Goal: Task Accomplishment & Management: Manage account settings

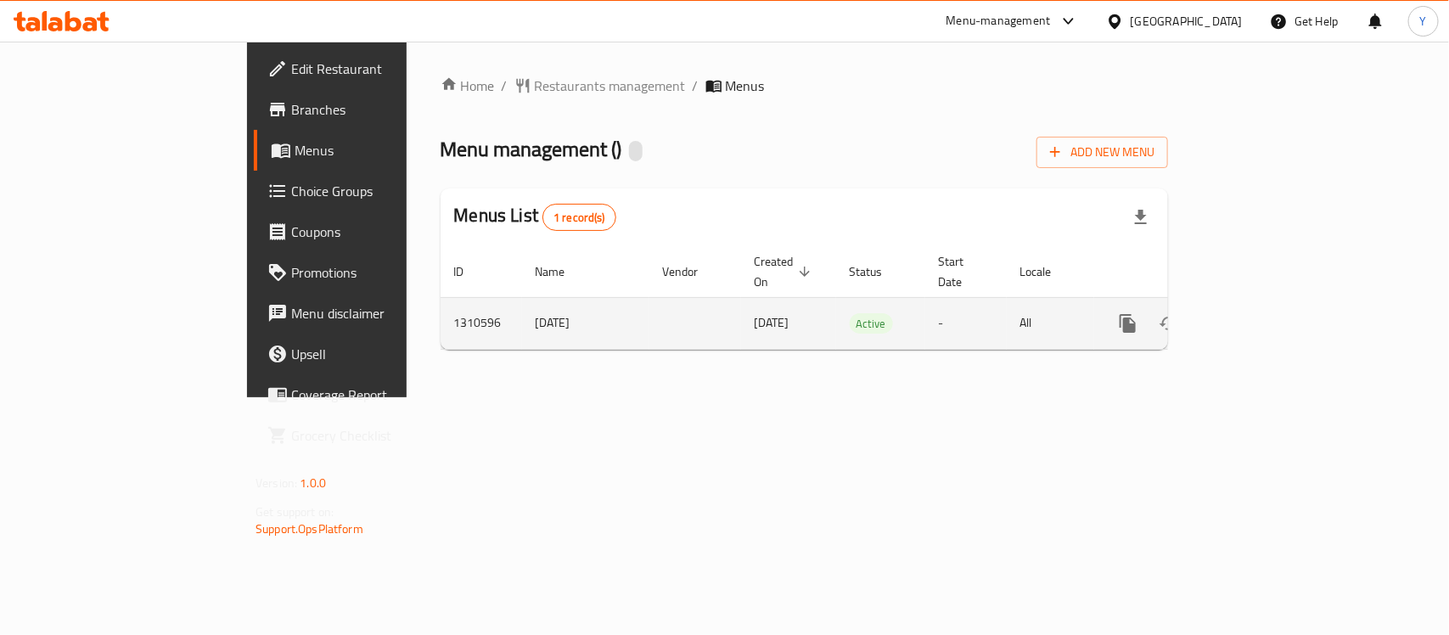
click at [1261, 313] on icon "enhanced table" at bounding box center [1251, 323] width 20 height 20
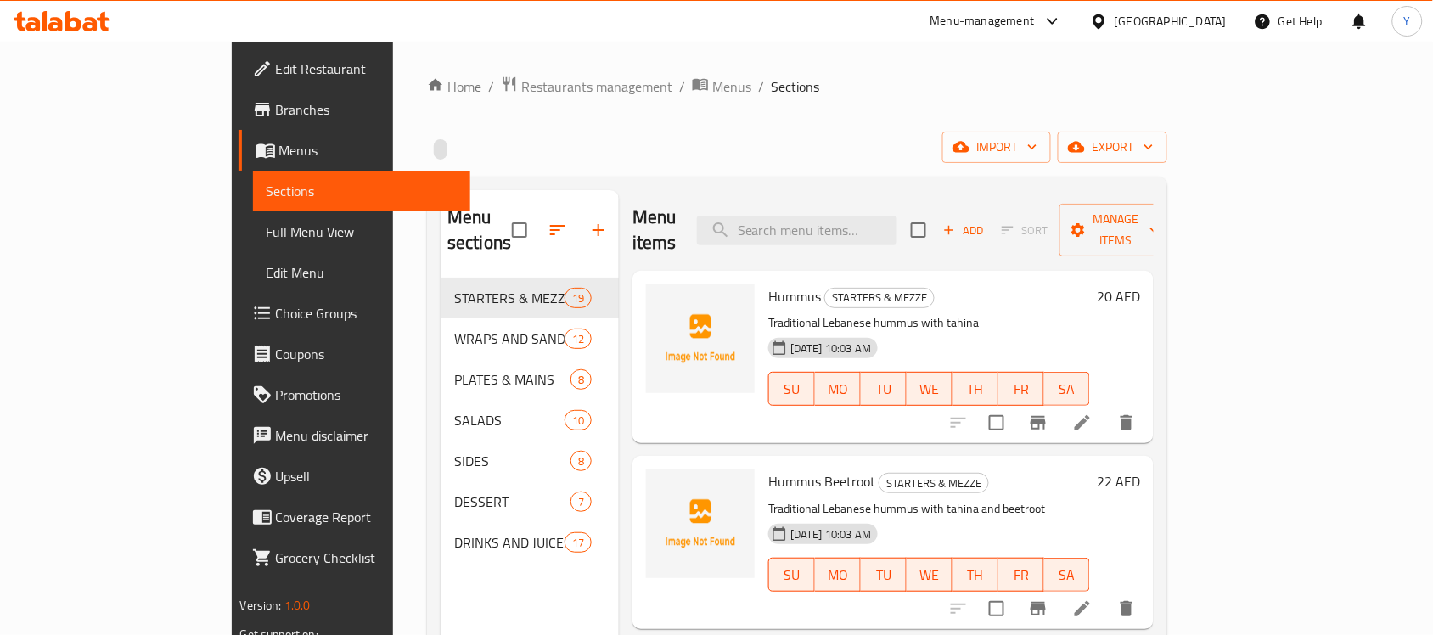
click at [267, 225] on span "Full Menu View" at bounding box center [362, 232] width 191 height 20
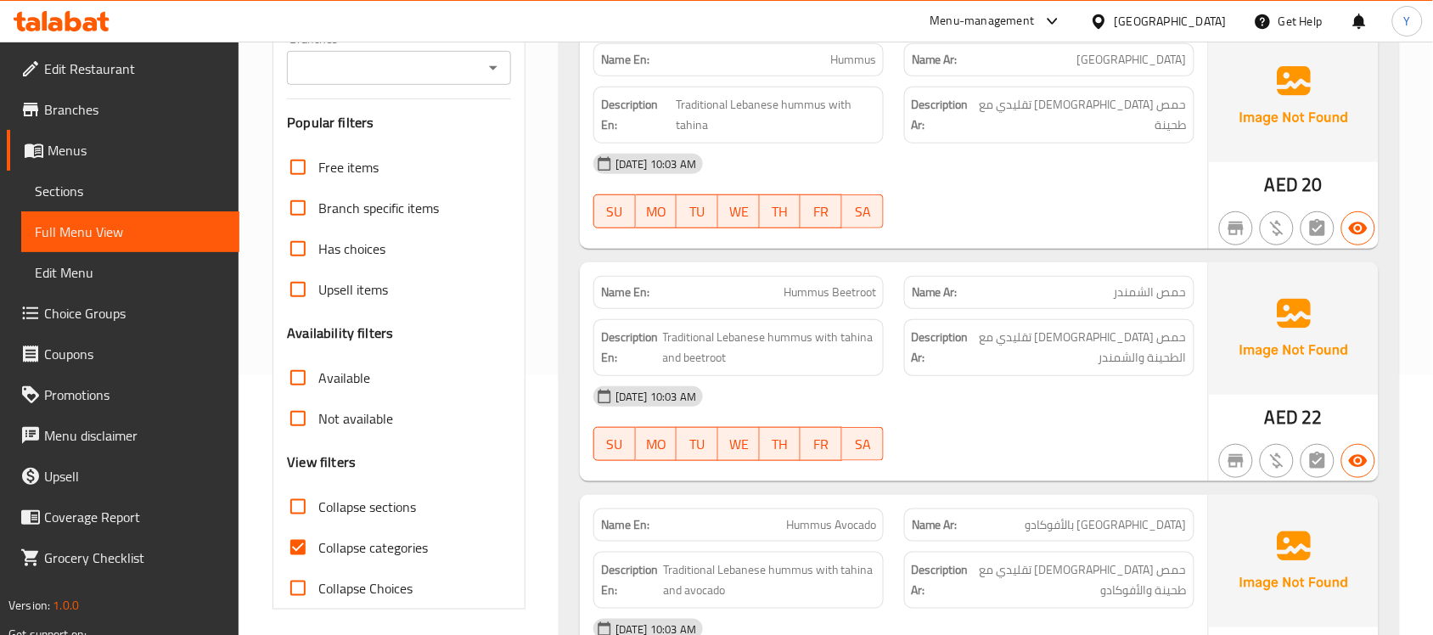
scroll to position [531, 0]
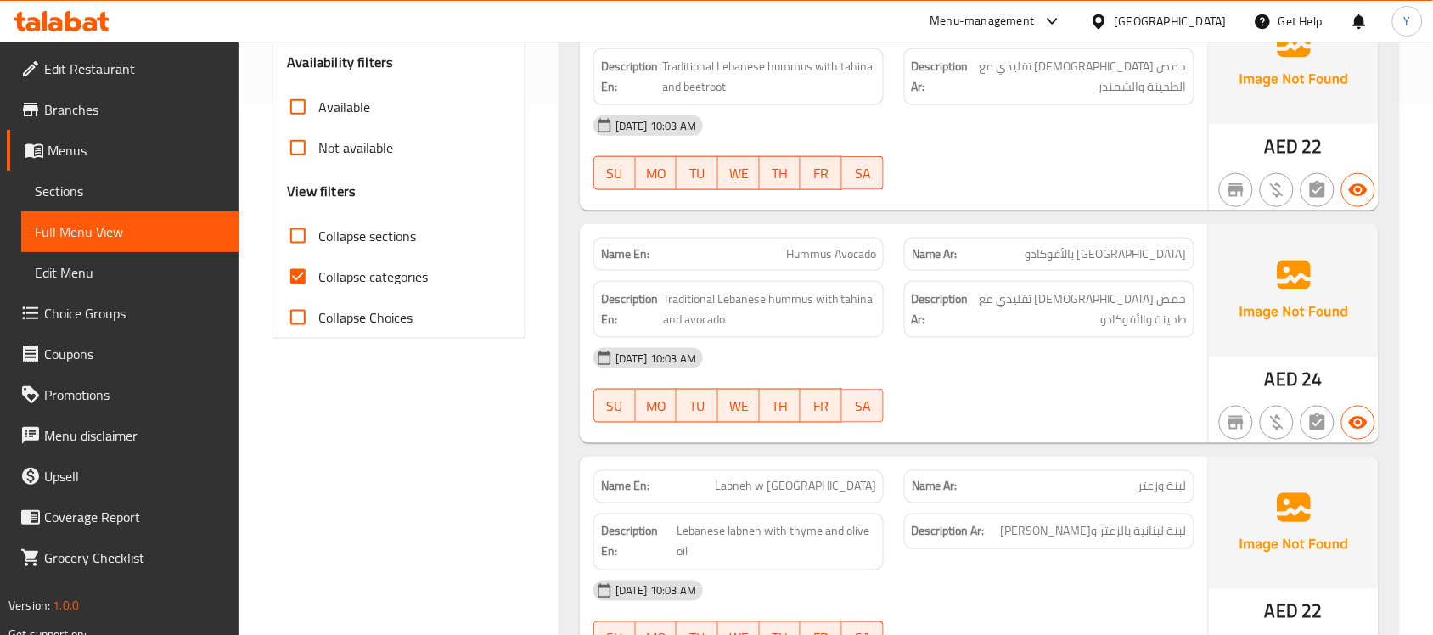
click at [353, 239] on span "Collapse sections" at bounding box center [367, 236] width 98 height 20
click at [318, 239] on input "Collapse sections" at bounding box center [298, 236] width 41 height 41
checkbox input "true"
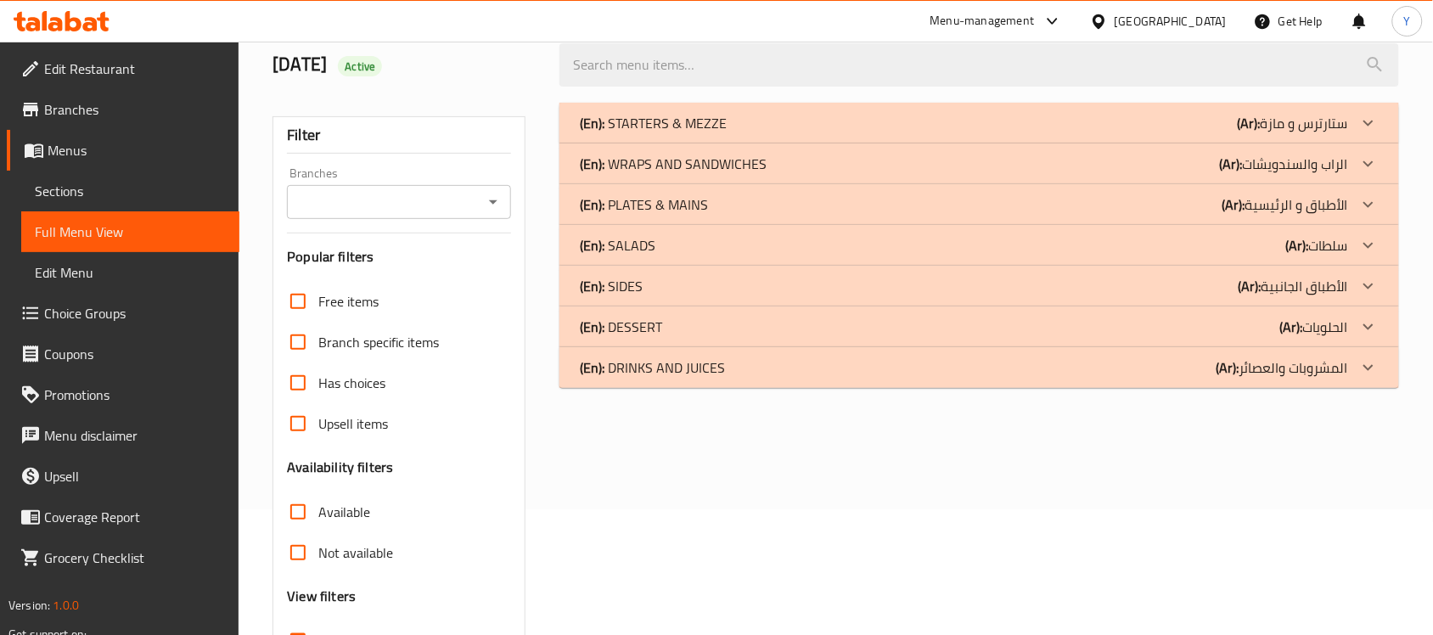
scroll to position [0, 0]
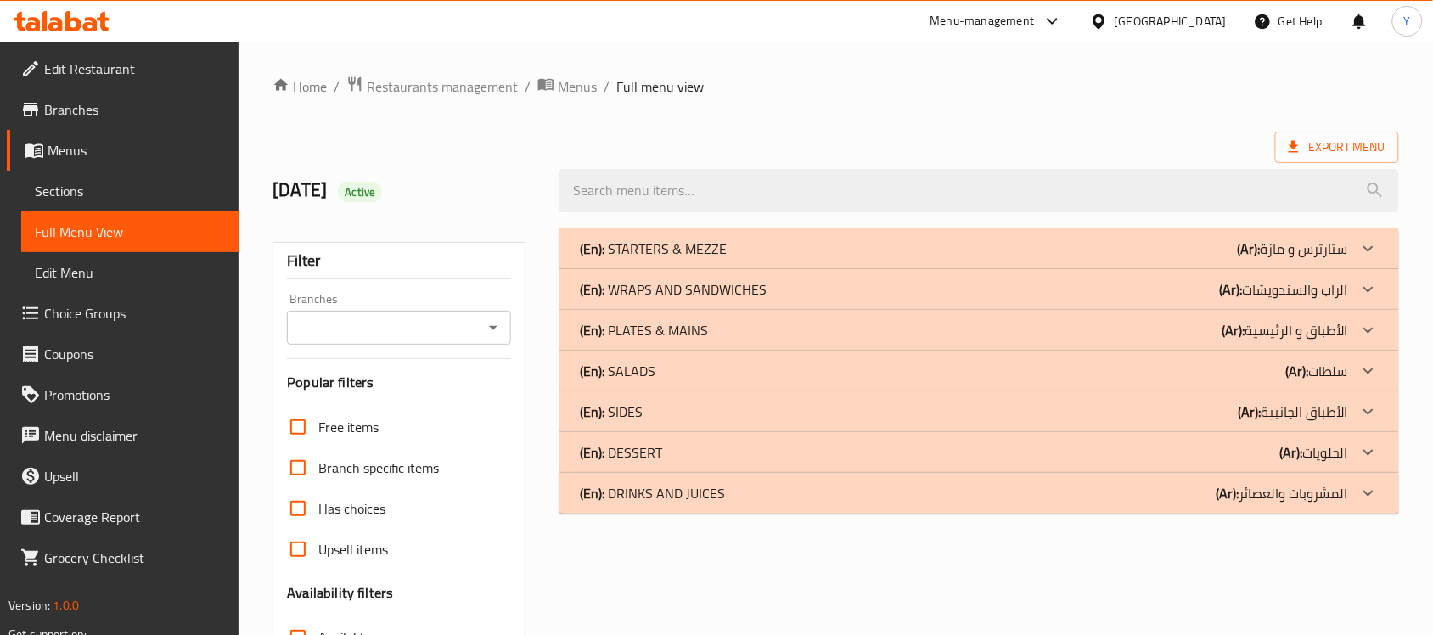
click at [754, 240] on div "(En): STARTERS & MEZZE (Ar): ستارترس و مازة" at bounding box center [964, 249] width 768 height 20
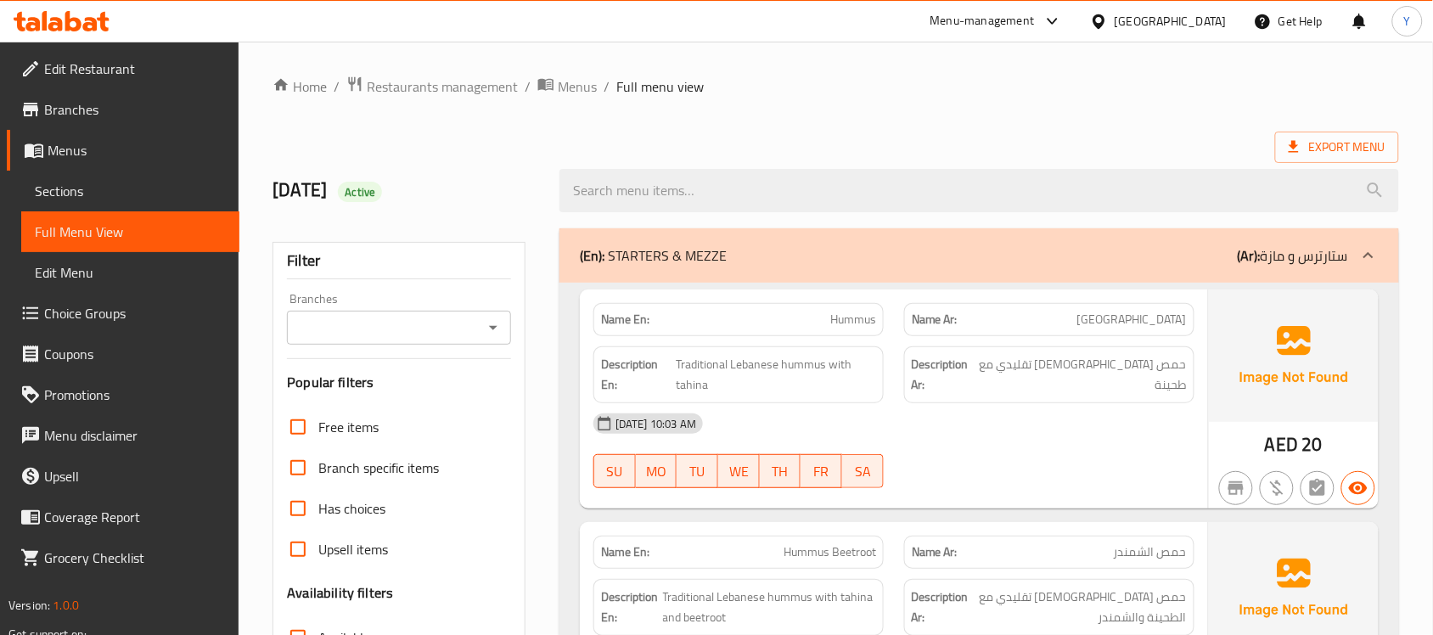
click at [939, 94] on ol "Home / Restaurants management / Menus / Full menu view" at bounding box center [836, 87] width 1127 height 22
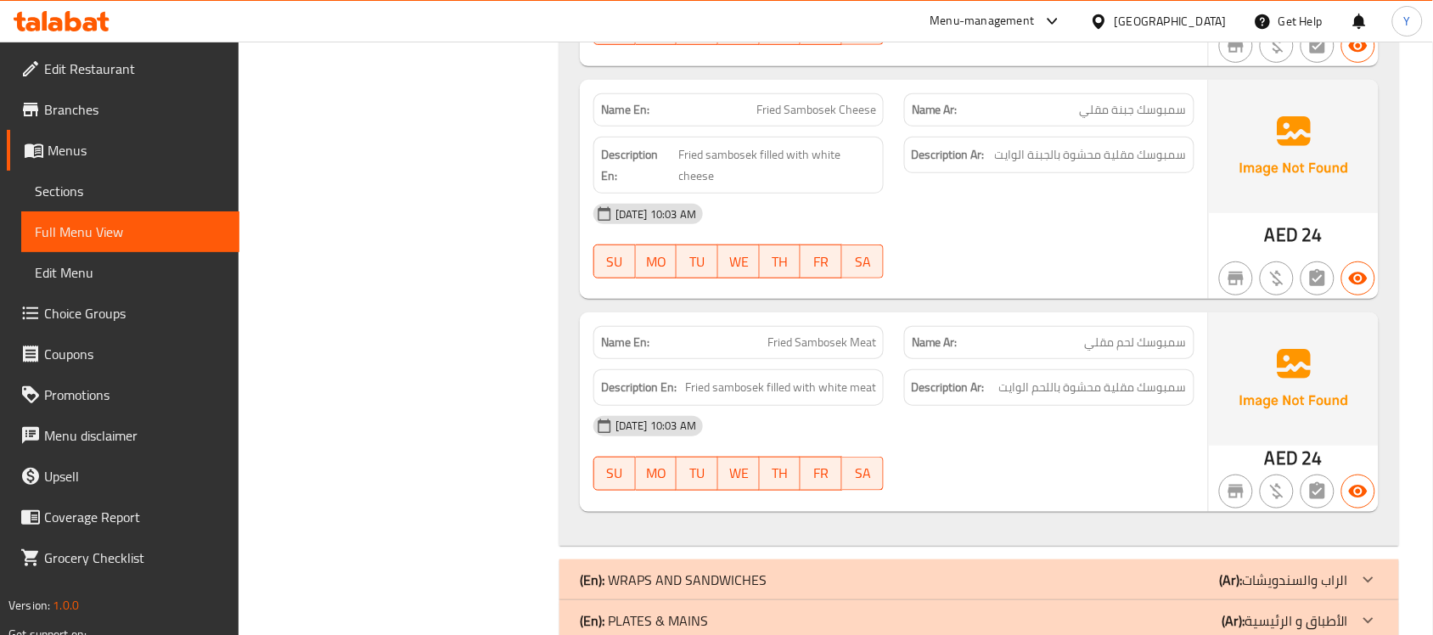
scroll to position [4139, 0]
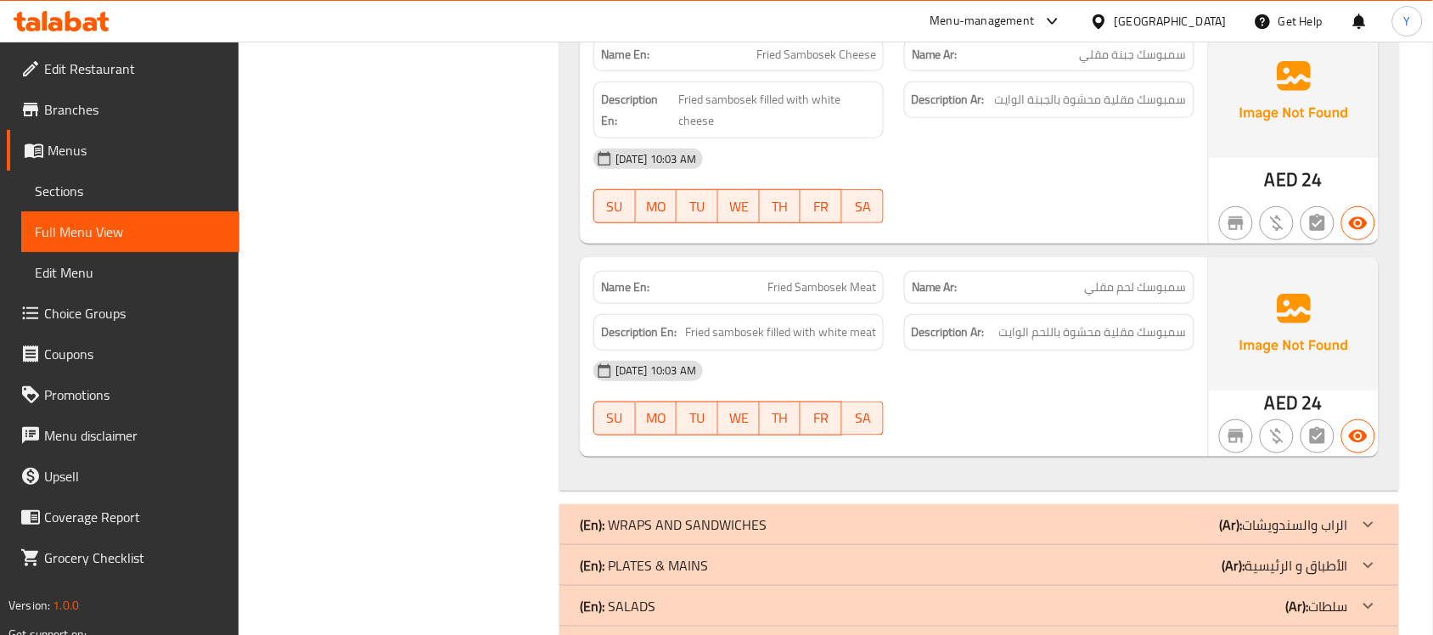
drag, startPoint x: 1055, startPoint y: 488, endPoint x: 1064, endPoint y: 494, distance: 11.1
click at [1075, 515] on div "(En): WRAPS AND SANDWICHES (Ar): الراب والسندويشات" at bounding box center [964, 525] width 768 height 20
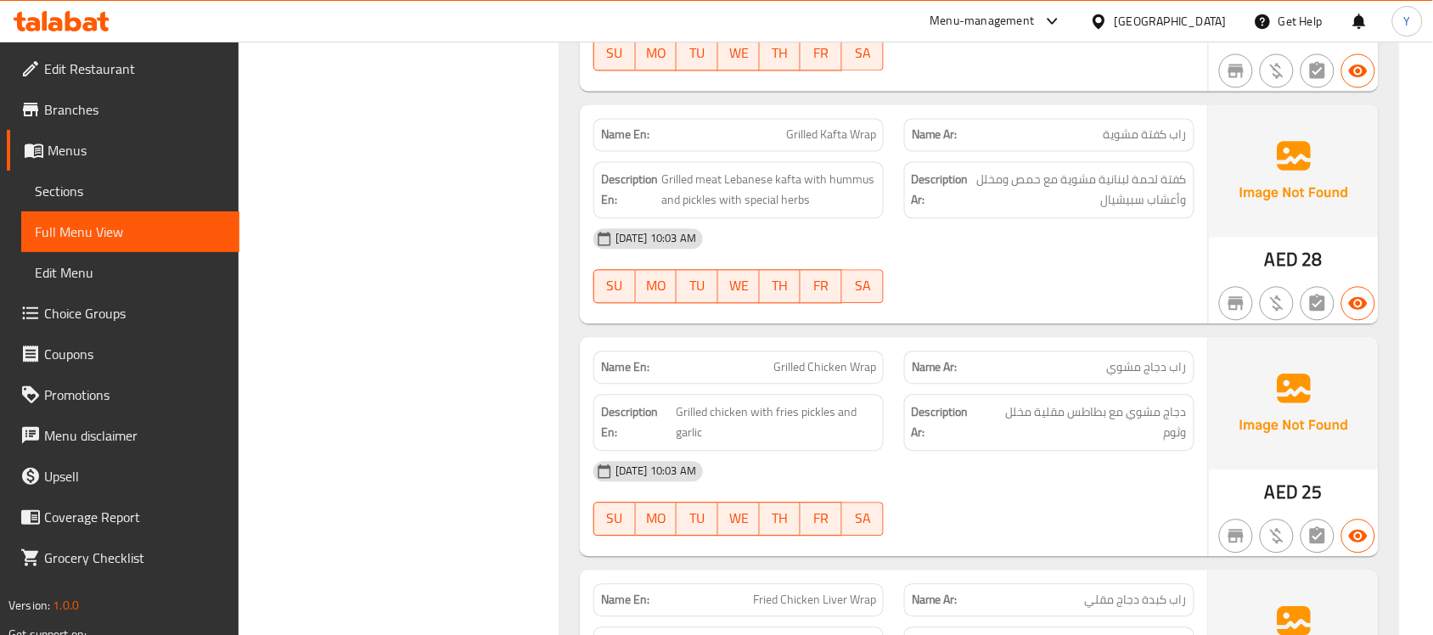
scroll to position [4989, 0]
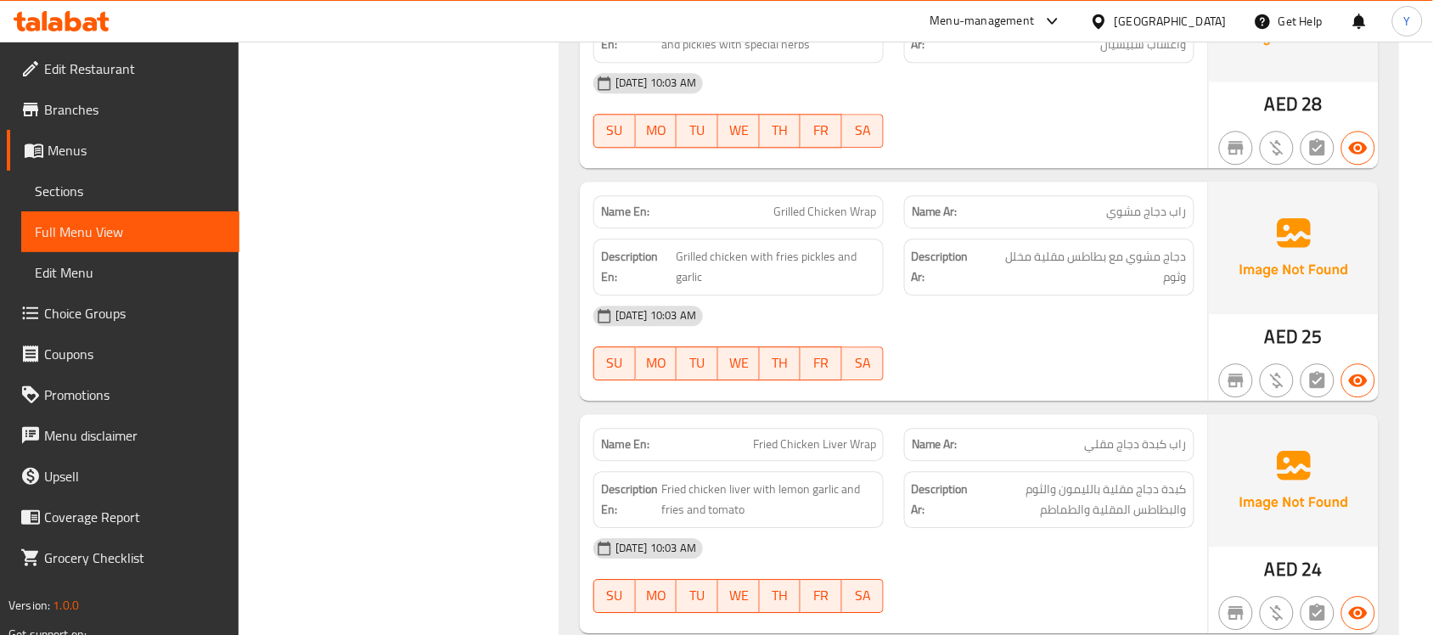
drag, startPoint x: 478, startPoint y: 95, endPoint x: 774, endPoint y: 70, distance: 297.4
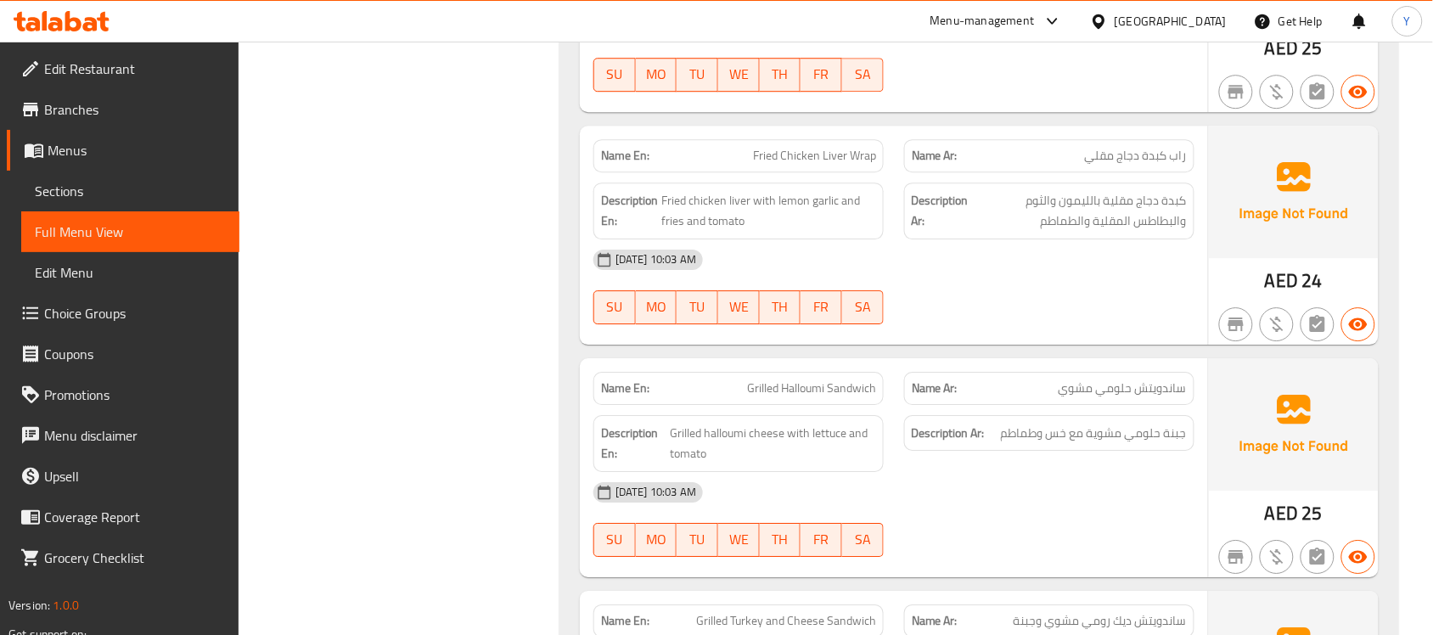
scroll to position [5309, 0]
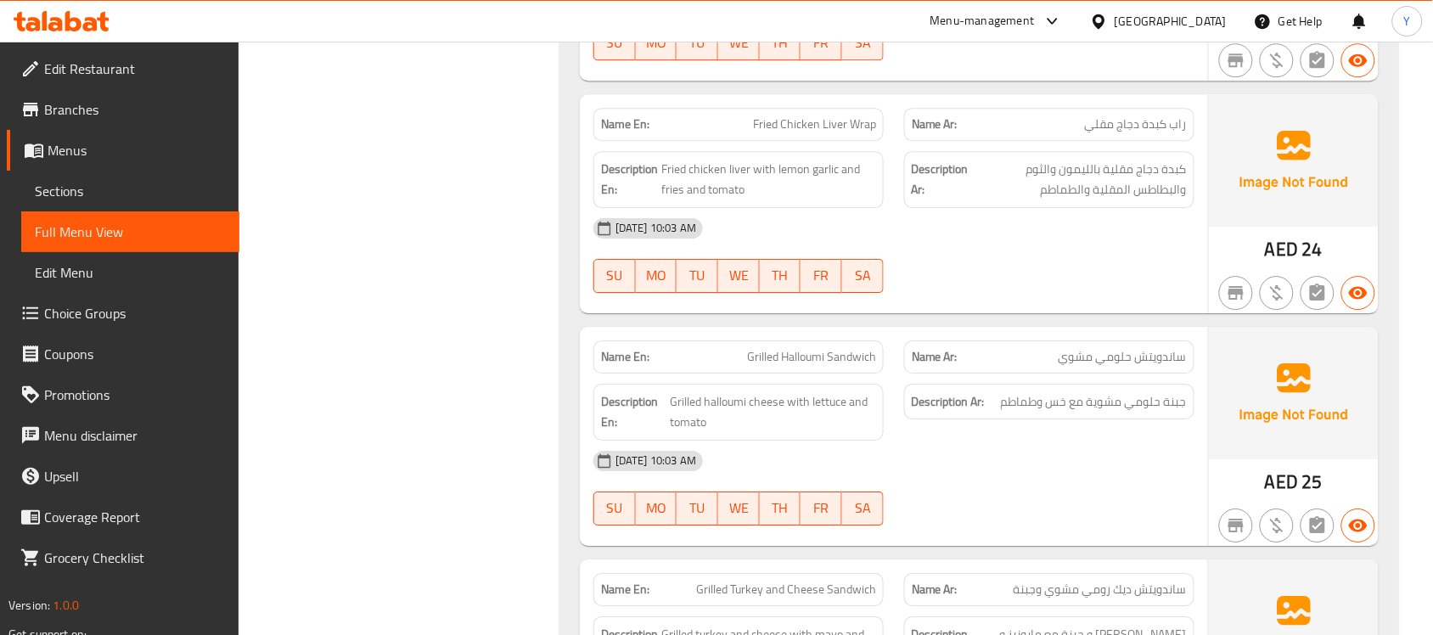
click at [1050, 248] on div "[DATE] 10:03 AM SU MO TU WE TH FR SA" at bounding box center [894, 255] width 622 height 95
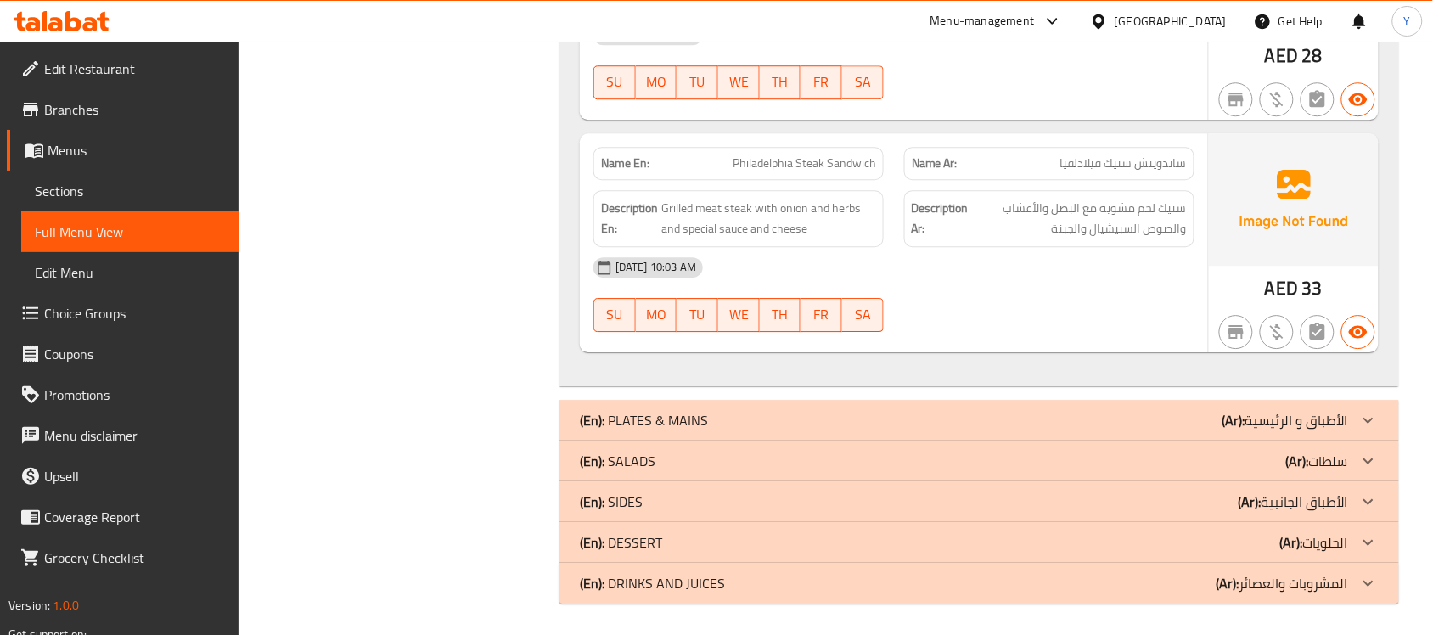
drag, startPoint x: 1102, startPoint y: 163, endPoint x: 1092, endPoint y: 652, distance: 489.2
click at [699, 501] on div "(En): SIDES (Ar): الأطباق الجانبية" at bounding box center [964, 502] width 768 height 20
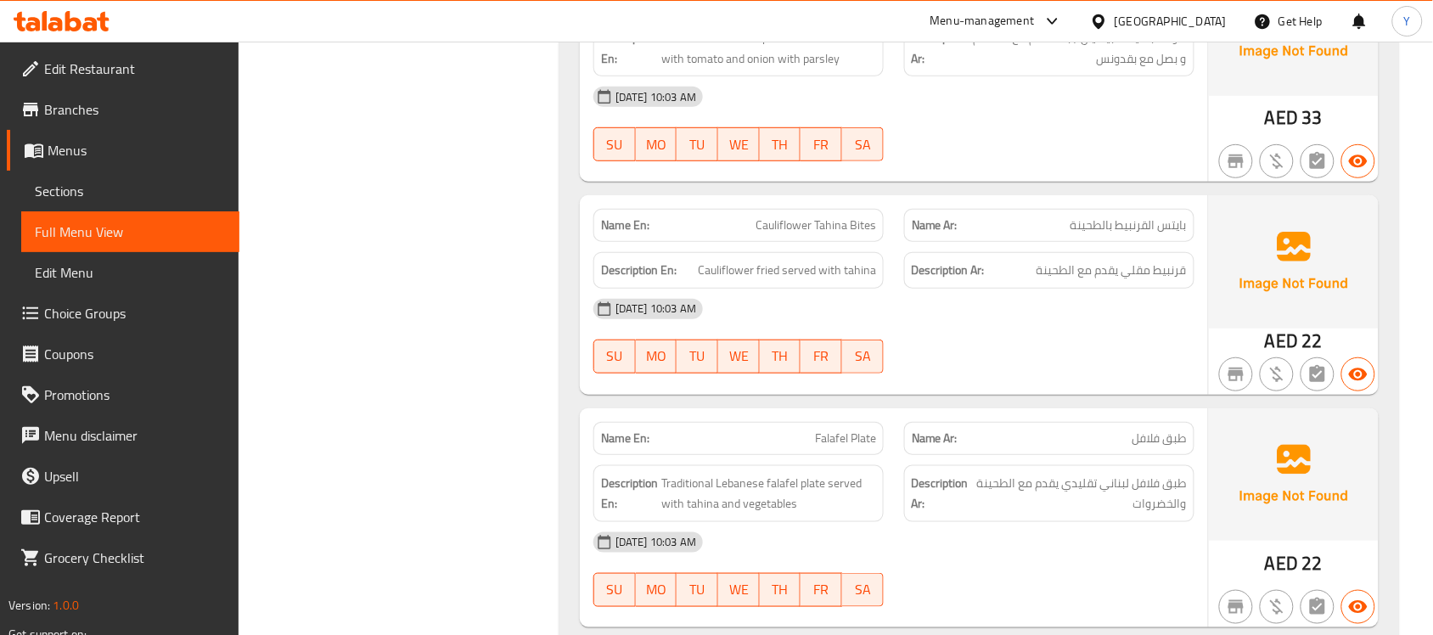
scroll to position [265, 0]
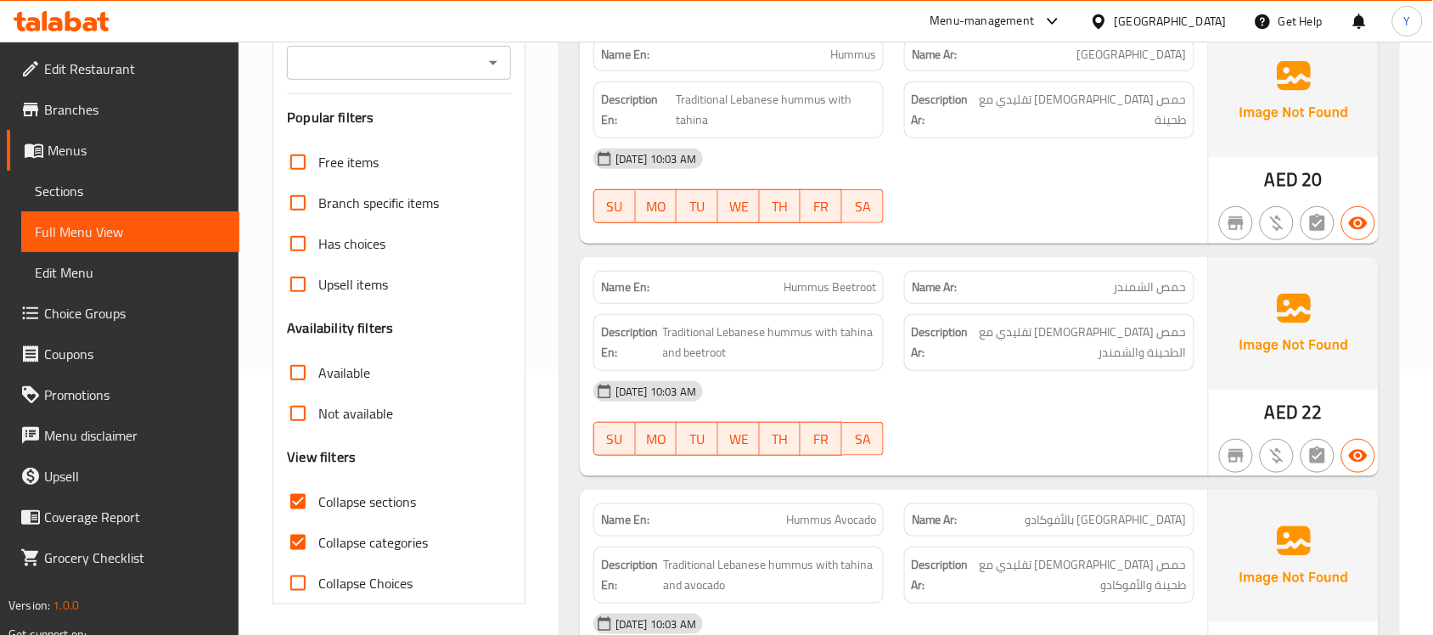
drag, startPoint x: 866, startPoint y: 301, endPoint x: 871, endPoint y: -80, distance: 381.3
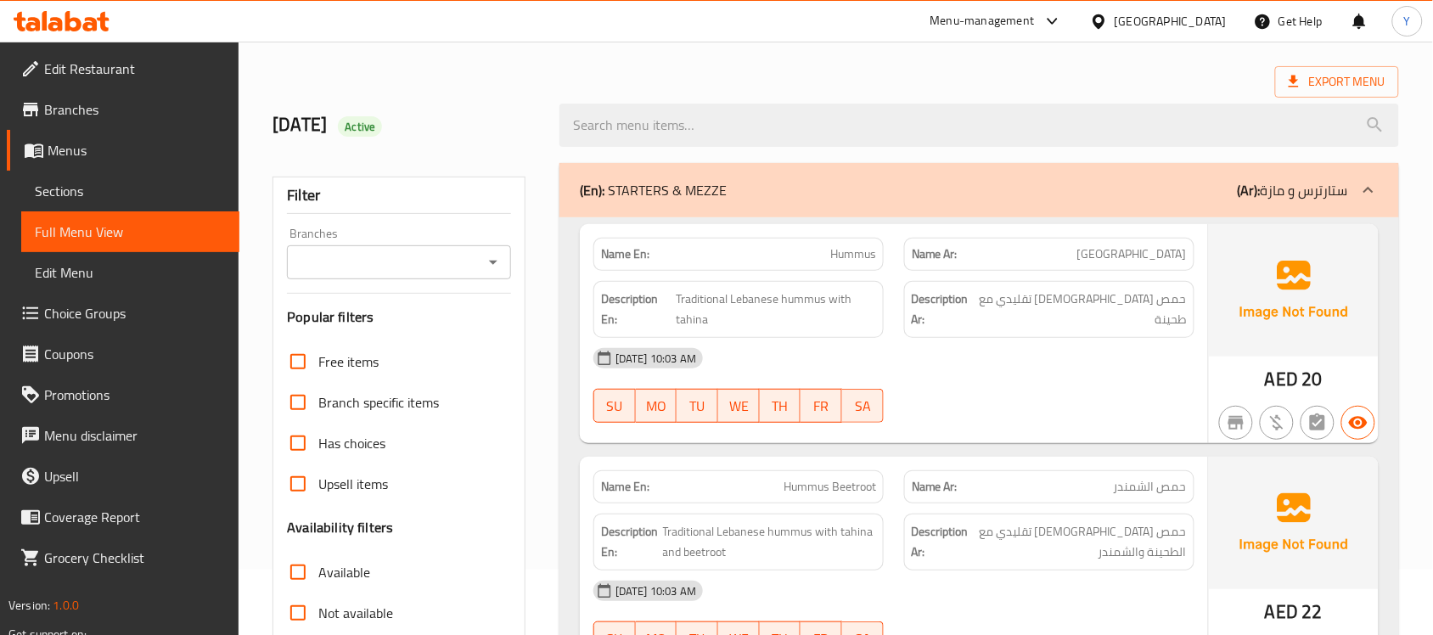
scroll to position [0, 0]
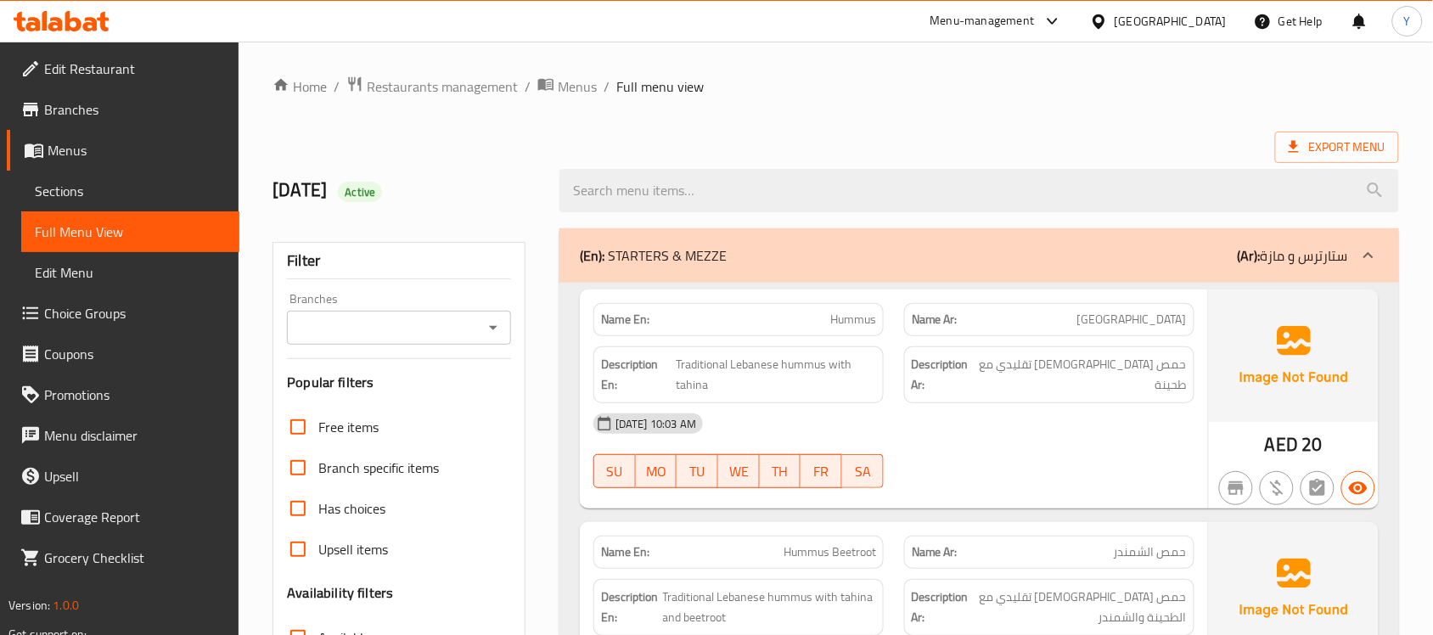
click at [722, 229] on div "(En): STARTERS & MEZZE (Ar): ستارترس و مازة" at bounding box center [980, 255] width 840 height 54
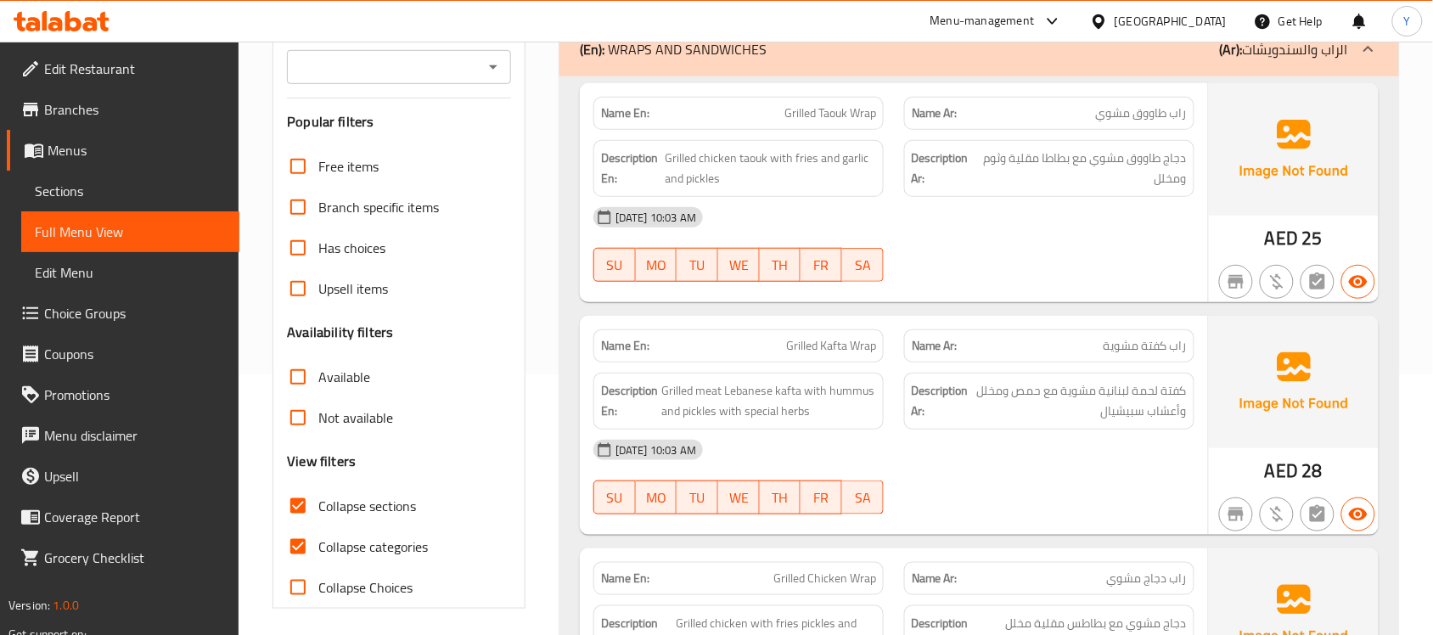
scroll to position [425, 0]
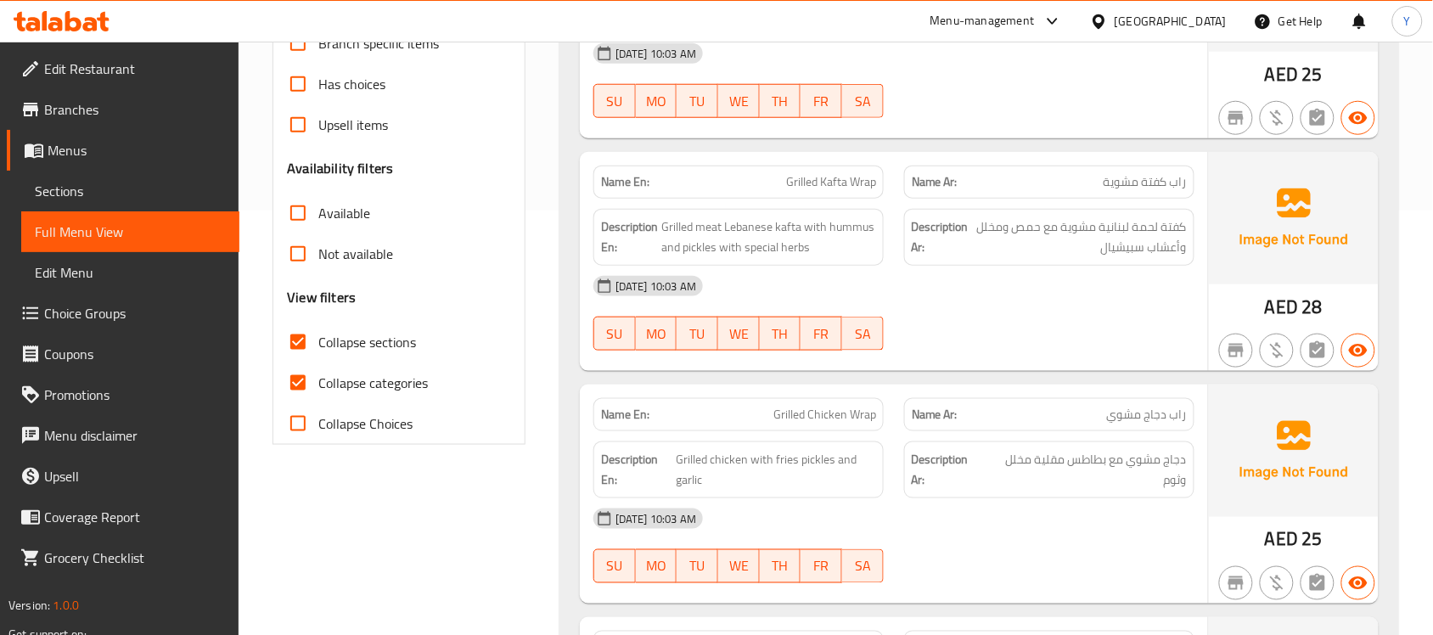
click at [338, 384] on span "Collapse categories" at bounding box center [373, 383] width 110 height 20
click at [318, 384] on input "Collapse categories" at bounding box center [298, 383] width 41 height 41
checkbox input "false"
click at [353, 341] on span "Collapse sections" at bounding box center [367, 342] width 98 height 20
click at [318, 341] on input "Collapse sections" at bounding box center [298, 342] width 41 height 41
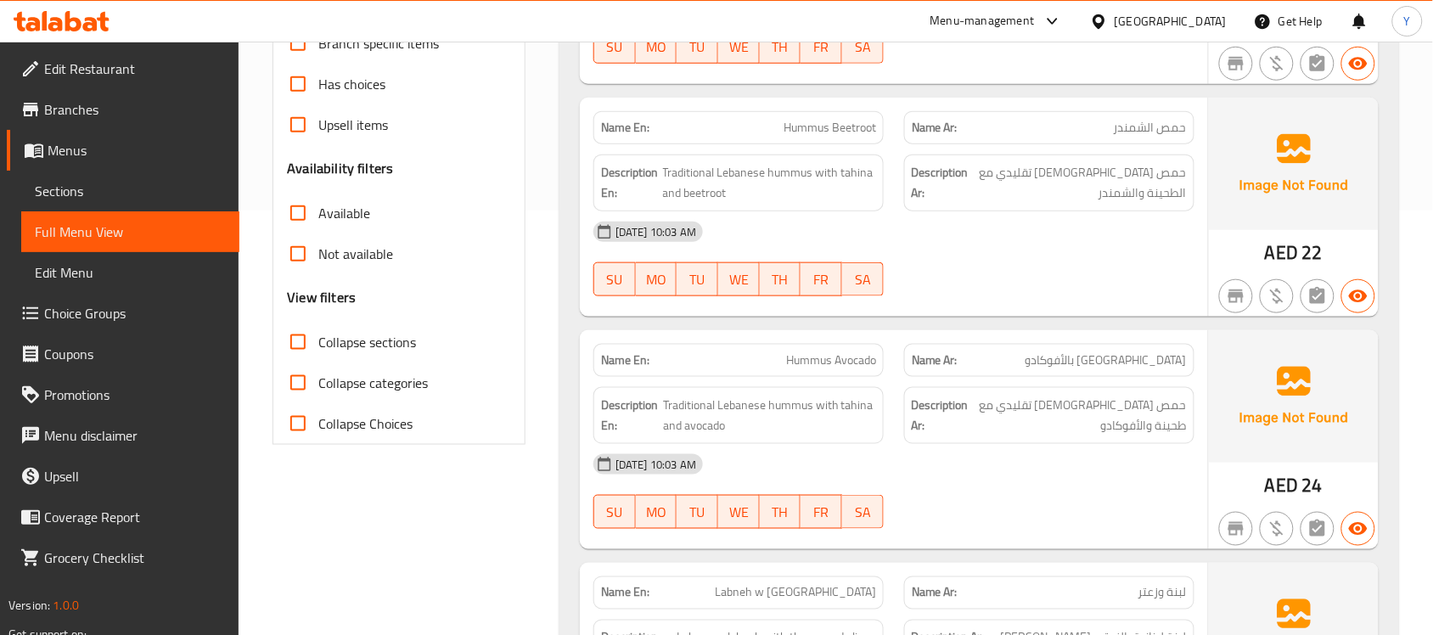
click at [353, 341] on span "Collapse sections" at bounding box center [367, 342] width 98 height 20
click at [318, 341] on input "Collapse sections" at bounding box center [298, 342] width 41 height 41
checkbox input "true"
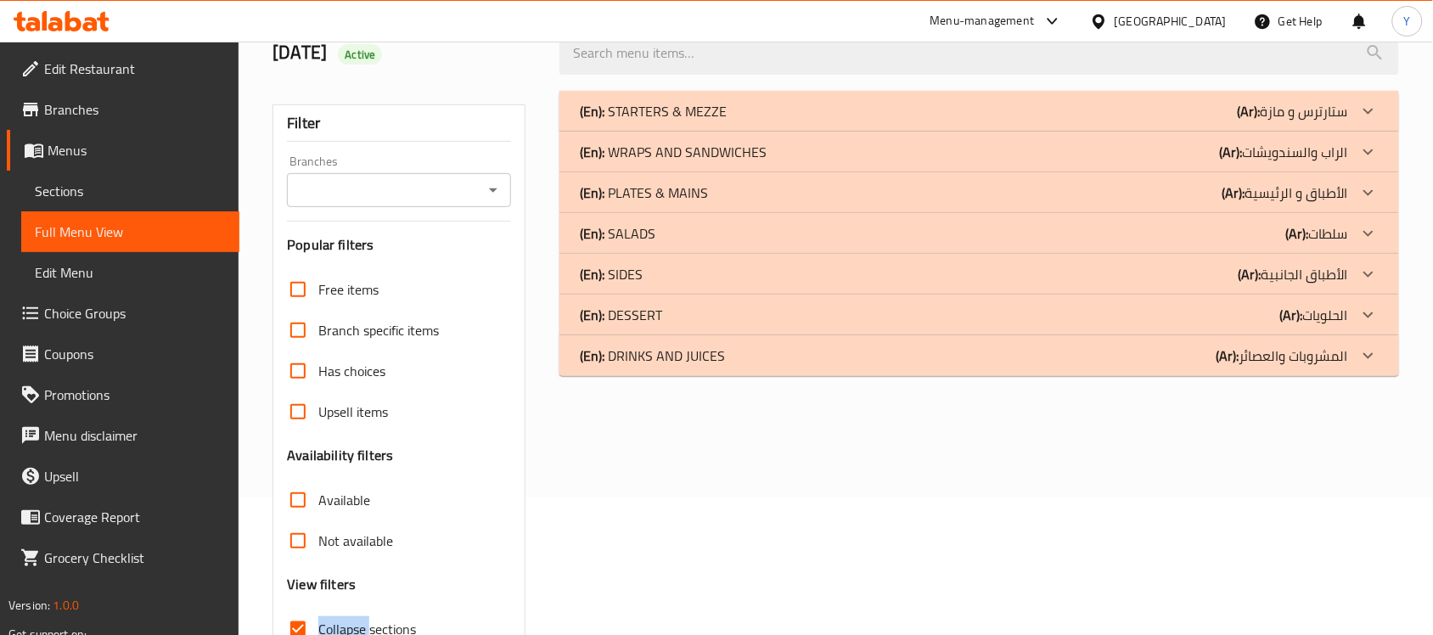
scroll to position [0, 0]
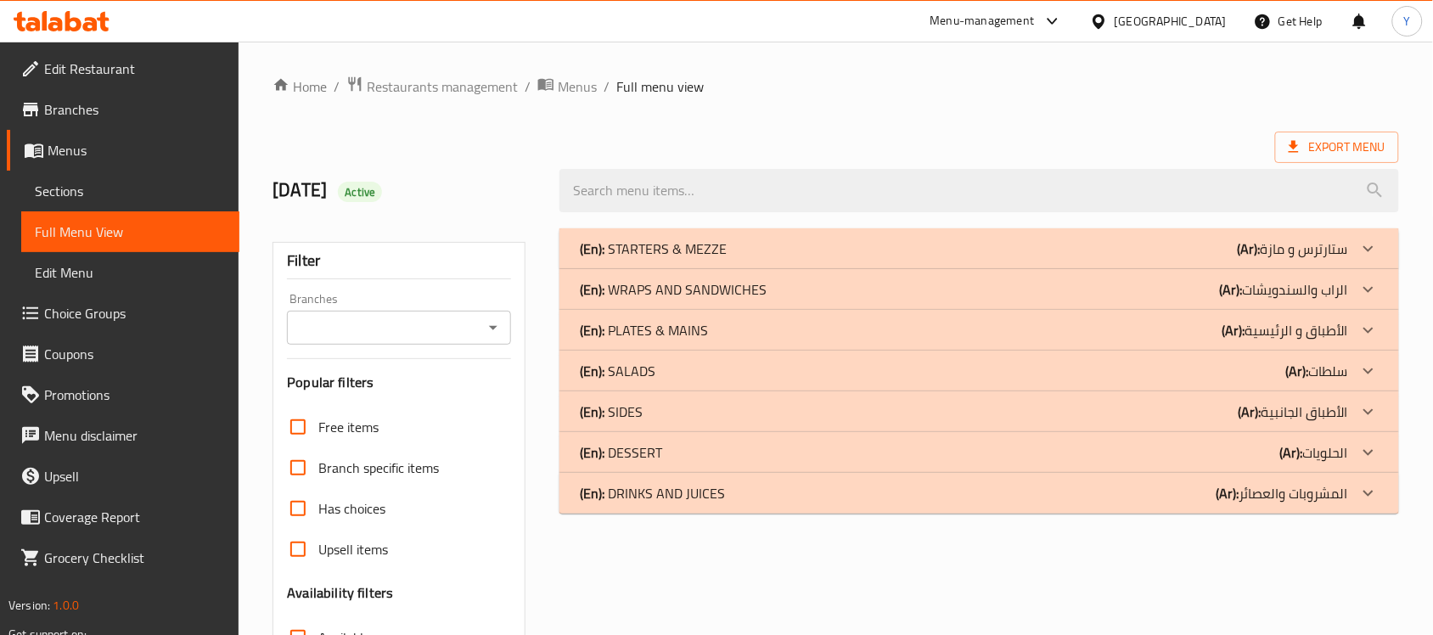
click at [736, 235] on div "(En): STARTERS & MEZZE (Ar): ستارترس و مازة" at bounding box center [980, 248] width 840 height 41
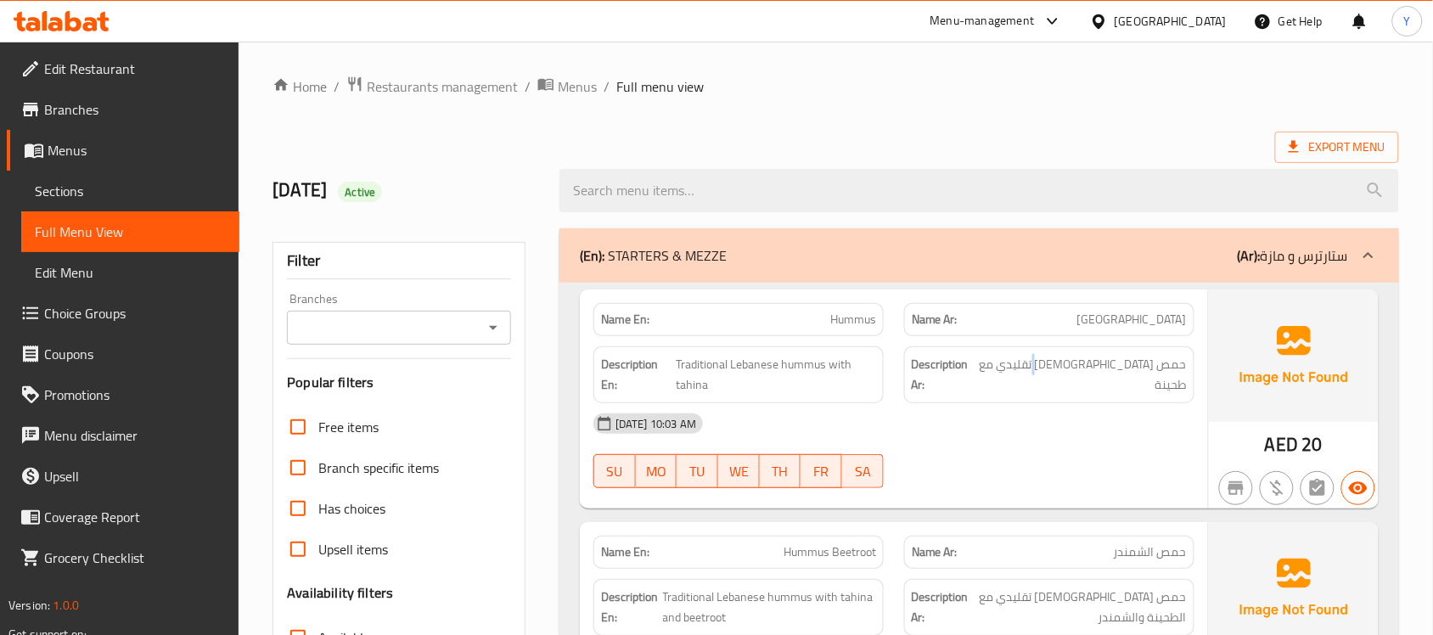
click at [1055, 391] on div "Description Ar: حمص لبناني تقليدي مع طحينة" at bounding box center [1049, 374] width 311 height 77
drag, startPoint x: 825, startPoint y: 300, endPoint x: 948, endPoint y: -129, distance: 445.9
click at [915, 380] on div "Description Ar: حمص لبناني تقليدي مع طحينة" at bounding box center [1049, 374] width 290 height 57
drag, startPoint x: 587, startPoint y: 236, endPoint x: 689, endPoint y: -129, distance: 379.3
click at [932, 418] on div "[DATE] 10:03 AM" at bounding box center [894, 423] width 622 height 41
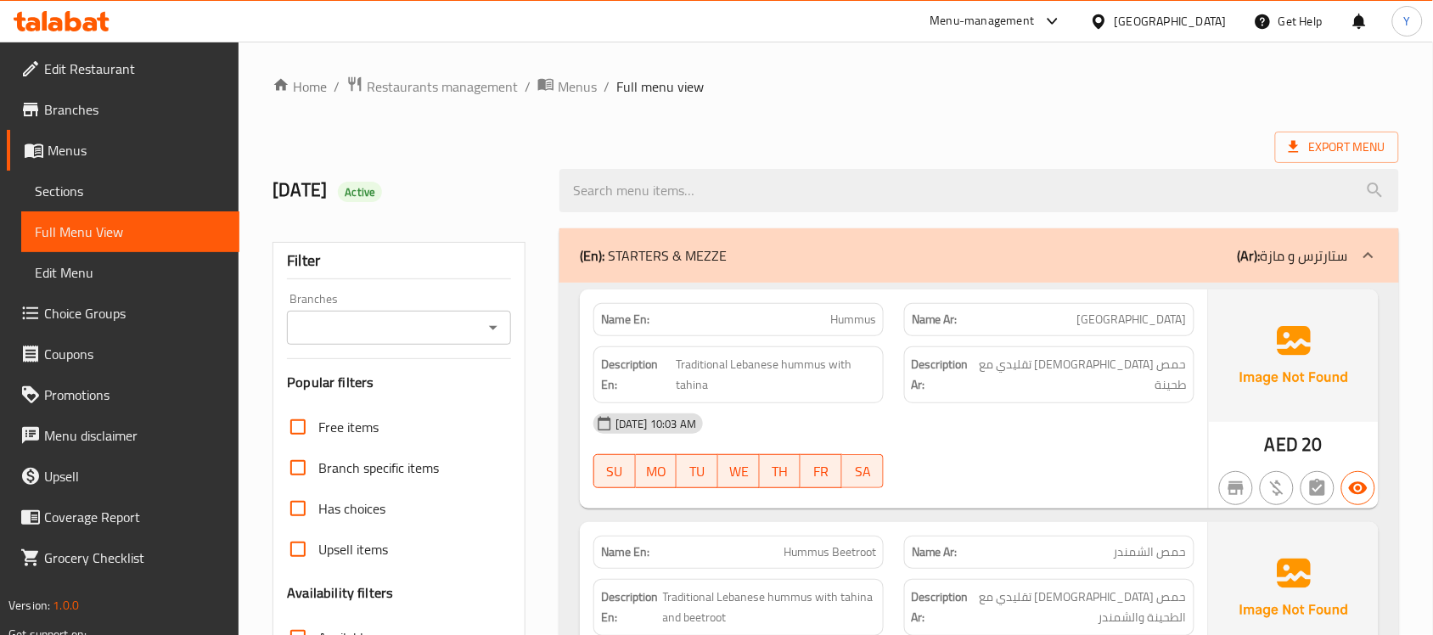
click at [988, 443] on div "[DATE] 10:03 AM" at bounding box center [894, 423] width 622 height 41
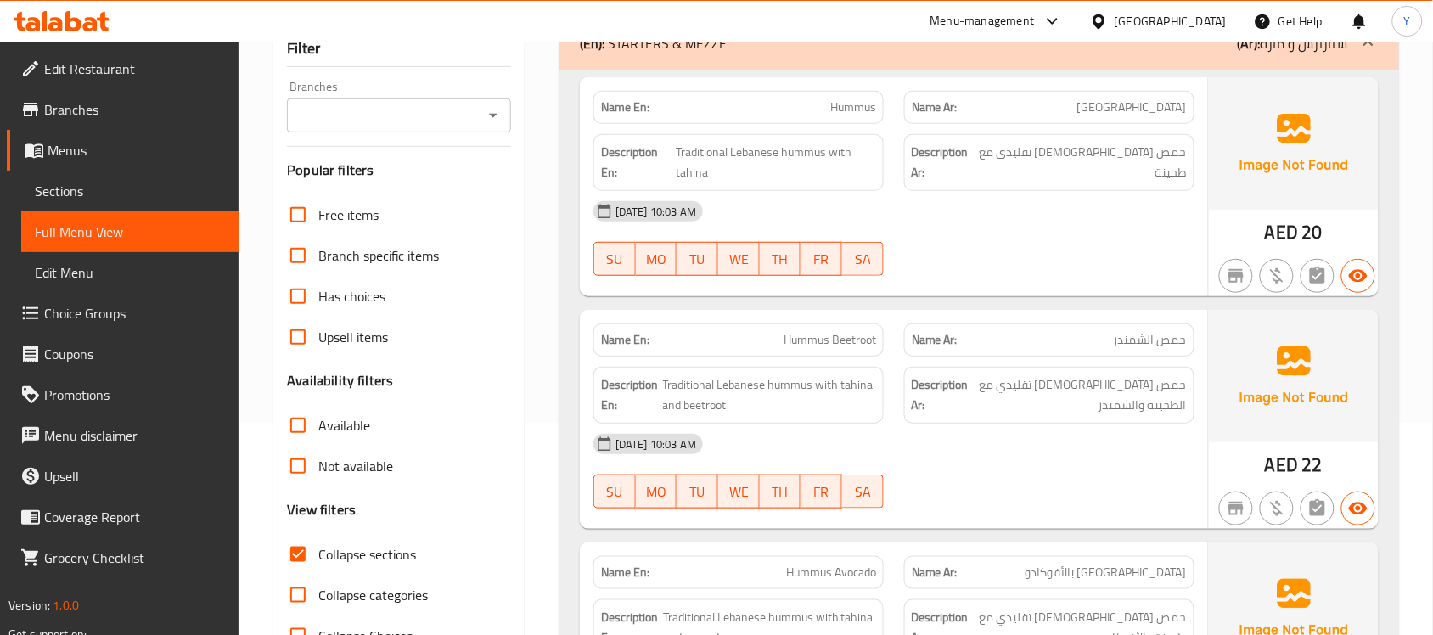
scroll to position [1224, 0]
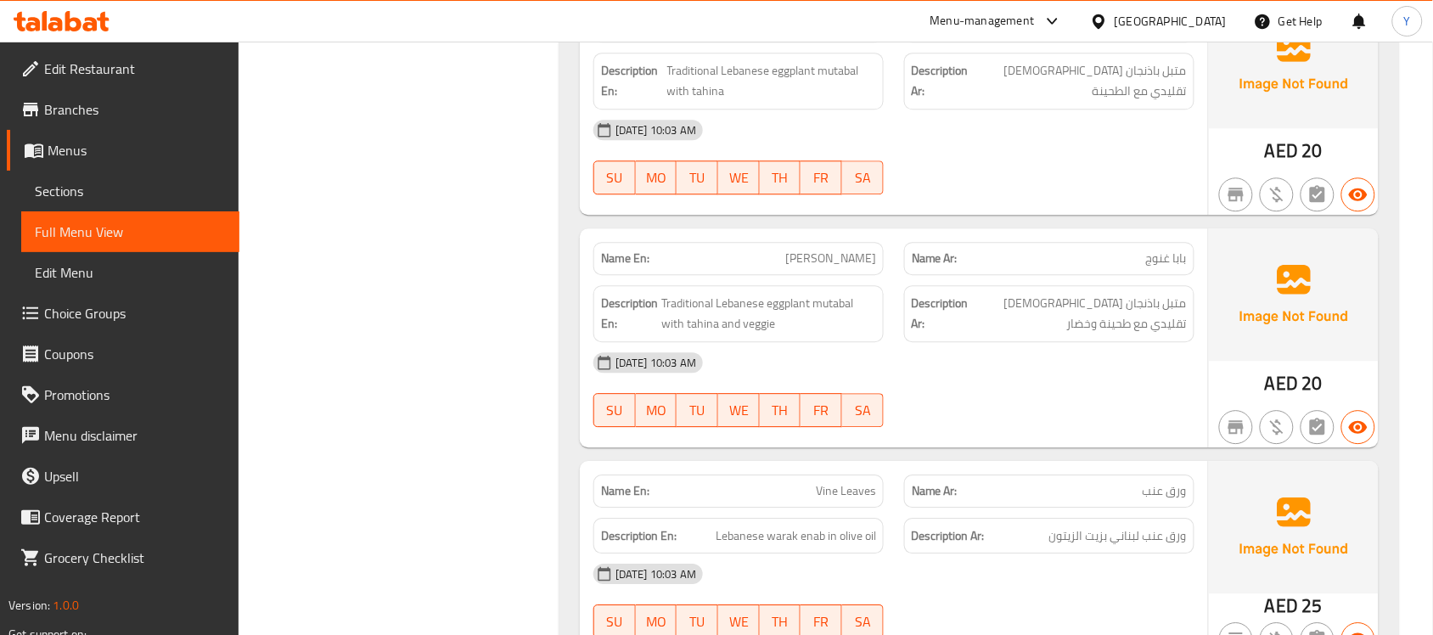
click at [1117, 425] on div at bounding box center [1049, 427] width 311 height 20
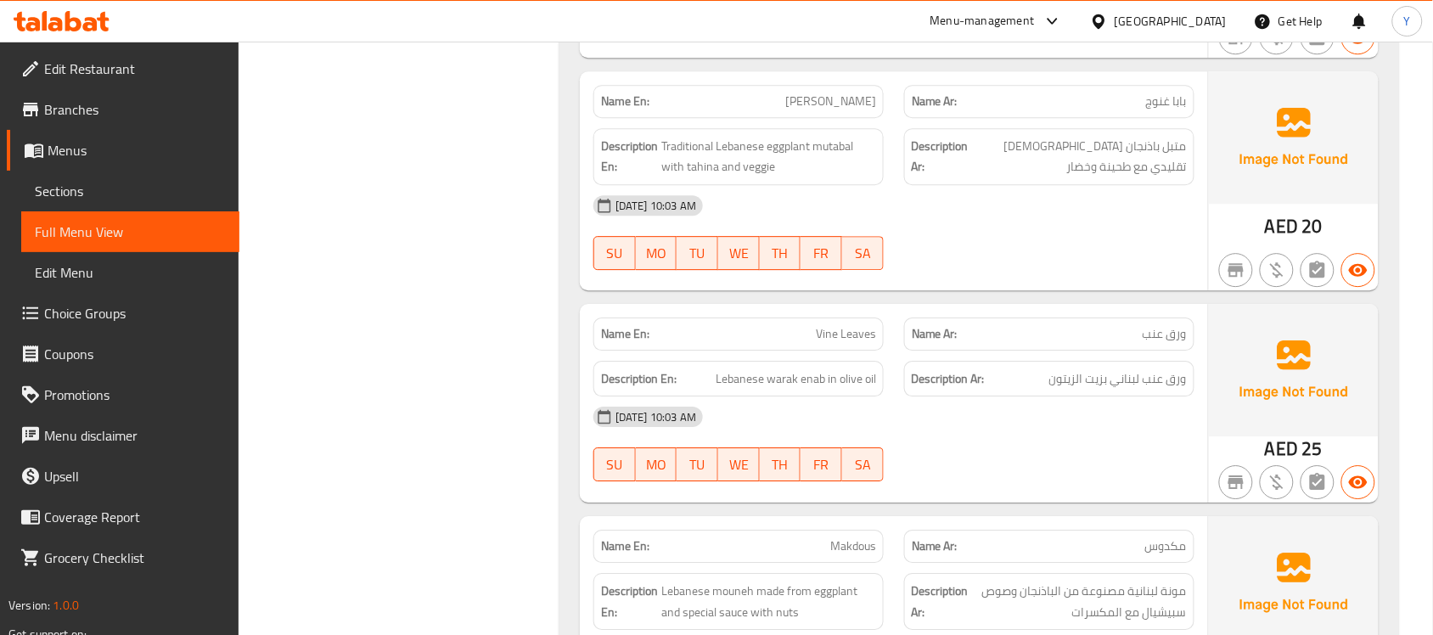
scroll to position [1543, 0]
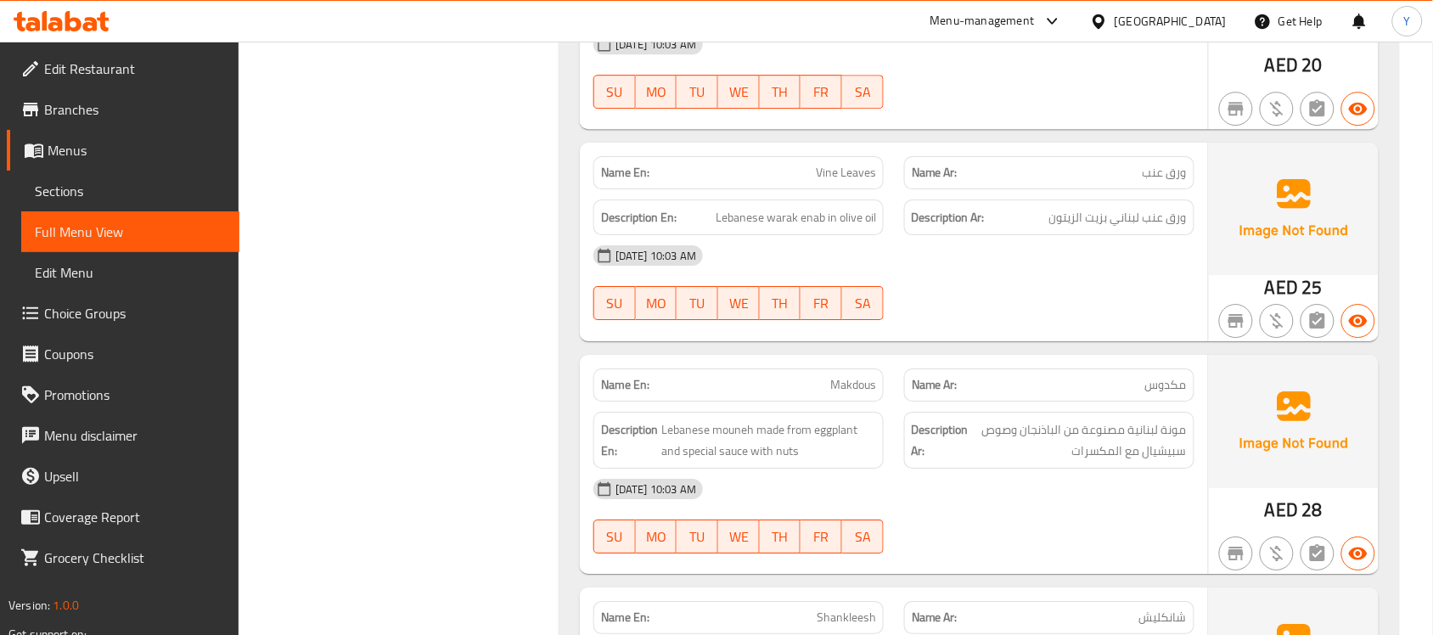
click at [868, 196] on div "Description En: Lebanese warak enab in olive oil" at bounding box center [738, 217] width 311 height 57
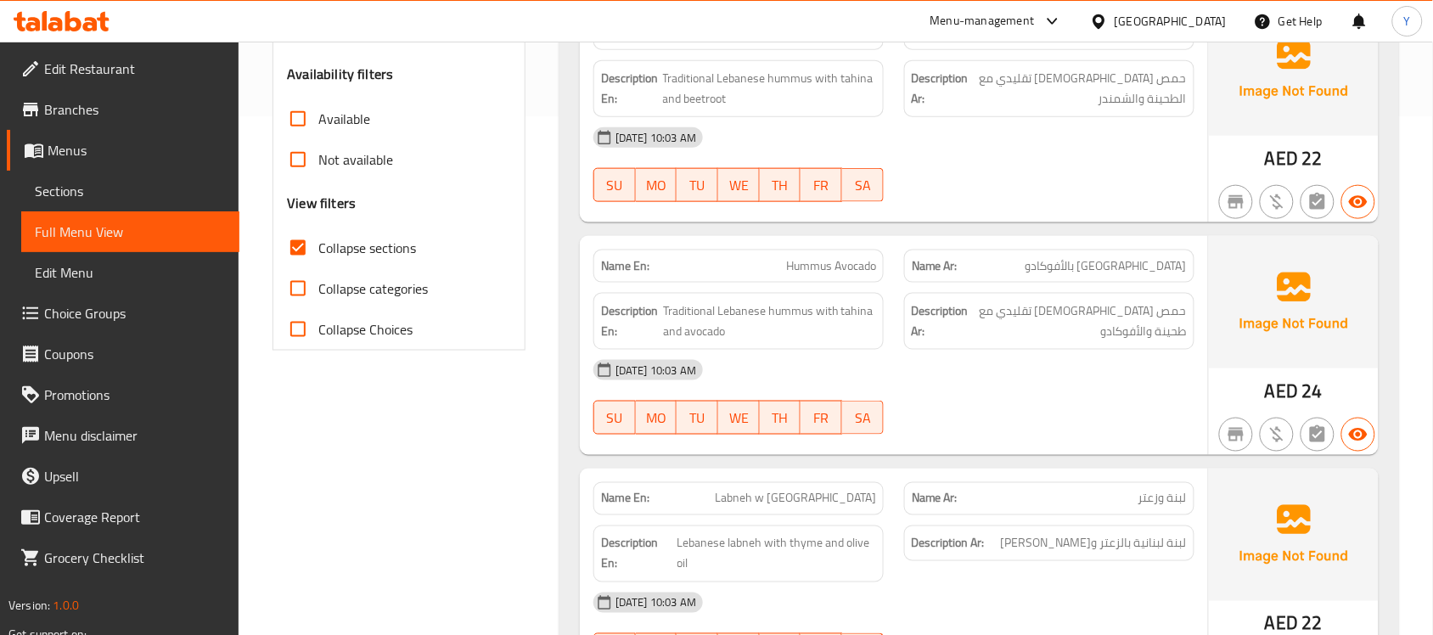
scroll to position [481, 0]
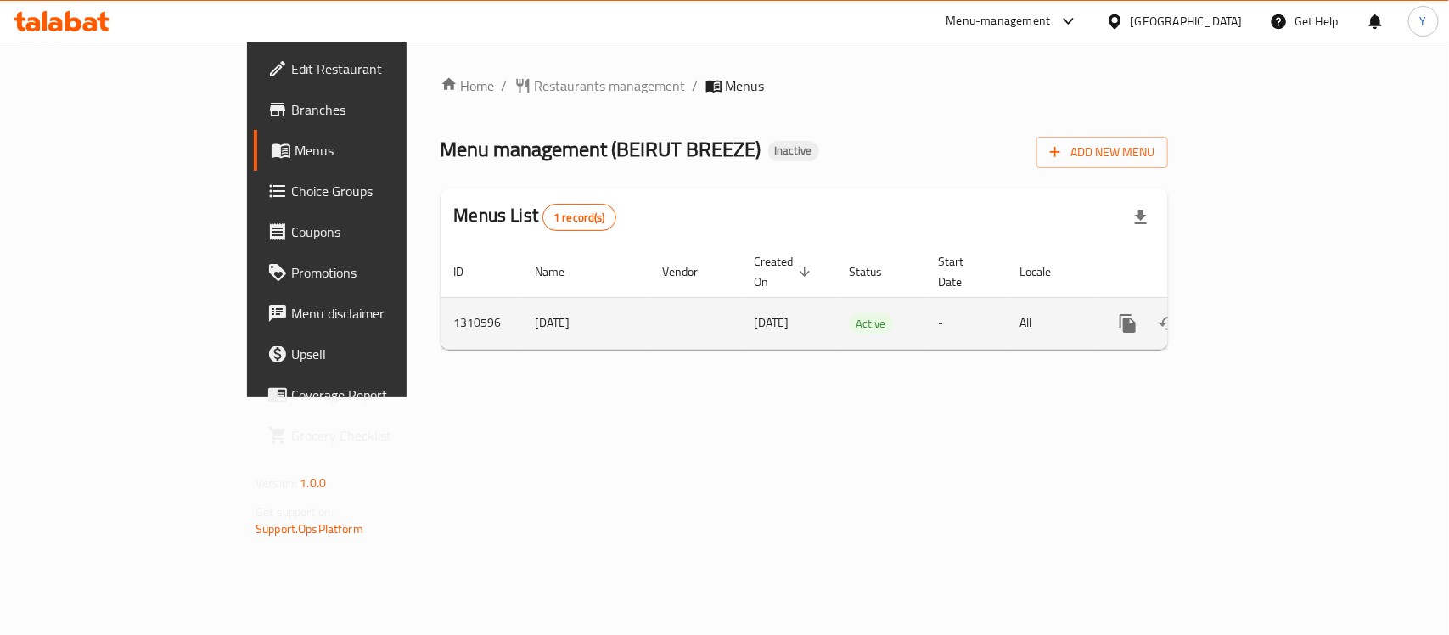
click at [1285, 301] on td "enhanced table" at bounding box center [1190, 323] width 190 height 52
click at [1271, 303] on div "enhanced table" at bounding box center [1189, 323] width 163 height 41
click at [1271, 303] on link "enhanced table" at bounding box center [1250, 323] width 41 height 41
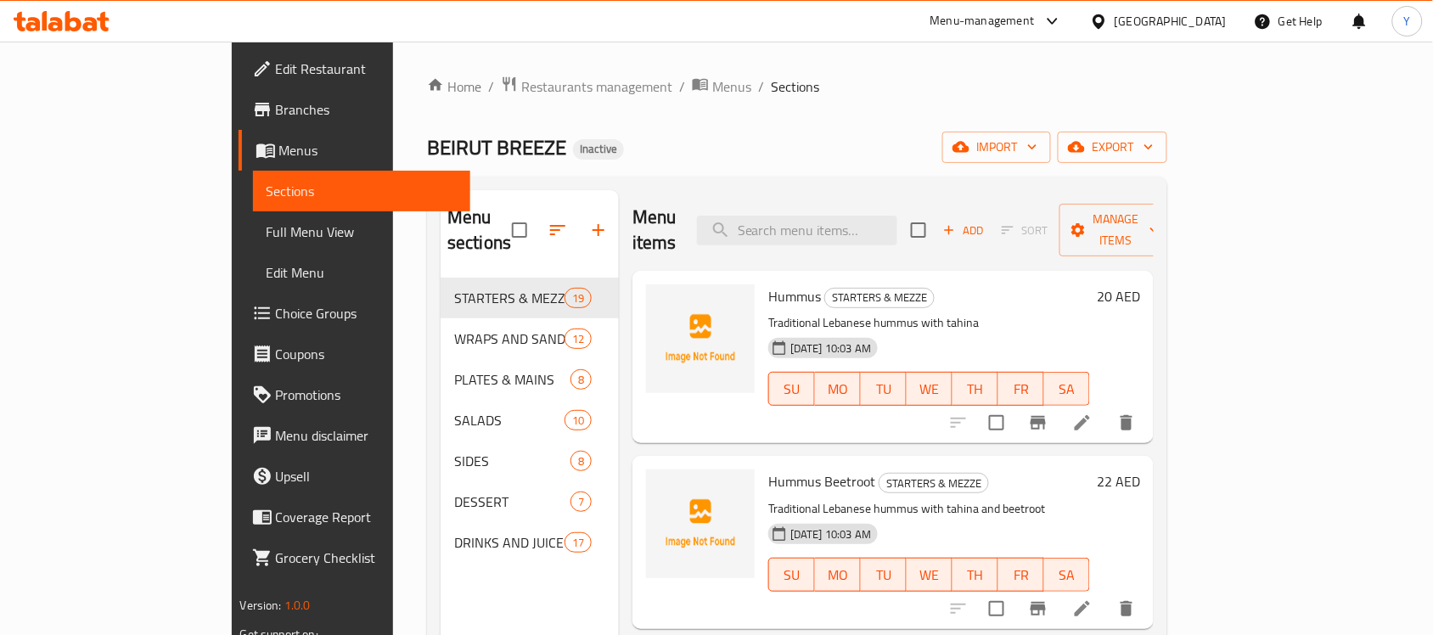
click at [1106, 409] on li at bounding box center [1083, 423] width 48 height 31
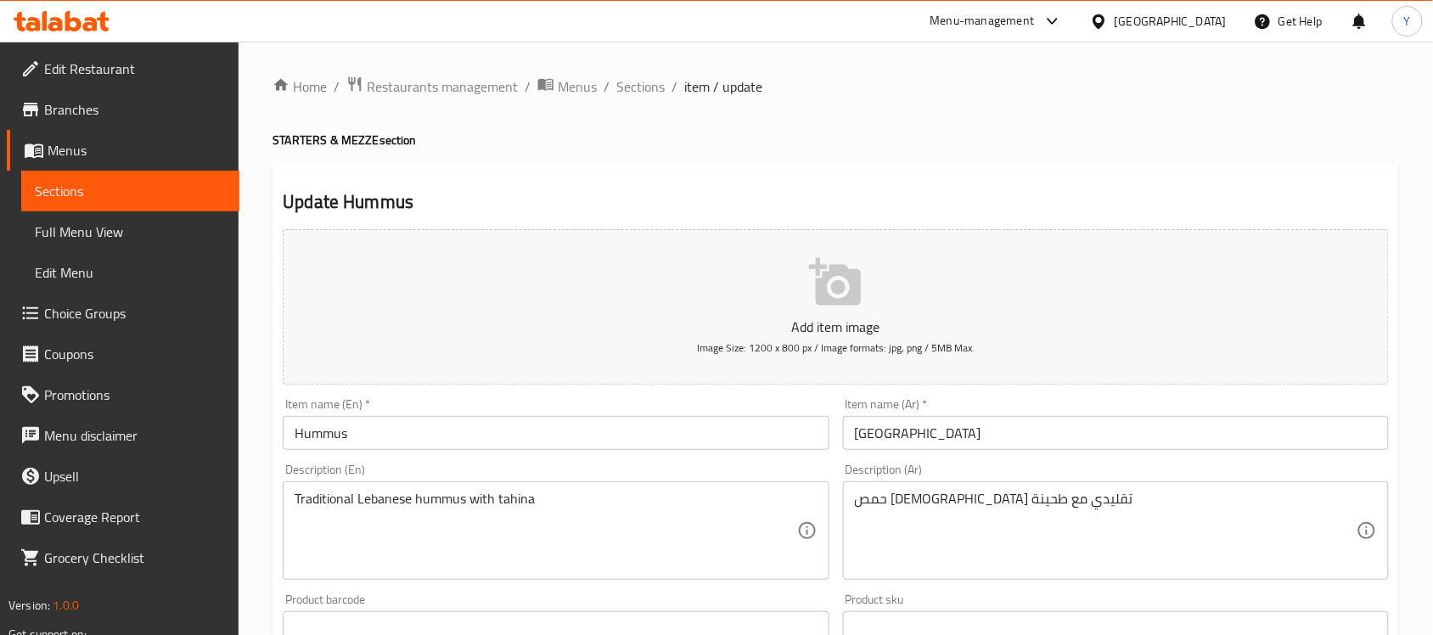
click at [527, 410] on div "Item name (En)   * Hummus Item name (En) *" at bounding box center [556, 424] width 546 height 52
drag, startPoint x: 532, startPoint y: 438, endPoint x: 557, endPoint y: 444, distance: 25.3
click at [532, 438] on input "Hummus" at bounding box center [556, 433] width 546 height 34
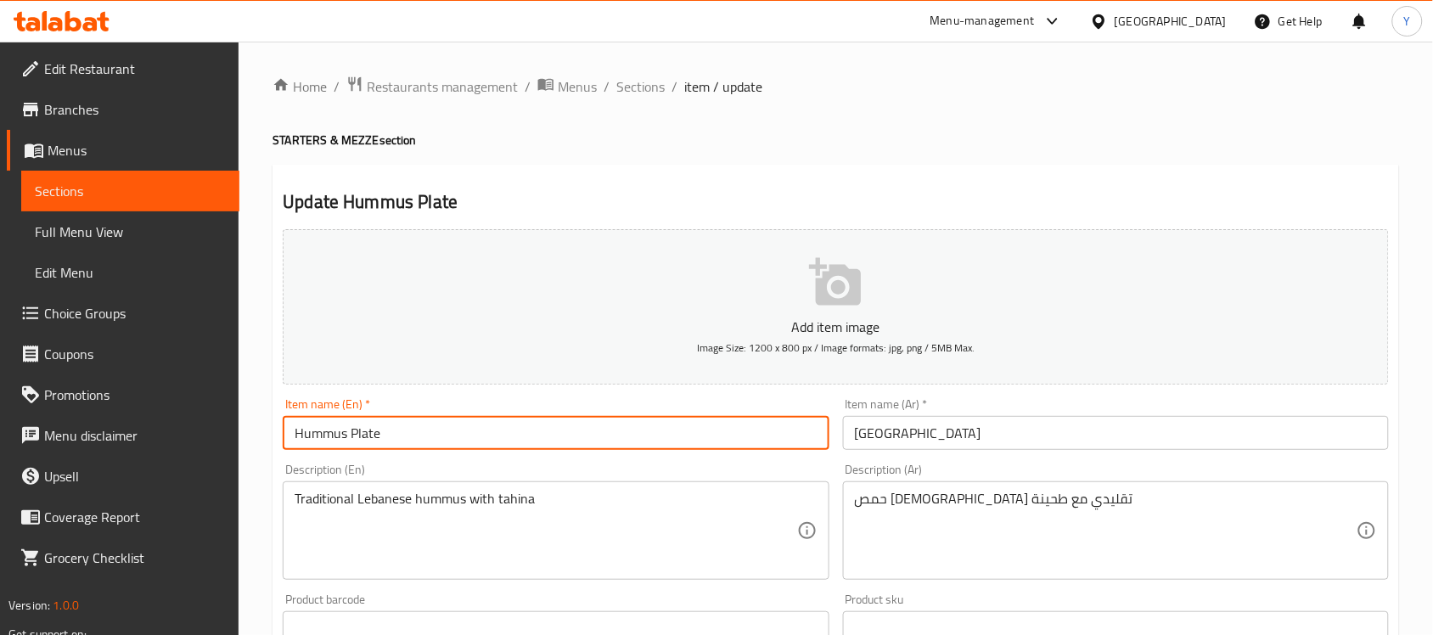
type input "Hummus Plate"
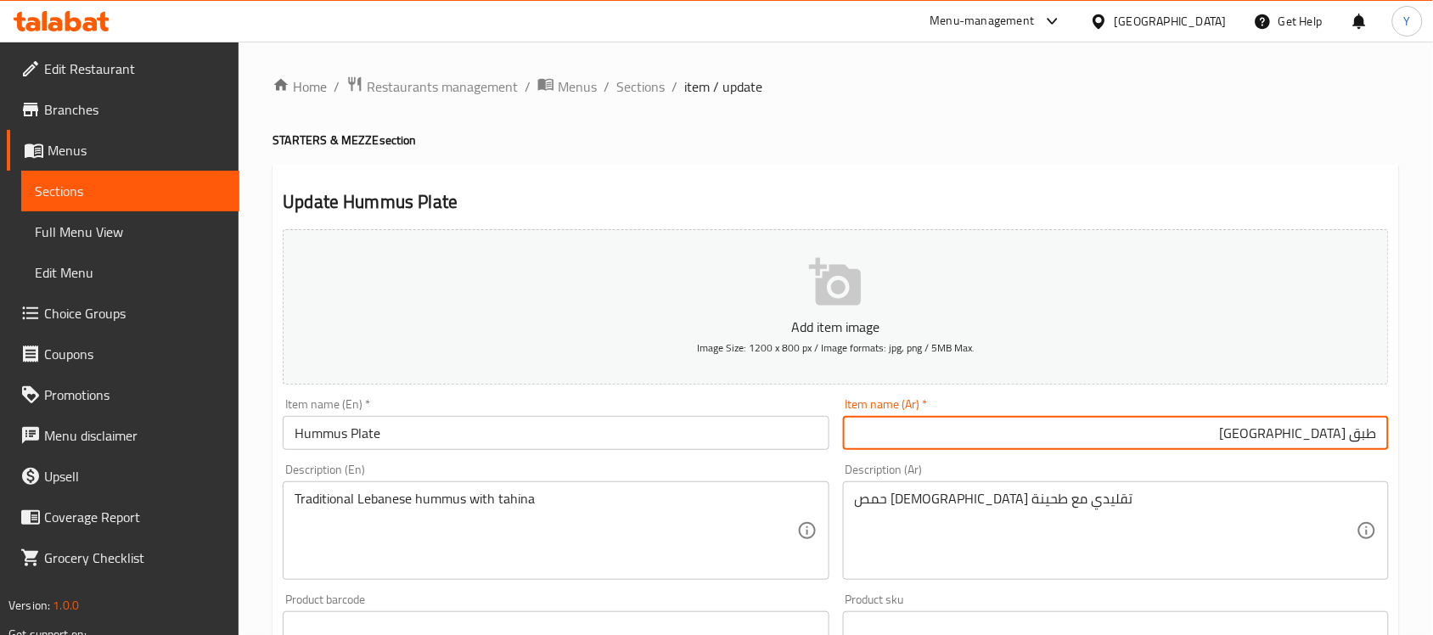
type input "طبق حمص"
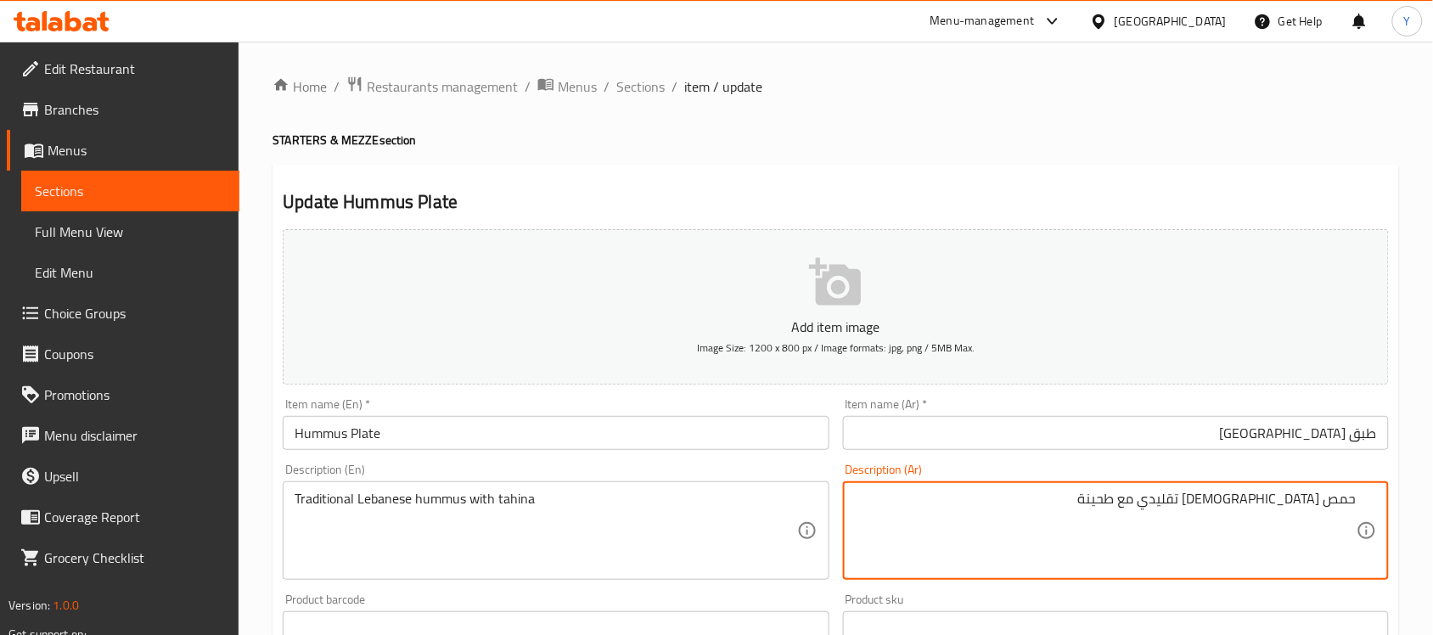
click at [1095, 150] on div "Home / Restaurants management / Menus / Sections / item / update STARTERS & MEZ…" at bounding box center [836, 621] width 1127 height 1090
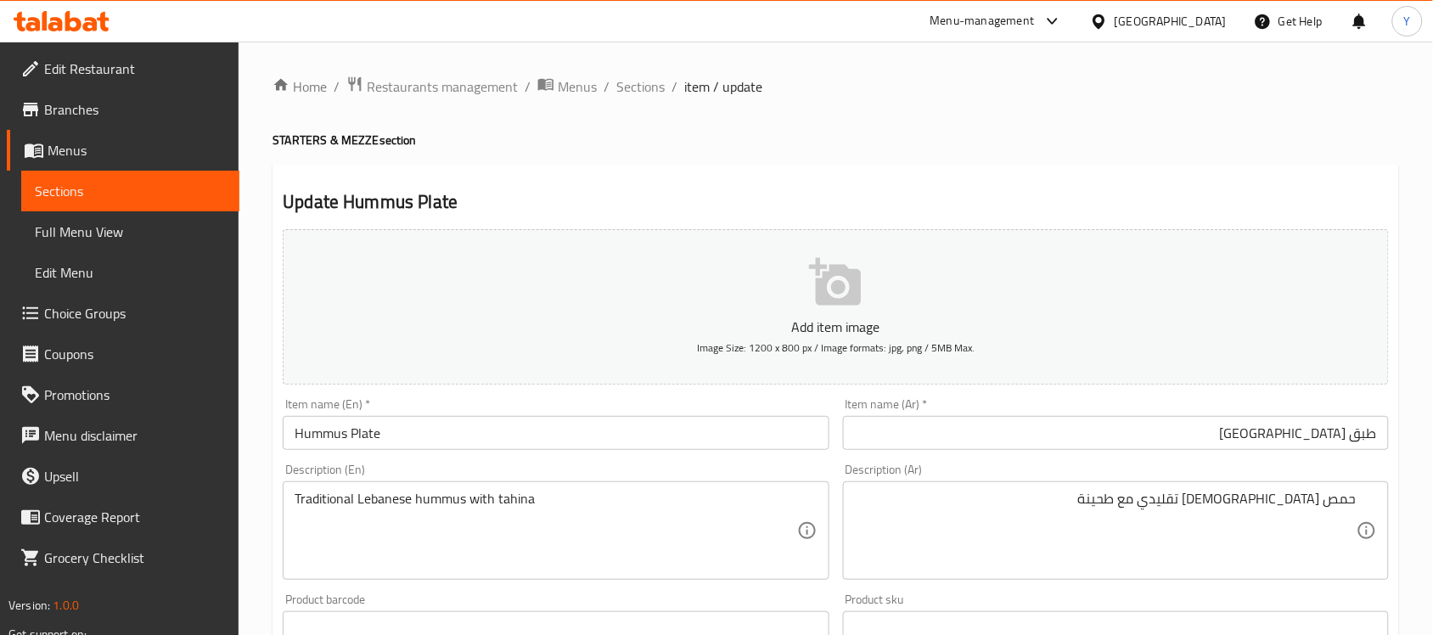
click at [965, 130] on div "Home / Restaurants management / Menus / Sections / item / update STARTERS & MEZ…" at bounding box center [836, 621] width 1127 height 1090
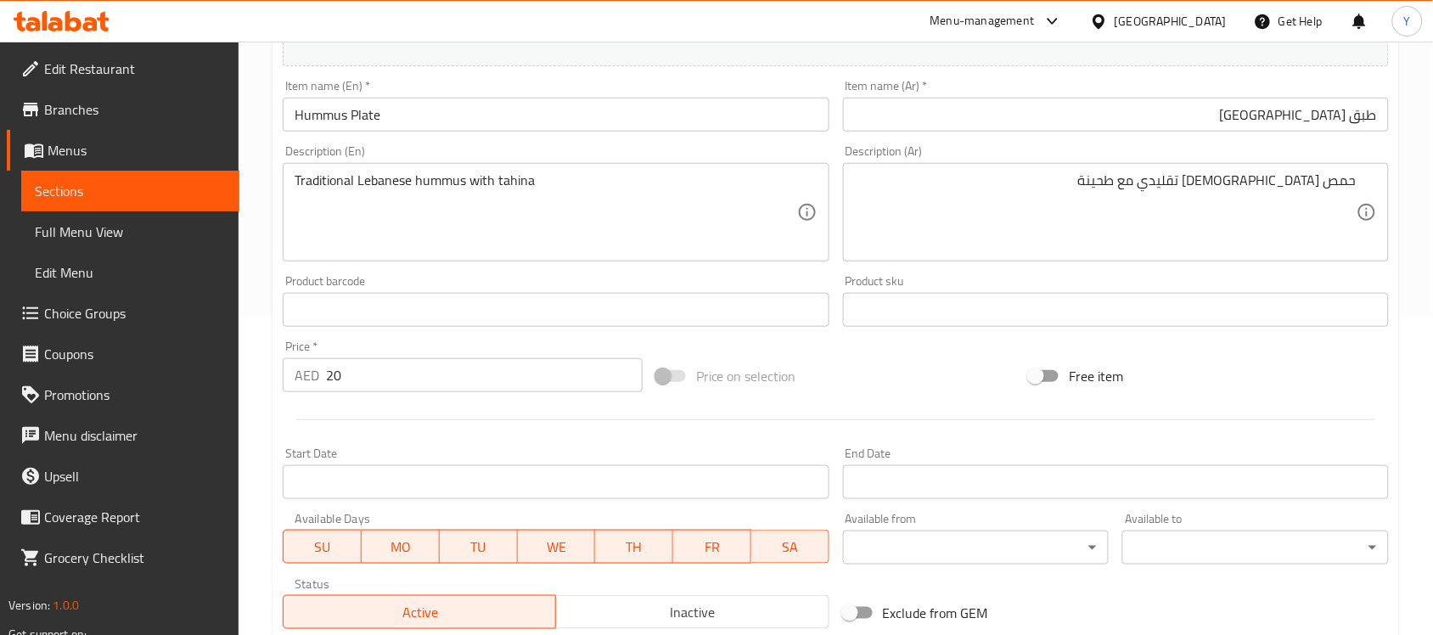
scroll to position [106, 0]
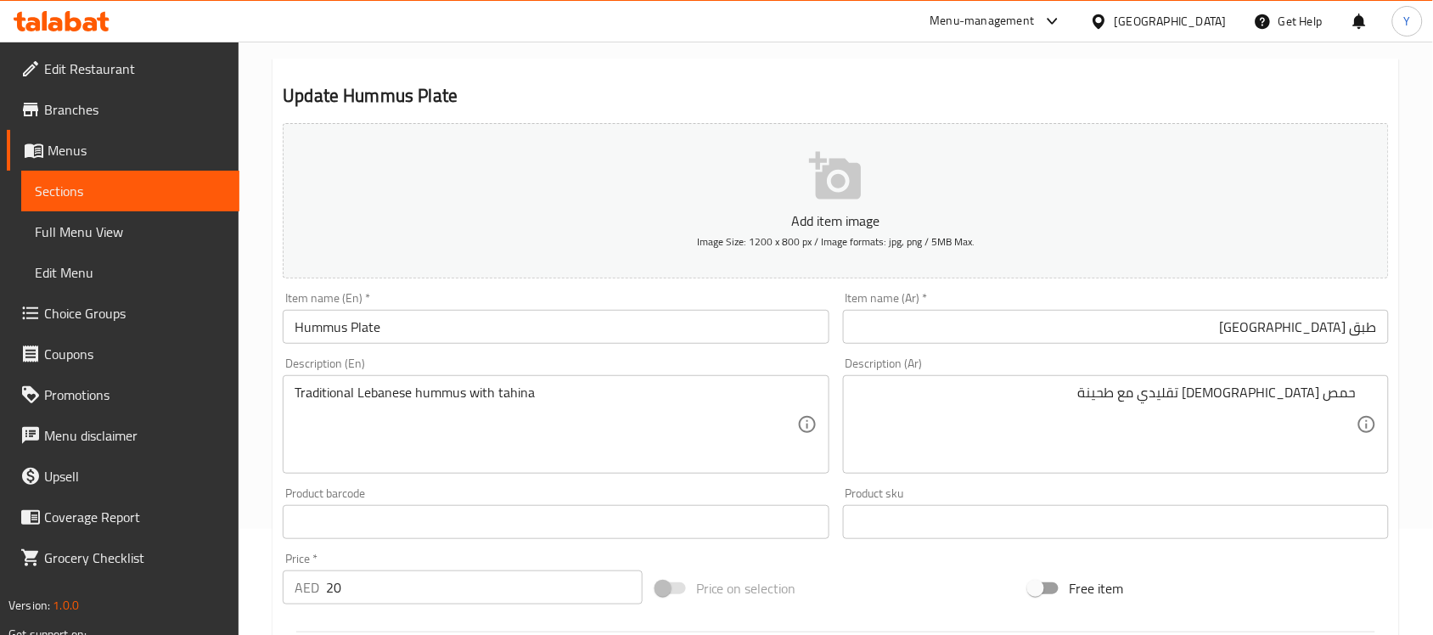
click at [1359, 90] on h2 "Update Hummus Plate" at bounding box center [836, 95] width 1106 height 25
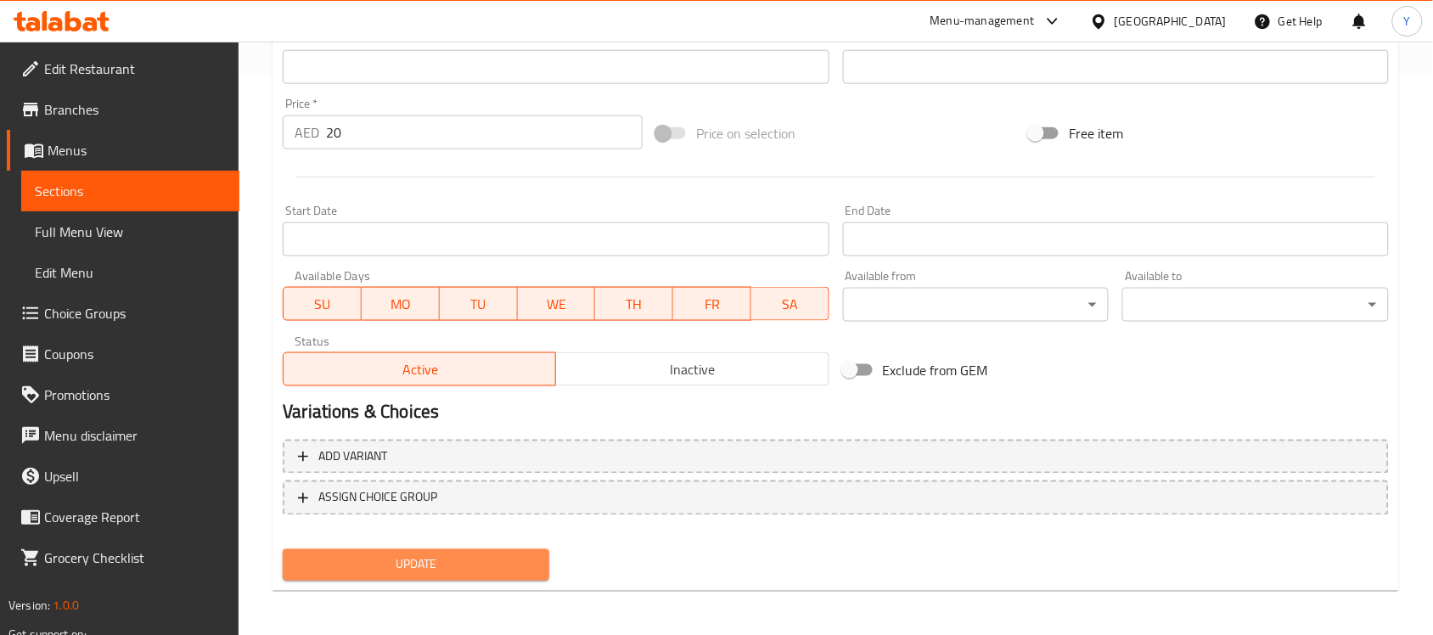
click at [516, 569] on span "Update" at bounding box center [415, 564] width 239 height 21
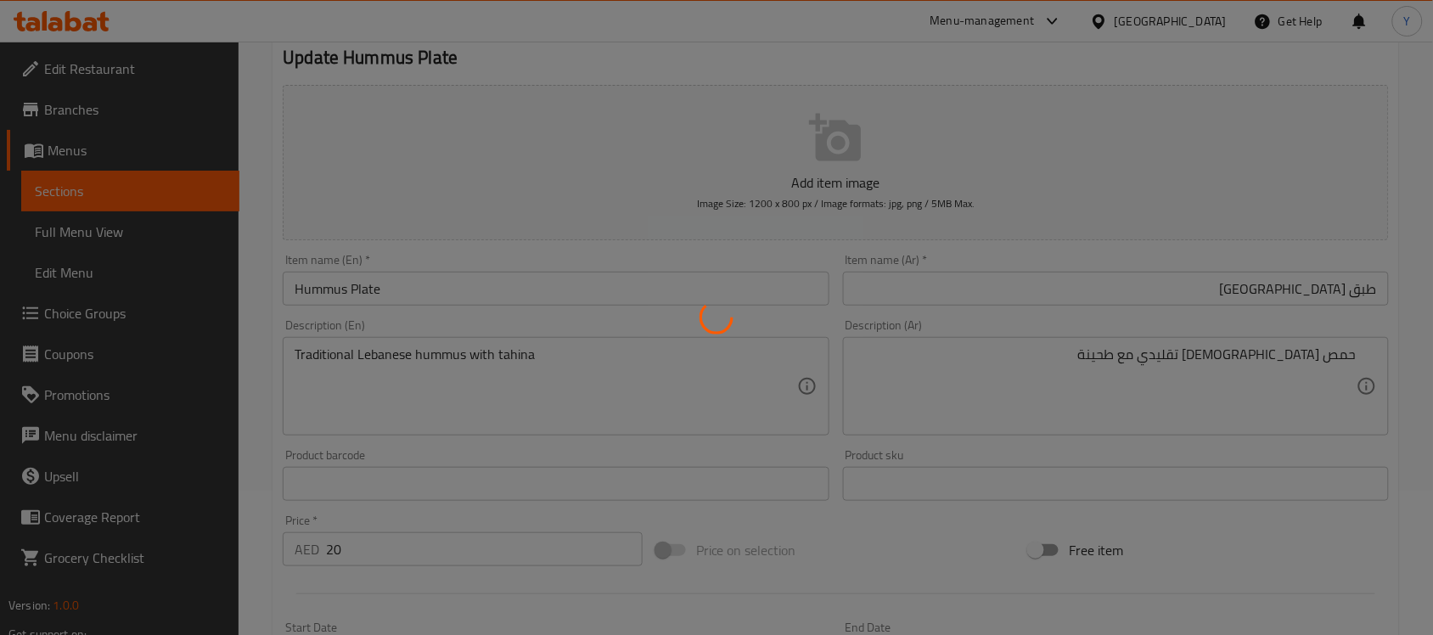
scroll to position [0, 0]
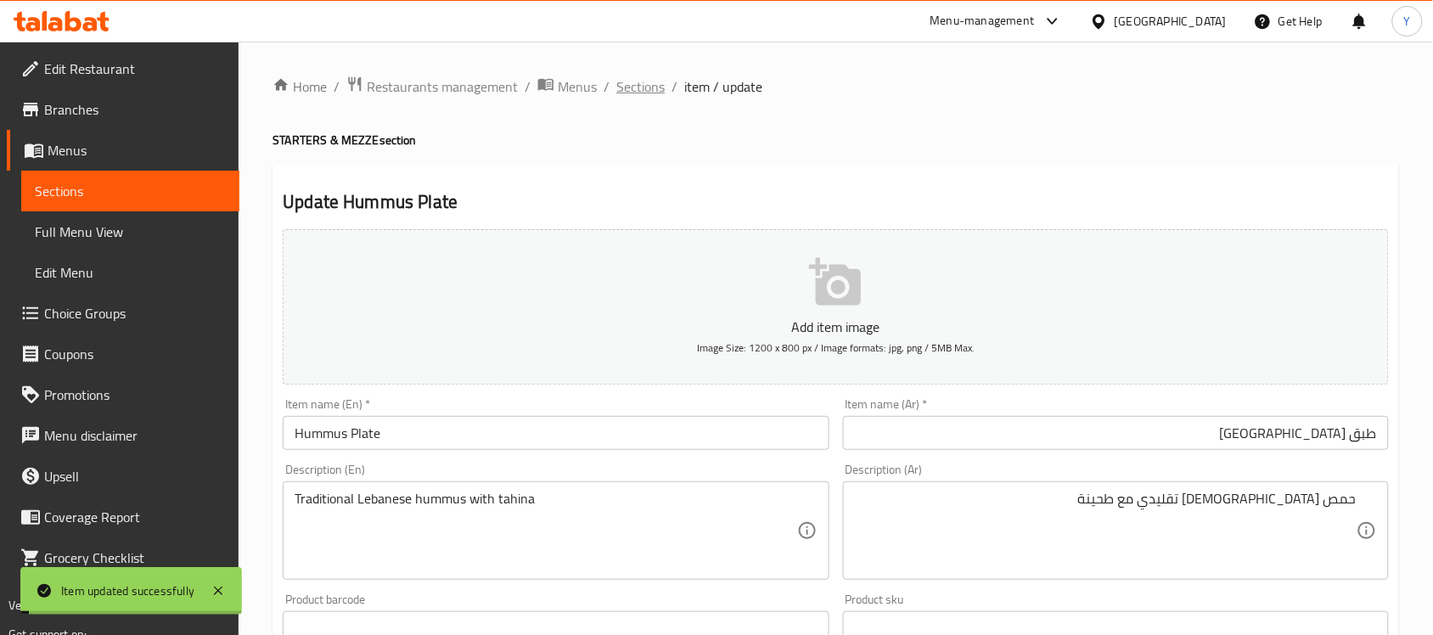
click at [628, 82] on span "Sections" at bounding box center [640, 86] width 48 height 20
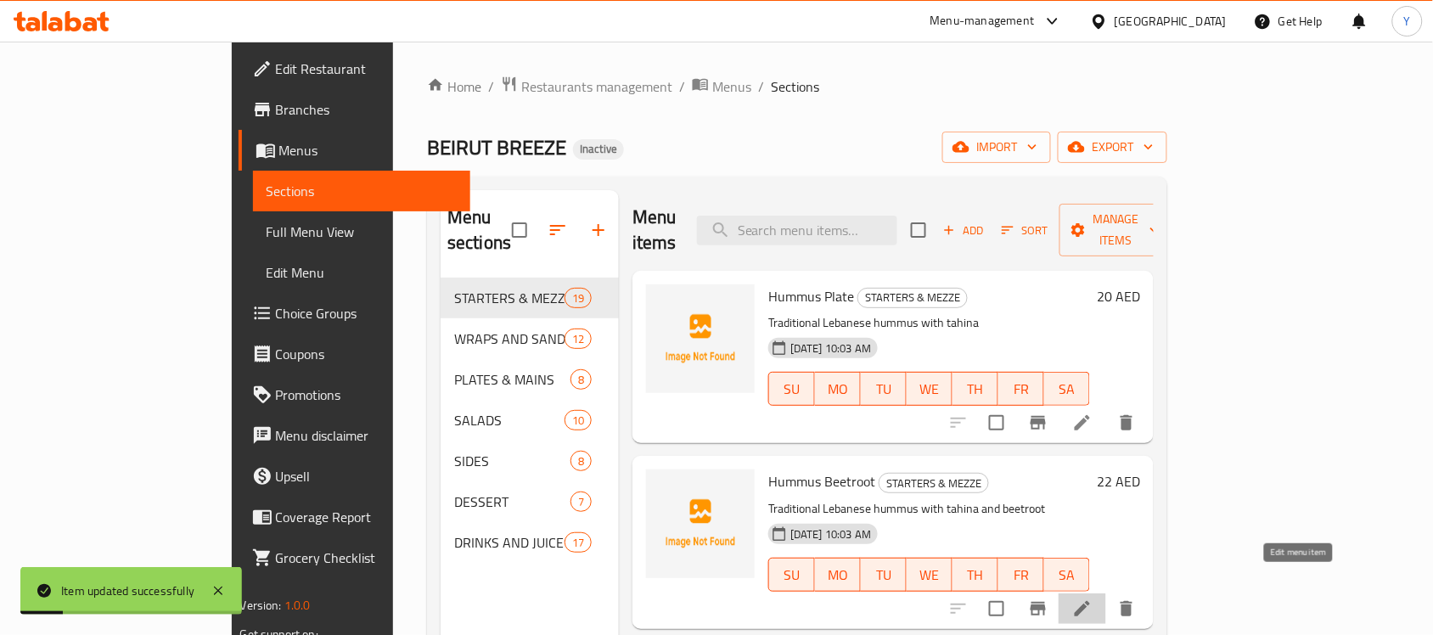
click at [1093, 599] on icon at bounding box center [1082, 609] width 20 height 20
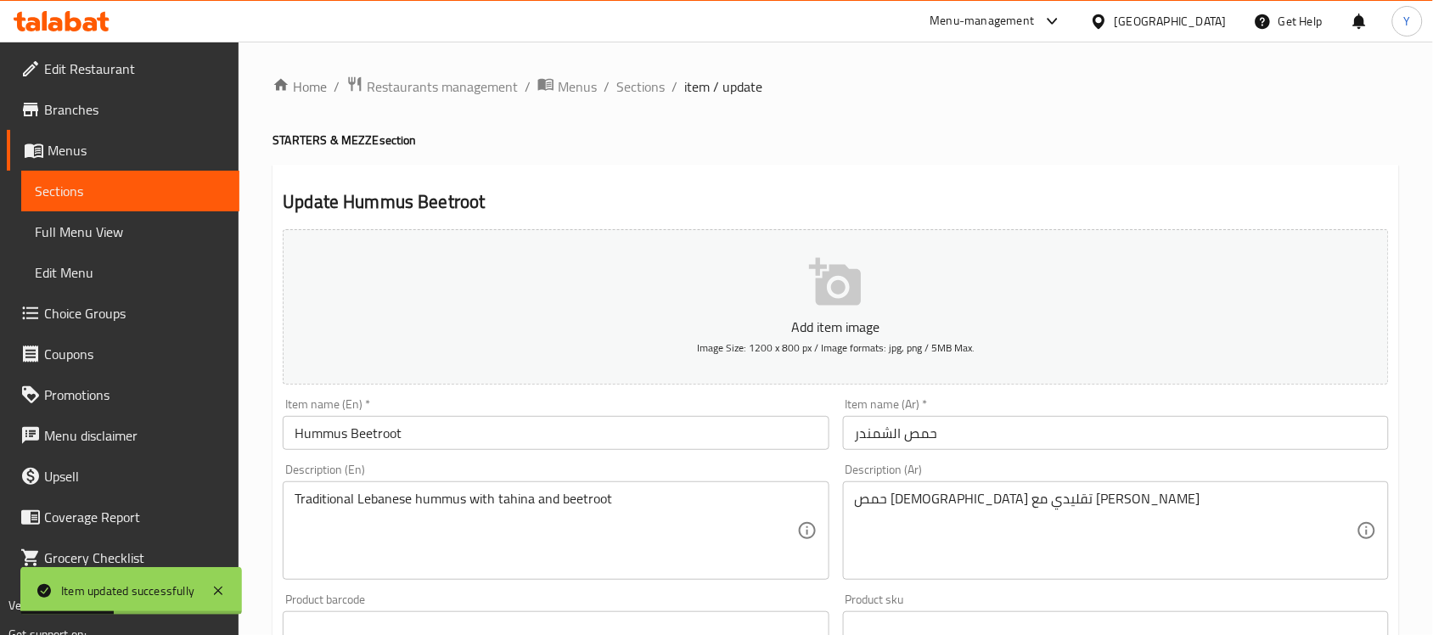
click at [753, 425] on input "Hummus Beetroot" at bounding box center [556, 433] width 546 height 34
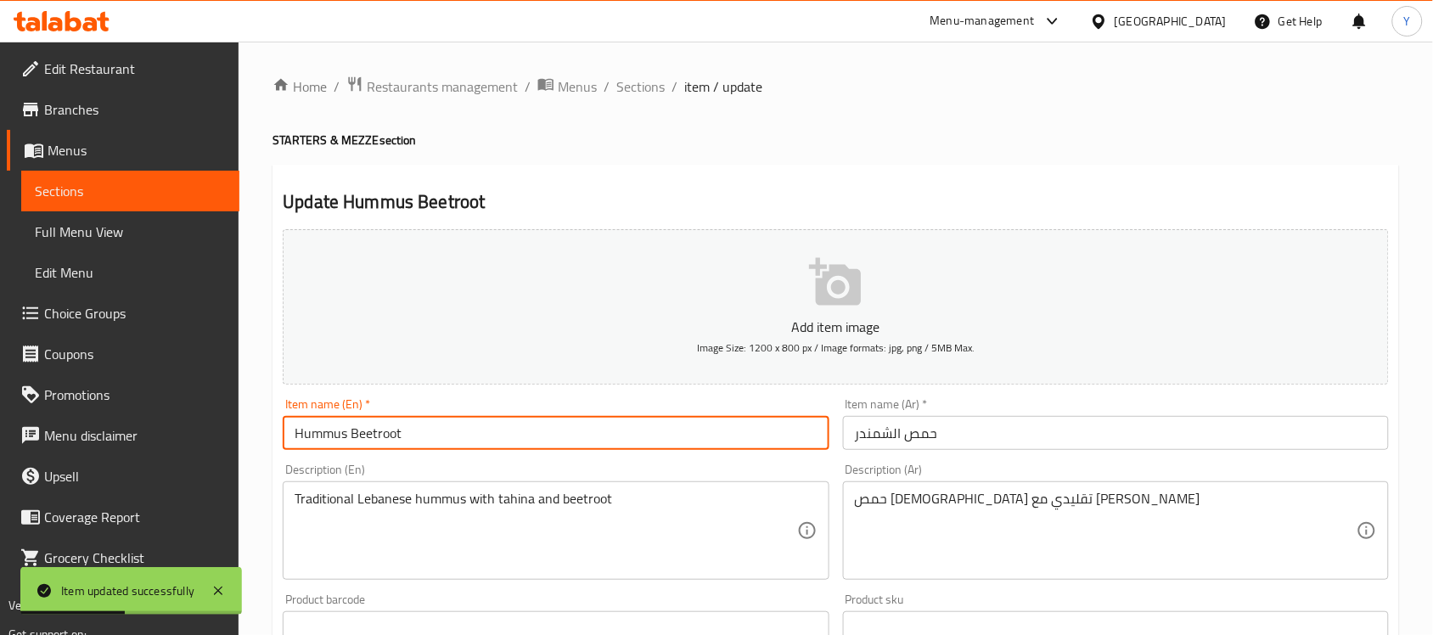
paste input "PLATE"
type input "Hummus Beetroot Plate"
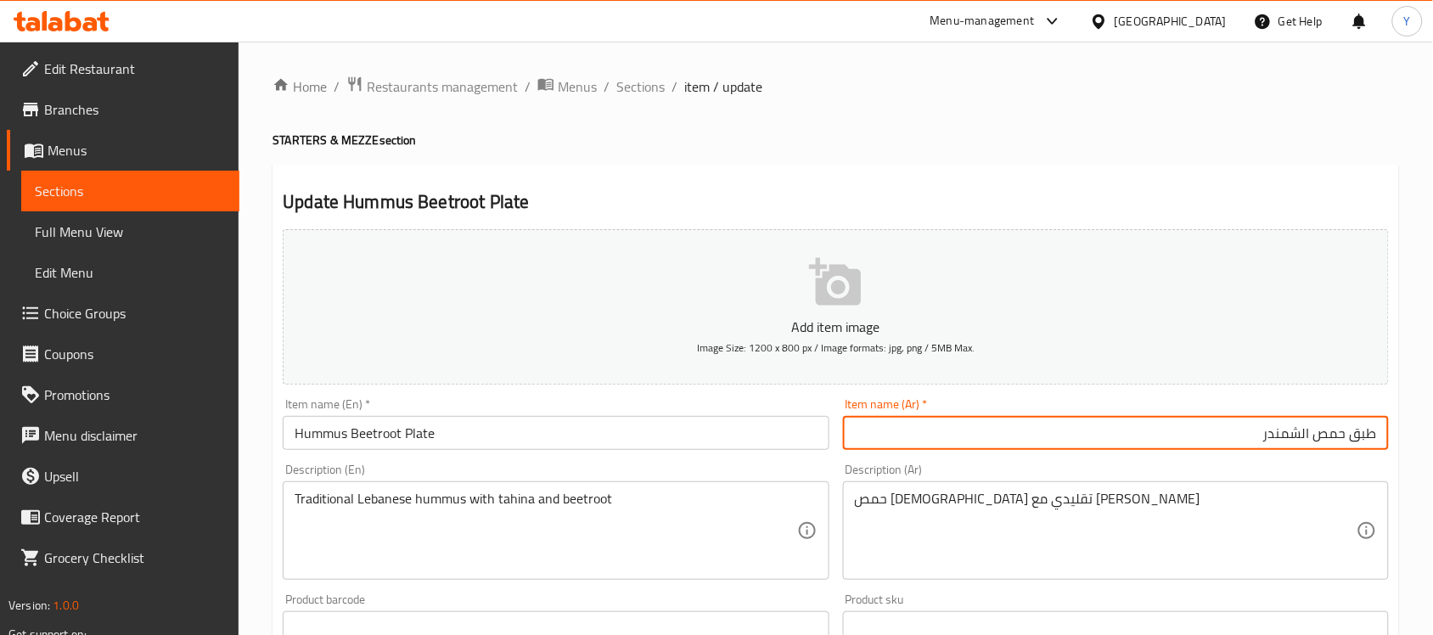
type input "طبق حمص الشمندر"
click at [429, 437] on input "Hummus Beetroot Plate" at bounding box center [556, 433] width 546 height 34
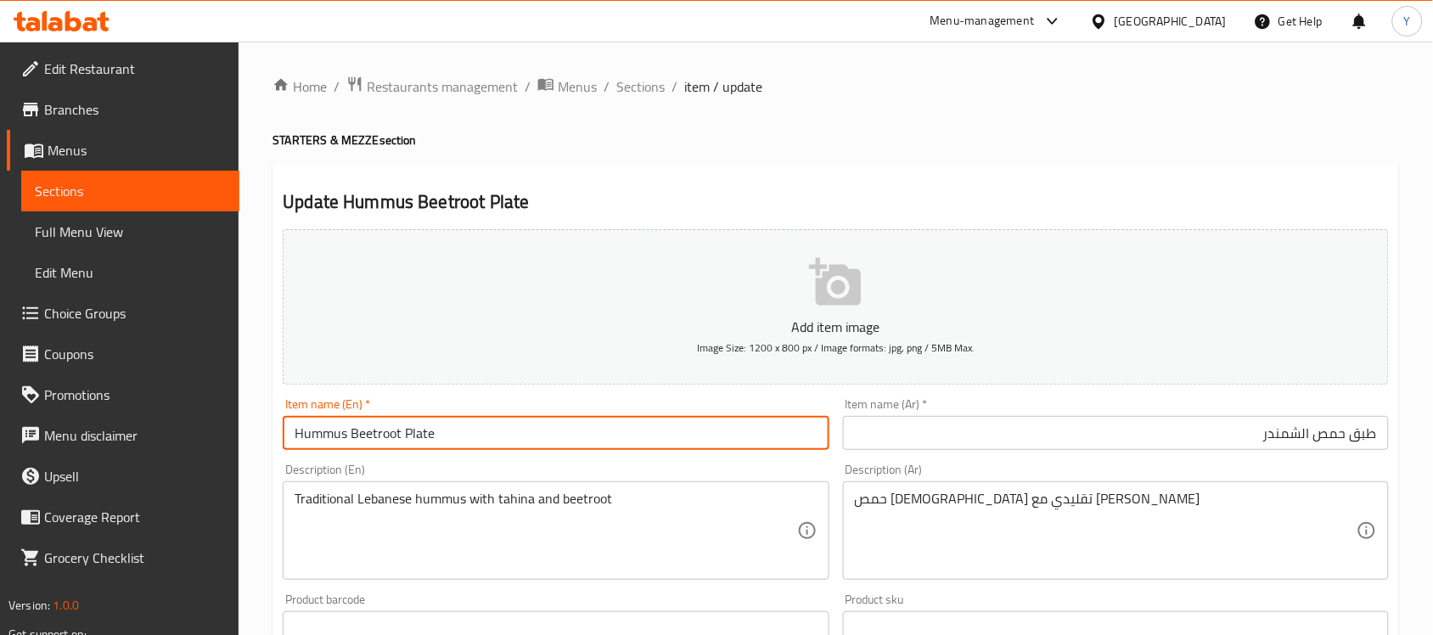
click at [427, 437] on input "Hummus Beetroot Plate" at bounding box center [556, 433] width 546 height 34
click at [1077, 146] on h4 "STARTERS & MEZZE section" at bounding box center [836, 140] width 1127 height 17
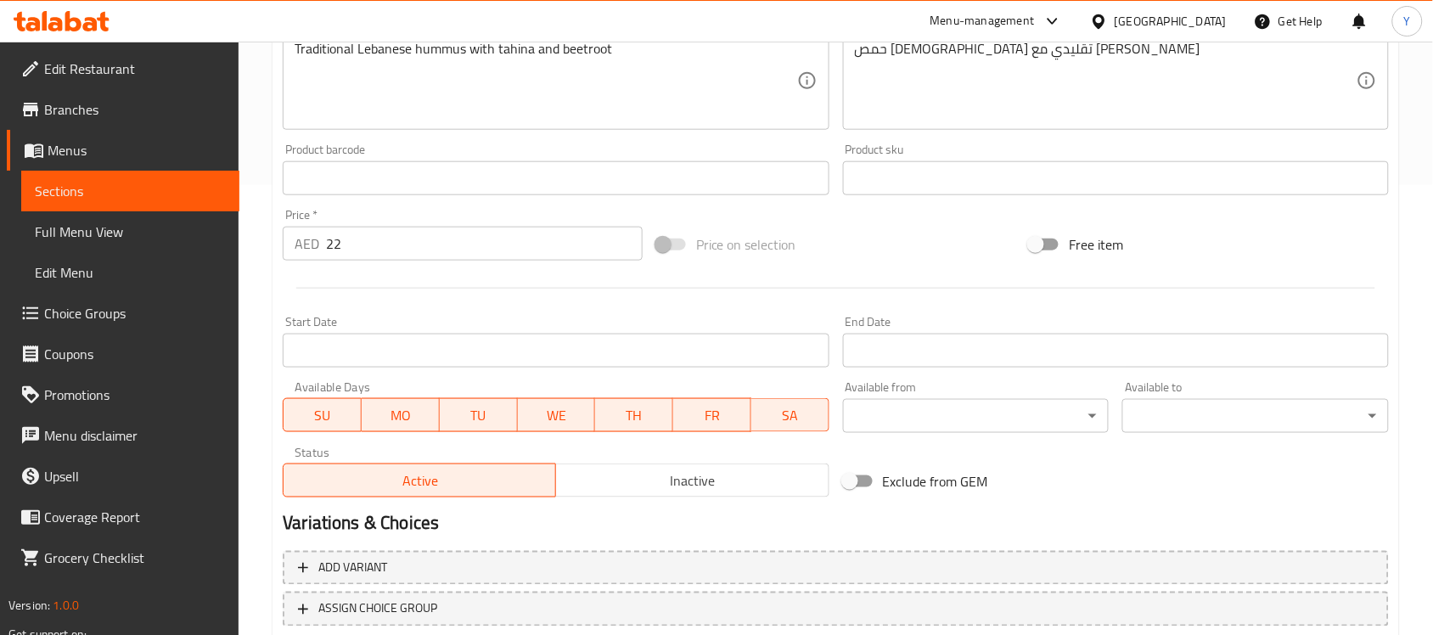
scroll to position [561, 0]
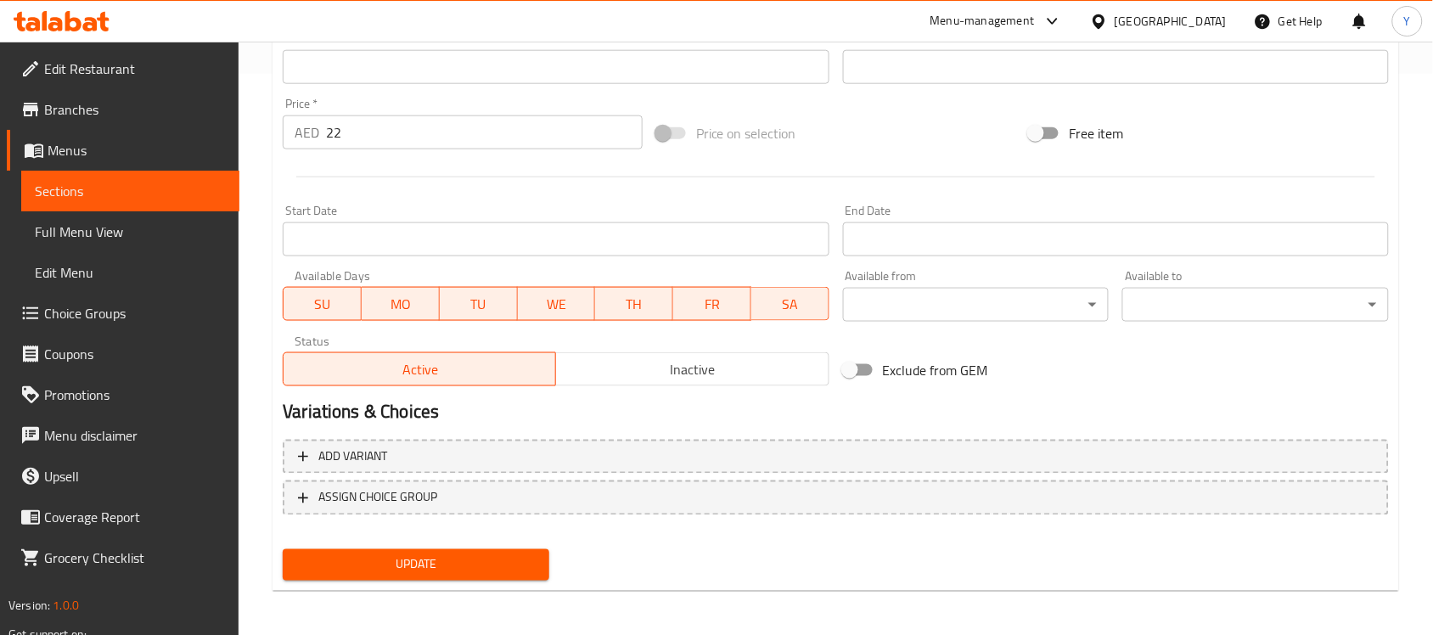
click at [453, 558] on span "Update" at bounding box center [415, 564] width 239 height 21
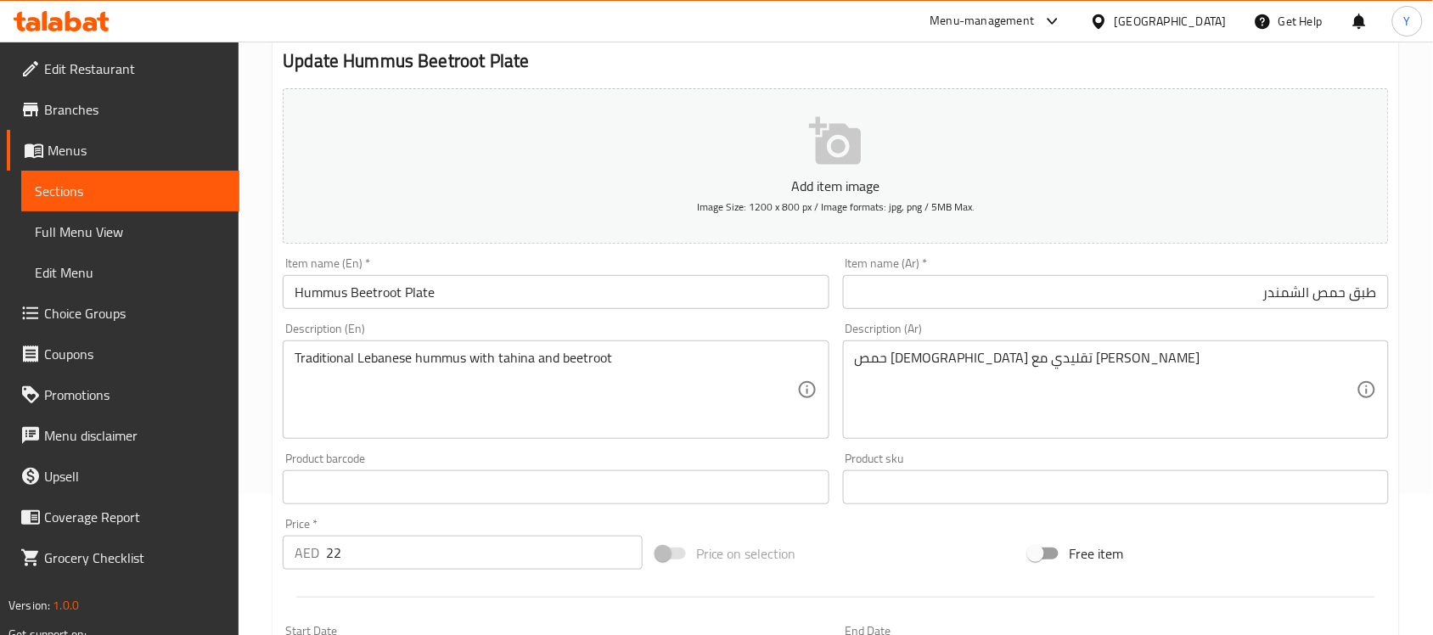
scroll to position [0, 0]
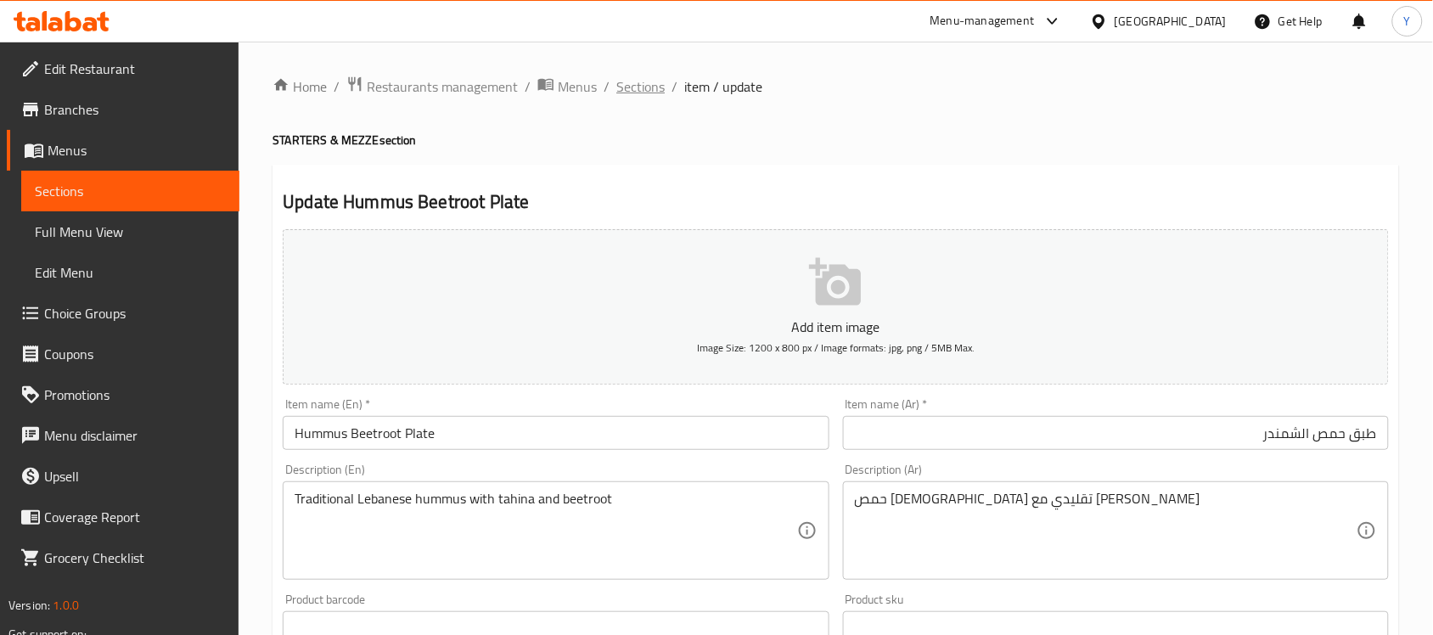
click at [624, 85] on span "Sections" at bounding box center [640, 86] width 48 height 20
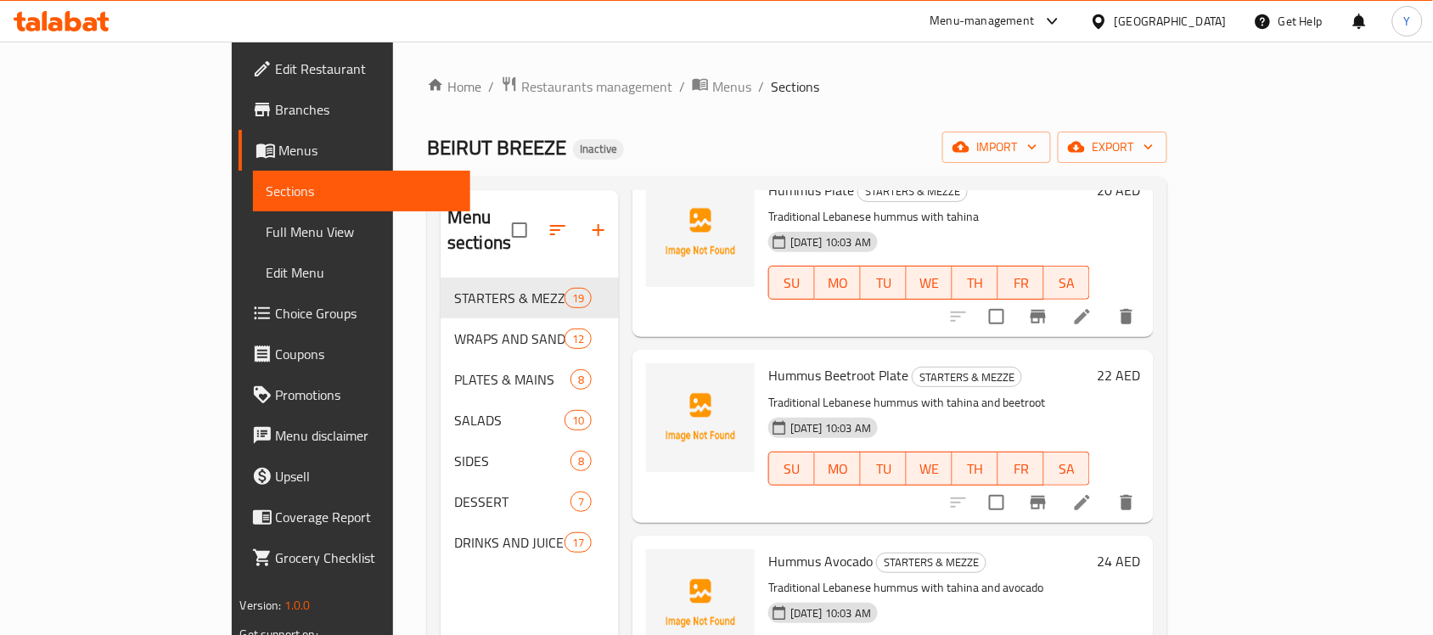
scroll to position [425, 0]
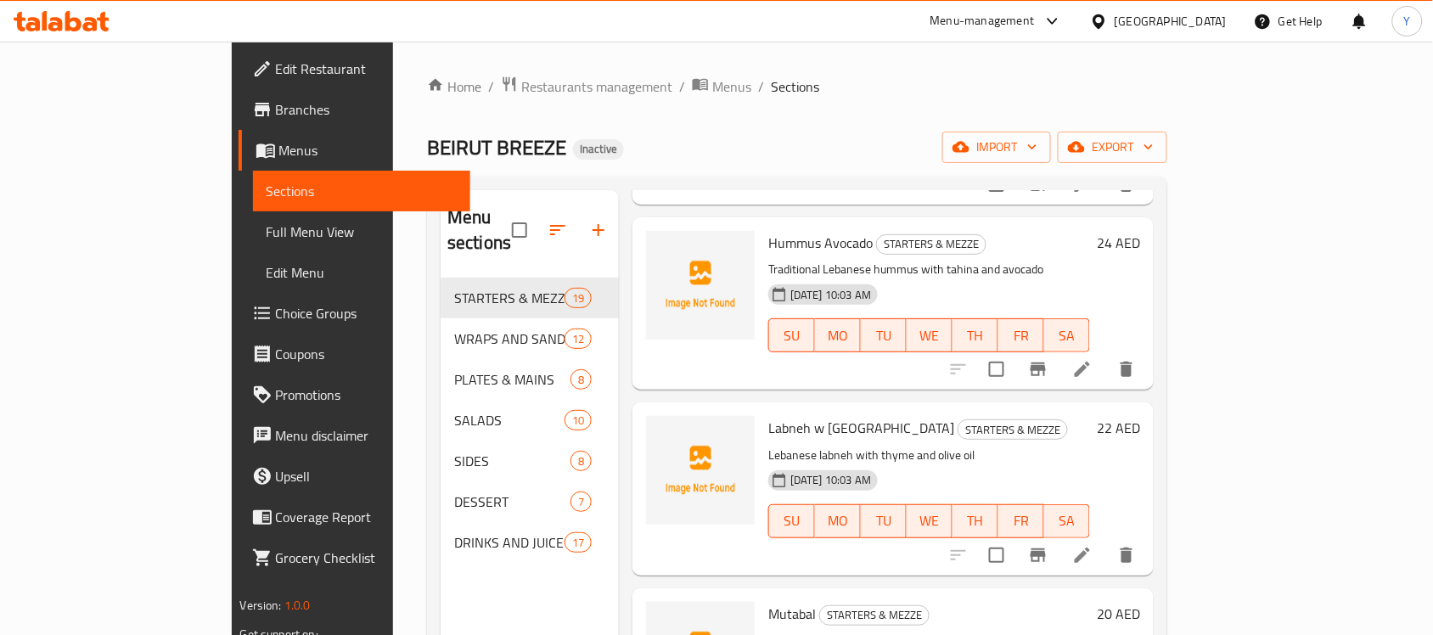
click at [1093, 359] on icon at bounding box center [1082, 369] width 20 height 20
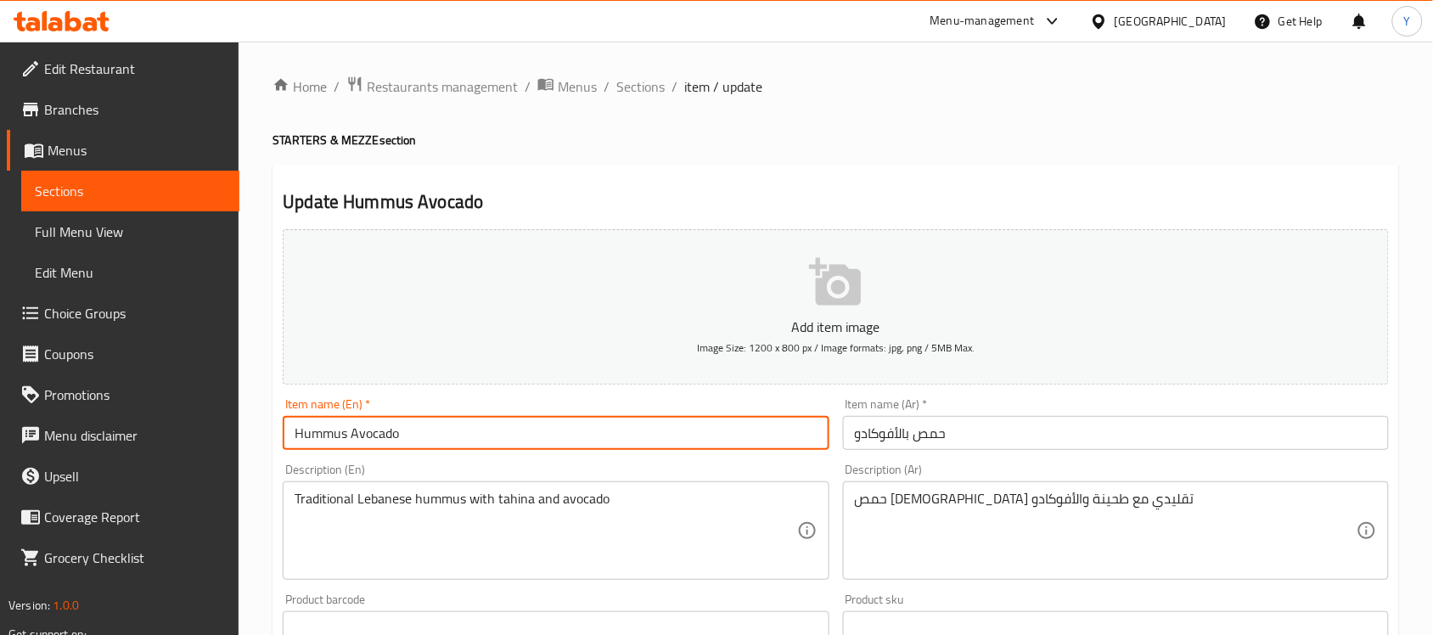
click at [616, 446] on input "Hummus Avocado" at bounding box center [556, 433] width 546 height 34
paste input "Tradtional Lebanese Hummus With Tahina And Beetroot"
paste input "Plate"
type input "Hummus Avocado Plate"
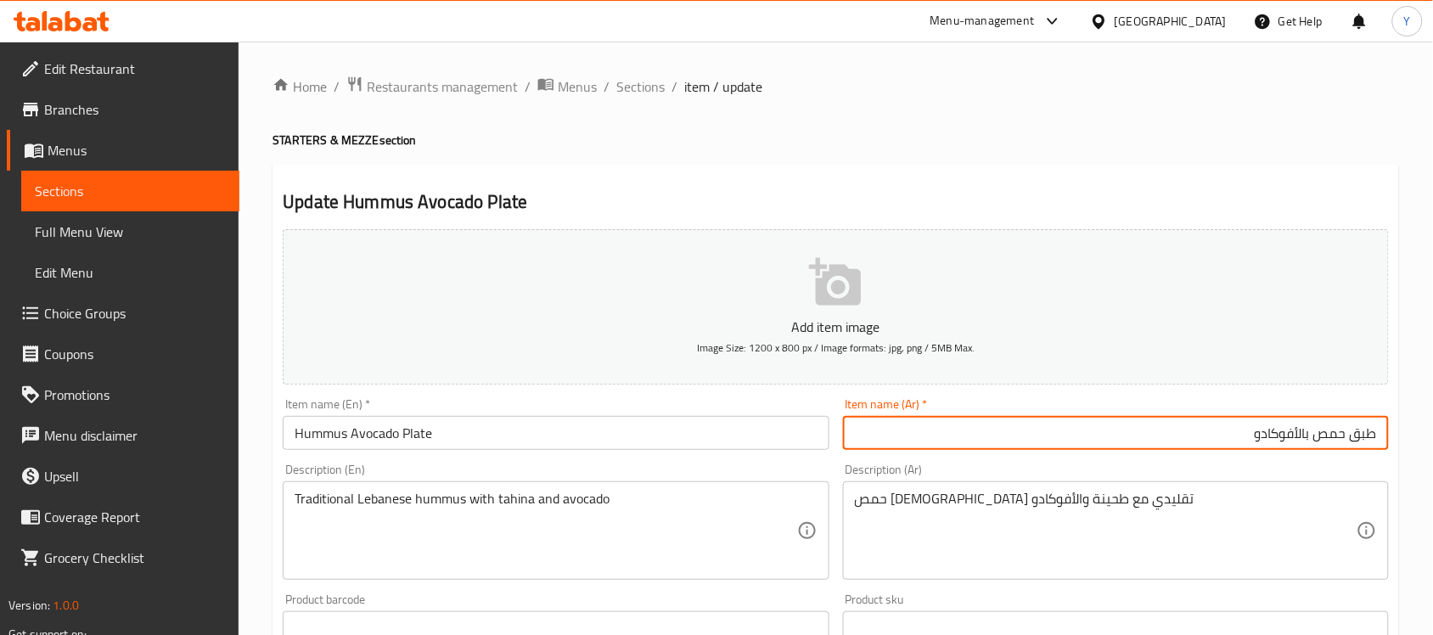
type input "طبق حمص بالأفوكادو"
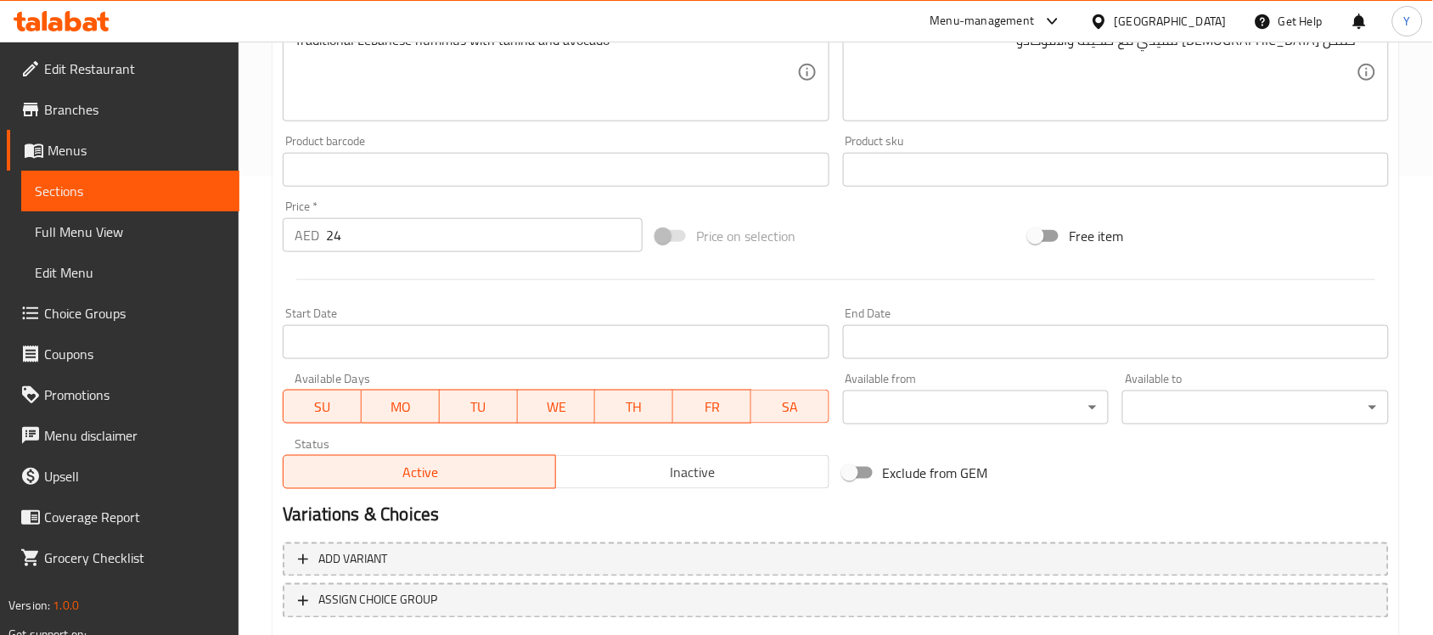
scroll to position [561, 0]
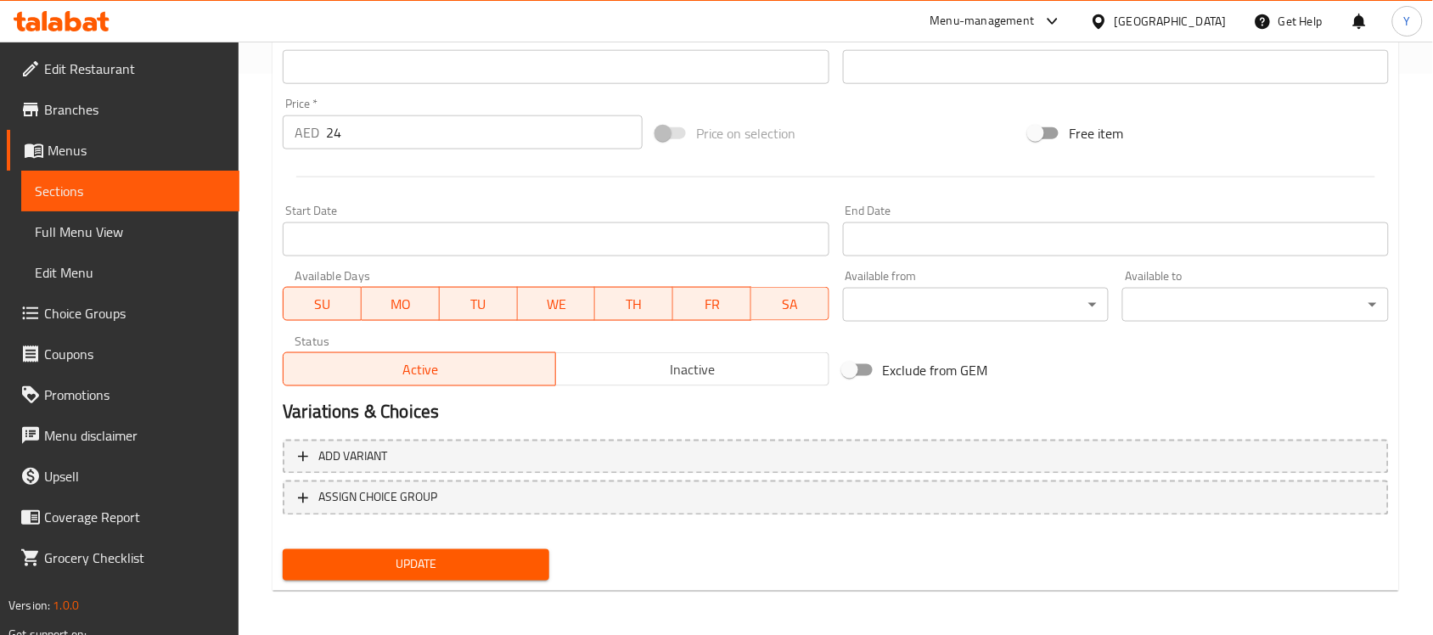
click at [516, 554] on span "Update" at bounding box center [415, 564] width 239 height 21
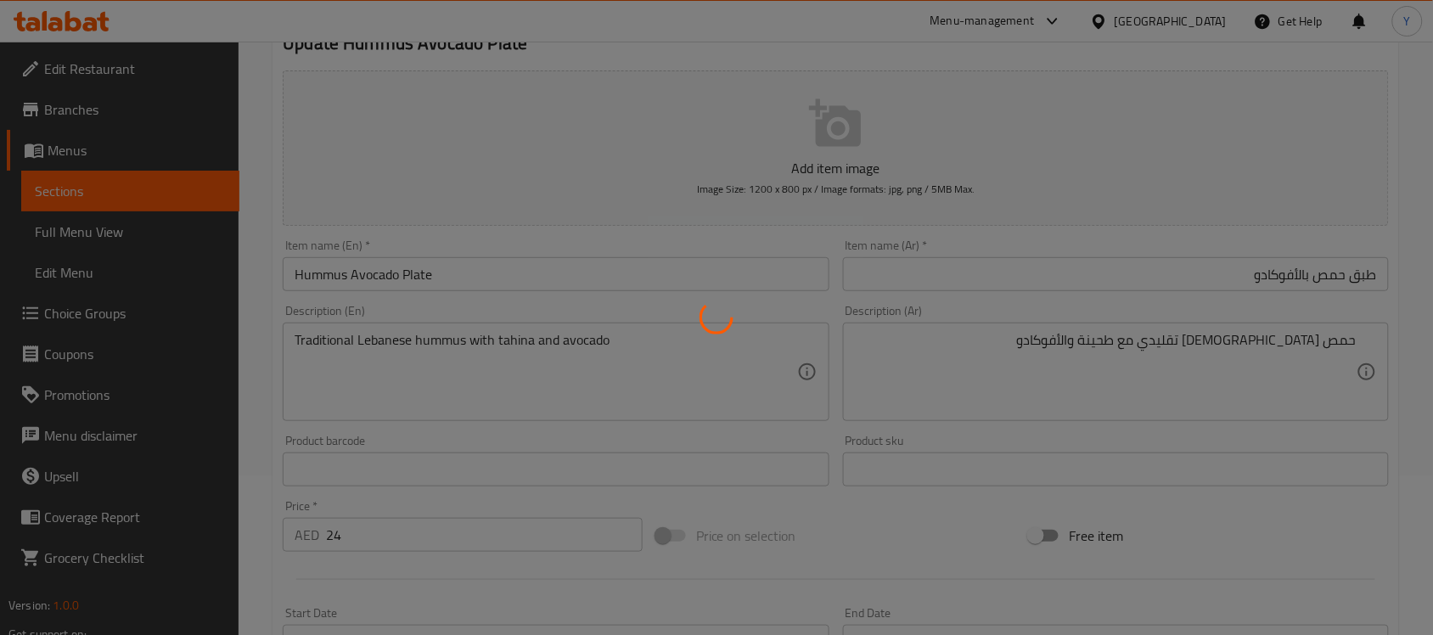
scroll to position [0, 0]
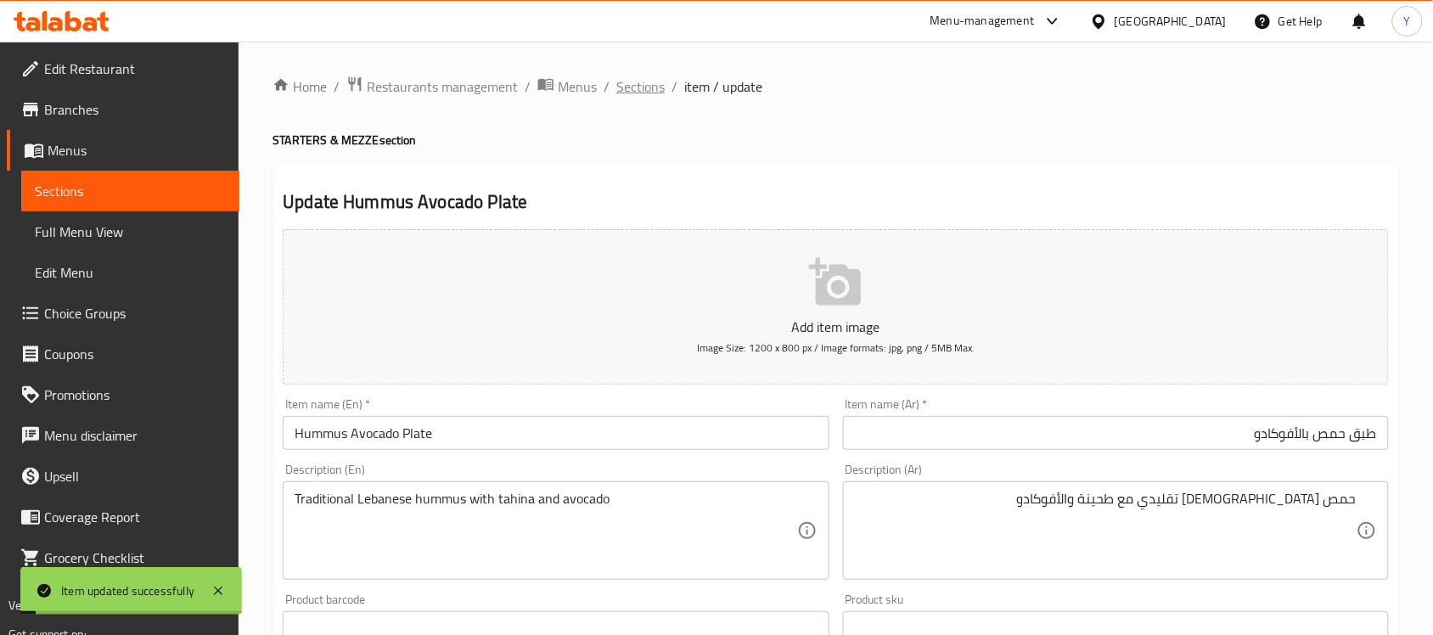
click at [633, 87] on span "Sections" at bounding box center [640, 86] width 48 height 20
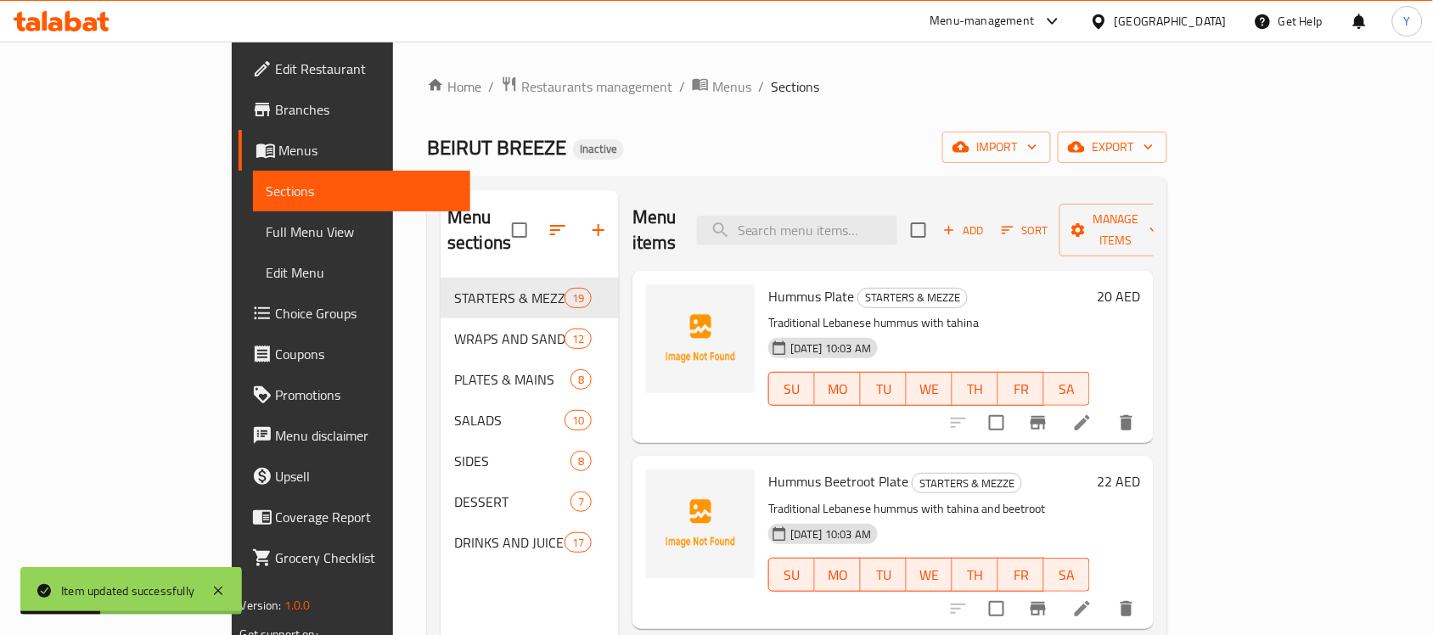
click at [907, 115] on div "Home / Restaurants management / Menus / Sections BEIRUT BREEZE Inactive import …" at bounding box center [797, 457] width 740 height 763
click at [948, 115] on div "Home / Restaurants management / Menus / Sections BEIRUT BREEZE Inactive import …" at bounding box center [797, 457] width 740 height 763
click at [941, 132] on div "BEIRUT BREEZE Inactive import export" at bounding box center [797, 147] width 740 height 31
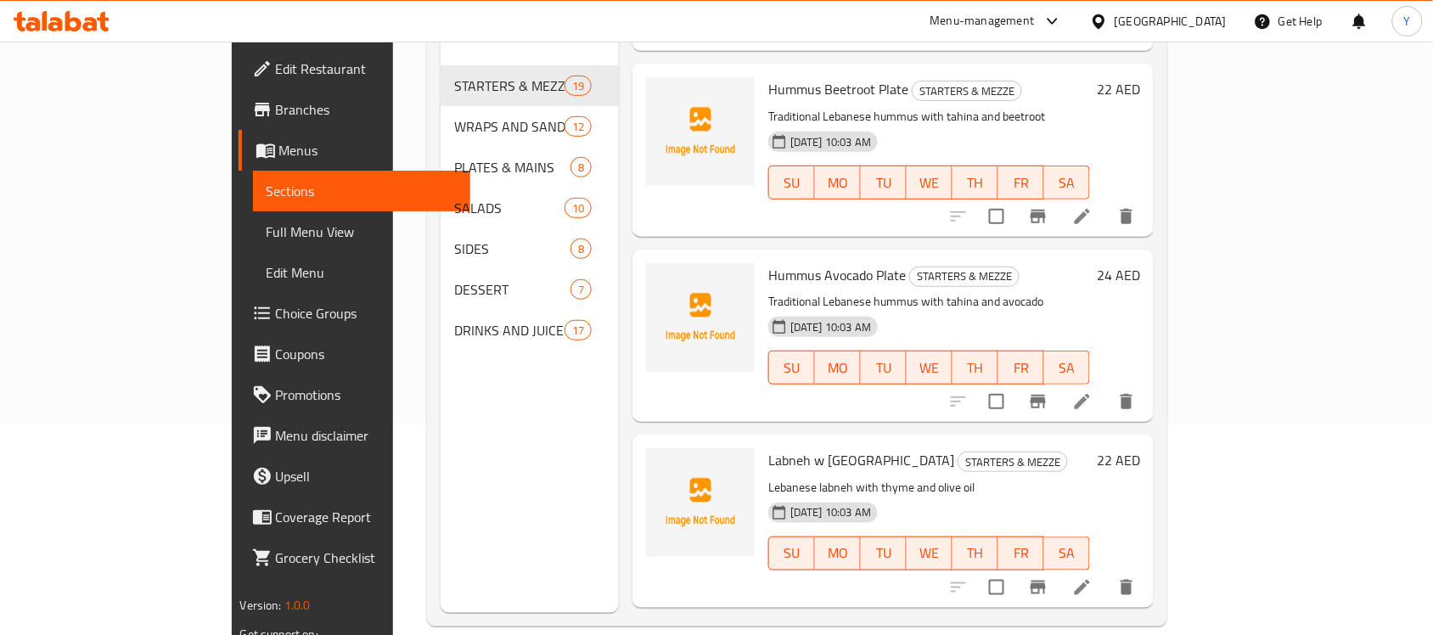
scroll to position [212, 0]
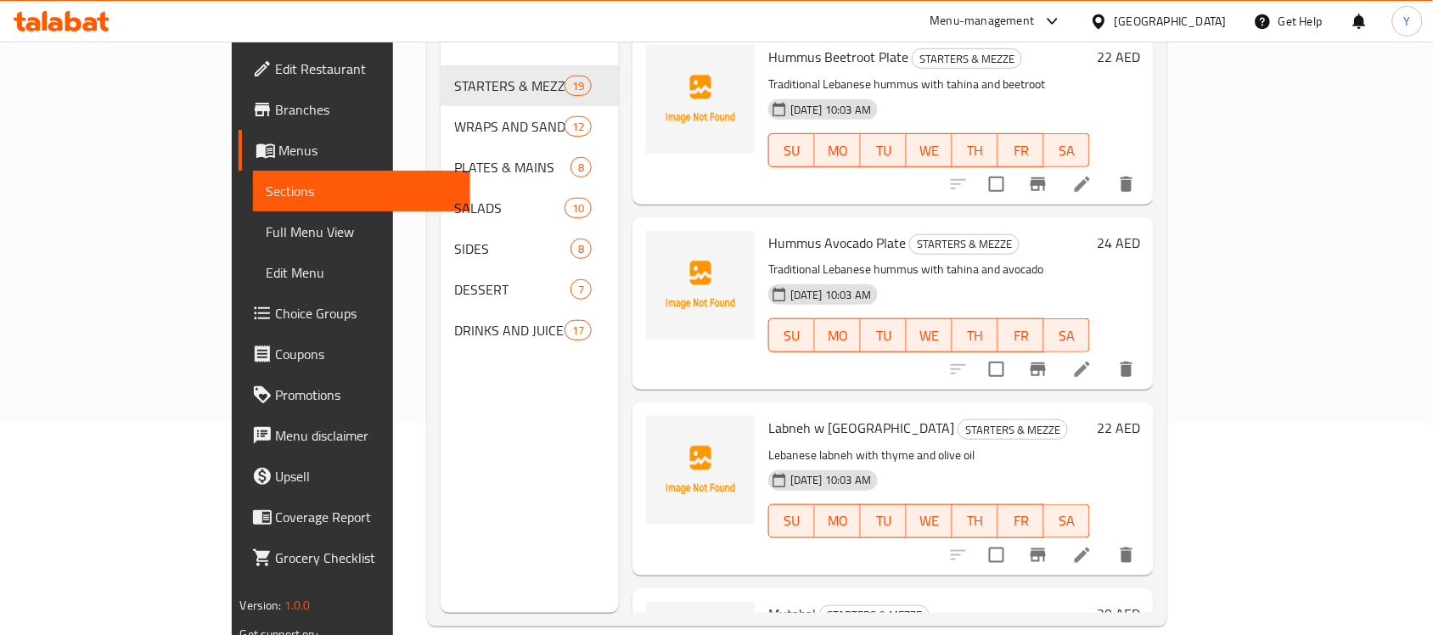
click at [1106, 540] on li at bounding box center [1083, 555] width 48 height 31
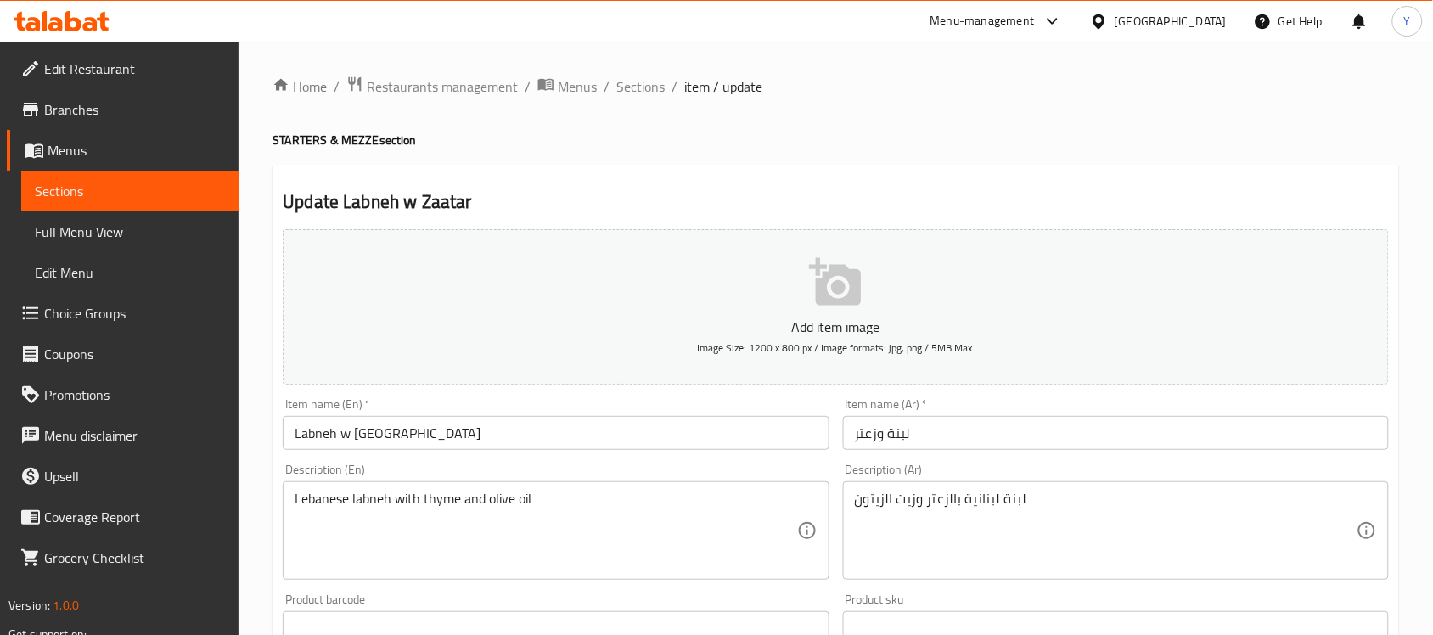
click at [694, 423] on input "Labneh w Zaatar" at bounding box center [556, 433] width 546 height 34
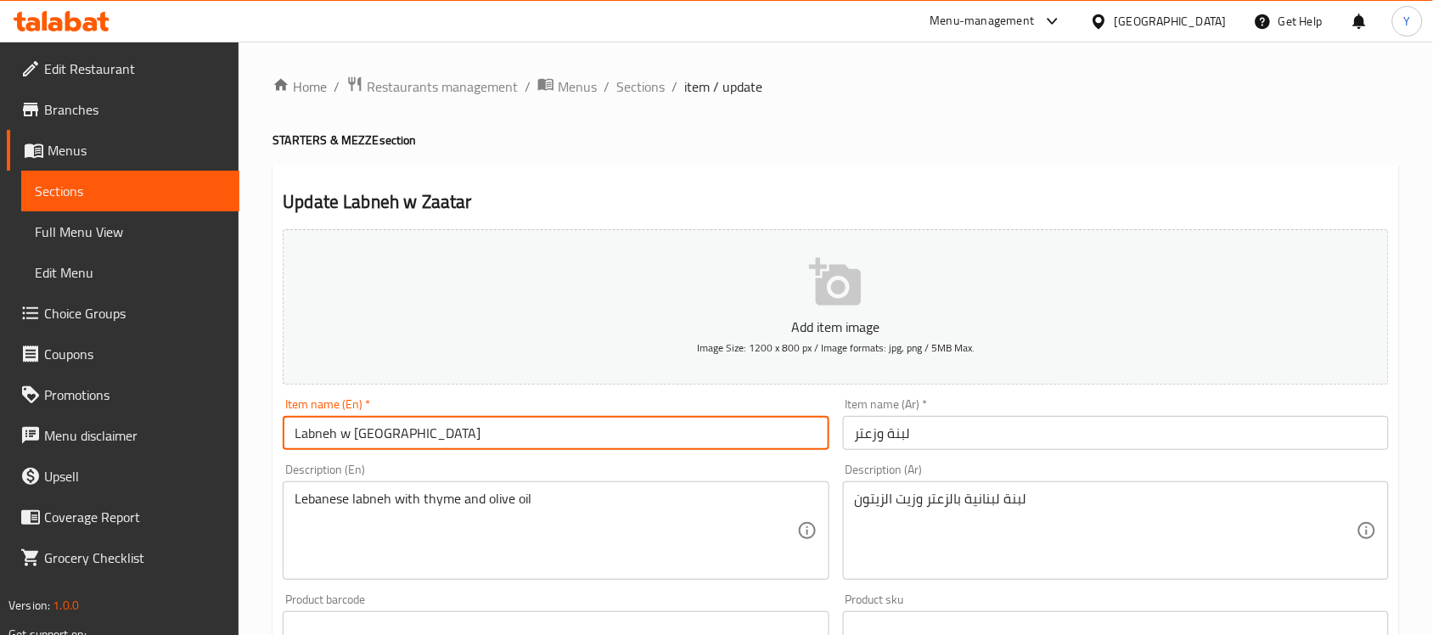
paste input "Labnhe W Zaatar"
paste input "Plate"
type input "Labneh w Zaatar Plate"
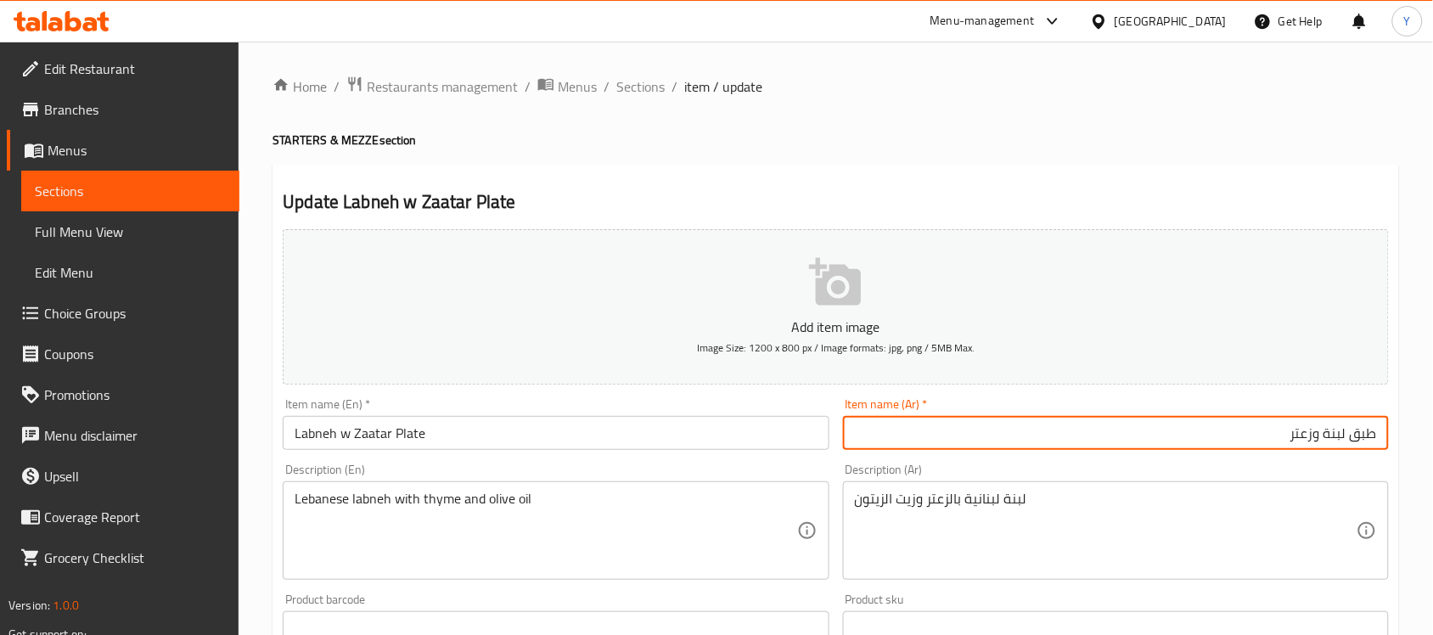
type input "طبق لبنة وزعتر"
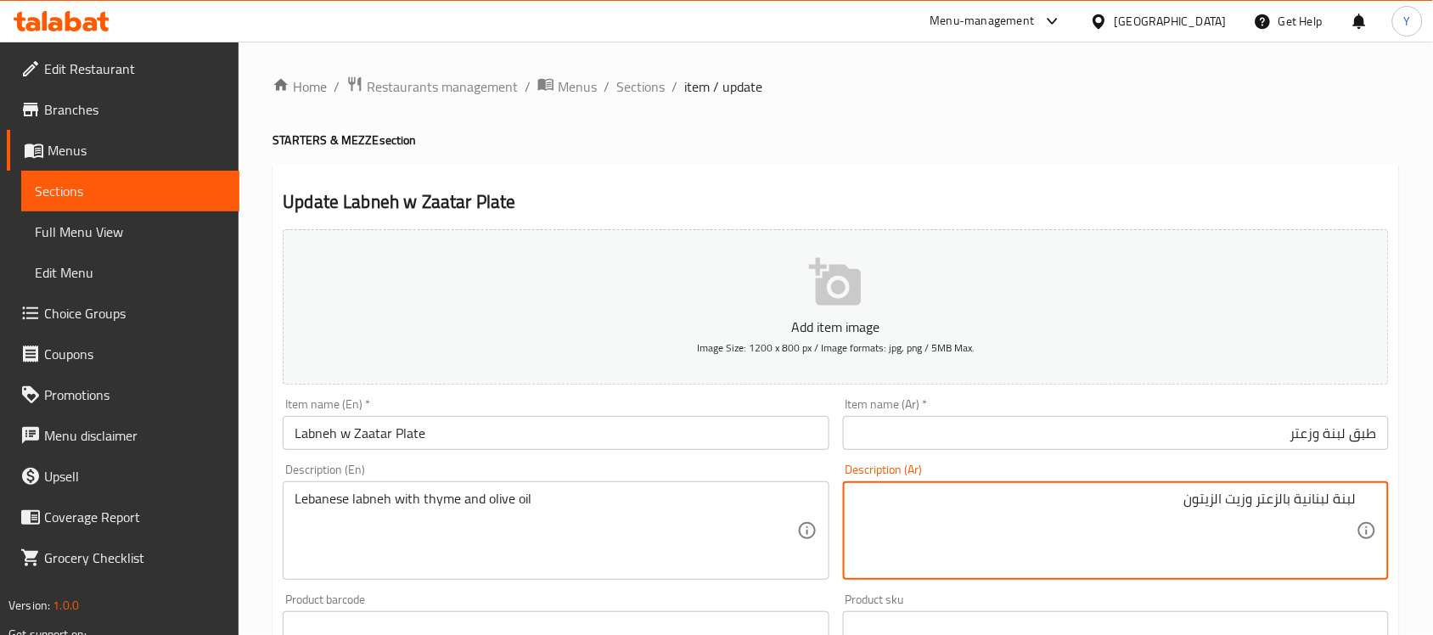
click at [1061, 155] on div "Home / Restaurants management / Menus / Sections / item / update STARTERS & MEZ…" at bounding box center [836, 621] width 1127 height 1090
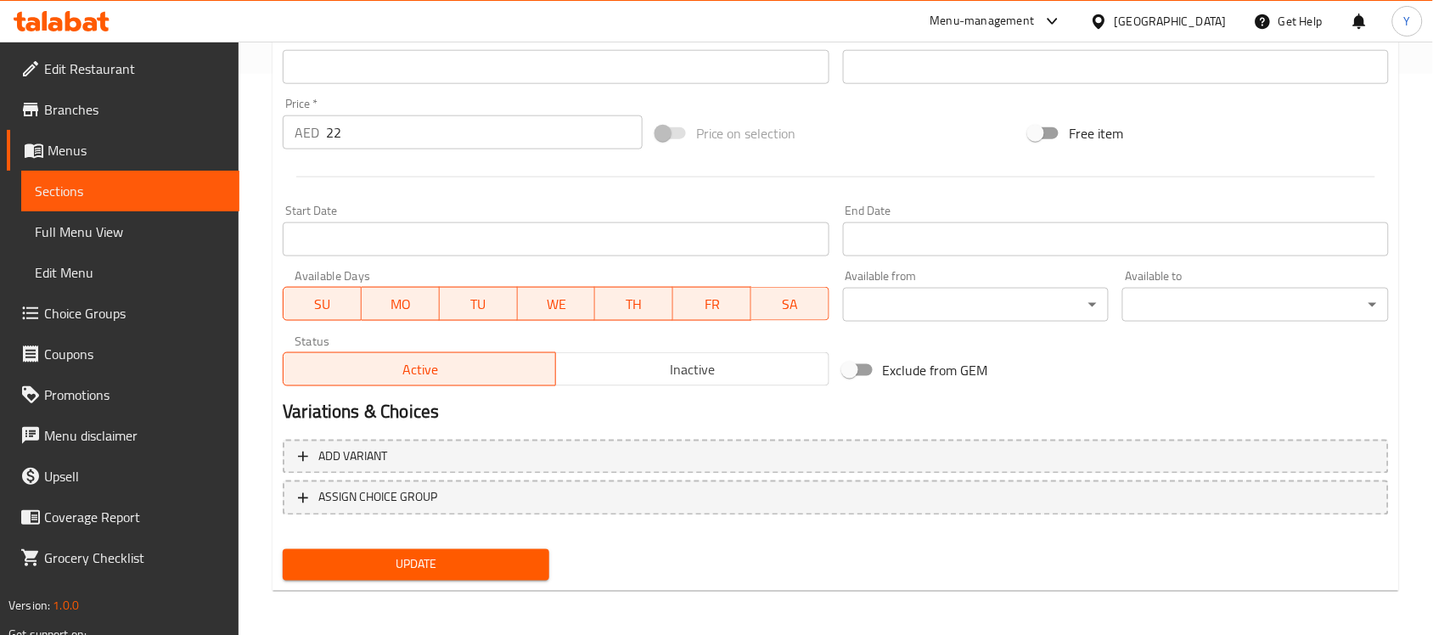
click at [464, 554] on span "Update" at bounding box center [415, 564] width 239 height 21
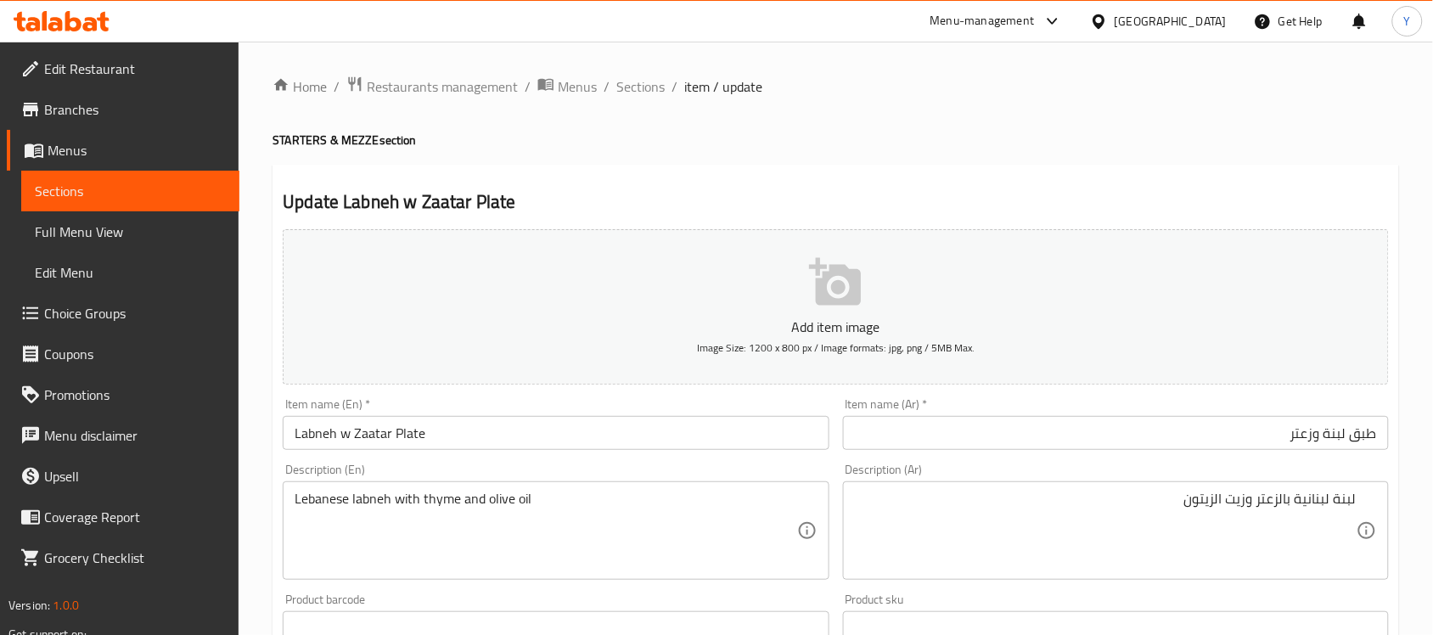
drag, startPoint x: 650, startPoint y: 82, endPoint x: 711, endPoint y: 129, distance: 76.8
click at [650, 82] on span "Sections" at bounding box center [640, 86] width 48 height 20
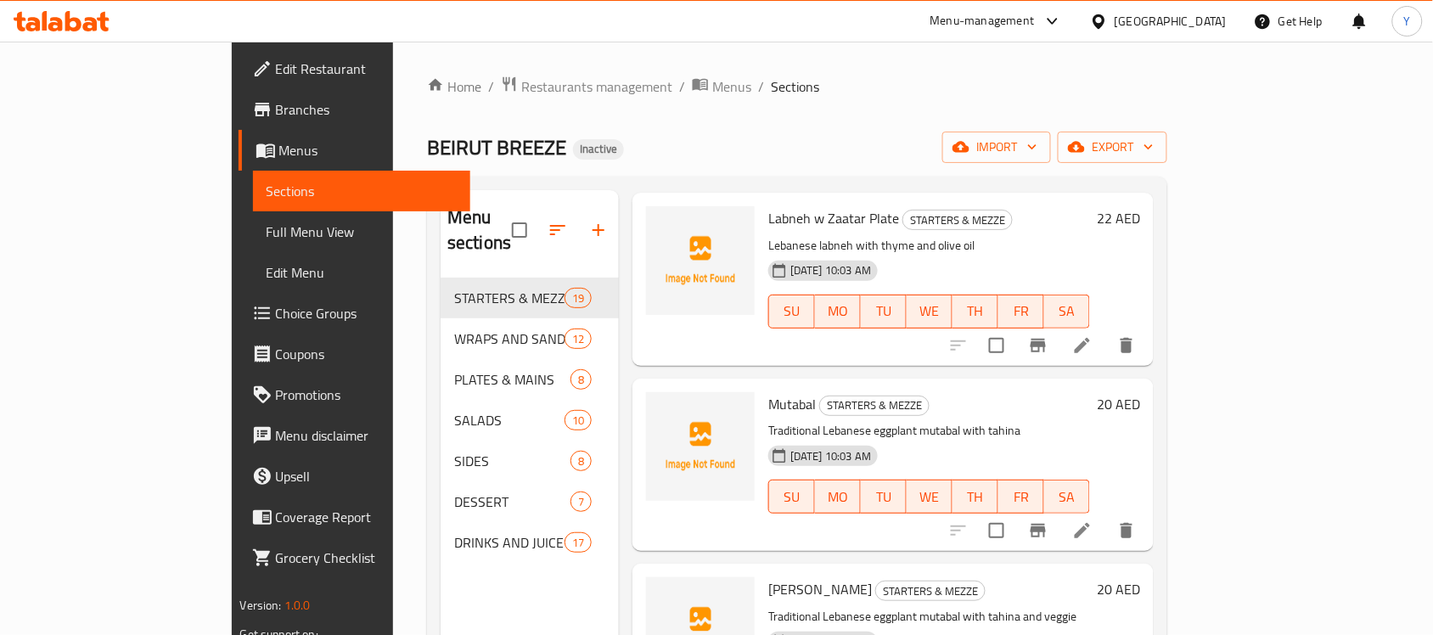
scroll to position [637, 0]
click at [1093, 518] on icon at bounding box center [1082, 528] width 20 height 20
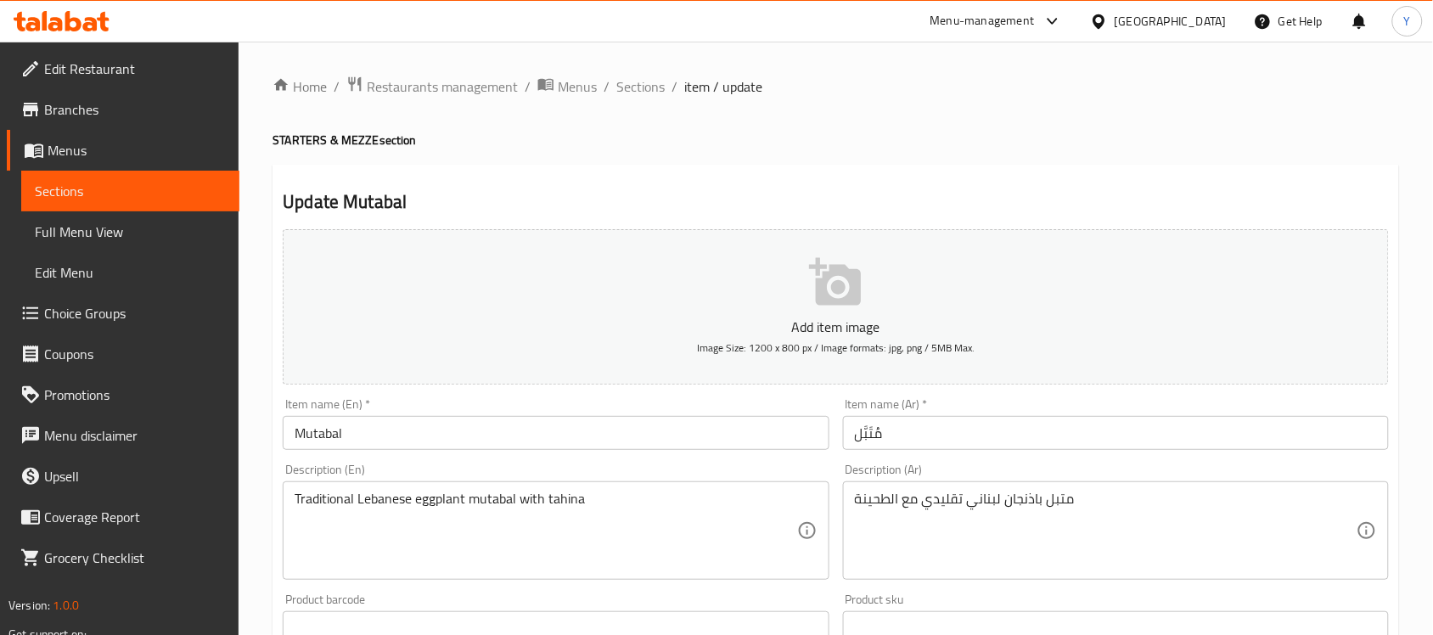
click at [928, 425] on input "مُتَبَّل" at bounding box center [1116, 433] width 546 height 34
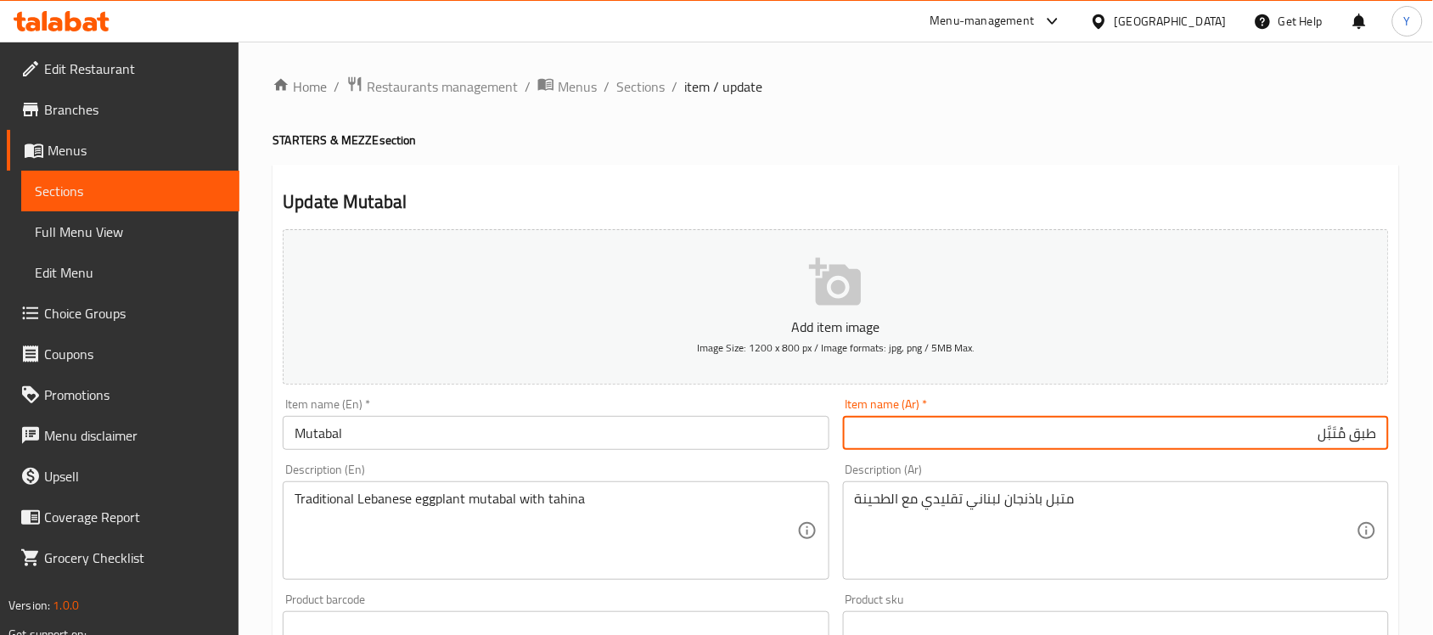
type input "طبق مُتَبَّل"
click at [624, 437] on input "Mutabal" at bounding box center [556, 433] width 546 height 34
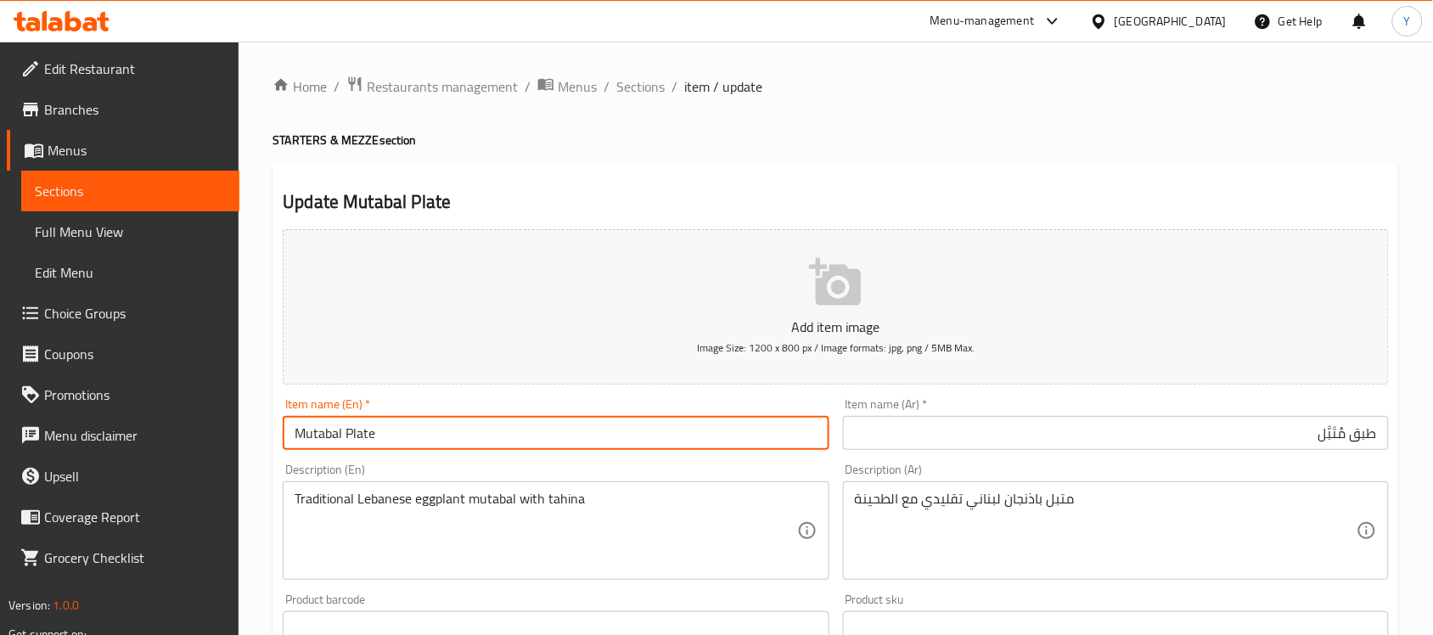
type input "Mutabal Plate"
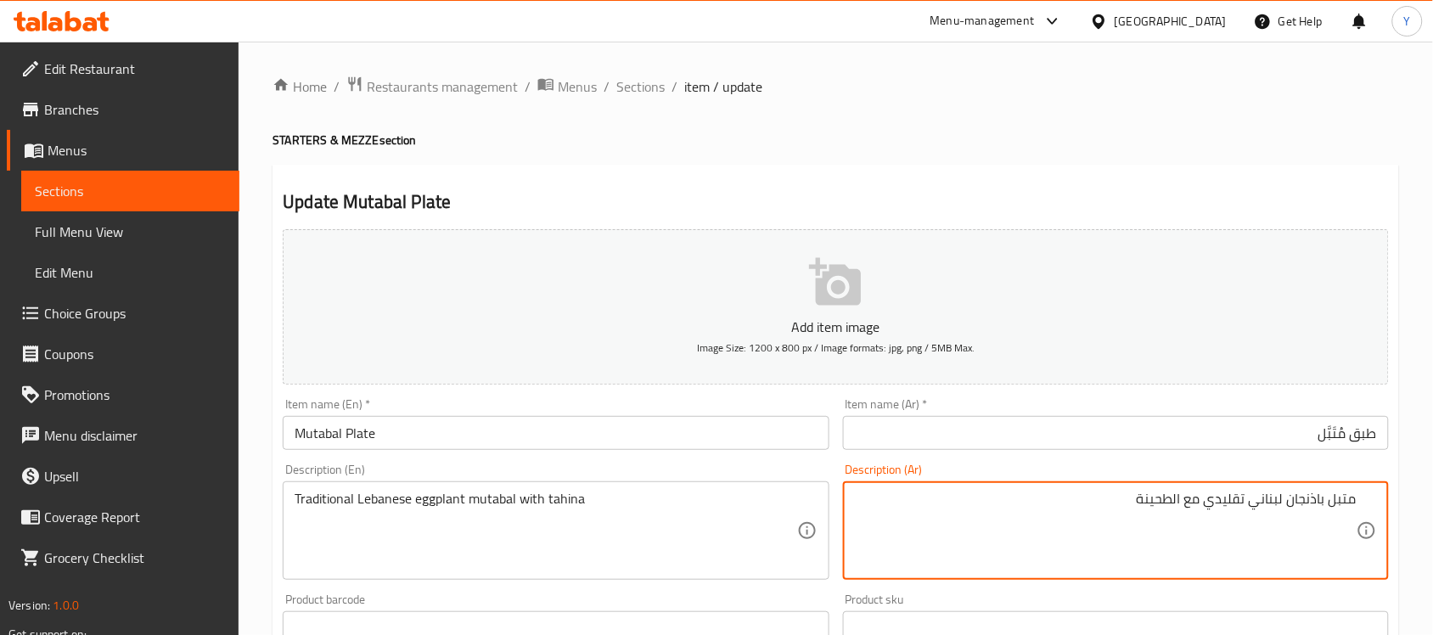
click at [1091, 127] on div "Home / Restaurants management / Menus / Sections / item / update STARTERS & MEZ…" at bounding box center [836, 621] width 1127 height 1090
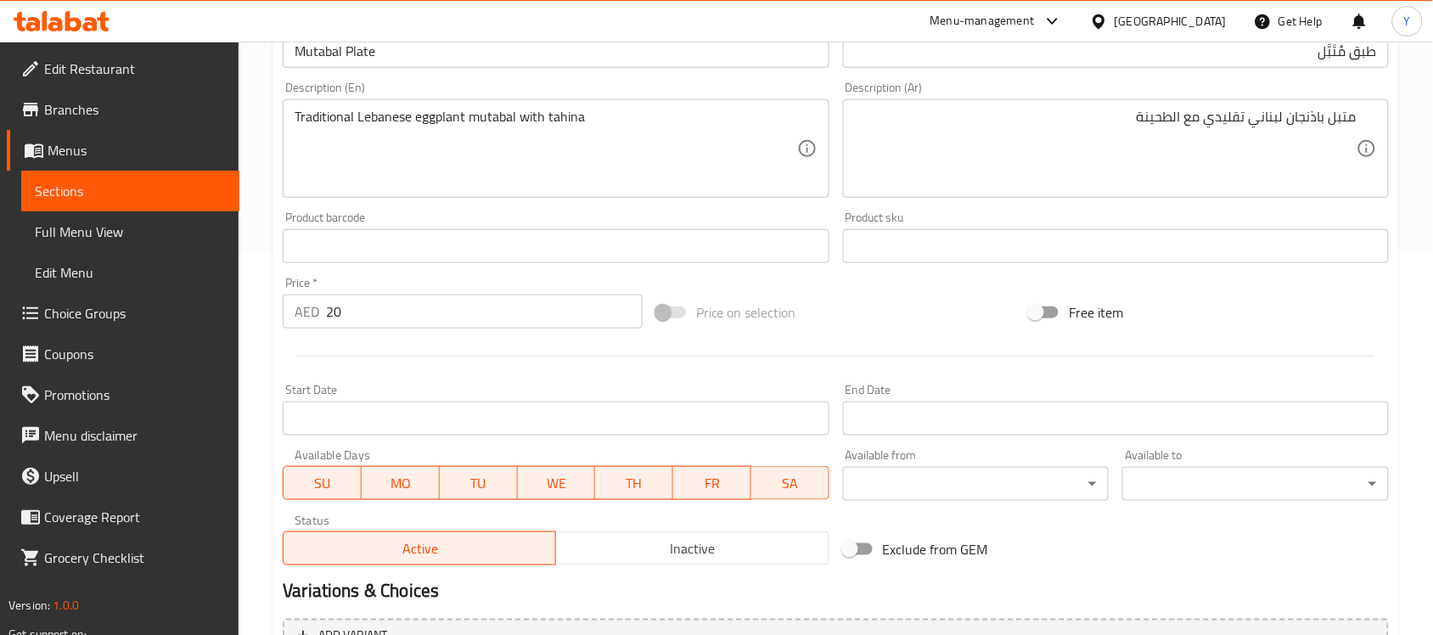
scroll to position [561, 0]
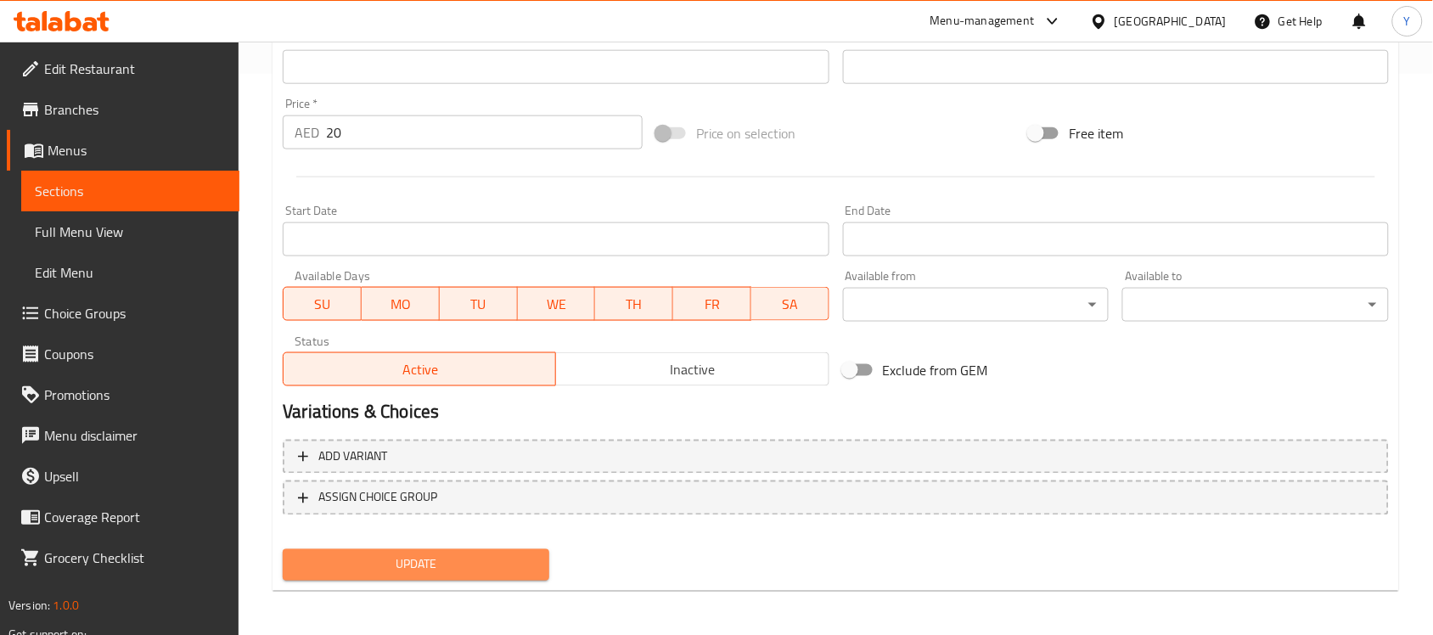
click at [463, 561] on span "Update" at bounding box center [415, 564] width 239 height 21
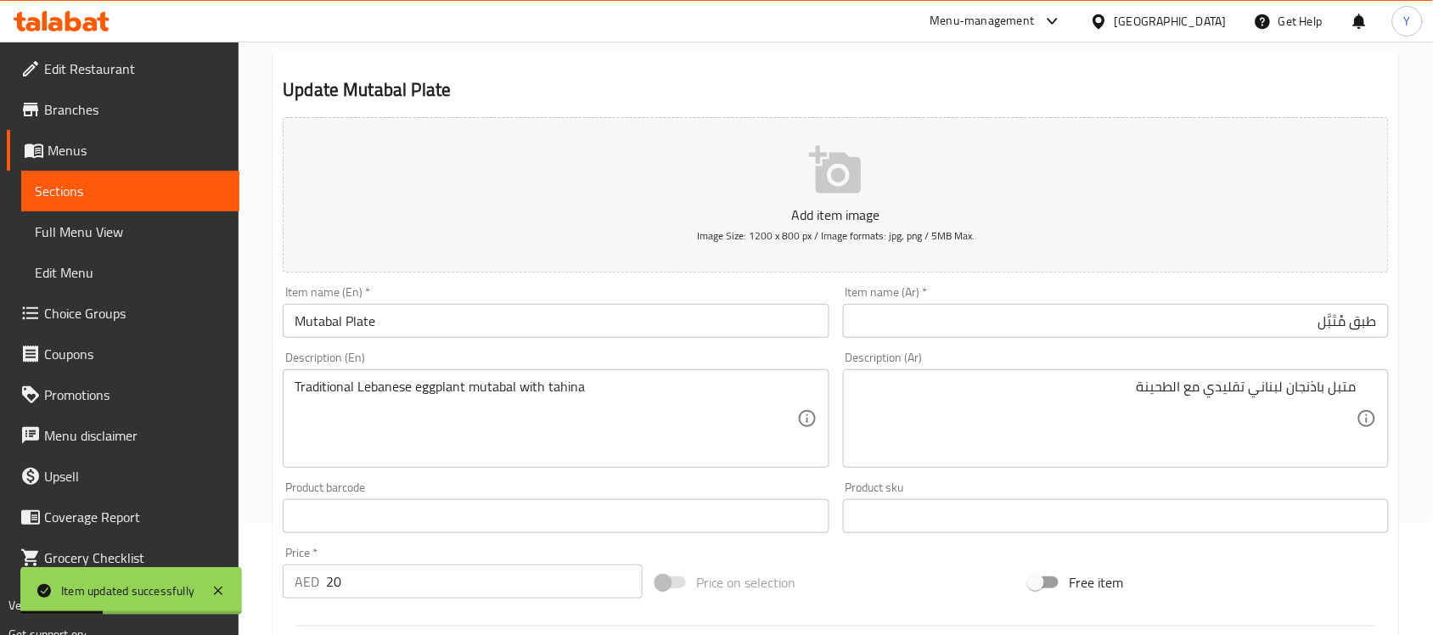
scroll to position [0, 0]
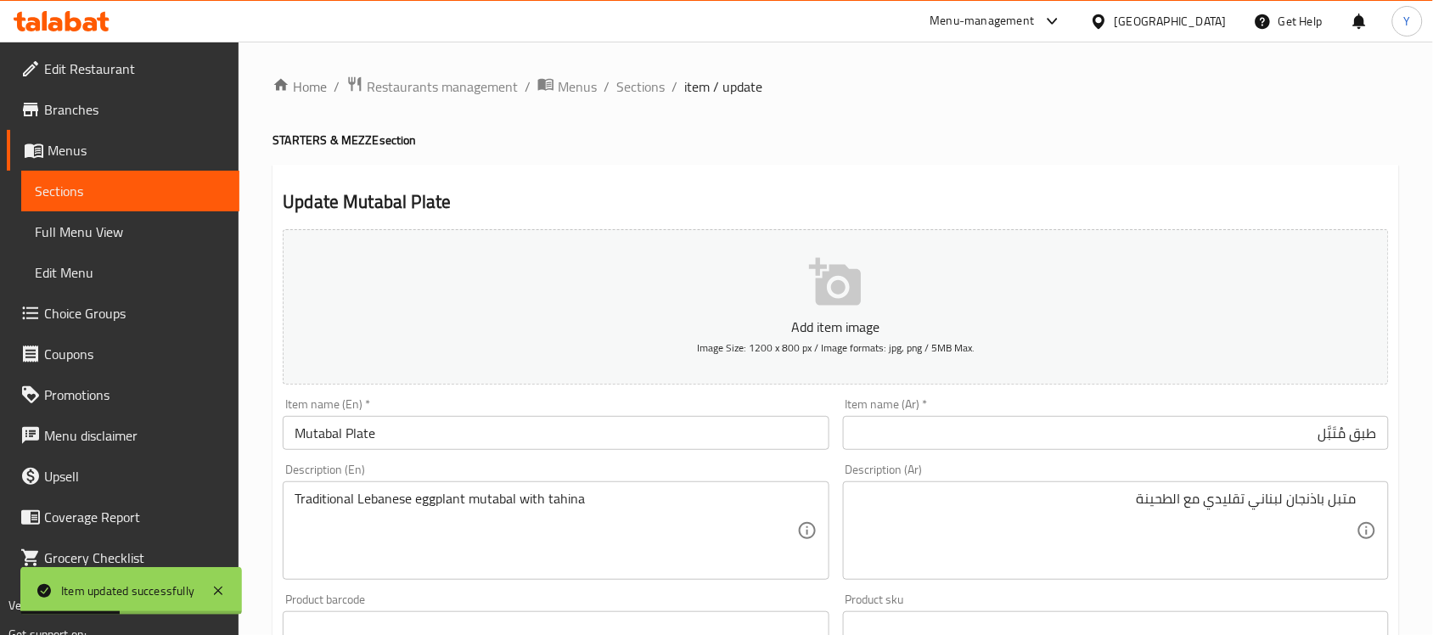
drag, startPoint x: 639, startPoint y: 87, endPoint x: 665, endPoint y: 103, distance: 29.7
click at [639, 87] on span "Sections" at bounding box center [640, 86] width 48 height 20
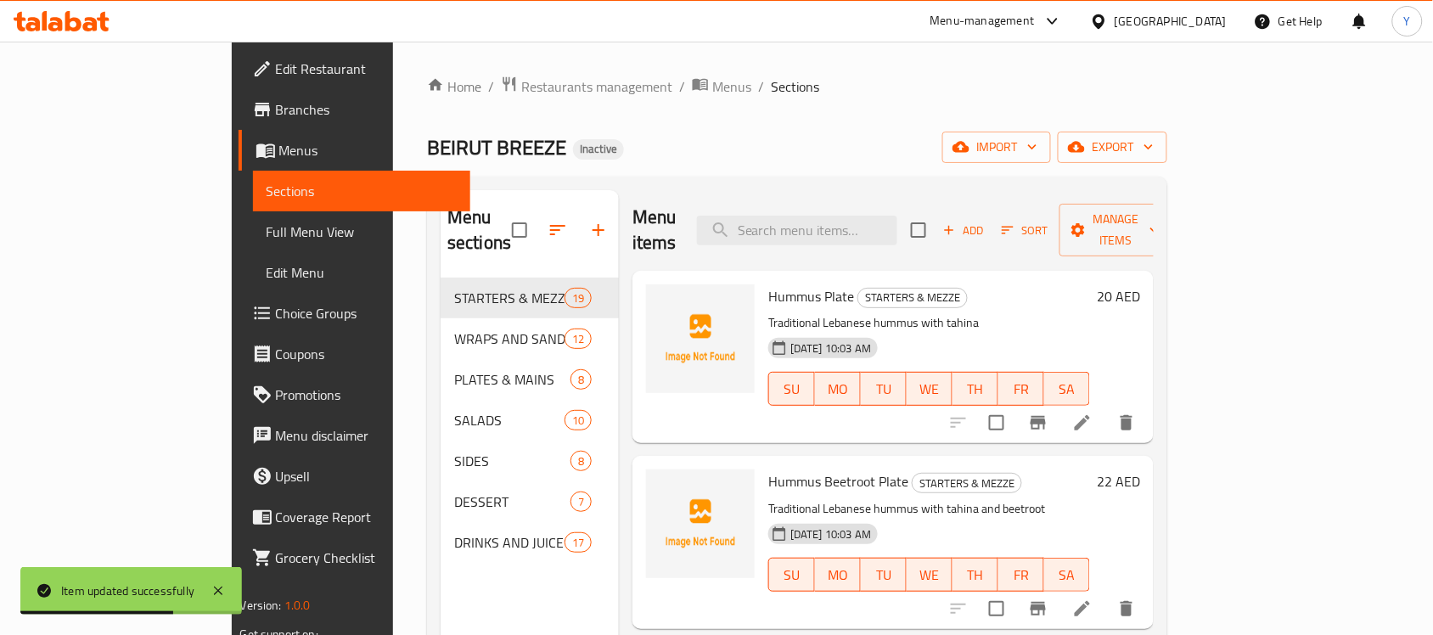
click at [862, 146] on div "BEIRUT BREEZE Inactive import export" at bounding box center [797, 147] width 740 height 31
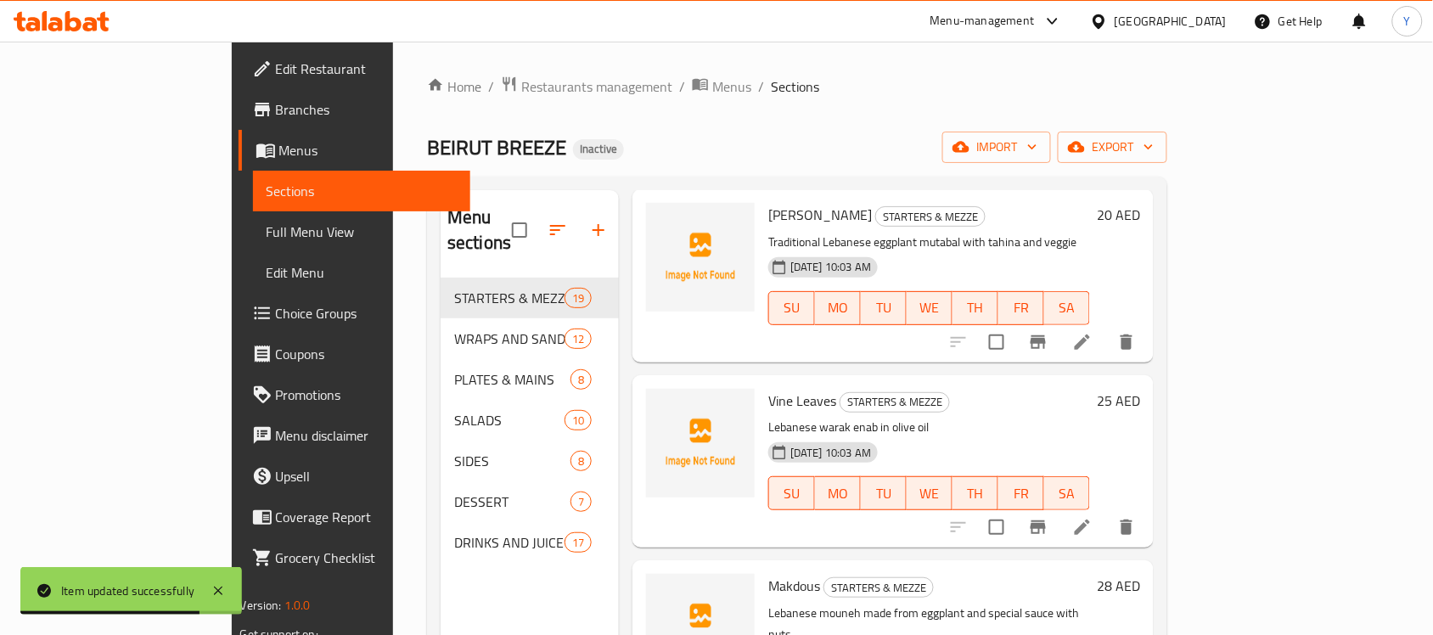
scroll to position [1008, 0]
click at [1106, 328] on li at bounding box center [1083, 343] width 48 height 31
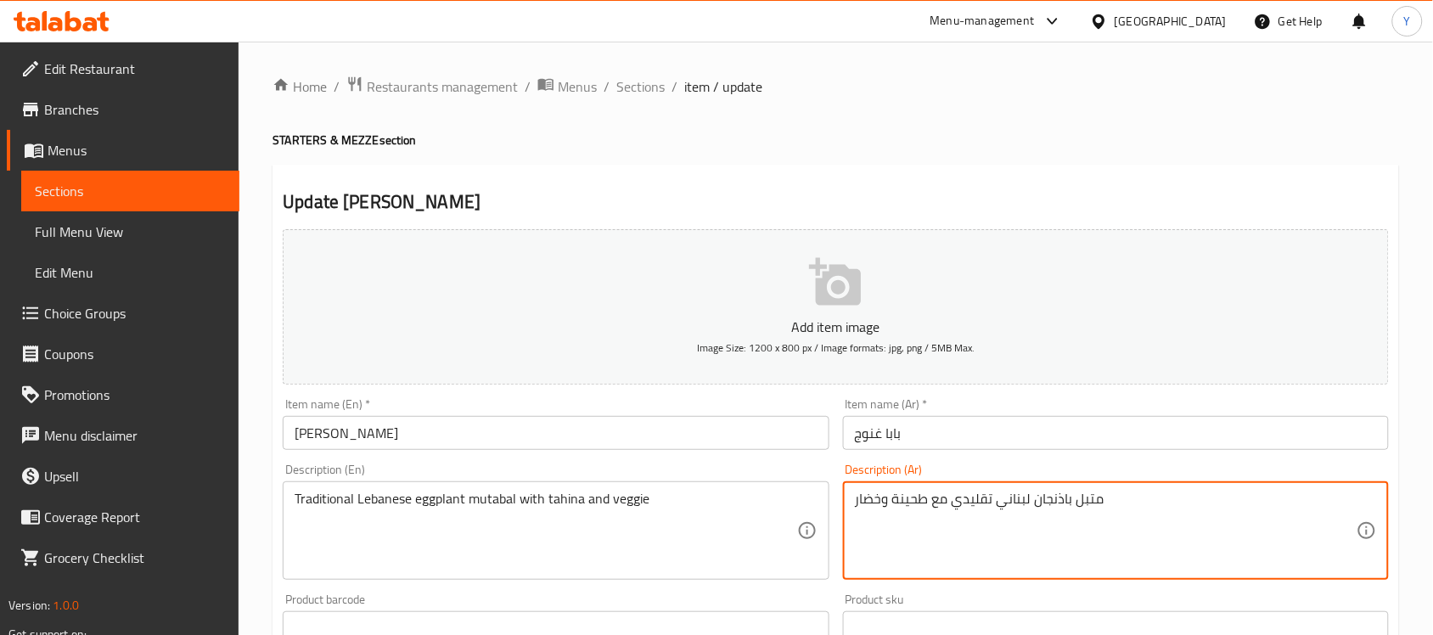
click at [1062, 160] on div "Home / Restaurants management / Menus / Sections / item / update STARTERS & MEZ…" at bounding box center [836, 621] width 1127 height 1090
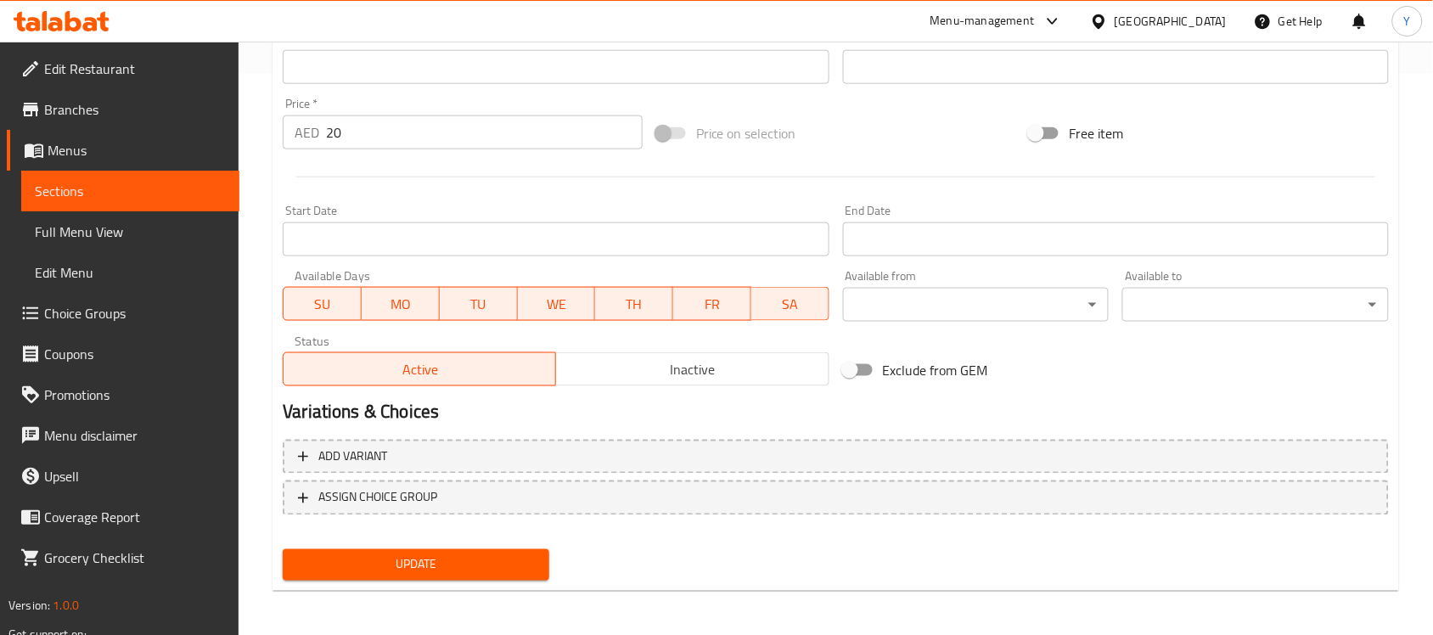
scroll to position [31, 0]
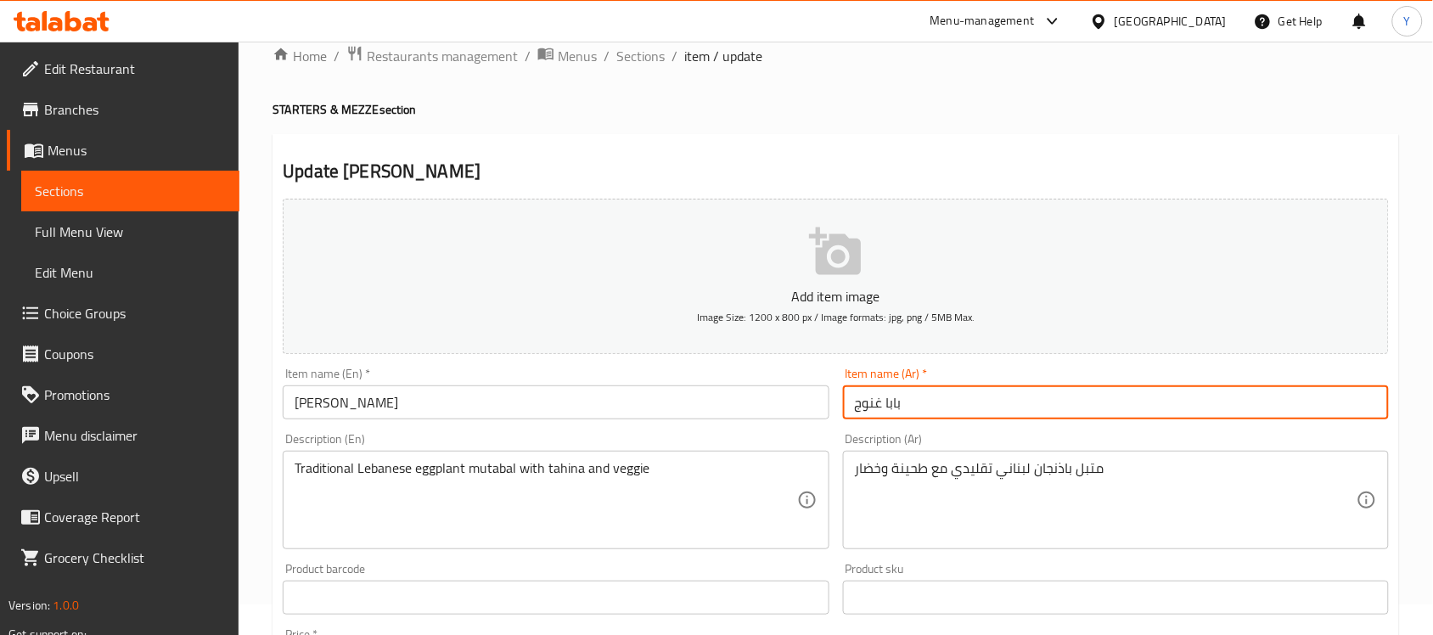
click at [1030, 399] on input "بابا غنوج" at bounding box center [1116, 403] width 546 height 34
type input "طبق بابا غنوج"
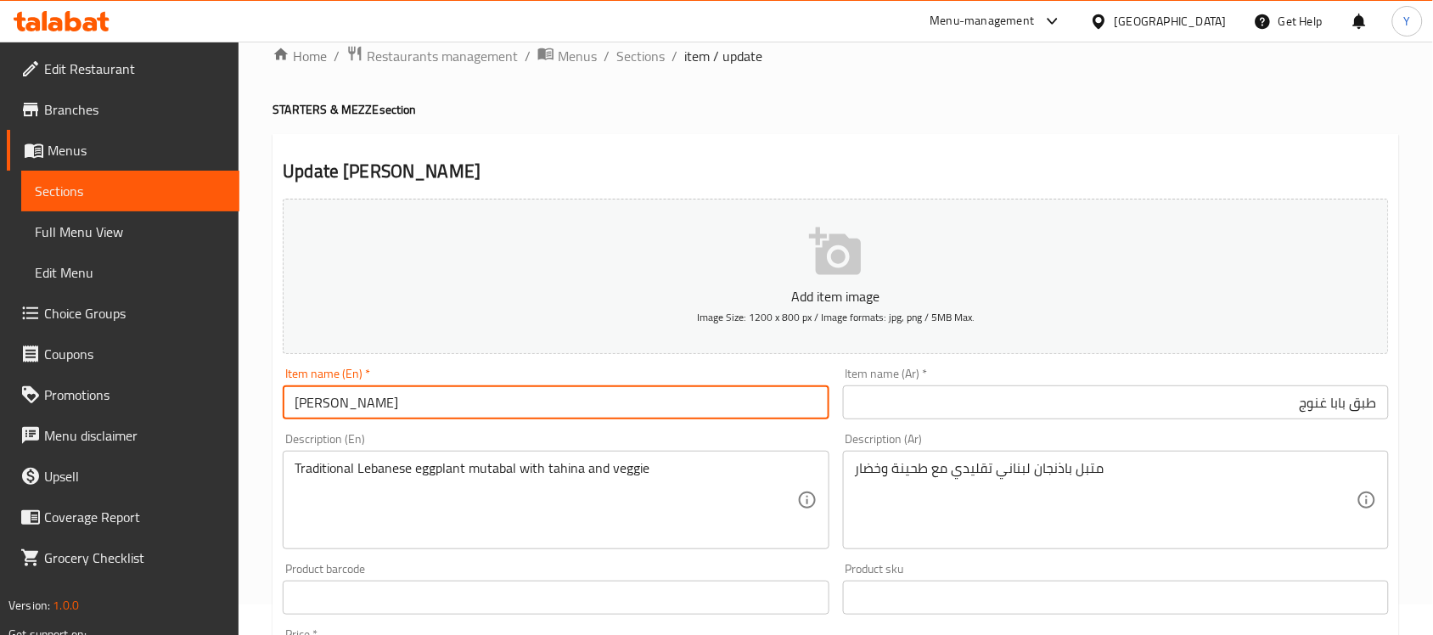
click at [571, 391] on input "Baba Ghanouj" at bounding box center [556, 403] width 546 height 34
type input "[PERSON_NAME] Plate"
click at [994, 124] on div "Home / Restaurants management / Menus / Sections / item / update STARTERS & MEZ…" at bounding box center [836, 590] width 1127 height 1090
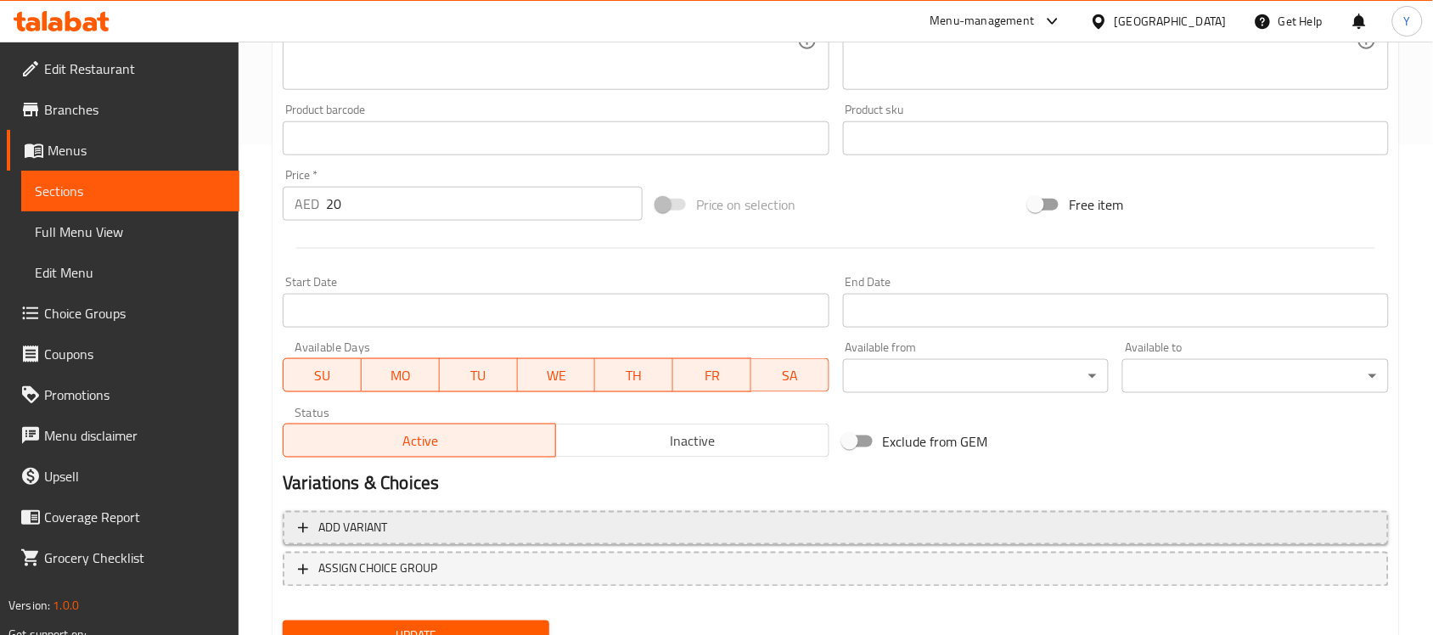
scroll to position [561, 0]
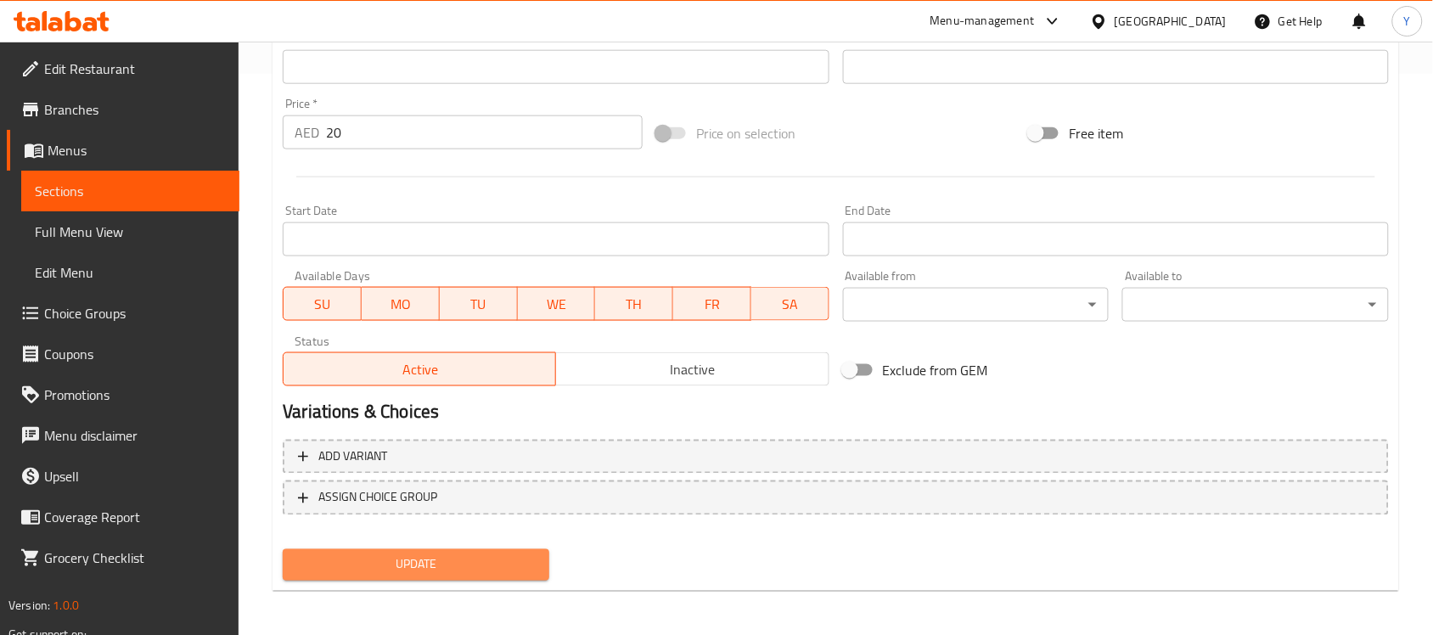
click at [489, 556] on span "Update" at bounding box center [415, 564] width 239 height 21
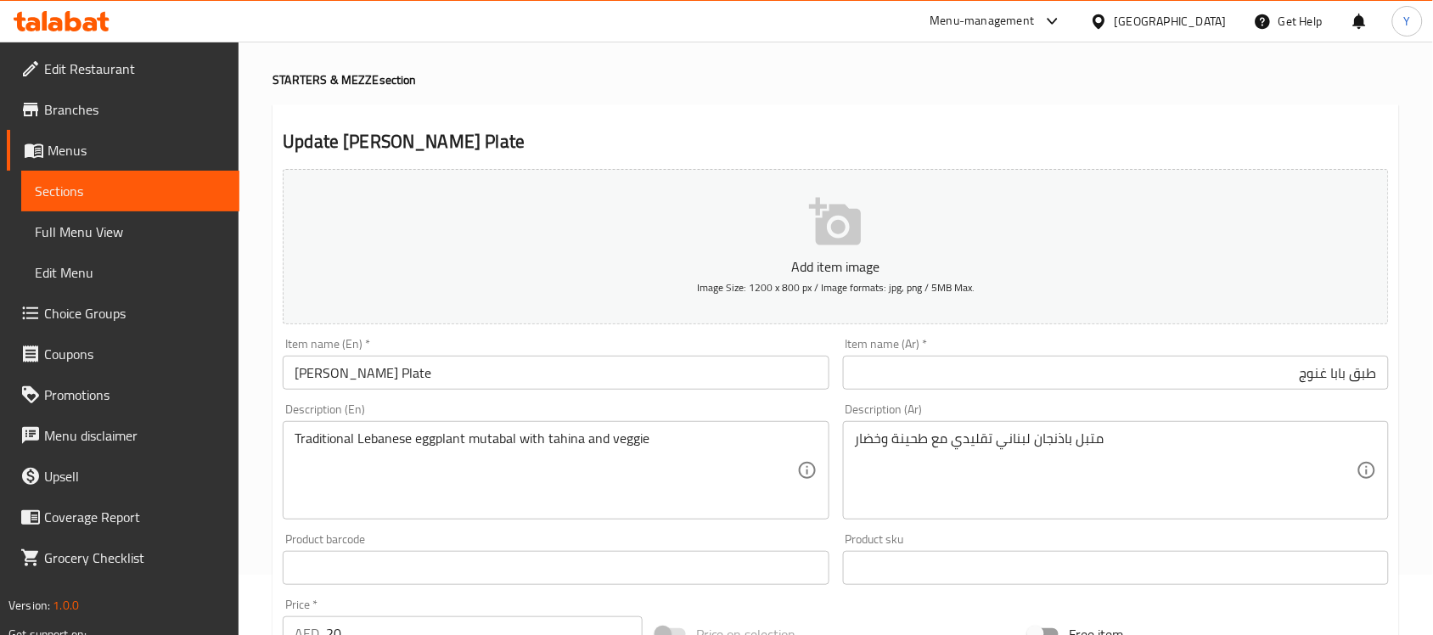
scroll to position [0, 0]
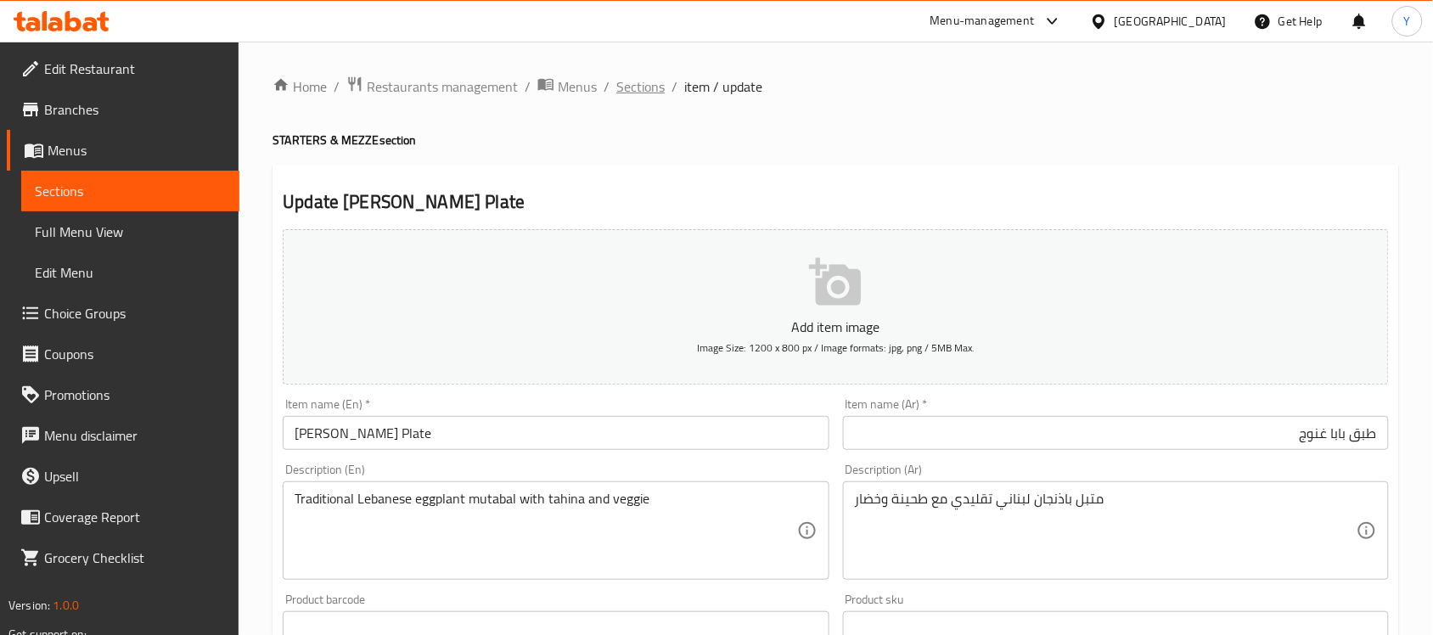
click at [650, 87] on span "Sections" at bounding box center [640, 86] width 48 height 20
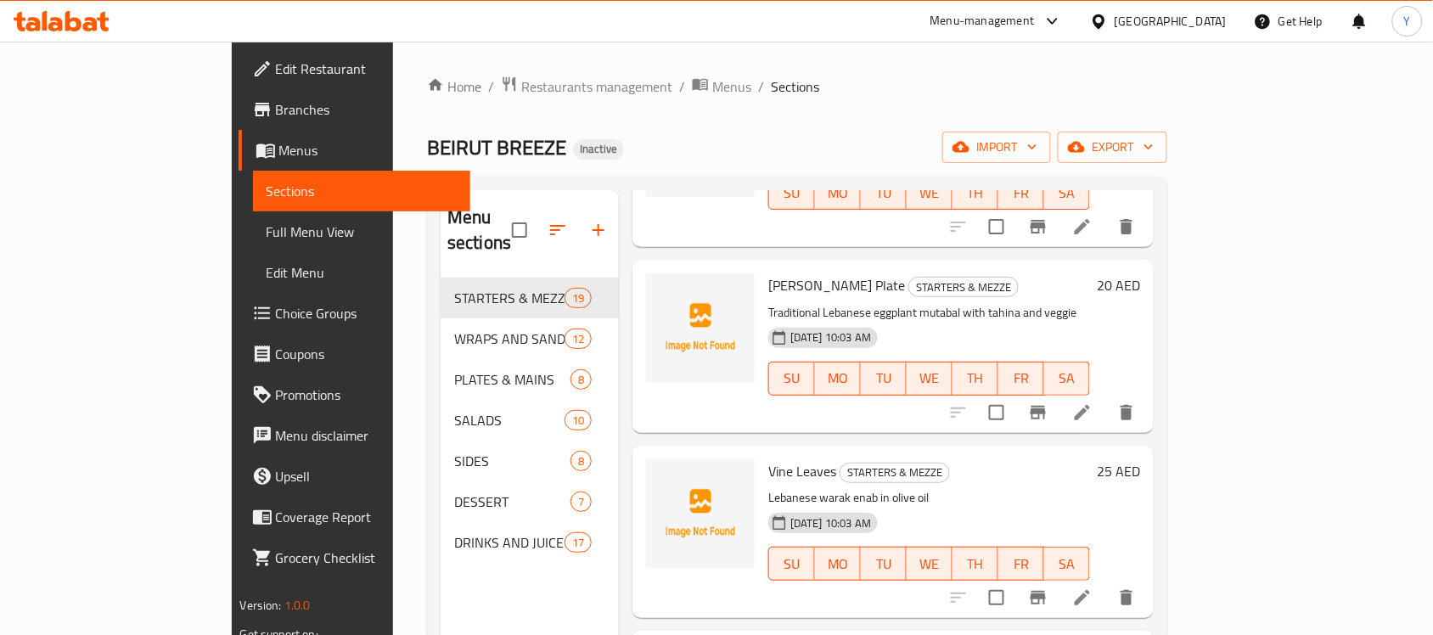
scroll to position [1061, 0]
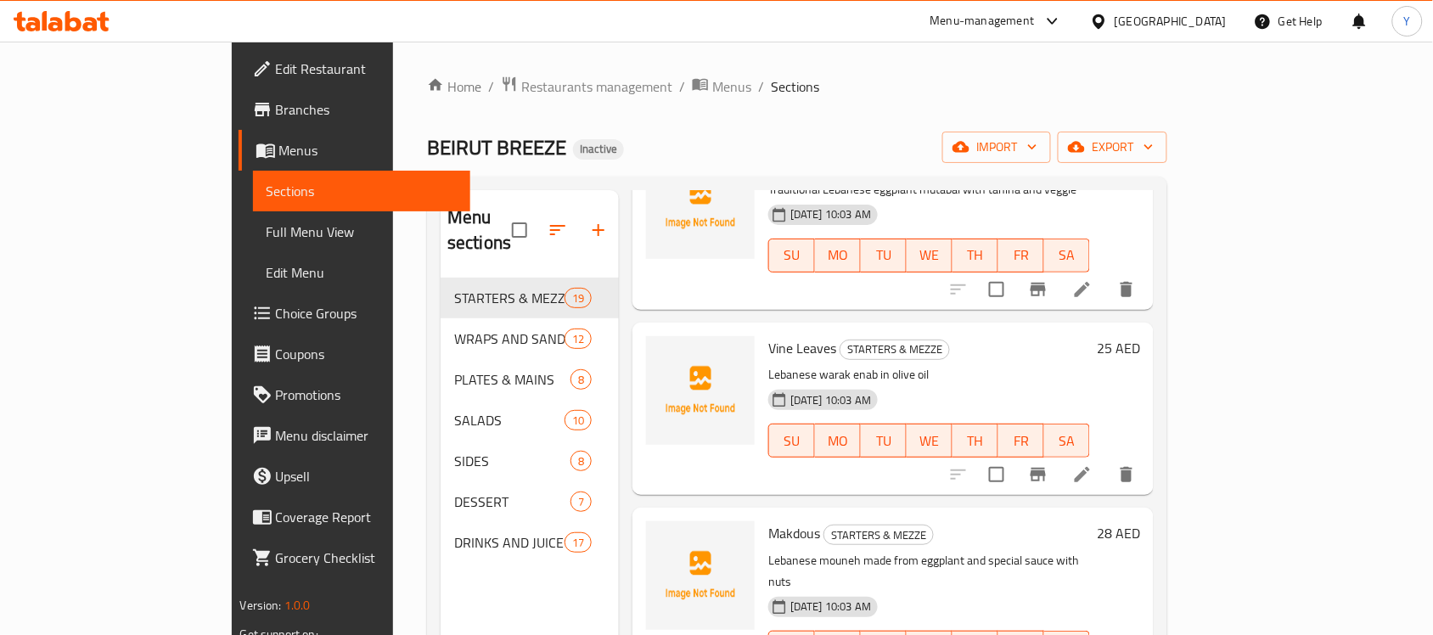
click at [948, 104] on div "Home / Restaurants management / Menus / Sections BEIRUT BREEZE Inactive import …" at bounding box center [797, 457] width 740 height 763
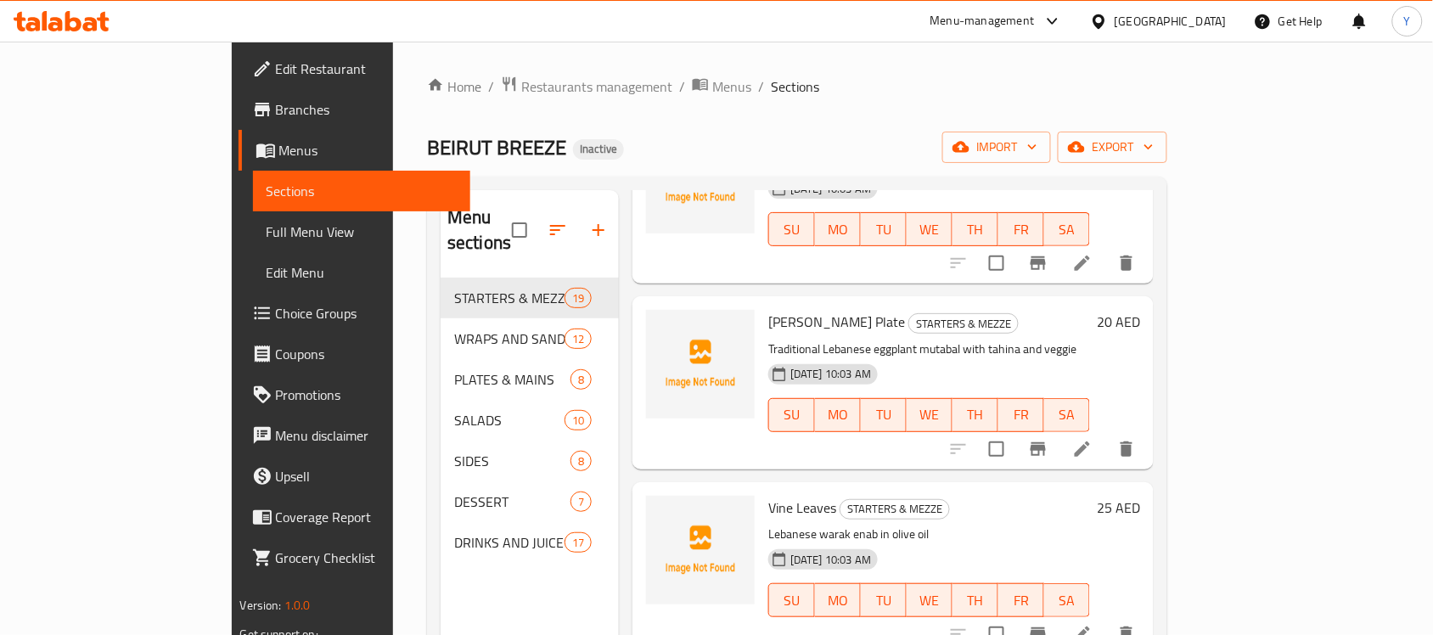
scroll to position [1114, 0]
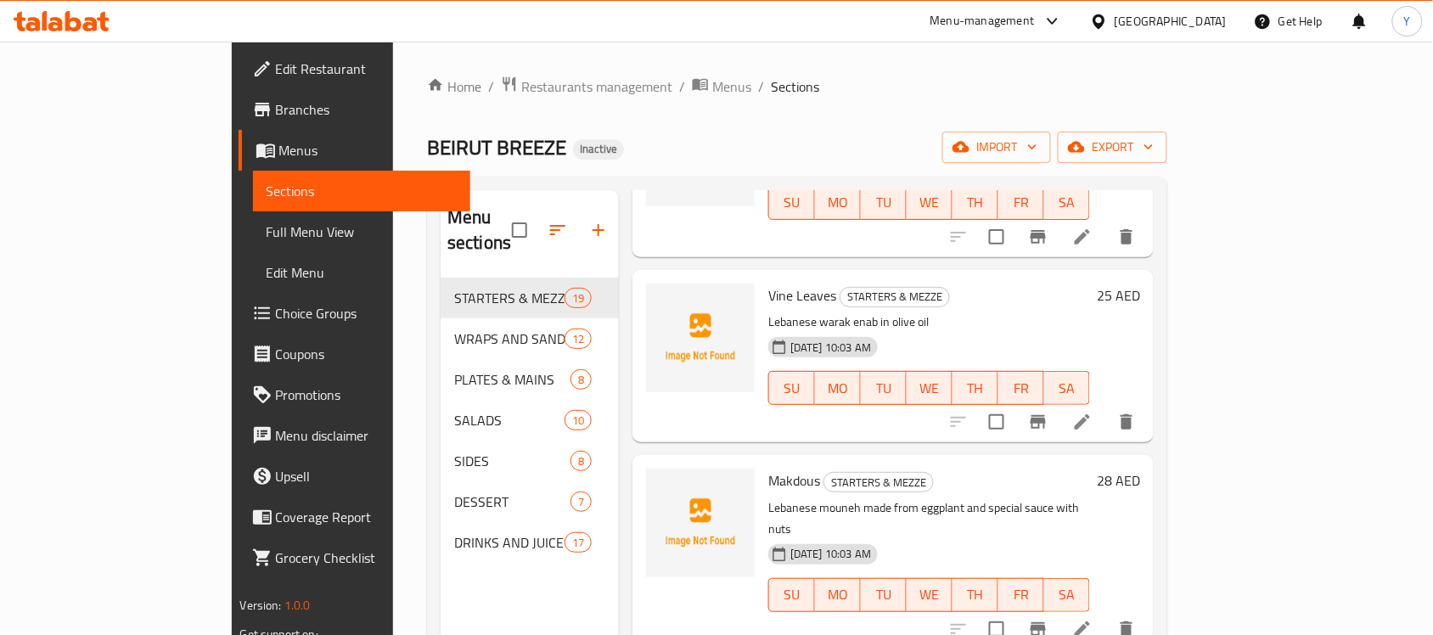
click at [856, 104] on div "Home / Restaurants management / Menus / Sections BEIRUT BREEZE Inactive import …" at bounding box center [797, 457] width 740 height 763
click at [1093, 412] on icon at bounding box center [1082, 422] width 20 height 20
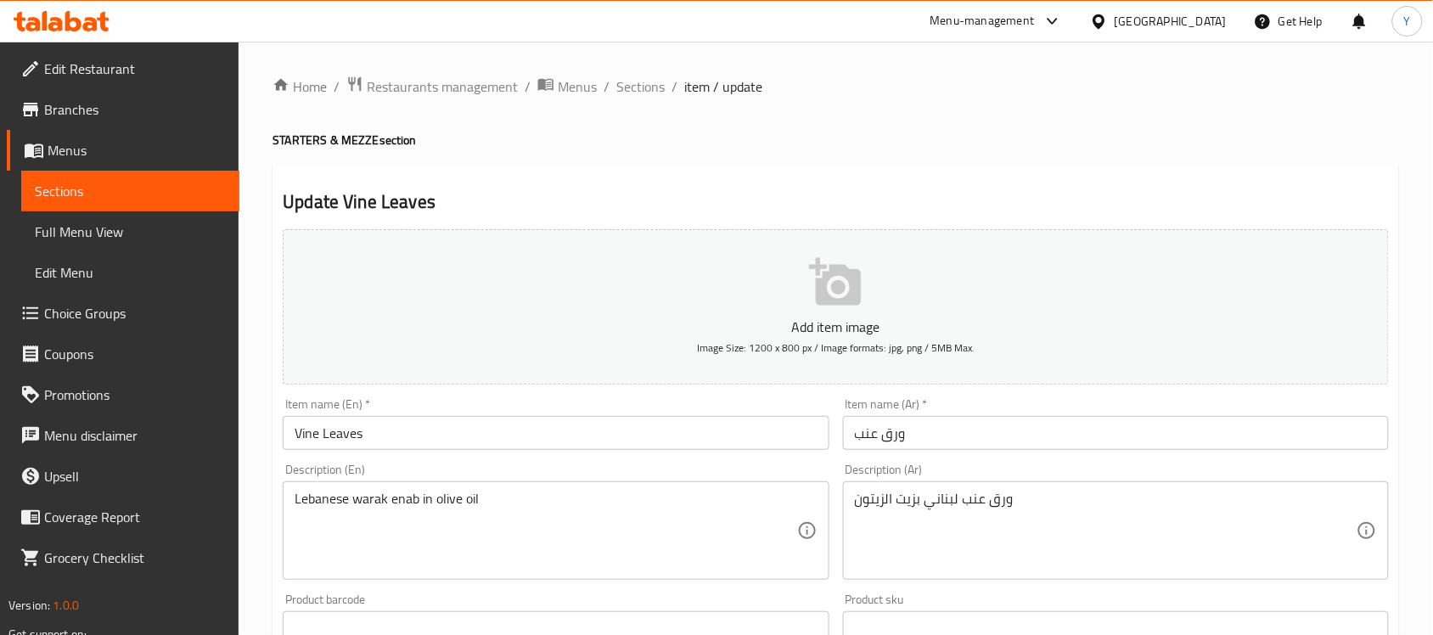
click at [846, 62] on div "Home / Restaurants management / Menus / Sections / item / update STARTERS & MEZ…" at bounding box center [836, 621] width 1195 height 1158
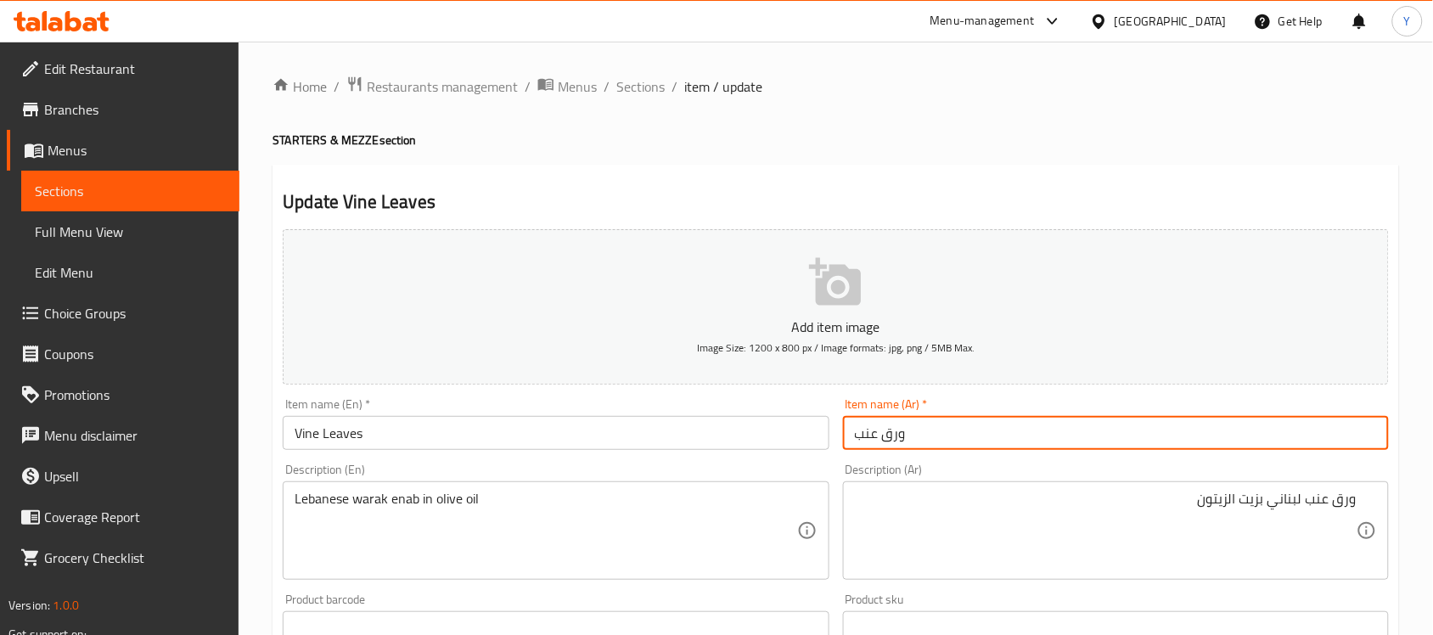
drag, startPoint x: 911, startPoint y: 421, endPoint x: 1009, endPoint y: 447, distance: 100.9
click at [911, 421] on input "ورق عنب" at bounding box center [1116, 433] width 546 height 34
type input "طبق ورق عنب"
click at [426, 436] on input "Vine Leaves" at bounding box center [556, 433] width 546 height 34
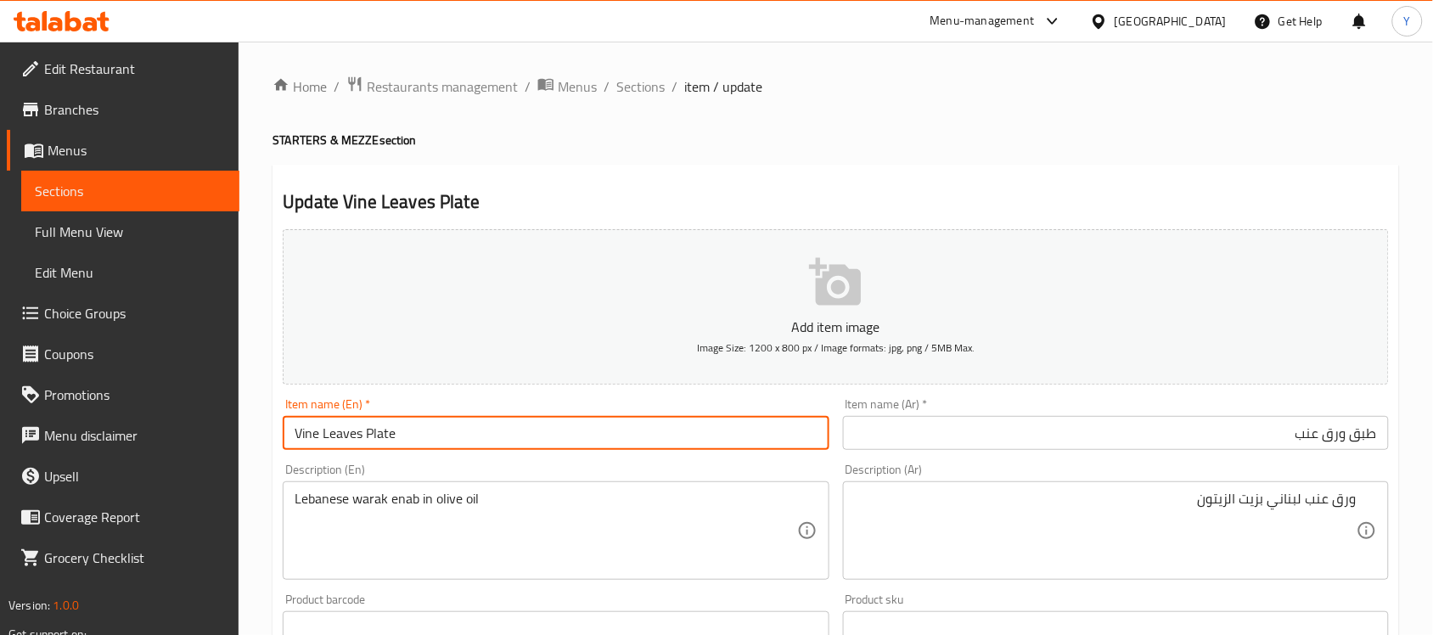
type input "Vine Leaves Plate"
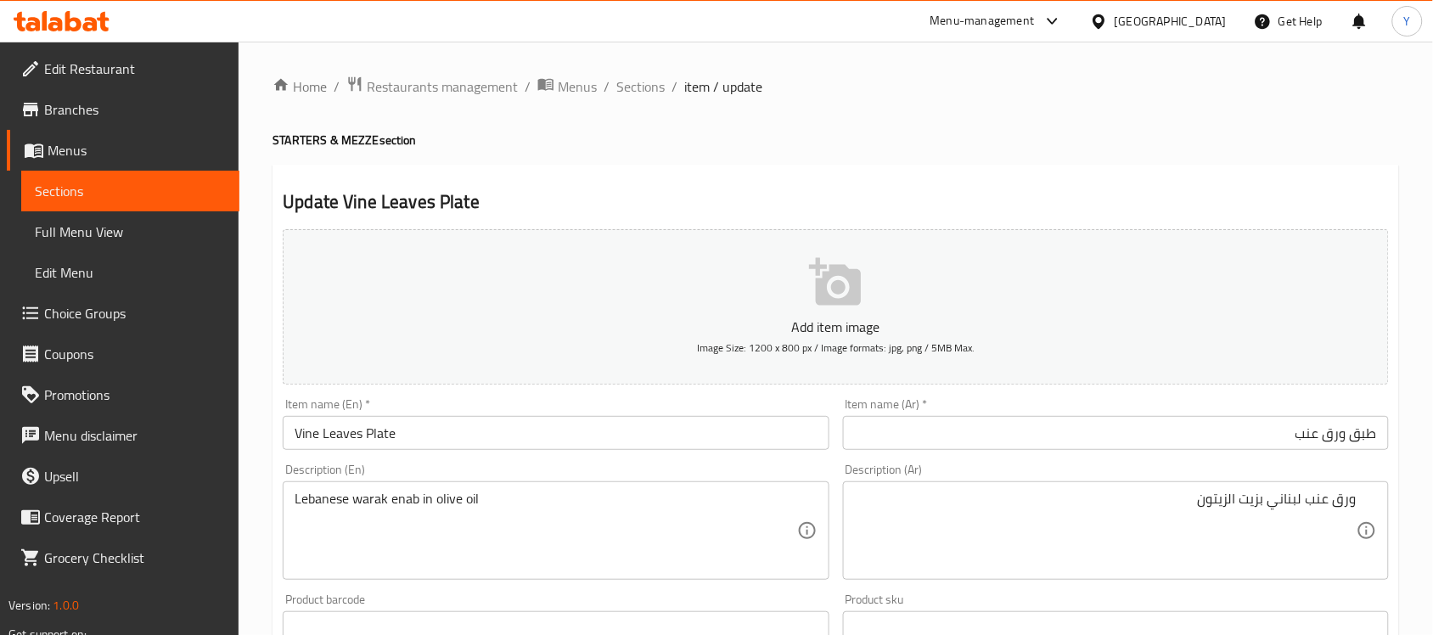
click at [1088, 126] on div "Home / Restaurants management / Menus / Sections / item / update STARTERS & MEZ…" at bounding box center [836, 621] width 1127 height 1090
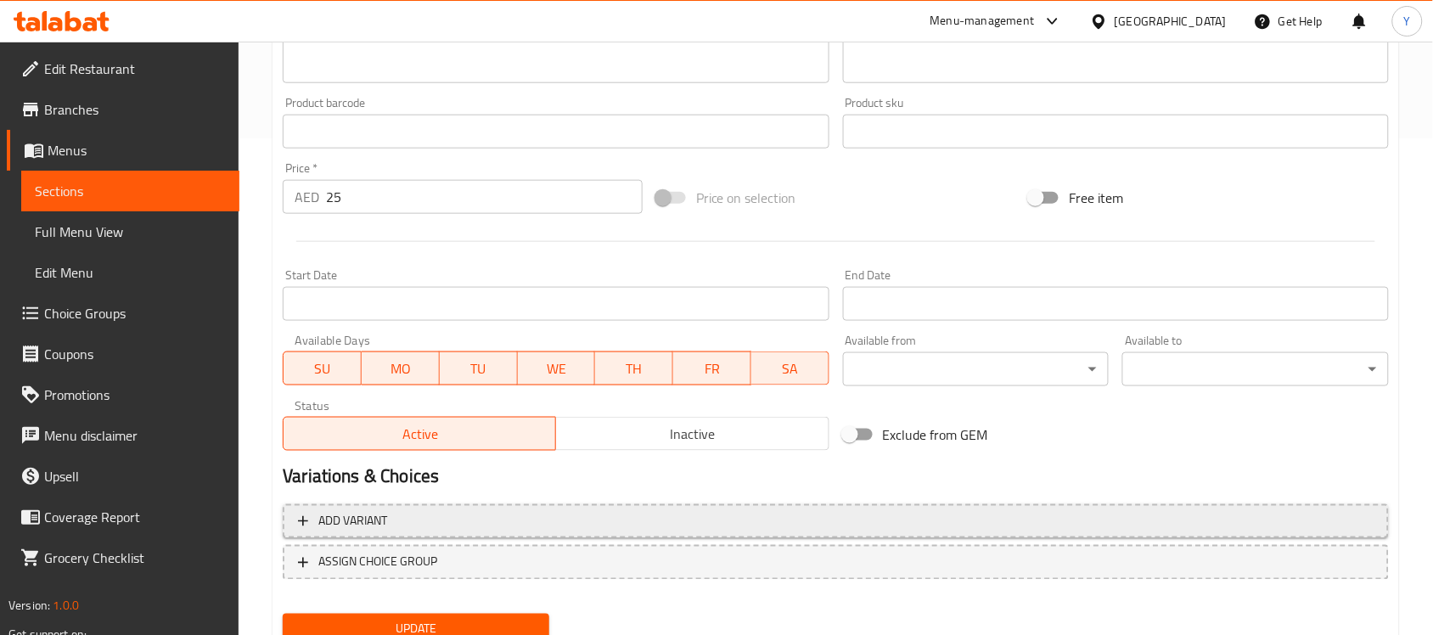
scroll to position [561, 0]
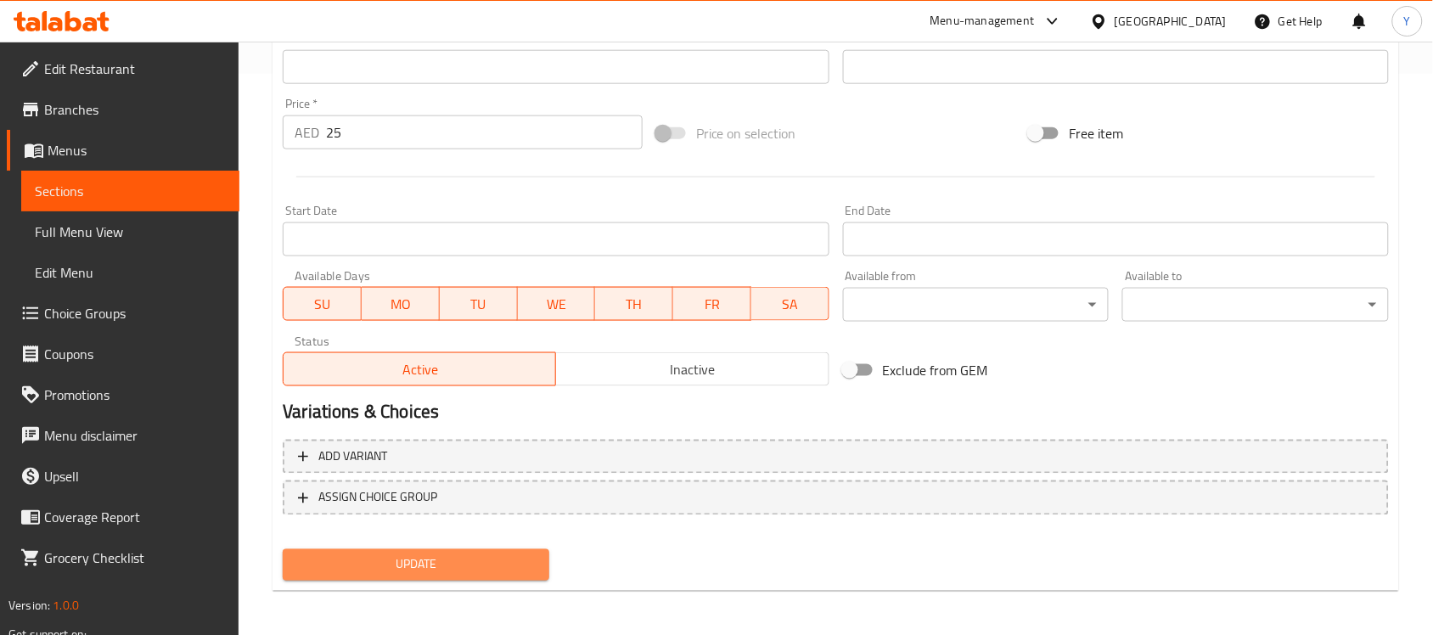
click at [491, 566] on span "Update" at bounding box center [415, 564] width 239 height 21
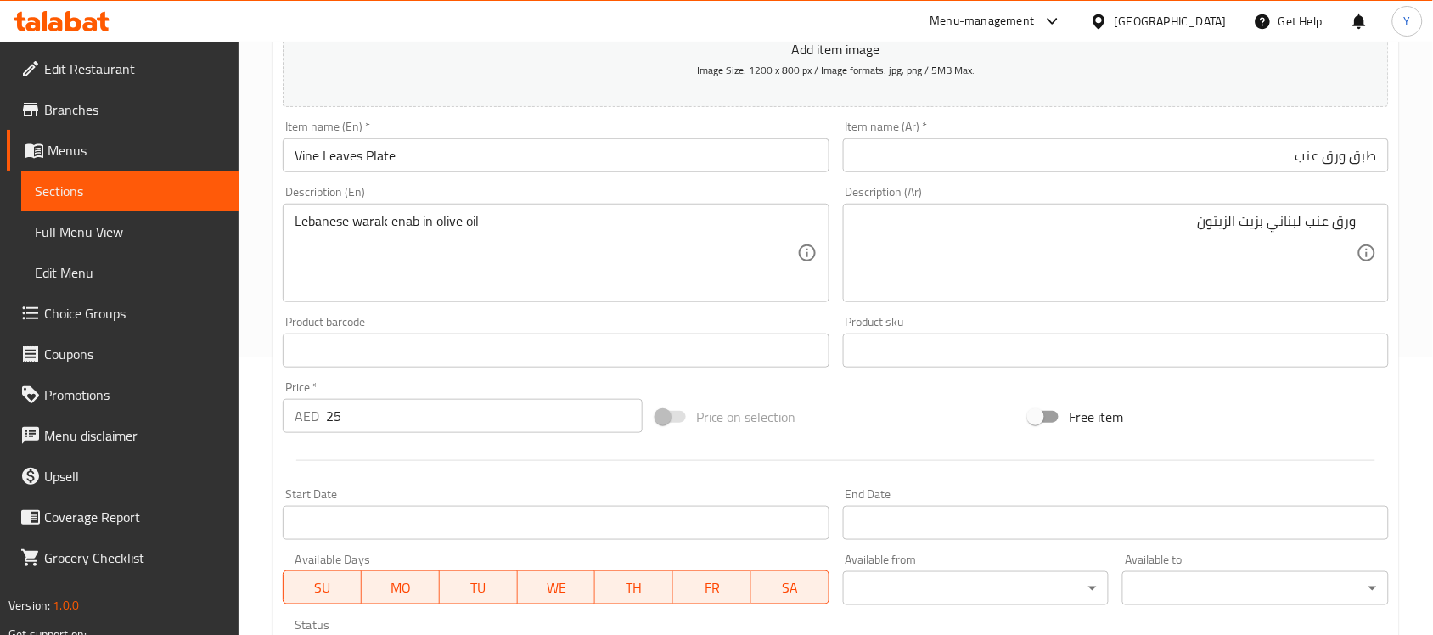
scroll to position [31, 0]
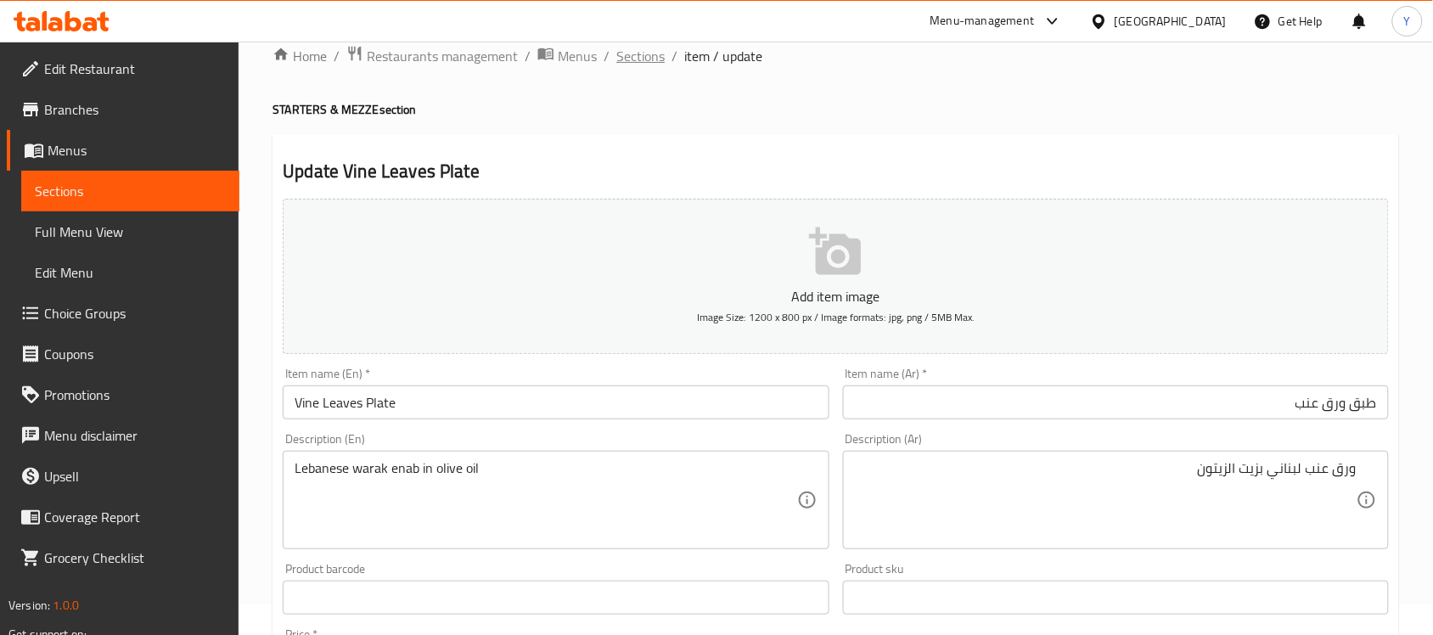
click at [656, 49] on span "Sections" at bounding box center [640, 56] width 48 height 20
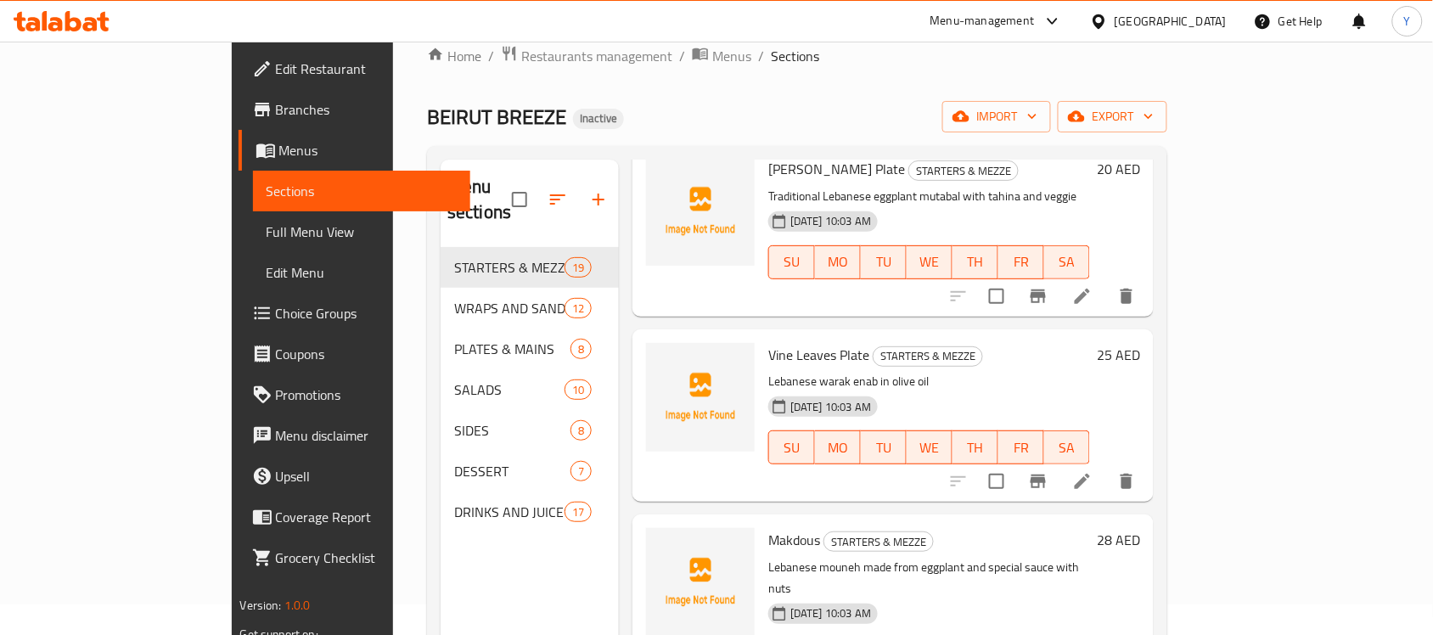
scroll to position [1061, 0]
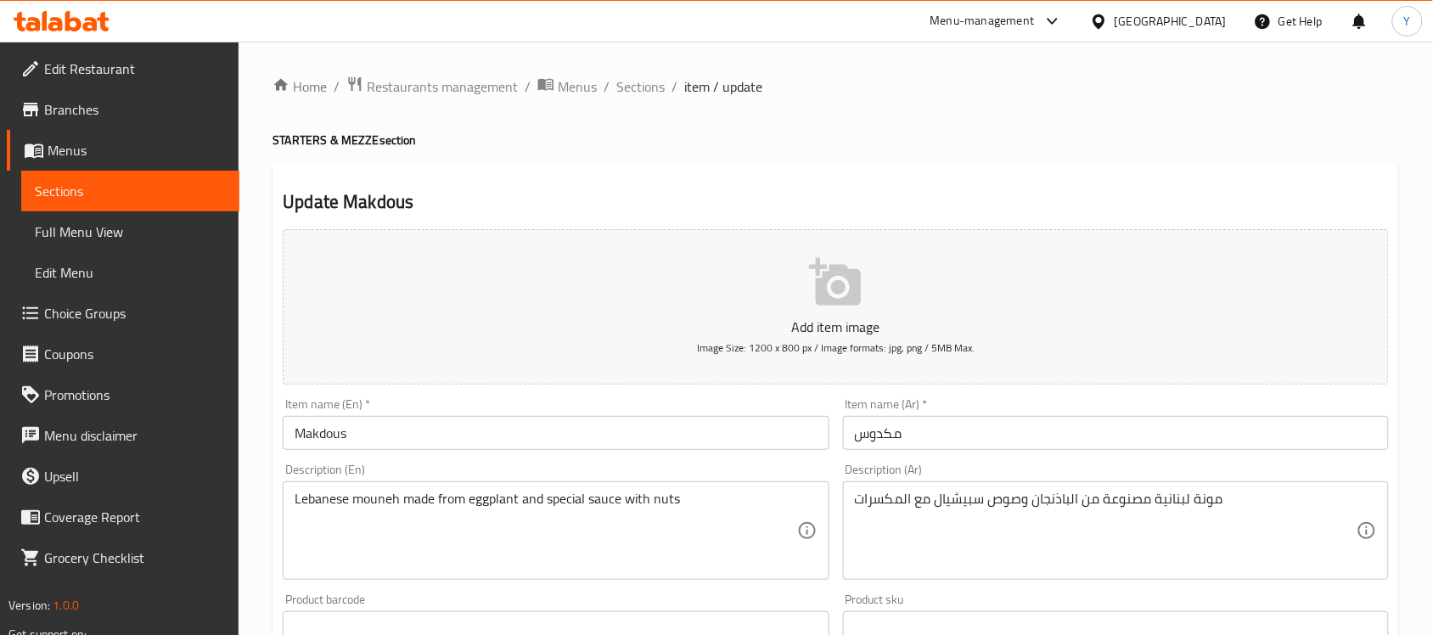
click at [996, 451] on div "Item name (Ar)   * مكدوس Item name (Ar) *" at bounding box center [1116, 423] width 560 height 65
click at [973, 442] on input "مكدوس" at bounding box center [1116, 433] width 546 height 34
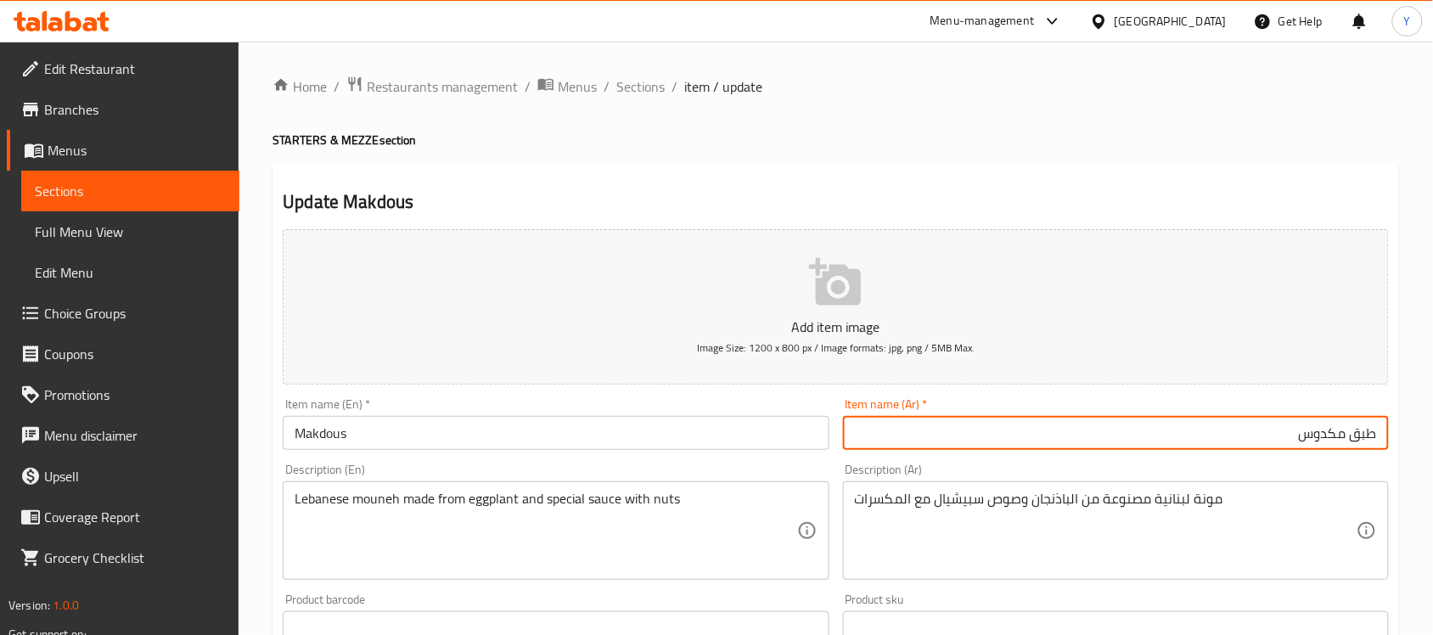
type input "طبق مكدوس"
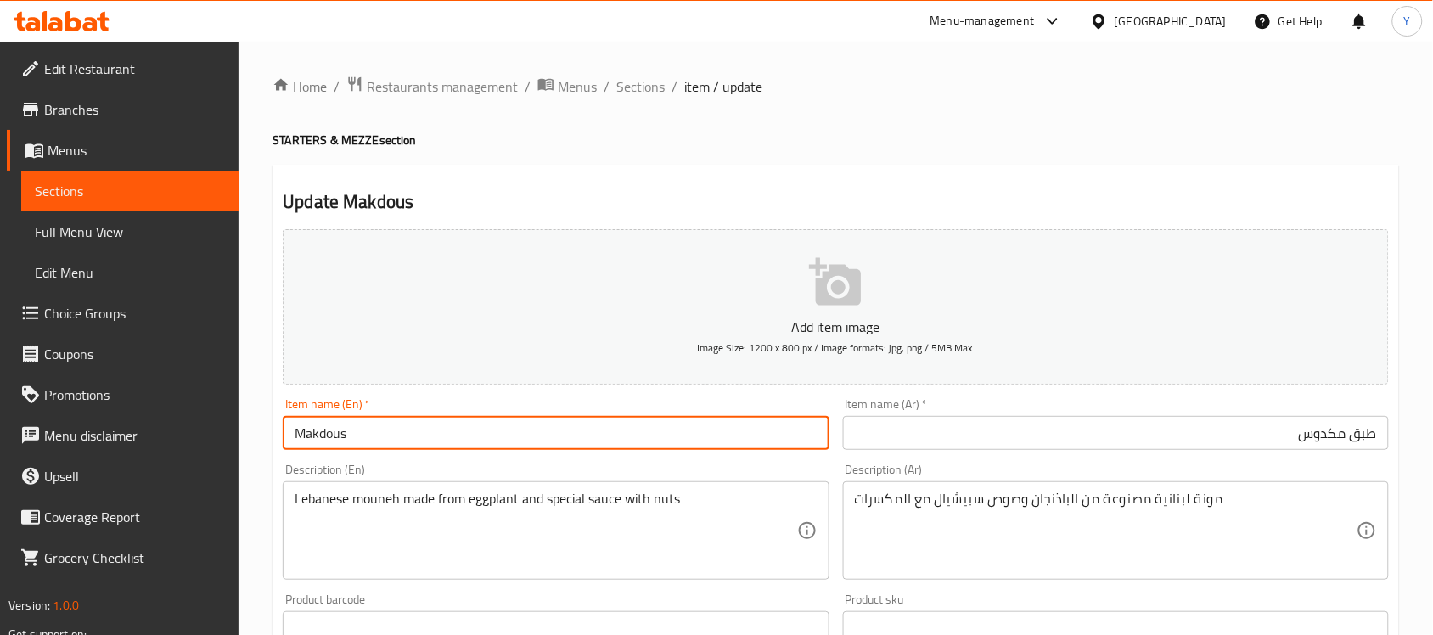
click at [404, 435] on input "Makdous" at bounding box center [556, 433] width 546 height 34
type input "Makdous Plate"
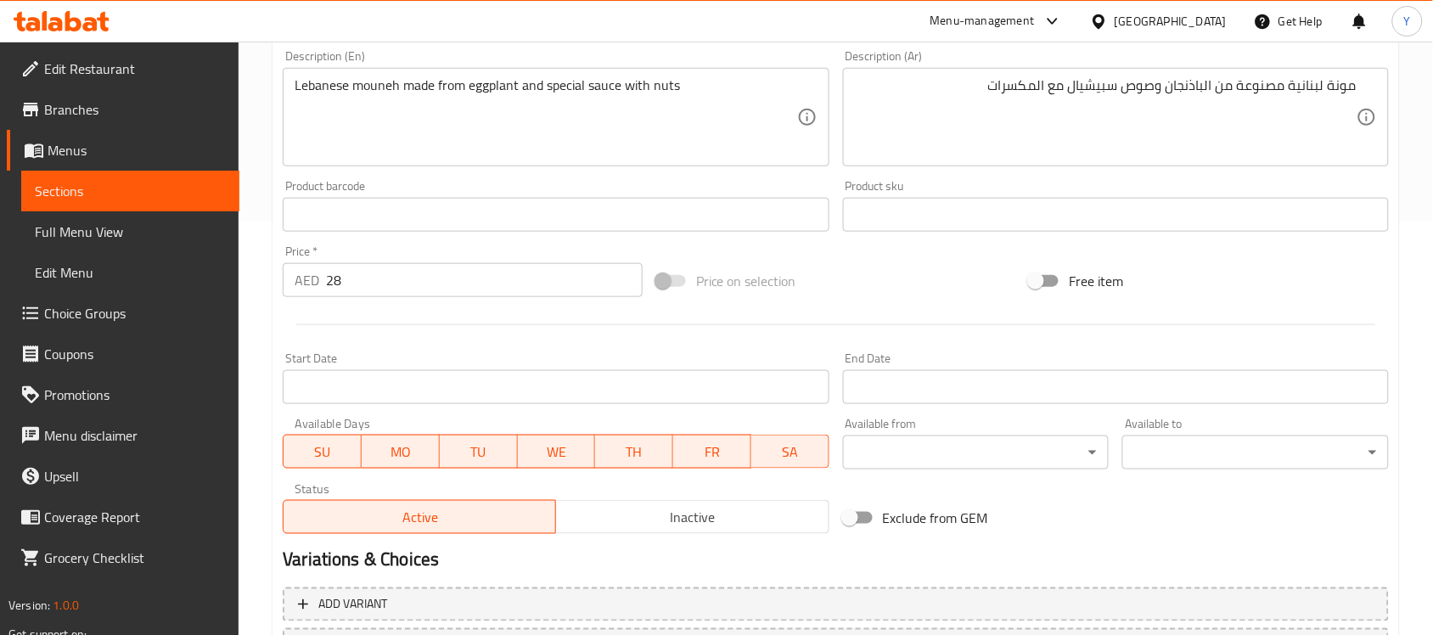
scroll to position [561, 0]
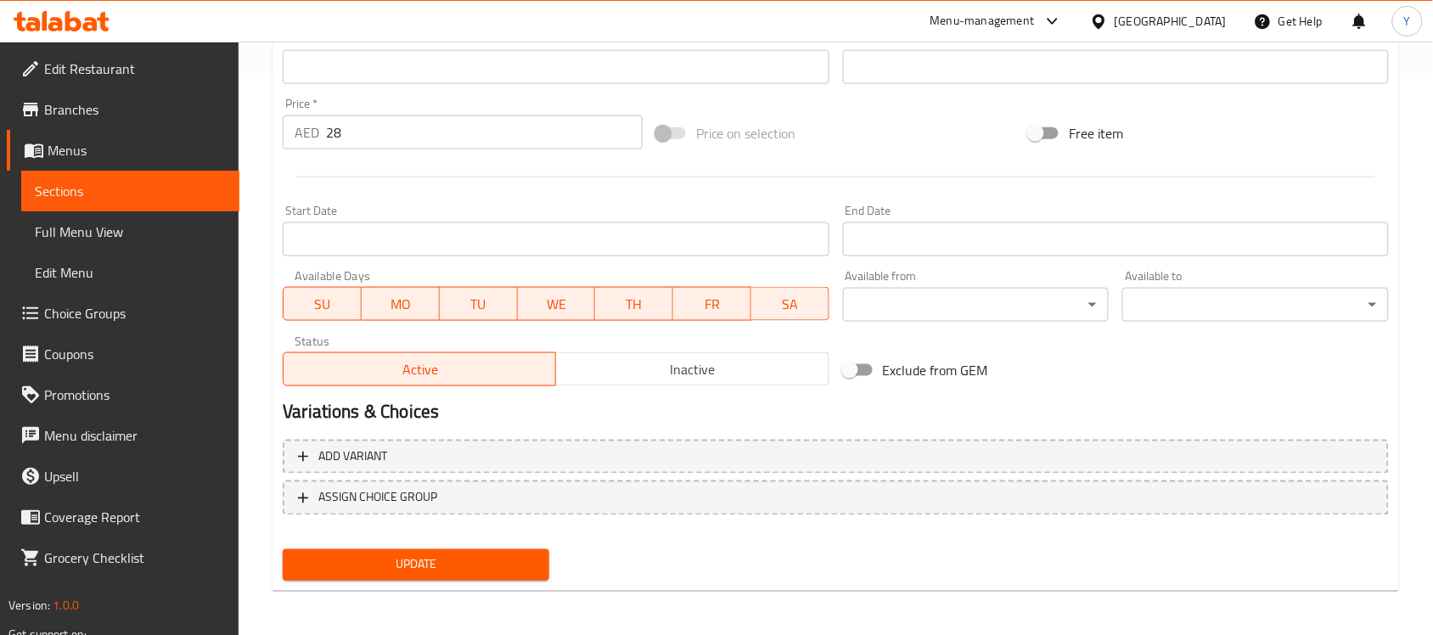
click at [484, 557] on span "Update" at bounding box center [415, 564] width 239 height 21
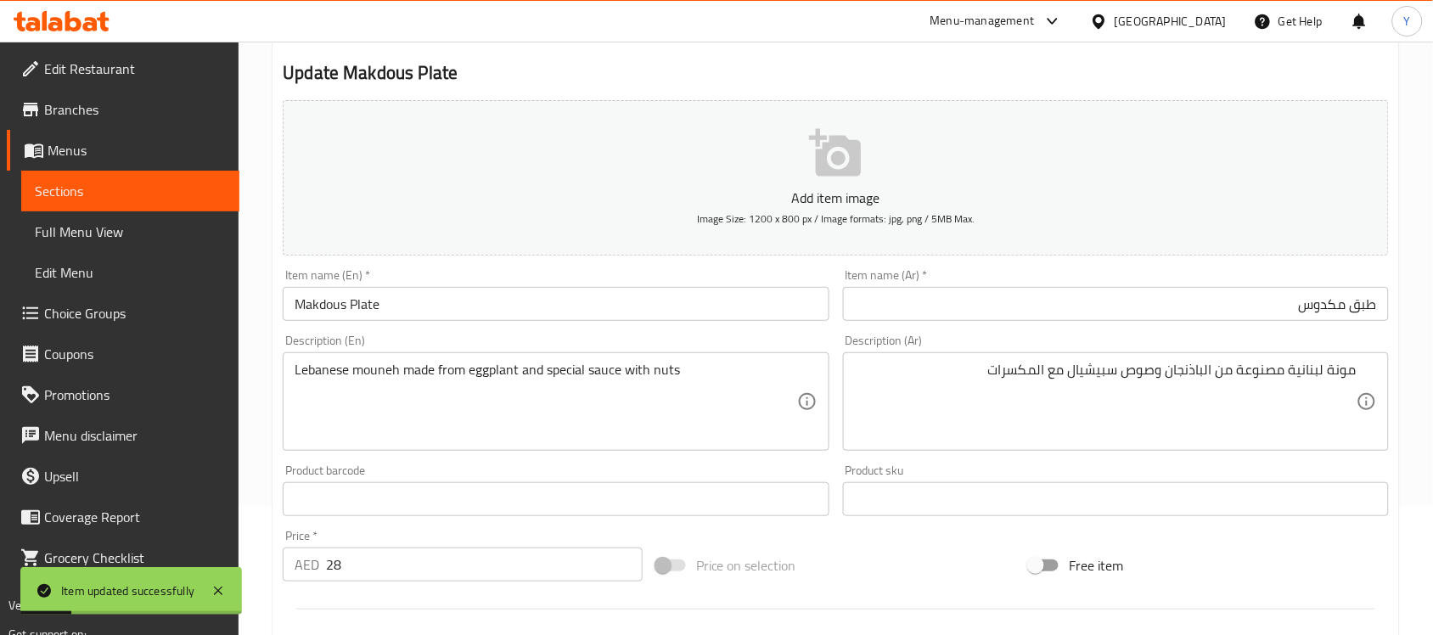
scroll to position [0, 0]
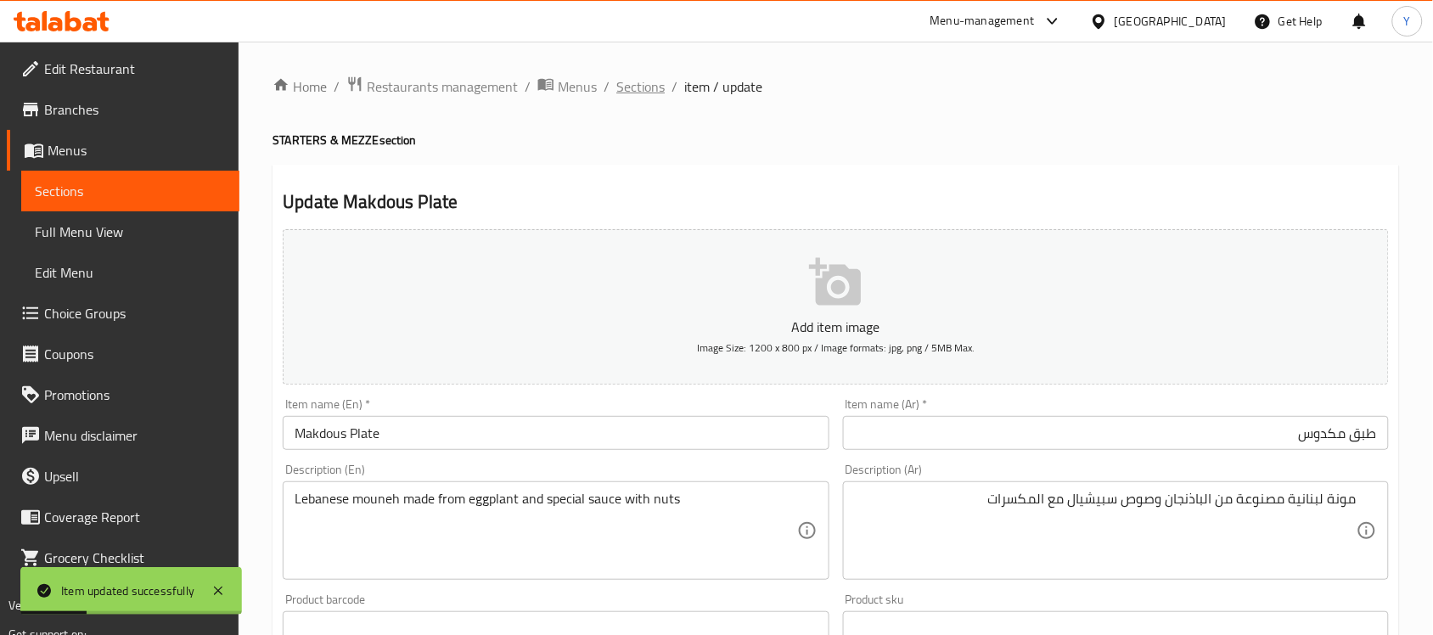
click at [629, 95] on span "Sections" at bounding box center [640, 86] width 48 height 20
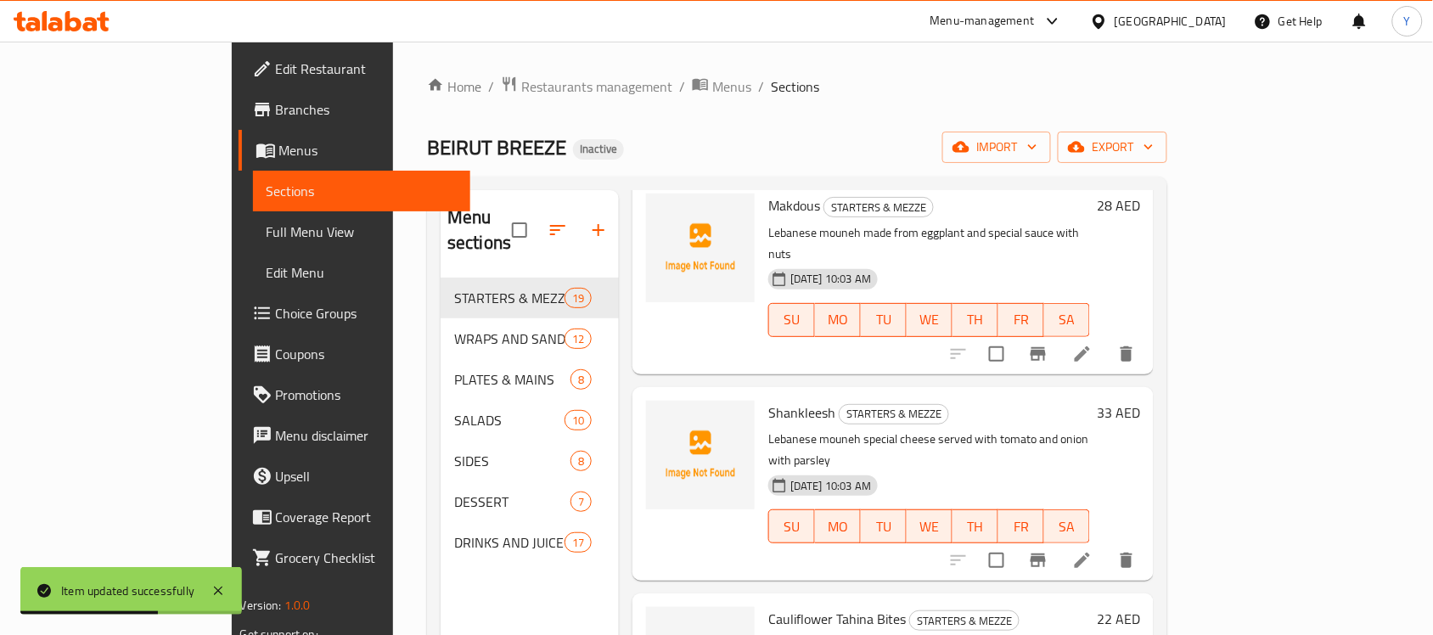
scroll to position [1352, 0]
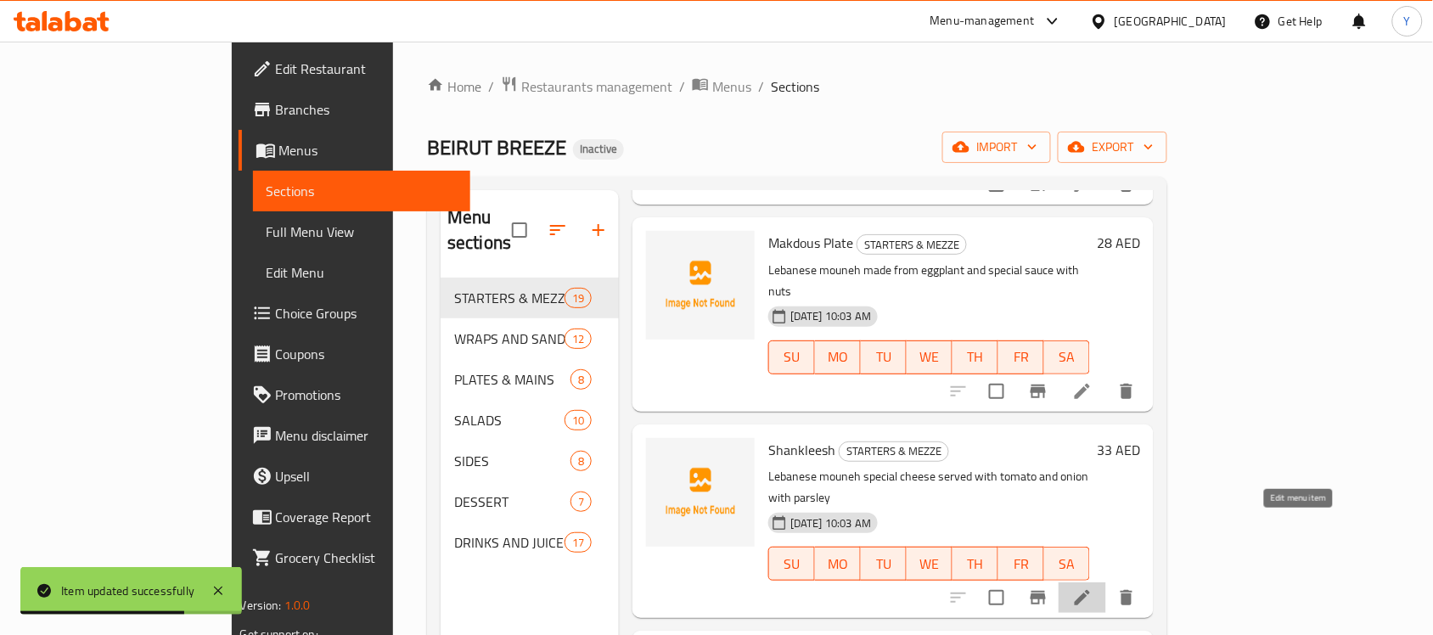
click at [1093, 588] on icon at bounding box center [1082, 598] width 20 height 20
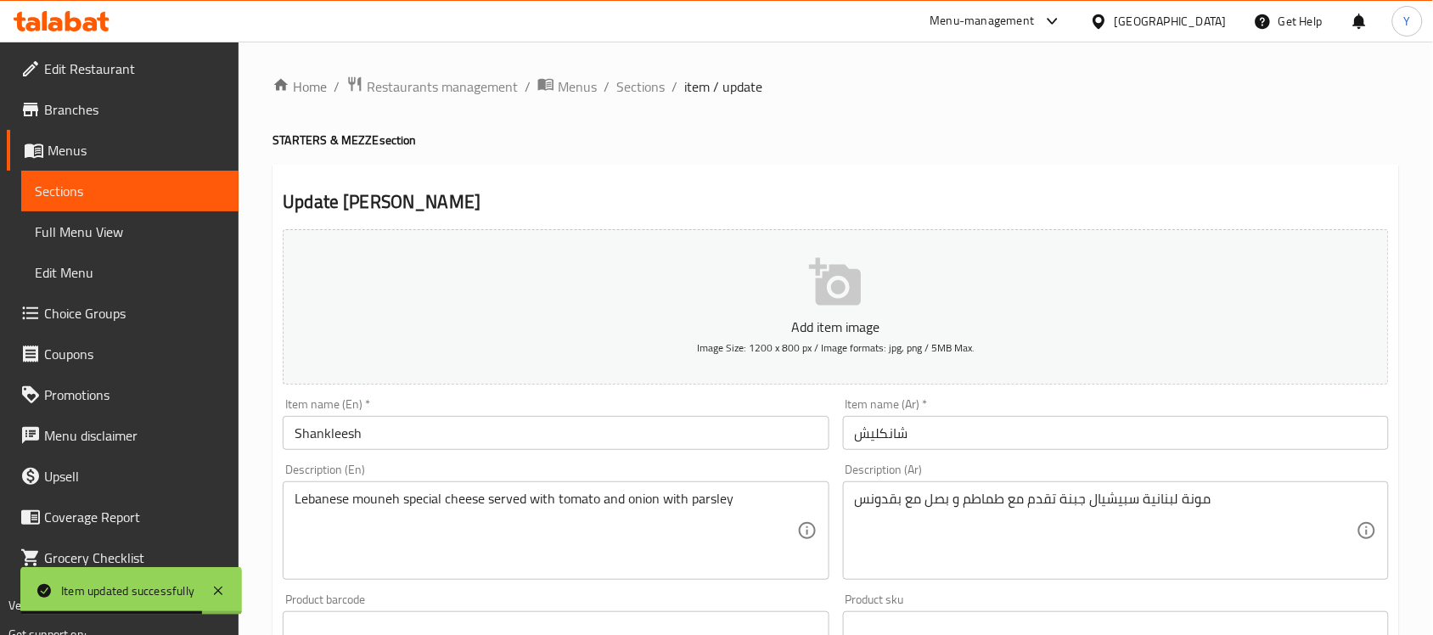
click at [597, 425] on input "Shankleesh" at bounding box center [556, 433] width 546 height 34
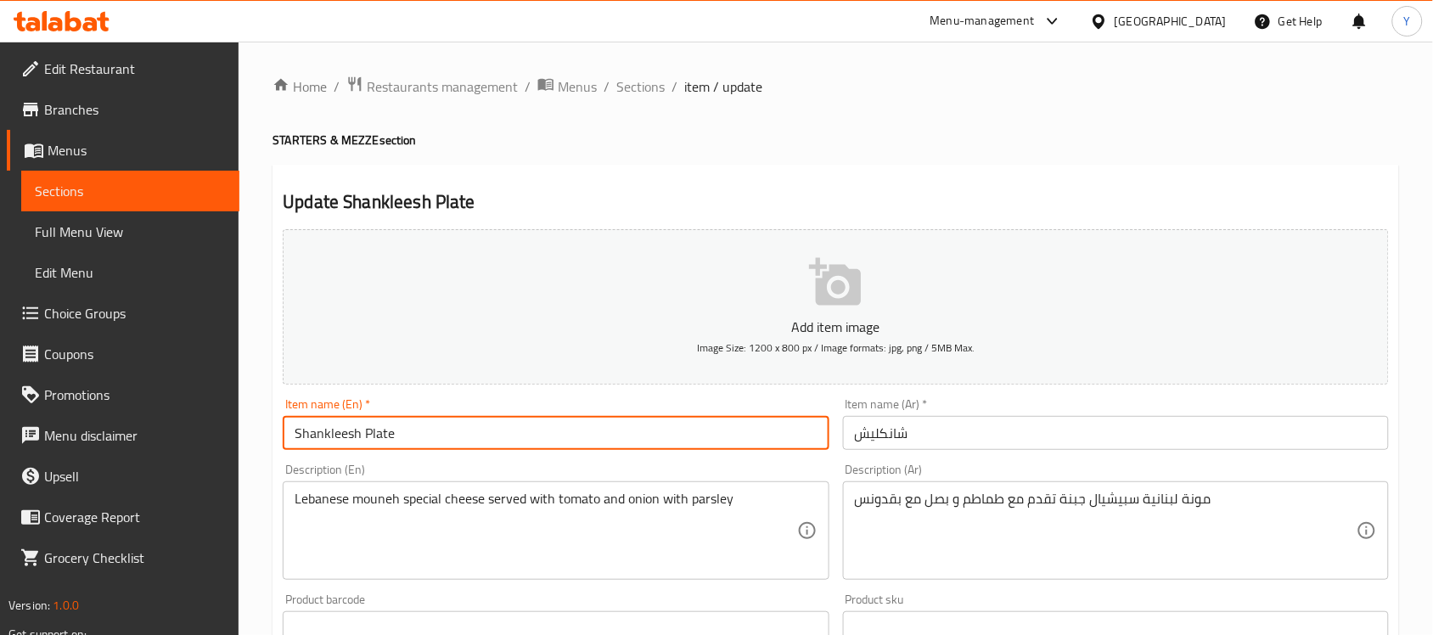
type input "Shankleesh Plate"
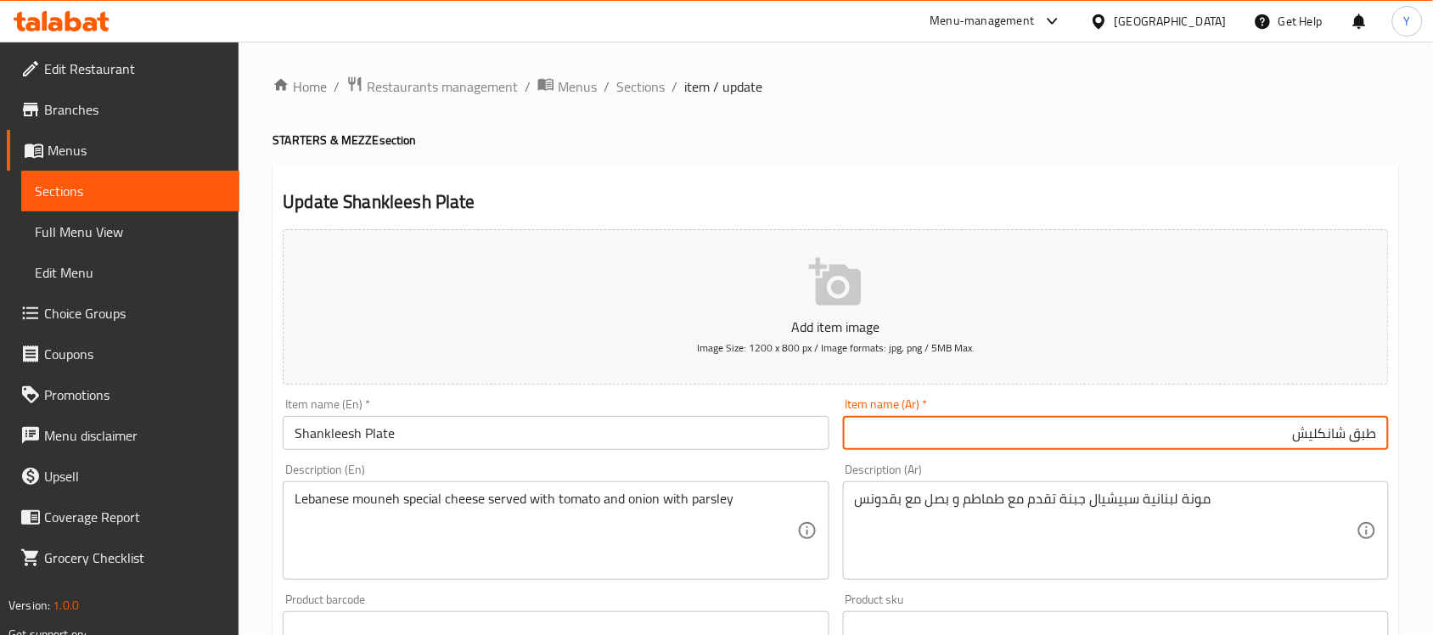
type input "طبق شانكليش"
click at [957, 160] on div "Home / Restaurants management / Menus / Sections / item / update STARTERS & MEZ…" at bounding box center [836, 621] width 1127 height 1090
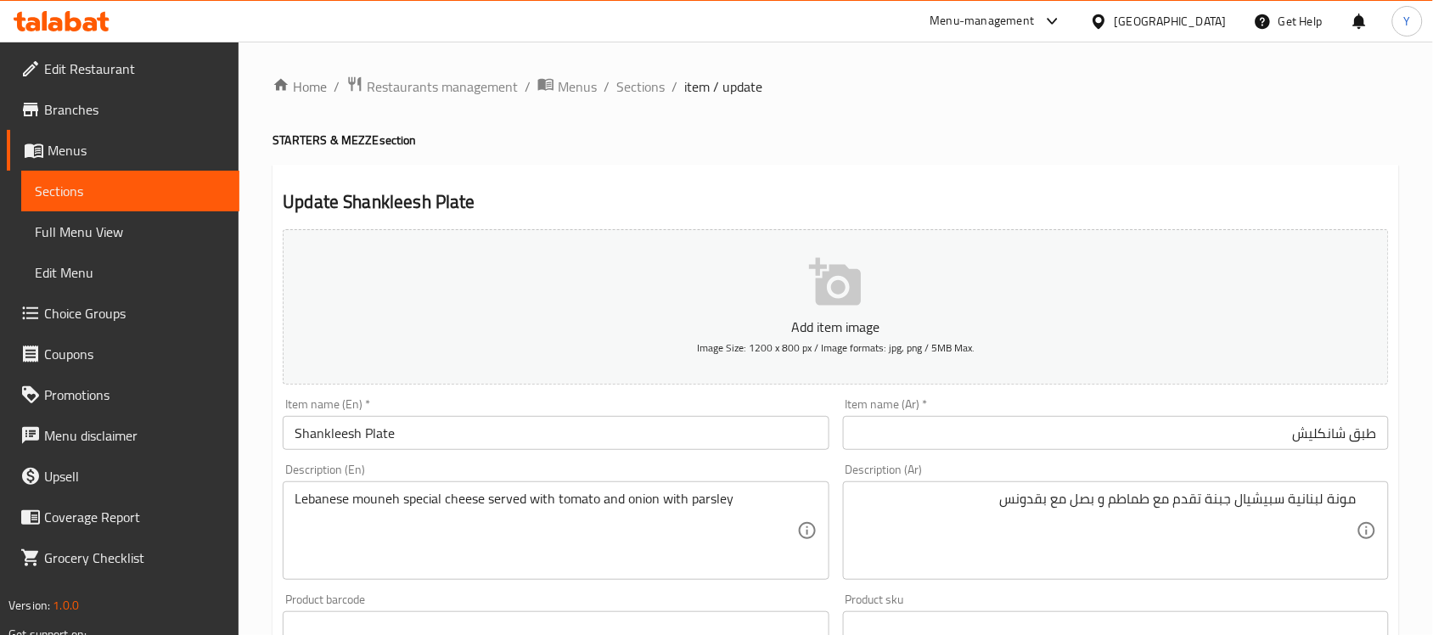
click at [1138, 138] on h4 "STARTERS & MEZZE section" at bounding box center [836, 140] width 1127 height 17
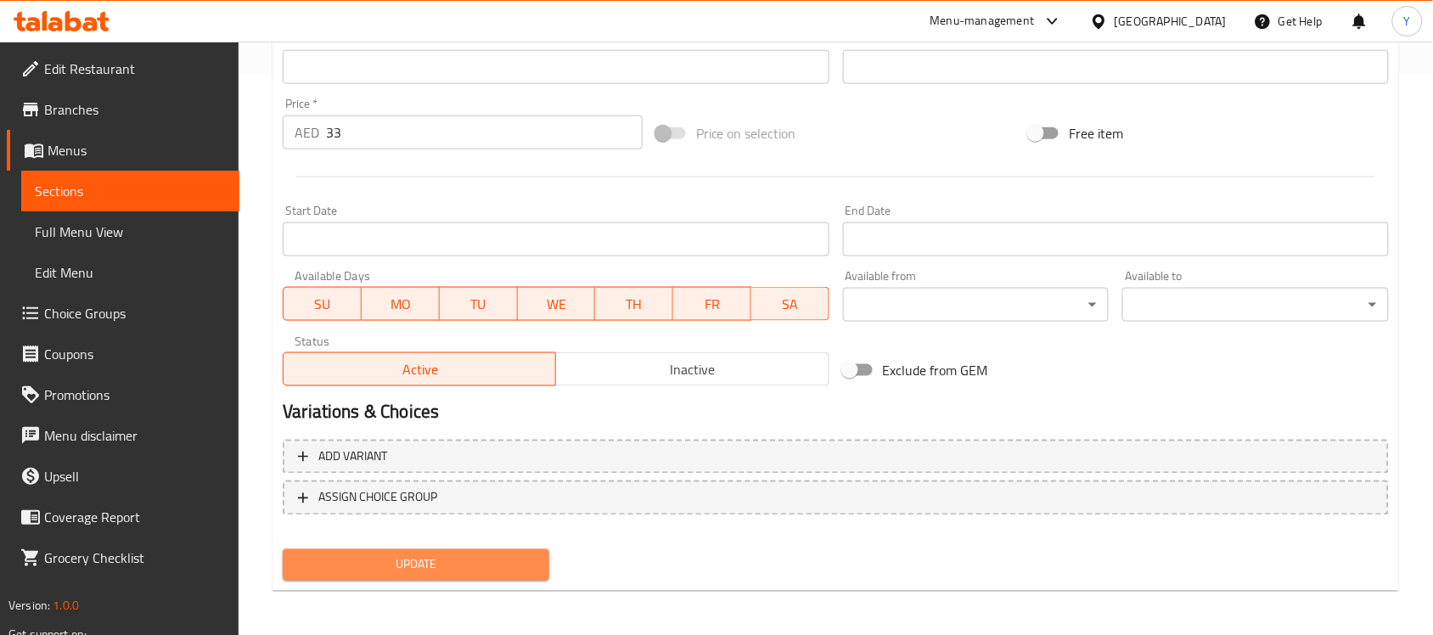
click at [472, 577] on button "Update" at bounding box center [416, 564] width 267 height 31
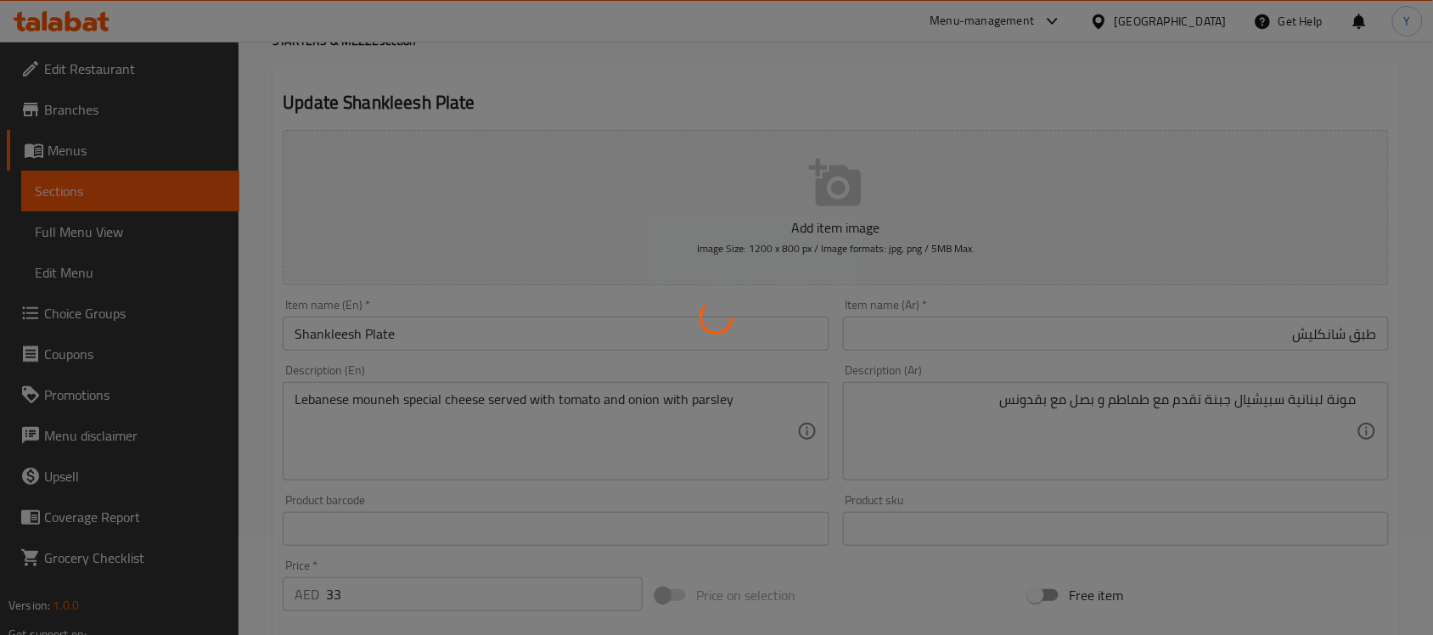
scroll to position [0, 0]
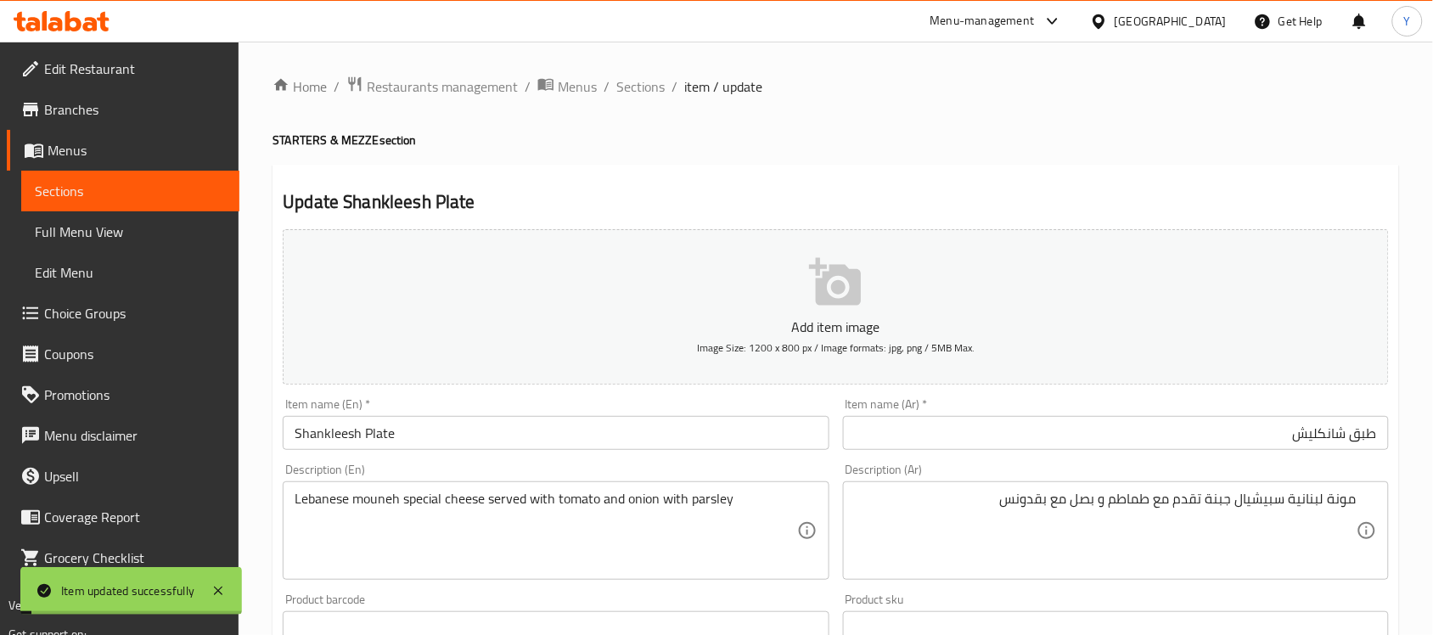
drag, startPoint x: 644, startPoint y: 85, endPoint x: 638, endPoint y: 99, distance: 15.6
click at [644, 85] on span "Sections" at bounding box center [640, 86] width 48 height 20
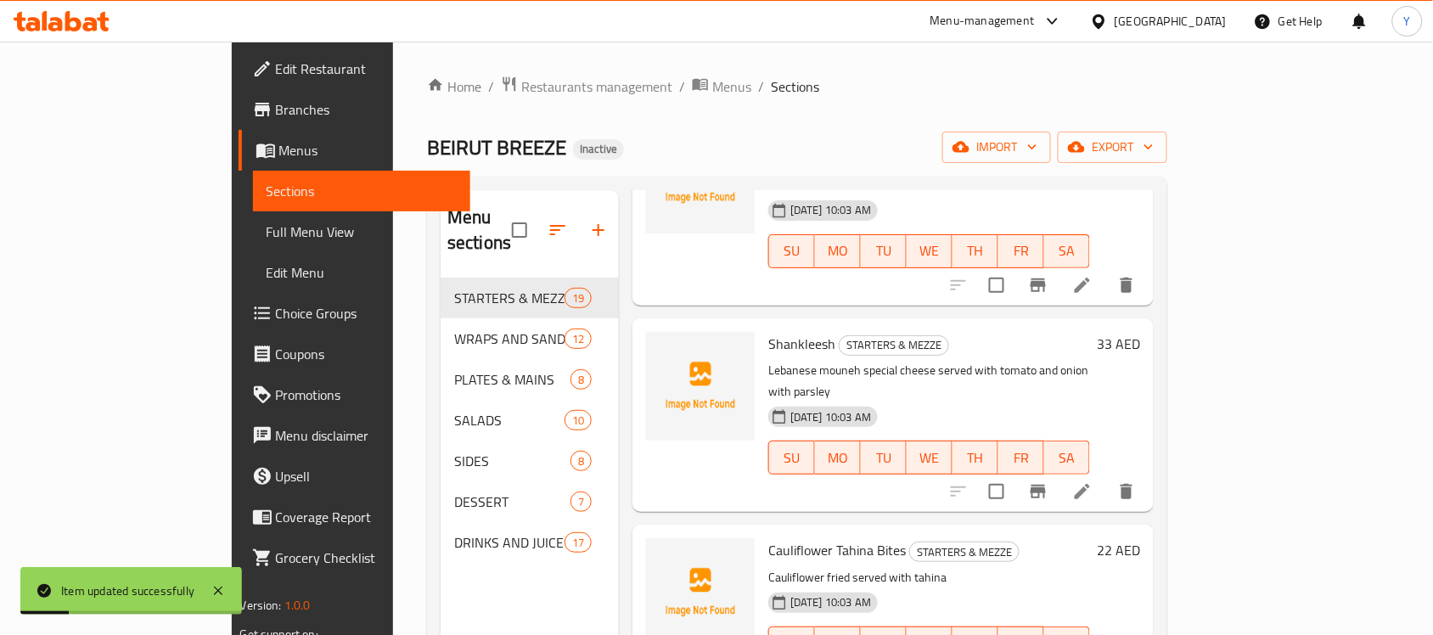
scroll to position [1670, 0]
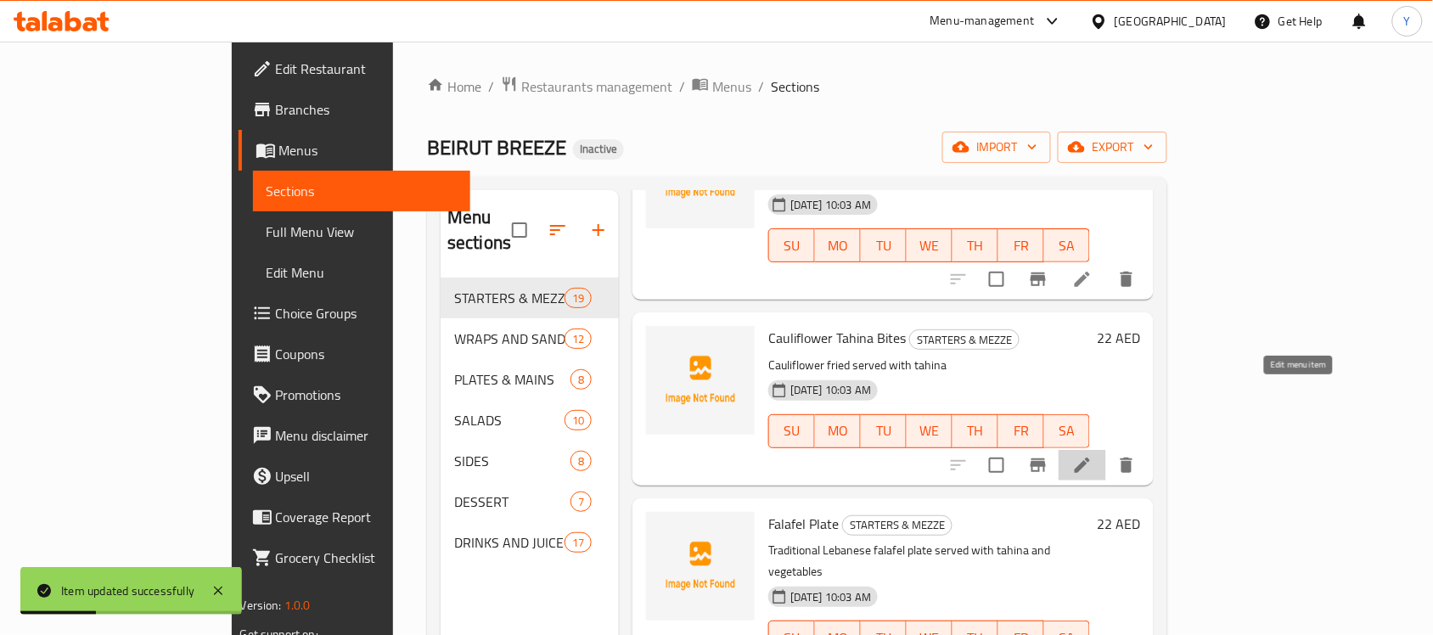
click at [1090, 458] on icon at bounding box center [1082, 465] width 15 height 15
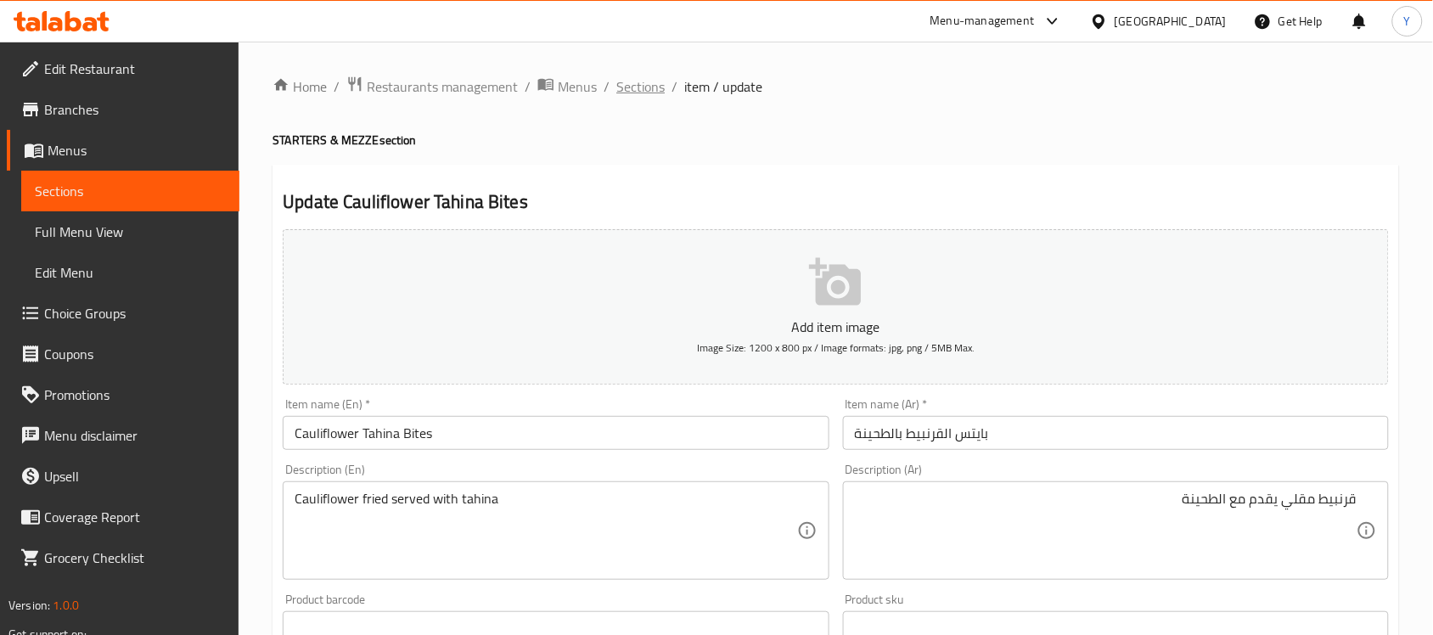
click at [643, 97] on span "Sections" at bounding box center [640, 86] width 48 height 20
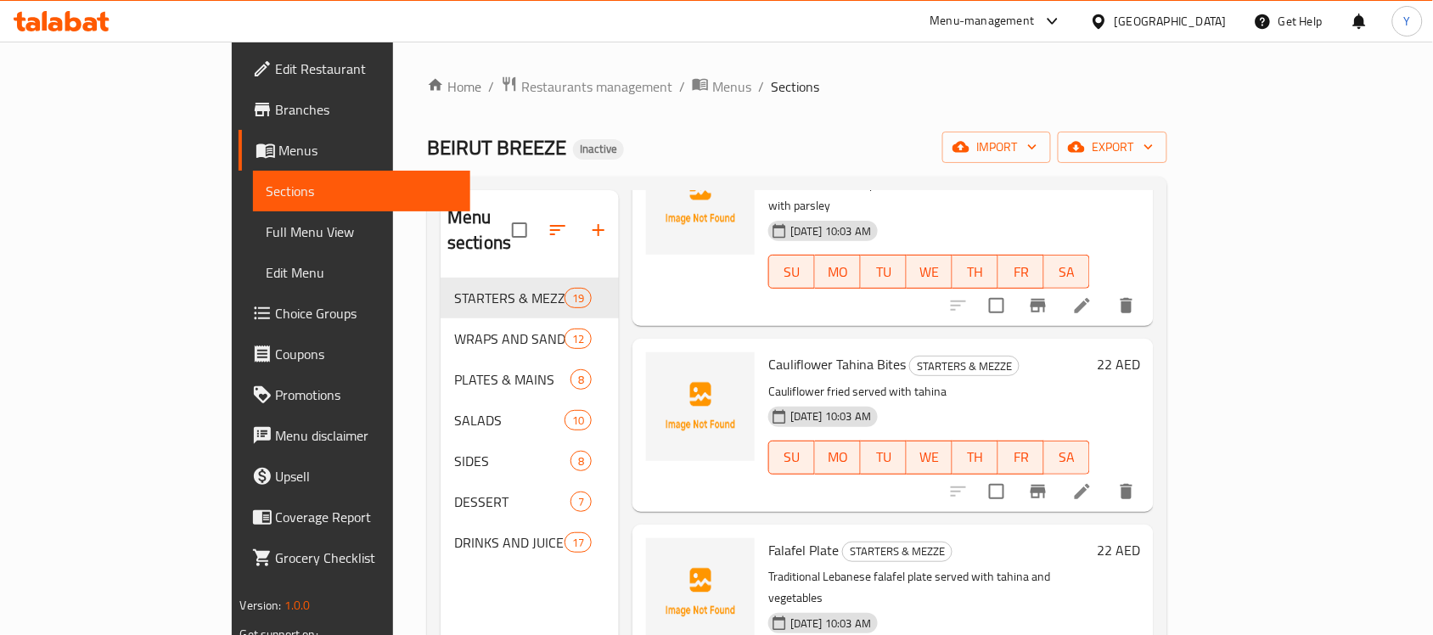
scroll to position [106, 0]
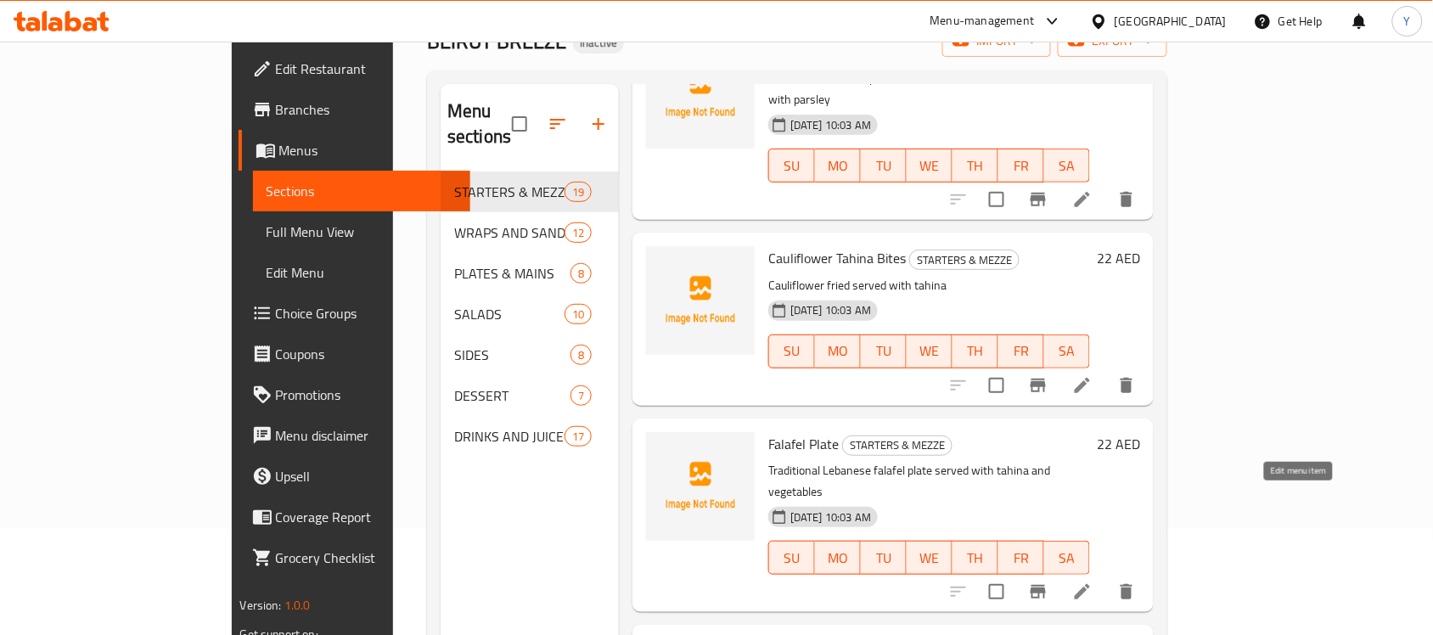
click at [1090, 584] on icon at bounding box center [1082, 591] width 15 height 15
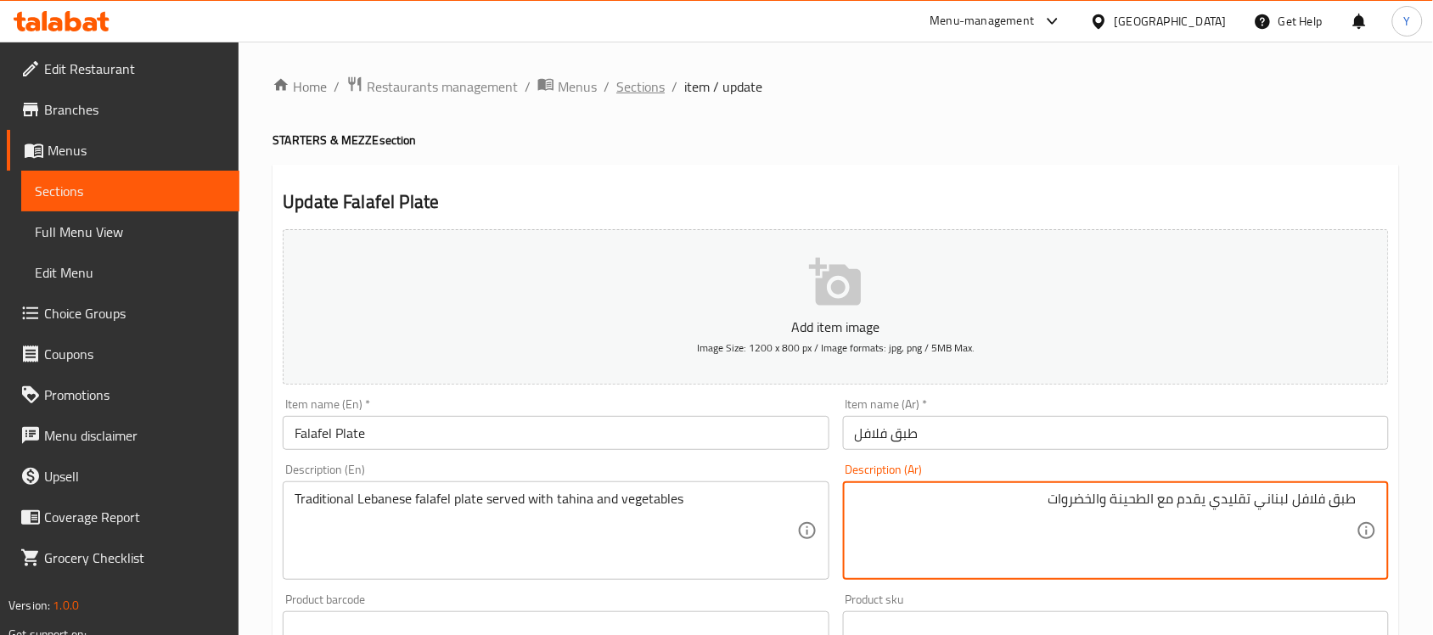
click at [639, 81] on span "Sections" at bounding box center [640, 86] width 48 height 20
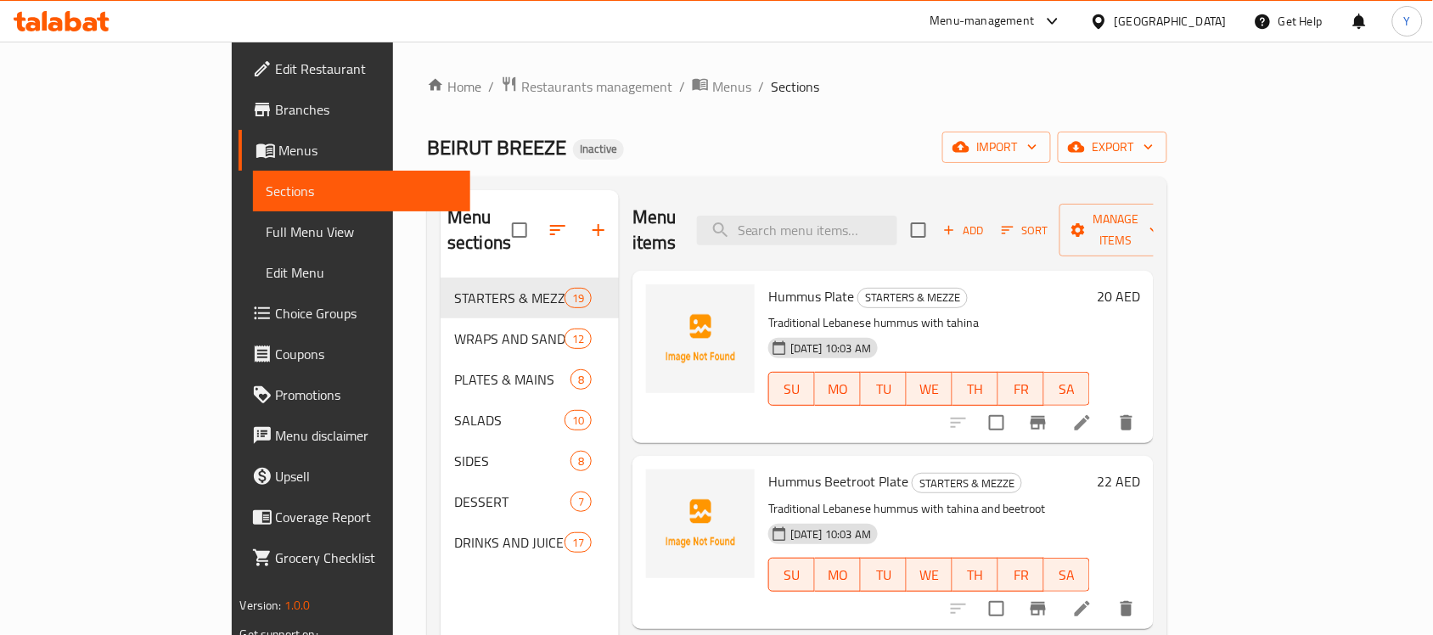
click at [889, 123] on div "Home / Restaurants management / Menus / Sections BEIRUT BREEZE Inactive import …" at bounding box center [797, 457] width 740 height 763
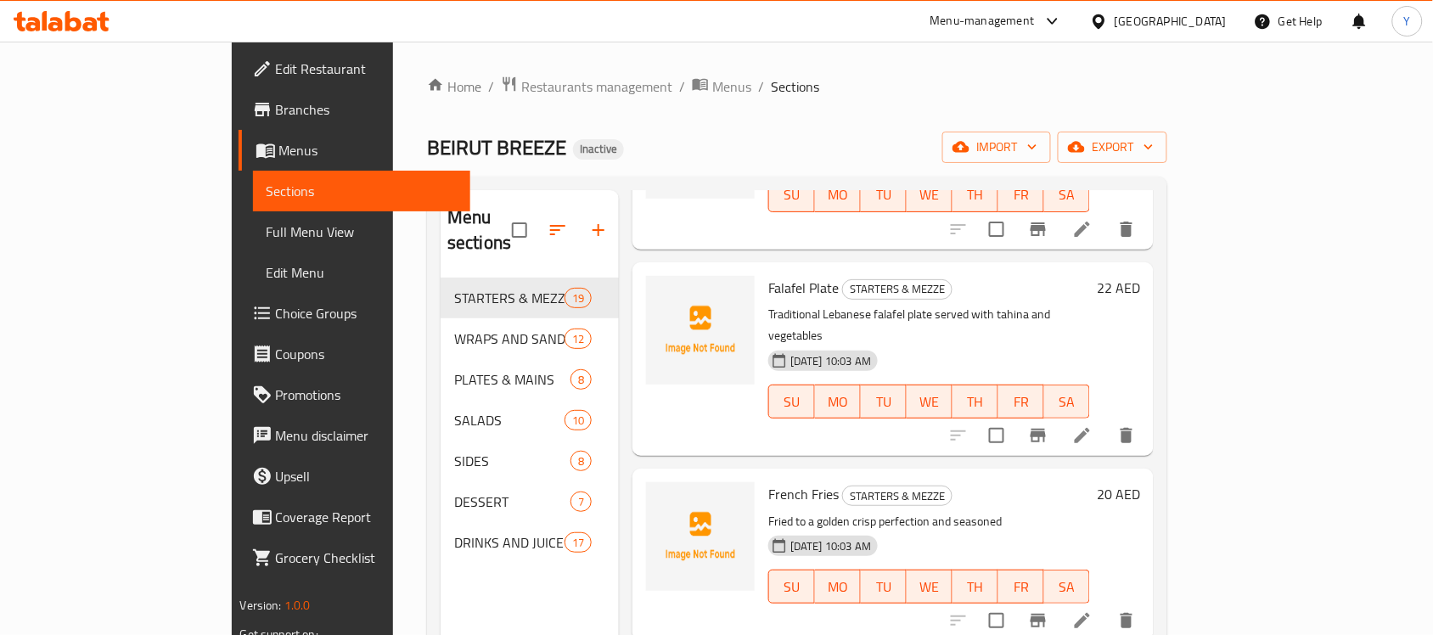
scroll to position [1908, 0]
click at [1093, 609] on icon at bounding box center [1082, 619] width 20 height 20
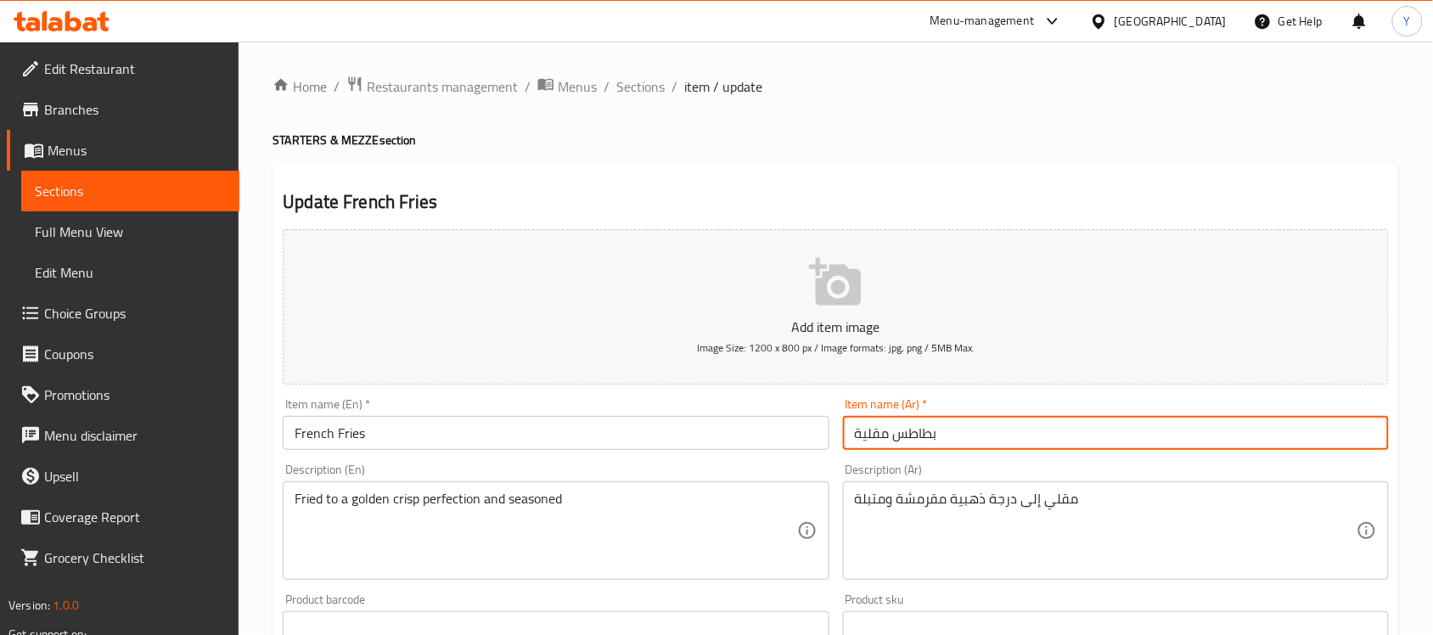
click at [965, 446] on input "بطاطس مقلية" at bounding box center [1116, 433] width 546 height 34
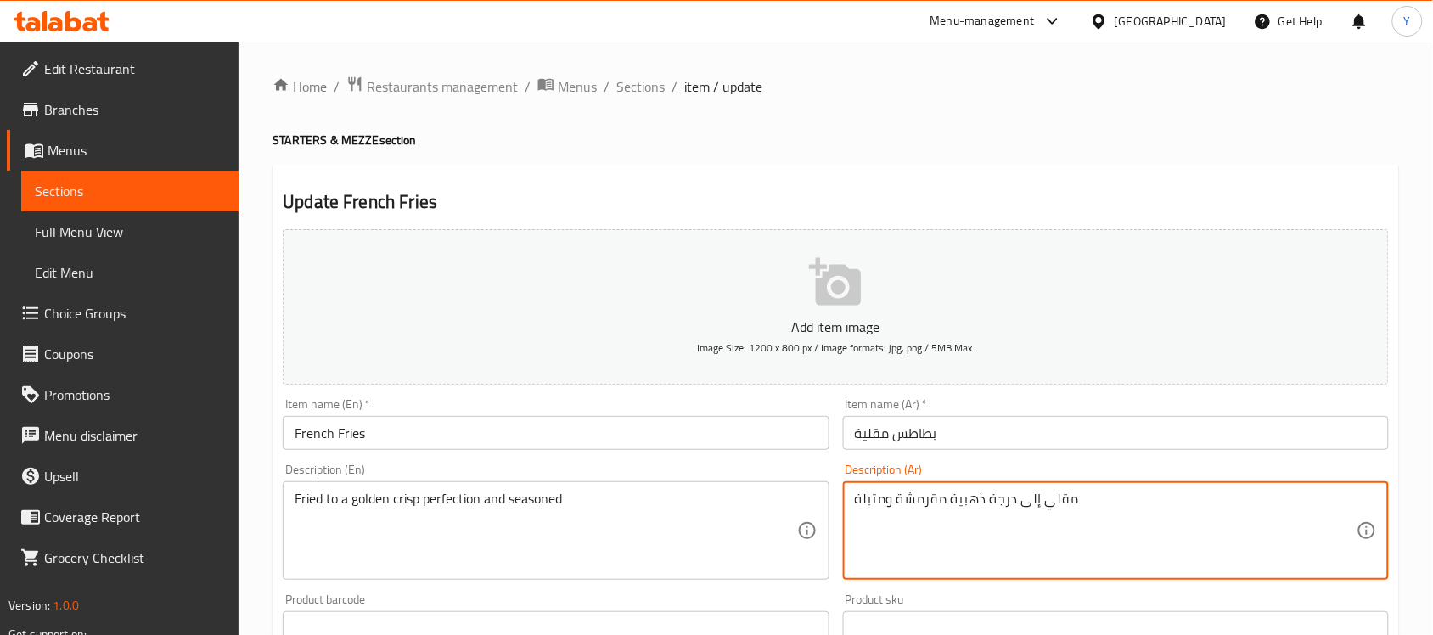
drag, startPoint x: 1135, startPoint y: 440, endPoint x: 1146, endPoint y: 433, distance: 13.0
click at [1135, 440] on input "بطاطس مقلية" at bounding box center [1116, 433] width 546 height 34
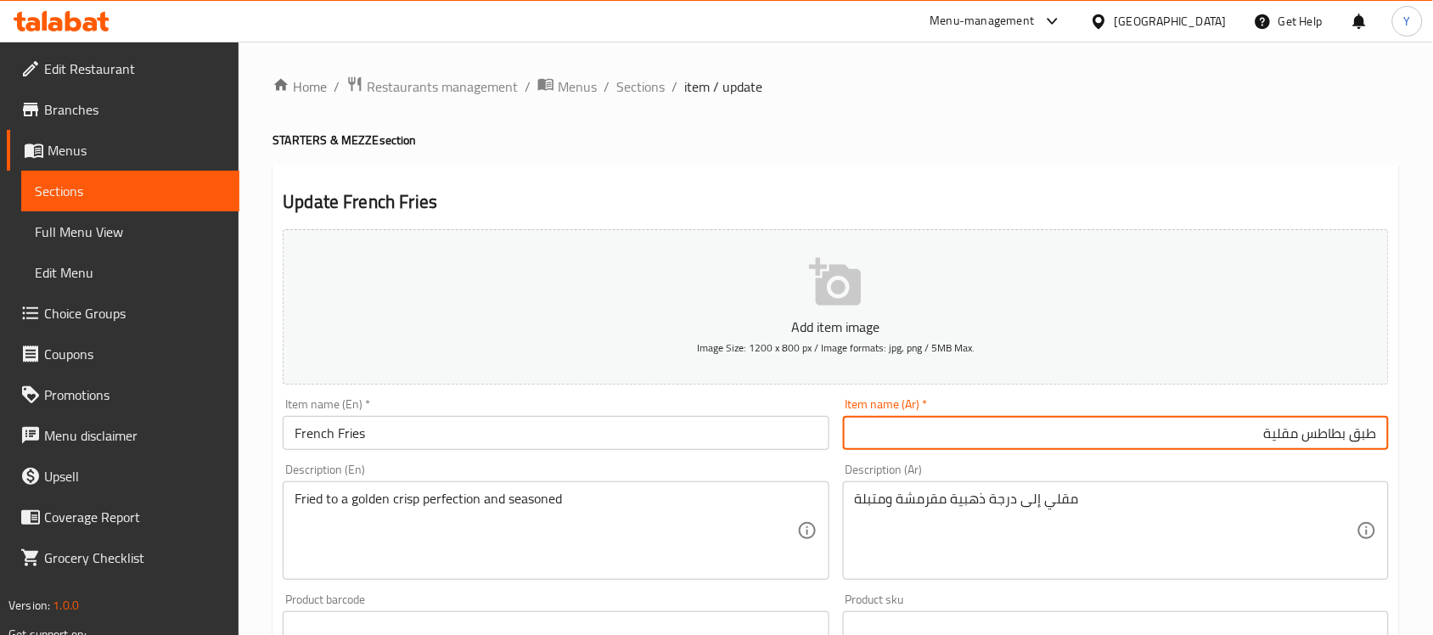
type input "طبق بطاطس مقلية"
click at [473, 413] on div "Item name (En)   * French Fries Item name (En) *" at bounding box center [556, 424] width 546 height 52
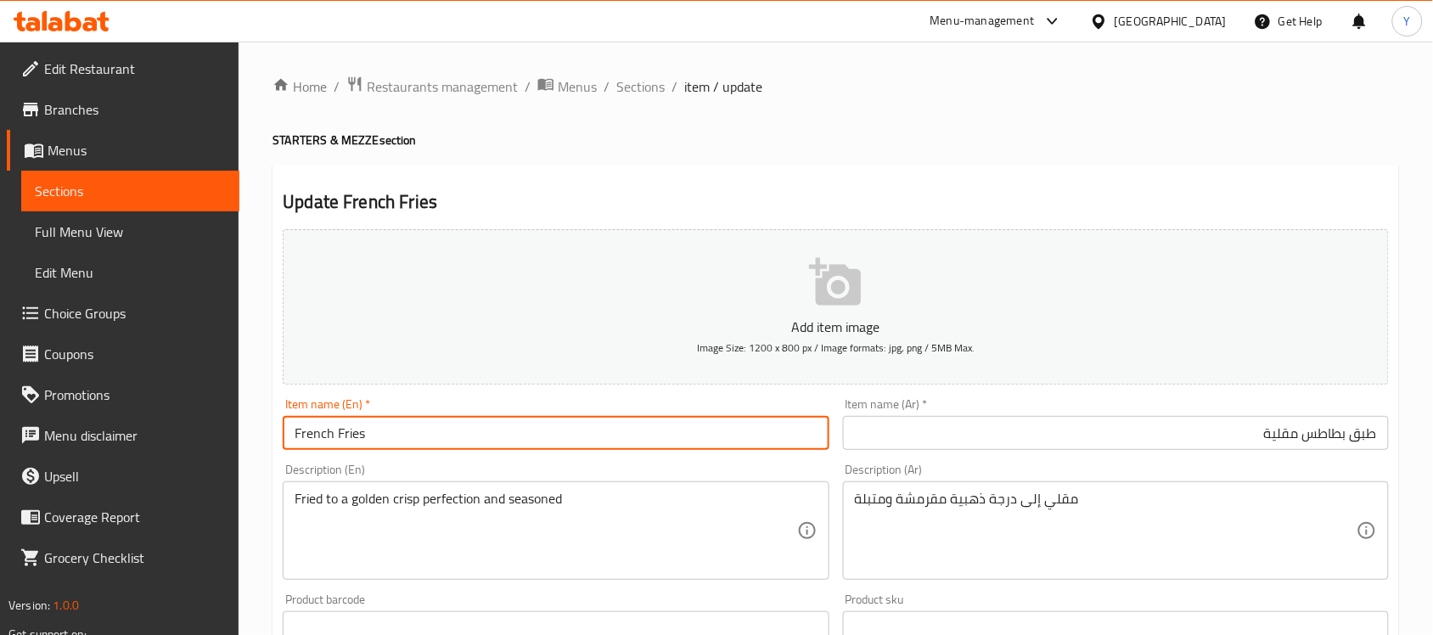
click at [465, 437] on input "French Fries" at bounding box center [556, 433] width 546 height 34
paste input "Plate"
type input "French Fries Plate"
click at [999, 144] on h4 "STARTERS & MEZZE section" at bounding box center [836, 140] width 1127 height 17
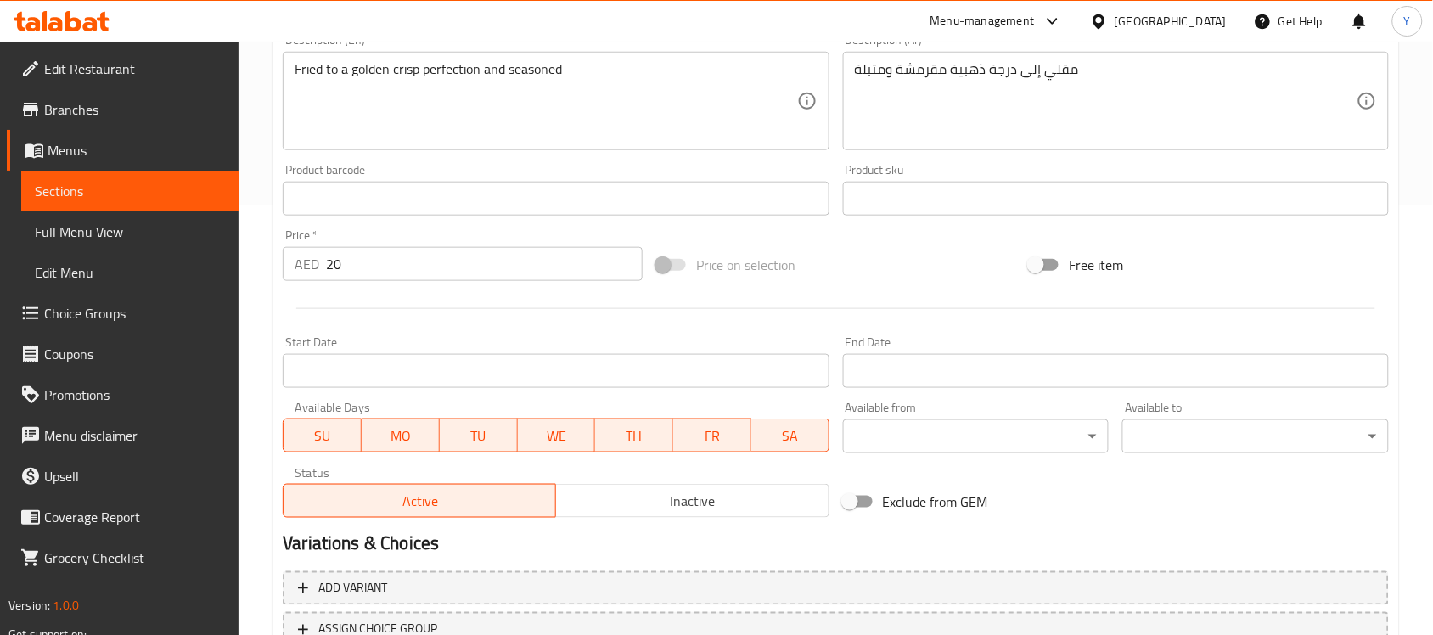
scroll to position [561, 0]
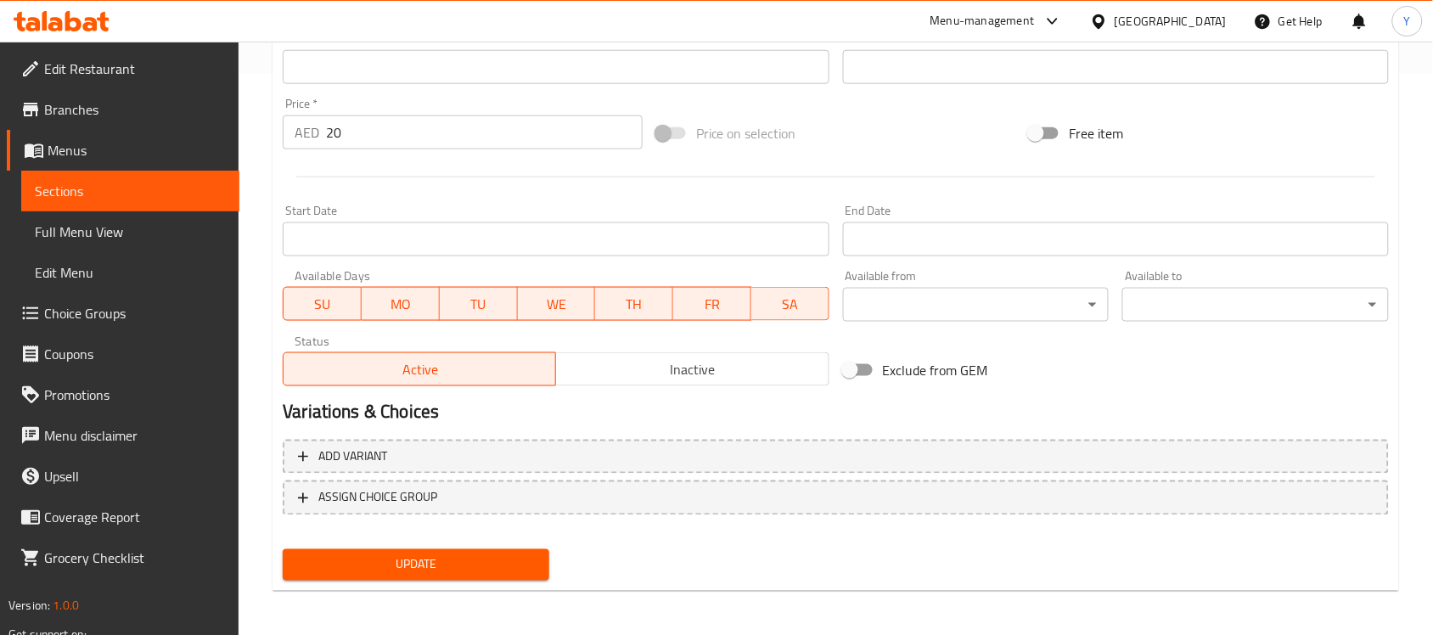
click at [481, 561] on span "Update" at bounding box center [415, 564] width 239 height 21
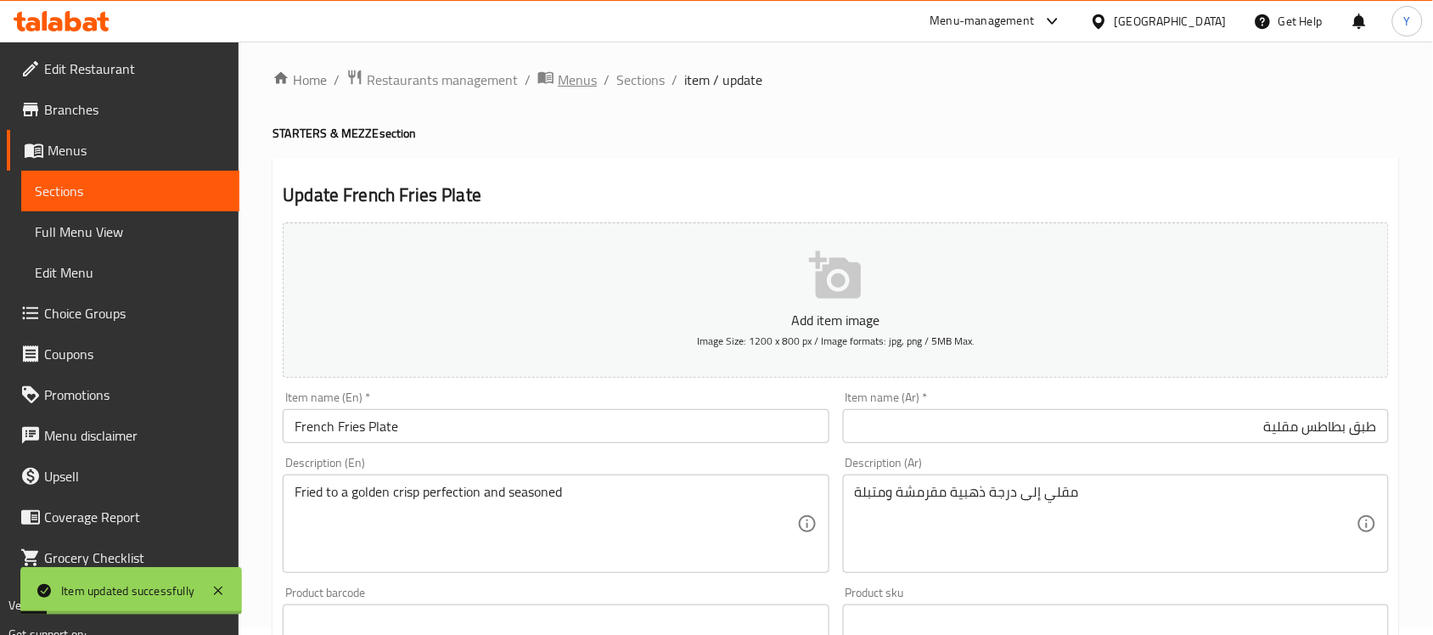
scroll to position [0, 0]
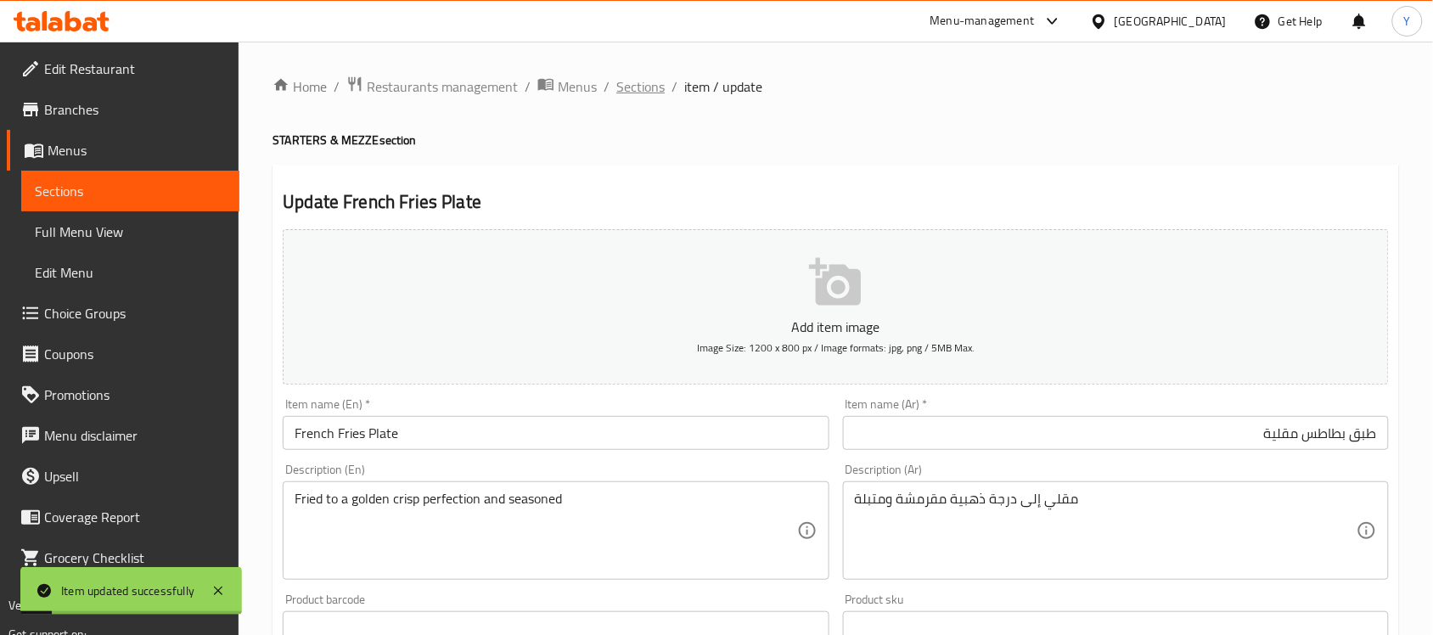
click at [616, 90] on span "Sections" at bounding box center [640, 86] width 48 height 20
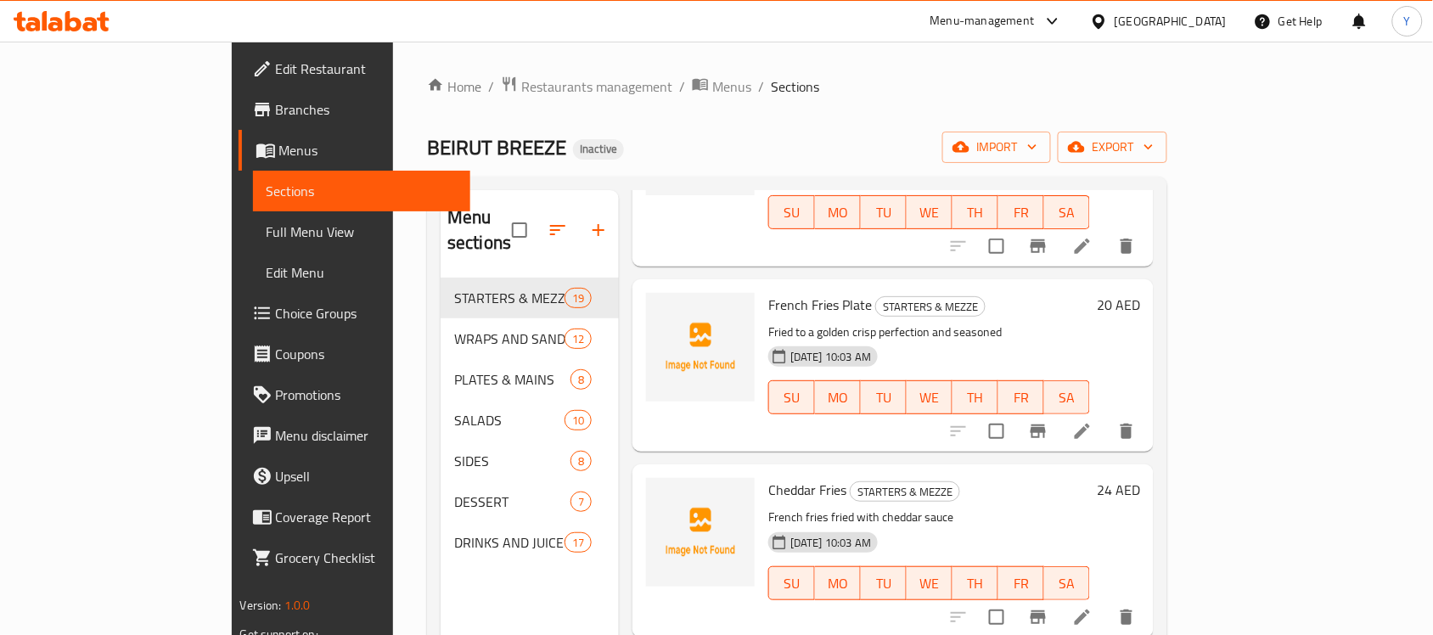
scroll to position [2199, 0]
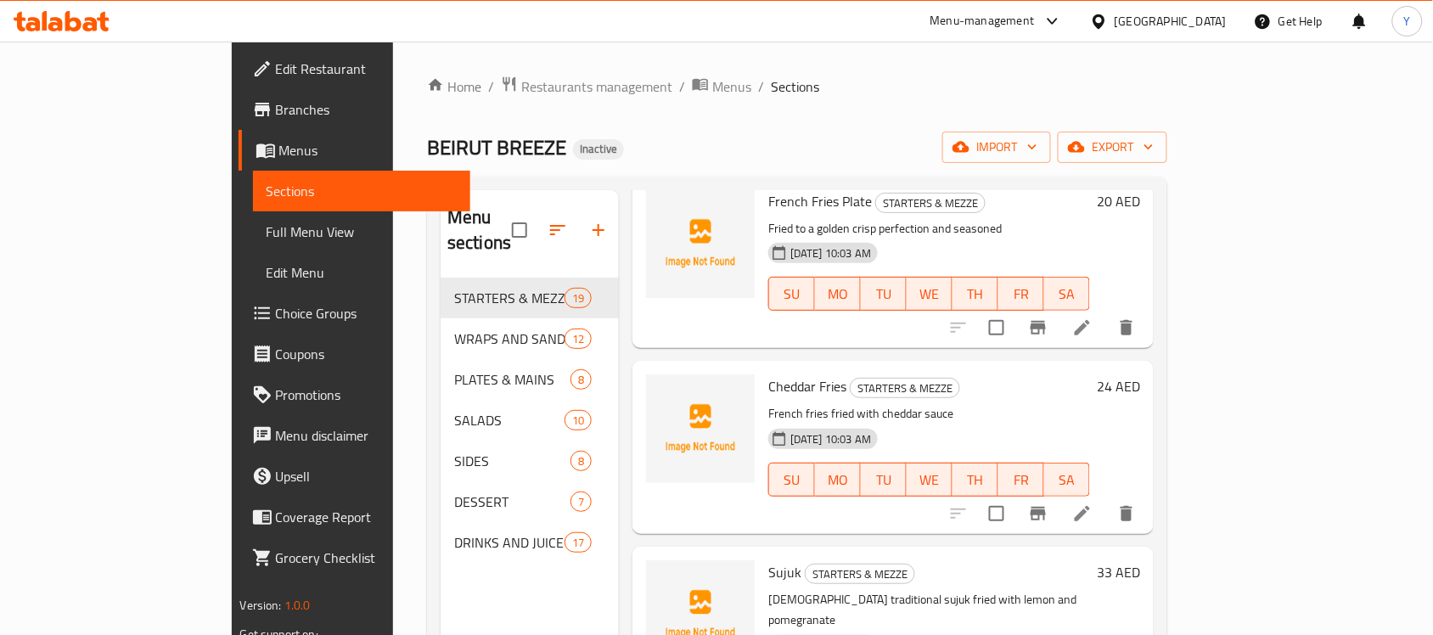
click at [1147, 493] on div at bounding box center [1042, 513] width 209 height 41
click at [1093, 504] on icon at bounding box center [1082, 514] width 20 height 20
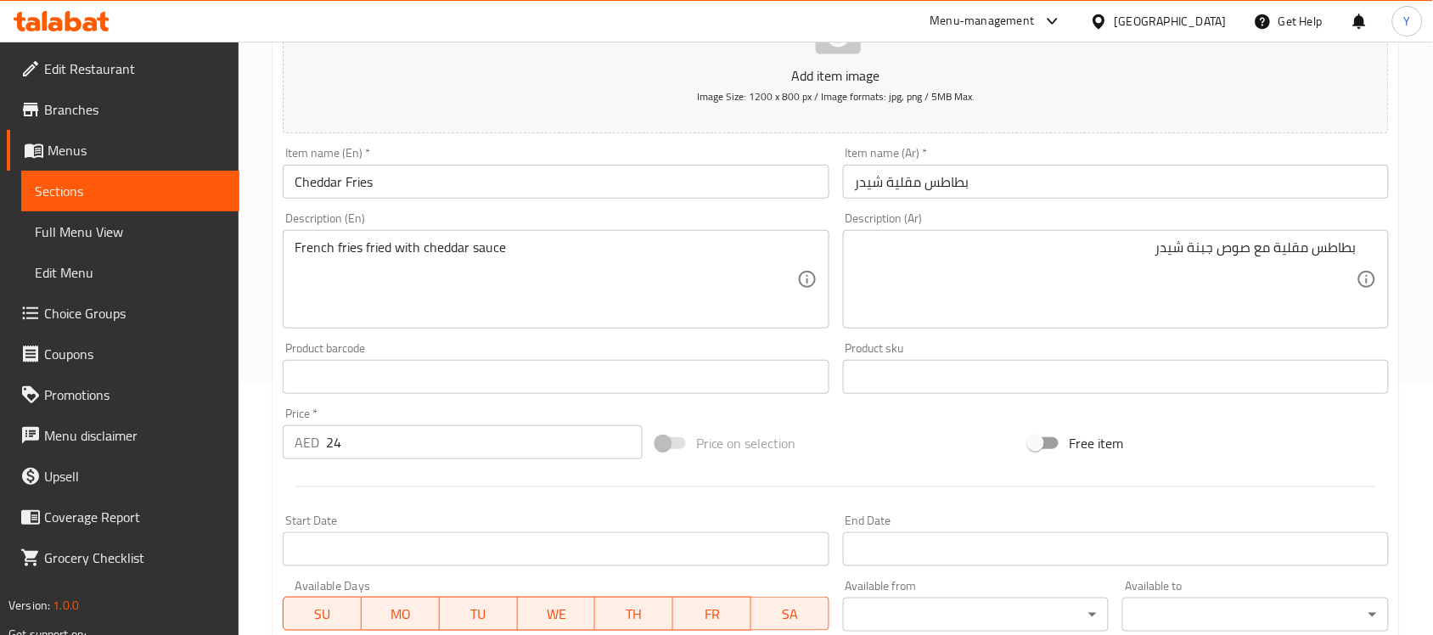
scroll to position [31, 0]
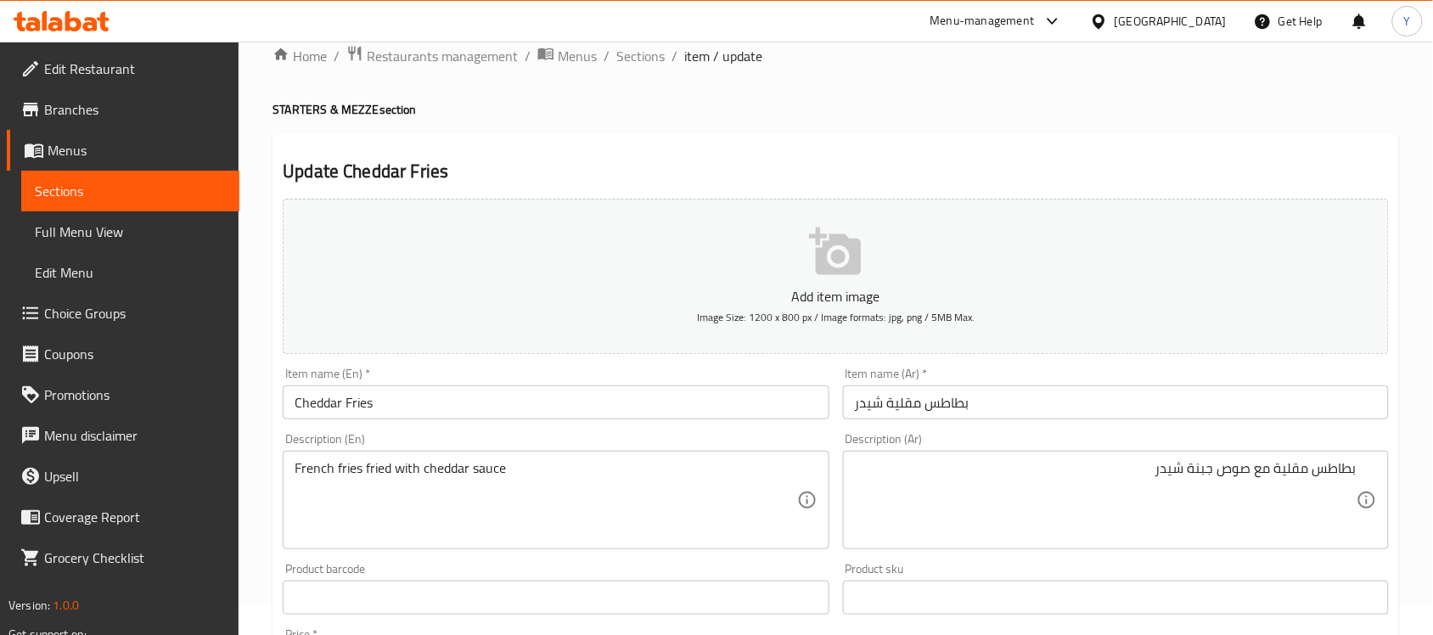
click at [1100, 413] on input "بطاطس مقلية شيدر" at bounding box center [1116, 403] width 546 height 34
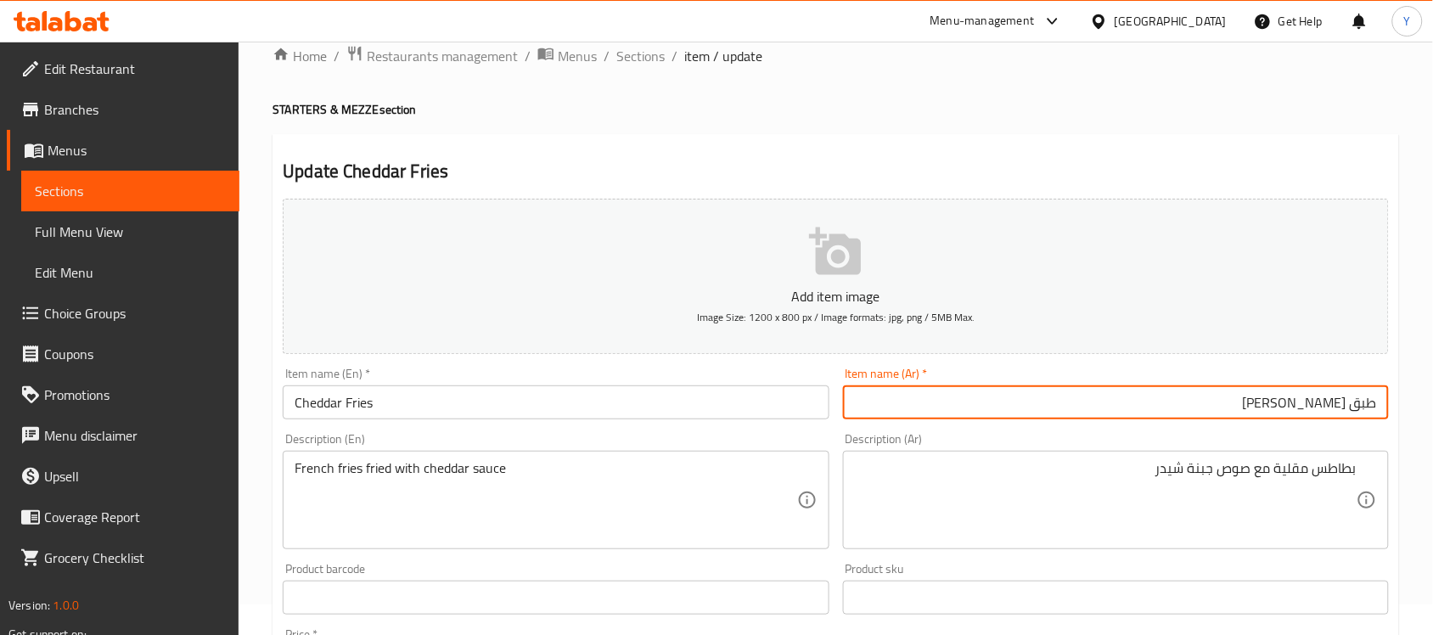
type input "طبق [PERSON_NAME]"
click at [431, 413] on input "Cheddar Fries" at bounding box center [556, 403] width 546 height 34
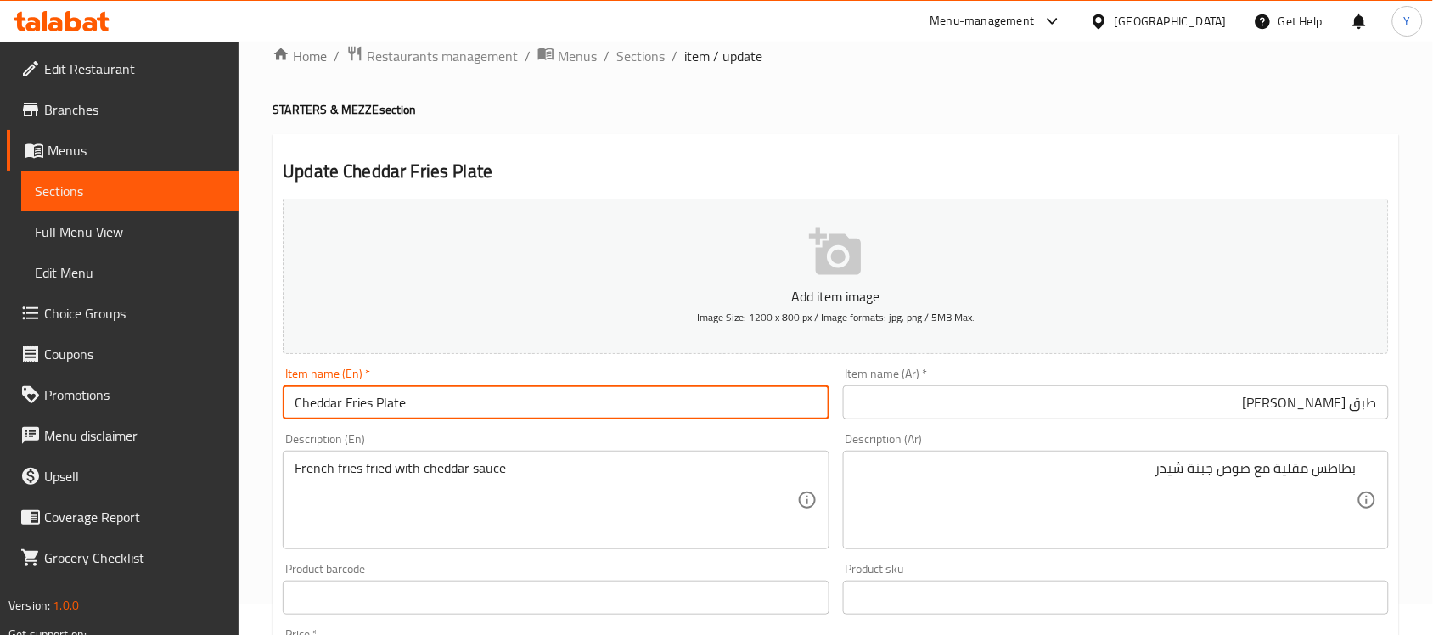
type input "Cheddar Fries Plate"
click at [1010, 120] on div "Home / Restaurants management / Menus / Sections / item / update STARTERS & MEZ…" at bounding box center [836, 590] width 1127 height 1090
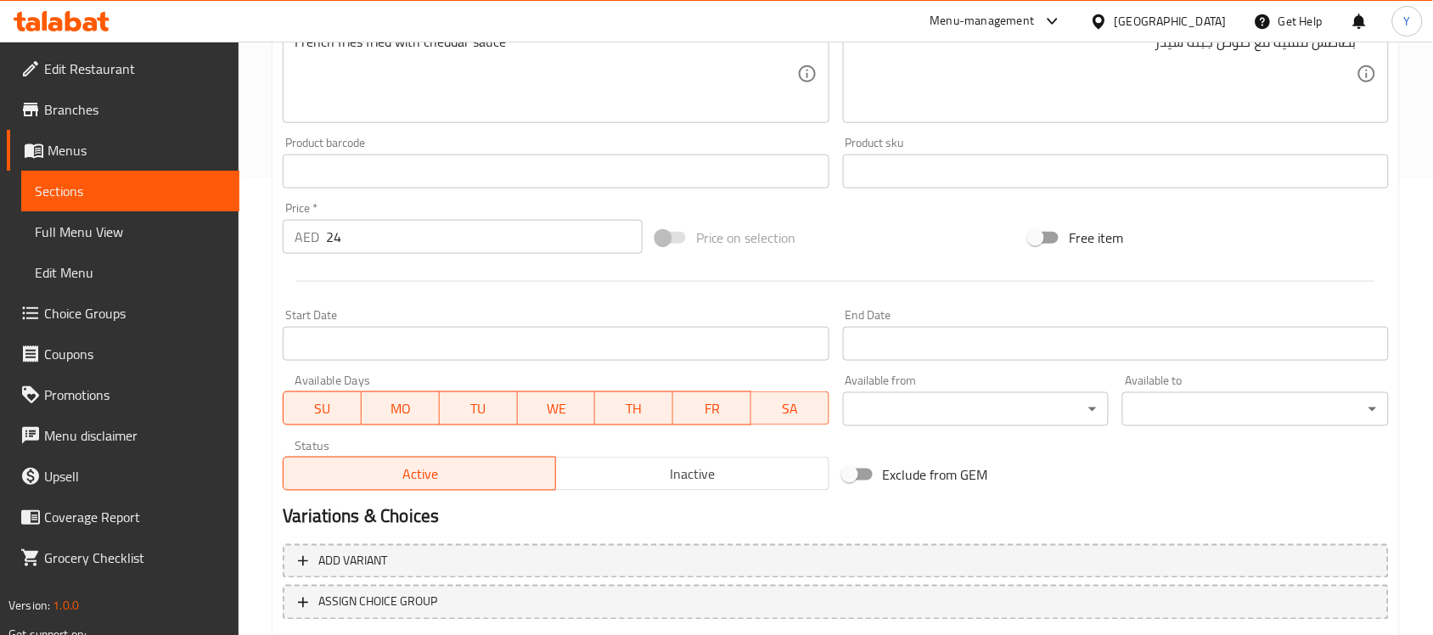
scroll to position [561, 0]
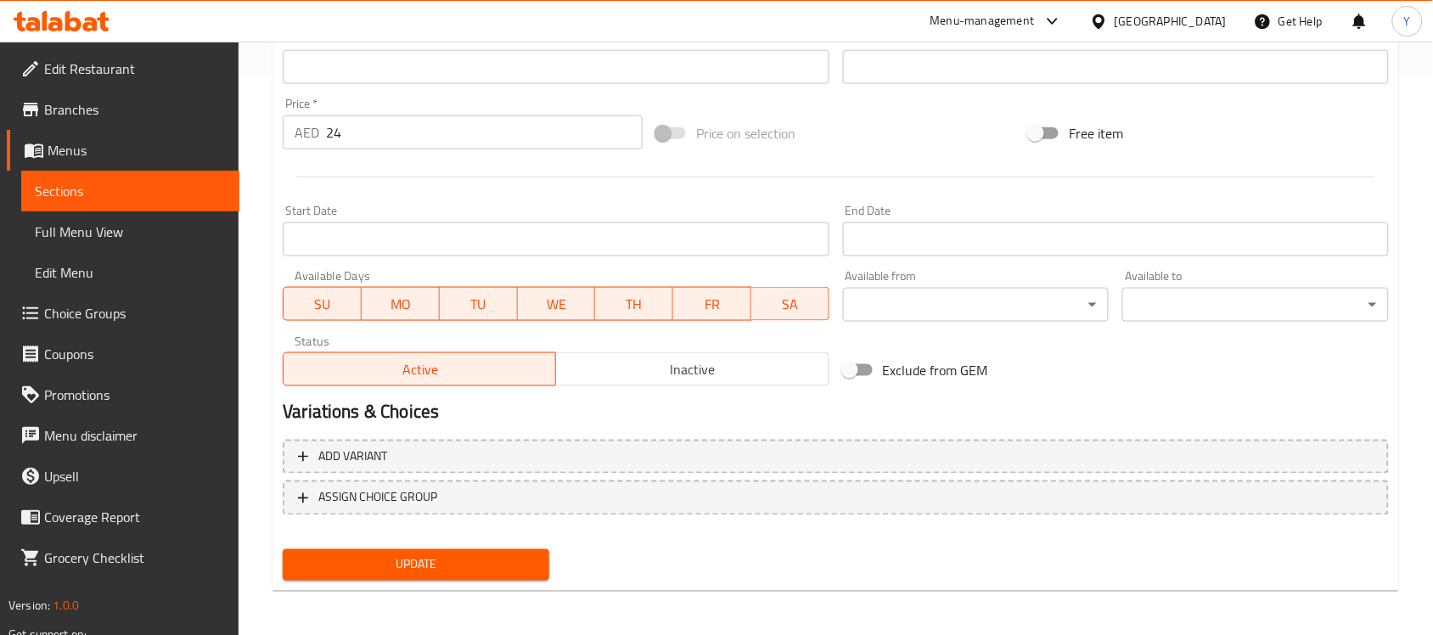
click at [442, 544] on div "Update" at bounding box center [416, 565] width 280 height 45
click at [476, 557] on span "Update" at bounding box center [415, 564] width 239 height 21
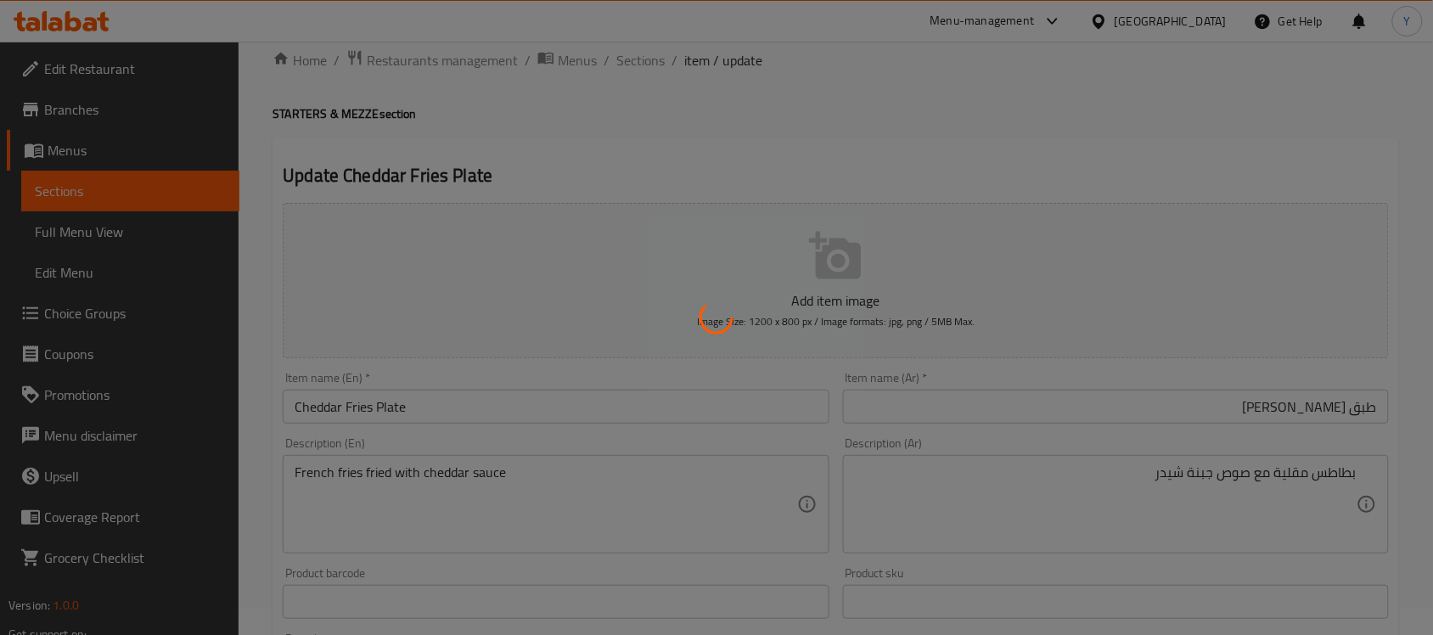
scroll to position [0, 0]
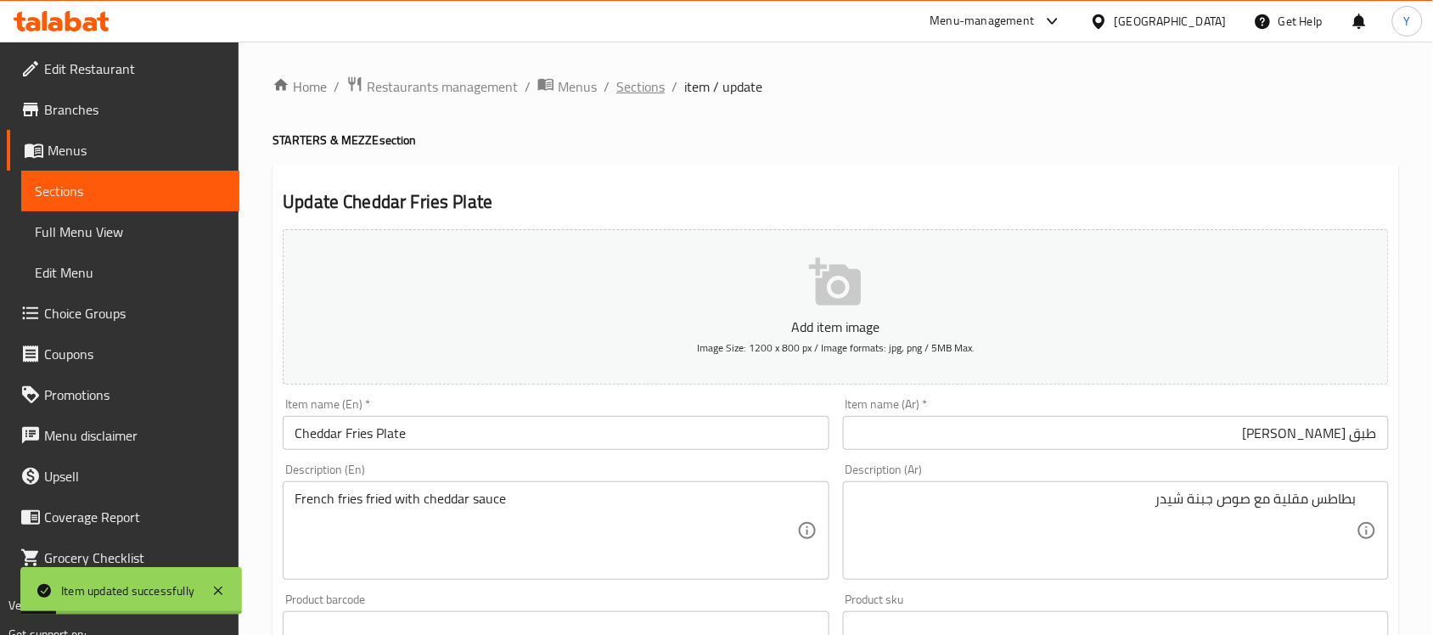
click at [639, 97] on span "Sections" at bounding box center [640, 86] width 48 height 20
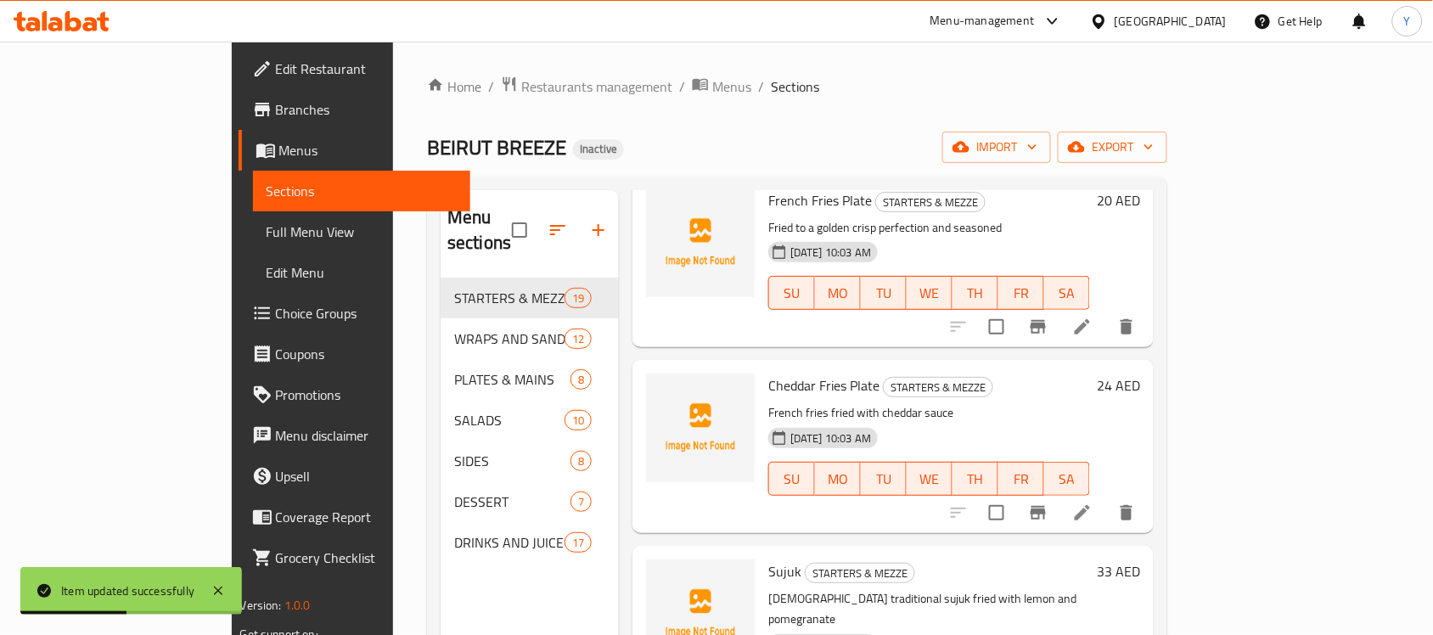
scroll to position [2412, 0]
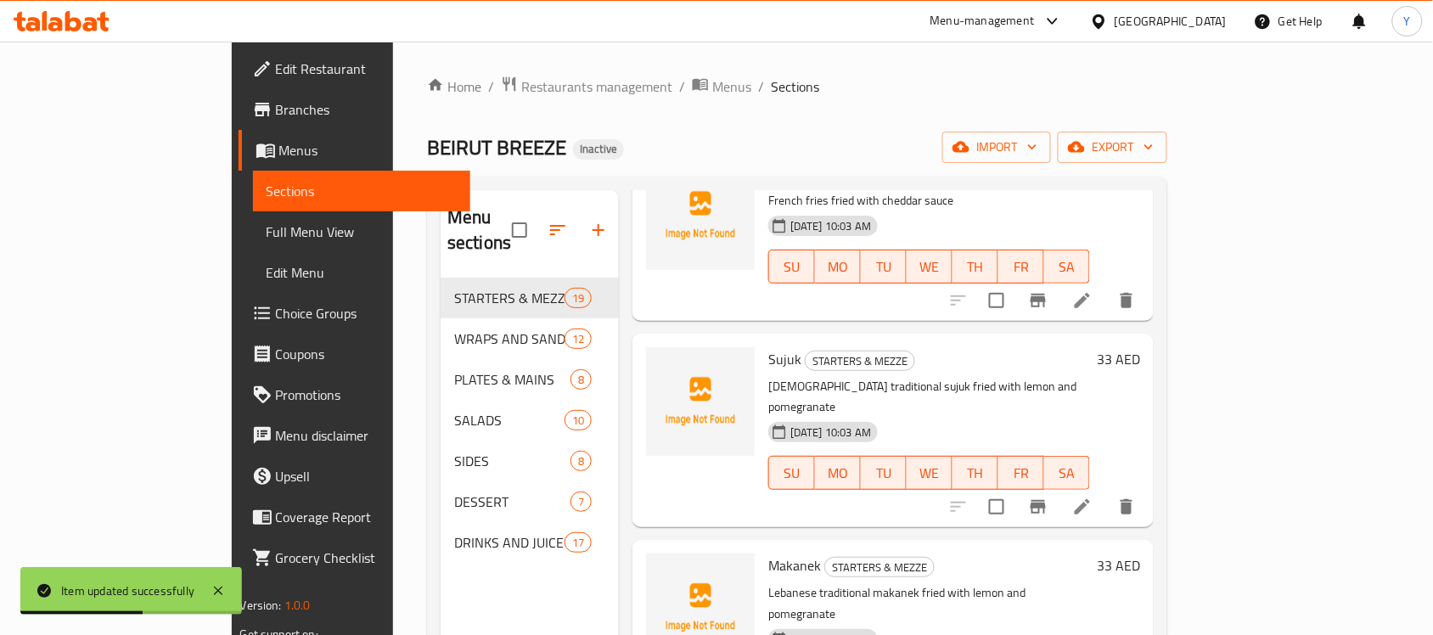
click at [1093, 497] on icon at bounding box center [1082, 507] width 20 height 20
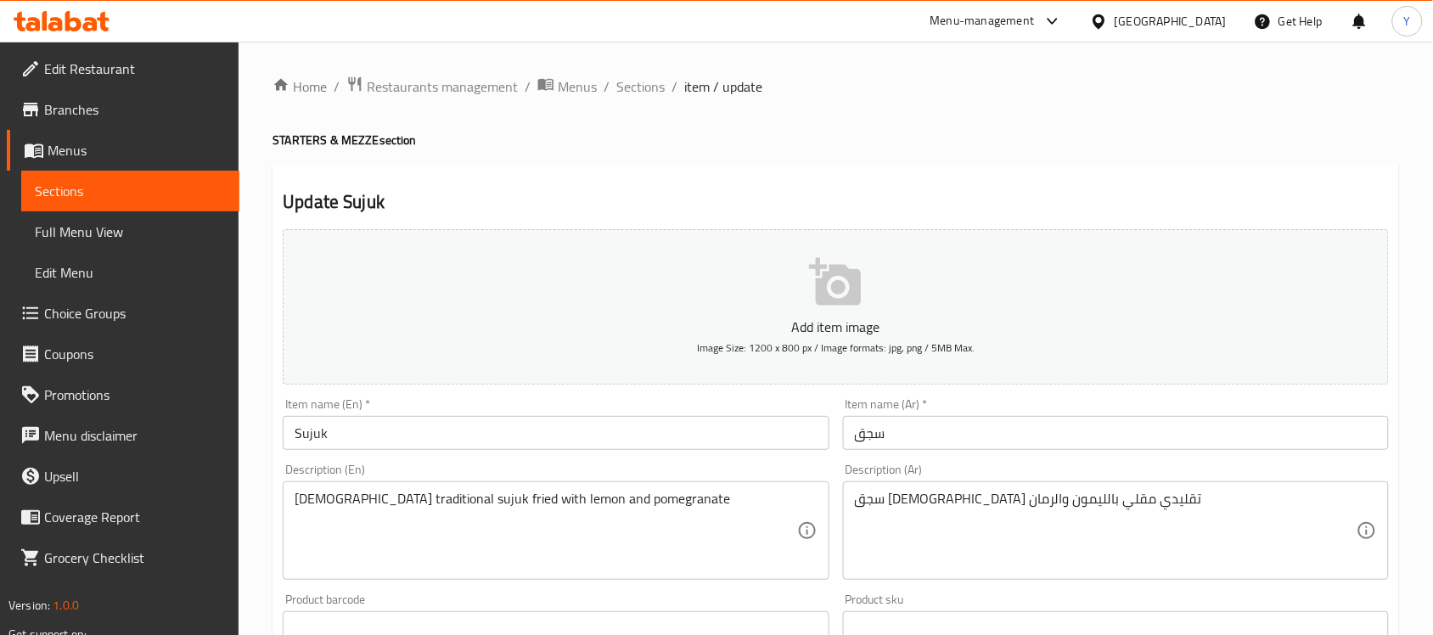
click at [444, 440] on input "Sujuk" at bounding box center [556, 433] width 546 height 34
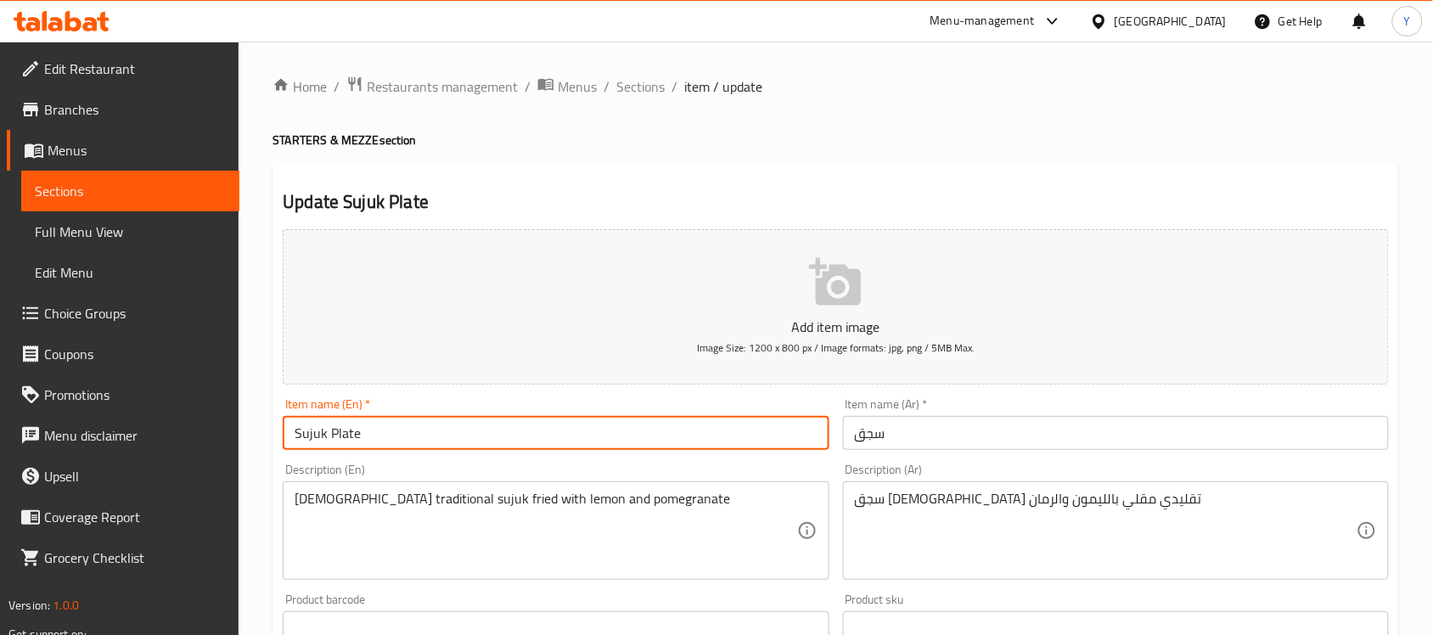
type input "Sujuk Plate"
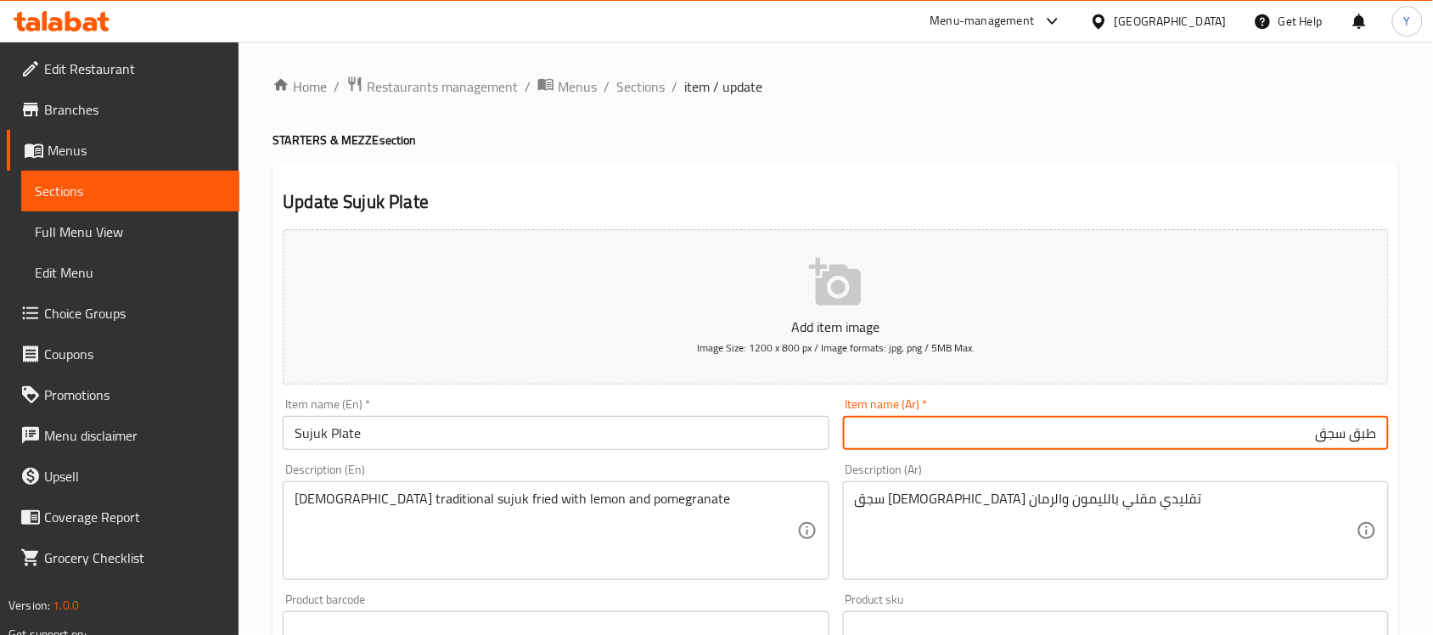
type input "طبق سجق"
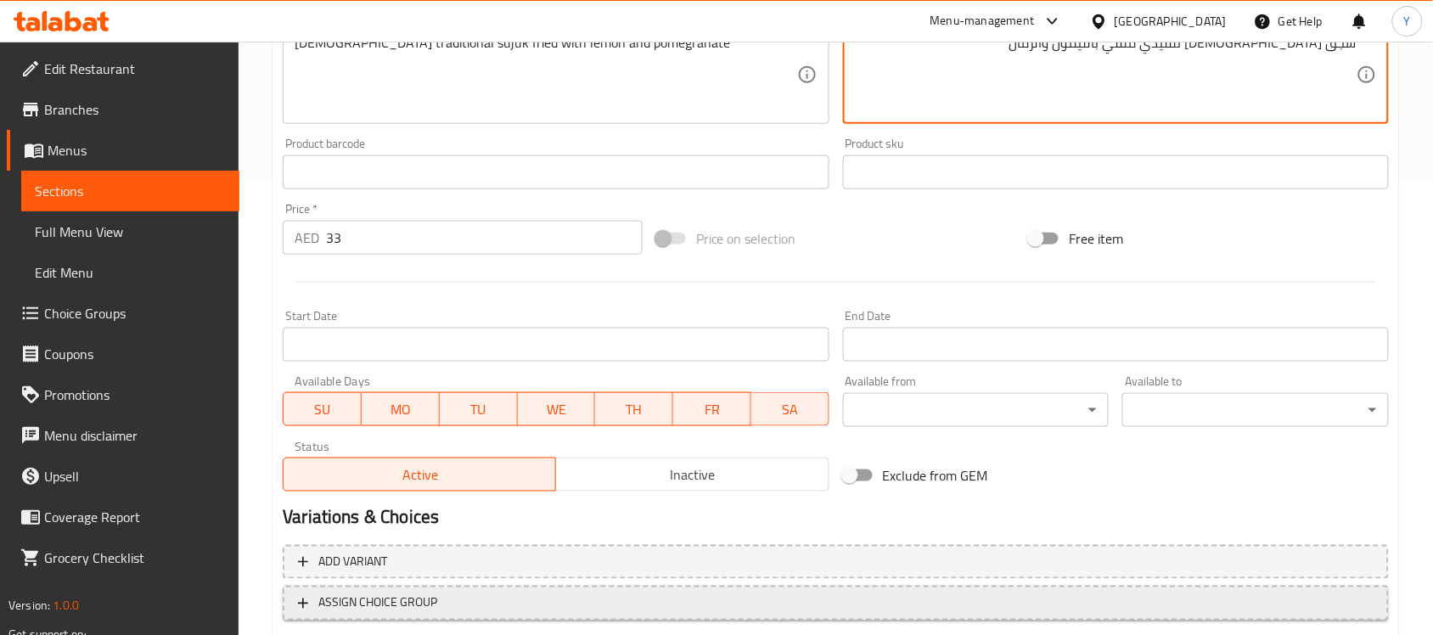
scroll to position [561, 0]
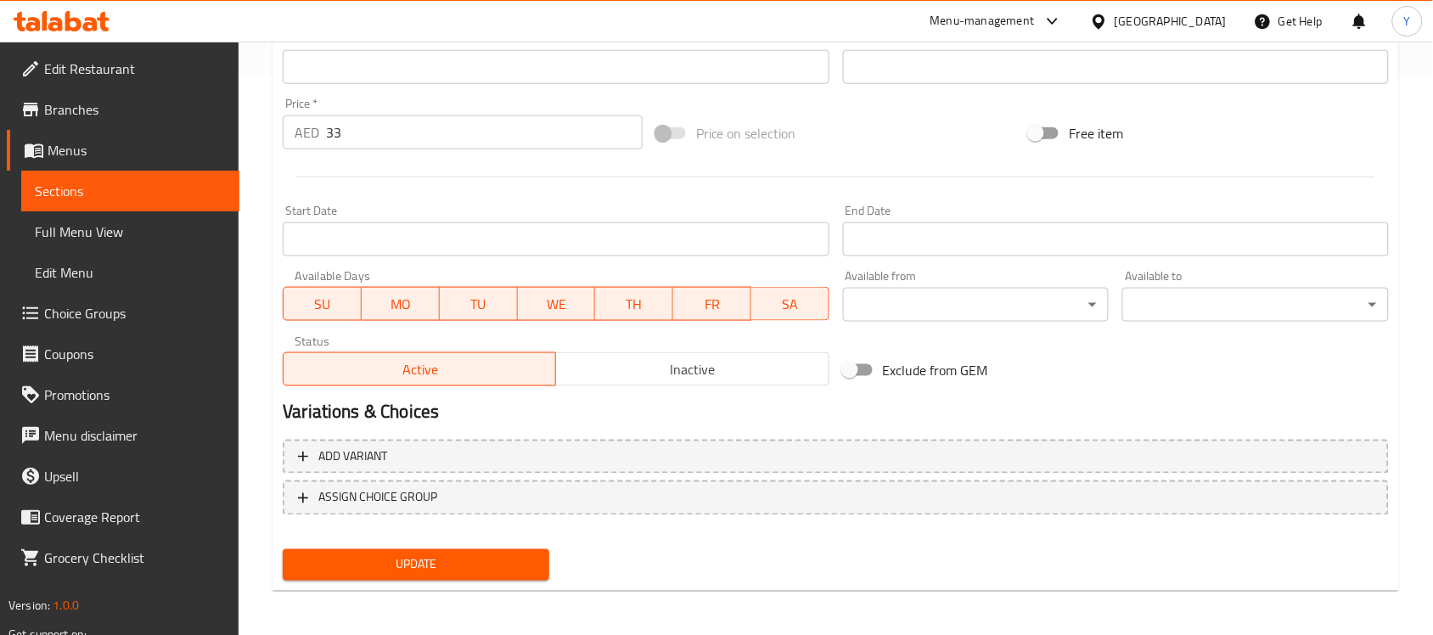
click at [454, 543] on div "Update" at bounding box center [416, 565] width 280 height 45
drag, startPoint x: 457, startPoint y: 548, endPoint x: 459, endPoint y: 556, distance: 8.7
click at [457, 549] on button "Update" at bounding box center [416, 564] width 267 height 31
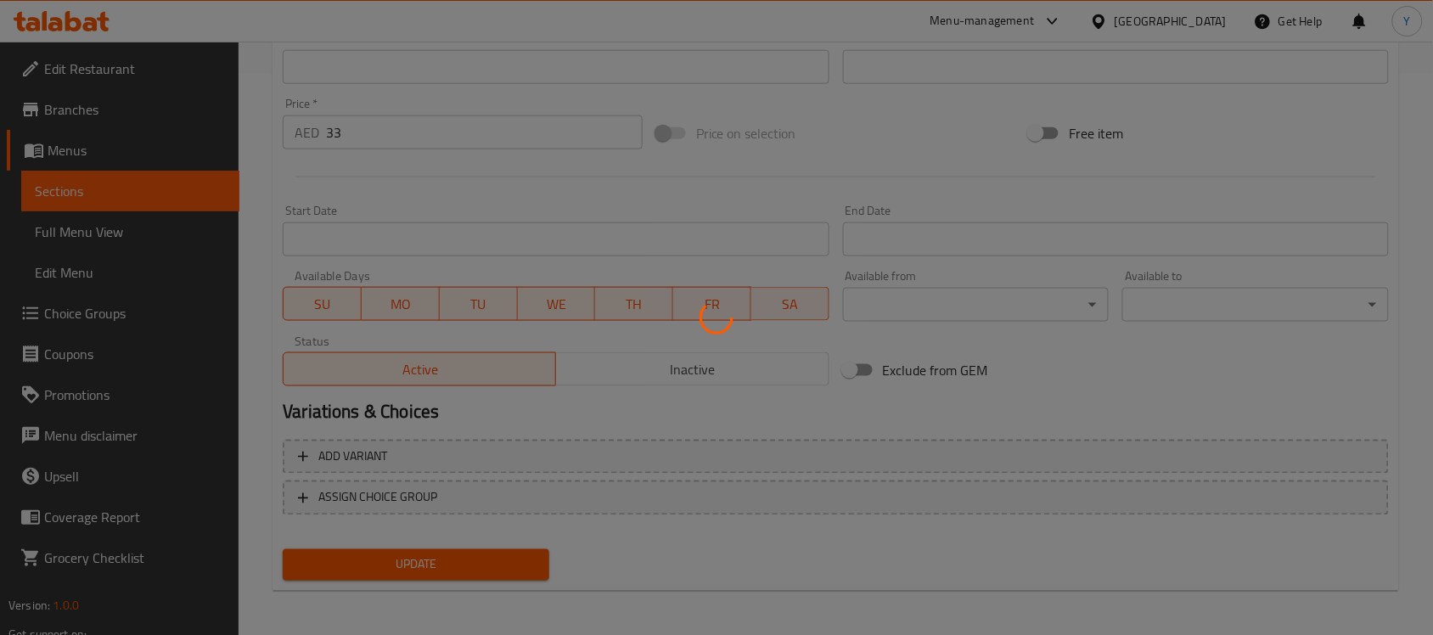
scroll to position [0, 0]
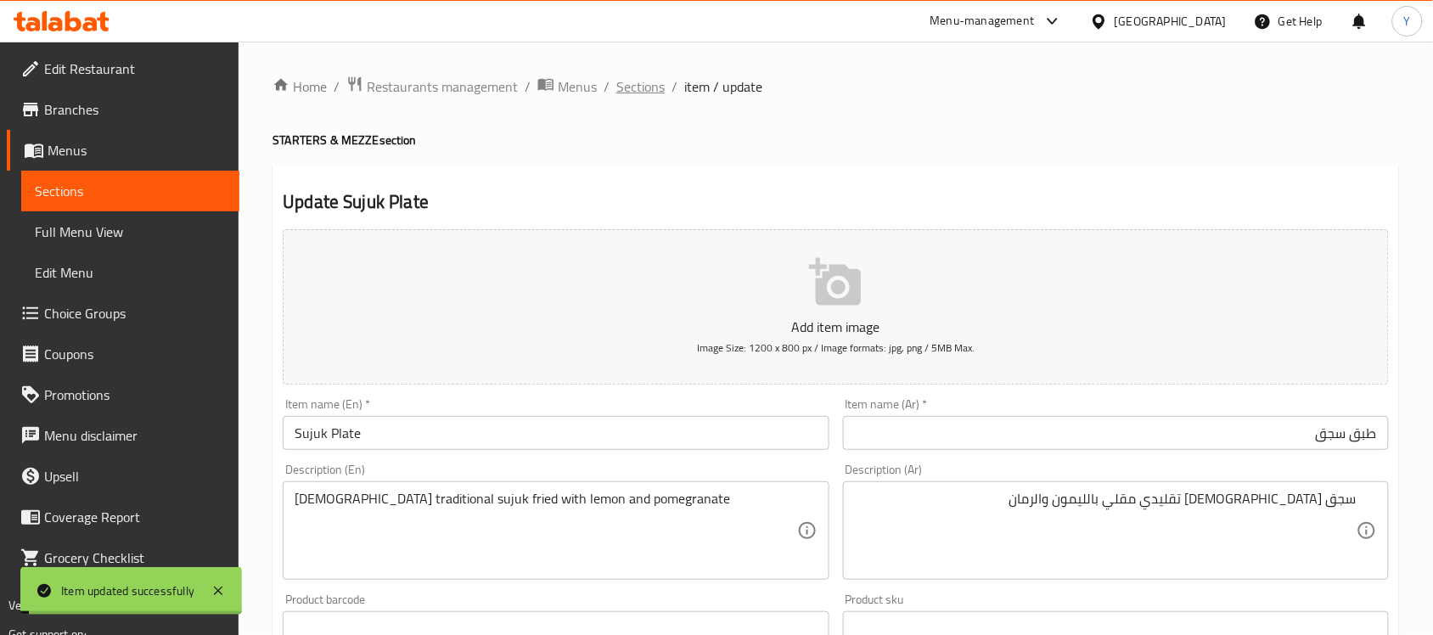
click at [628, 87] on span "Sections" at bounding box center [640, 86] width 48 height 20
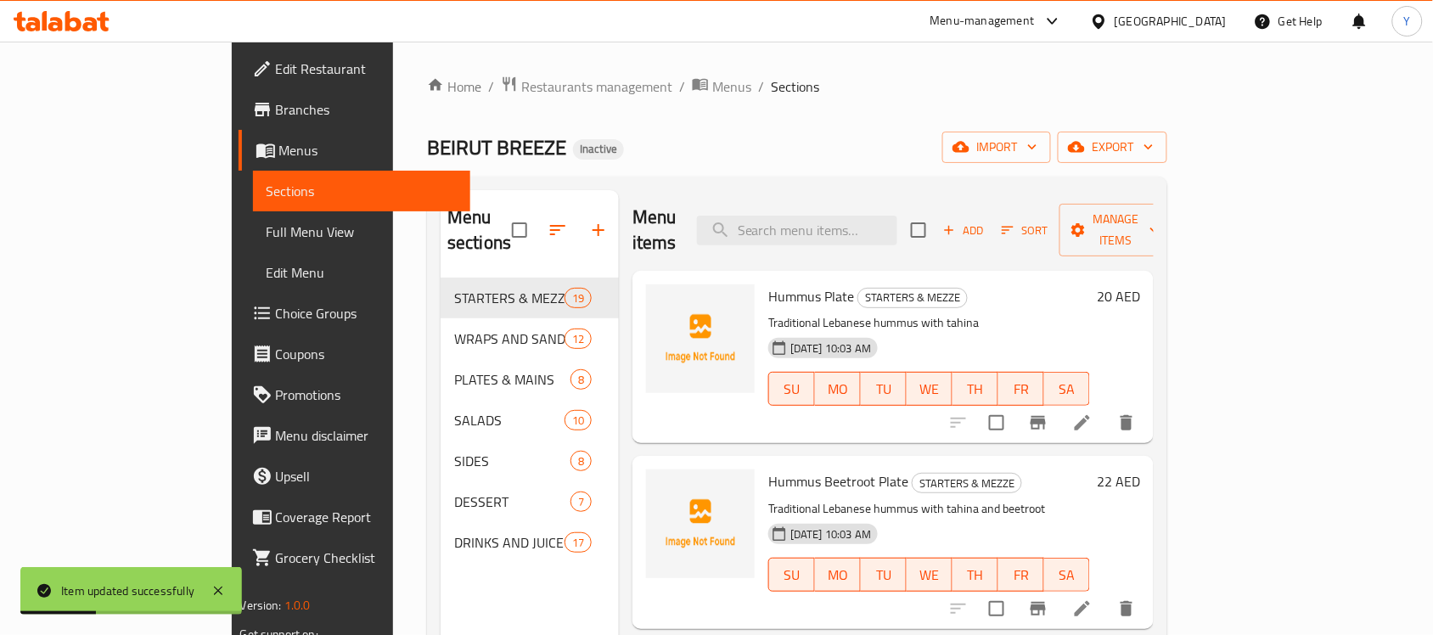
click at [830, 69] on div "Home / Restaurants management / Menus / Sections BEIRUT BREEZE Inactive import …" at bounding box center [797, 457] width 808 height 831
click at [949, 125] on div "Home / Restaurants management / Menus / Sections BEIRUT BREEZE Inactive import …" at bounding box center [797, 457] width 740 height 763
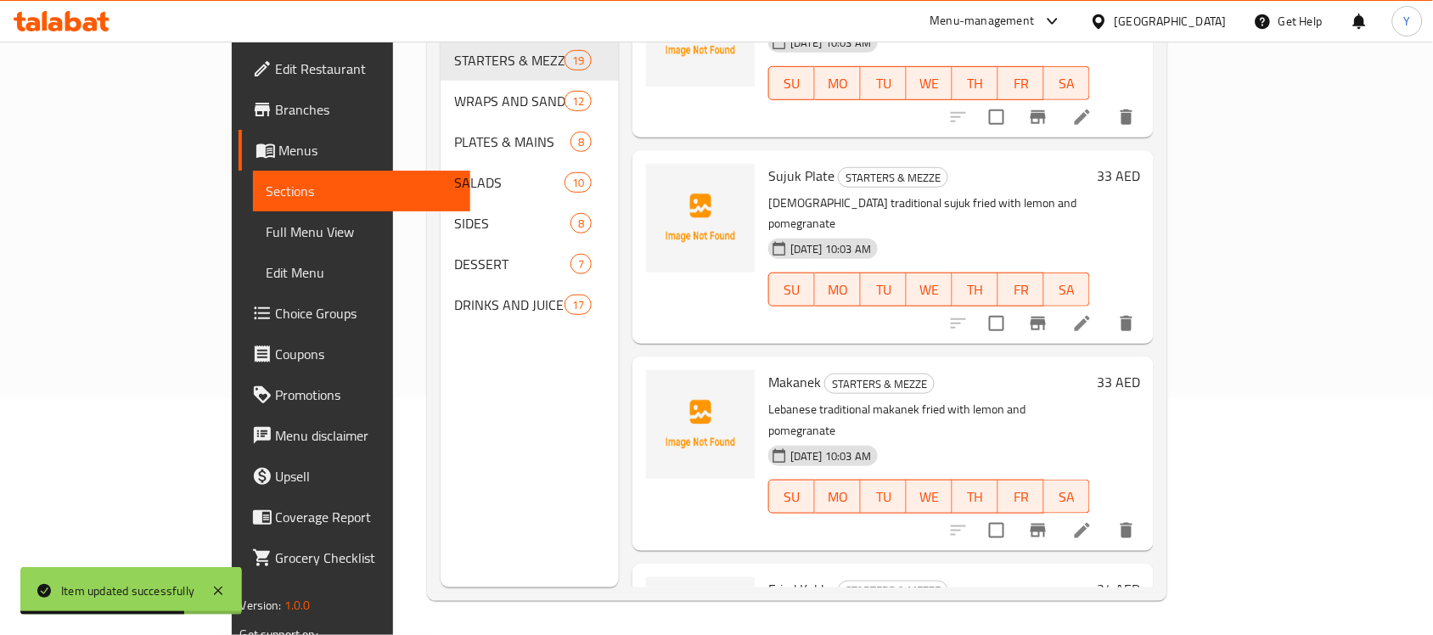
scroll to position [239, 0]
click at [1093, 521] on icon at bounding box center [1082, 531] width 20 height 20
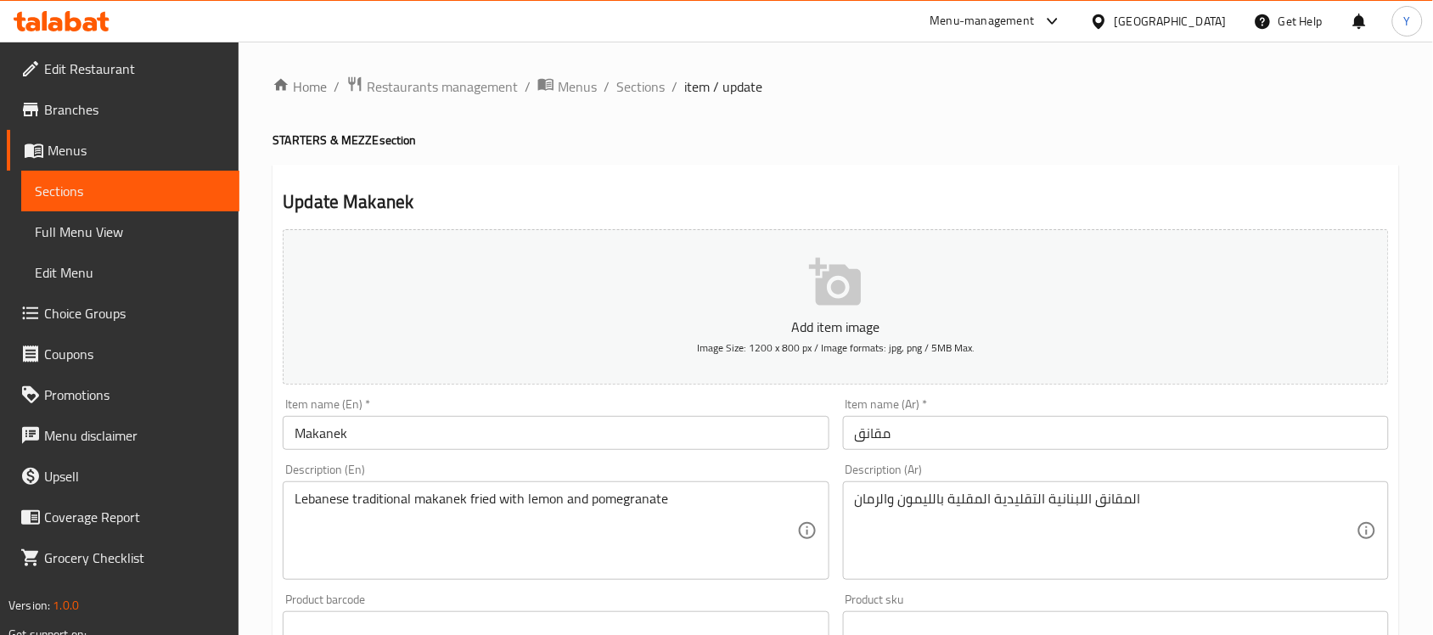
click at [918, 127] on div "Home / Restaurants management / Menus / Sections / item / update STARTERS & MEZ…" at bounding box center [836, 621] width 1127 height 1090
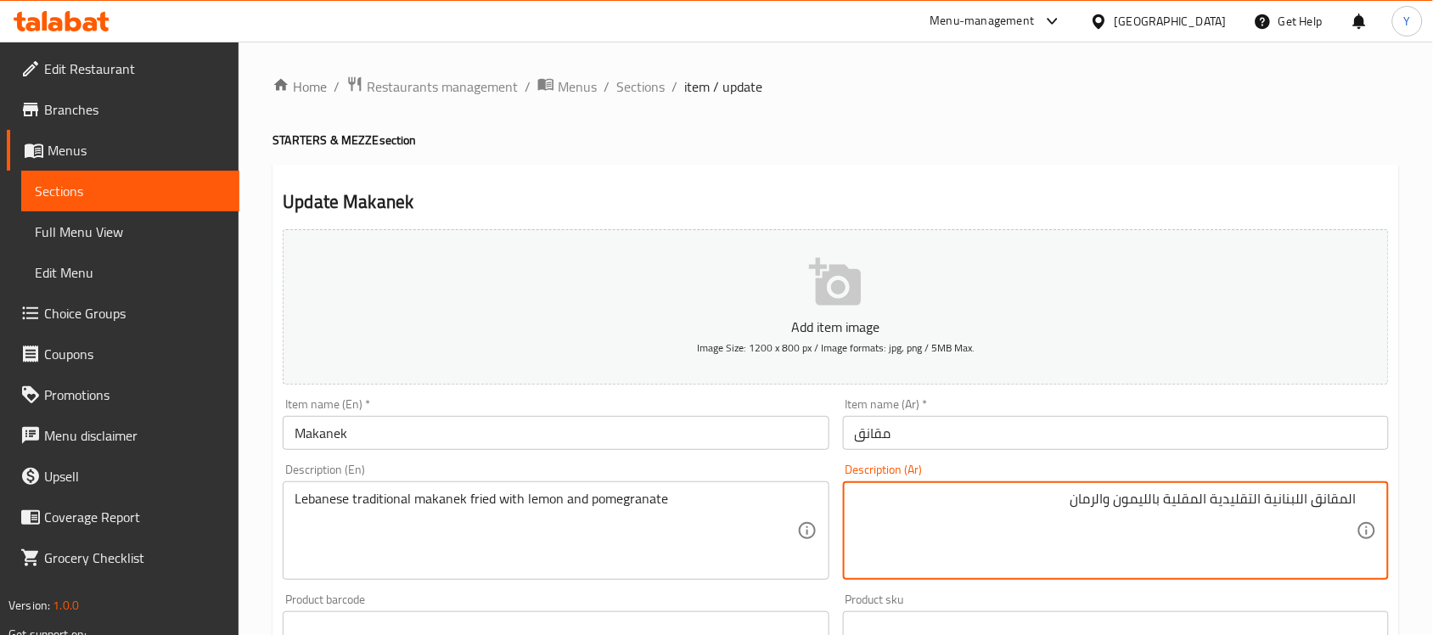
click at [1350, 506] on textarea "المقانق اللبنانية التقليدية المقلية بالليمون والرمان" at bounding box center [1106, 531] width 502 height 81
click at [1266, 501] on textarea "مقانق لبنانية التقليدية المقلية بالليمون والرمان" at bounding box center [1106, 531] width 502 height 81
type textarea "مقانق لبنانية تقليدية المقلية بالليمون والرمان"
click at [969, 436] on input "مقانق" at bounding box center [1116, 433] width 546 height 34
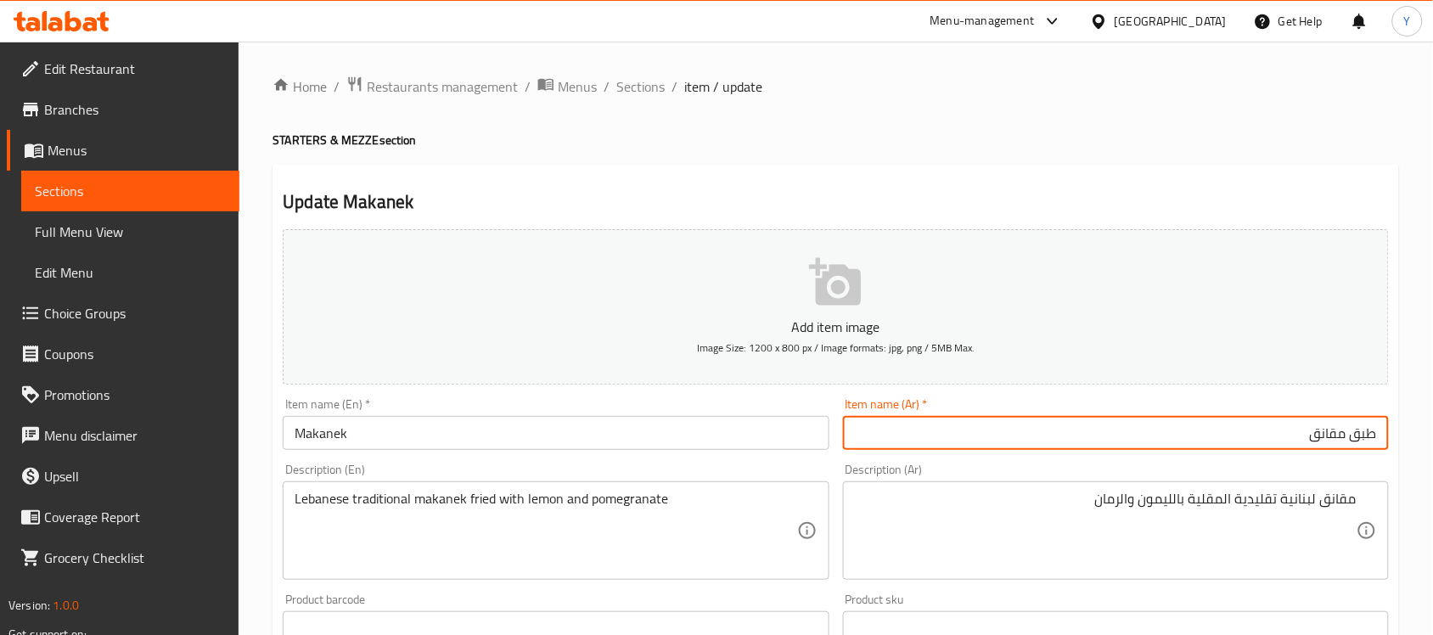
type input "طبق مقانق"
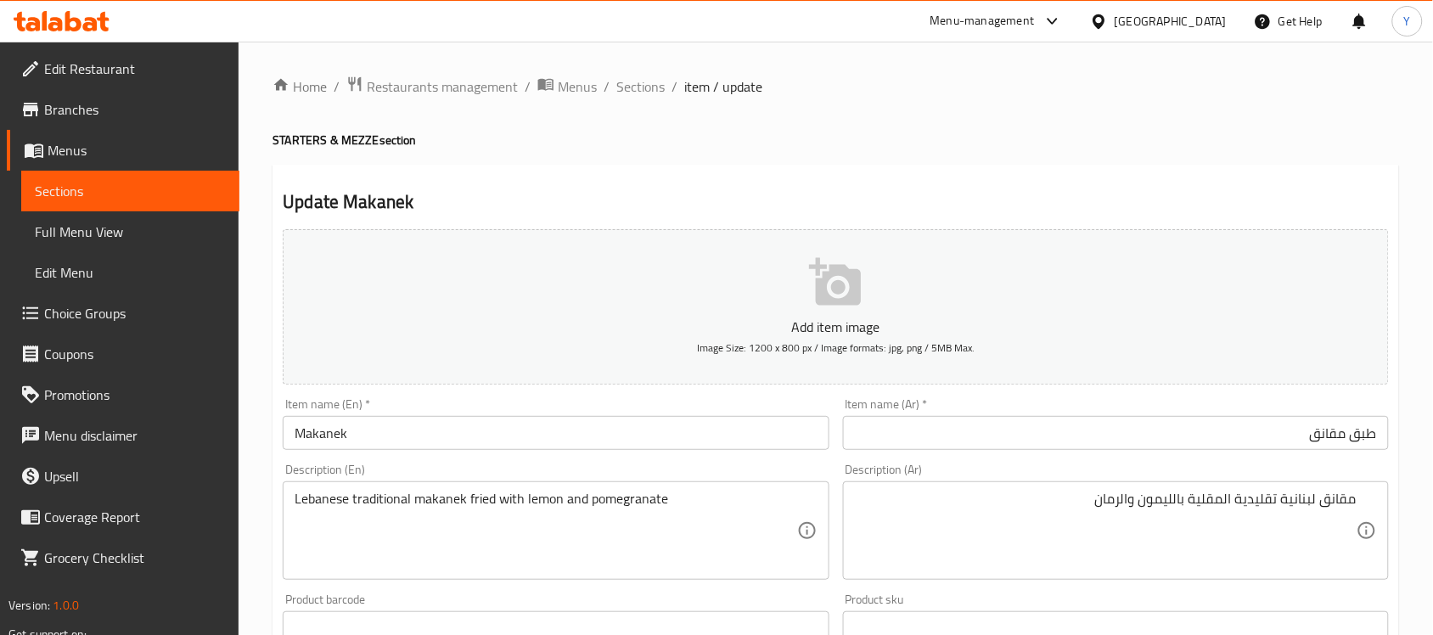
click at [659, 414] on div "Item name (En)   * Makanek Item name (En) *" at bounding box center [556, 424] width 546 height 52
click at [646, 425] on input "Makanek" at bounding box center [556, 433] width 546 height 34
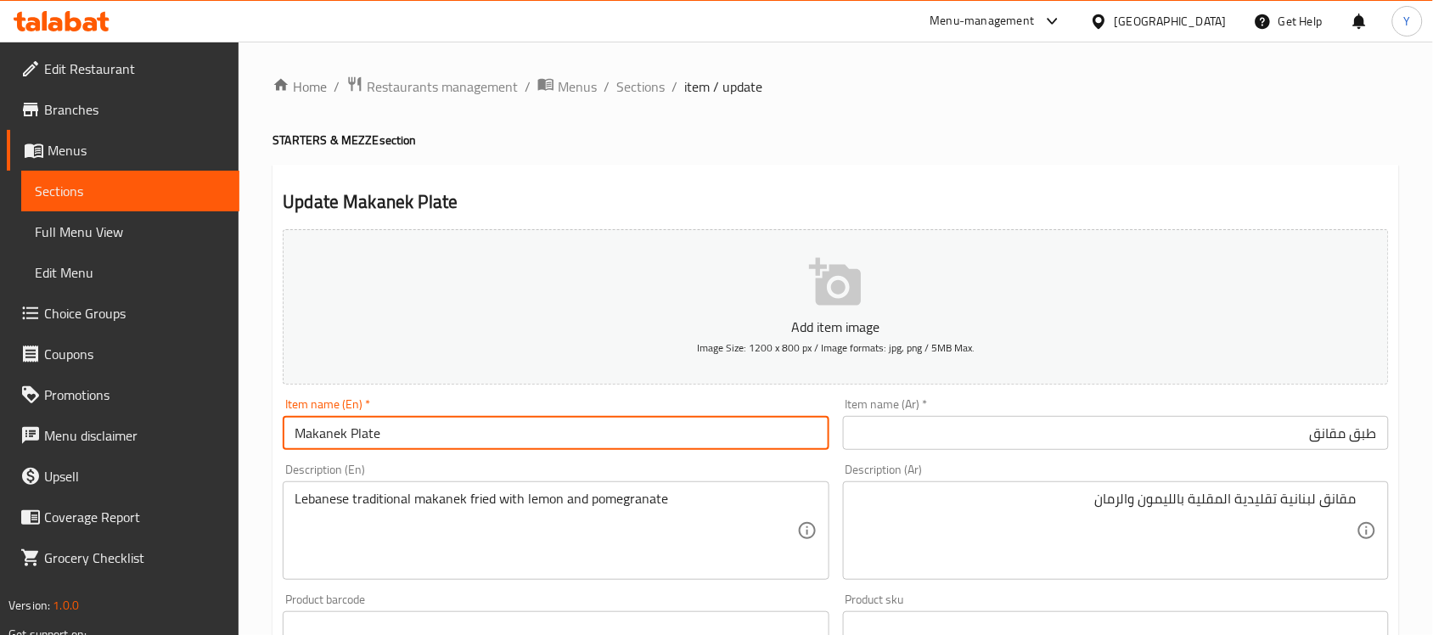
type input "Makanek Plate"
click at [948, 162] on div "Home / Restaurants management / Menus / Sections / item / update STARTERS & MEZ…" at bounding box center [836, 621] width 1127 height 1090
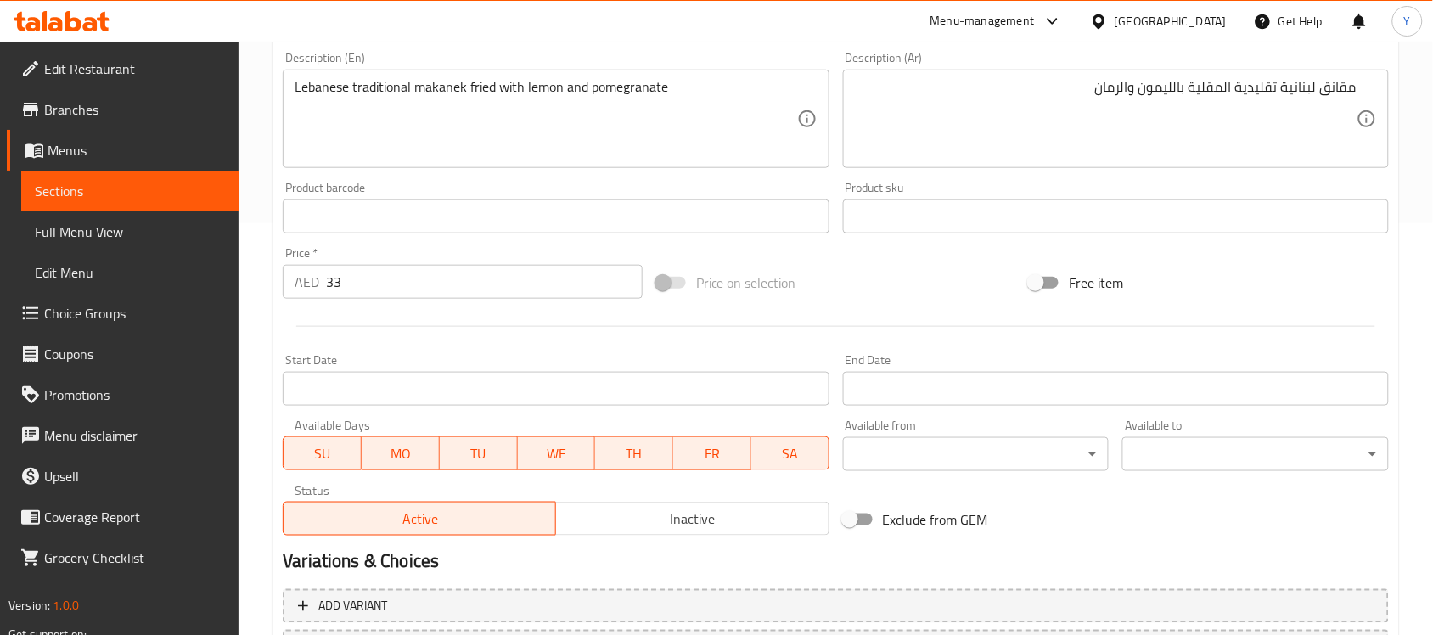
scroll to position [561, 0]
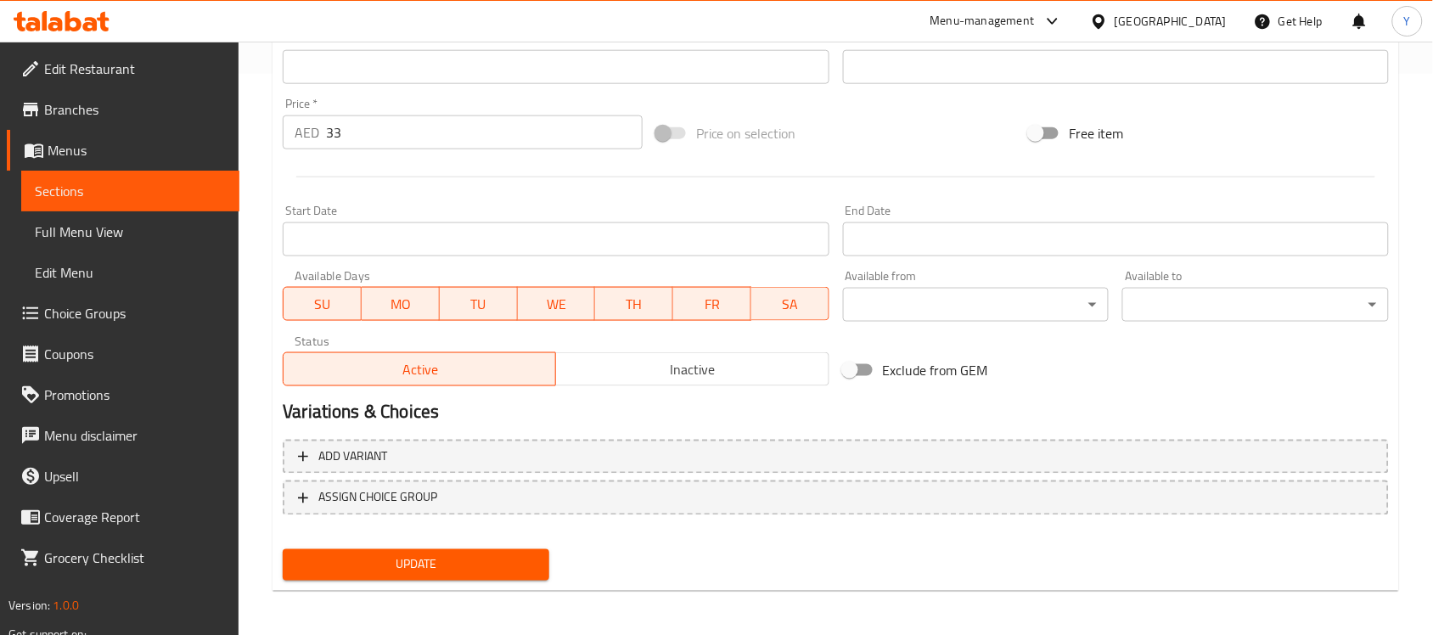
click at [492, 554] on span "Update" at bounding box center [415, 564] width 239 height 21
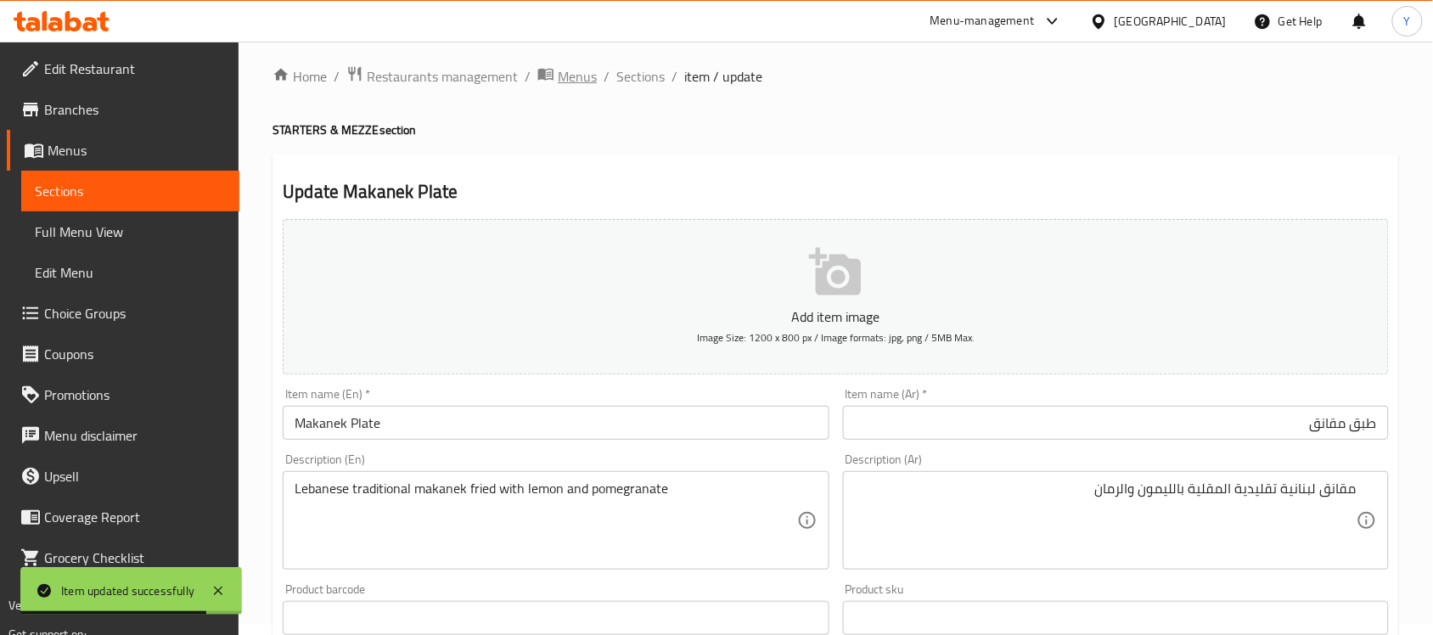
scroll to position [0, 0]
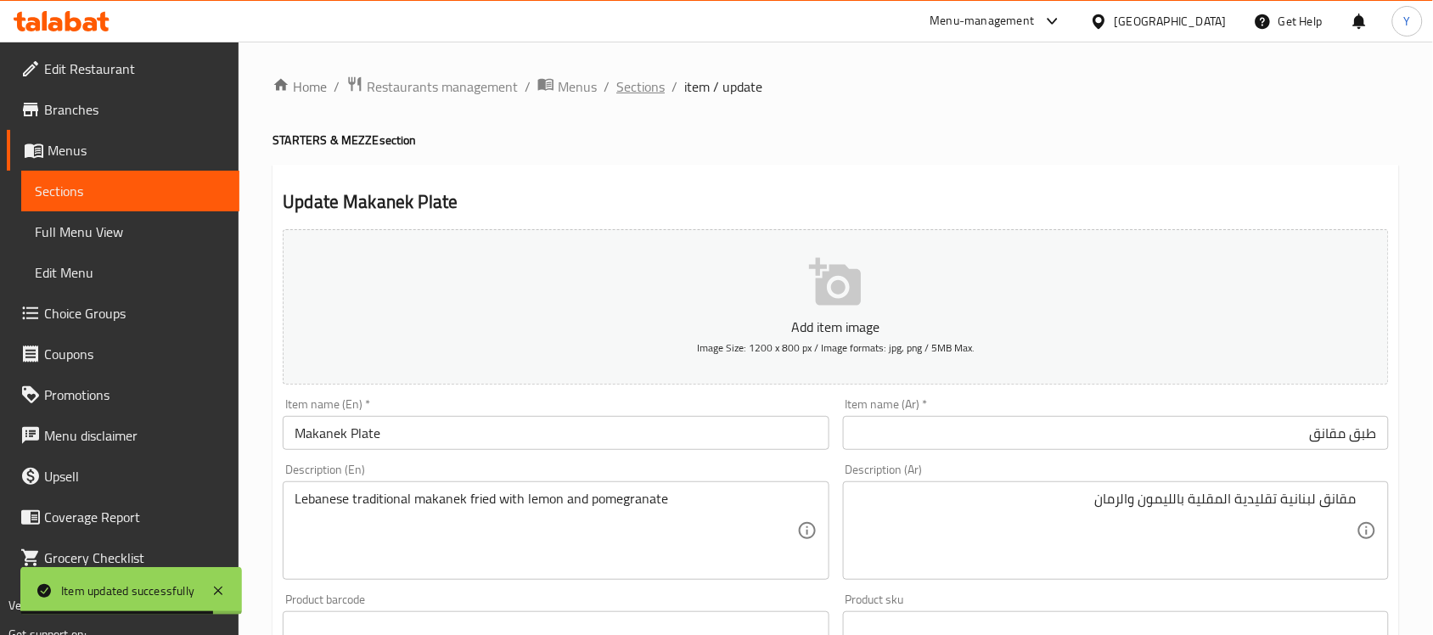
click at [643, 76] on span "Sections" at bounding box center [640, 86] width 48 height 20
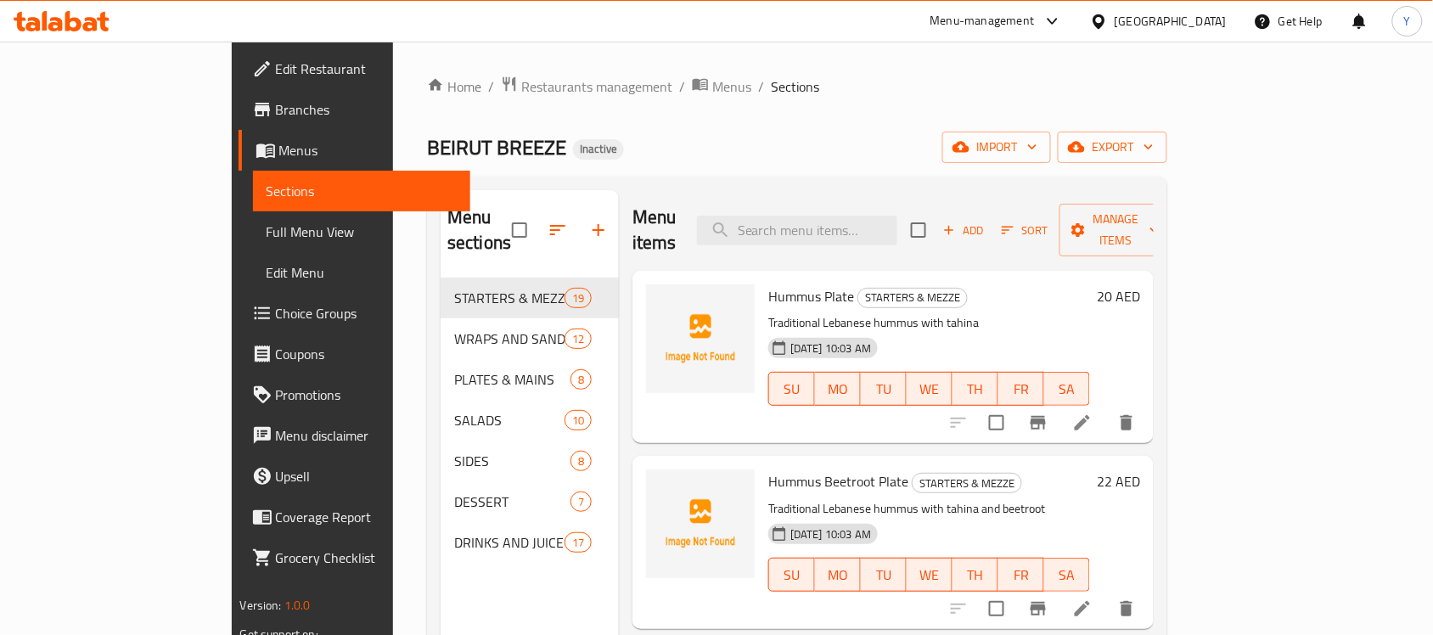
click at [931, 154] on div "BEIRUT BREEZE Inactive import export" at bounding box center [797, 147] width 740 height 31
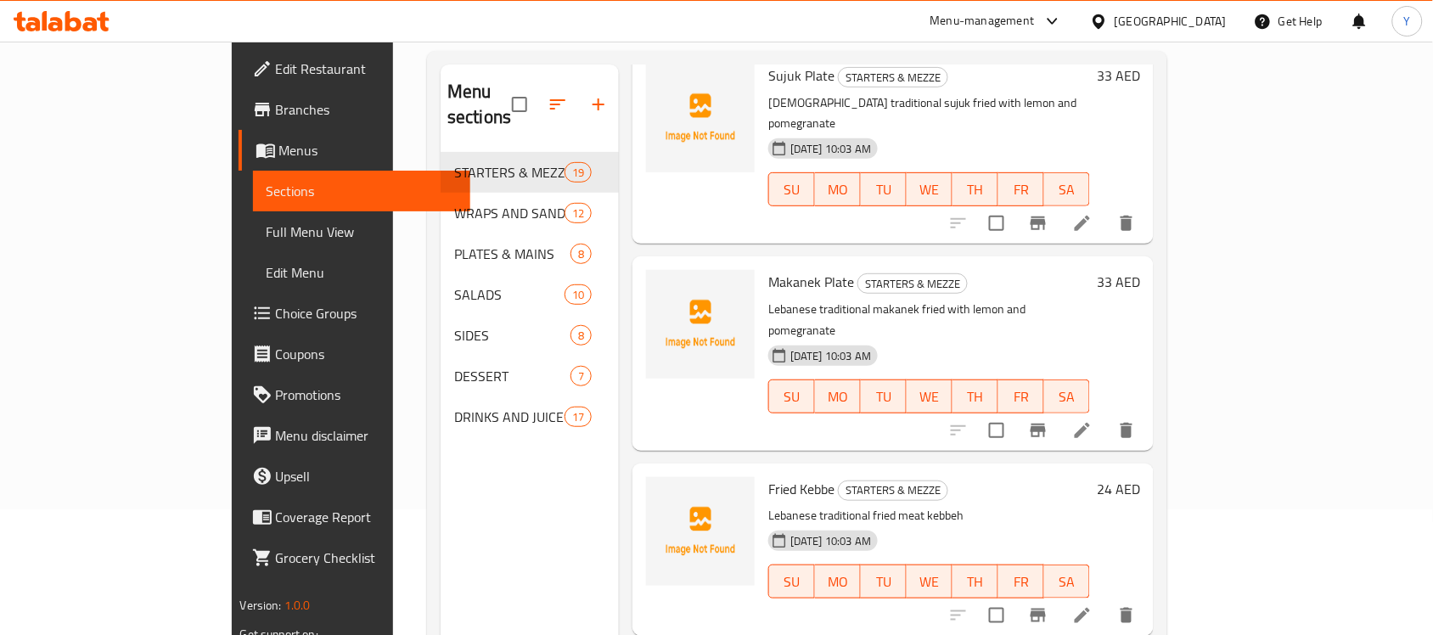
scroll to position [239, 0]
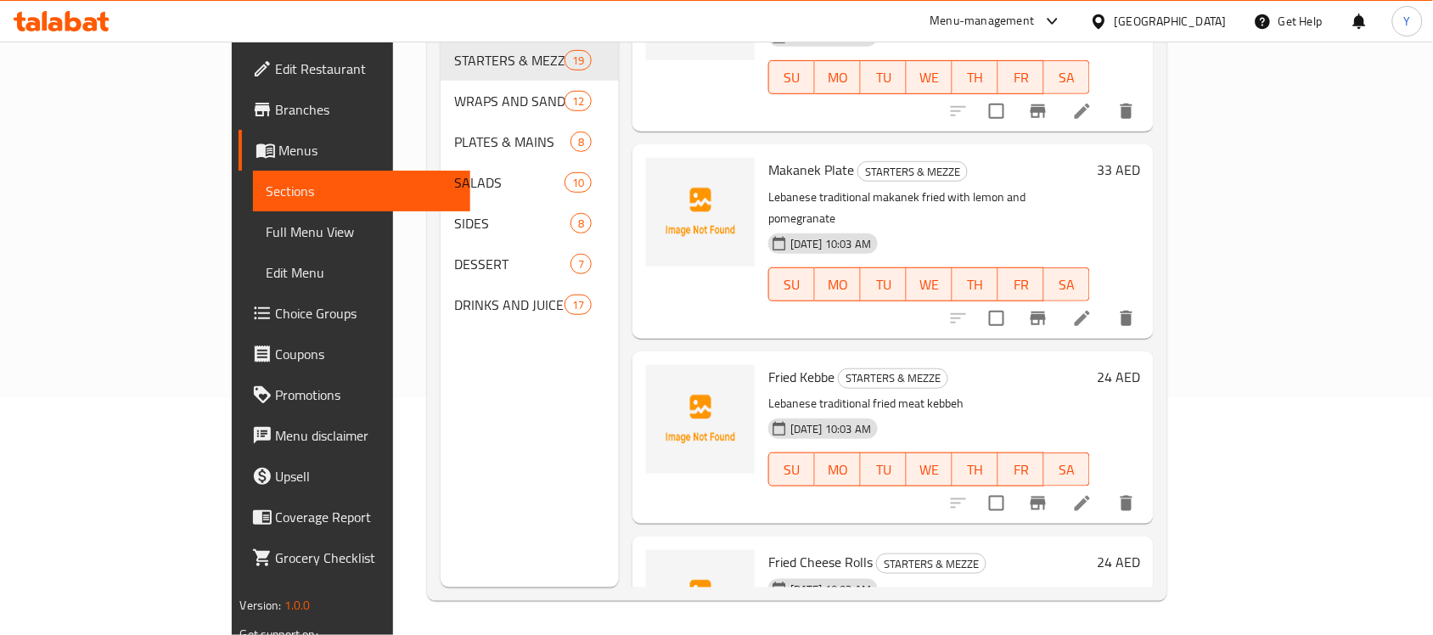
click at [1093, 493] on icon at bounding box center [1082, 503] width 20 height 20
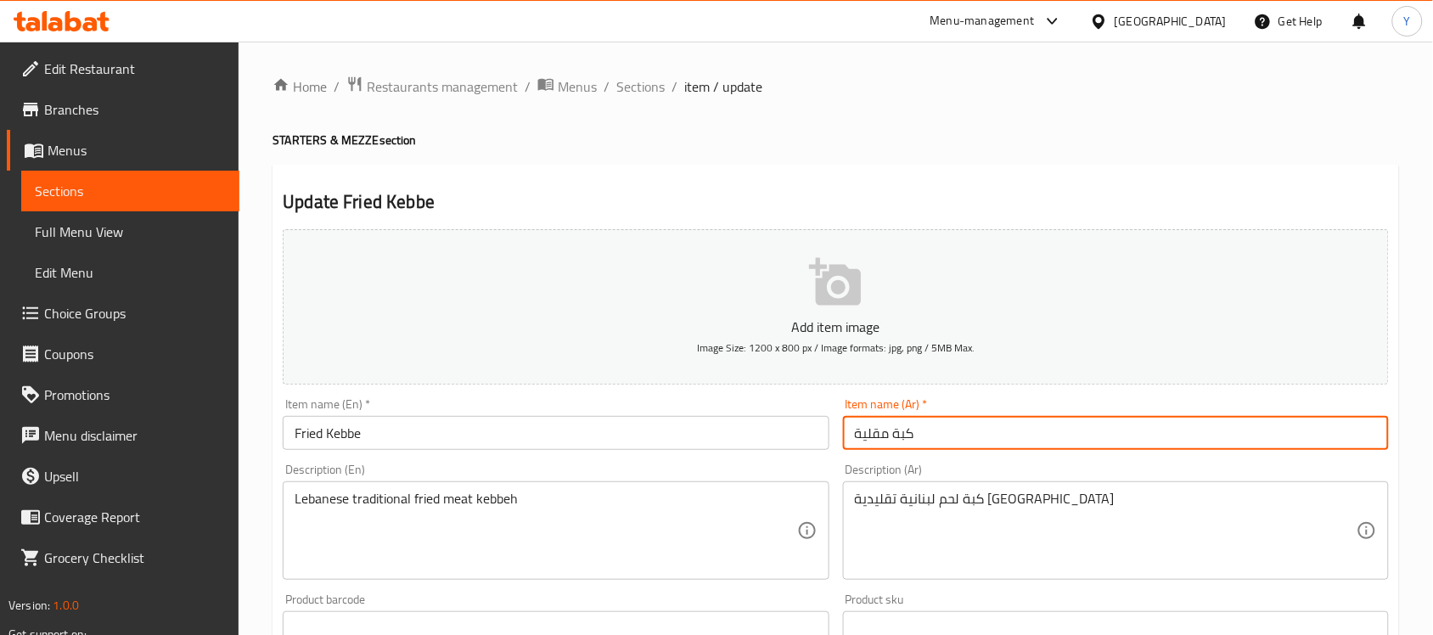
click at [938, 440] on input "كبة مقلية" at bounding box center [1116, 433] width 546 height 34
drag, startPoint x: 1113, startPoint y: 442, endPoint x: 1228, endPoint y: 442, distance: 114.6
click at [1117, 442] on input "كبة مقلية" at bounding box center [1116, 433] width 546 height 34
type input "طبق كبة مقلية"
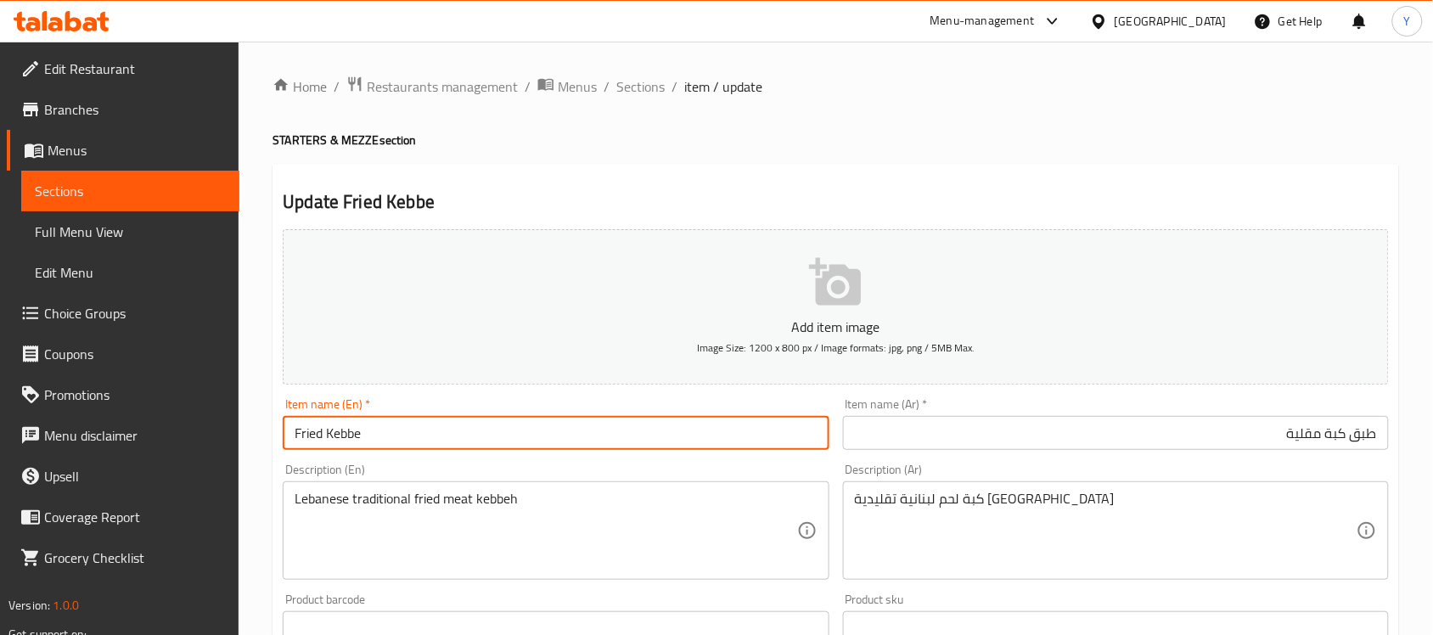
click at [476, 430] on input "Fried Kebbe" at bounding box center [556, 433] width 546 height 34
type input "Fried Kebbe Plate"
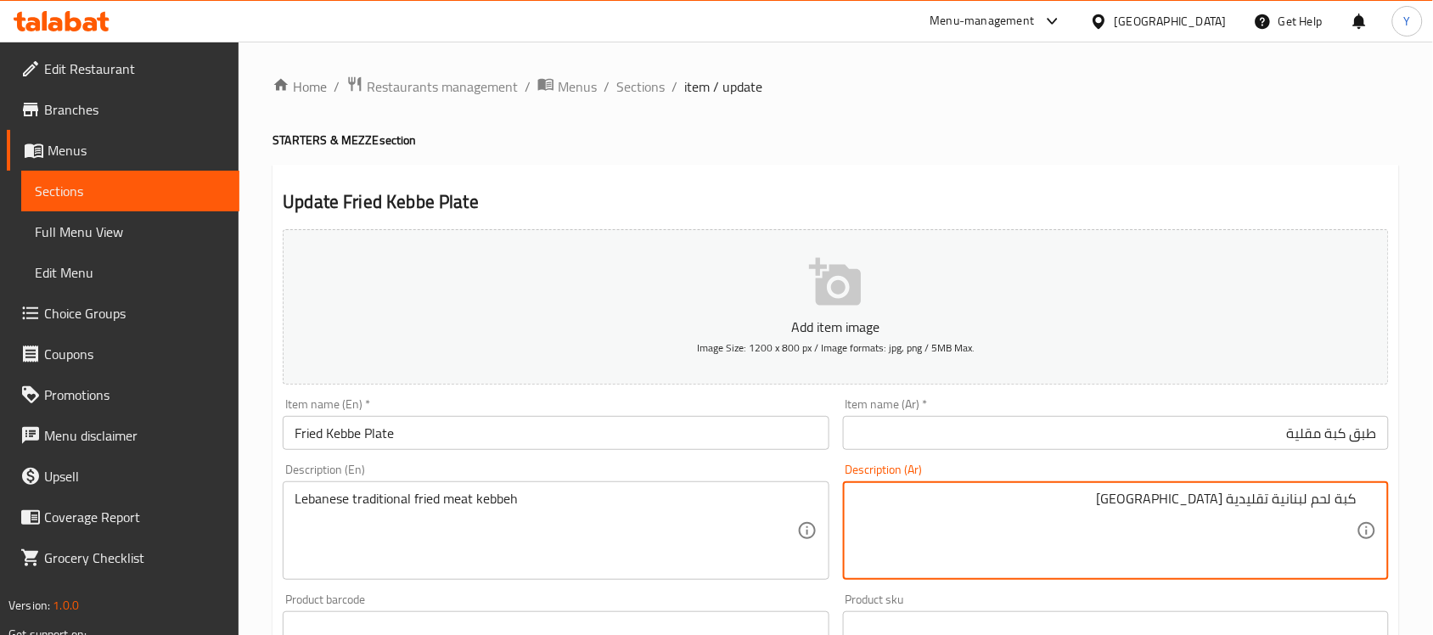
click at [1070, 150] on div "Home / Restaurants management / Menus / Sections / item / update STARTERS & MEZ…" at bounding box center [836, 621] width 1127 height 1090
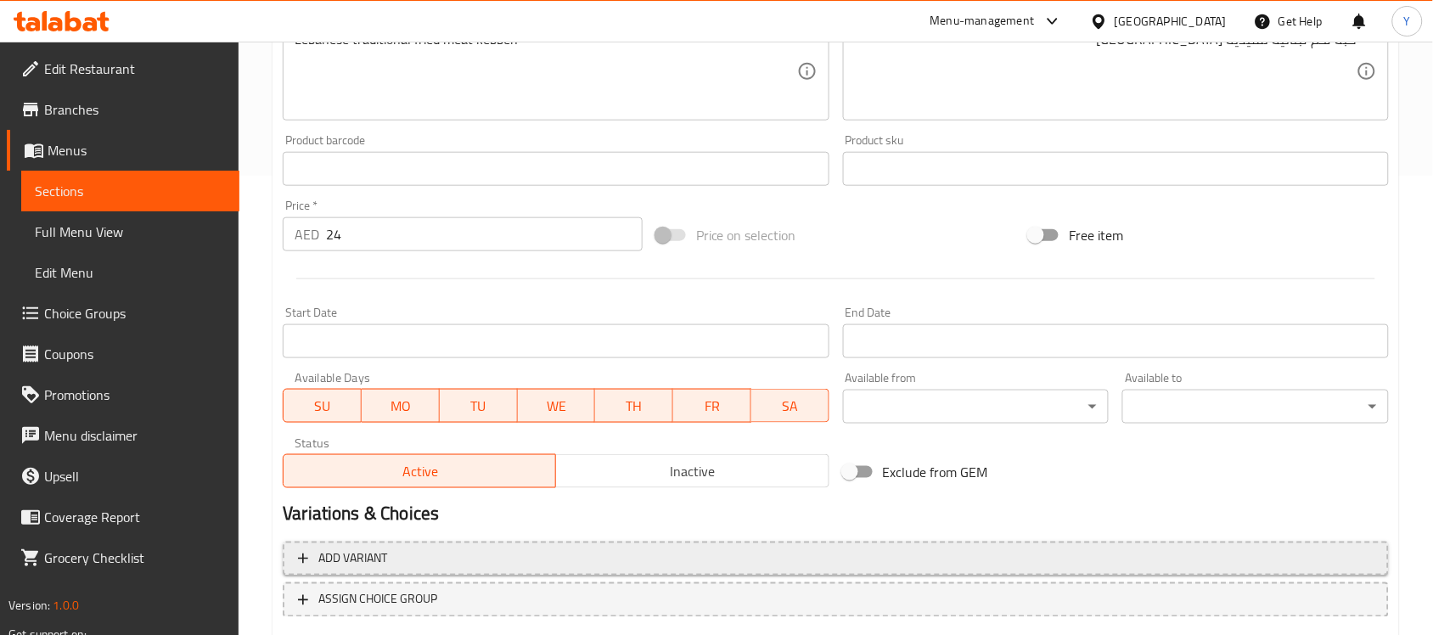
scroll to position [561, 0]
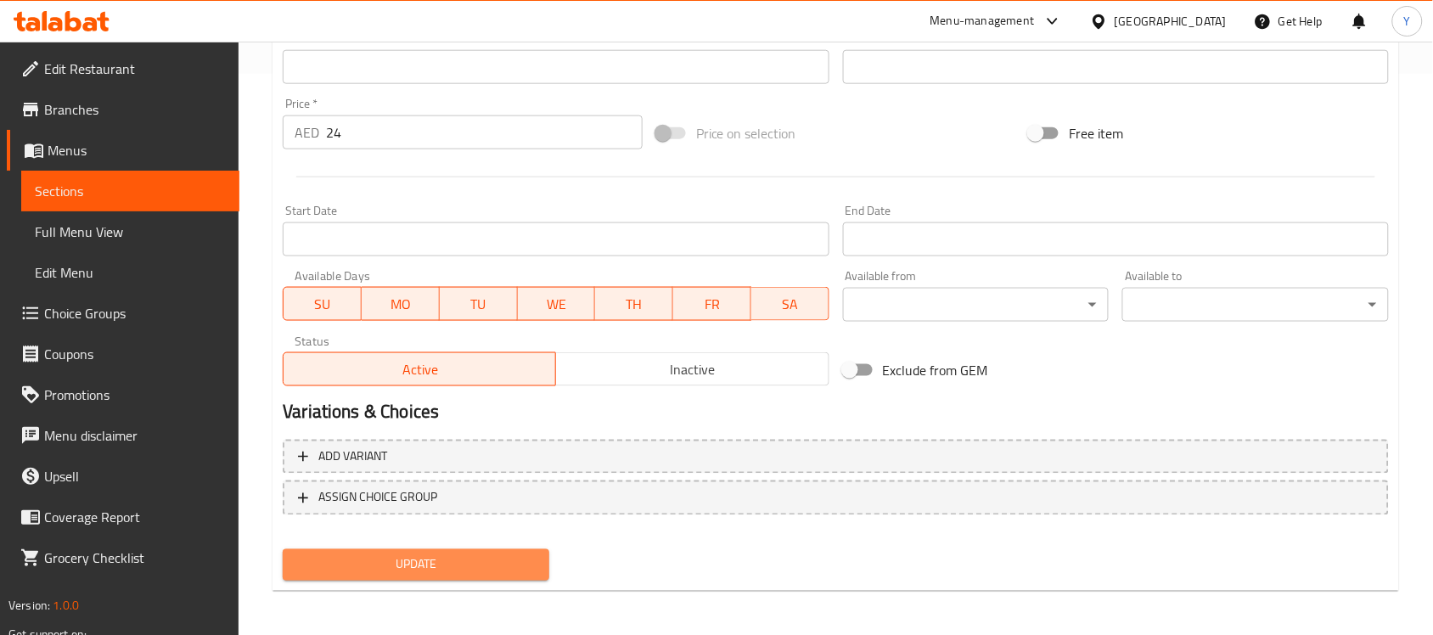
click at [492, 561] on span "Update" at bounding box center [415, 564] width 239 height 21
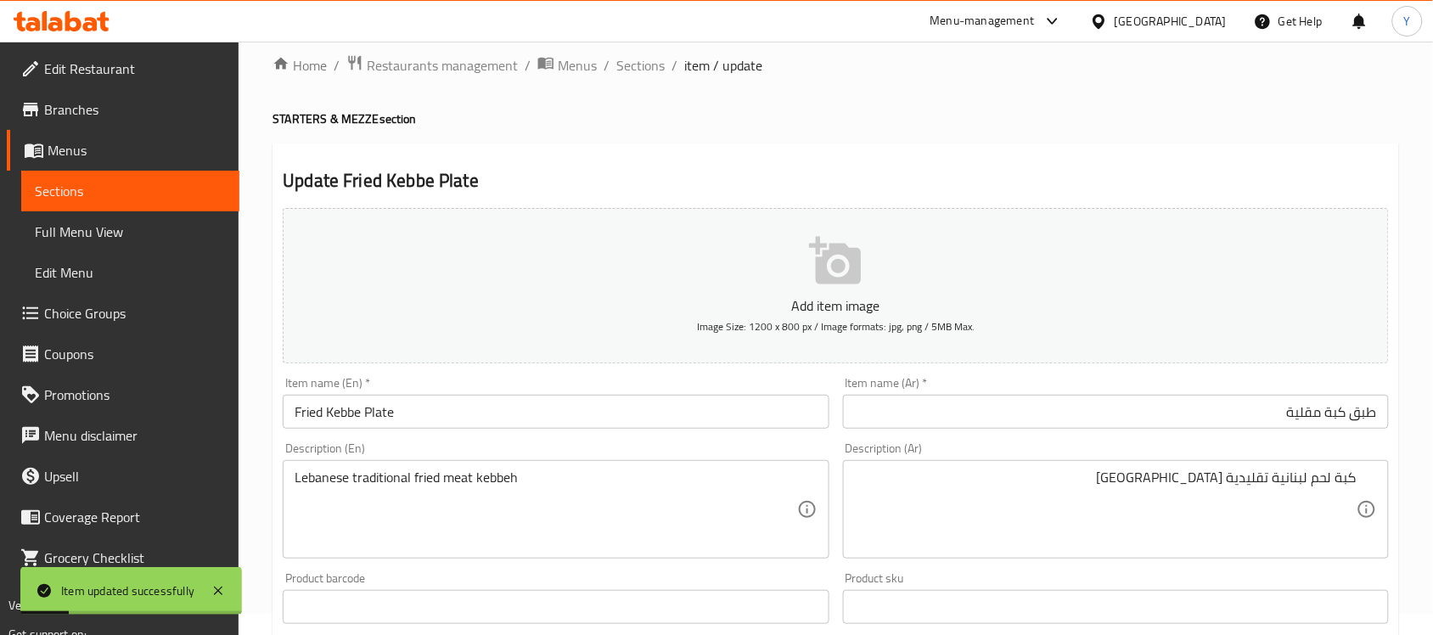
scroll to position [0, 0]
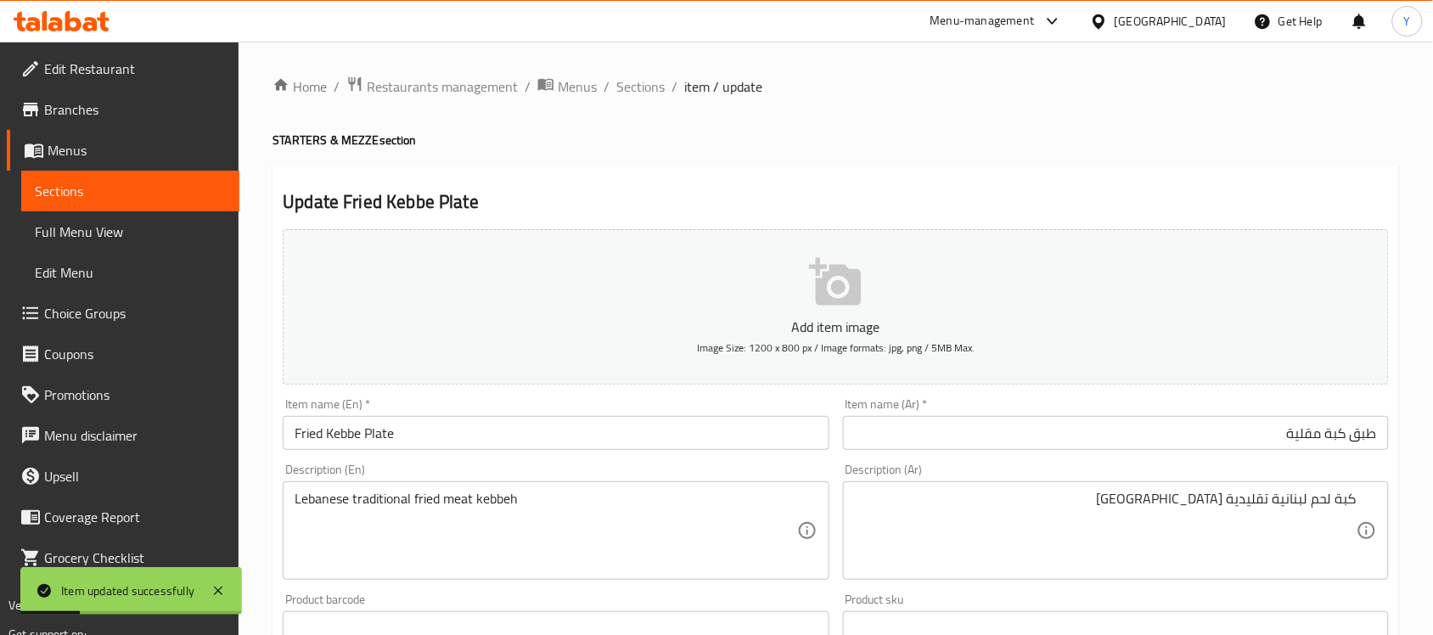
drag, startPoint x: 633, startPoint y: 95, endPoint x: 639, endPoint y: 104, distance: 11.5
click at [633, 95] on span "Sections" at bounding box center [640, 86] width 48 height 20
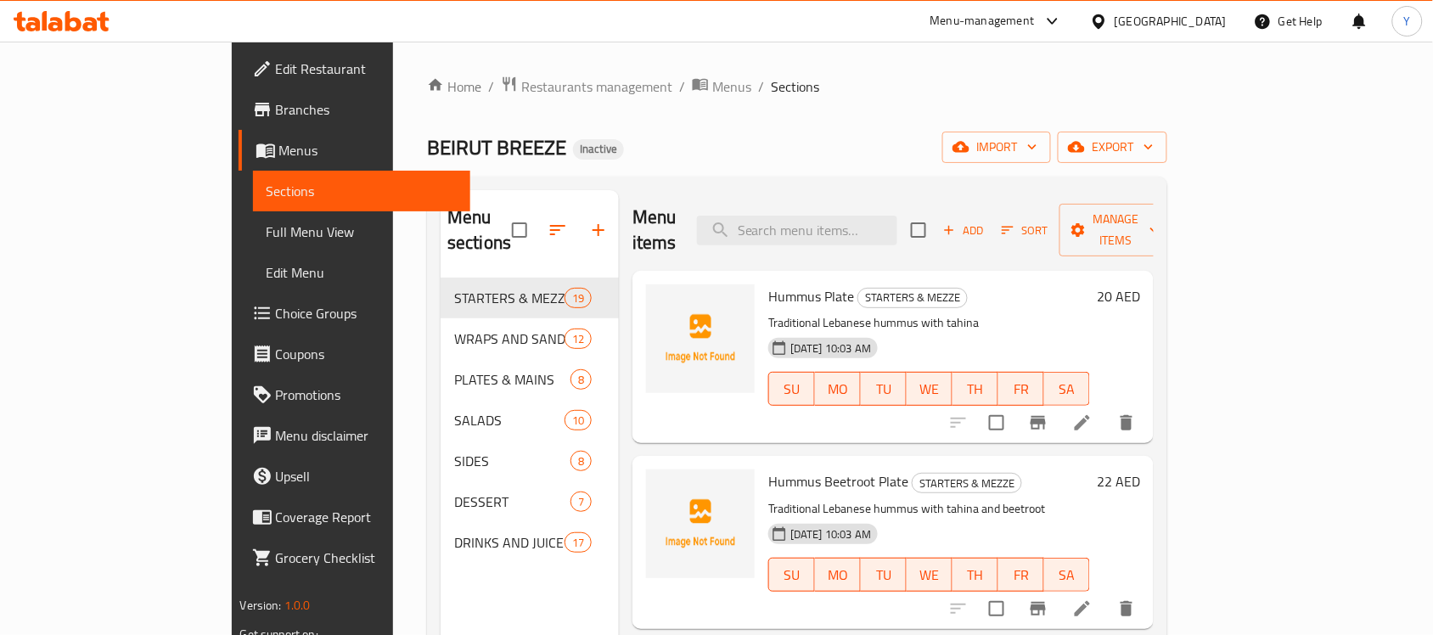
click at [782, 119] on div "Home / Restaurants management / Menus / Sections BEIRUT BREEZE Inactive import …" at bounding box center [797, 457] width 740 height 763
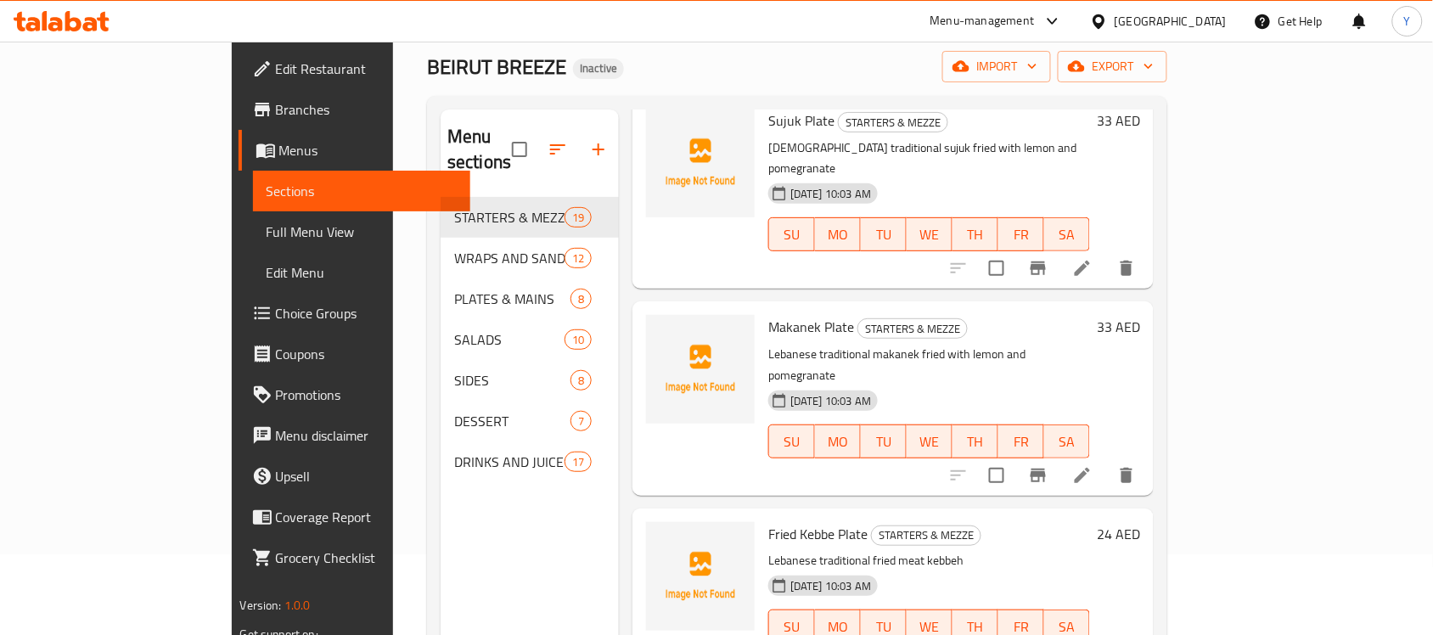
scroll to position [212, 0]
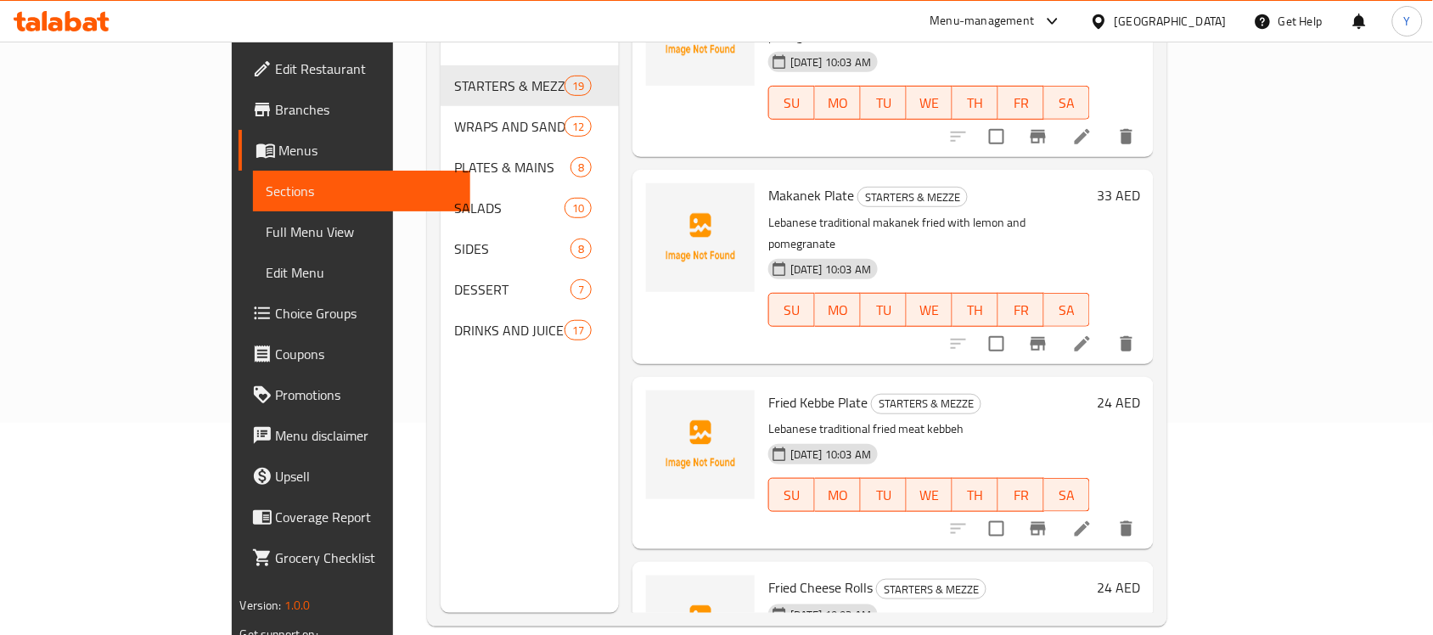
click at [1093, 519] on icon at bounding box center [1082, 529] width 20 height 20
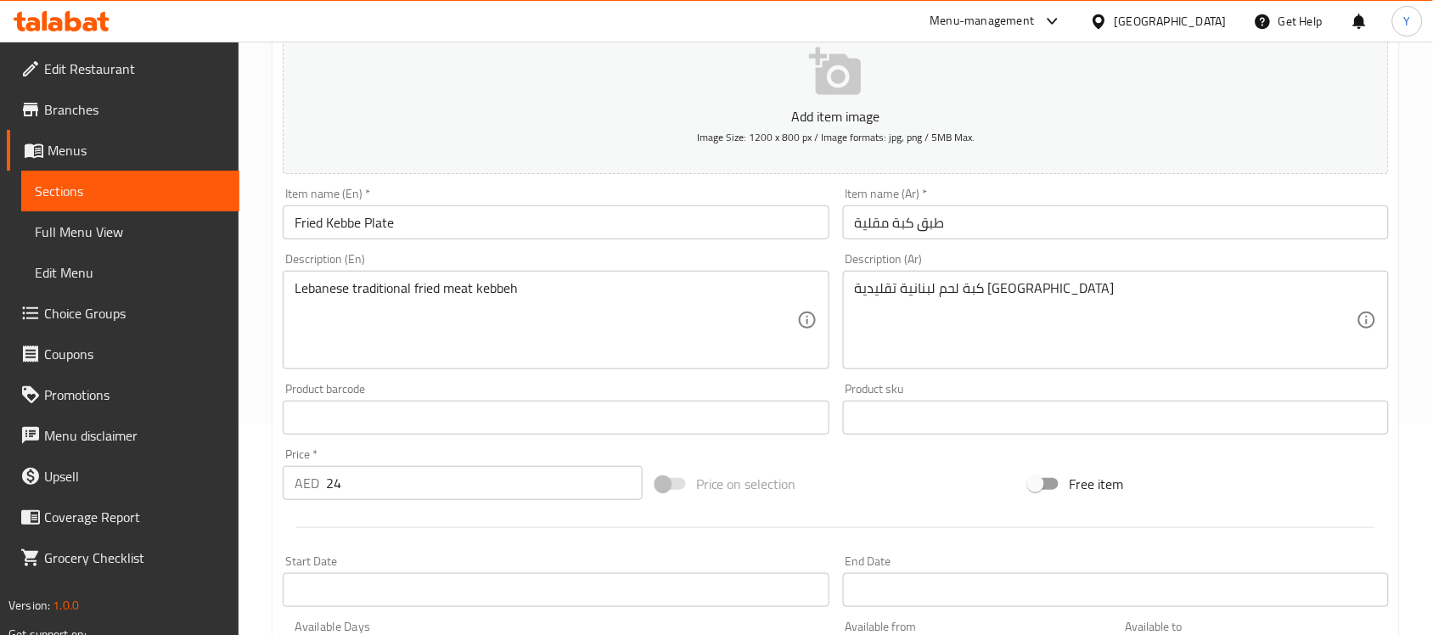
scroll to position [212, 0]
click at [607, 211] on input "Fried Kebbe Plate" at bounding box center [556, 221] width 546 height 34
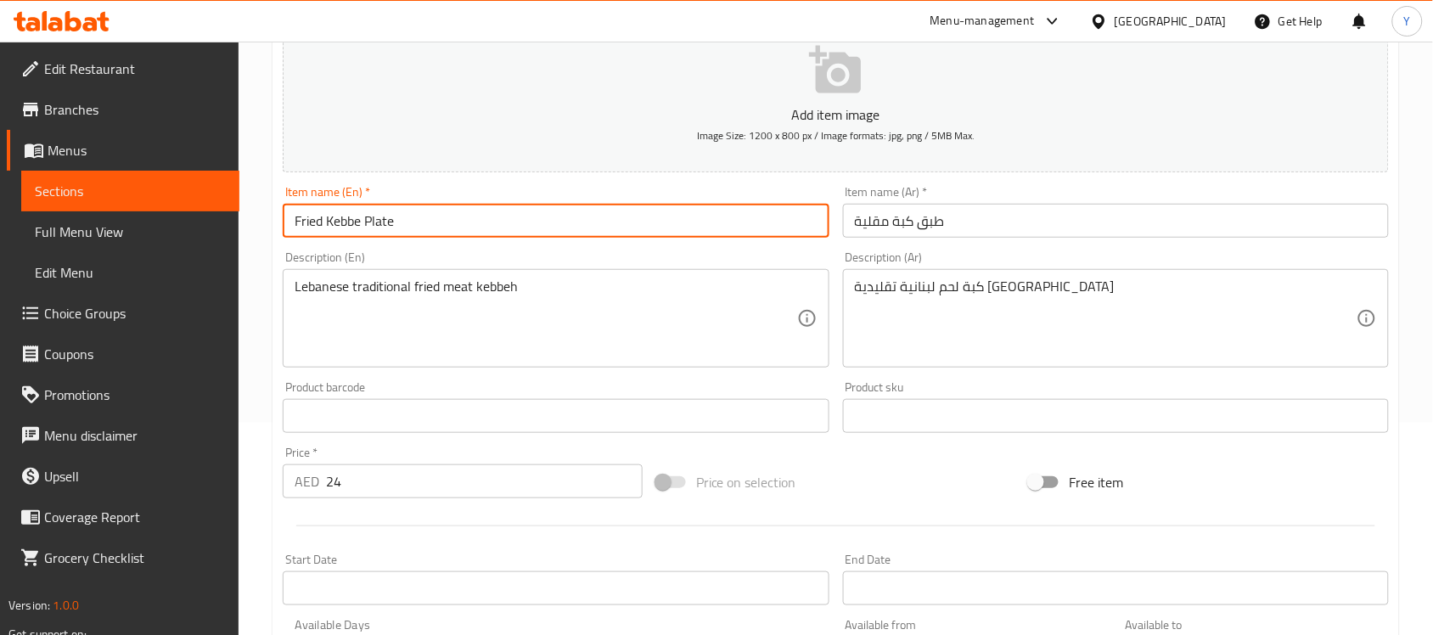
click at [1055, 222] on input "طبق كبة مقلية" at bounding box center [1116, 221] width 546 height 34
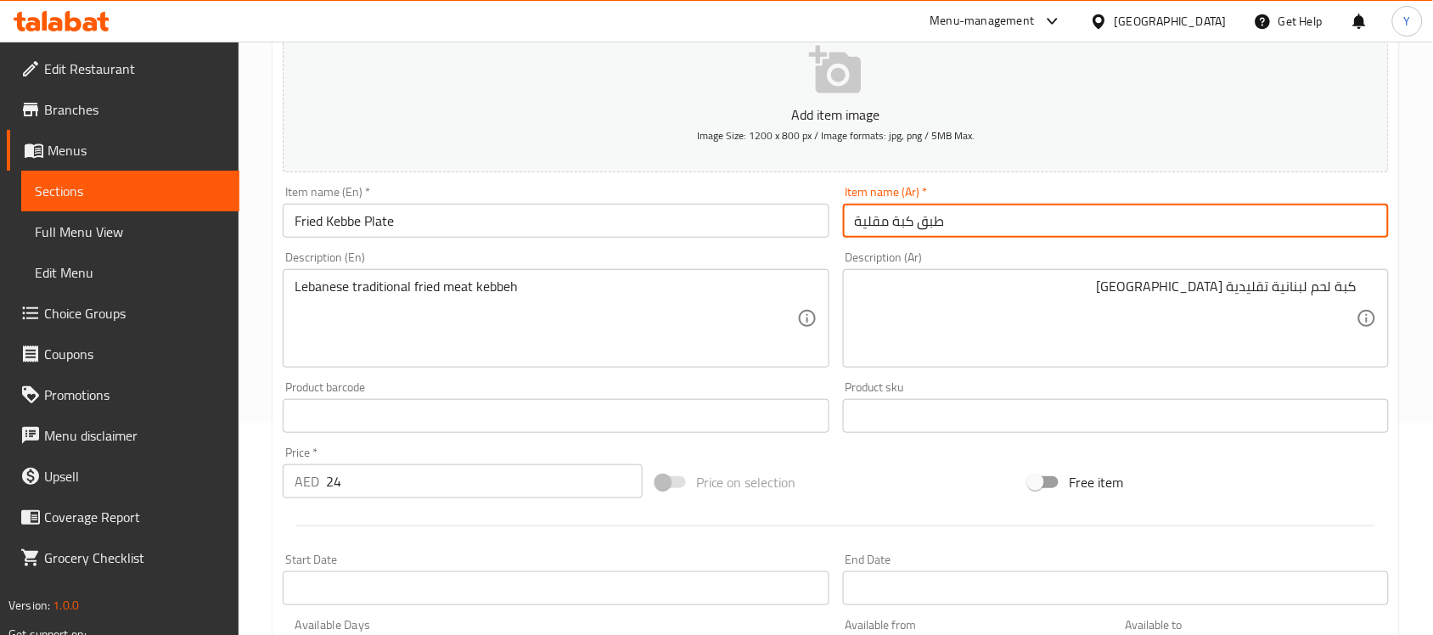
click at [1084, 226] on input "طبق كبة مقلية" at bounding box center [1116, 221] width 546 height 34
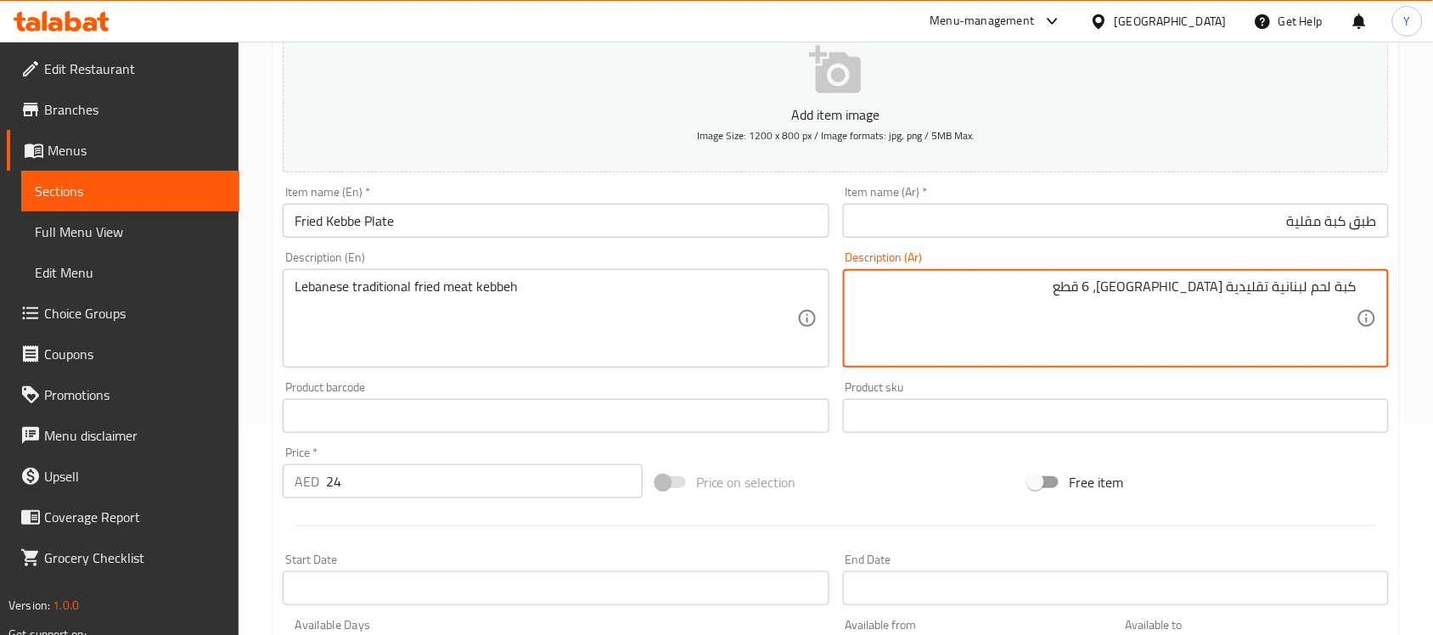
type textarea "كبة لحم لبنانية تقليدية [GEOGRAPHIC_DATA]، 6 قطع"
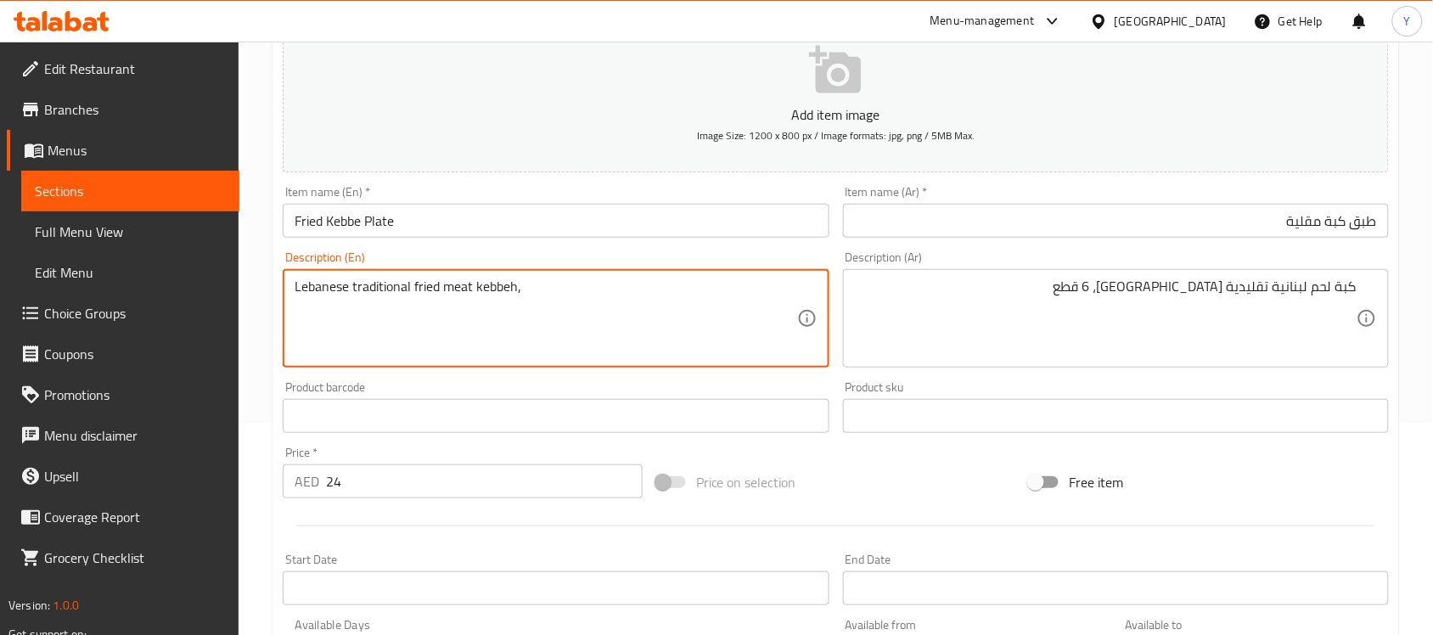
paste textarea "6 PCS"
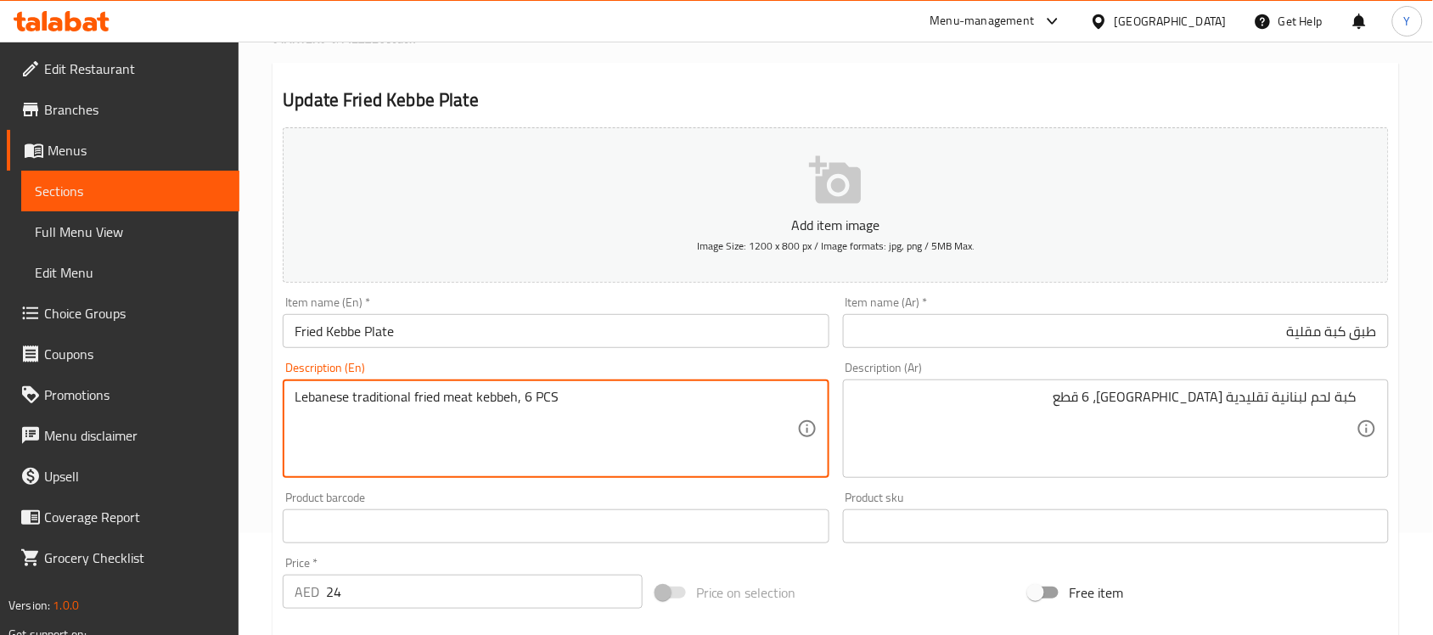
scroll to position [0, 0]
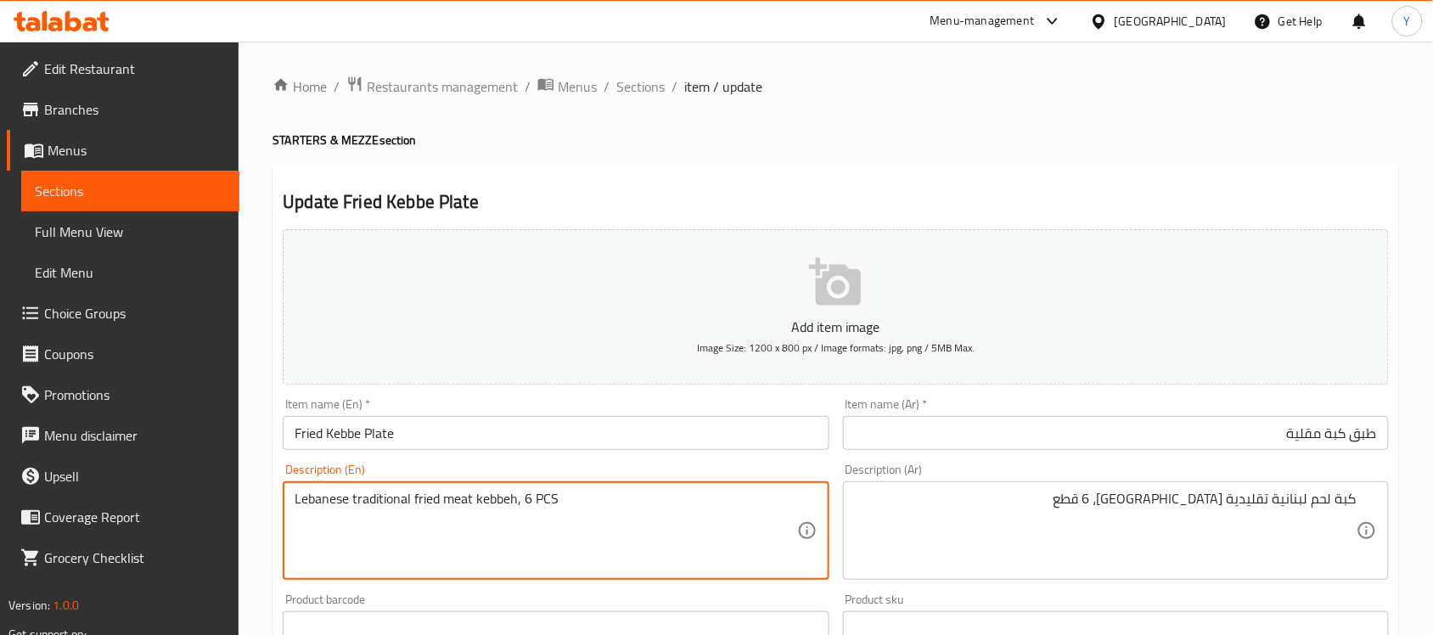
type textarea "Lebanese traditional fried meat kebbeh, 6 PCS"
click at [1191, 149] on h4 "STARTERS & MEZZE section" at bounding box center [836, 140] width 1127 height 17
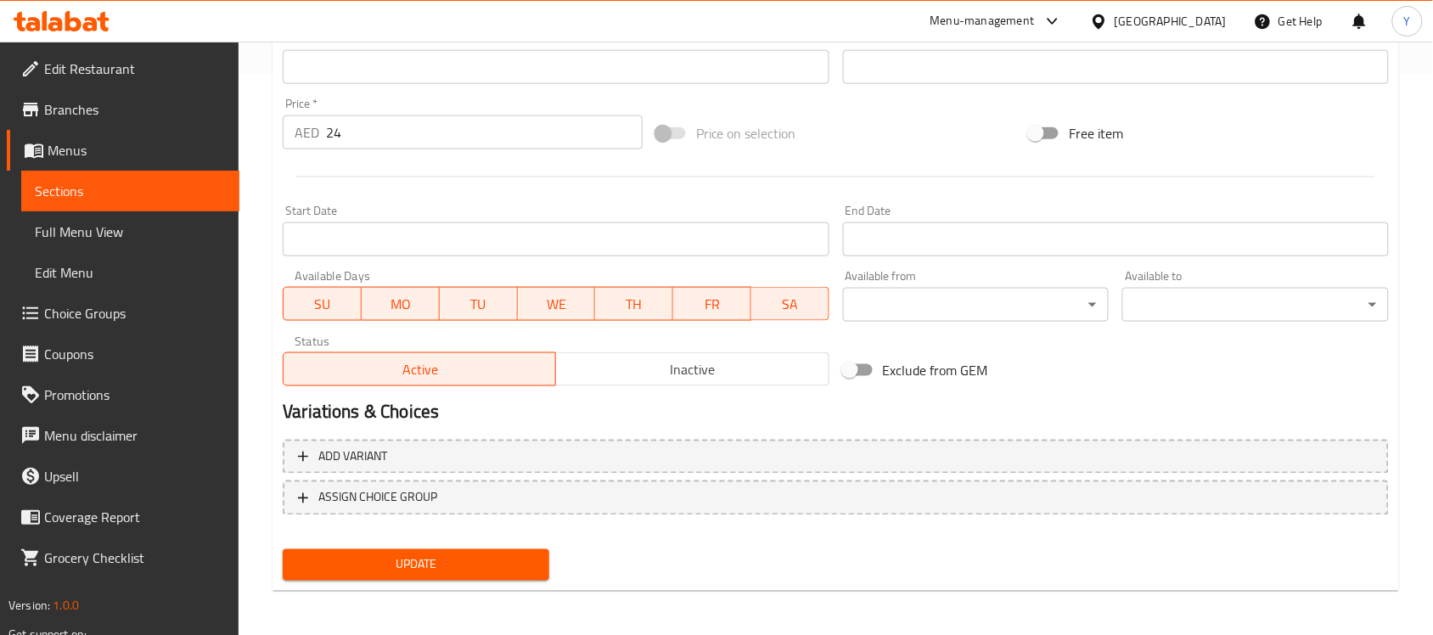
click at [504, 571] on span "Update" at bounding box center [415, 564] width 239 height 21
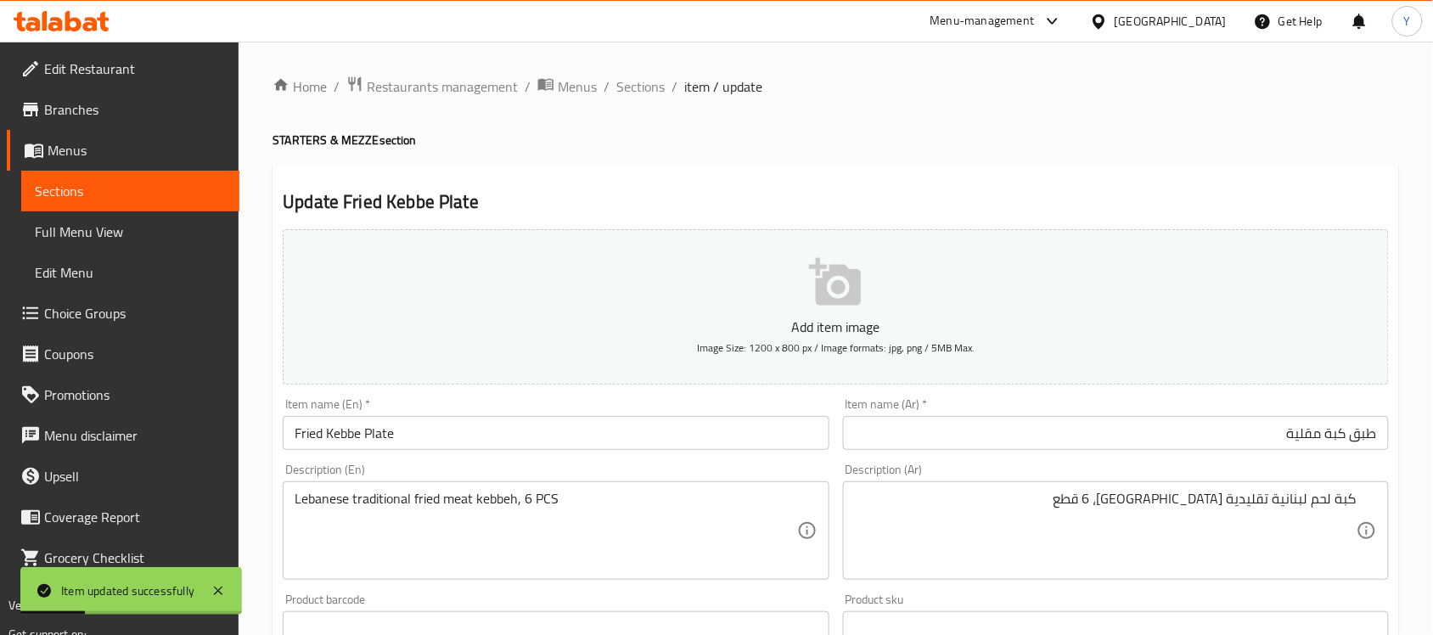
drag, startPoint x: 626, startPoint y: 92, endPoint x: 650, endPoint y: 120, distance: 36.7
click at [626, 92] on span "Sections" at bounding box center [640, 86] width 48 height 20
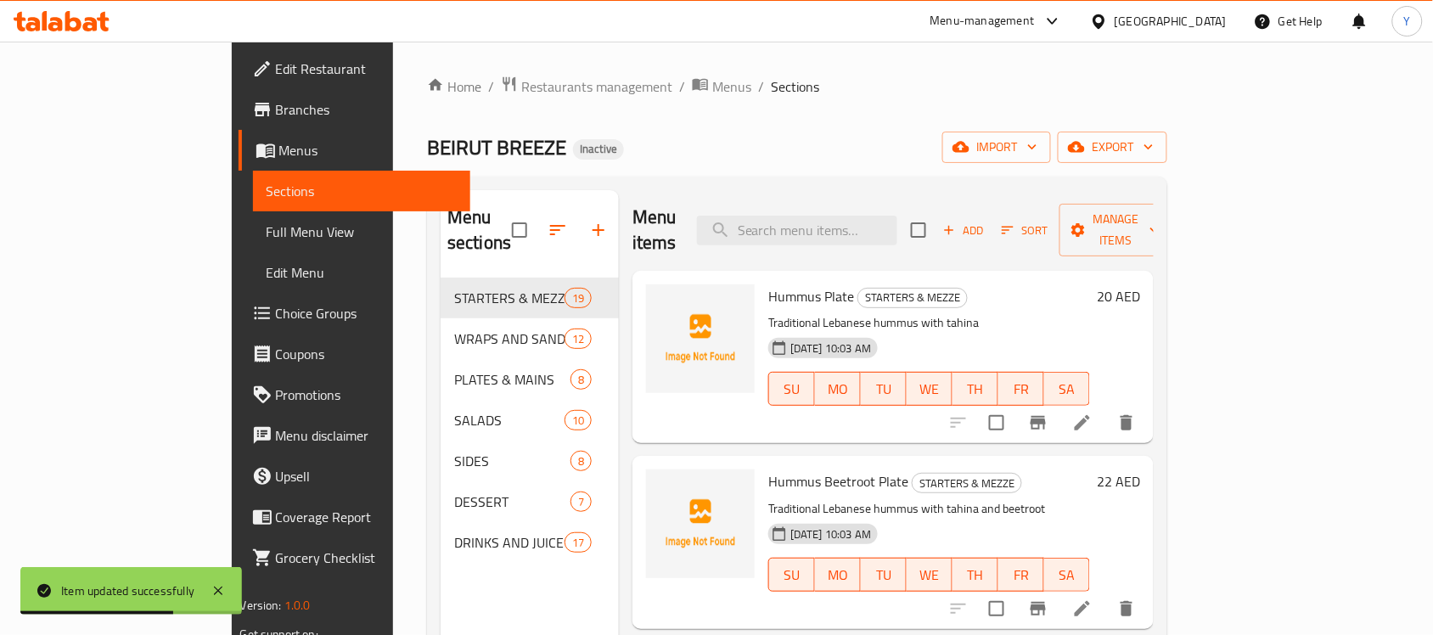
click at [999, 78] on ol "Home / Restaurants management / Menus / Sections" at bounding box center [797, 87] width 740 height 22
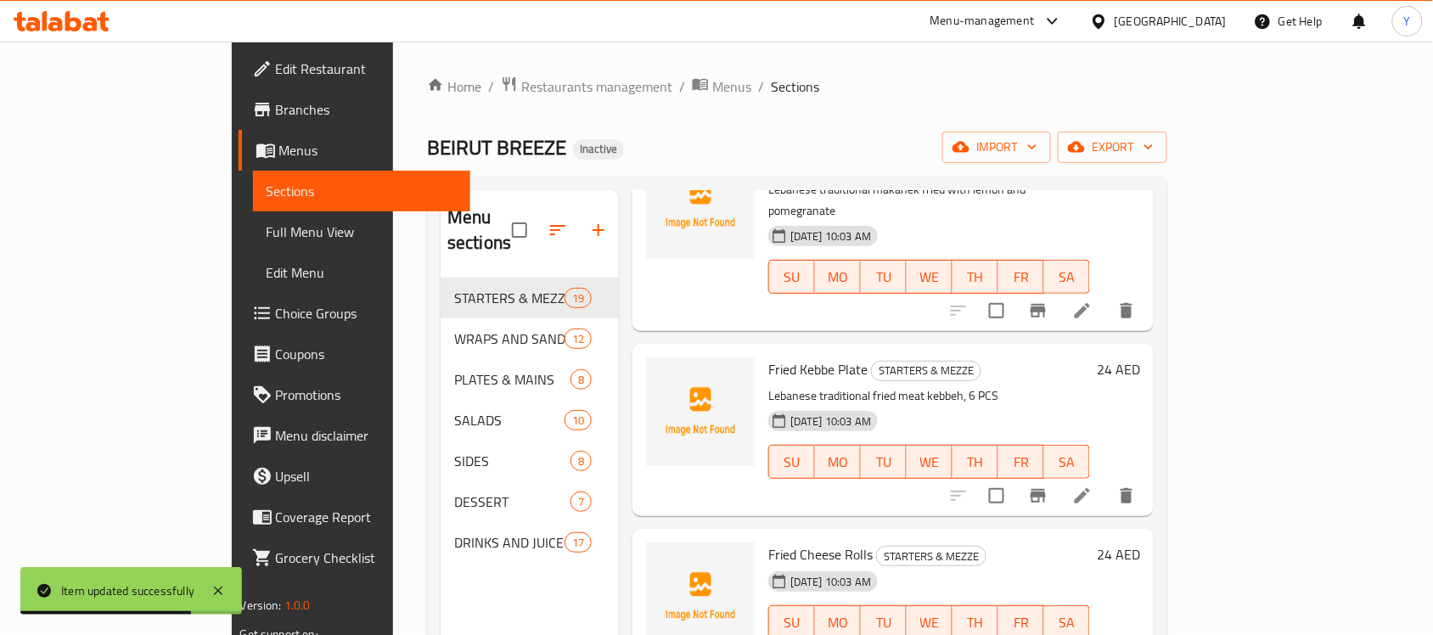
scroll to position [2904, 0]
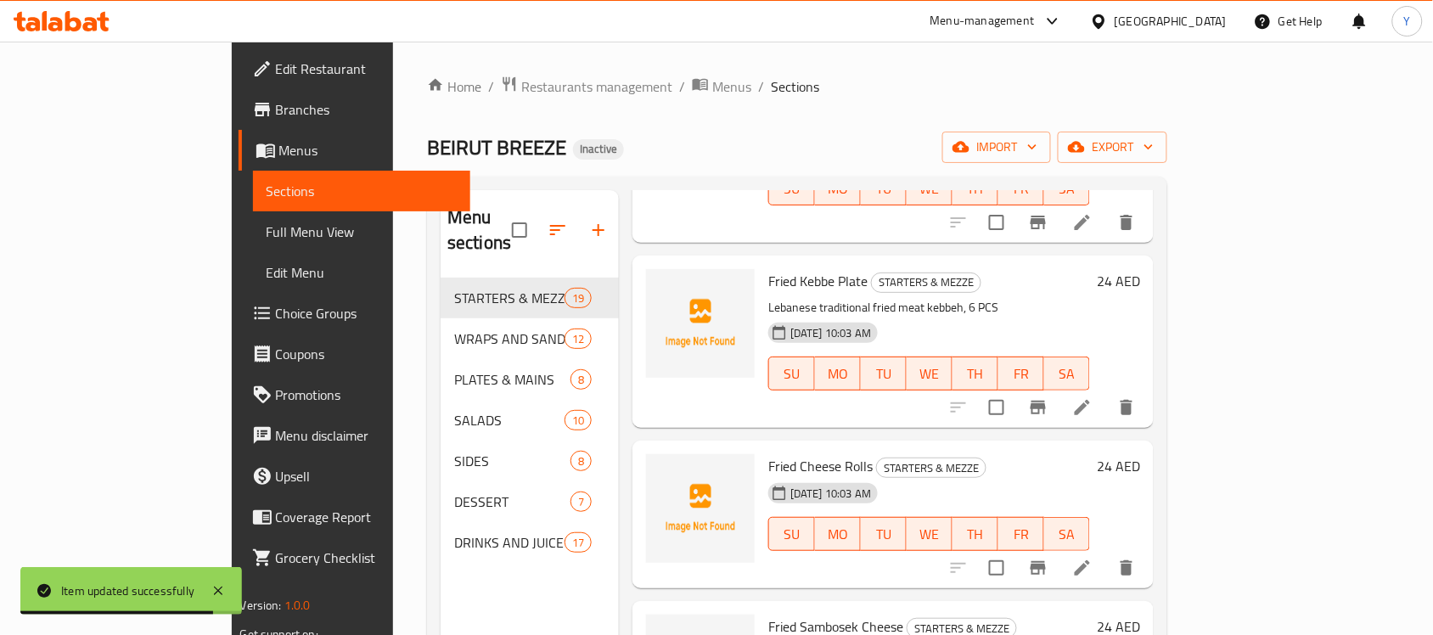
click at [1093, 558] on icon at bounding box center [1082, 568] width 20 height 20
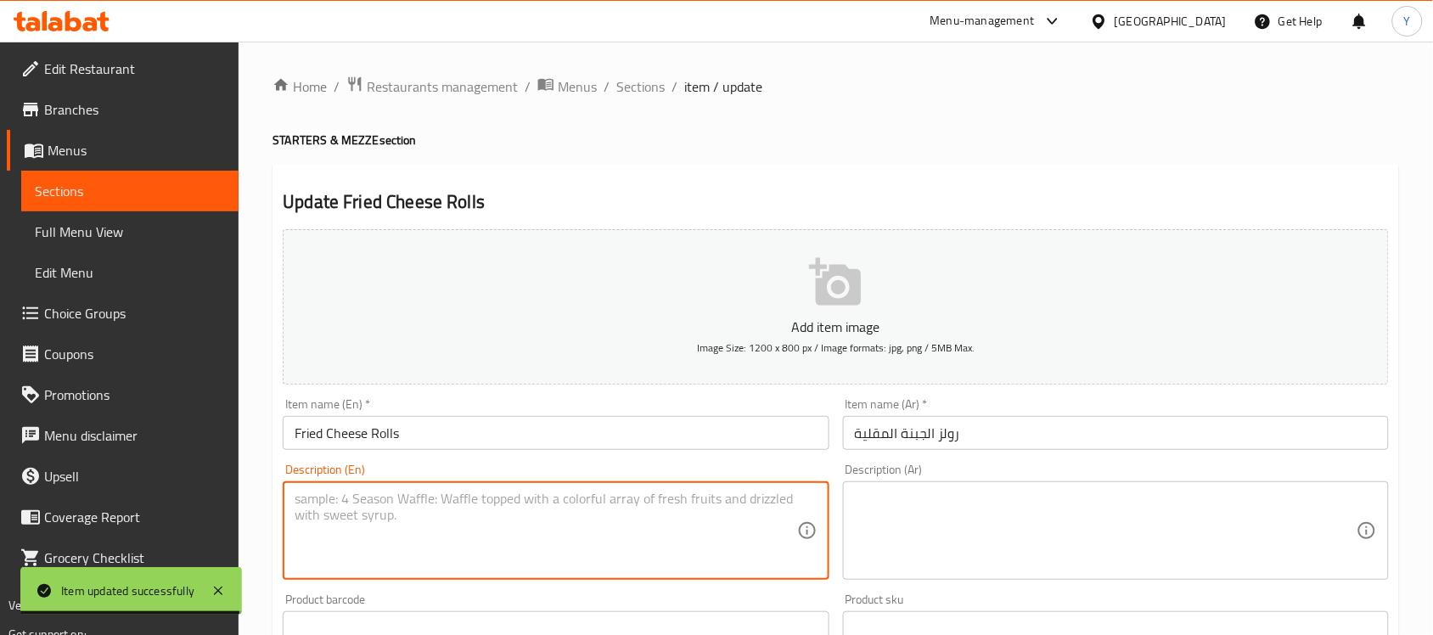
click at [489, 523] on textarea at bounding box center [546, 531] width 502 height 81
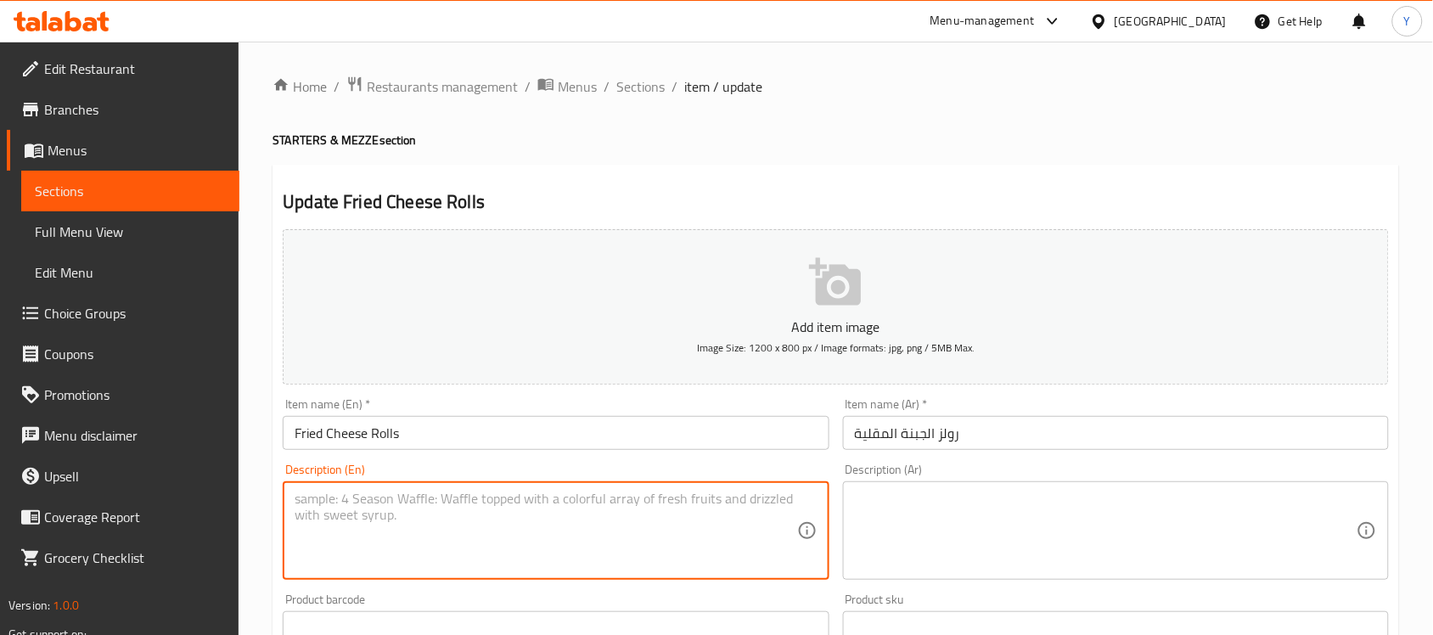
click at [499, 520] on textarea at bounding box center [546, 531] width 502 height 81
paste textarea "6 PCS"
type textarea "6 PCS"
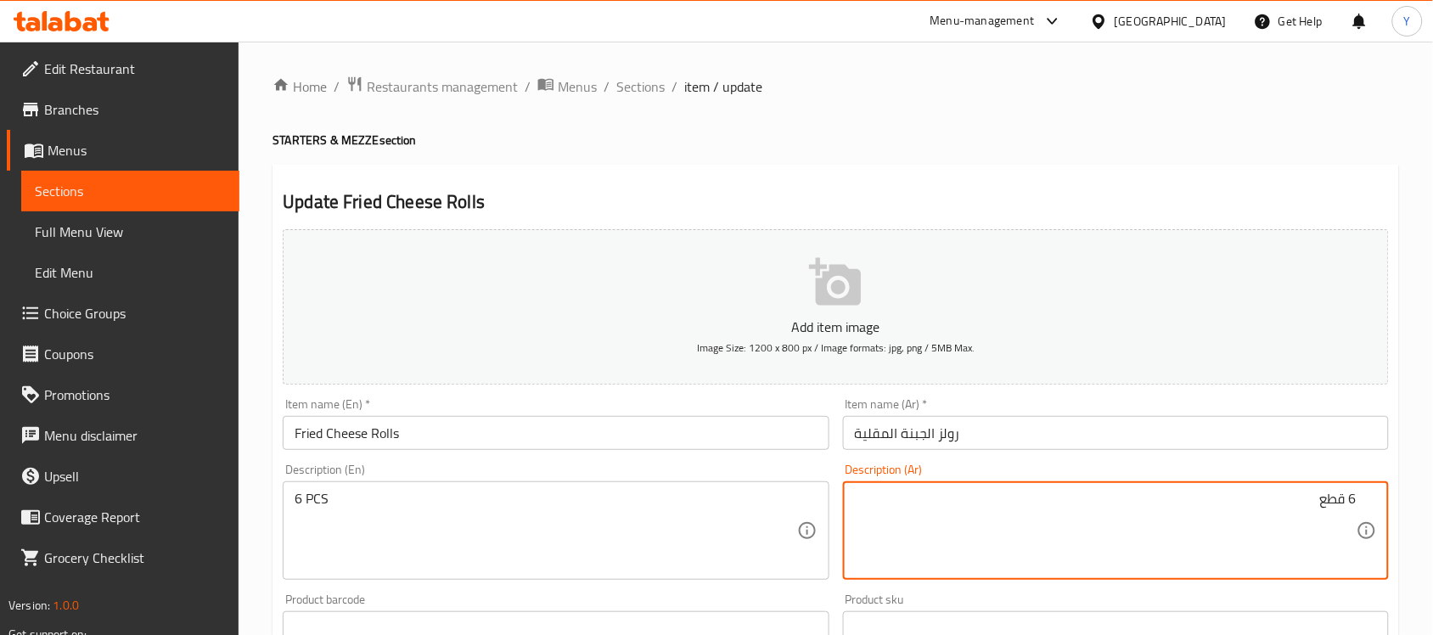
type textarea "6 قطع"
click at [1071, 447] on input "رولز الجبنة المقلية" at bounding box center [1116, 433] width 546 height 34
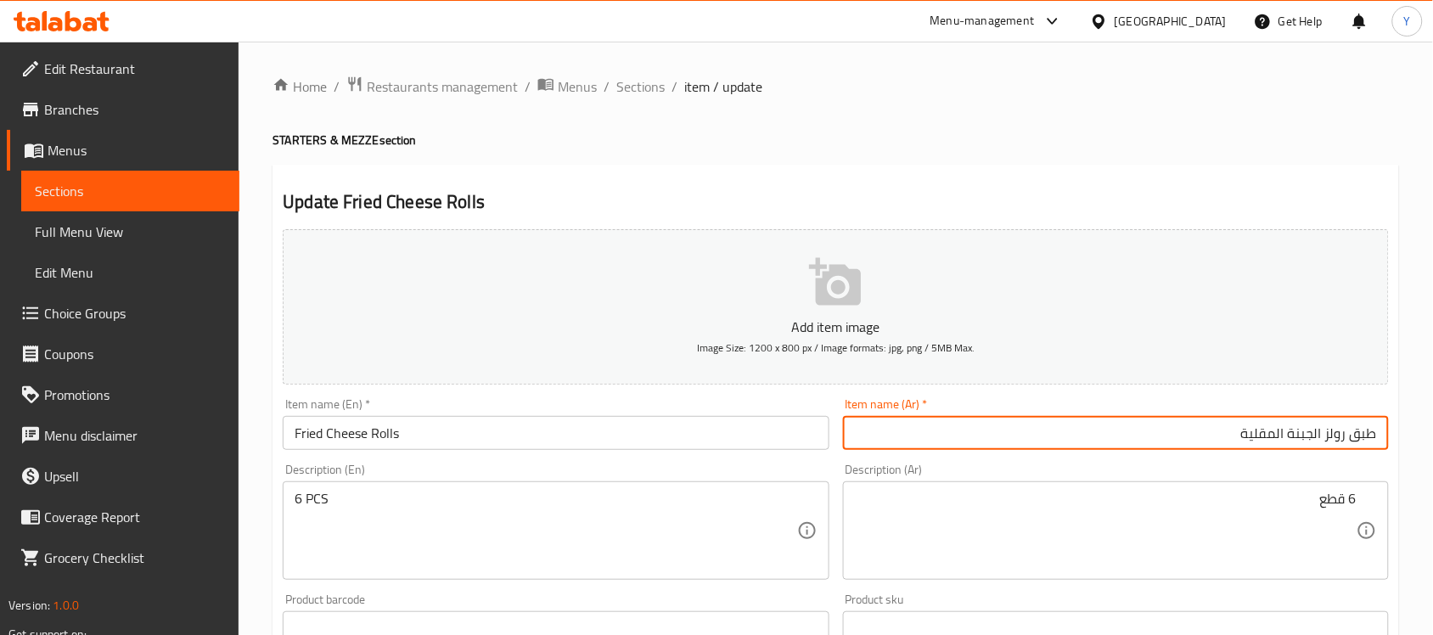
type input "طبق رولز الجبنة المقلية"
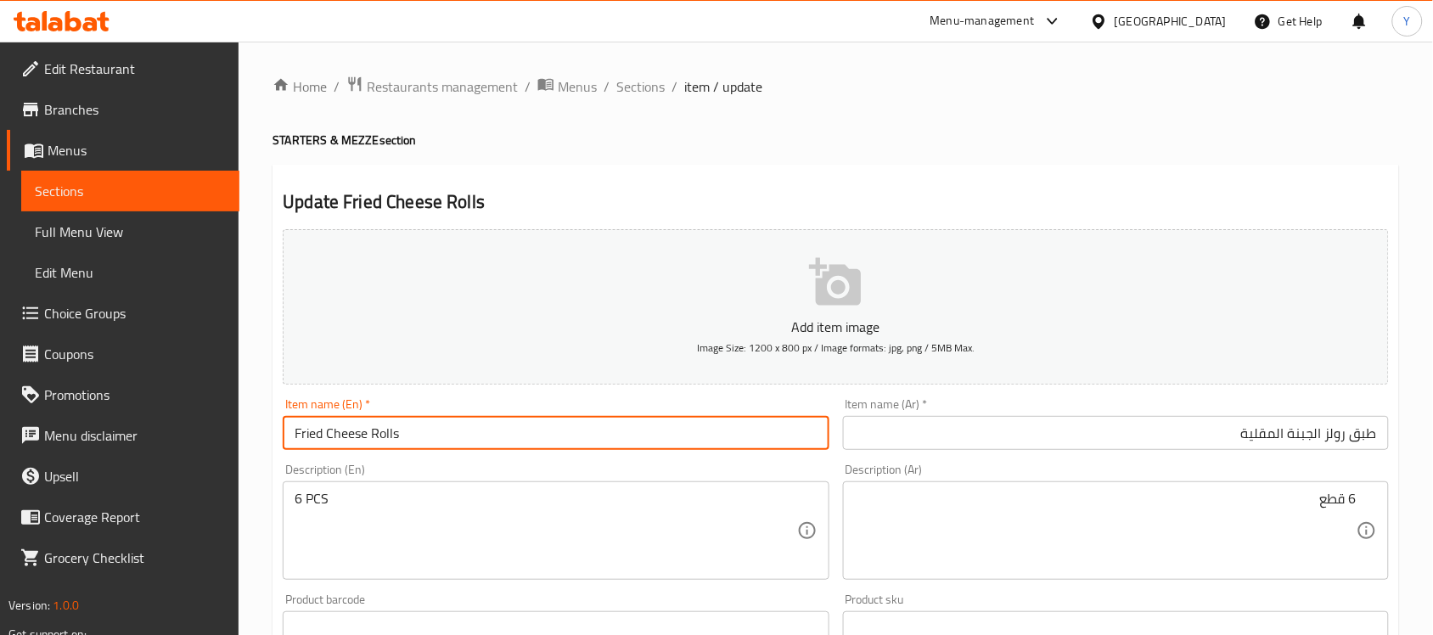
click at [452, 420] on input "Fried Cheese Rolls" at bounding box center [556, 433] width 546 height 34
click at [422, 431] on input "Fried Cheese Rolls Plate" at bounding box center [556, 433] width 546 height 34
type input "Fried Cheese Rolls Plate"
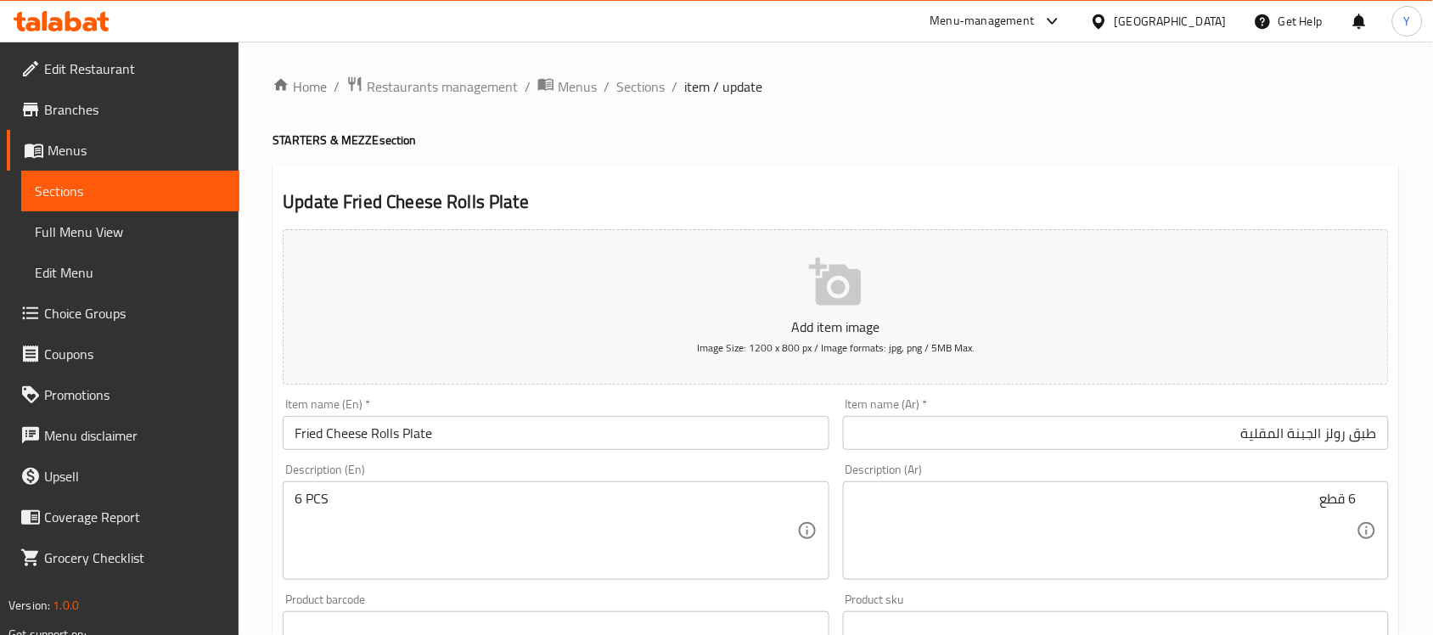
click at [711, 194] on h2 "Update Fried Cheese Rolls Plate" at bounding box center [836, 201] width 1106 height 25
click at [1325, 433] on input "طبق رولز الجبنة المقلية" at bounding box center [1116, 433] width 546 height 34
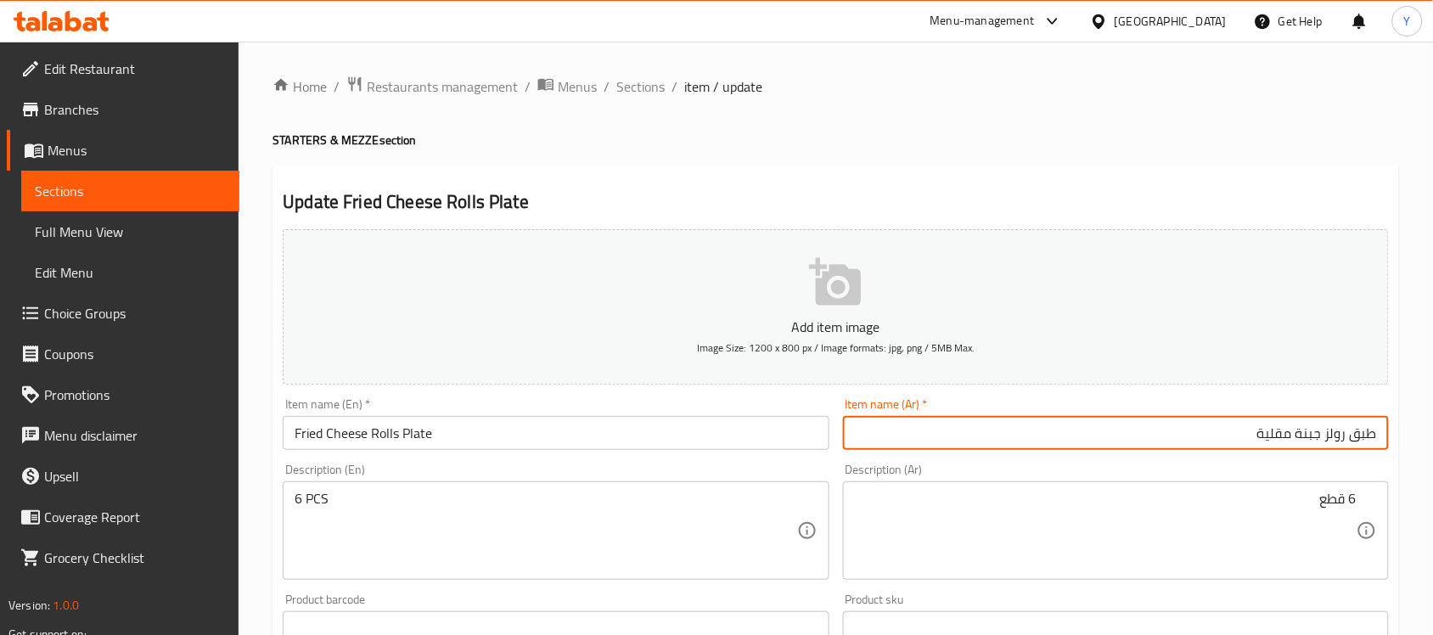
type input "طبق رولز جبنة مقلية"
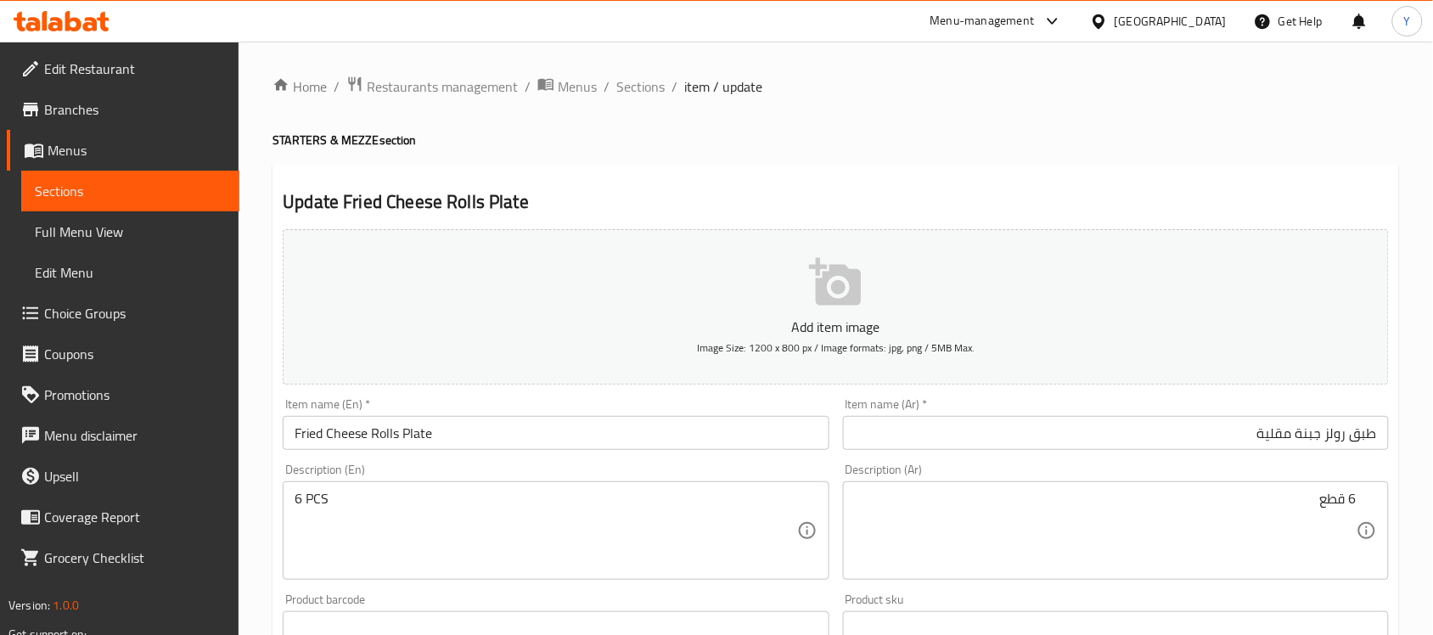
click at [1303, 150] on div "Home / Restaurants management / Menus / Sections / item / update STARTERS & MEZ…" at bounding box center [836, 621] width 1127 height 1090
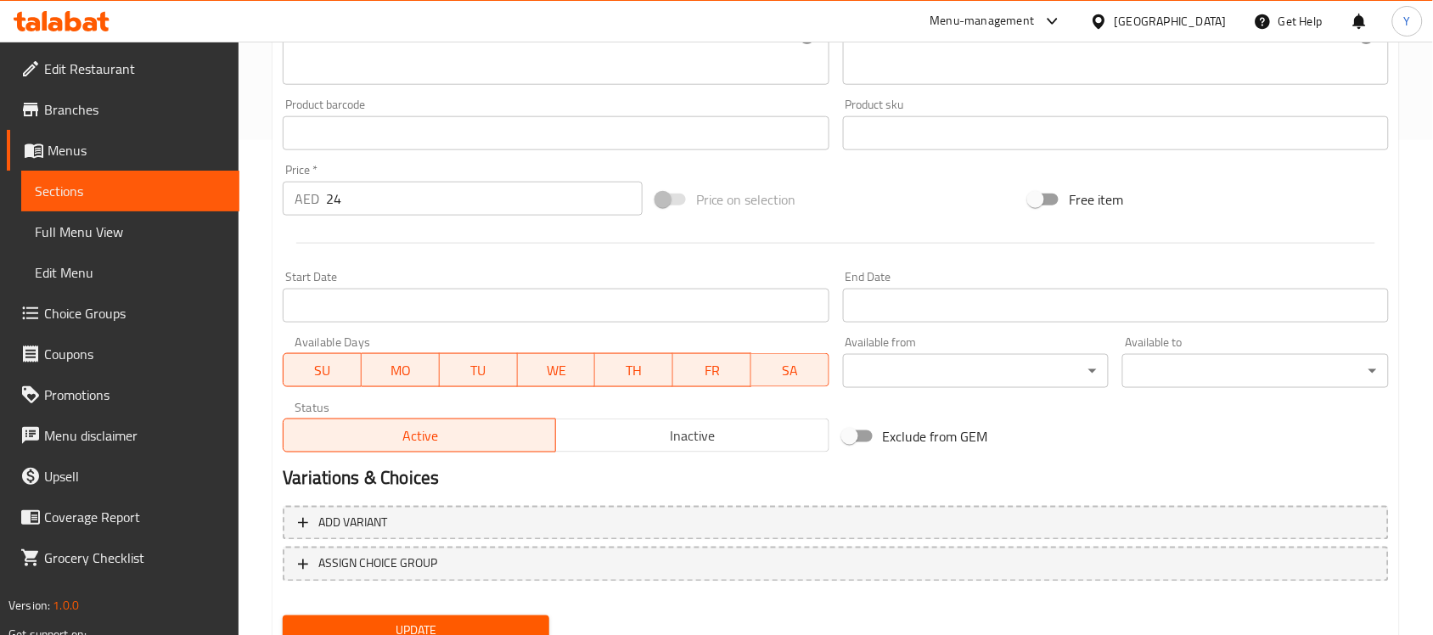
scroll to position [561, 0]
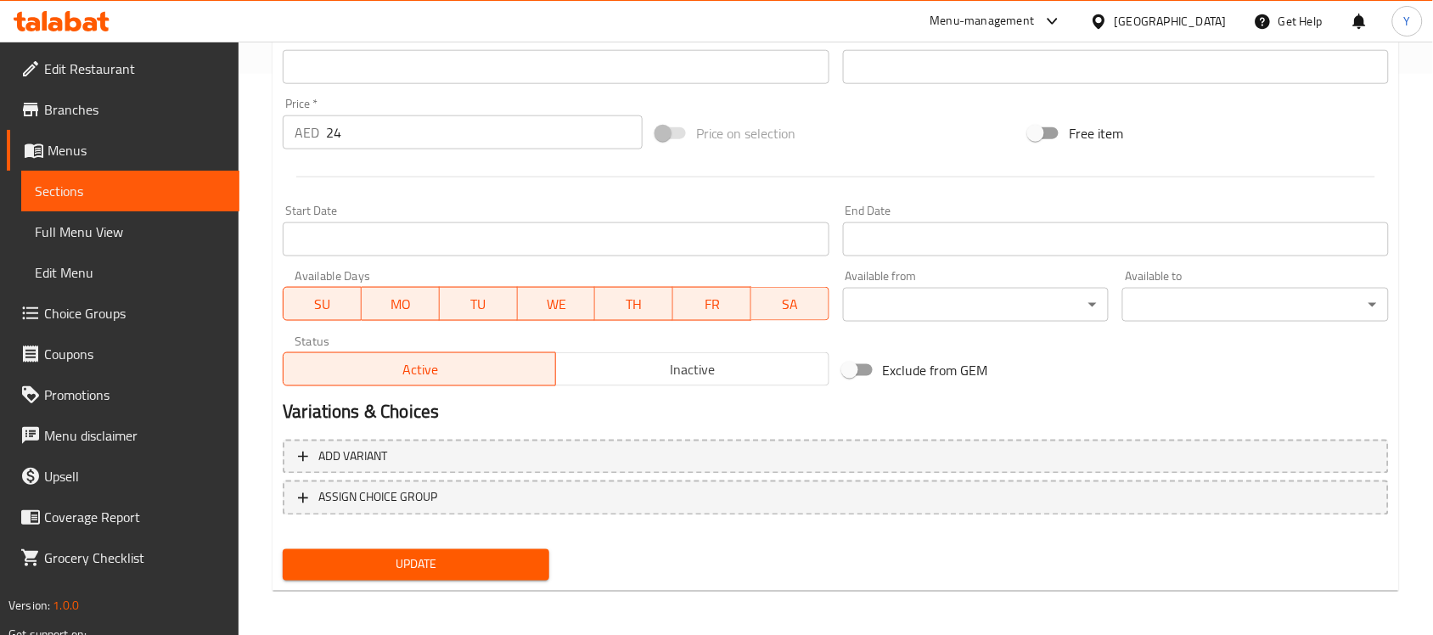
click at [442, 549] on button "Update" at bounding box center [416, 564] width 267 height 31
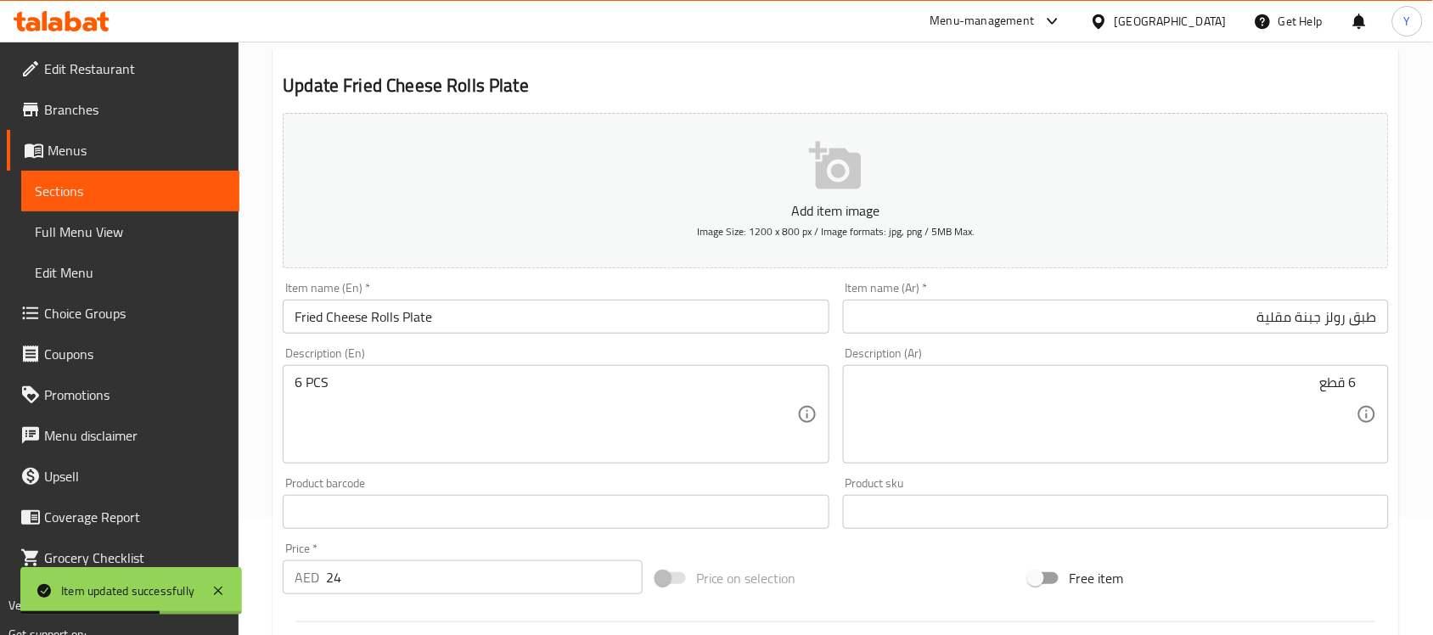
scroll to position [0, 0]
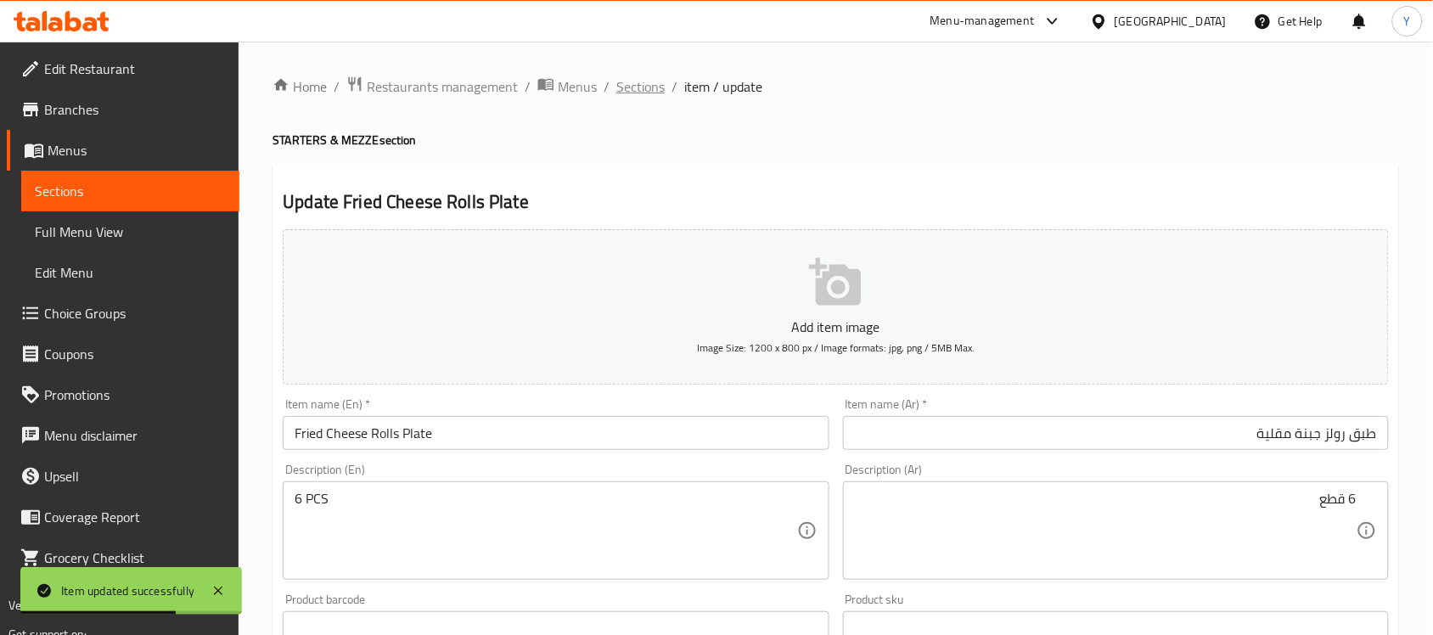
click at [650, 81] on span "Sections" at bounding box center [640, 86] width 48 height 20
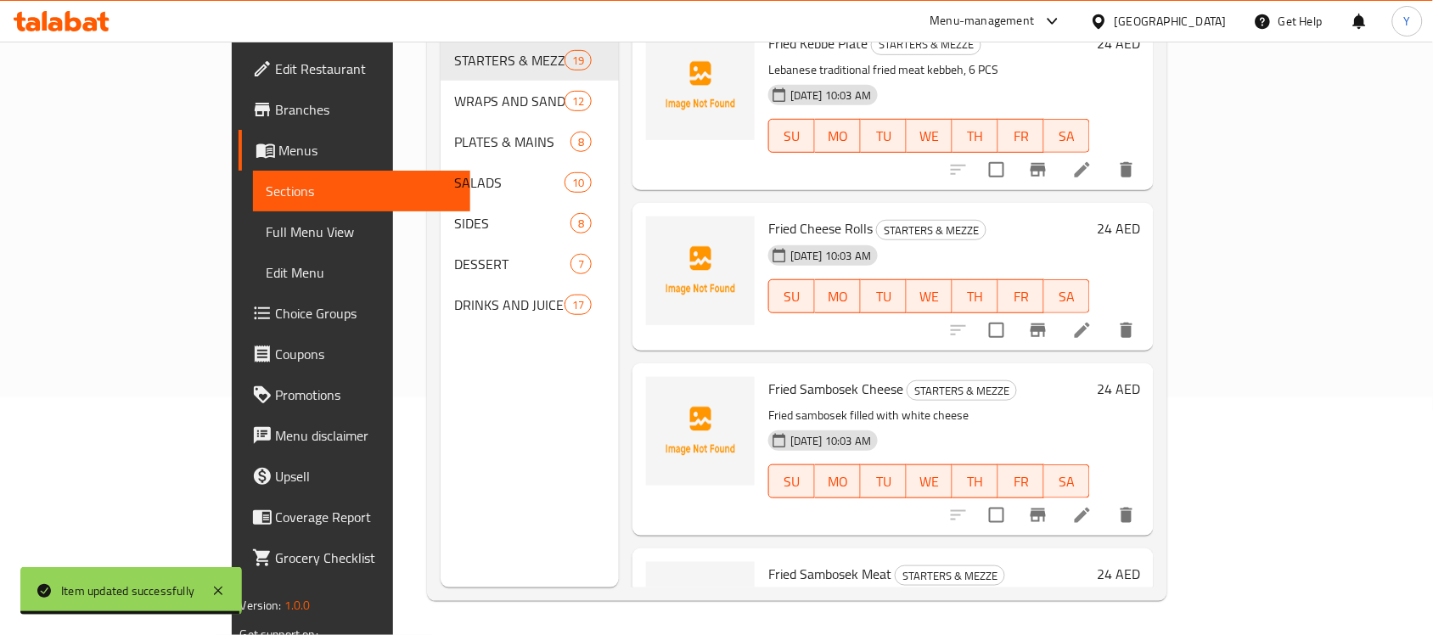
scroll to position [2929, 0]
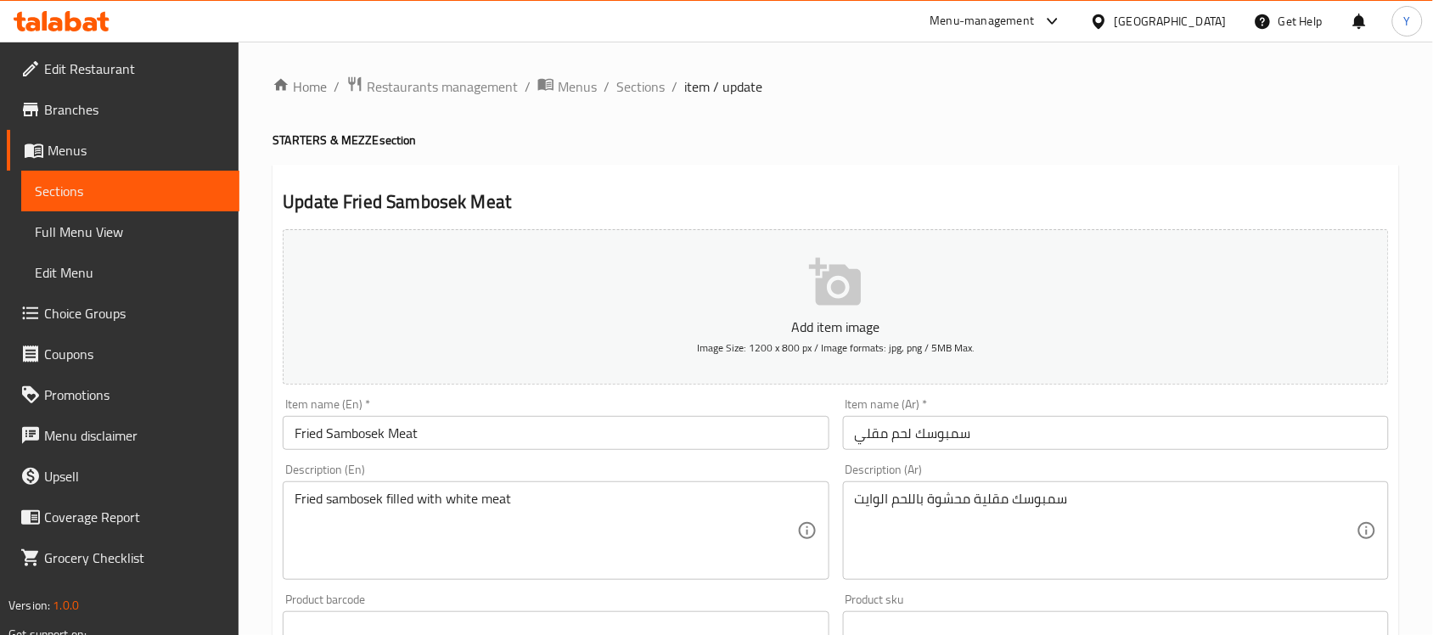
click at [627, 443] on input "Fried Sambosek Meat" at bounding box center [556, 433] width 546 height 34
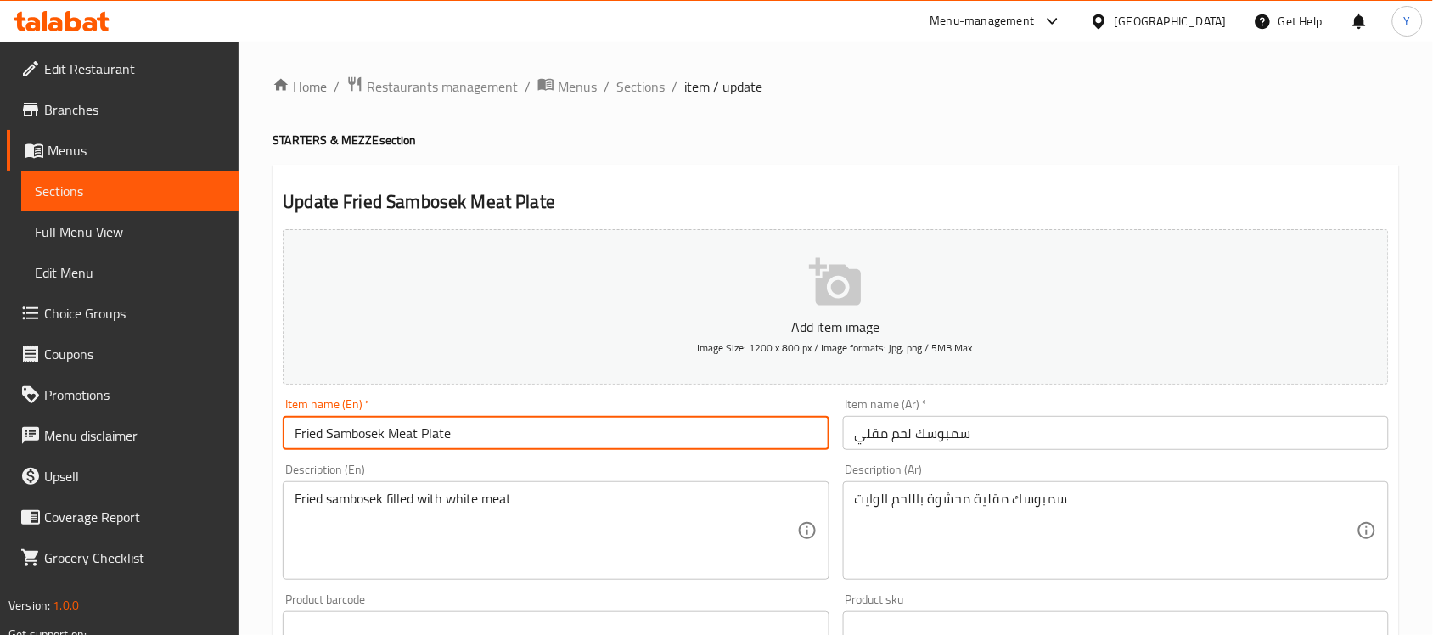
type input "Fried Sambosek Meat Plate"
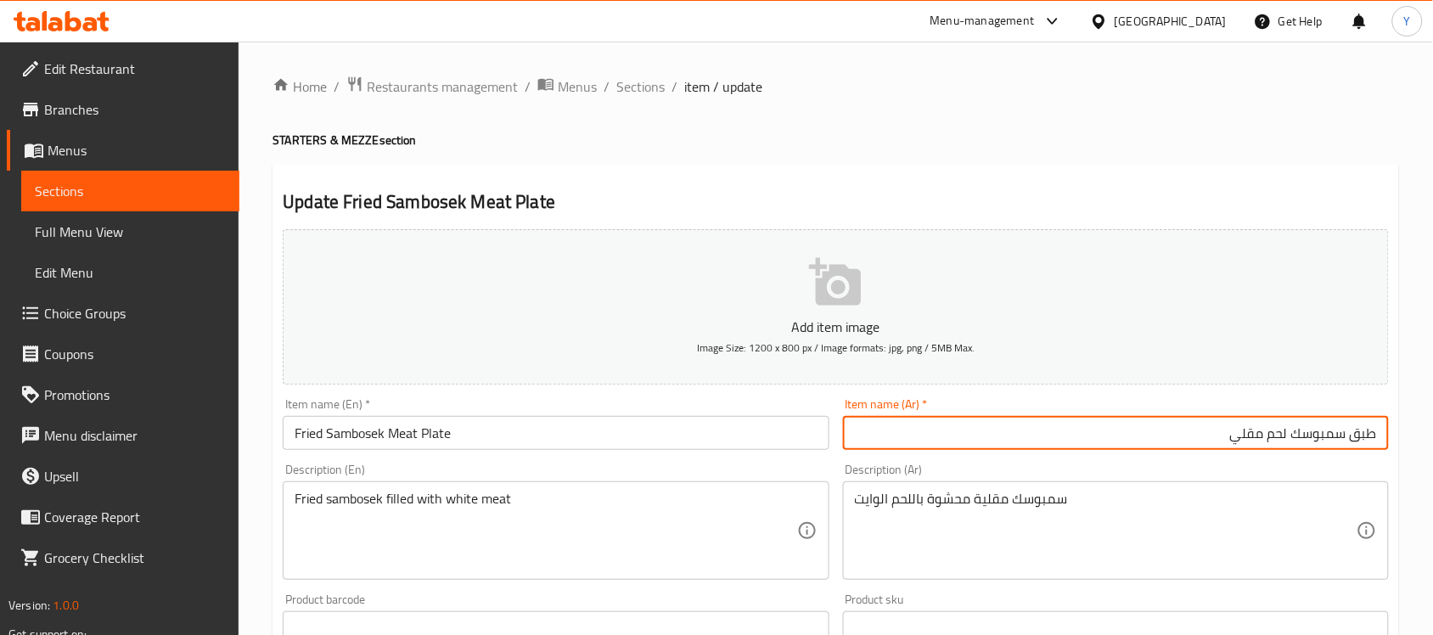
type input "طبق سمبوسك لحم مقلي"
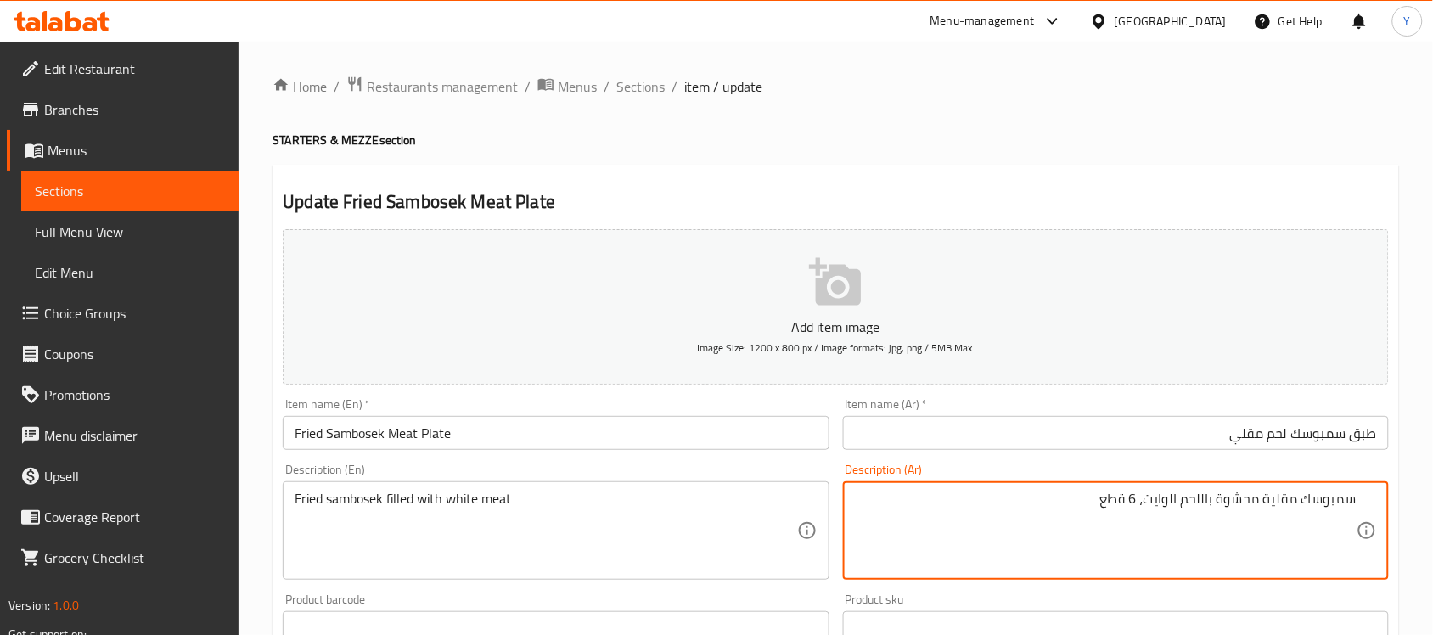
type textarea "سمبوسك مقلية محشوة باللحم الوايت، 6 قطع"
drag, startPoint x: 523, startPoint y: 482, endPoint x: 561, endPoint y: 510, distance: 47.4
click at [524, 484] on div "Fried sambosek filled with white meat Description (En)" at bounding box center [556, 530] width 546 height 98
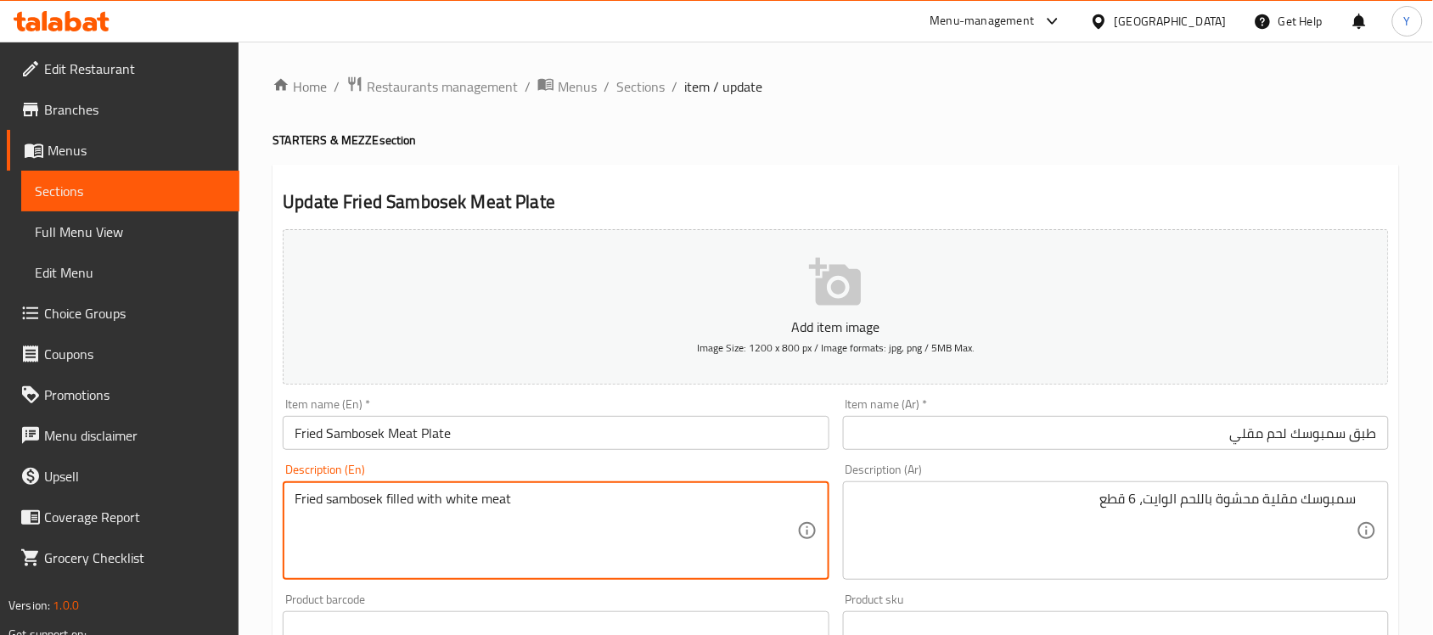
click at [561, 510] on textarea "Fried sambosek filled with white meat" at bounding box center [546, 531] width 502 height 81
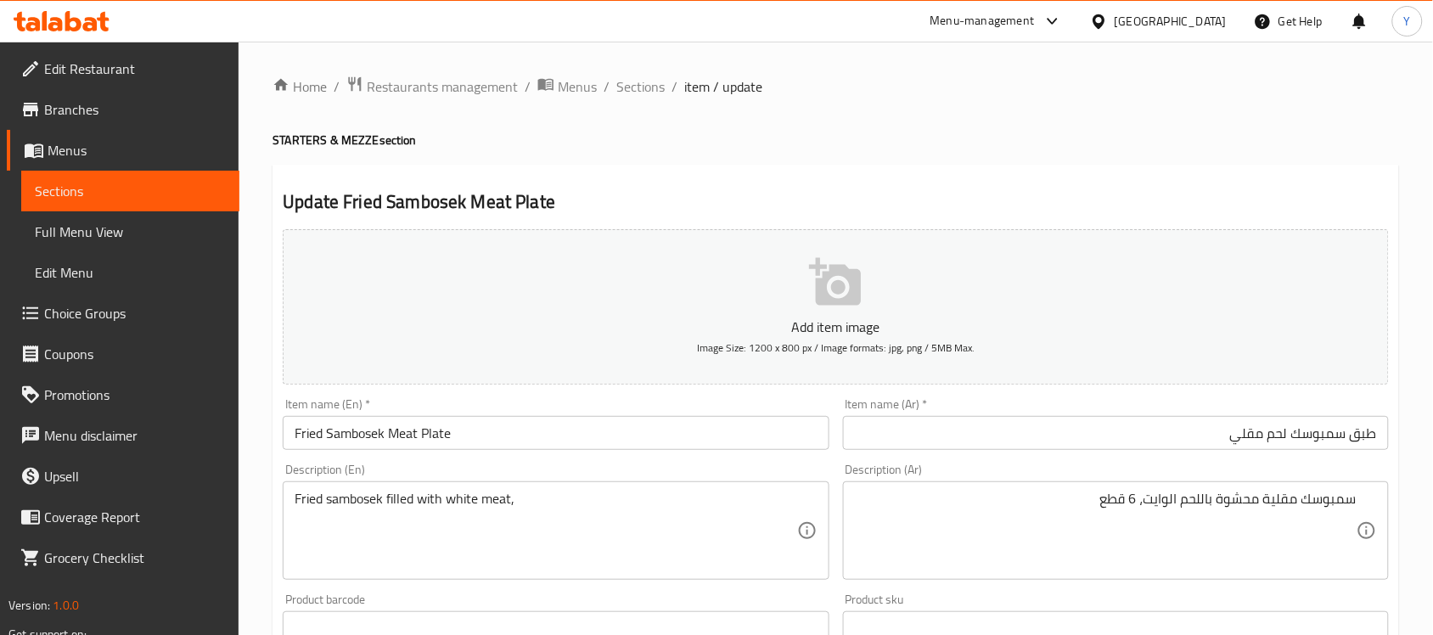
click at [637, 523] on textarea "Fried sambosek filled with white meat," at bounding box center [546, 531] width 502 height 81
paste textarea "6 PCS"
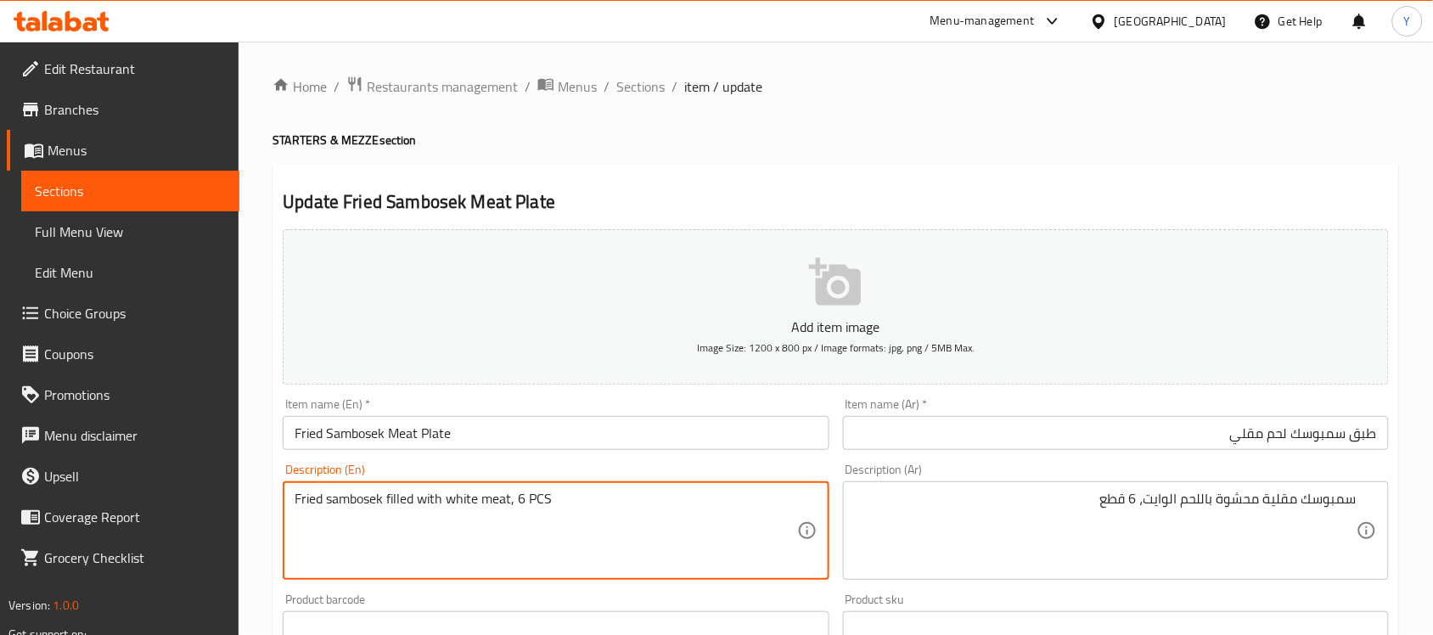
type textarea "Fried sambosek filled with white meat, 6 PCS"
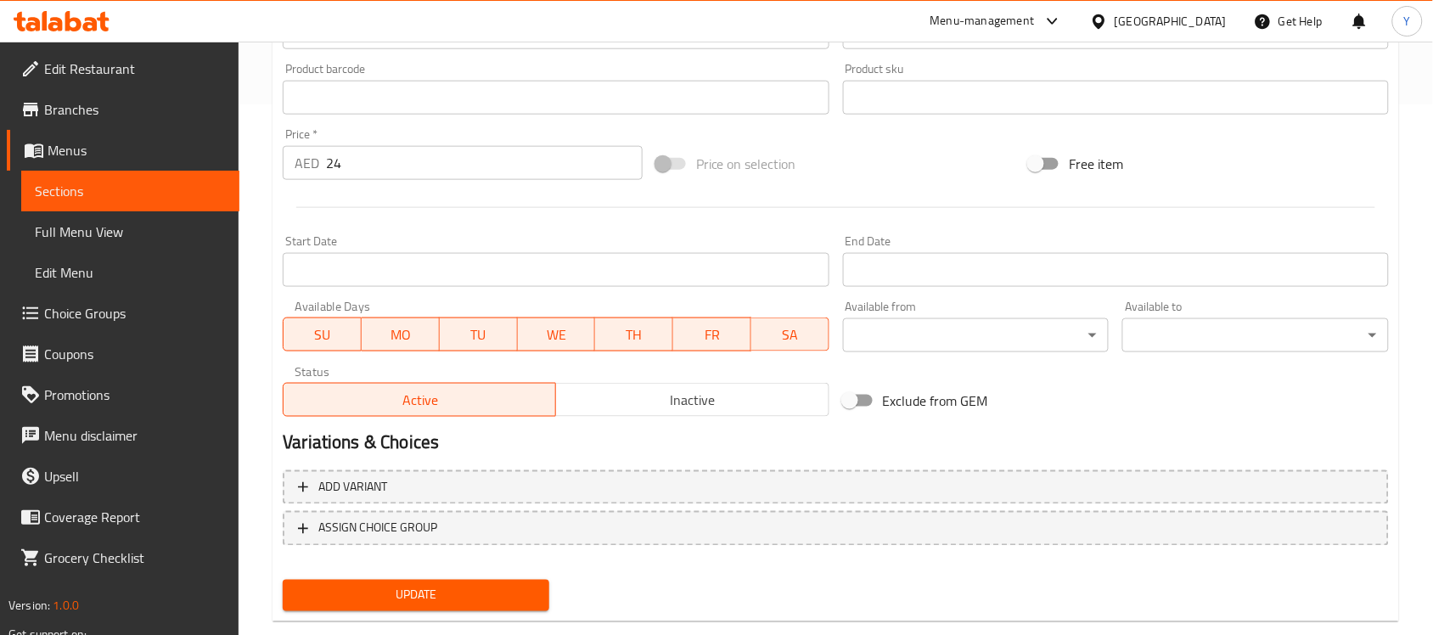
scroll to position [561, 0]
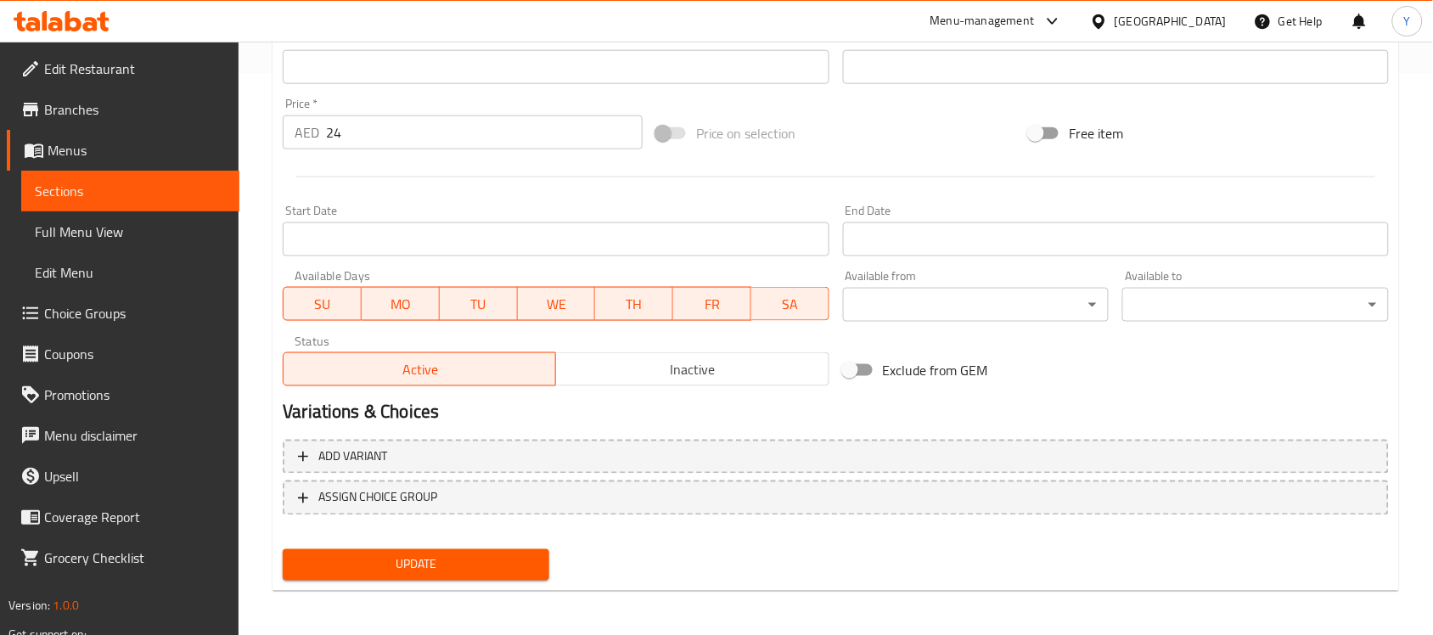
click at [482, 575] on button "Update" at bounding box center [416, 564] width 267 height 31
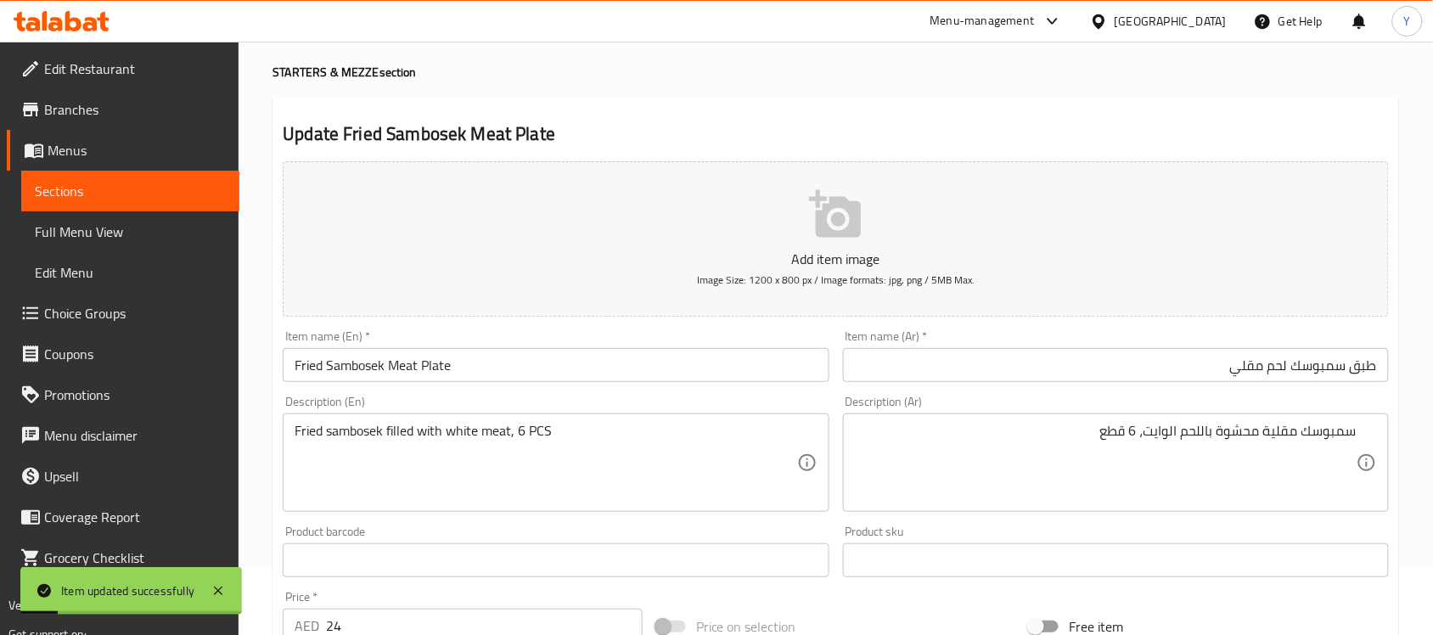
scroll to position [0, 0]
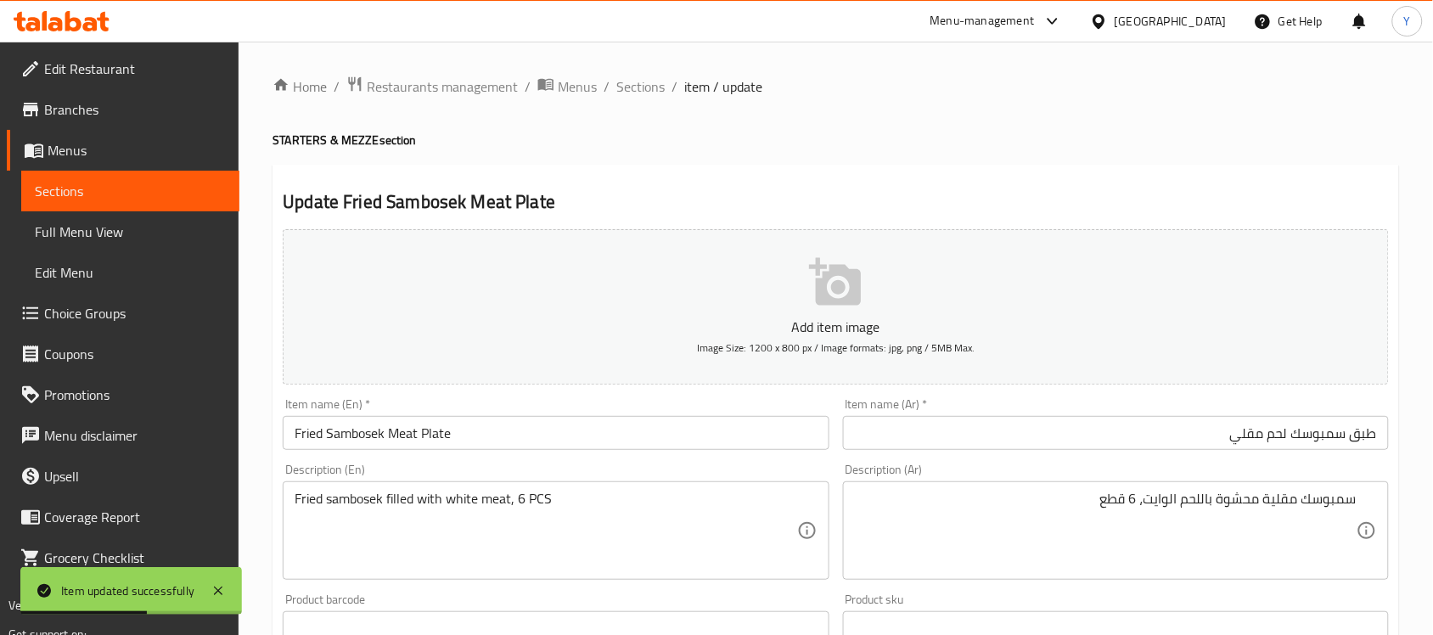
drag, startPoint x: 637, startPoint y: 89, endPoint x: 656, endPoint y: 120, distance: 35.8
click at [637, 89] on span "Sections" at bounding box center [640, 86] width 48 height 20
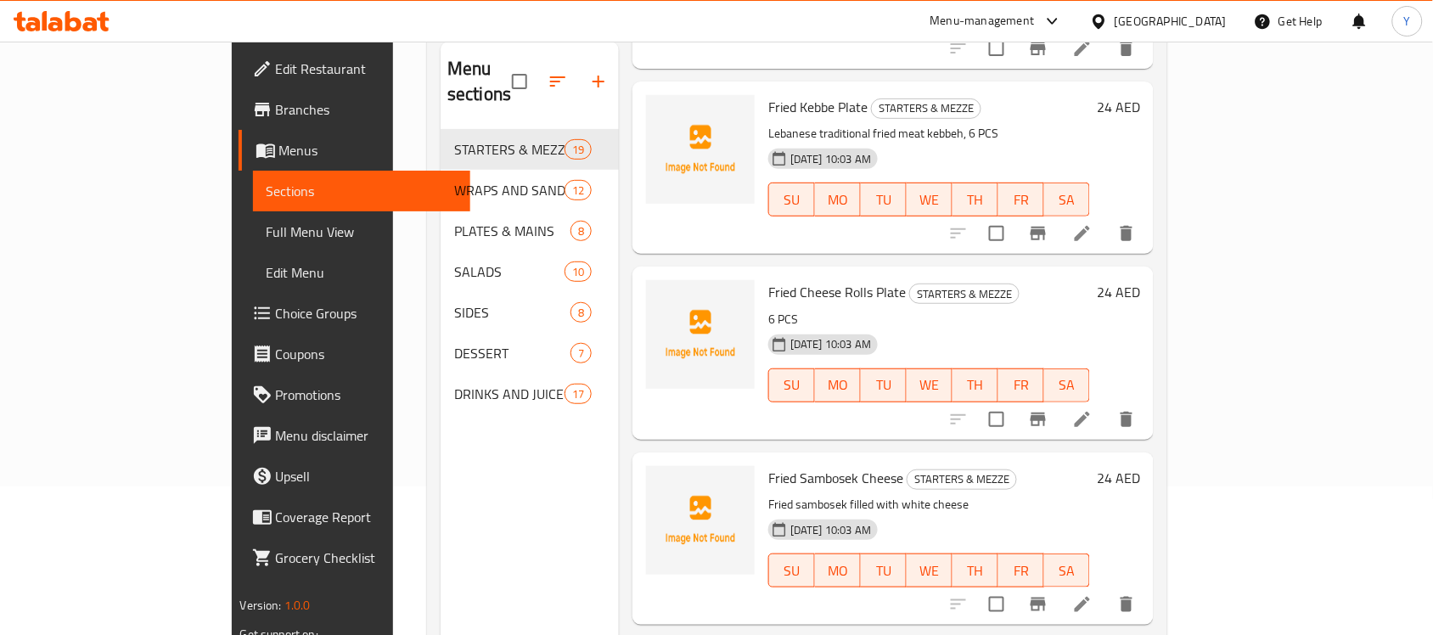
scroll to position [239, 0]
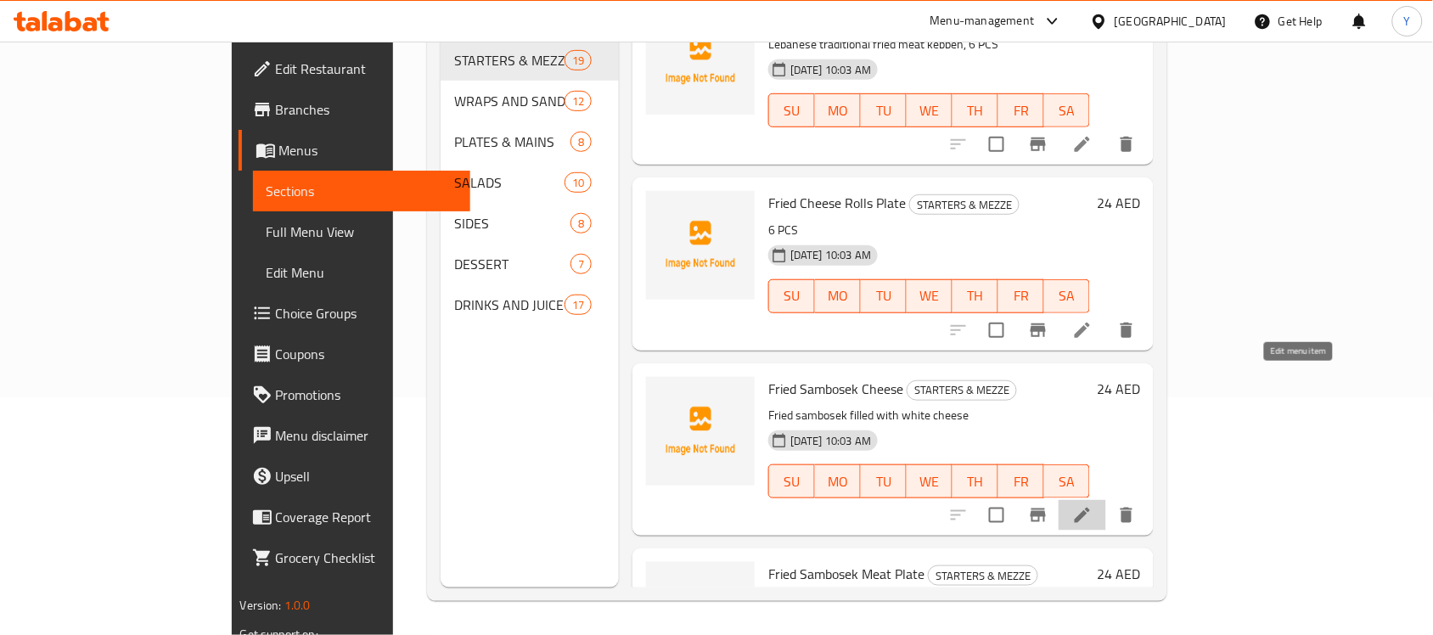
click at [1093, 505] on icon at bounding box center [1082, 515] width 20 height 20
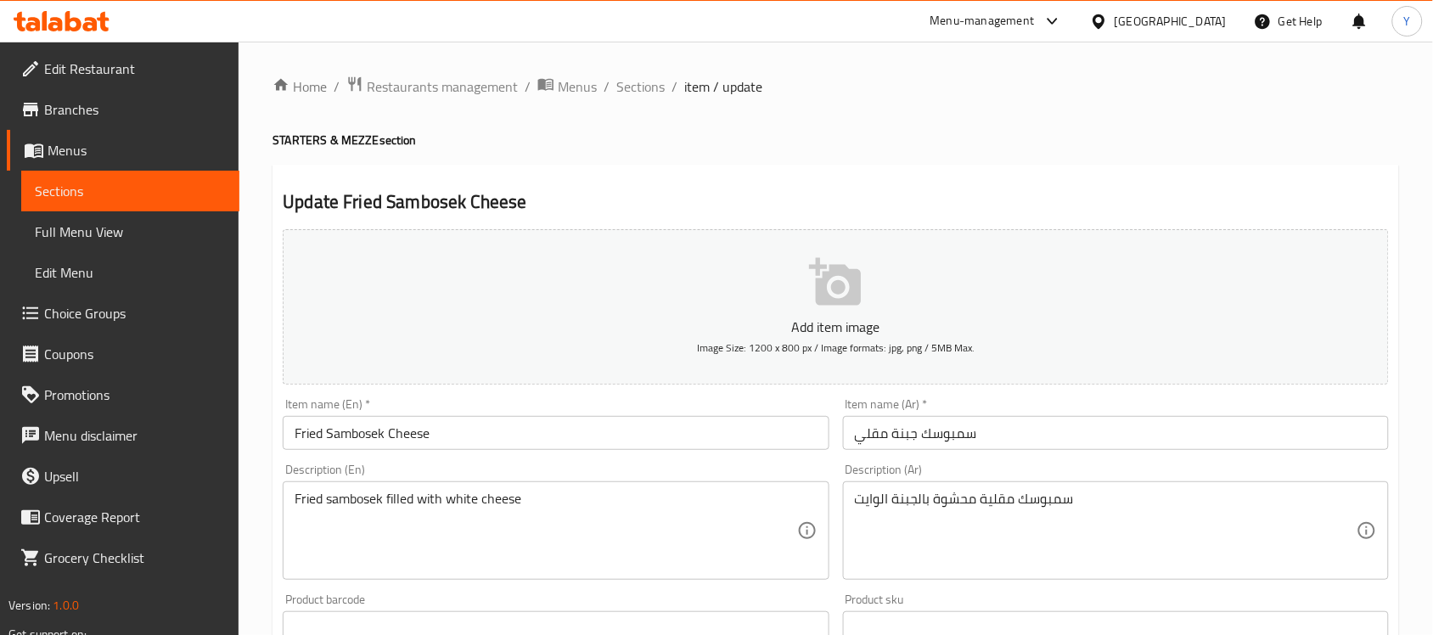
click at [1130, 480] on div "Description (Ar) سمبوسك مقلية محشوة بالجبنة الوايت Description (Ar)" at bounding box center [1116, 522] width 546 height 116
click at [1138, 443] on input "سمبوسك جبنة مقلي" at bounding box center [1116, 433] width 546 height 34
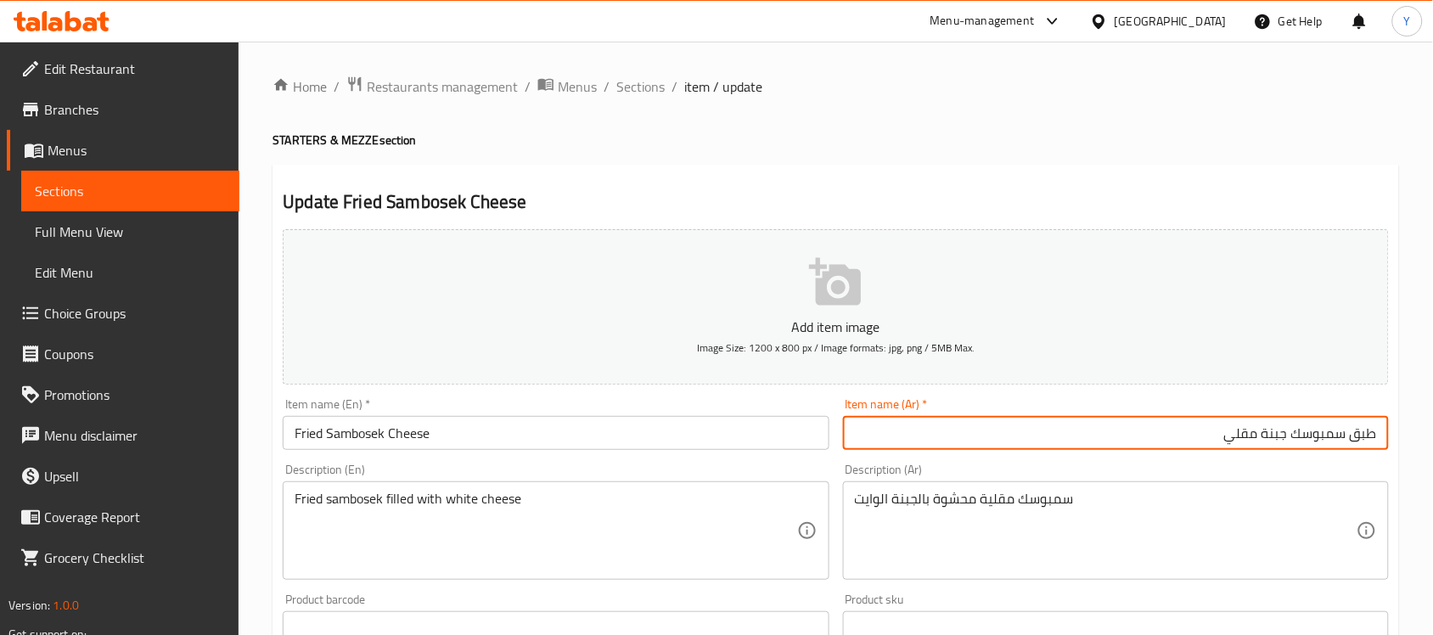
type input "طبق سمبوسك جبنة مقلي"
click at [603, 419] on input "Fried Sambosek Cheese" at bounding box center [556, 433] width 546 height 34
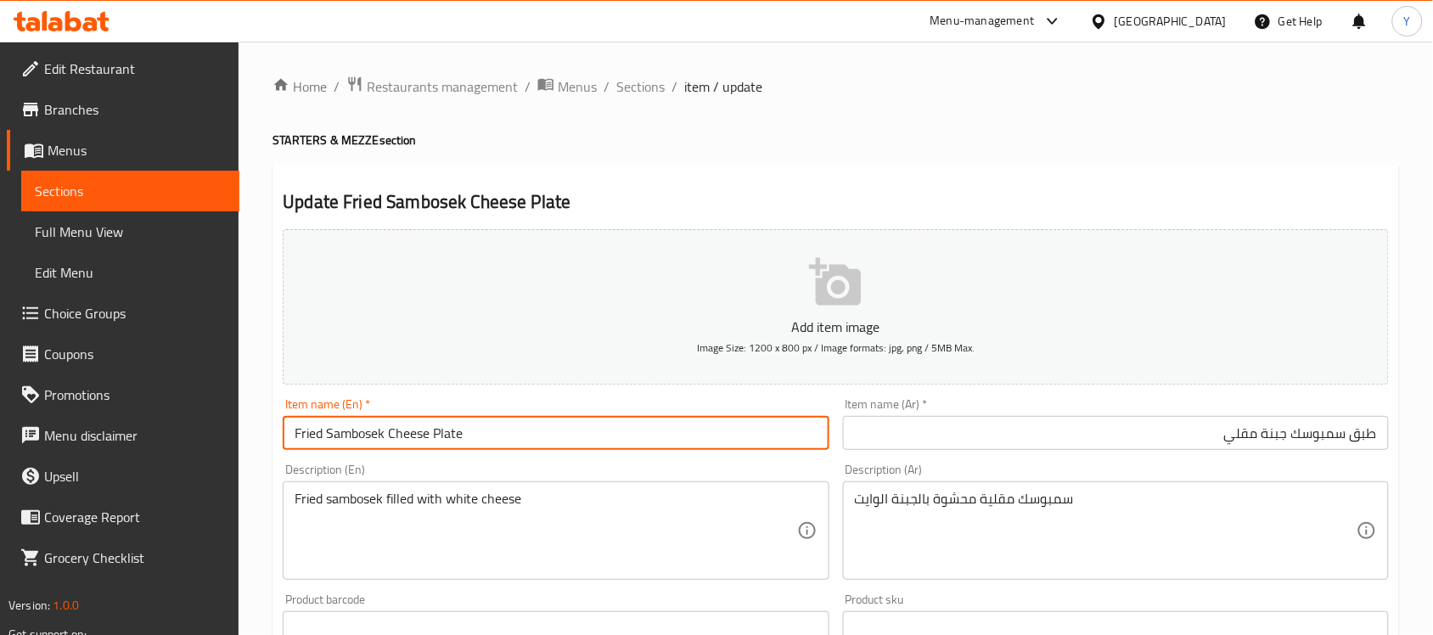
type input "Fried Sambosek Cheese Plate"
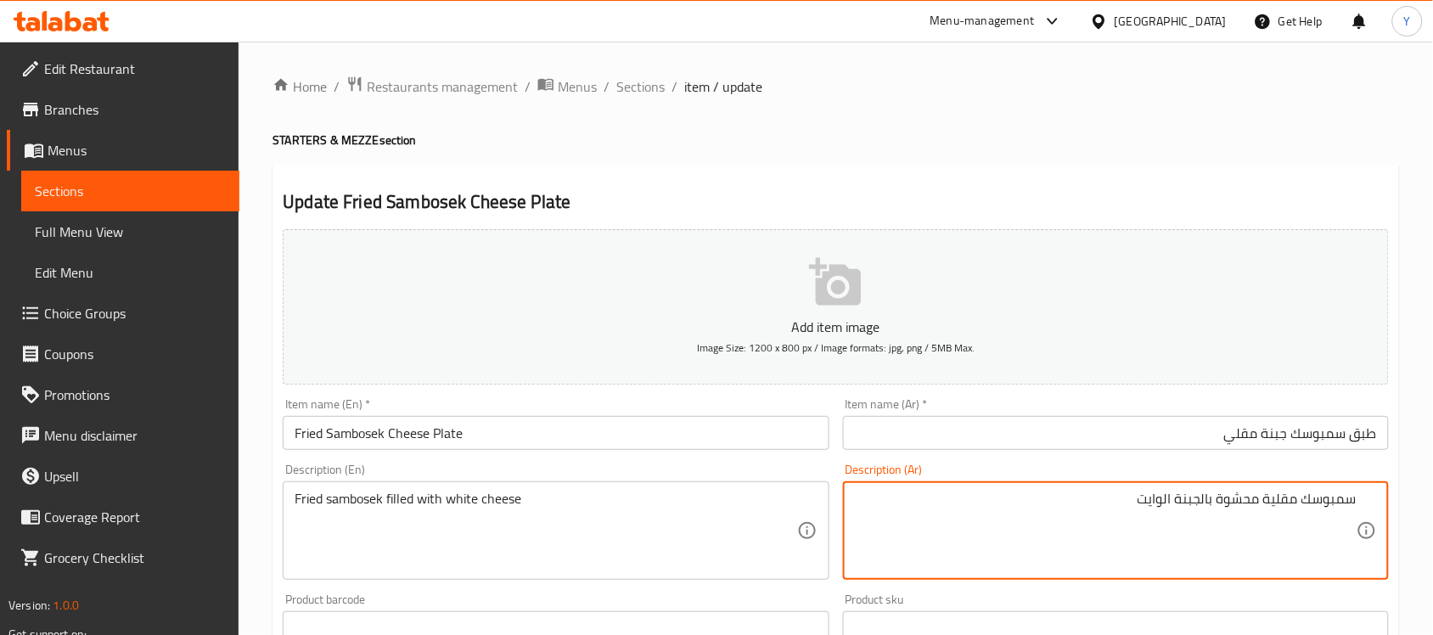
click at [1085, 506] on textarea "سمبوسك مقلية محشوة بالجبنة الوايت" at bounding box center [1106, 531] width 502 height 81
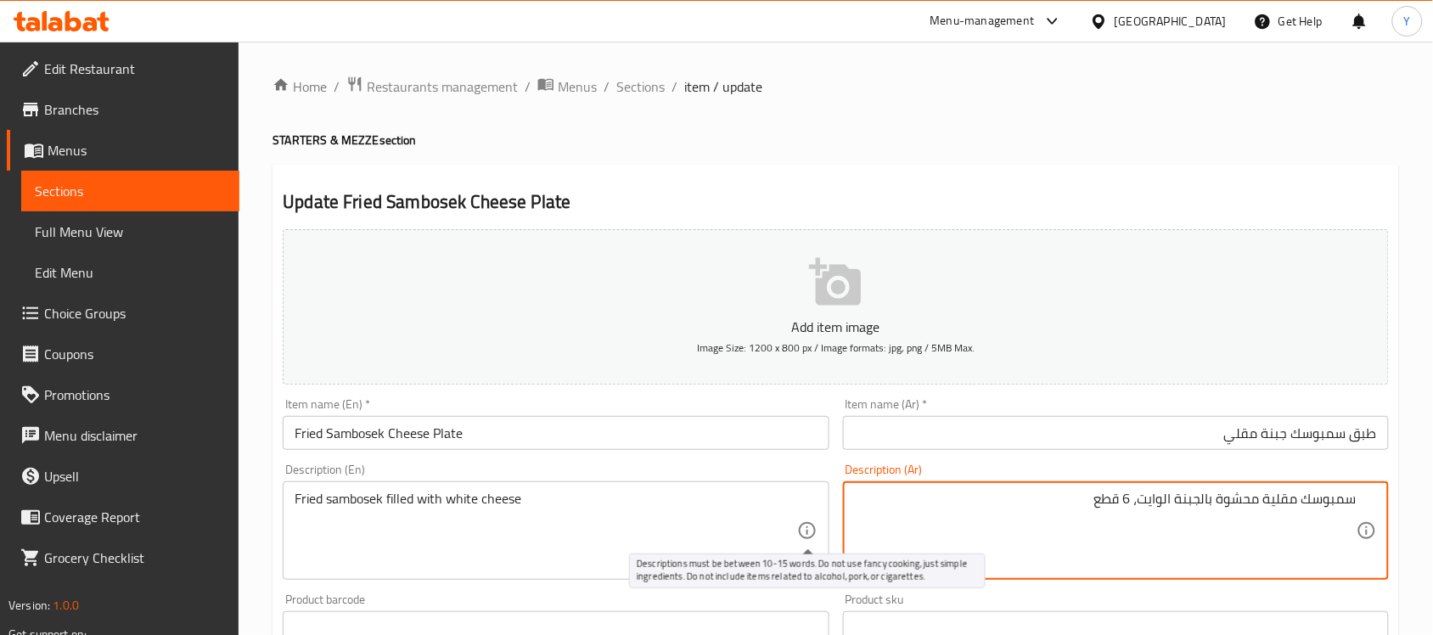
type textarea "سمبوسك مقلية محشوة بالجبنة الوايت، 6 قطع"
click at [474, 481] on div "Description (En) Fried sambosek filled with white cheese Description (En)" at bounding box center [556, 522] width 546 height 116
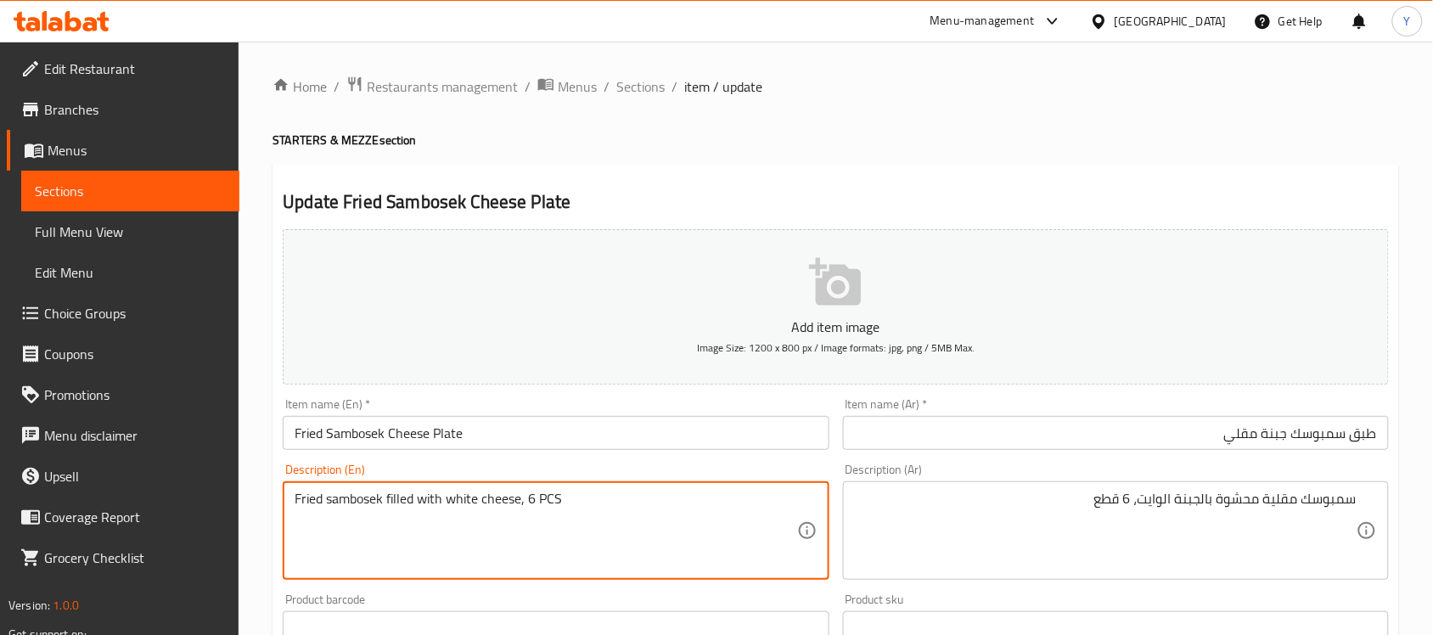
type textarea "Fried sambosek filled with white cheese, 6 PCS"
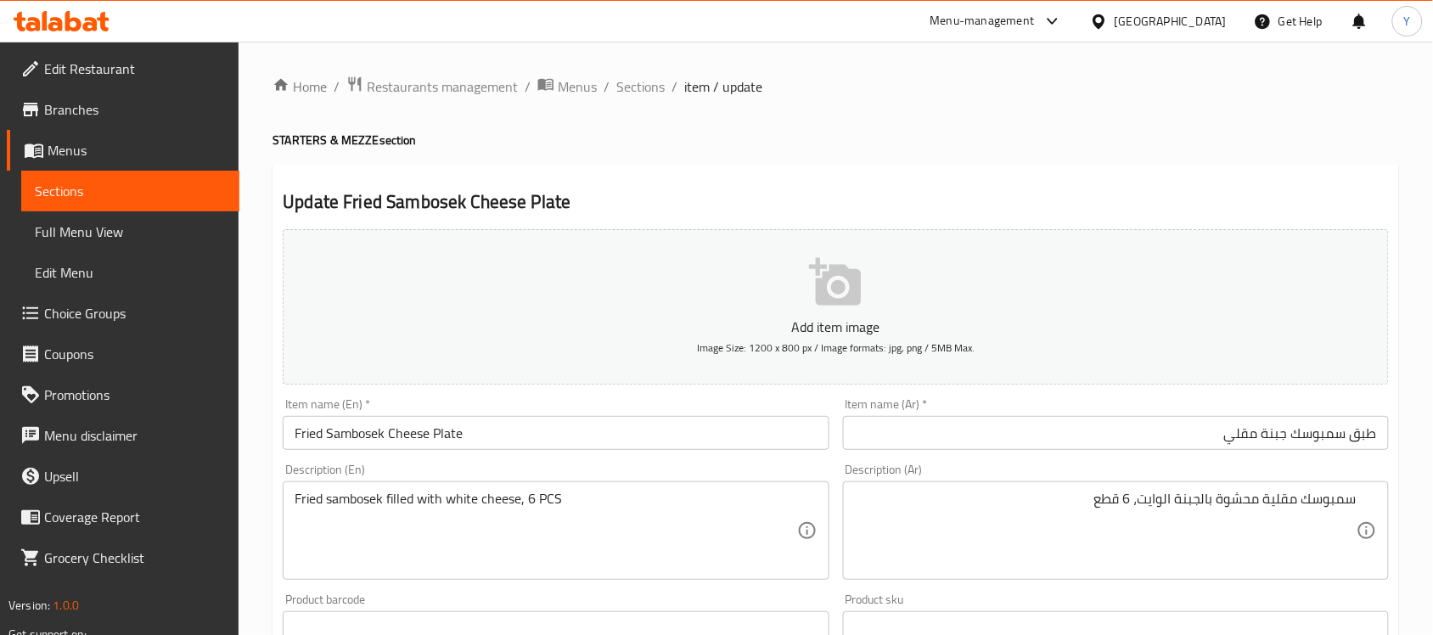
click at [1142, 132] on h4 "STARTERS & MEZZE section" at bounding box center [836, 140] width 1127 height 17
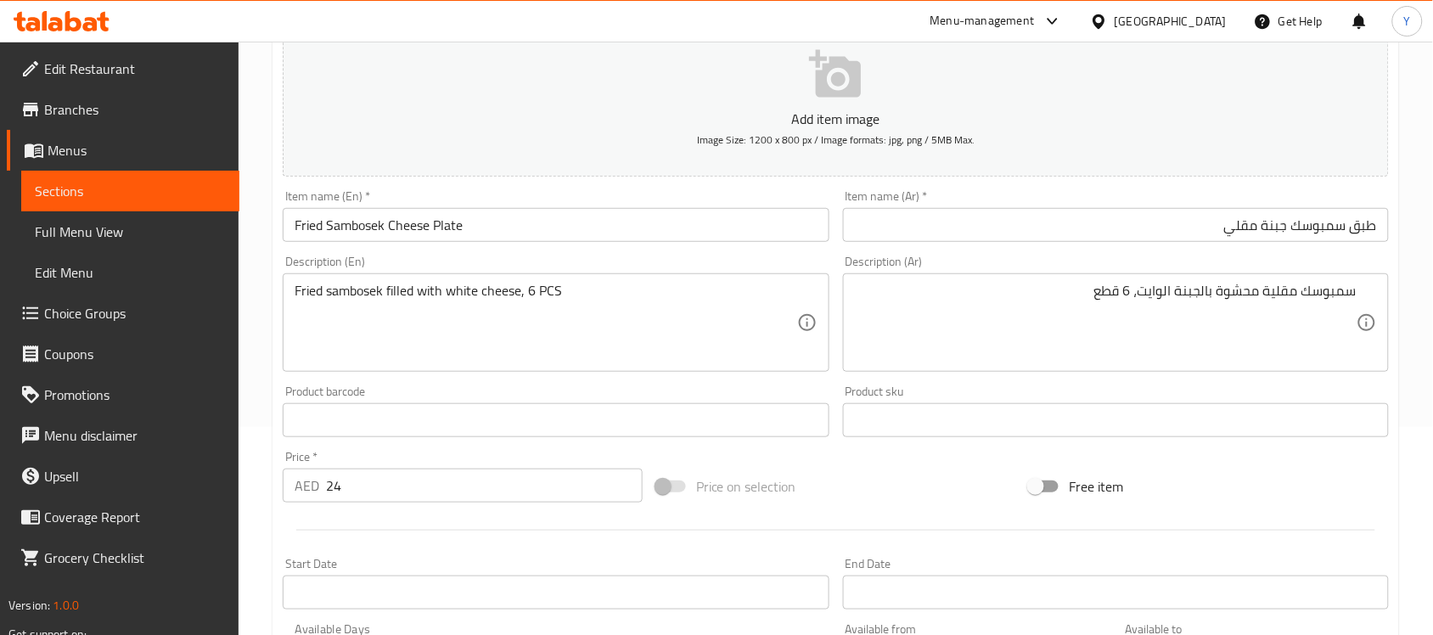
scroll to position [531, 0]
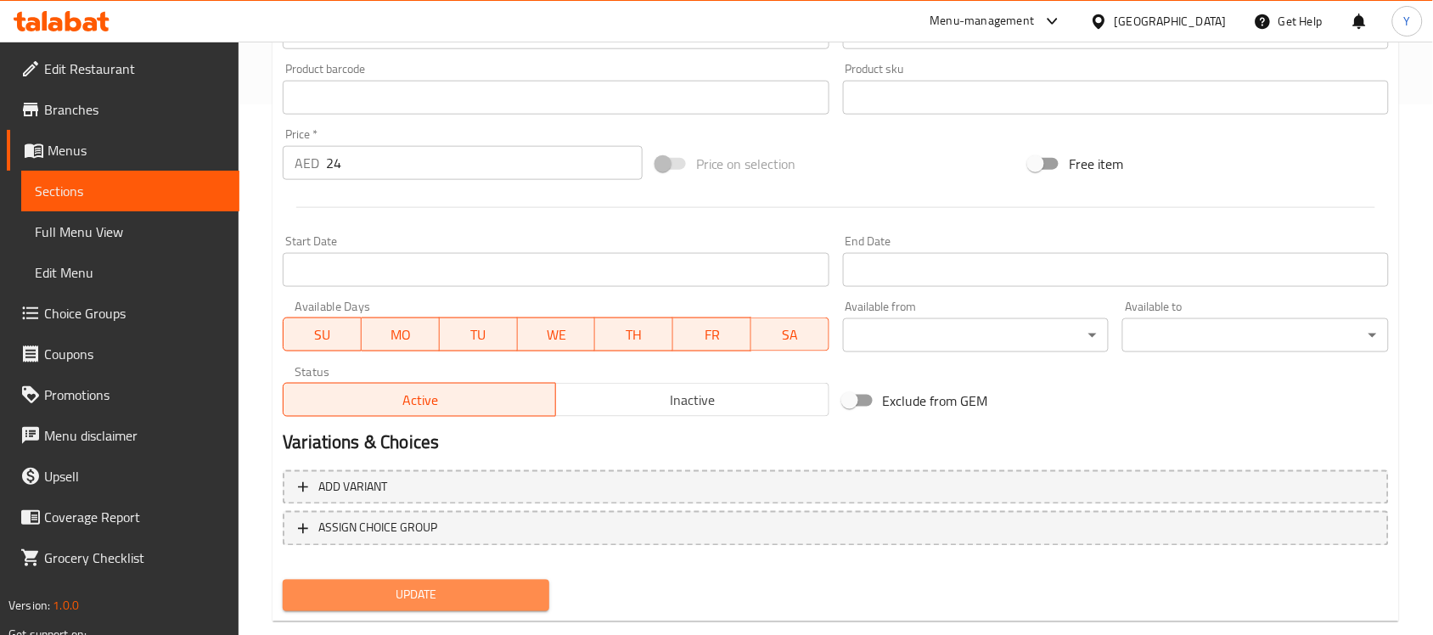
click at [487, 587] on span "Update" at bounding box center [415, 595] width 239 height 21
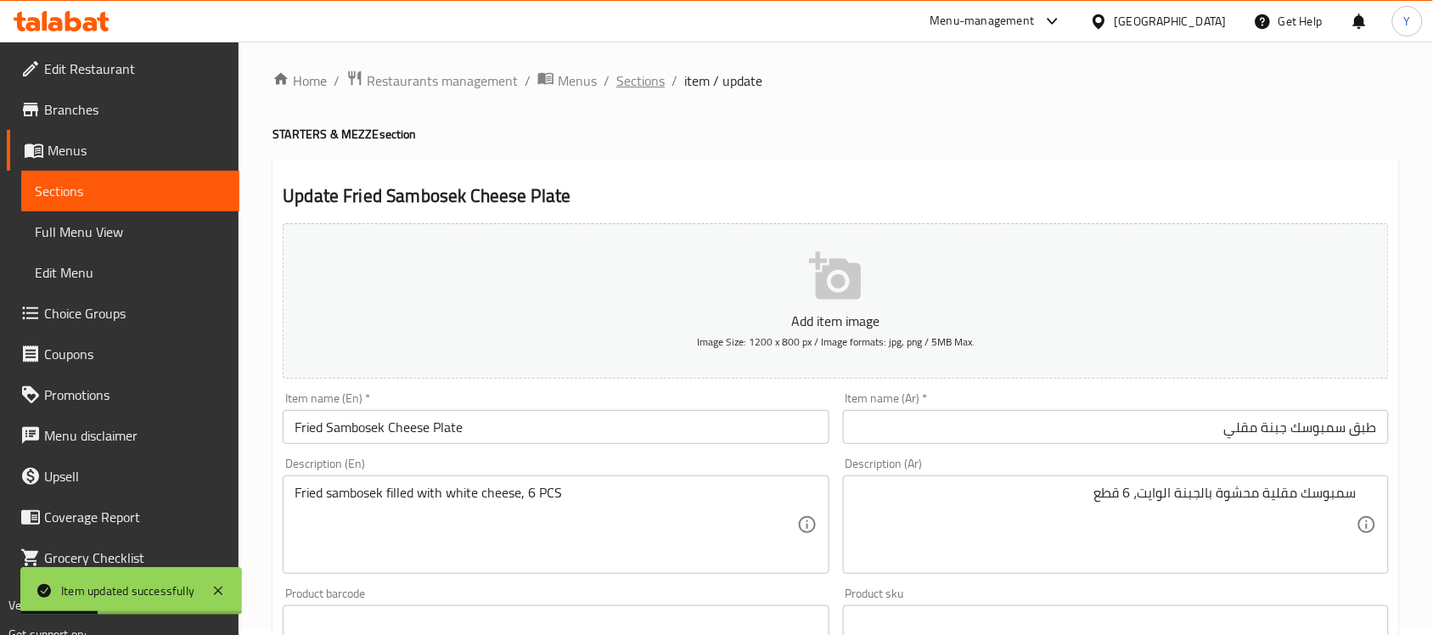
scroll to position [0, 0]
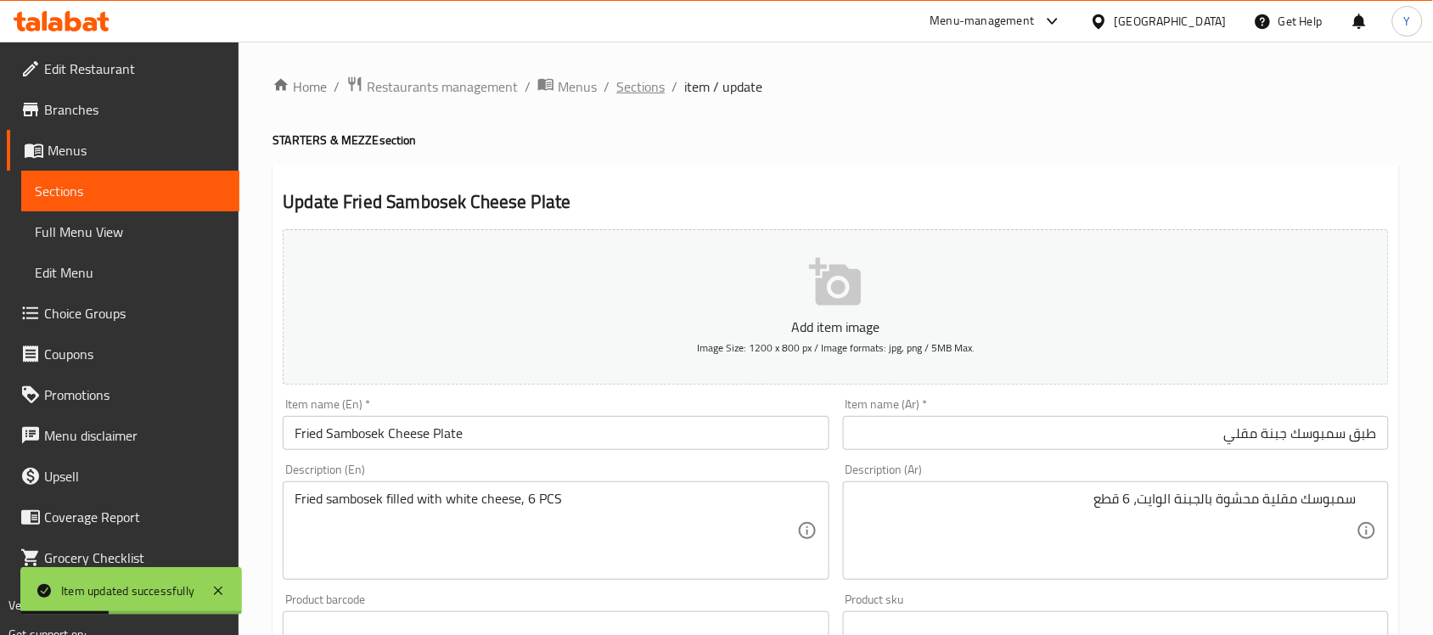
click at [633, 87] on span "Sections" at bounding box center [640, 86] width 48 height 20
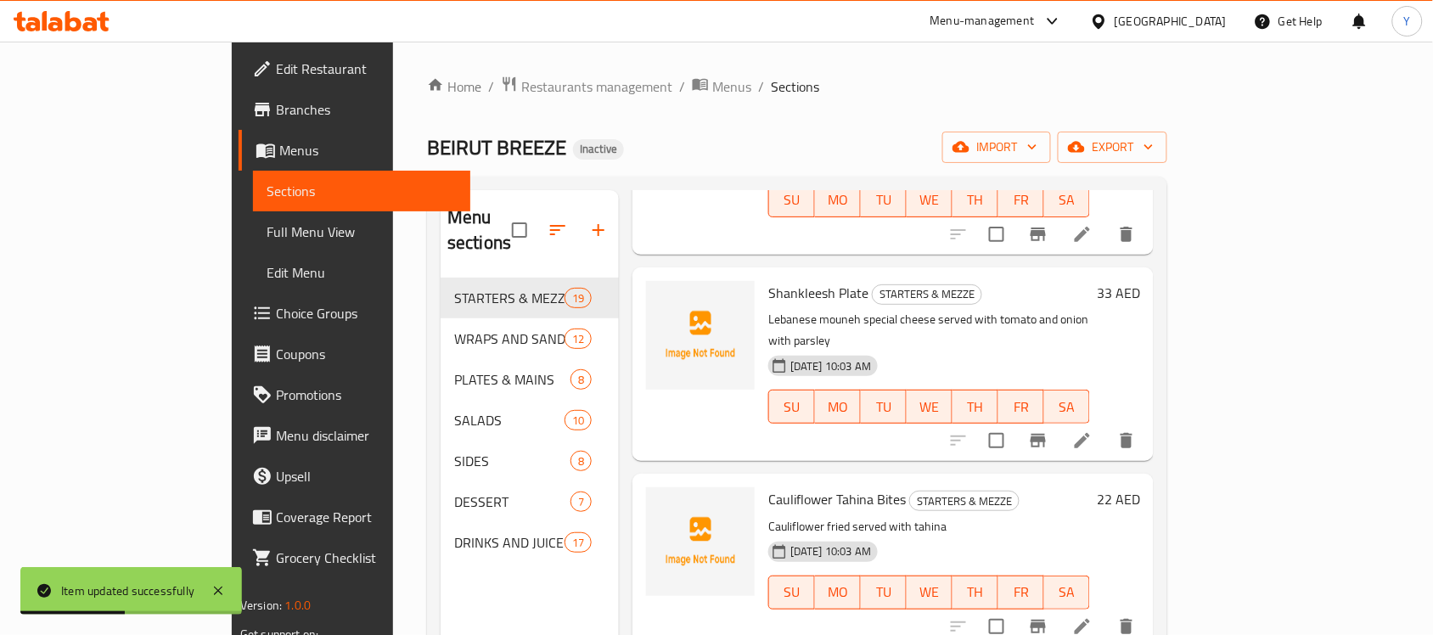
scroll to position [1643, 0]
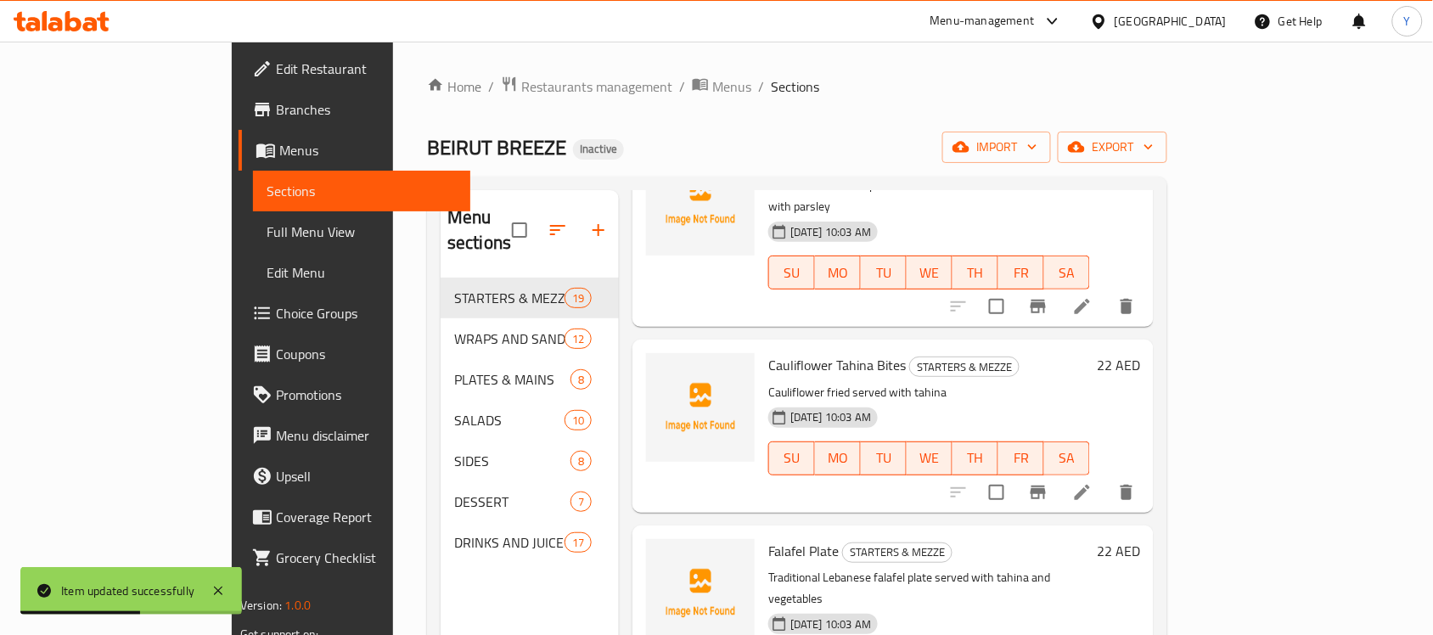
click at [1090, 485] on icon at bounding box center [1082, 492] width 15 height 15
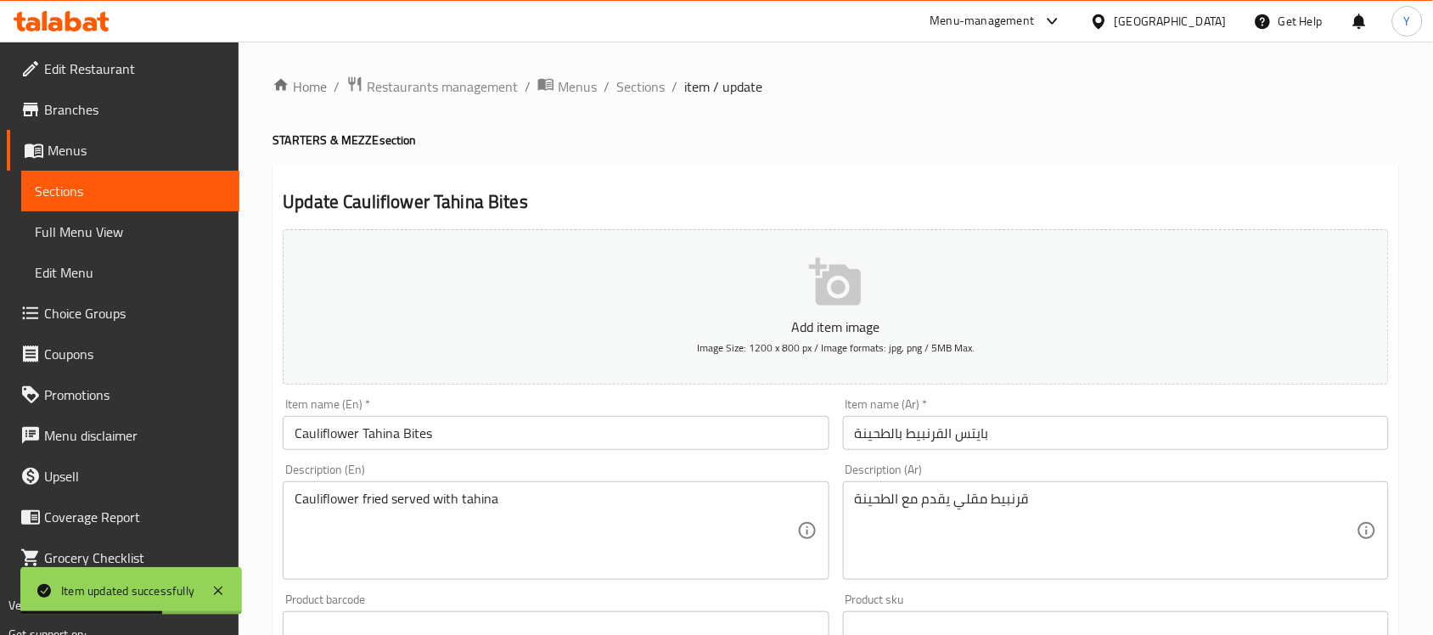
click at [520, 422] on input "Cauliflower Tahina Bites" at bounding box center [556, 433] width 546 height 34
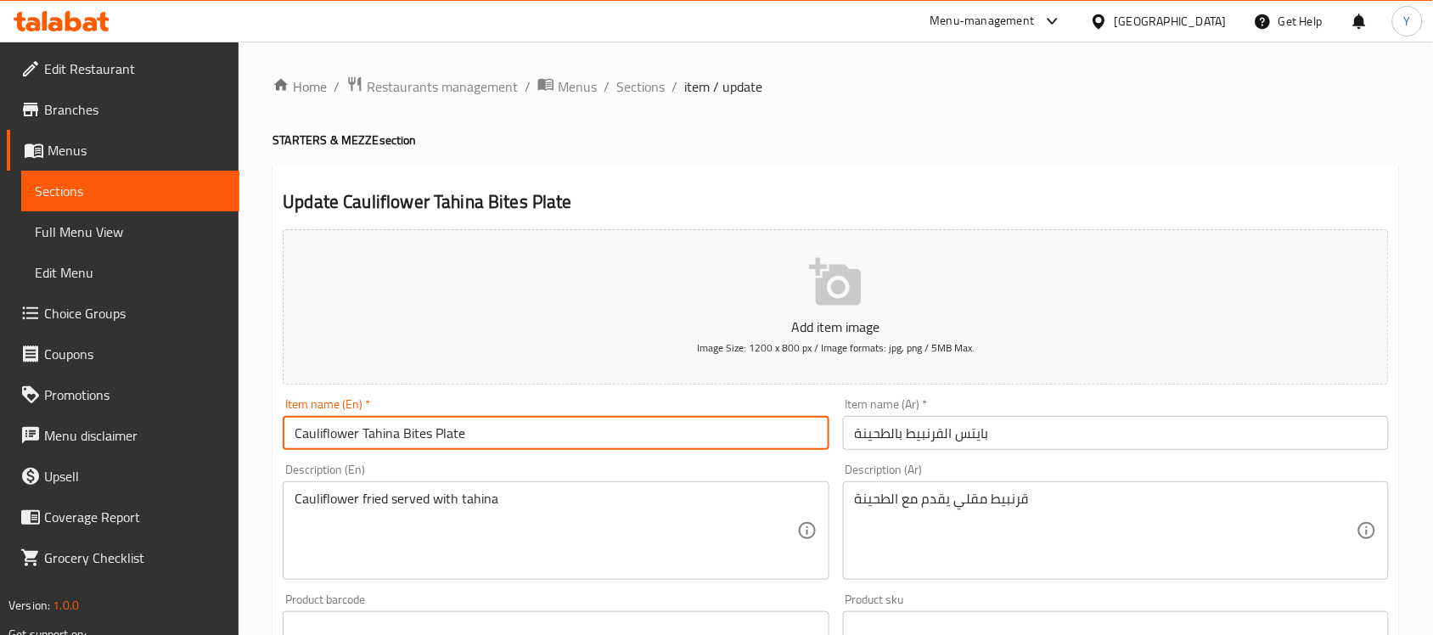
type input "Cauliflower Tahina Bites Plate"
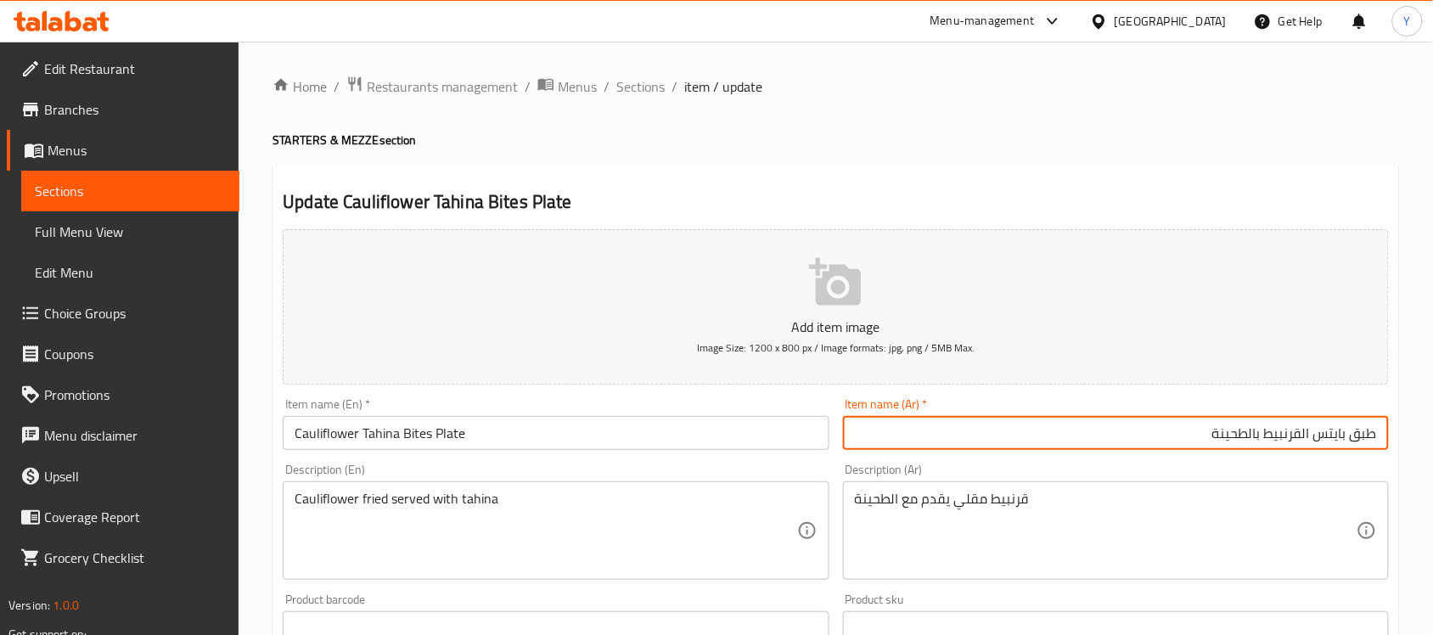
type input "طبق بايتس القرنبيط بالطحينة"
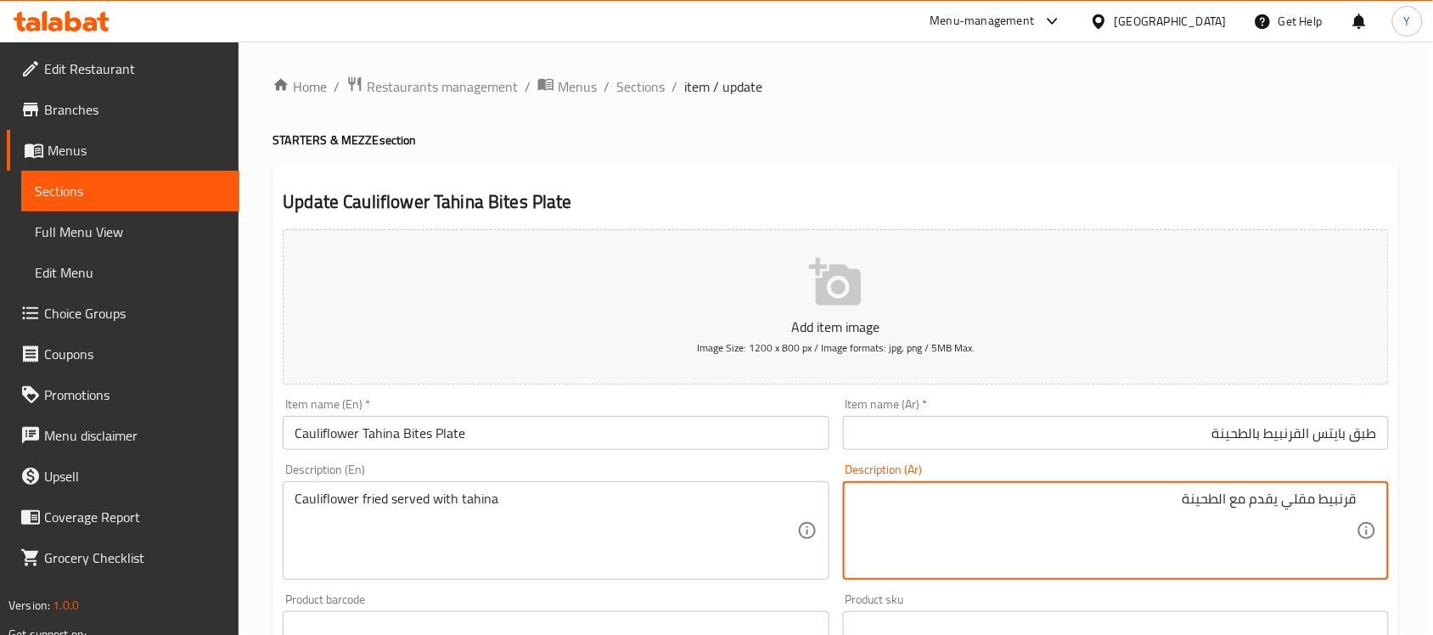
click at [1044, 518] on textarea "قرنبيط مقلي يقدم مع الطحينة" at bounding box center [1106, 531] width 502 height 81
type textarea "قرنبيط مقلي يقدم مع الطحينة، 6 قطع"
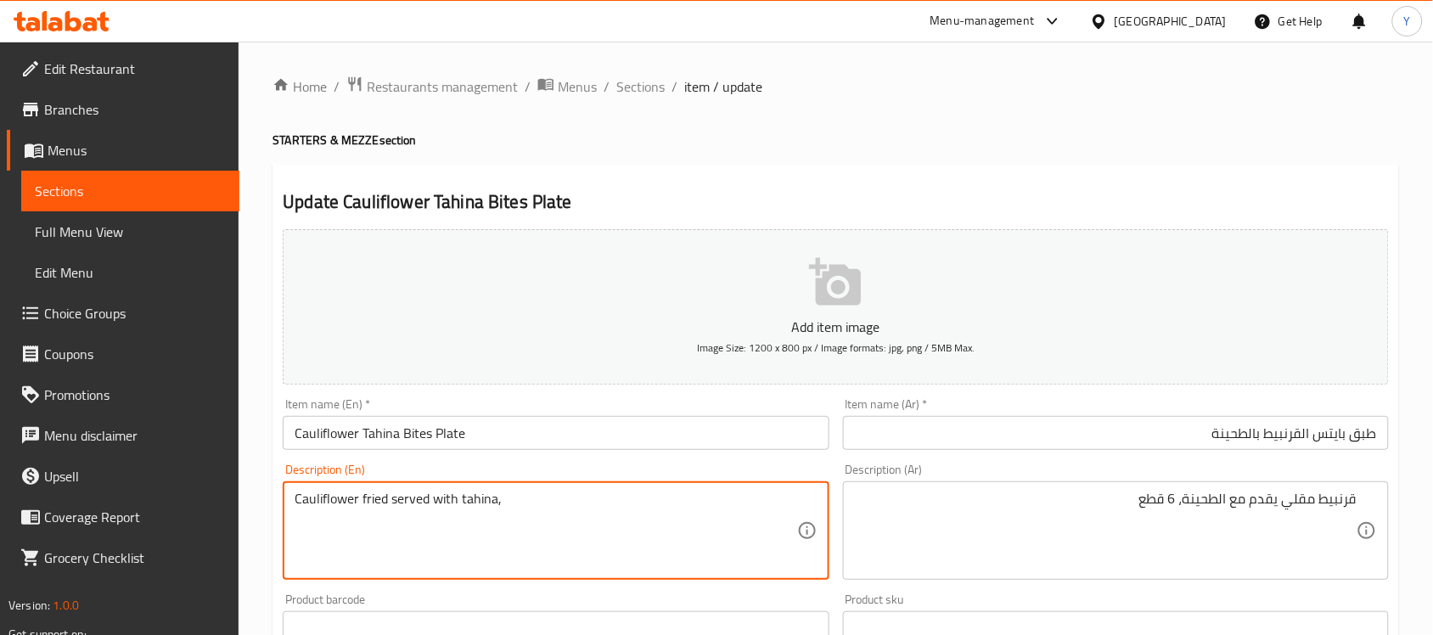
paste textarea "6 PCS"
type textarea "Cauliflower fried served with tahina, 6 PCS"
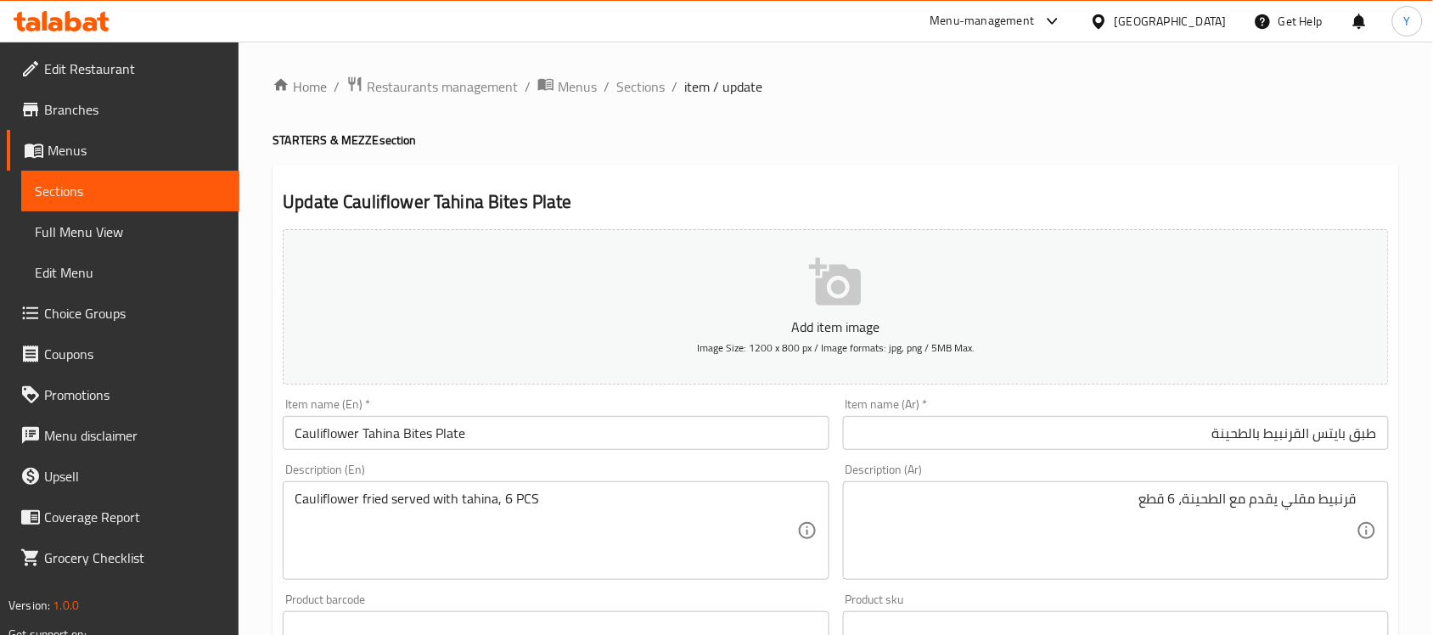
click at [1024, 126] on div "Home / Restaurants management / Menus / Sections / item / update STARTERS & MEZ…" at bounding box center [836, 621] width 1127 height 1090
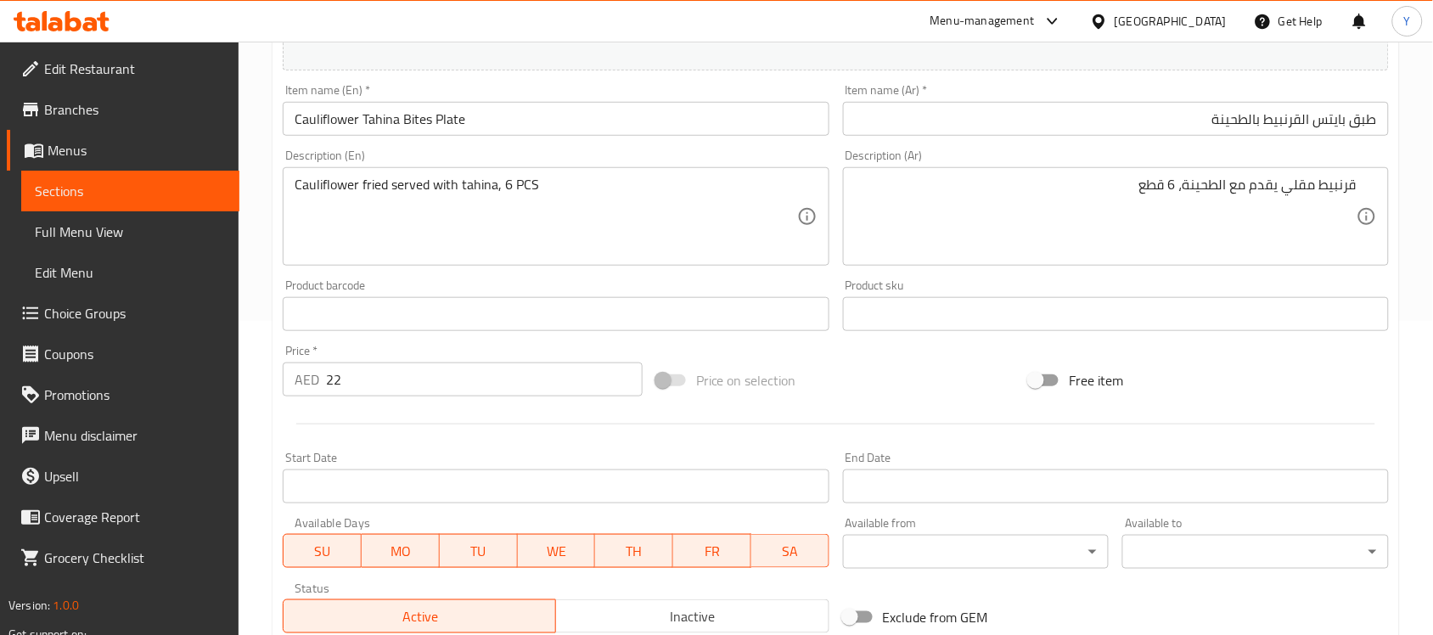
scroll to position [561, 0]
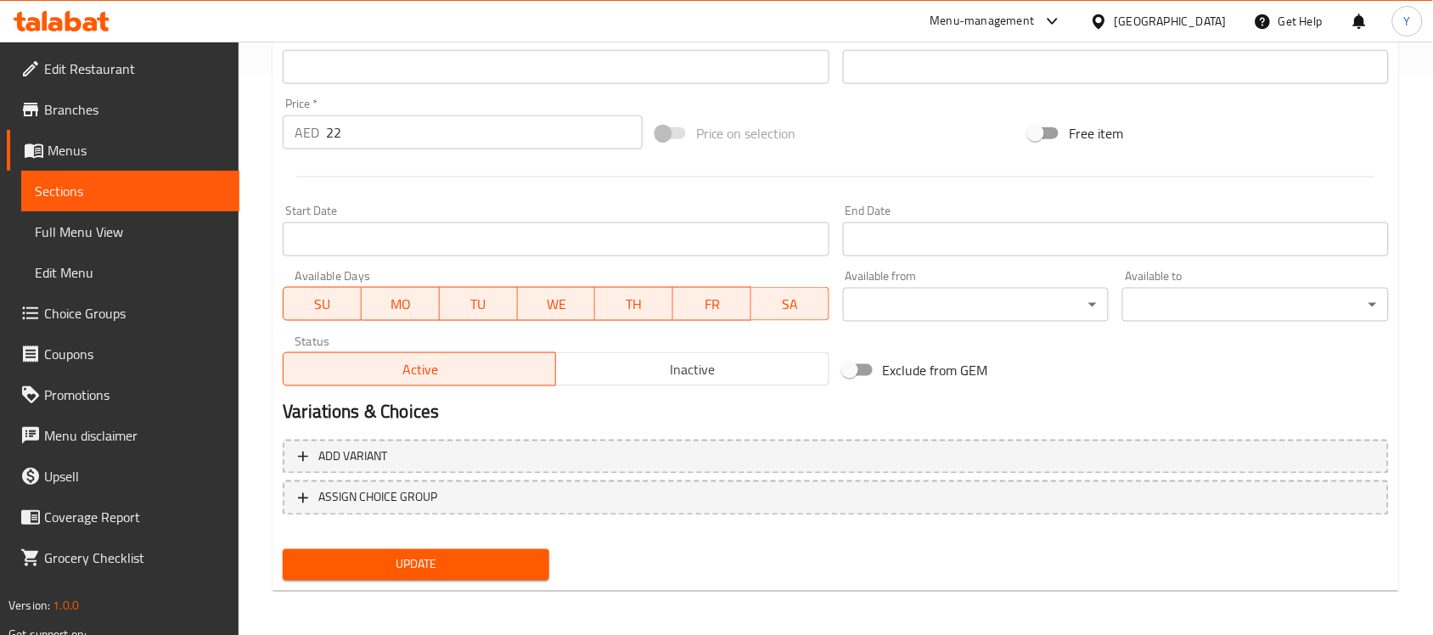
click at [505, 563] on span "Update" at bounding box center [415, 564] width 239 height 21
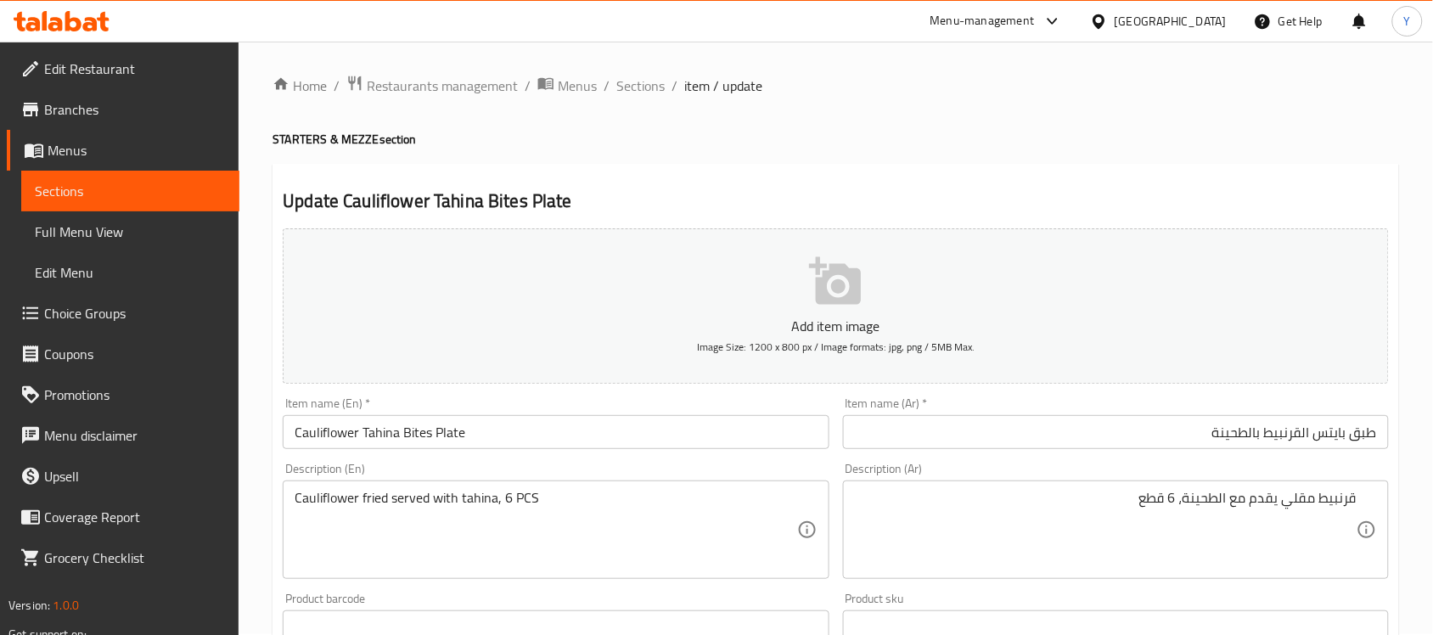
scroll to position [0, 0]
click at [621, 81] on span "Sections" at bounding box center [640, 86] width 48 height 20
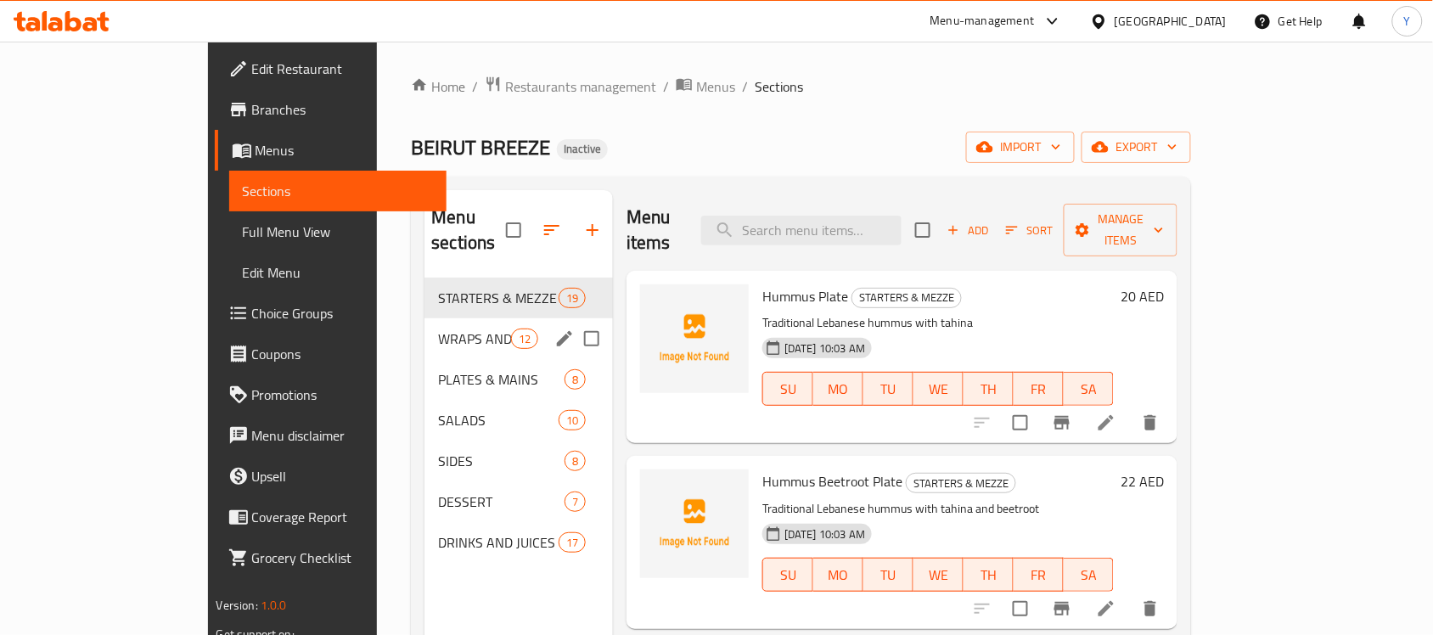
click at [438, 329] on span "WRAPS AND SANDWICHES" at bounding box center [474, 339] width 72 height 20
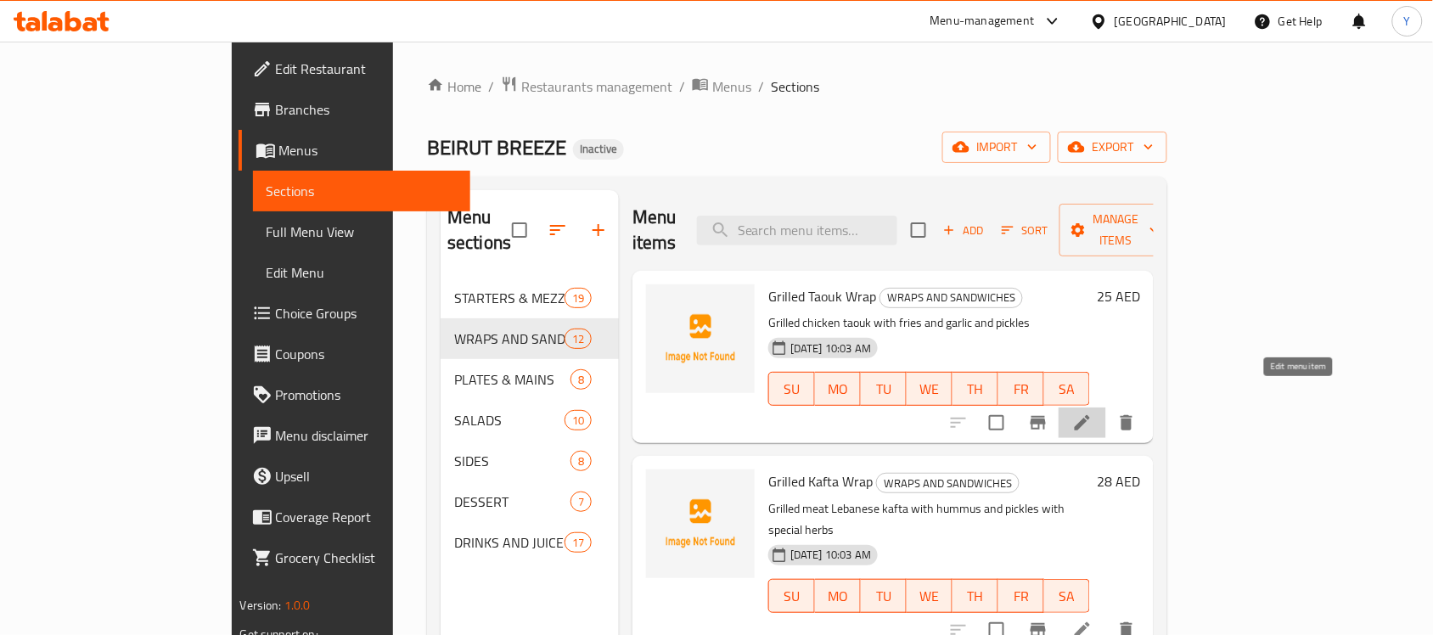
click at [1090, 415] on icon at bounding box center [1082, 422] width 15 height 15
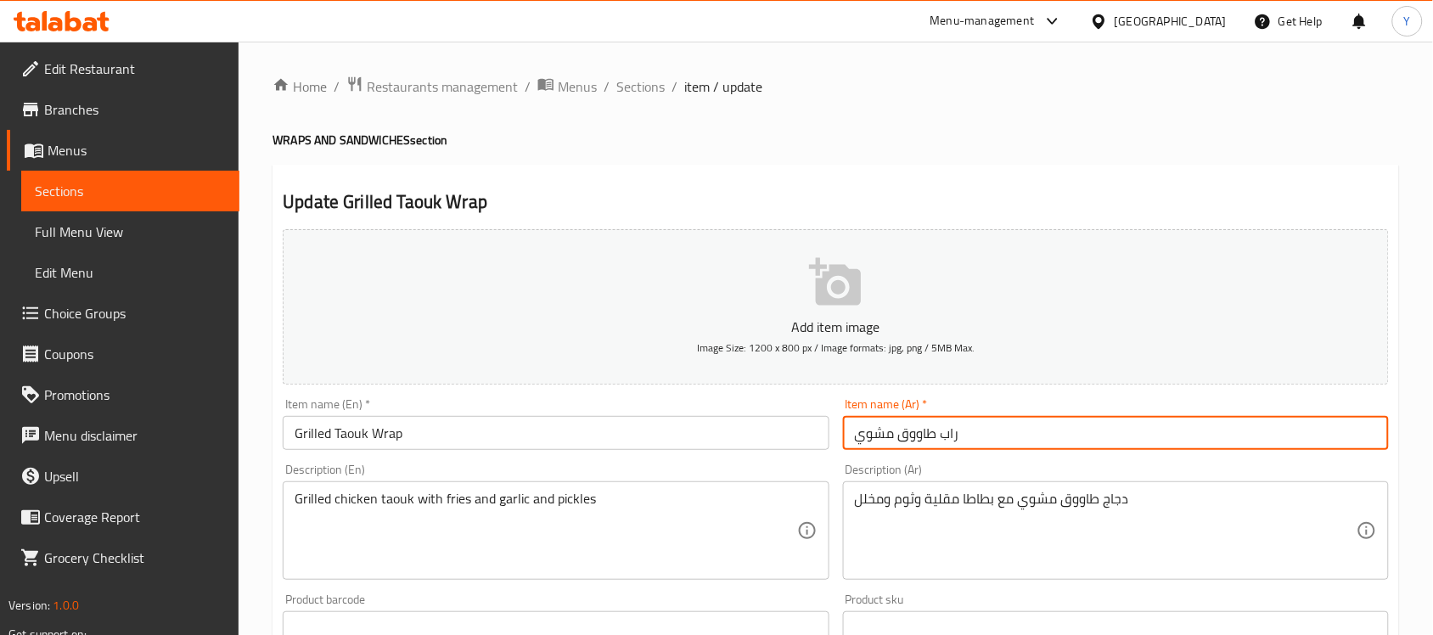
click at [1020, 442] on input "راب طاووق مشوي" at bounding box center [1116, 433] width 546 height 34
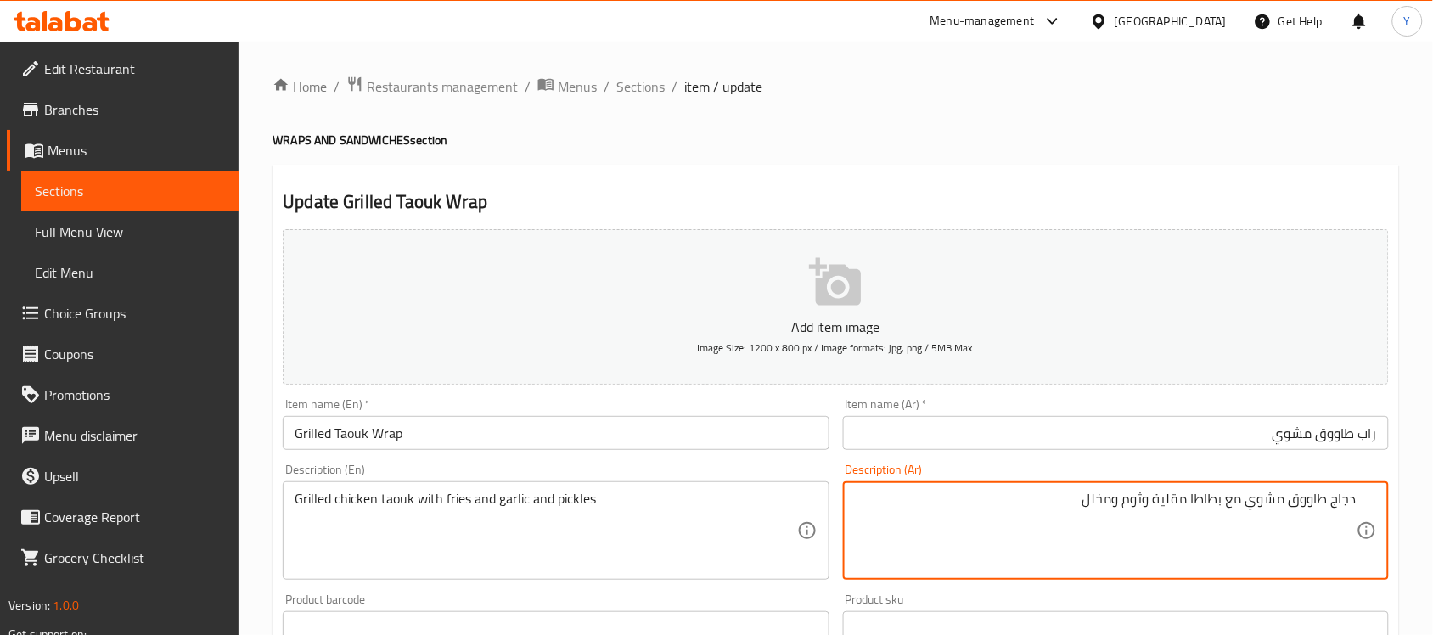
click at [1066, 525] on textarea "دجاج طاووق مشوي مع بطاطا مقلية وثوم ومخلل" at bounding box center [1106, 531] width 502 height 81
type textarea "دجاج طاووق مشوي مع بطاطا مقلية وثوم ومخلل،"
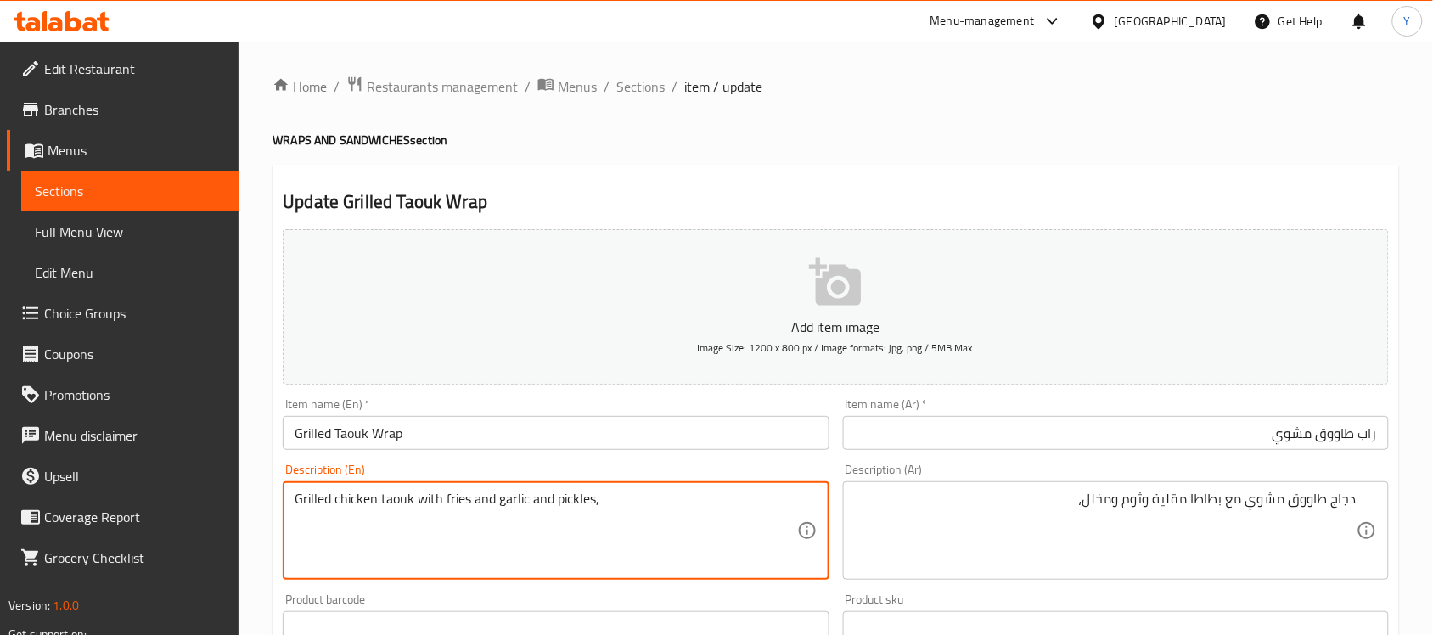
click at [634, 510] on textarea "Grilled chicken taouk with fries and garlic and pickles," at bounding box center [546, 531] width 502 height 81
click at [672, 535] on textarea "Grilled chicken taouk with fries and garlic and pickles," at bounding box center [546, 531] width 502 height 81
paste textarea "LEBANESE BREAD"
click at [629, 498] on textarea "Grilled chicken taouk with fries and garlic and pickles, LEBANESE BREAD" at bounding box center [546, 531] width 502 height 81
drag, startPoint x: 629, startPoint y: 498, endPoint x: 801, endPoint y: 498, distance: 171.5
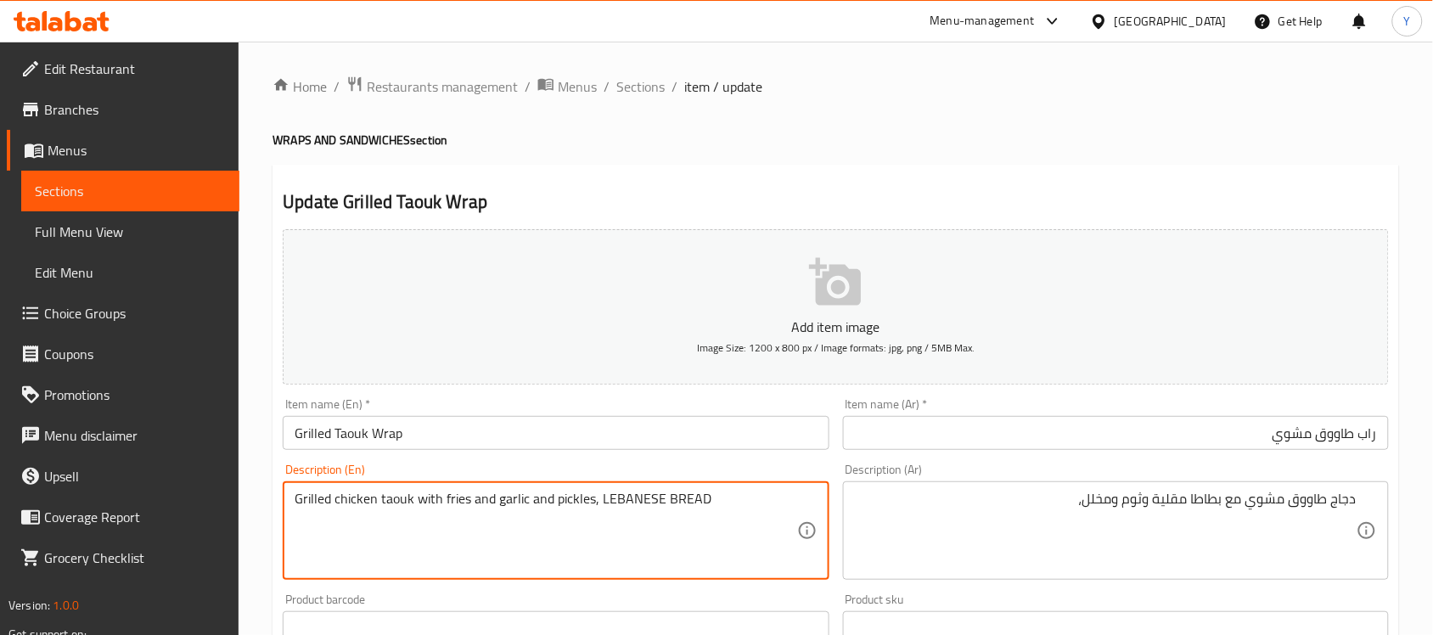
click at [777, 498] on textarea "Grilled chicken taouk with fries and garlic and pickles, LEBANESE BREAD" at bounding box center [546, 531] width 502 height 81
paste textarea "ebanese Bread"
type textarea "Grilled chicken taouk with fries and garlic and pickles, Lebanese Bread"
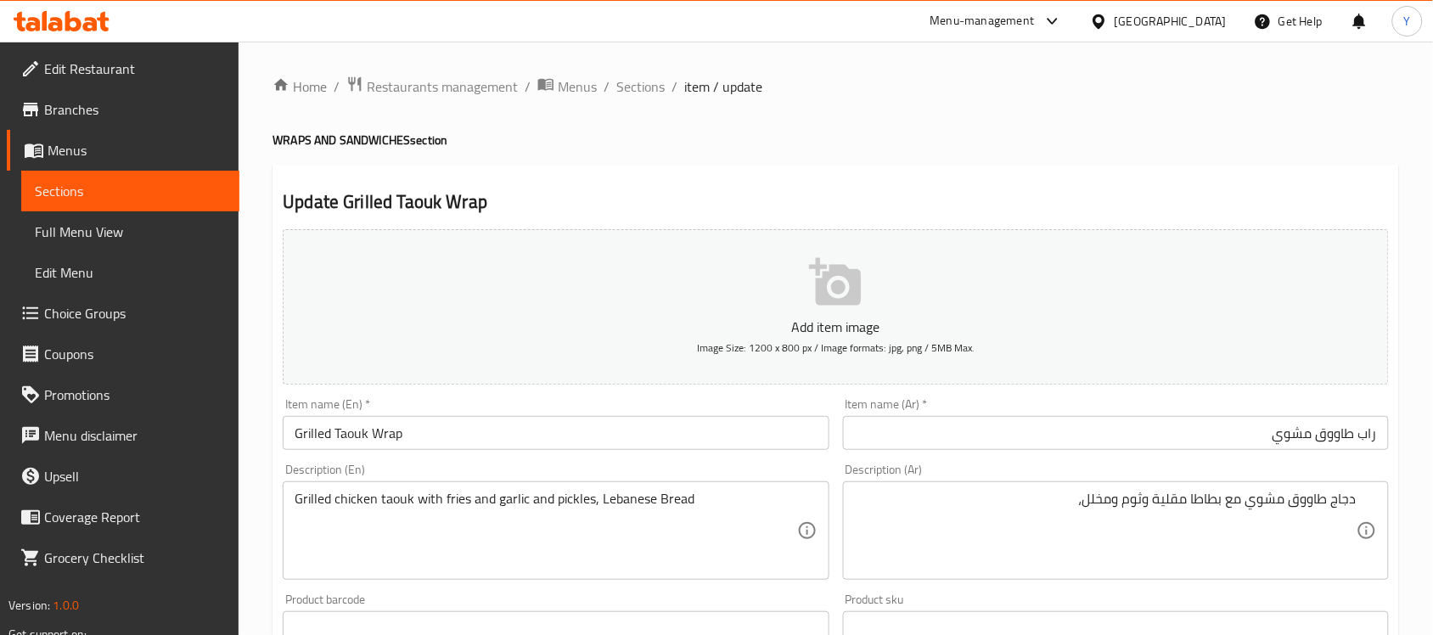
drag, startPoint x: 597, startPoint y: 505, endPoint x: 702, endPoint y: 559, distance: 118.1
click at [597, 505] on textarea "Grilled chicken taouk with fries and garlic and pickles, Lebanese Bread" at bounding box center [546, 531] width 502 height 81
click at [853, 205] on h2 "Update Grilled Taouk Wrap" at bounding box center [836, 201] width 1106 height 25
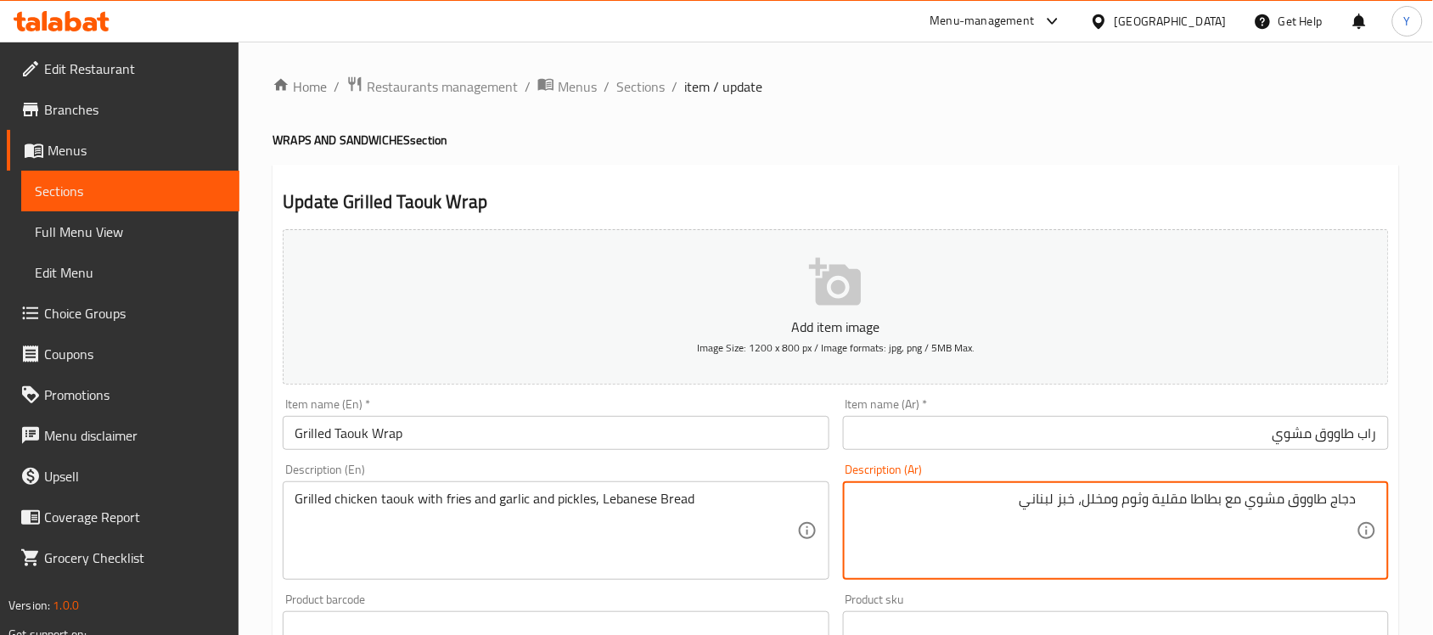
drag, startPoint x: 1166, startPoint y: 510, endPoint x: 1210, endPoint y: 507, distance: 44.3
click at [1210, 507] on textarea "دجاج طاووق مشوي مع بطاطا مقلية وثوم ومخلل، خبز لبناني" at bounding box center [1106, 531] width 502 height 81
type textarea "دجاج طاووق مشوي مع [PERSON_NAME] وثوم ومخلل، خبز لبناني"
click at [1074, 141] on h4 "WRAPS AND SANDWICHES section" at bounding box center [836, 140] width 1127 height 17
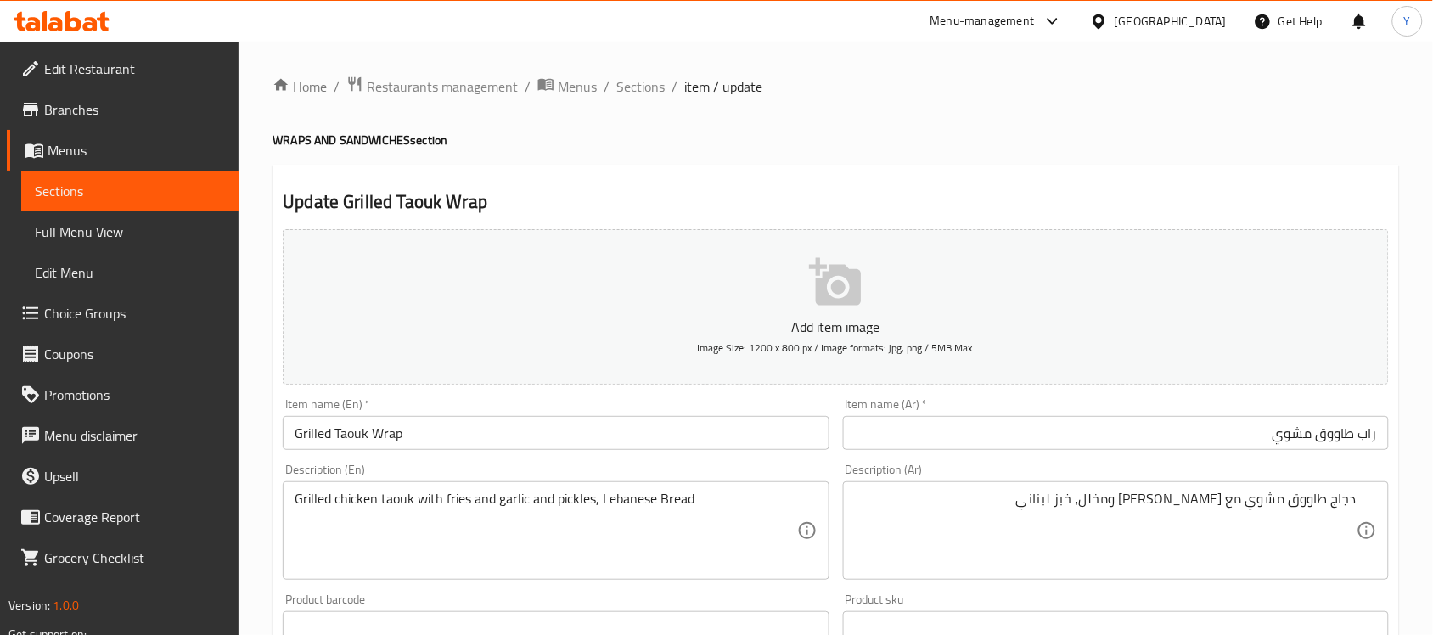
click at [1159, 107] on div "Home / Restaurants management / Menus / Sections / item / update WRAPS AND SAND…" at bounding box center [836, 621] width 1127 height 1090
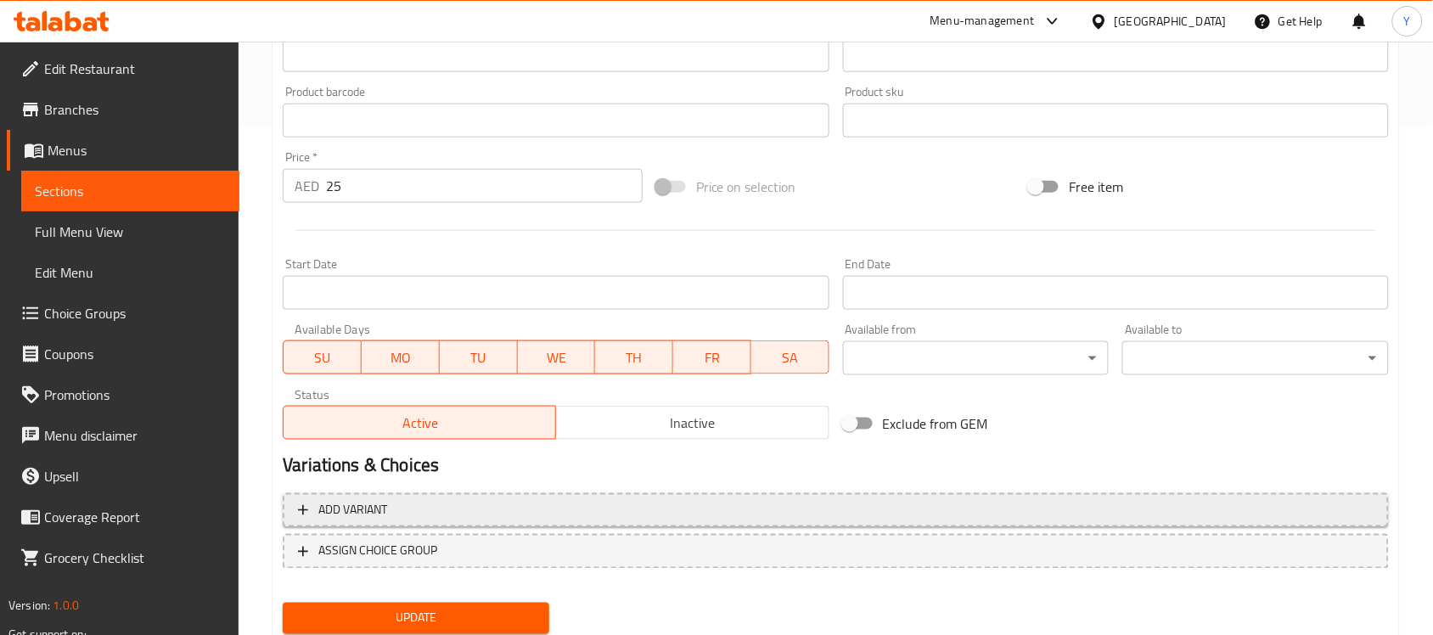
scroll to position [561, 0]
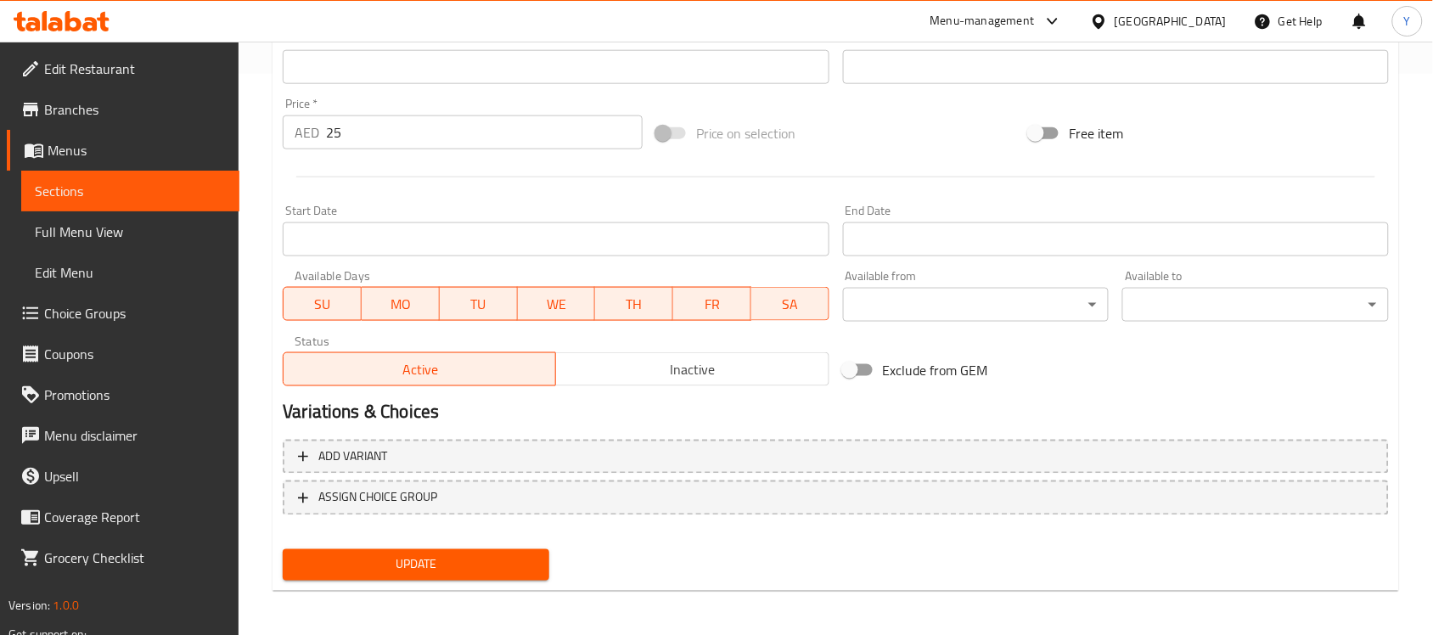
click at [504, 560] on span "Update" at bounding box center [415, 564] width 239 height 21
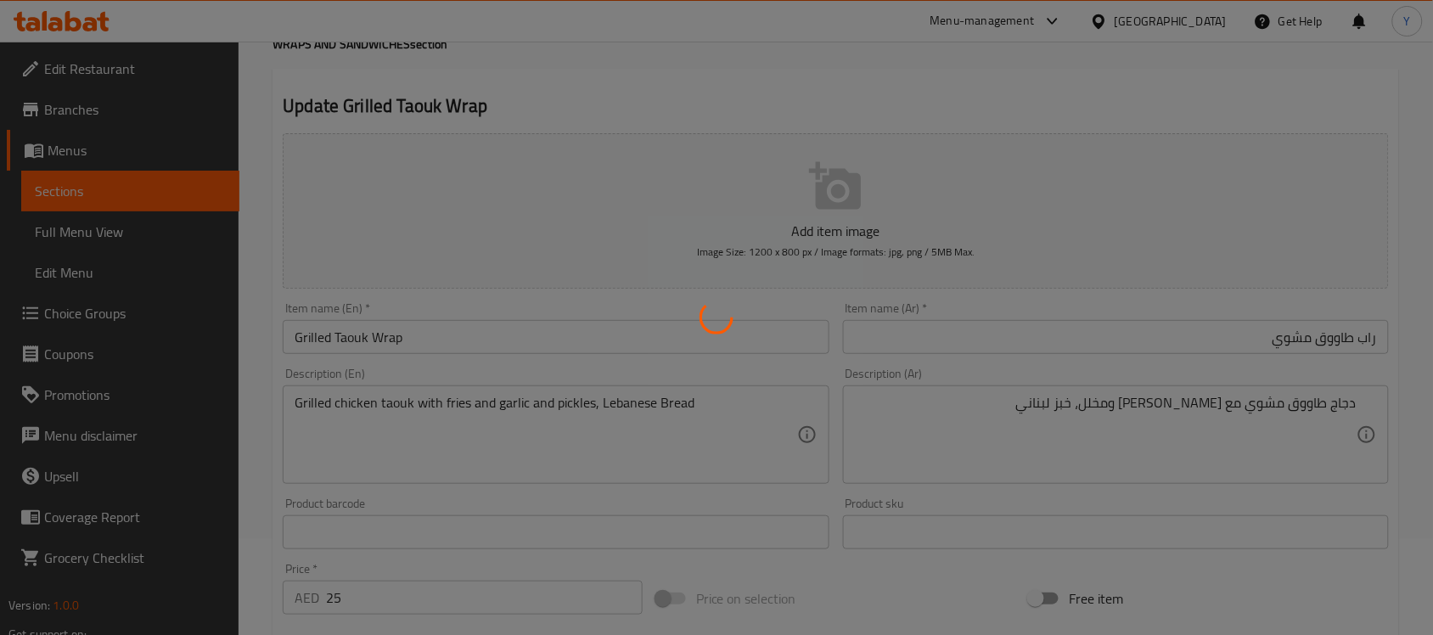
scroll to position [0, 0]
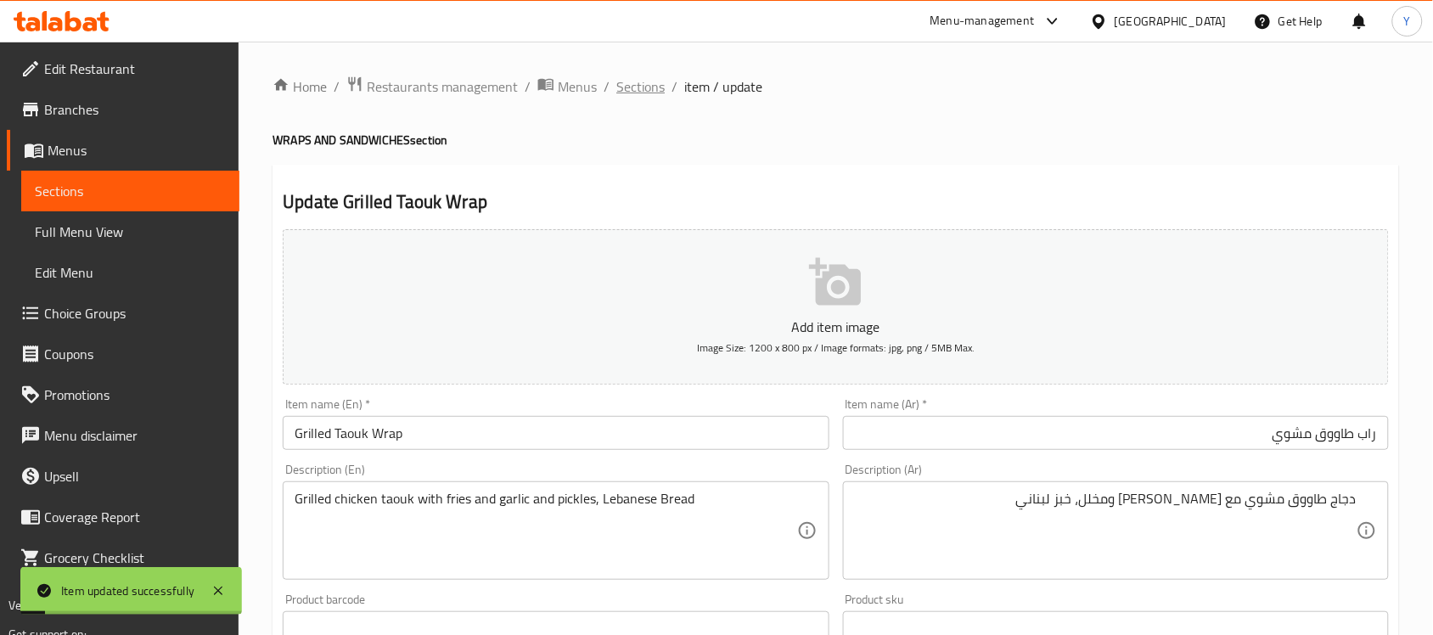
click at [633, 87] on span "Sections" at bounding box center [640, 86] width 48 height 20
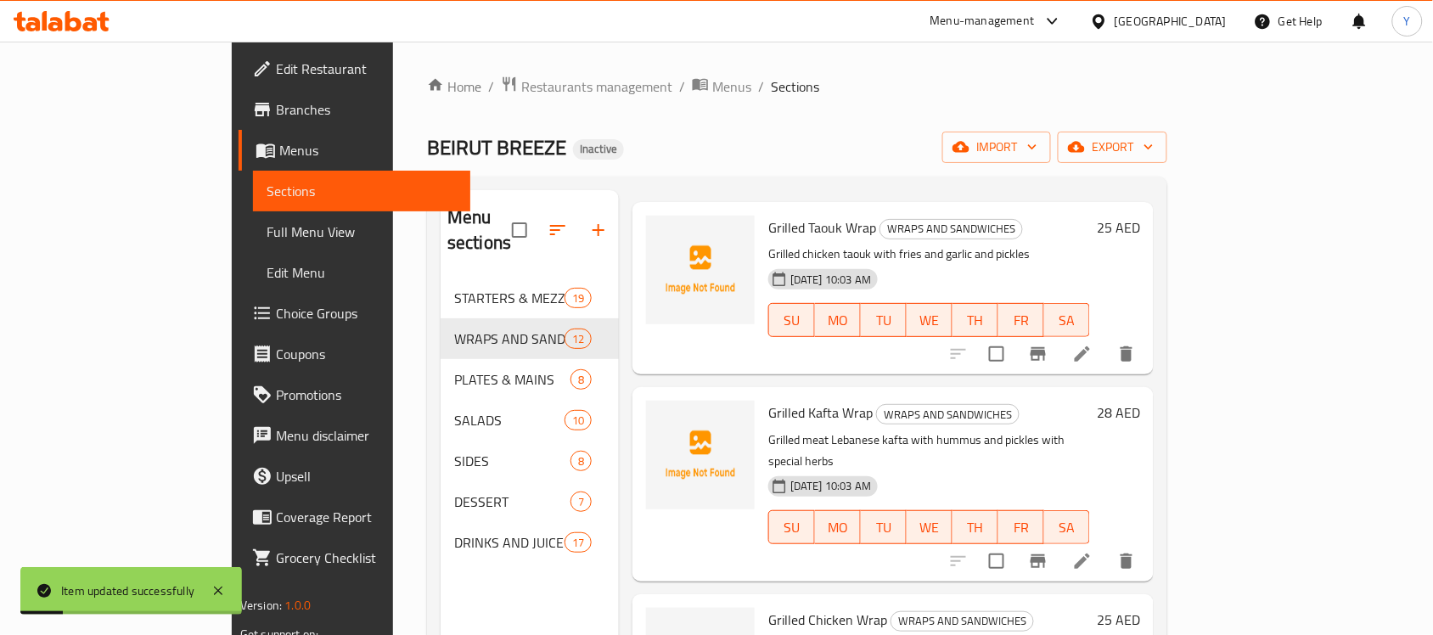
scroll to position [106, 0]
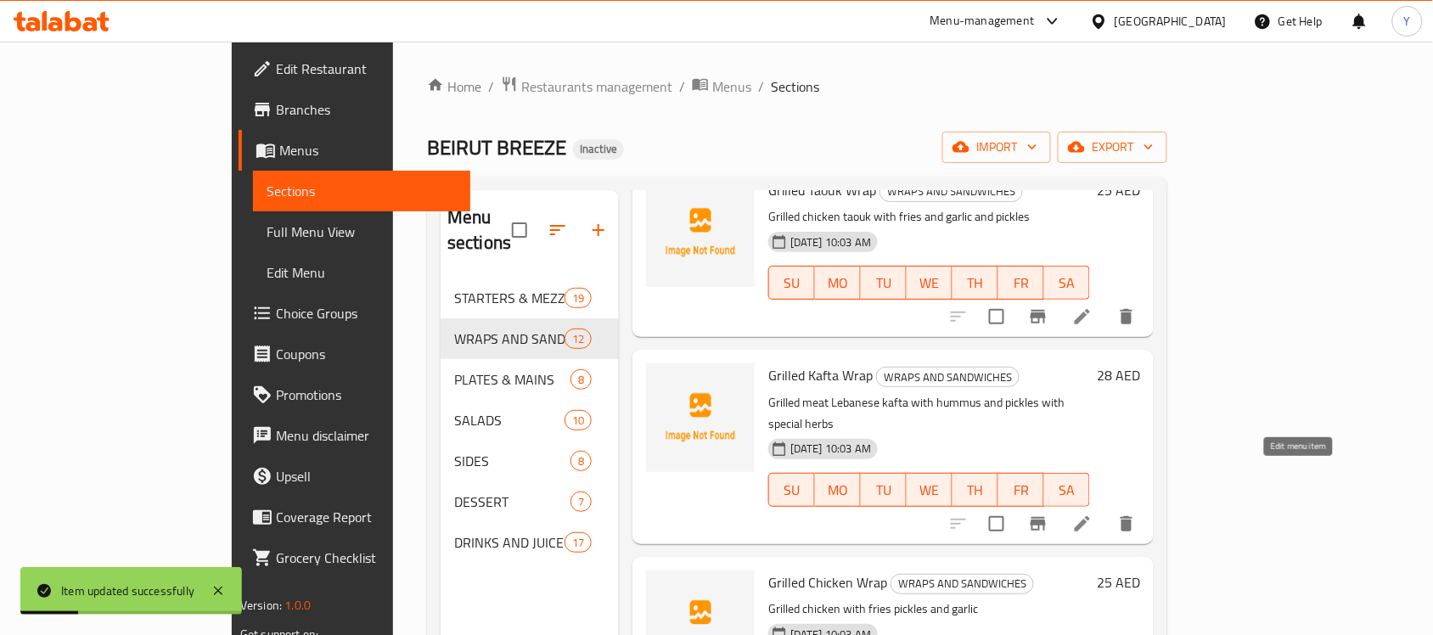
click at [1093, 514] on icon at bounding box center [1082, 524] width 20 height 20
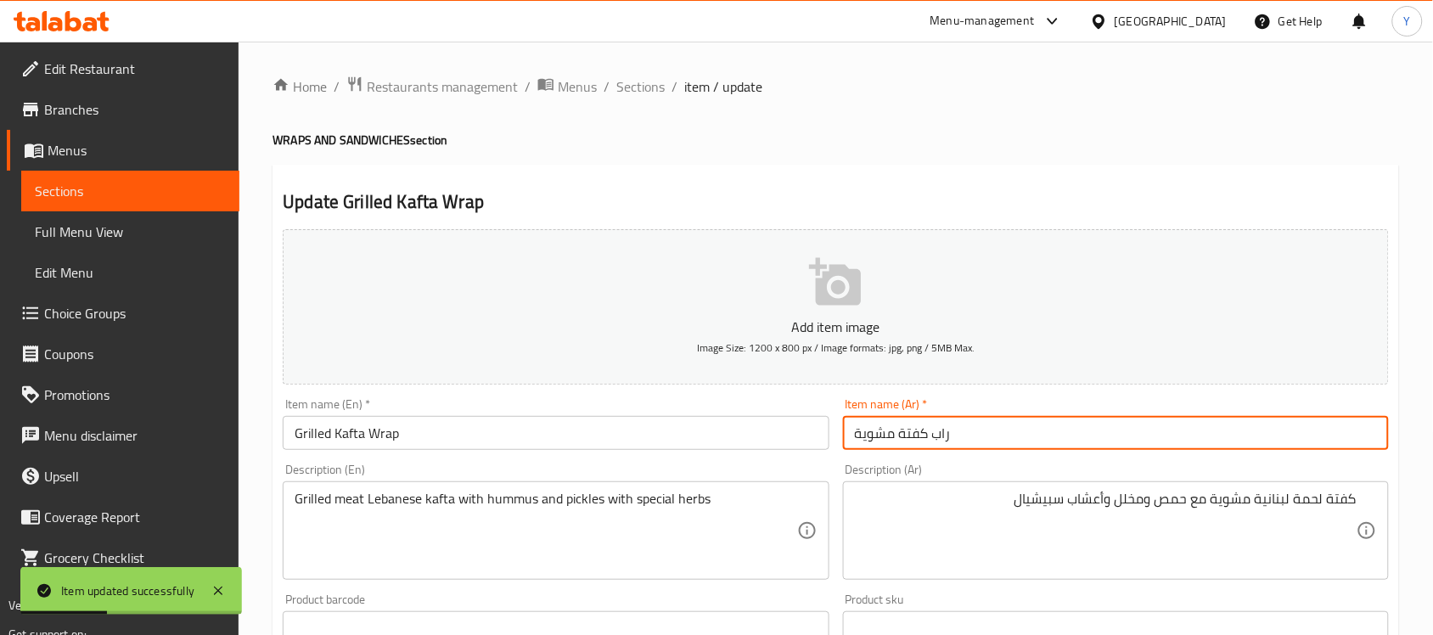
click at [977, 444] on input "راب كفتة مشوية" at bounding box center [1116, 433] width 546 height 34
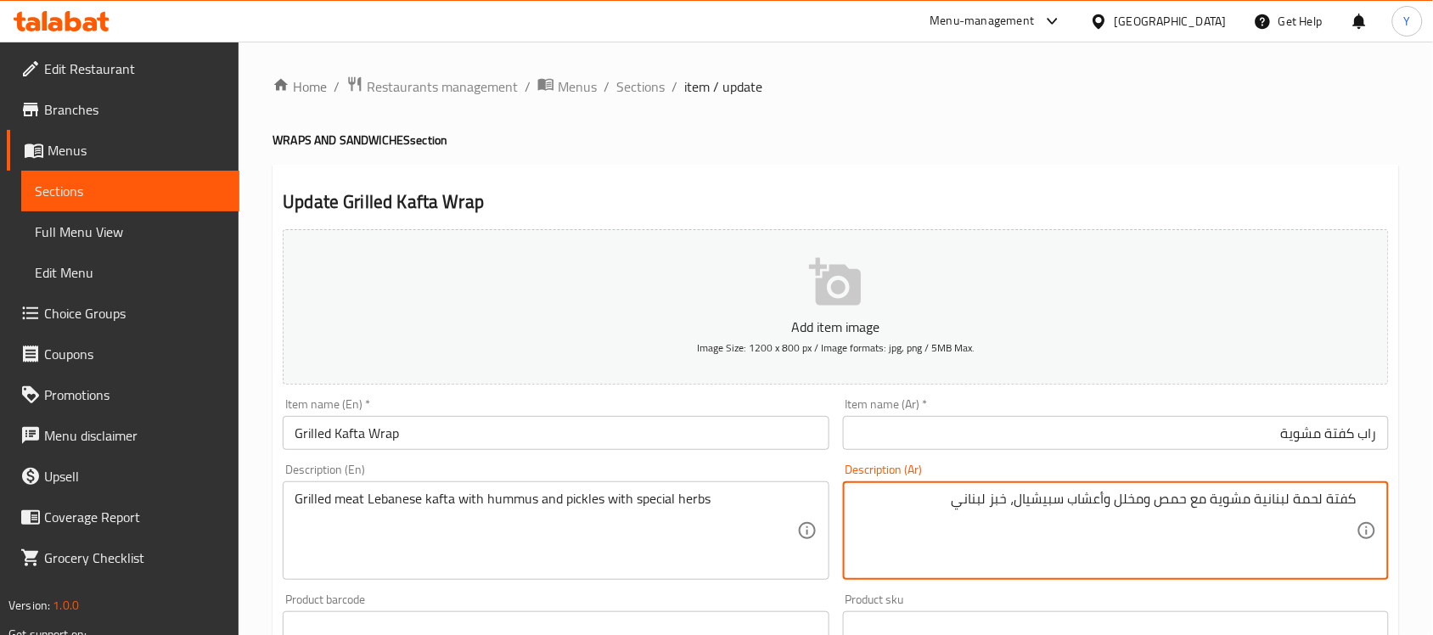
type textarea "كفتة لحمة لبنانية مشوية مع حمص ومخلل وأعشاب سبيشيال، خبز لبناني"
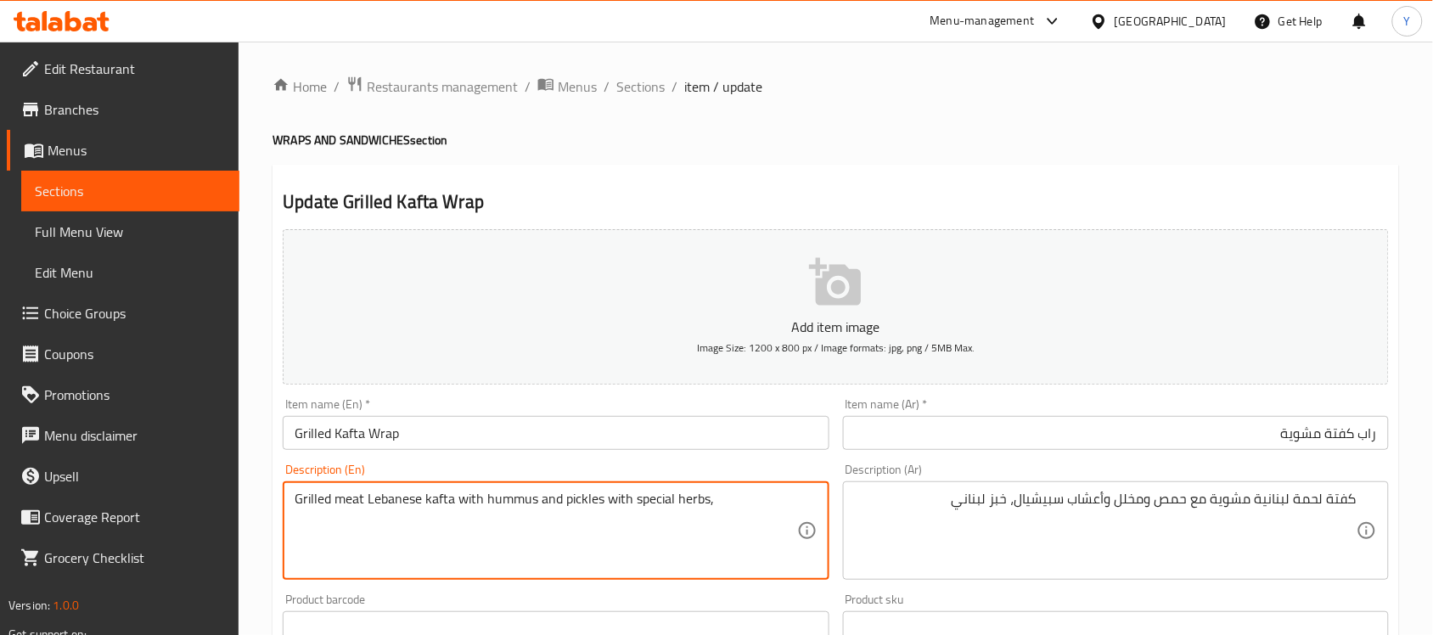
paste textarea "Lebanese Bread"
type textarea "Grilled meat Lebanese kafta with hummus and pickles with special herbs, Lebanes…"
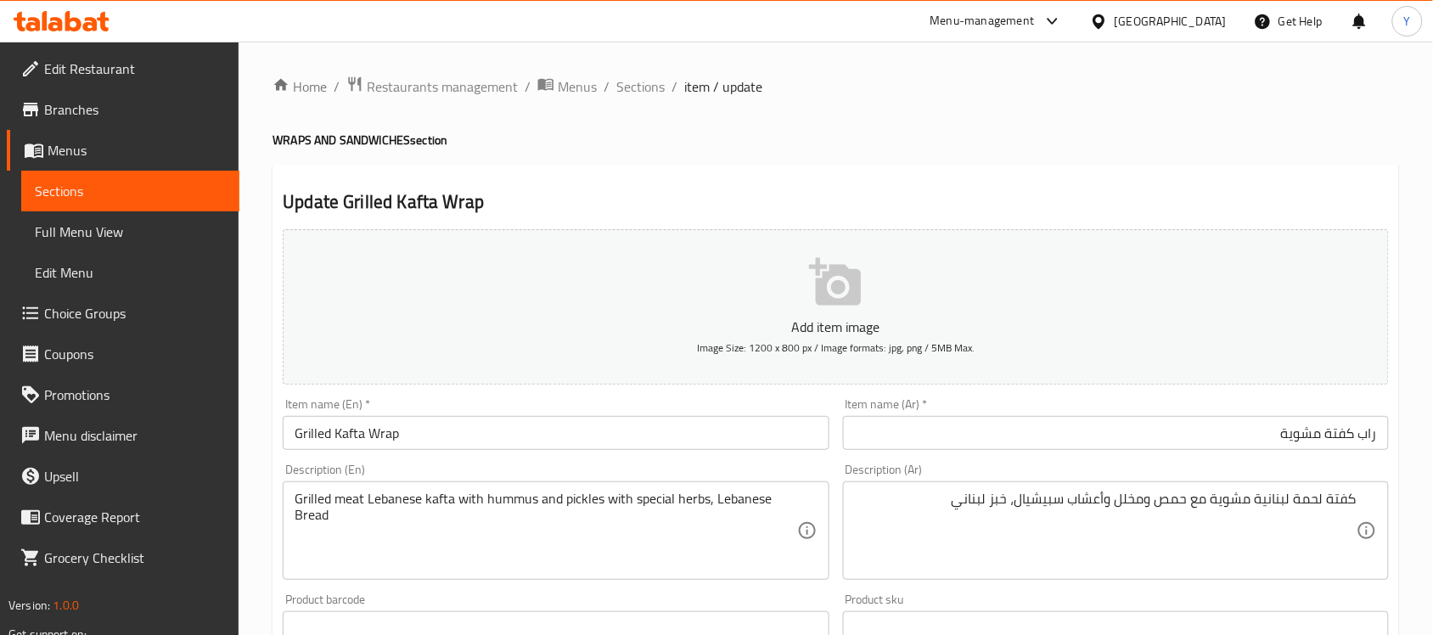
click at [1165, 133] on h4 "WRAPS AND SANDWICHES section" at bounding box center [836, 140] width 1127 height 17
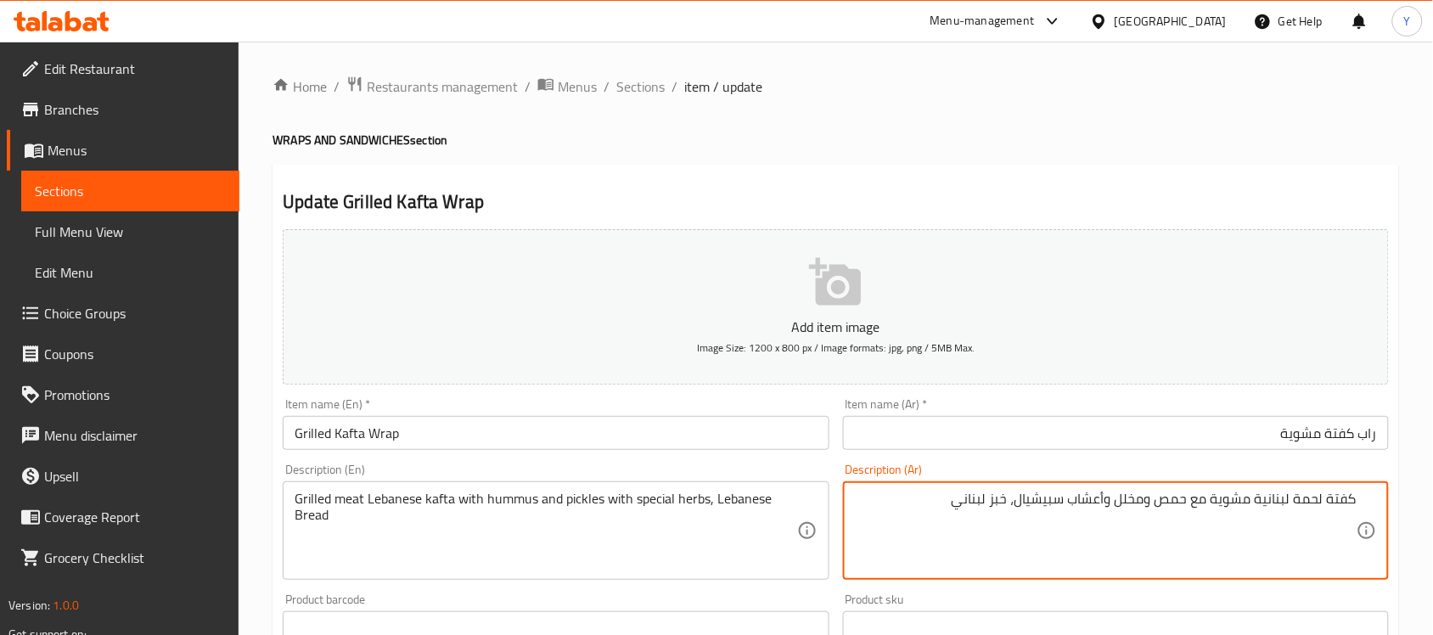
drag, startPoint x: 1004, startPoint y: 505, endPoint x: 932, endPoint y: 505, distance: 71.3
click at [926, 505] on textarea "كفتة لحمة لبنانية مشوية مع حمص ومخلل وأعشاب سبيشيال، خبز لبناني" at bounding box center [1106, 531] width 502 height 81
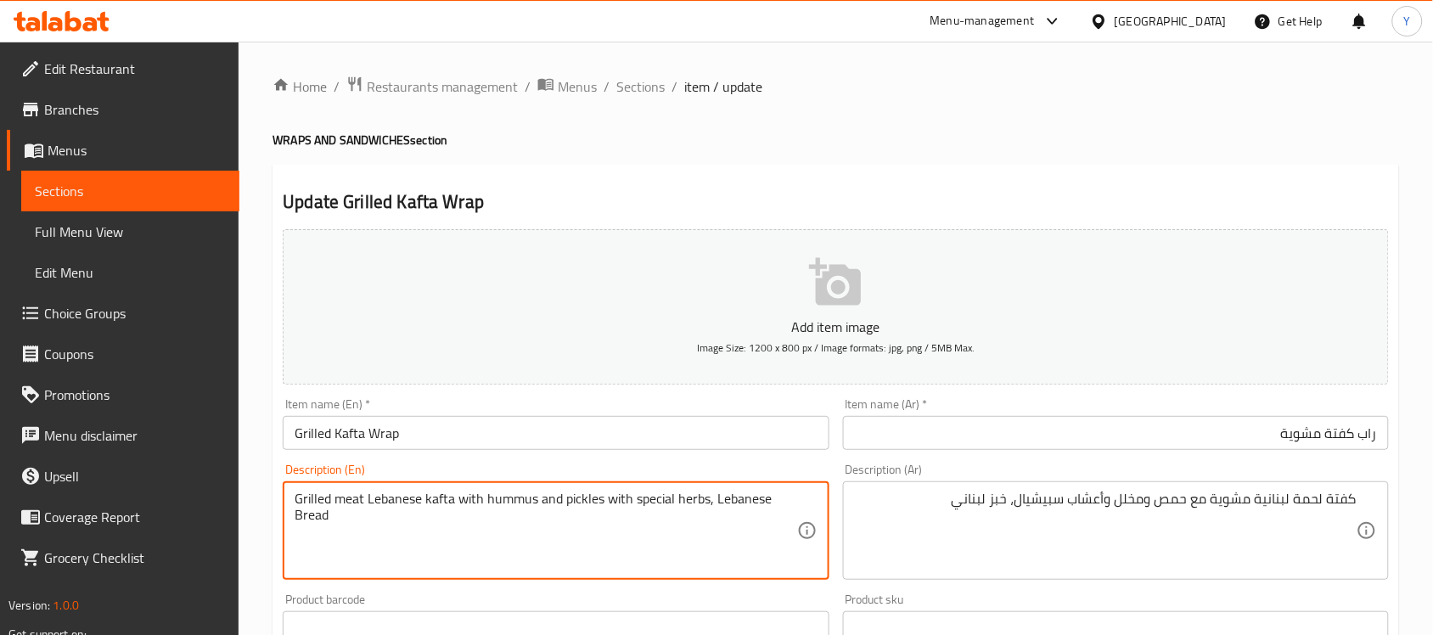
drag, startPoint x: 740, startPoint y: 503, endPoint x: 775, endPoint y: 552, distance: 60.8
click at [775, 552] on textarea "Grilled meat Lebanese kafta with hummus and pickles with special herbs, Lebanes…" at bounding box center [546, 531] width 502 height 81
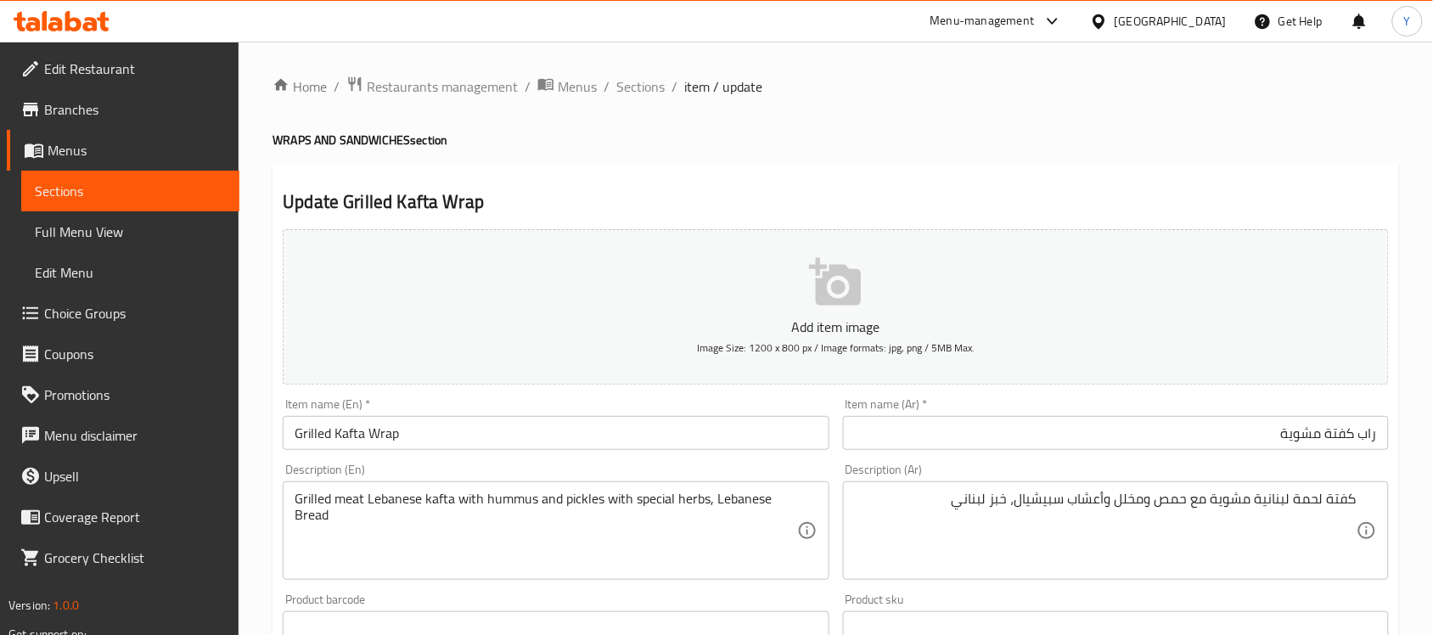
click at [947, 160] on div "Home / Restaurants management / Menus / Sections / item / update WRAPS AND SAND…" at bounding box center [836, 621] width 1127 height 1090
click at [1097, 136] on h4 "WRAPS AND SANDWICHES section" at bounding box center [836, 140] width 1127 height 17
drag, startPoint x: 744, startPoint y: 137, endPoint x: 832, endPoint y: 172, distance: 94.9
click at [744, 137] on h4 "WRAPS AND SANDWICHES section" at bounding box center [836, 140] width 1127 height 17
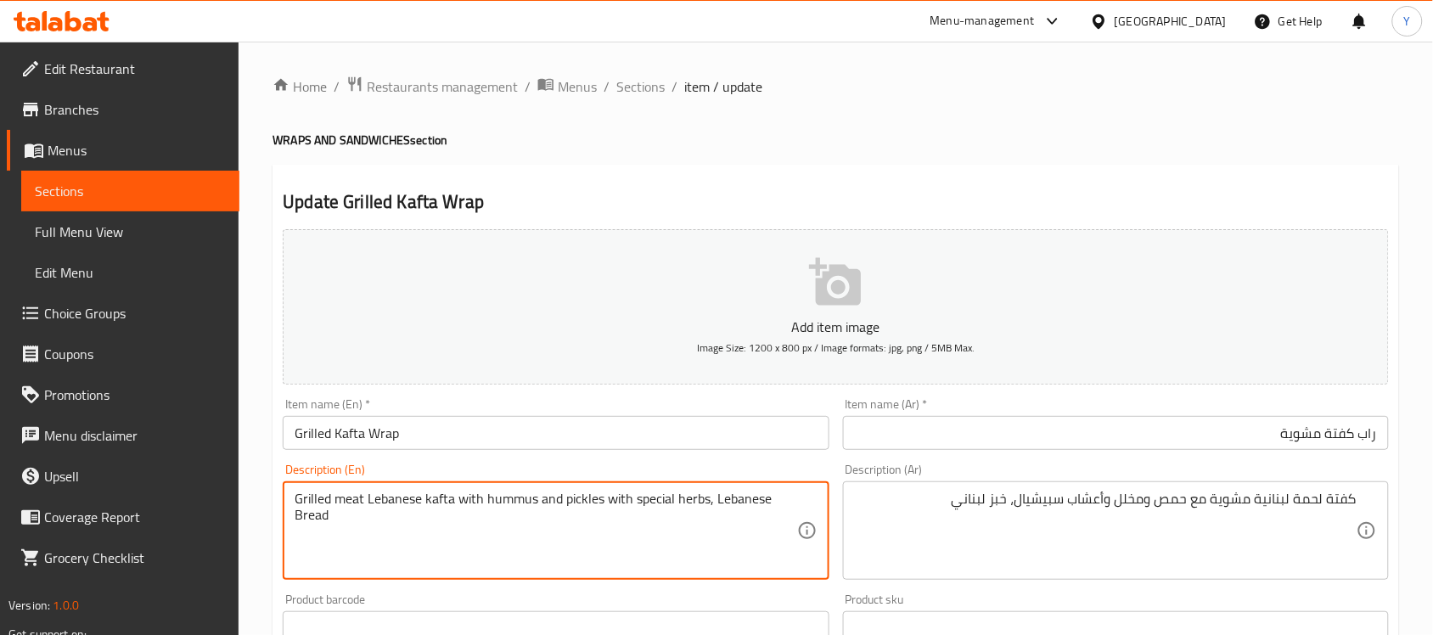
drag, startPoint x: 732, startPoint y: 508, endPoint x: 744, endPoint y: 524, distance: 20.0
click at [744, 524] on textarea "Grilled meat Lebanese kafta with hummus and pickles with special herbs, Lebanes…" at bounding box center [546, 531] width 502 height 81
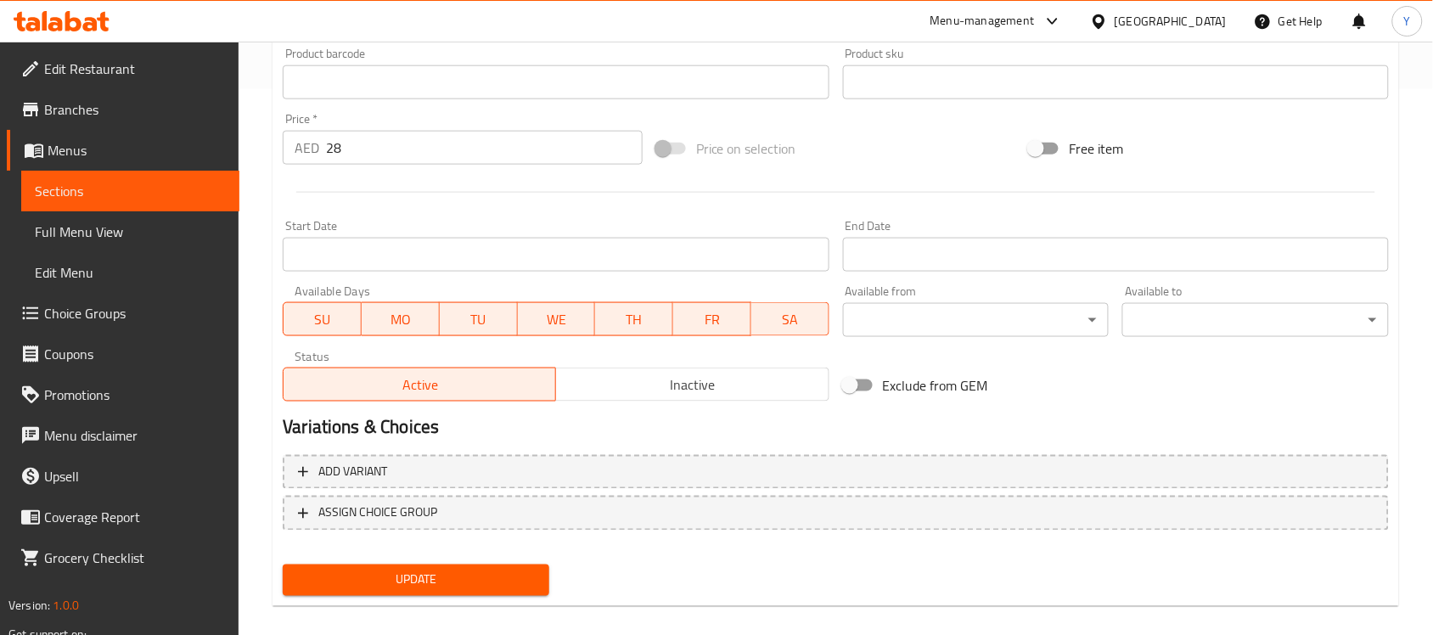
scroll to position [561, 0]
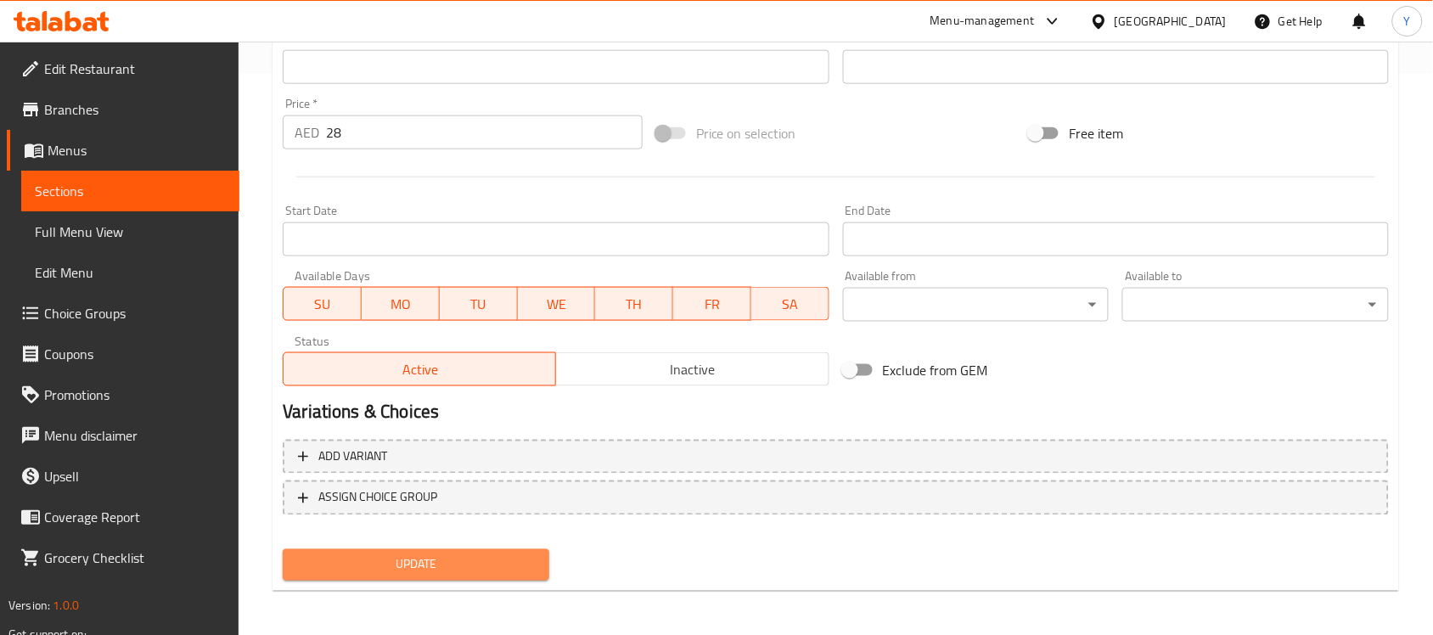
click at [464, 566] on span "Update" at bounding box center [415, 564] width 239 height 21
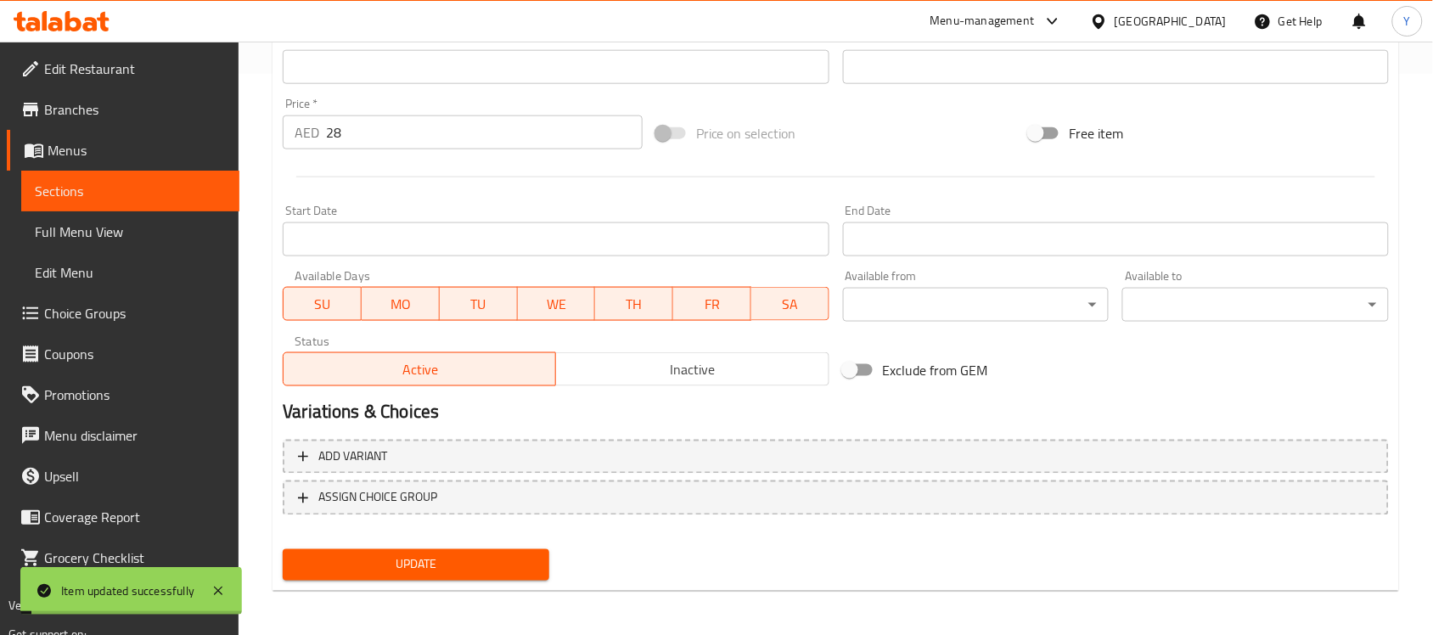
scroll to position [0, 0]
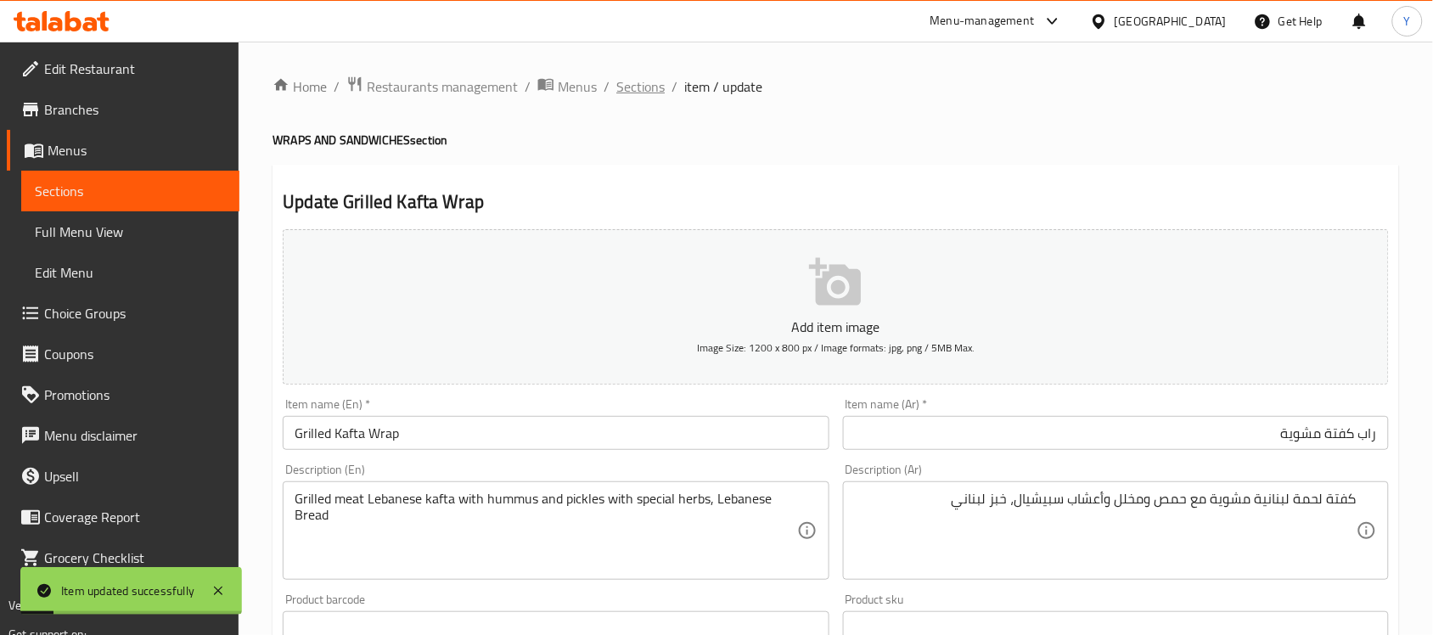
click at [617, 87] on span "Sections" at bounding box center [640, 86] width 48 height 20
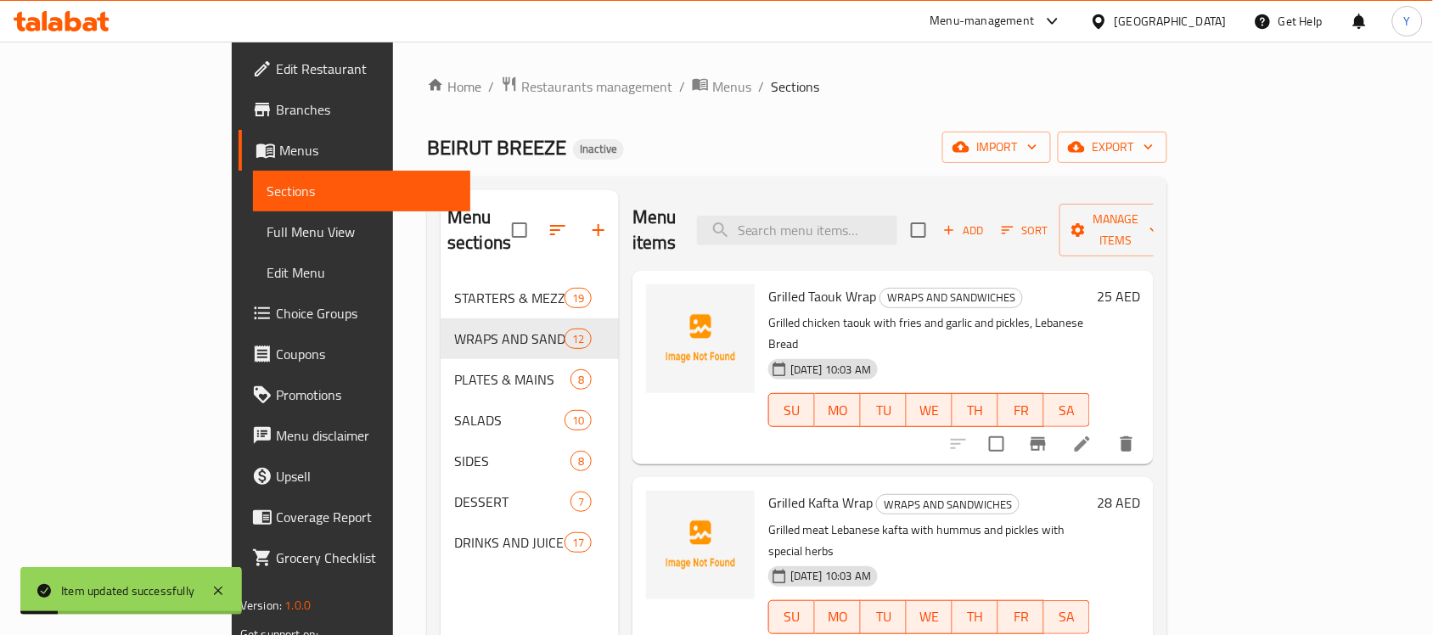
scroll to position [239, 0]
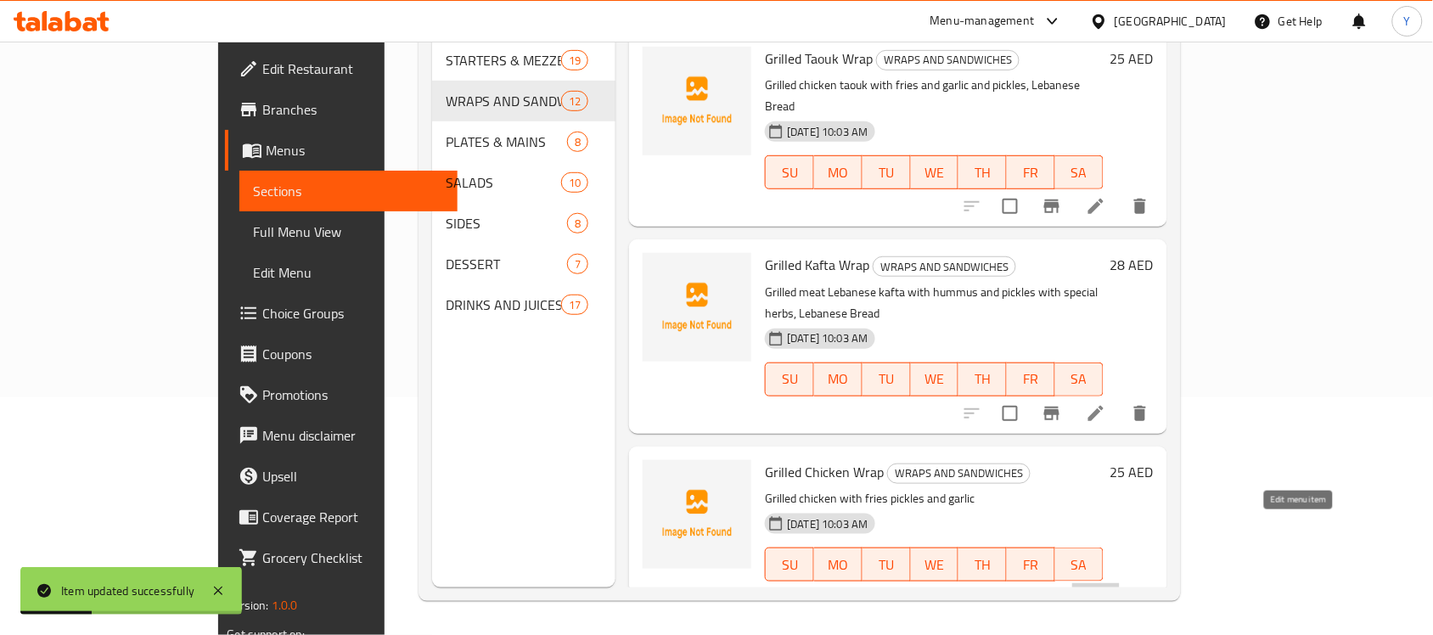
click at [1106, 588] on icon at bounding box center [1096, 598] width 20 height 20
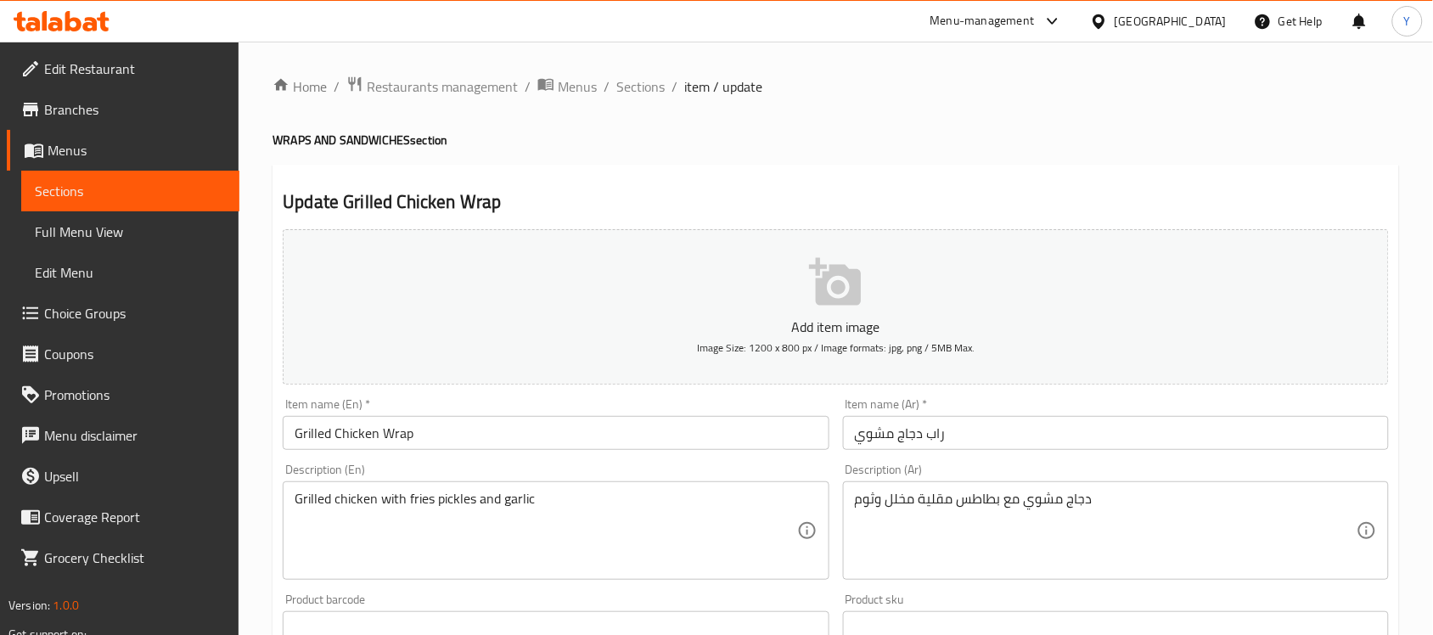
click at [983, 94] on ol "Home / Restaurants management / Menus / Sections / item / update" at bounding box center [836, 87] width 1127 height 22
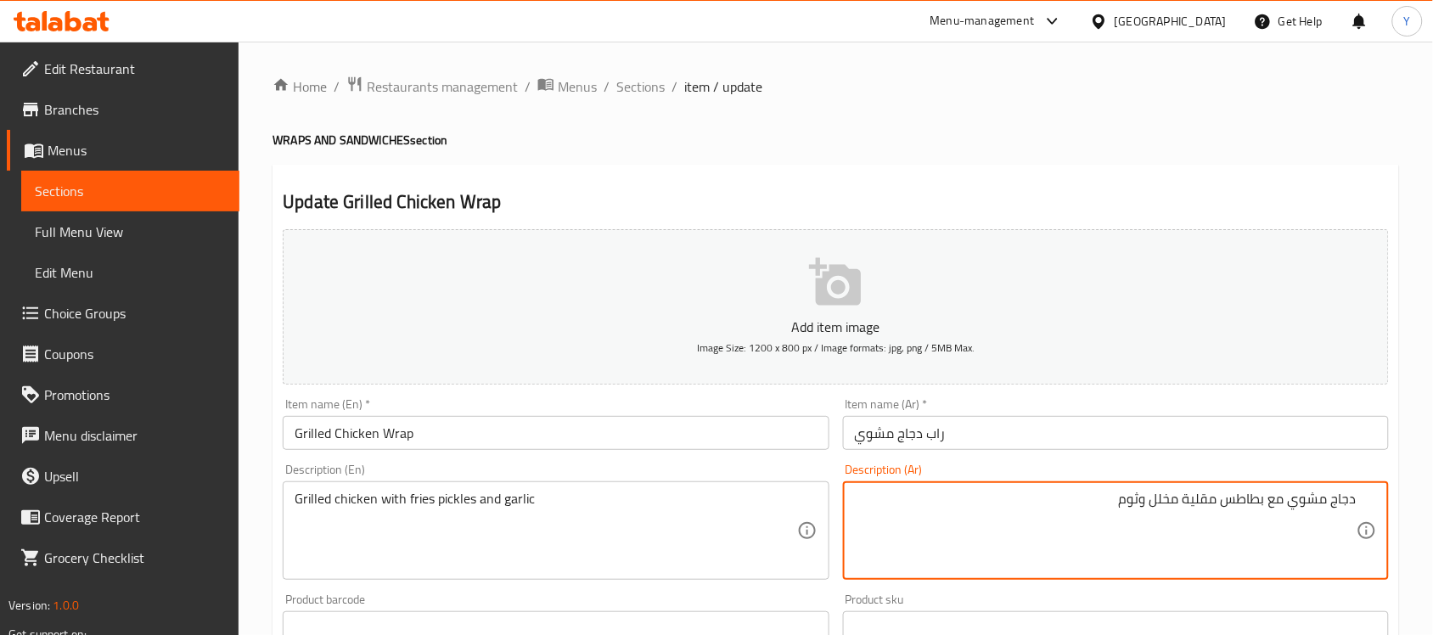
click at [1000, 439] on input "راب دجاج مشوي" at bounding box center [1116, 433] width 546 height 34
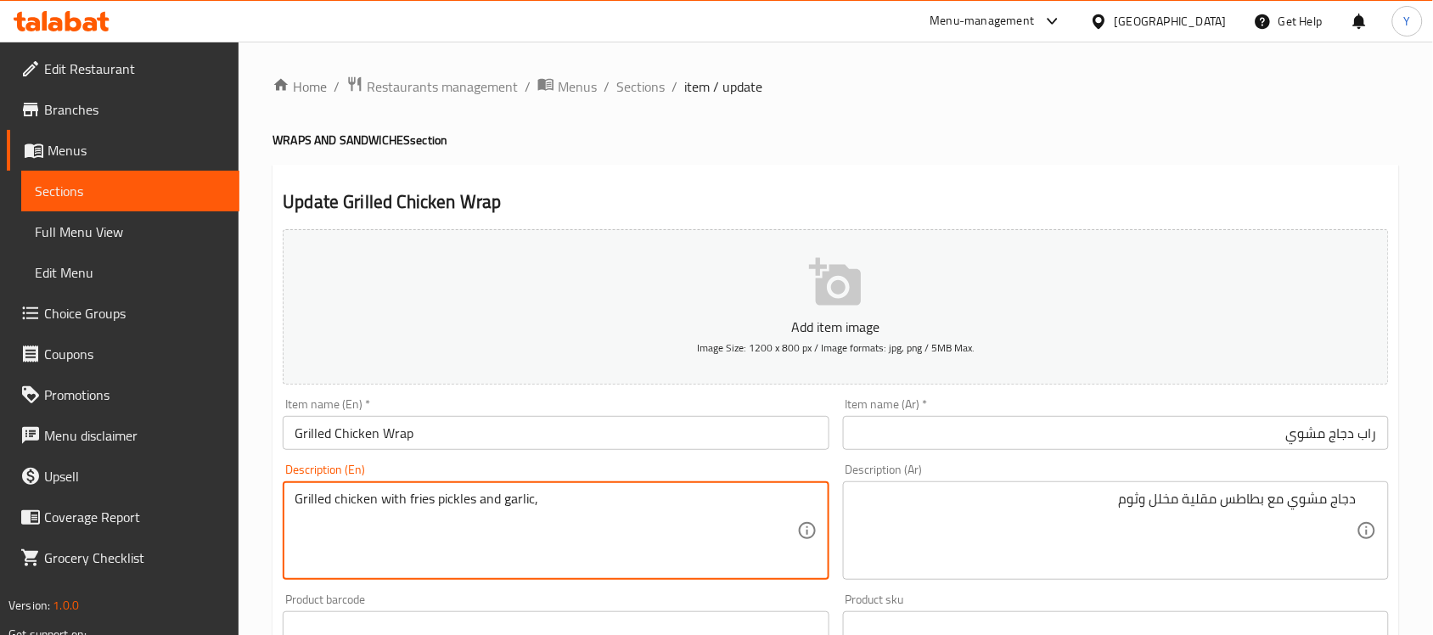
paste textarea "Lebanese Bread"
type textarea "Grilled chicken with fries pickles and garlic, Lebanese Bread"
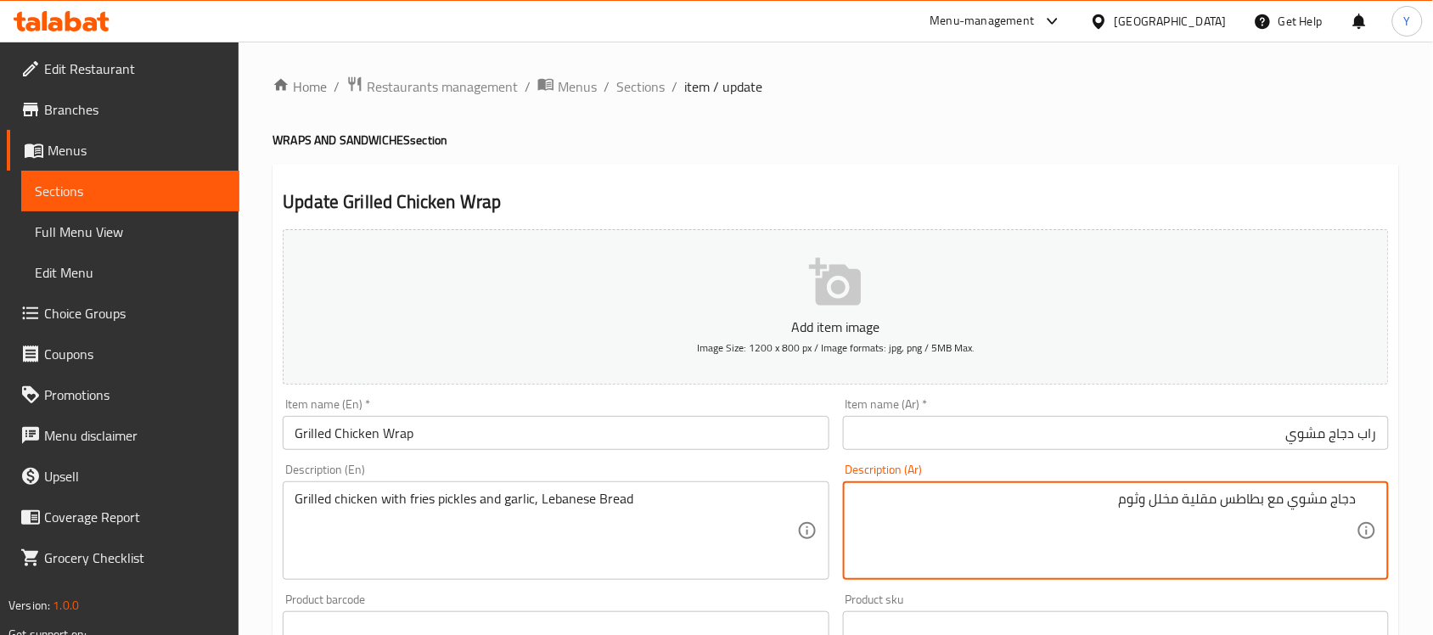
scroll to position [10, 0]
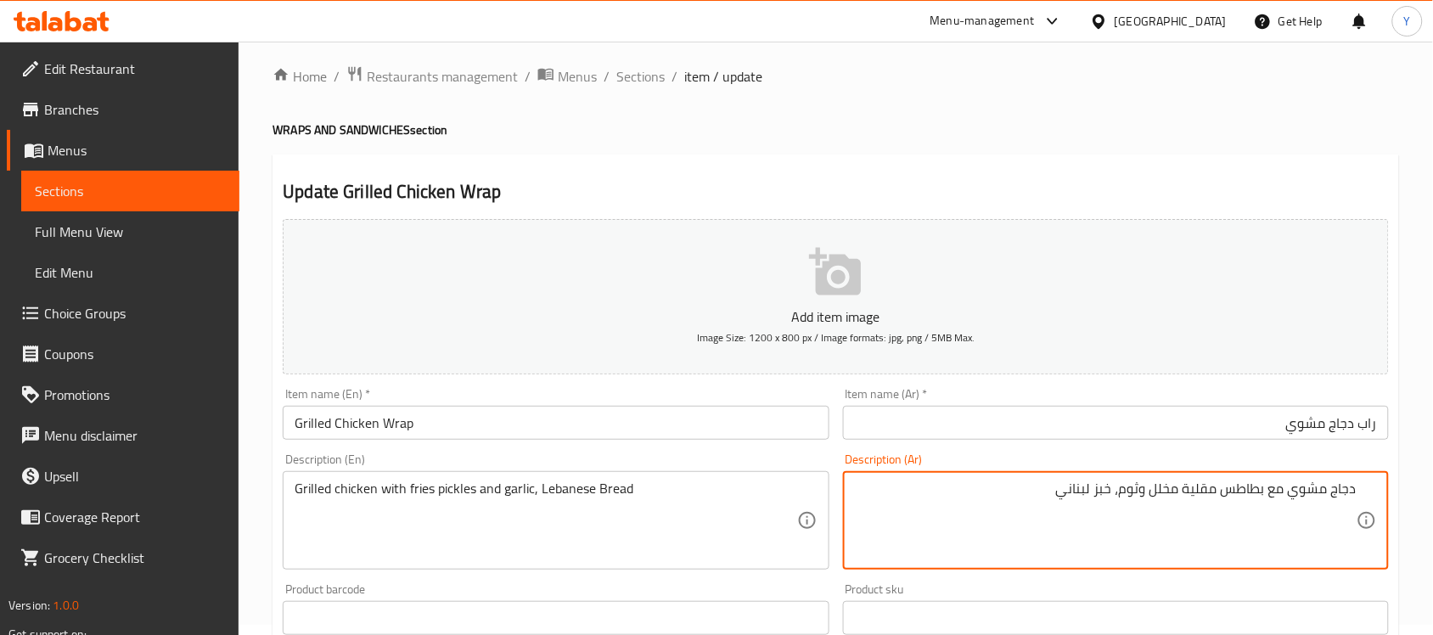
click at [1247, 497] on textarea "دجاج مشوي مع بطاطس مقلية مخلل وثوم، خبز لبناني" at bounding box center [1106, 521] width 502 height 81
drag, startPoint x: 1219, startPoint y: 492, endPoint x: 1203, endPoint y: 490, distance: 16.3
click at [1203, 490] on textarea "دجاج مشوي مع بطاطس مقلية مخلل وثوم، خبز لبناني" at bounding box center [1106, 521] width 502 height 81
type textarea "دجاج مشوي مع [PERSON_NAME] وثوم، خبز لبناني"
click at [887, 98] on div "Home / Restaurants management / Menus / Sections / item / update WRAPS AND SAND…" at bounding box center [836, 610] width 1127 height 1090
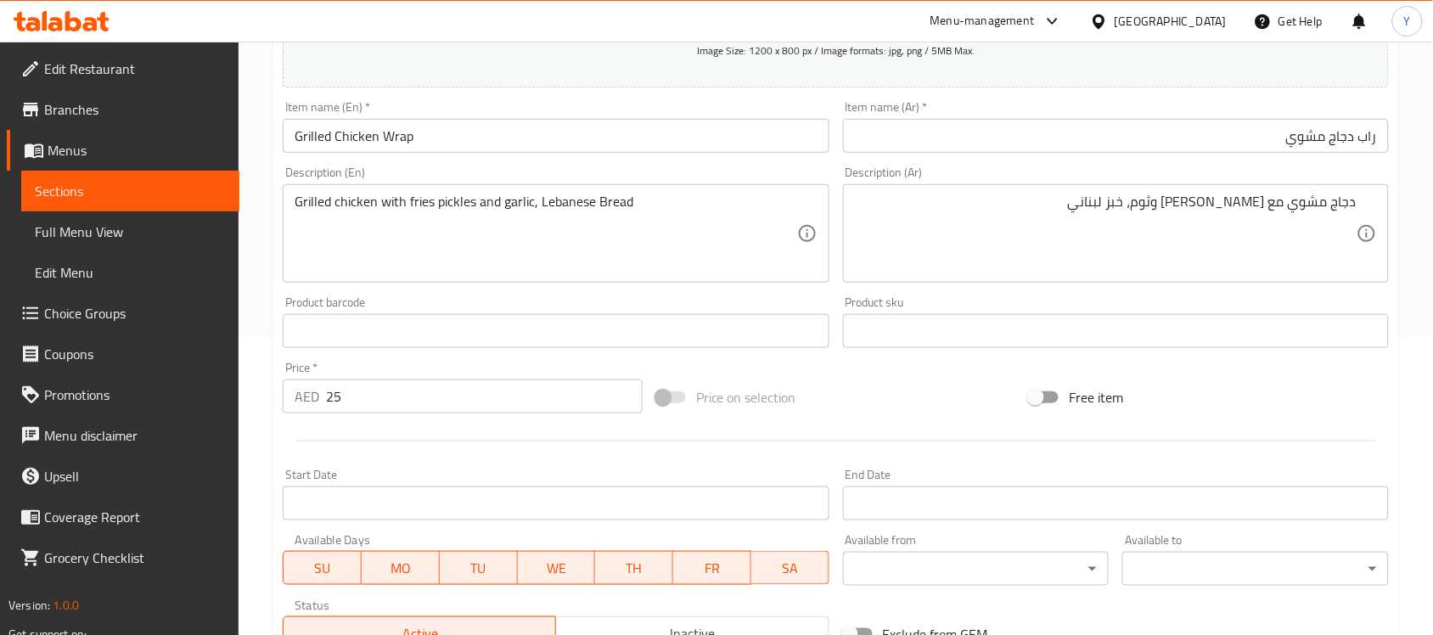
scroll to position [561, 0]
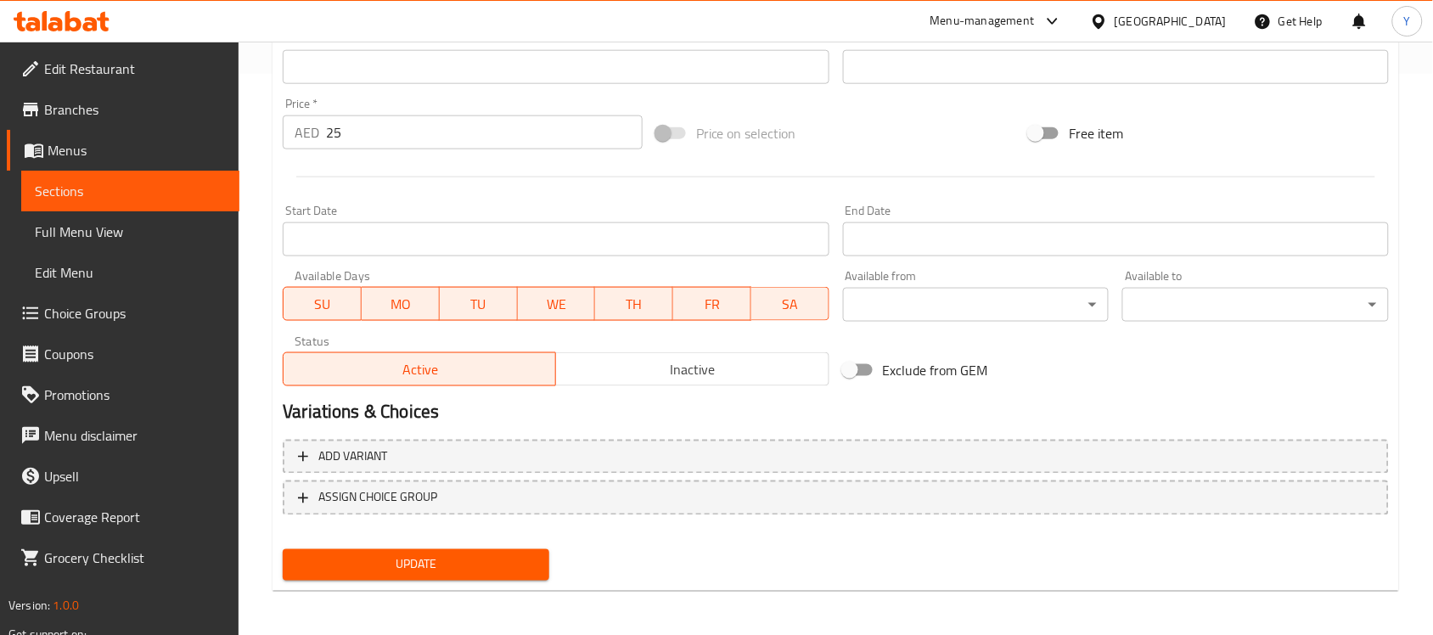
click at [431, 569] on span "Update" at bounding box center [415, 564] width 239 height 21
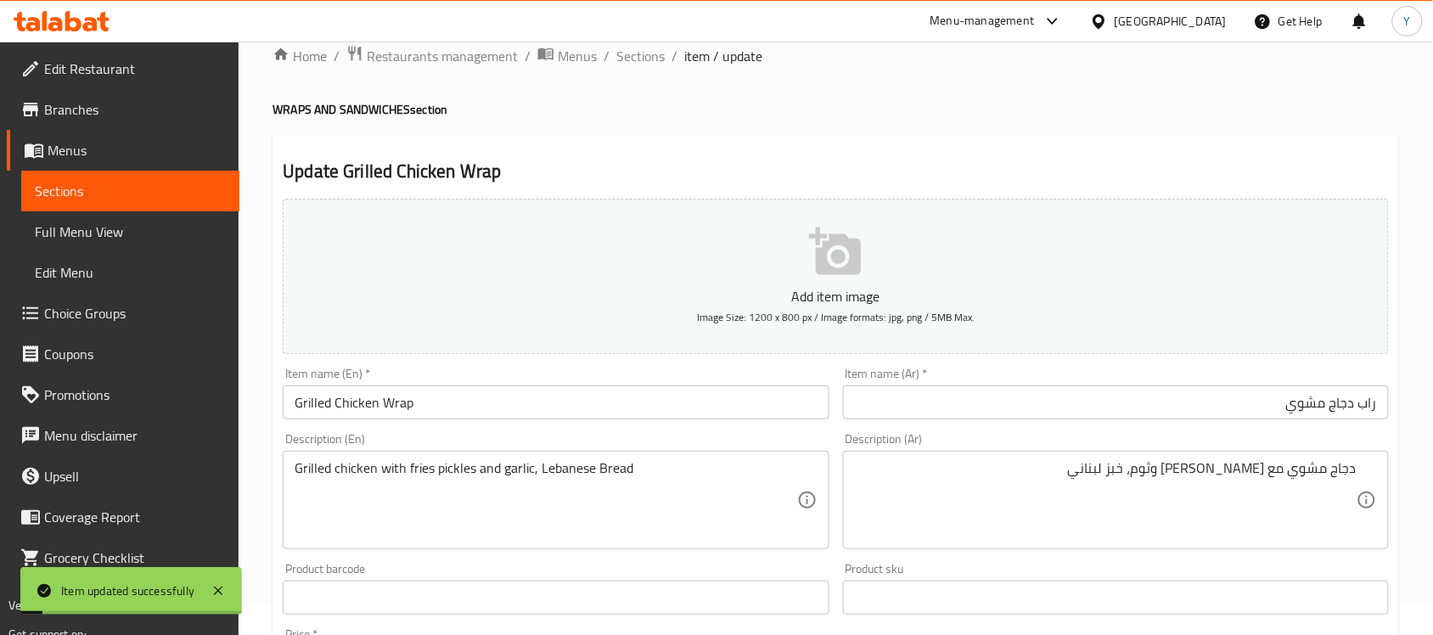
scroll to position [0, 0]
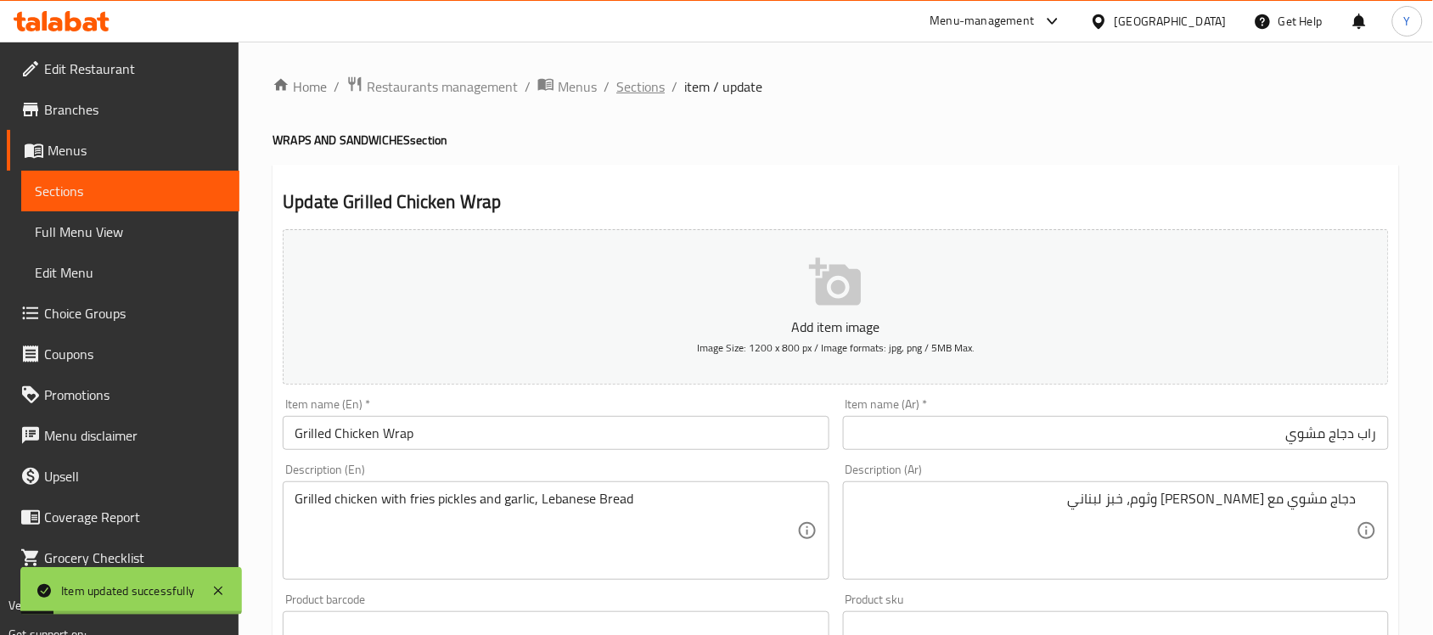
click at [629, 85] on span "Sections" at bounding box center [640, 86] width 48 height 20
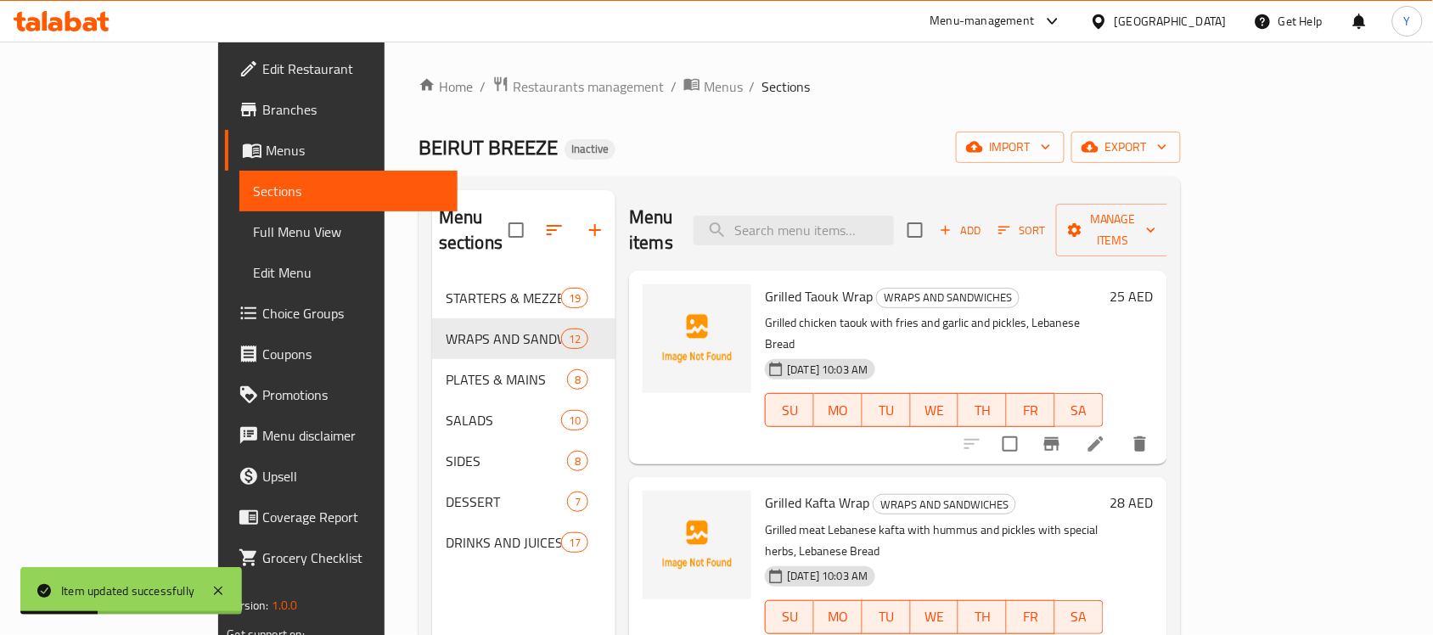
click at [1010, 132] on div "BEIRUT BREEZE Inactive import export" at bounding box center [800, 147] width 763 height 31
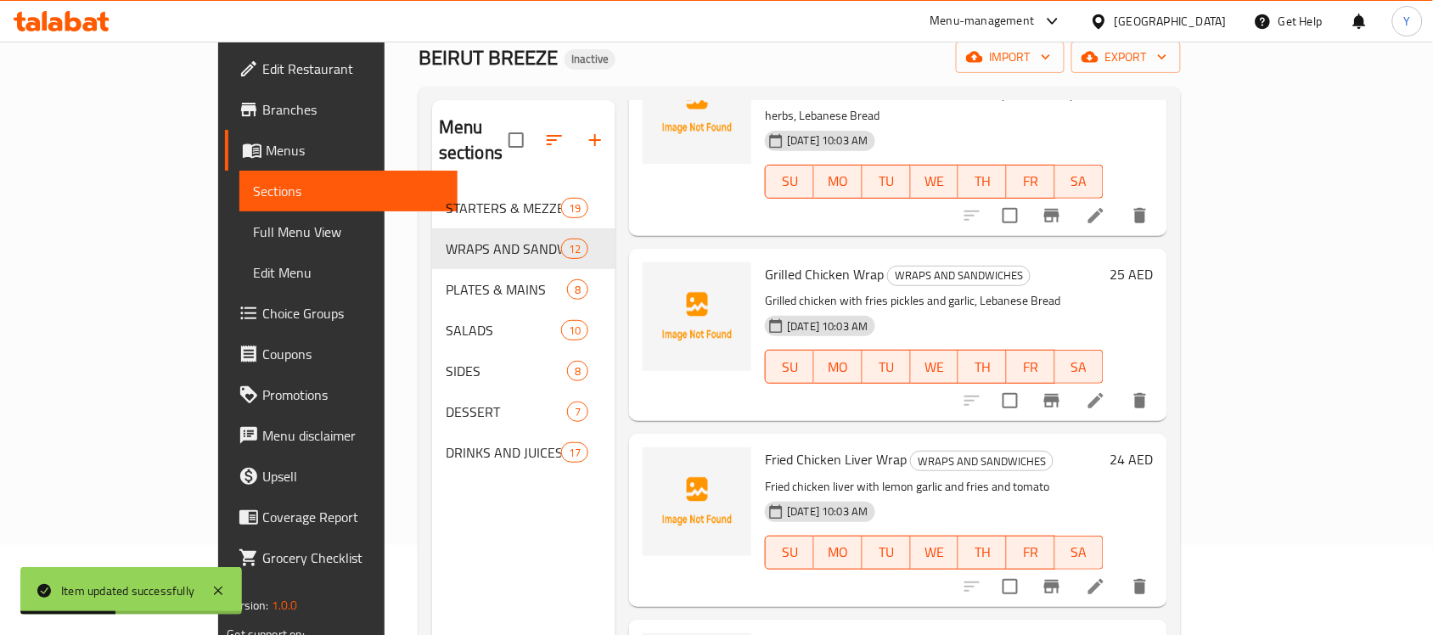
scroll to position [212, 0]
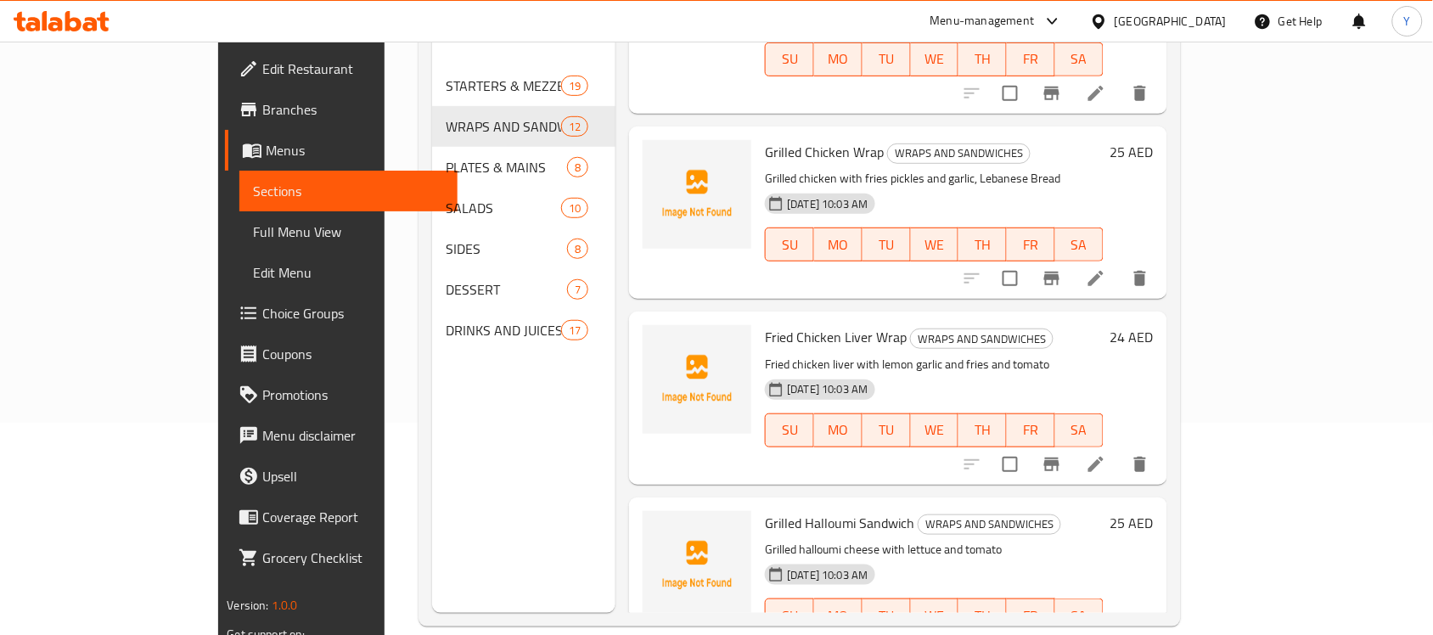
click at [765, 324] on span "Fried Chicken Liver Wrap" at bounding box center [836, 336] width 142 height 25
copy h6 "Fried Chicken Liver Wrap"
click at [1151, 454] on icon "delete" at bounding box center [1140, 464] width 20 height 20
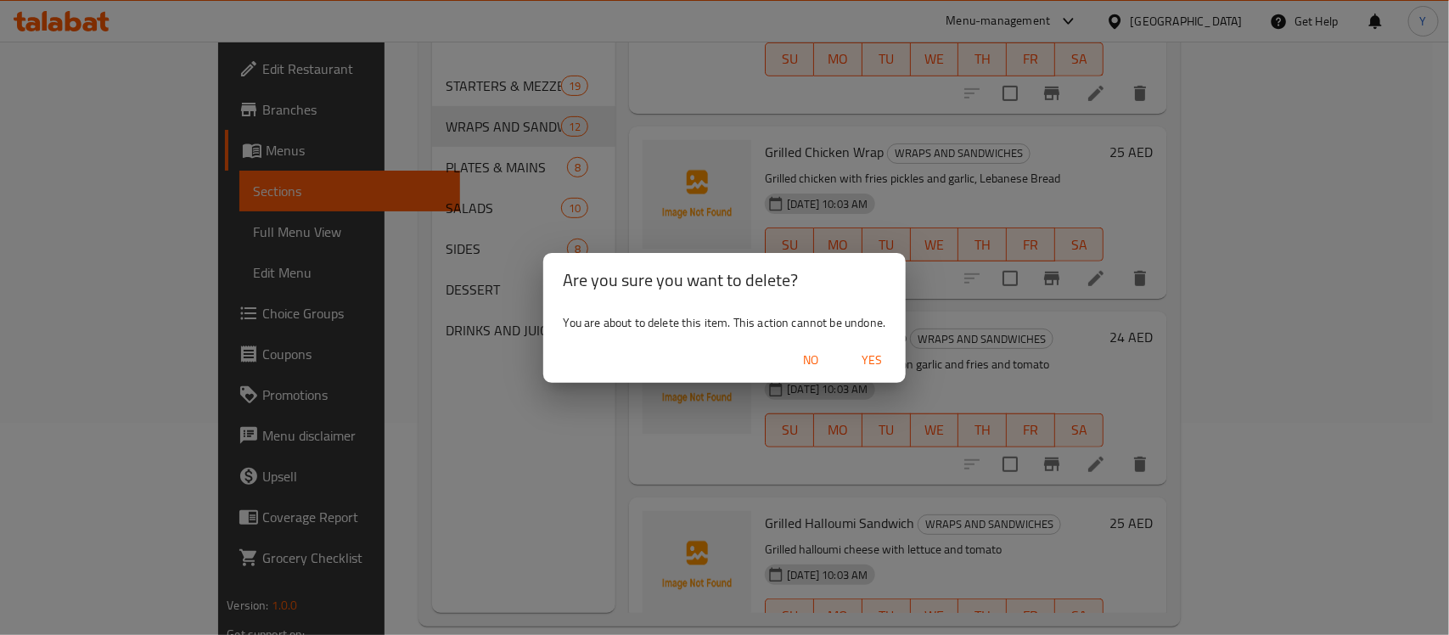
click at [956, 317] on div "Are you sure you want to delete? You are about to delete this item. This action…" at bounding box center [724, 317] width 1449 height 635
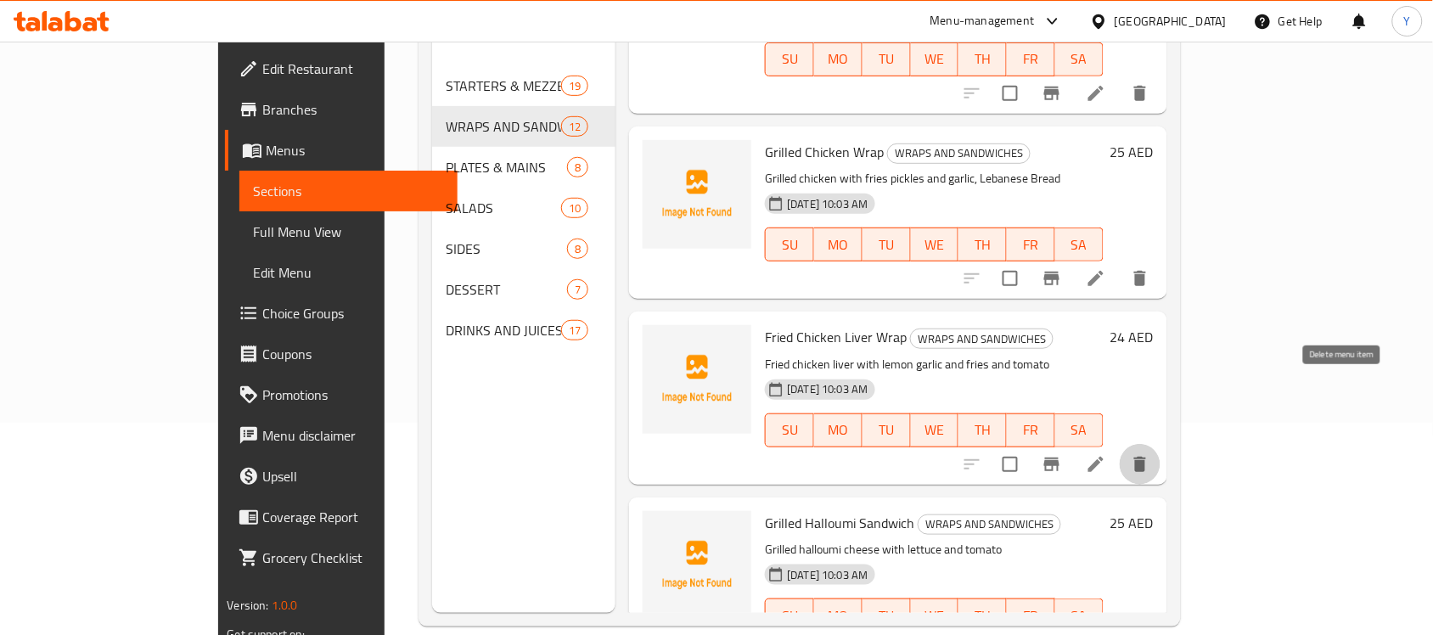
click at [1151, 454] on icon "delete" at bounding box center [1140, 464] width 20 height 20
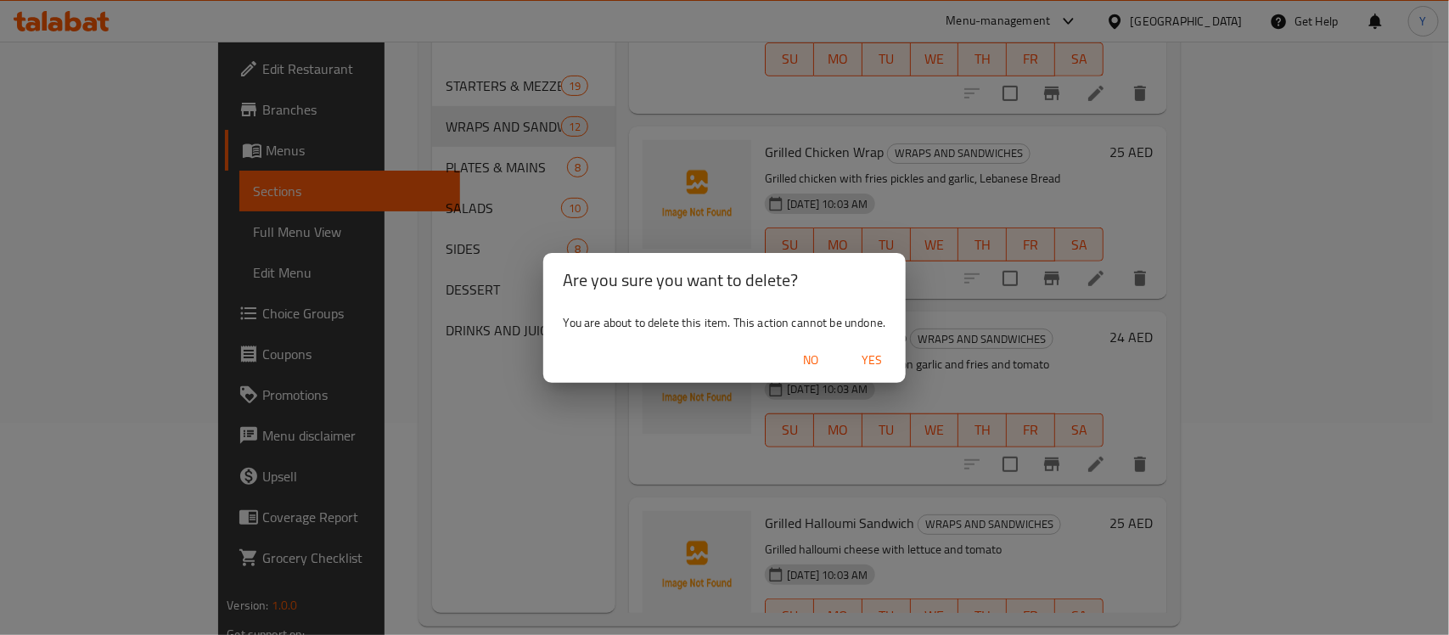
click at [875, 369] on span "Yes" at bounding box center [872, 360] width 41 height 21
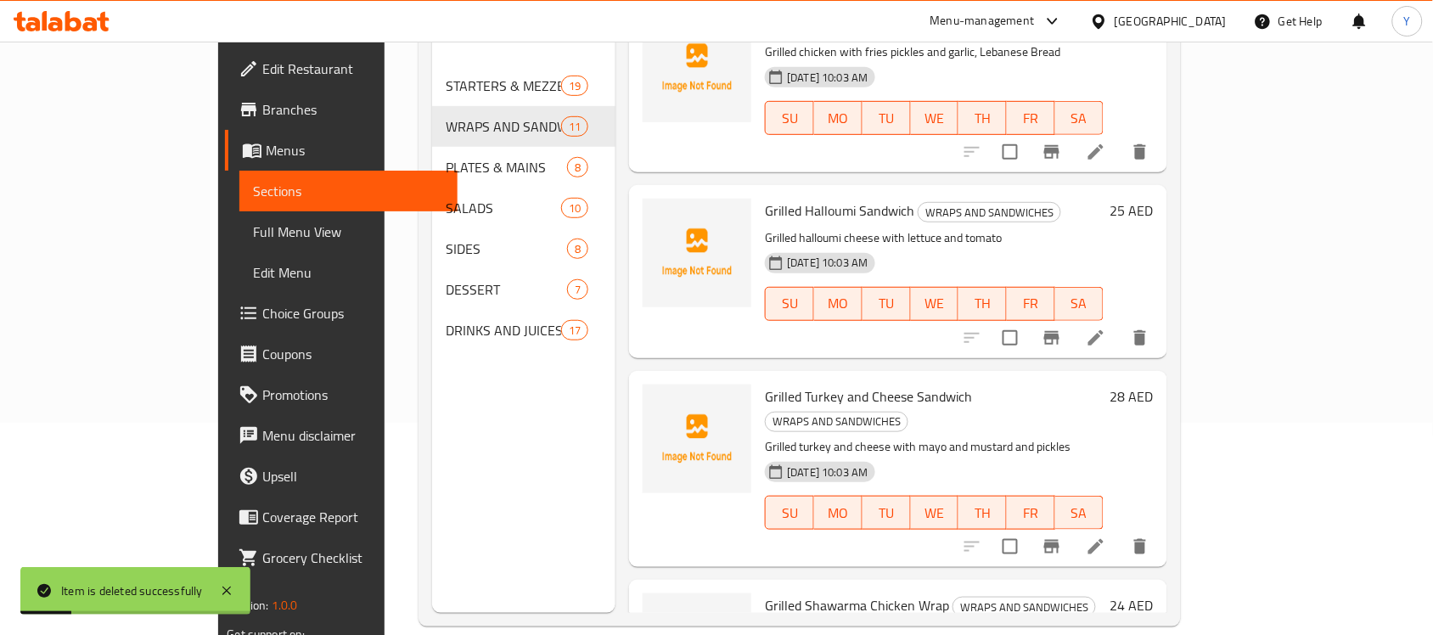
scroll to position [558, 0]
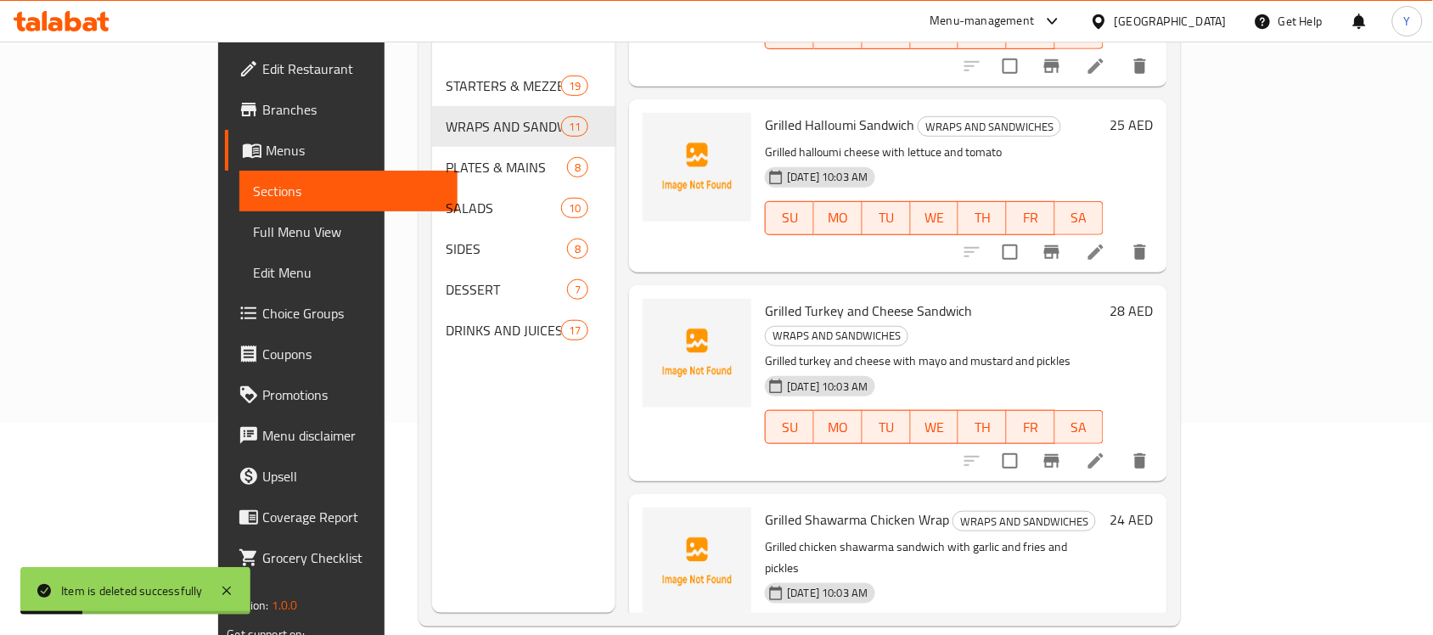
click at [1106, 242] on icon at bounding box center [1096, 252] width 20 height 20
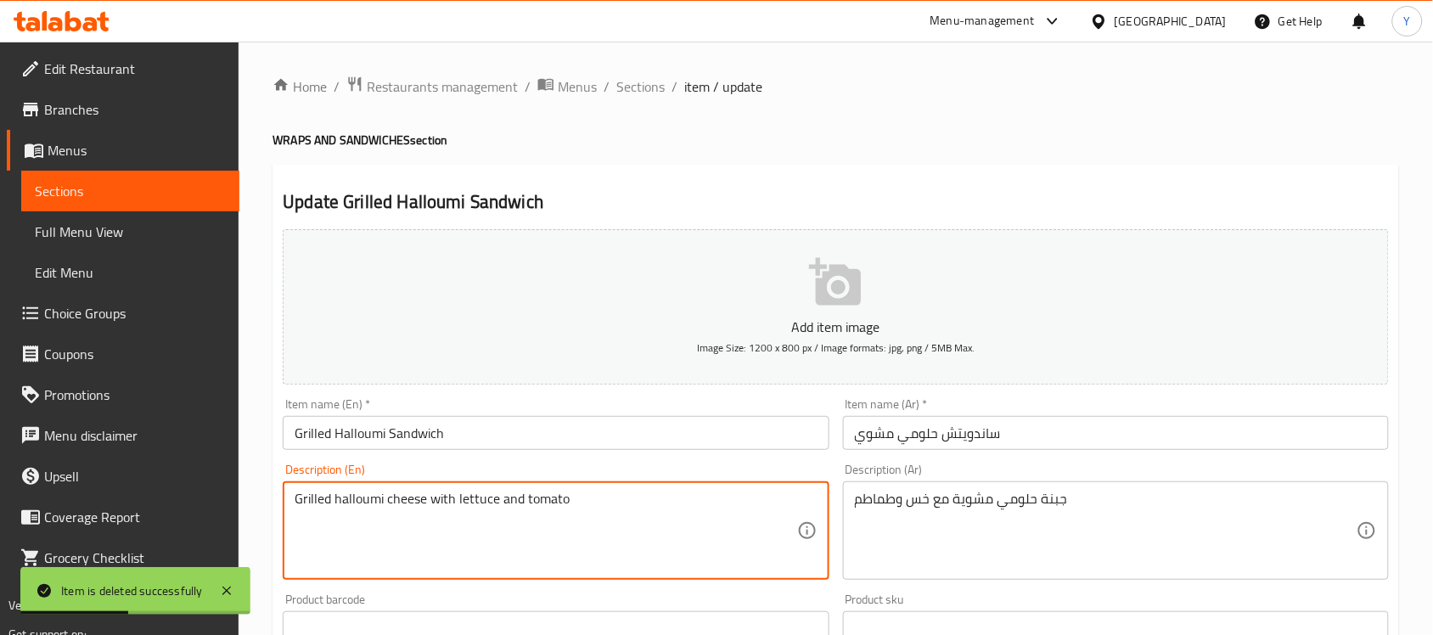
click at [647, 528] on textarea "Grilled halloumi cheese with lettuce and tomato" at bounding box center [546, 531] width 502 height 81
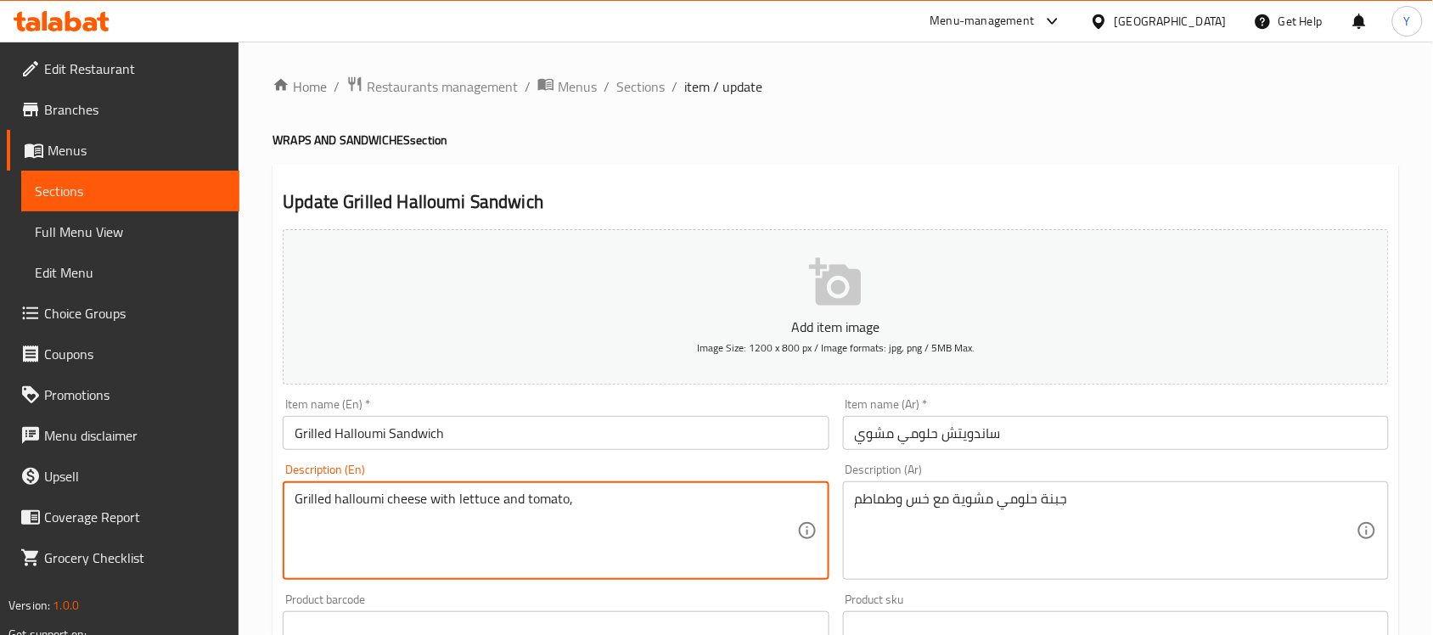
click at [757, 503] on textarea "Grilled halloumi cheese with lettuce and tomato," at bounding box center [546, 531] width 502 height 81
paste textarea "French Bread"
type textarea "Grilled halloumi cheese with lettuce and tomato, French Bread"
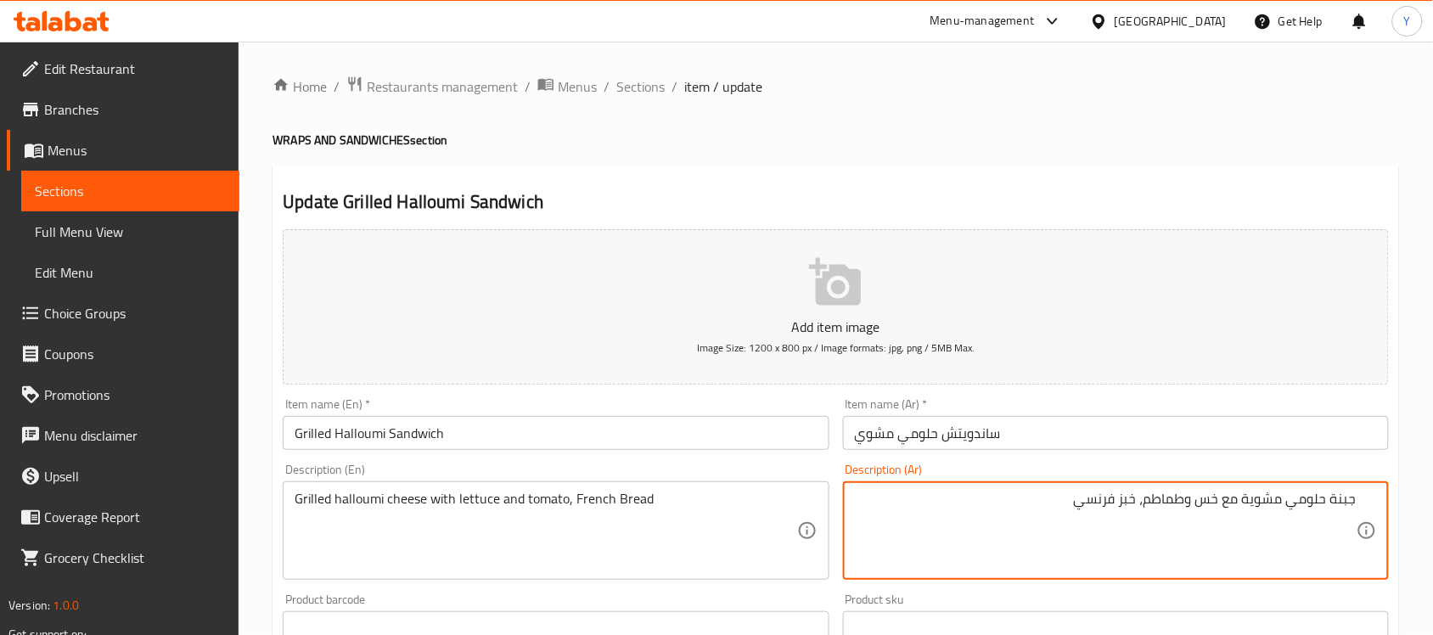
type textarea "جبنة حلومي مشوية مع خس وطماطم، خبز فرنسي"
click at [1084, 193] on h2 "Update Grilled Halloumi Sandwich" at bounding box center [836, 201] width 1106 height 25
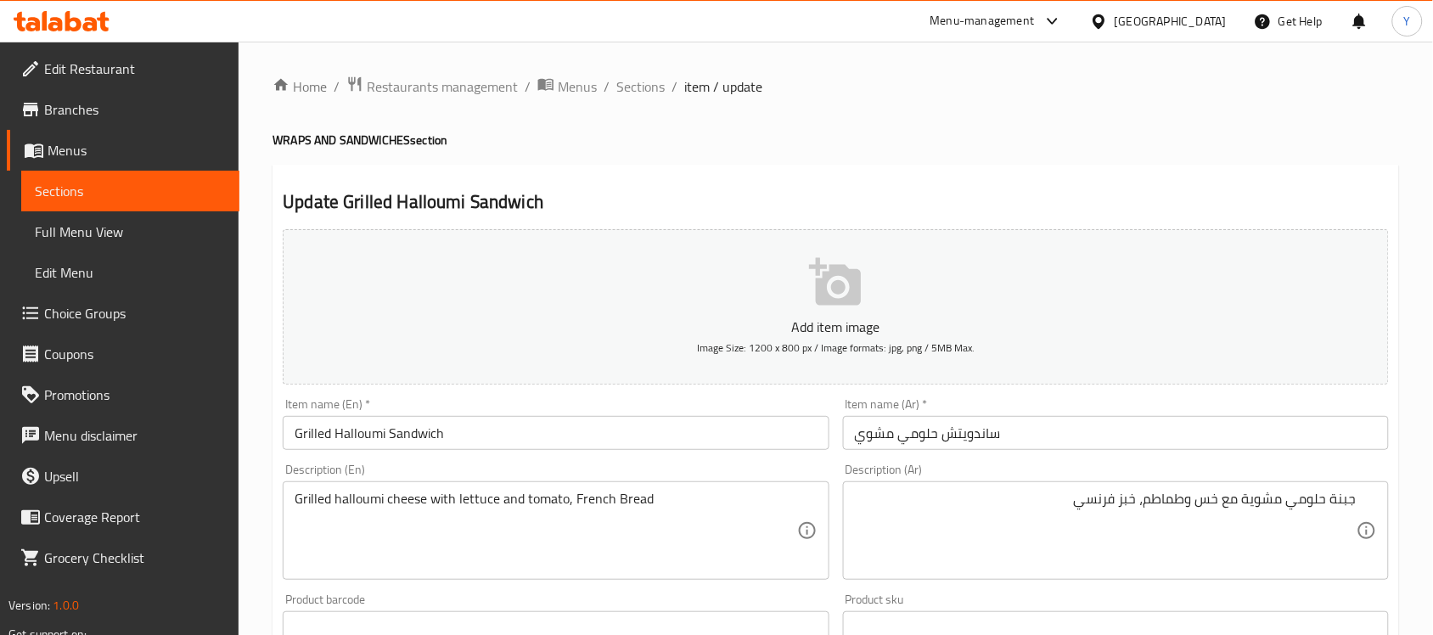
click at [1117, 155] on div "Home / Restaurants management / Menus / Sections / item / update WRAPS AND SAND…" at bounding box center [836, 621] width 1127 height 1090
click at [1024, 149] on div "Home / Restaurants management / Menus / Sections / item / update WRAPS AND SAND…" at bounding box center [836, 621] width 1127 height 1090
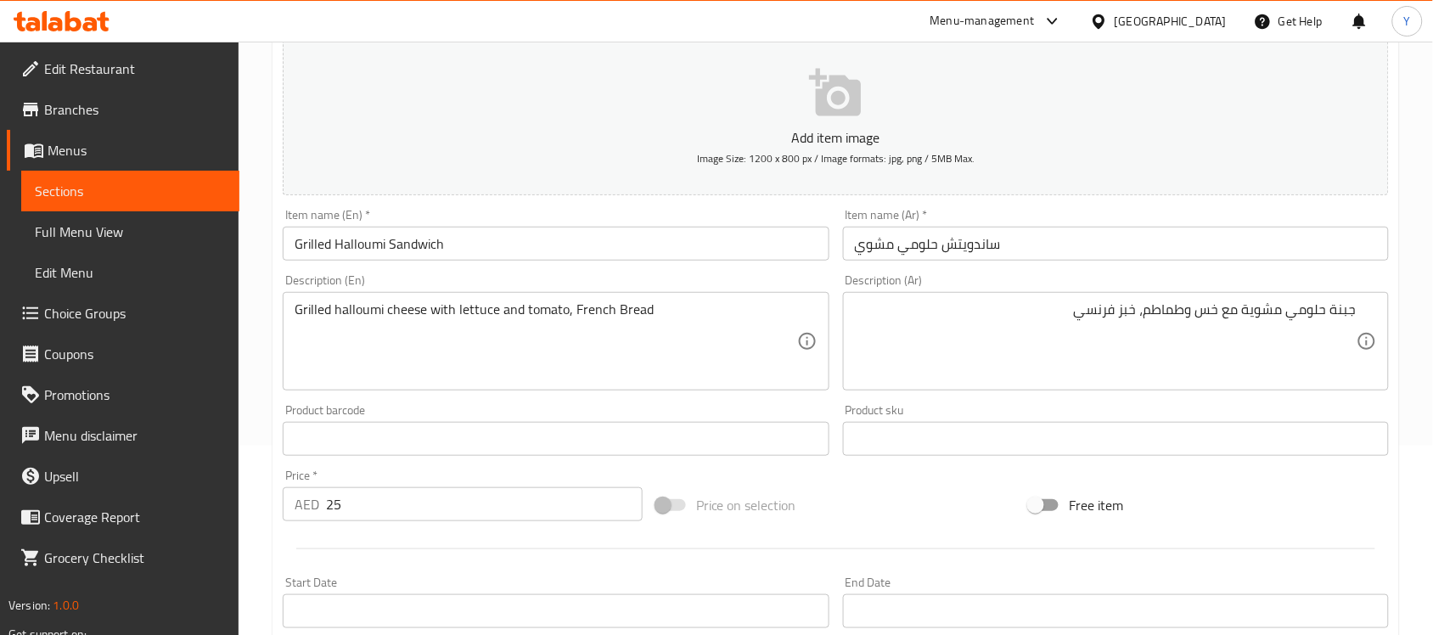
scroll to position [212, 0]
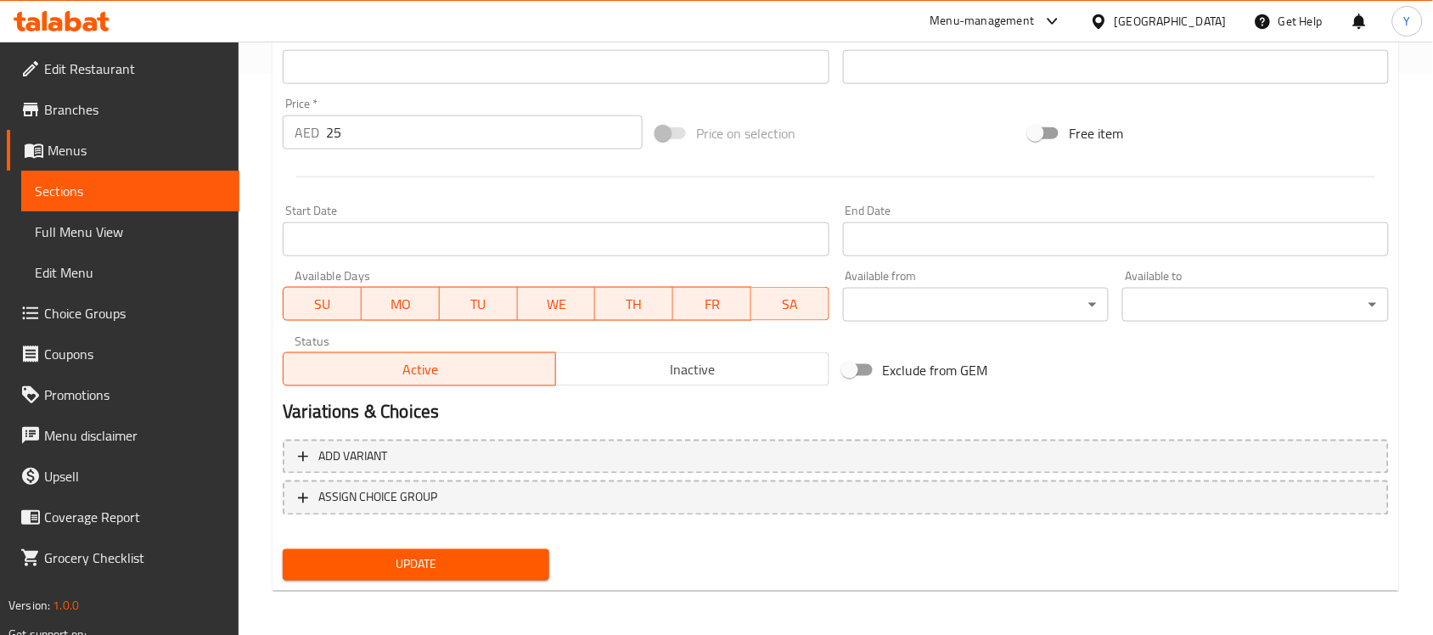
click at [521, 566] on span "Update" at bounding box center [415, 564] width 239 height 21
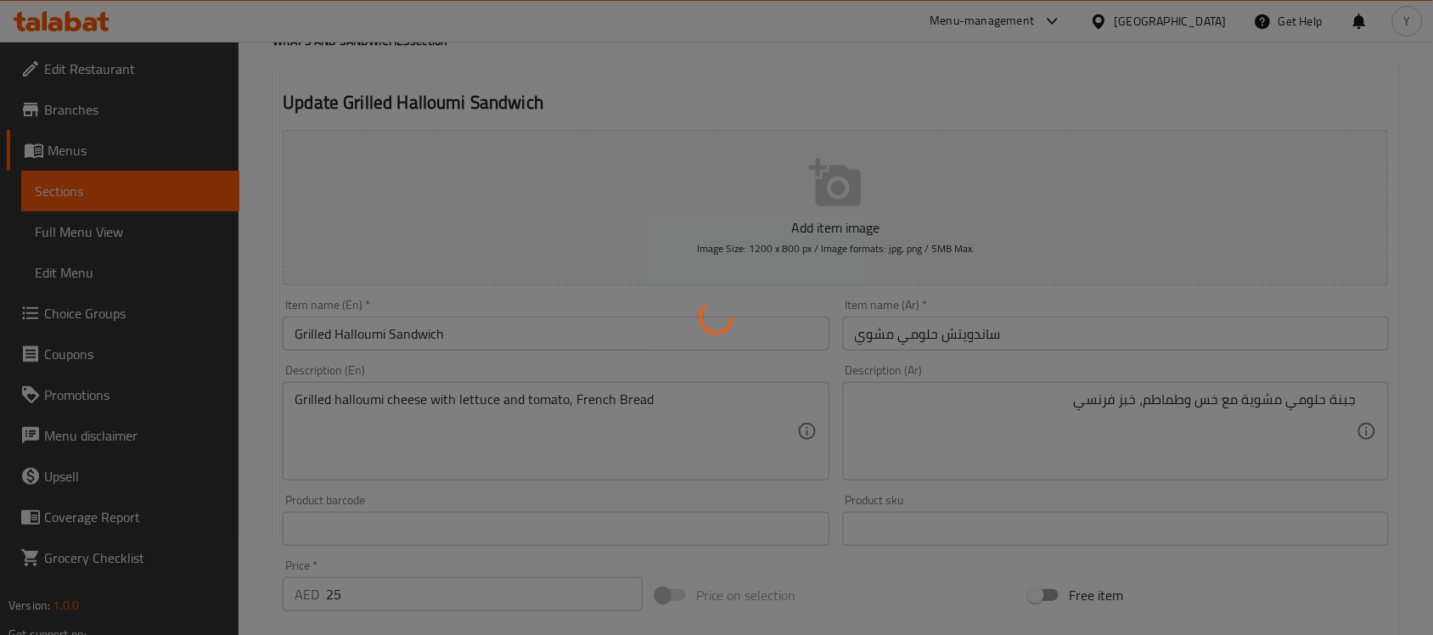
scroll to position [0, 0]
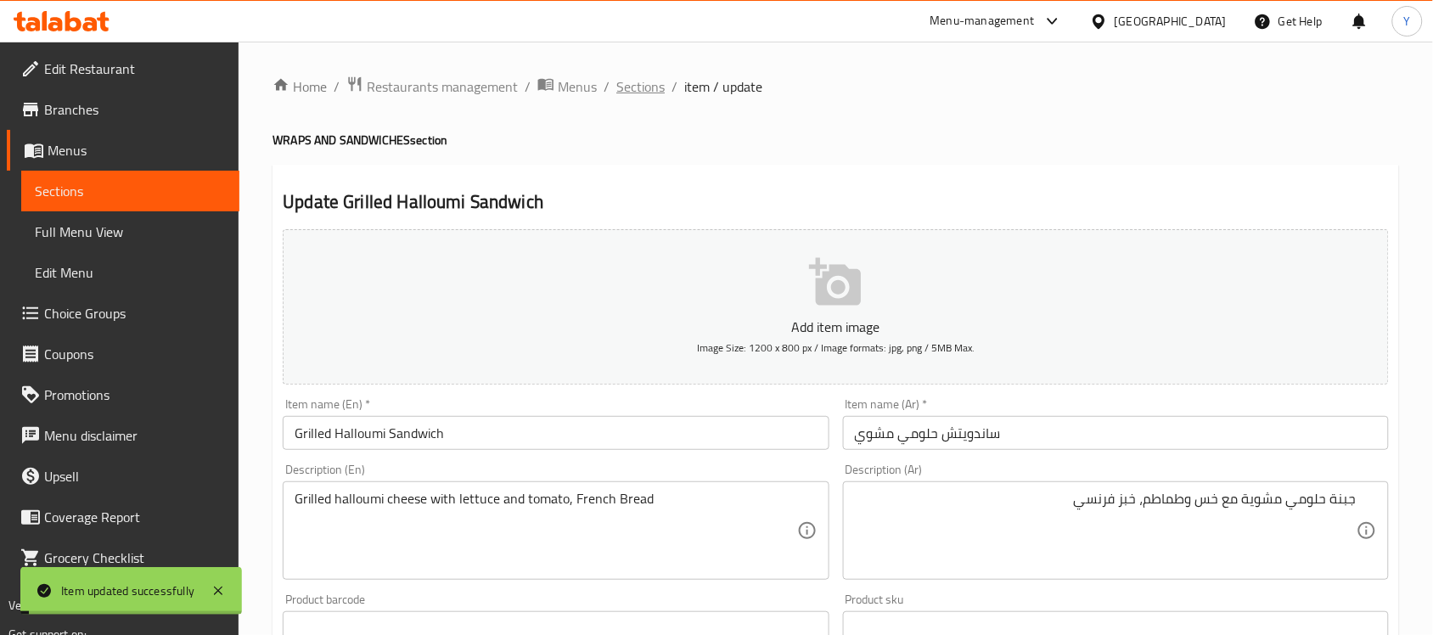
click at [650, 87] on span "Sections" at bounding box center [640, 86] width 48 height 20
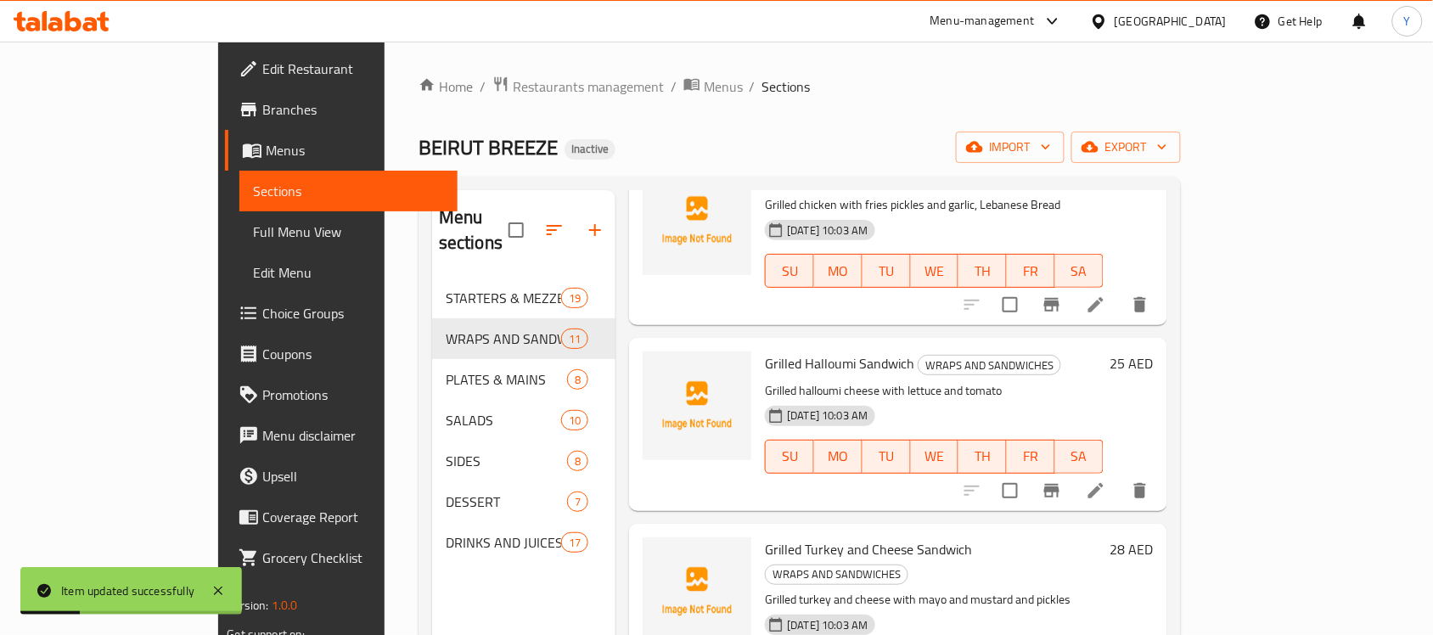
scroll to position [744, 0]
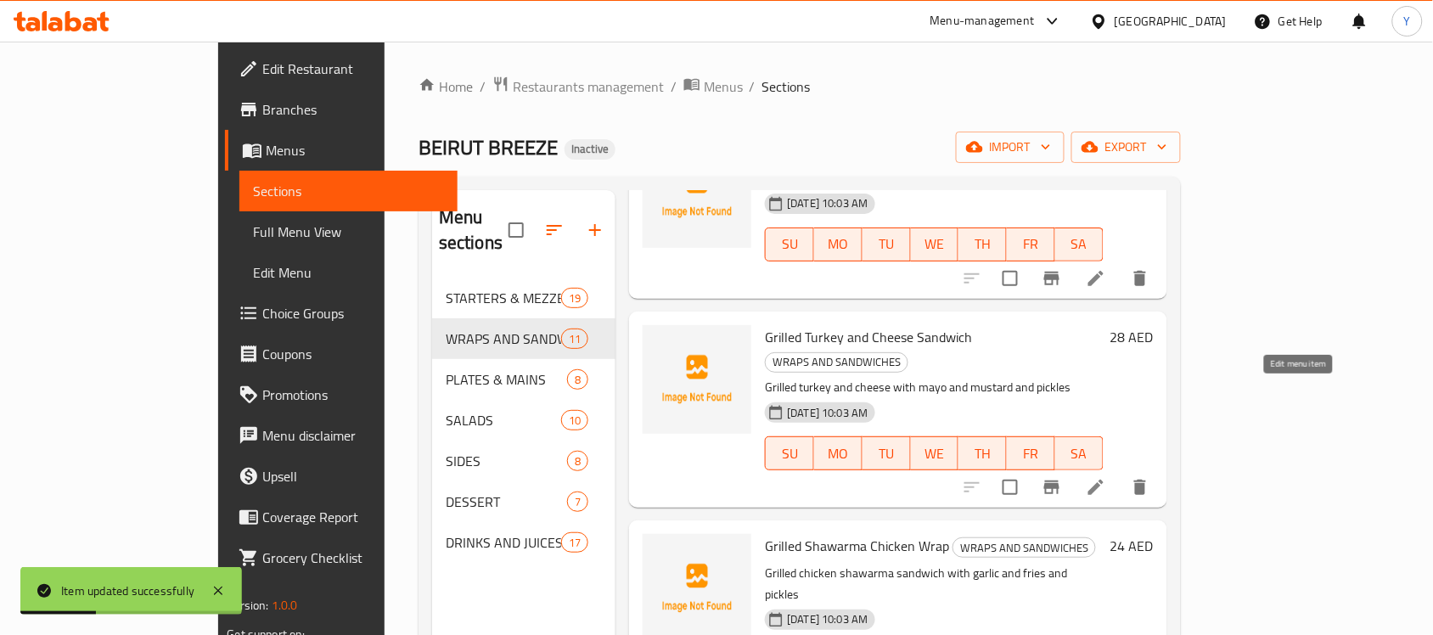
click at [1106, 477] on icon at bounding box center [1096, 487] width 20 height 20
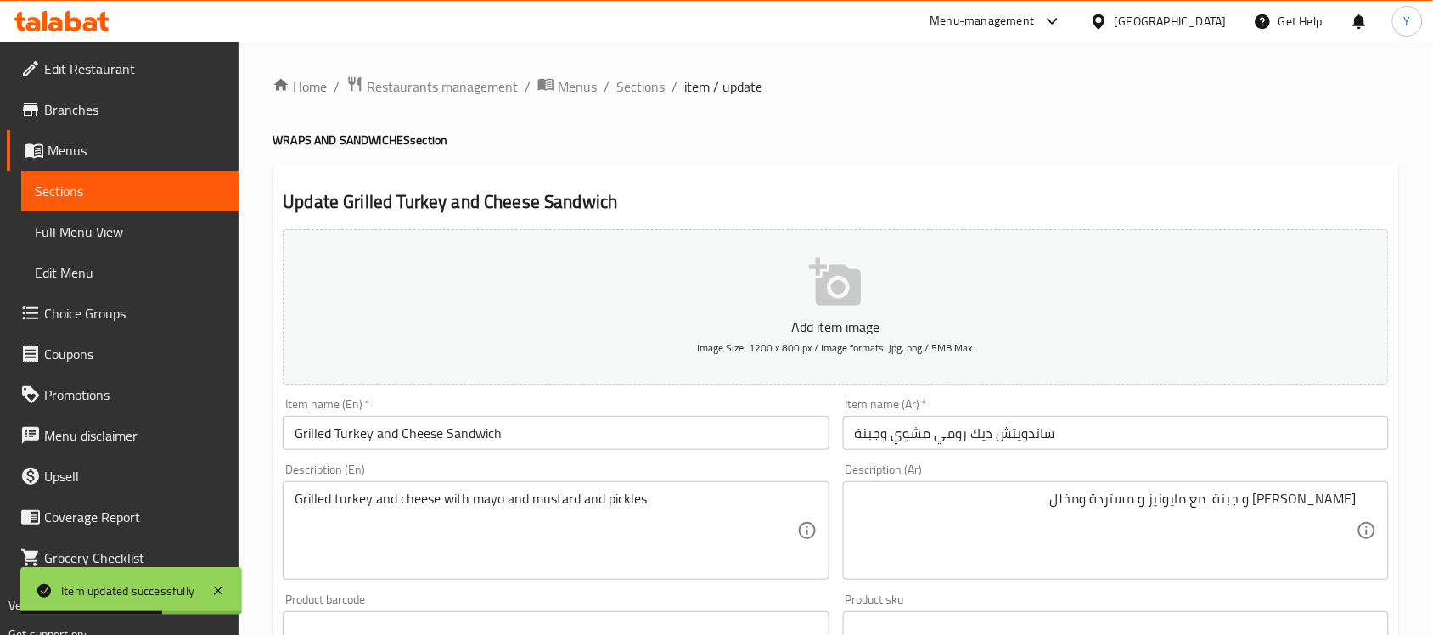
click at [1016, 204] on h2 "Update Grilled Turkey and Cheese Sandwich" at bounding box center [836, 201] width 1106 height 25
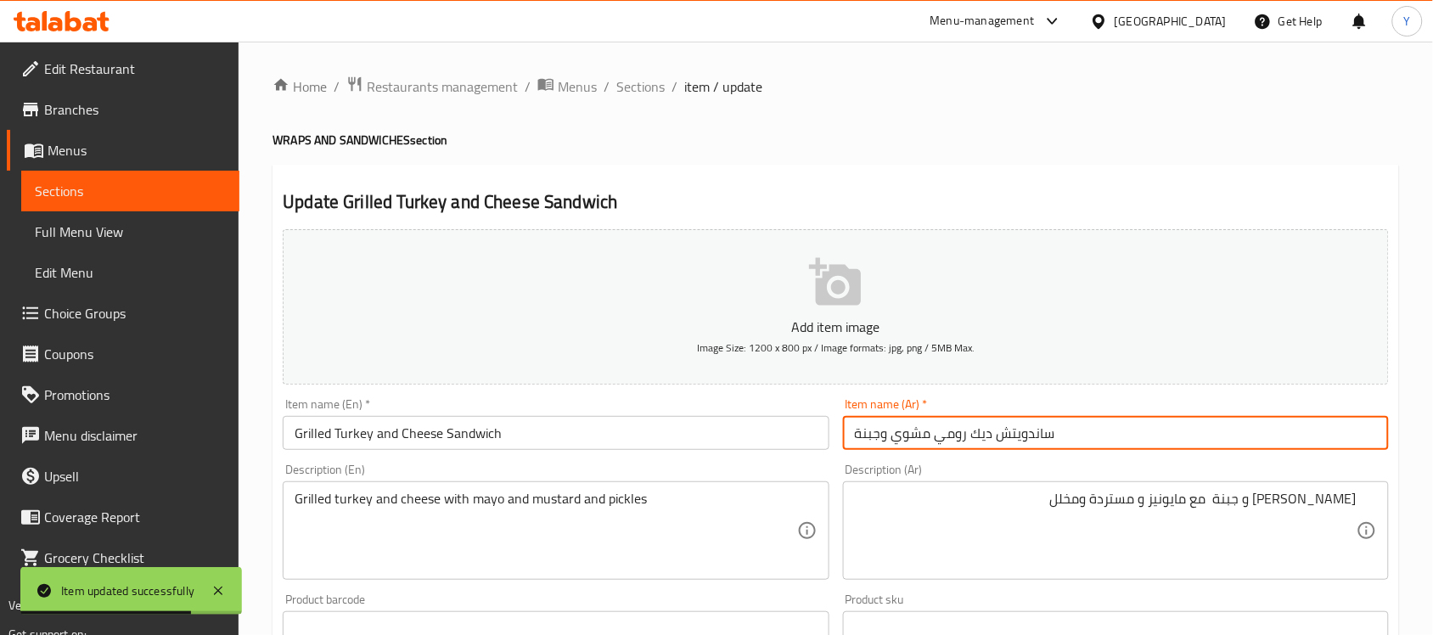
click at [1062, 433] on input "ساندويتش ديك رومي مشوي وجبنة" at bounding box center [1116, 433] width 546 height 34
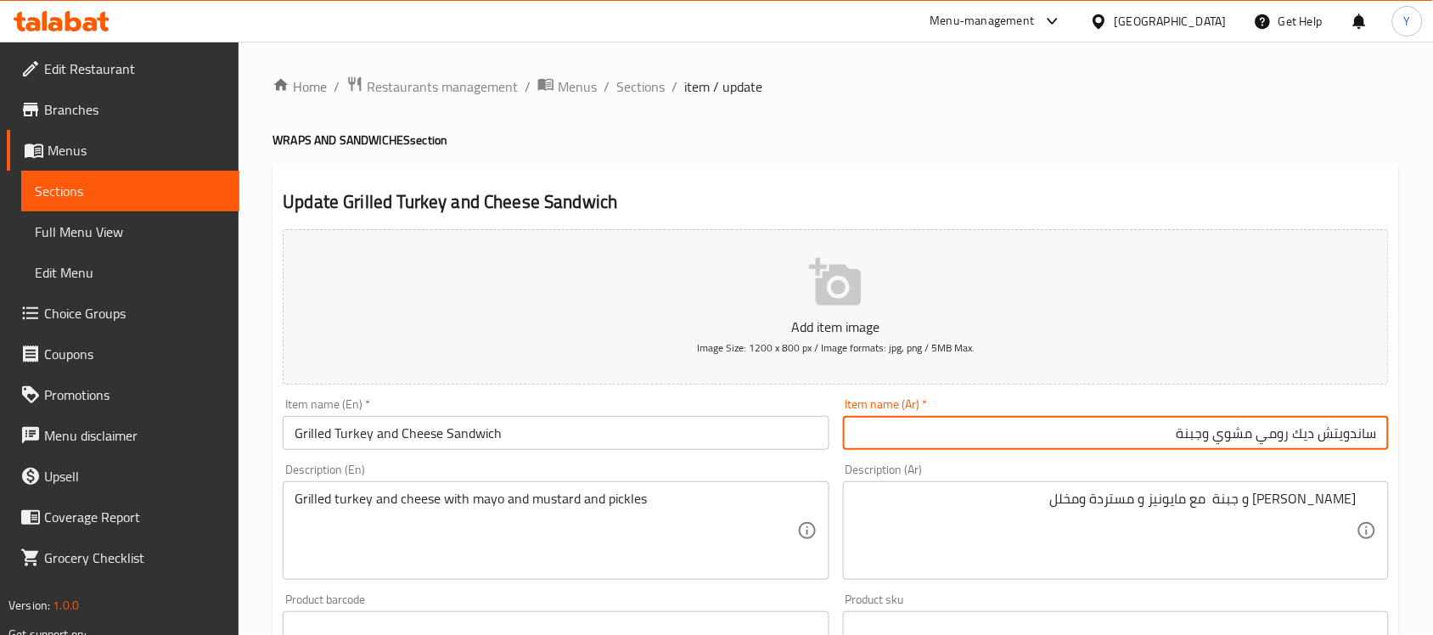
click at [1308, 436] on input "ساندويتش ديك رومي مشوي وجبنة" at bounding box center [1116, 433] width 546 height 34
drag, startPoint x: 1308, startPoint y: 436, endPoint x: 1268, endPoint y: 436, distance: 40.8
click at [1268, 436] on input "ساندويتش ديك رومي مشوي وجبنة" at bounding box center [1116, 433] width 546 height 34
type input "ساندويتش تركي مشوي وجبنة"
click at [1165, 149] on h4 "WRAPS AND SANDWICHES section" at bounding box center [836, 140] width 1127 height 17
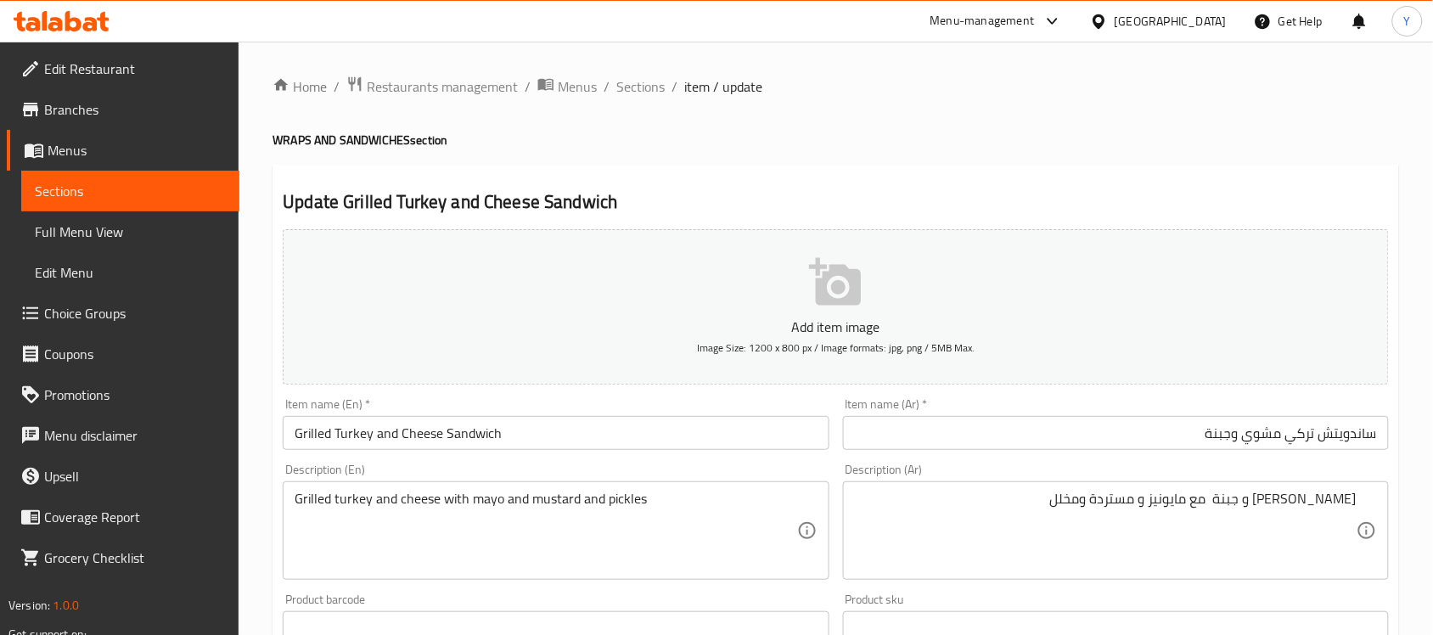
click at [1259, 486] on div "ديك رومي مشوي و جبنة مع مايونيز و مستردة ومخلل Description (Ar)" at bounding box center [1116, 530] width 546 height 98
click at [1063, 121] on div "Home / Restaurants management / Menus / Sections / item / update WRAPS AND SAND…" at bounding box center [836, 621] width 1127 height 1090
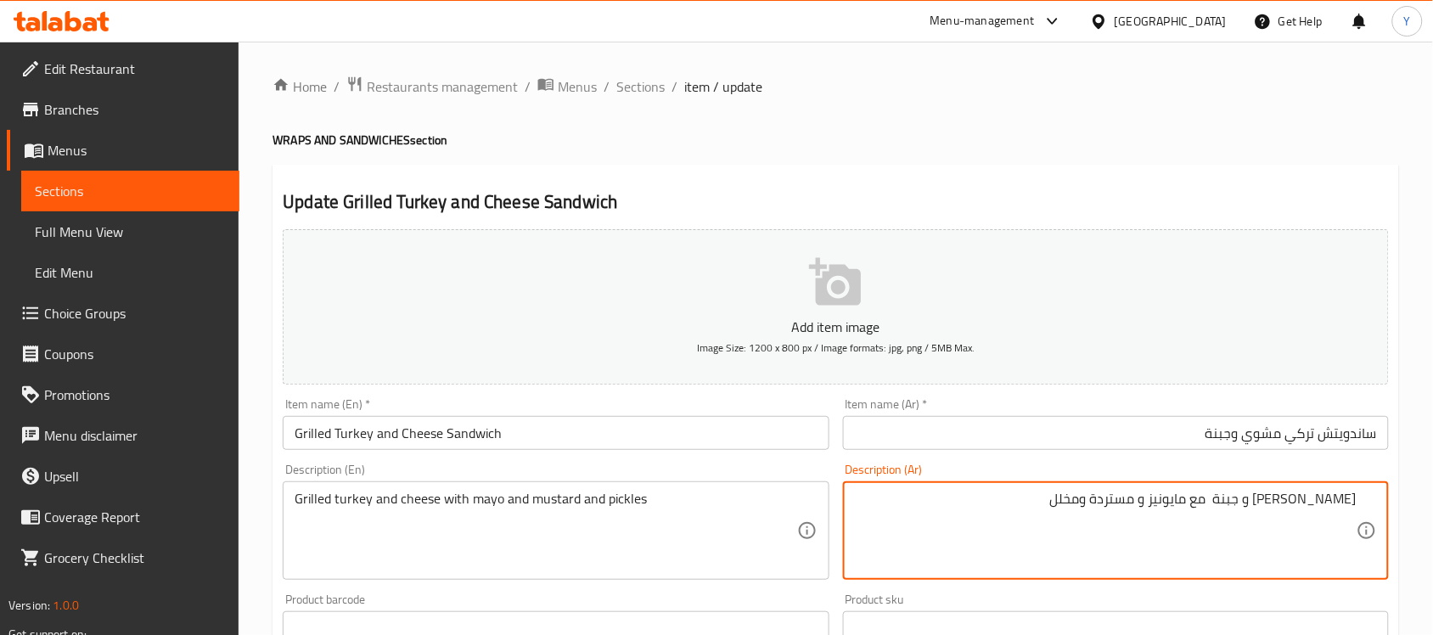
click at [689, 474] on div "Description (En) Grilled turkey and cheese with mayo and mustard and pickles De…" at bounding box center [556, 522] width 546 height 116
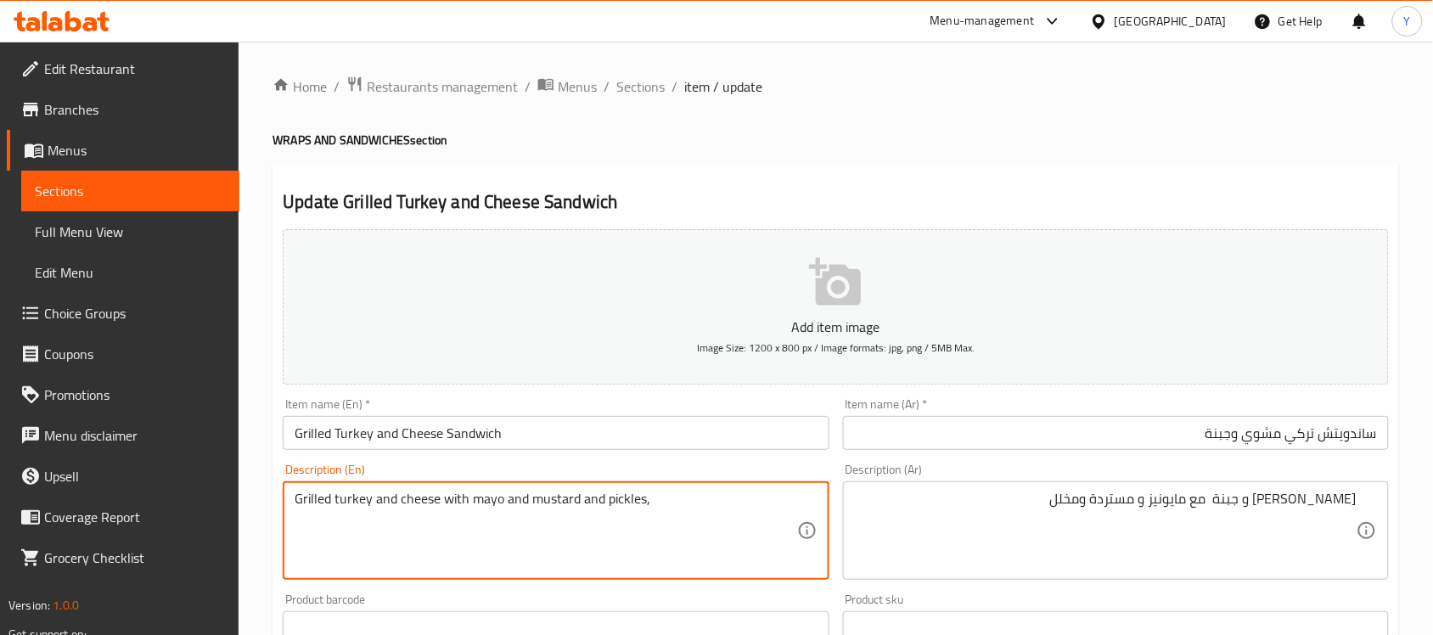
paste textarea "French Bread"
type textarea "Grilled turkey and cheese with mayo and mustard and pickles, French Bread"
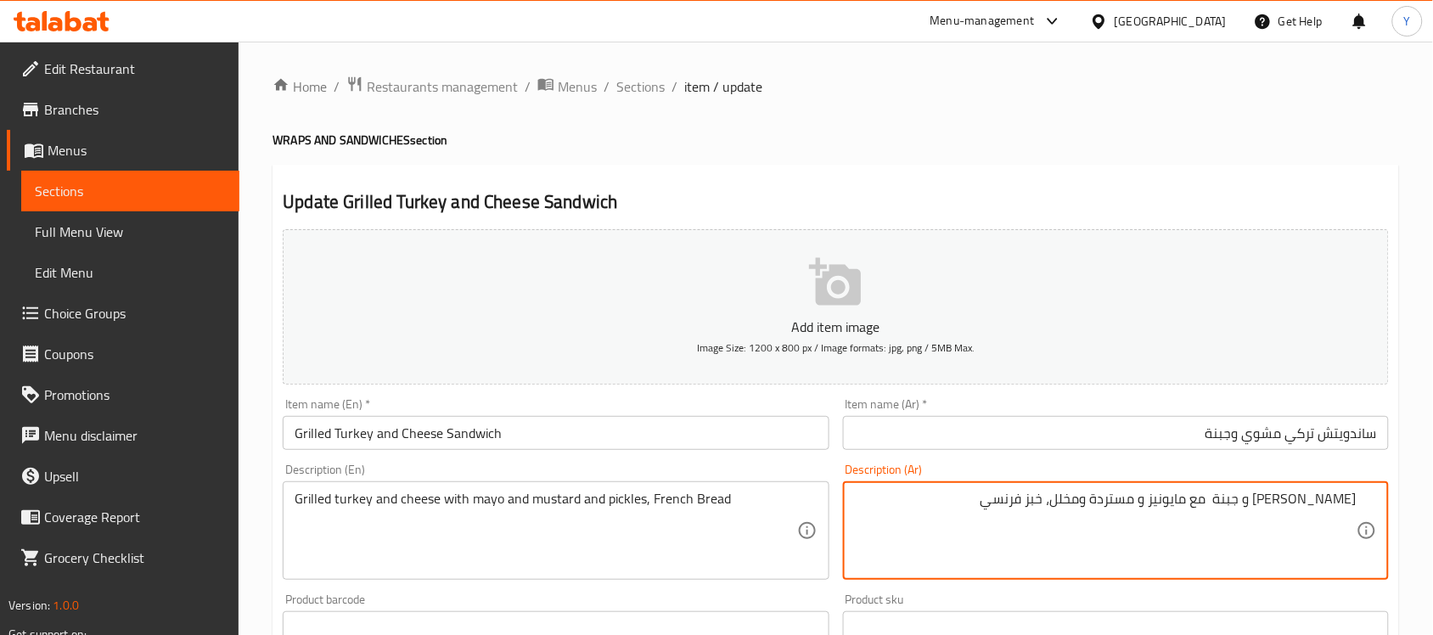
click at [1319, 503] on textarea "ديك رومي مشوي و جبنة مع مايونيز و مستردة ومخلل، خبز فرنسي" at bounding box center [1106, 531] width 502 height 81
drag, startPoint x: 1319, startPoint y: 503, endPoint x: 1425, endPoint y: 502, distance: 106.1
click at [1423, 502] on div "Home / Restaurants management / Menus / Sections / item / update WRAPS AND SAND…" at bounding box center [836, 621] width 1195 height 1158
type textarea "تركي مشوي وجبنة مع مايونيز و مستردة ومخلل، خبز فرنسي"
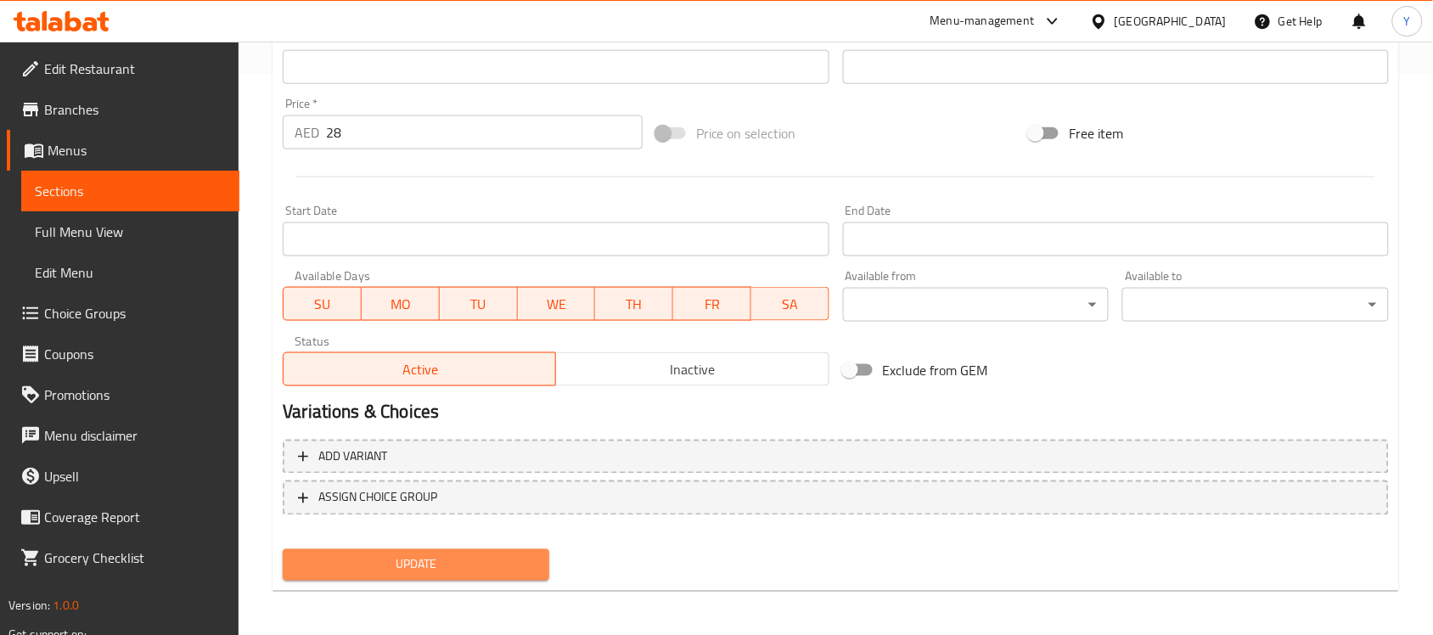
click at [506, 576] on button "Update" at bounding box center [416, 564] width 267 height 31
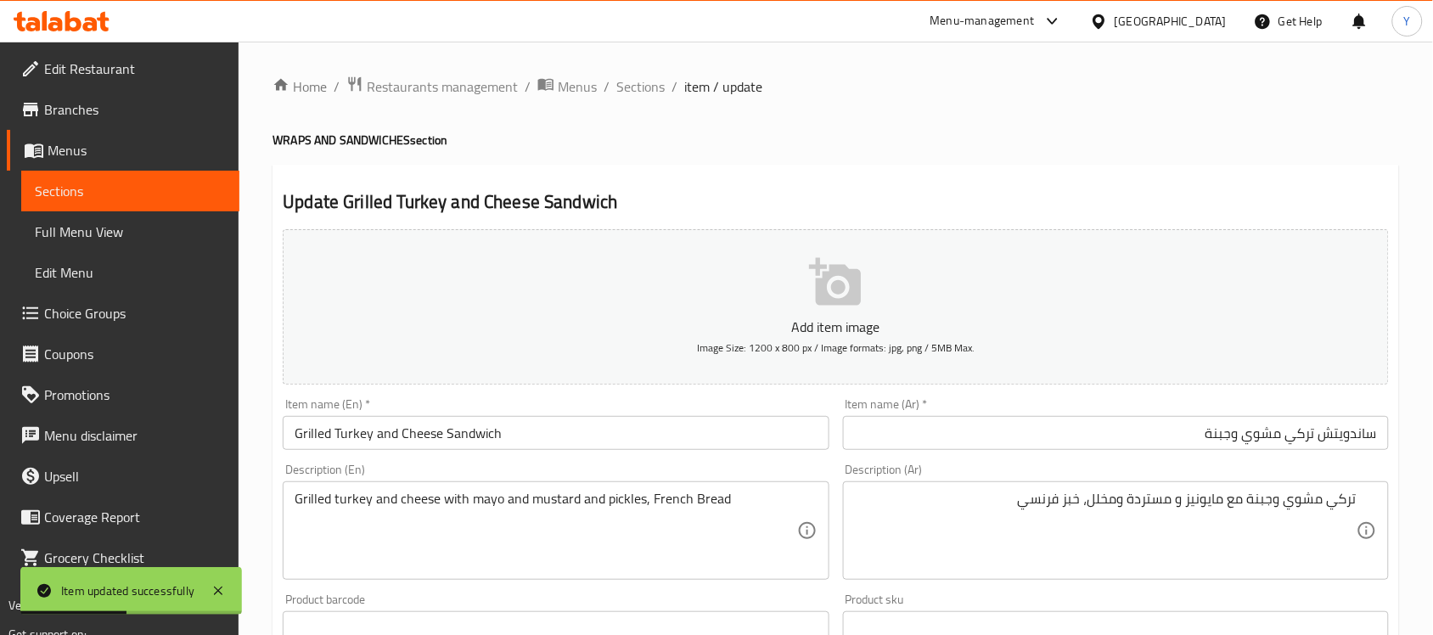
click at [650, 87] on span "Sections" at bounding box center [640, 86] width 48 height 20
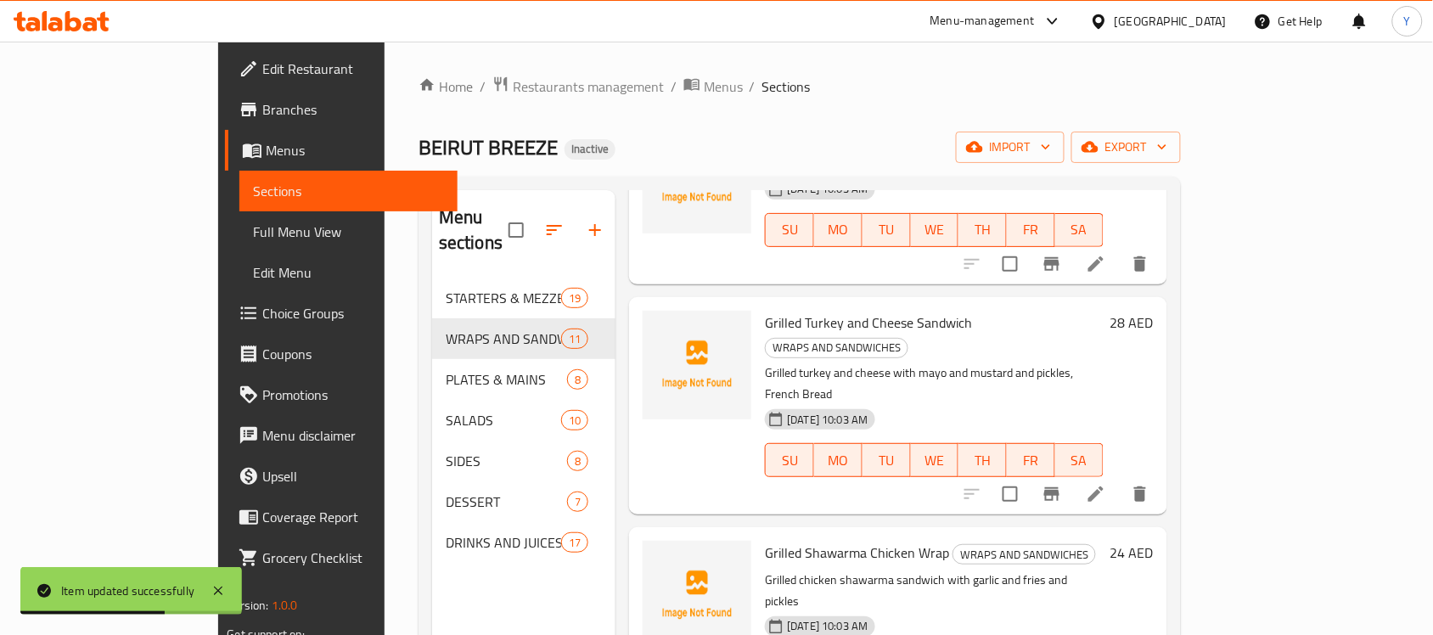
scroll to position [796, 0]
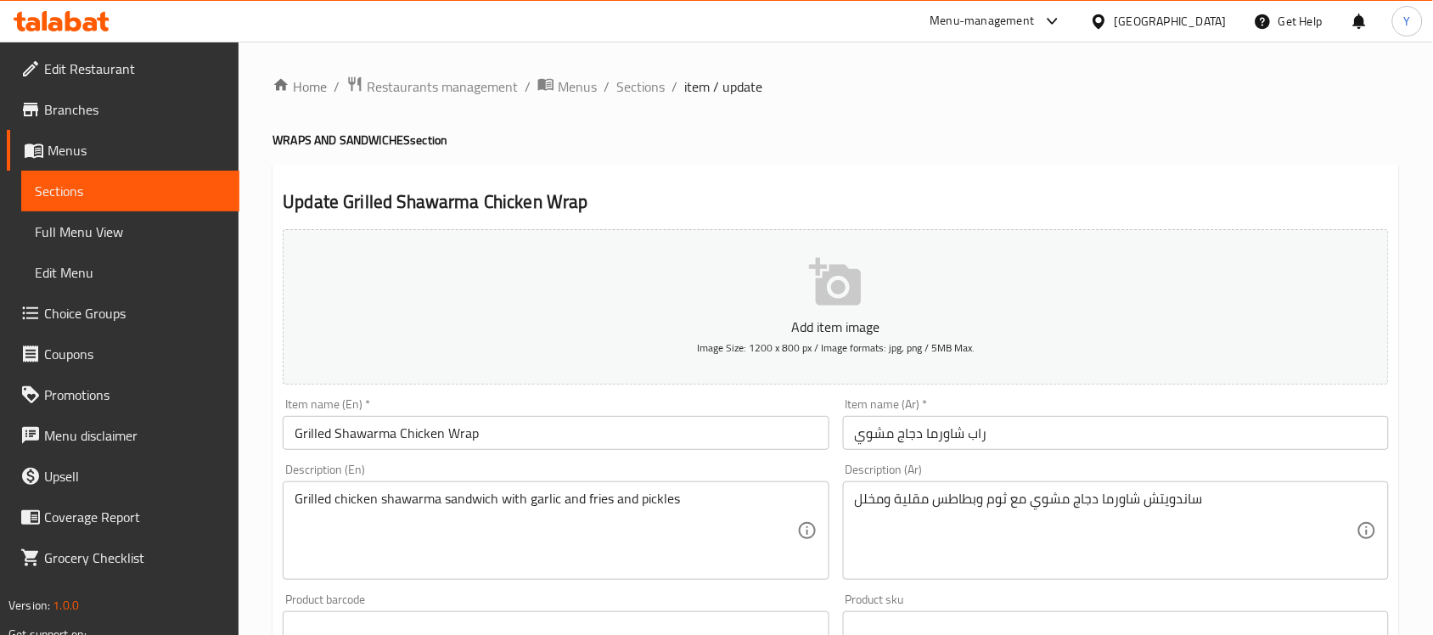
click at [1041, 444] on input "راب شاورما دجاج مشوي" at bounding box center [1116, 433] width 546 height 34
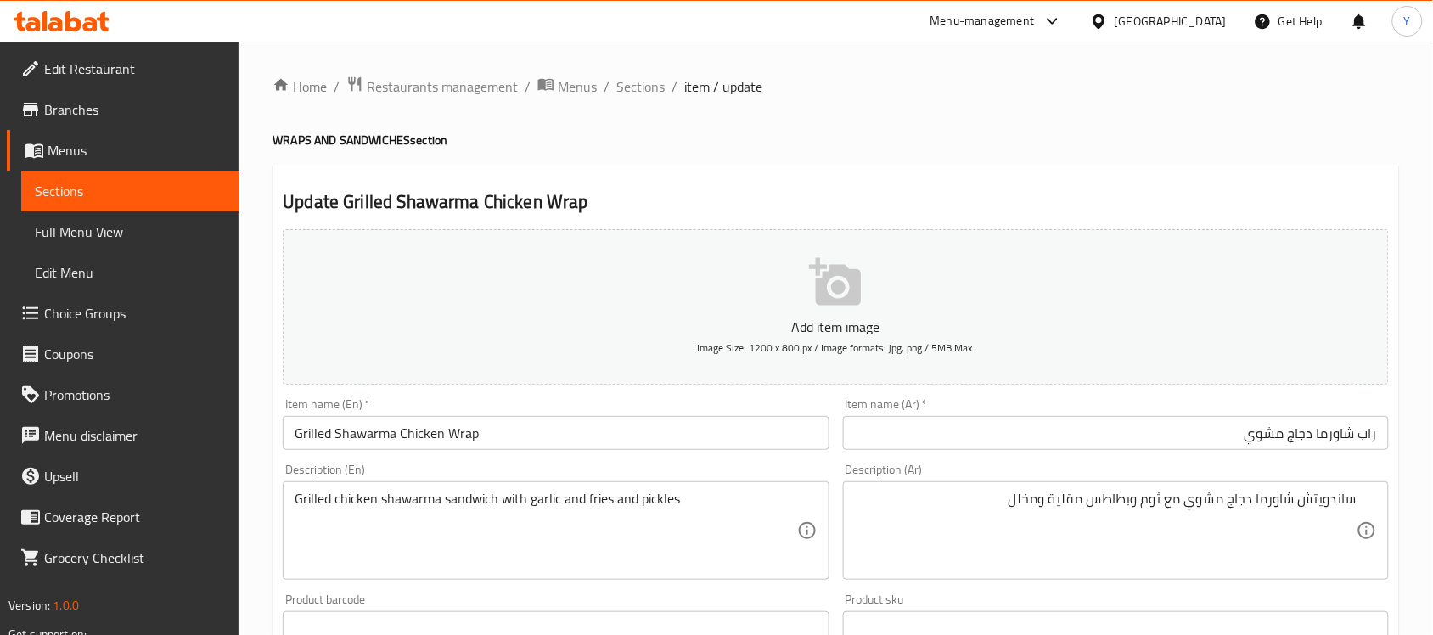
click at [958, 132] on h4 "WRAPS AND SANDWICHES section" at bounding box center [836, 140] width 1127 height 17
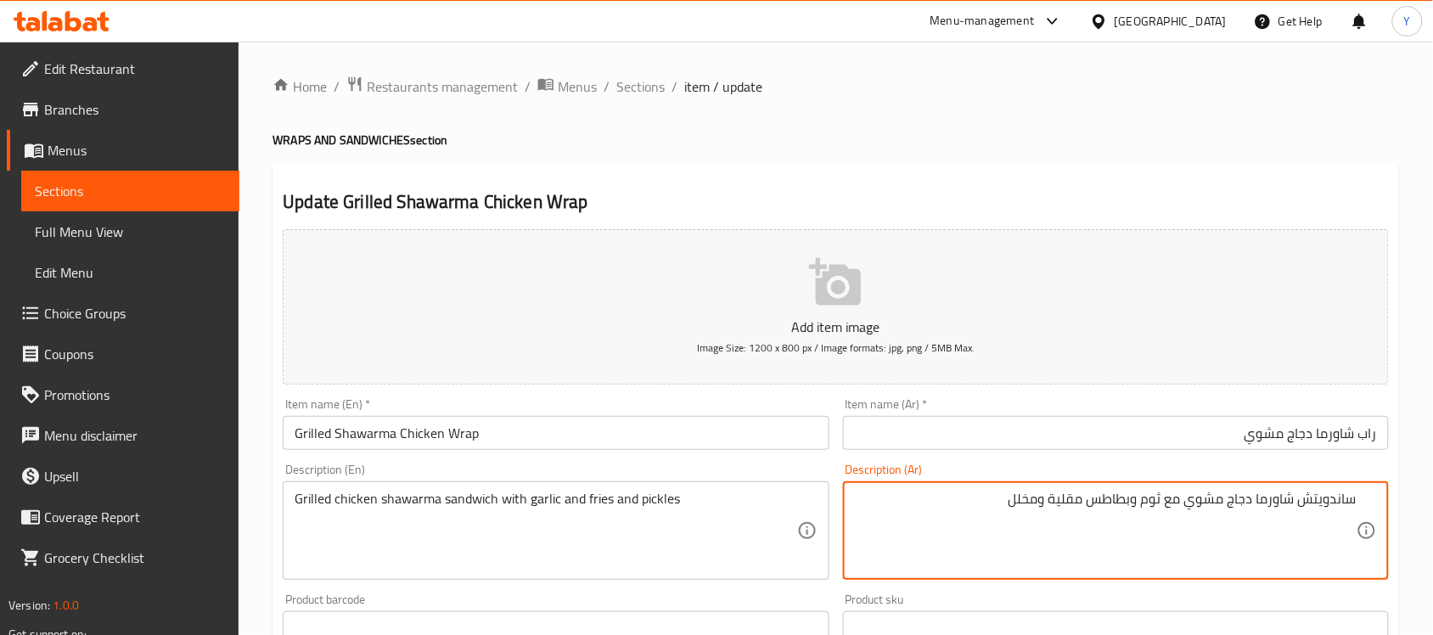
click at [1122, 506] on textarea "ساندويتش شاورما دجاج مشوي مع ثوم وبطاطس مقلية ومخلل" at bounding box center [1106, 531] width 502 height 81
drag, startPoint x: 1128, startPoint y: 506, endPoint x: 1055, endPoint y: 514, distance: 73.4
click at [1055, 514] on textarea "ساندويتش شاورما دجاج مشوي مع ثوم وبطاطس مقلية ومخلل" at bounding box center [1106, 531] width 502 height 81
type textarea "ساندويتش شاورما دجاج مشوي مع ثوم وفرايز ومخلل"
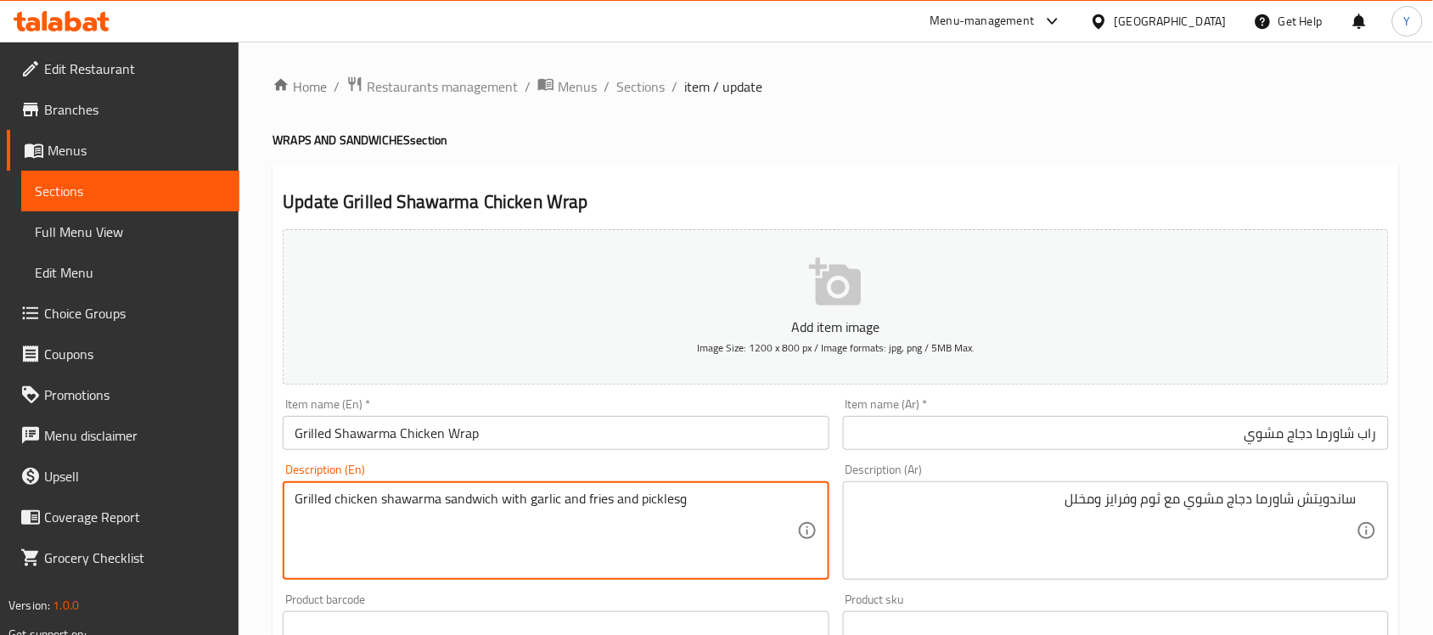
paste textarea "Lebanese Bread"
type textarea "Grilled chicken shawarma sandwich with garlic and fries and pickles, Lebanese B…"
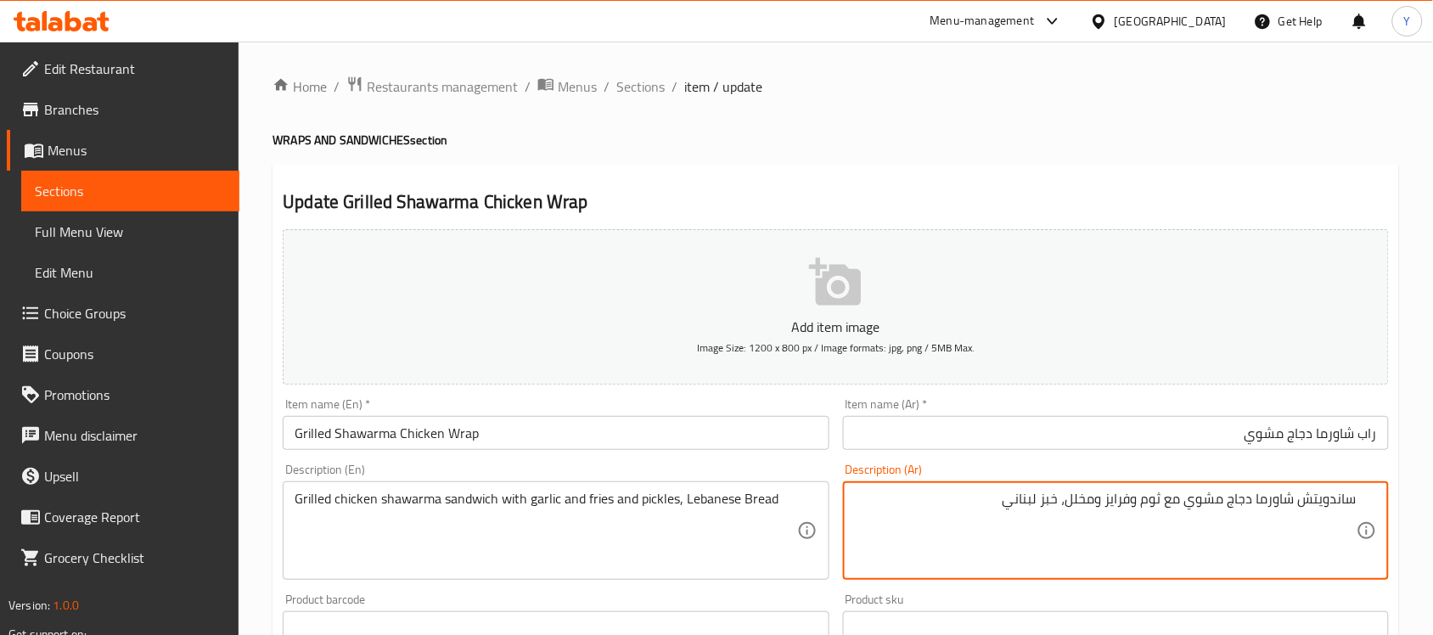
type textarea "ساندويتش شاورما دجاج مشوي مع ثوم وفرايز ومخلل، خبز لبناني"
click at [1021, 133] on h4 "WRAPS AND SANDWICHES section" at bounding box center [836, 140] width 1127 height 17
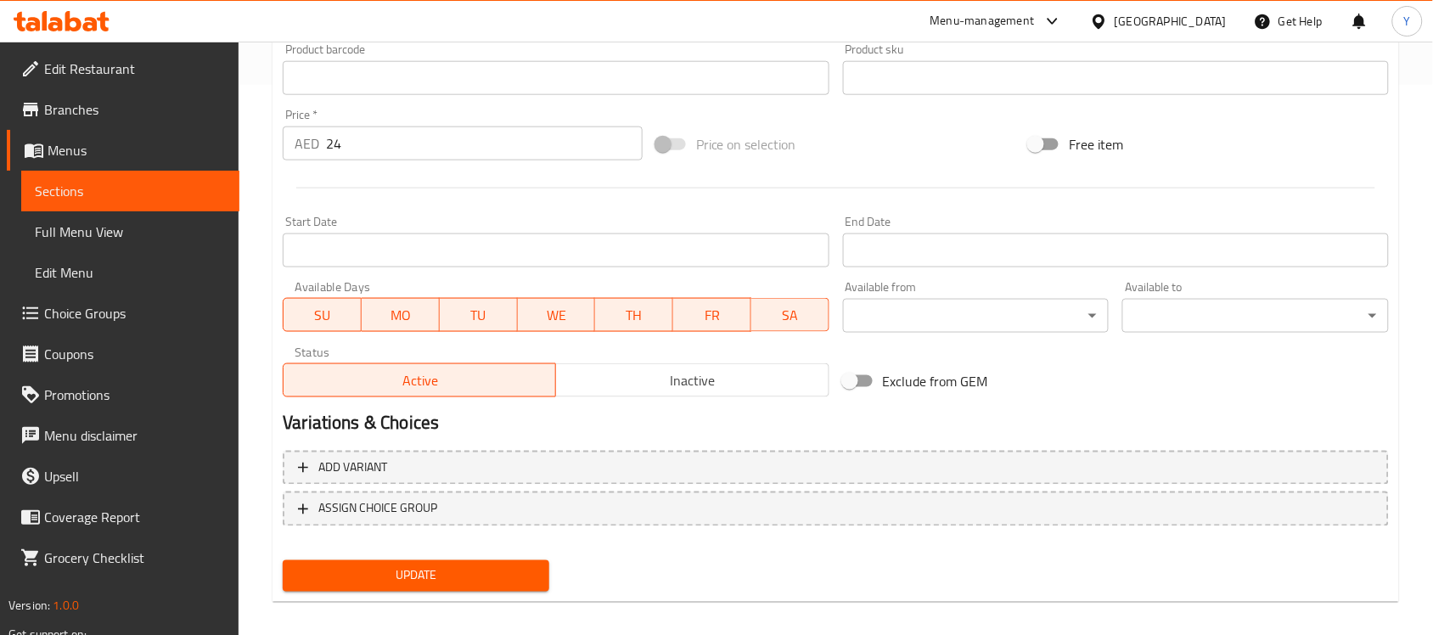
scroll to position [561, 0]
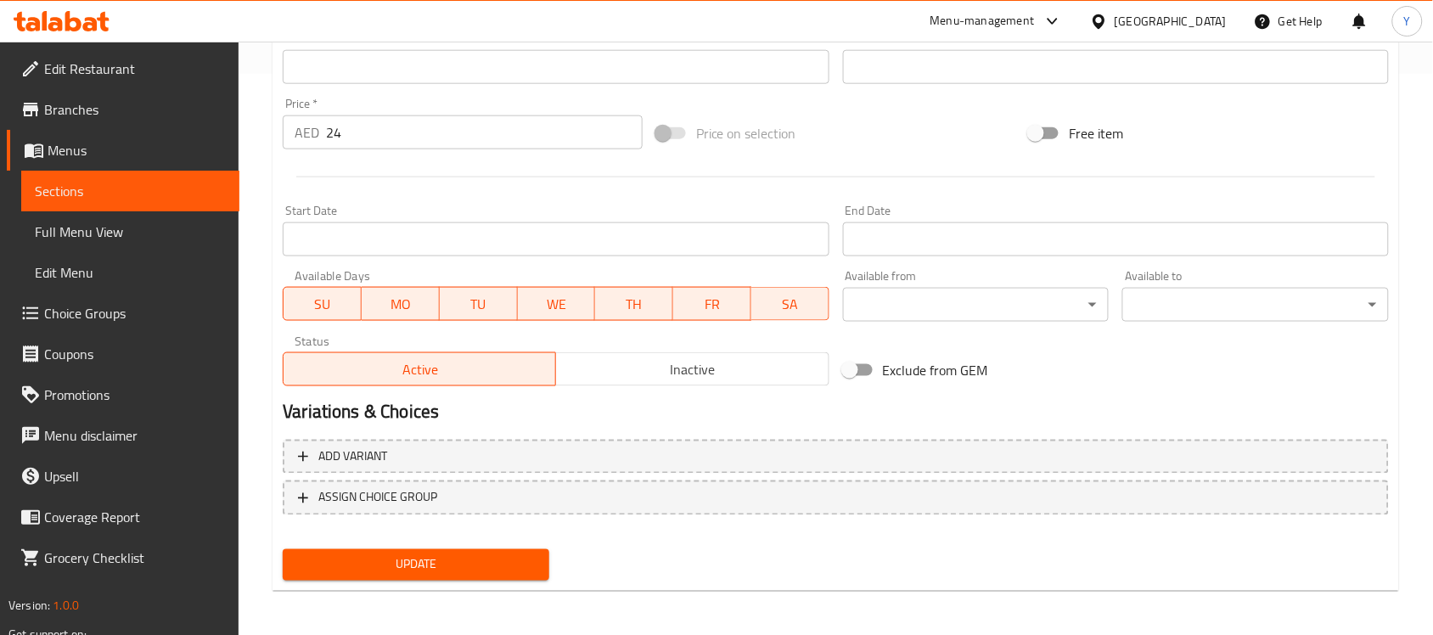
click at [469, 571] on span "Update" at bounding box center [415, 564] width 239 height 21
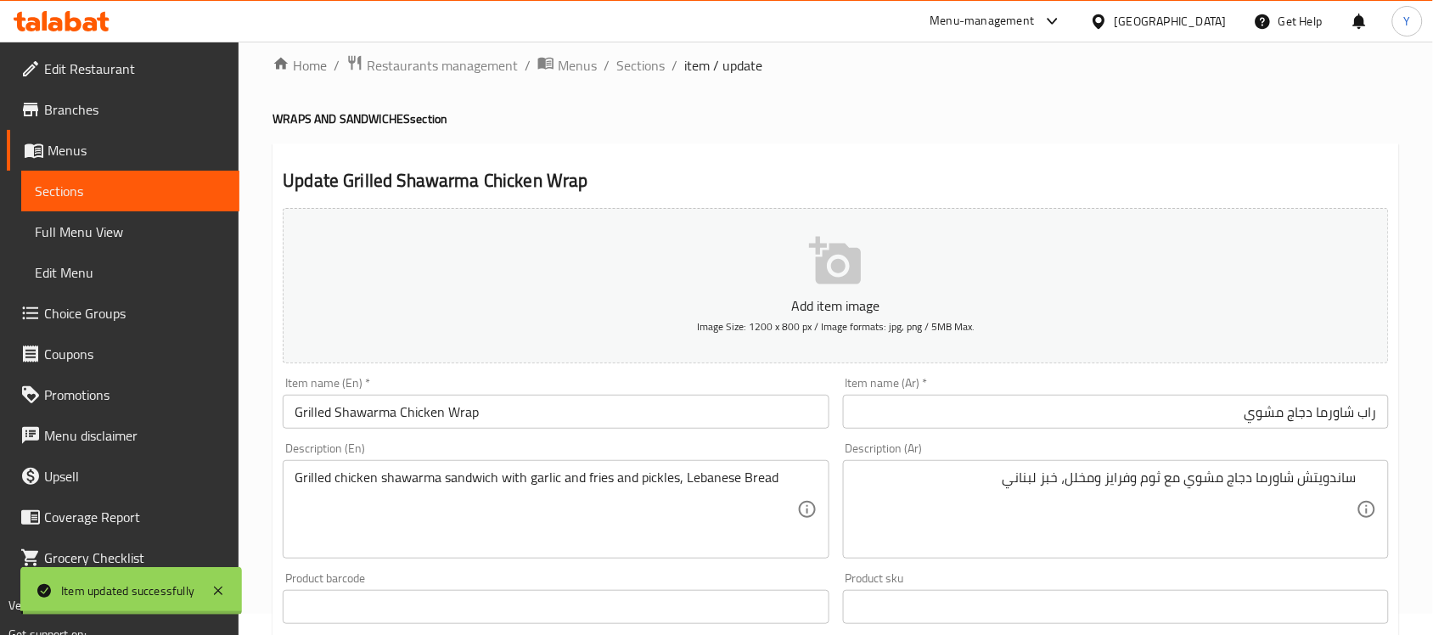
scroll to position [0, 0]
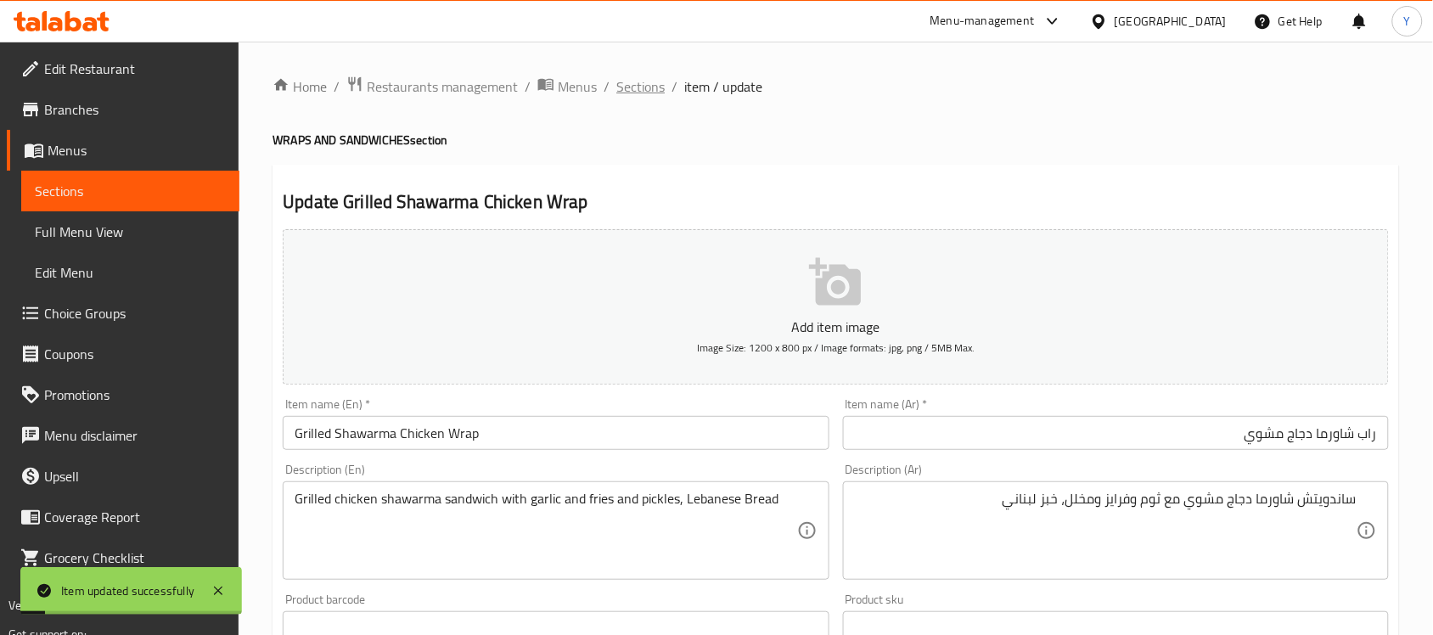
click at [631, 76] on span "Sections" at bounding box center [640, 86] width 48 height 20
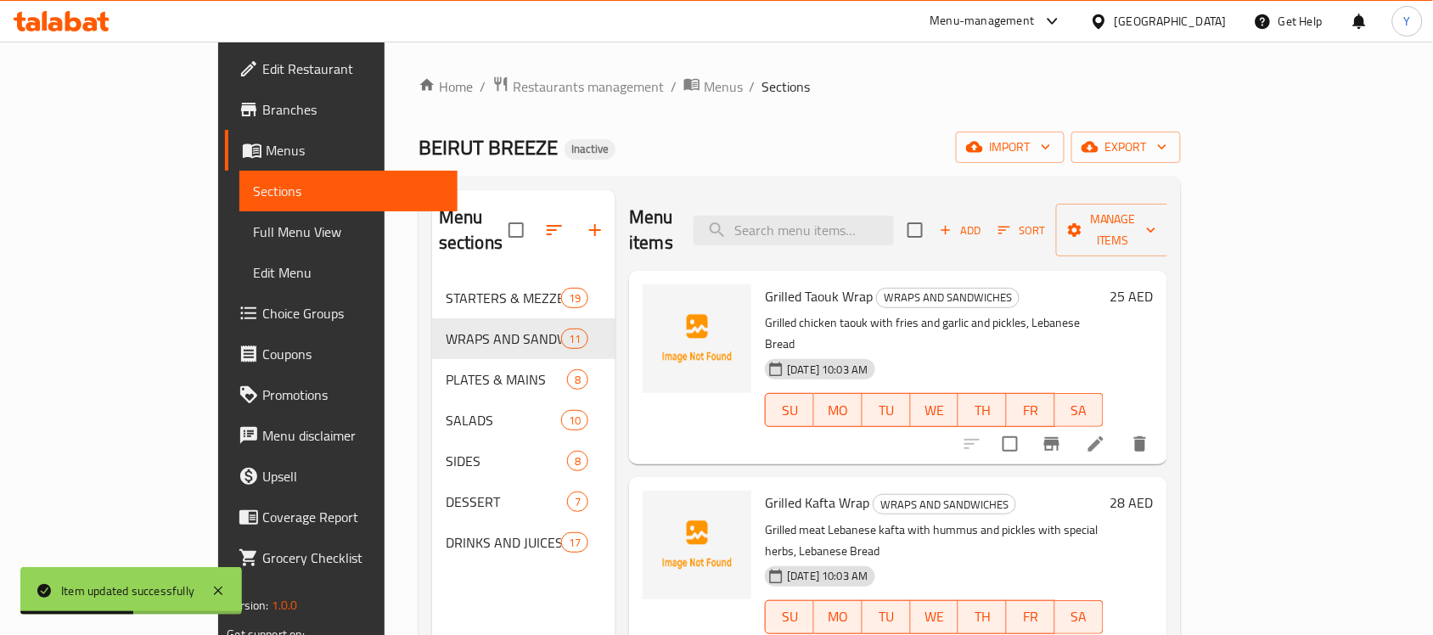
click at [915, 153] on div "BEIRUT BREEZE Inactive import export" at bounding box center [800, 147] width 763 height 31
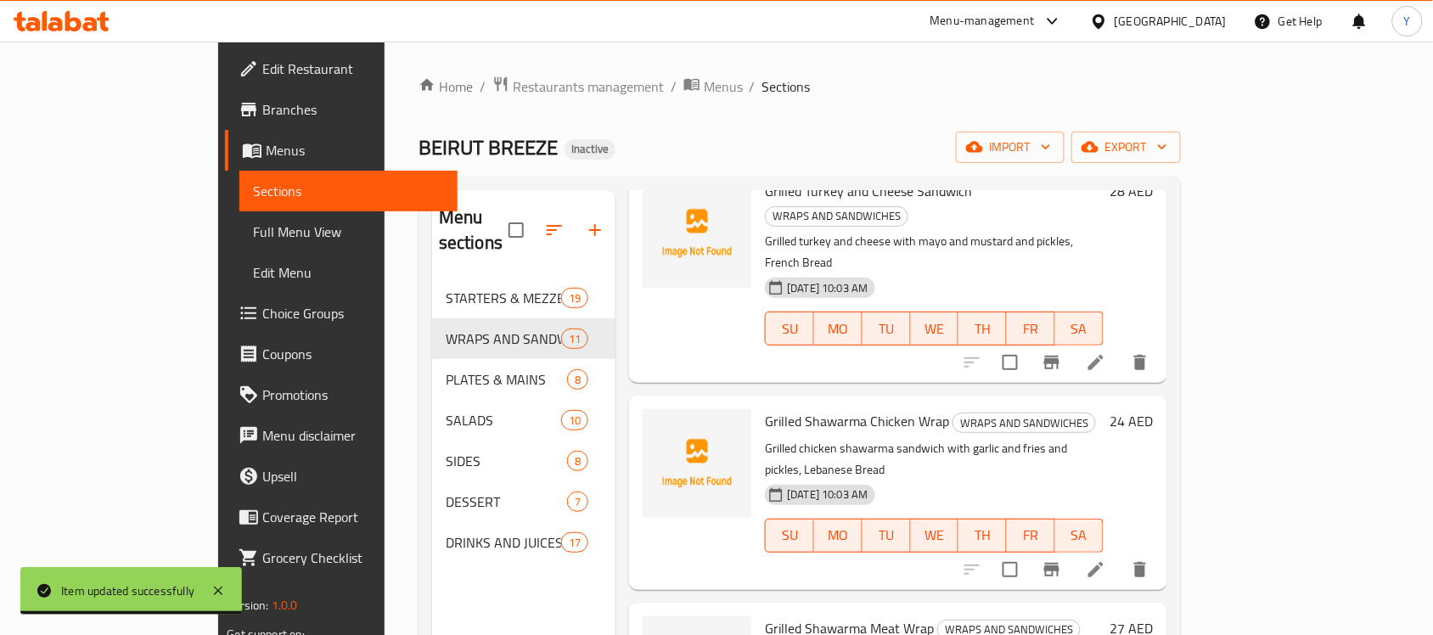
scroll to position [981, 0]
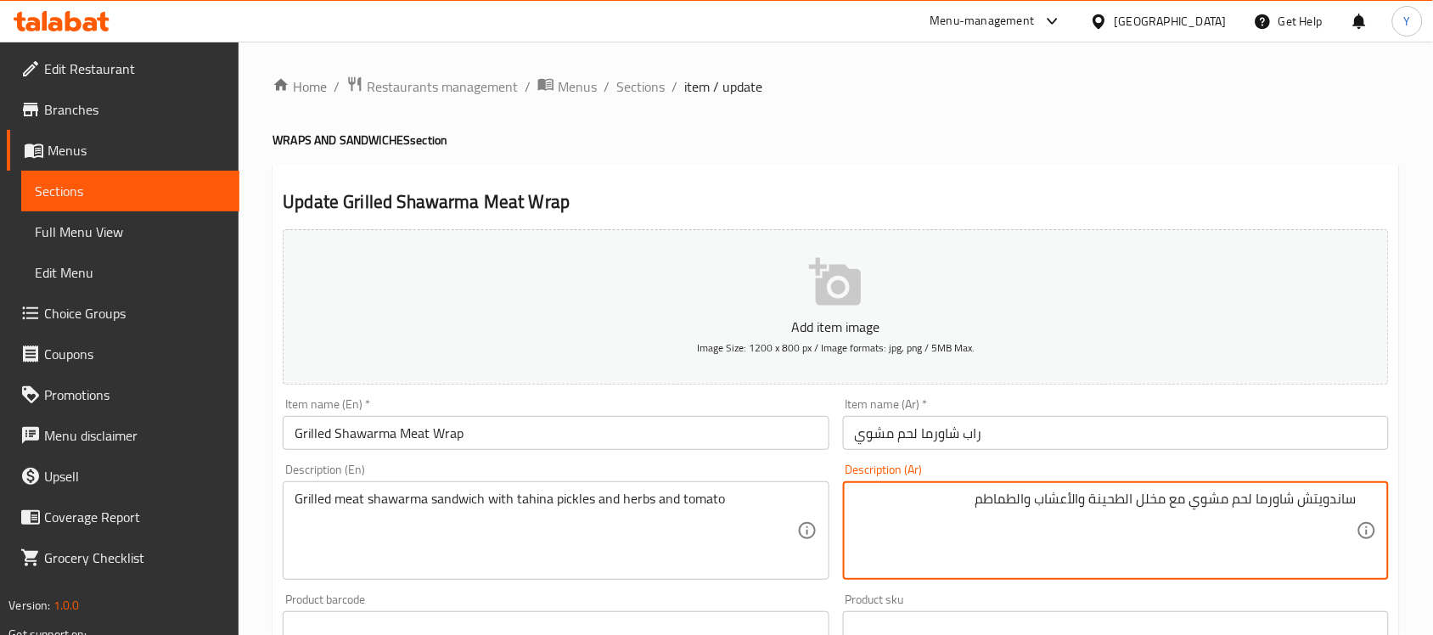
click at [1037, 444] on input "راب شاورما لحم مشوي" at bounding box center [1116, 433] width 546 height 34
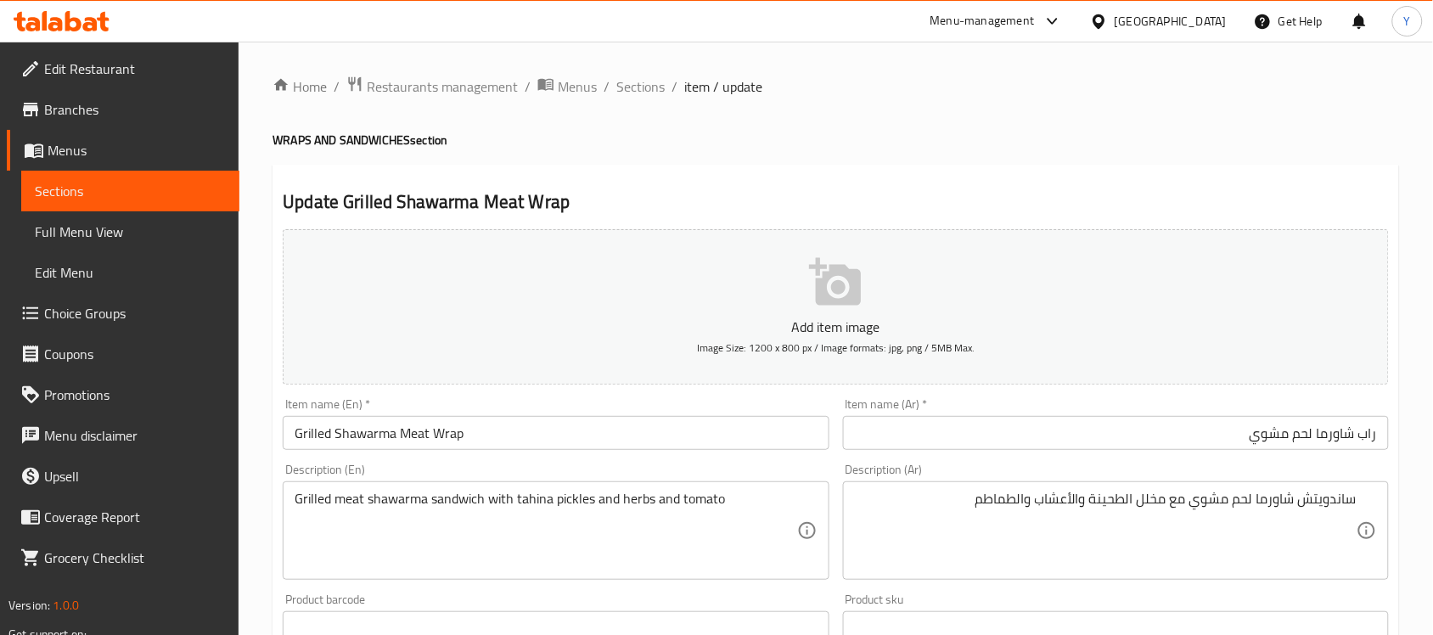
click at [1041, 129] on div "Home / Restaurants management / Menus / Sections / item / update WRAPS AND SAND…" at bounding box center [836, 621] width 1127 height 1090
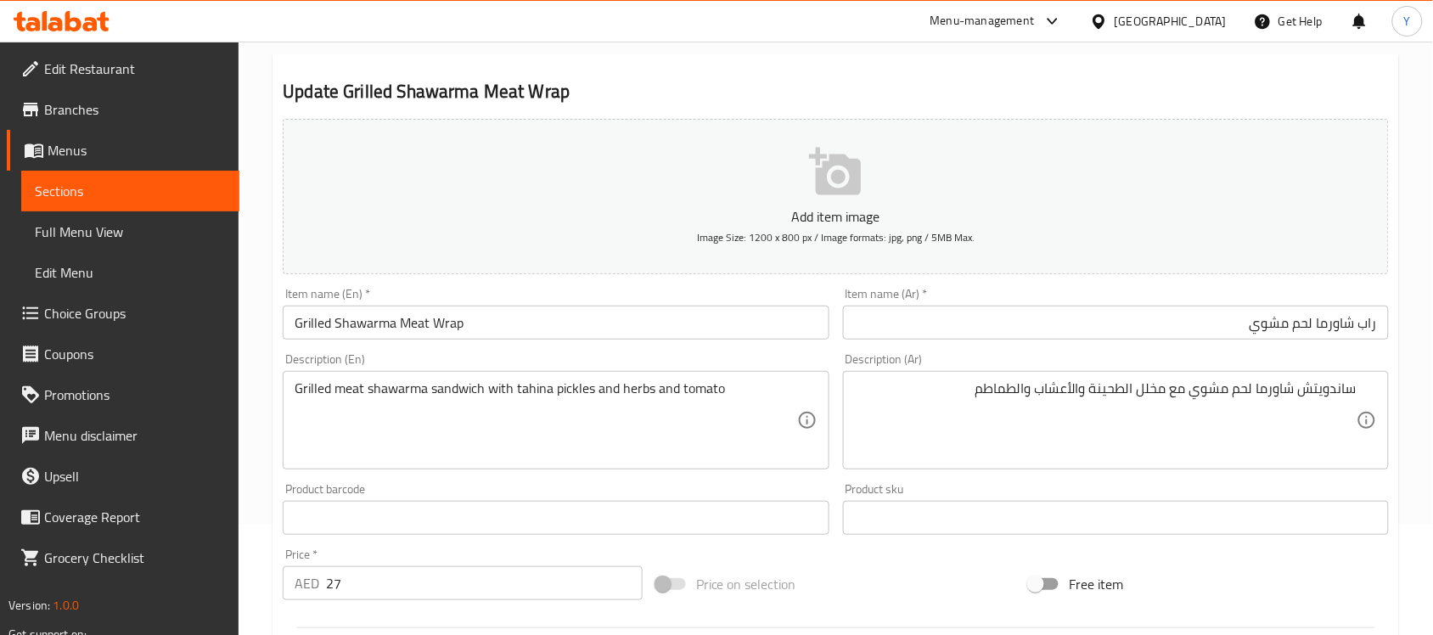
scroll to position [212, 0]
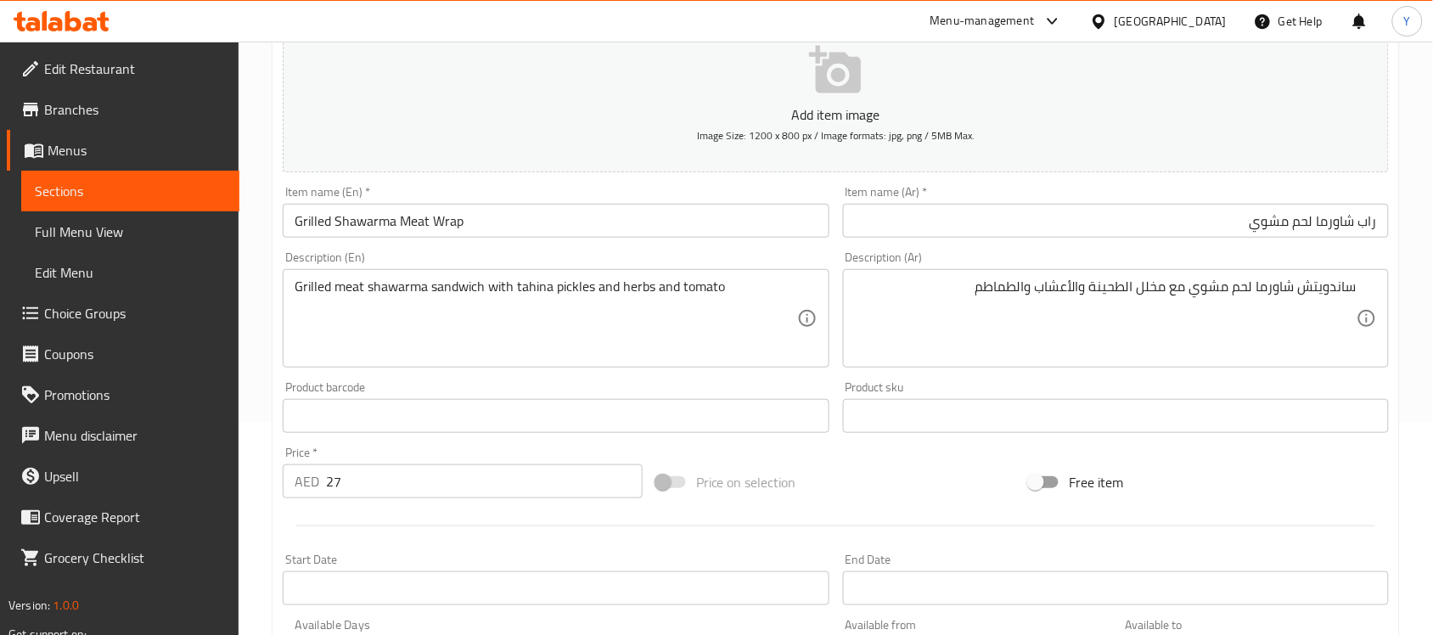
drag, startPoint x: 1013, startPoint y: 180, endPoint x: 1038, endPoint y: 196, distance: 29.4
click at [1013, 180] on div "Item name (Ar)   * راب شاورما لحم مشوي Item name (Ar) *" at bounding box center [1116, 211] width 560 height 65
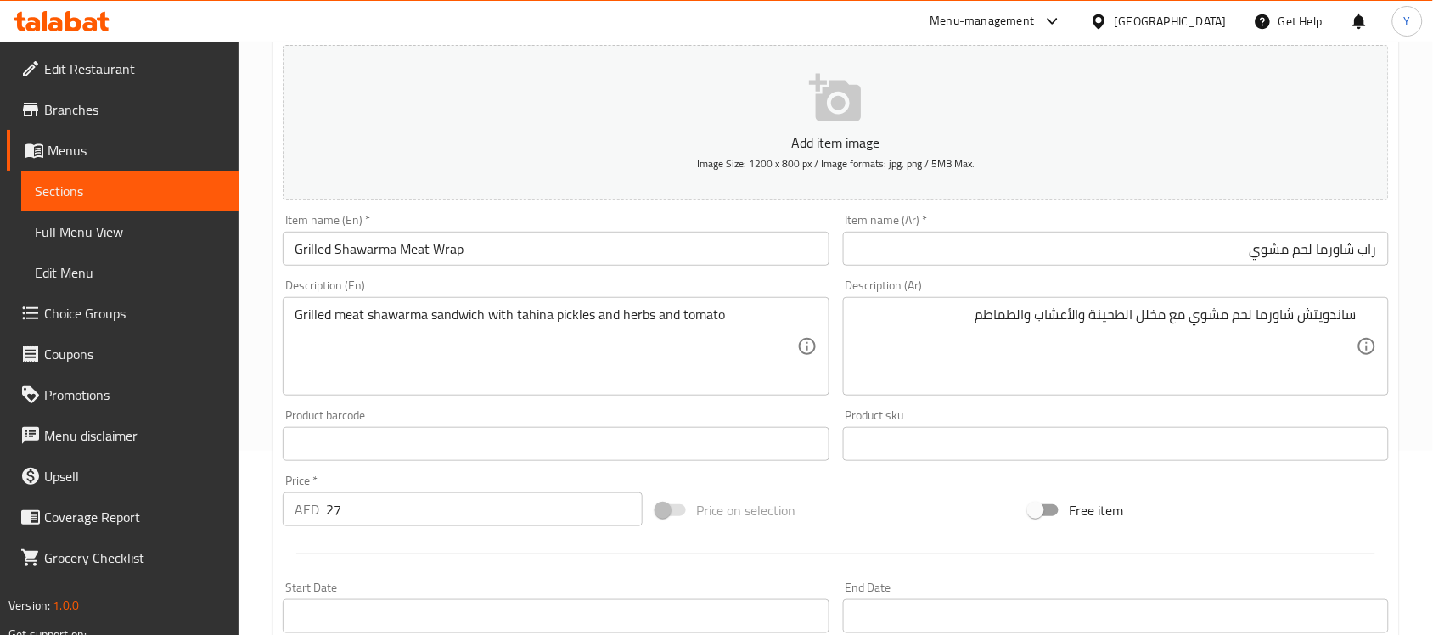
click at [1024, 204] on div "Add item image Image Size: 1200 x 800 px / Image formats: jpg, png / 5MB Max." at bounding box center [836, 122] width 1120 height 169
click at [767, 324] on textarea "Grilled meat shawarma sandwich with tahina pickles and herbs and tomato" at bounding box center [546, 347] width 502 height 81
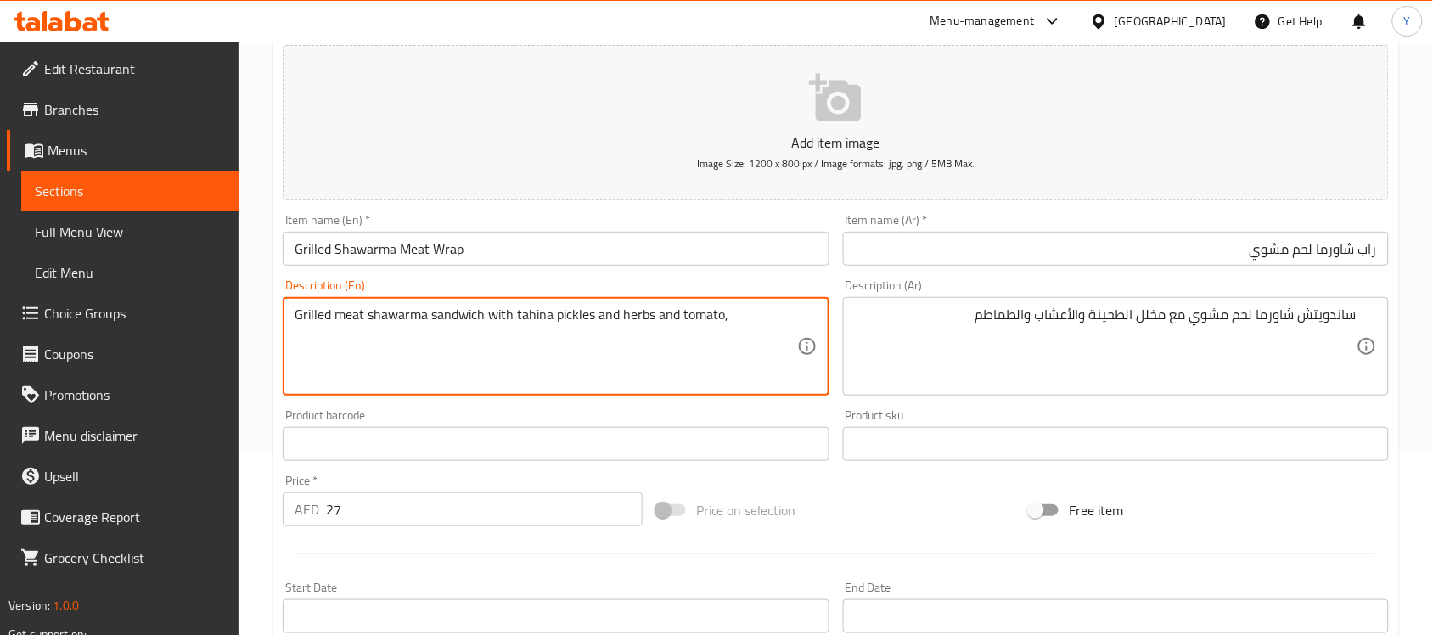
paste textarea "Lebanese Bread"
type textarea "Grilled meat shawarma sandwich with tahina pickles and herbs and tomato, Lebane…"
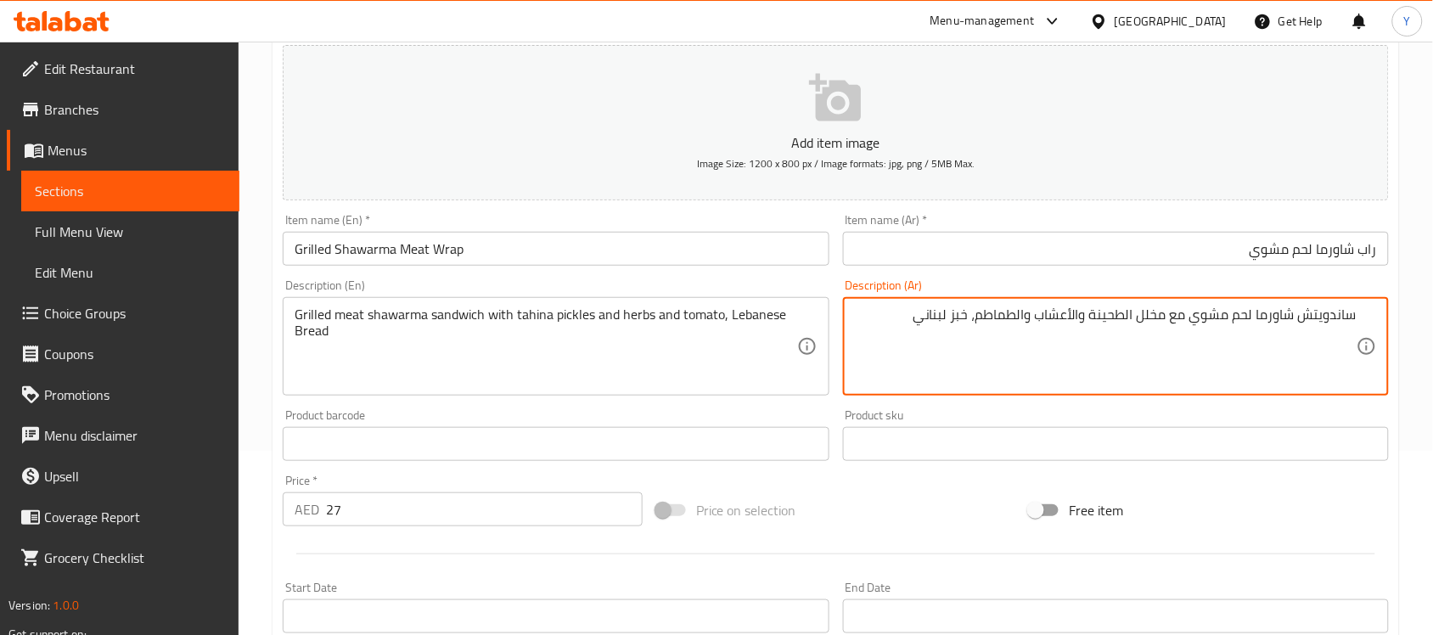
click at [1151, 323] on textarea "ساندويتش شاورما لحم مشوي مع مخلل الطحينة والأعشاب والطماطم، خبز لبناني" at bounding box center [1106, 347] width 502 height 81
paste textarea "خلل"
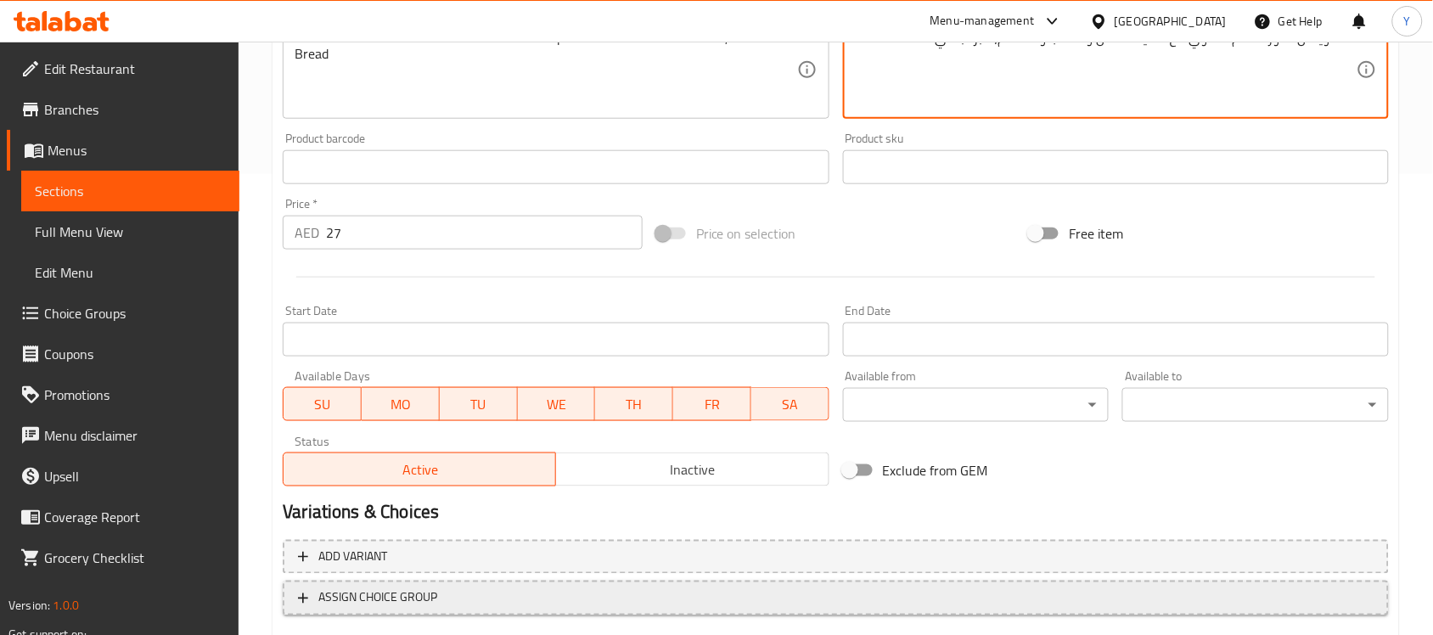
scroll to position [561, 0]
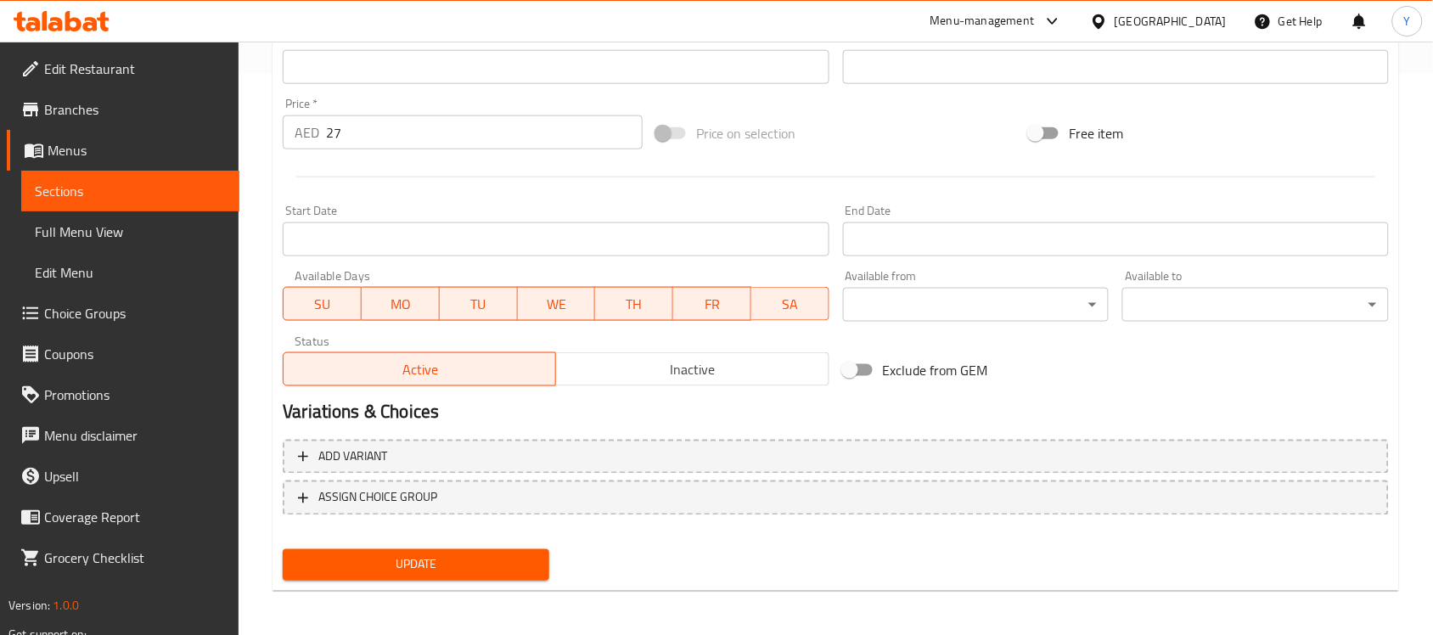
type textarea "ساندويتش شاورما لحم مشوي مع طحينة مخلل وأعشاب وطماطم، خبز لبناني"
click at [492, 578] on div "Update" at bounding box center [416, 565] width 280 height 45
click at [489, 574] on button "Update" at bounding box center [416, 564] width 267 height 31
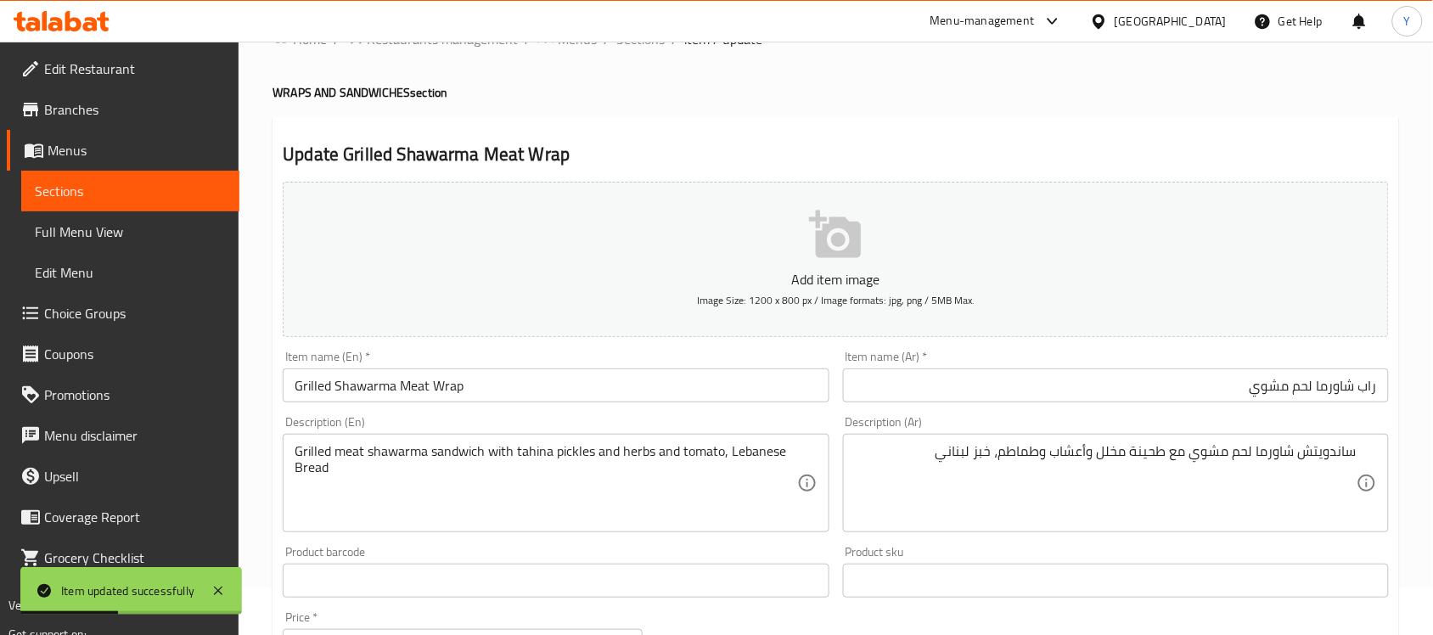
scroll to position [0, 0]
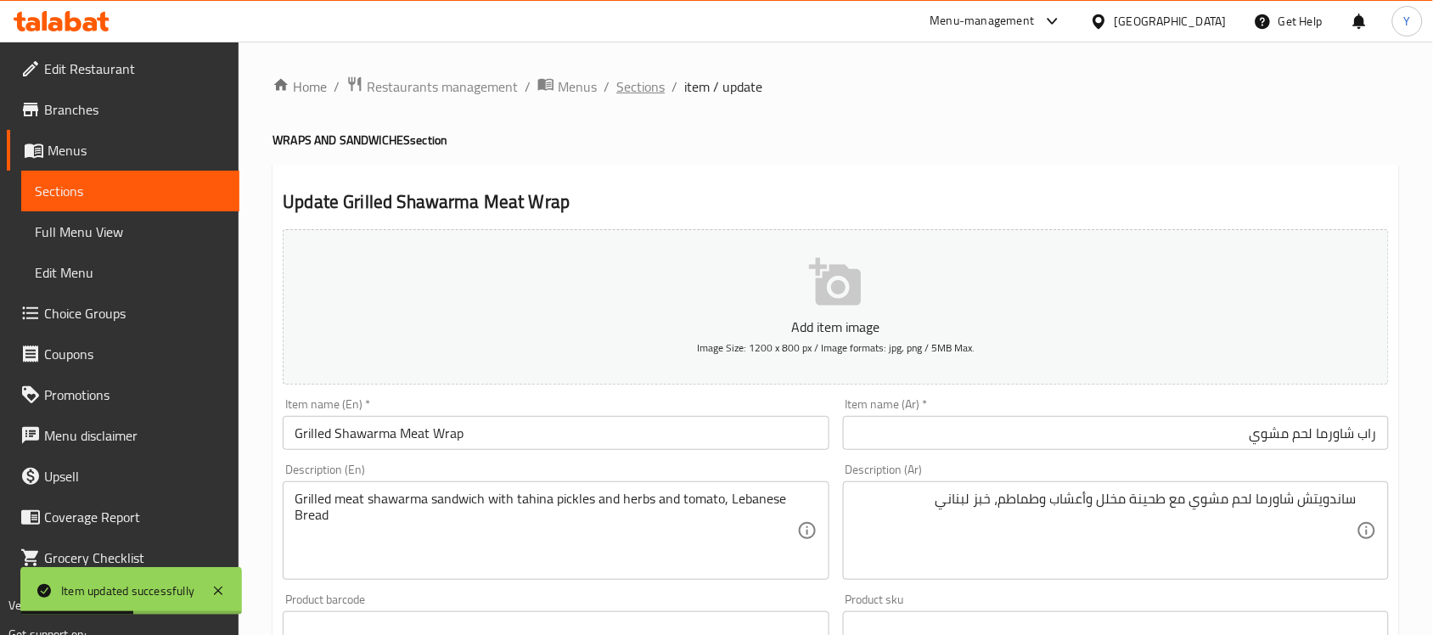
click at [631, 83] on span "Sections" at bounding box center [640, 86] width 48 height 20
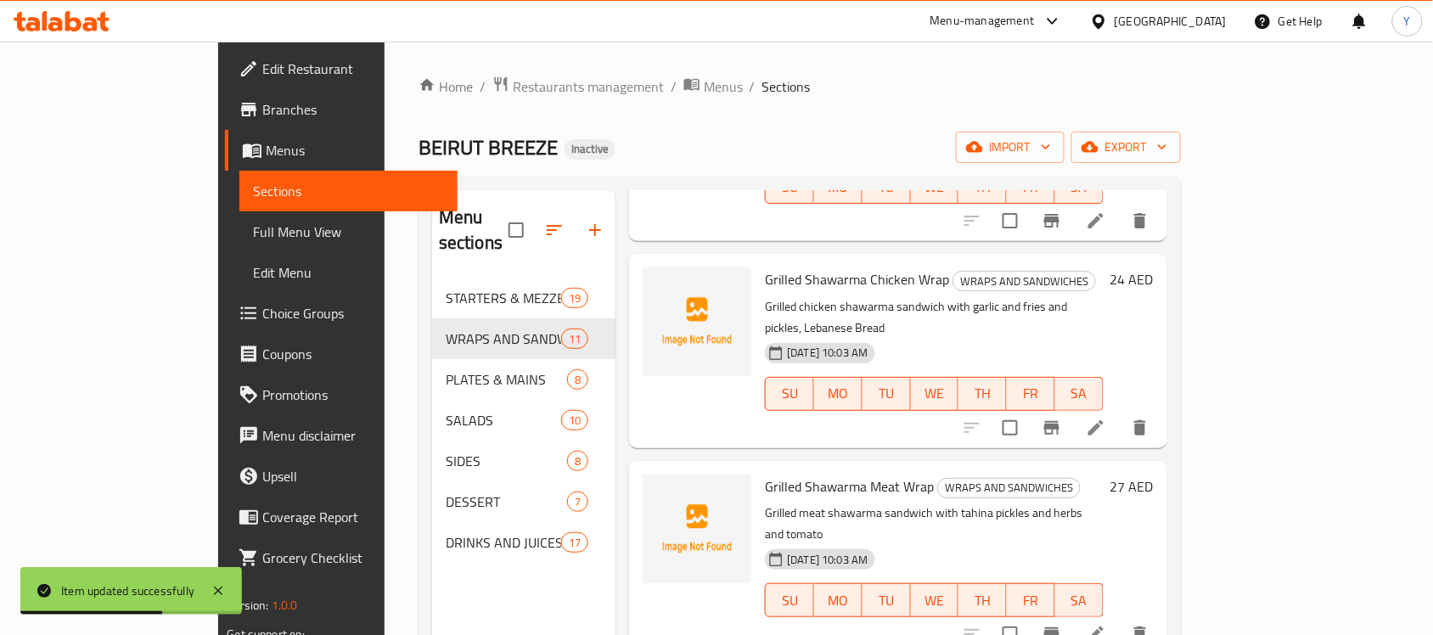
scroll to position [1168, 0]
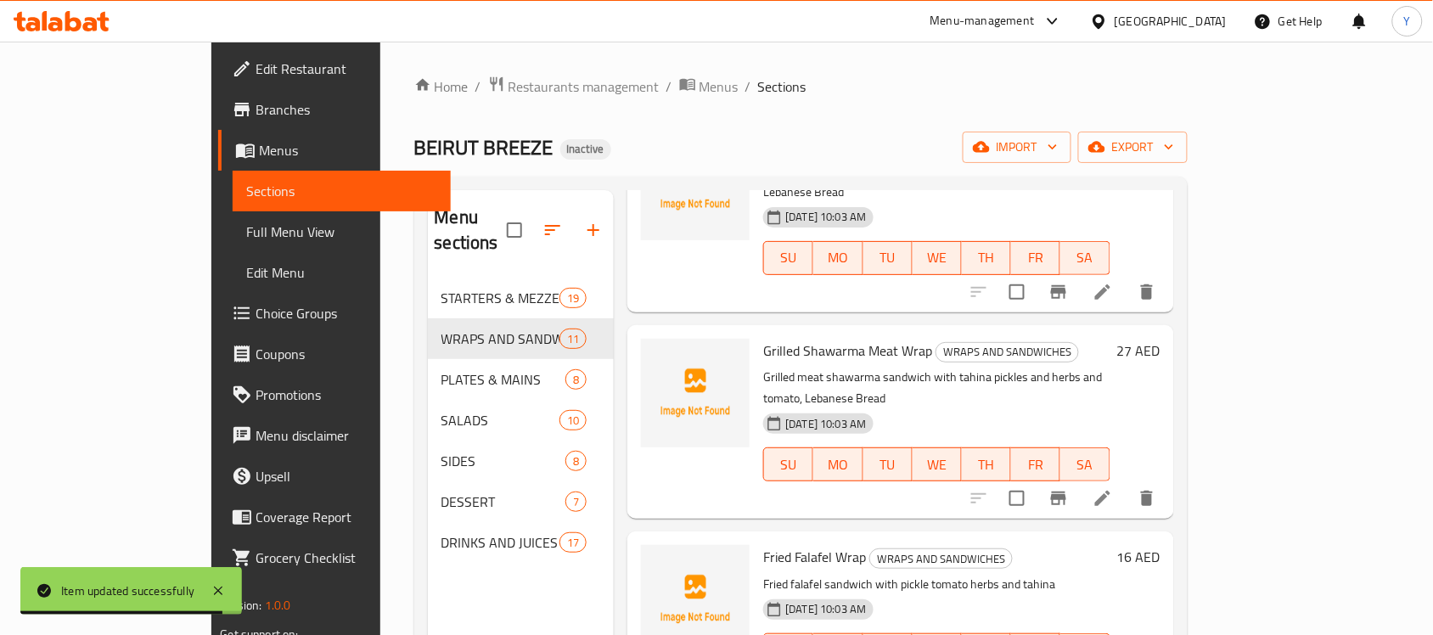
click at [1019, 83] on ol "Home / Restaurants management / Menus / Sections" at bounding box center [801, 87] width 774 height 22
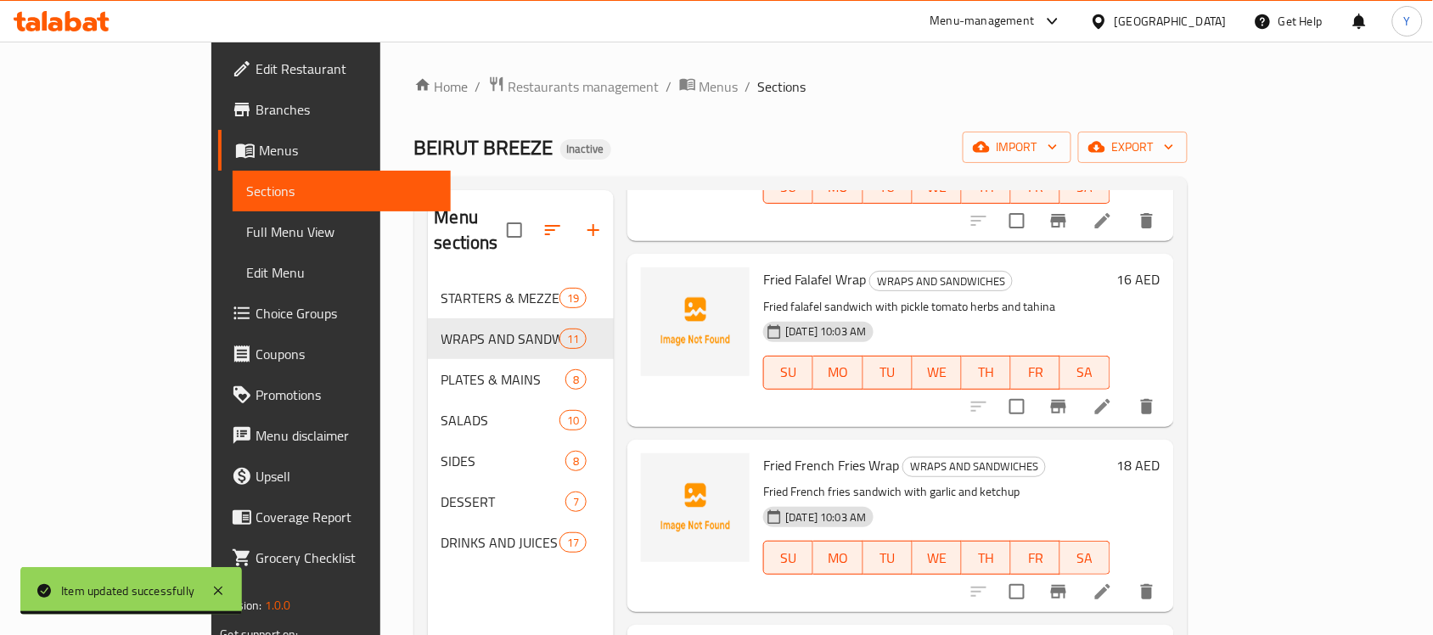
scroll to position [1127, 0]
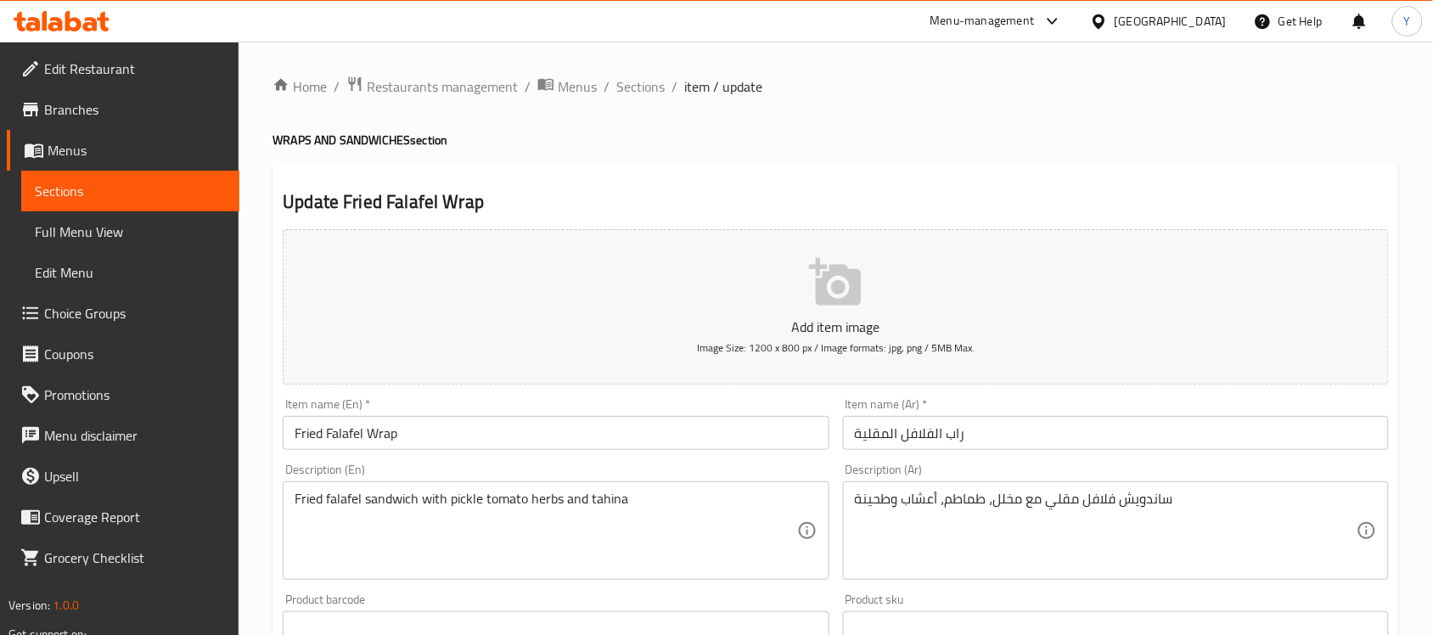
click at [1061, 430] on input "راب الفلافل المقلية" at bounding box center [1116, 433] width 546 height 34
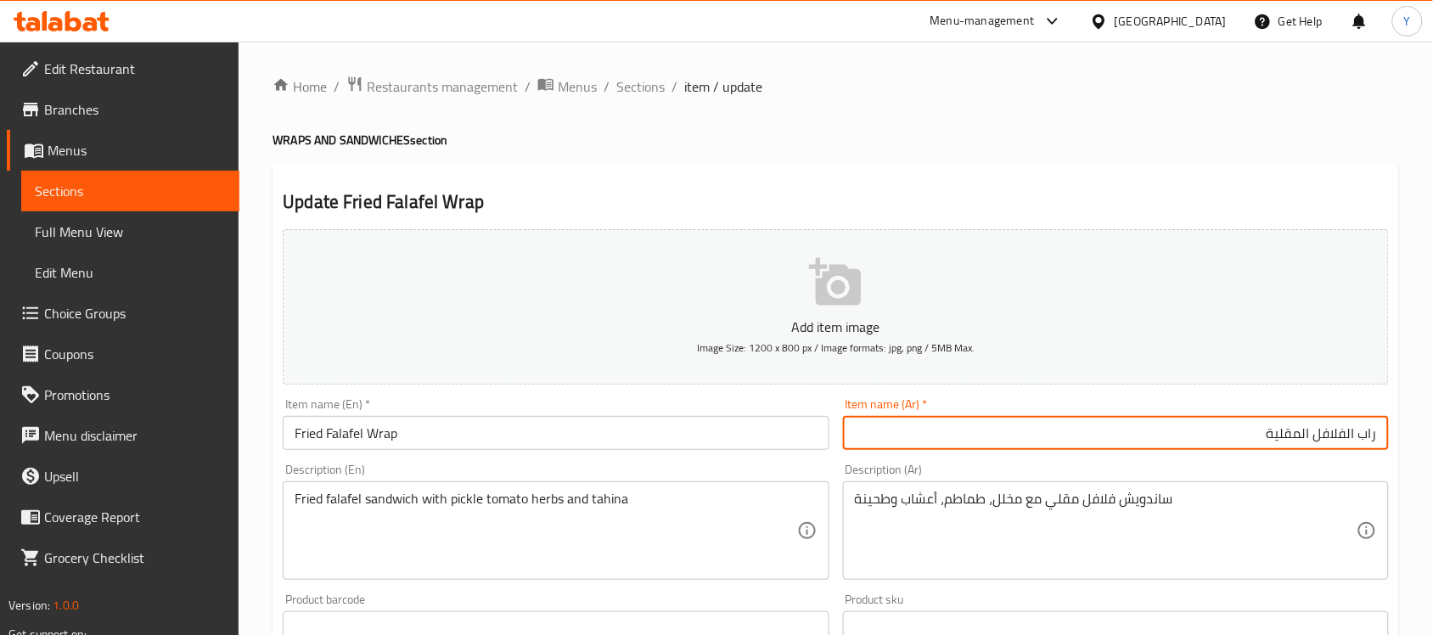
click at [1344, 438] on input "راب الفلافل المقلية" at bounding box center [1116, 433] width 546 height 34
click at [1310, 434] on input "راب فلافل المقلية" at bounding box center [1116, 433] width 546 height 34
type input "راب فلافل مقلية"
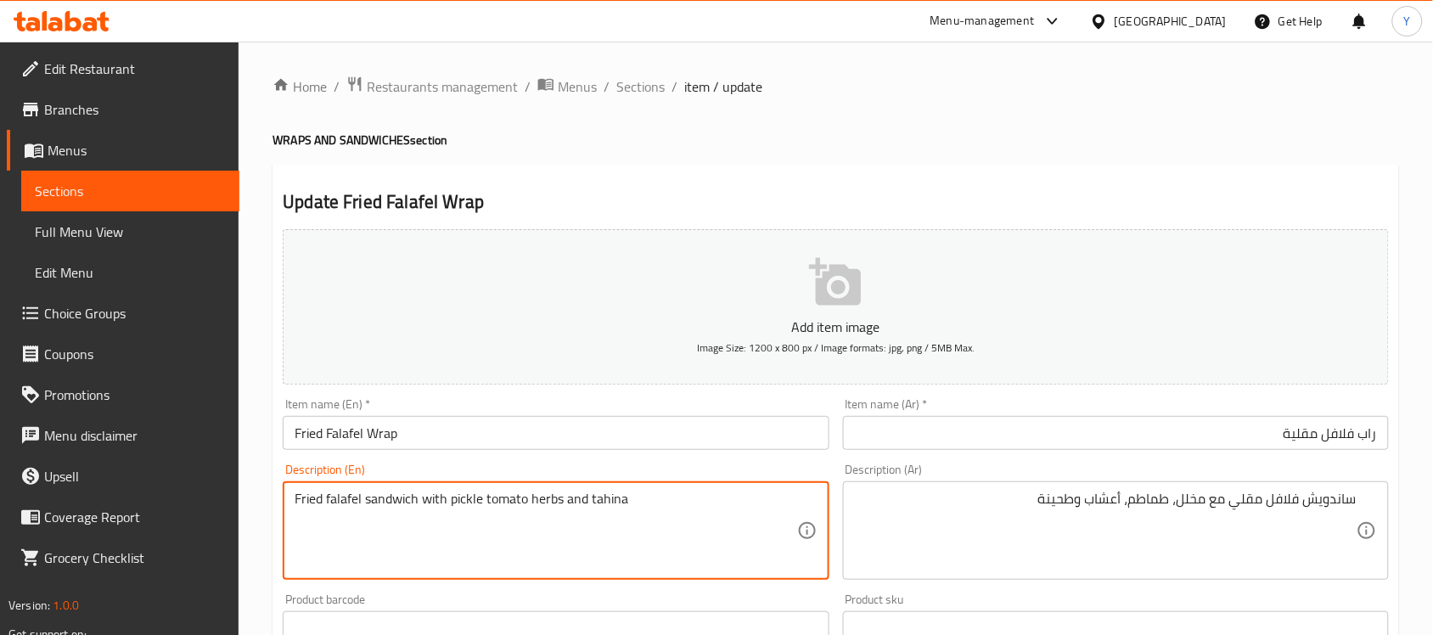
click at [465, 498] on textarea "Fried falafel sandwich with pickle tomato herbs and tahina" at bounding box center [546, 531] width 502 height 81
paste textarea "Lebanese Bread"
type textarea "Fried falafel sandwich with pickle tomato herbs and tahina, Lebanese Bread"
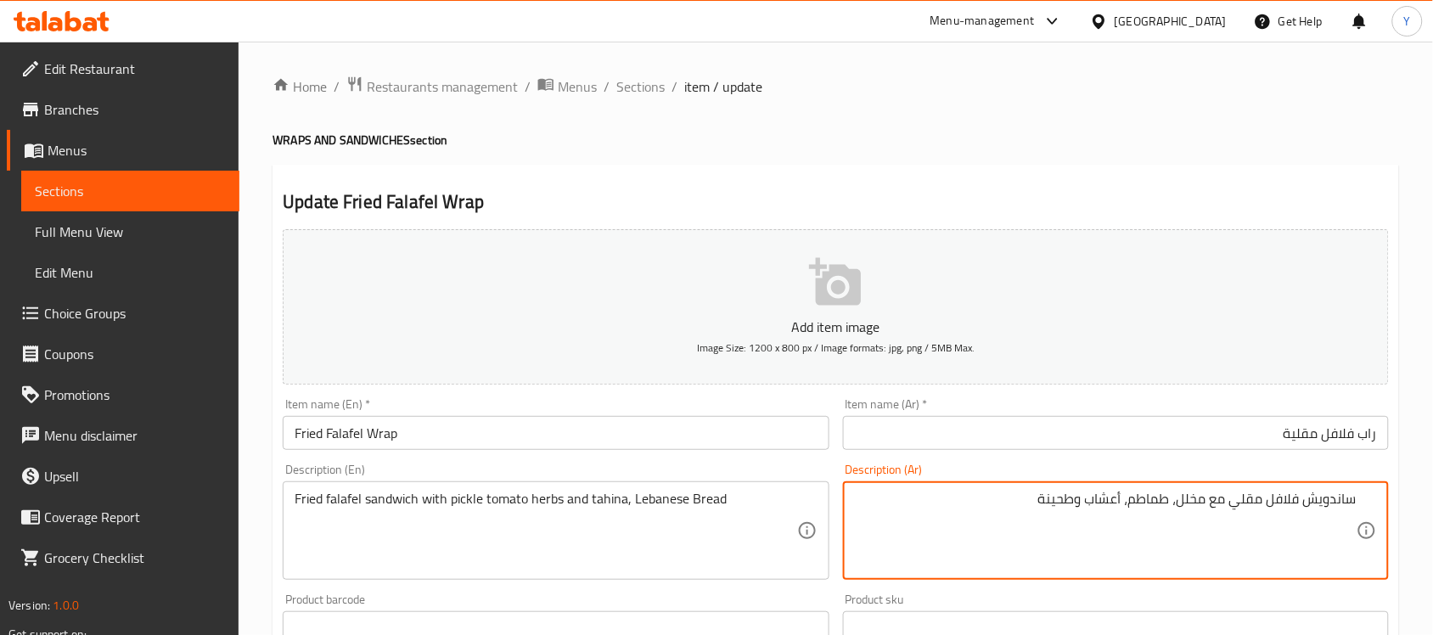
click at [1060, 493] on textarea "ساندويش فلافل مقلي مع مخلل، طماطم، أعشاب وطحينة" at bounding box center [1106, 531] width 502 height 81
click at [1040, 501] on textarea "ساندويش فلافل مقلي مع مخلل، طماطم، أعشاب وطحينة" at bounding box center [1106, 531] width 502 height 81
type textarea "ساندويش فلافل مقلي مع مخلل، طماطم، أعشاب وطحينة، خبز لبناني"
click at [1140, 143] on h4 "WRAPS AND SANDWICHES section" at bounding box center [836, 140] width 1127 height 17
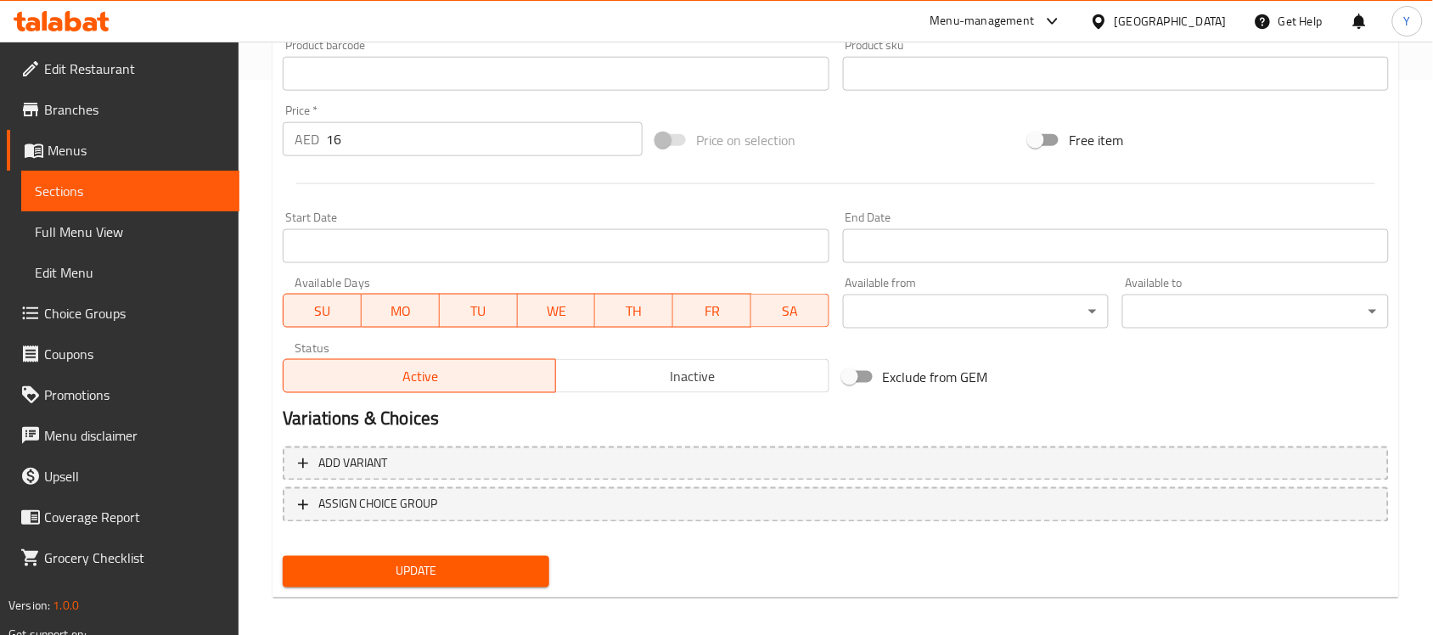
scroll to position [561, 0]
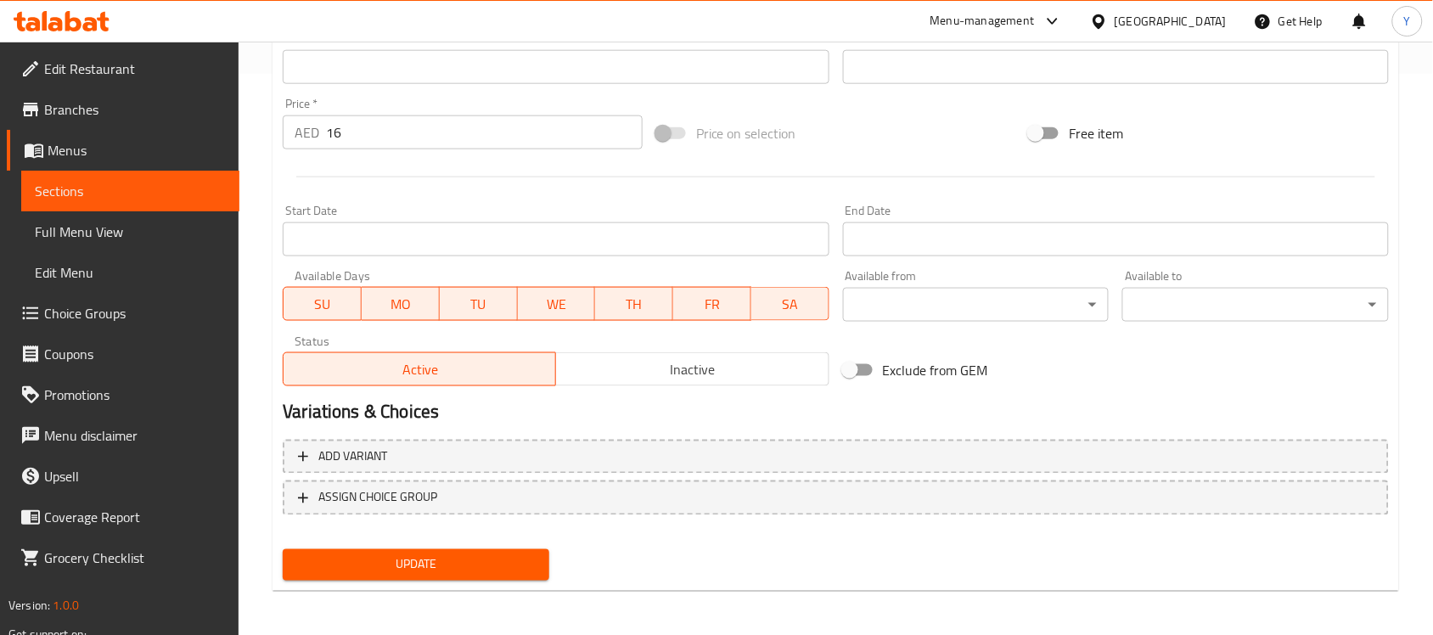
click at [361, 590] on div "Home / Restaurants management / Menus / Sections / item / update WRAPS AND SAND…" at bounding box center [836, 59] width 1127 height 1090
click at [421, 562] on span "Update" at bounding box center [415, 564] width 239 height 21
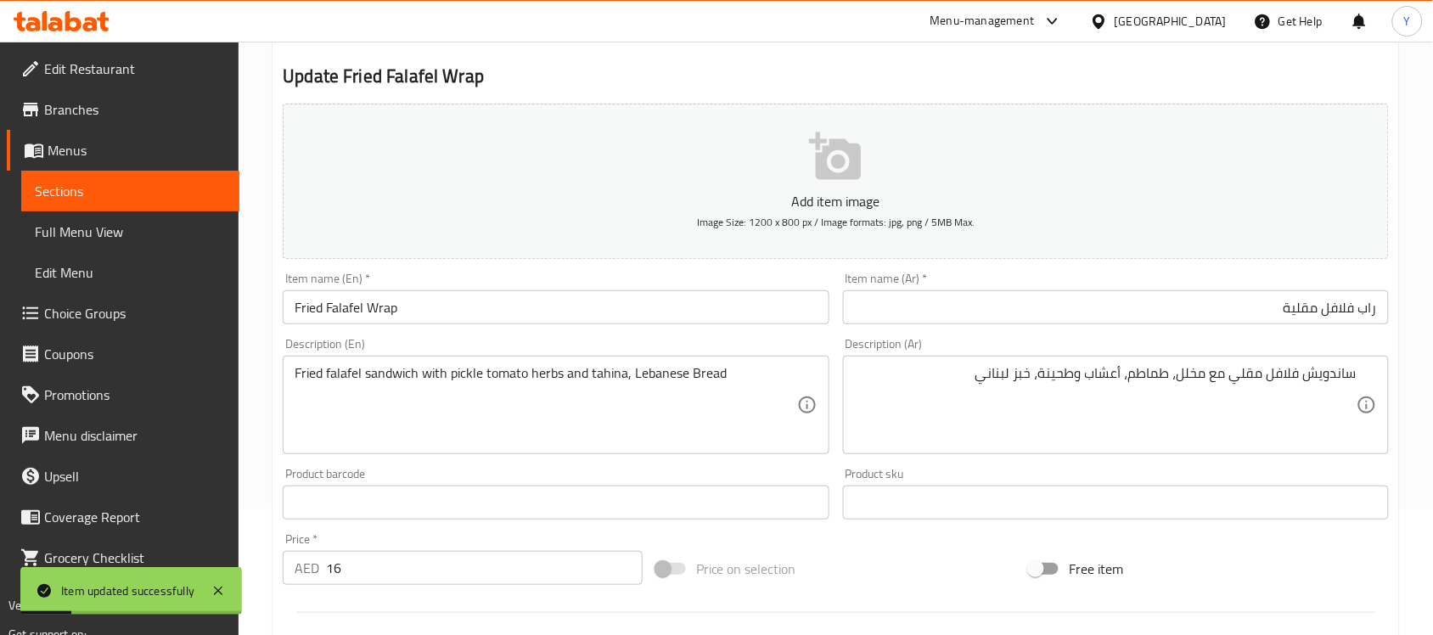
scroll to position [0, 0]
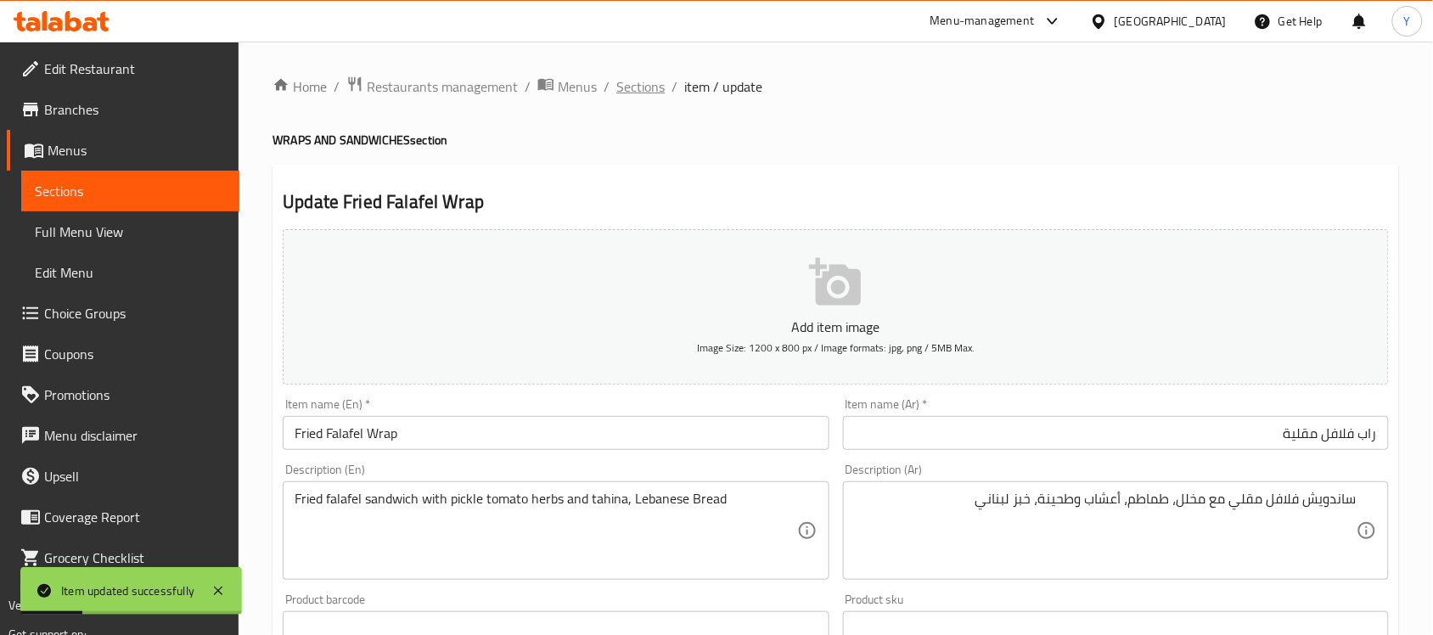
click at [650, 77] on span "Sections" at bounding box center [640, 86] width 48 height 20
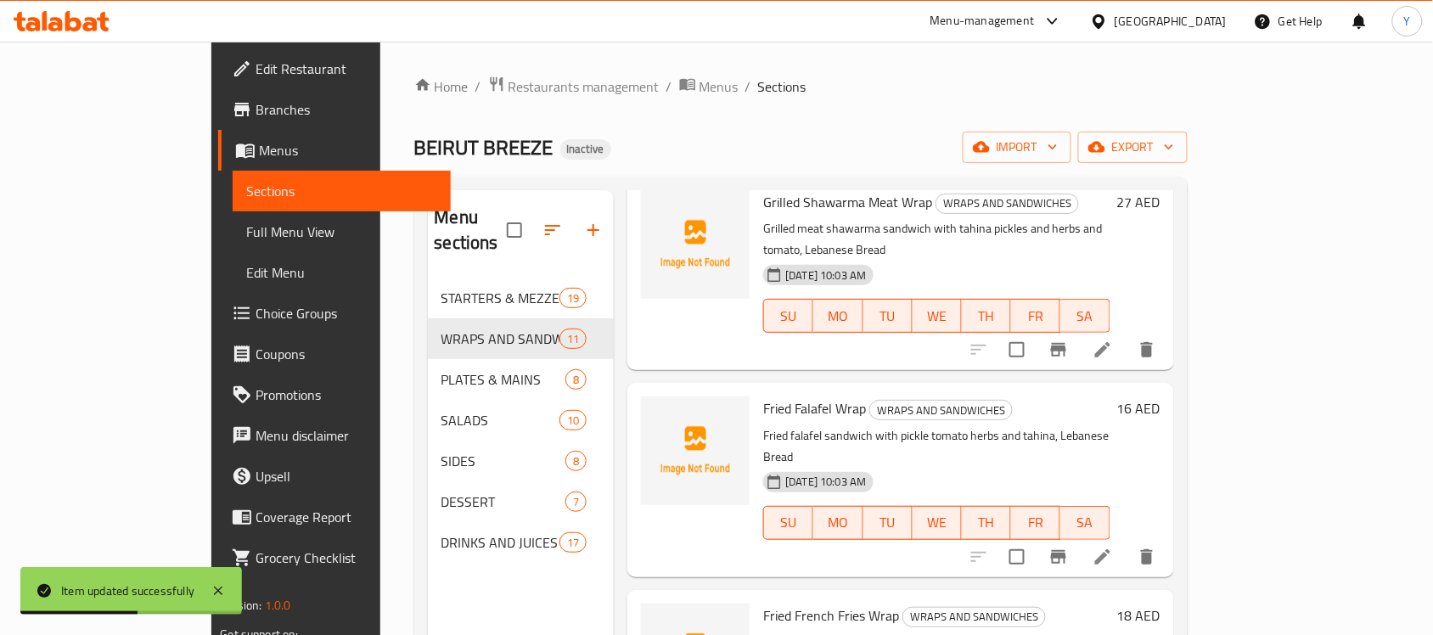
scroll to position [1445, 0]
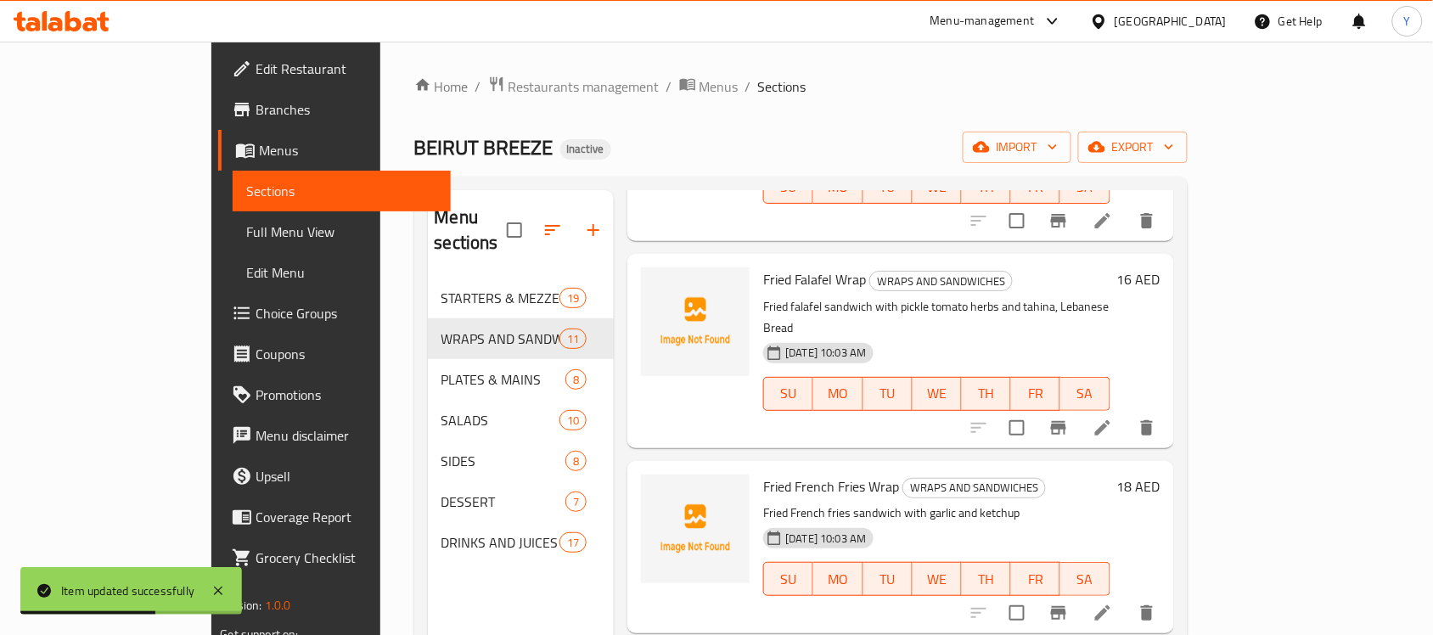
click at [1111, 605] on icon at bounding box center [1102, 612] width 15 height 15
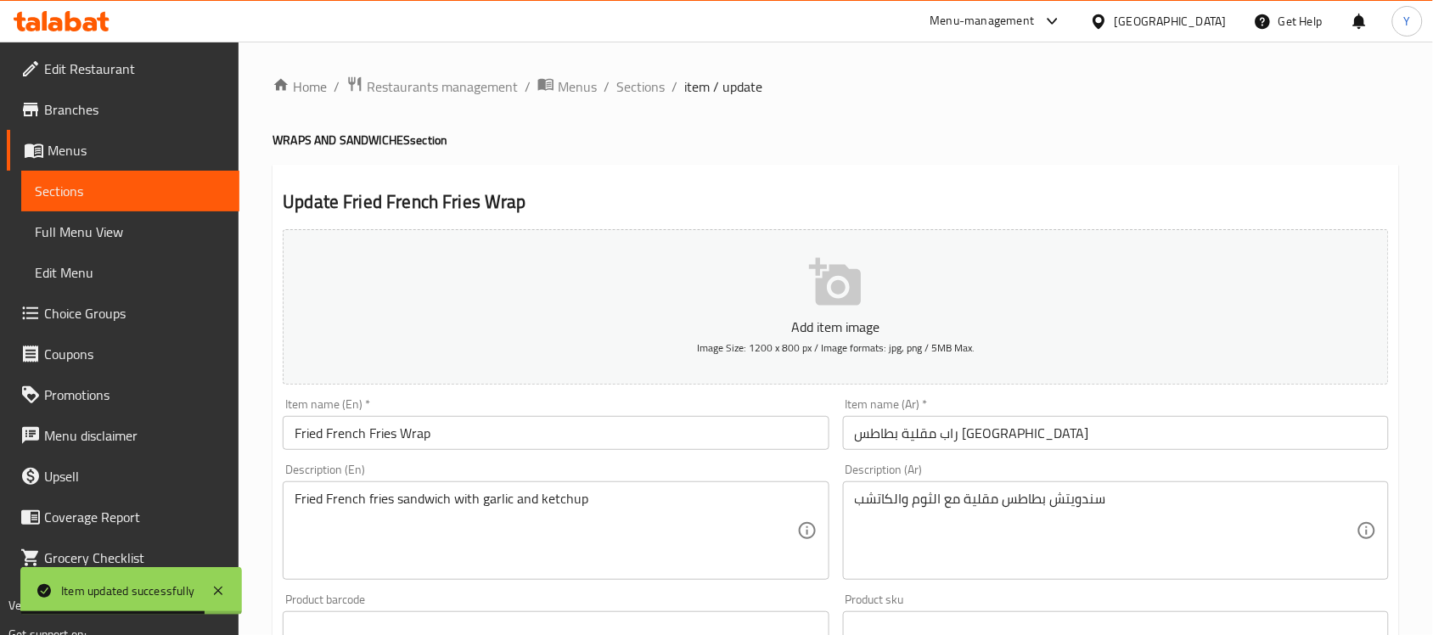
click at [1083, 571] on div "سندويتش بطاطس مقلية مع الثوم والكاتشب Description (Ar)" at bounding box center [1116, 530] width 546 height 98
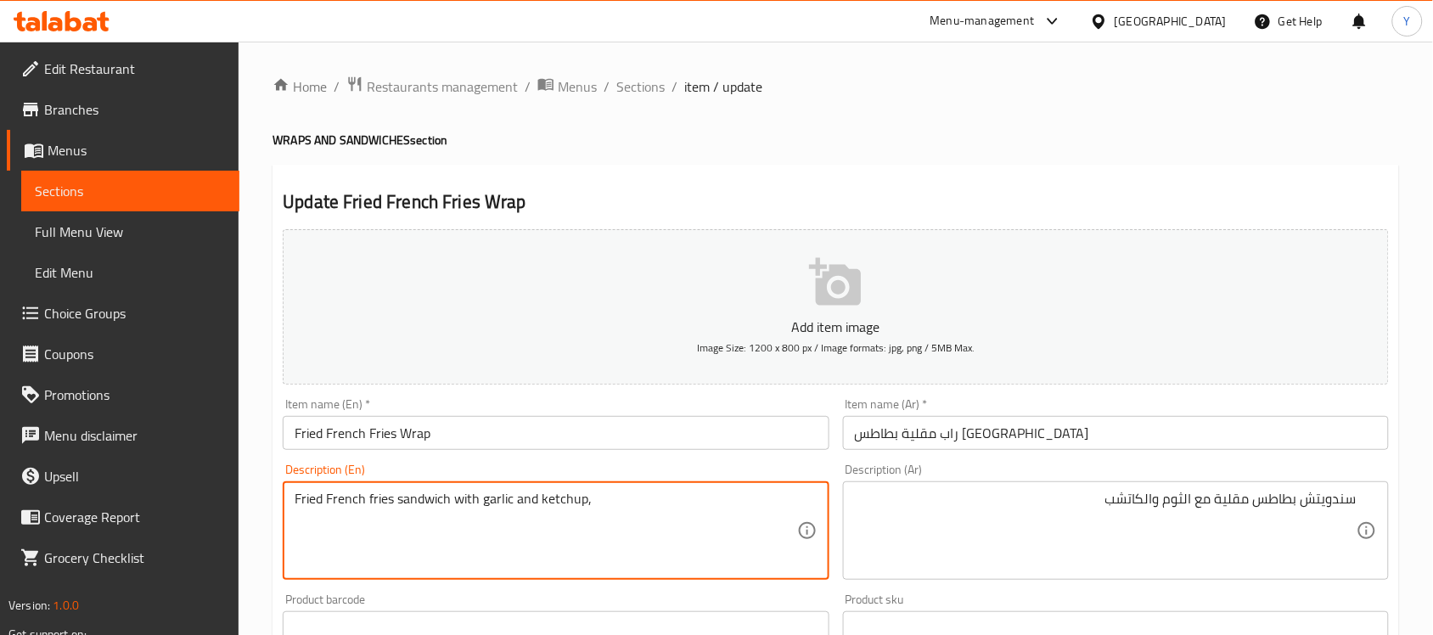
paste textarea "Lebanese Bread"
type textarea "Fried French fries sandwich with garlic and ketchup, Lebanese Bread"
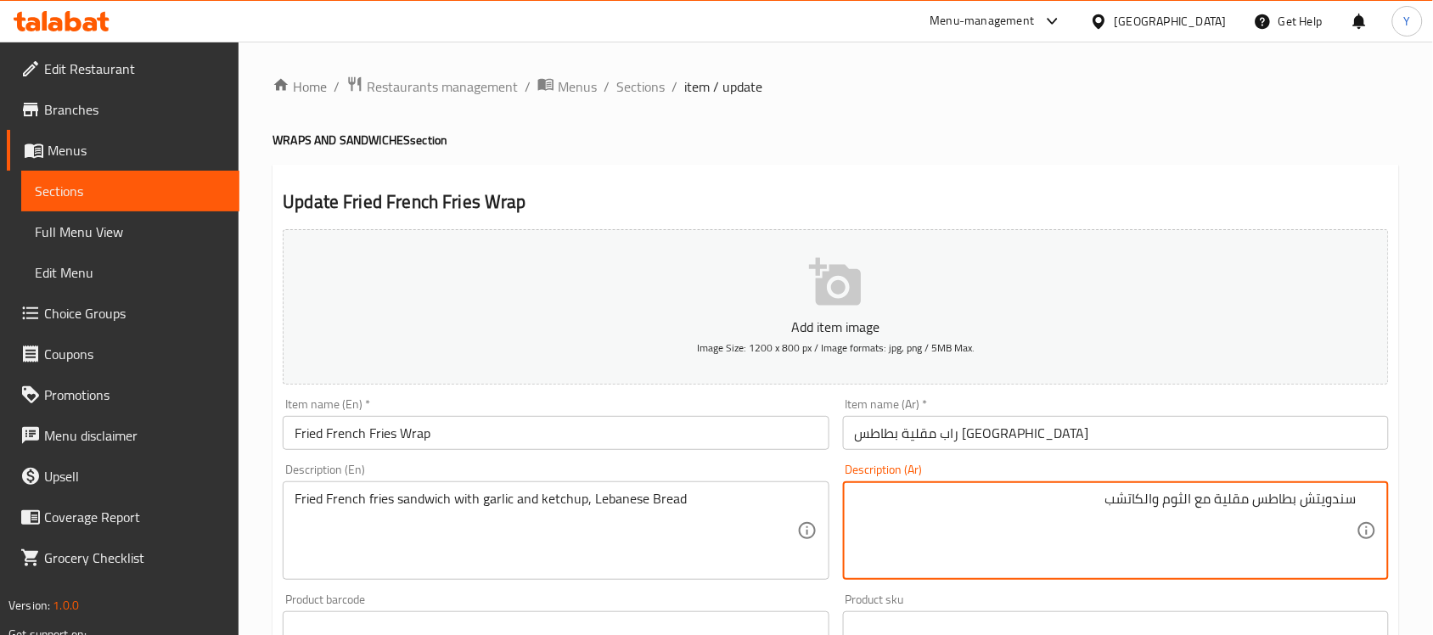
click at [1059, 487] on div "سندويتش بطاطس مقلية مع الثوم والكاتشب Description (Ar)" at bounding box center [1116, 530] width 546 height 98
click at [1078, 502] on textarea "سندويتش بطاطس مقلية مع الثوم والكاتشب" at bounding box center [1106, 531] width 502 height 81
click at [1289, 504] on textarea "سندويتش بطاطس مقلية مع الثوم والكاتشب، خبز لبناني" at bounding box center [1106, 531] width 502 height 81
click at [1280, 503] on textarea "سندويتش بطاطس مقلية مع الثوم والكاتشب، خبز لبناني" at bounding box center [1106, 531] width 502 height 81
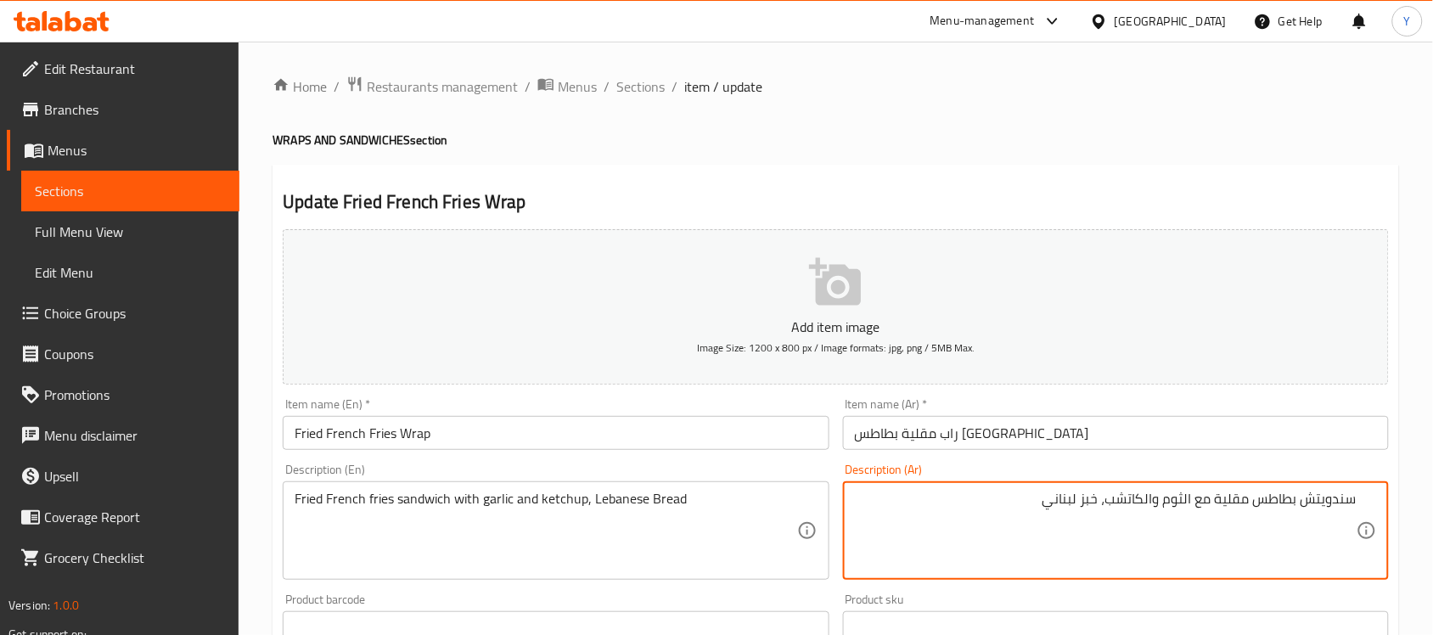
click at [1269, 503] on textarea "سندويتش بطاطس مقلية مع الثوم والكاتشب، خبز لبناني" at bounding box center [1106, 531] width 502 height 81
type textarea "سندويتش فرينش فرايز مقلية مع الثوم والكاتشب، خبز لبناني"
click at [1076, 162] on div "Home / Restaurants management / Menus / Sections / item / update WRAPS AND SAND…" at bounding box center [836, 621] width 1127 height 1090
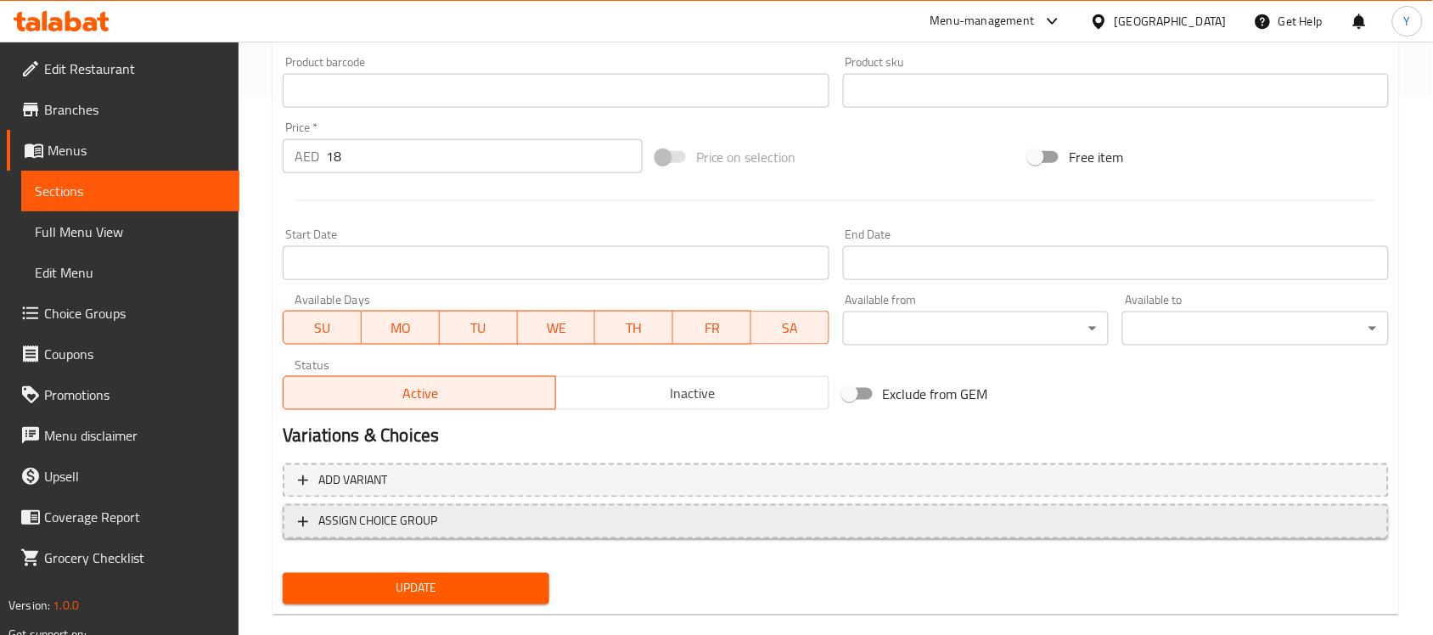
scroll to position [561, 0]
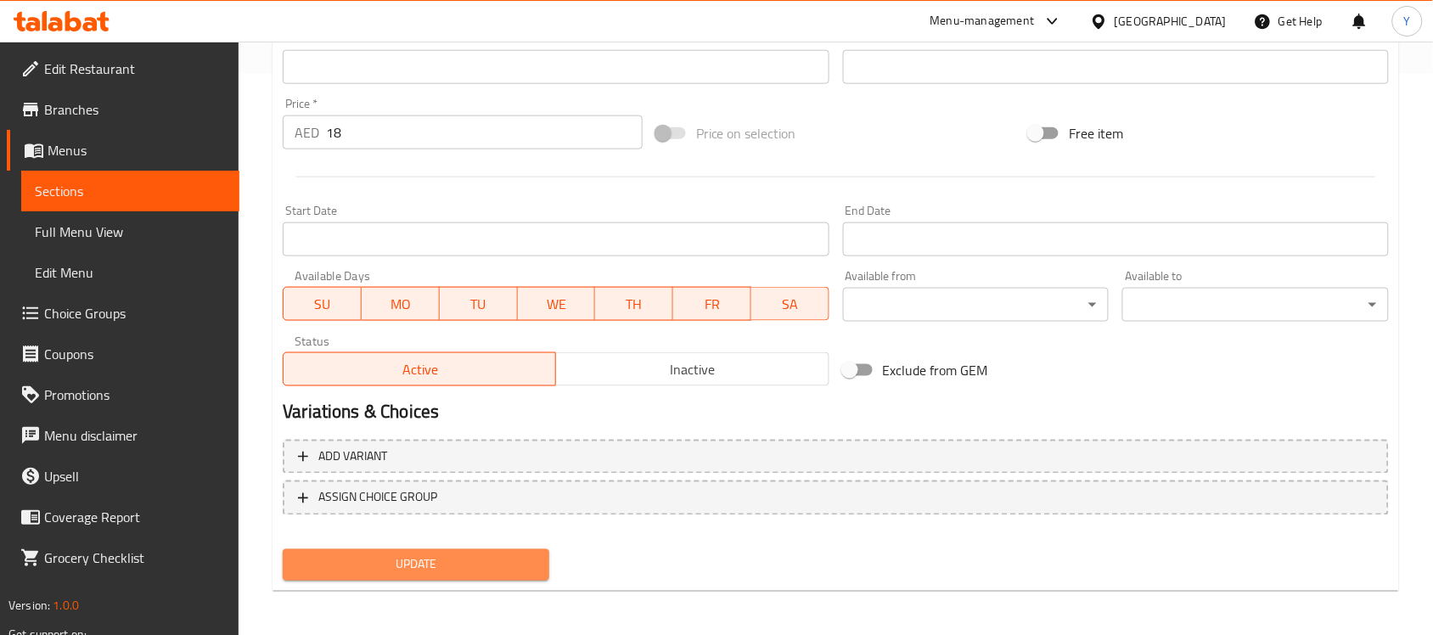
click at [480, 554] on span "Update" at bounding box center [415, 564] width 239 height 21
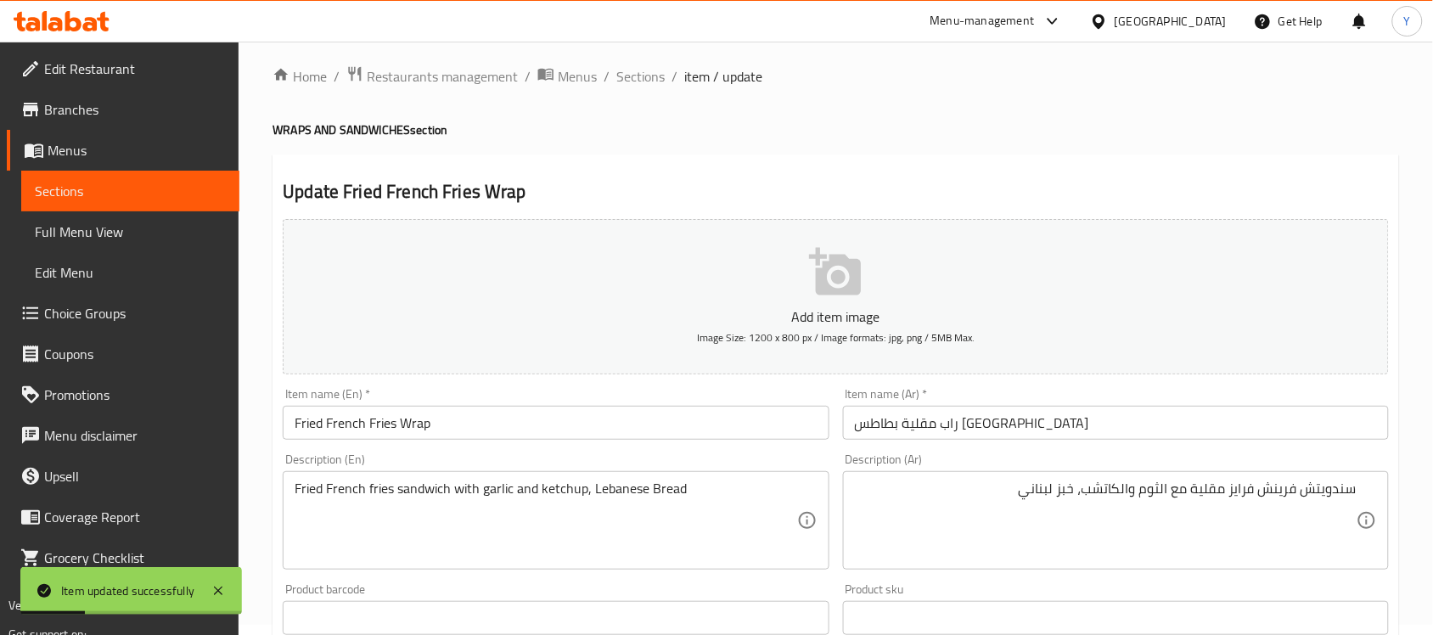
scroll to position [0, 0]
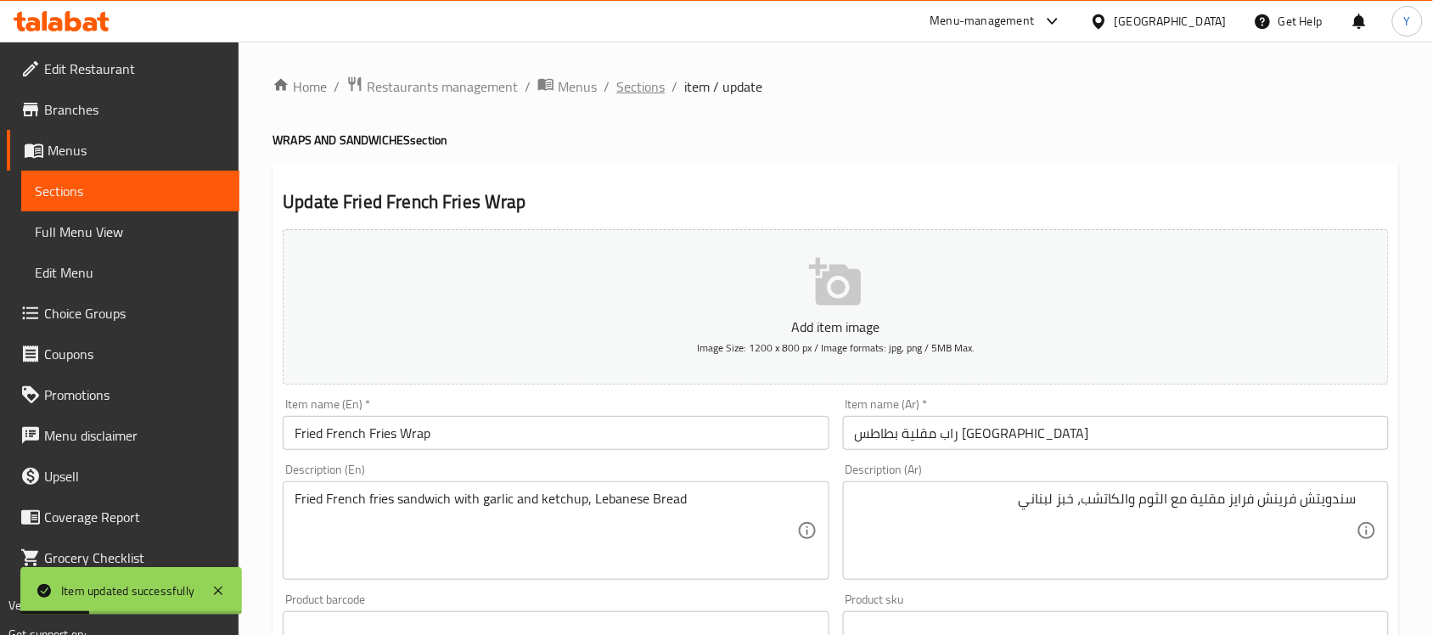
click at [641, 83] on span "Sections" at bounding box center [640, 86] width 48 height 20
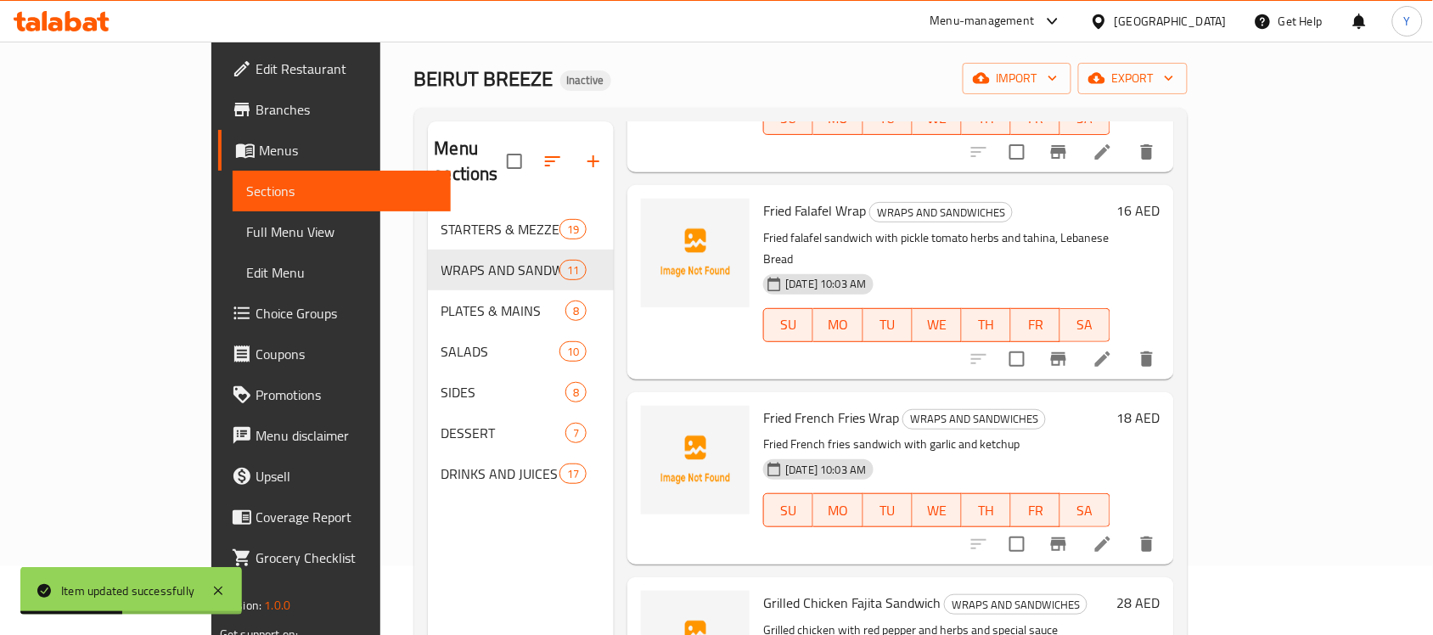
scroll to position [106, 0]
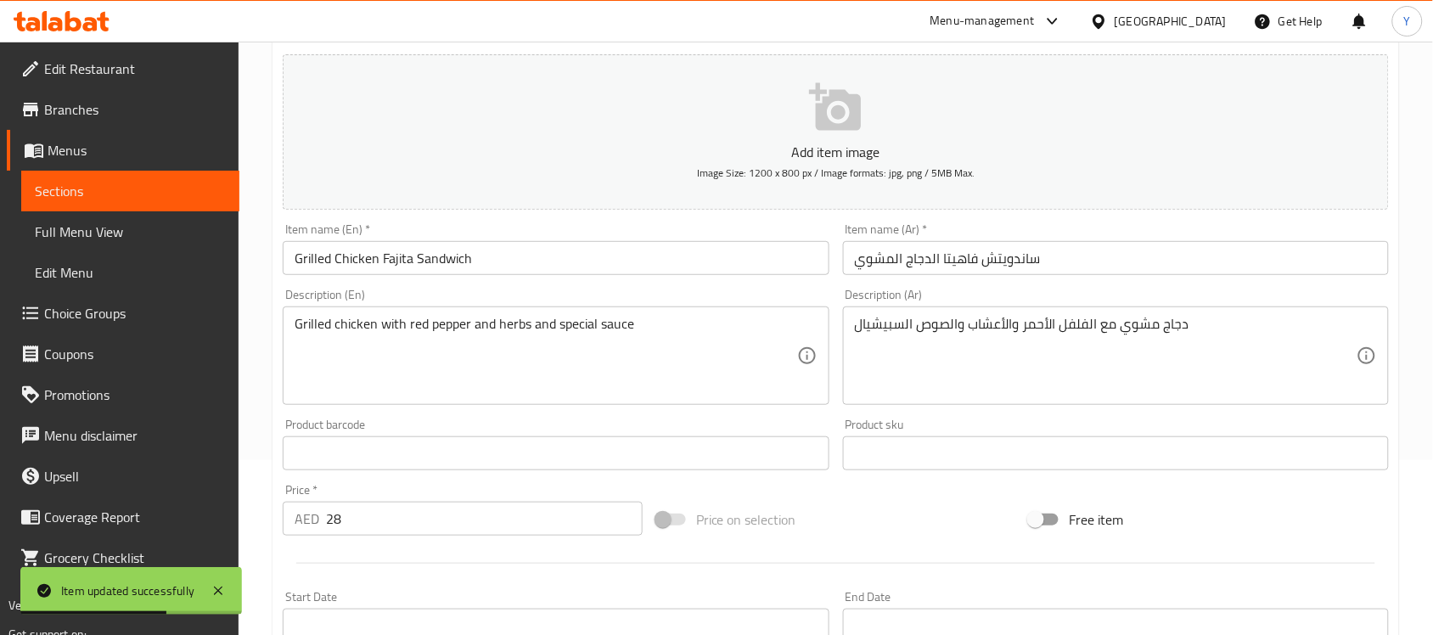
scroll to position [212, 0]
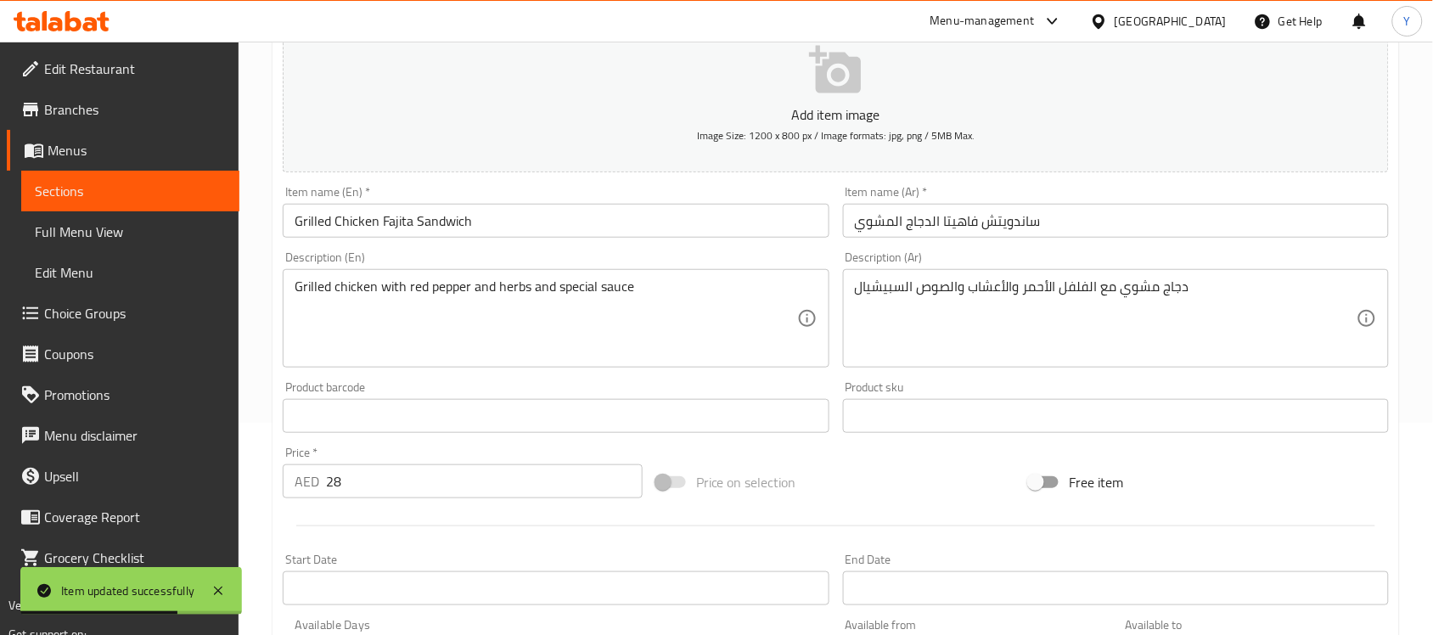
click at [1034, 274] on div "دجاج مشوي مع الفلفل الأحمر والأعشاب والصوص السبيشيال Description (Ar)" at bounding box center [1116, 318] width 546 height 98
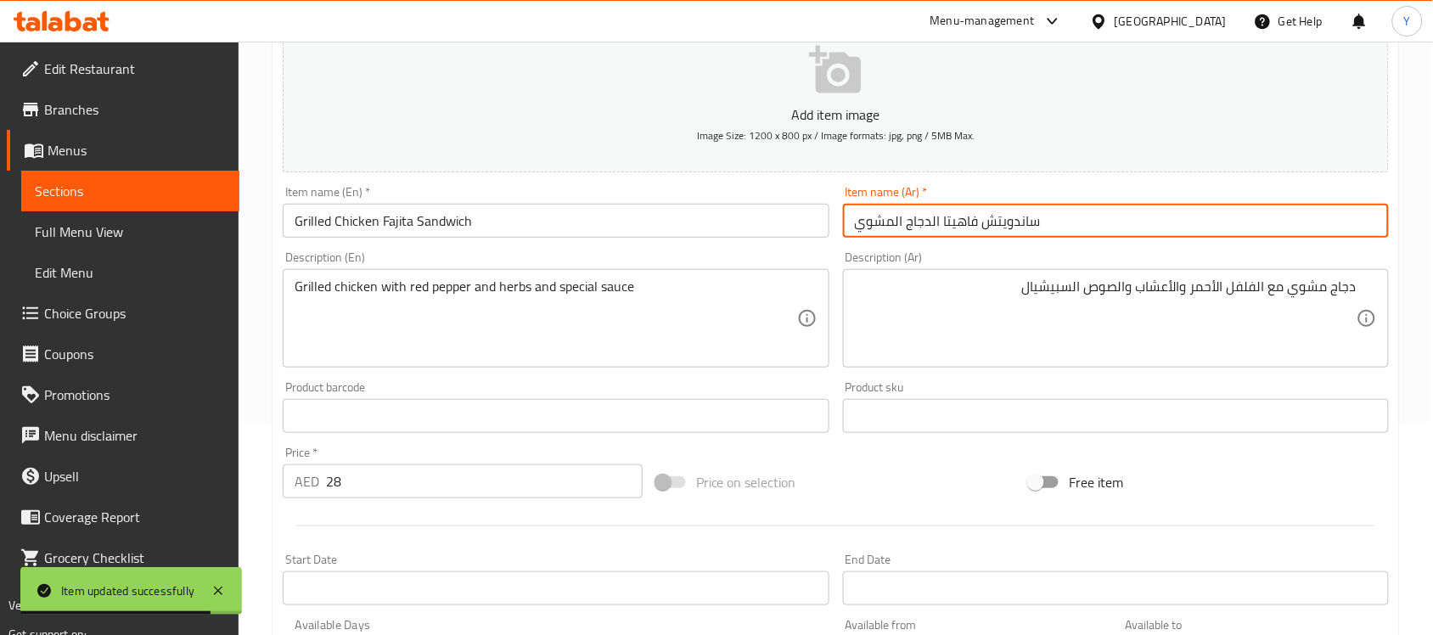
click at [1077, 221] on input "ساندويتش فاهيتا الدجاج المشوي" at bounding box center [1116, 221] width 546 height 34
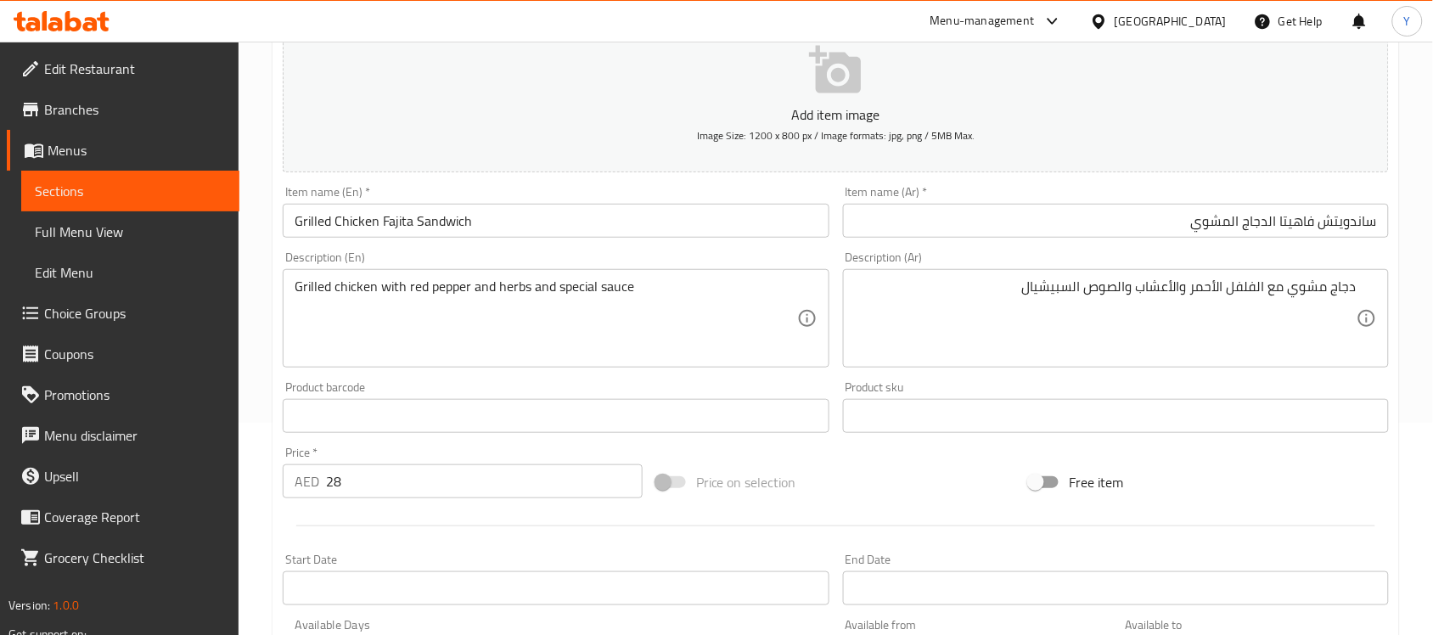
click at [1006, 180] on div "Item name (Ar)   * ساندويتش فاهيتا الدجاج المشوي Item name (Ar) *" at bounding box center [1116, 211] width 560 height 65
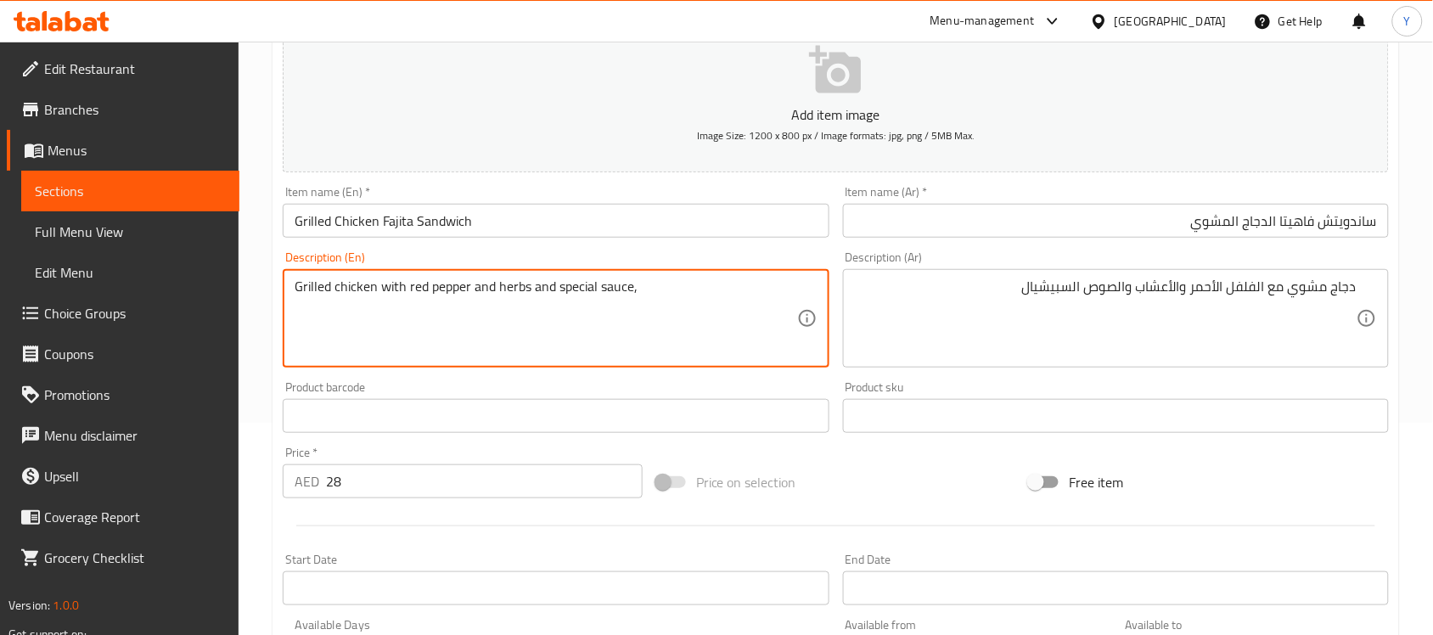
paste textarea "French Bread"
type textarea "Grilled chicken with red pepper and herbs and special sauce, French Bread"
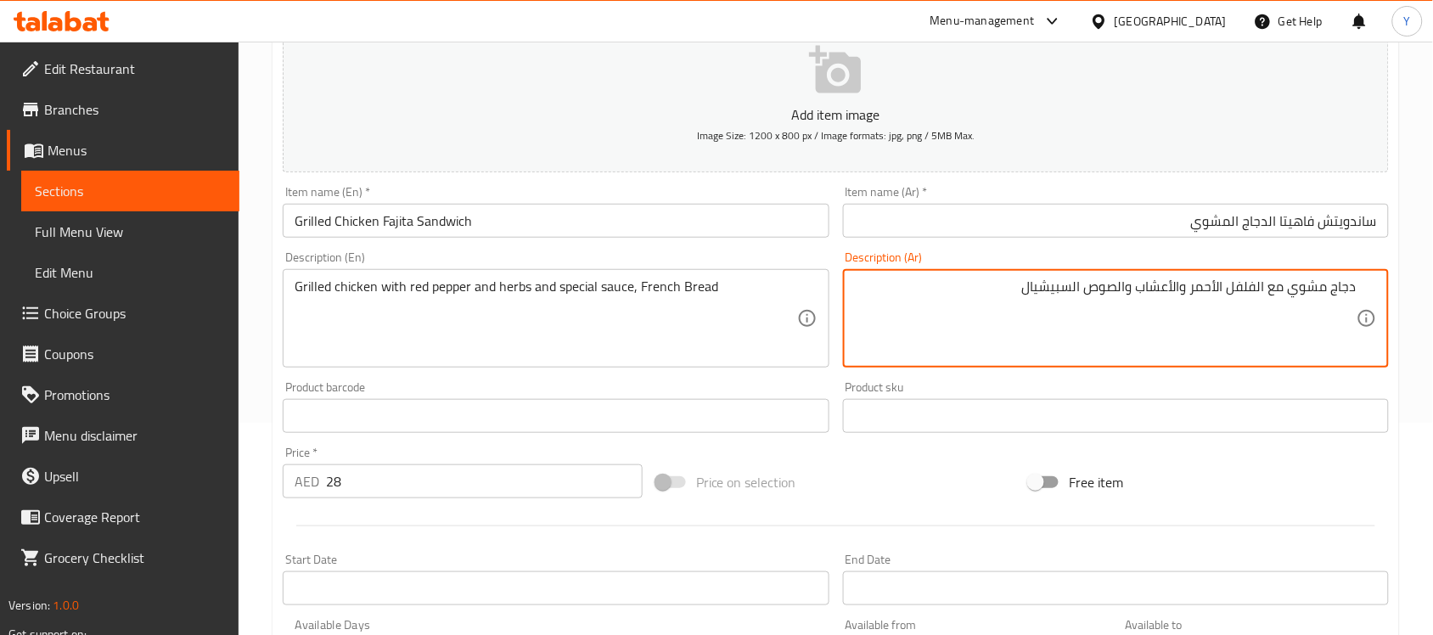
click at [992, 306] on textarea "دجاج مشوي مع الفلفل الأحمر والأعشاب والصوص السبيشيال" at bounding box center [1106, 319] width 502 height 81
click at [1016, 308] on textarea "دجاج مشوي مع الفلفل الأحمر والأعشاب والصوص السبيشيال، خبز فرنسي" at bounding box center [1106, 319] width 502 height 81
type textarea "دجاج مشوي مع الفلفل الأحمر والأعشاب والصوص السبيشيال، خبز فرنسي"
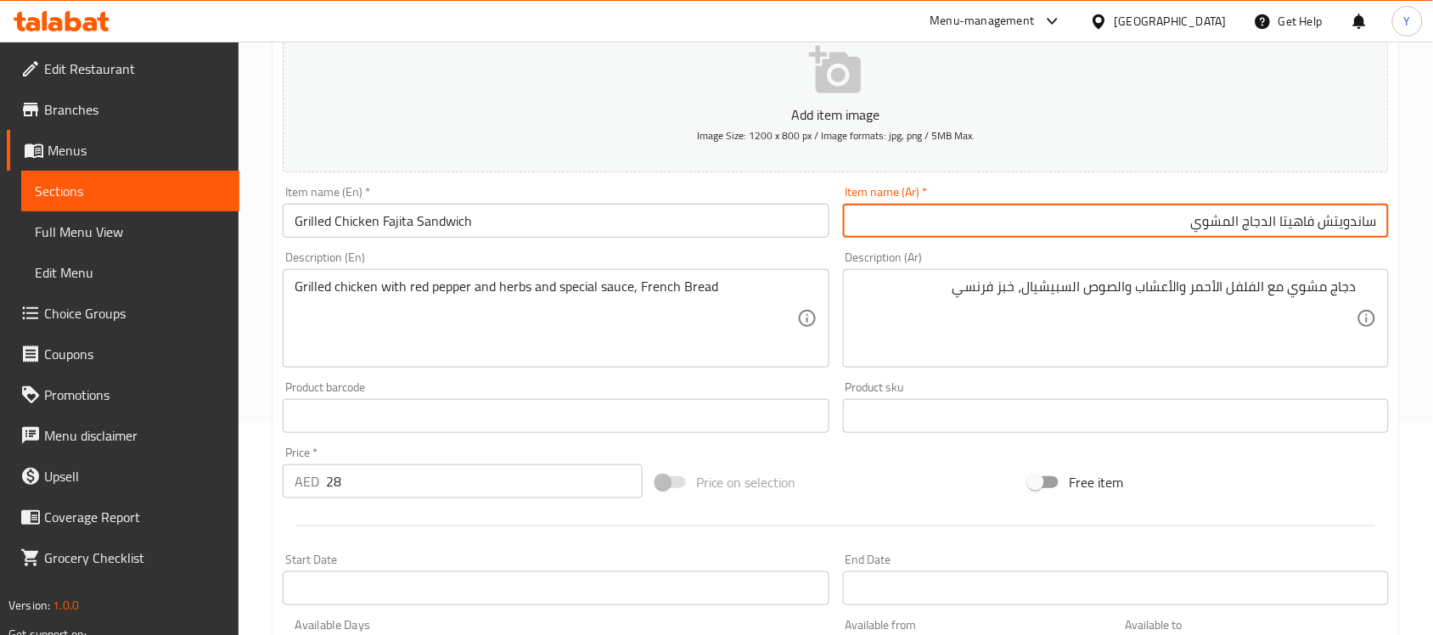
click at [1153, 234] on input "ساندويتش فاهيتا الدجاج المشوي" at bounding box center [1116, 221] width 546 height 34
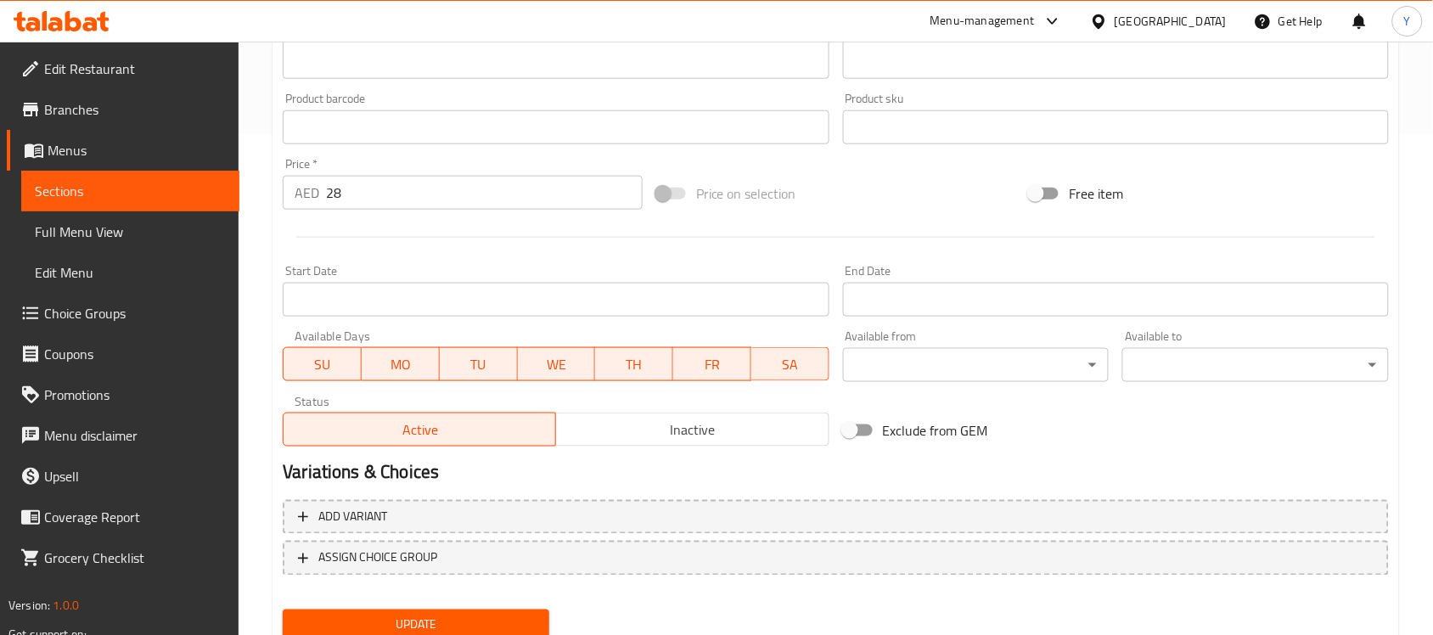
scroll to position [561, 0]
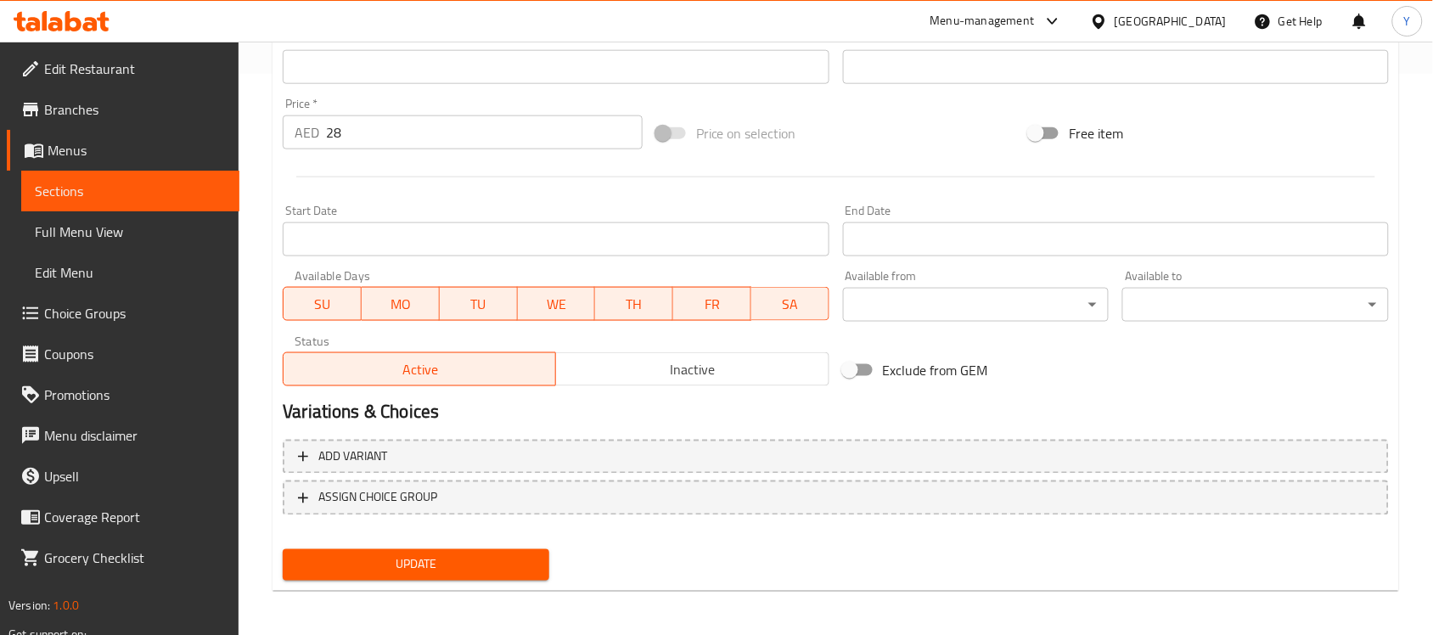
click at [484, 544] on div "Update" at bounding box center [416, 565] width 280 height 45
click at [501, 562] on span "Update" at bounding box center [415, 564] width 239 height 21
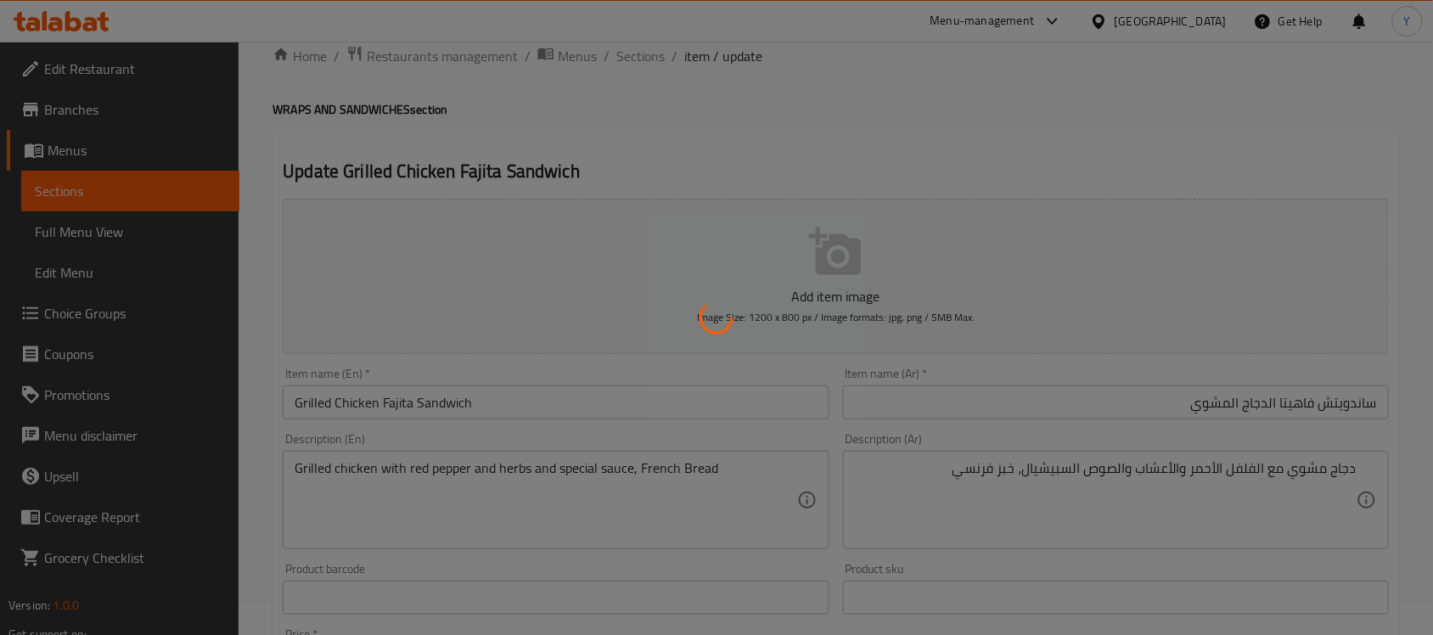
scroll to position [0, 0]
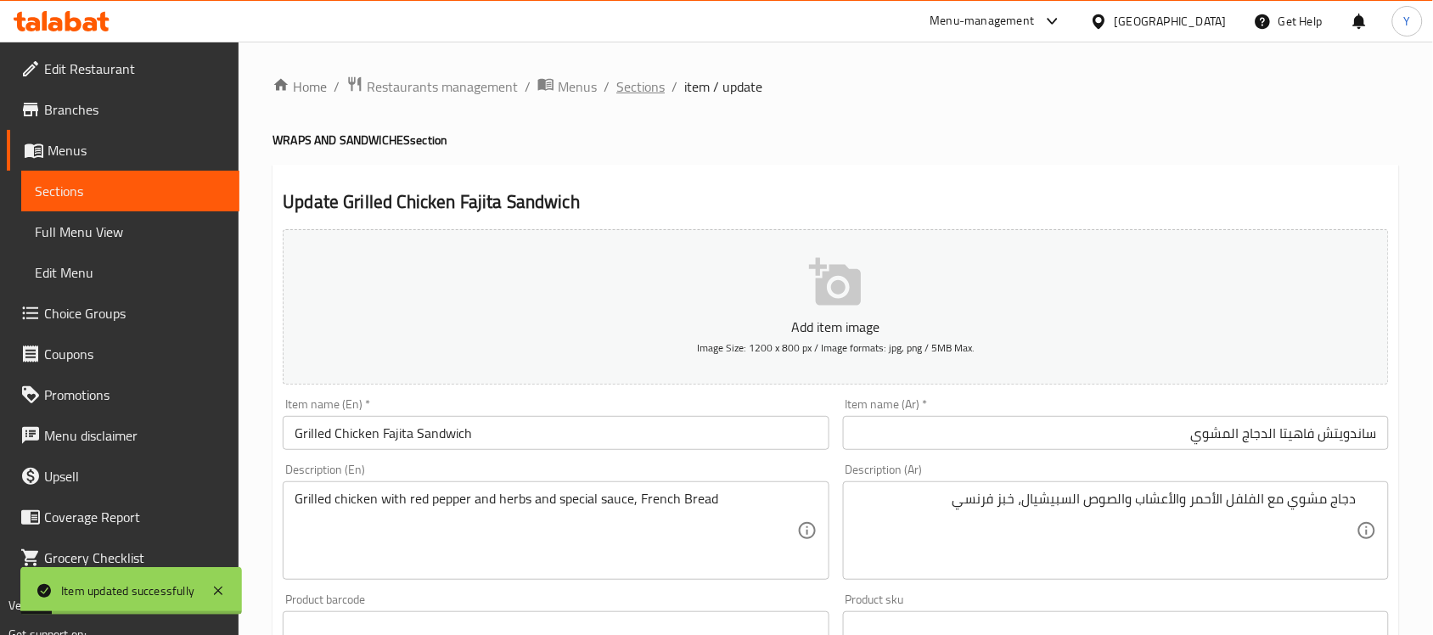
click at [641, 87] on span "Sections" at bounding box center [640, 86] width 48 height 20
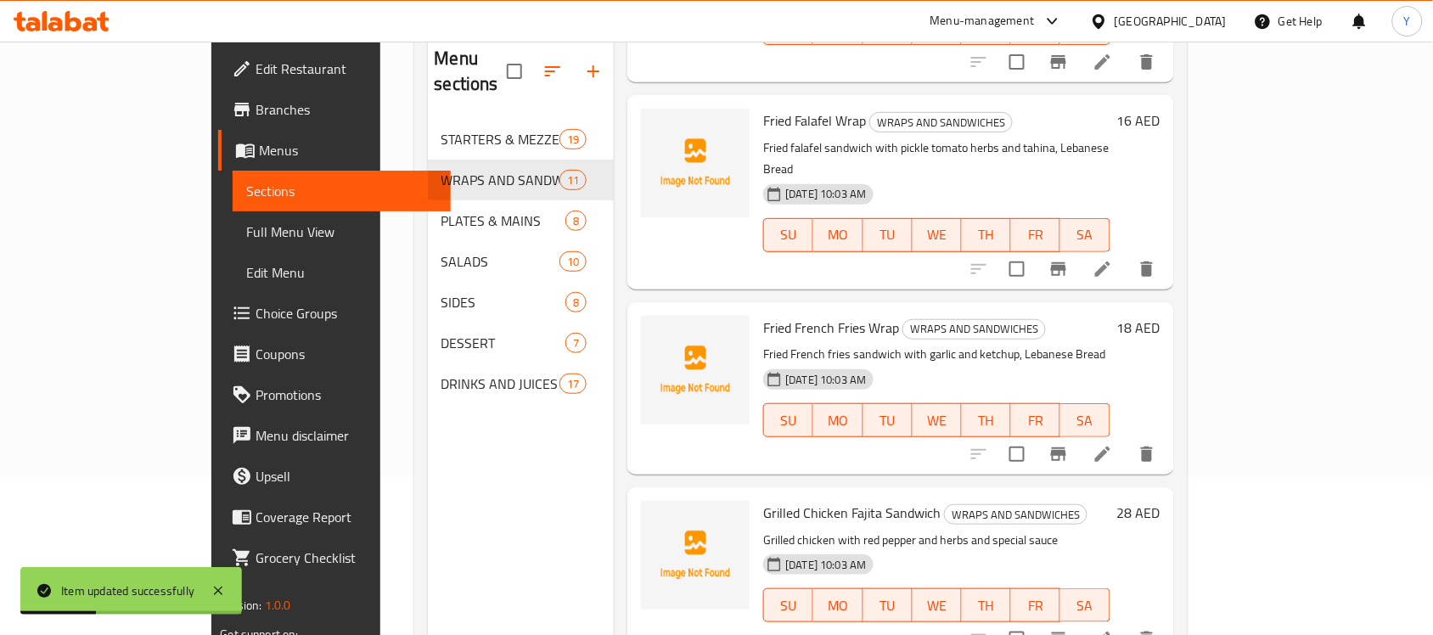
scroll to position [239, 0]
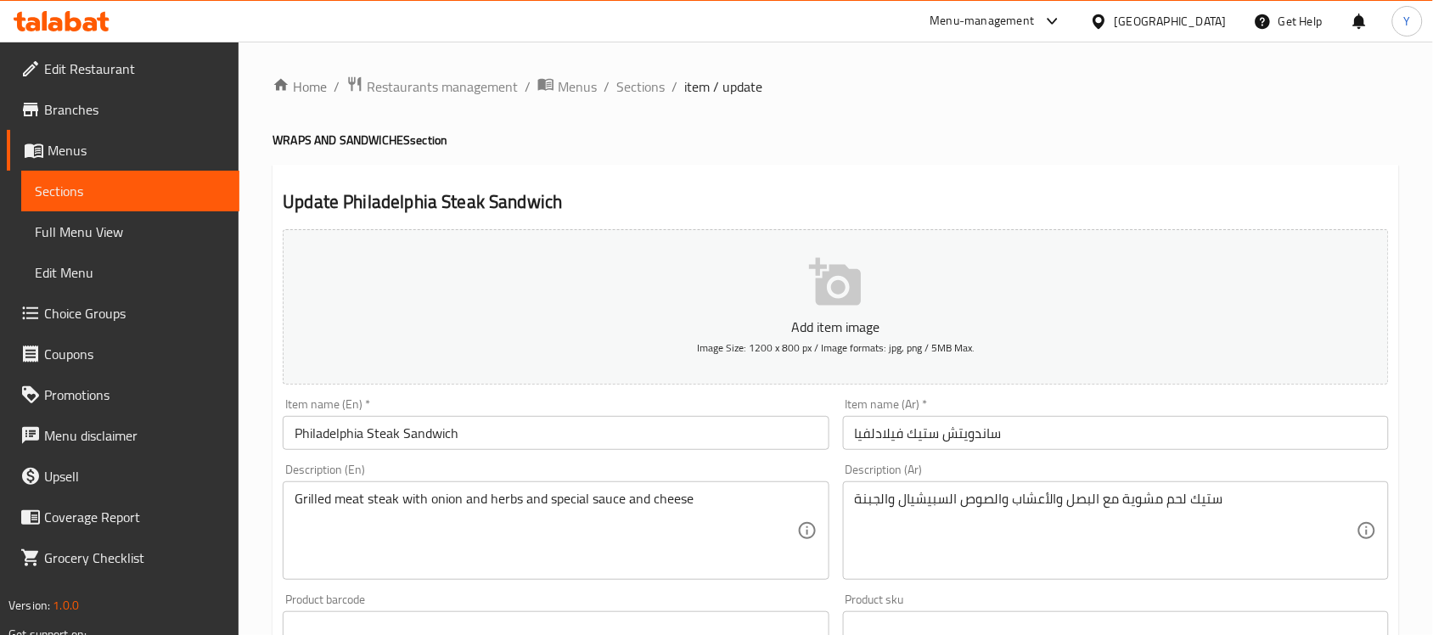
click at [932, 161] on div "Home / Restaurants management / Menus / Sections / item / update WRAPS AND SAND…" at bounding box center [836, 621] width 1127 height 1090
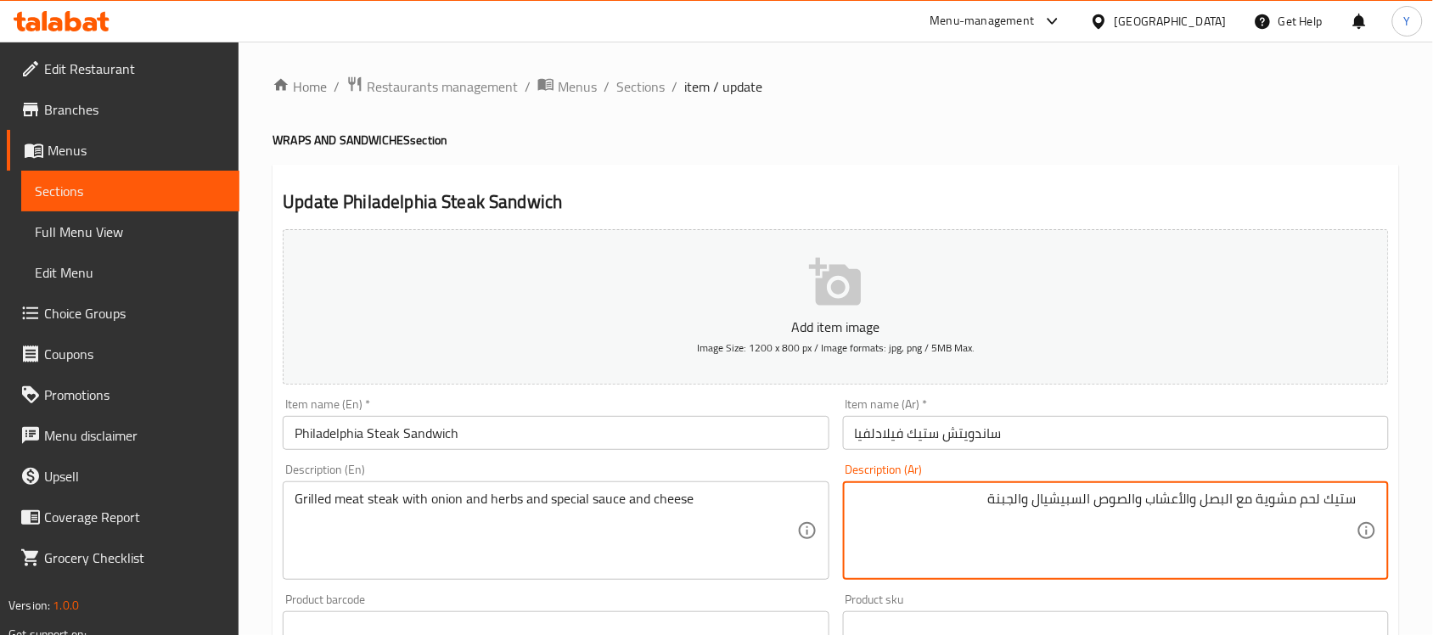
click at [1076, 413] on div "Item name (Ar)   * ساندويتش ستيك فيلادلفيا Item name (Ar) *" at bounding box center [1116, 424] width 546 height 52
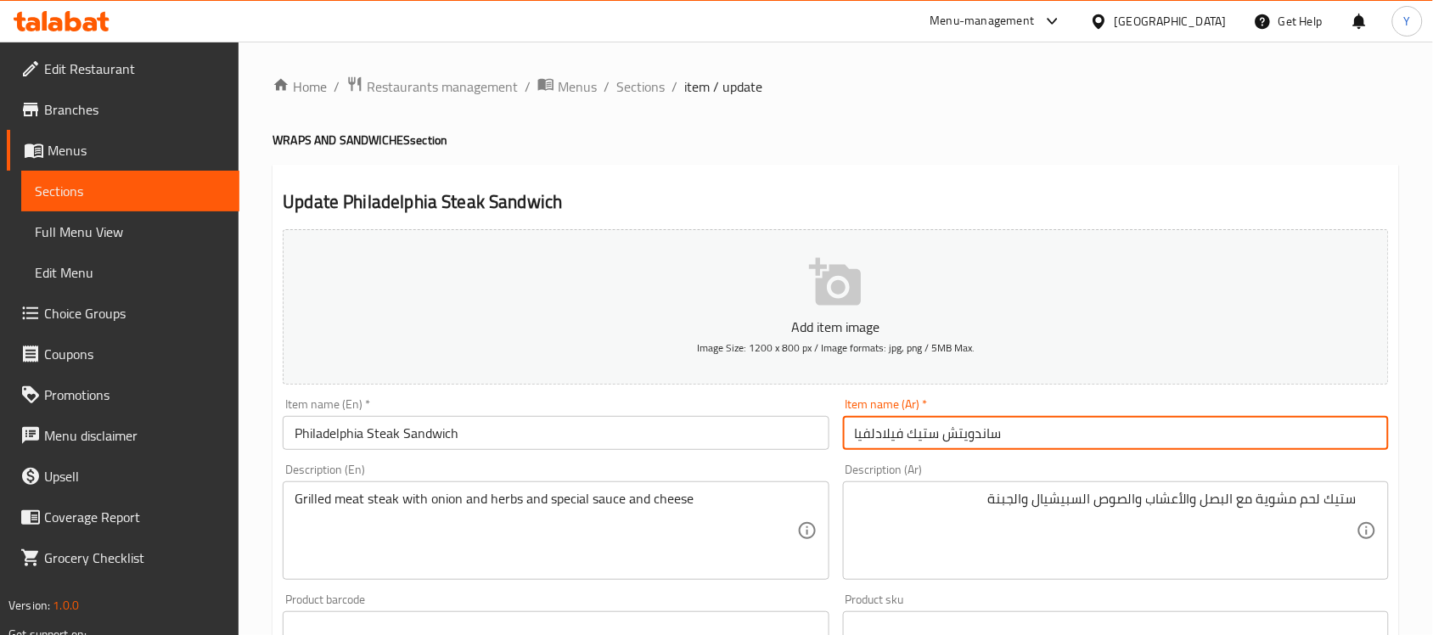
click at [1046, 447] on input "ساندويتش ستيك فيلادلفيا" at bounding box center [1116, 433] width 546 height 34
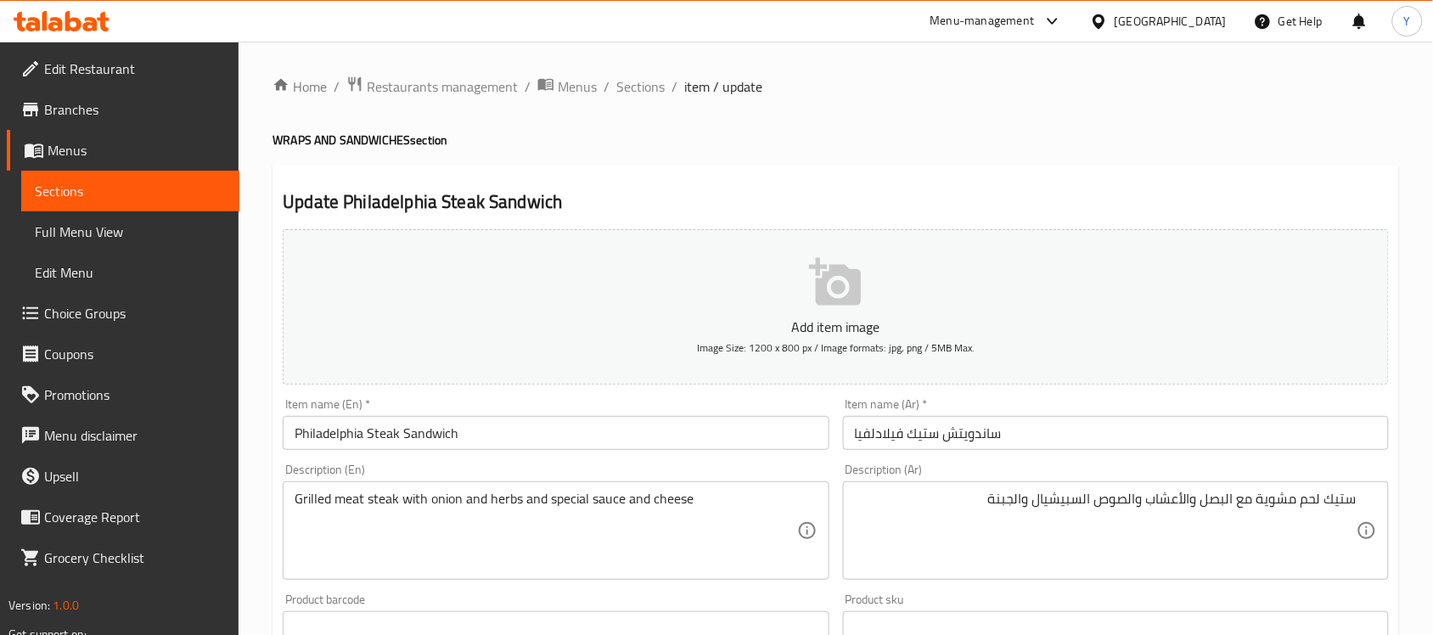
click at [706, 523] on textarea "Grilled meat steak with onion and herbs and special sauce and cheese" at bounding box center [546, 531] width 502 height 81
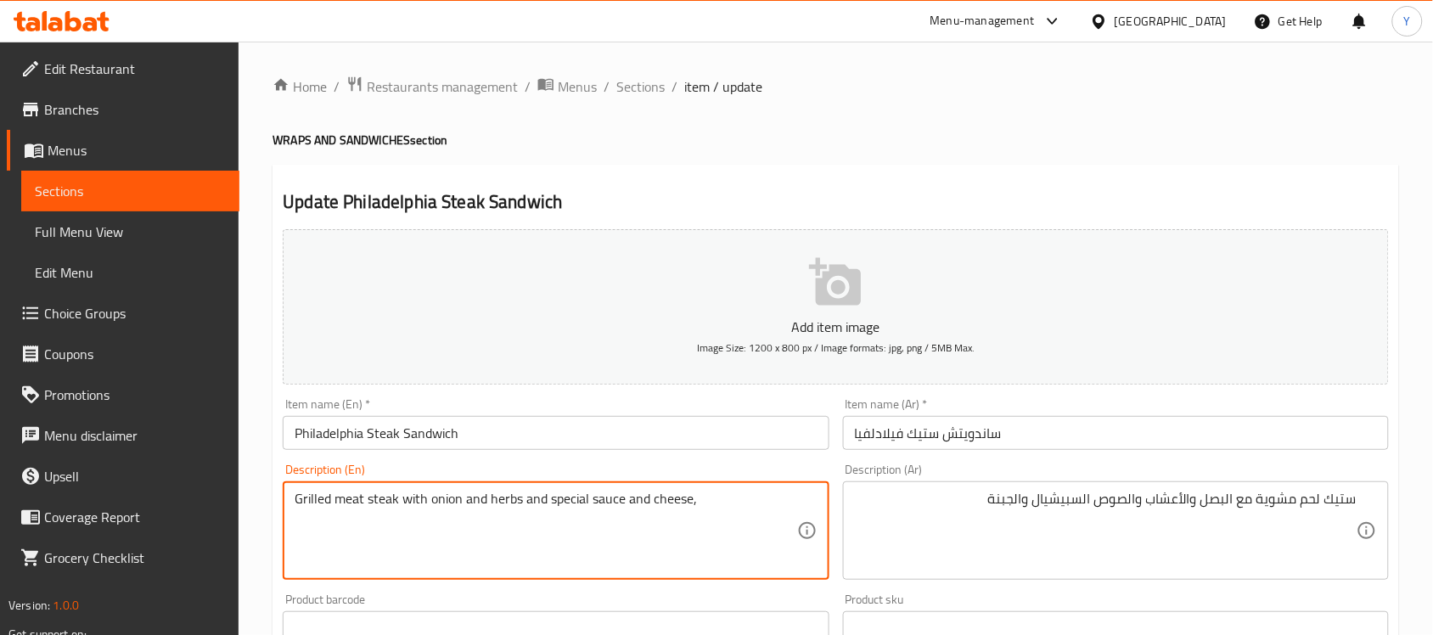
paste textarea "French Bread"
type textarea "Grilled meat steak with onion and herbs and special sauce and cheese, French Br…"
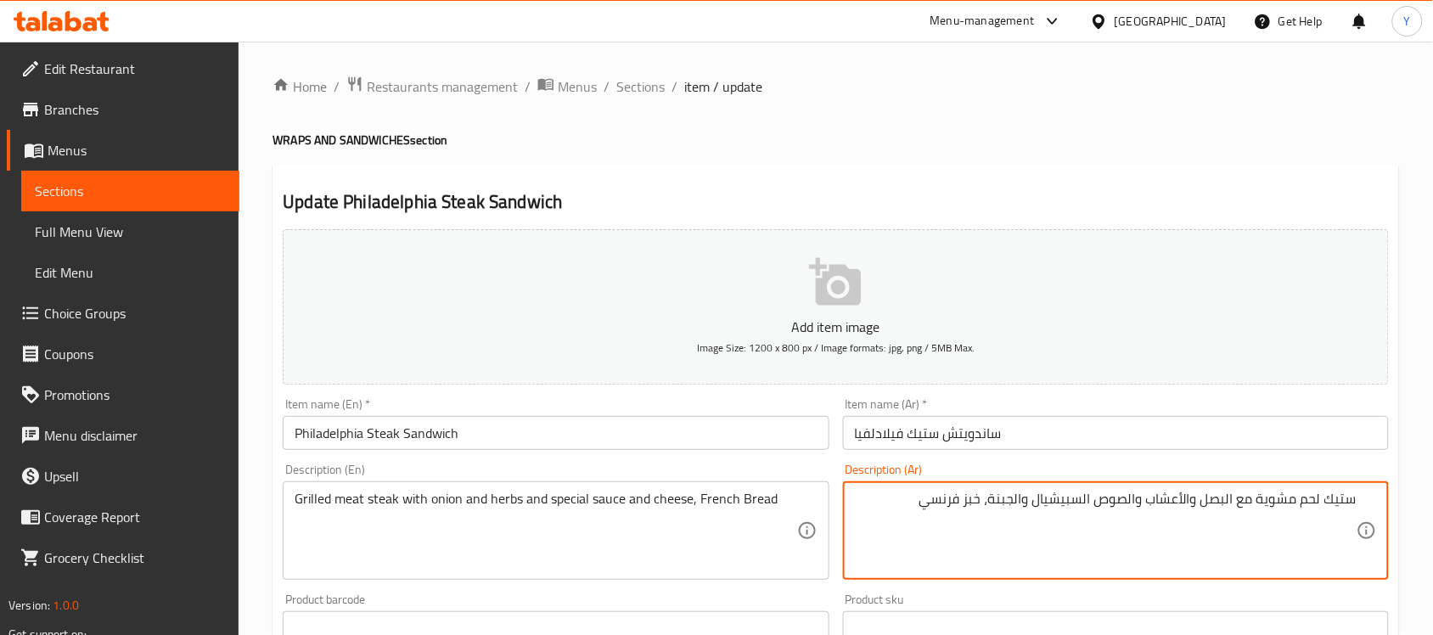
type textarea "ستيك لحم مشوية مع البصل والأعشاب والصوص السبيشيال والجبنة، خبز فرنسي"
click at [1061, 157] on div "Home / Restaurants management / Menus / Sections / item / update WRAPS AND SAND…" at bounding box center [836, 621] width 1127 height 1090
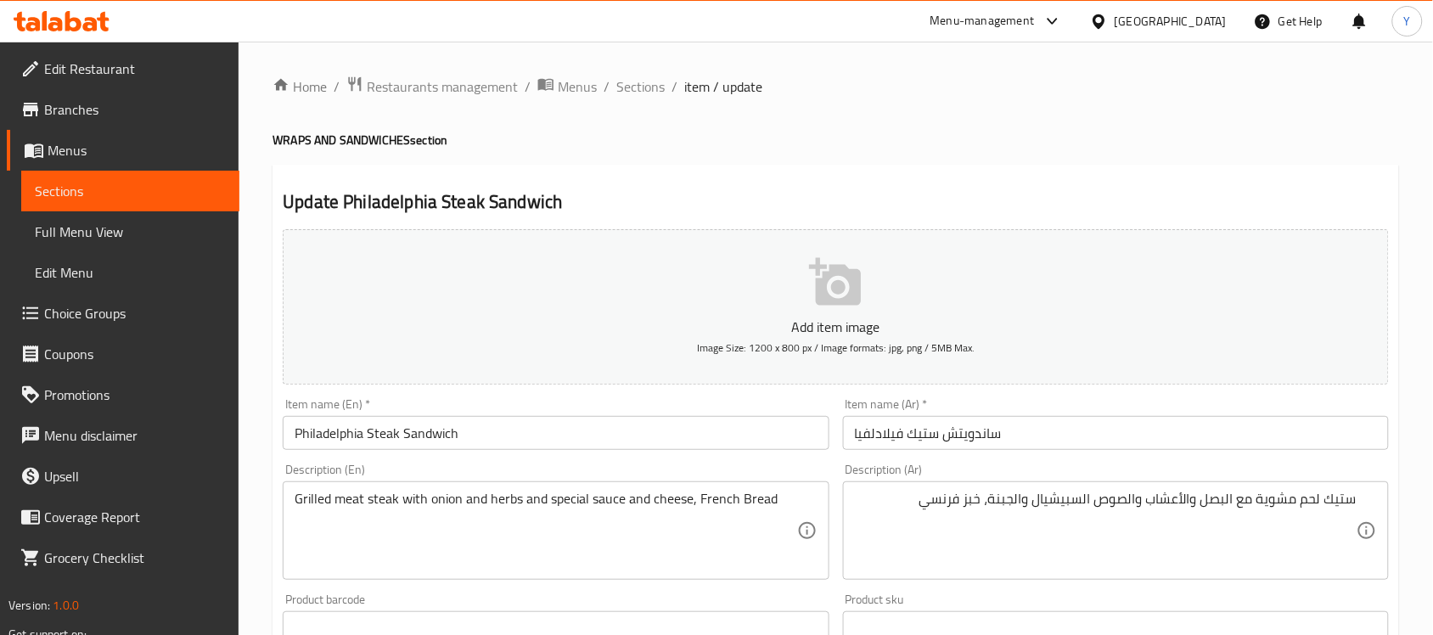
click at [1020, 141] on h4 "WRAPS AND SANDWICHES section" at bounding box center [836, 140] width 1127 height 17
click at [1089, 104] on div "Home / Restaurants management / Menus / Sections / item / update WRAPS AND SAND…" at bounding box center [836, 621] width 1127 height 1090
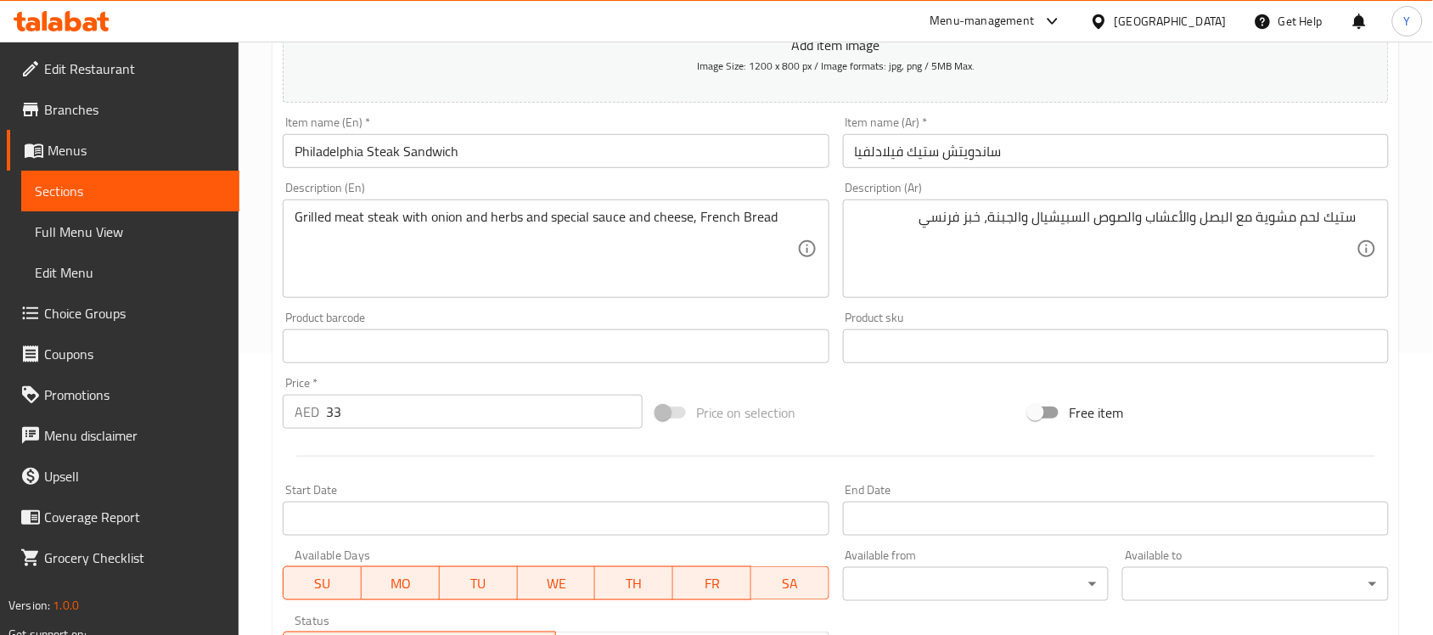
scroll to position [561, 0]
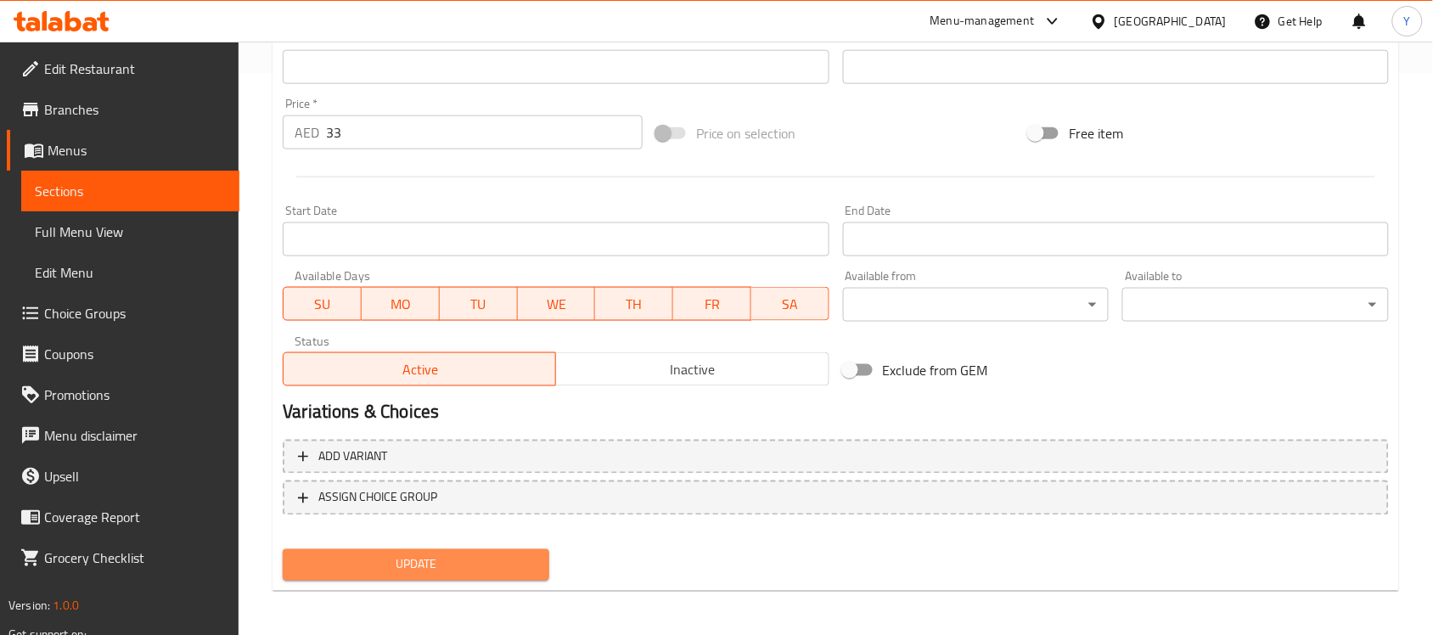
click at [446, 571] on span "Update" at bounding box center [415, 564] width 239 height 21
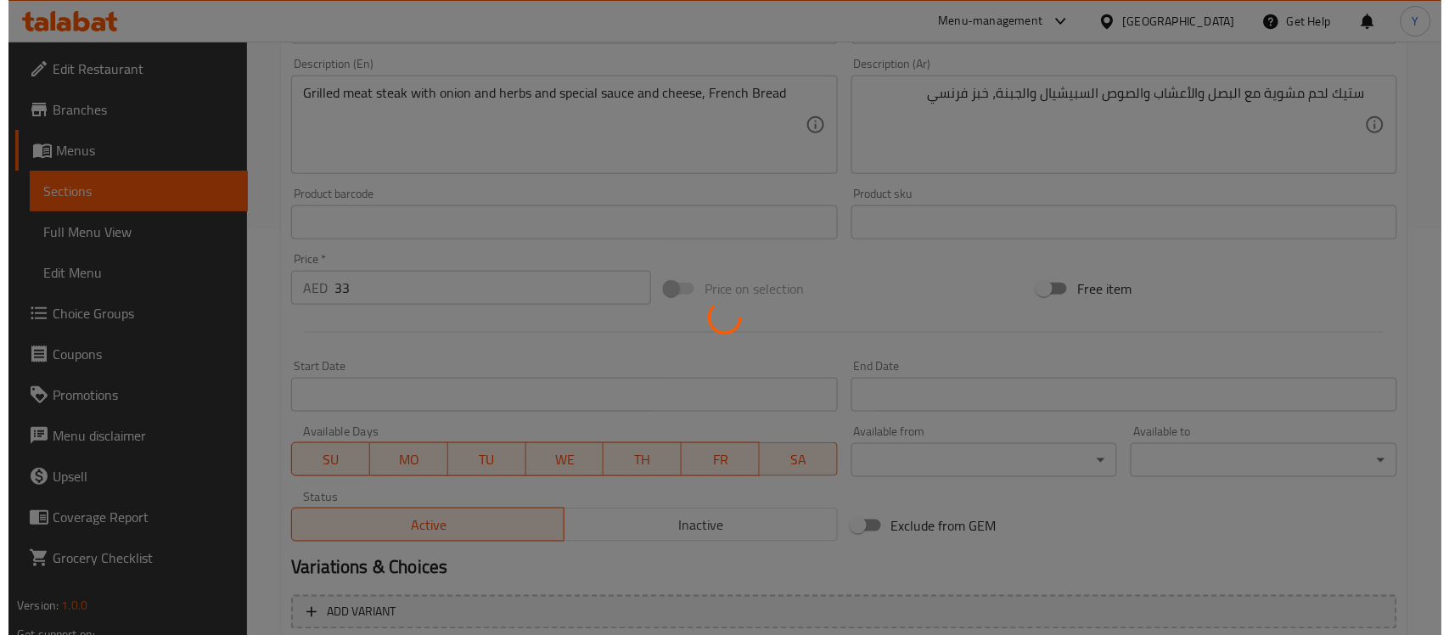
scroll to position [0, 0]
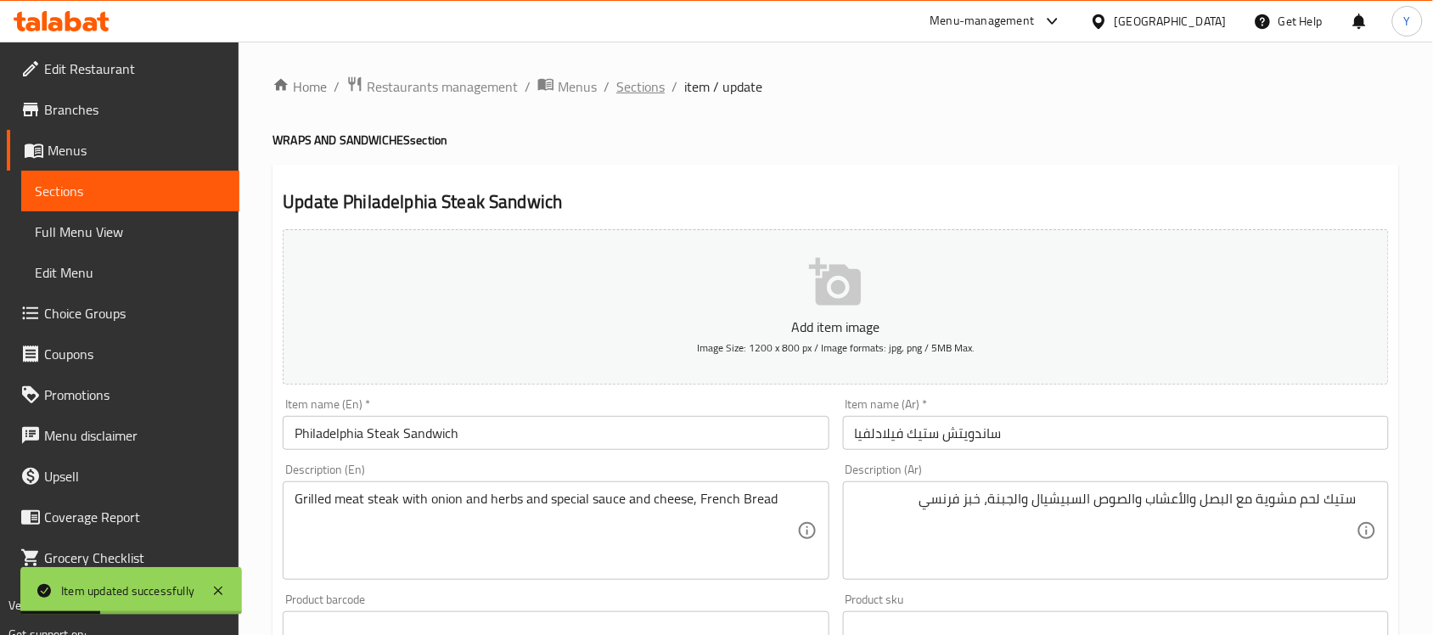
click at [651, 89] on span "Sections" at bounding box center [640, 86] width 48 height 20
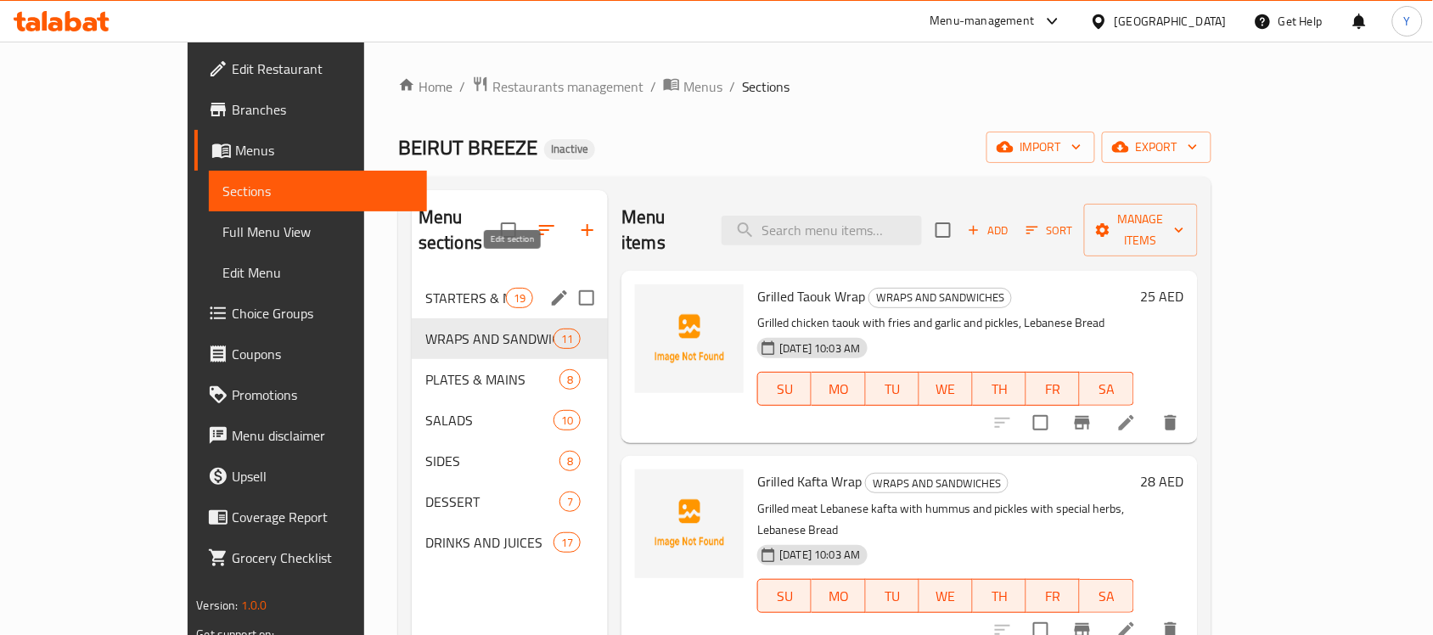
click at [549, 288] on icon "edit" at bounding box center [559, 298] width 20 height 20
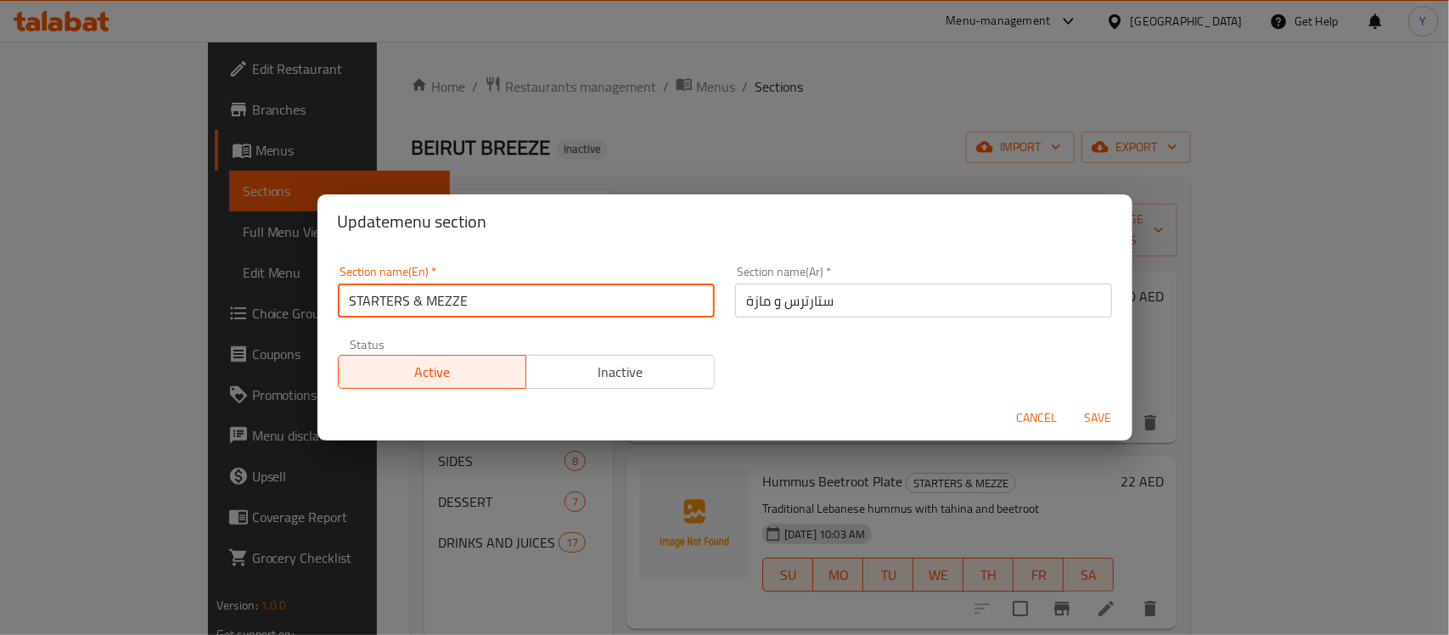
click at [391, 308] on input "STARTERS & MEZZE" at bounding box center [526, 301] width 377 height 34
type input "Starters & Mezze"
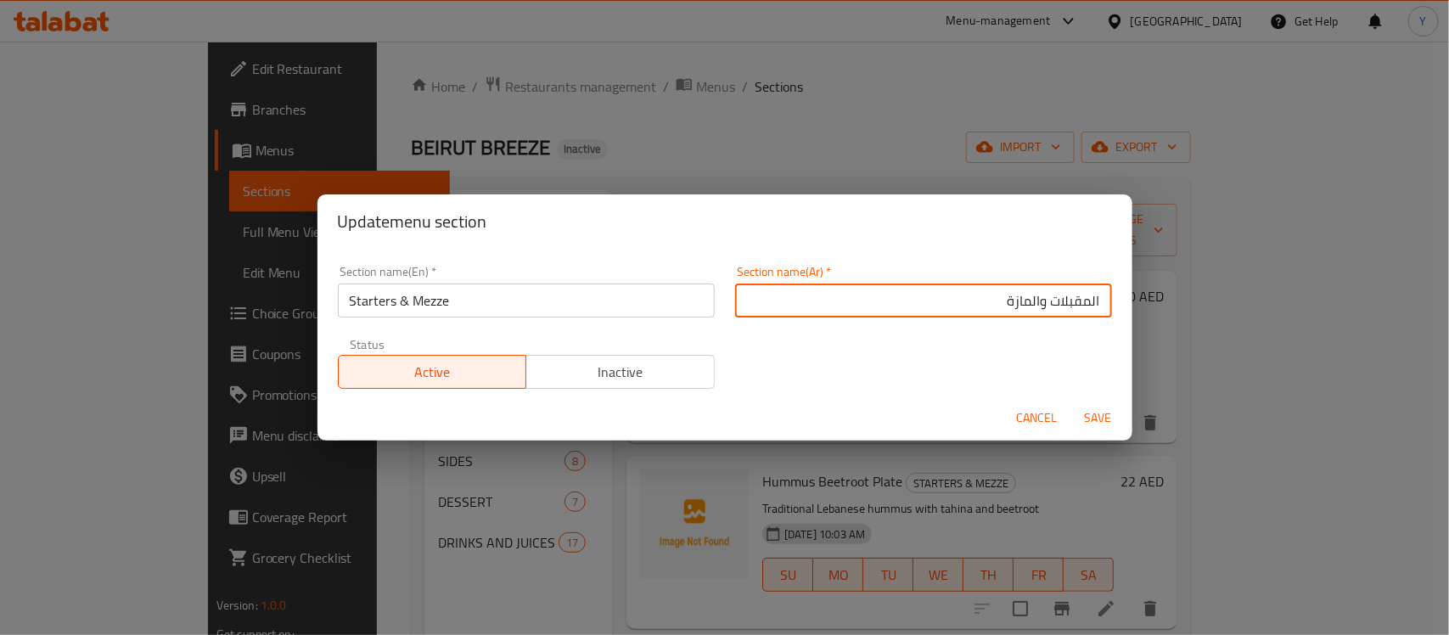
type input "المقبلات والمازة"
click at [1072, 402] on button "Save" at bounding box center [1099, 417] width 54 height 31
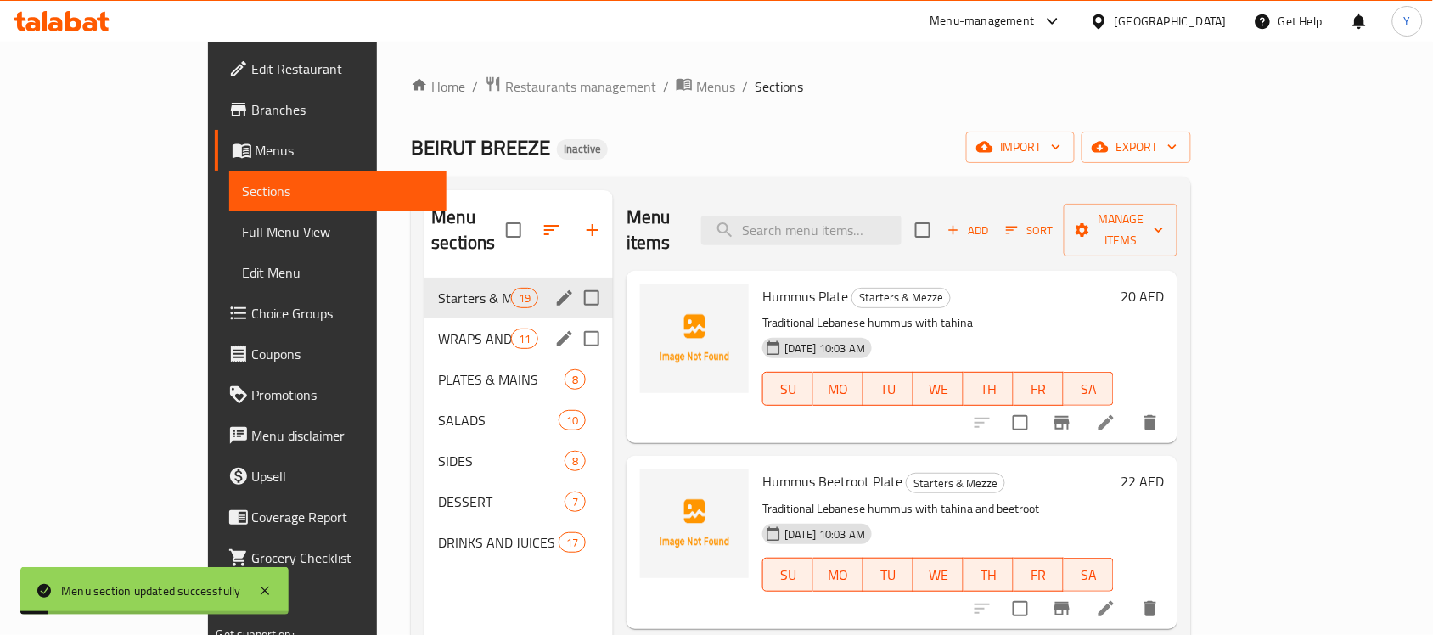
click at [554, 329] on icon "edit" at bounding box center [564, 339] width 20 height 20
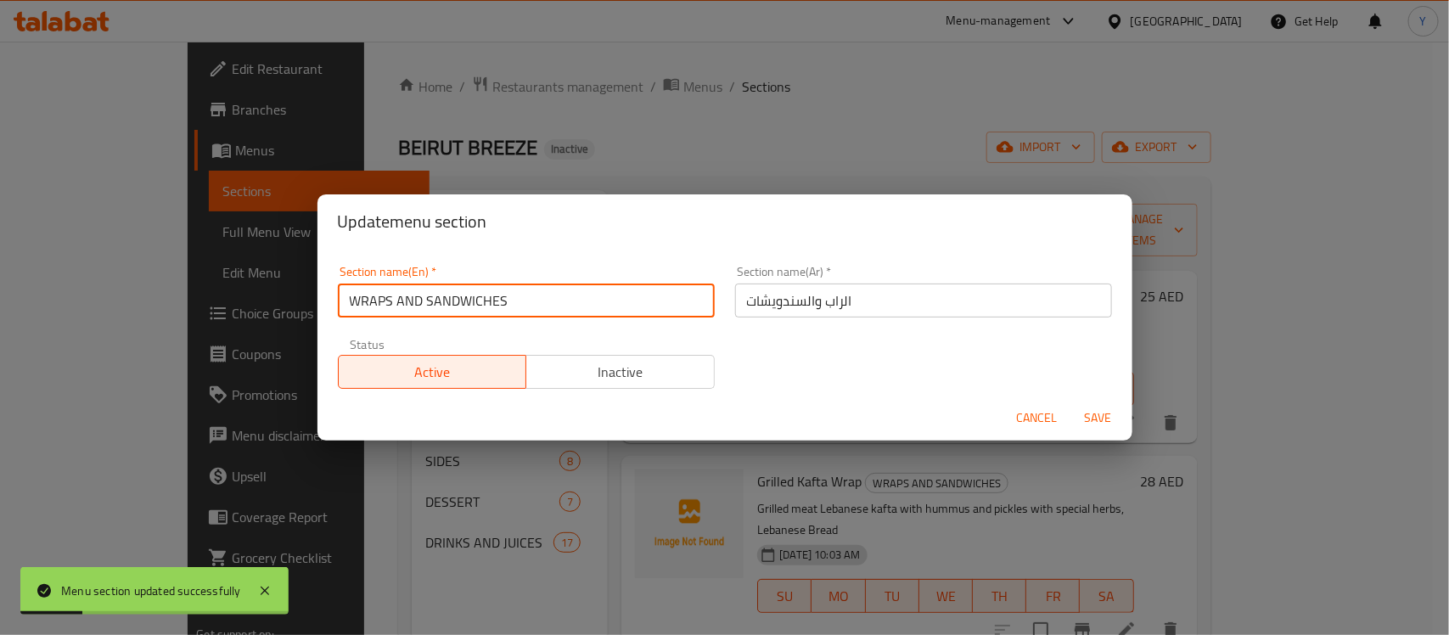
click at [376, 315] on input "WRAPS AND SANDWICHES" at bounding box center [526, 301] width 377 height 34
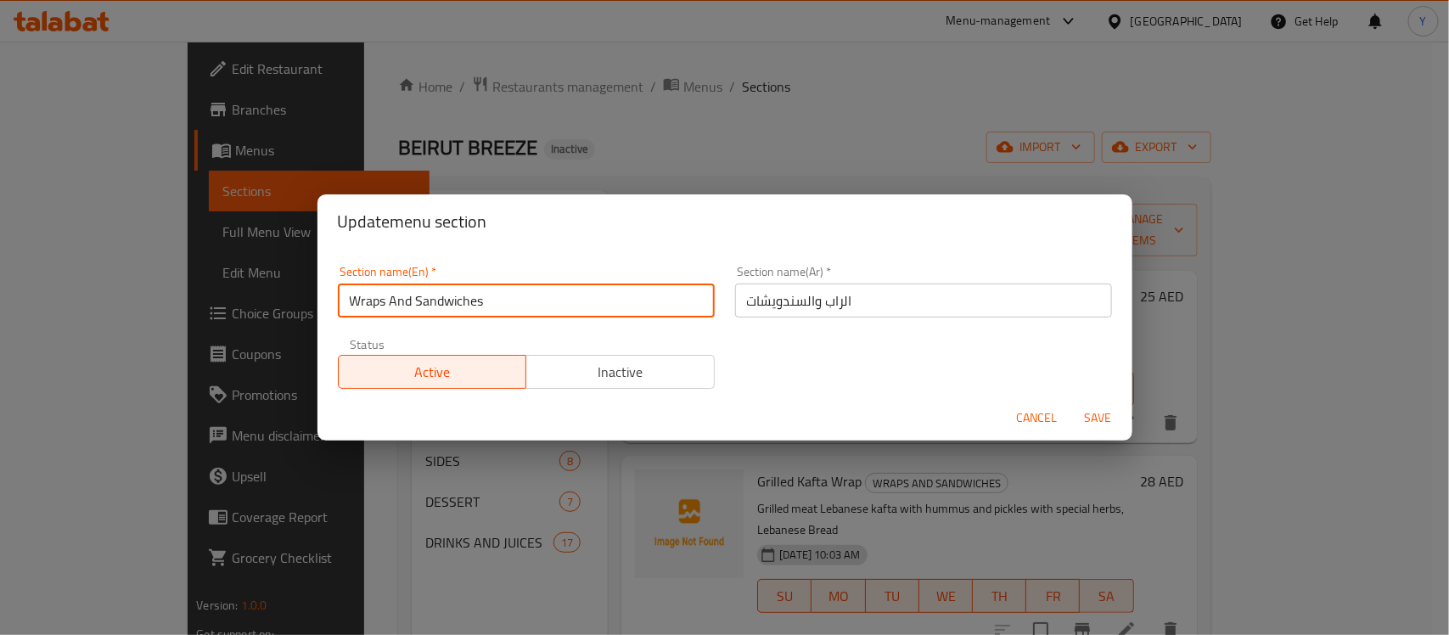
type input "Wraps And Sandwiches"
click at [1072, 402] on button "Save" at bounding box center [1099, 417] width 54 height 31
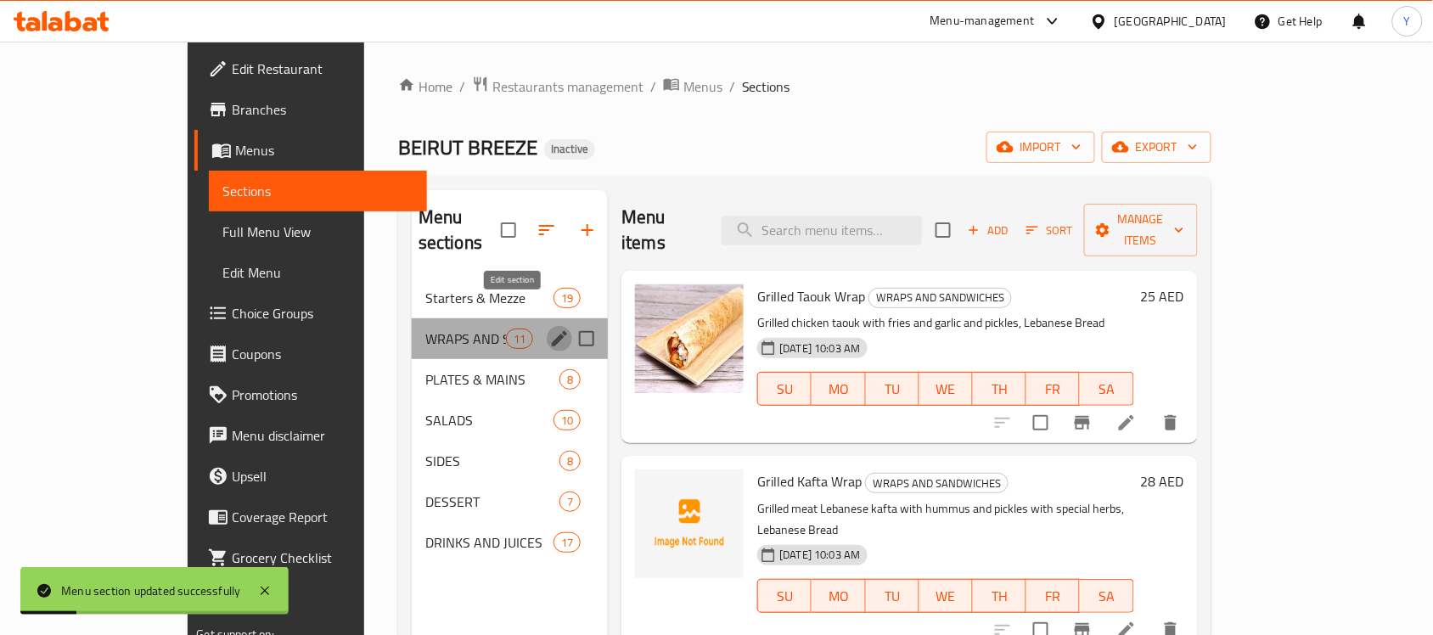
click at [549, 329] on icon "edit" at bounding box center [559, 339] width 20 height 20
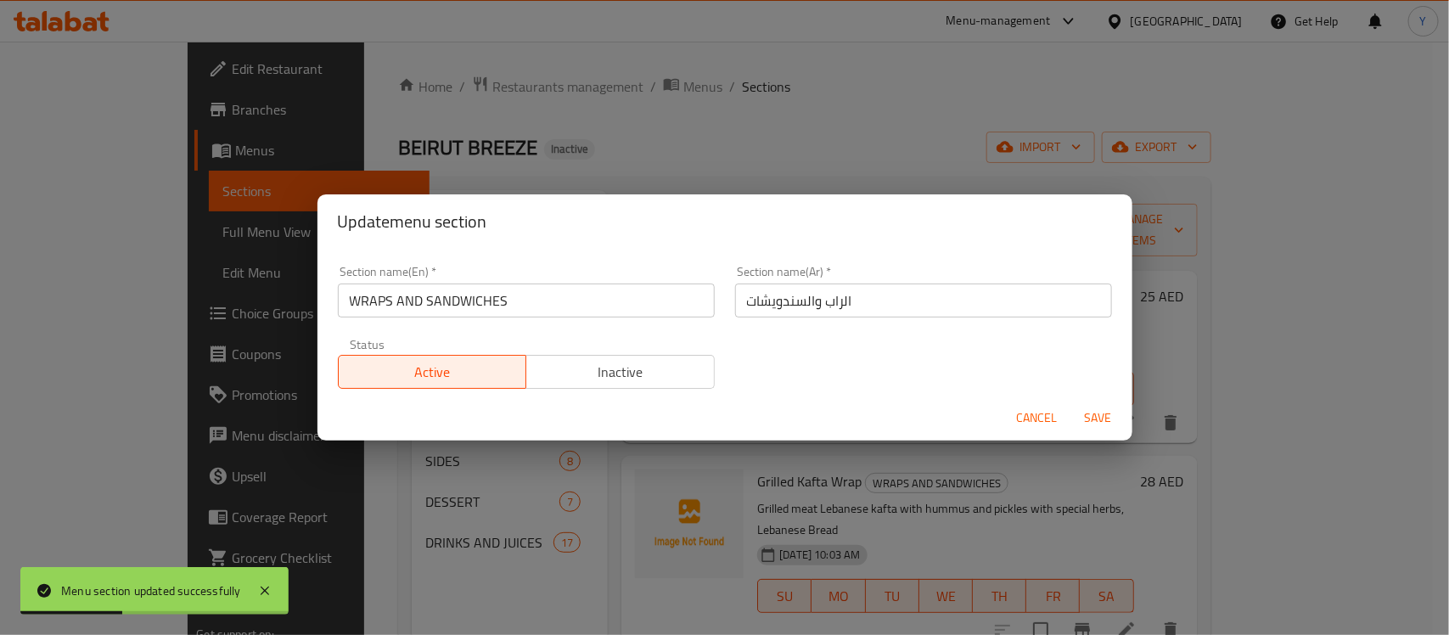
click at [1017, 417] on span "Cancel" at bounding box center [1037, 418] width 41 height 21
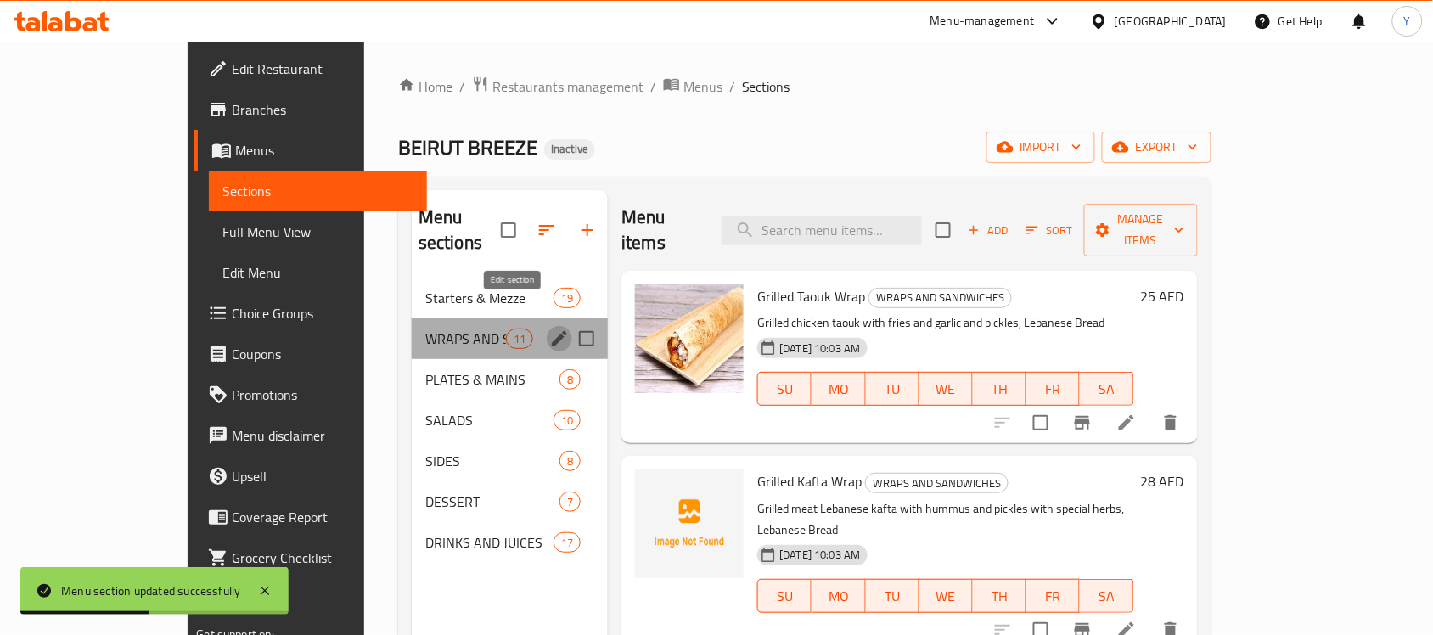
click at [552, 331] on icon "edit" at bounding box center [559, 338] width 15 height 15
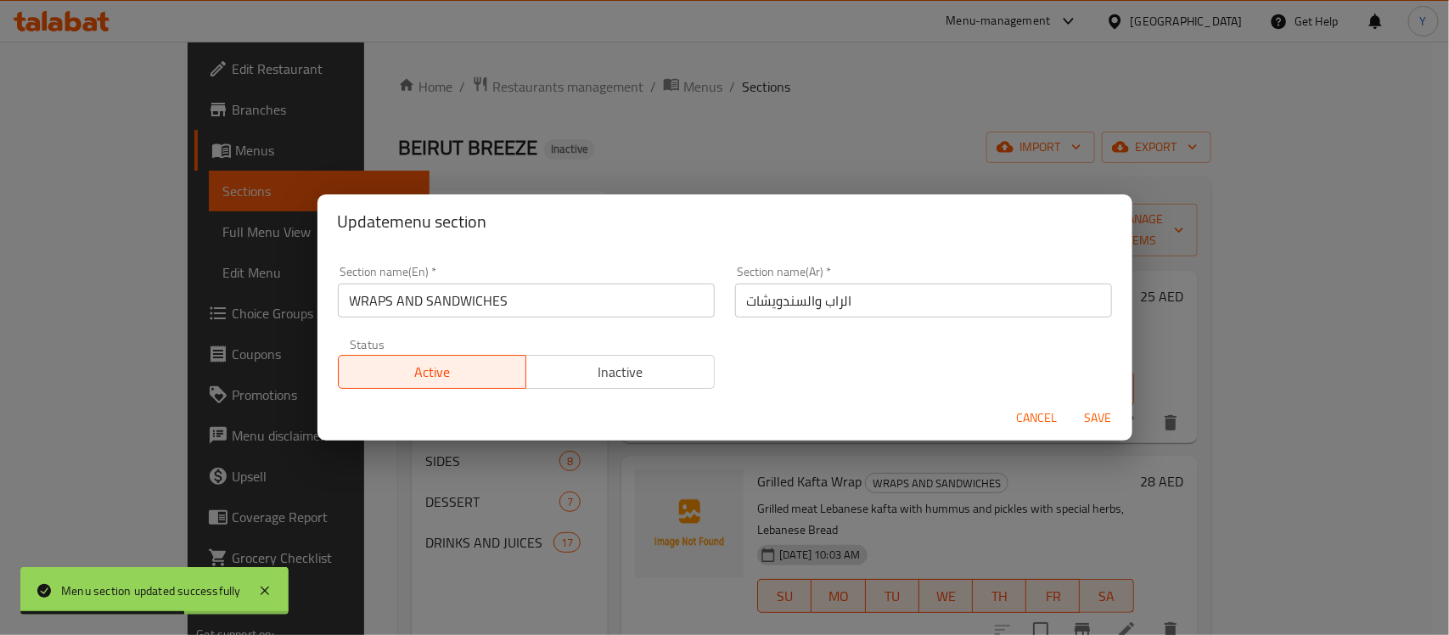
click at [1046, 418] on span "Cancel" at bounding box center [1037, 418] width 41 height 21
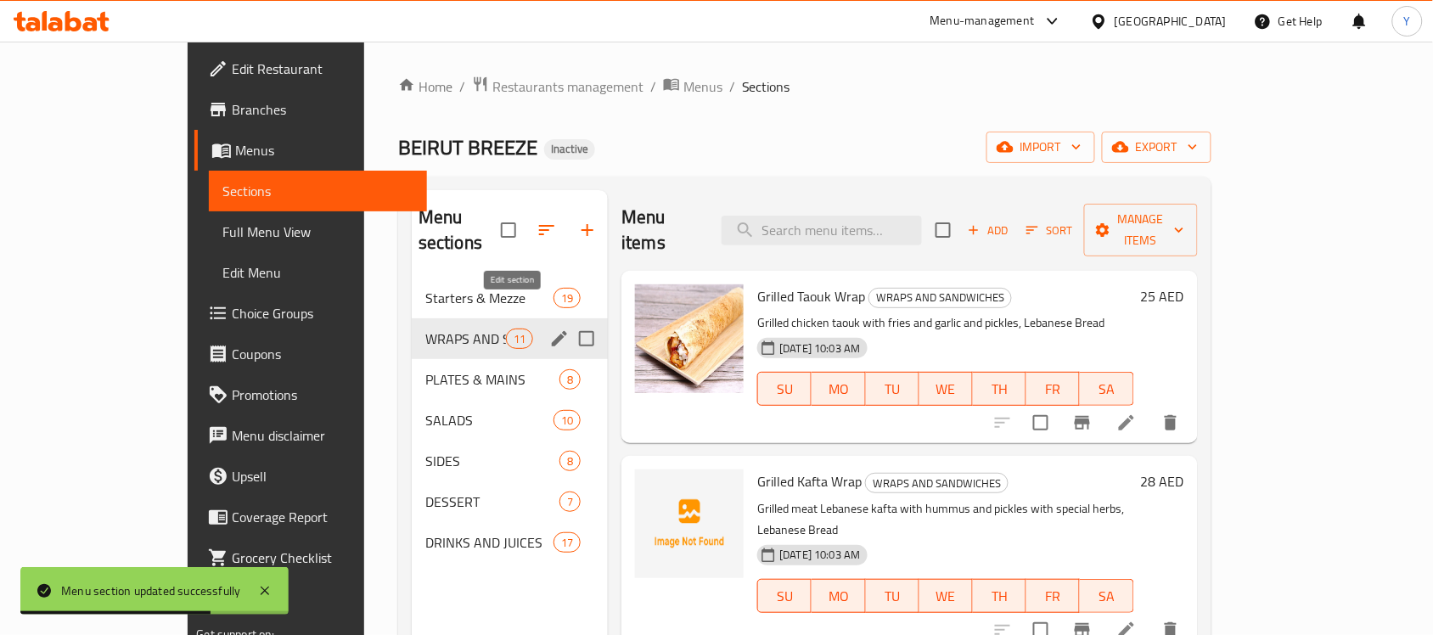
click at [549, 329] on icon "edit" at bounding box center [559, 339] width 20 height 20
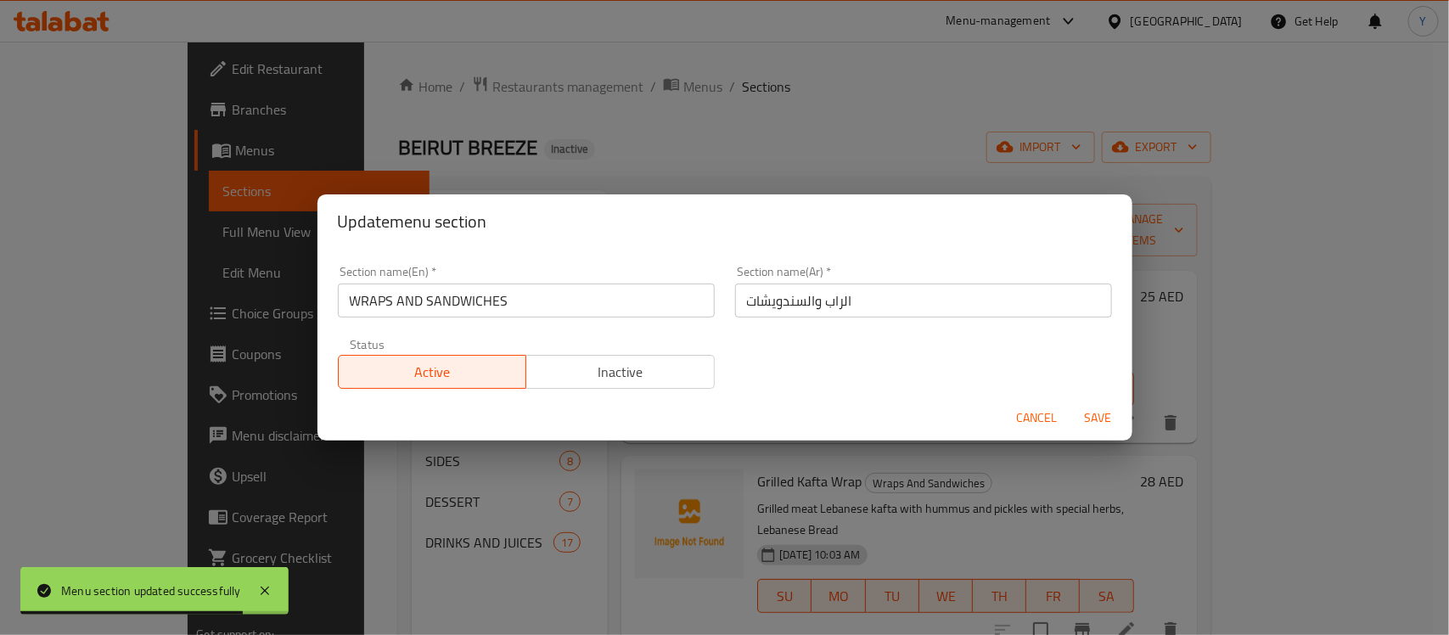
click at [1053, 414] on span "Cancel" at bounding box center [1037, 418] width 41 height 21
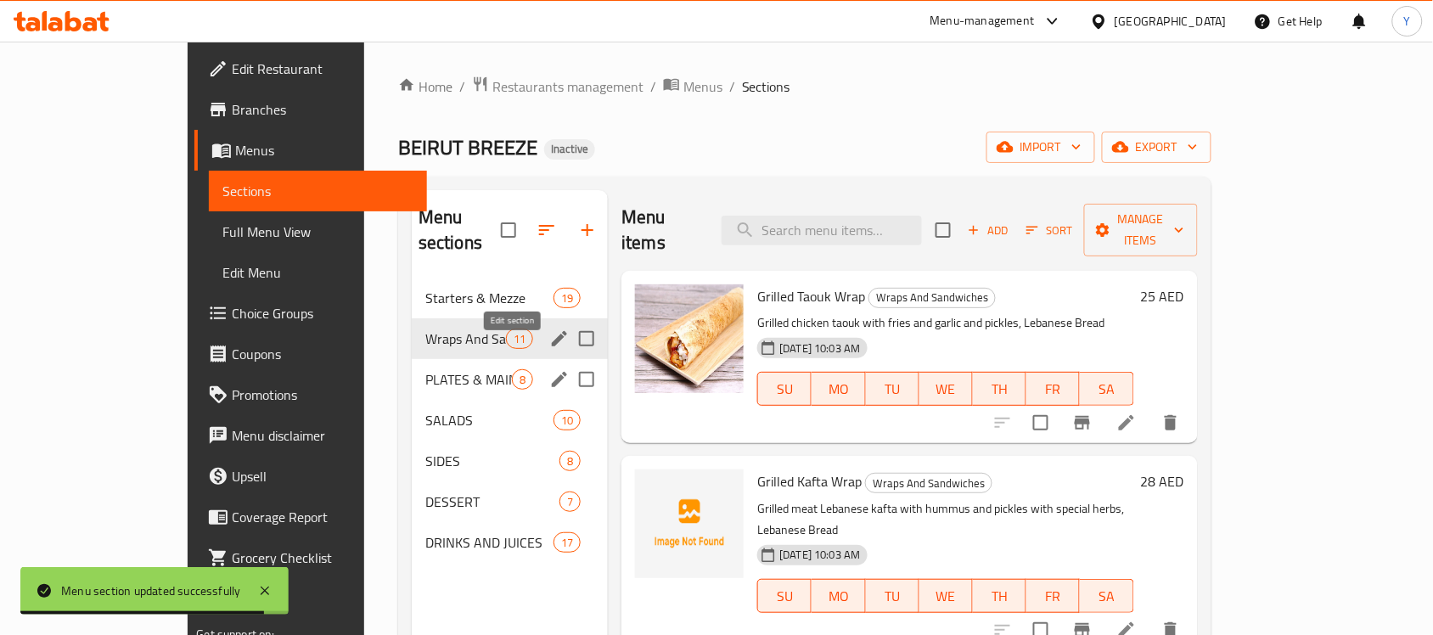
click at [549, 369] on icon "edit" at bounding box center [559, 379] width 20 height 20
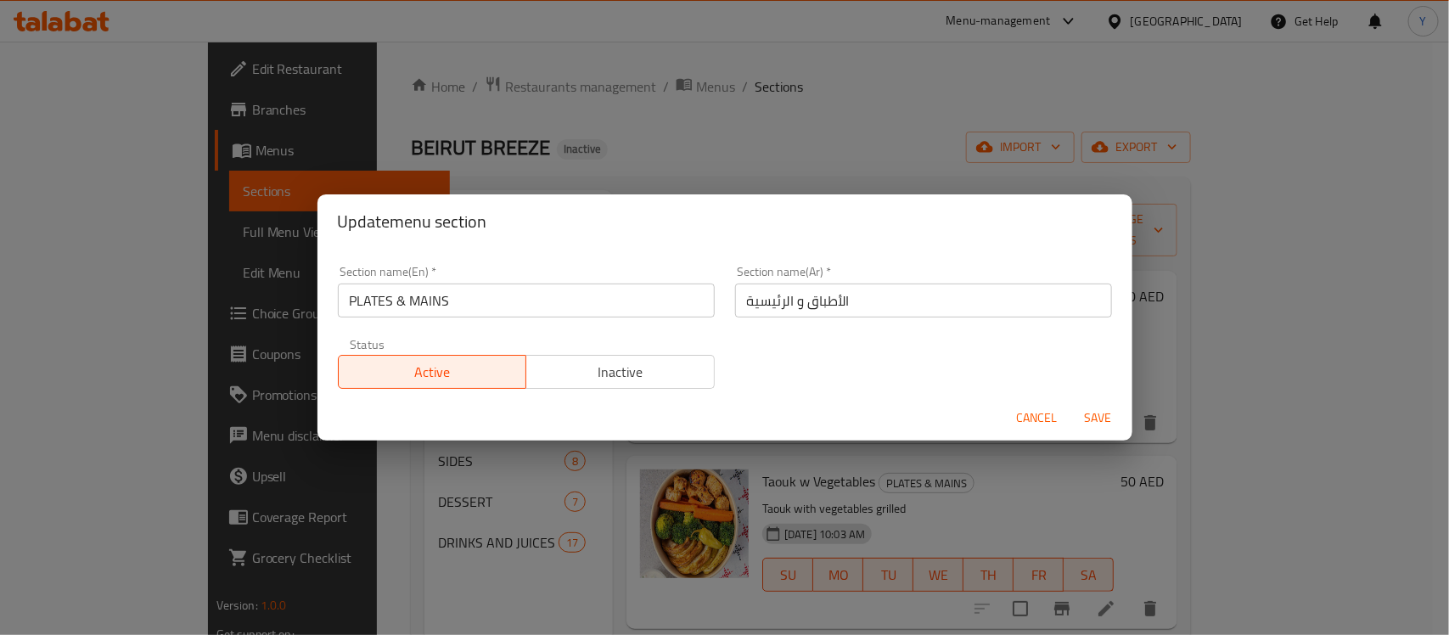
click at [369, 302] on input "PLATES & MAINS" at bounding box center [526, 301] width 377 height 34
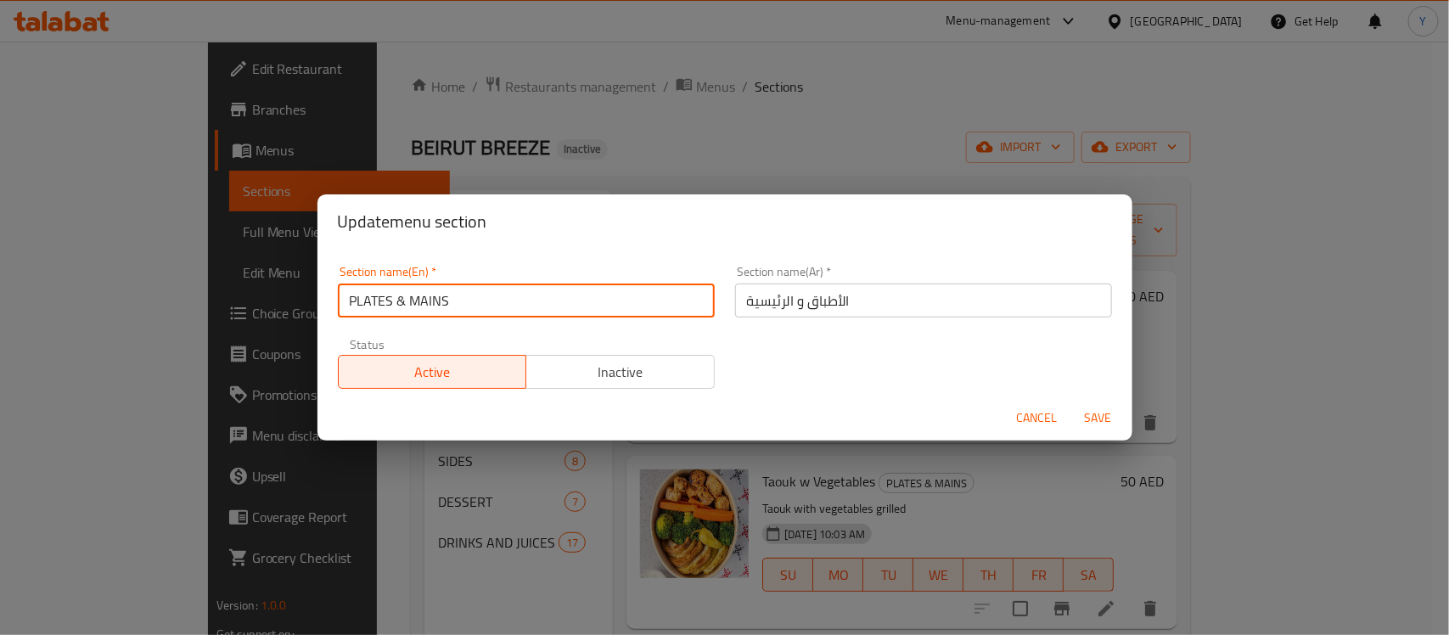
click at [369, 302] on input "PLATES & MAINS" at bounding box center [526, 301] width 377 height 34
type input "Plates & Mains"
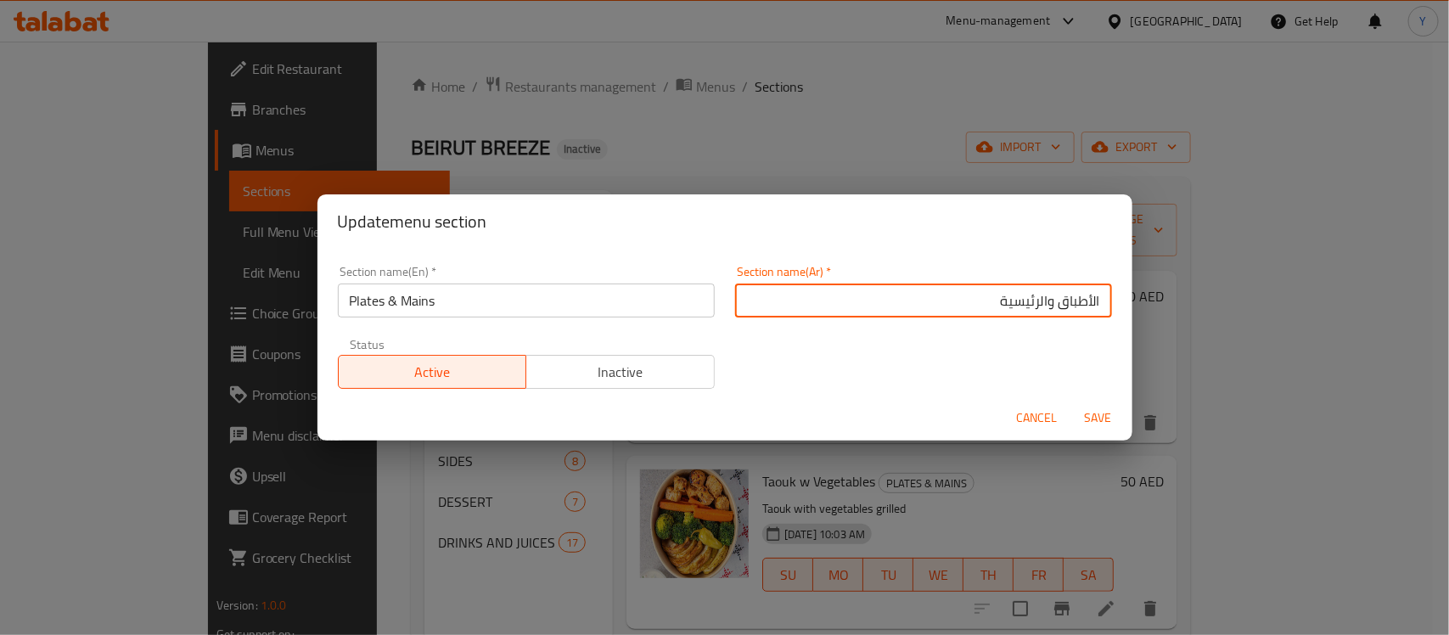
type input "الأطباق والرئيسية"
click at [1072, 402] on button "Save" at bounding box center [1099, 417] width 54 height 31
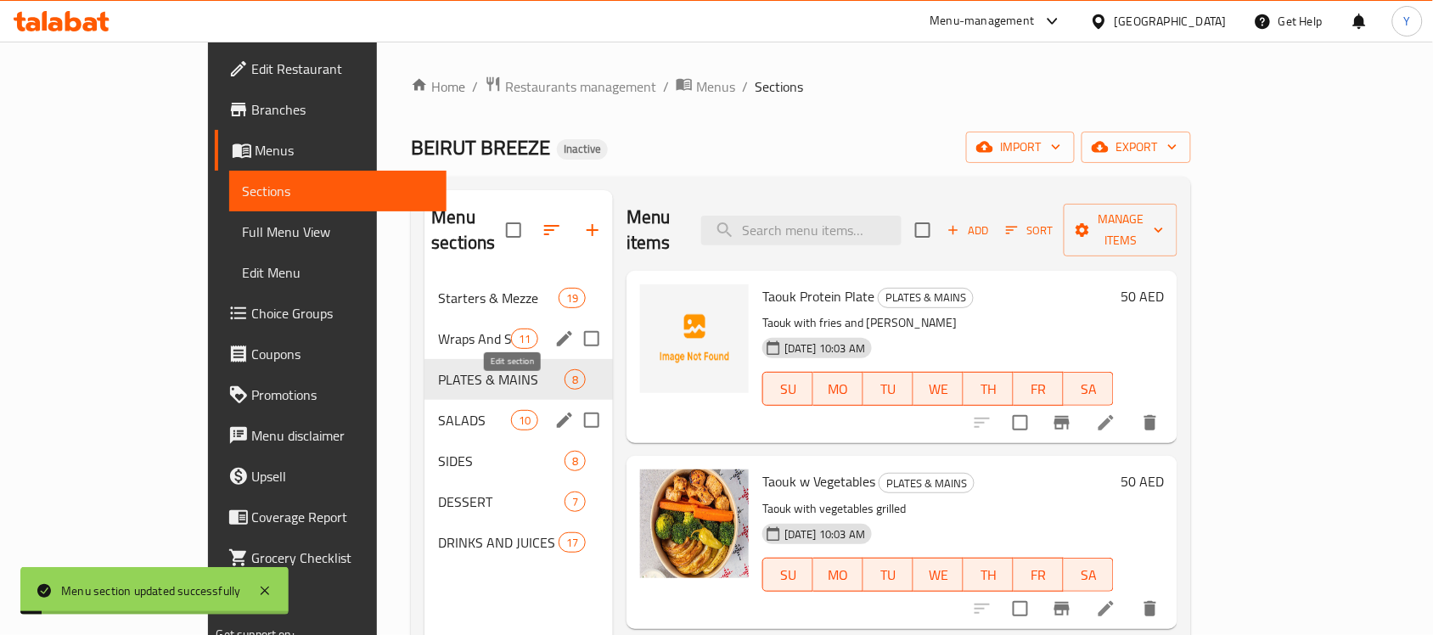
click at [554, 410] on icon "edit" at bounding box center [564, 420] width 20 height 20
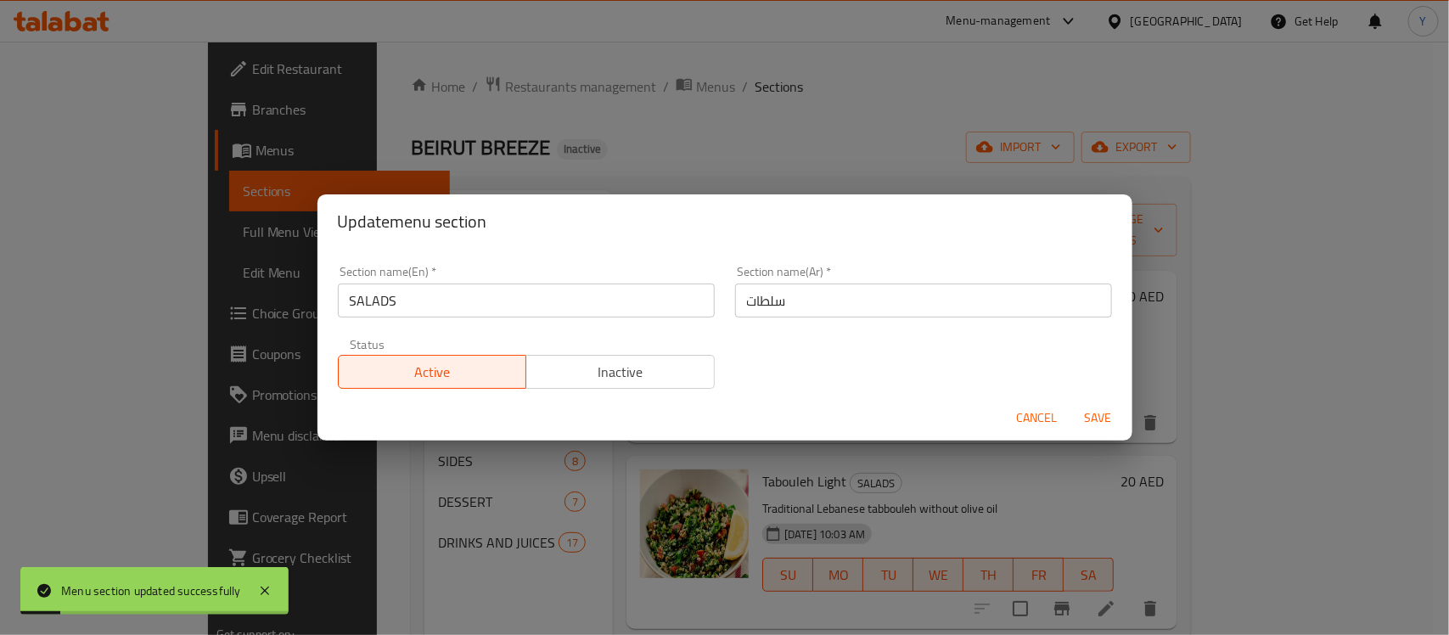
click at [399, 312] on input "SALADS" at bounding box center [526, 301] width 377 height 34
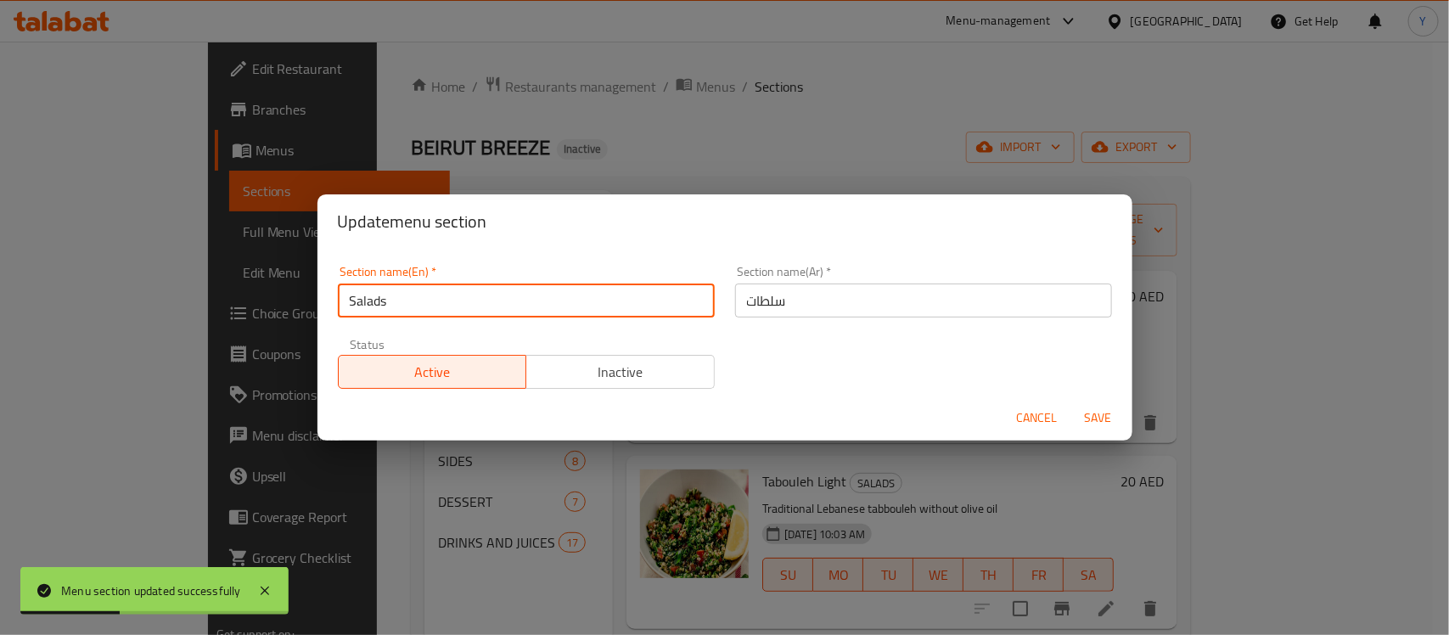
type input "Salads"
click at [1072, 402] on button "Save" at bounding box center [1099, 417] width 54 height 31
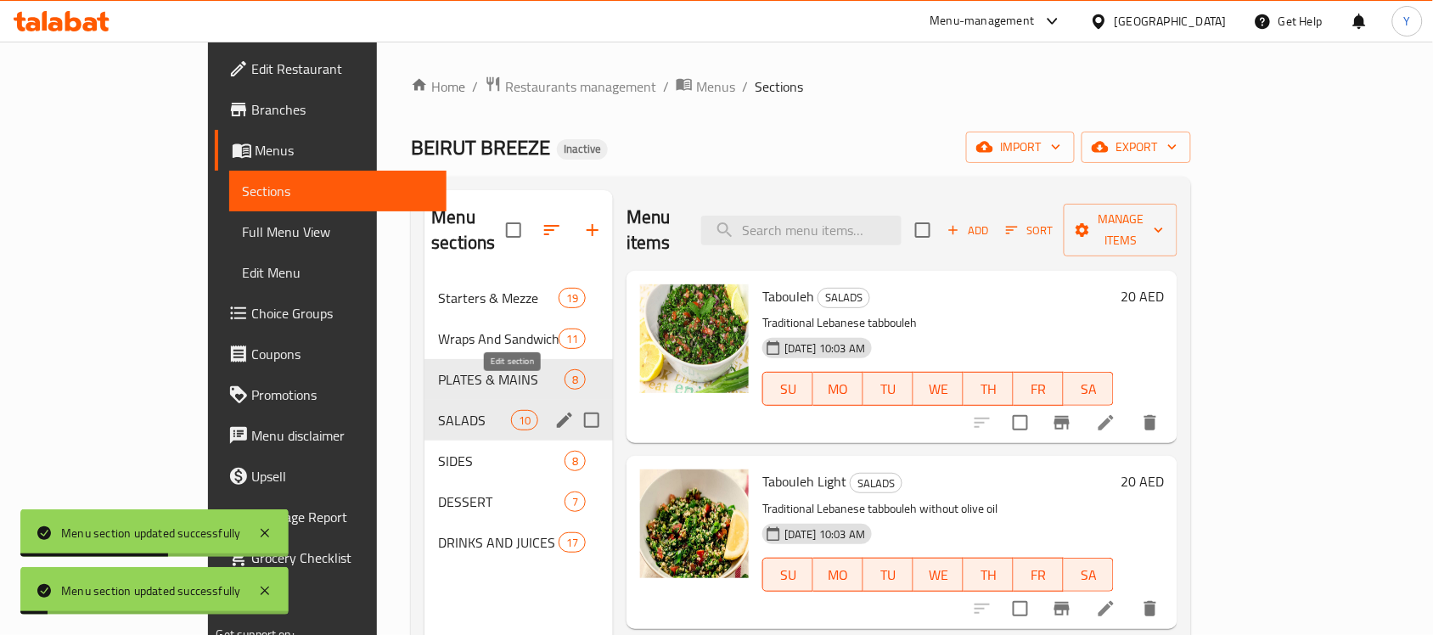
click at [554, 410] on icon "edit" at bounding box center [564, 420] width 20 height 20
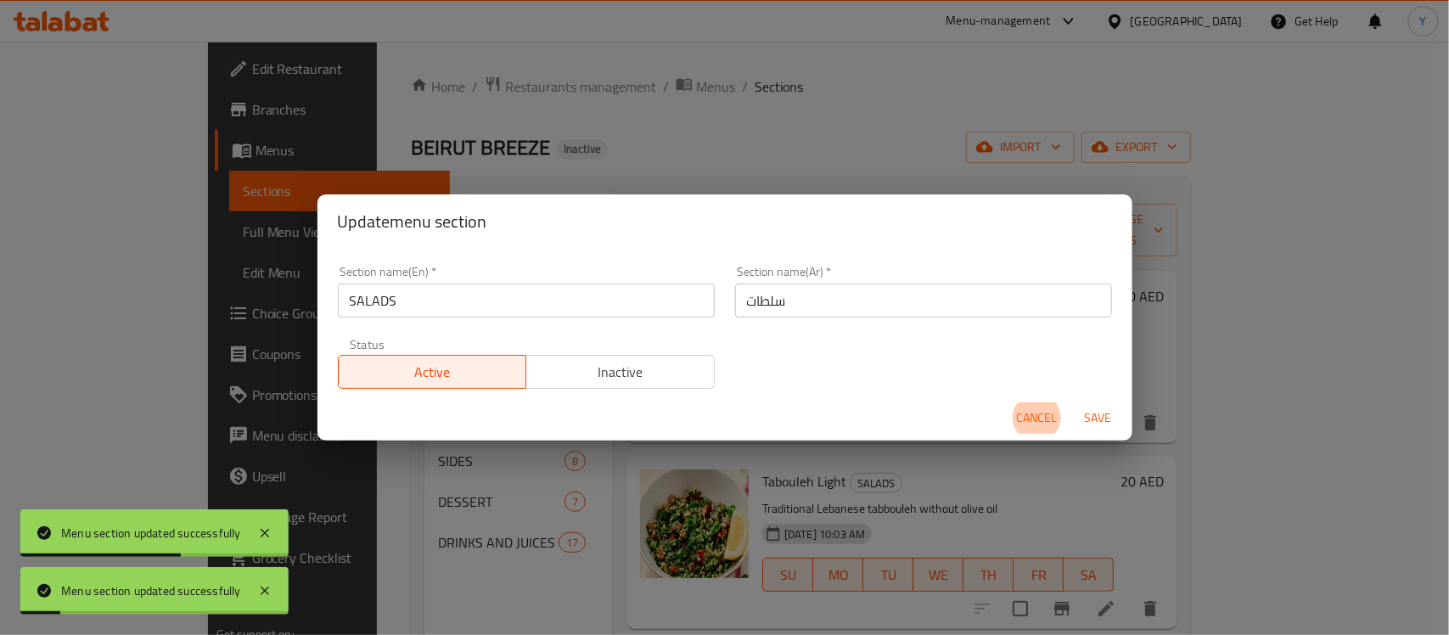
click at [832, 303] on input "سلطات" at bounding box center [923, 301] width 377 height 34
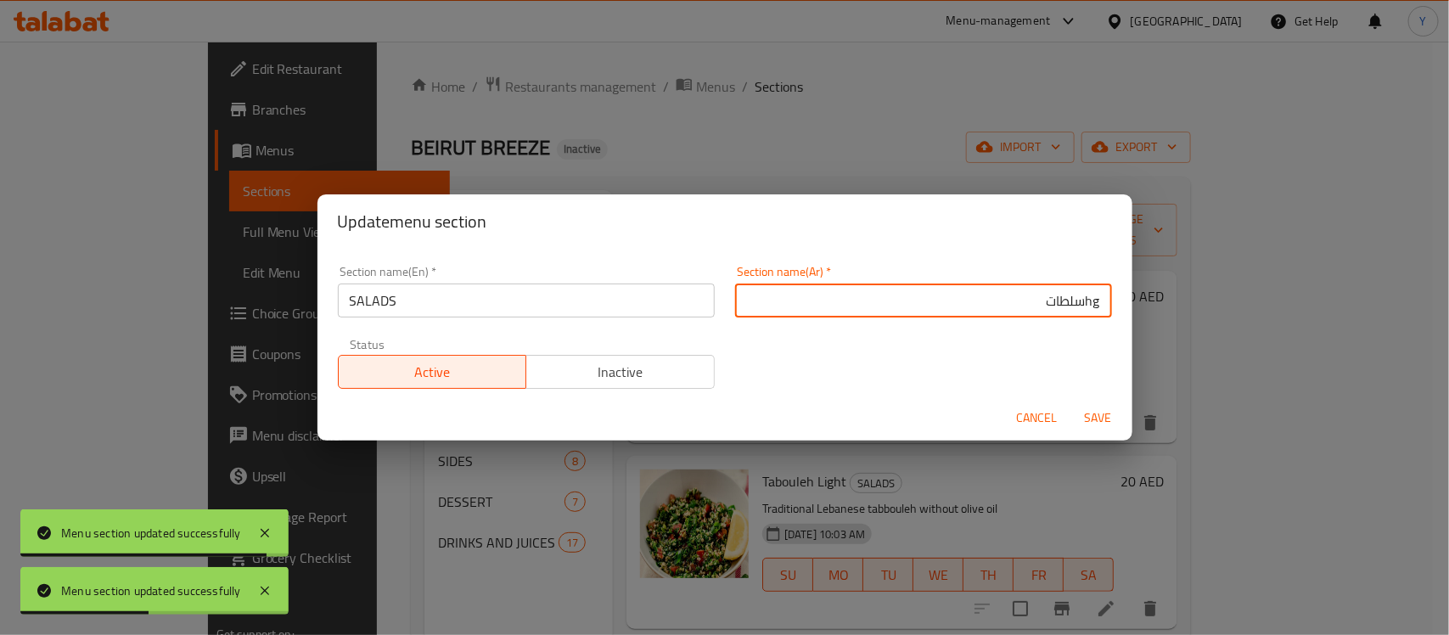
type input "hgسلطات"
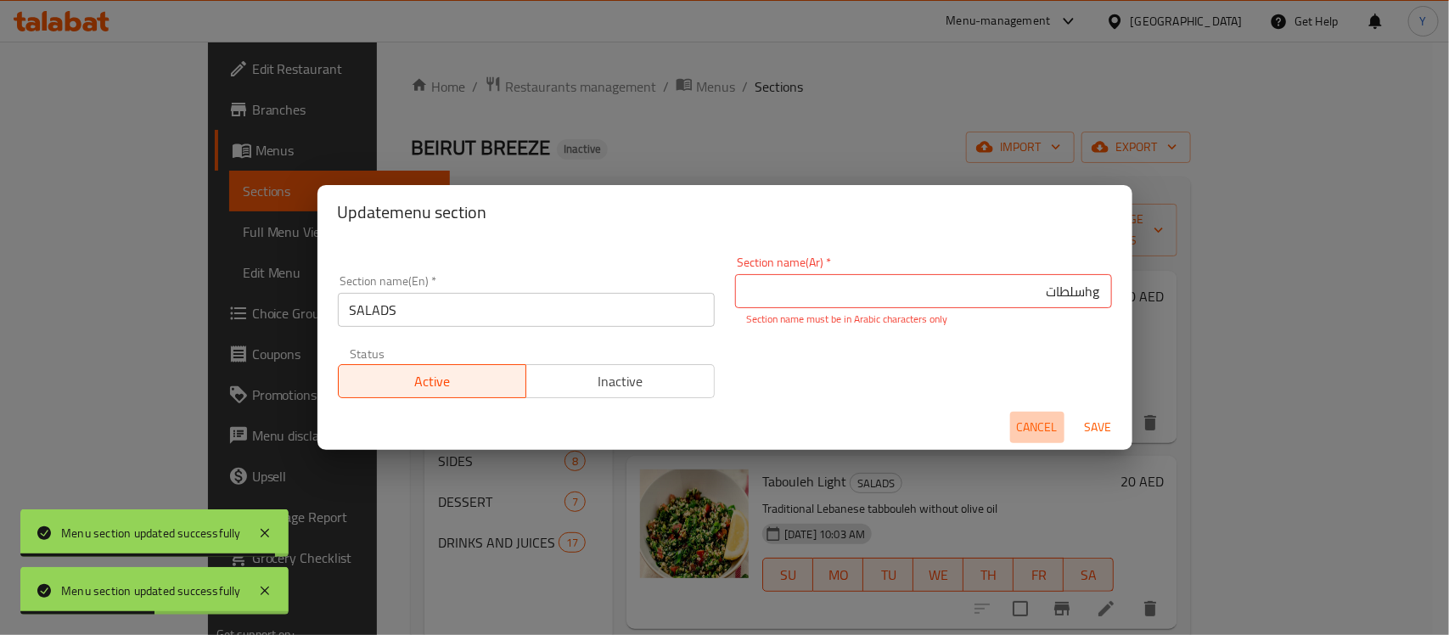
click at [1036, 425] on span "Cancel" at bounding box center [1037, 427] width 41 height 21
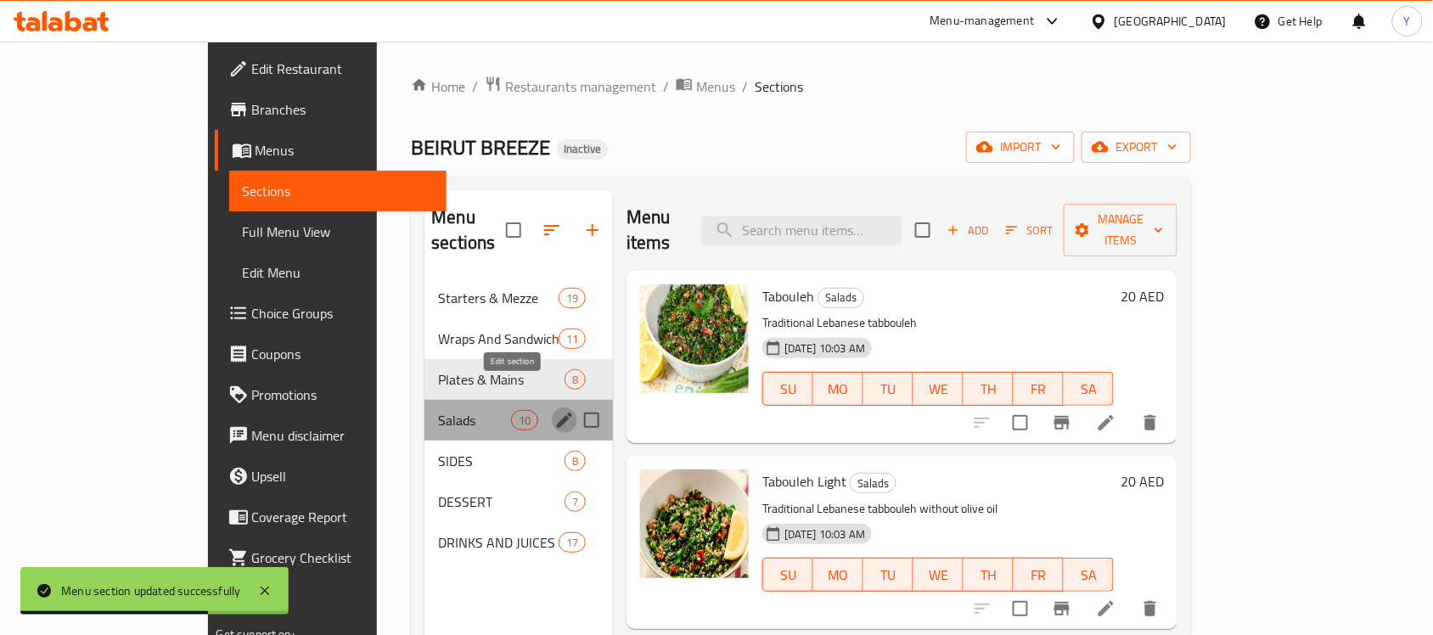
click at [557, 413] on icon "edit" at bounding box center [564, 420] width 15 height 15
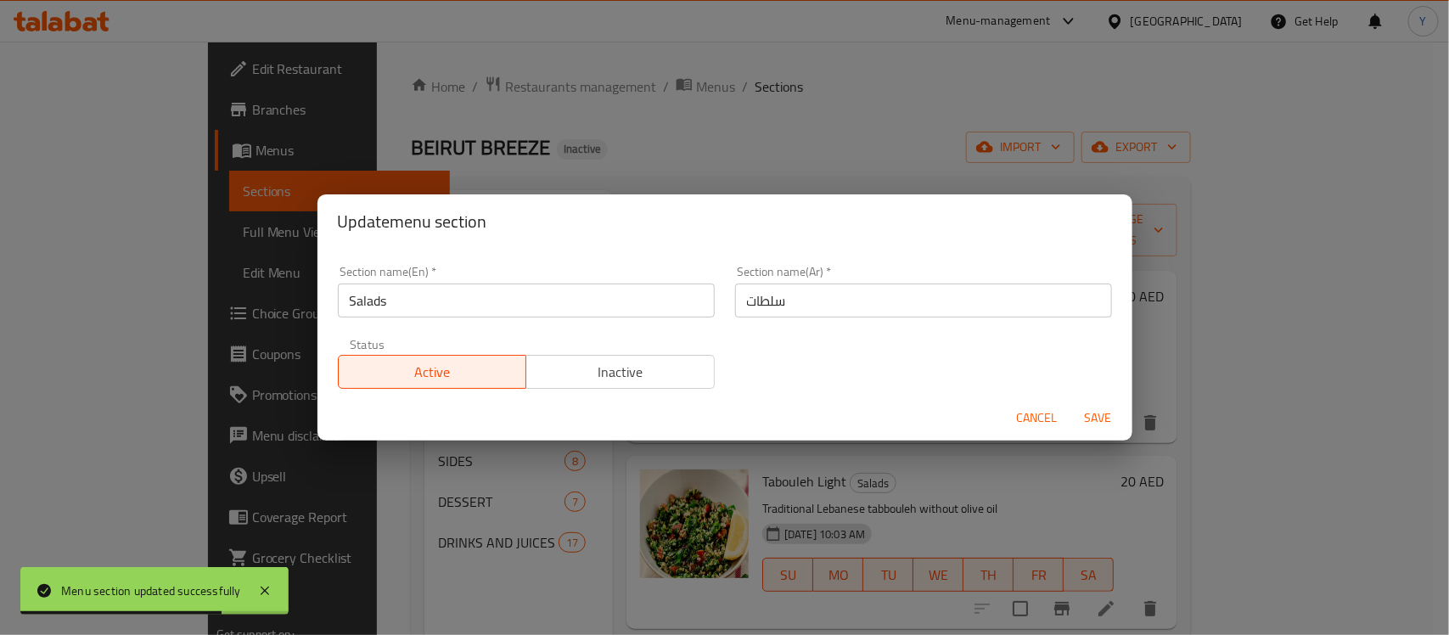
click at [907, 311] on input "سلطات" at bounding box center [923, 301] width 377 height 34
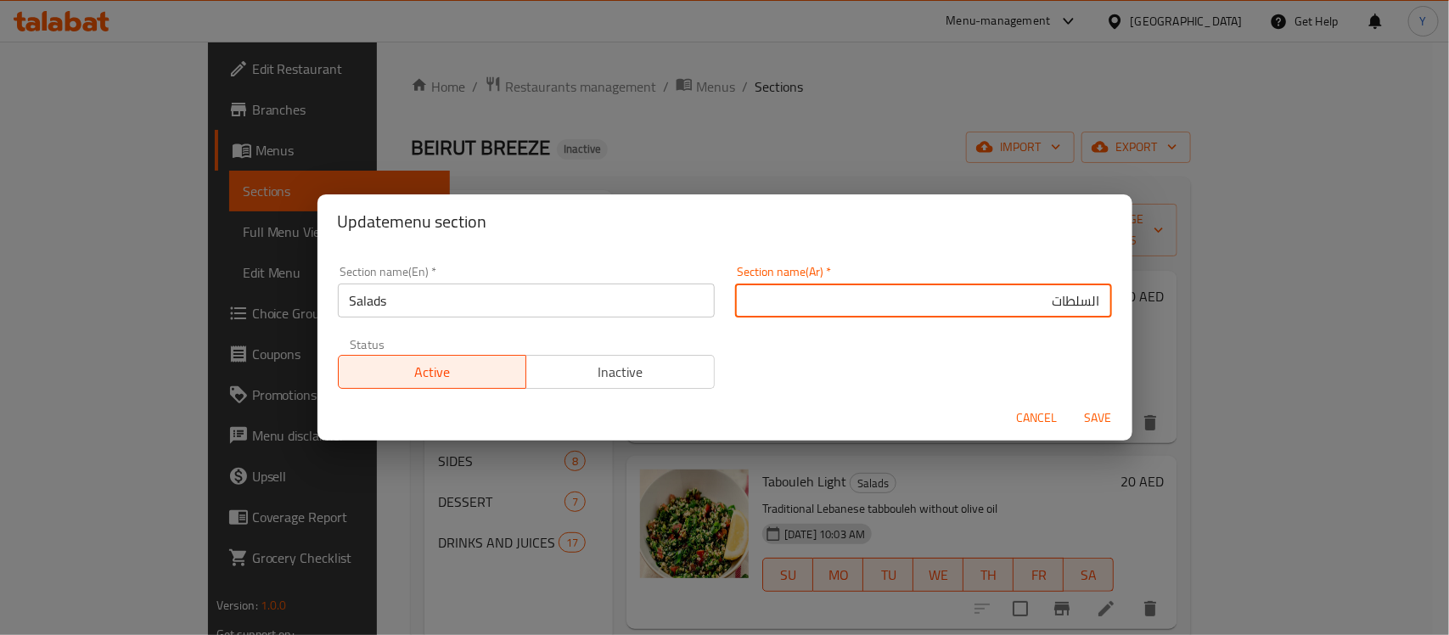
type input "السلطات"
click at [1072, 402] on button "Save" at bounding box center [1099, 417] width 54 height 31
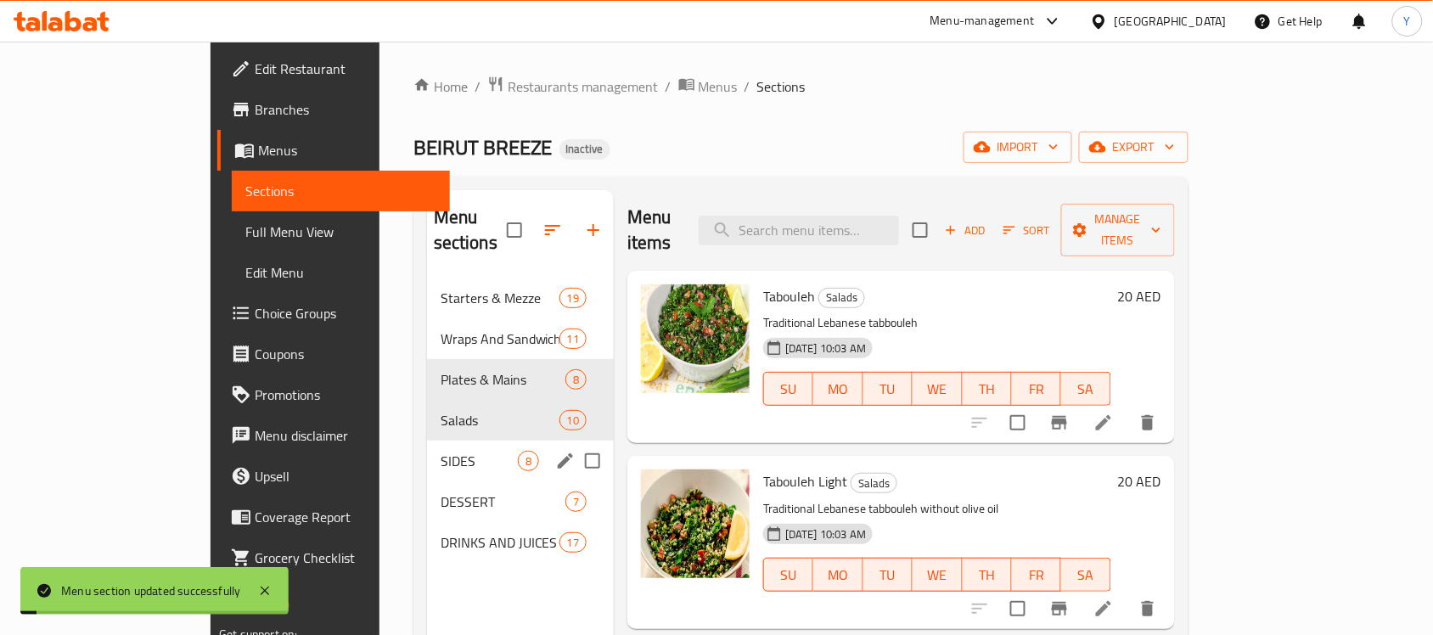
click at [555, 451] on icon "edit" at bounding box center [565, 461] width 20 height 20
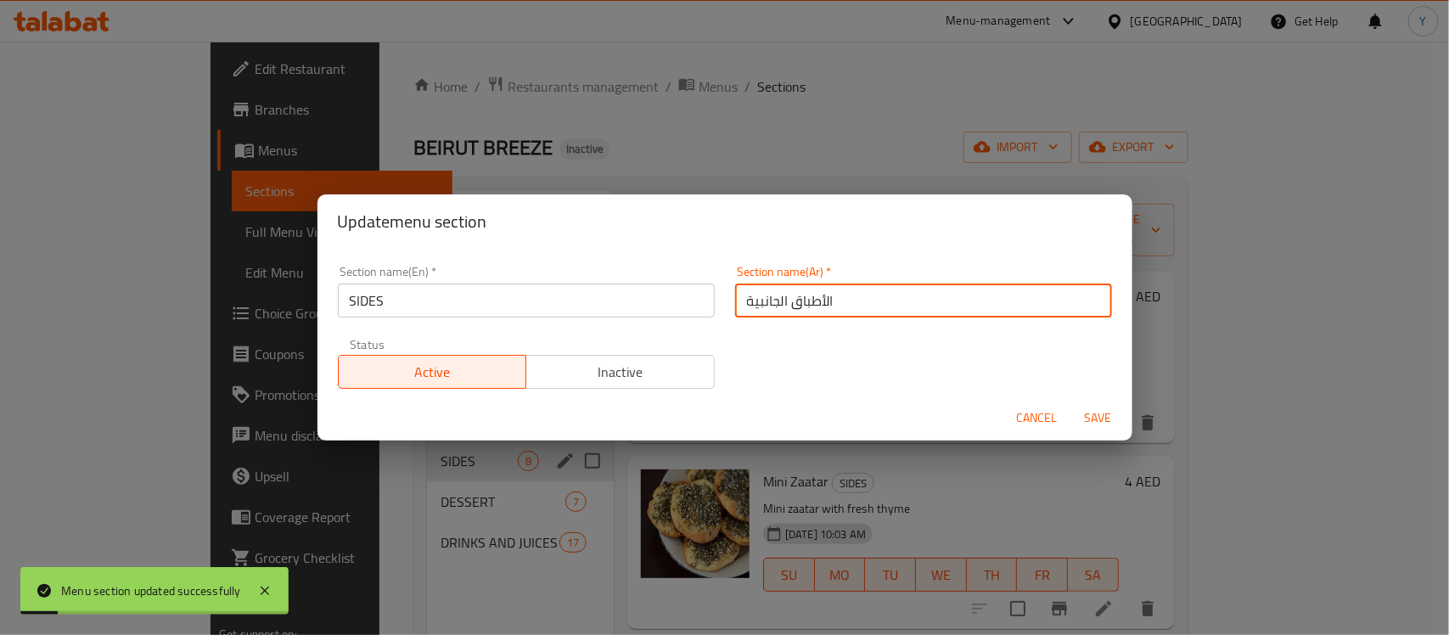
click at [855, 298] on input "الأطباق الجانبية" at bounding box center [923, 301] width 377 height 34
drag, startPoint x: 855, startPoint y: 298, endPoint x: 845, endPoint y: 299, distance: 10.2
click at [805, 298] on input "الأطباق الجانبية" at bounding box center [923, 301] width 377 height 34
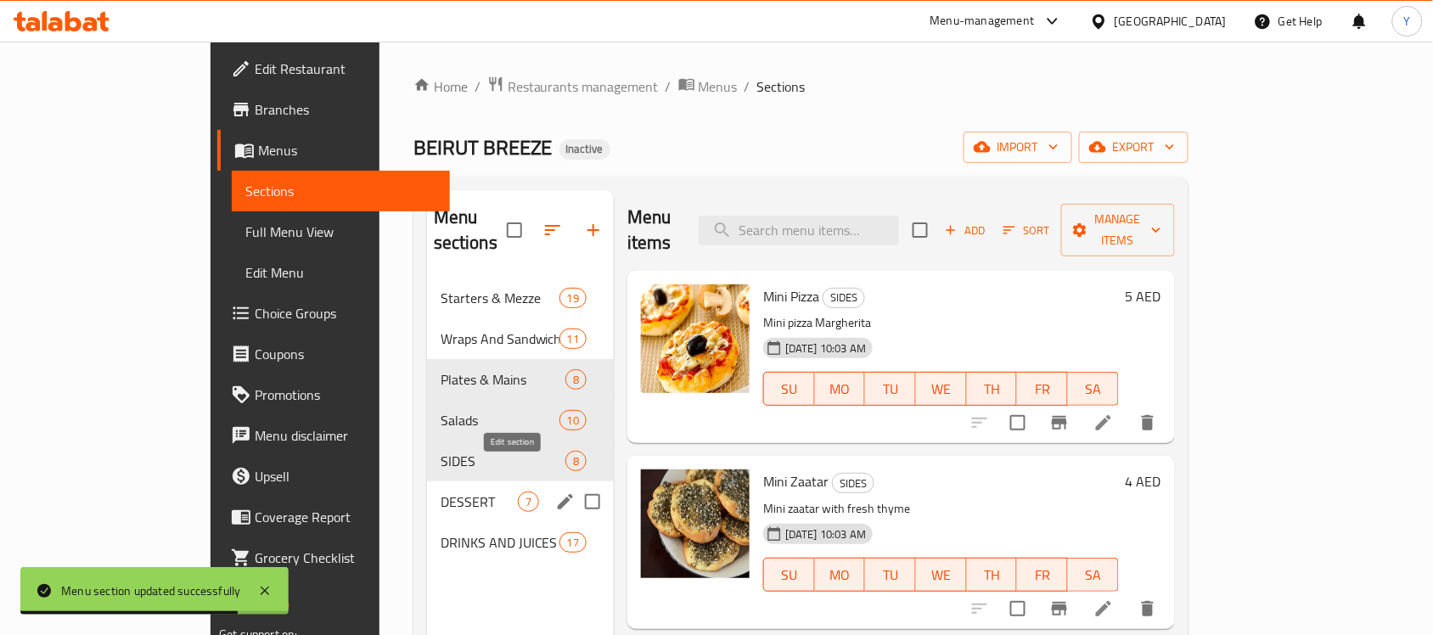
click at [555, 492] on icon "edit" at bounding box center [565, 502] width 20 height 20
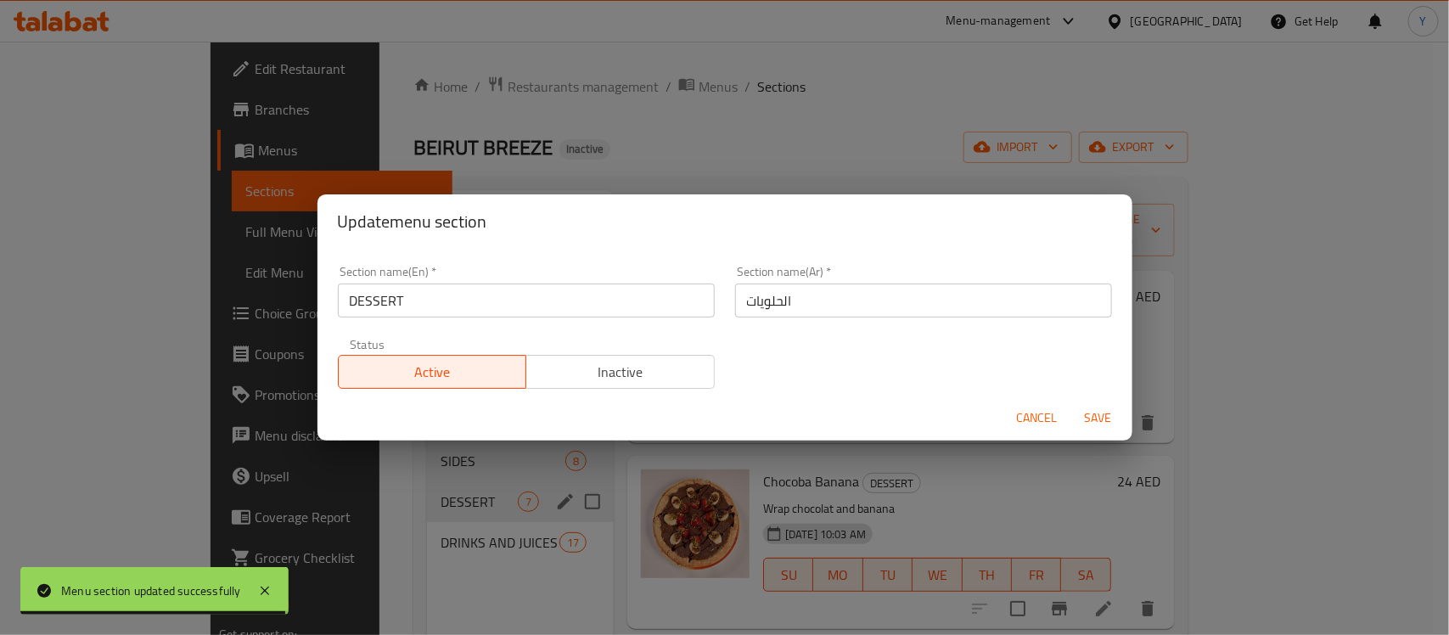
drag, startPoint x: 357, startPoint y: 304, endPoint x: 1063, endPoint y: 405, distance: 712.8
click at [1011, 392] on div "Section name(En)   * DESSERT Section name(En) * Section name(Ar)   * الحلويات S…" at bounding box center [725, 328] width 795 height 144
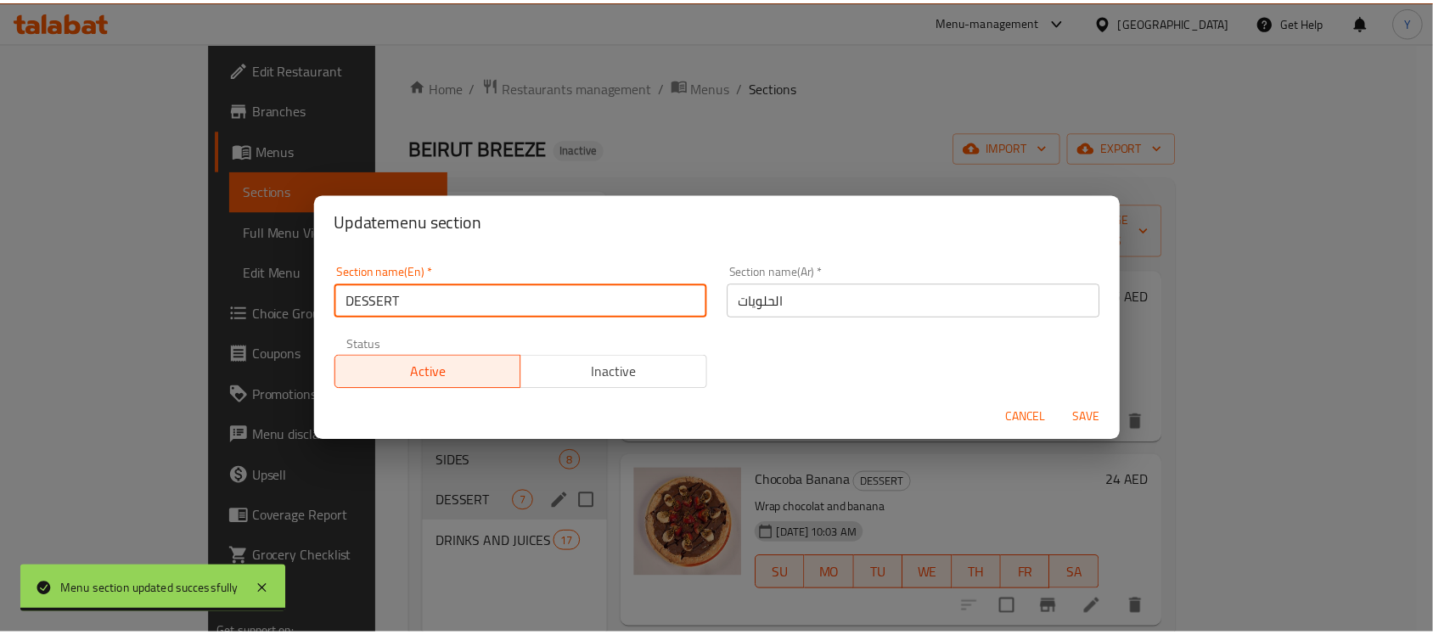
scroll to position [4, 0]
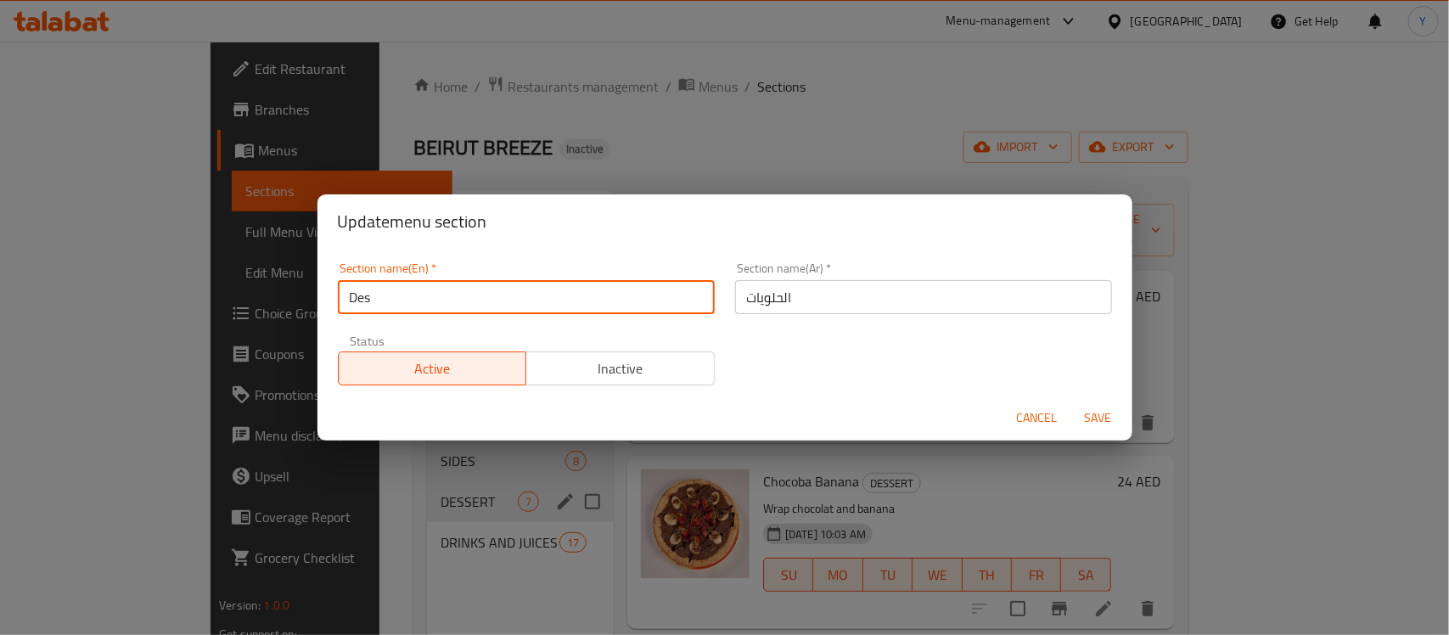
type input "Desserts"
click at [1072, 402] on button "Save" at bounding box center [1099, 417] width 54 height 31
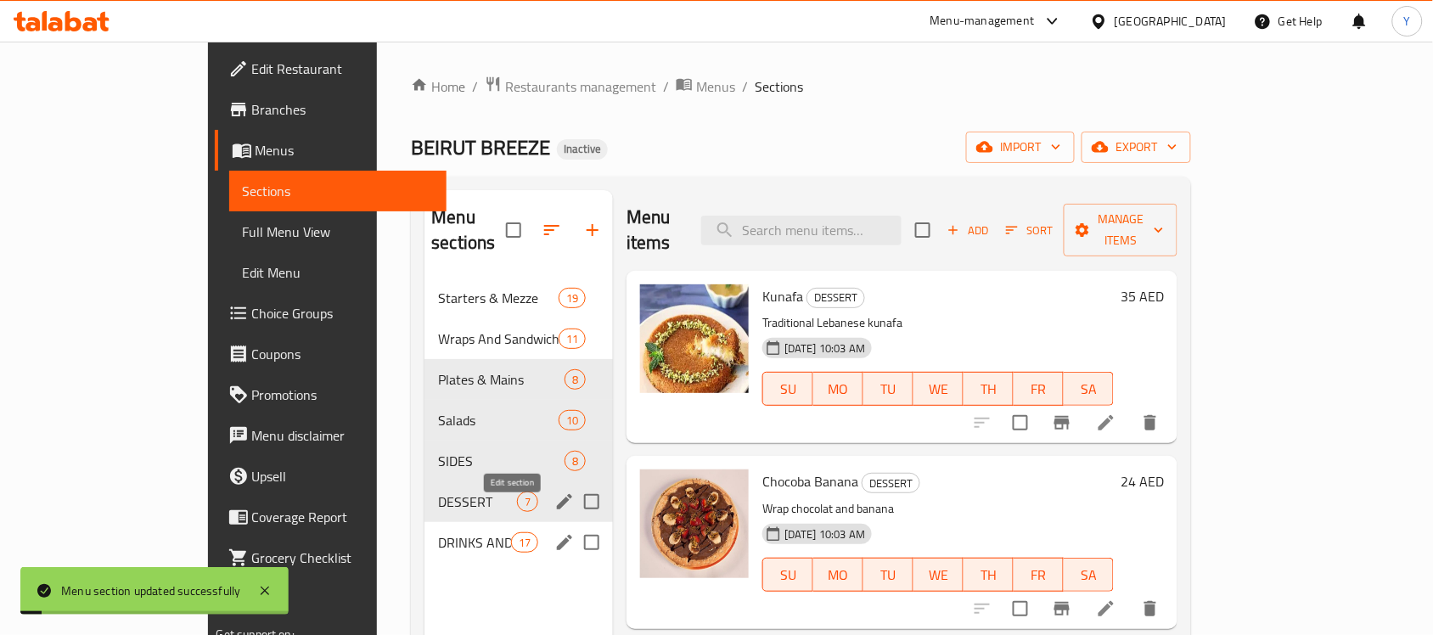
click at [557, 535] on icon "edit" at bounding box center [564, 542] width 15 height 15
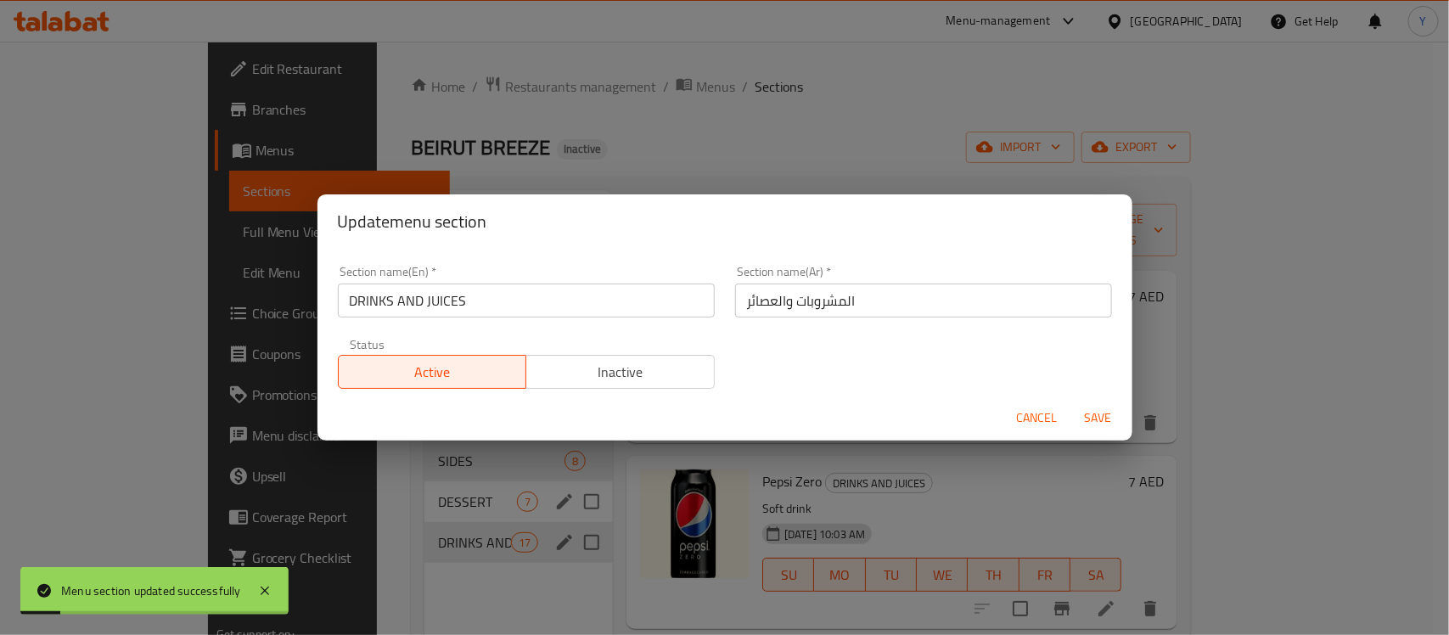
click at [417, 293] on input "DRINKS AND JUICES" at bounding box center [526, 301] width 377 height 34
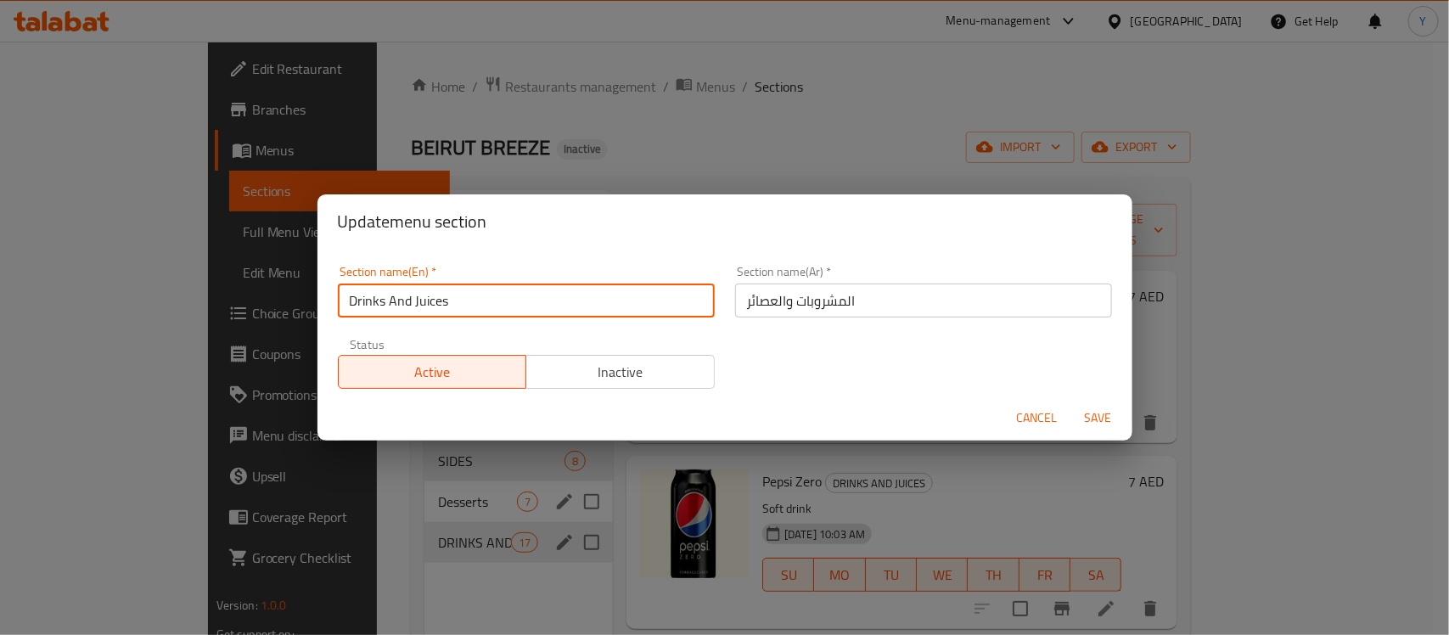
type input "Drinks And Juices"
click at [1072, 402] on button "Save" at bounding box center [1099, 417] width 54 height 31
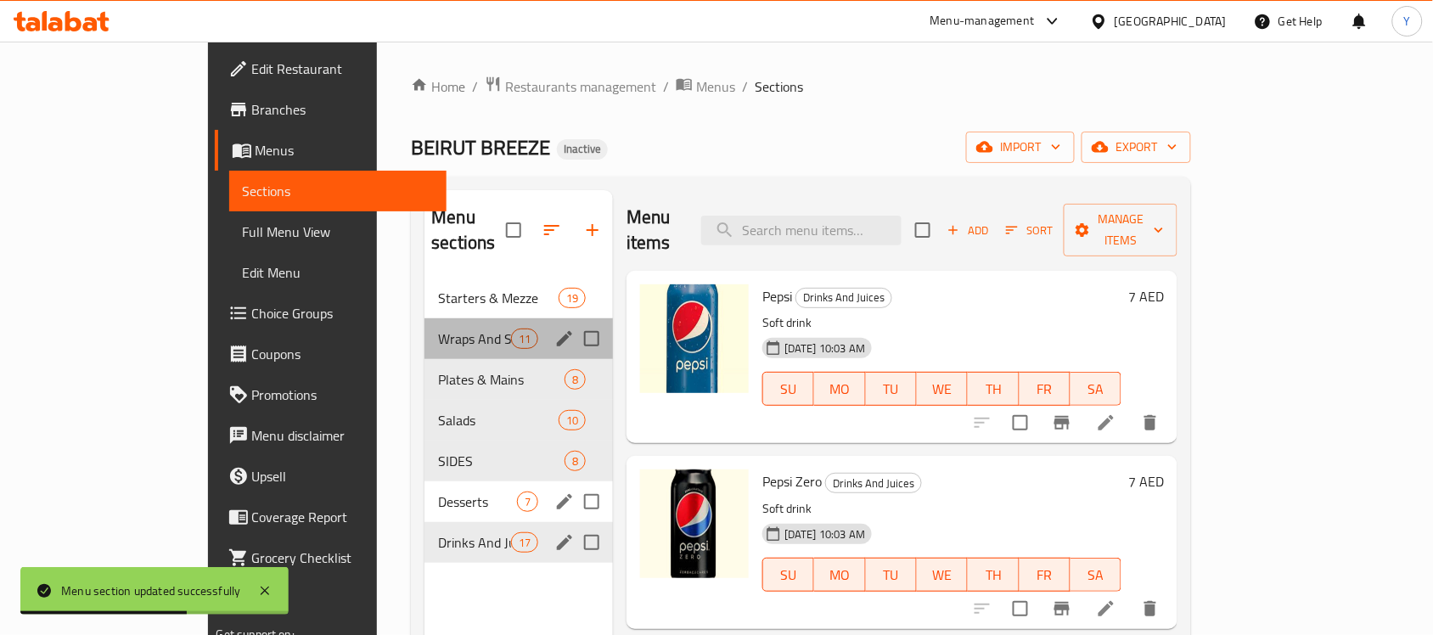
click at [425, 318] on div "Wraps And Sandwiches 11" at bounding box center [519, 338] width 189 height 41
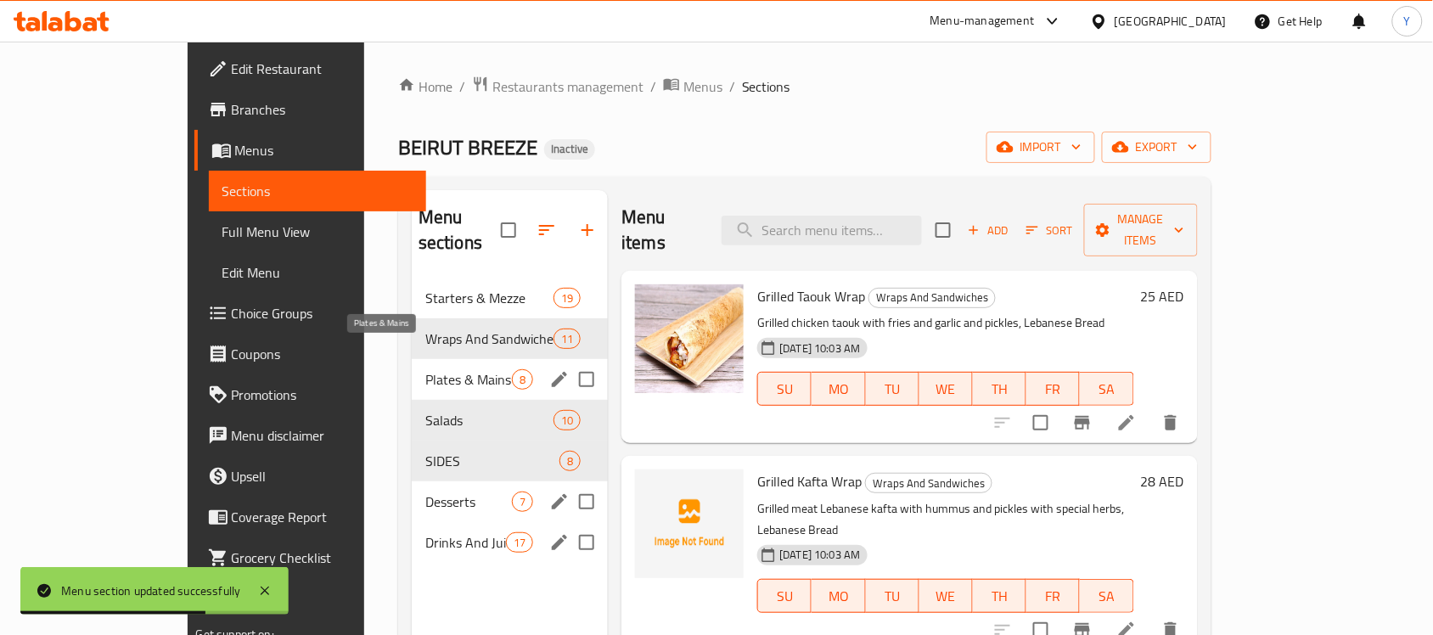
click at [425, 369] on span "Plates & Mains" at bounding box center [468, 379] width 87 height 20
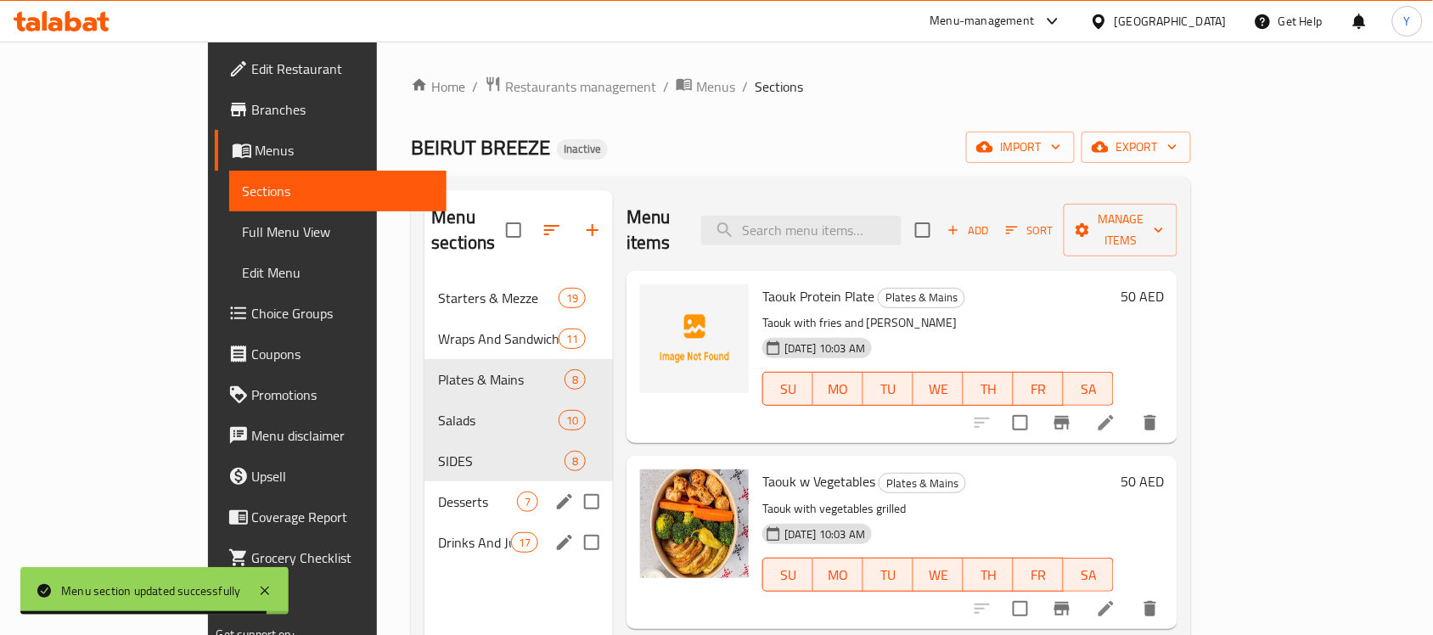
click at [1130, 594] on li at bounding box center [1107, 609] width 48 height 31
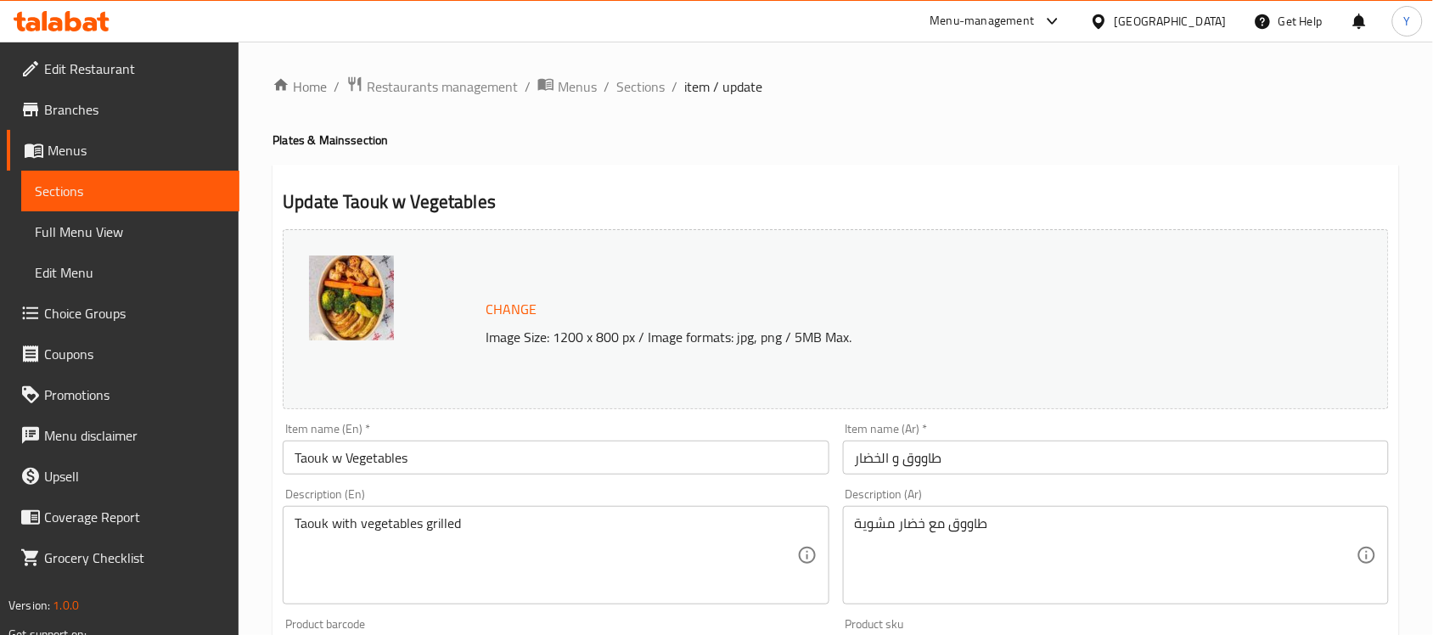
click at [1033, 439] on div "Item name (Ar)   * طاووق و الخضار Item name (Ar) *" at bounding box center [1116, 449] width 546 height 52
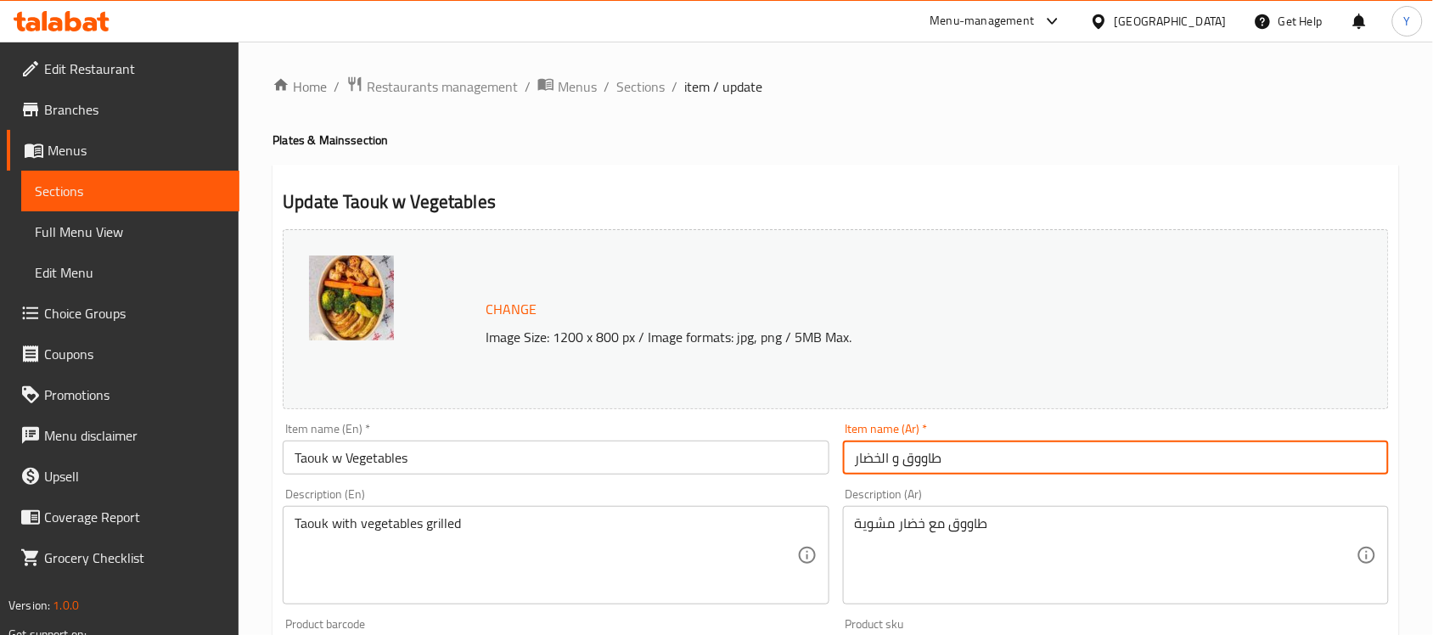
click at [1019, 453] on input "طاووق و الخضار" at bounding box center [1116, 458] width 546 height 34
click at [1159, 512] on div "طاووق مع خضار مشوية Description (Ar)" at bounding box center [1116, 555] width 546 height 98
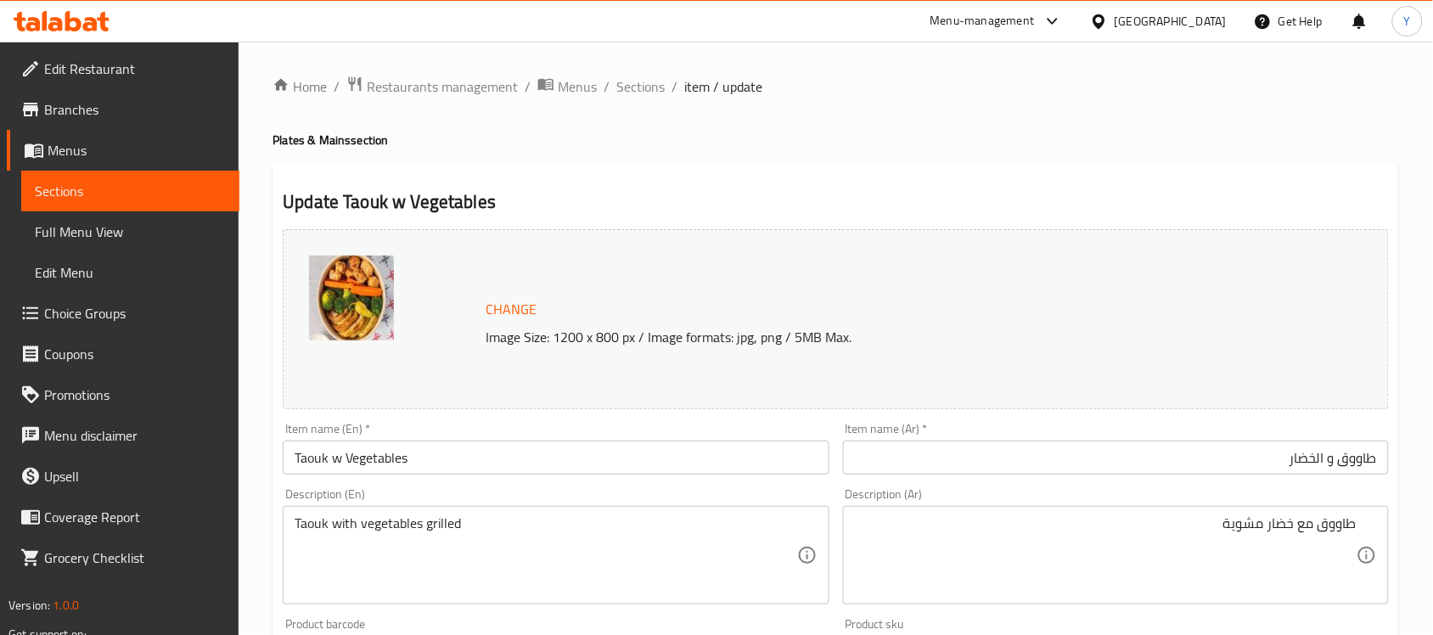
click at [1304, 464] on input "طاووق و الخضار" at bounding box center [1116, 458] width 546 height 34
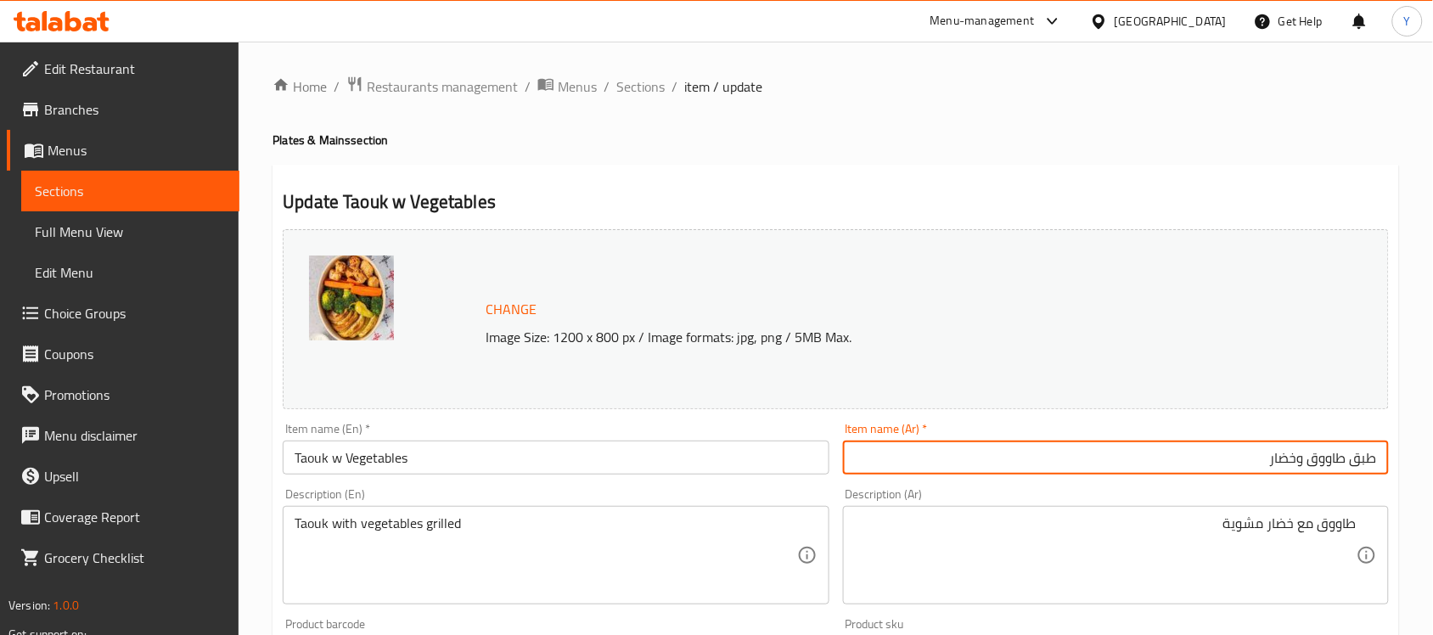
click at [454, 461] on input "Taouk w Vegetables" at bounding box center [556, 458] width 546 height 34
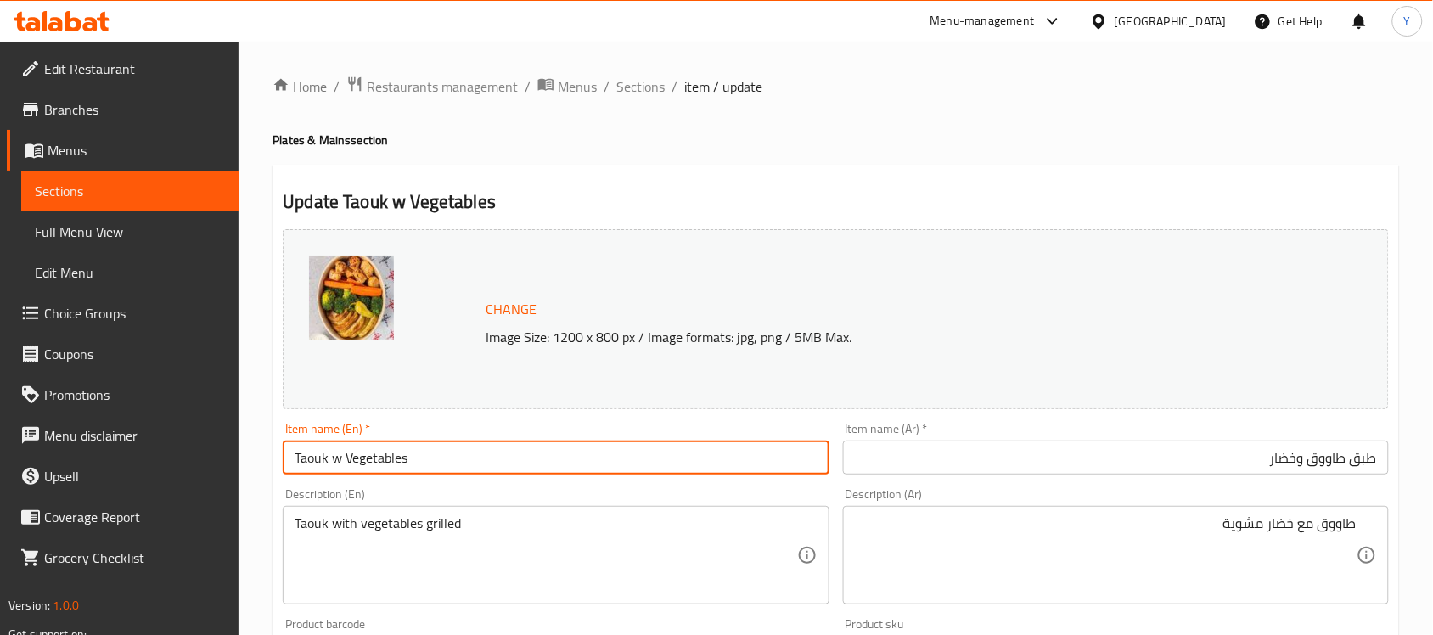
click at [1274, 464] on input "طبق طاووق وخضار" at bounding box center [1116, 458] width 546 height 34
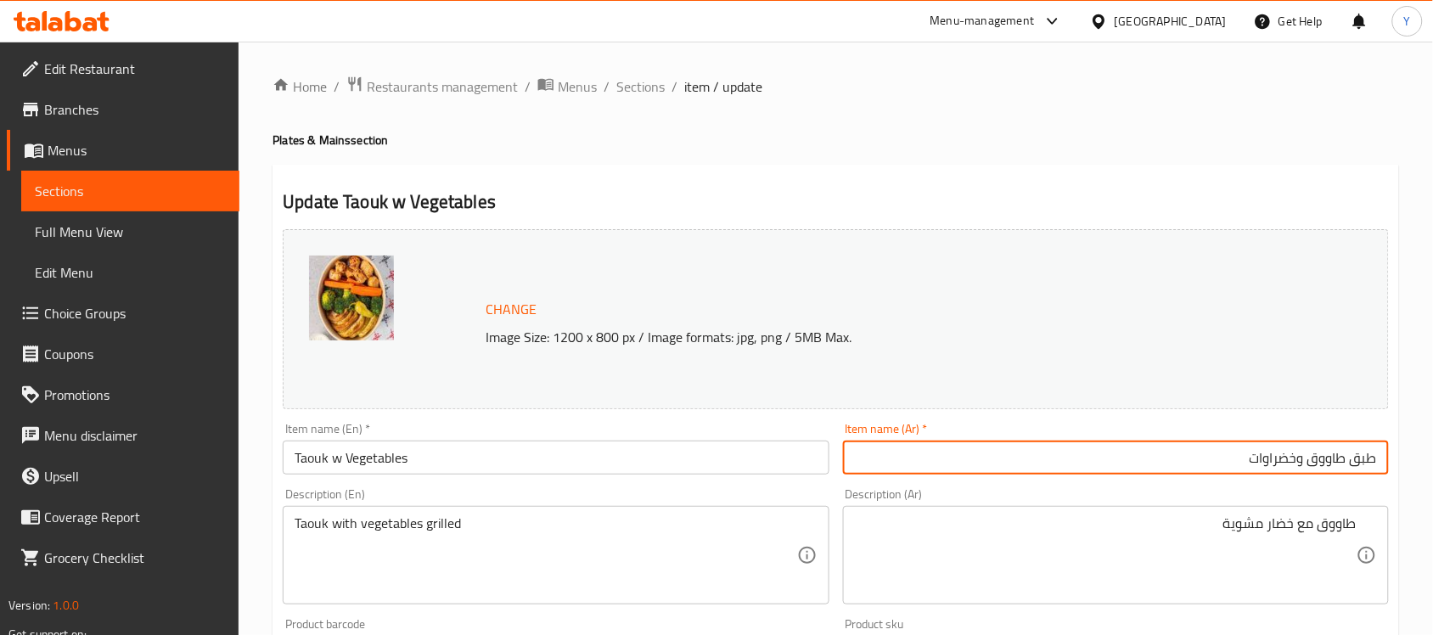
type input "طبق طاووق وخضراوات"
click at [429, 468] on input "Taouk w Vegetables" at bounding box center [556, 458] width 546 height 34
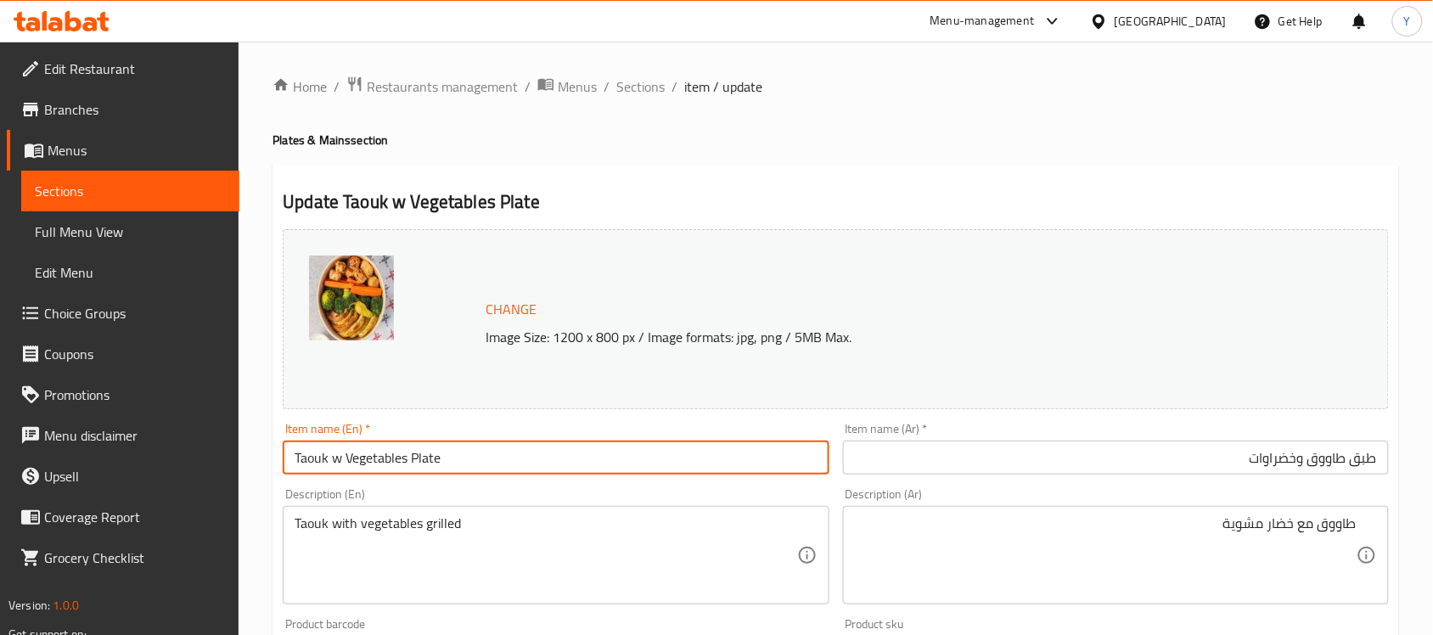
type input "Taouk w Vegetables Plate"
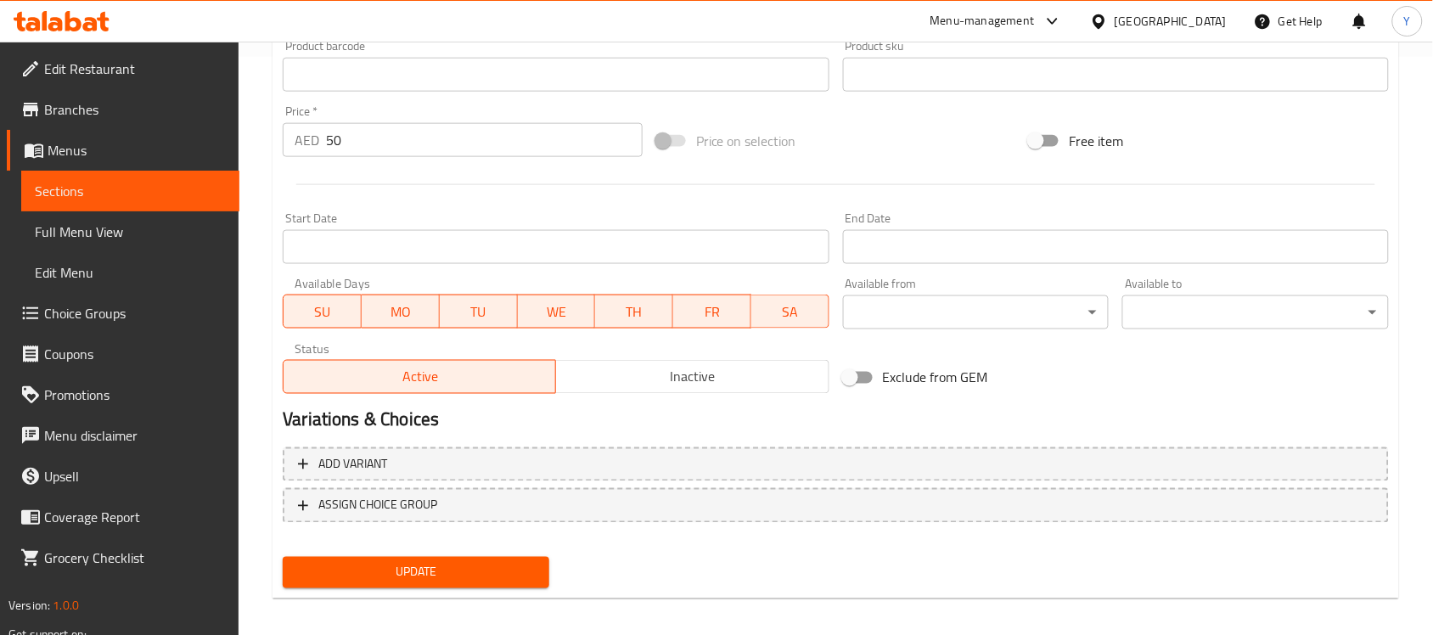
scroll to position [587, 0]
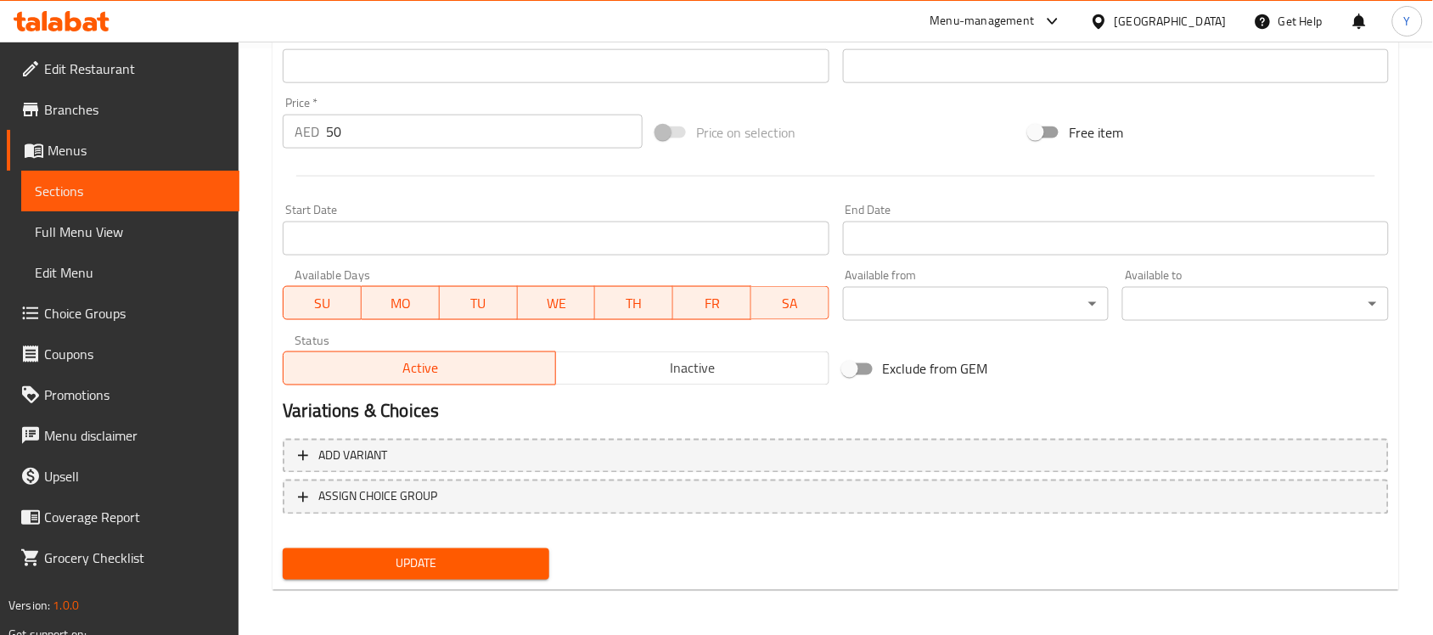
click at [491, 549] on button "Update" at bounding box center [416, 564] width 267 height 31
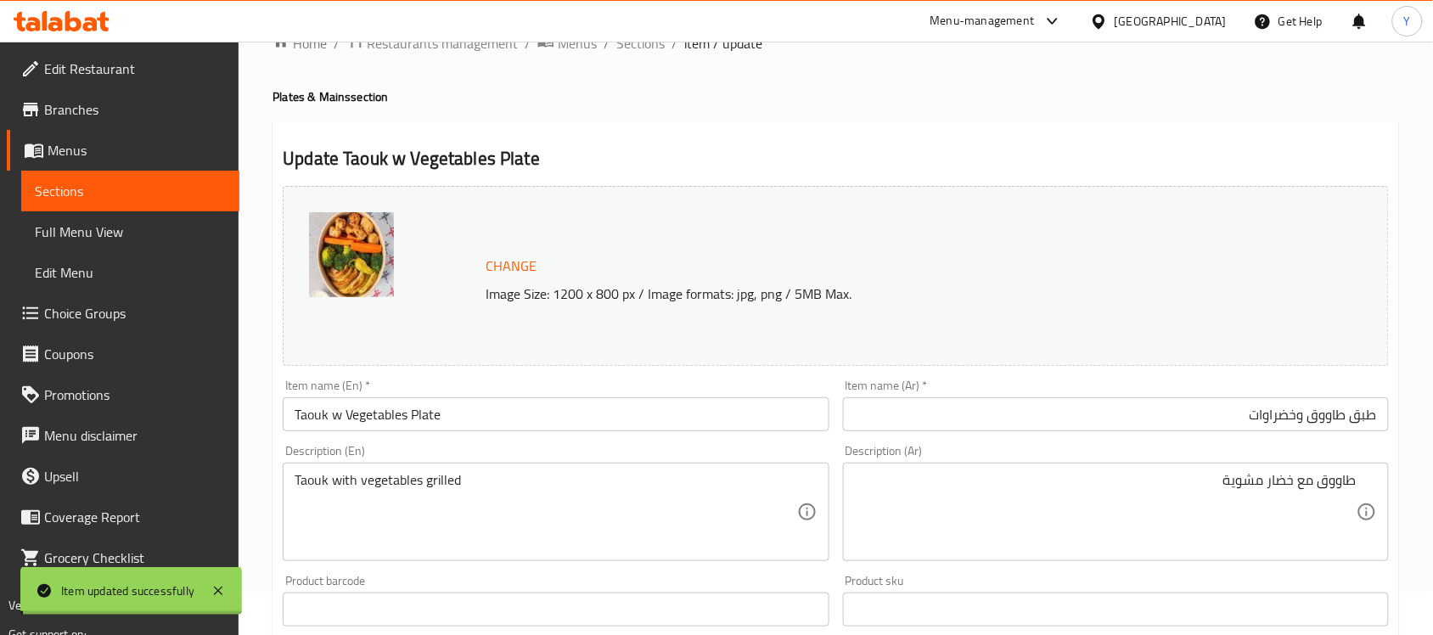
scroll to position [0, 0]
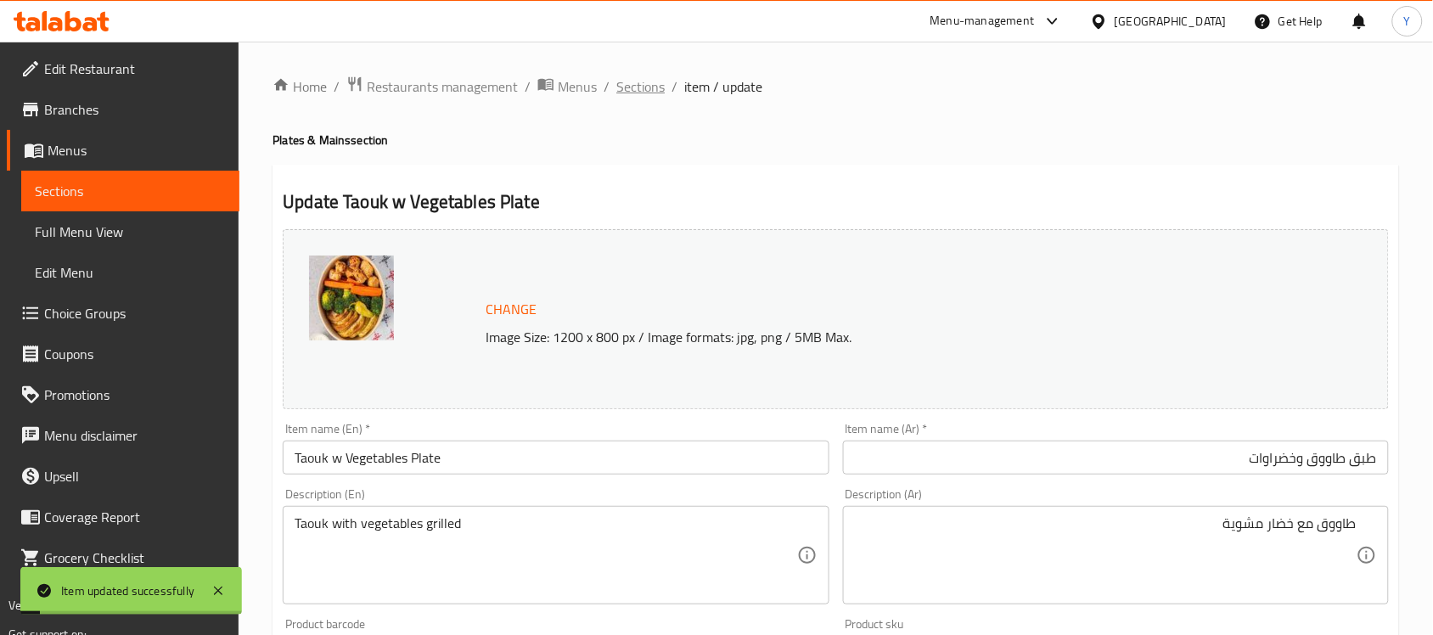
click at [624, 79] on span "Sections" at bounding box center [640, 86] width 48 height 20
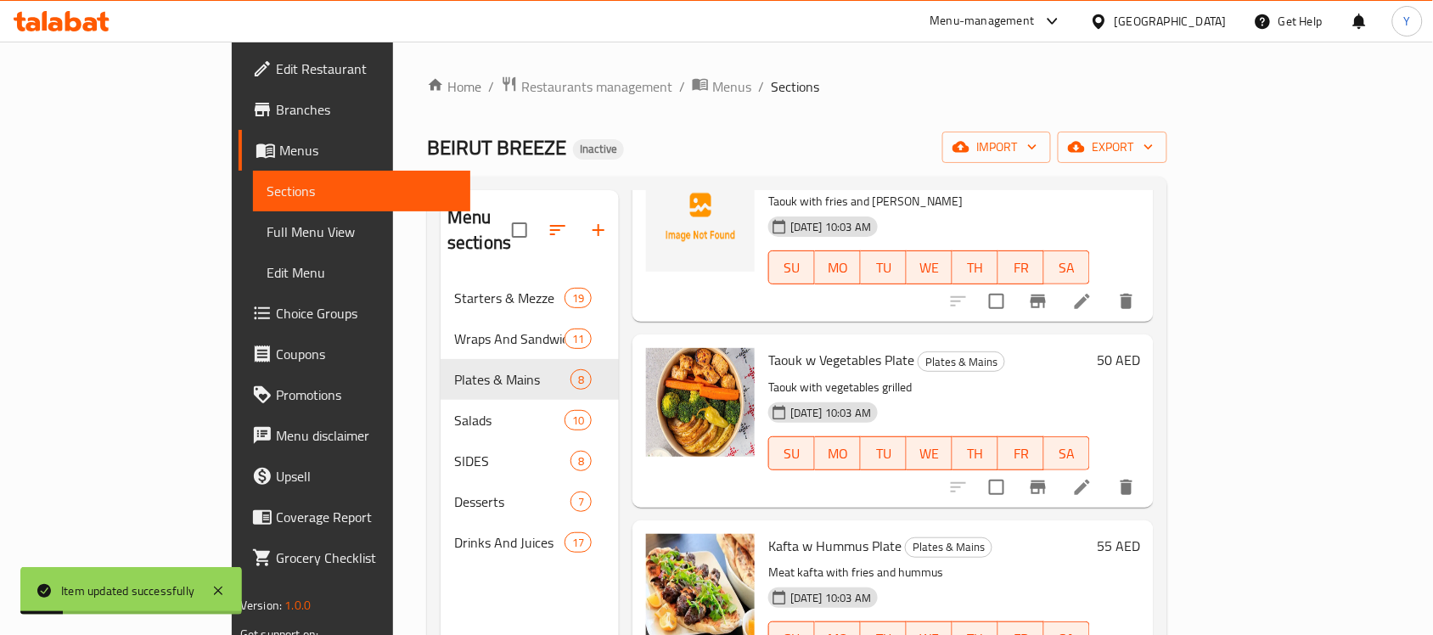
scroll to position [212, 0]
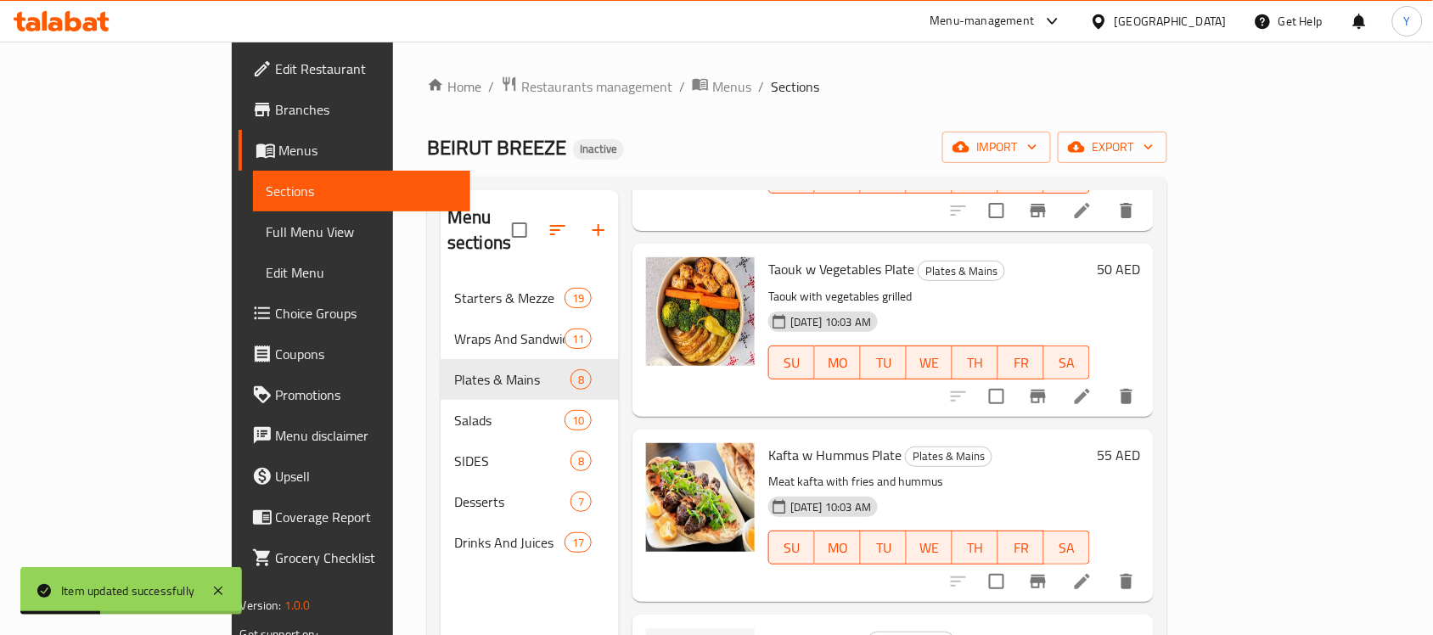
drag, startPoint x: 941, startPoint y: 196, endPoint x: 954, endPoint y: 211, distance: 19.3
click at [941, 196] on div "Taouk Protein Plate Plates & Mains Taouk with fries and garlic 09-09-2025 10:03…" at bounding box center [929, 144] width 335 height 159
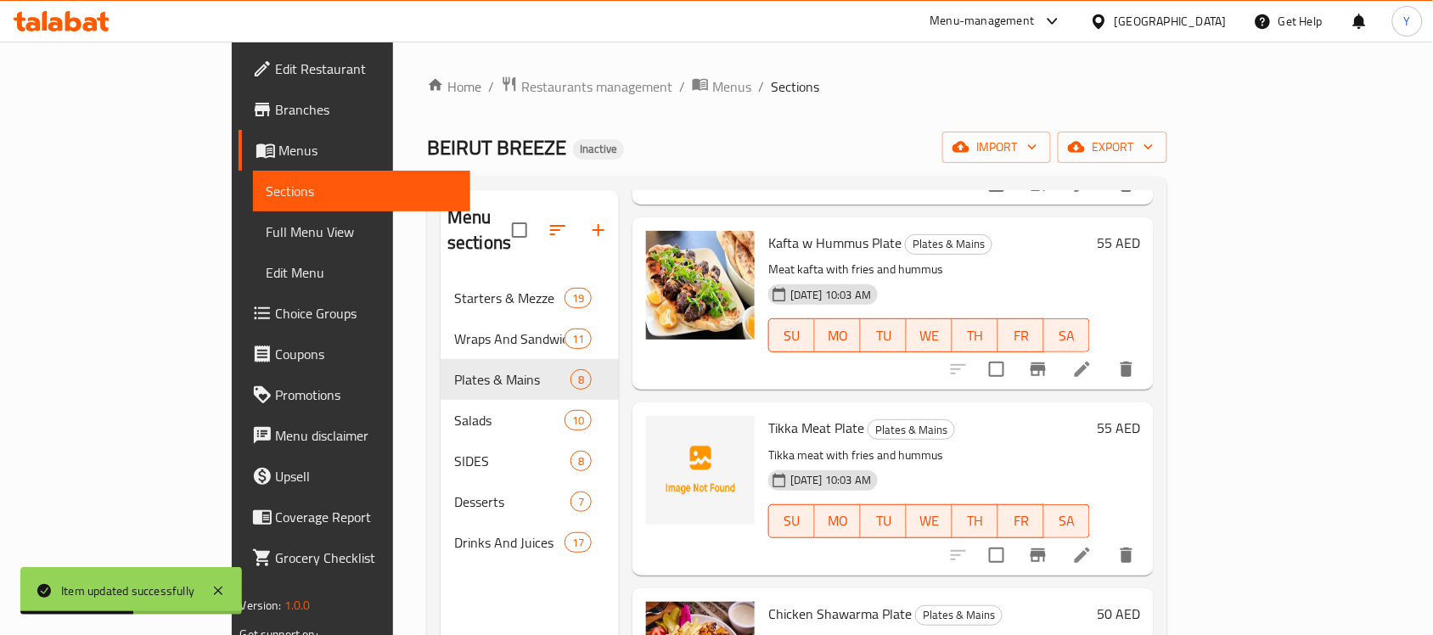
click at [1090, 362] on icon at bounding box center [1082, 369] width 15 height 15
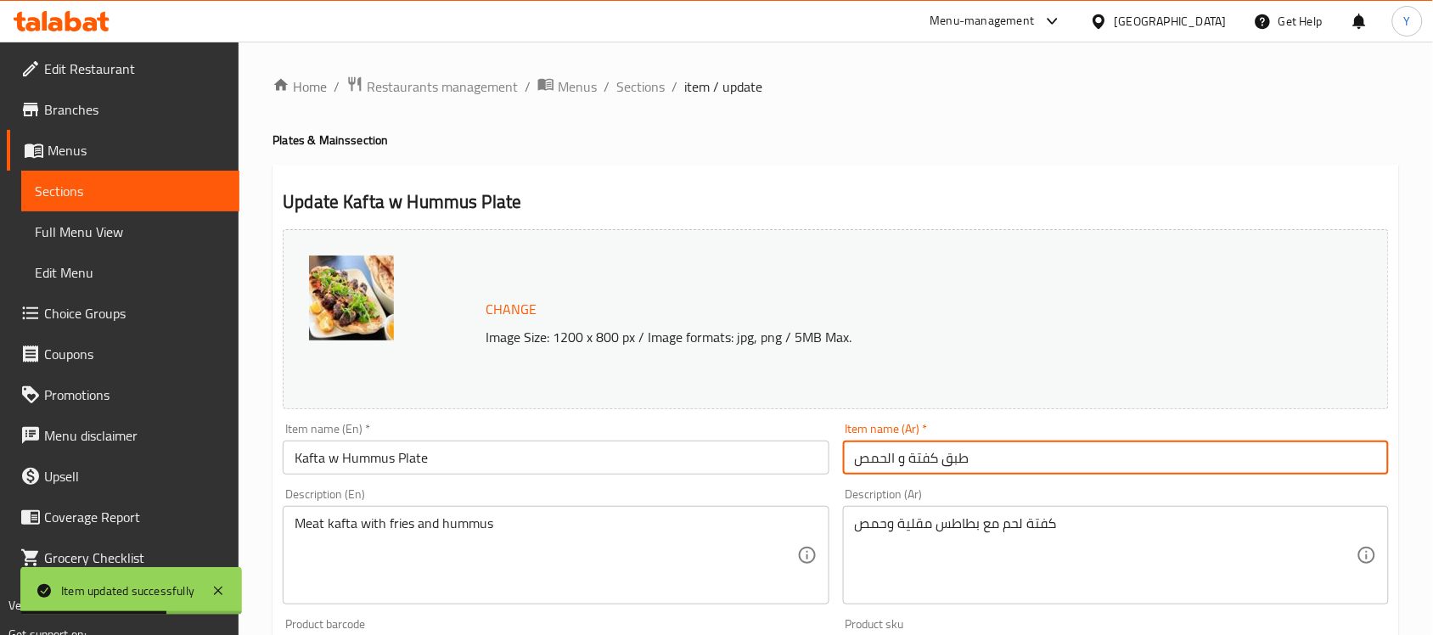
click at [1059, 461] on input "طبق كفتة و الحمص" at bounding box center [1116, 458] width 546 height 34
click at [1059, 510] on div "كفتة لحم مع بطاطس مقلية وحمص Description (Ar)" at bounding box center [1116, 555] width 546 height 98
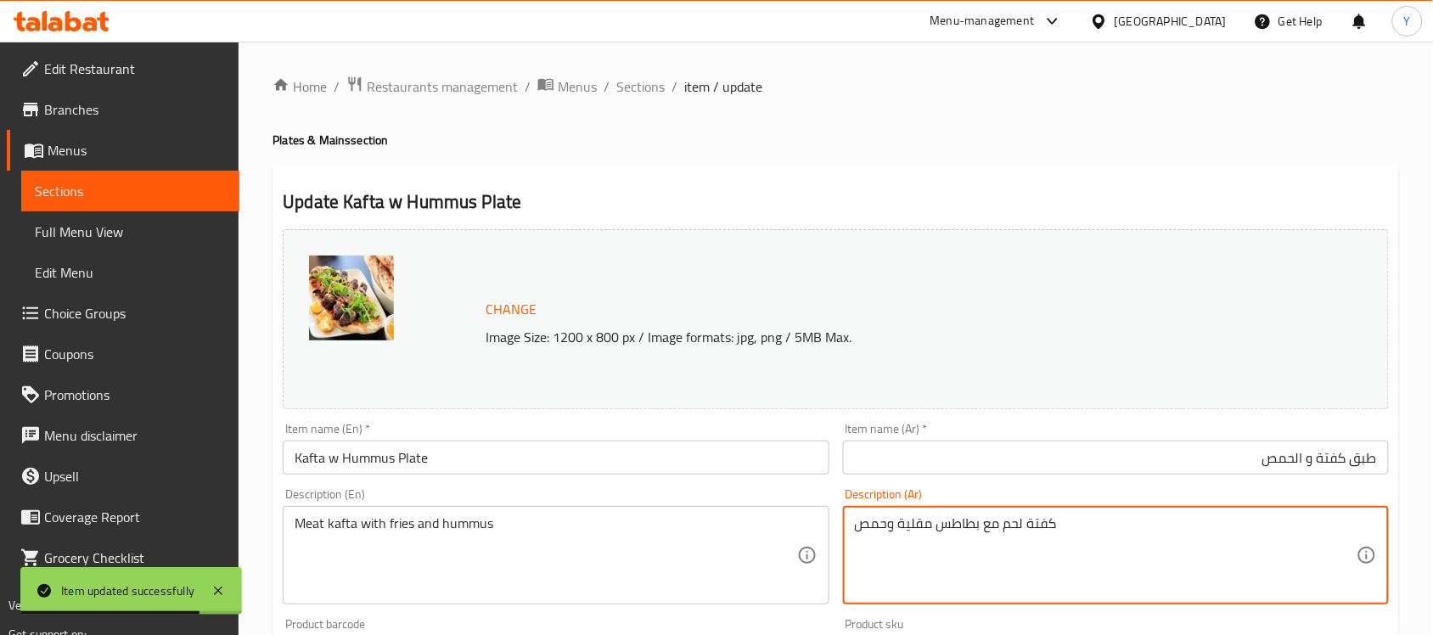
click at [1059, 532] on textarea "كفتة لحم مع بطاطس مقلية وحمص" at bounding box center [1106, 555] width 502 height 81
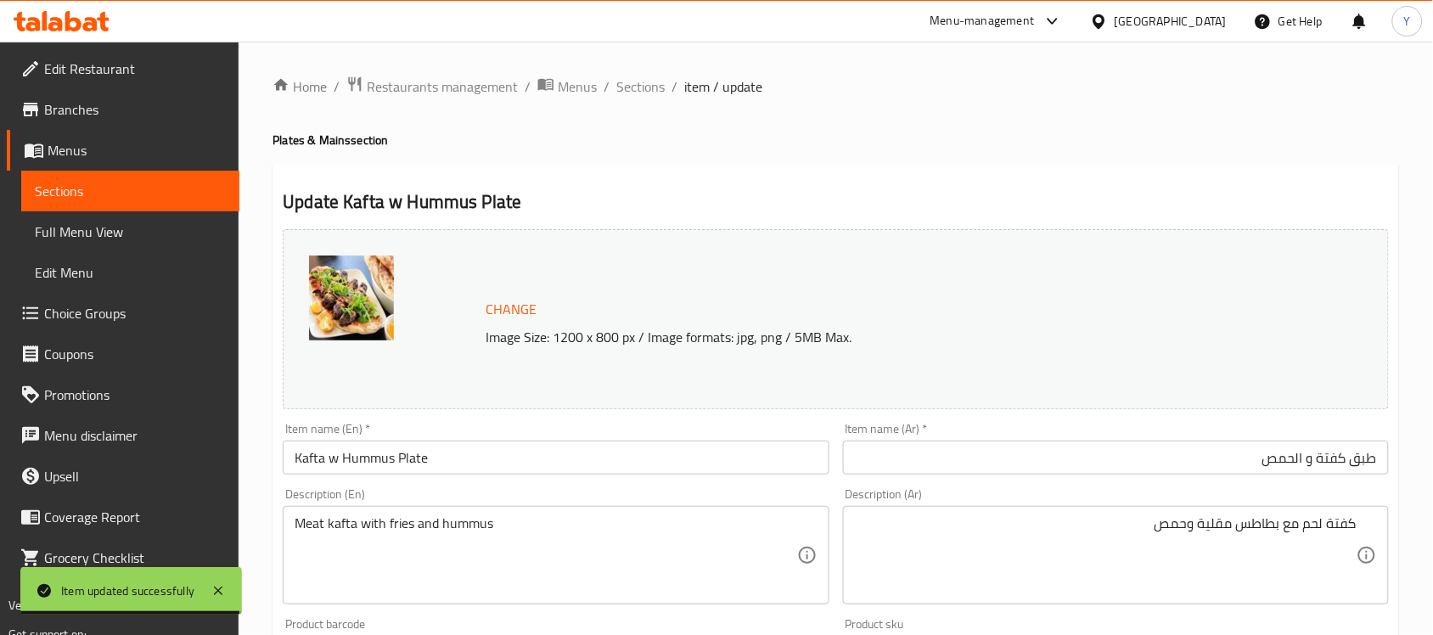
click at [938, 163] on div "Home / Restaurants management / Menus / Sections / item / update Plates & Mains…" at bounding box center [836, 633] width 1127 height 1115
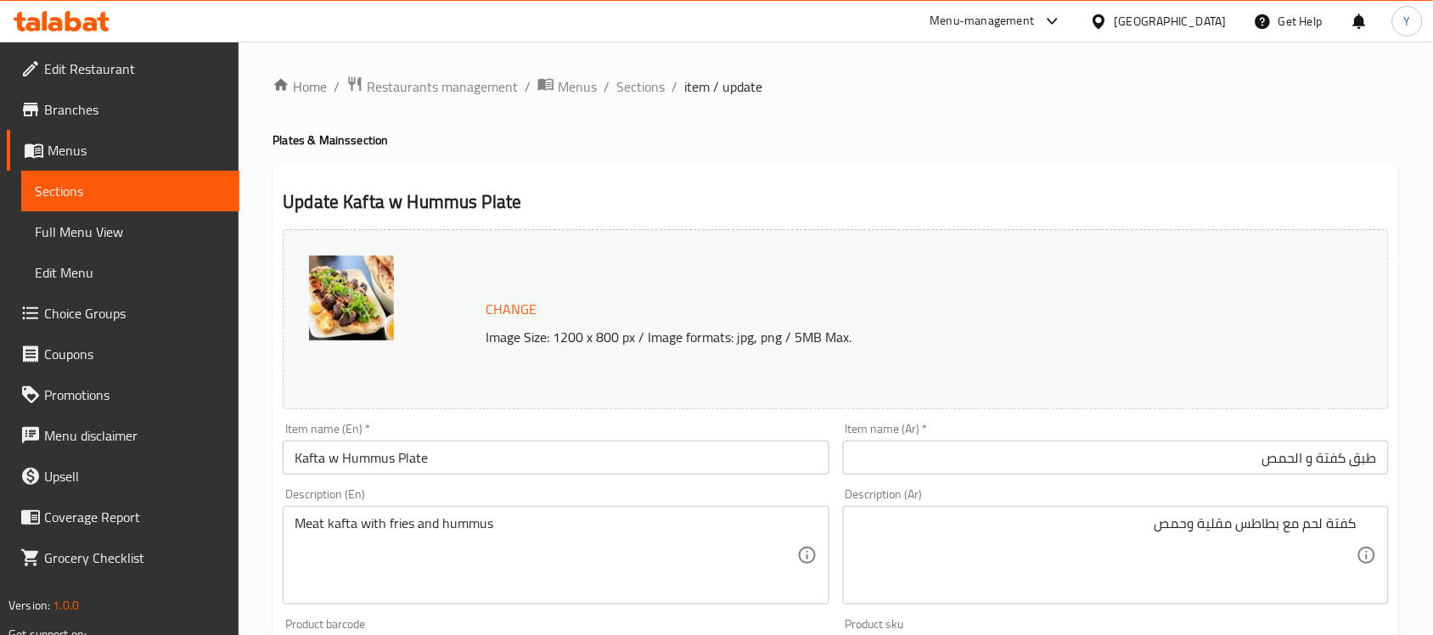
click at [894, 150] on div "Home / Restaurants management / Menus / Sections / item / update Plates & Mains…" at bounding box center [836, 633] width 1127 height 1115
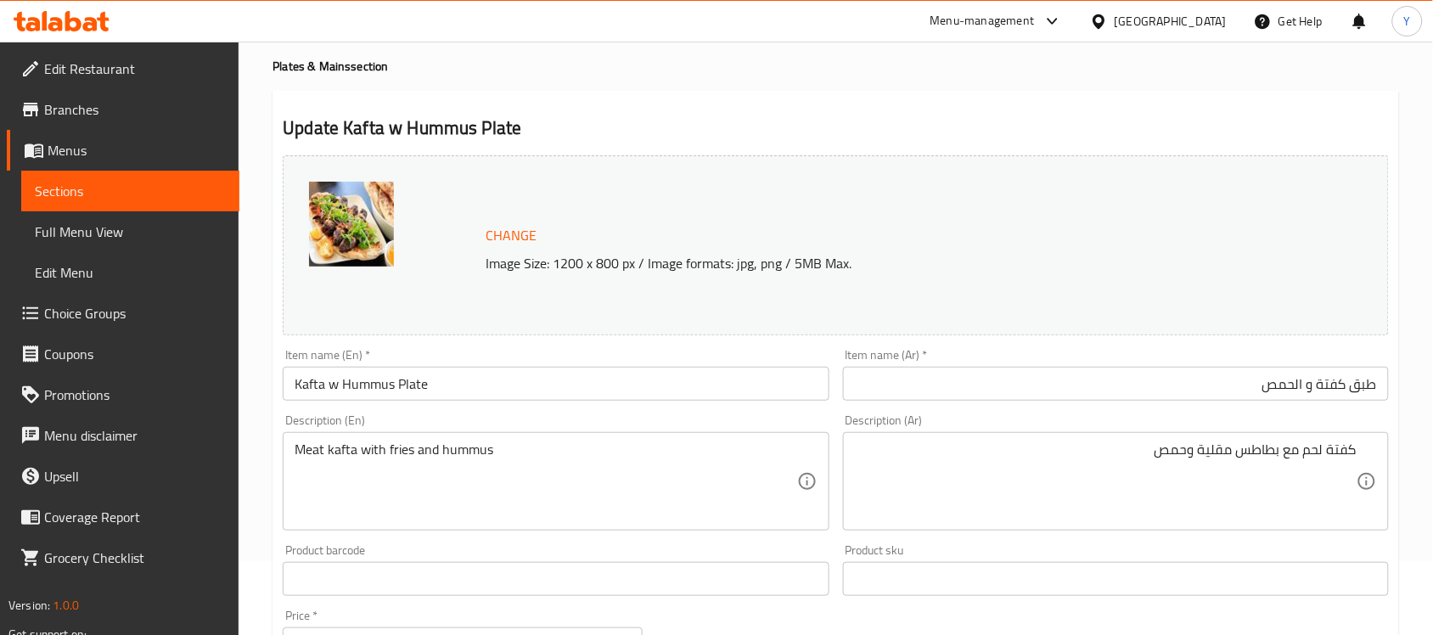
scroll to position [106, 0]
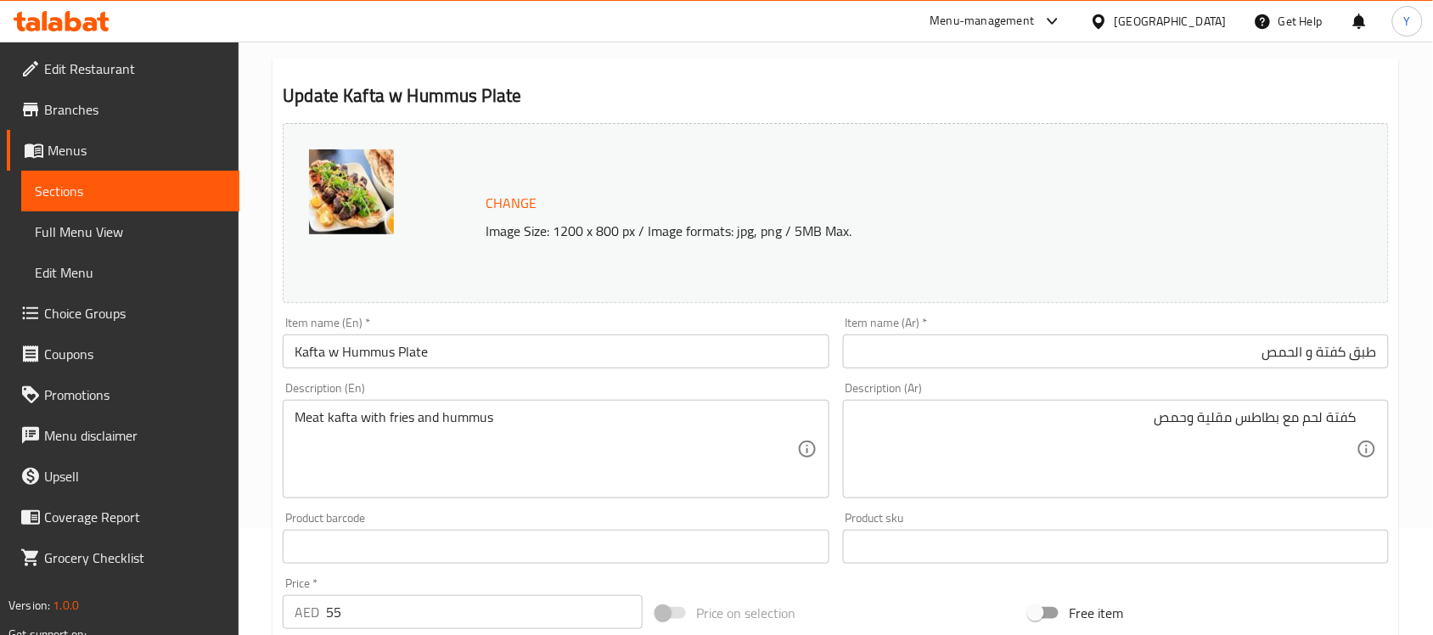
click at [1305, 353] on input "طبق كفتة و الحمص" at bounding box center [1116, 352] width 546 height 34
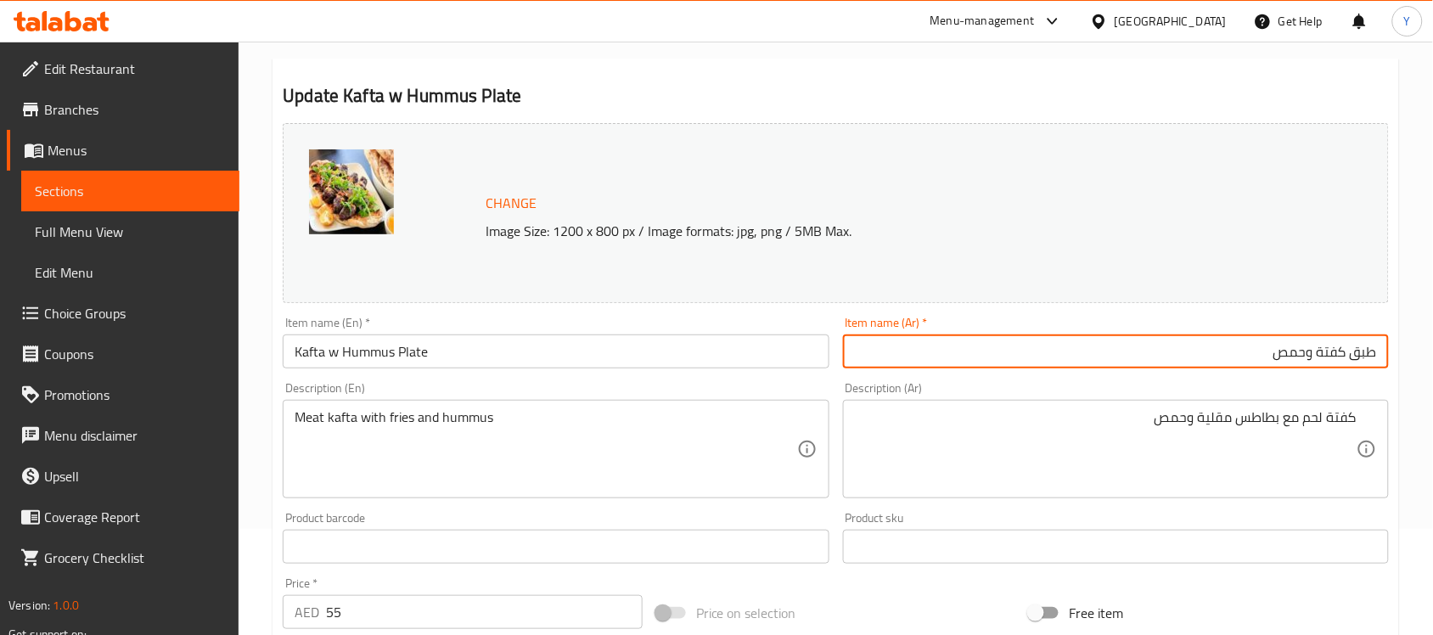
type input "طبق كفتة وحمص"
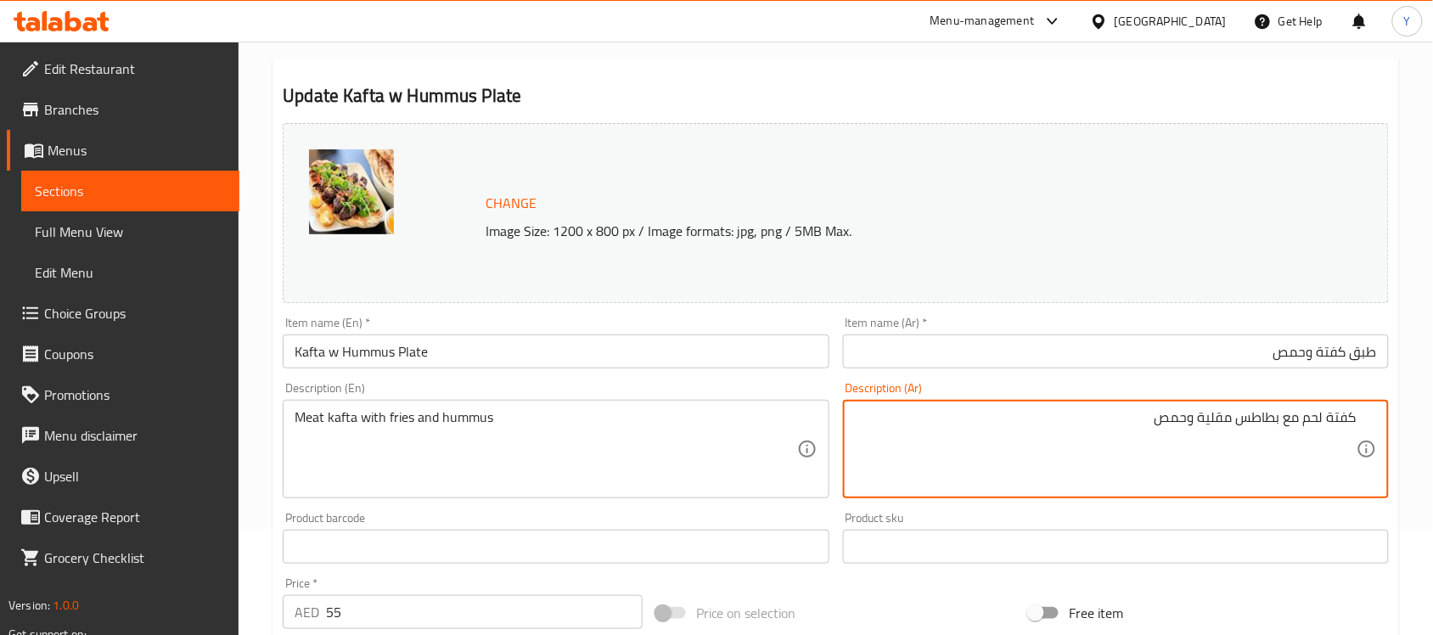
click at [1275, 419] on textarea "كفتة لحم مع بطاطس مقلية وحمص" at bounding box center [1106, 449] width 502 height 81
drag, startPoint x: 1275, startPoint y: 419, endPoint x: 1236, endPoint y: 419, distance: 38.2
click at [1233, 417] on textarea "كفتة لحم مع بطاطس مقلية وحمص" at bounding box center [1106, 449] width 502 height 81
type textarea "كفتة لحم مع [PERSON_NAME] و[GEOGRAPHIC_DATA]"
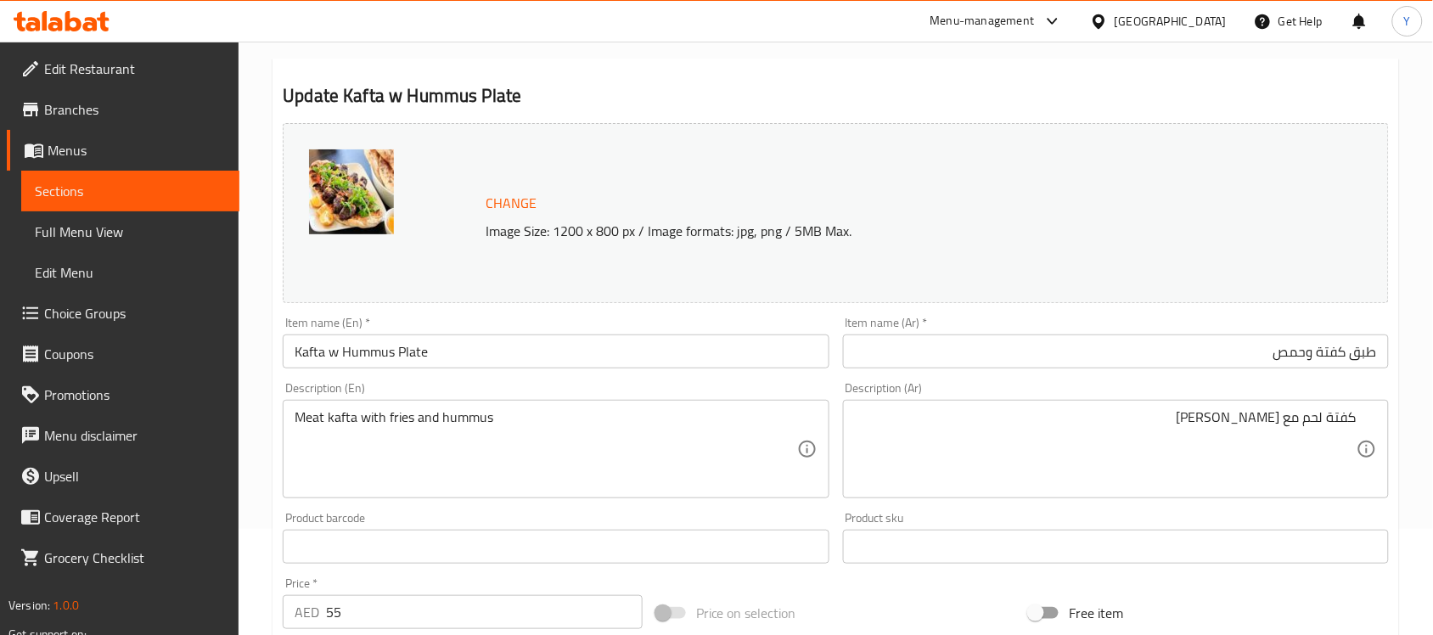
click at [1143, 102] on h2 "Update Kafta w Hummus Plate" at bounding box center [836, 95] width 1106 height 25
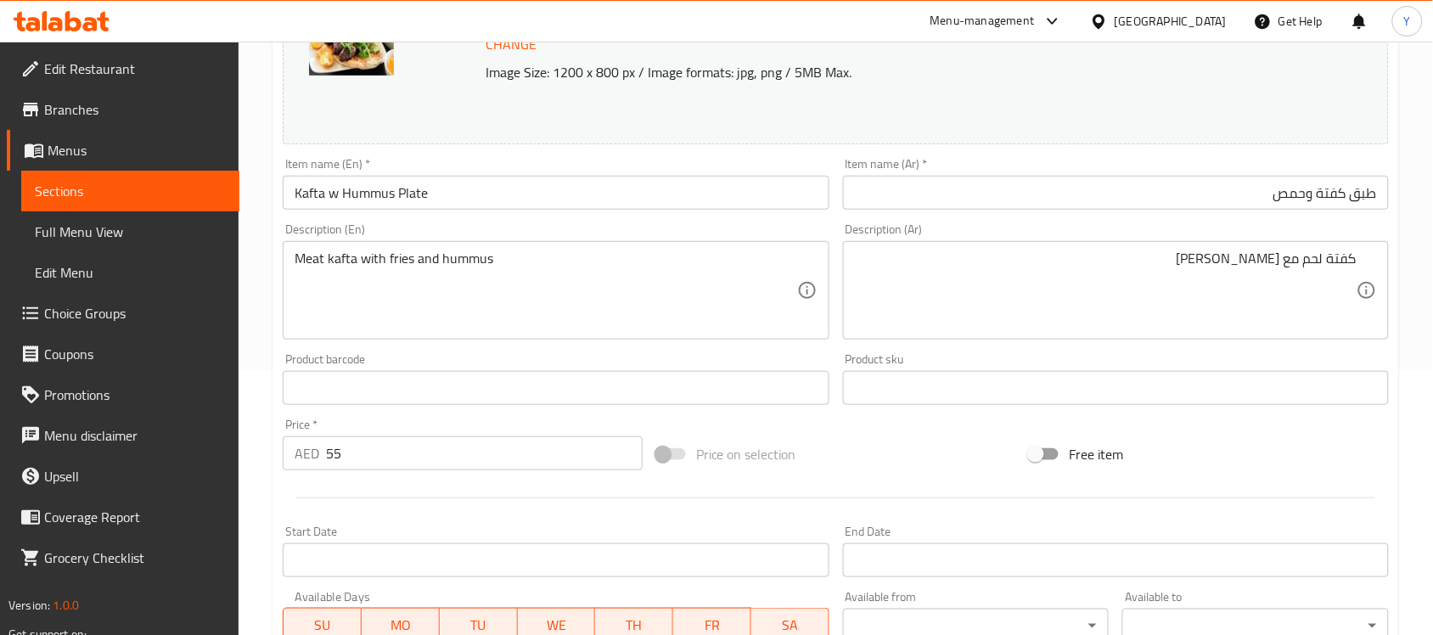
scroll to position [587, 0]
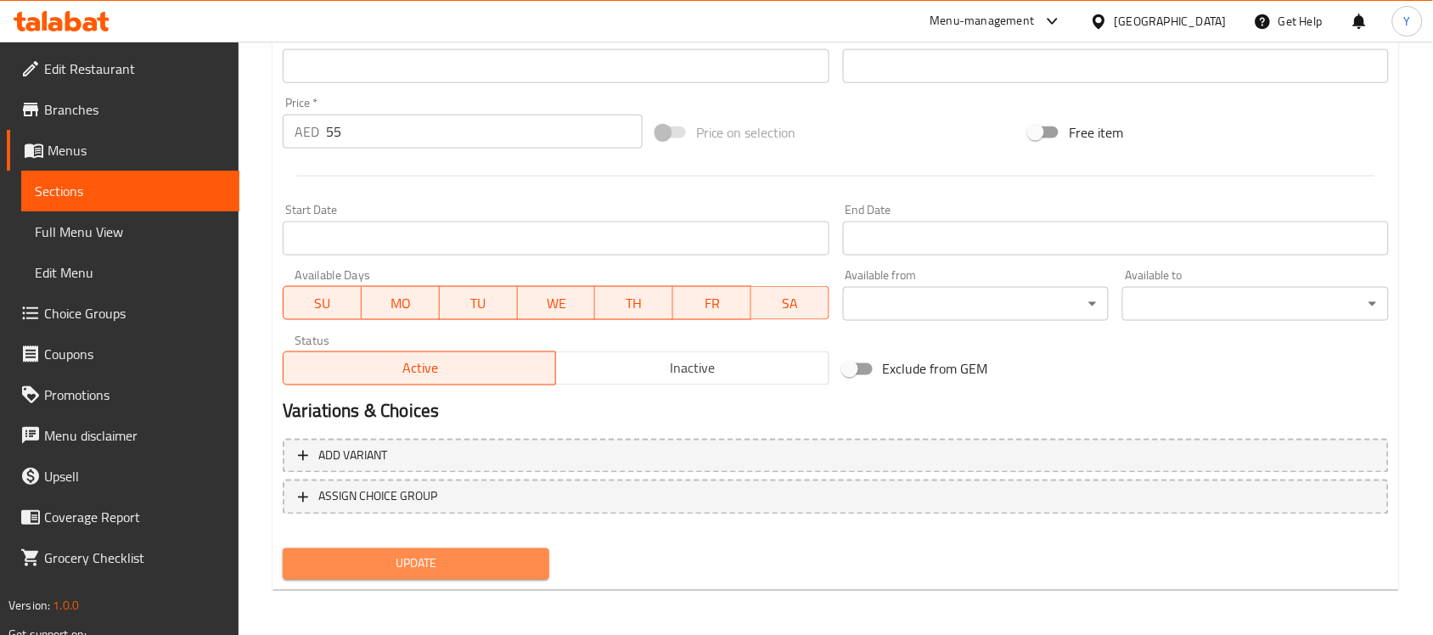
click at [533, 554] on span "Update" at bounding box center [415, 564] width 239 height 21
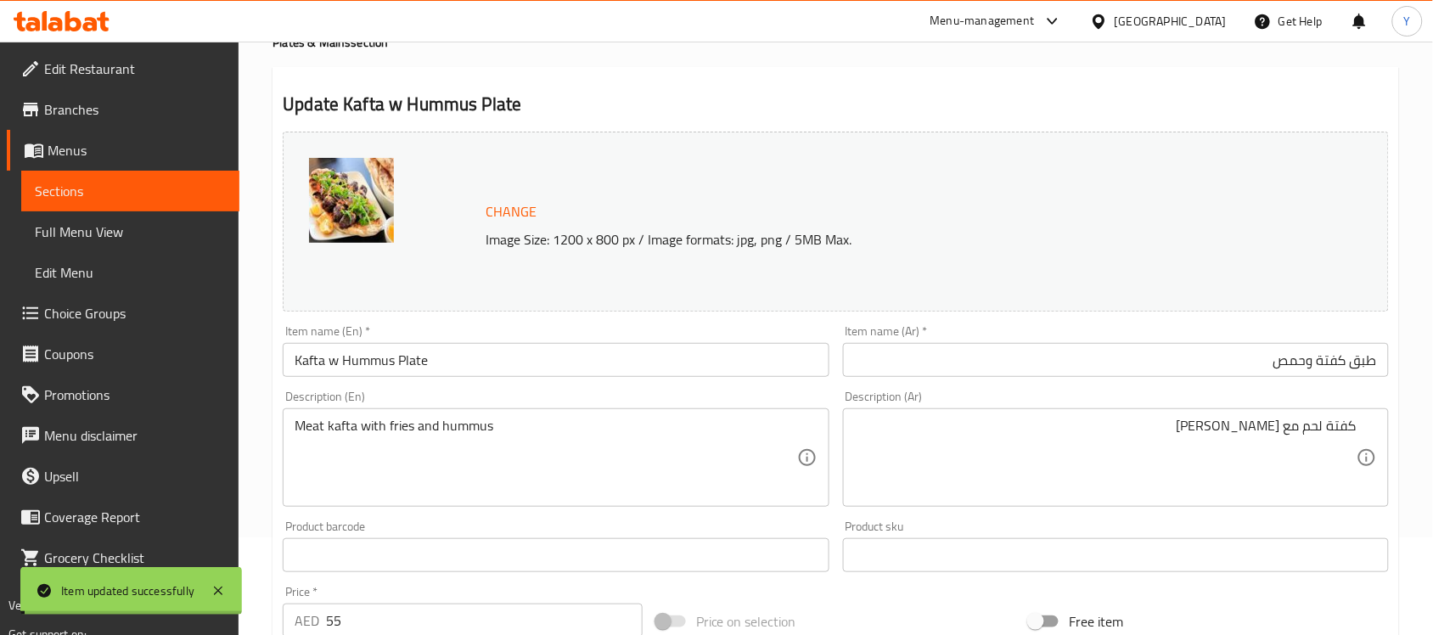
scroll to position [0, 0]
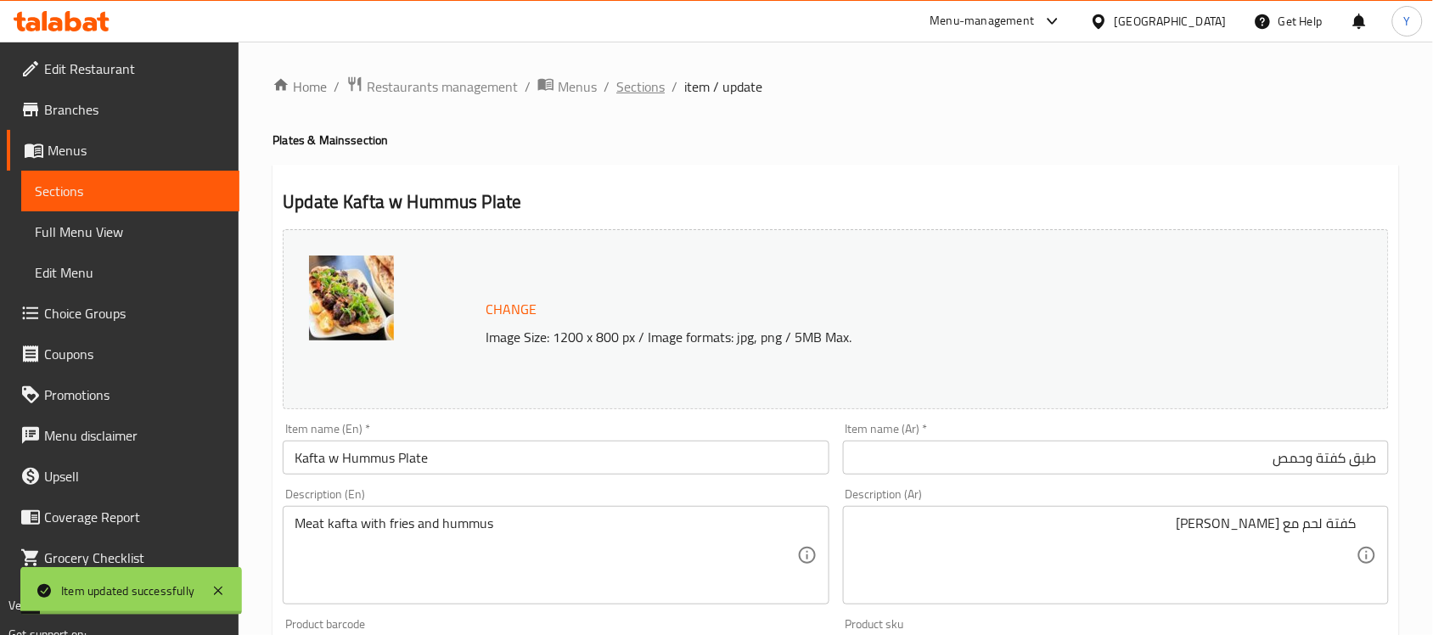
click at [647, 90] on span "Sections" at bounding box center [640, 86] width 48 height 20
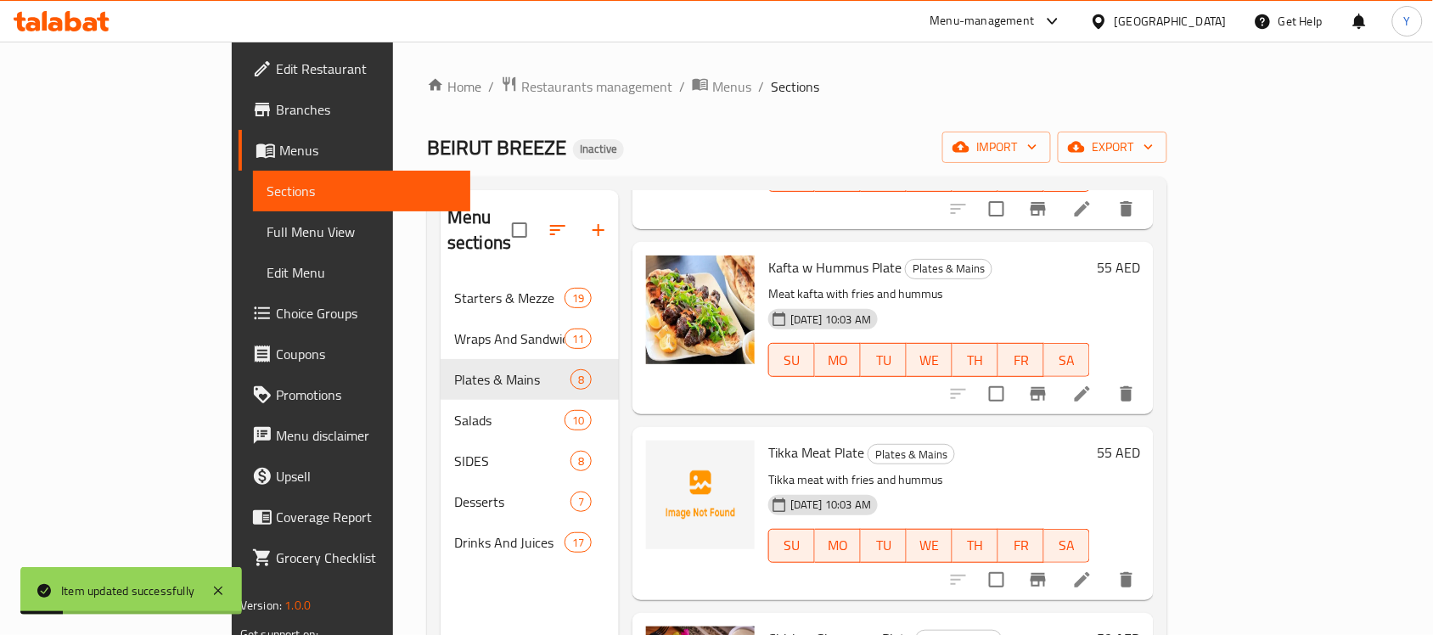
scroll to position [452, 0]
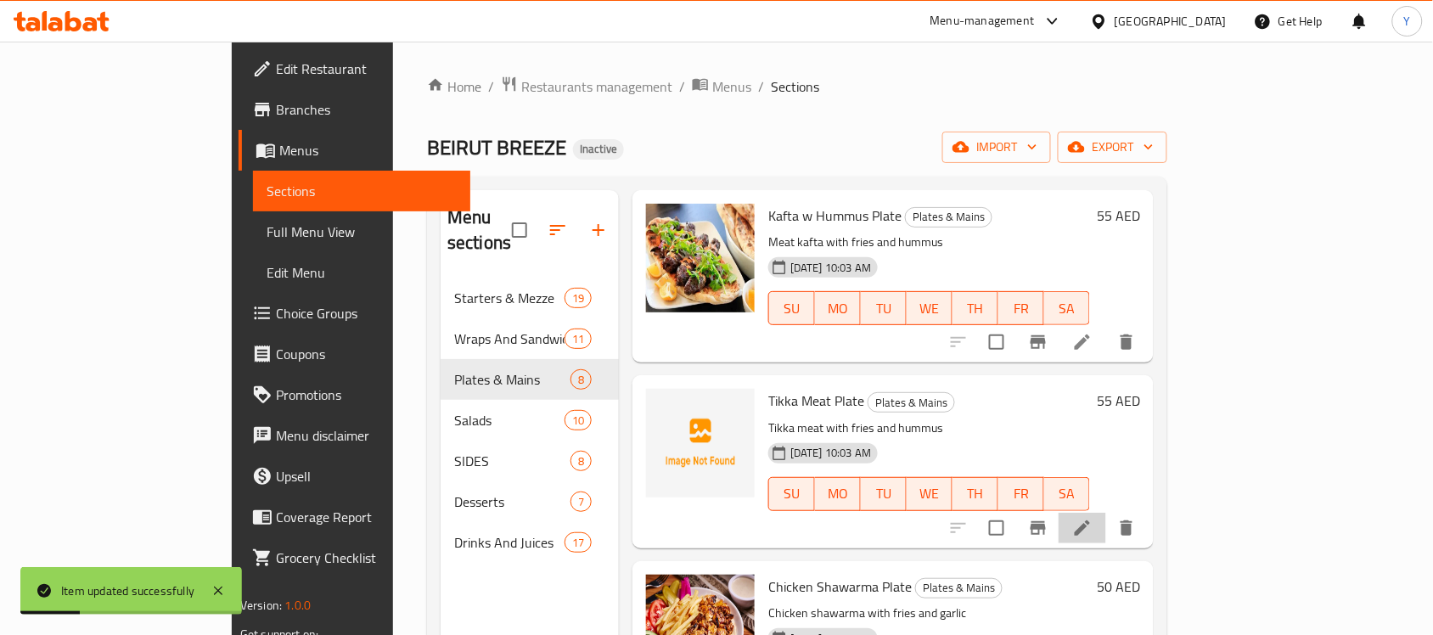
click at [1106, 513] on li at bounding box center [1083, 528] width 48 height 31
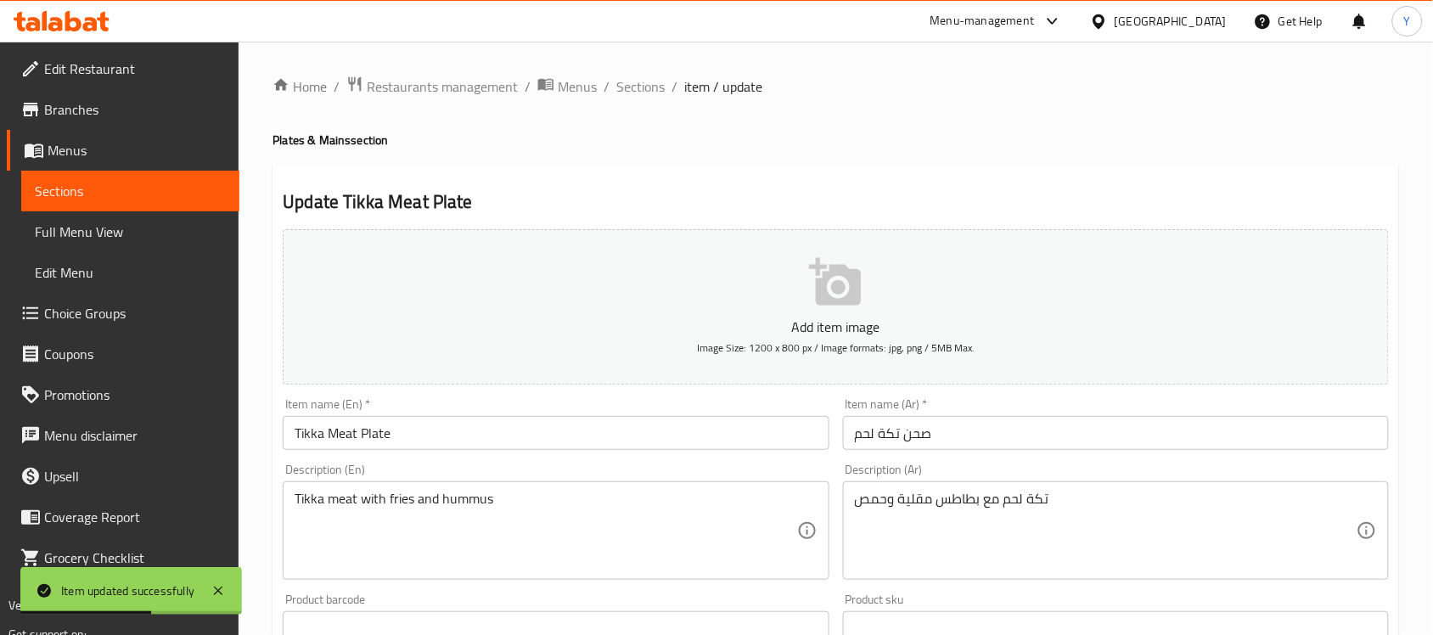
click at [903, 437] on input "صحن تكة لحم" at bounding box center [1116, 433] width 546 height 34
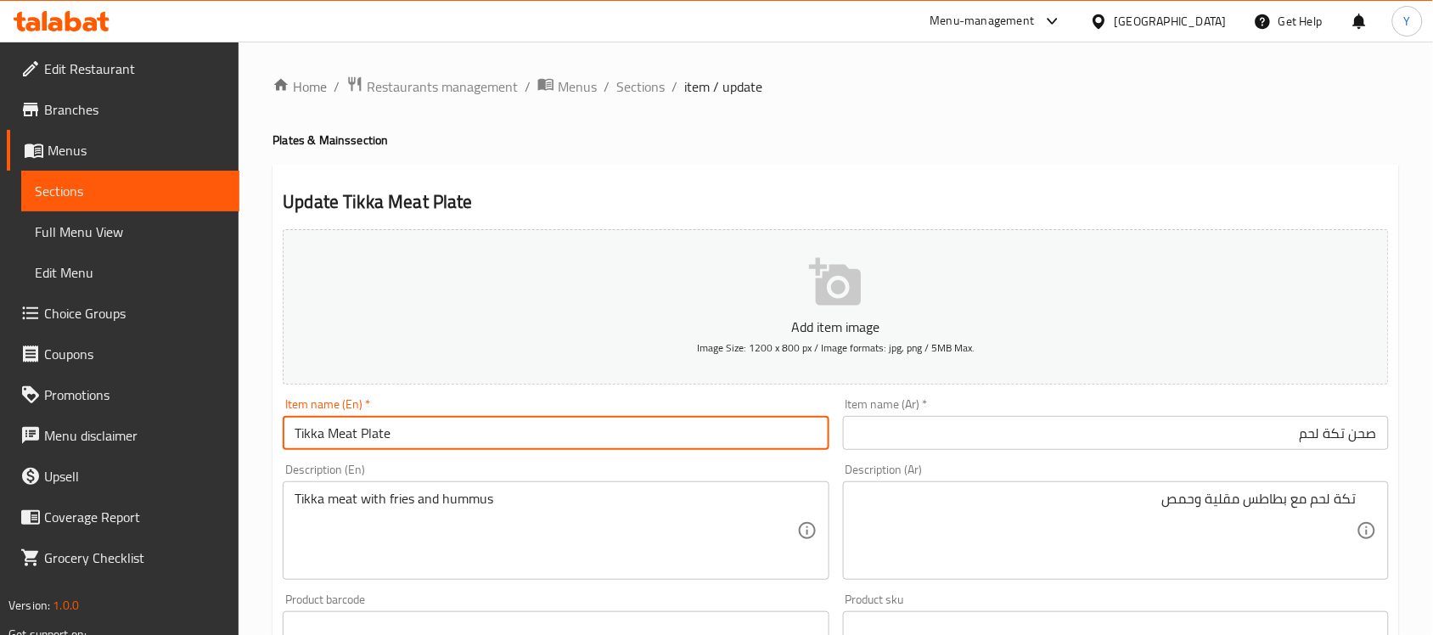
drag, startPoint x: 509, startPoint y: 442, endPoint x: 57, endPoint y: 439, distance: 452.6
click at [82, 439] on div "Edit Restaurant Branches Menus Sections Full Menu View Edit Menu Choice Groups …" at bounding box center [716, 621] width 1433 height 1158
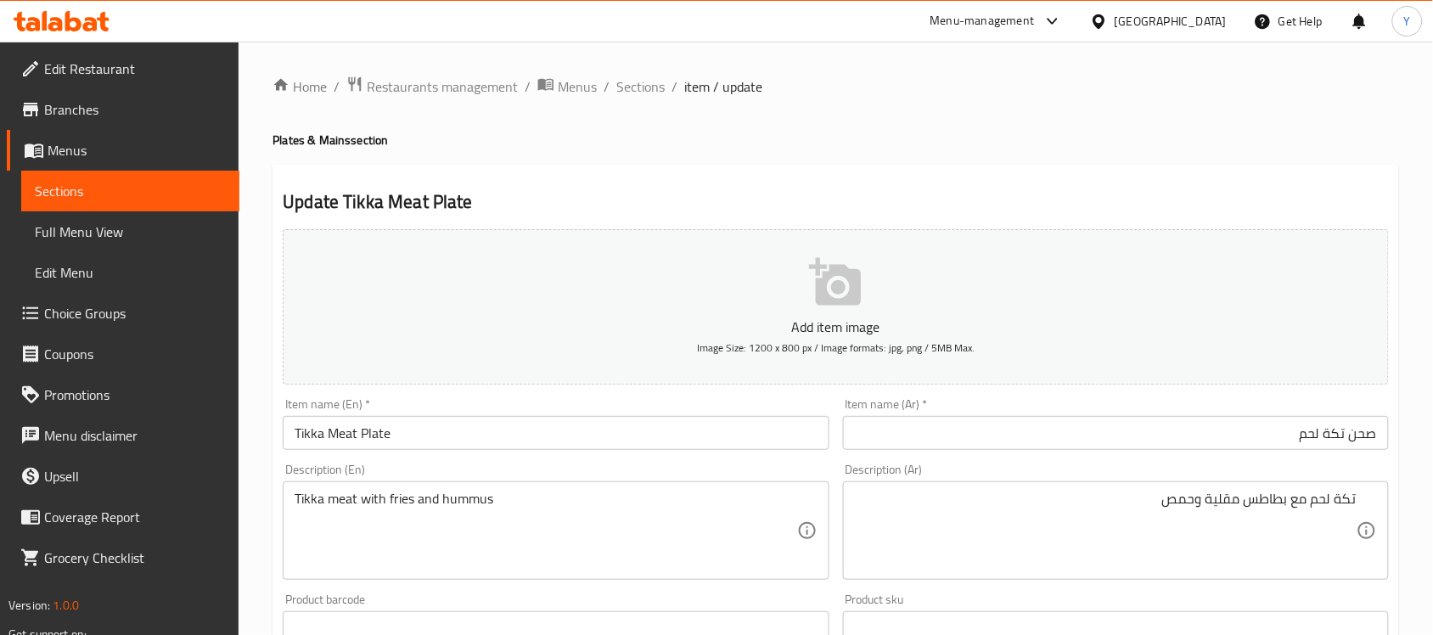
click at [988, 151] on div "Home / Restaurants management / Menus / Sections / item / update Plates & Mains…" at bounding box center [836, 621] width 1127 height 1090
click at [1266, 489] on div "تكة لحم مع بطاطس مقلية وحمص Description (Ar)" at bounding box center [1116, 530] width 546 height 98
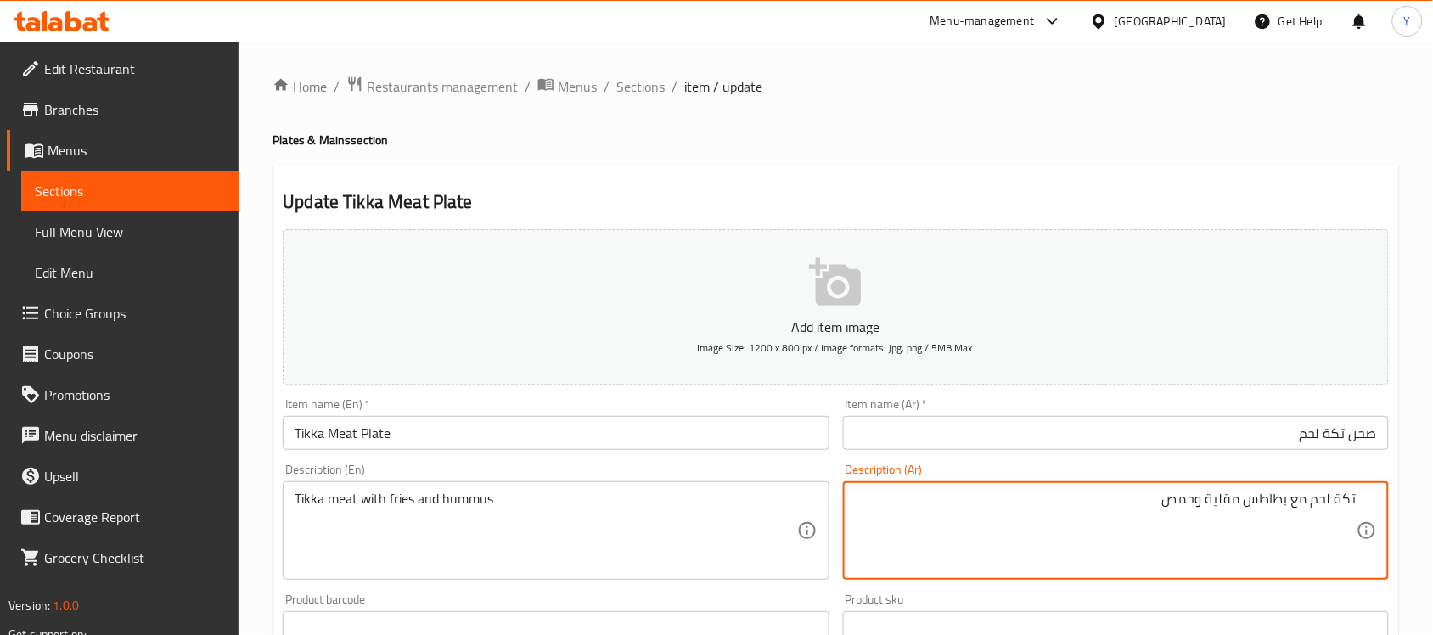
click at [1342, 498] on textarea "تكة لحم مع بطاطس مقلية وحمص" at bounding box center [1106, 531] width 502 height 81
type textarea "تكا لحم مع بطاطس مقلية وحمص"
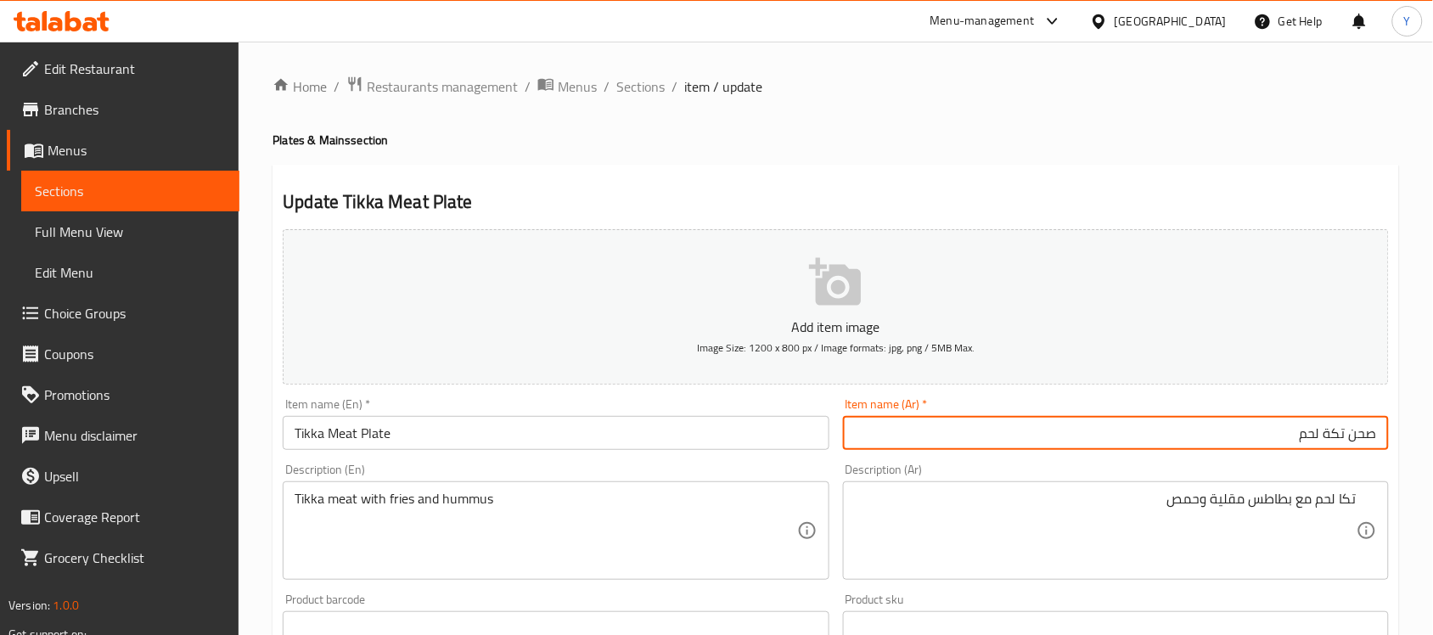
click at [1333, 435] on input "صحن تكة لحم" at bounding box center [1116, 433] width 546 height 34
paste input "text"
click at [1365, 436] on input "صحن تكا لحم" at bounding box center [1116, 433] width 546 height 34
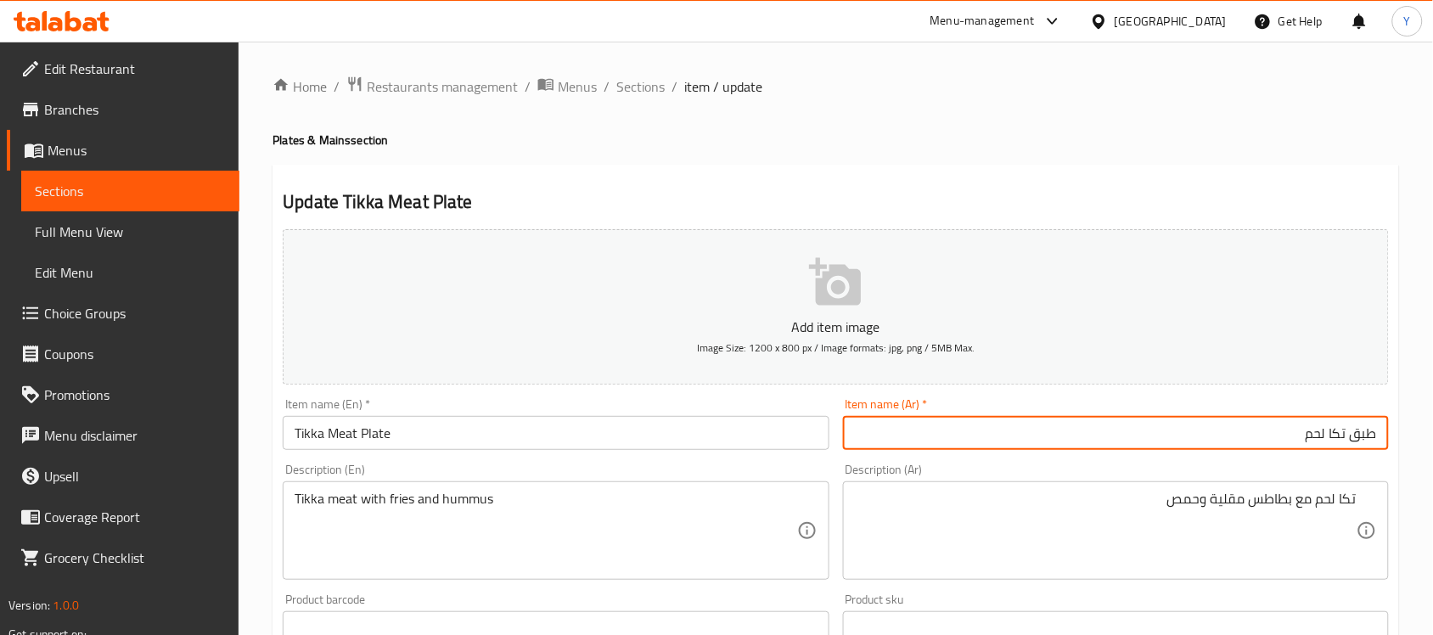
type input "طبق تكا لحم"
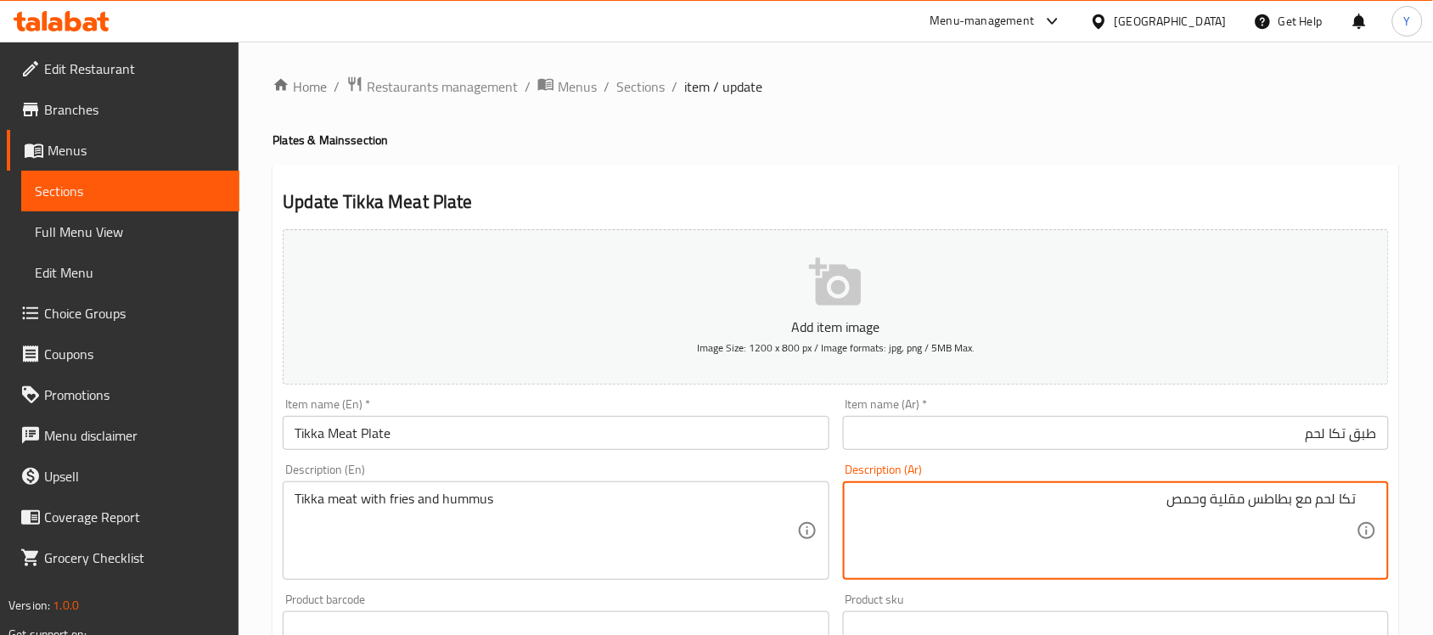
drag, startPoint x: 1272, startPoint y: 494, endPoint x: 1235, endPoint y: 494, distance: 36.5
click at [1235, 494] on textarea "تكا لحم مع بطاطس مقلية وحمص" at bounding box center [1106, 531] width 502 height 81
type textarea "تكا لحم مع فرايز و[GEOGRAPHIC_DATA]"
click at [1229, 196] on h2 "Update Tikka Meat Plate" at bounding box center [836, 201] width 1106 height 25
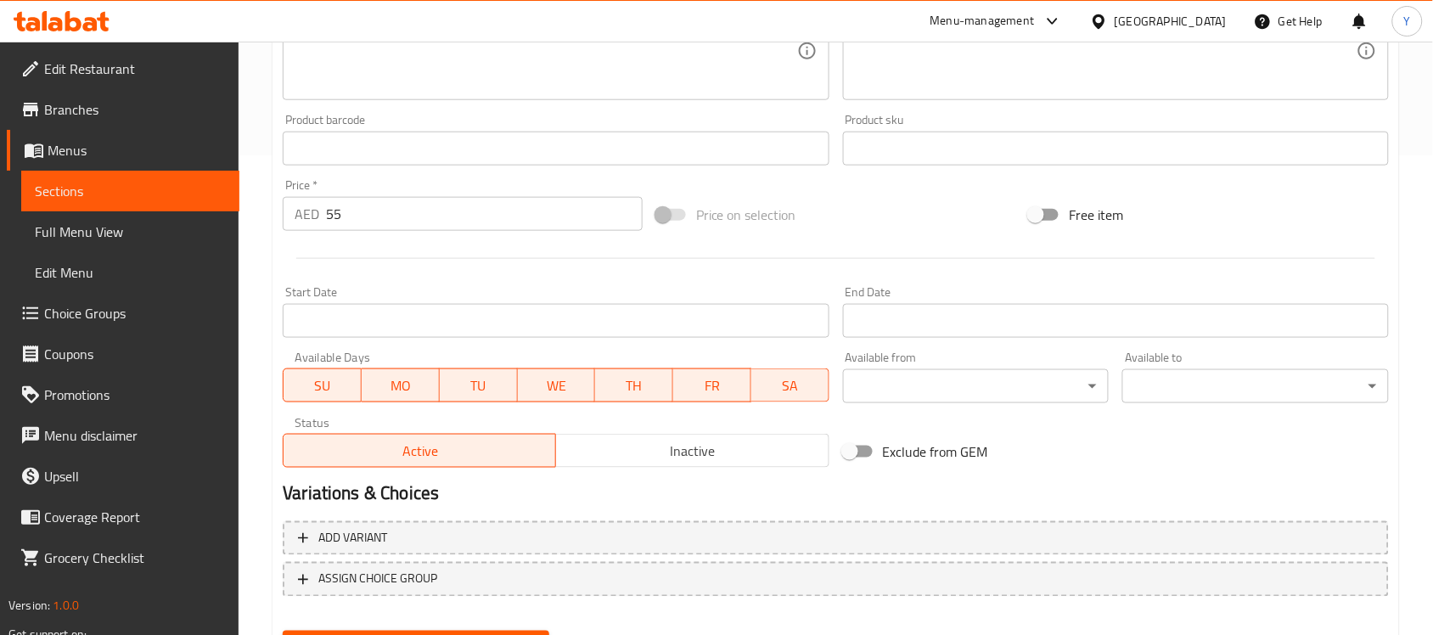
scroll to position [561, 0]
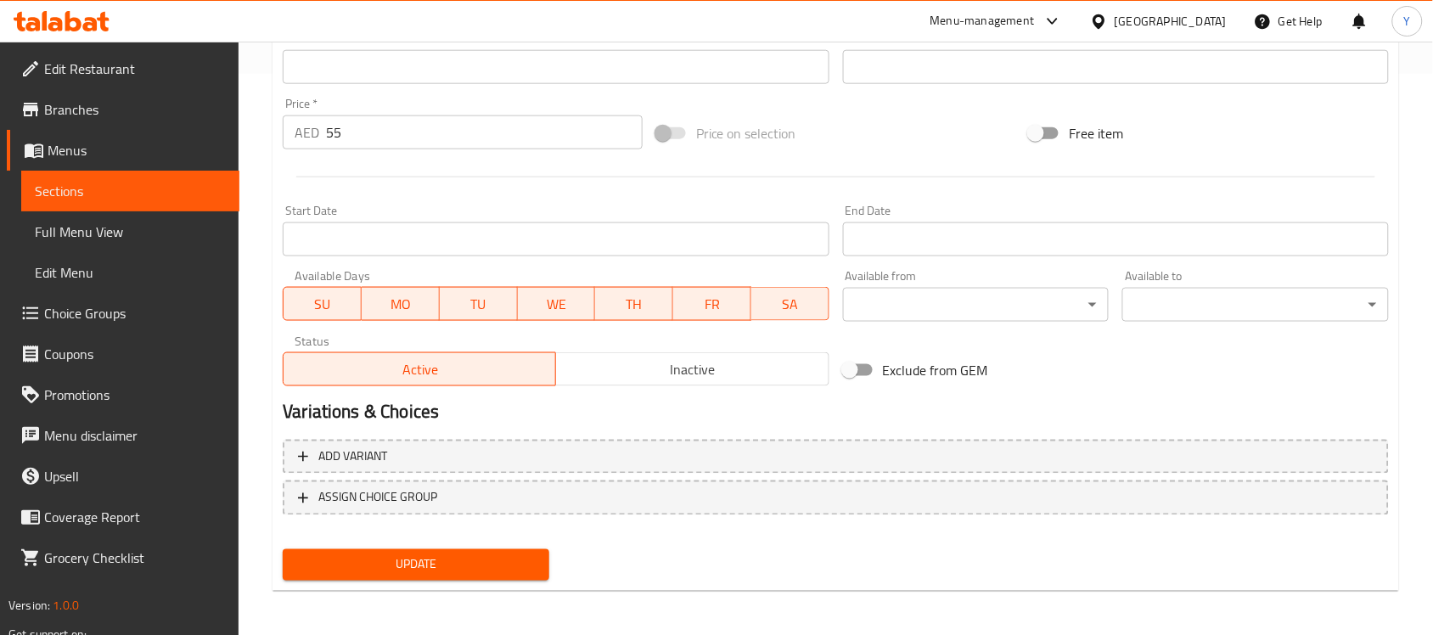
click at [477, 576] on button "Update" at bounding box center [416, 564] width 267 height 31
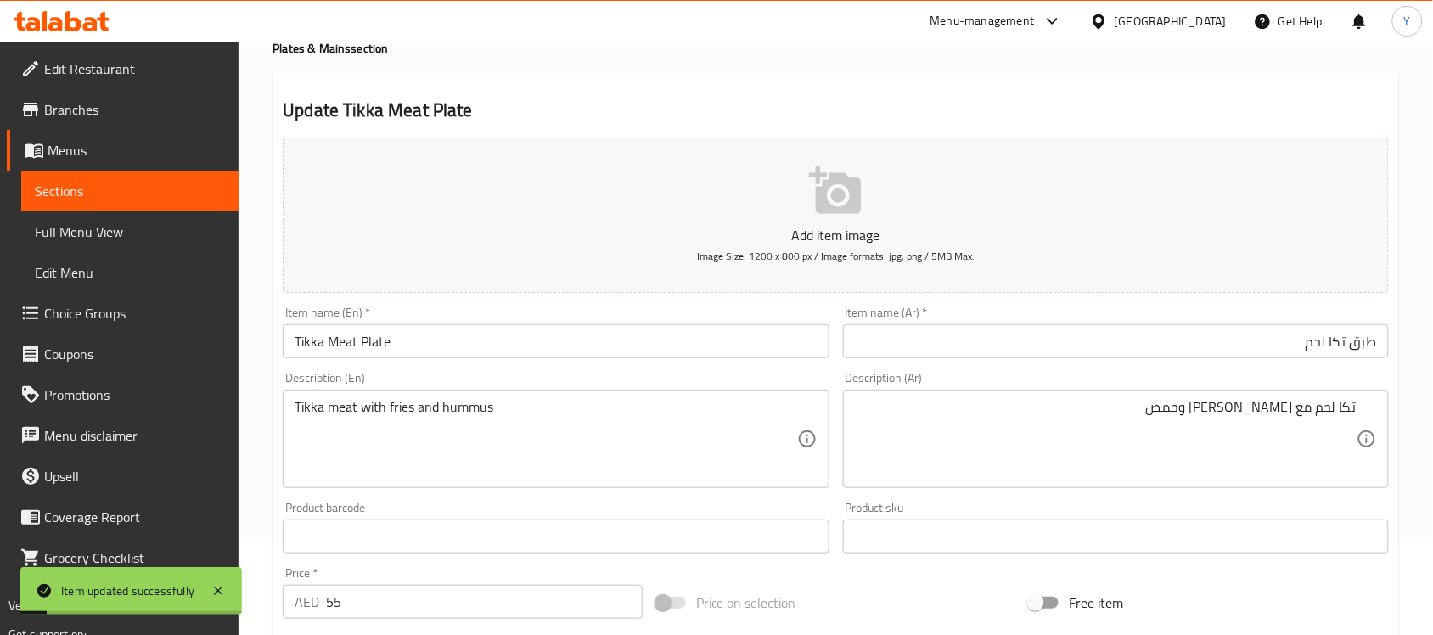
scroll to position [0, 0]
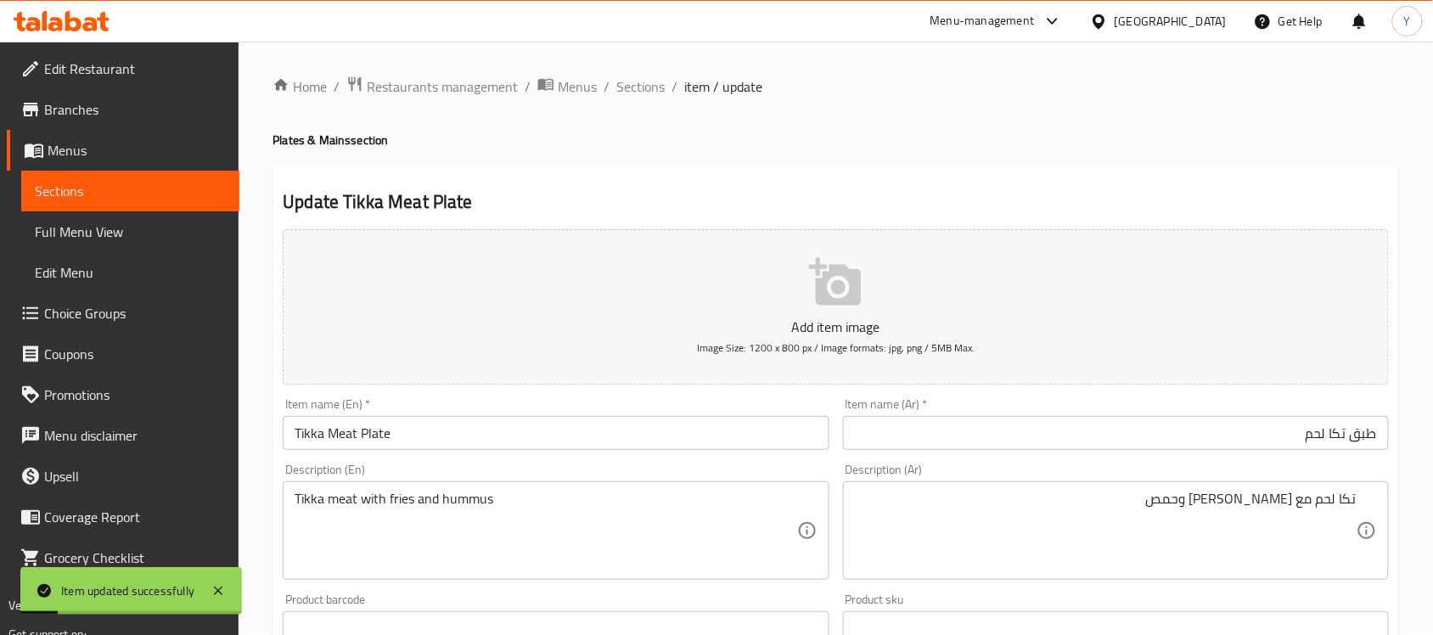
click at [628, 85] on span "Sections" at bounding box center [640, 86] width 48 height 20
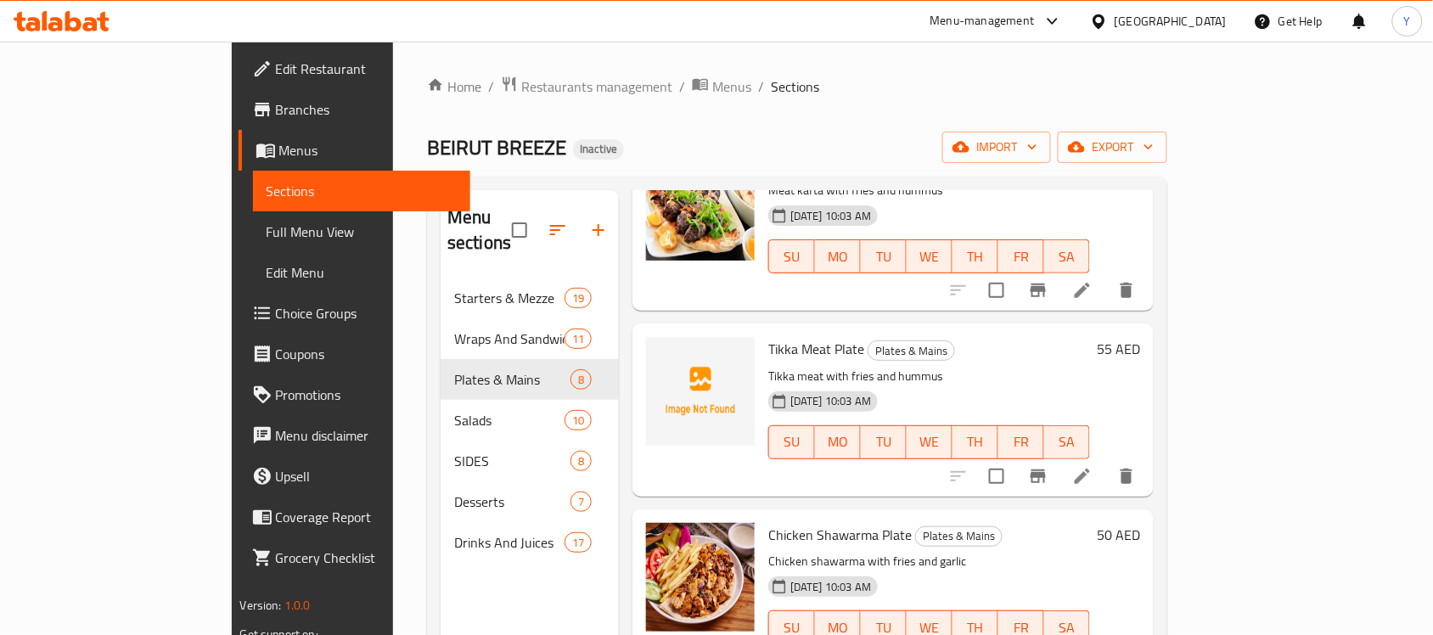
scroll to position [610, 0]
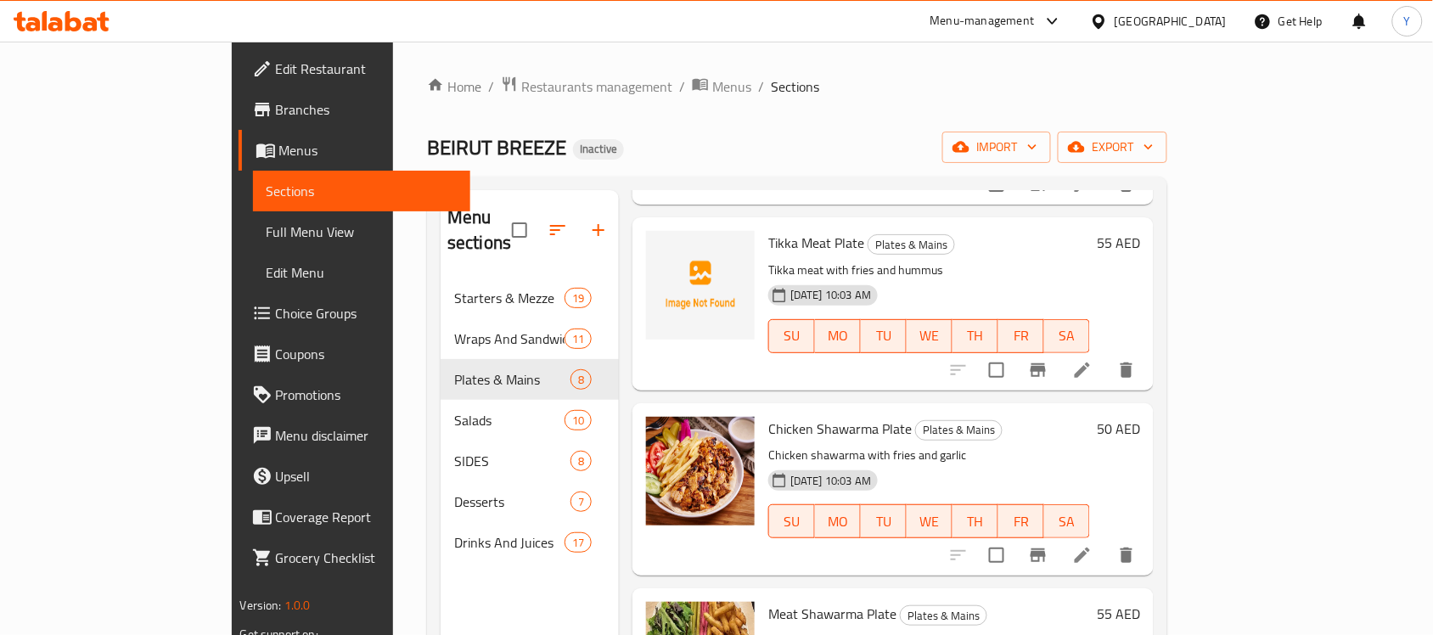
click at [1106, 540] on li at bounding box center [1083, 555] width 48 height 31
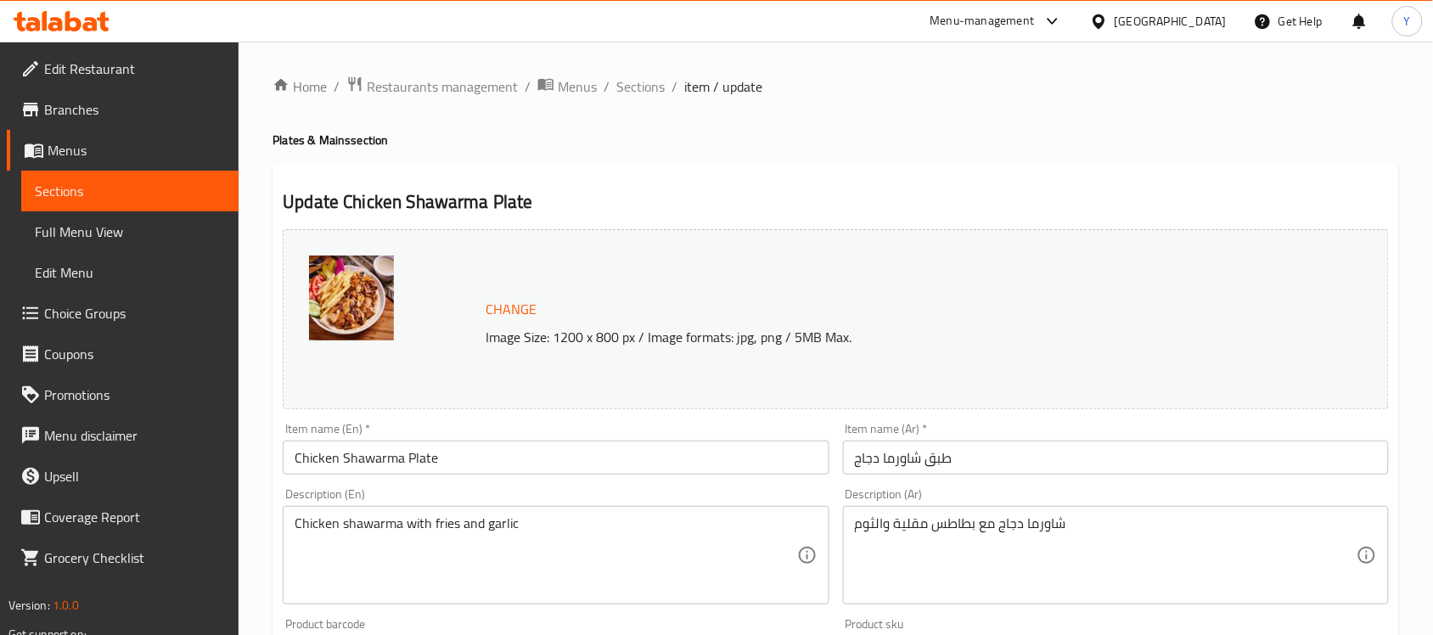
click at [1072, 512] on div "شاورما دجاج مع بطاطس مقلية والثوم Description (Ar)" at bounding box center [1116, 555] width 546 height 98
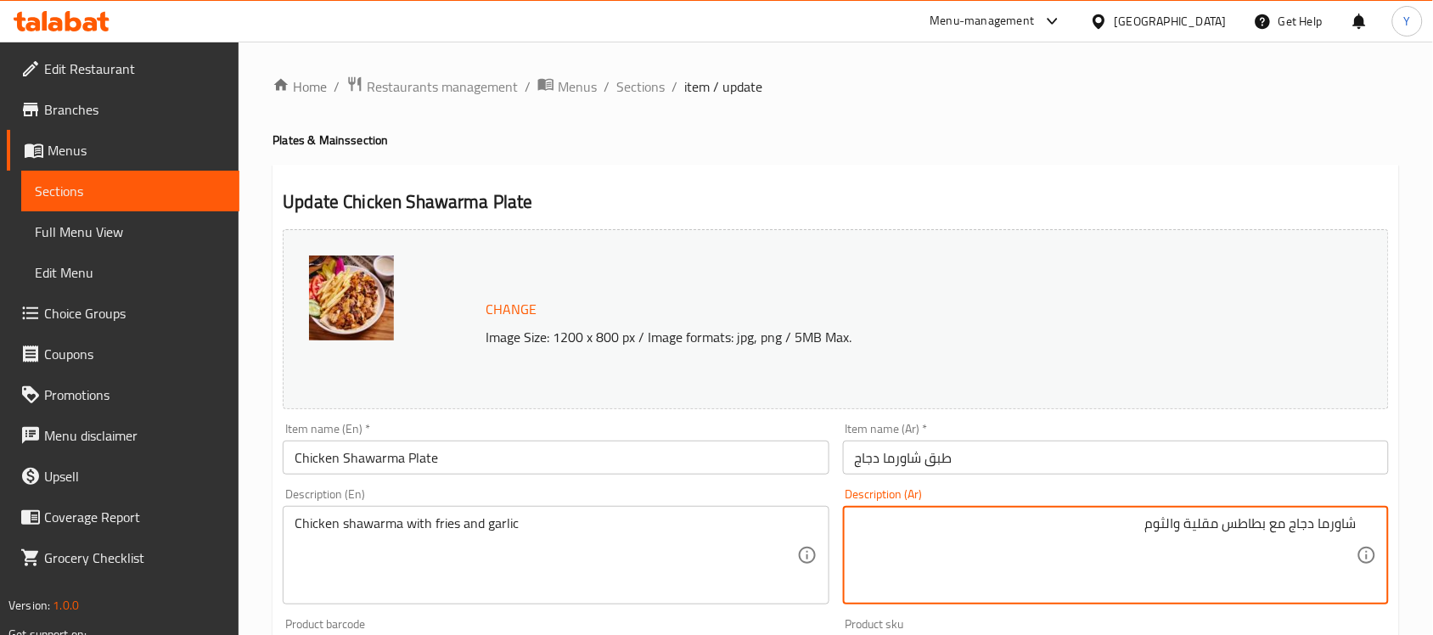
click at [1251, 525] on textarea "شاورما دجاج مع بطاطس مقلية والثوم" at bounding box center [1106, 555] width 502 height 81
drag, startPoint x: 1251, startPoint y: 525, endPoint x: 1185, endPoint y: 519, distance: 66.5
click at [1185, 519] on textarea "شاورما دجاج مع بطاطس مقلية والثوم" at bounding box center [1106, 555] width 502 height 81
type textarea "شاورما دجاج مع [PERSON_NAME] والثوم"
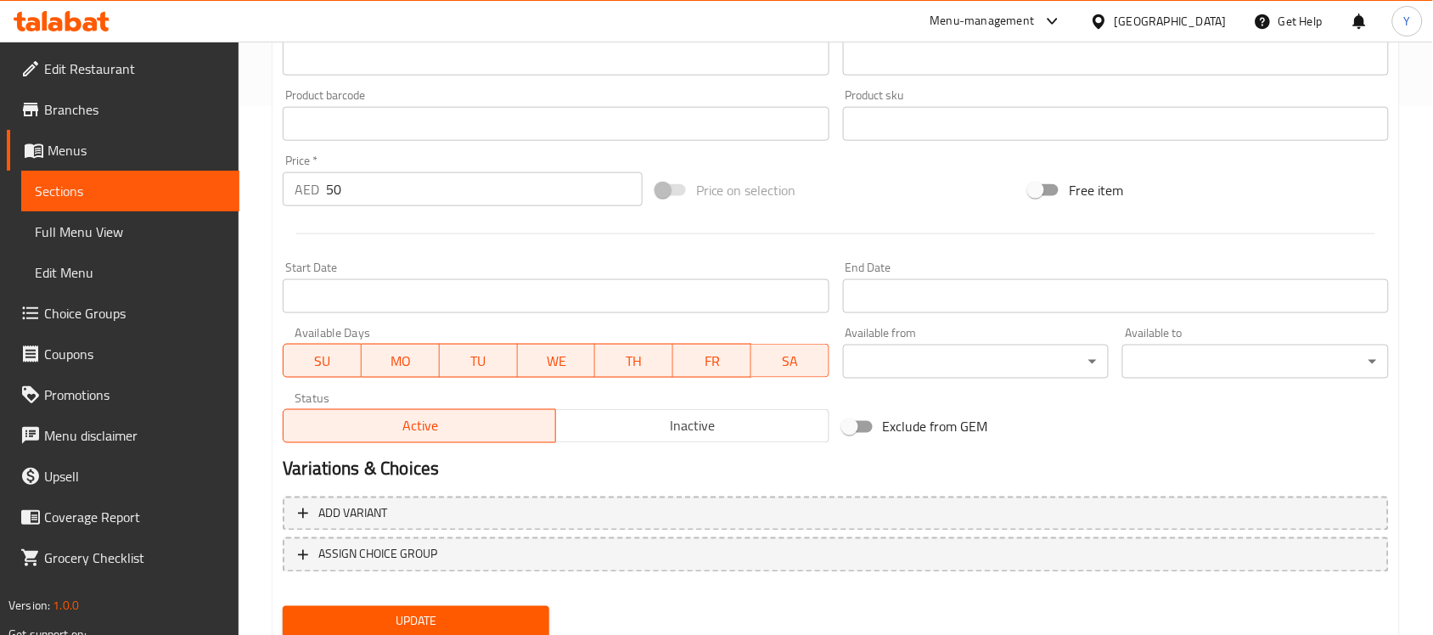
scroll to position [531, 0]
click at [422, 605] on button "Update" at bounding box center [416, 620] width 267 height 31
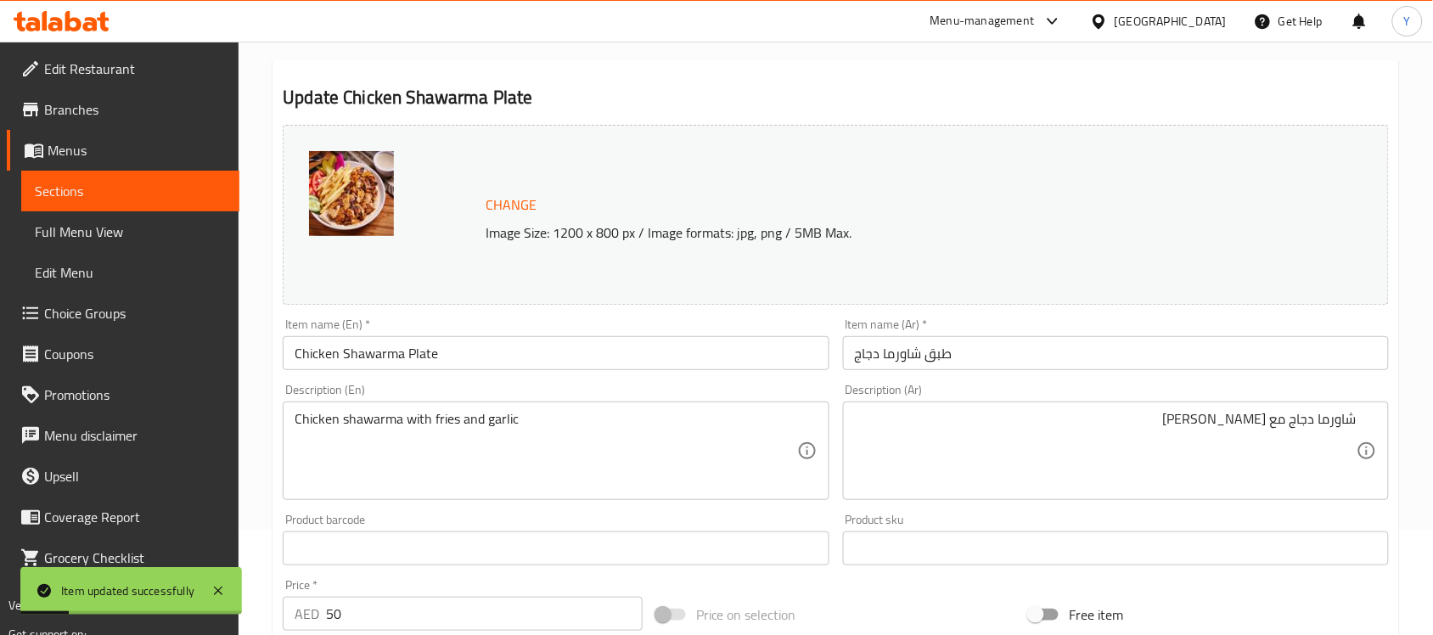
scroll to position [0, 0]
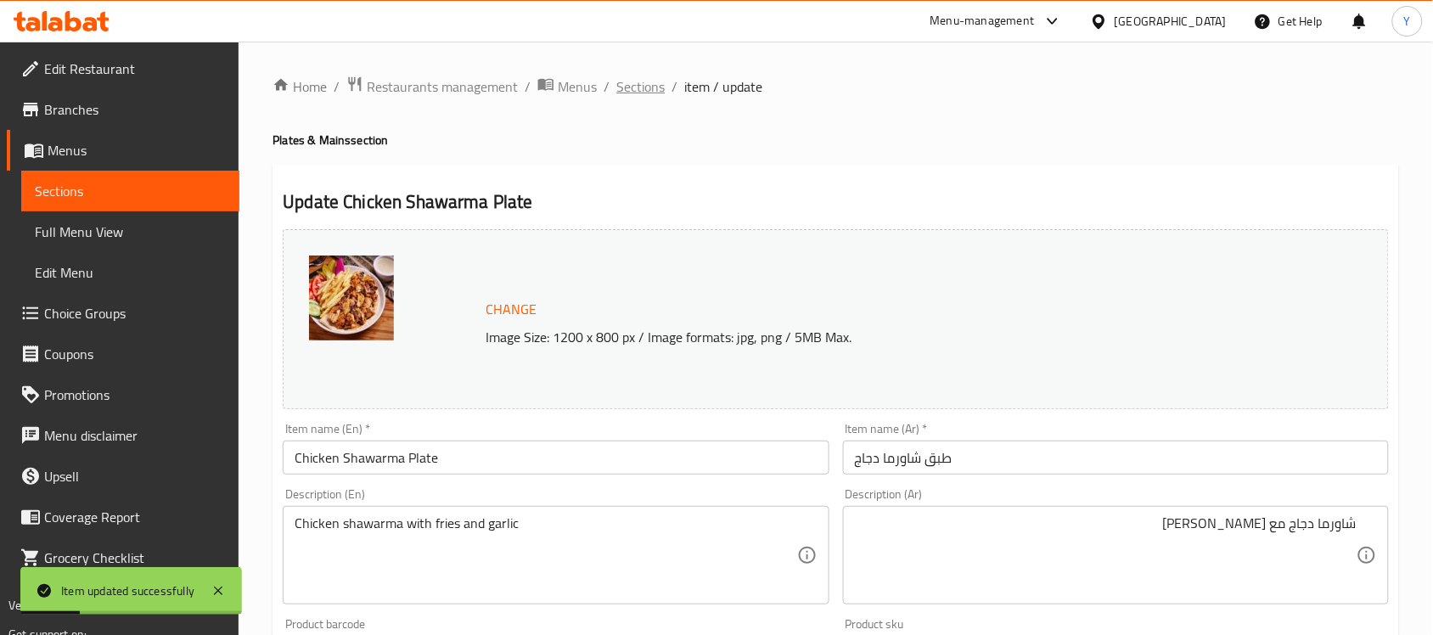
click at [647, 91] on span "Sections" at bounding box center [640, 86] width 48 height 20
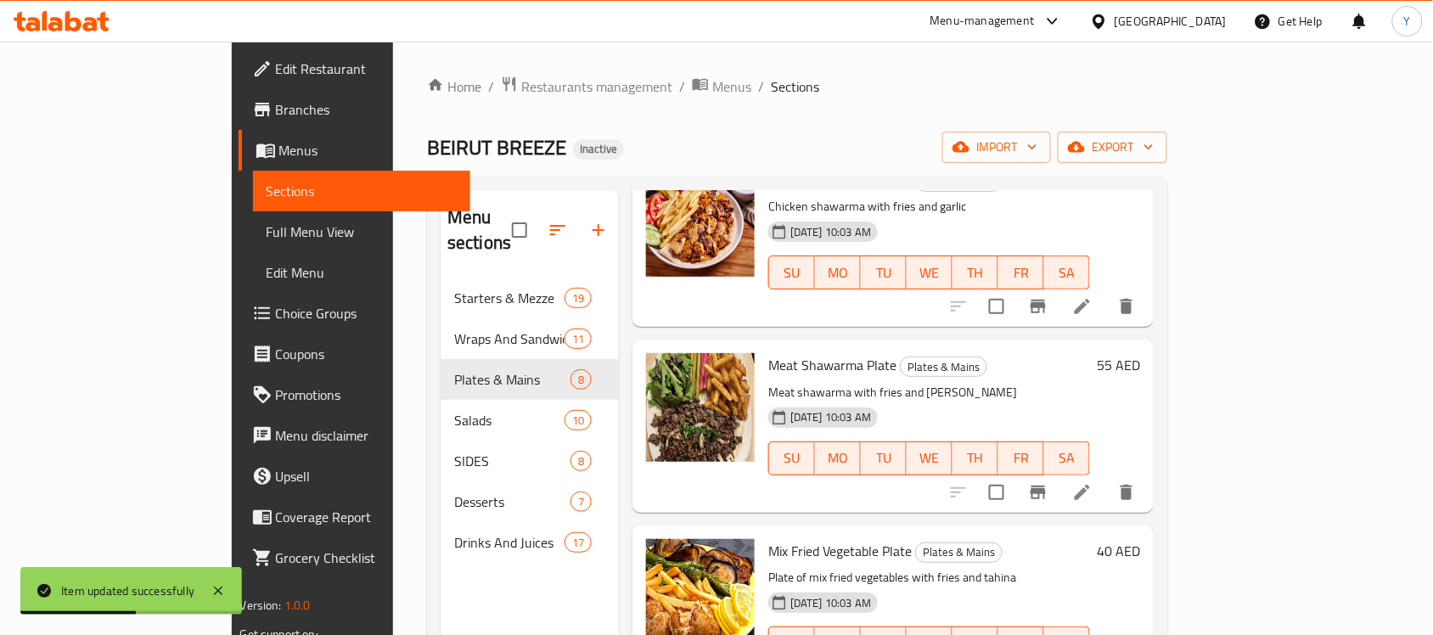
scroll to position [889, 0]
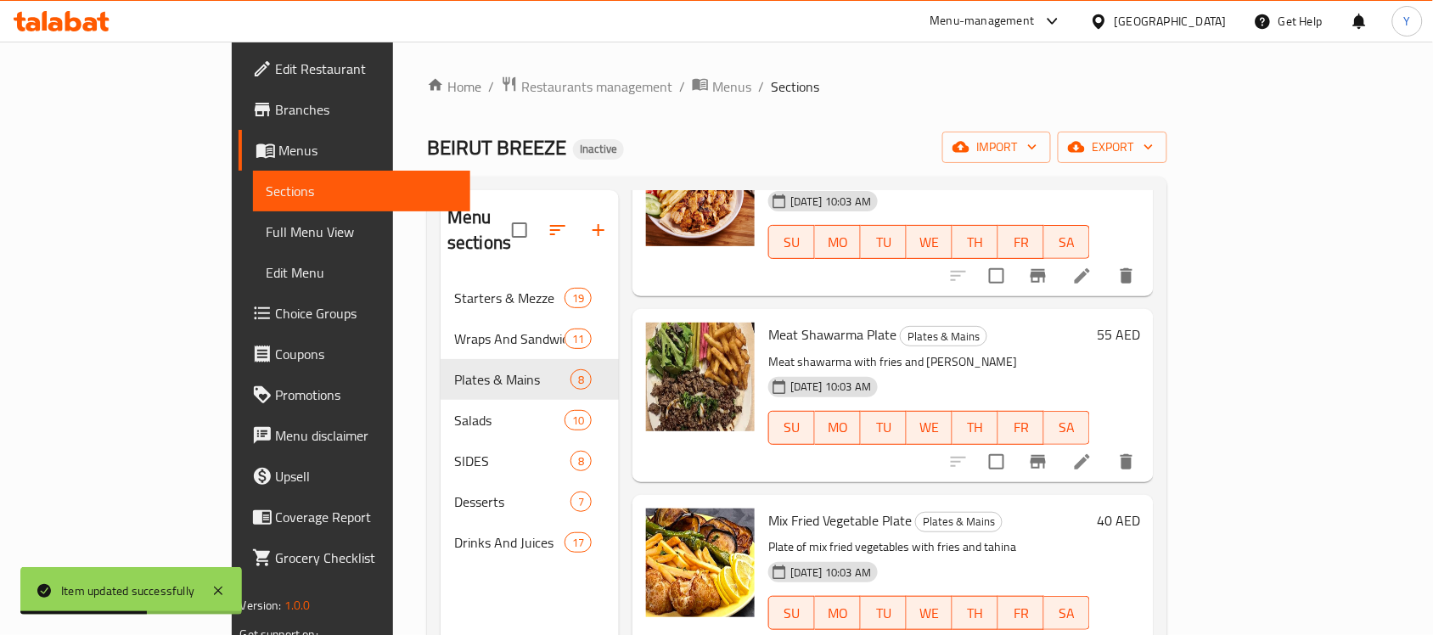
click at [1106, 447] on li at bounding box center [1083, 462] width 48 height 31
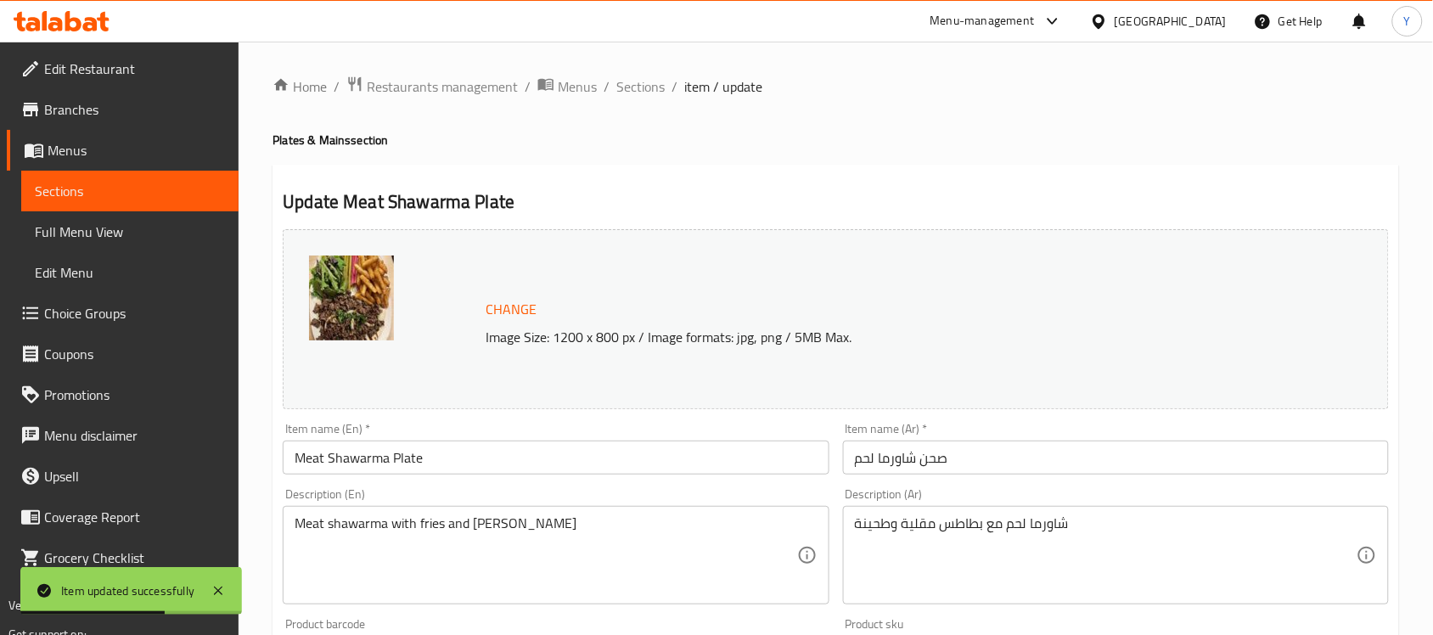
click at [1240, 442] on input "صحن شاورما لحم" at bounding box center [1116, 458] width 546 height 34
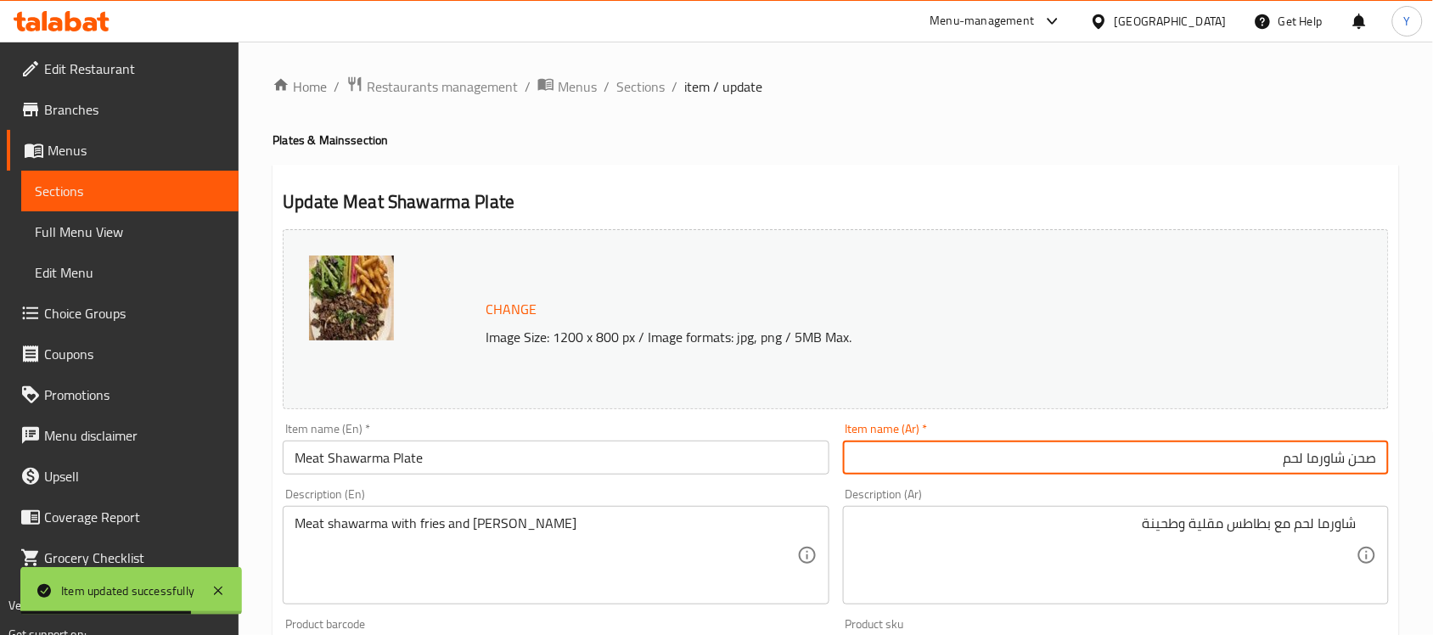
click at [1367, 451] on input "صحن شاورما لحم" at bounding box center [1116, 458] width 546 height 34
click at [1367, 454] on input "صحن شاورما لحم" at bounding box center [1116, 458] width 546 height 34
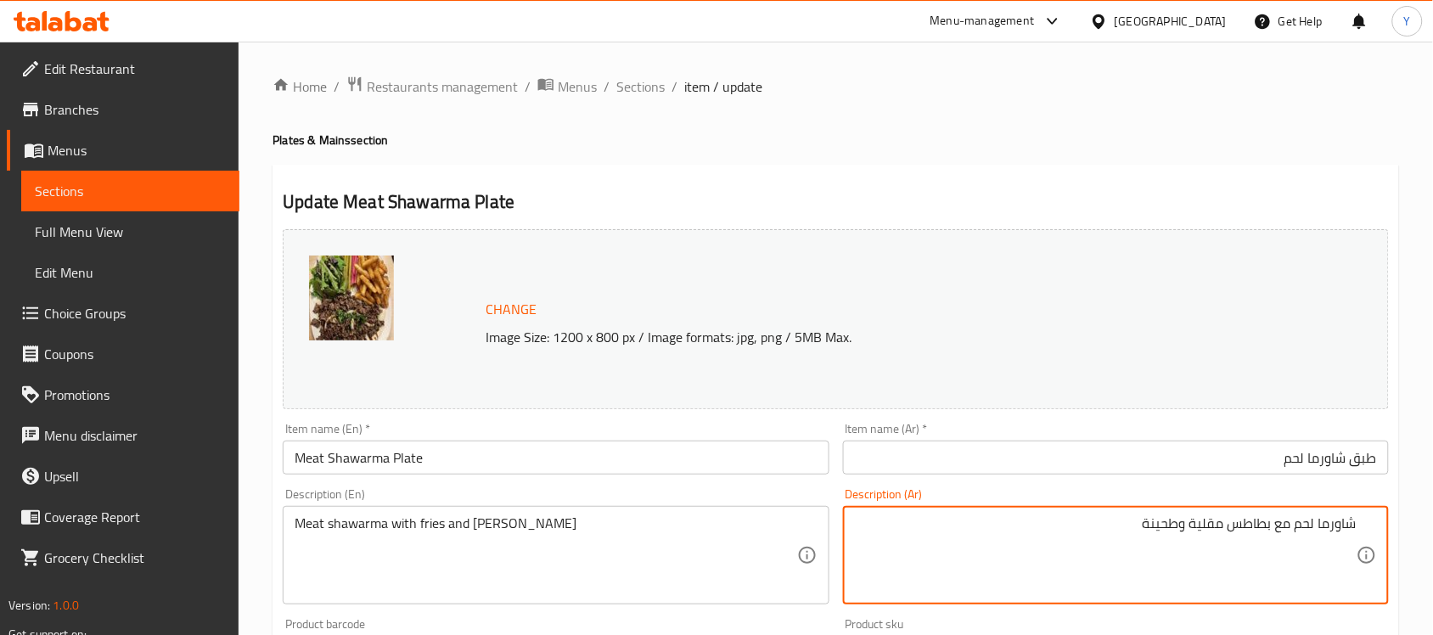
drag, startPoint x: 1289, startPoint y: 455, endPoint x: 1372, endPoint y: 477, distance: 86.1
click at [1295, 457] on input "طبق شاورما لحم" at bounding box center [1116, 458] width 546 height 34
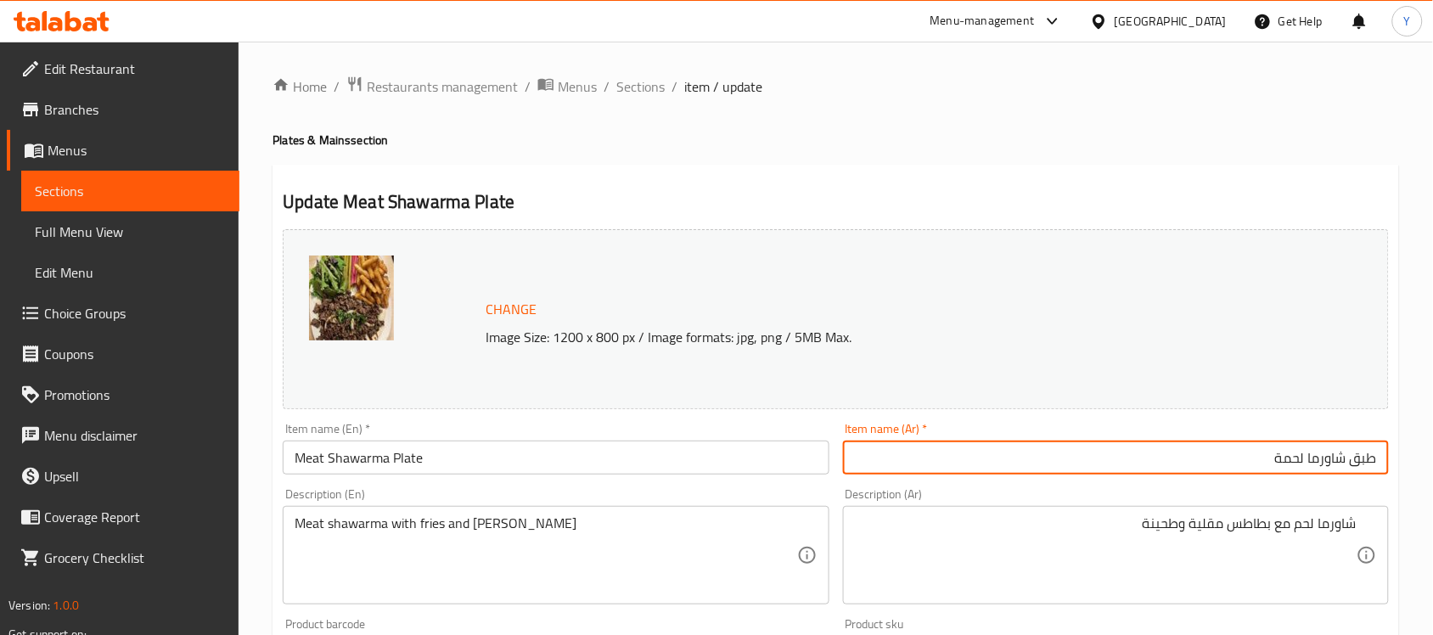
type input "طبق شاورما لحمة"
drag, startPoint x: 1295, startPoint y: 529, endPoint x: 1335, endPoint y: 539, distance: 41.2
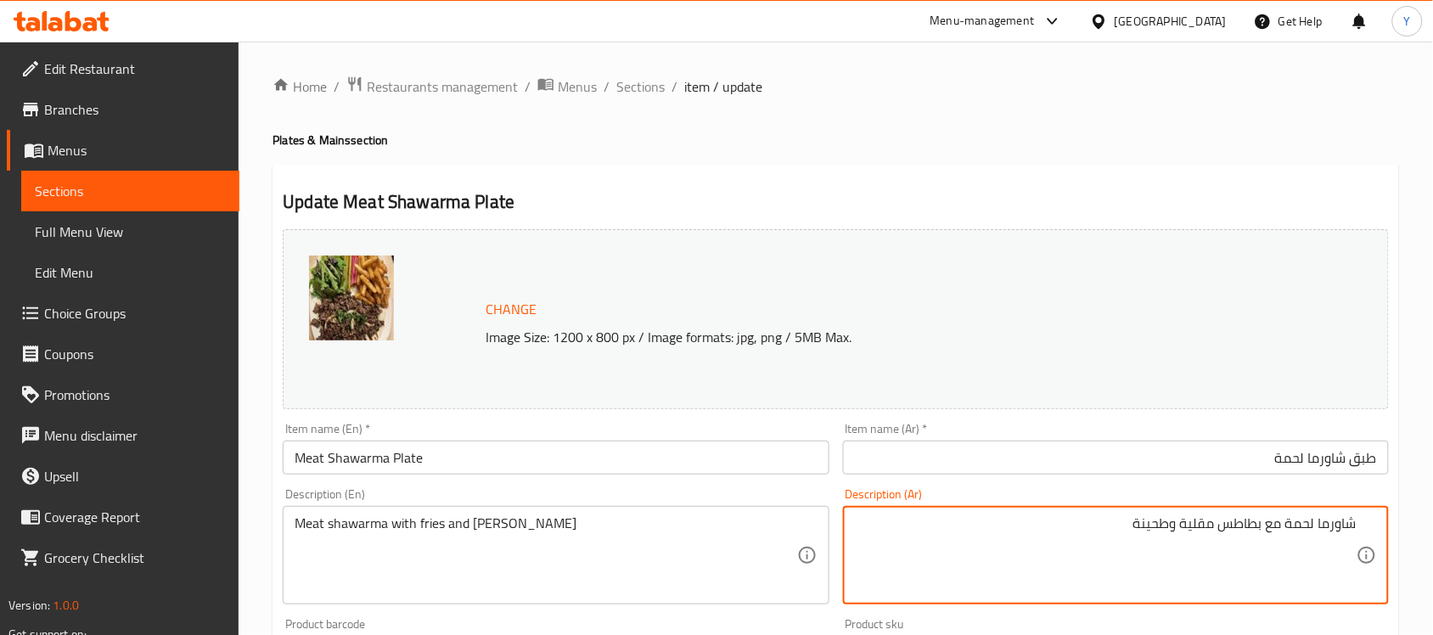
click at [1221, 528] on textarea "شاورما لحمة مع بطاطس مقلية وطحينة" at bounding box center [1106, 555] width 502 height 81
click at [1237, 523] on textarea "شاورما لحمة مع بطاطس مقلية وطحينة" at bounding box center [1106, 555] width 502 height 81
drag, startPoint x: 1223, startPoint y: 523, endPoint x: 1202, endPoint y: 521, distance: 21.4
click at [1202, 521] on textarea "شاورما لحمة مع بطاطس مقلية وطحينة" at bounding box center [1106, 555] width 502 height 81
click at [1242, 520] on textarea "شاورما لحمة مع بطاطس مقلية وطحينة" at bounding box center [1106, 555] width 502 height 81
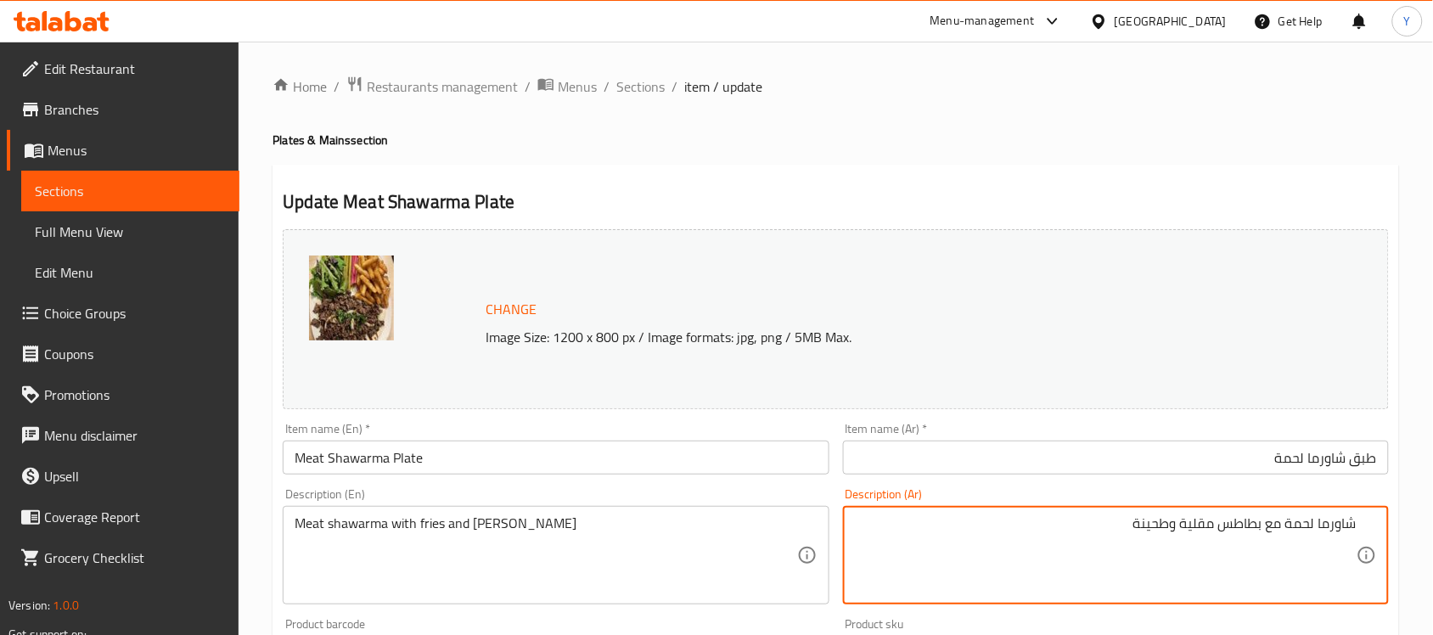
drag, startPoint x: 1242, startPoint y: 520, endPoint x: 1210, endPoint y: 518, distance: 32.3
click at [1210, 518] on textarea "شاورما لحمة مع بطاطس مقلية وطحينة" at bounding box center [1106, 555] width 502 height 81
type textarea "شاورما لحمة مع [PERSON_NAME] وطحينة"
click at [1172, 157] on div "Home / Restaurants management / Menus / Sections / item / update Plates & Mains…" at bounding box center [836, 633] width 1127 height 1115
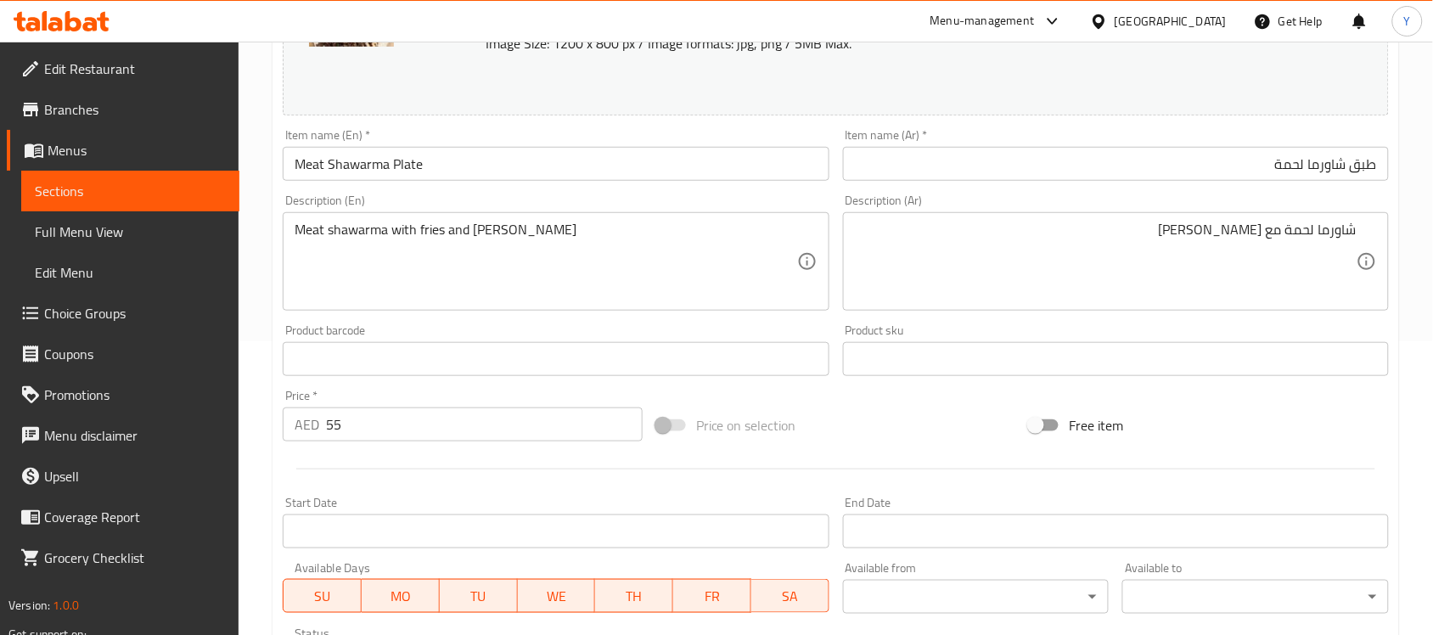
scroll to position [587, 0]
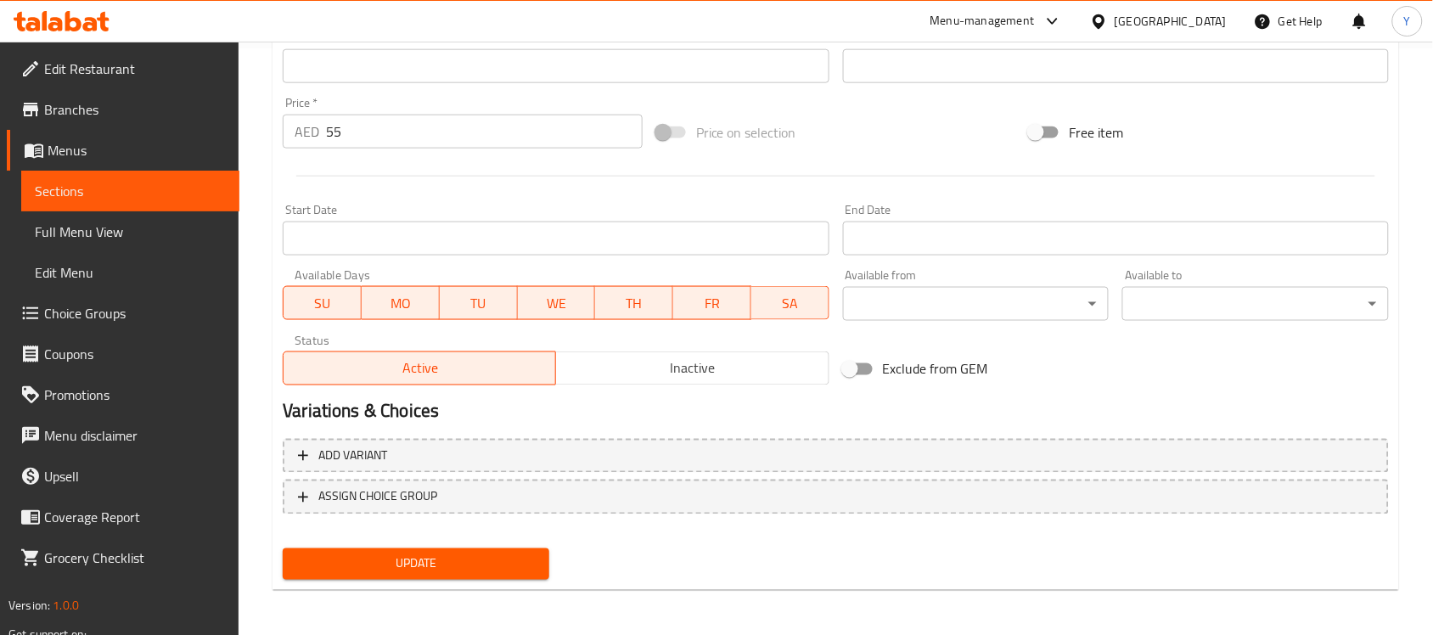
click at [520, 577] on button "Update" at bounding box center [416, 564] width 267 height 31
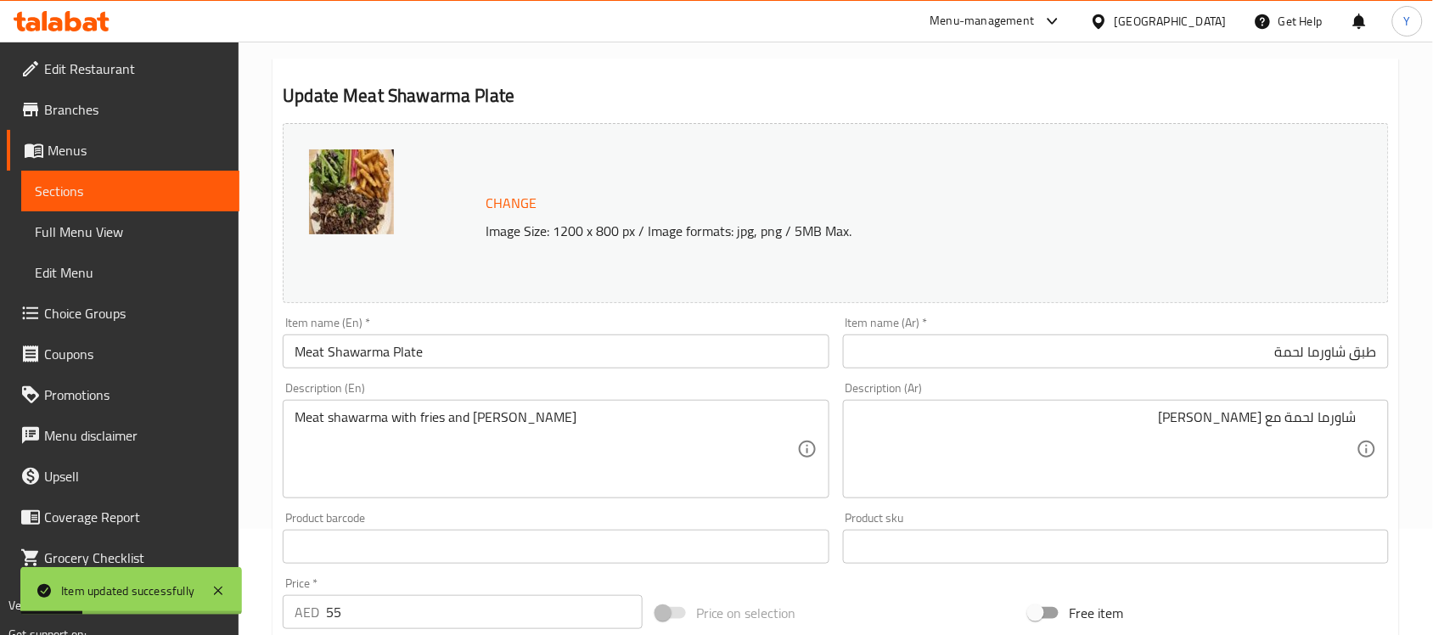
scroll to position [0, 0]
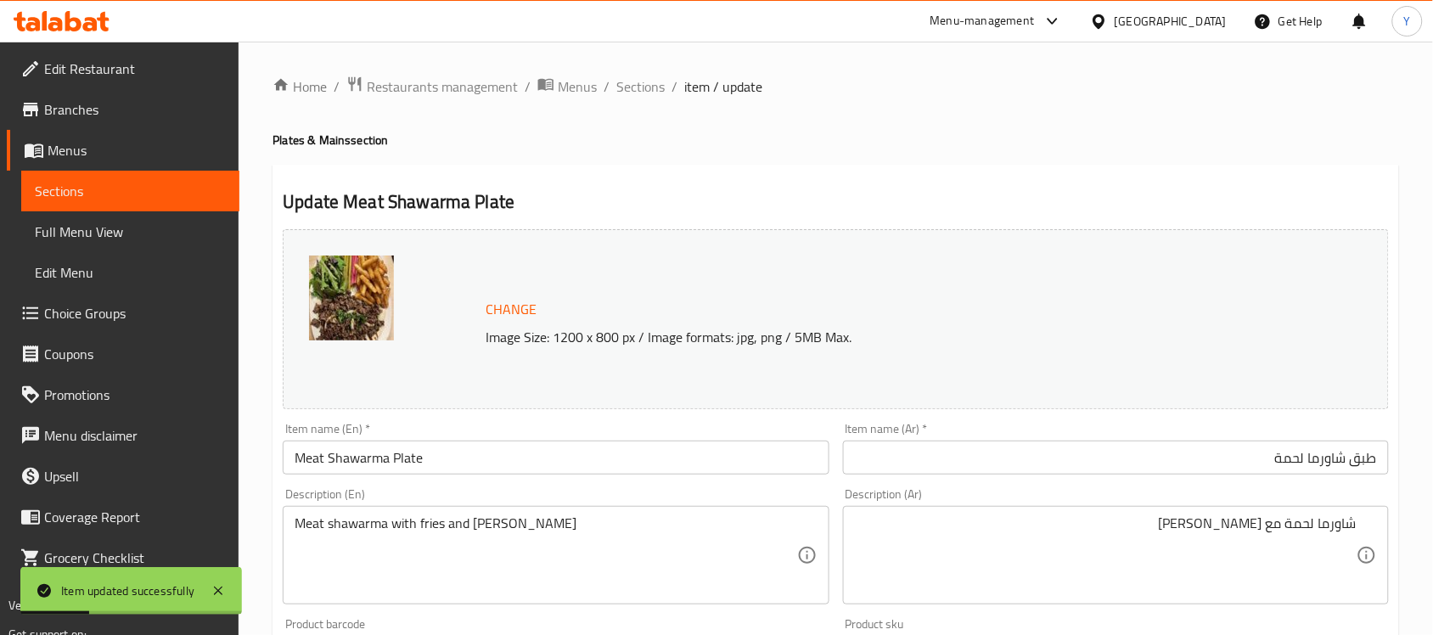
click at [656, 91] on span "Sections" at bounding box center [640, 86] width 48 height 20
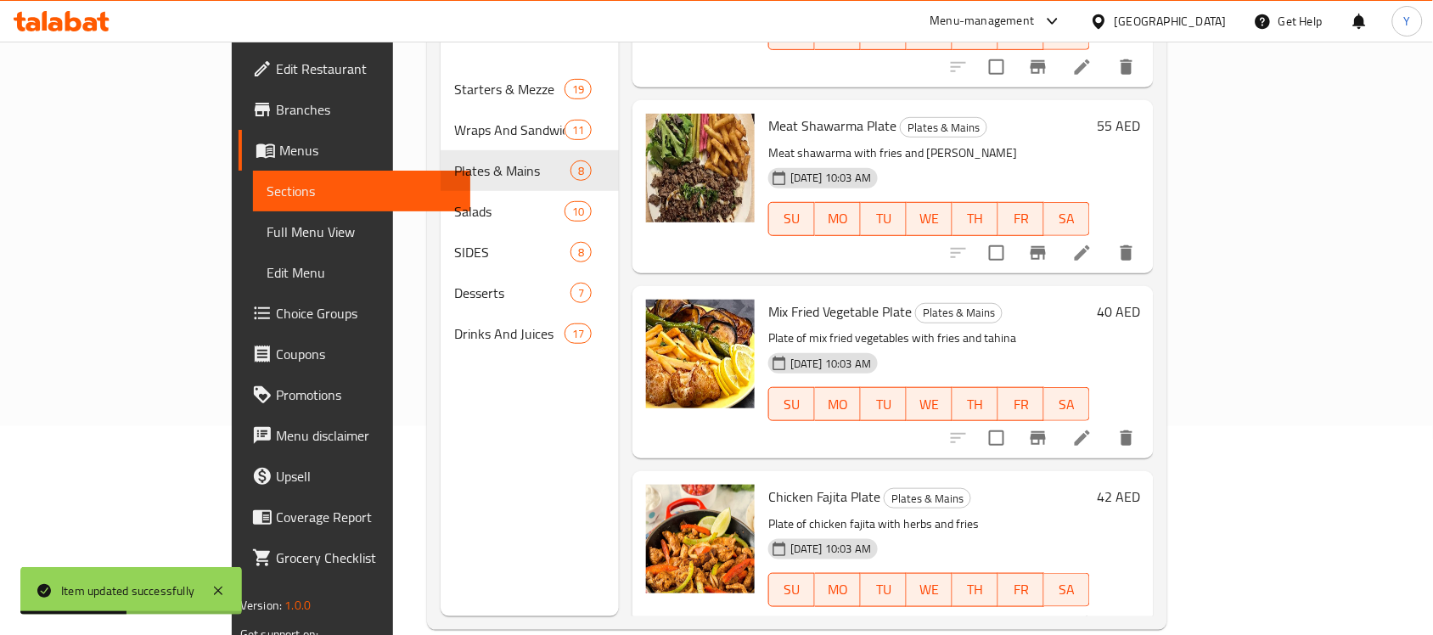
scroll to position [212, 0]
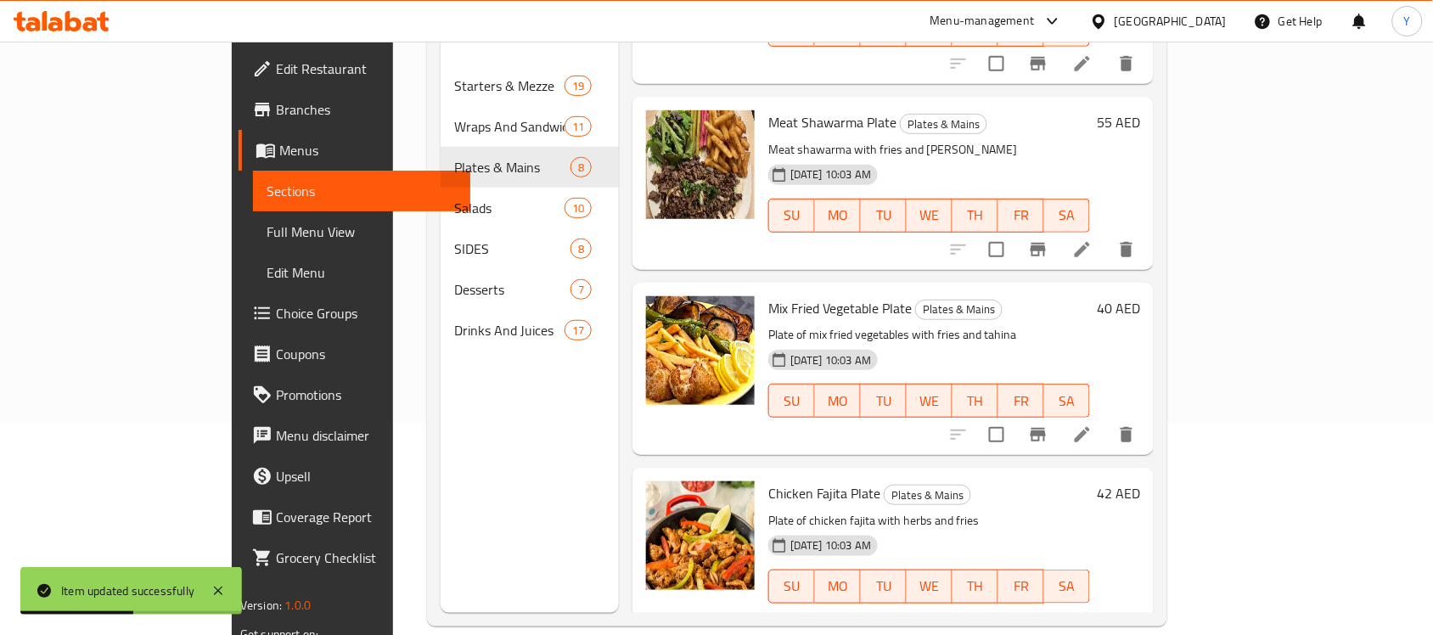
click at [1090, 427] on icon at bounding box center [1082, 434] width 15 height 15
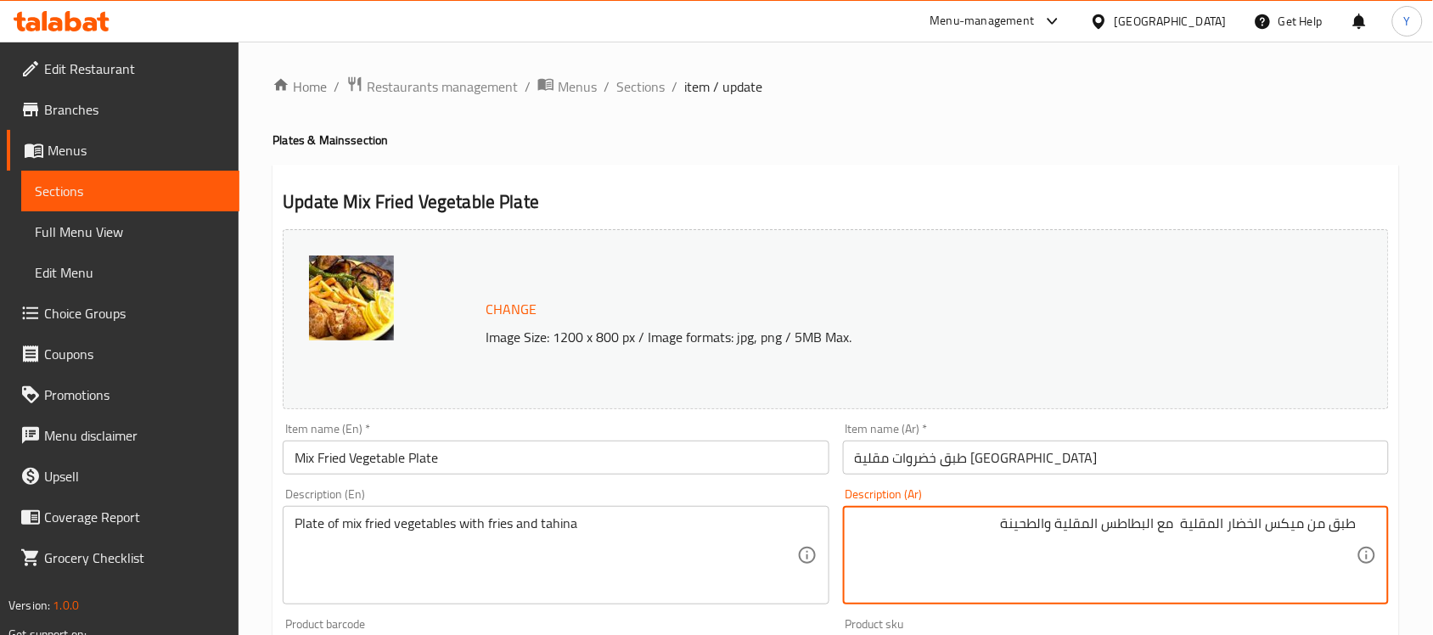
click at [1255, 529] on textarea "طبق من ميكس الخضار المقلية مع البطاطس المقلية والطحينة" at bounding box center [1106, 555] width 502 height 81
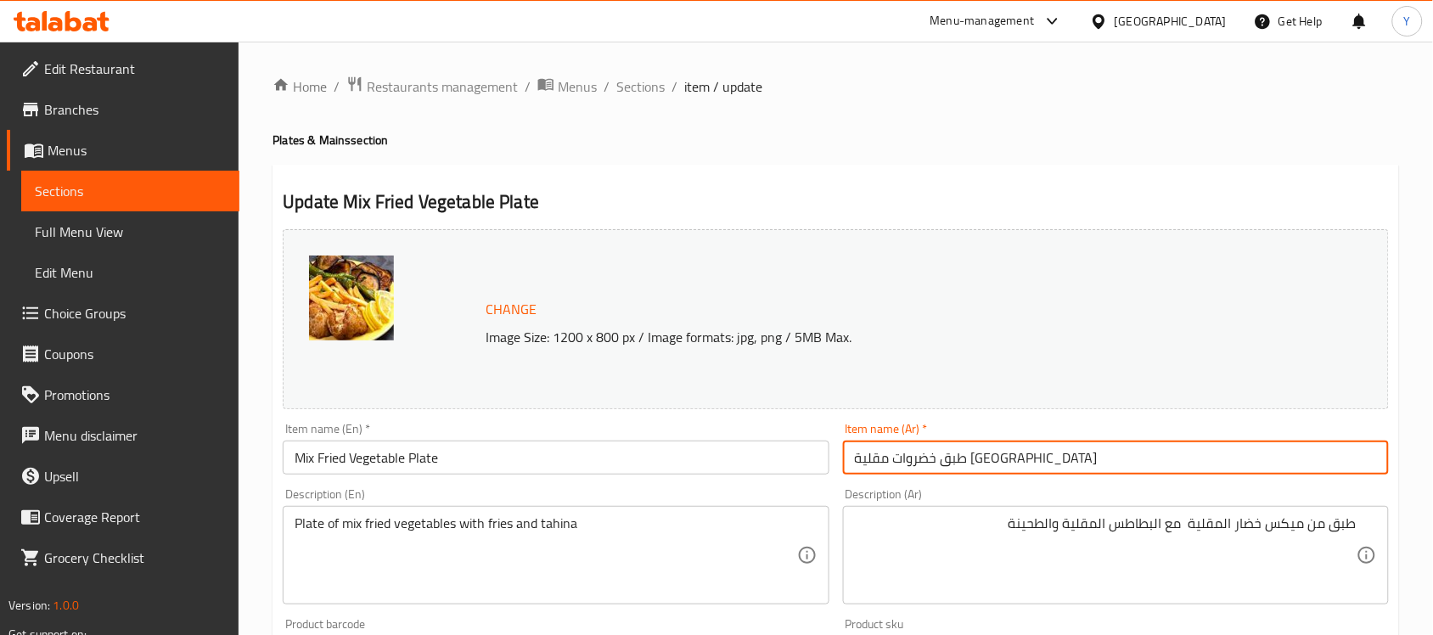
click at [962, 461] on input "طبق خضروات مقلية [GEOGRAPHIC_DATA]" at bounding box center [1116, 458] width 546 height 34
click at [1255, 525] on textarea "طبق من ميكس خضار المقلية مع البطاطس المقلية والطحينة" at bounding box center [1106, 555] width 502 height 81
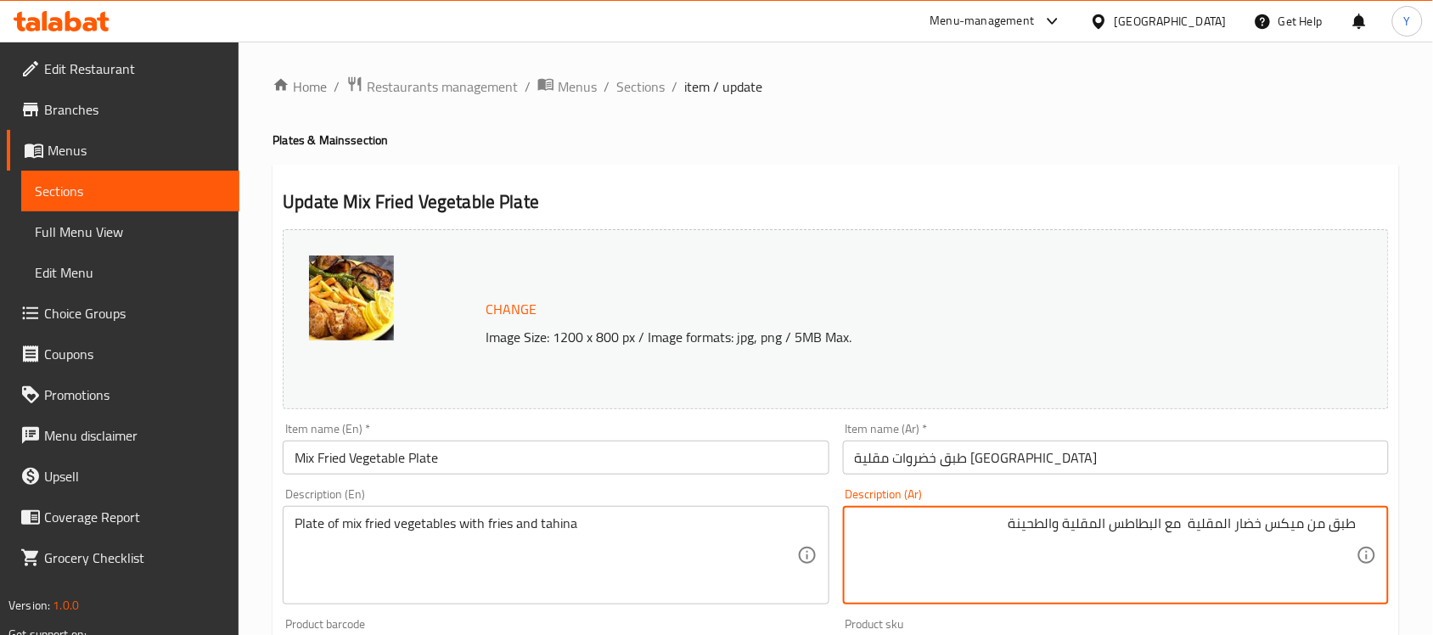
paste textarea "وات"
type textarea "طبق من ميكس خضروات مقلية مع [PERSON_NAME] وطحينة"
click at [1155, 128] on div "Home / Restaurants management / Menus / Sections / item / update Plates & Mains…" at bounding box center [836, 633] width 1127 height 1115
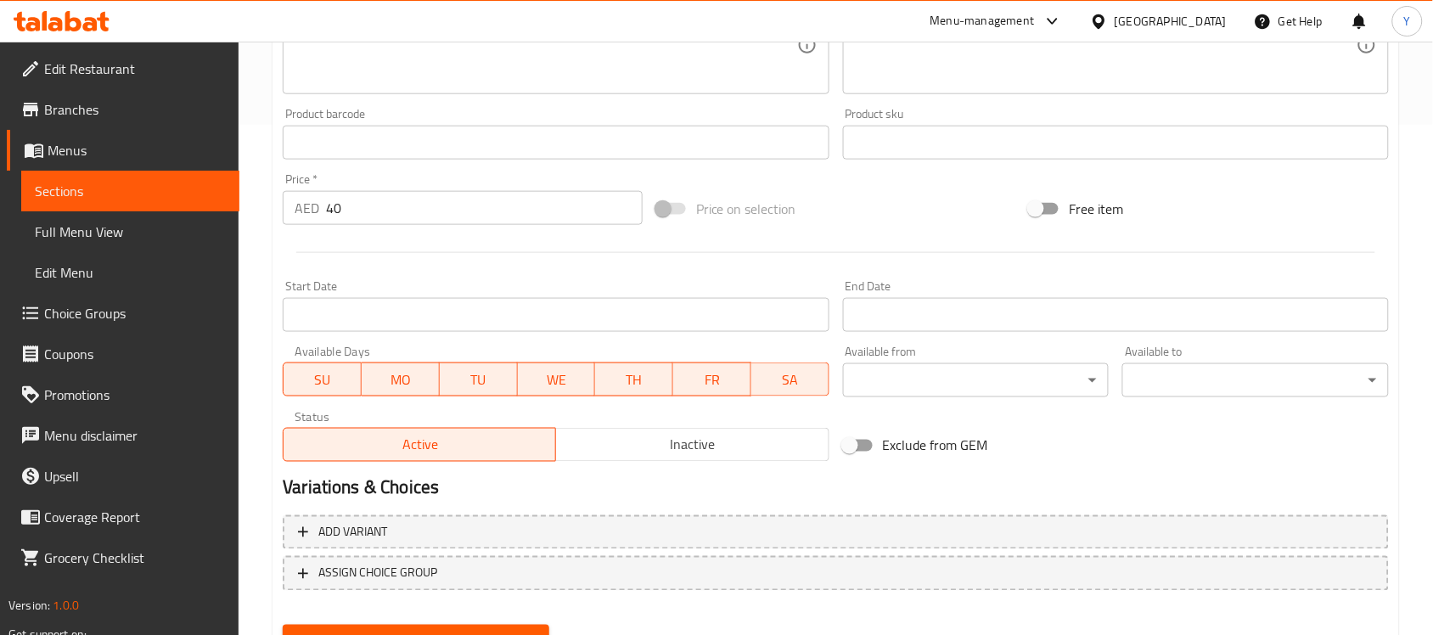
scroll to position [587, 0]
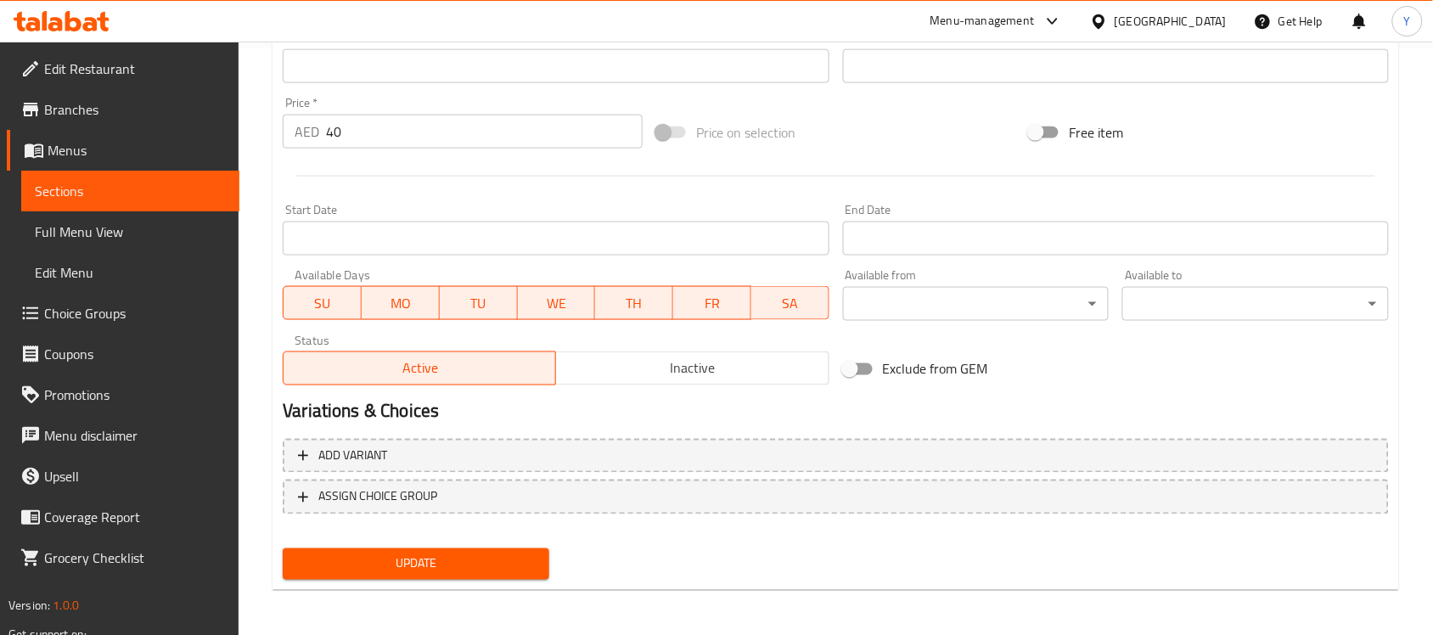
click at [453, 571] on span "Update" at bounding box center [415, 564] width 239 height 21
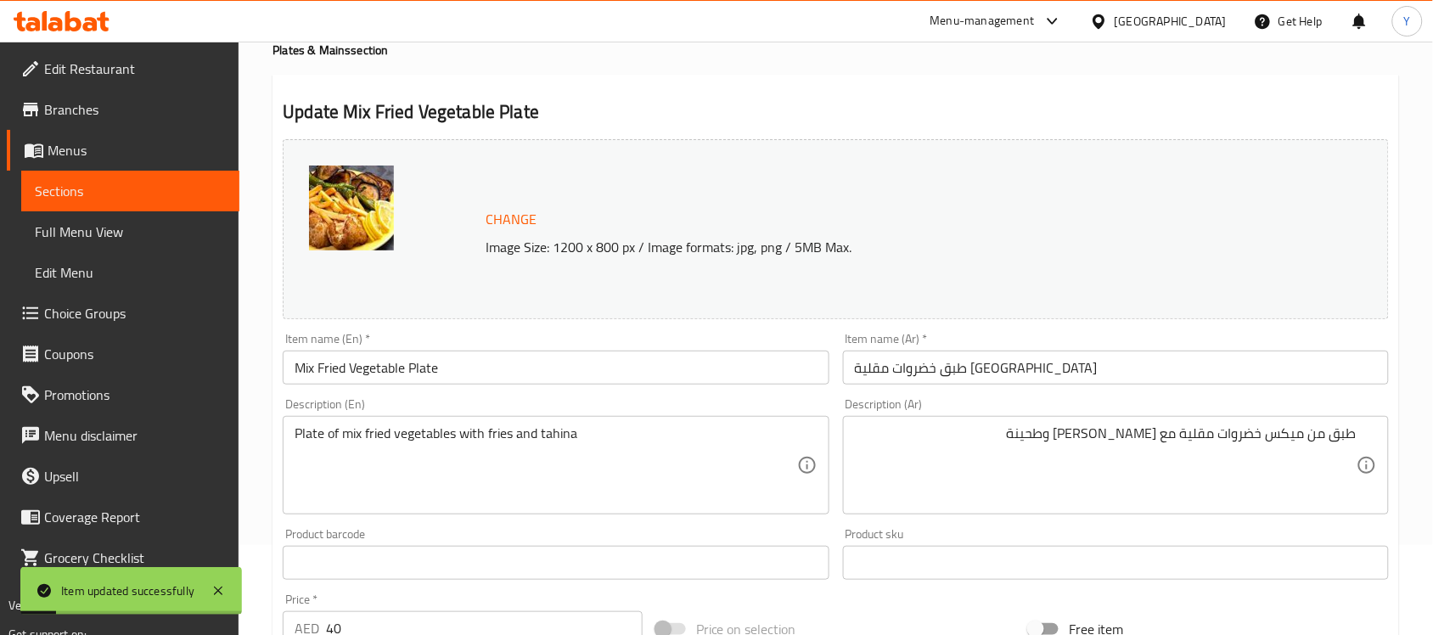
scroll to position [0, 0]
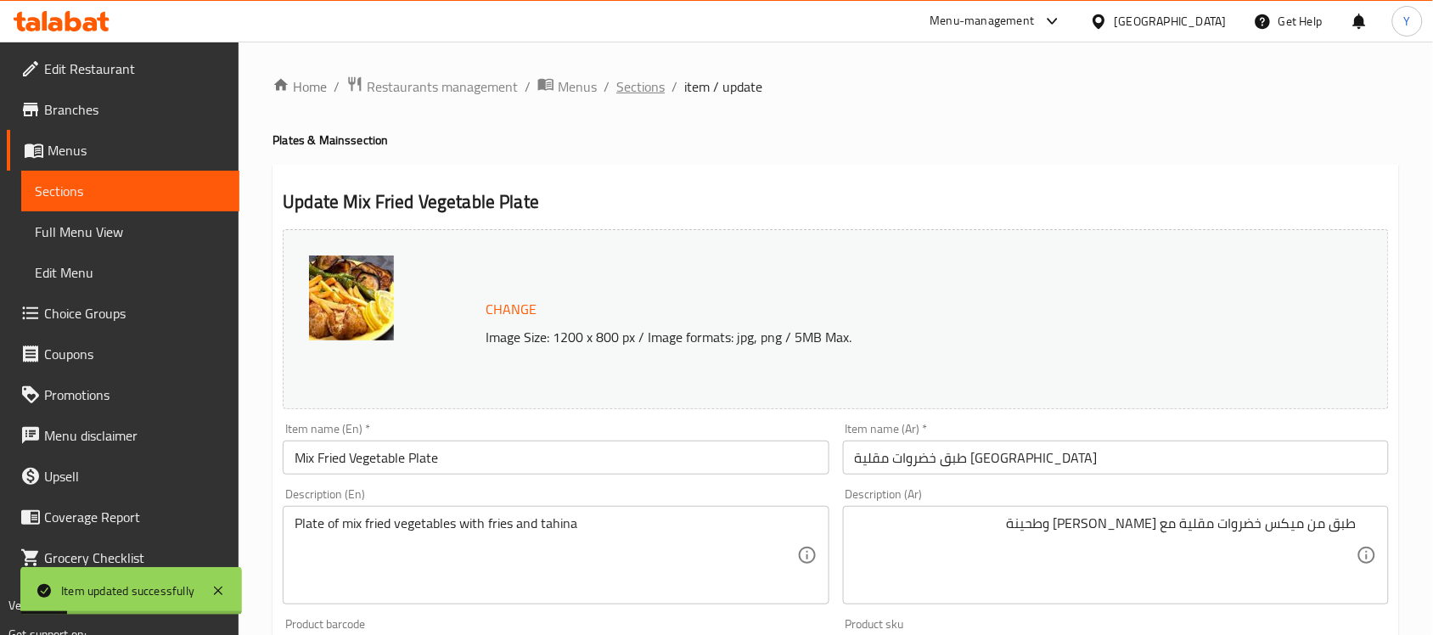
click at [646, 82] on span "Sections" at bounding box center [640, 86] width 48 height 20
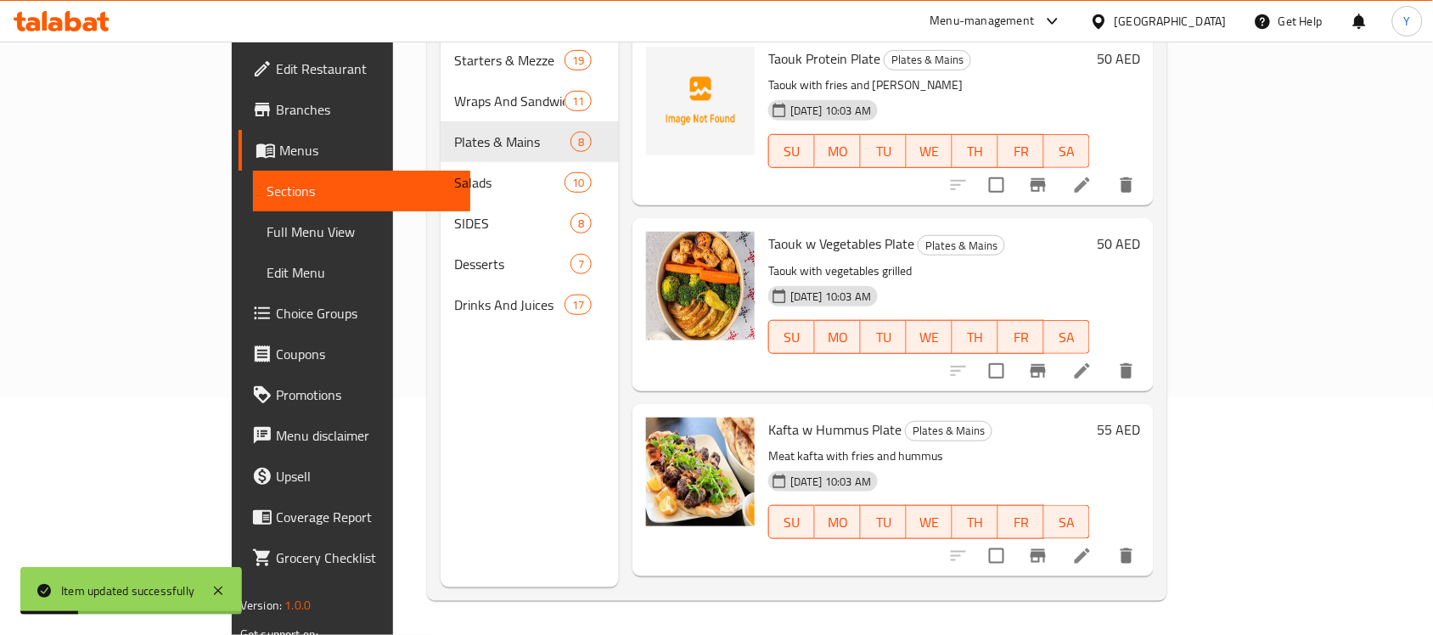
scroll to position [889, 0]
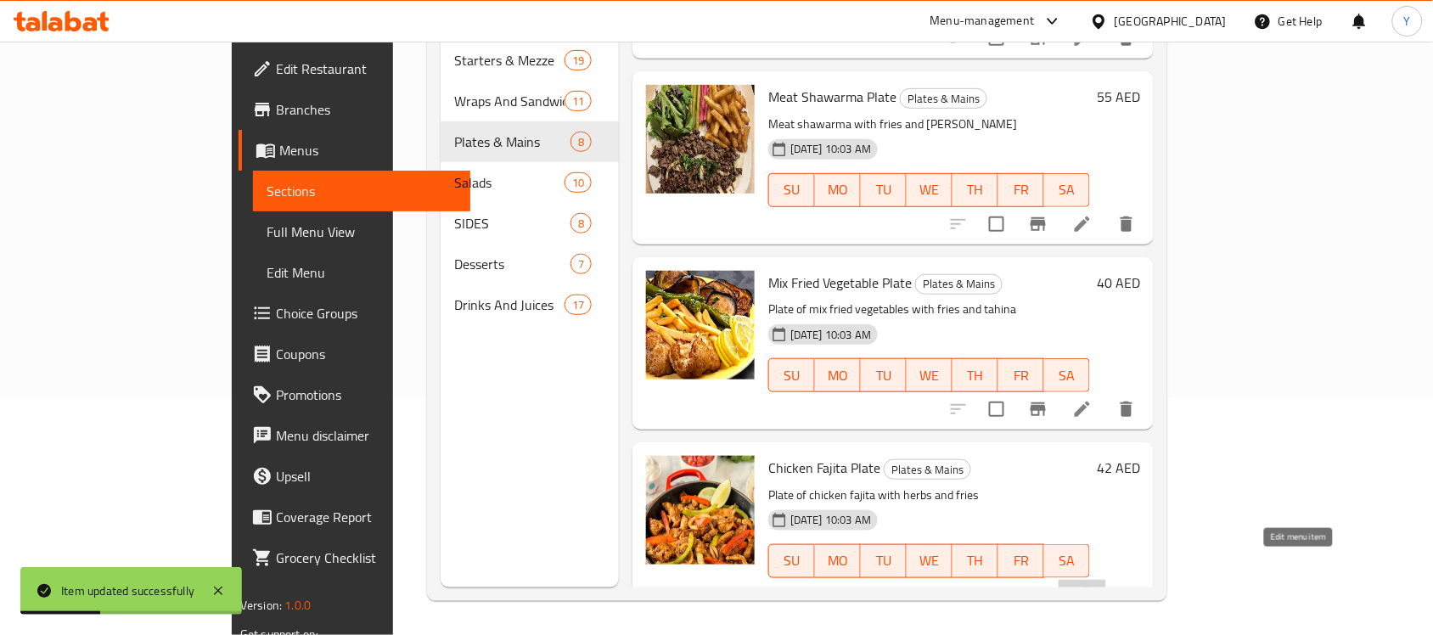
click at [1093, 585] on icon at bounding box center [1082, 595] width 20 height 20
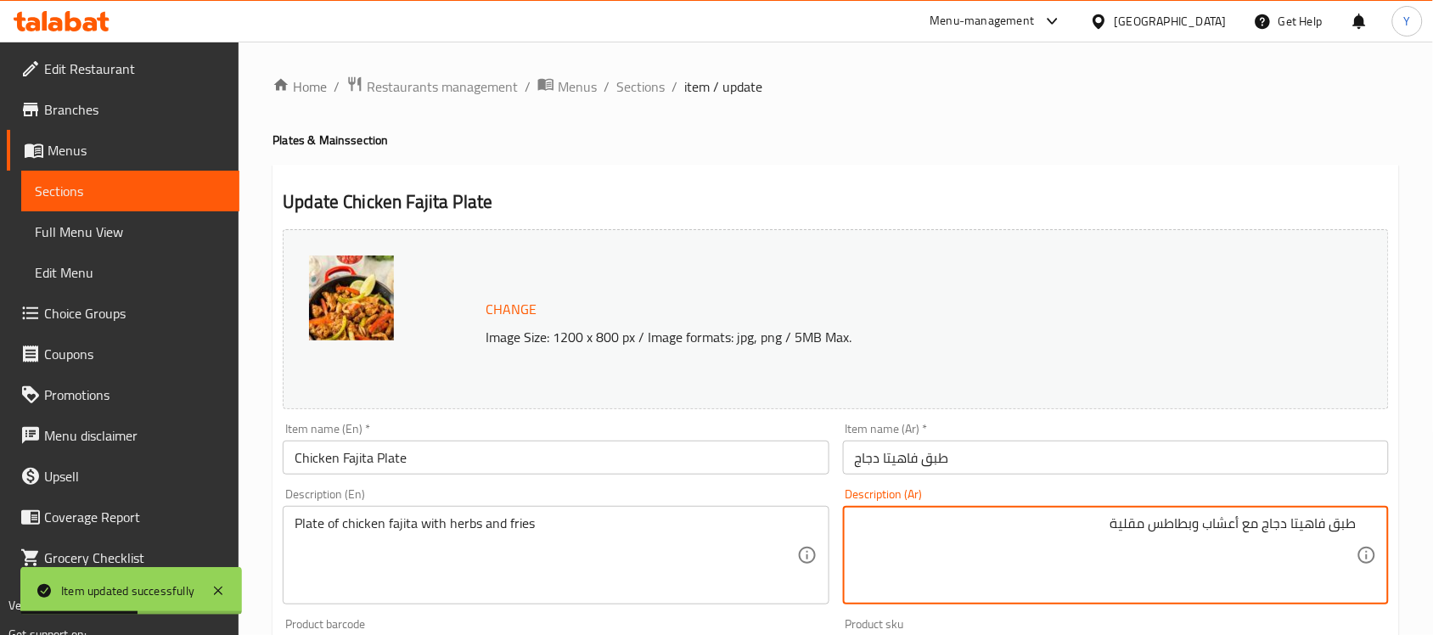
click at [1338, 521] on textarea "طبق فاهيتا دجاج مع أعشاب وبطاطس مقلية" at bounding box center [1106, 555] width 502 height 81
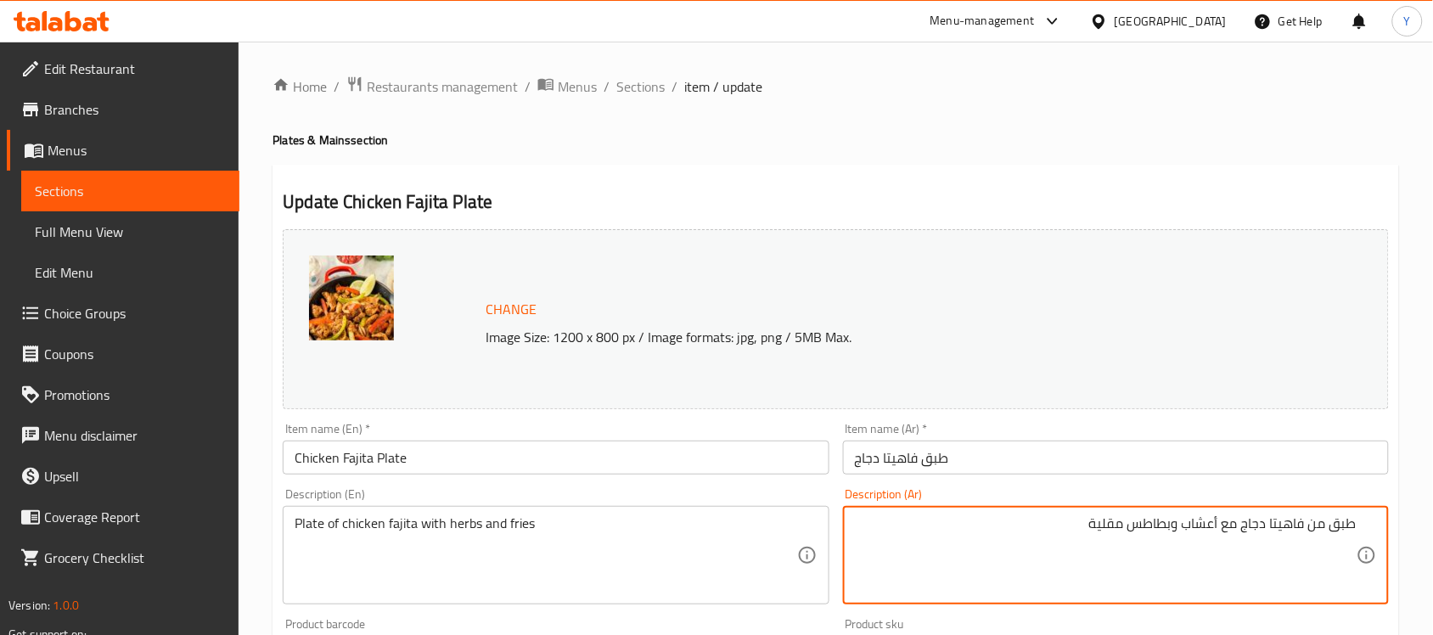
drag, startPoint x: 714, startPoint y: 533, endPoint x: 484, endPoint y: 553, distance: 230.9
click at [505, 550] on div "Change Image Size: 1200 x 800 px / Image formats: jpg, png / 5MB Max. Item name…" at bounding box center [836, 600] width 1120 height 757
type textarea "طبق من فاهيتا دجاج مع أعشاب وفرايز"
click at [977, 138] on h4 "Plates & Mains section" at bounding box center [836, 140] width 1127 height 17
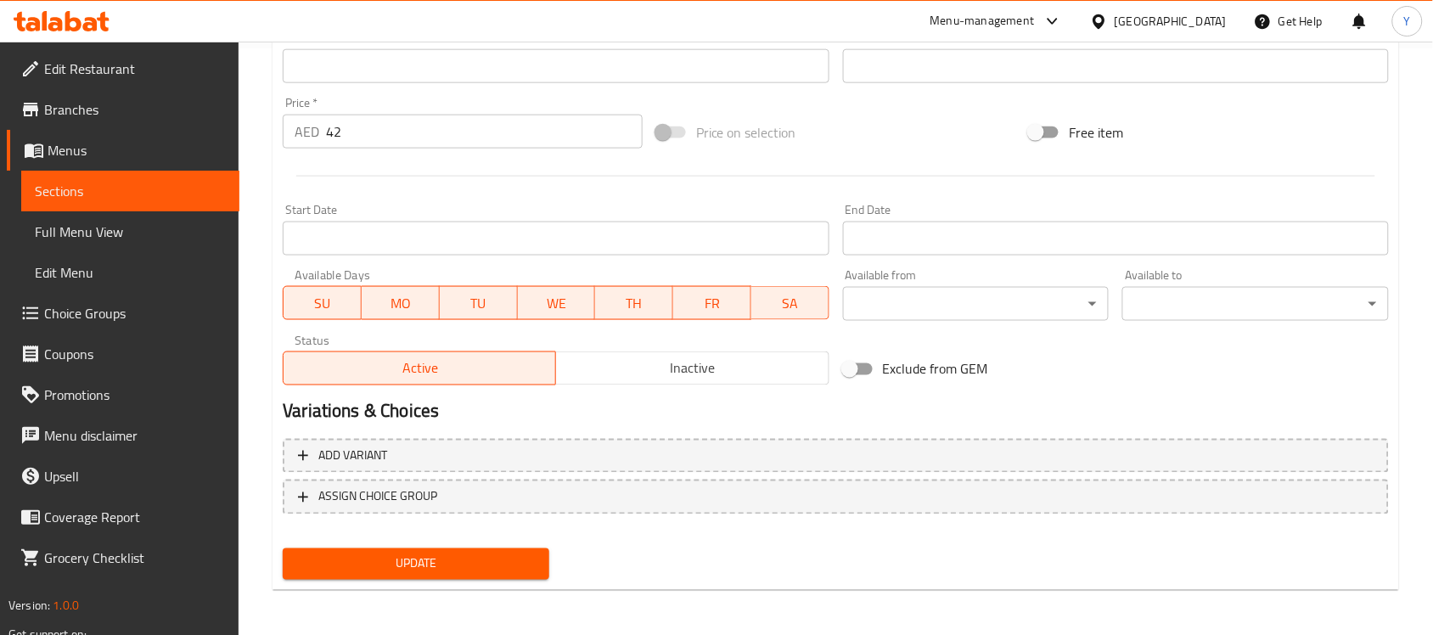
click at [498, 554] on span "Update" at bounding box center [415, 564] width 239 height 21
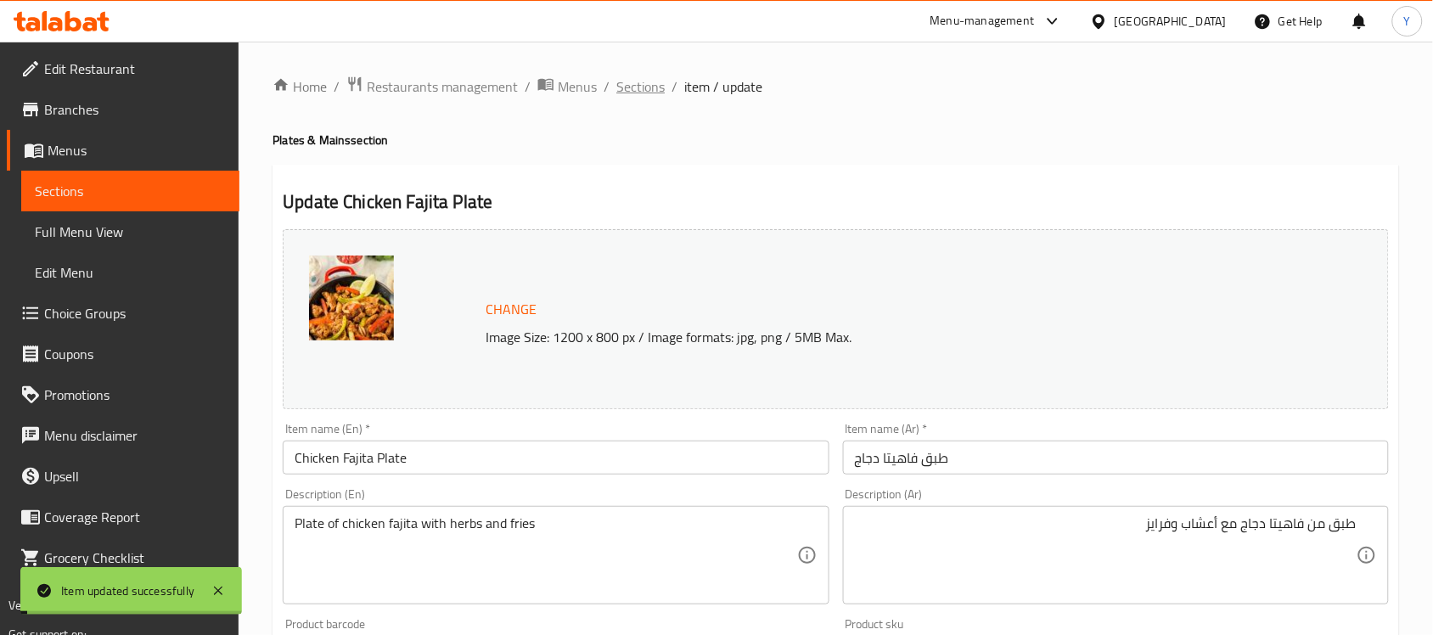
click at [643, 92] on span "Sections" at bounding box center [640, 86] width 48 height 20
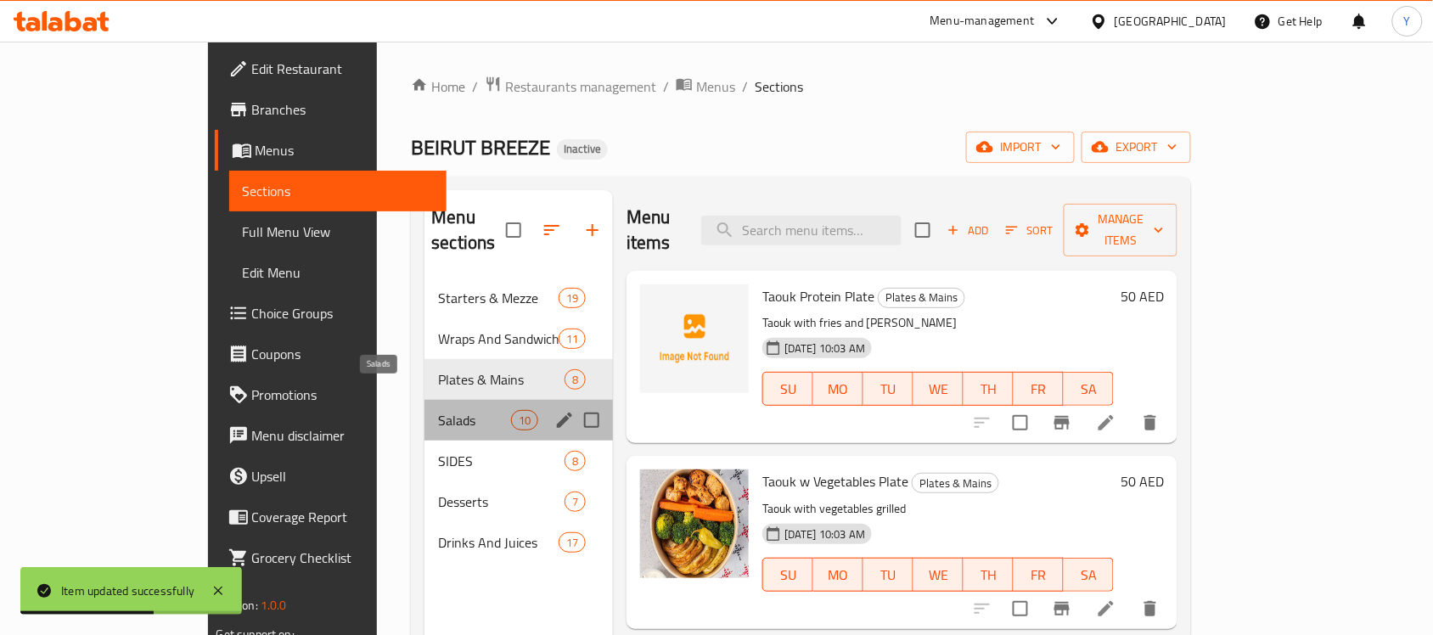
click at [438, 410] on span "Salads" at bounding box center [474, 420] width 72 height 20
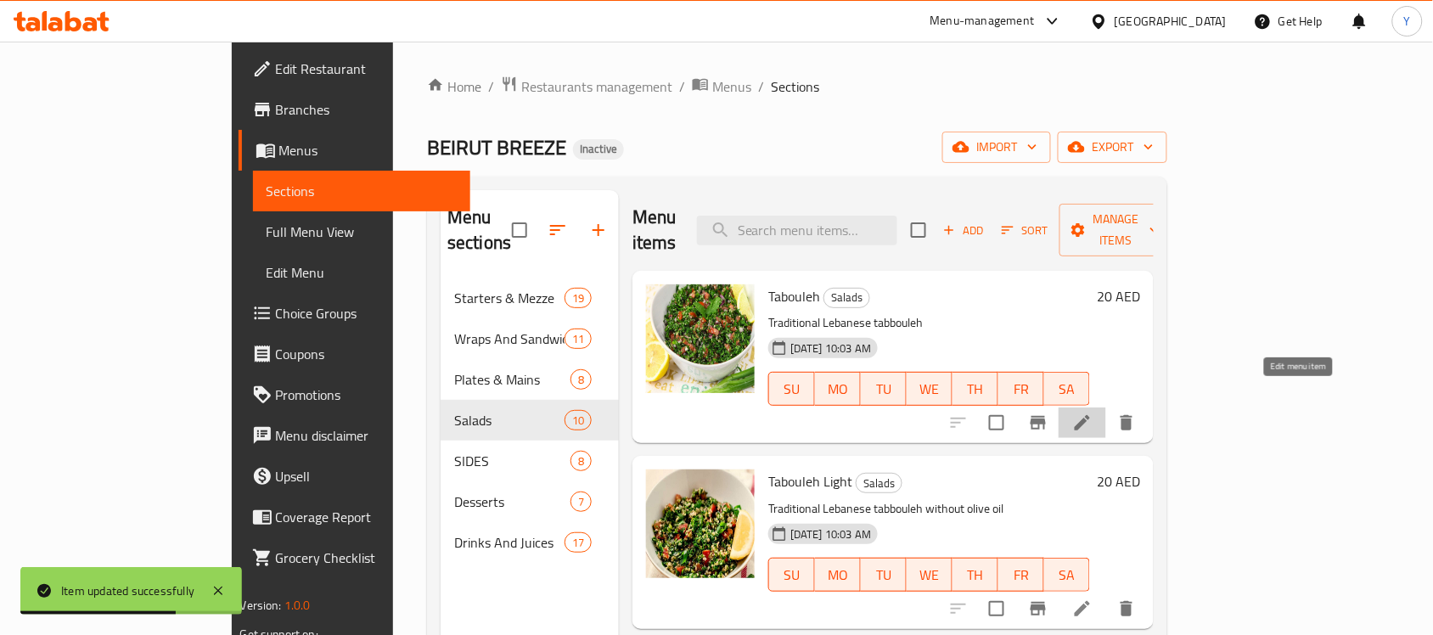
click at [1093, 413] on icon at bounding box center [1082, 423] width 20 height 20
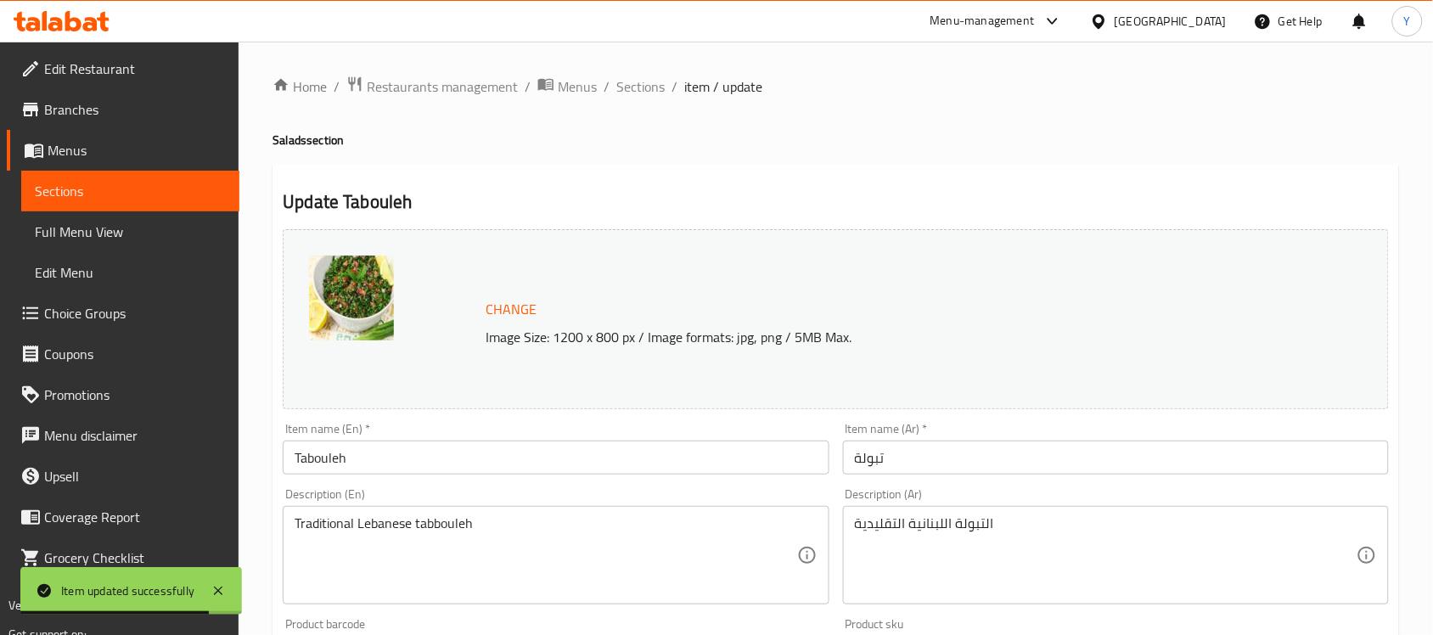
click at [889, 110] on div "Home / Restaurants management / Menus / Sections / item / update Salads section…" at bounding box center [836, 633] width 1127 height 1115
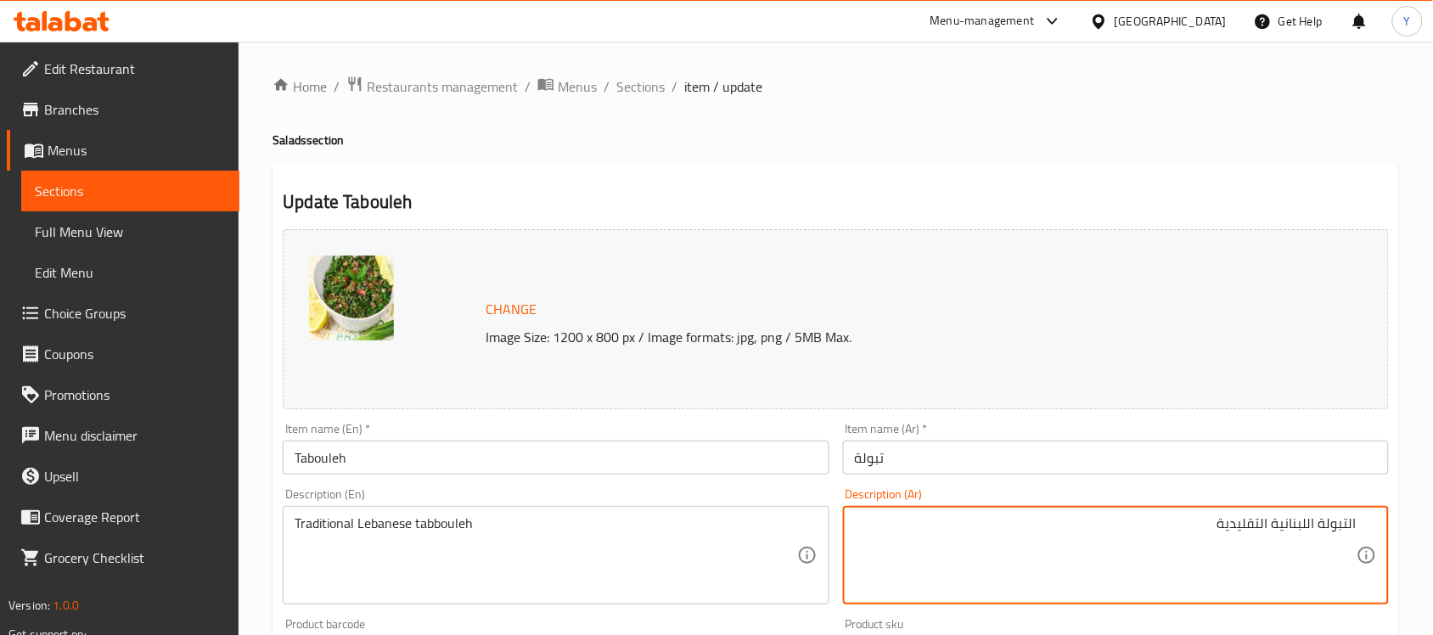
click at [940, 463] on input "تبولة" at bounding box center [1116, 458] width 546 height 34
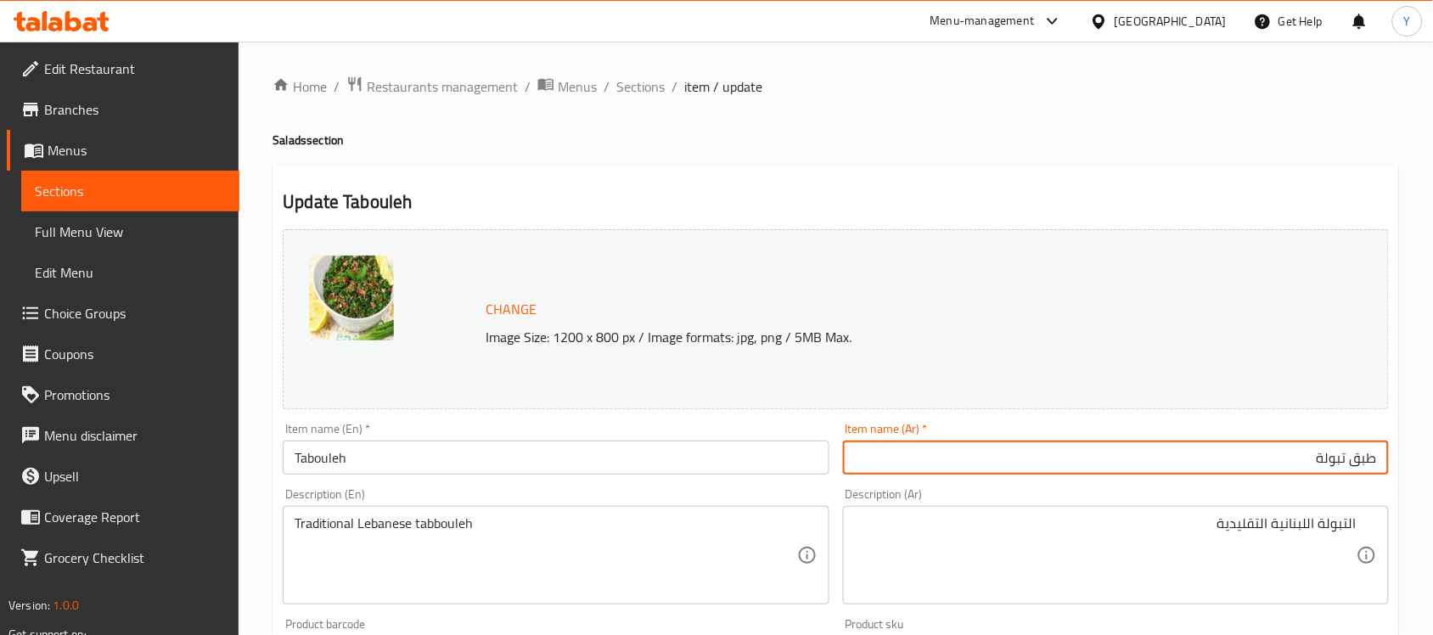
type input "طبق تبولة"
click at [667, 436] on div "Item name (En)   * Tabouleh Item name (En) *" at bounding box center [556, 449] width 546 height 52
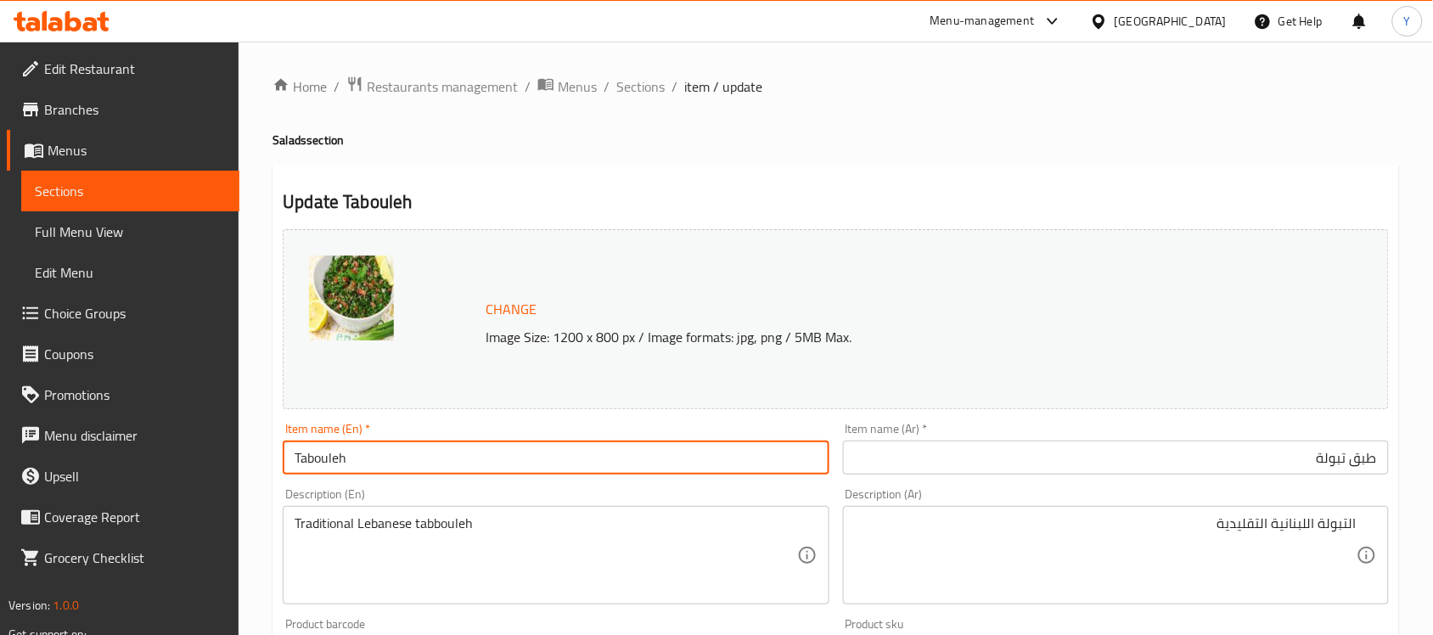
click at [611, 459] on input "Tabouleh" at bounding box center [556, 458] width 546 height 34
type input "Tabouleh Plate"
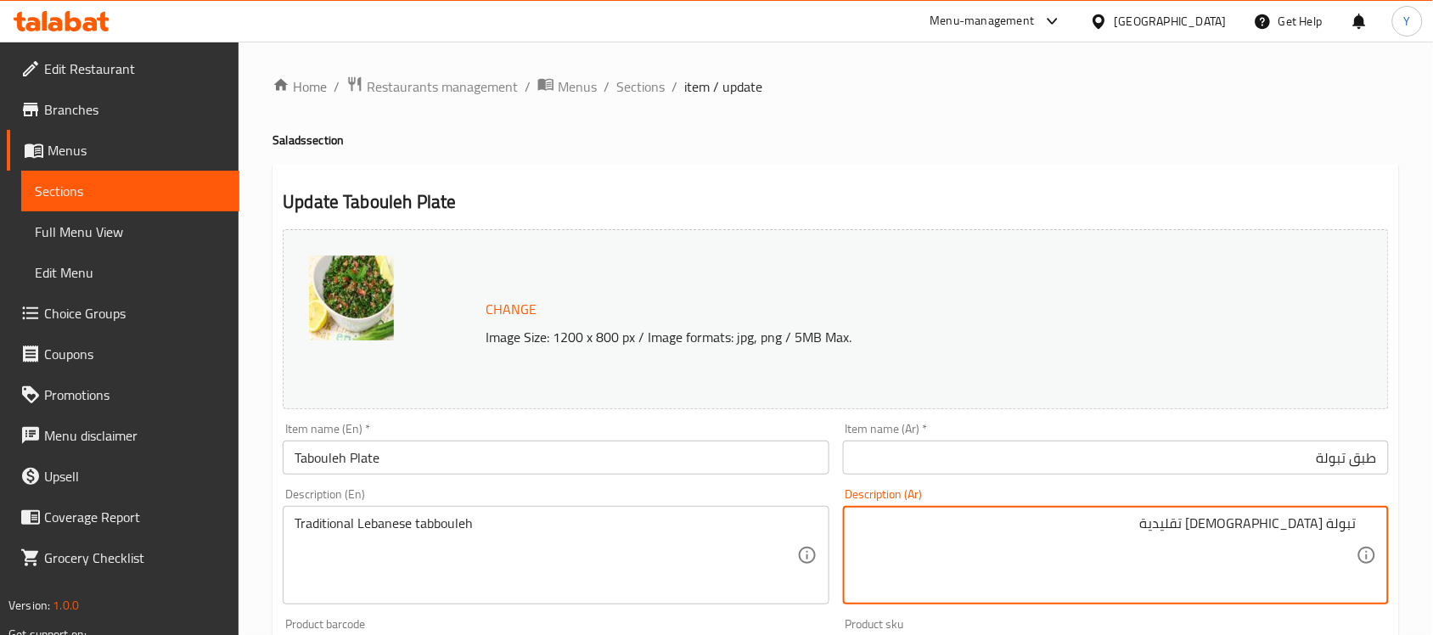
type textarea "تبولة [DEMOGRAPHIC_DATA] تقليدية"
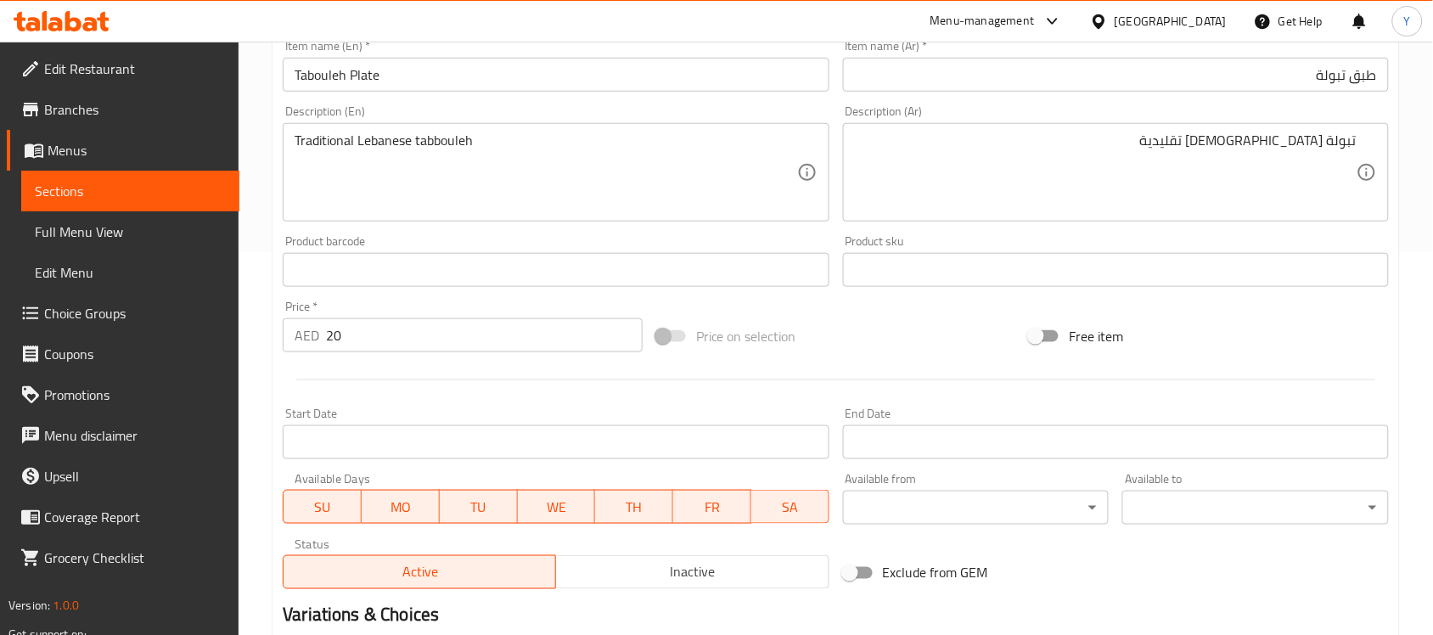
scroll to position [587, 0]
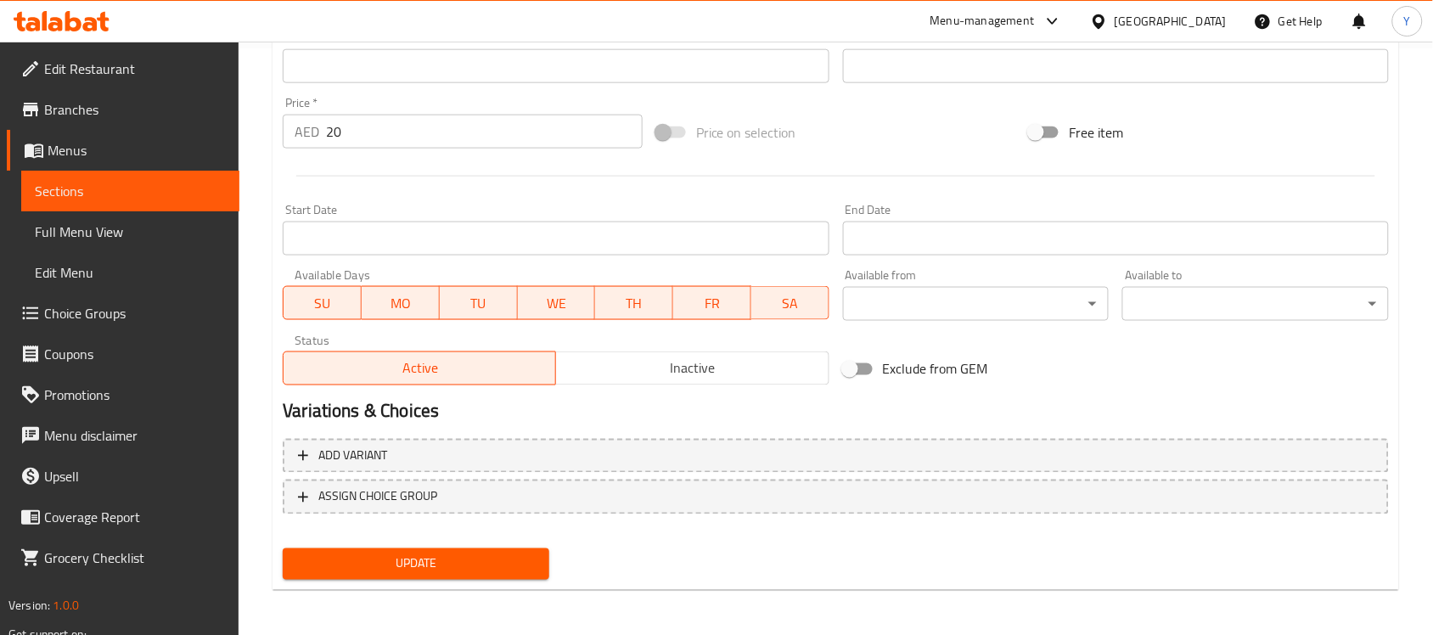
click at [490, 573] on button "Update" at bounding box center [416, 564] width 267 height 31
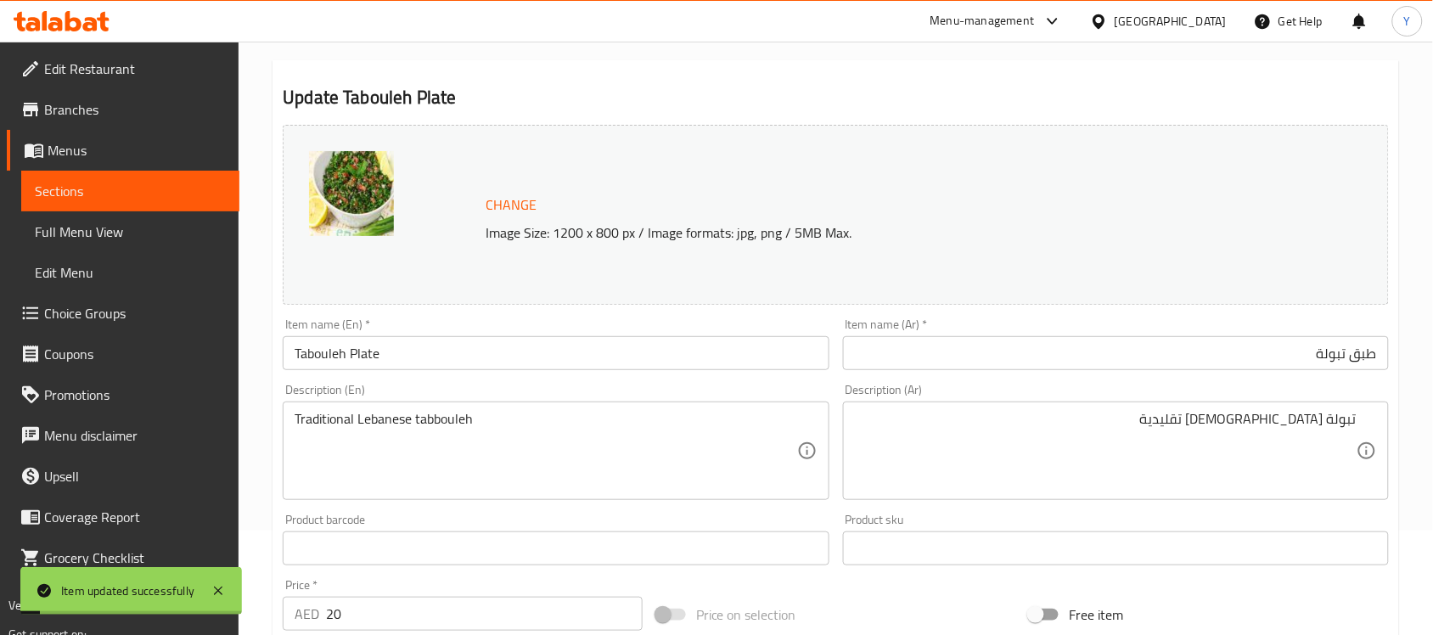
scroll to position [0, 0]
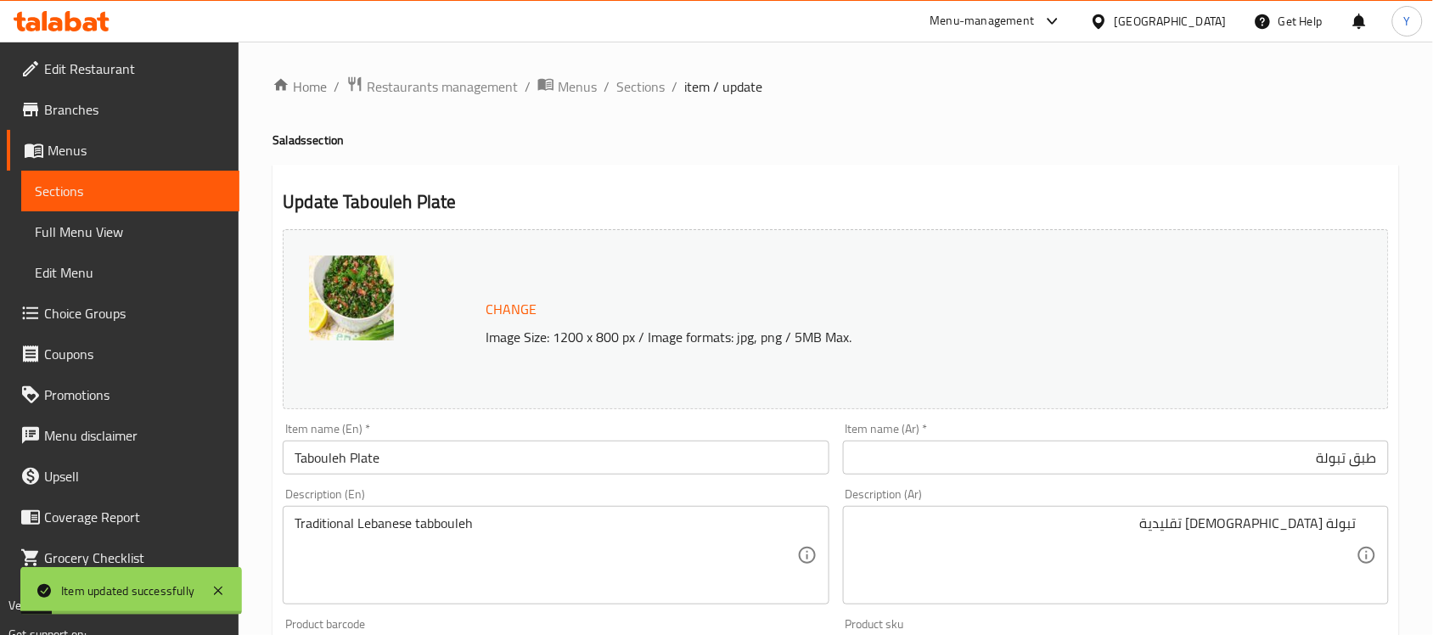
click at [639, 87] on span "Sections" at bounding box center [640, 86] width 48 height 20
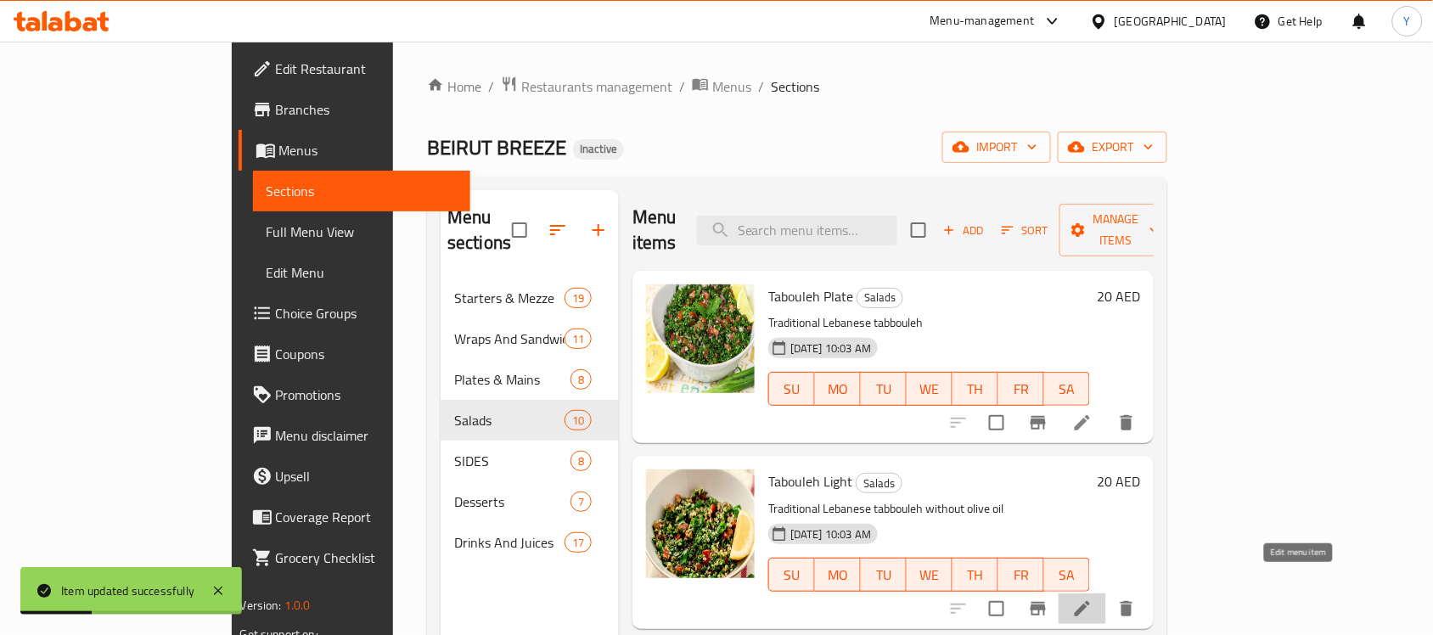
click at [1093, 599] on icon at bounding box center [1082, 609] width 20 height 20
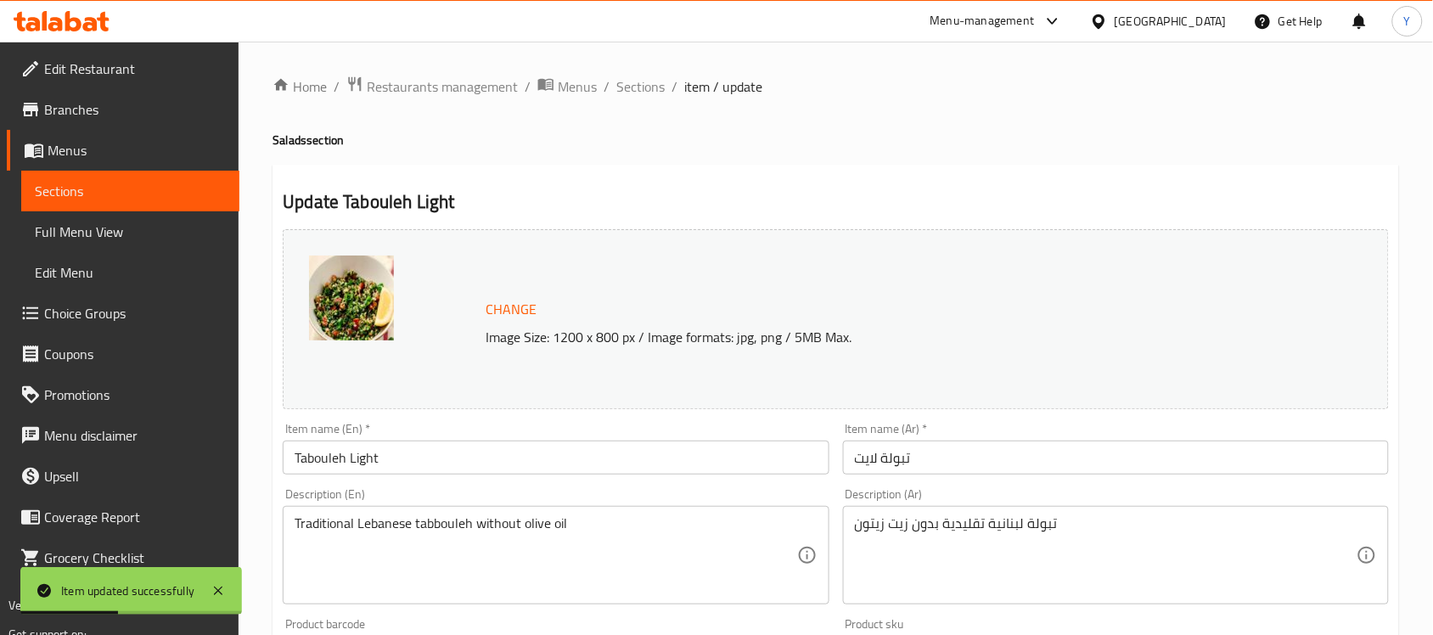
click at [1055, 470] on input "تبولة لايت" at bounding box center [1116, 458] width 546 height 34
click at [1045, 121] on div "Home / Restaurants management / Menus / Sections / item / update Salads section…" at bounding box center [836, 633] width 1127 height 1115
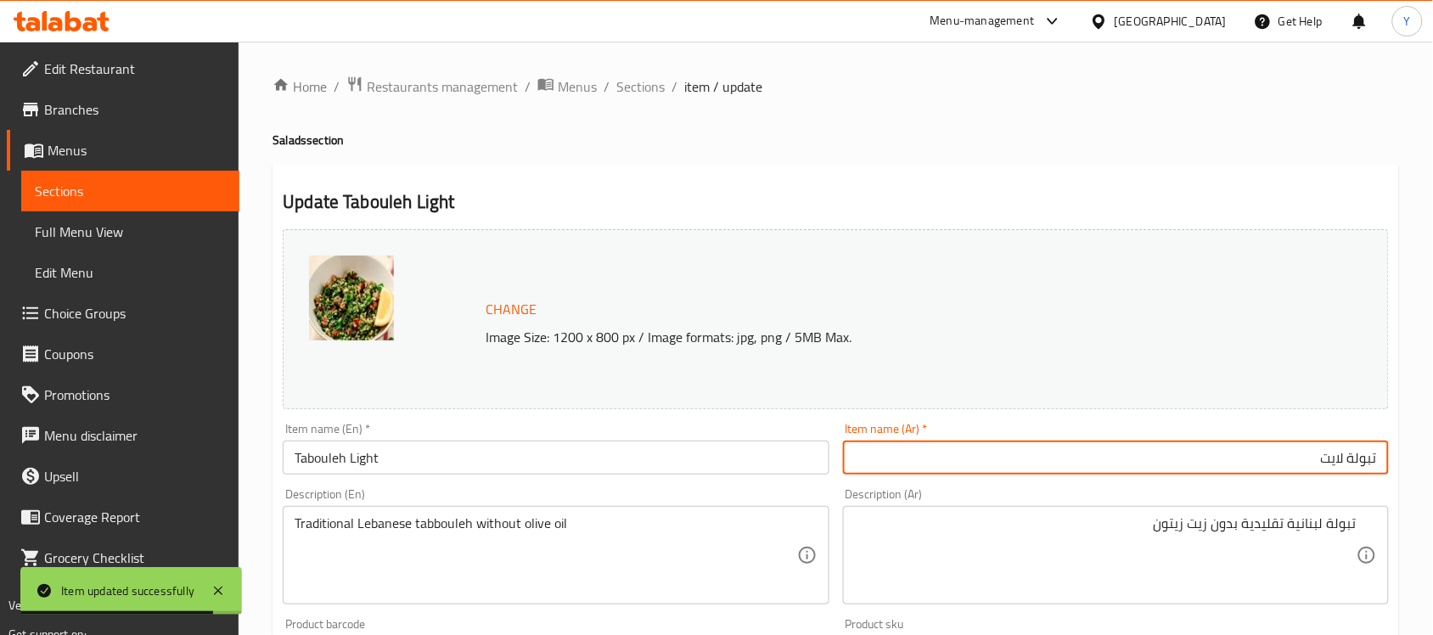
click at [1252, 471] on input "تبولة لايت" at bounding box center [1116, 458] width 546 height 34
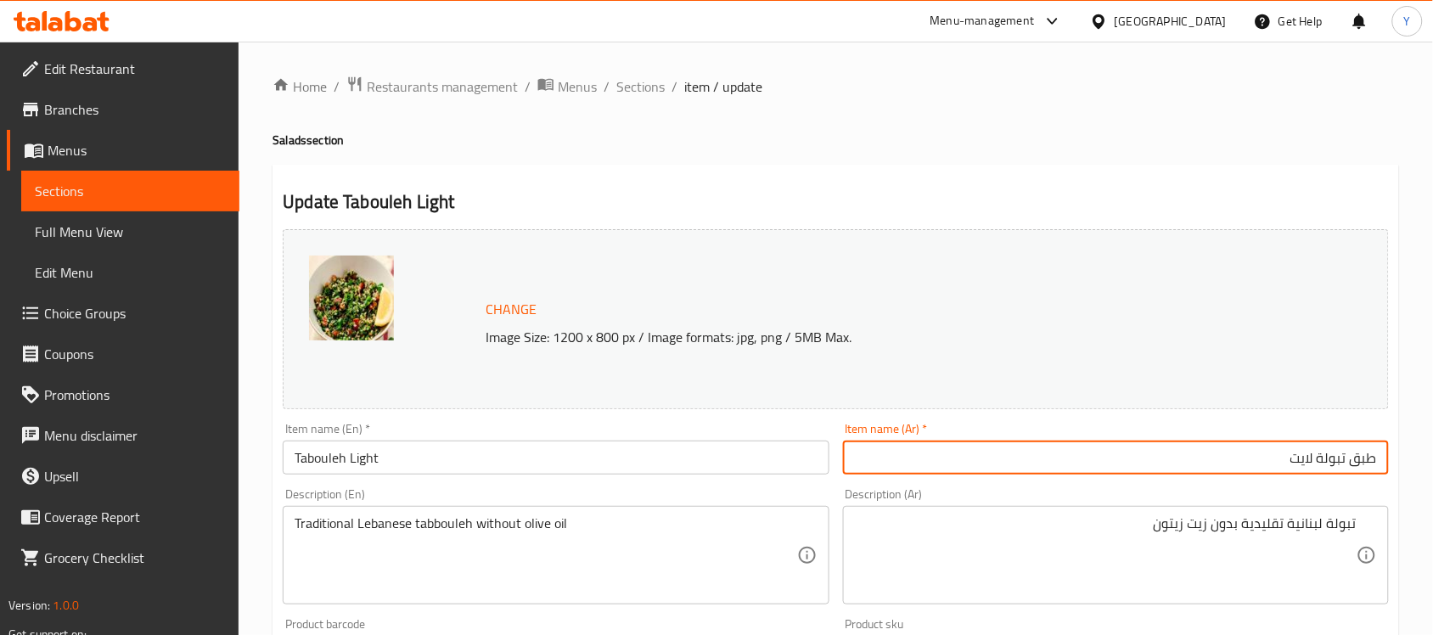
type input "طبق تبولة لايت"
click at [582, 450] on input "Tabouleh Light" at bounding box center [556, 458] width 546 height 34
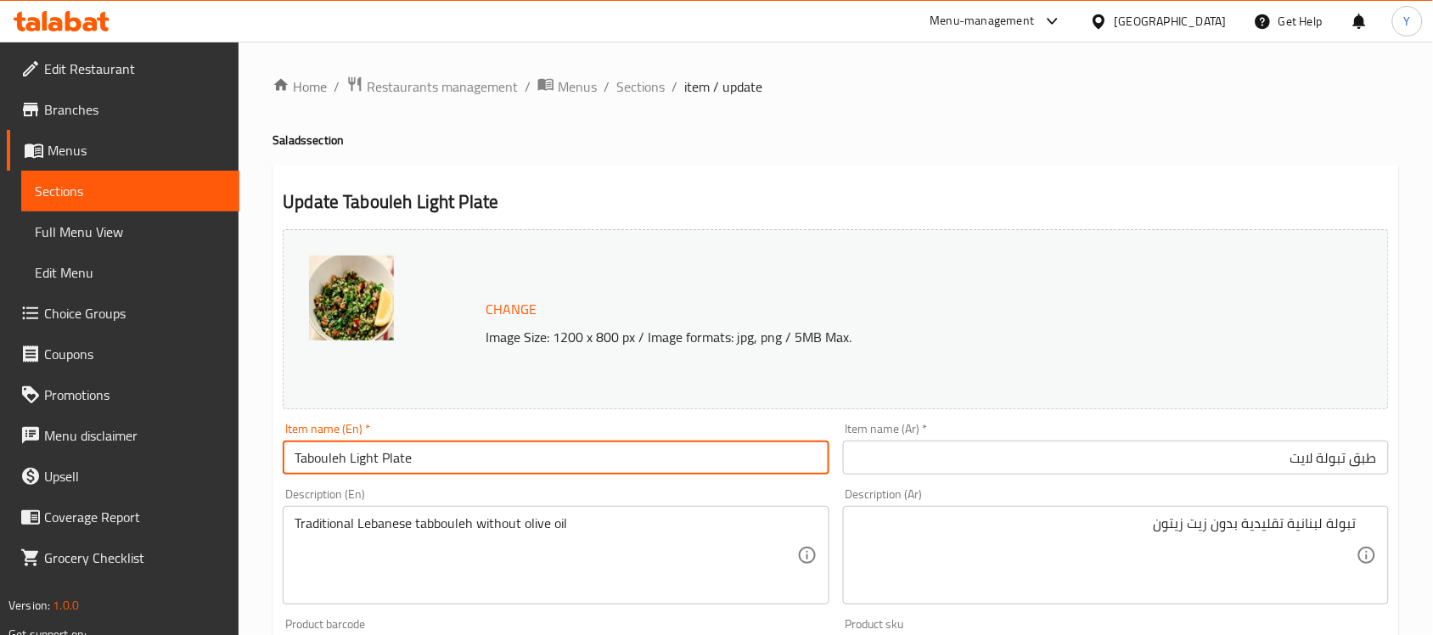
type input "Tabouleh Light Plate"
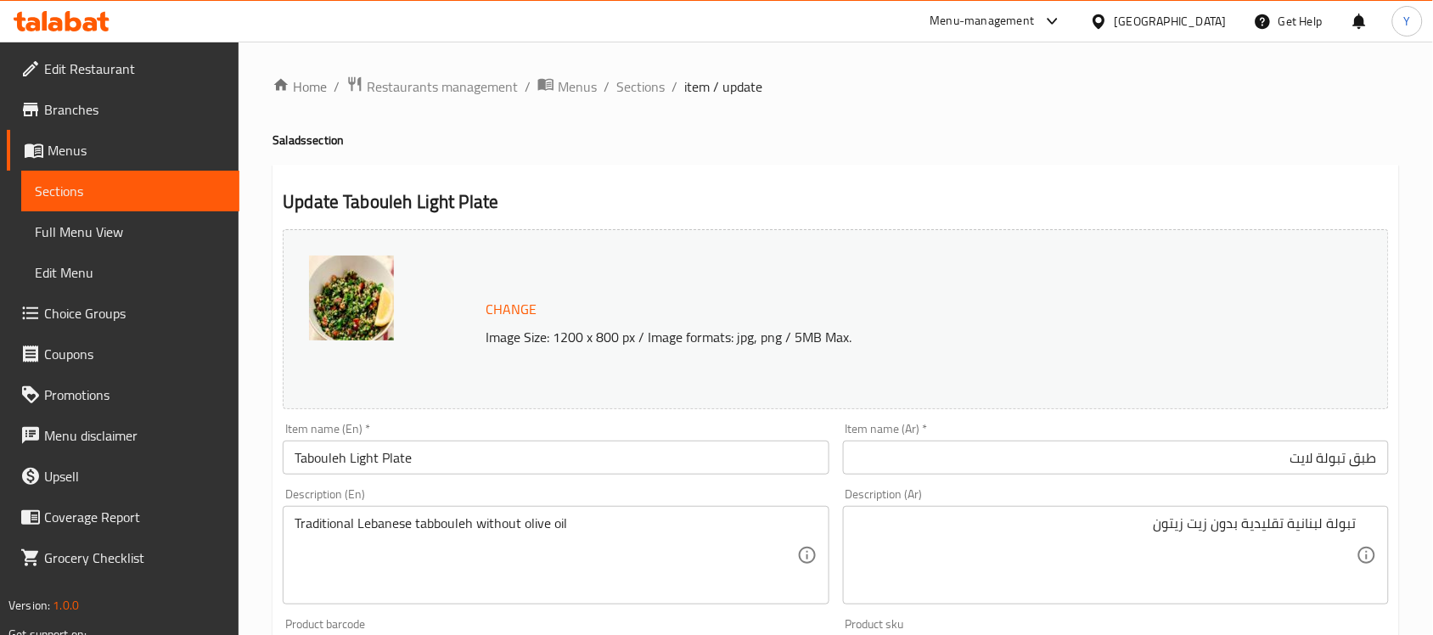
click at [1173, 110] on div "Home / Restaurants management / Menus / Sections / item / update Salads section…" at bounding box center [836, 633] width 1127 height 1115
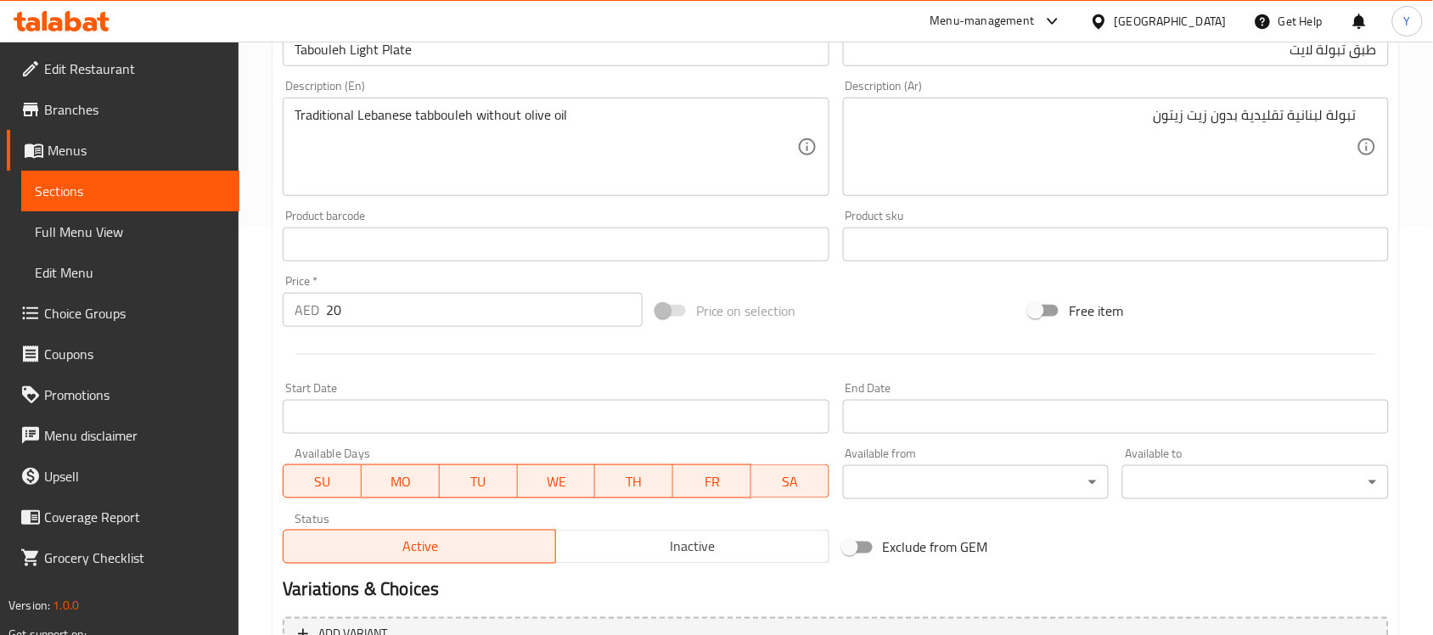
scroll to position [587, 0]
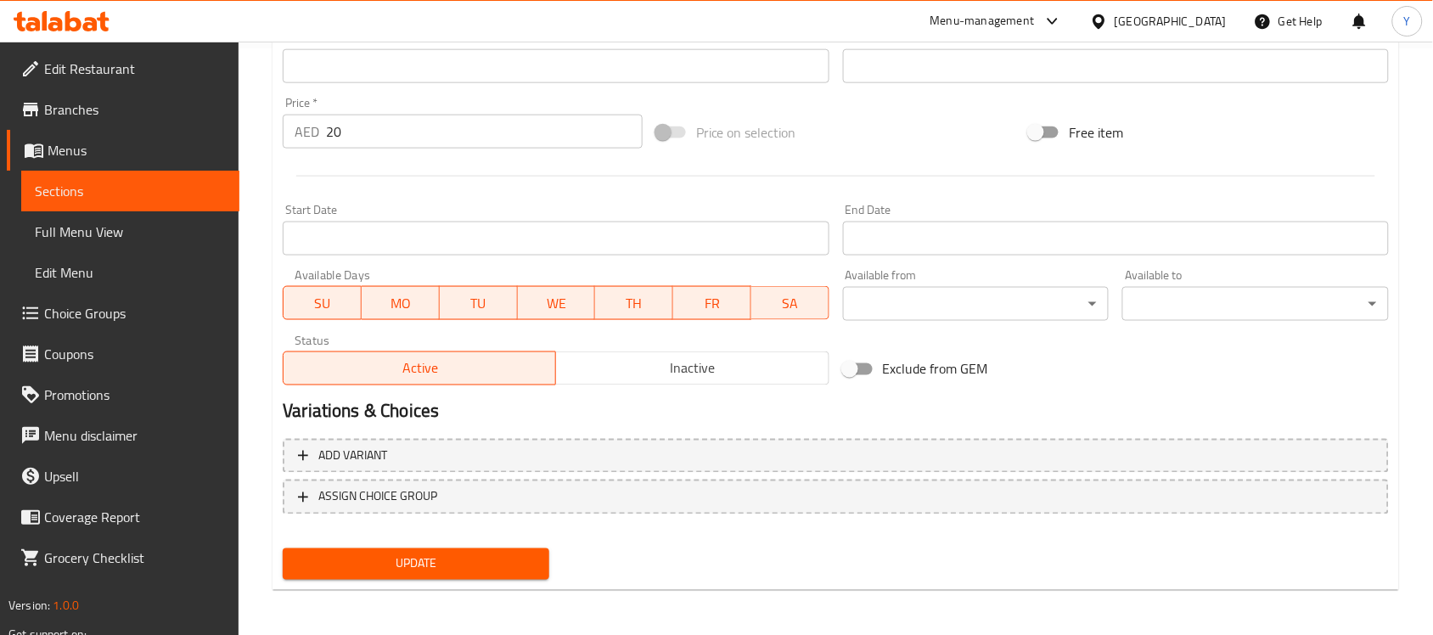
click at [484, 574] on button "Update" at bounding box center [416, 564] width 267 height 31
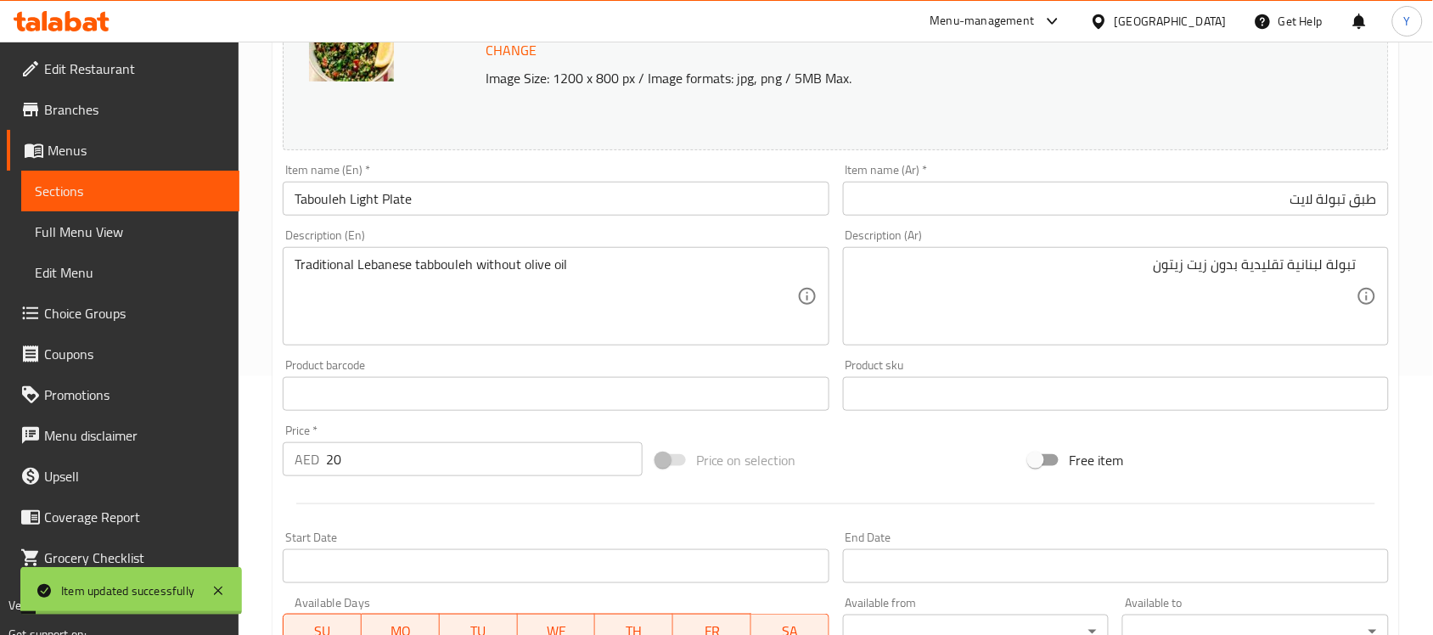
scroll to position [0, 0]
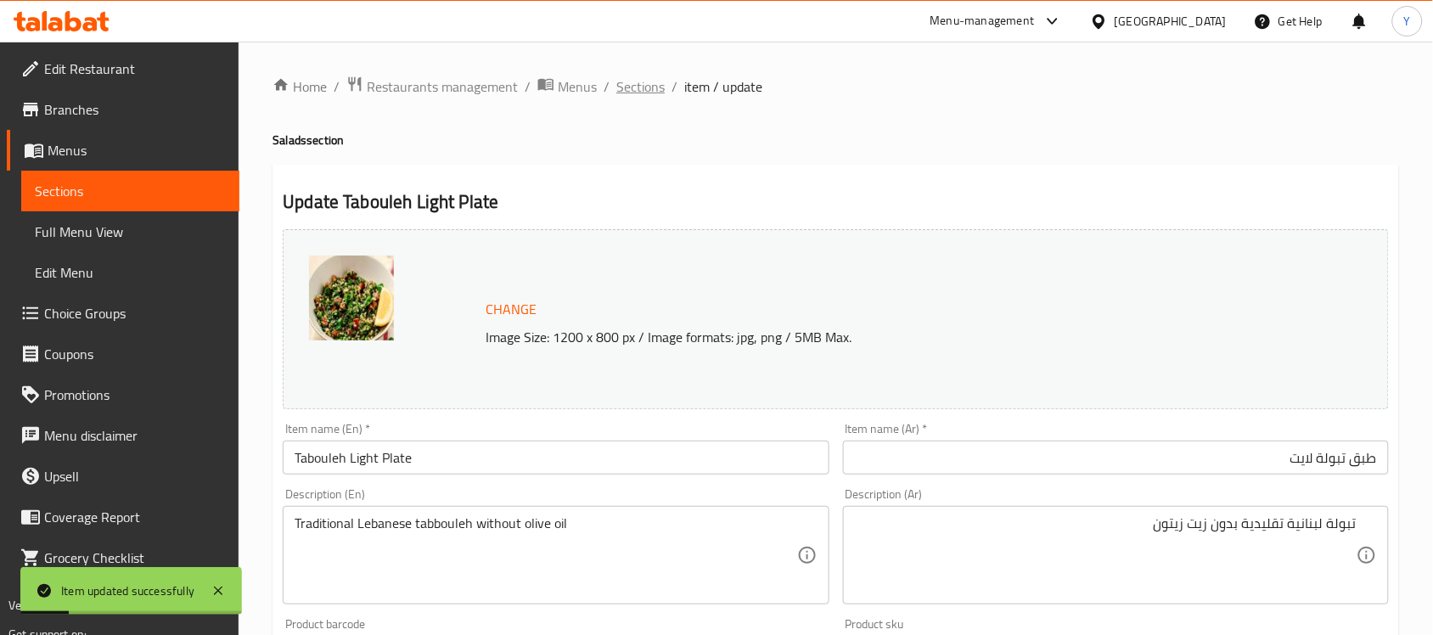
click at [642, 95] on span "Sections" at bounding box center [640, 86] width 48 height 20
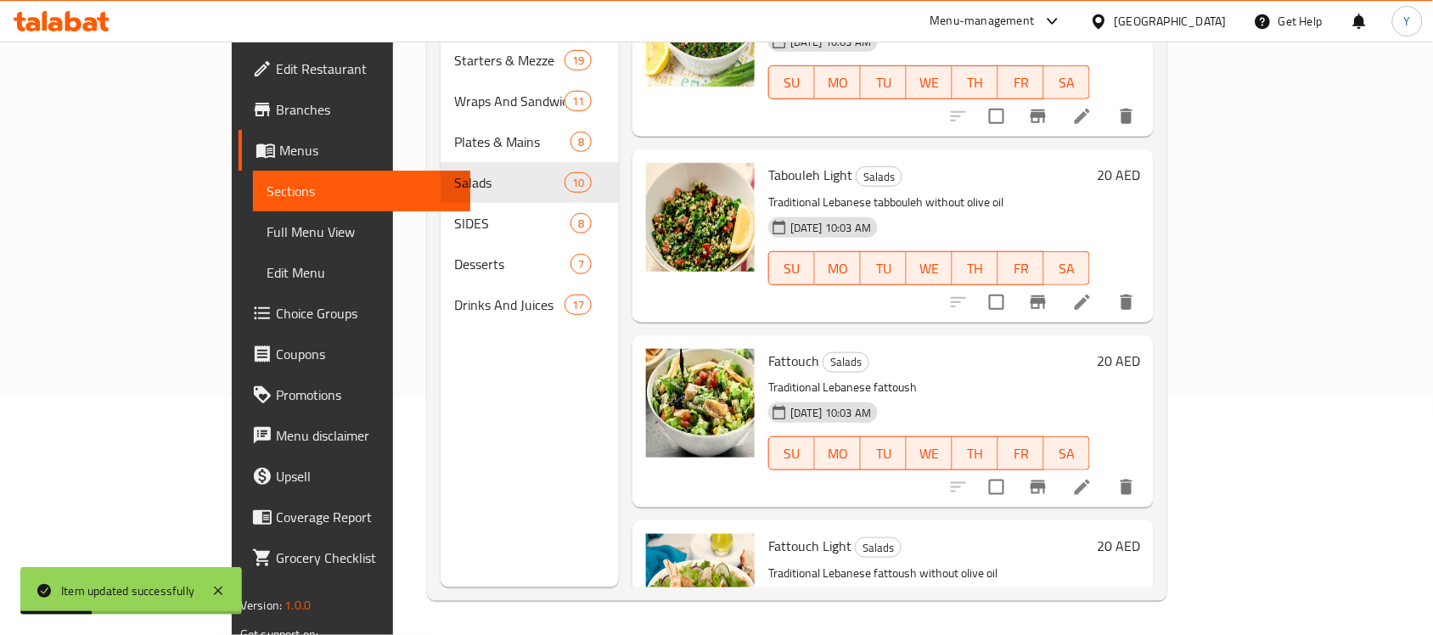
scroll to position [106, 0]
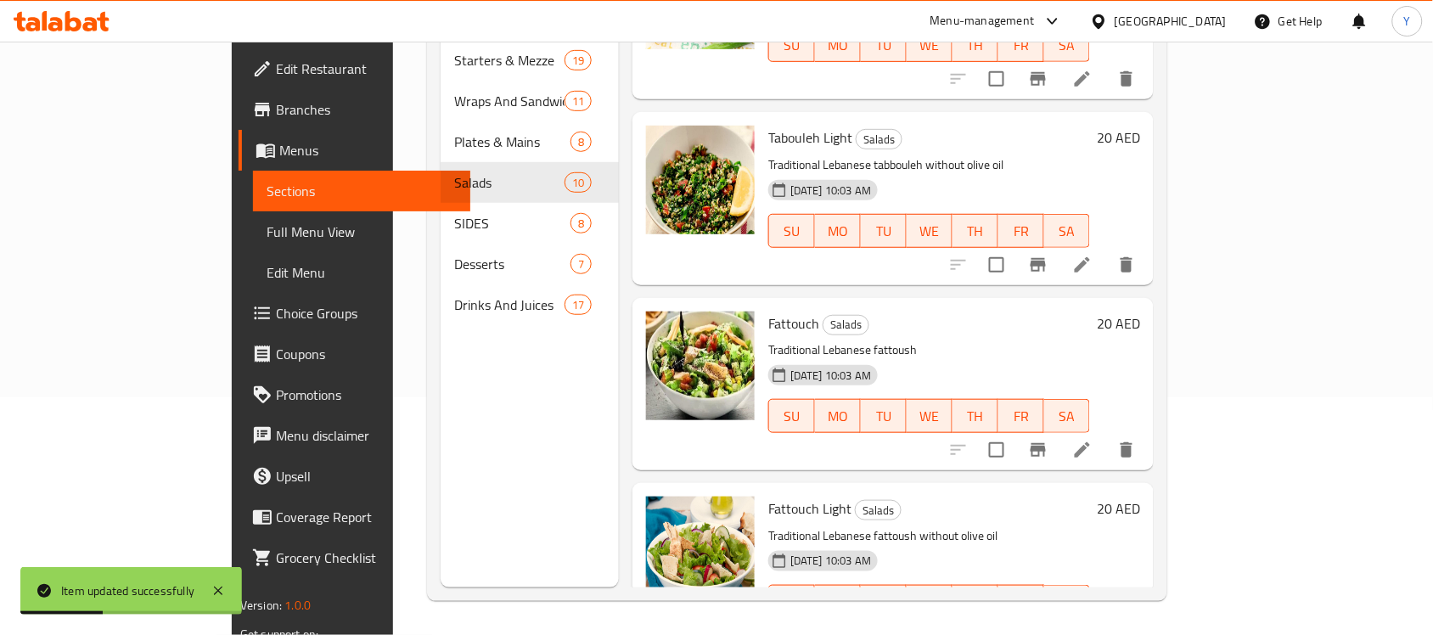
click at [1093, 440] on icon at bounding box center [1082, 450] width 20 height 20
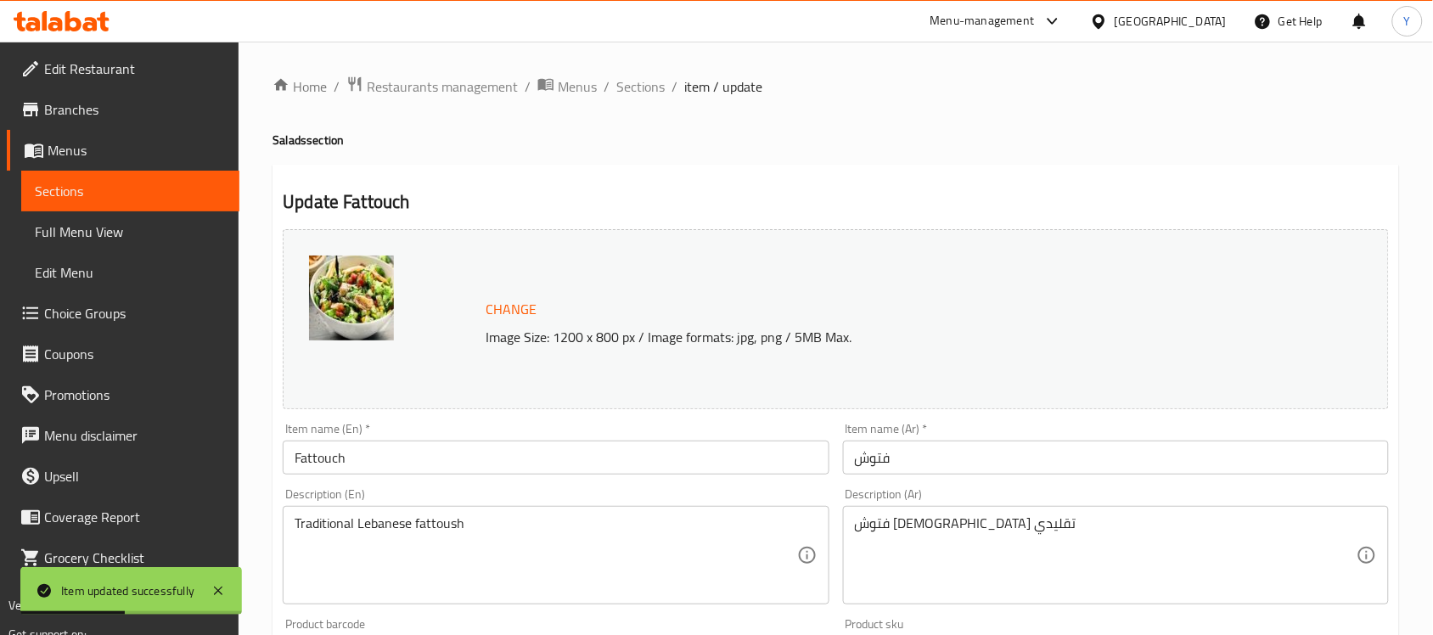
drag, startPoint x: 977, startPoint y: 454, endPoint x: 990, endPoint y: 459, distance: 13.7
click at [977, 454] on input "فتوش" at bounding box center [1116, 458] width 546 height 34
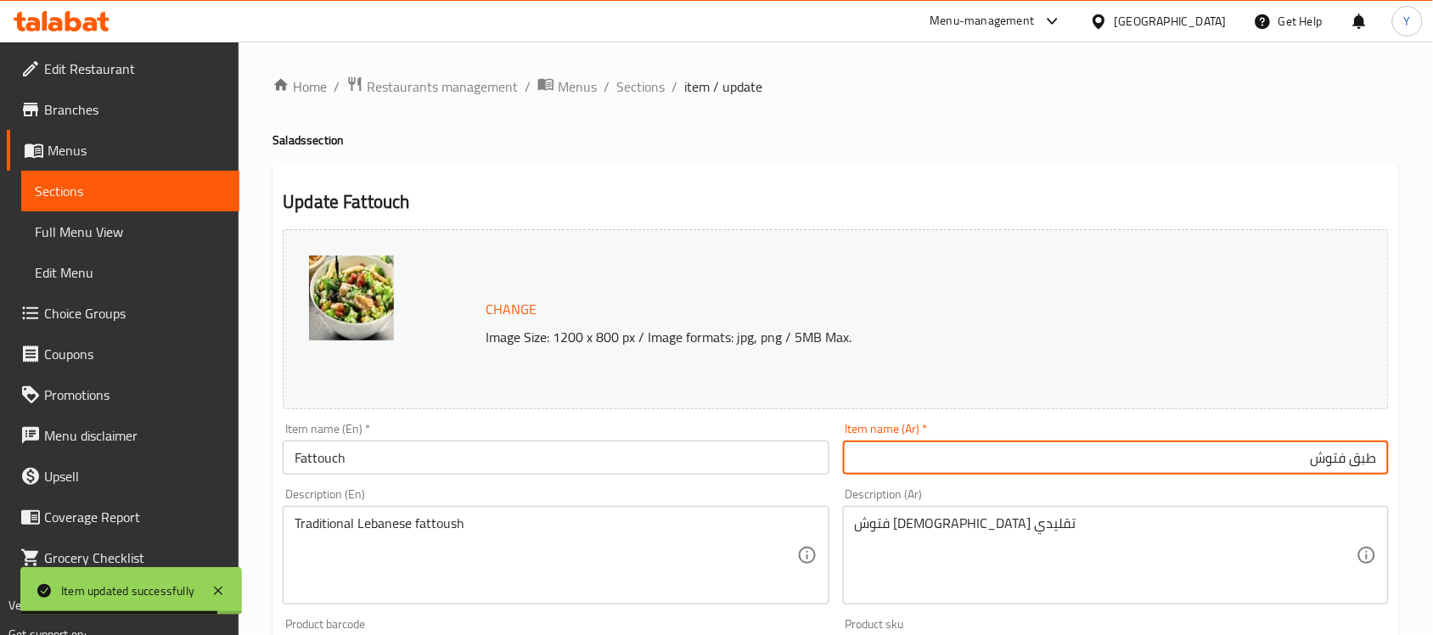
type input "طبق فتوش"
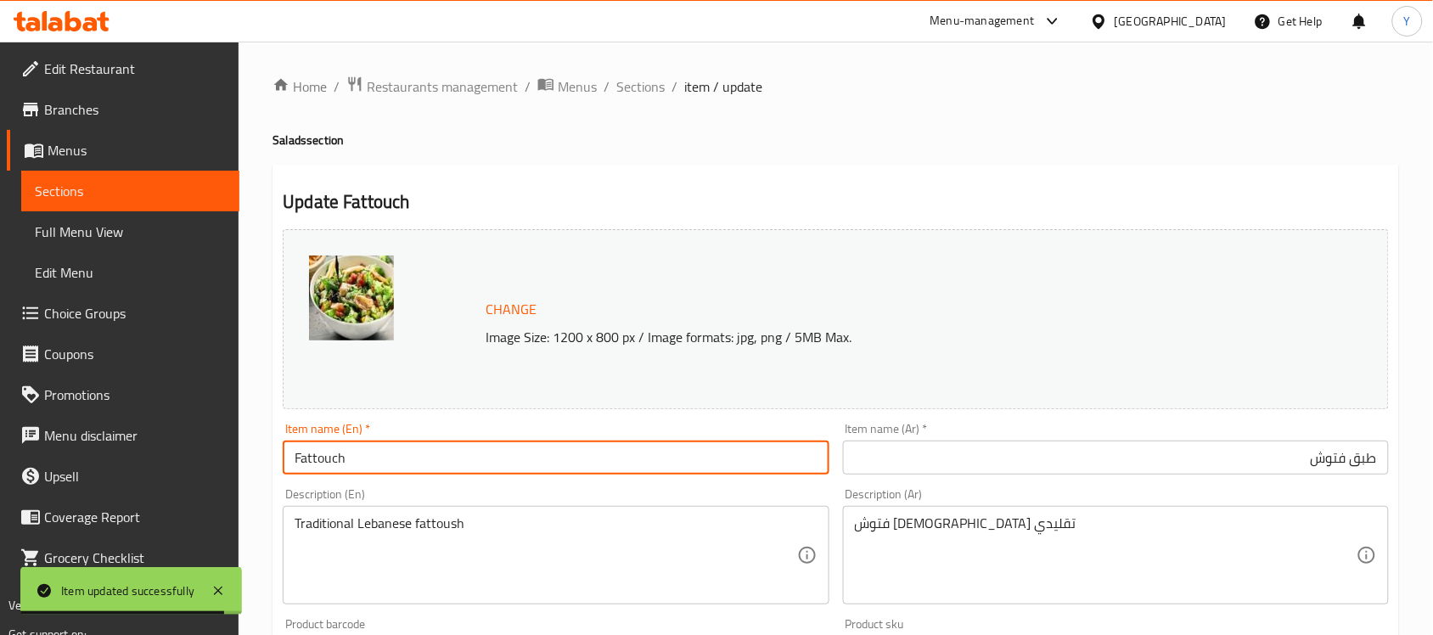
click at [418, 453] on input "Fattouch" at bounding box center [556, 458] width 546 height 34
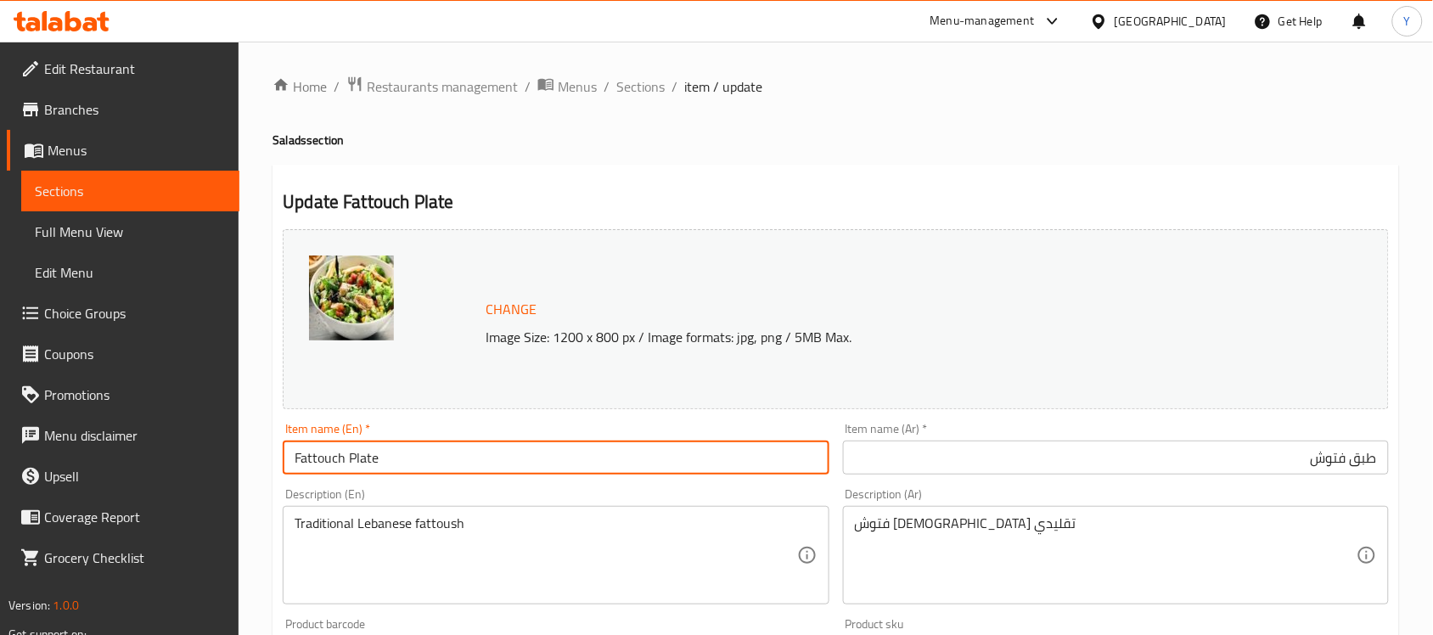
type input "Fattouch Plate"
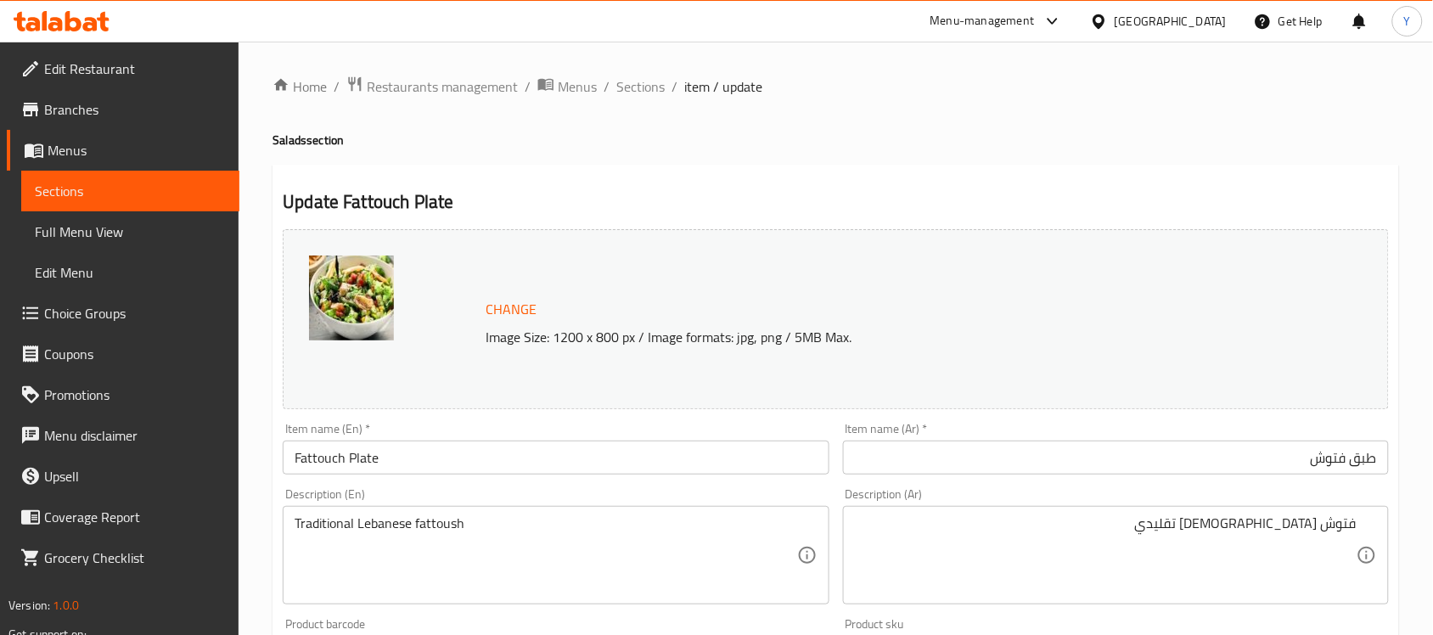
click at [1072, 155] on div "Home / Restaurants management / Menus / Sections / item / update Salads section…" at bounding box center [836, 633] width 1127 height 1115
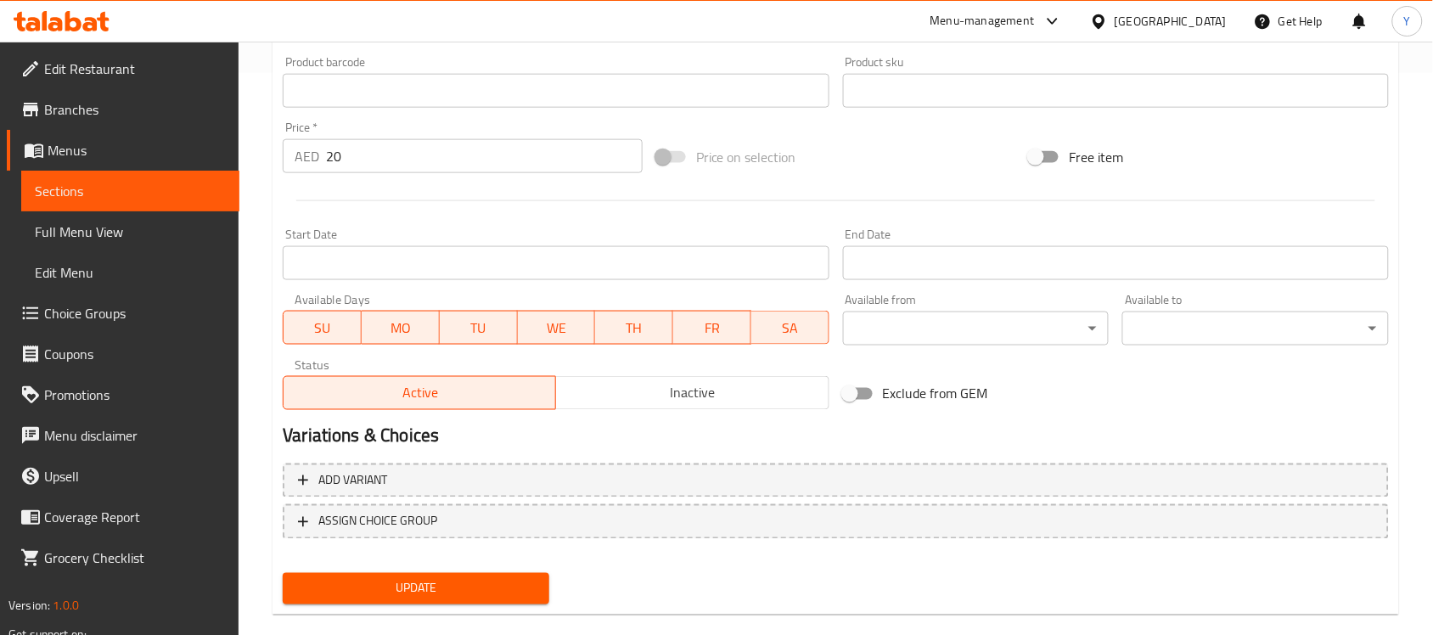
scroll to position [587, 0]
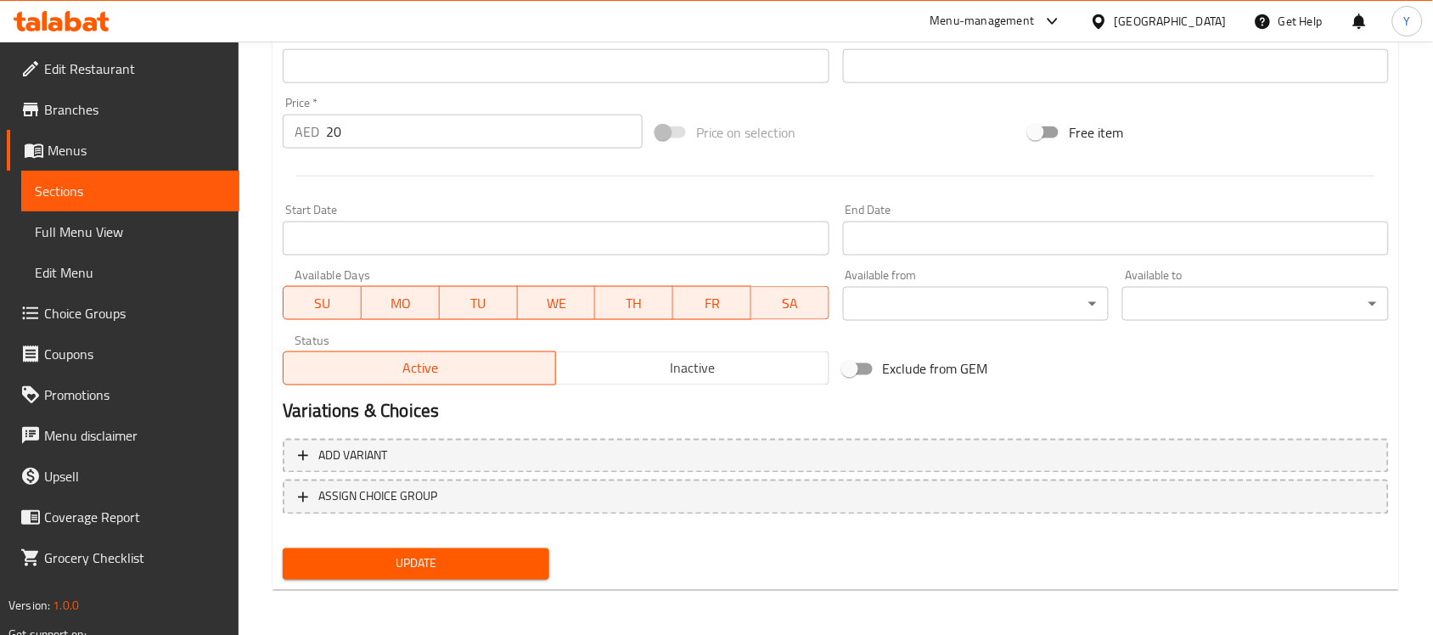
click at [537, 563] on button "Update" at bounding box center [416, 564] width 267 height 31
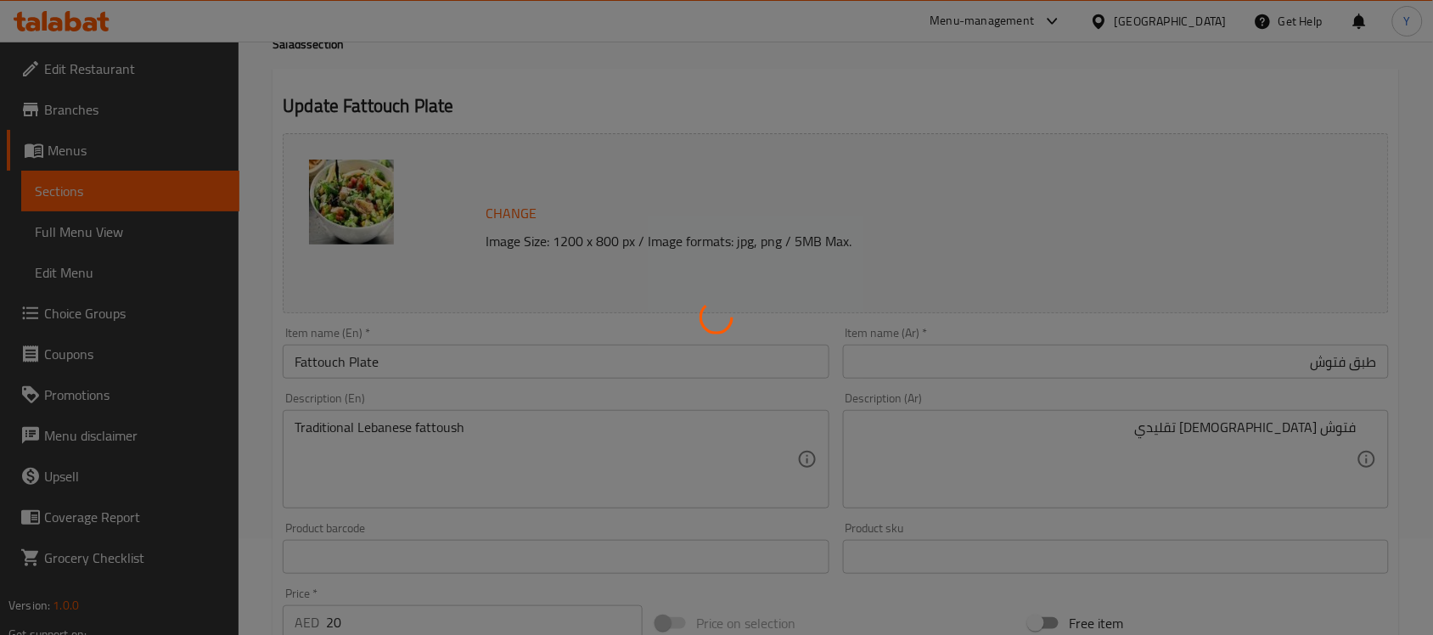
scroll to position [0, 0]
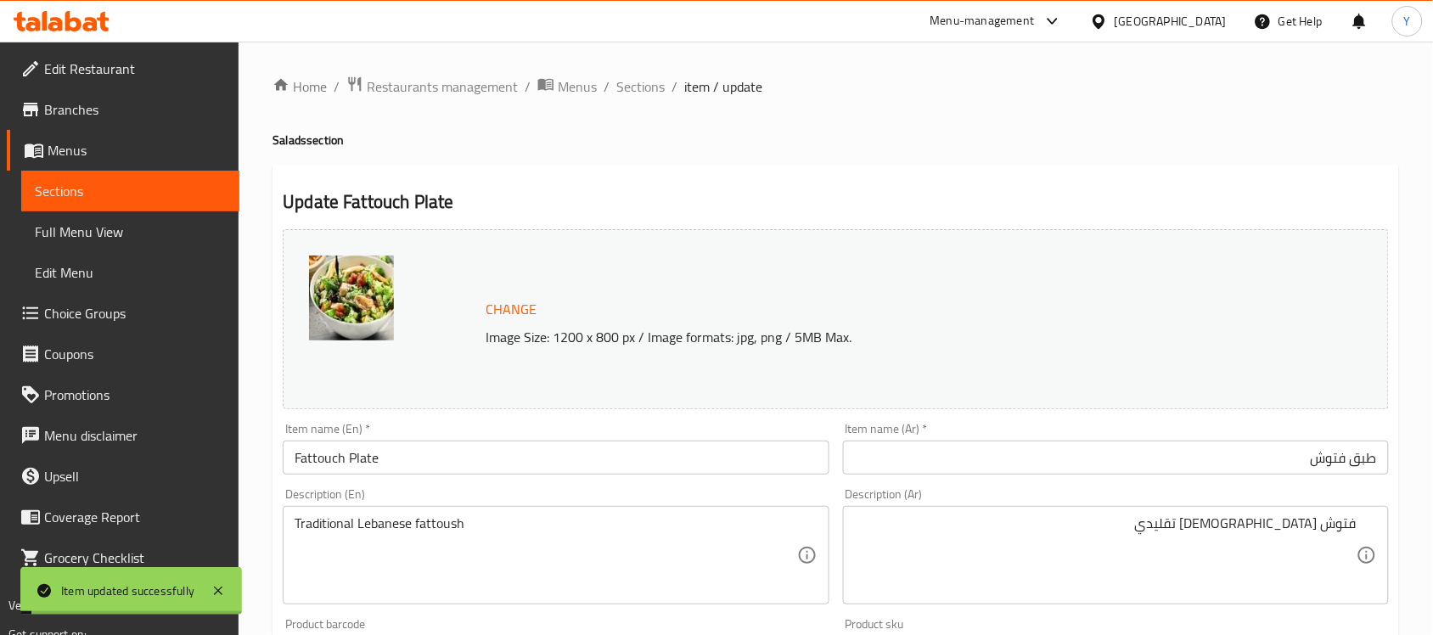
drag, startPoint x: 656, startPoint y: 83, endPoint x: 650, endPoint y: 102, distance: 19.9
click at [656, 83] on span "Sections" at bounding box center [640, 86] width 48 height 20
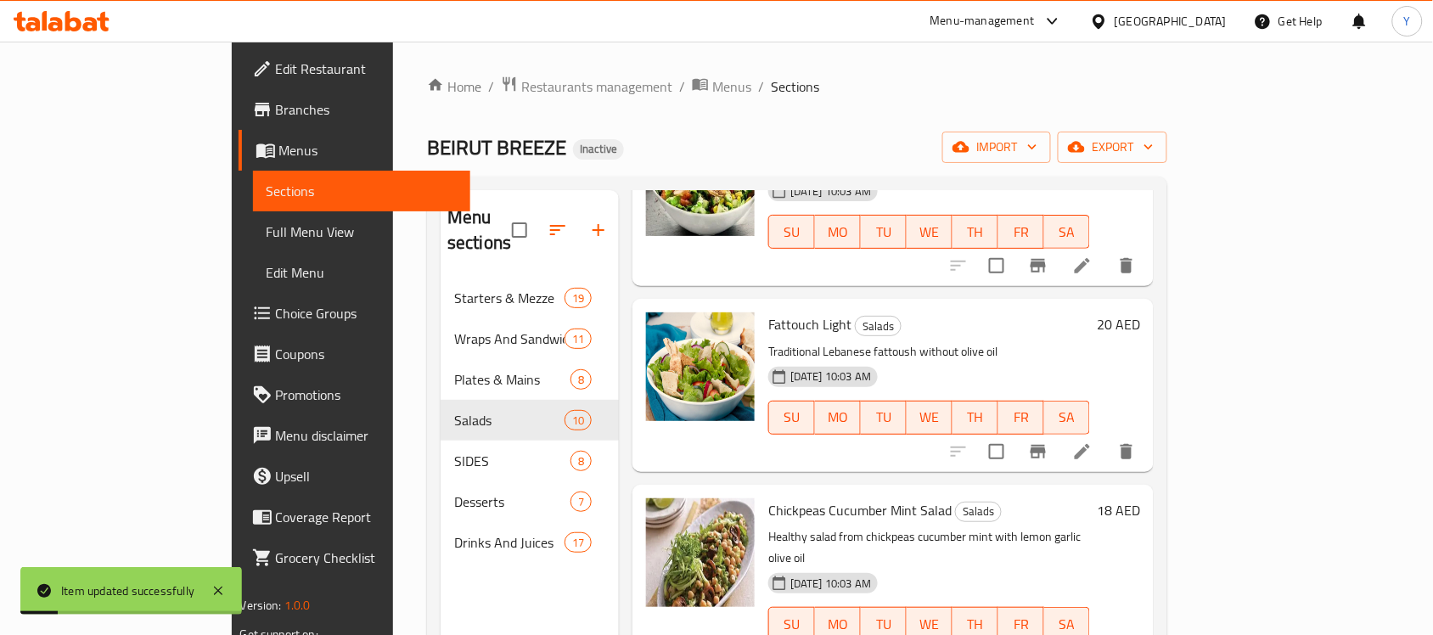
scroll to position [558, 0]
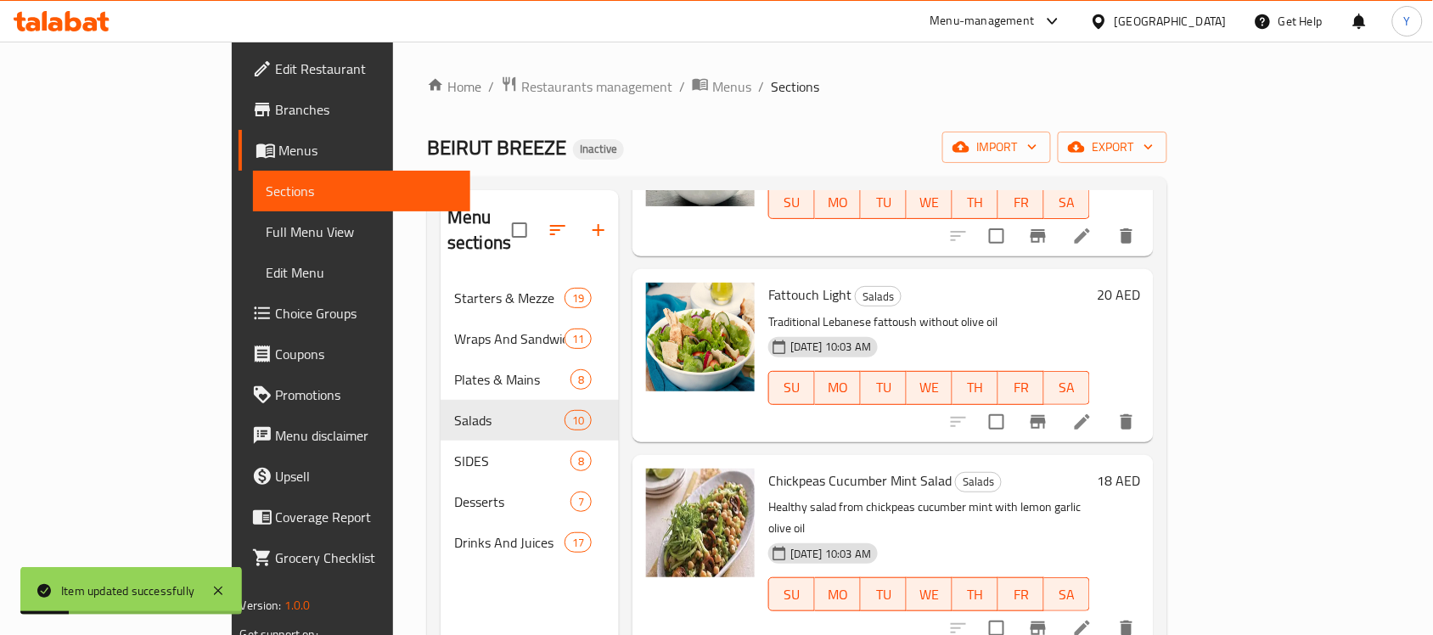
click at [1106, 407] on li at bounding box center [1083, 422] width 48 height 31
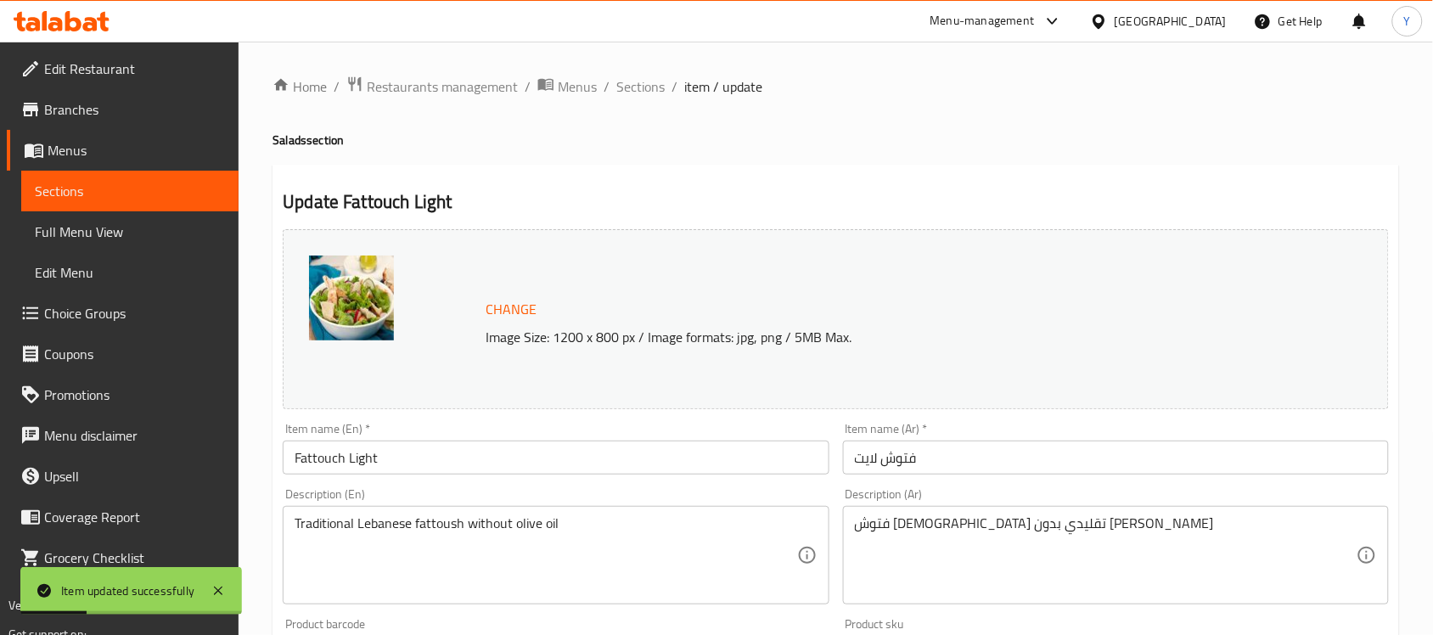
click at [1030, 452] on input "فتوش لايت" at bounding box center [1116, 458] width 546 height 34
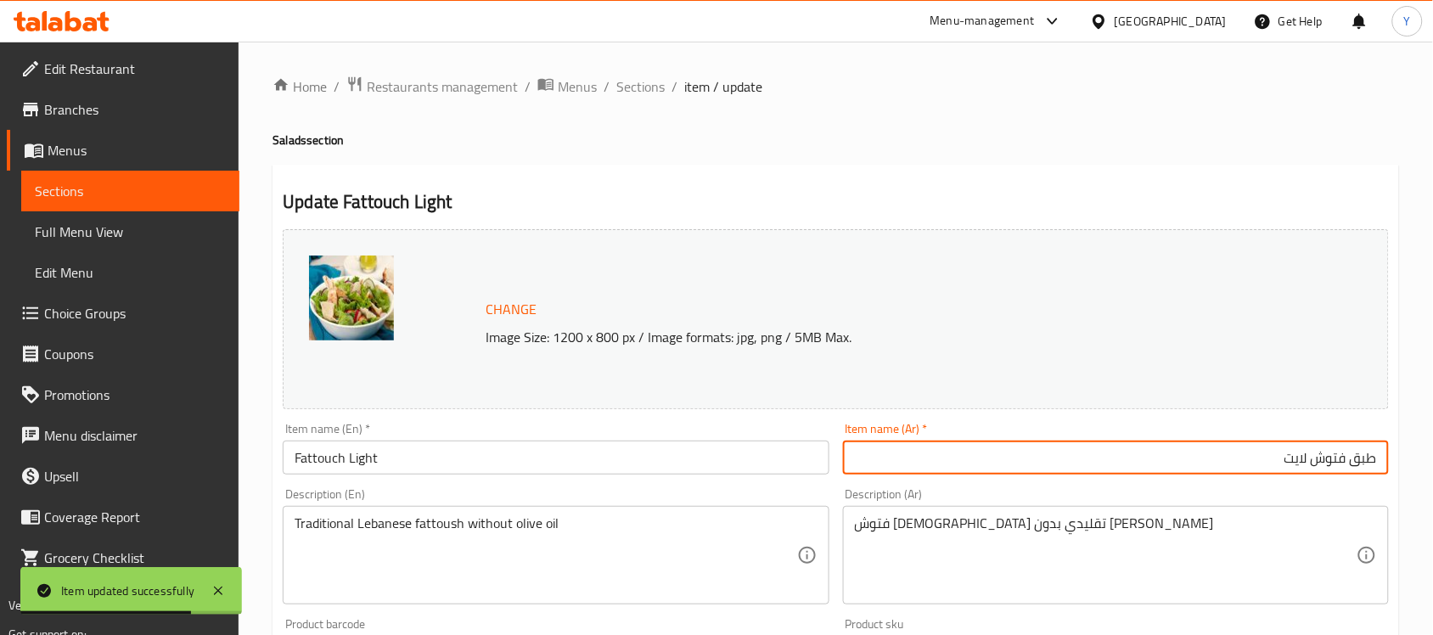
type input "طبق فتوش لايت"
click at [426, 442] on input "Fattouch Light" at bounding box center [556, 458] width 546 height 34
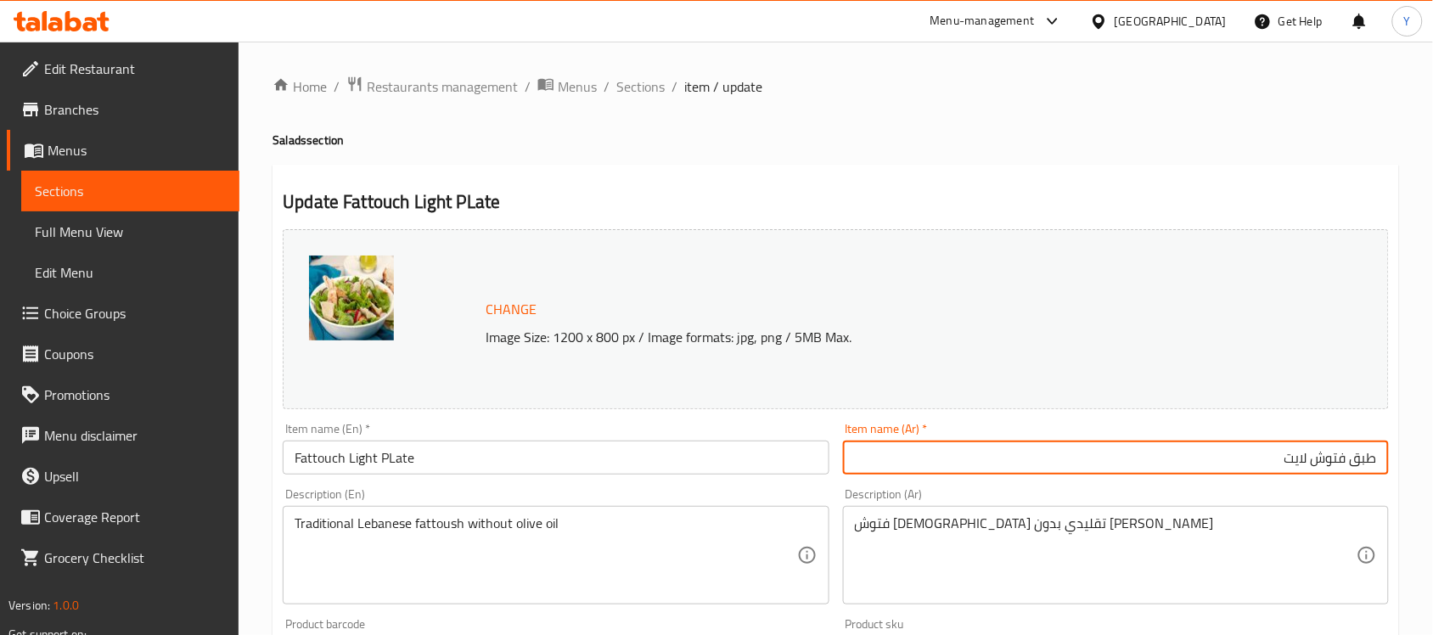
click at [389, 460] on input "Fattouch Light PLate" at bounding box center [556, 458] width 546 height 34
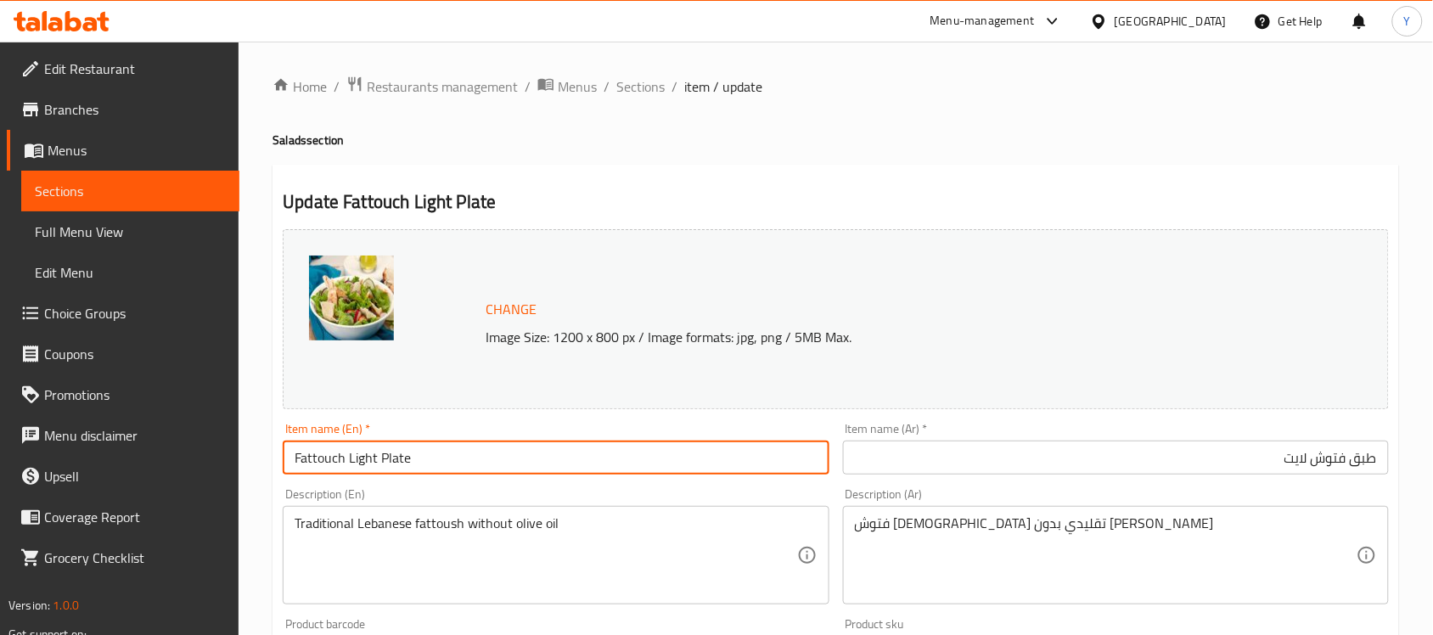
type input "Fattouch Light Plate"
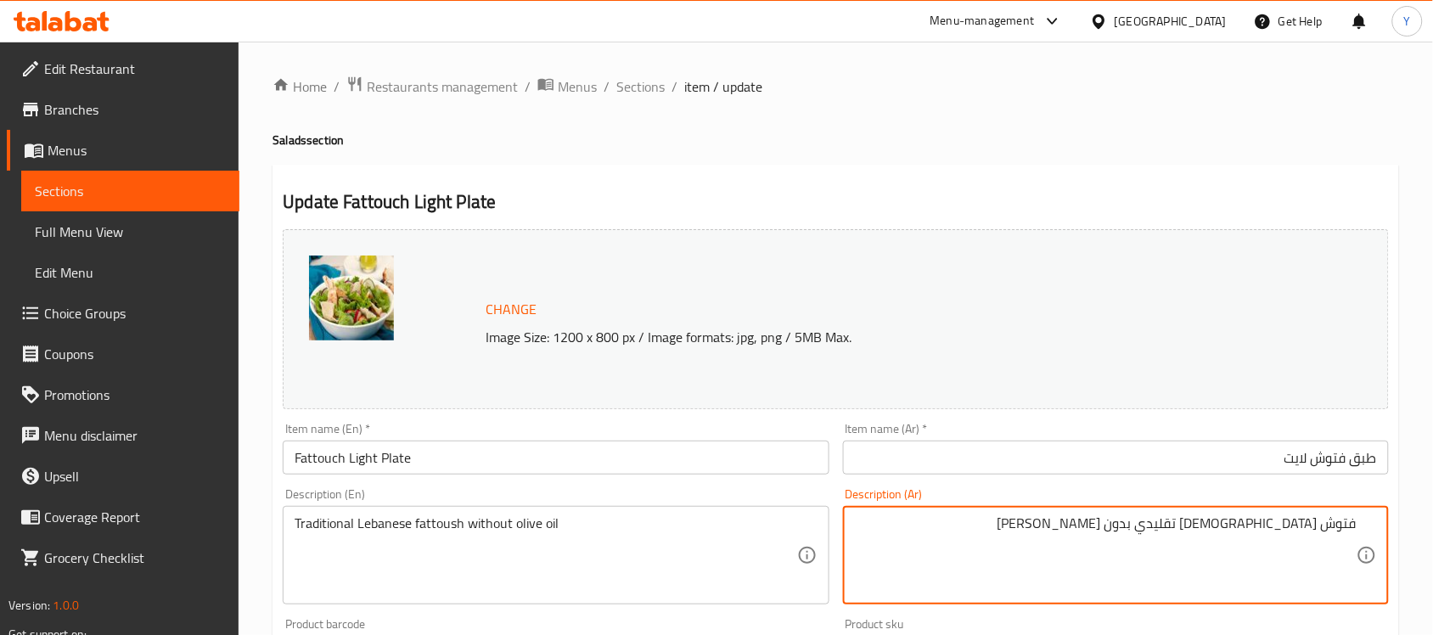
click at [1174, 86] on ol "Home / Restaurants management / Menus / Sections / item / update" at bounding box center [836, 87] width 1127 height 22
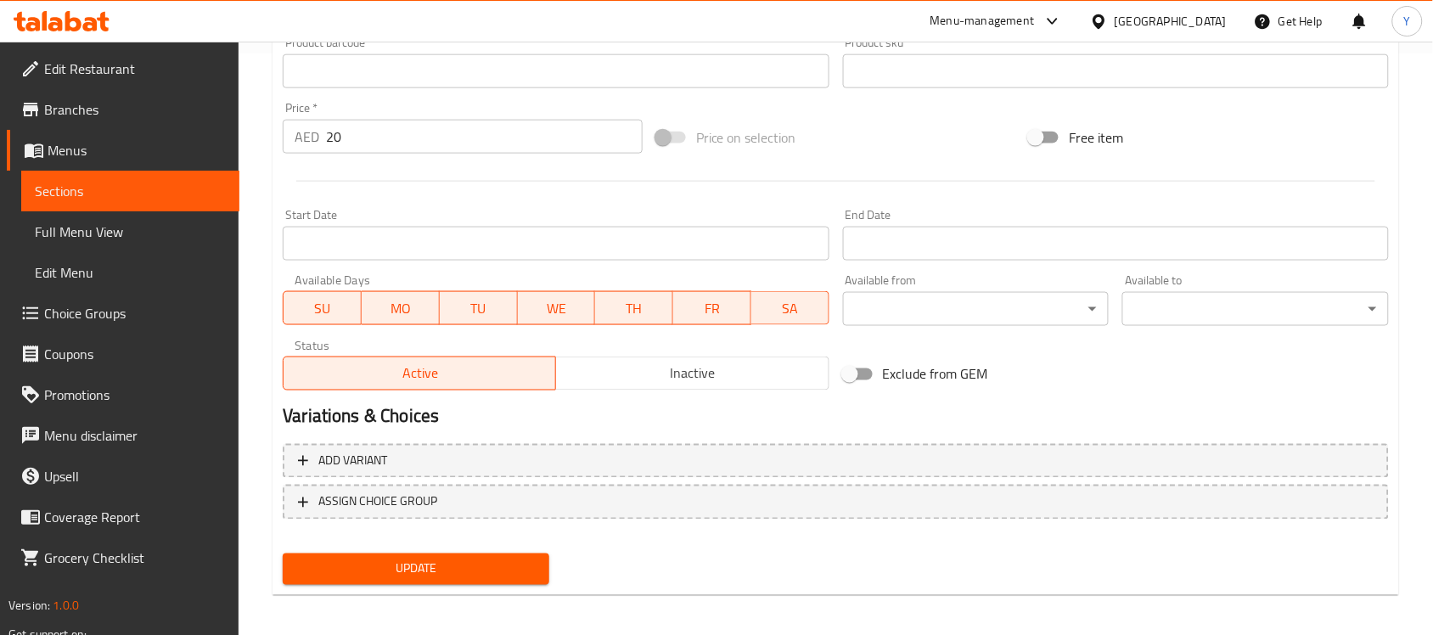
scroll to position [587, 0]
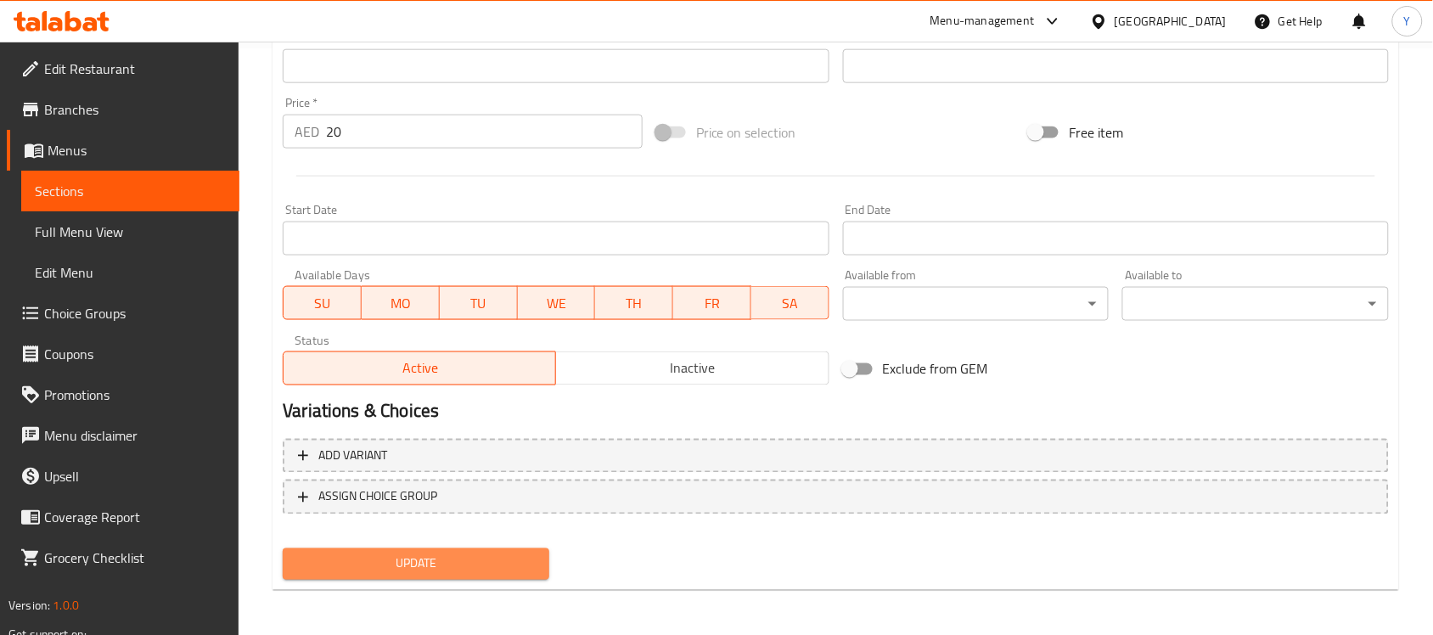
click at [485, 554] on span "Update" at bounding box center [415, 564] width 239 height 21
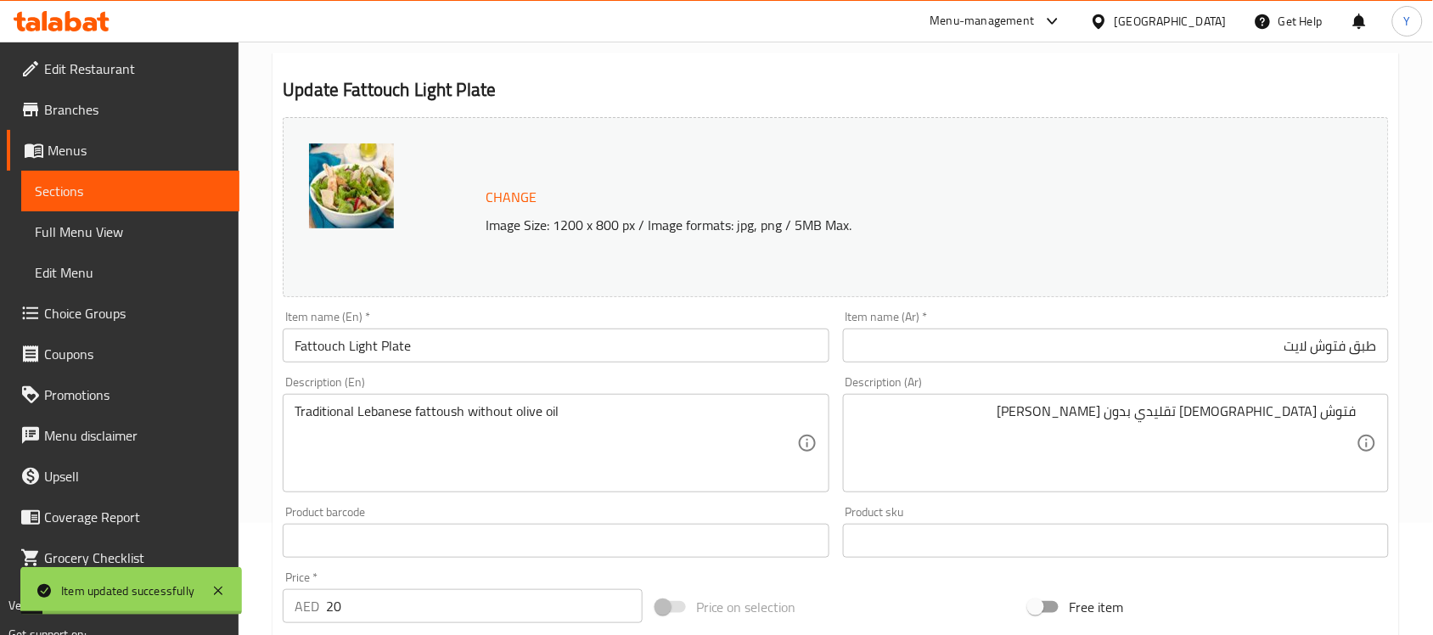
scroll to position [0, 0]
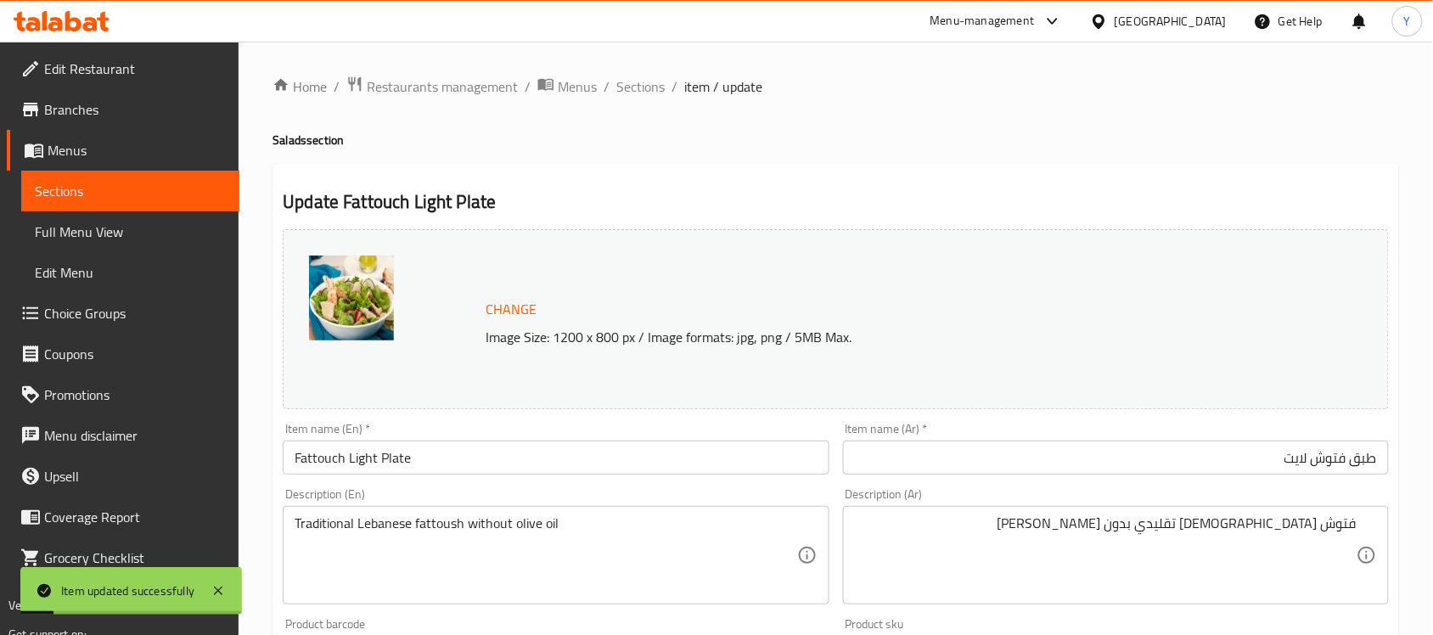
click at [645, 87] on span "Sections" at bounding box center [640, 86] width 48 height 20
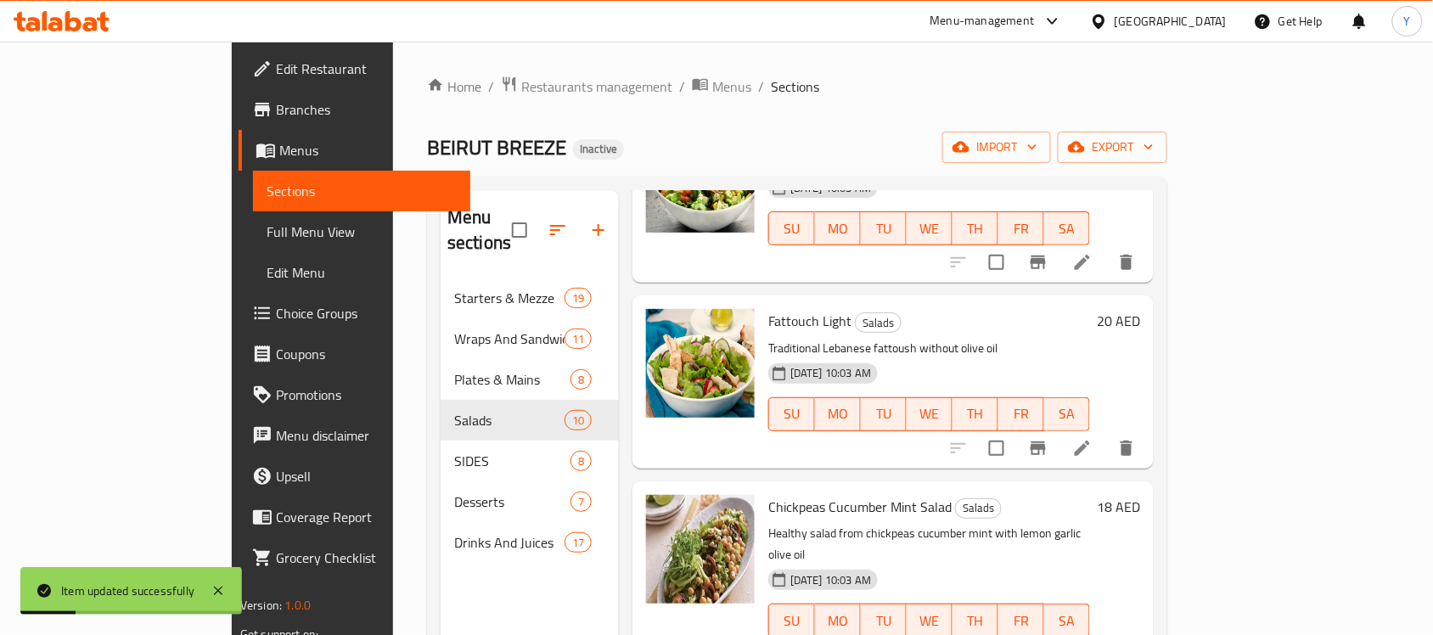
scroll to position [638, 0]
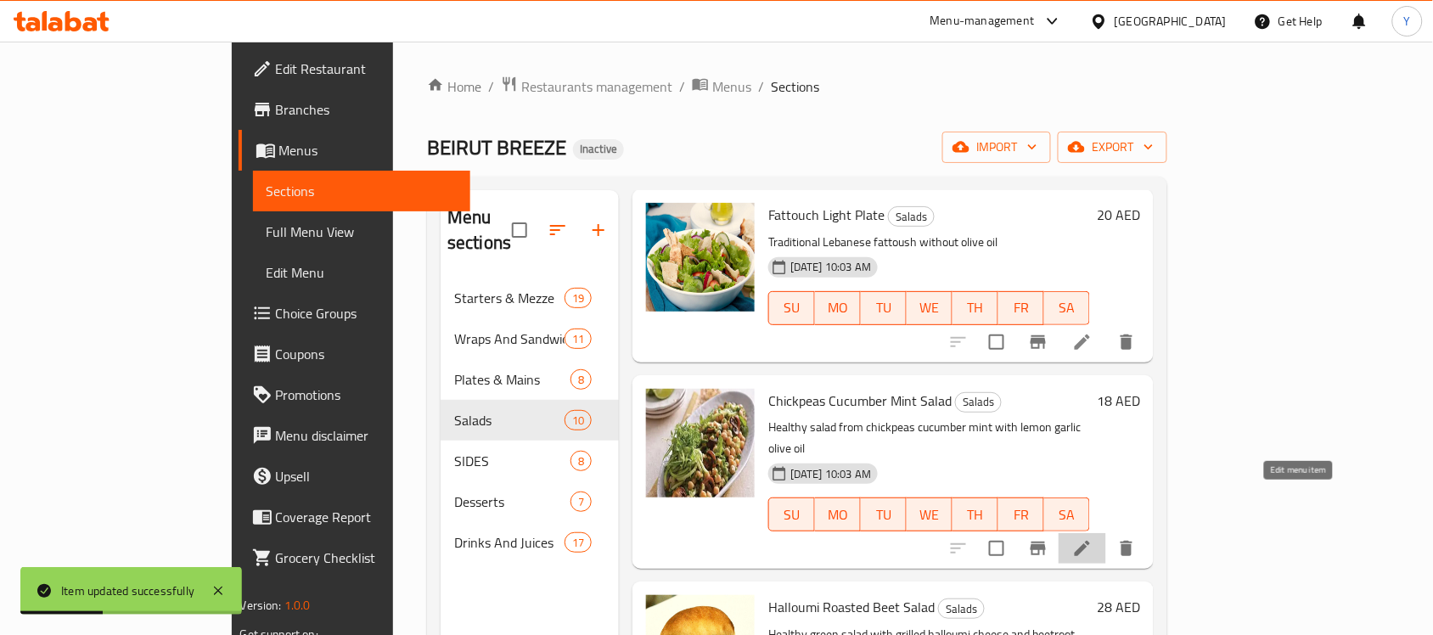
click at [1093, 538] on icon at bounding box center [1082, 548] width 20 height 20
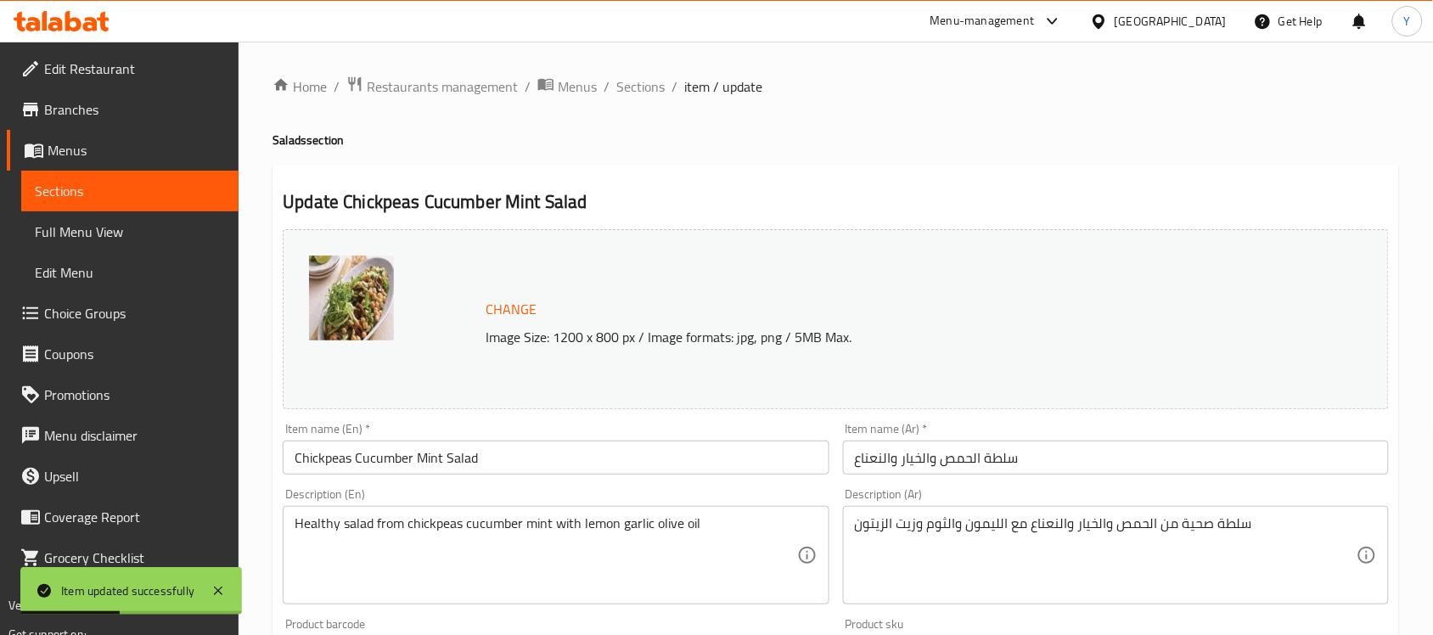
click at [634, 447] on input "Chickpeas Cucumber Mint Salad" at bounding box center [556, 458] width 546 height 34
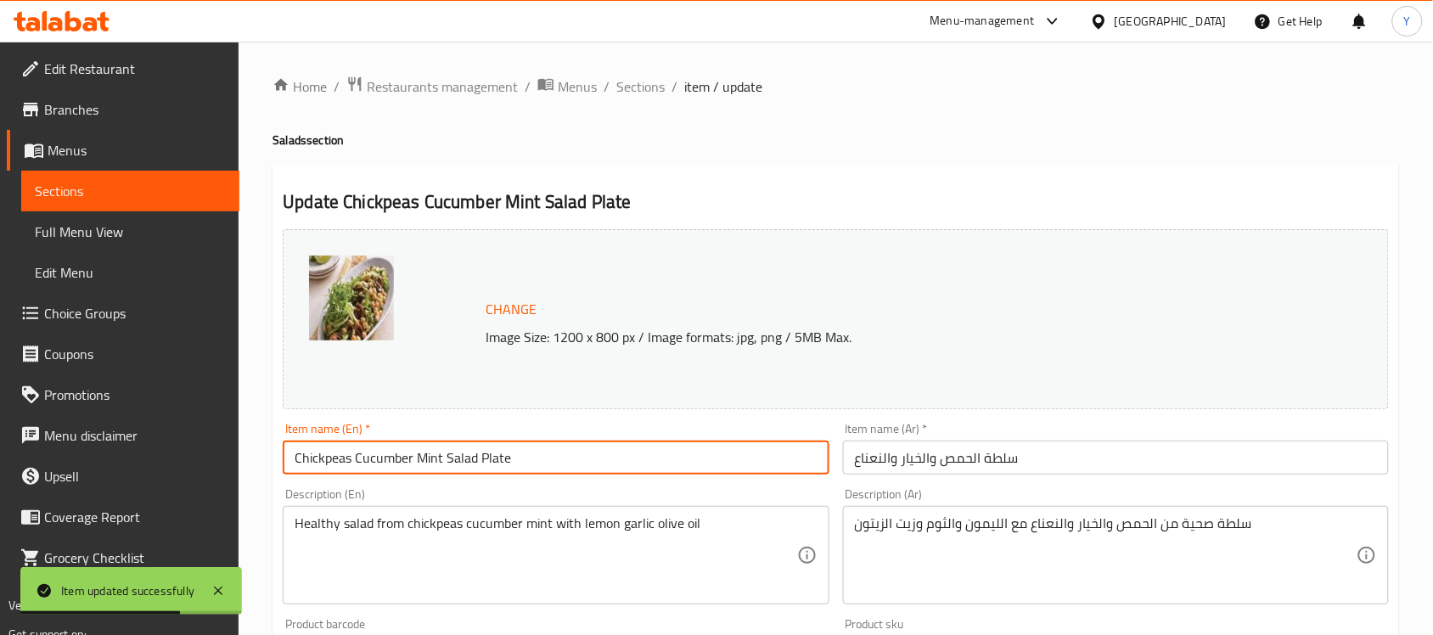
type input "Chickpeas Cucumber Mint Salad Plate"
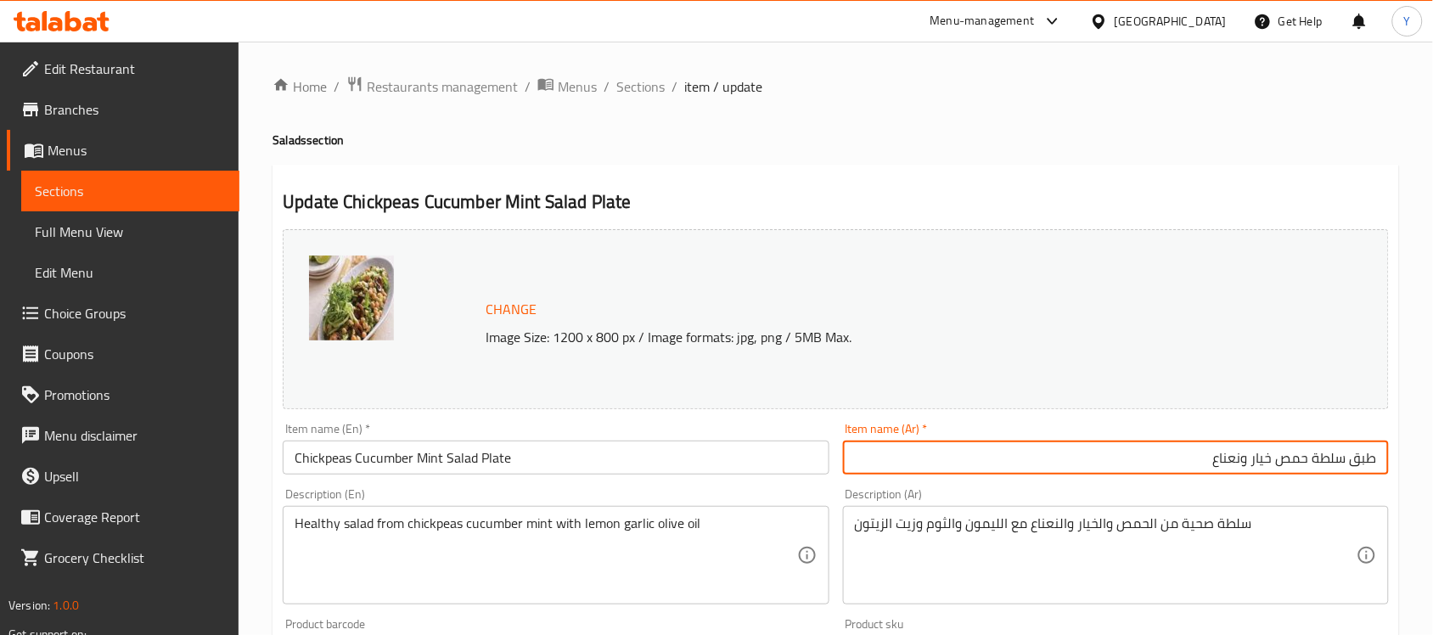
type input "طبق سلطة حمص خيار ونعناع"
click at [1228, 160] on div "Home / Restaurants management / Menus / Sections / item / update Salads section…" at bounding box center [836, 633] width 1127 height 1115
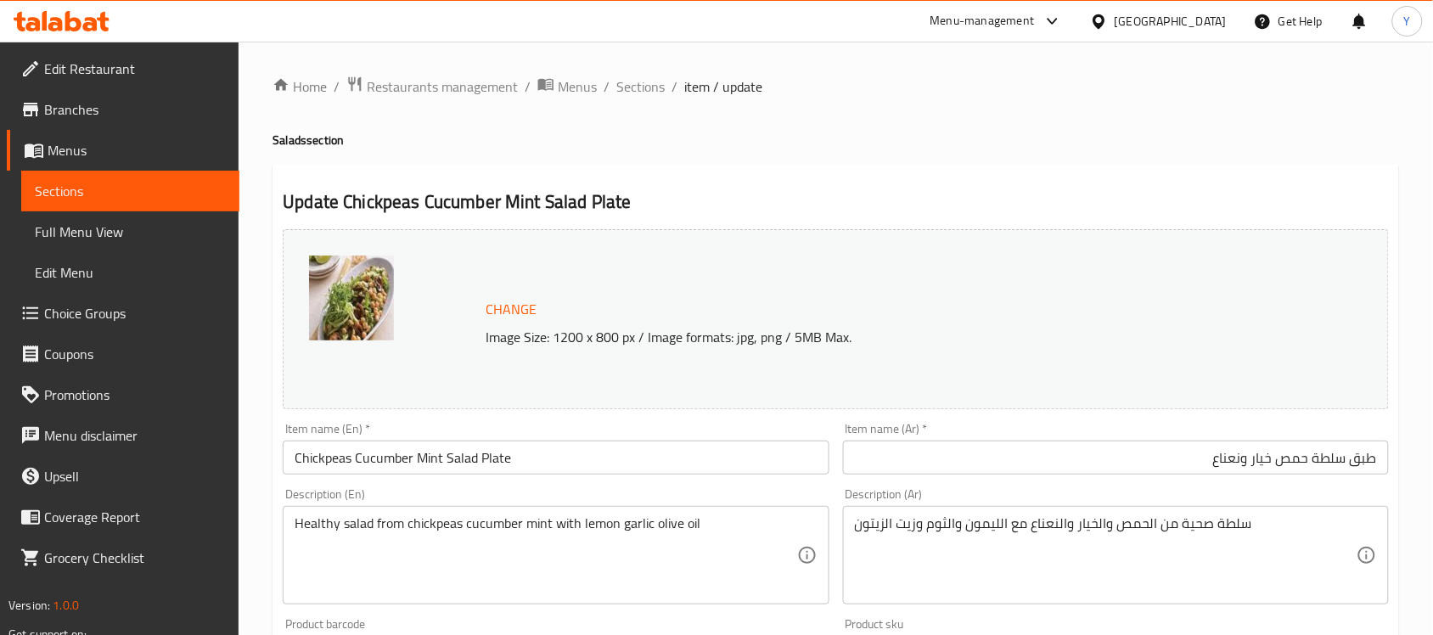
click at [1245, 508] on div "سلطة صحية من الحمص والخيار والنعناع مع الليمون والثوم وزيت الزيتون Description …" at bounding box center [1116, 555] width 546 height 98
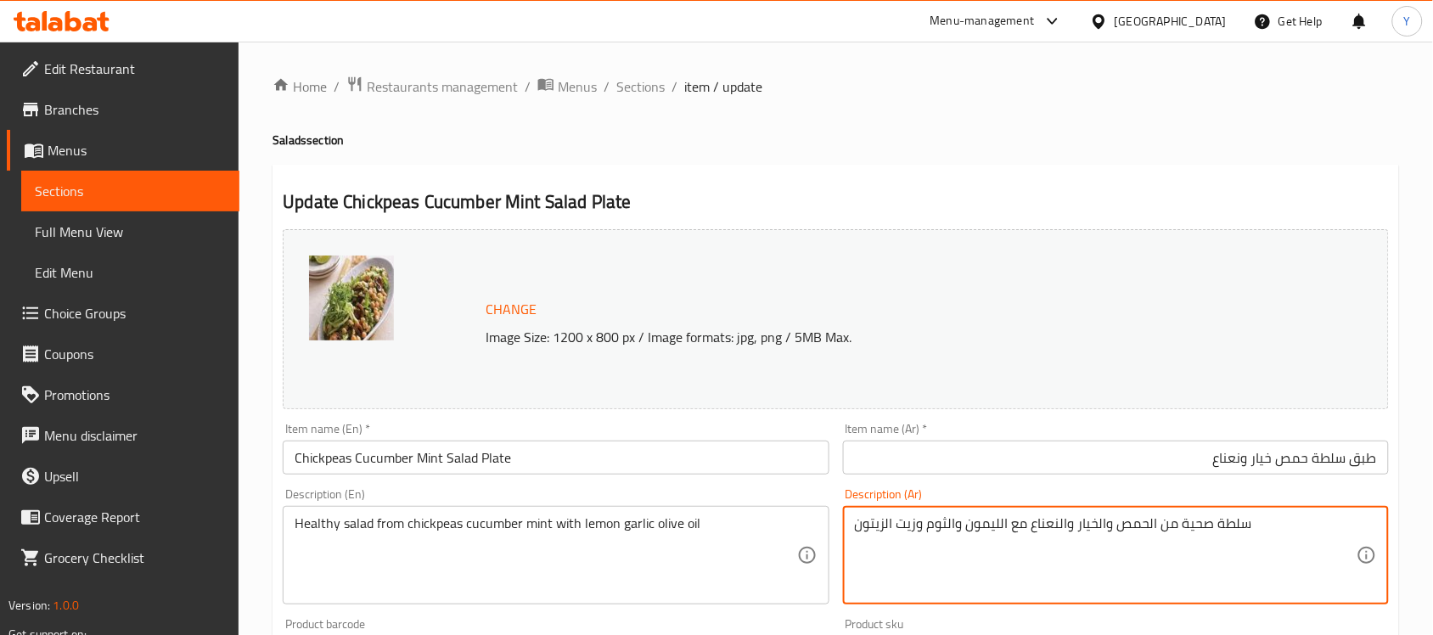
click at [1234, 526] on textarea "سلطة صحية من الحمص والخيار والنعناع مع الليمون والثوم وزيت الزيتون" at bounding box center [1106, 555] width 502 height 81
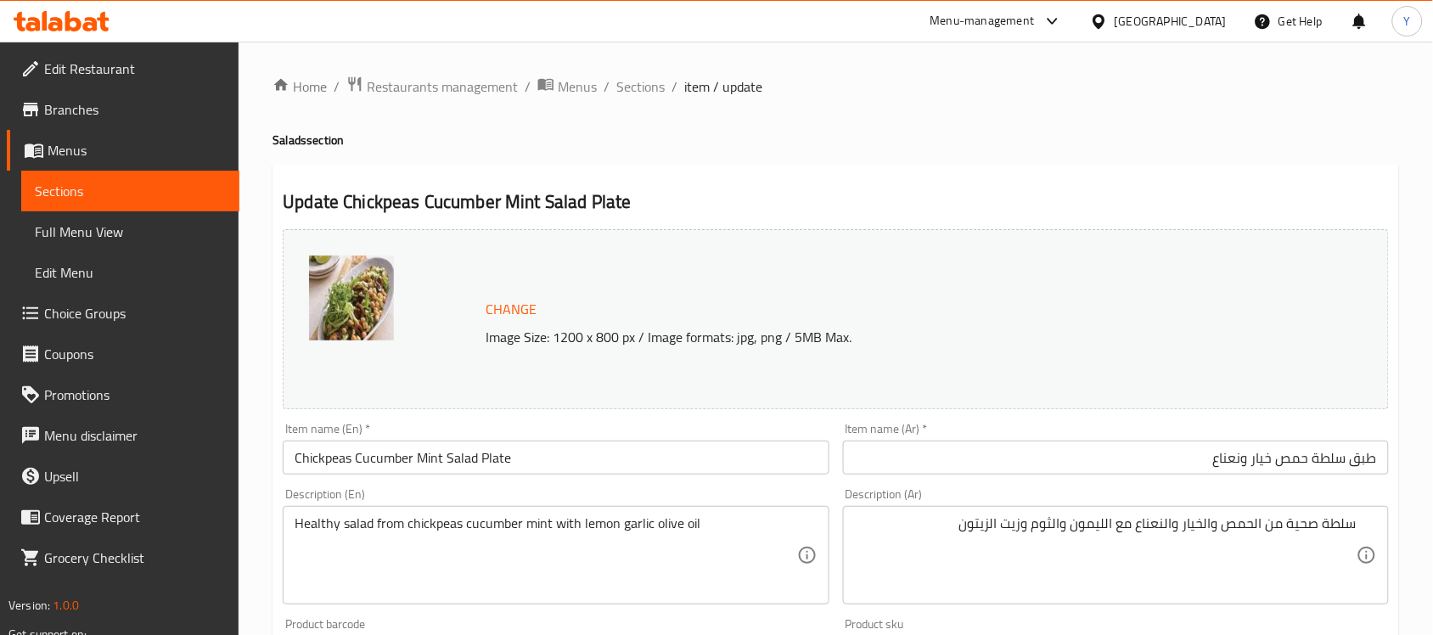
click at [1155, 205] on h2 "Update Chickpeas Cucumber Mint Salad Plate" at bounding box center [836, 201] width 1106 height 25
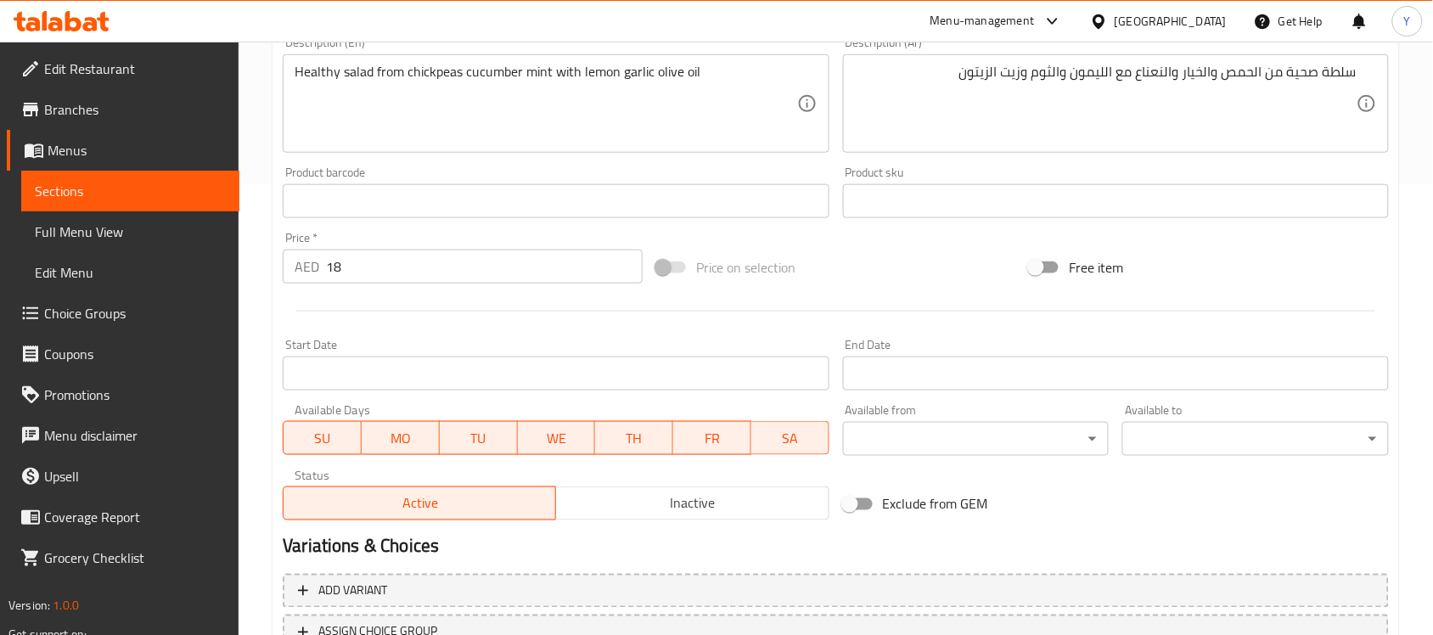
scroll to position [587, 0]
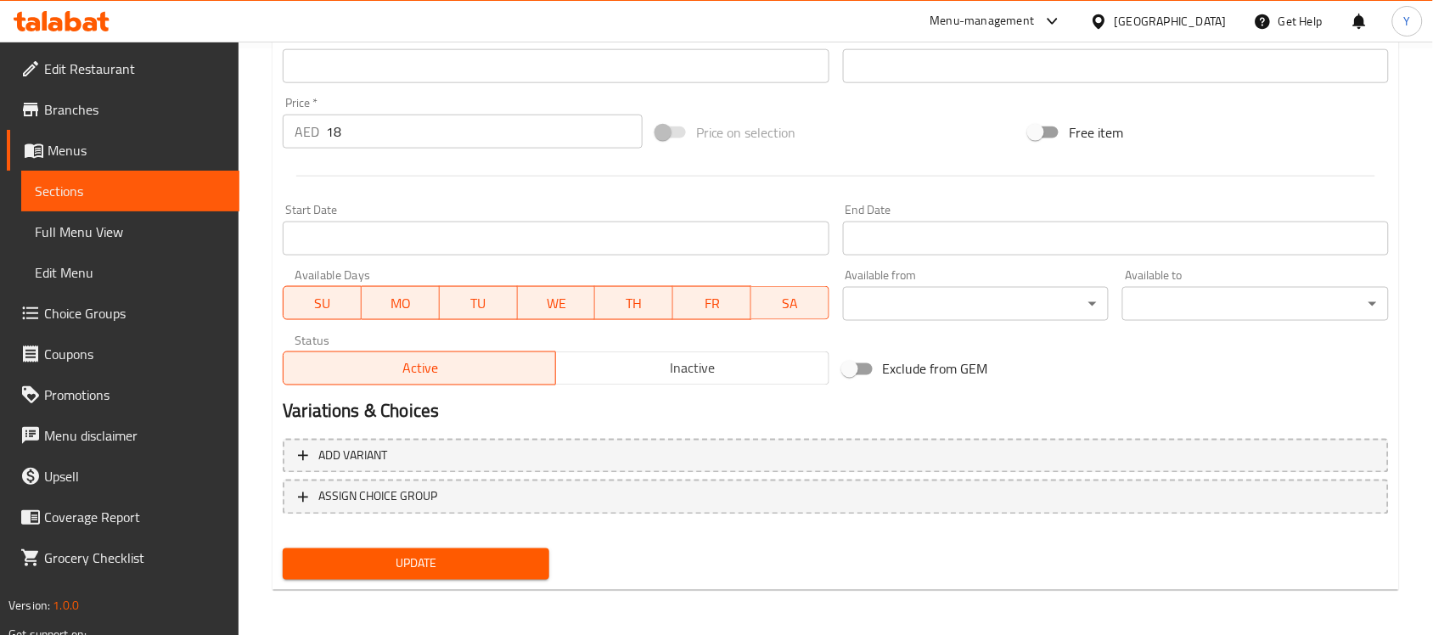
click at [535, 571] on span "Update" at bounding box center [415, 564] width 239 height 21
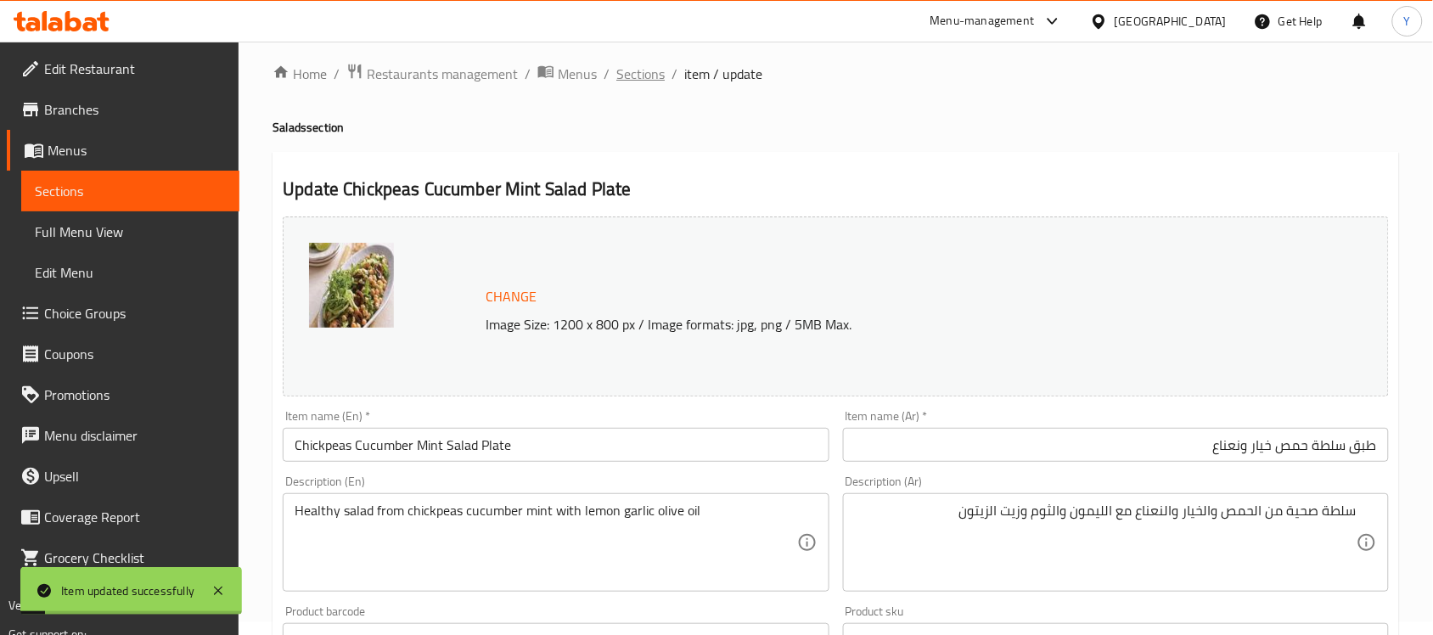
scroll to position [0, 0]
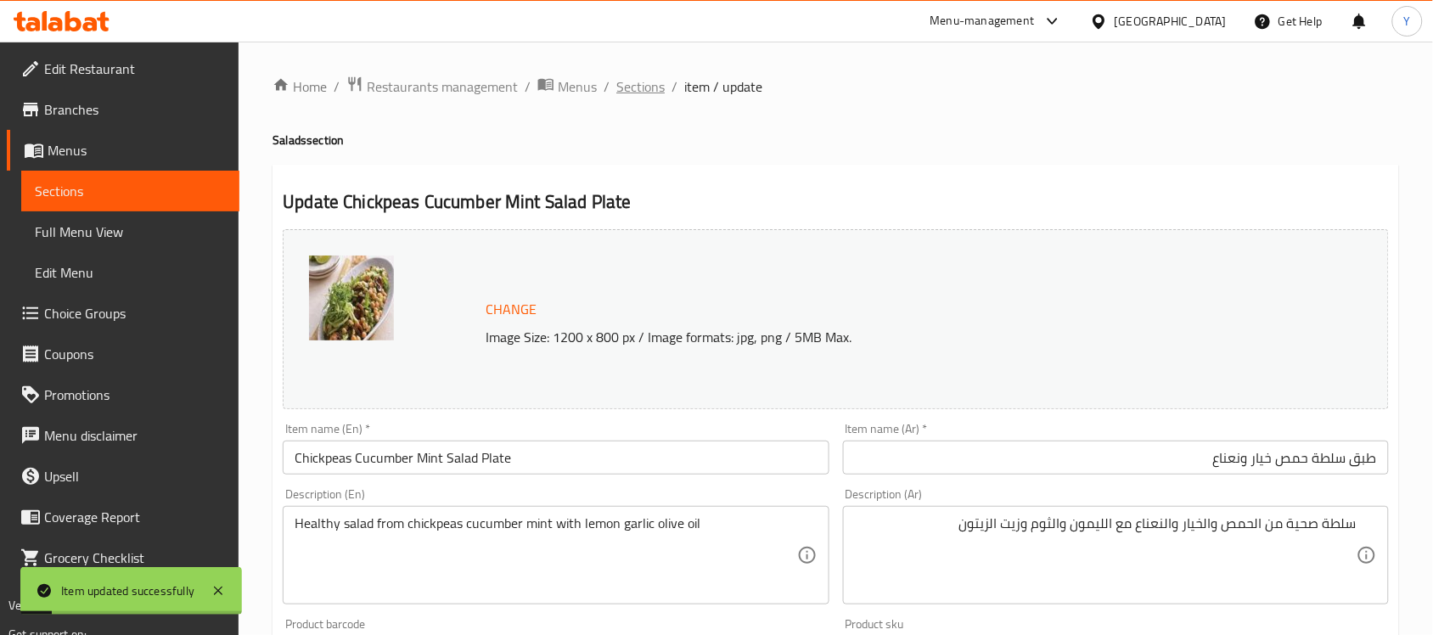
click at [645, 79] on span "Sections" at bounding box center [640, 86] width 48 height 20
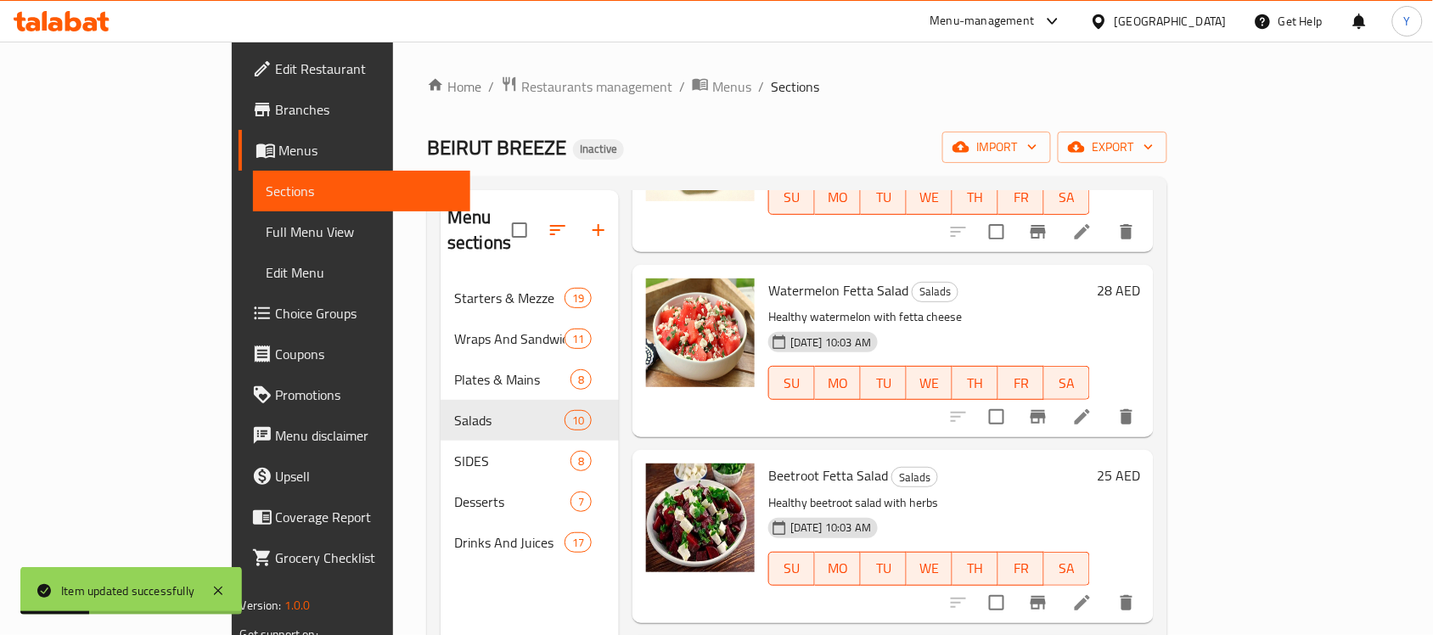
scroll to position [822, 0]
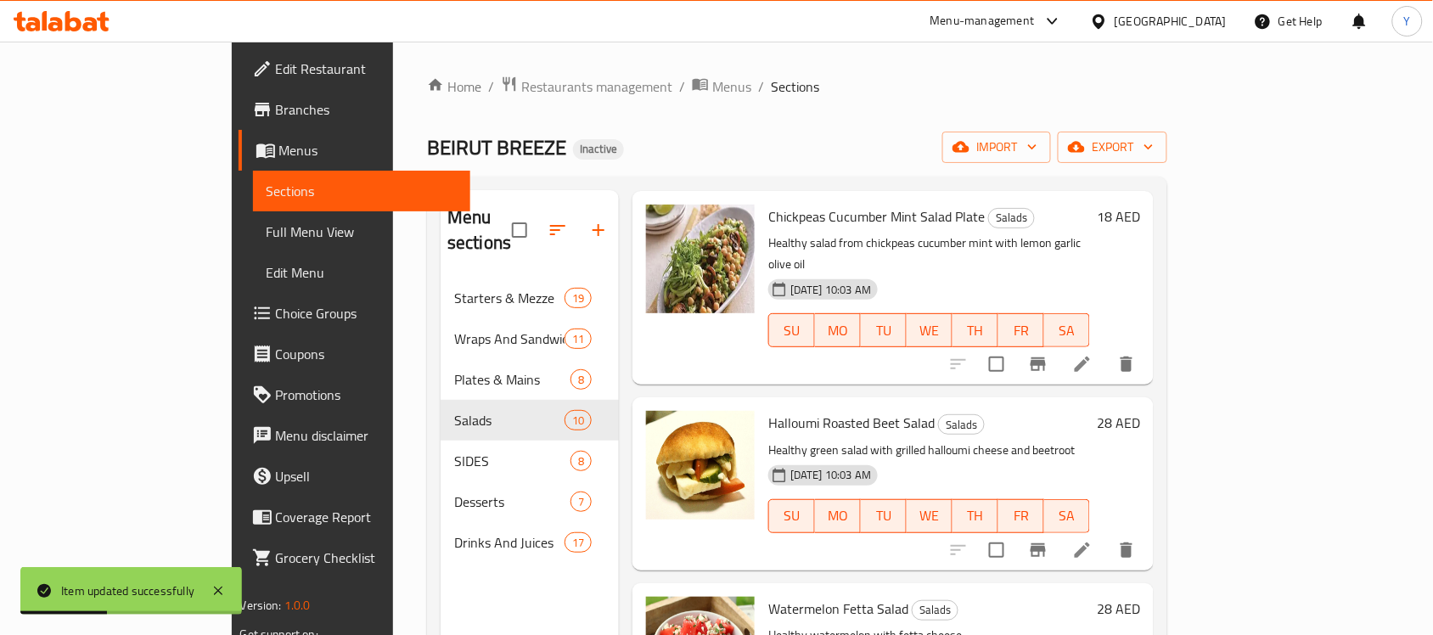
click at [1093, 540] on icon at bounding box center [1082, 550] width 20 height 20
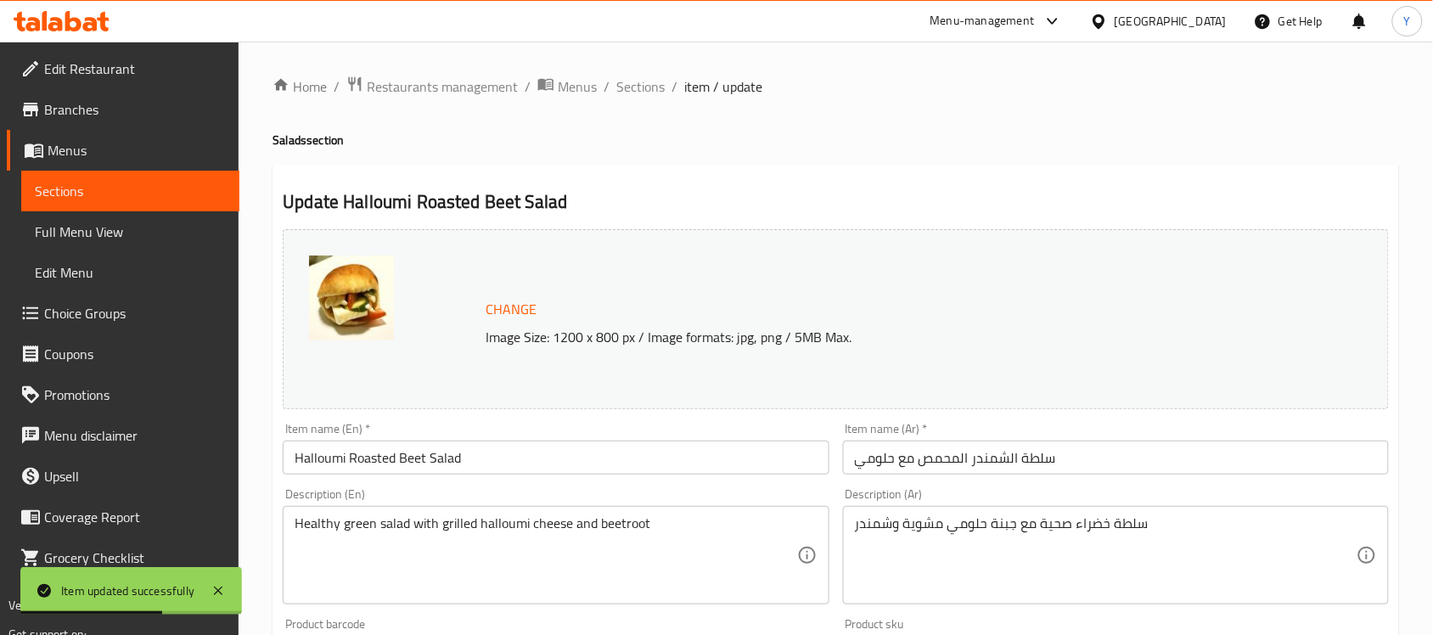
click at [1027, 476] on div "Item name (Ar)   * سلطة الشمندر المحمص مع حلومي Item name (Ar) *" at bounding box center [1116, 448] width 560 height 65
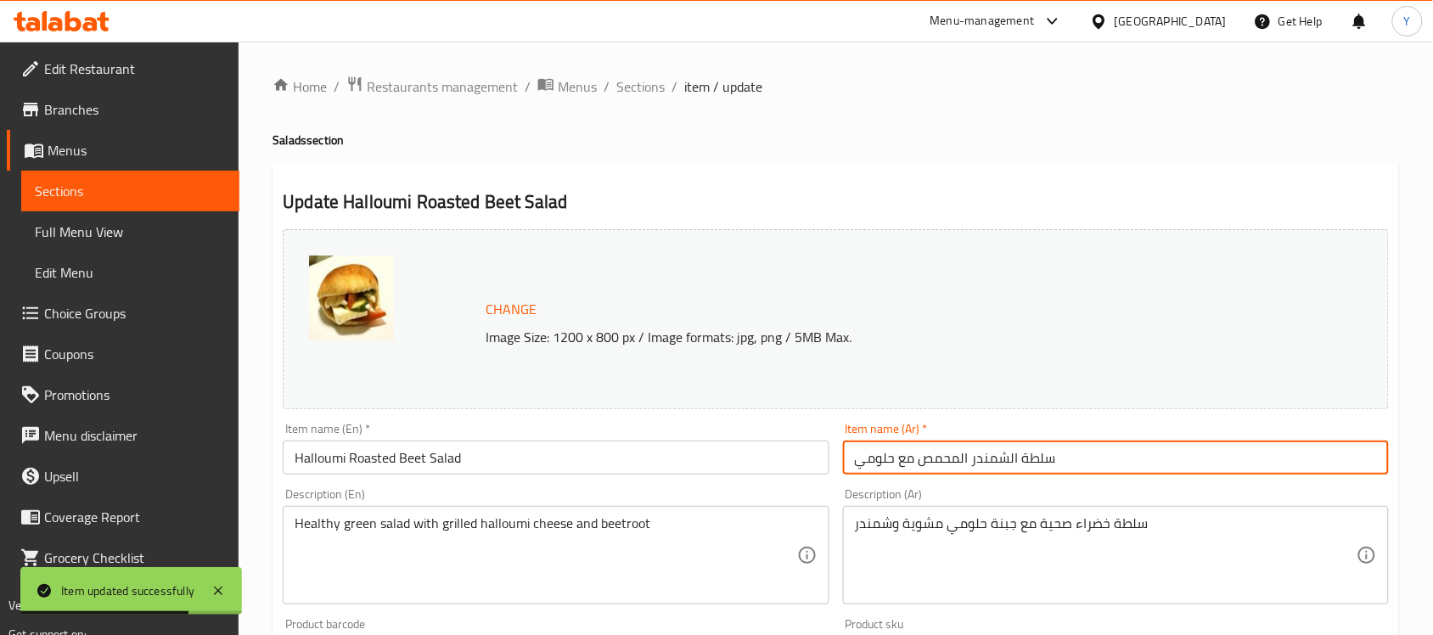
click at [1033, 464] on input "سلطة الشمندر المحمص مع حلومي" at bounding box center [1116, 458] width 546 height 34
click at [1336, 454] on input "سلطة الشمندر المحمص مع حلومي" at bounding box center [1116, 458] width 546 height 34
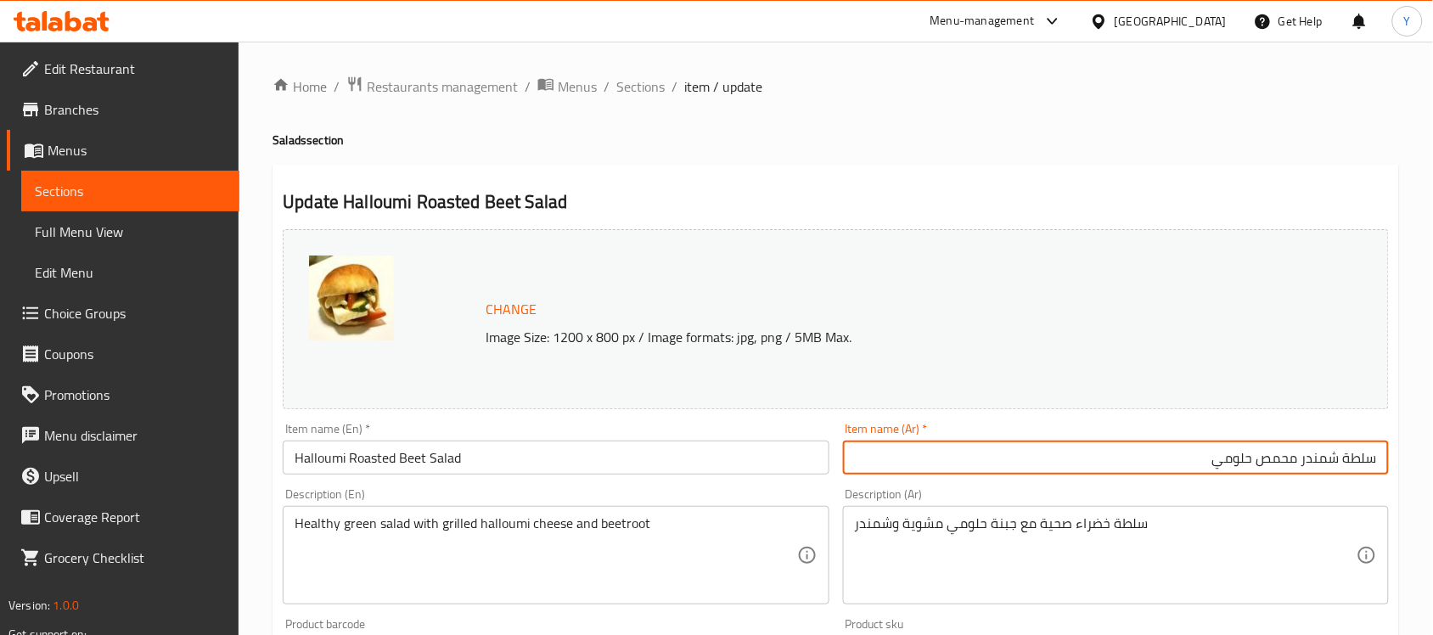
type input "سلطة شمندر محمص حلومي"
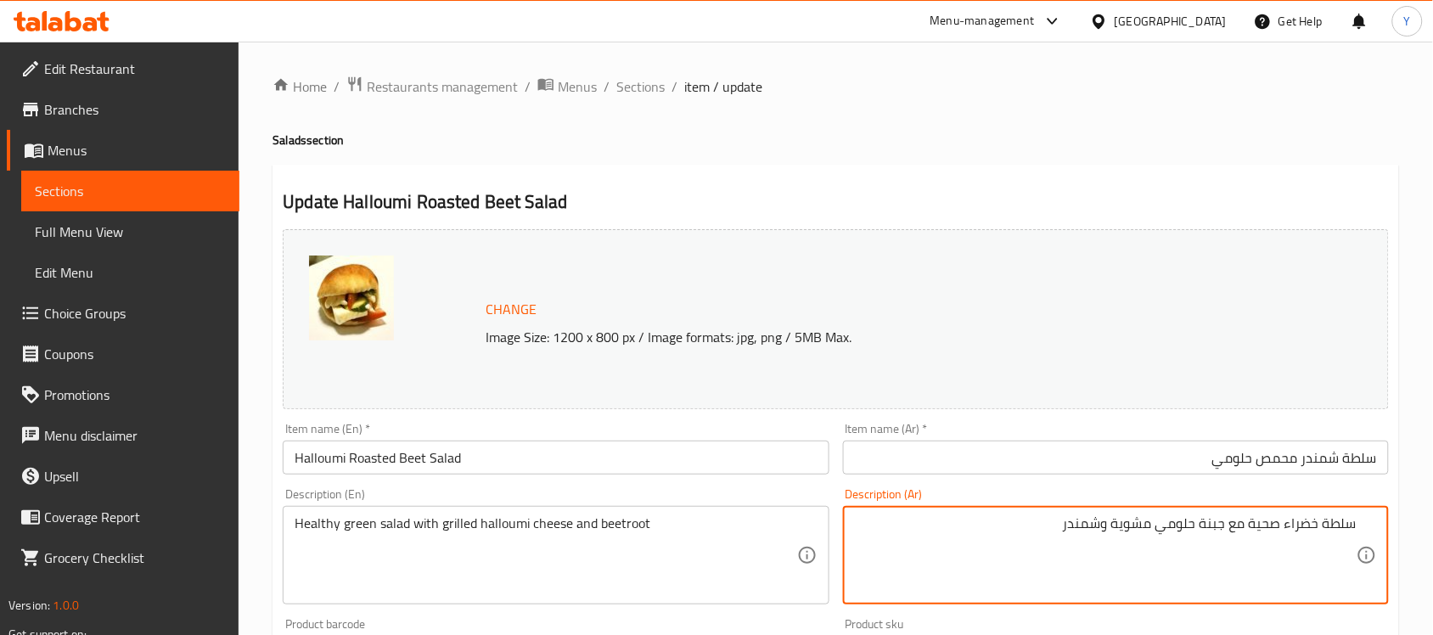
click at [1297, 528] on textarea "سلطة خضراء صحية مع جبنة حلومي مشوية وشمندر" at bounding box center [1106, 555] width 502 height 81
click at [1306, 536] on textarea "سلطة خضراء صحية مع جبنة حلومي مشوية وشمندر" at bounding box center [1106, 555] width 502 height 81
type textarea "سلطة خضراء صحية مع جبنة حلومي مشوية وشمندر"
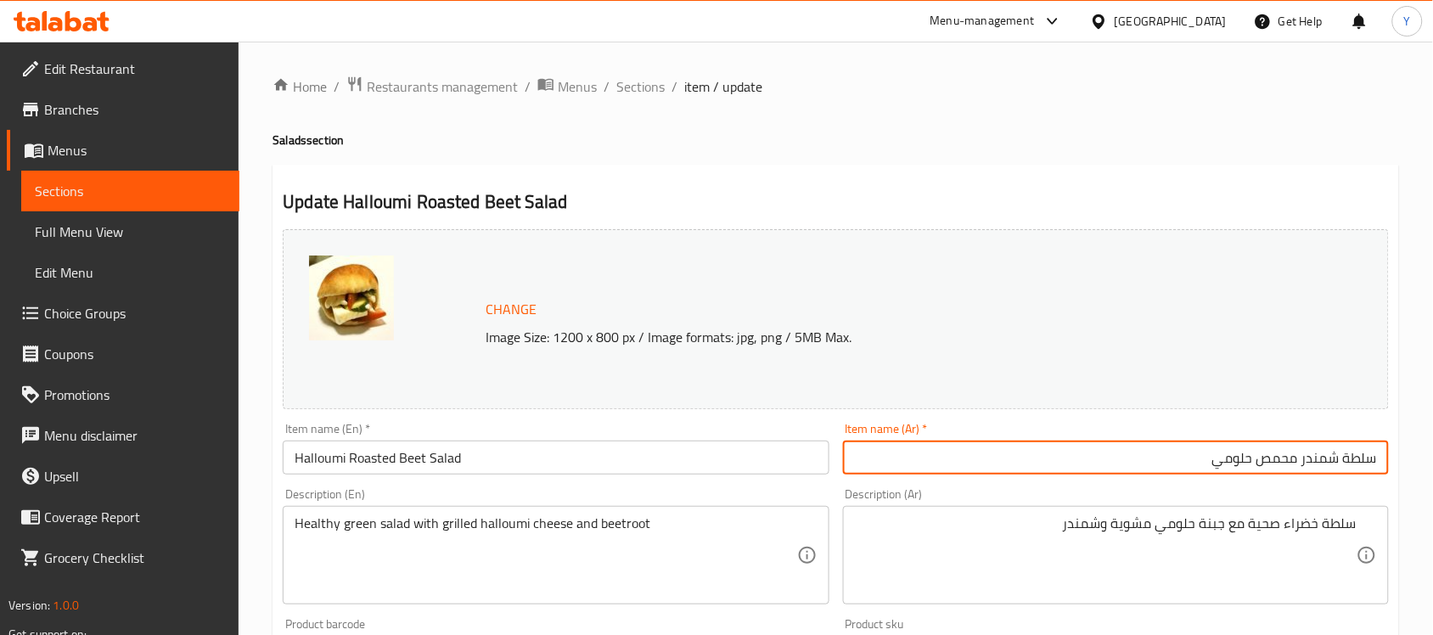
click at [1386, 442] on input "سلطة شمندر محمص حلومي" at bounding box center [1116, 458] width 546 height 34
type input "طبق سلطة شمندر محمص حلومي"
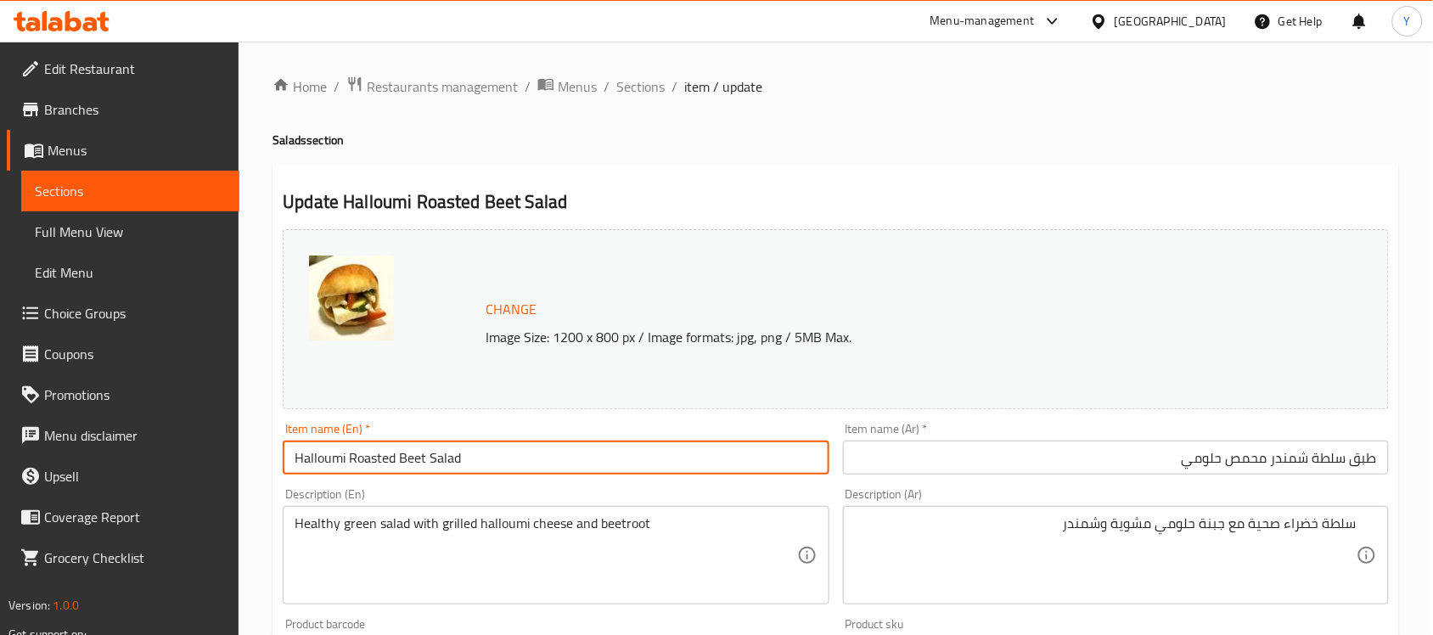
click at [676, 475] on input "Halloumi Roasted Beet Salad" at bounding box center [556, 458] width 546 height 34
type input "Halloumi Roasted Beet Salad Plate"
click at [970, 200] on h2 "Update Halloumi Roasted Beet Salad Plate" at bounding box center [836, 201] width 1106 height 25
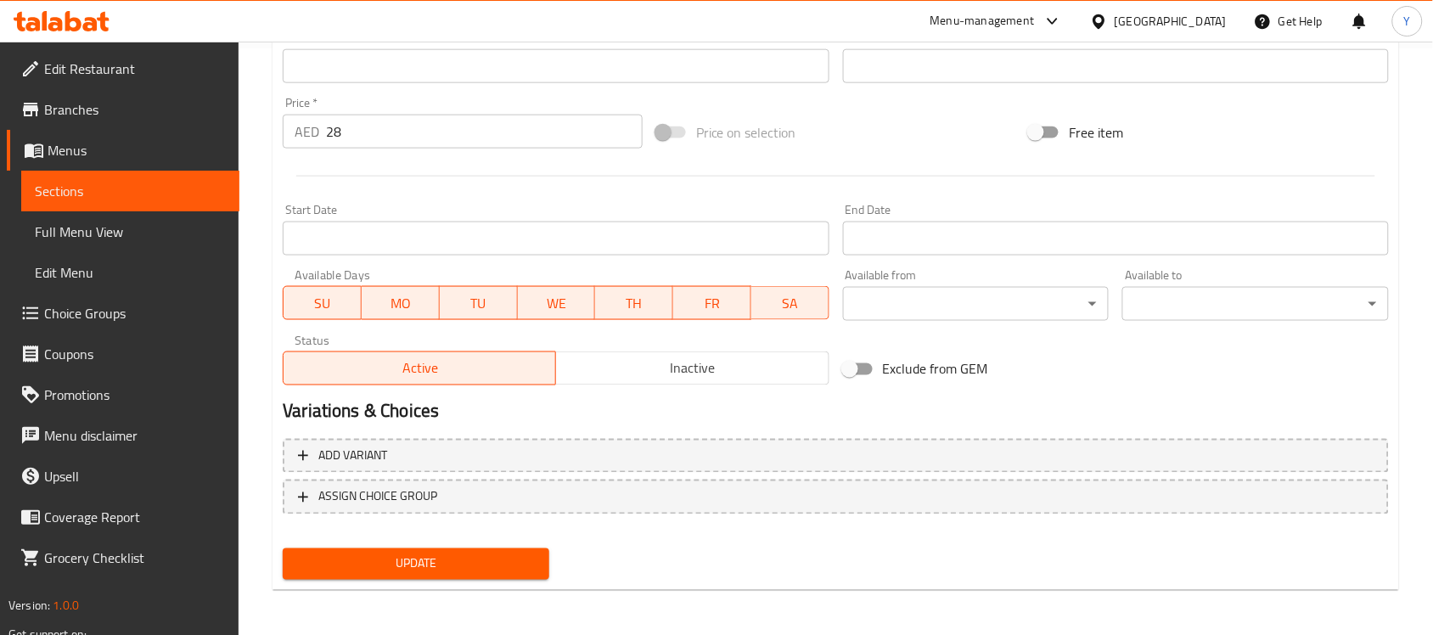
click at [404, 582] on div "Update" at bounding box center [416, 564] width 280 height 45
click at [471, 569] on span "Update" at bounding box center [415, 564] width 239 height 21
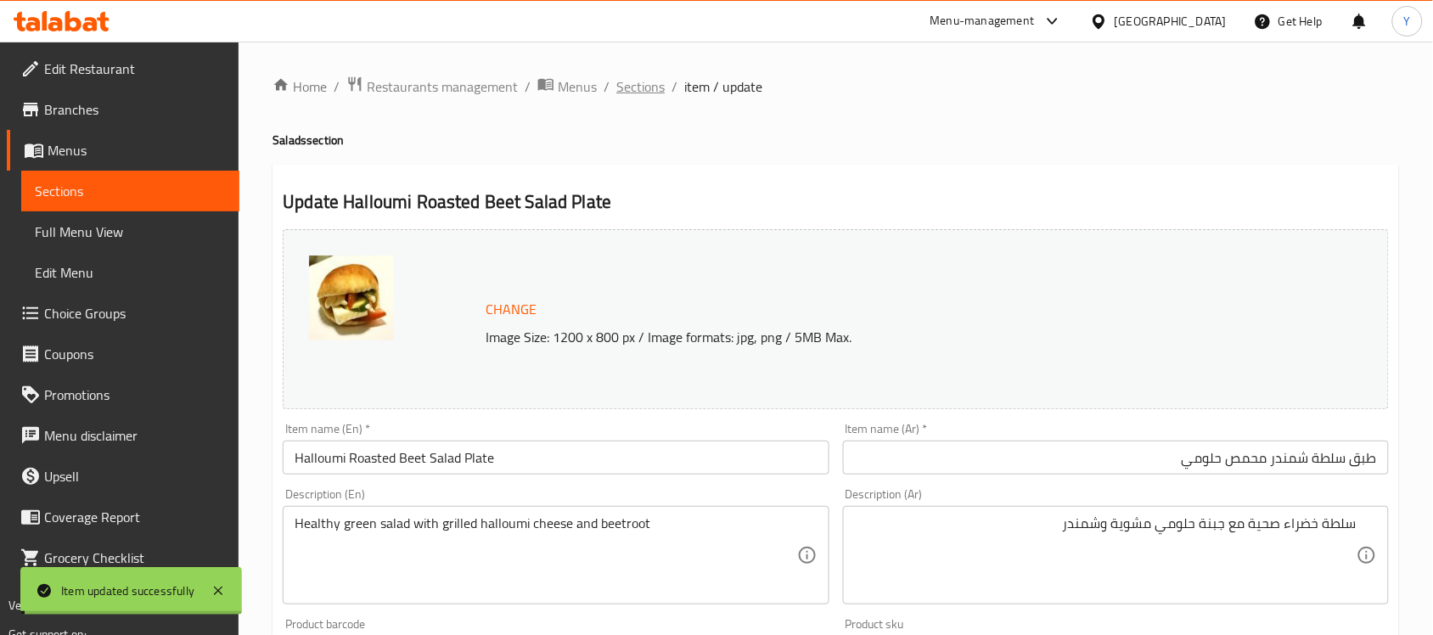
click at [648, 82] on span "Sections" at bounding box center [640, 86] width 48 height 20
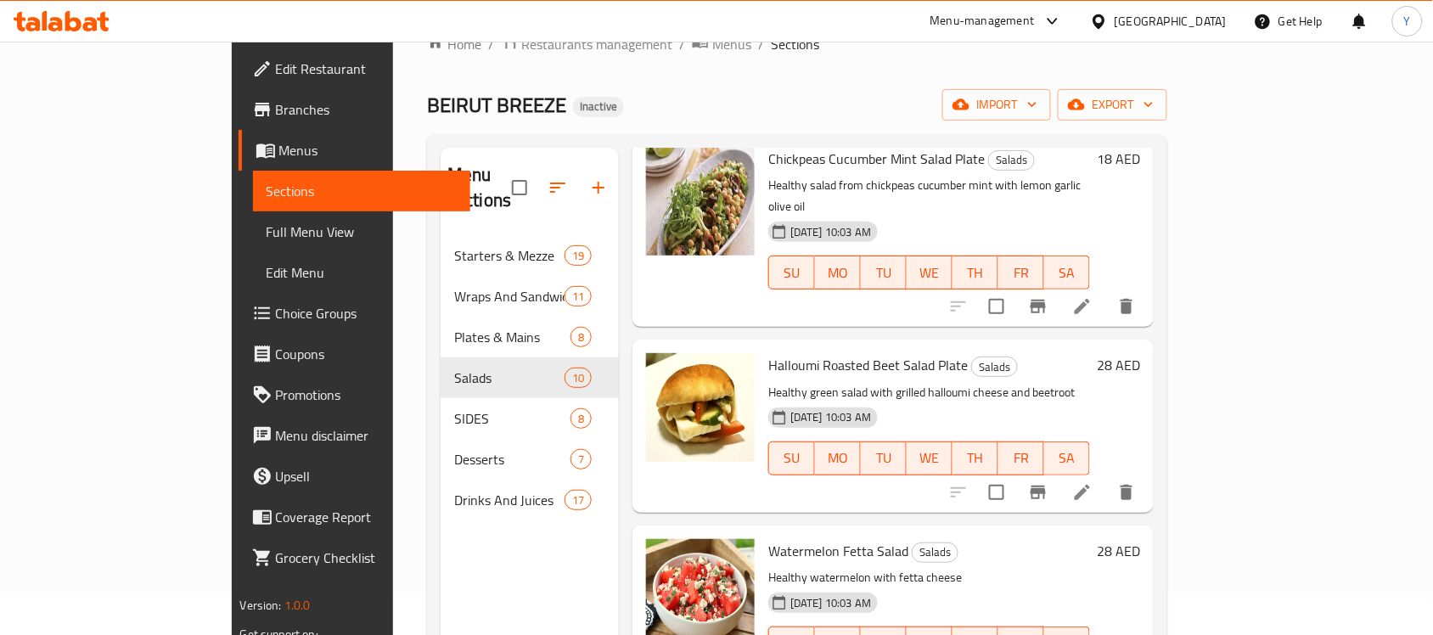
scroll to position [1061, 0]
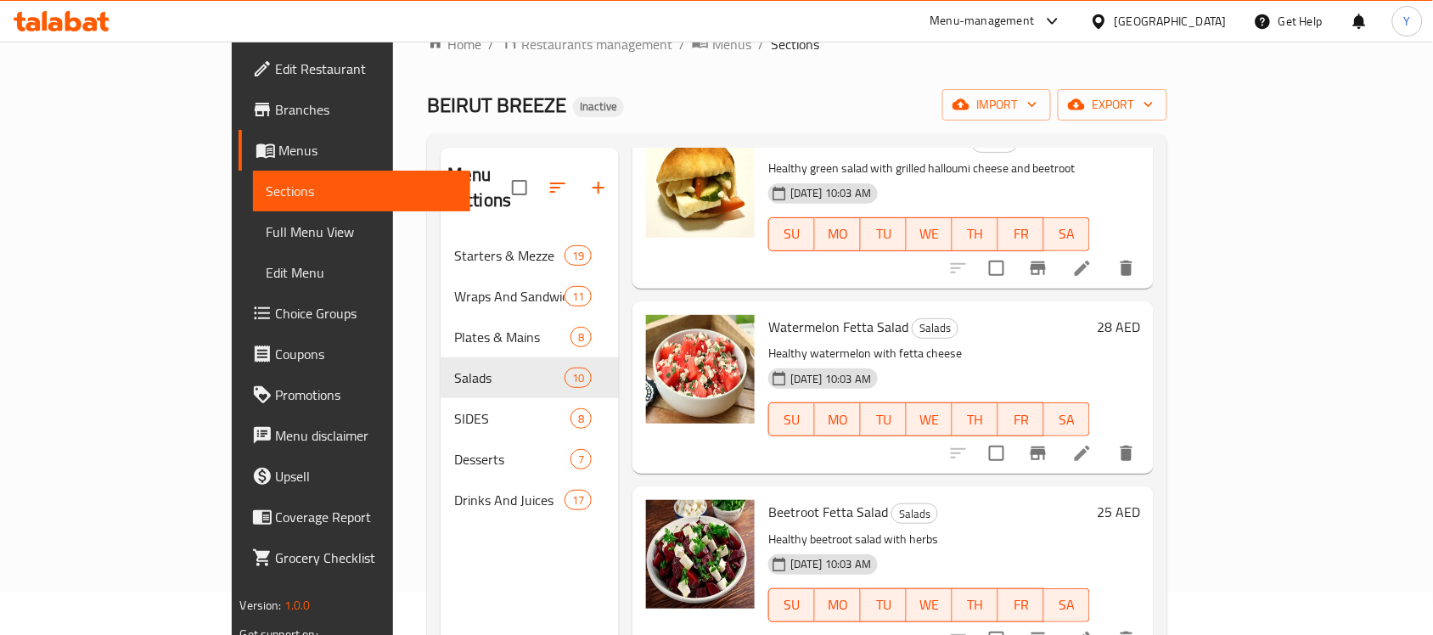
click at [1106, 438] on li at bounding box center [1083, 453] width 48 height 31
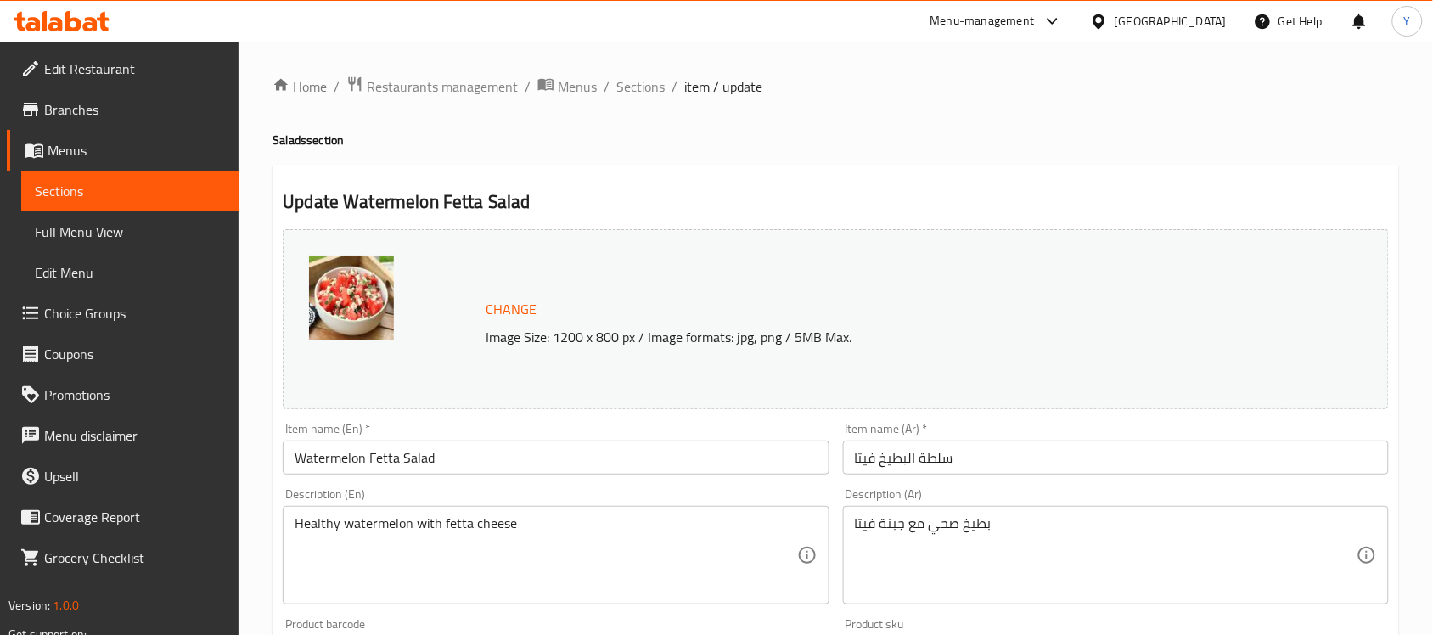
click at [682, 434] on div "Item name (En)   * Watermelon Fetta Salad Item name (En) *" at bounding box center [556, 449] width 546 height 52
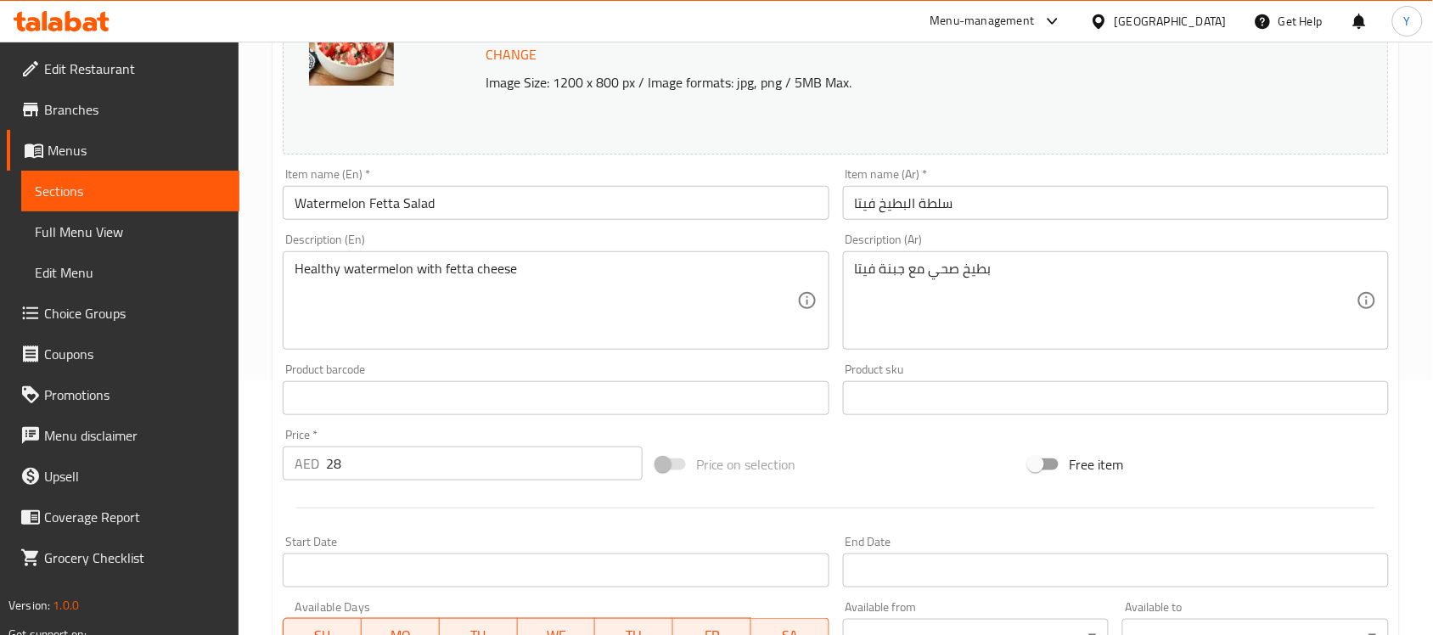
scroll to position [25, 0]
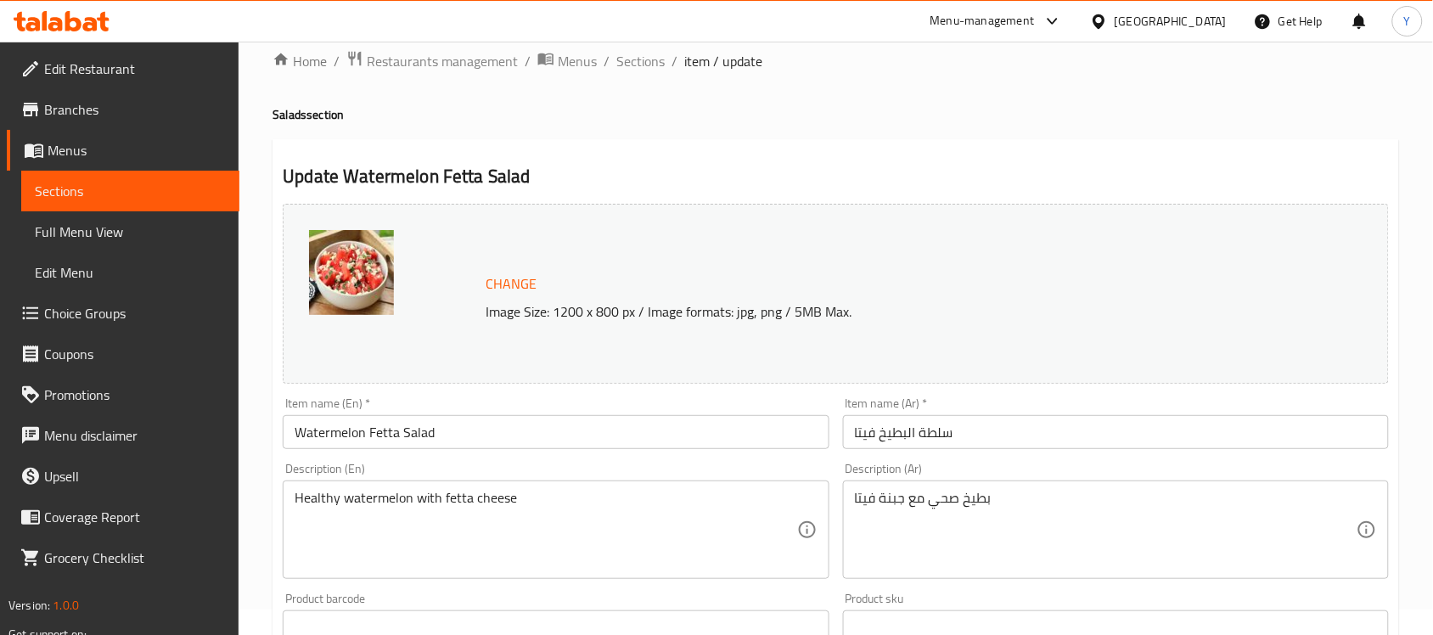
click at [563, 376] on div "Change Image Size: 1200 x 800 px / Image formats: jpg, png / 5MB Max." at bounding box center [836, 294] width 1106 height 180
click at [507, 427] on input "Watermelon Fetta Salad" at bounding box center [556, 432] width 546 height 34
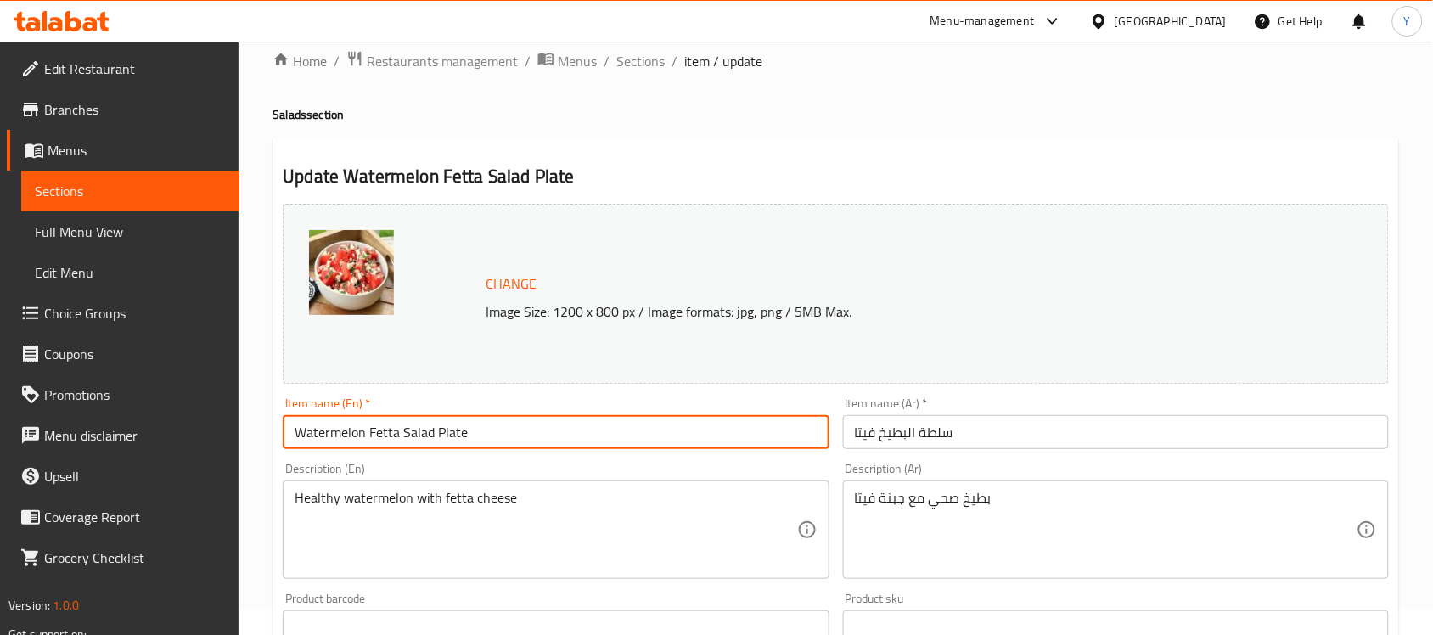
type input "Watermelon Fetta Salad Plate"
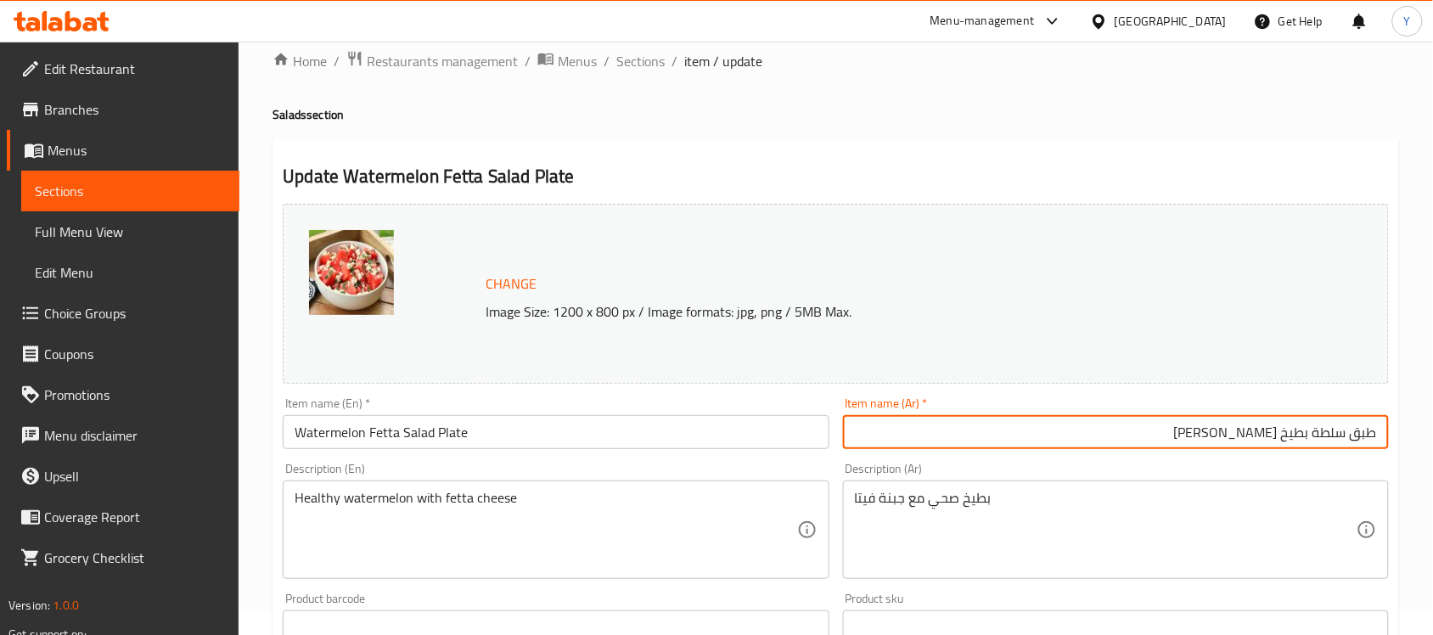
type input "طبق سلطة بطيخ [PERSON_NAME]"
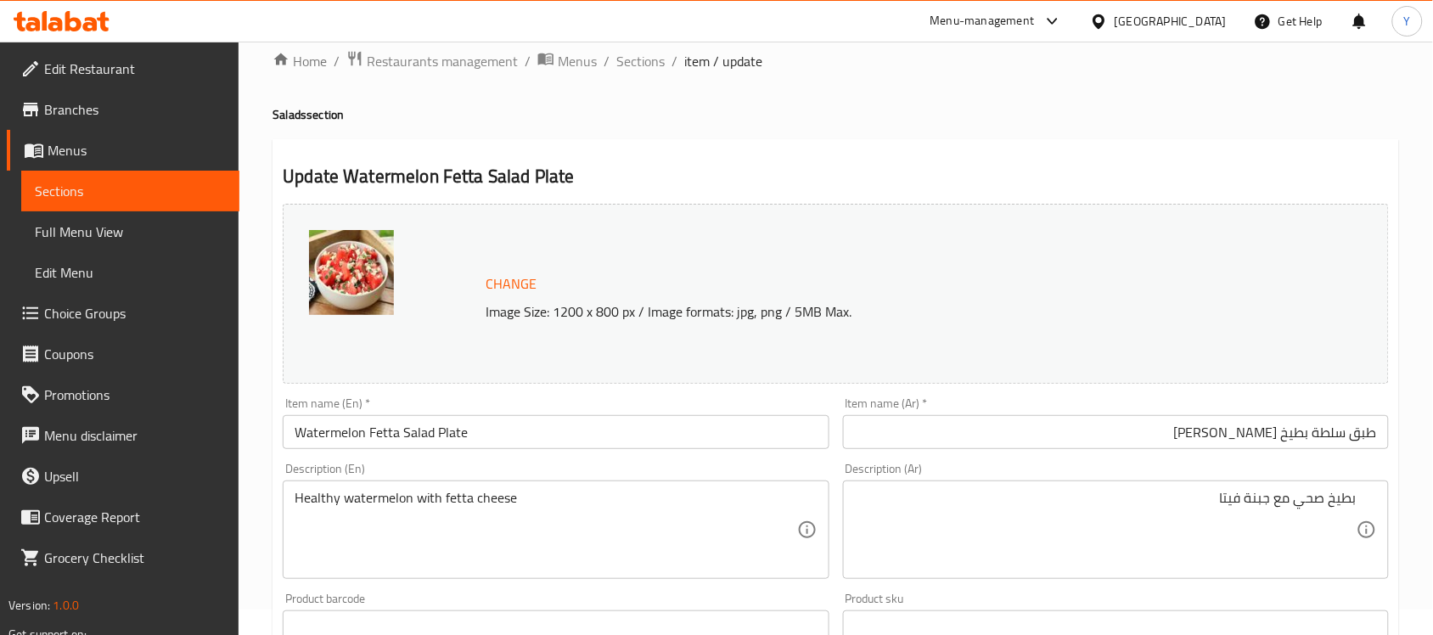
click at [1122, 138] on div "Home / Restaurants management / Menus / Sections / item / update Salads section…" at bounding box center [836, 607] width 1127 height 1115
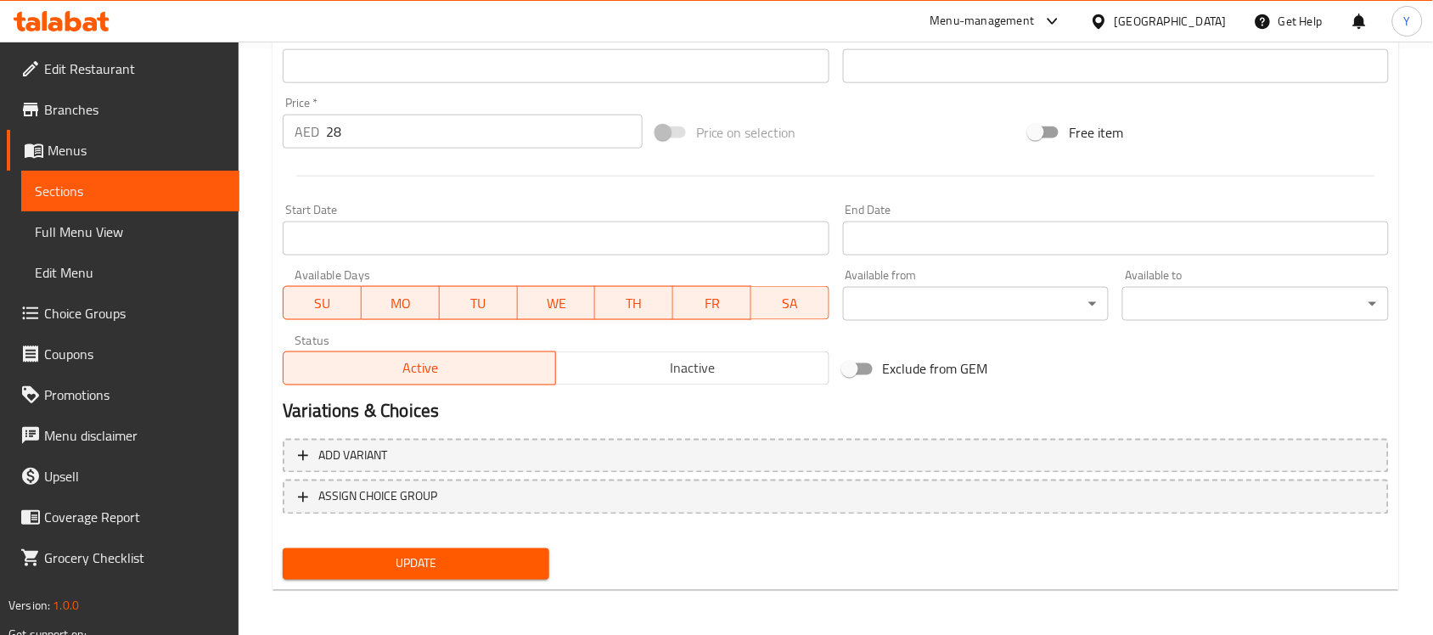
click at [436, 567] on span "Update" at bounding box center [415, 564] width 239 height 21
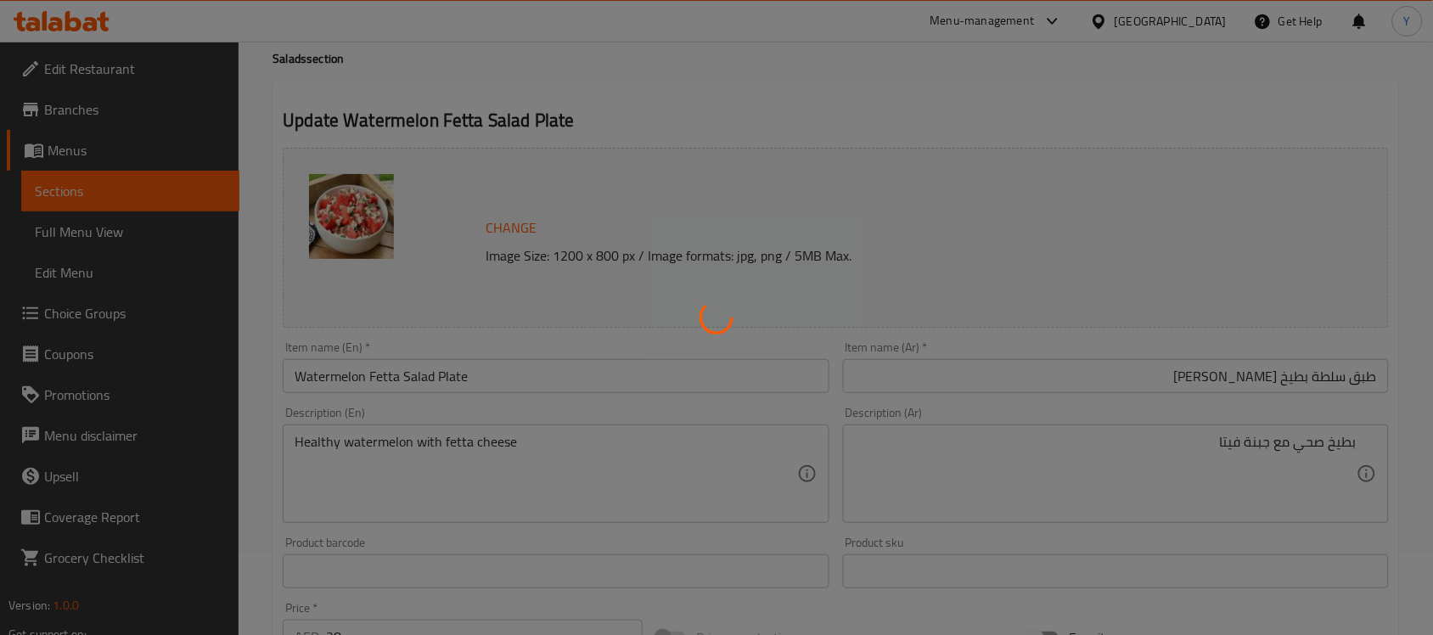
scroll to position [0, 0]
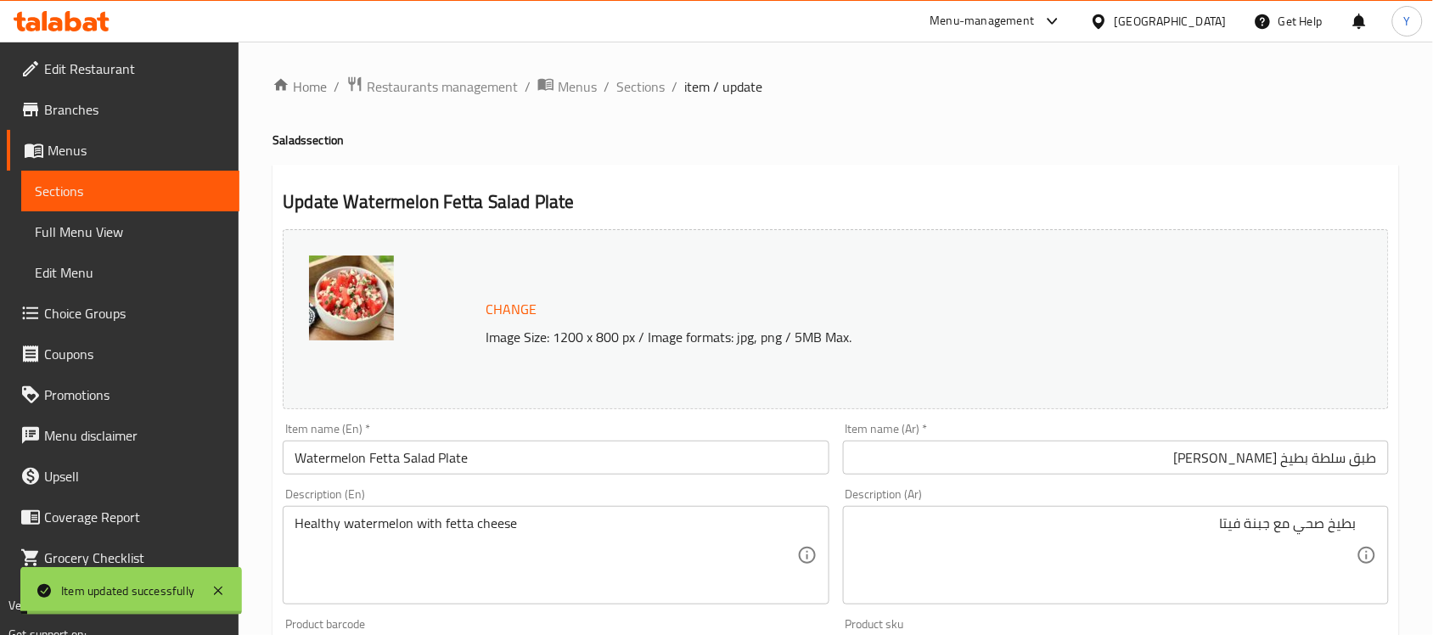
drag, startPoint x: 629, startPoint y: 85, endPoint x: 659, endPoint y: 106, distance: 36.5
click at [629, 85] on span "Sections" at bounding box center [640, 86] width 48 height 20
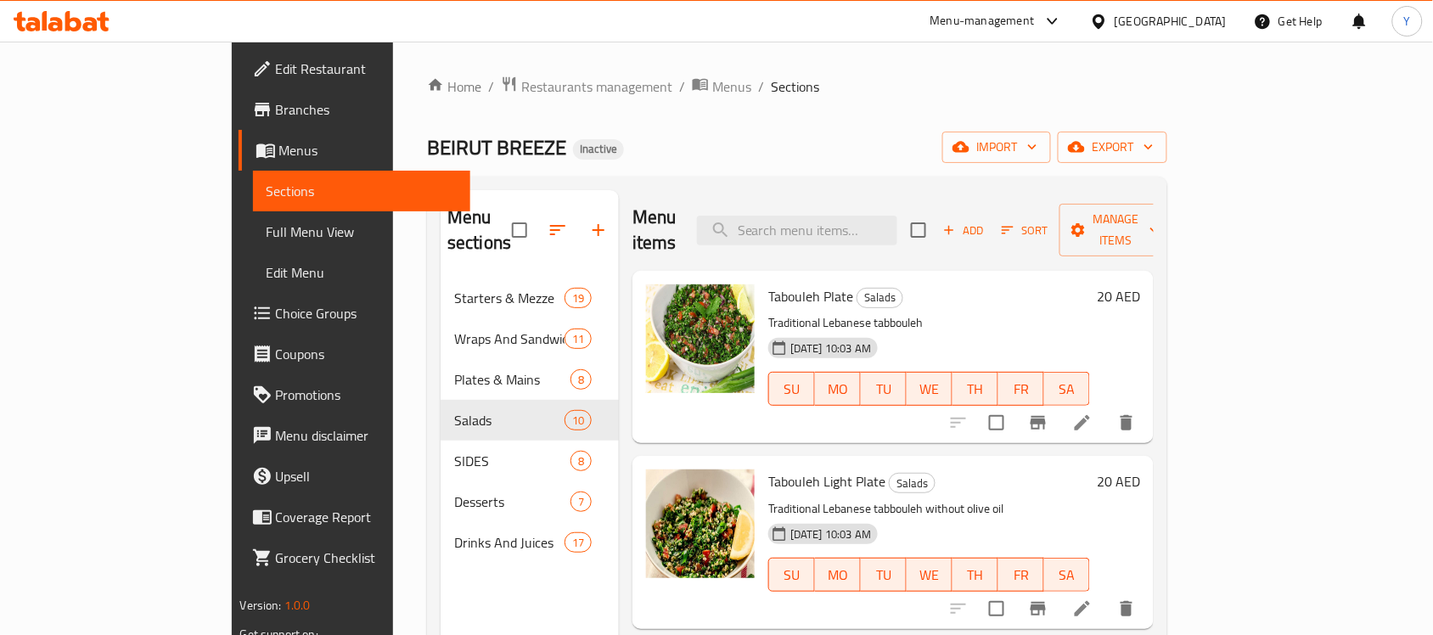
click at [943, 103] on div "Home / Restaurants management / Menus / Sections BEIRUT BREEZE Inactive import …" at bounding box center [797, 457] width 740 height 763
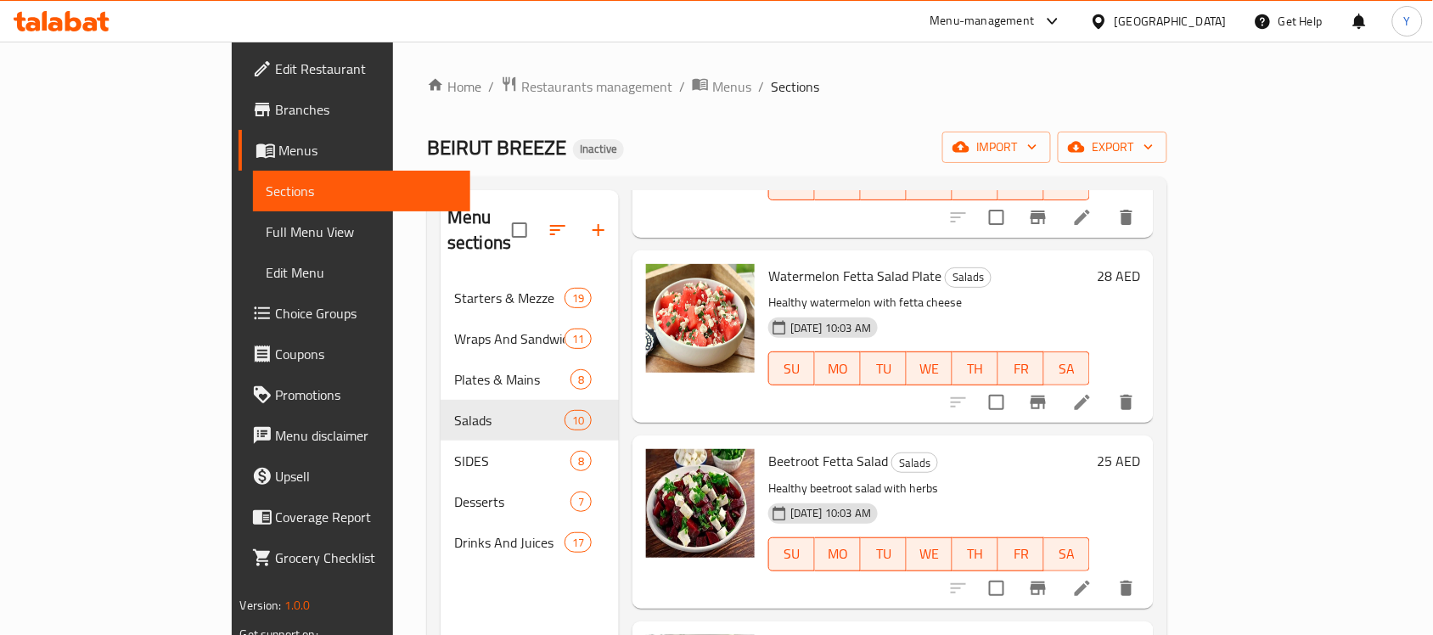
scroll to position [1261, 0]
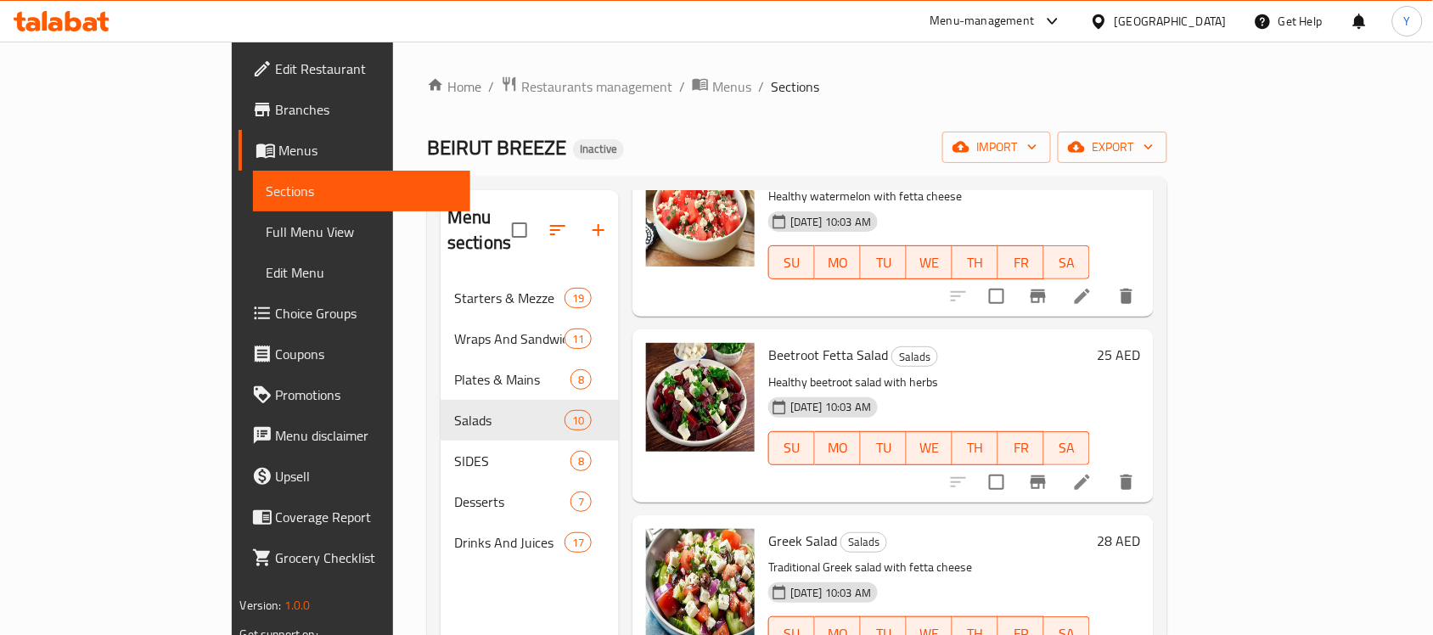
click at [1093, 472] on icon at bounding box center [1082, 482] width 20 height 20
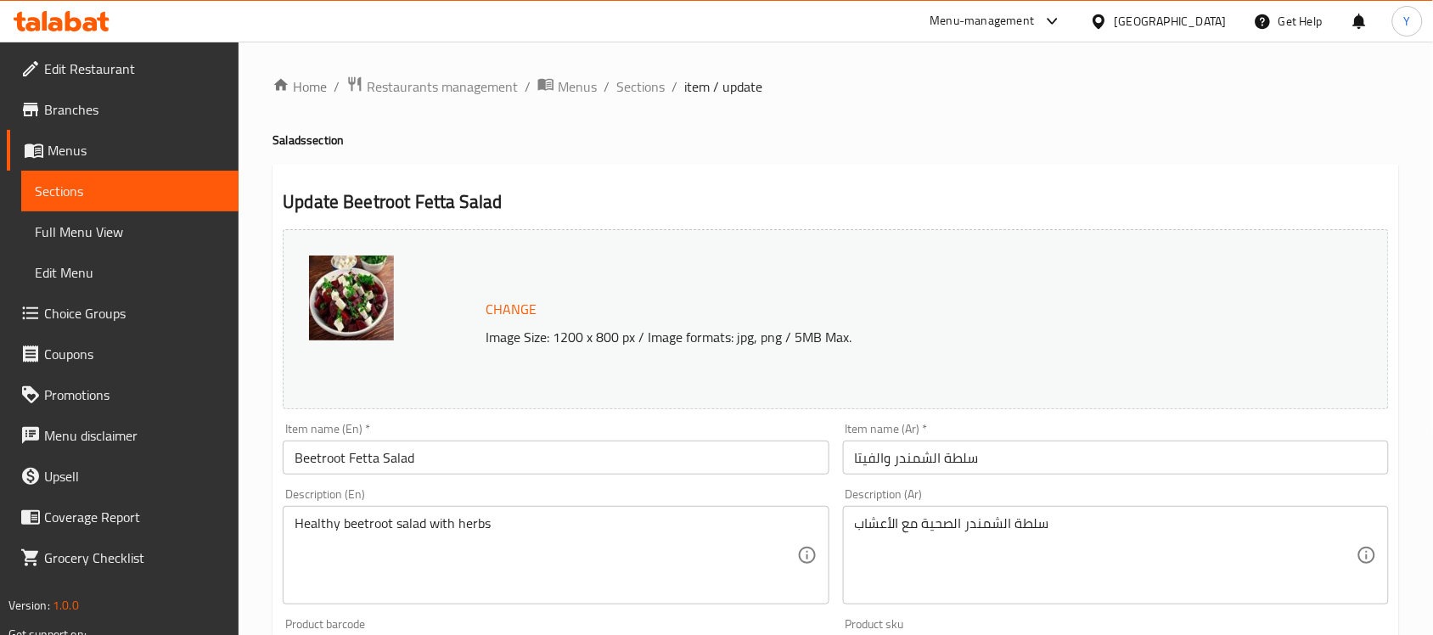
drag, startPoint x: 519, startPoint y: 429, endPoint x: 518, endPoint y: 460, distance: 31.4
click at [518, 439] on div "Item name (En)   * Beetroot Fetta Salad Item name (En) *" at bounding box center [556, 449] width 546 height 52
click at [518, 460] on input "Beetroot Fetta Salad" at bounding box center [556, 458] width 546 height 34
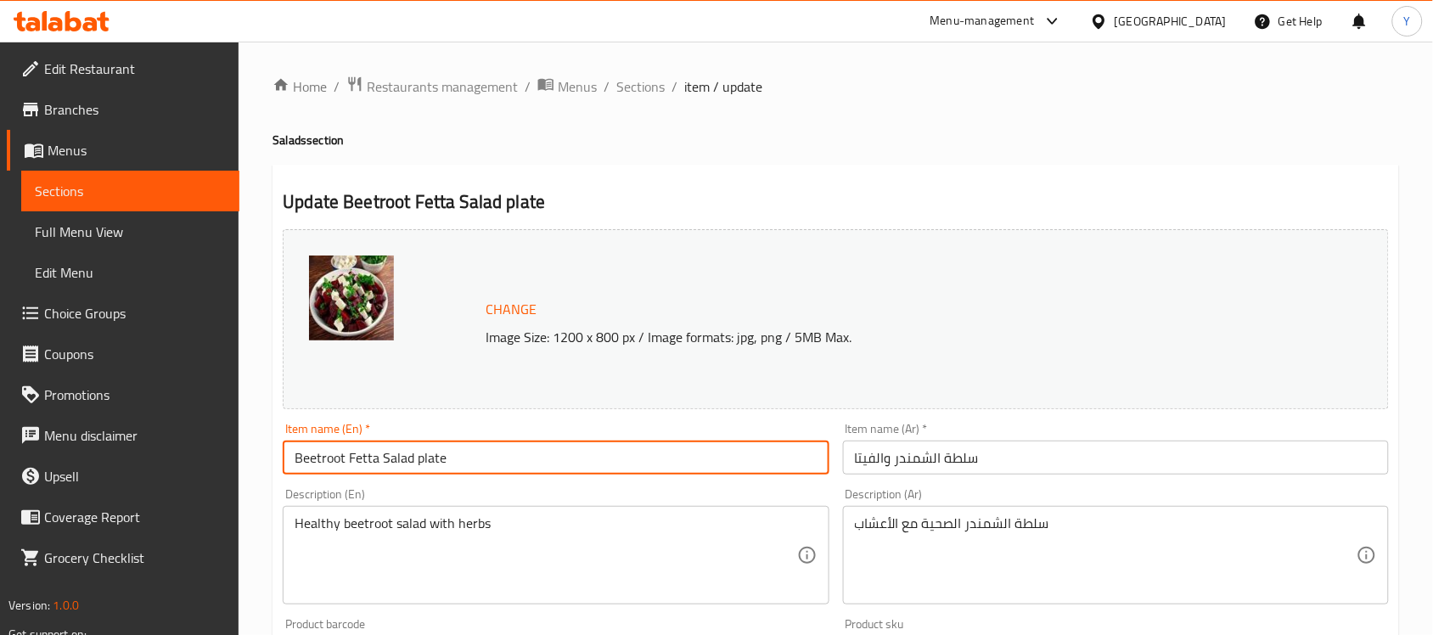
type input "Beetroot Fetta Salad plate"
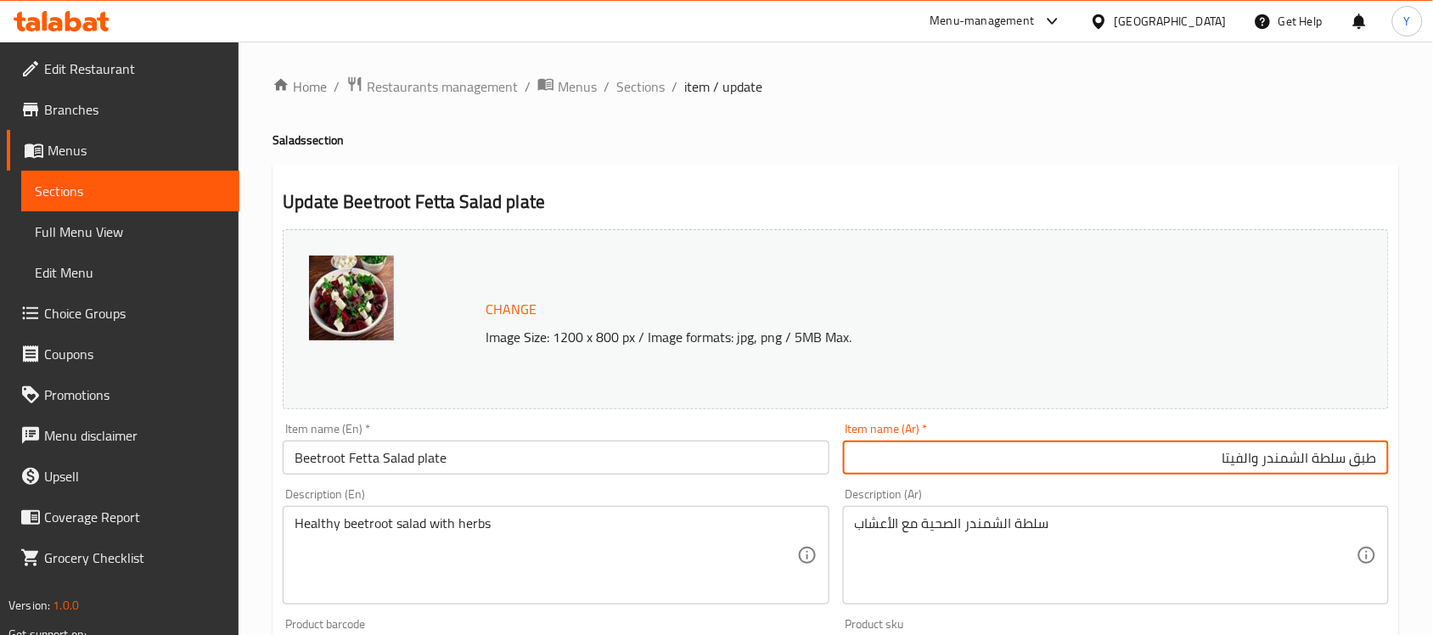
type input "طبق سلطة الشمندر والفيتا"
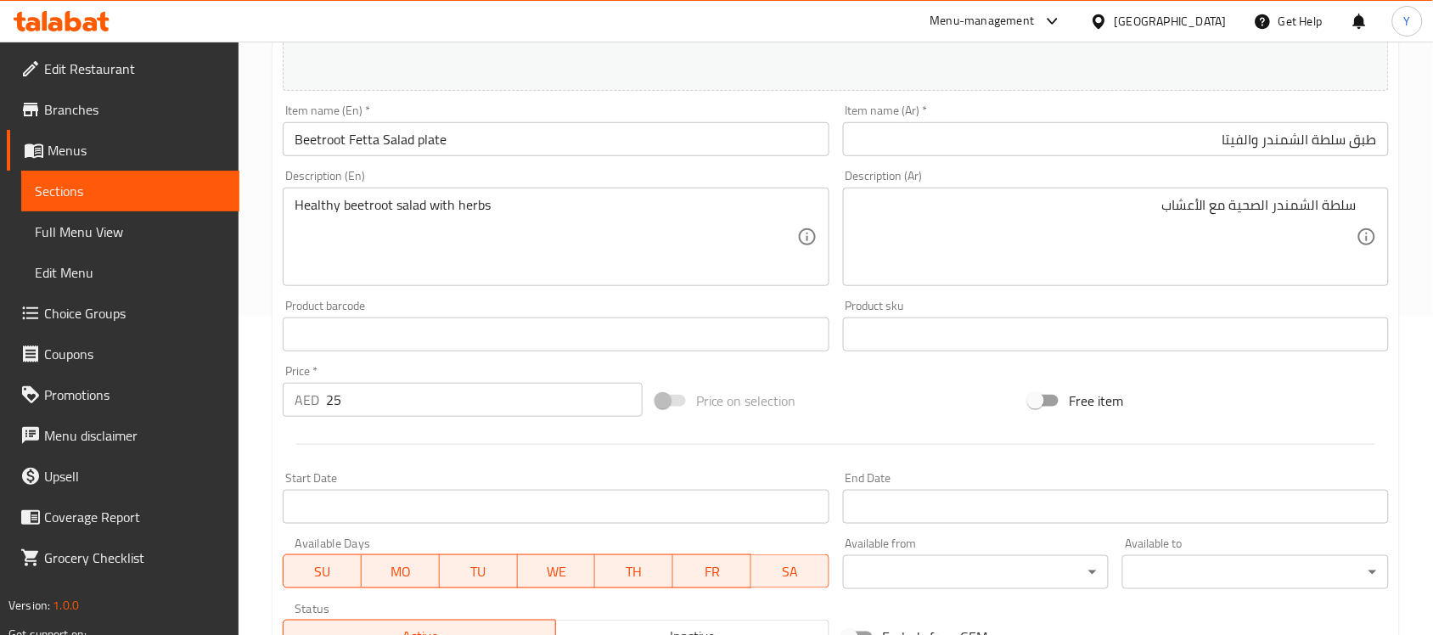
scroll to position [587, 0]
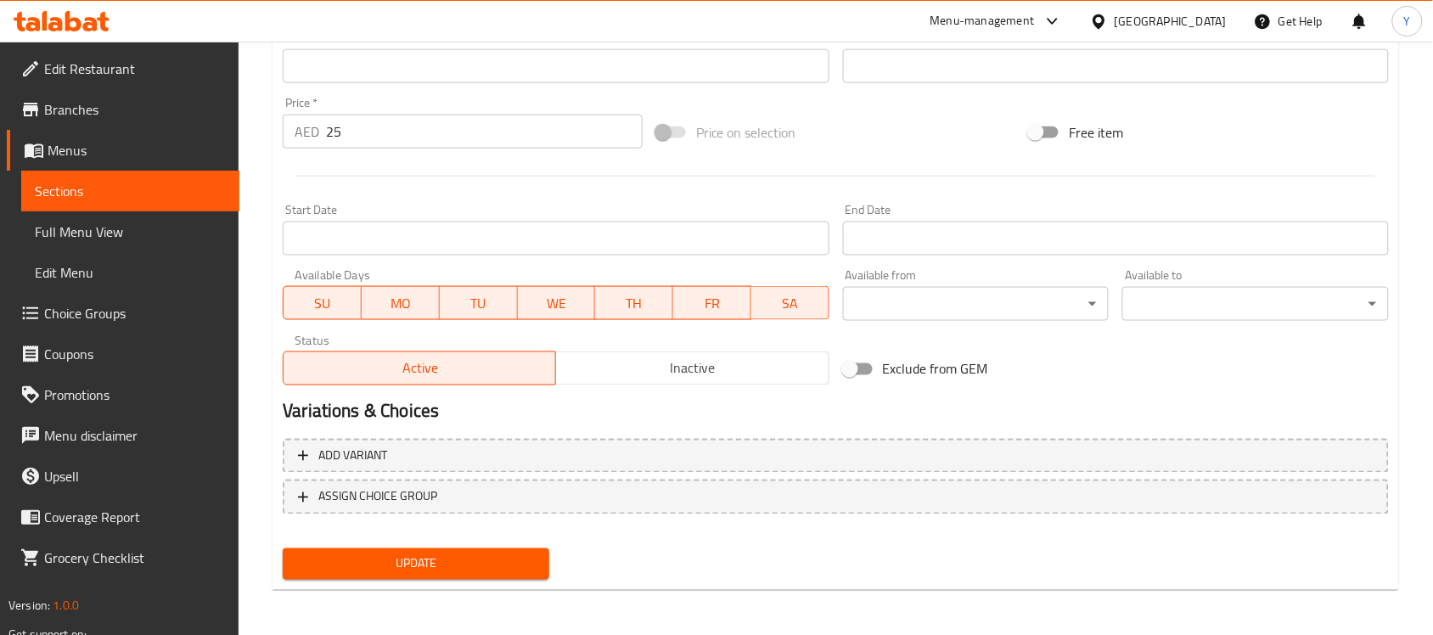
click at [487, 549] on button "Update" at bounding box center [416, 564] width 267 height 31
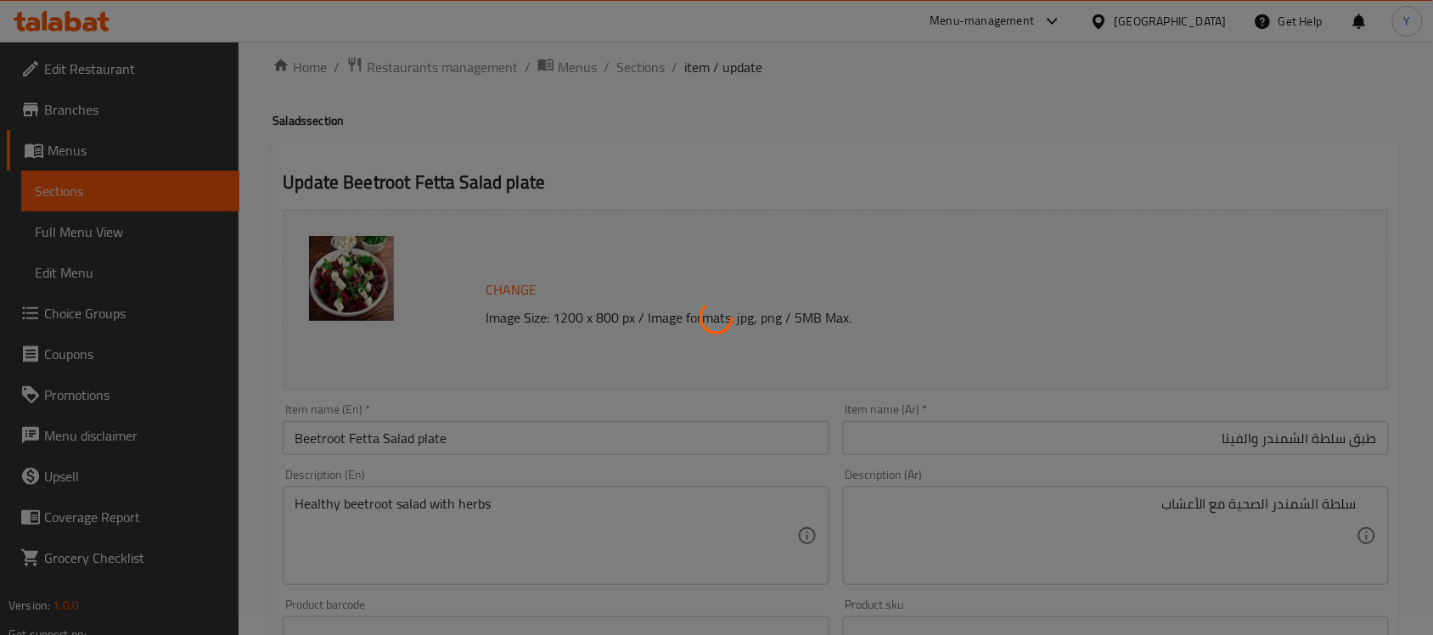
scroll to position [0, 0]
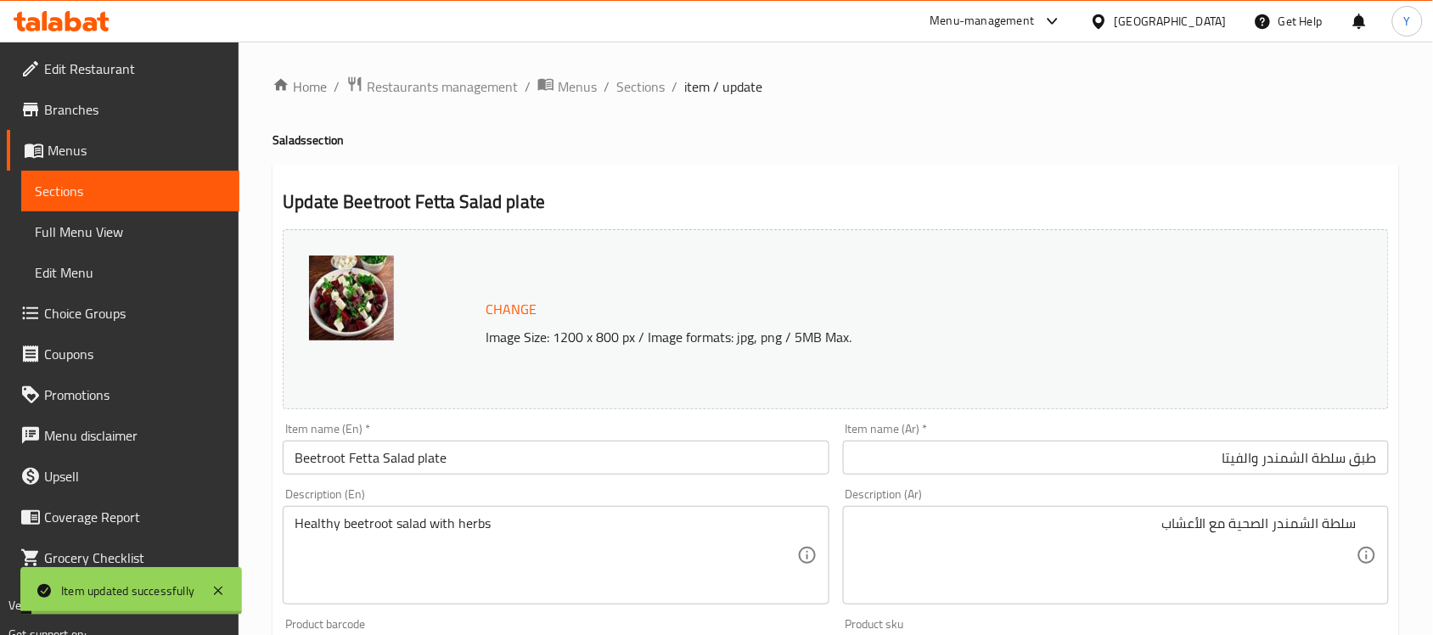
click at [638, 65] on div "Home / Restaurants management / Menus / Sections / item / update Salads section…" at bounding box center [836, 633] width 1195 height 1183
click at [639, 81] on span "Sections" at bounding box center [640, 86] width 48 height 20
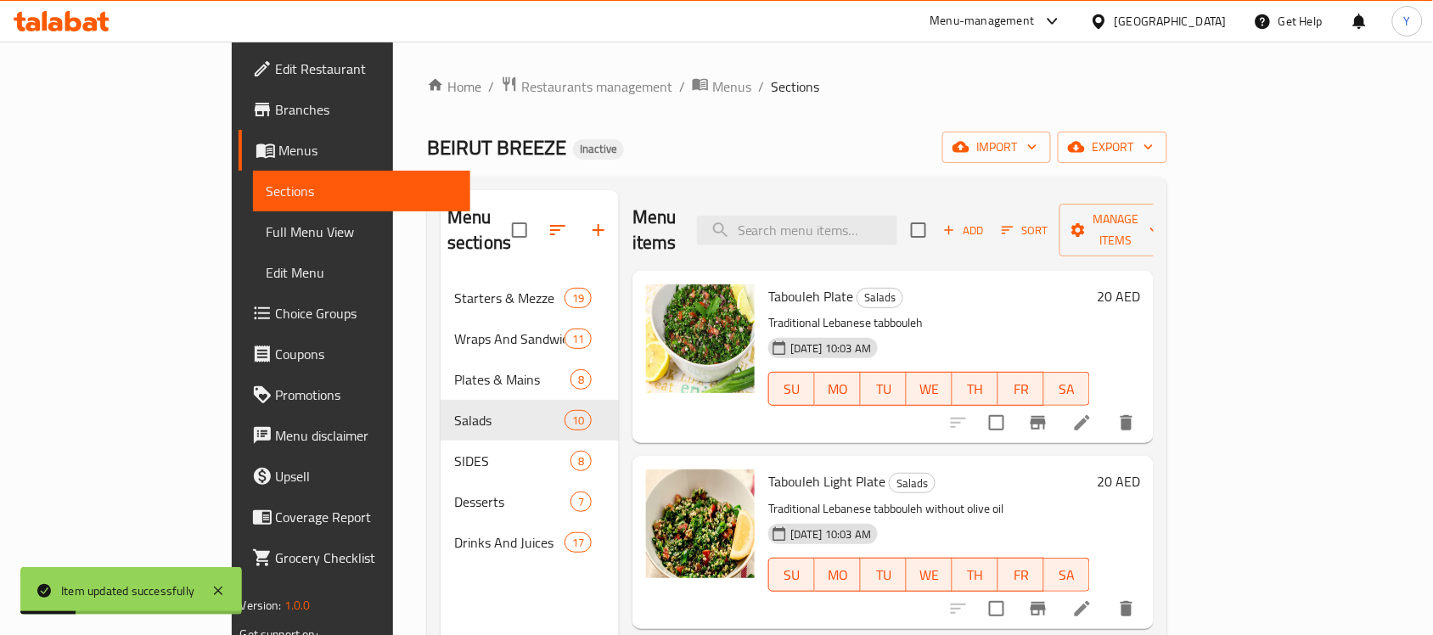
click at [837, 102] on div "Home / Restaurants management / Menus / Sections BEIRUT BREEZE Inactive import …" at bounding box center [797, 457] width 740 height 763
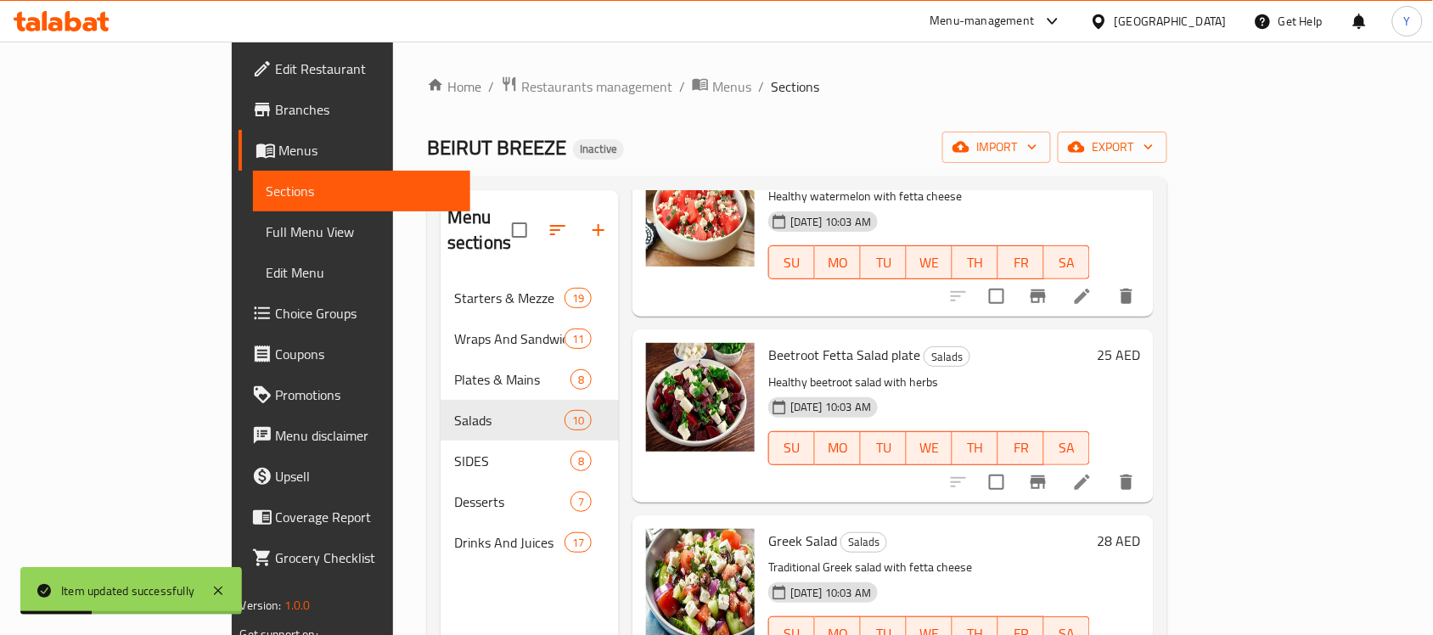
scroll to position [106, 0]
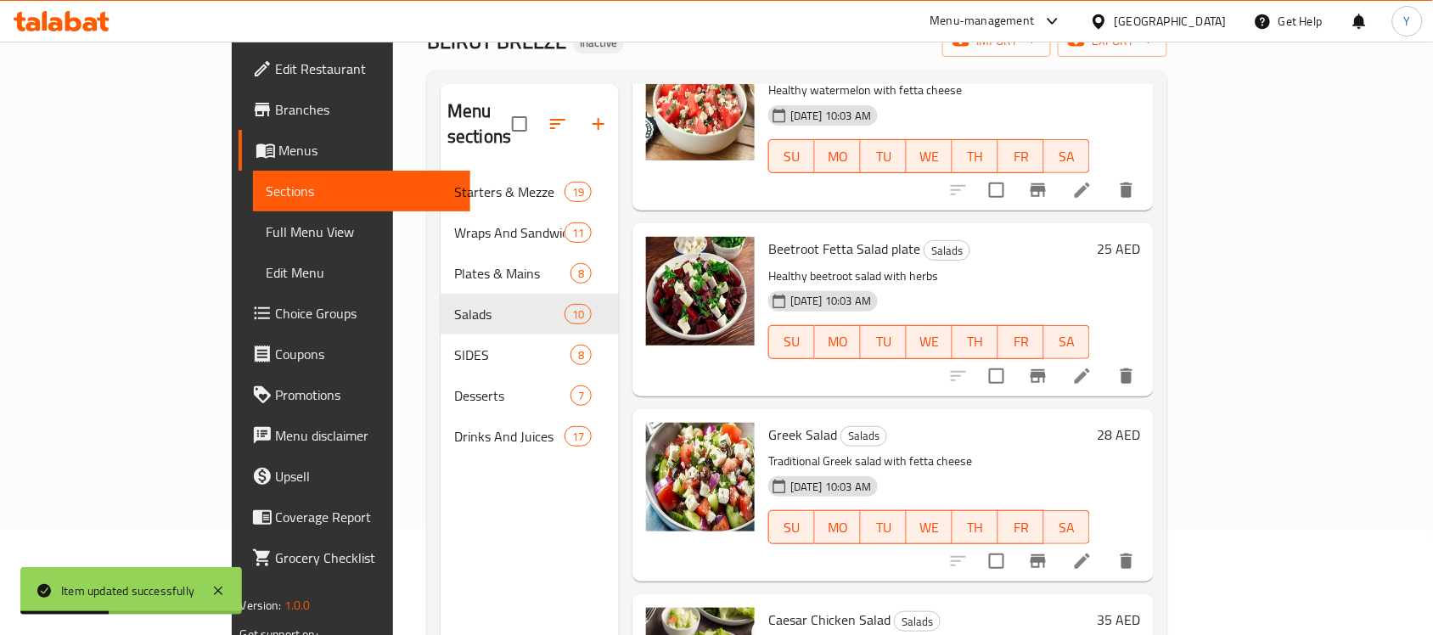
click at [1093, 551] on icon at bounding box center [1082, 561] width 20 height 20
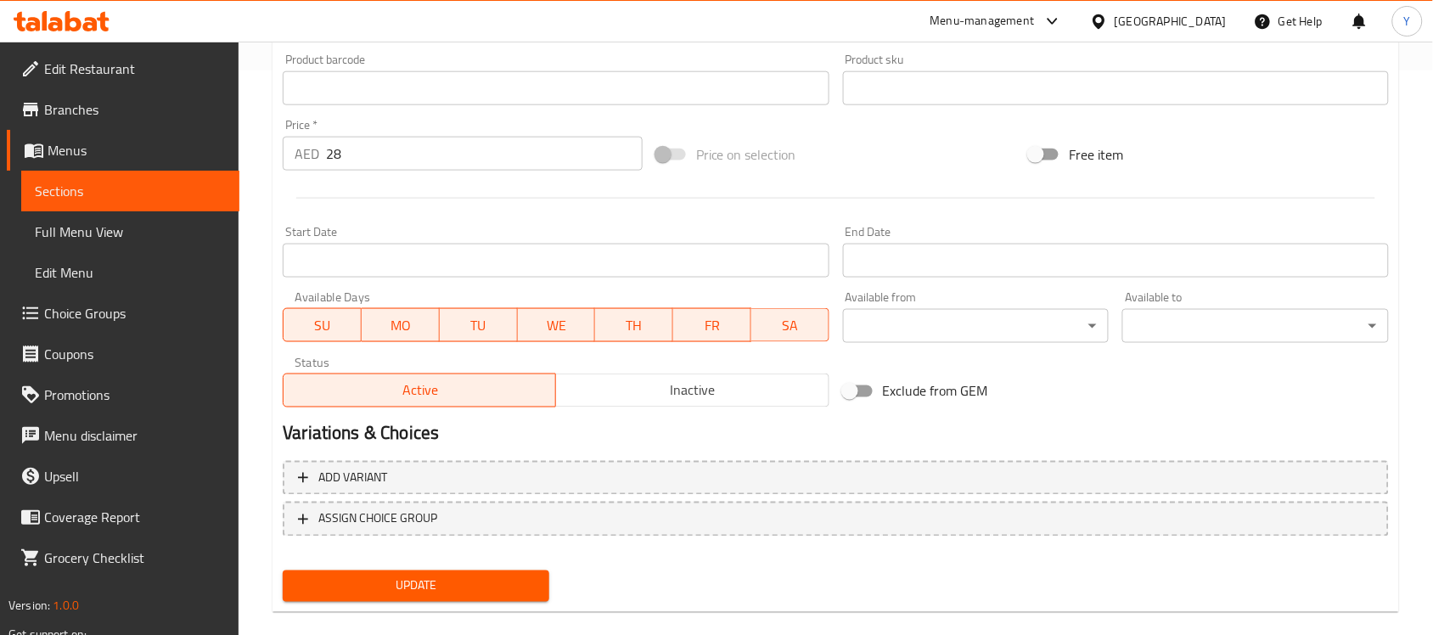
scroll to position [587, 0]
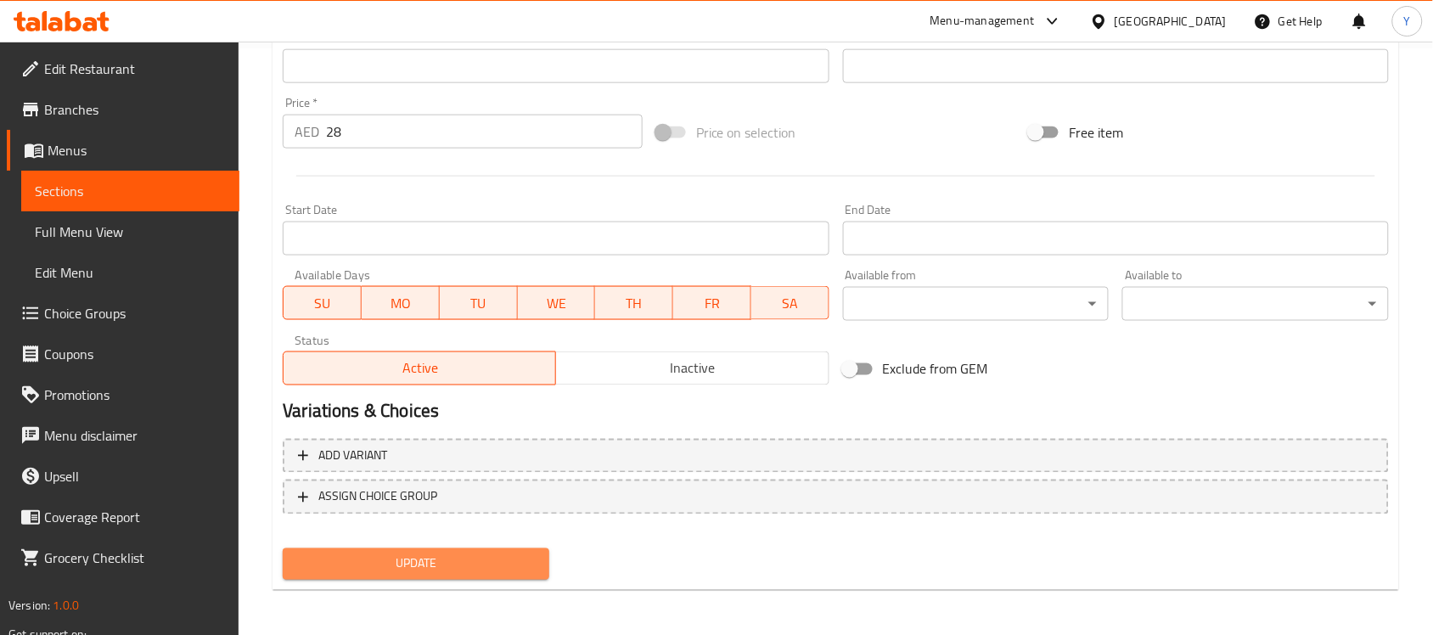
click at [521, 549] on button "Update" at bounding box center [416, 564] width 267 height 31
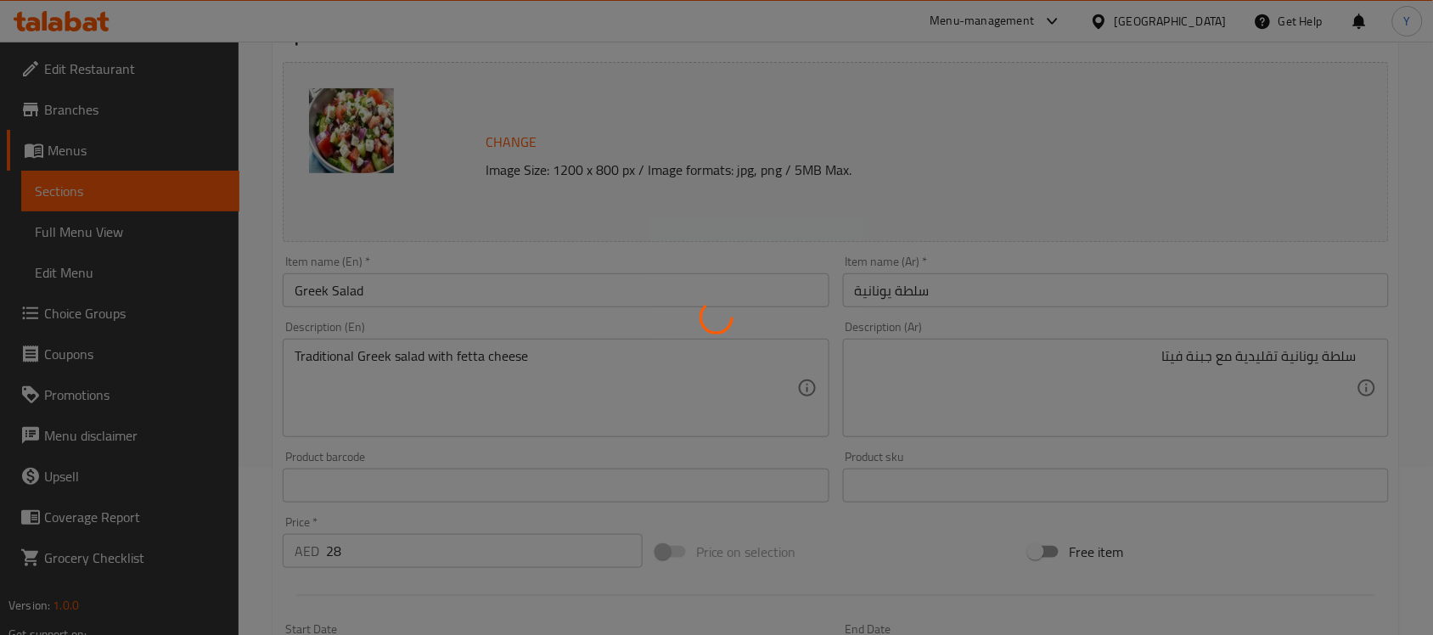
scroll to position [0, 0]
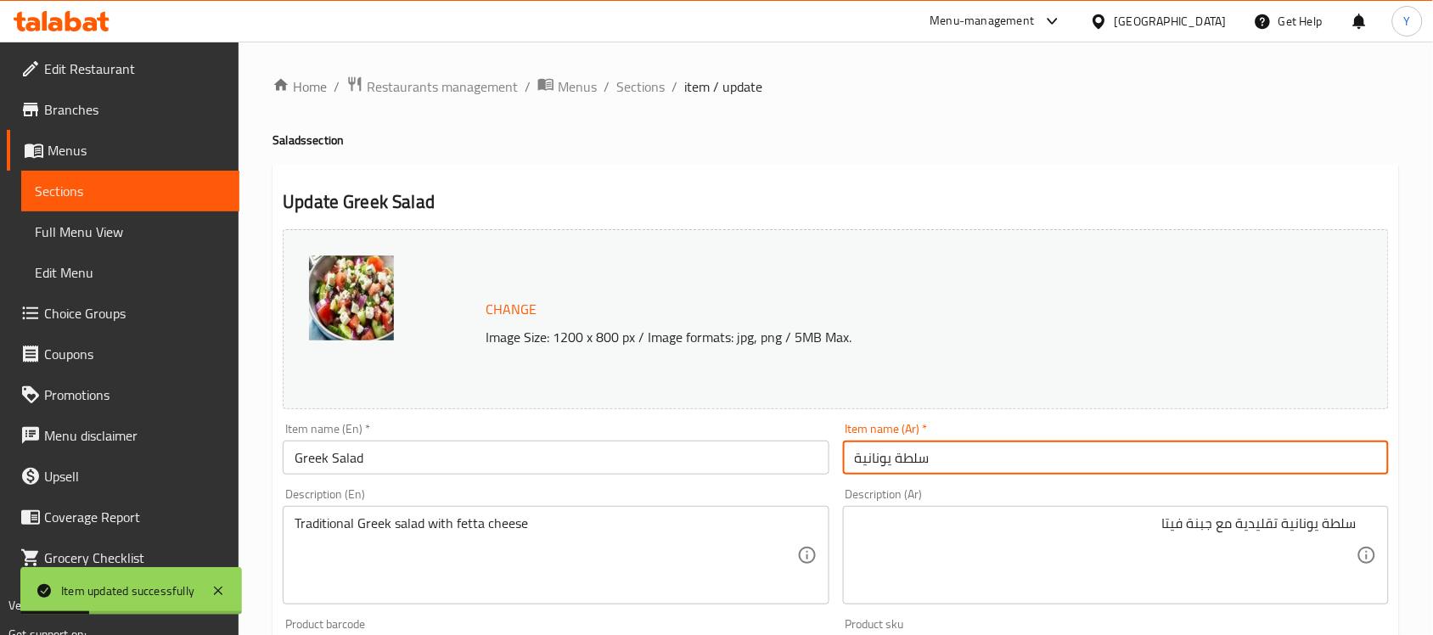
click at [1004, 468] on input "سلطة يونانية" at bounding box center [1116, 458] width 546 height 34
type input "طبق سلطة يونانية"
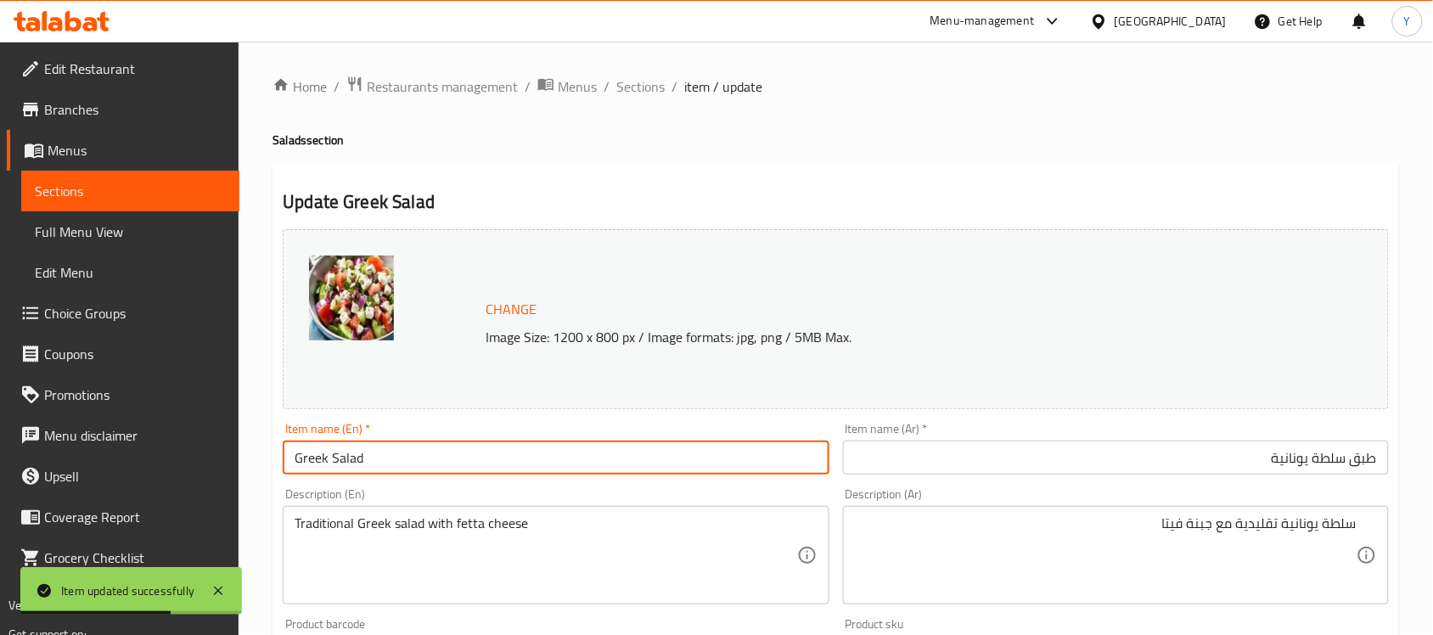
click at [537, 442] on input "Greek Salad" at bounding box center [556, 458] width 546 height 34
type input "Greek Salad Plate"
click at [1021, 146] on h4 "Salads section" at bounding box center [836, 140] width 1127 height 17
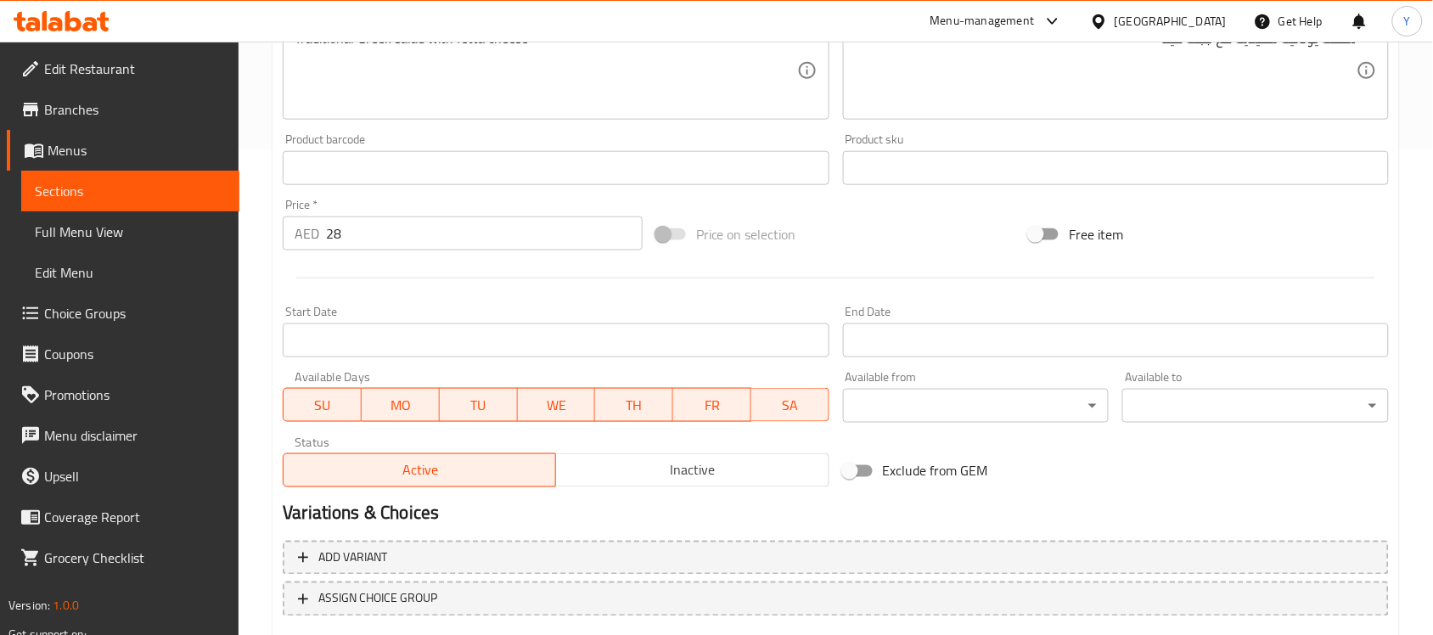
scroll to position [587, 0]
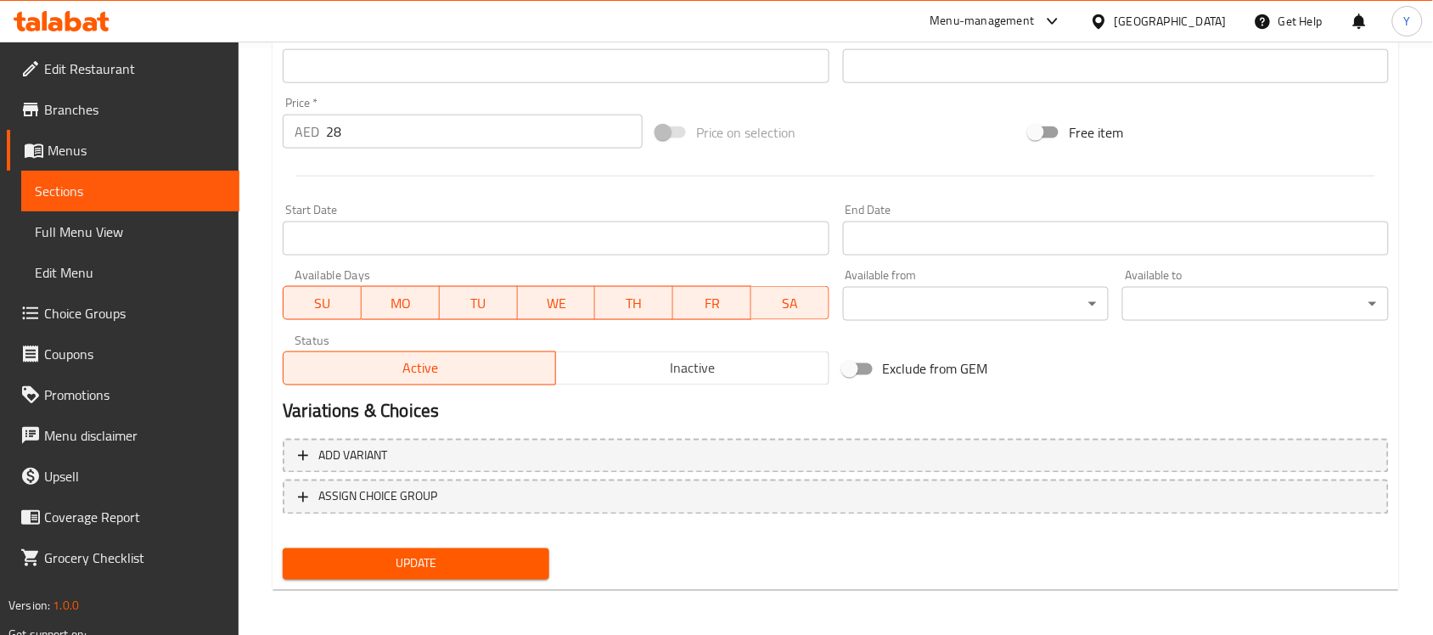
click at [400, 559] on span "Update" at bounding box center [415, 564] width 239 height 21
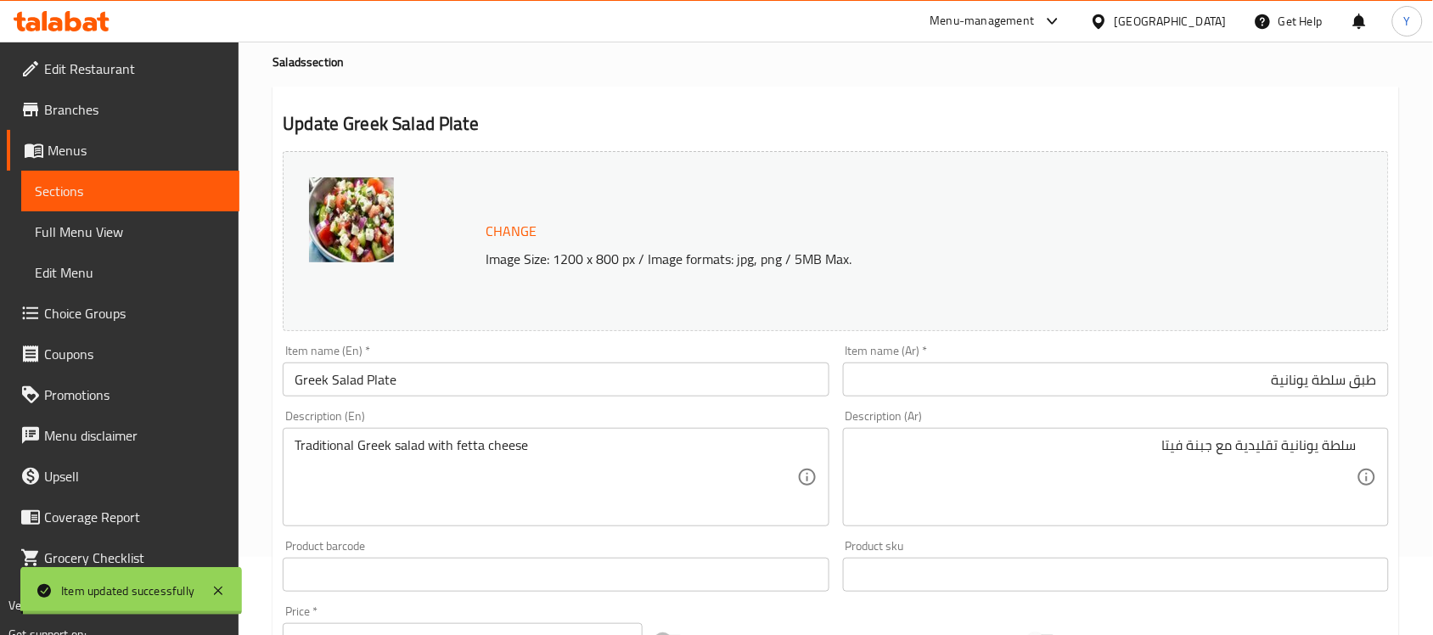
scroll to position [0, 0]
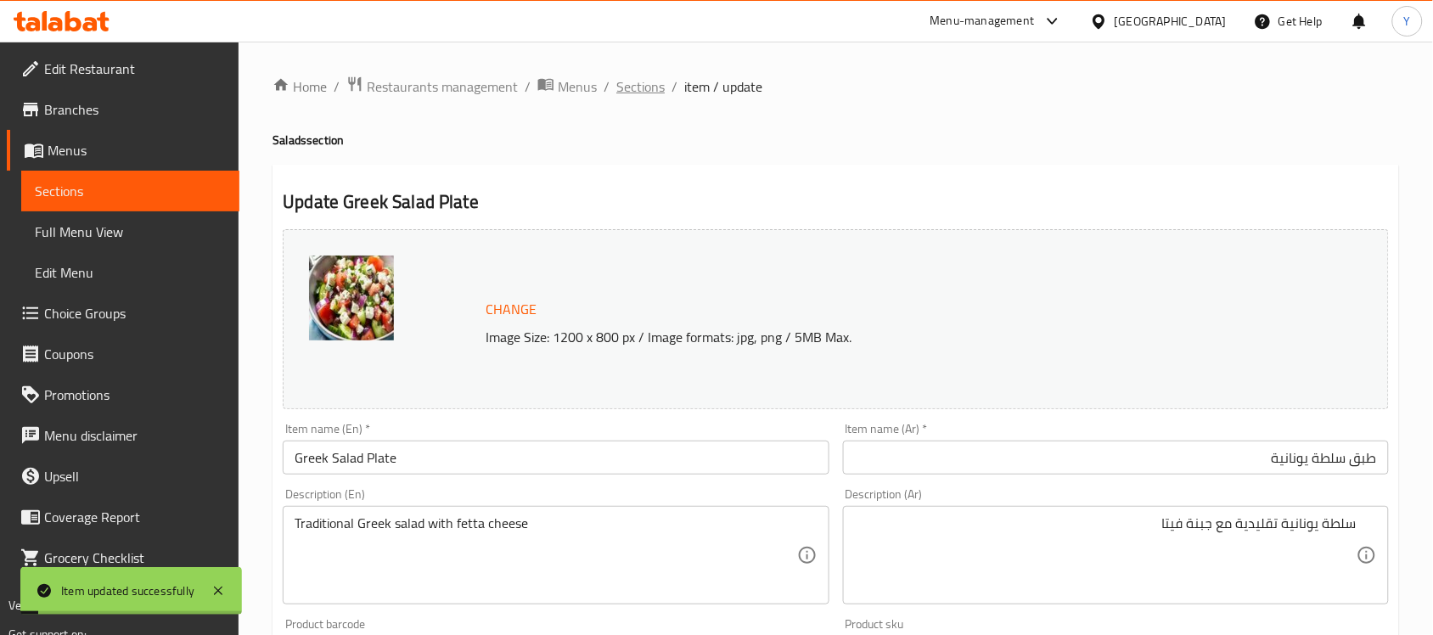
click at [642, 82] on span "Sections" at bounding box center [640, 86] width 48 height 20
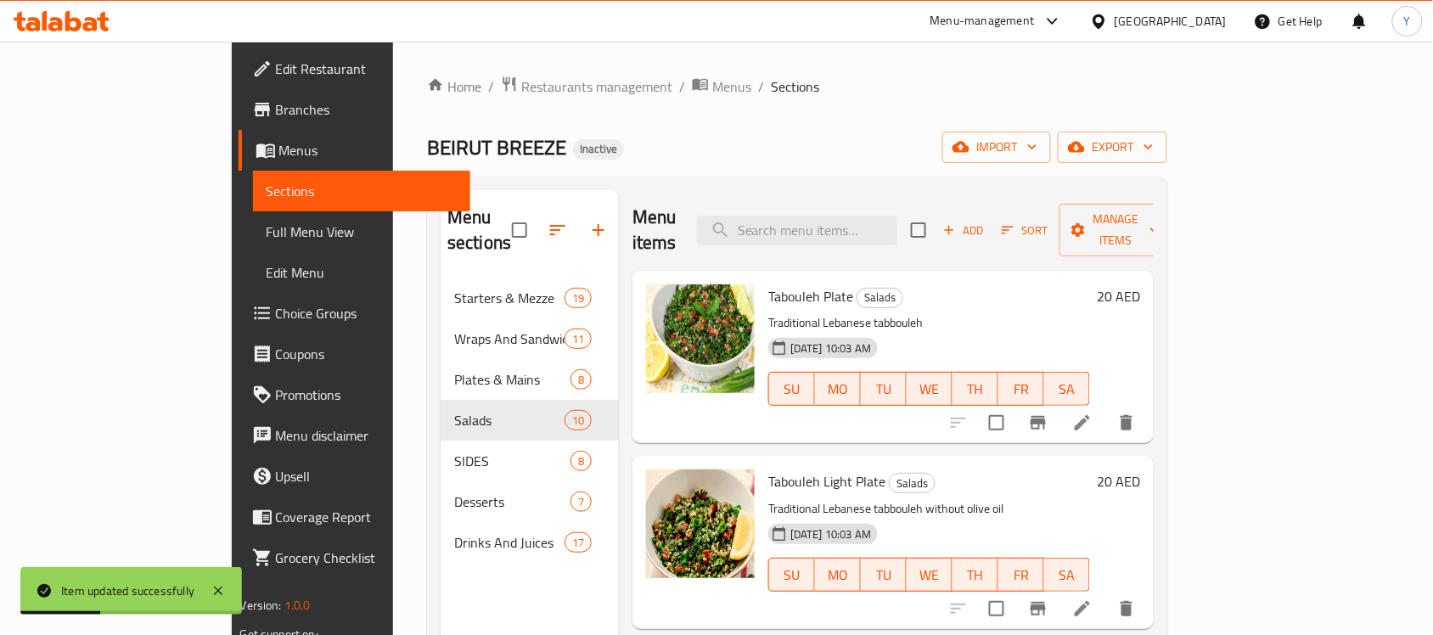
click at [813, 119] on div "Home / Restaurants management / Menus / Sections BEIRUT BREEZE Inactive import …" at bounding box center [797, 457] width 740 height 763
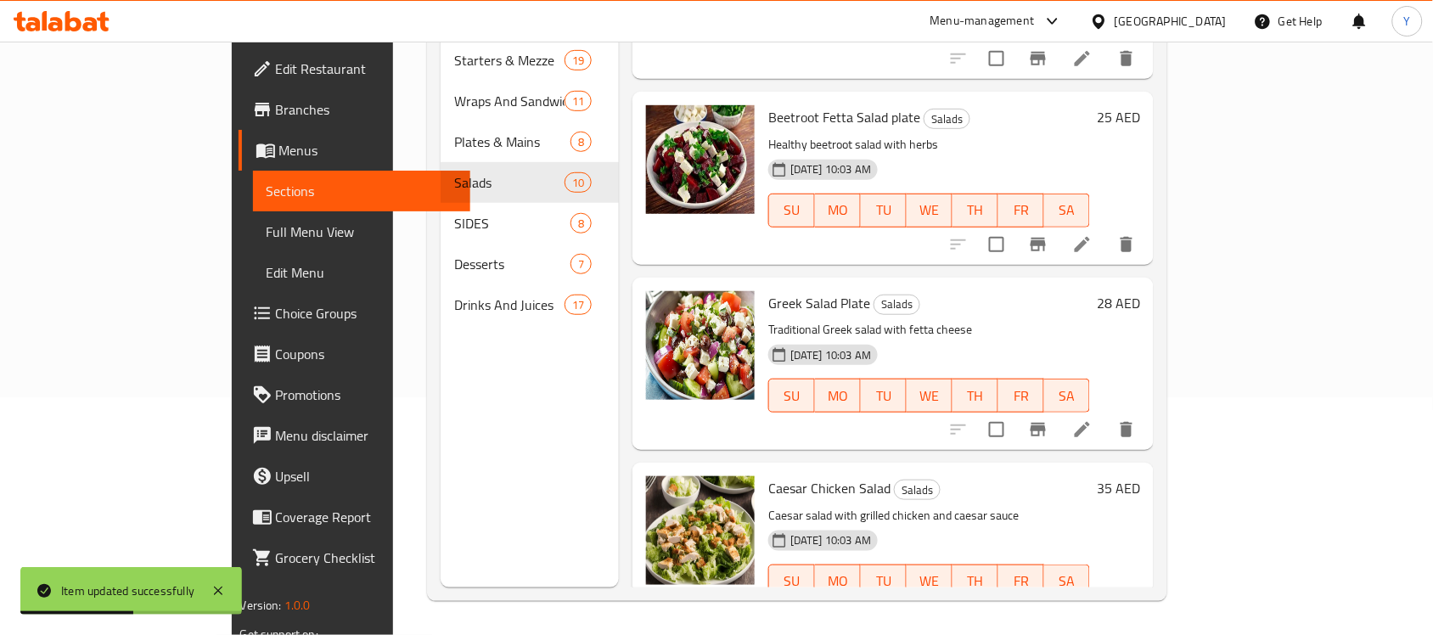
click at [1093, 605] on icon at bounding box center [1082, 615] width 20 height 20
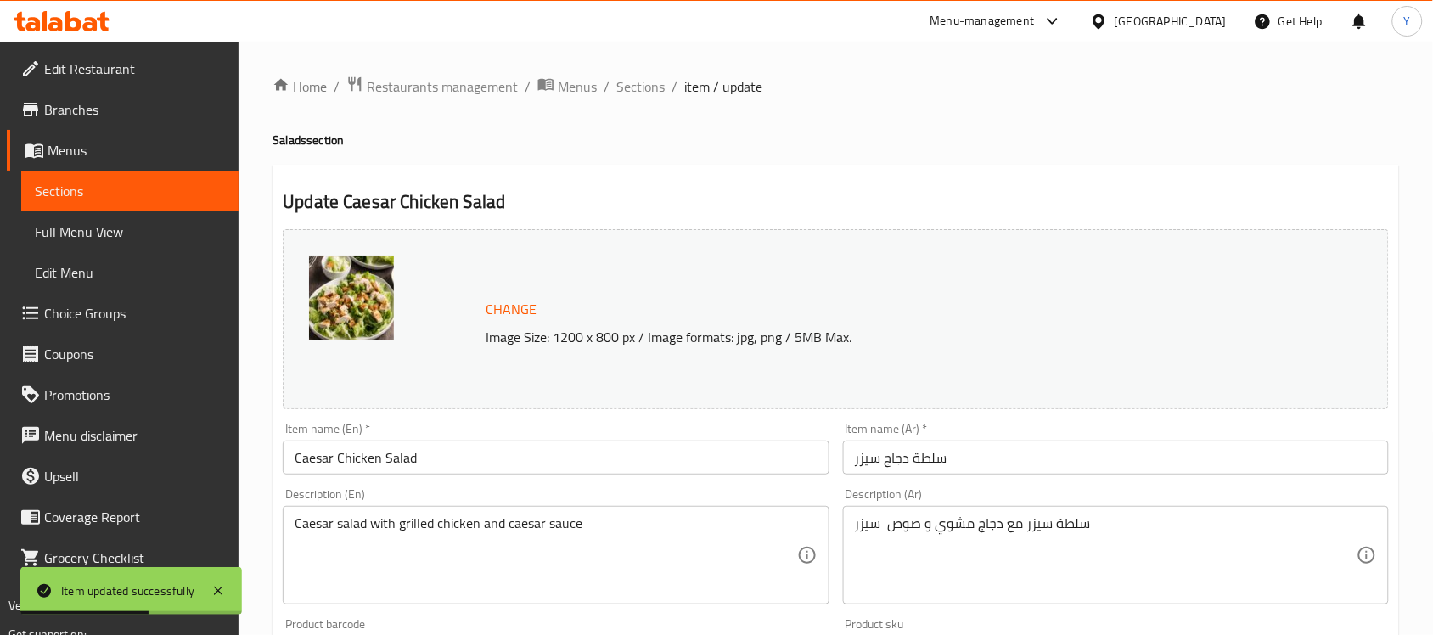
click at [937, 464] on input "سلطة دجاج سيزر" at bounding box center [1116, 458] width 546 height 34
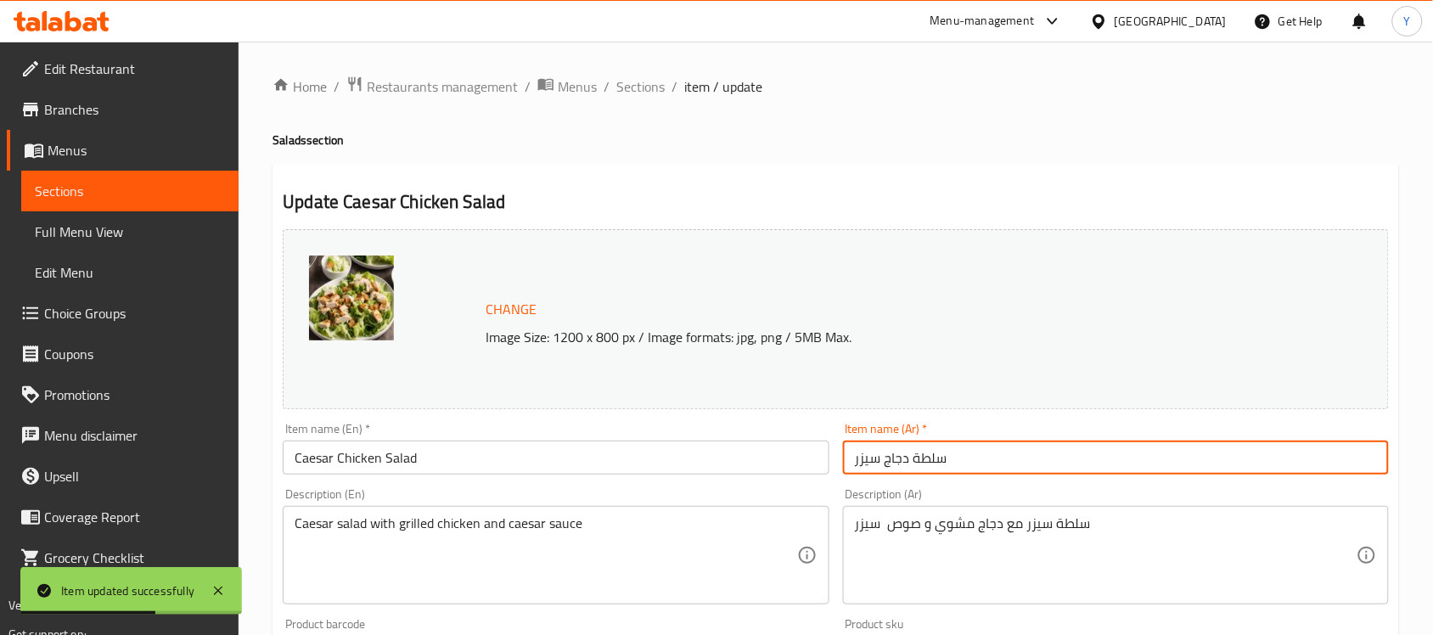
click at [1017, 514] on div "سلطة سيزر مع دجاج مشوي و صوص سيزر Description (Ar)" at bounding box center [1116, 555] width 546 height 98
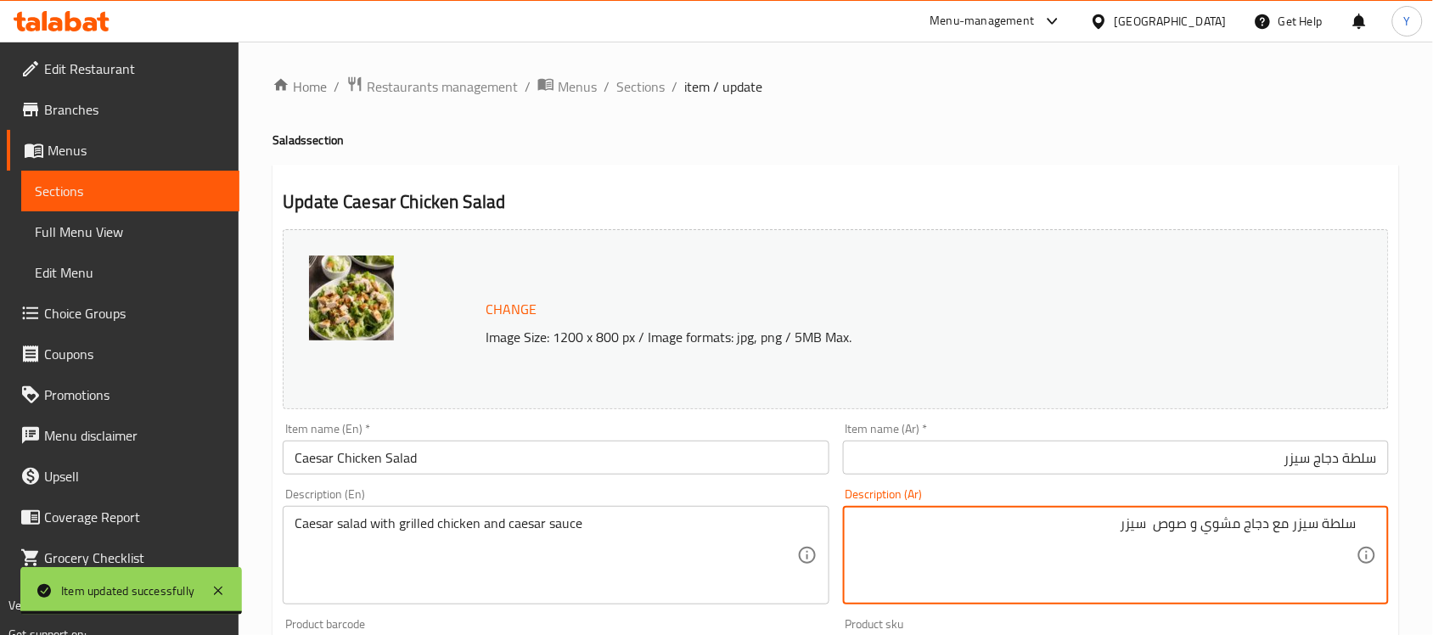
click at [1296, 472] on input "سلطة دجاج سيزر" at bounding box center [1116, 458] width 546 height 34
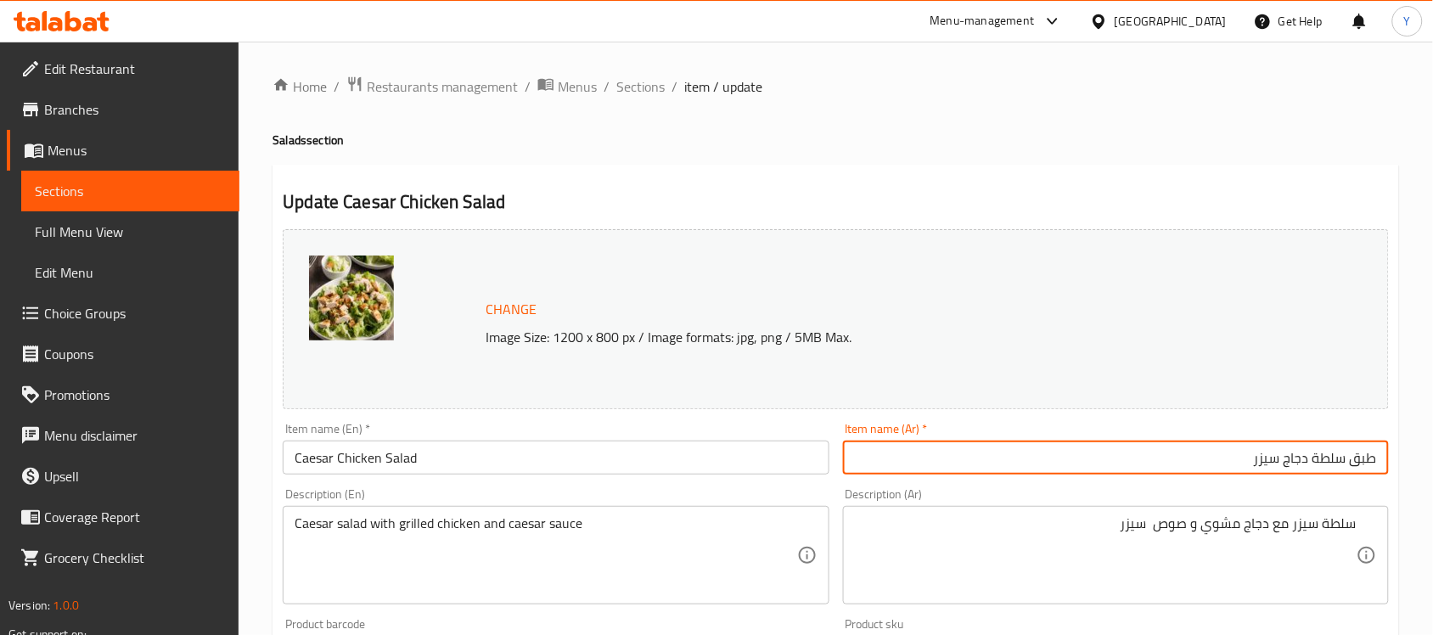
type input "طبق سلطة دجاج سيزر"
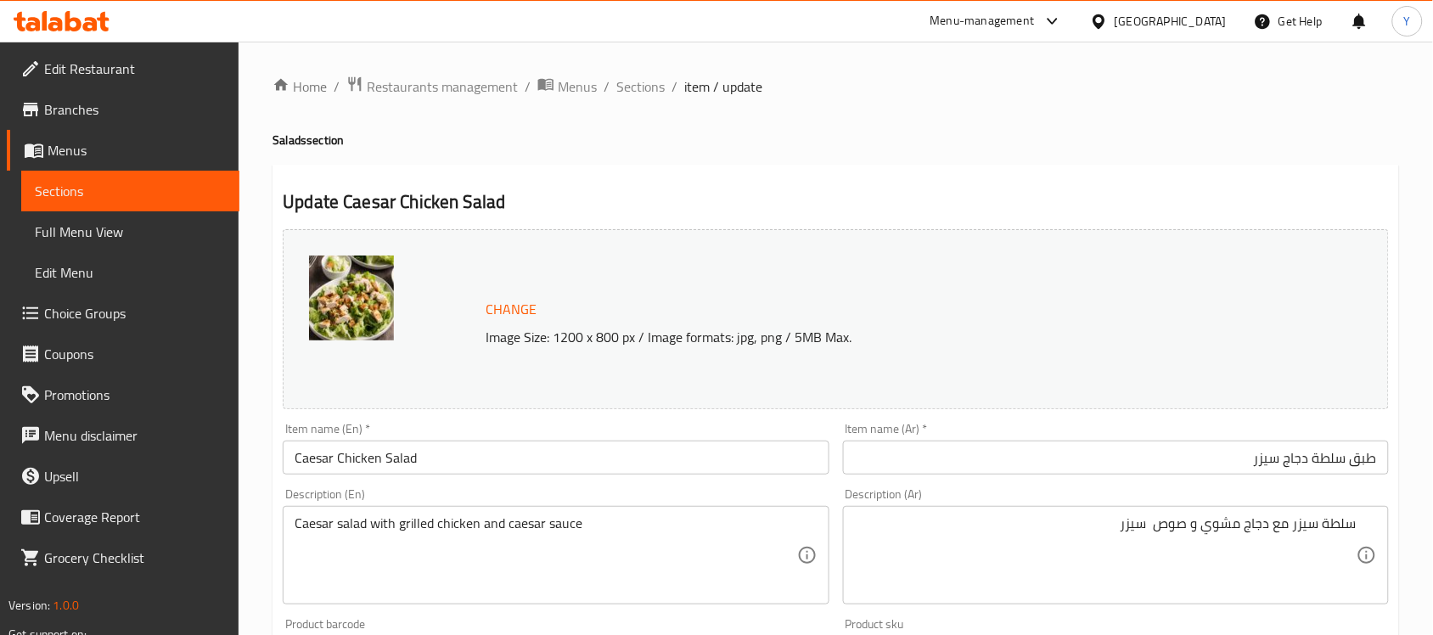
click at [484, 439] on div "Item name (En)   * Caesar Chicken Salad Item name (En) *" at bounding box center [556, 449] width 546 height 52
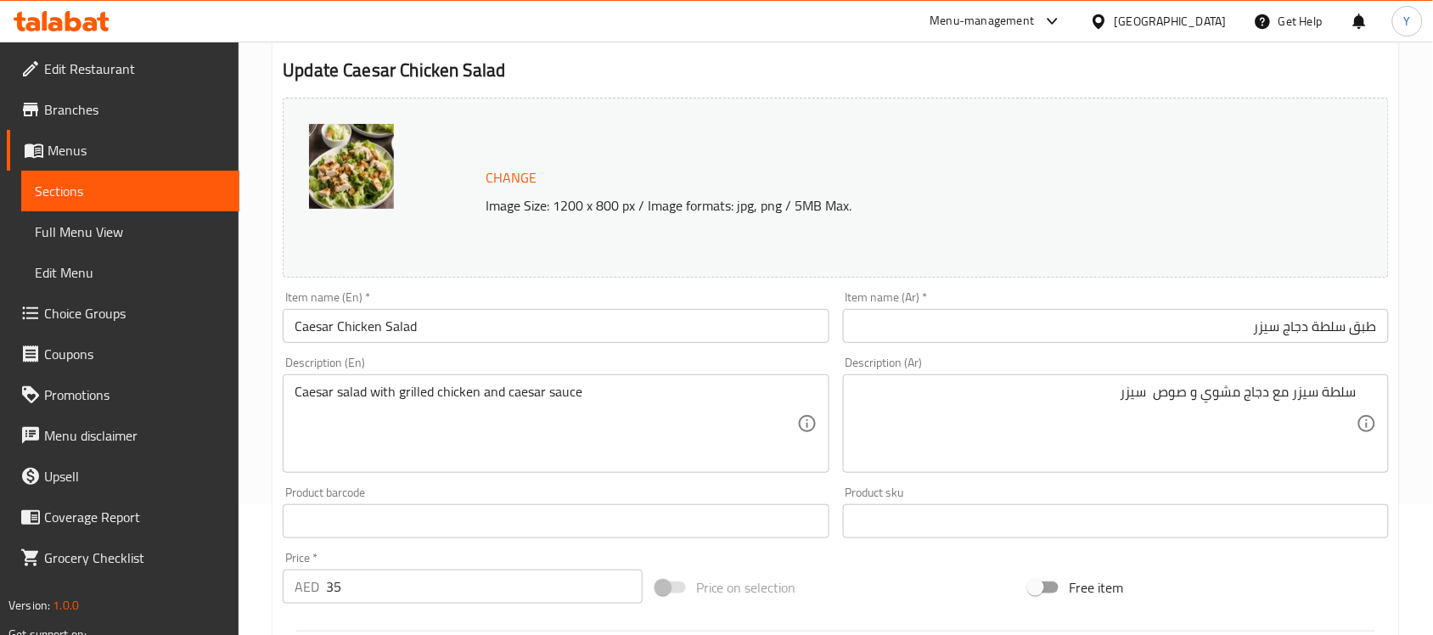
scroll to position [25, 0]
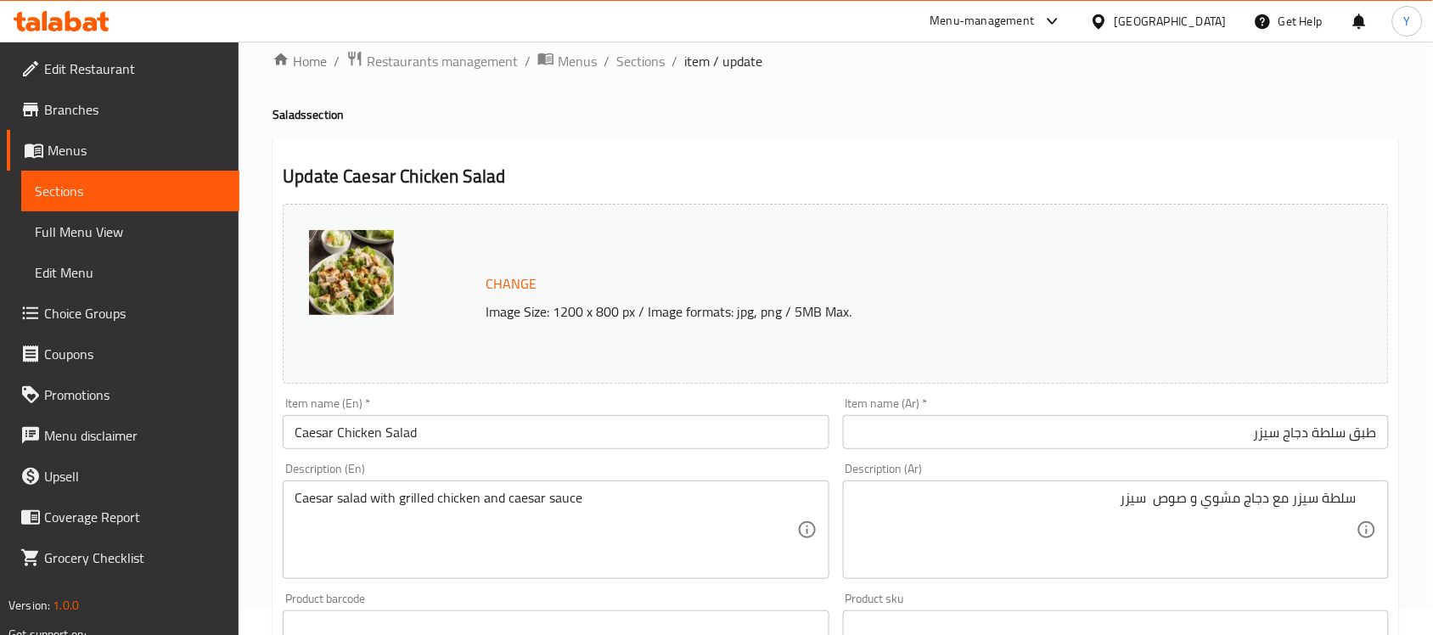
click at [524, 435] on input "Caesar Chicken Salad" at bounding box center [556, 432] width 546 height 34
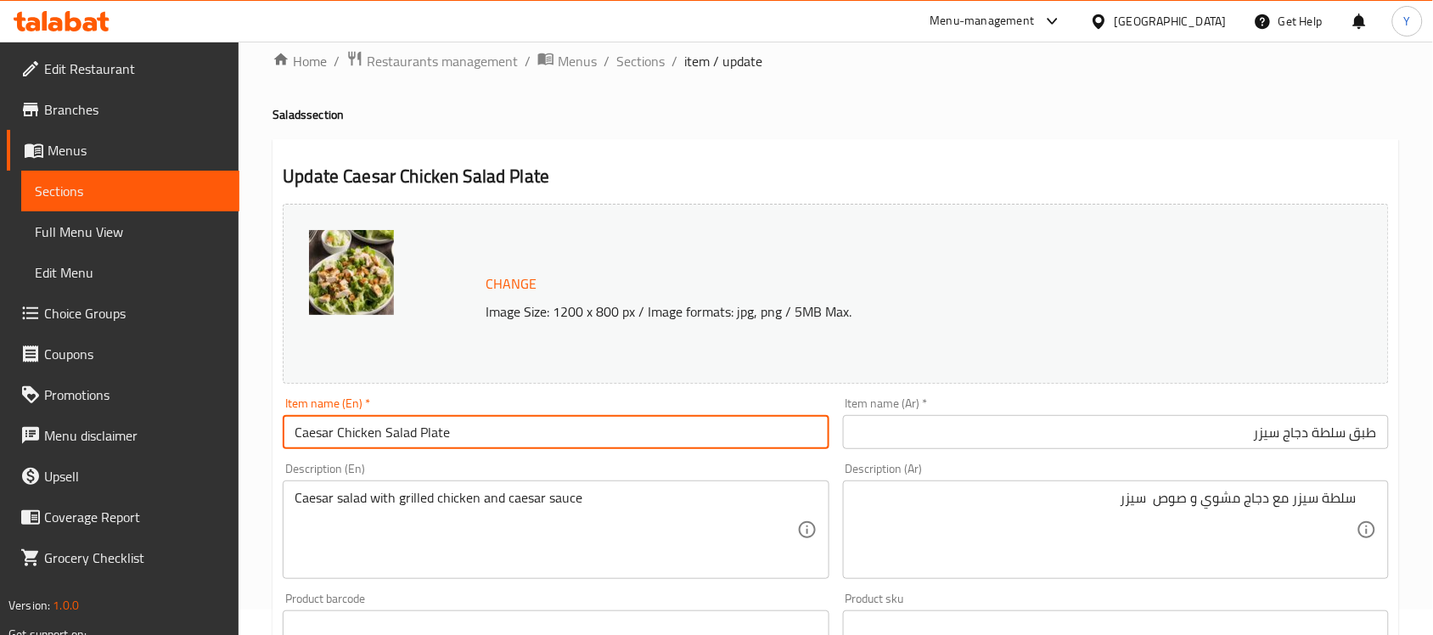
type input "Caesar Chicken Salad Plate"
click at [1118, 70] on ol "Home / Restaurants management / Menus / Sections / item / update" at bounding box center [836, 61] width 1127 height 22
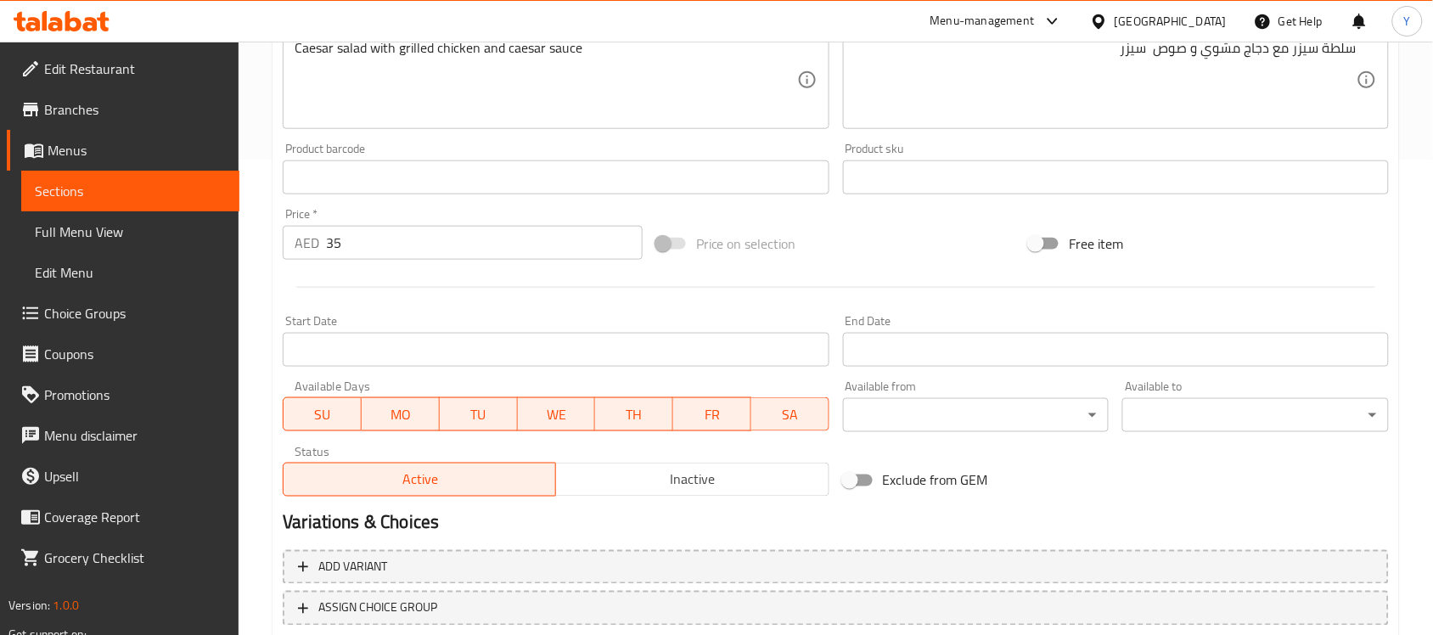
scroll to position [587, 0]
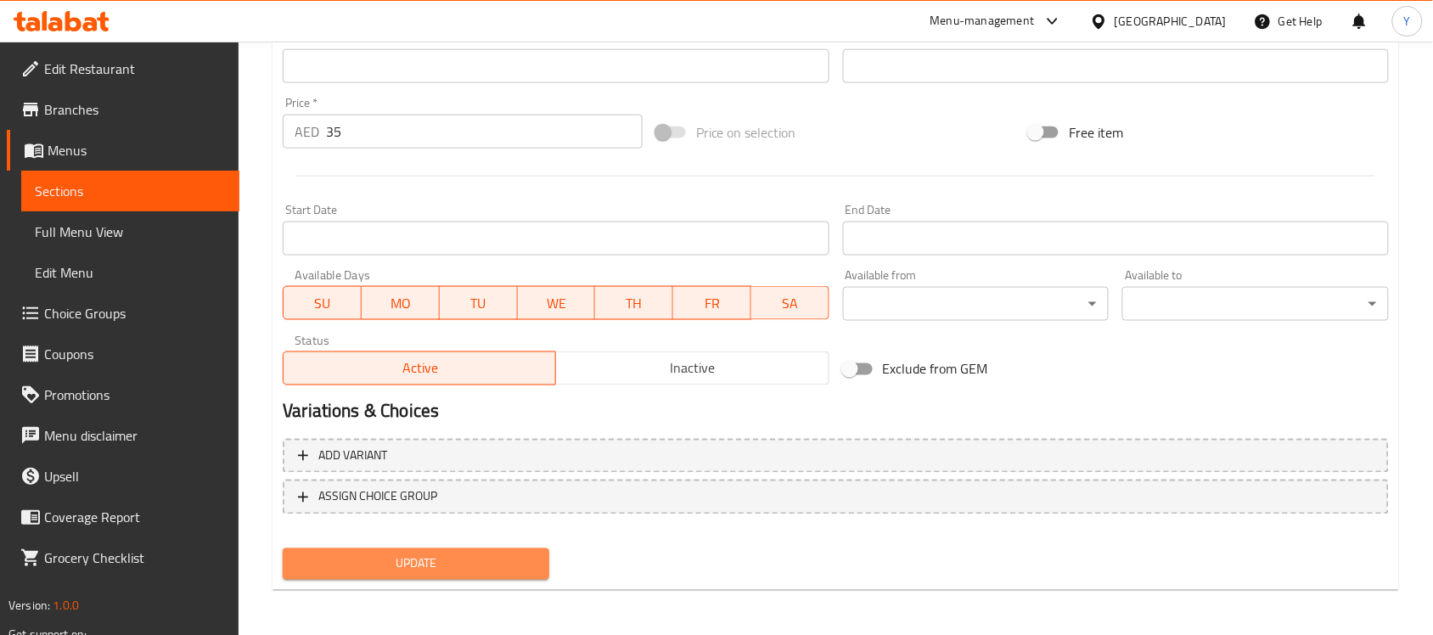
click at [528, 558] on span "Update" at bounding box center [415, 564] width 239 height 21
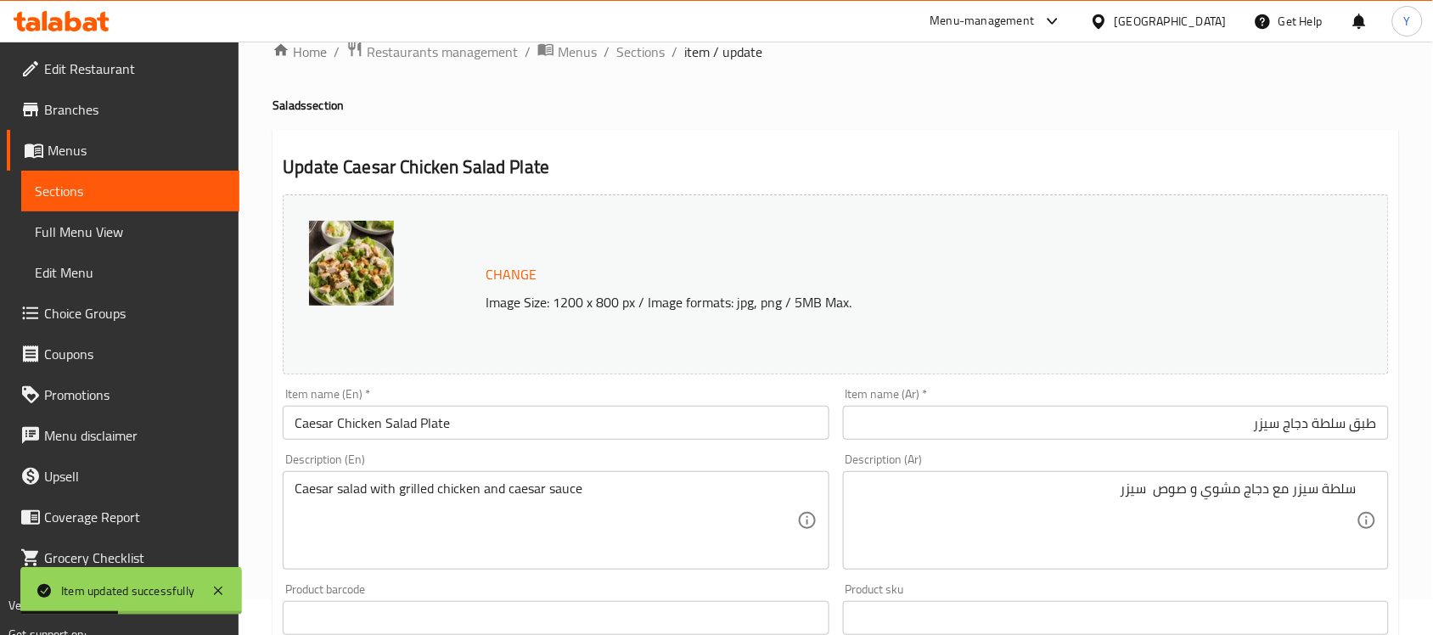
scroll to position [0, 0]
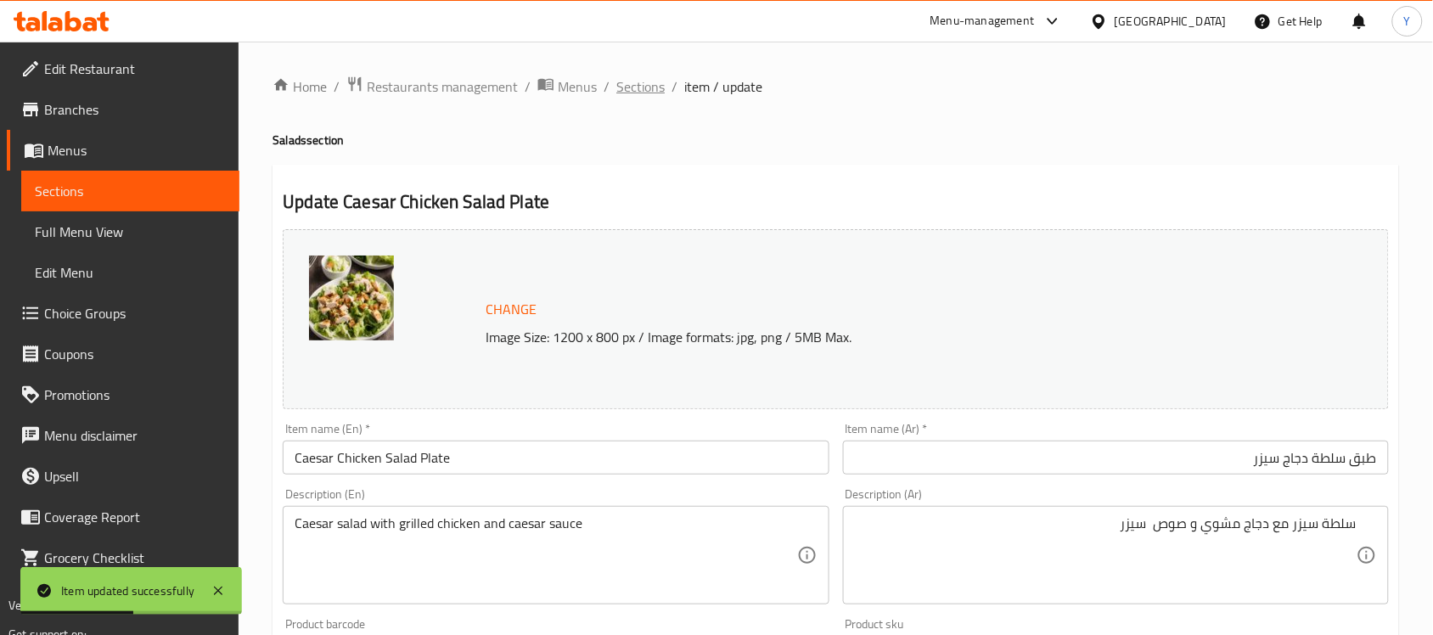
click at [648, 90] on span "Sections" at bounding box center [640, 86] width 48 height 20
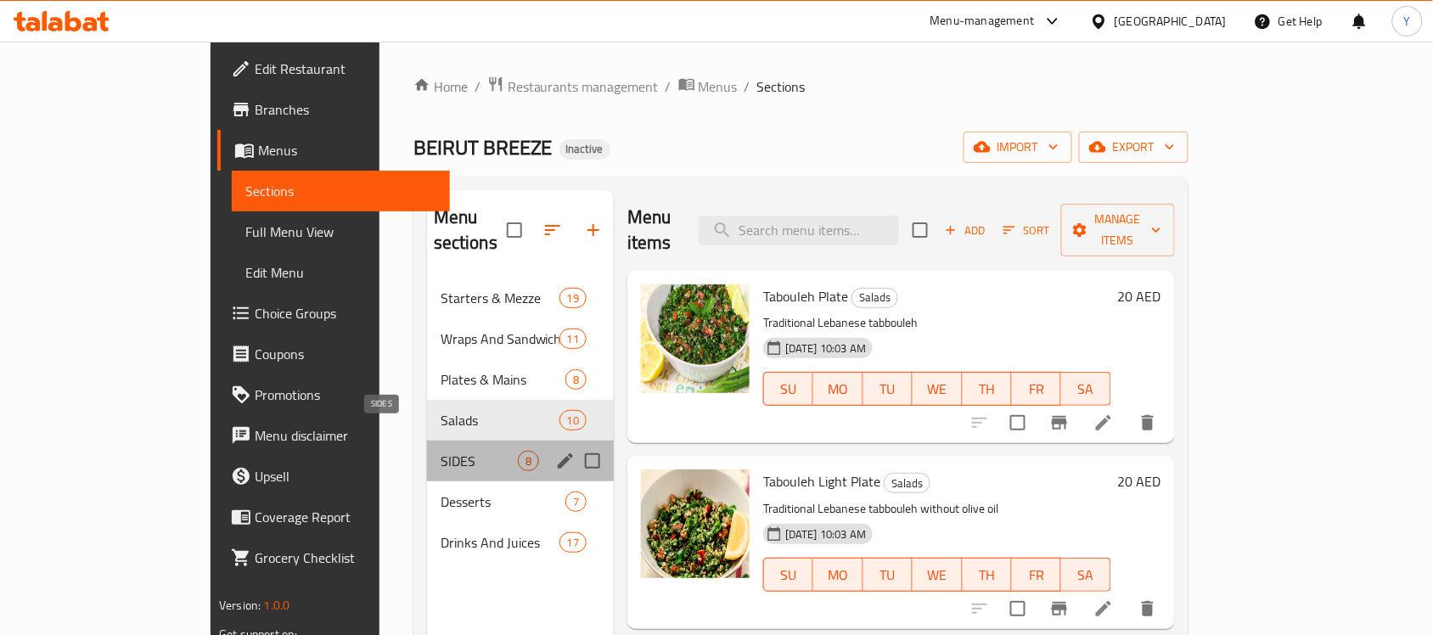
click at [441, 451] on span "SIDES" at bounding box center [479, 461] width 77 height 20
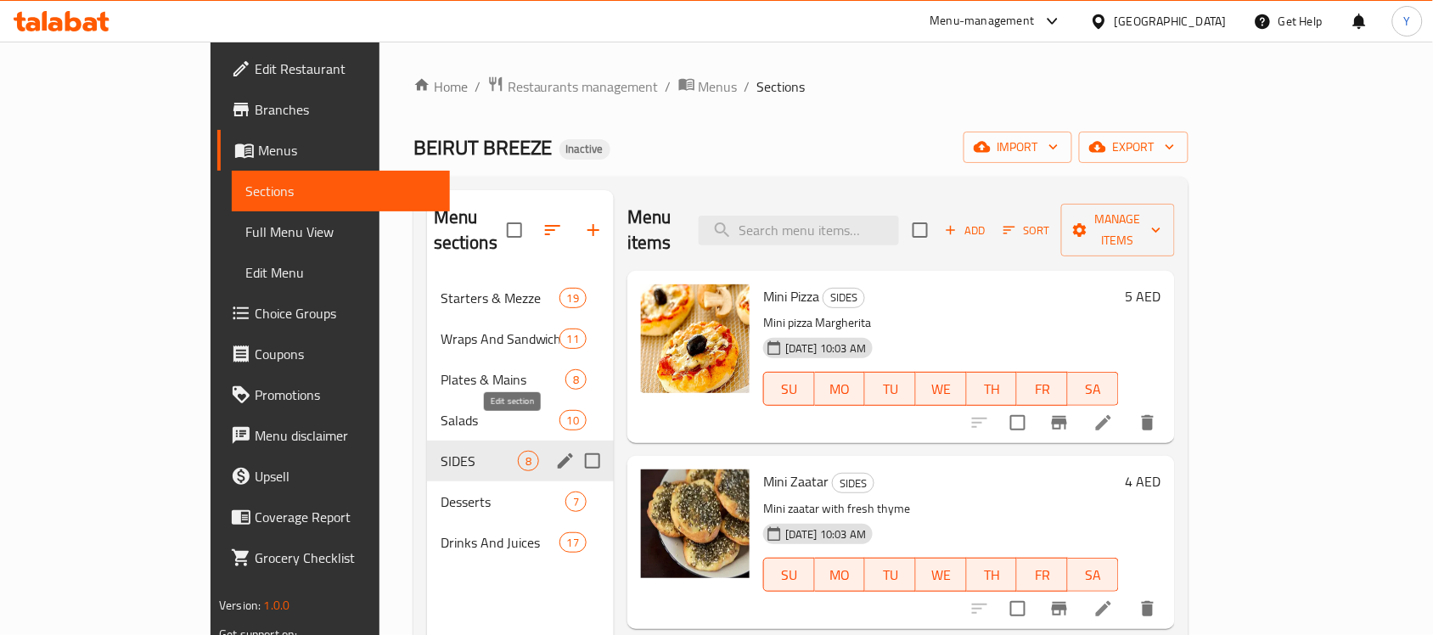
click at [558, 453] on icon "edit" at bounding box center [565, 460] width 15 height 15
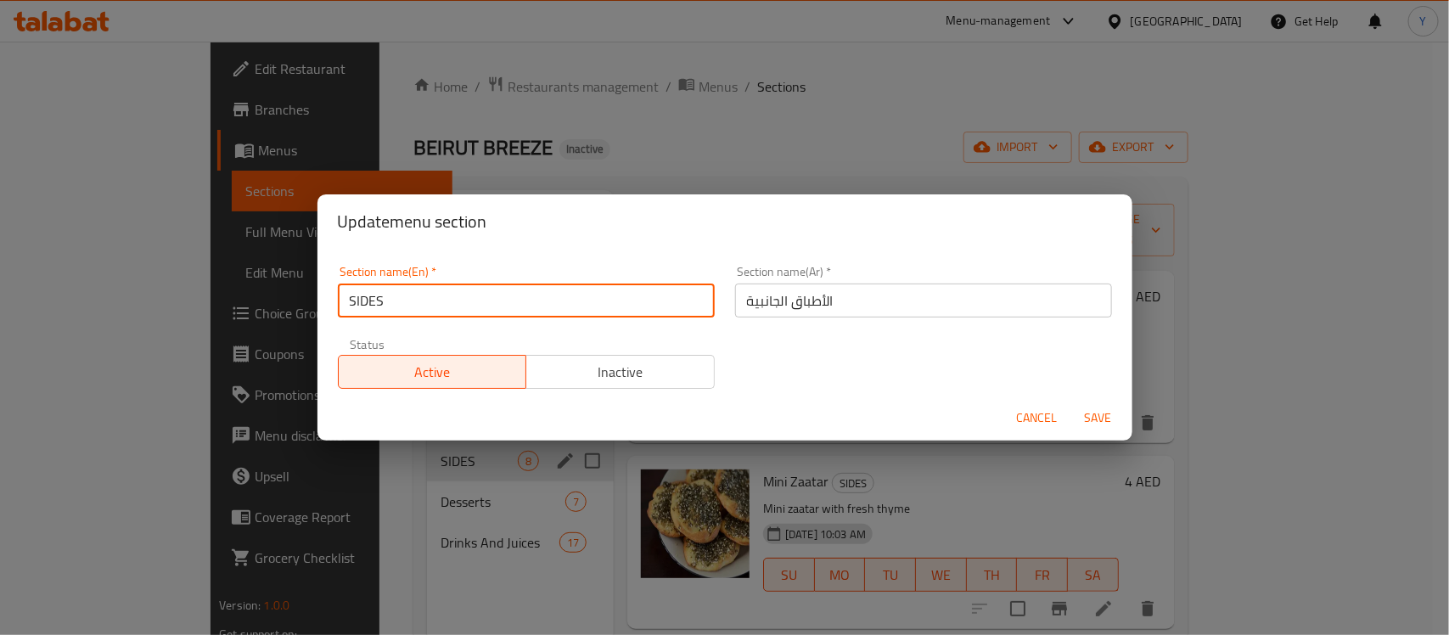
click at [447, 312] on input "SIDES" at bounding box center [526, 301] width 377 height 34
type input "Sides"
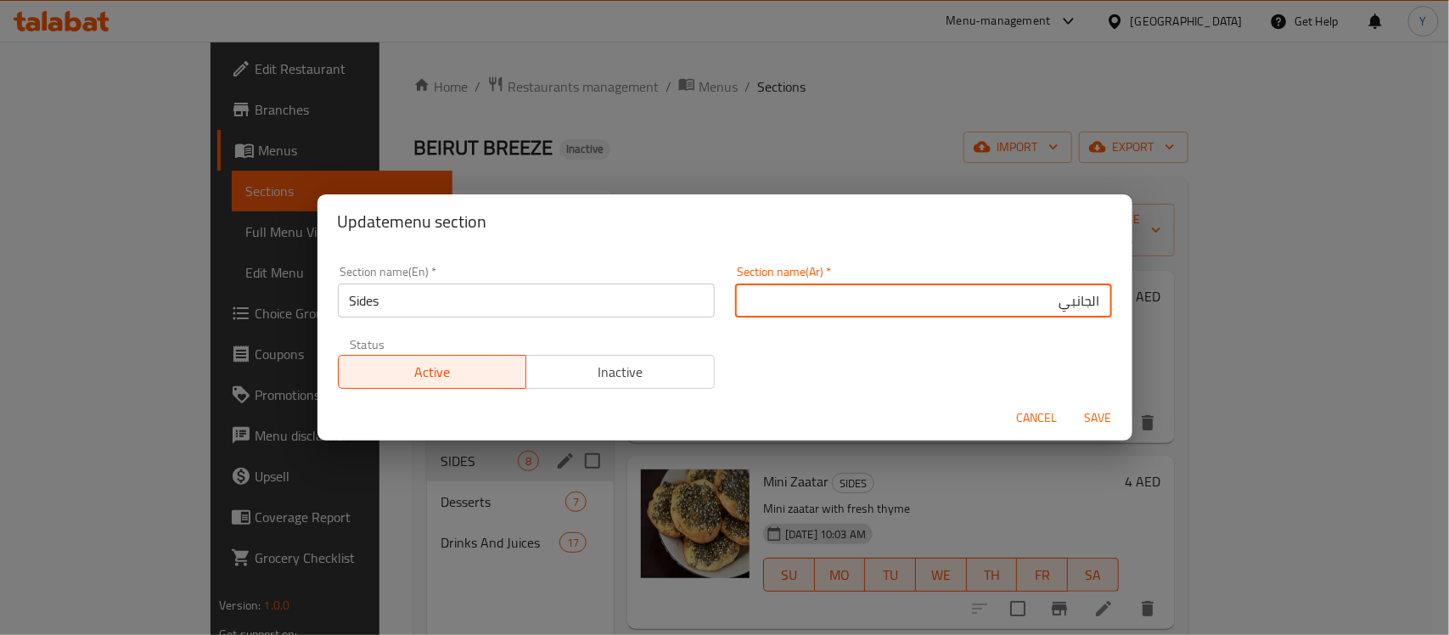
type input "الجانبي"
click at [1072, 402] on button "Save" at bounding box center [1099, 417] width 54 height 31
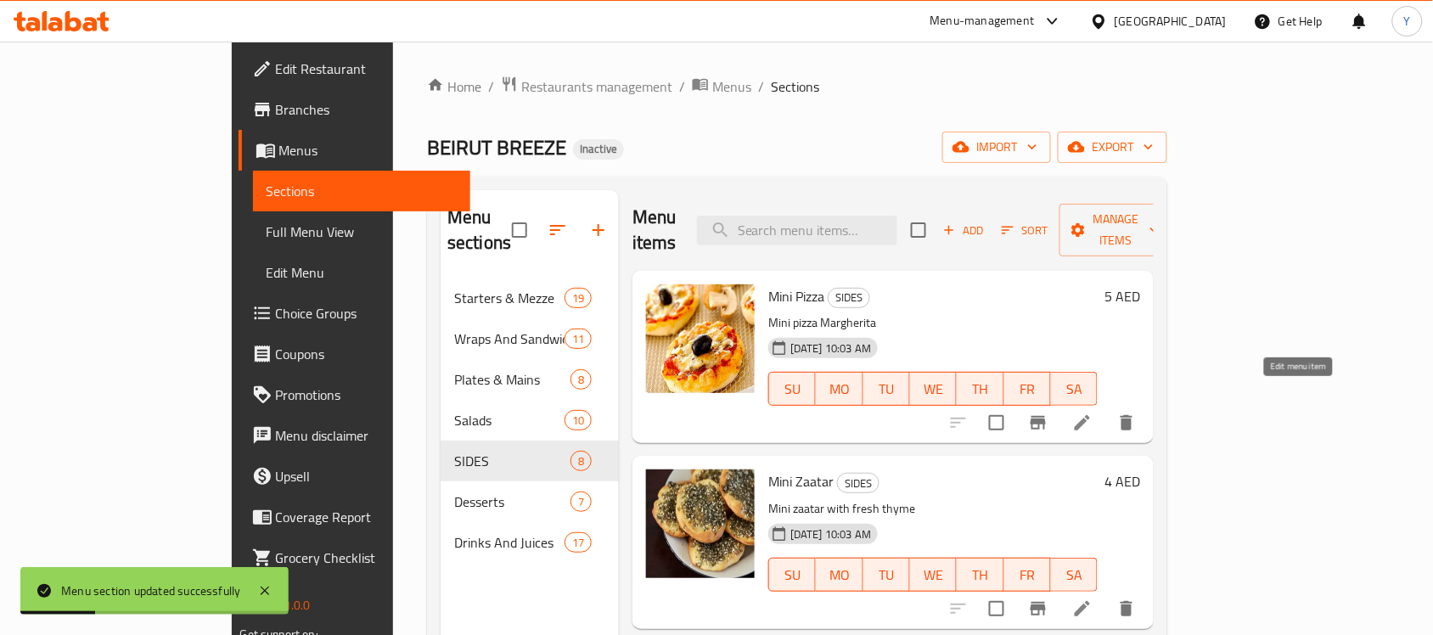
click at [1093, 413] on icon at bounding box center [1082, 423] width 20 height 20
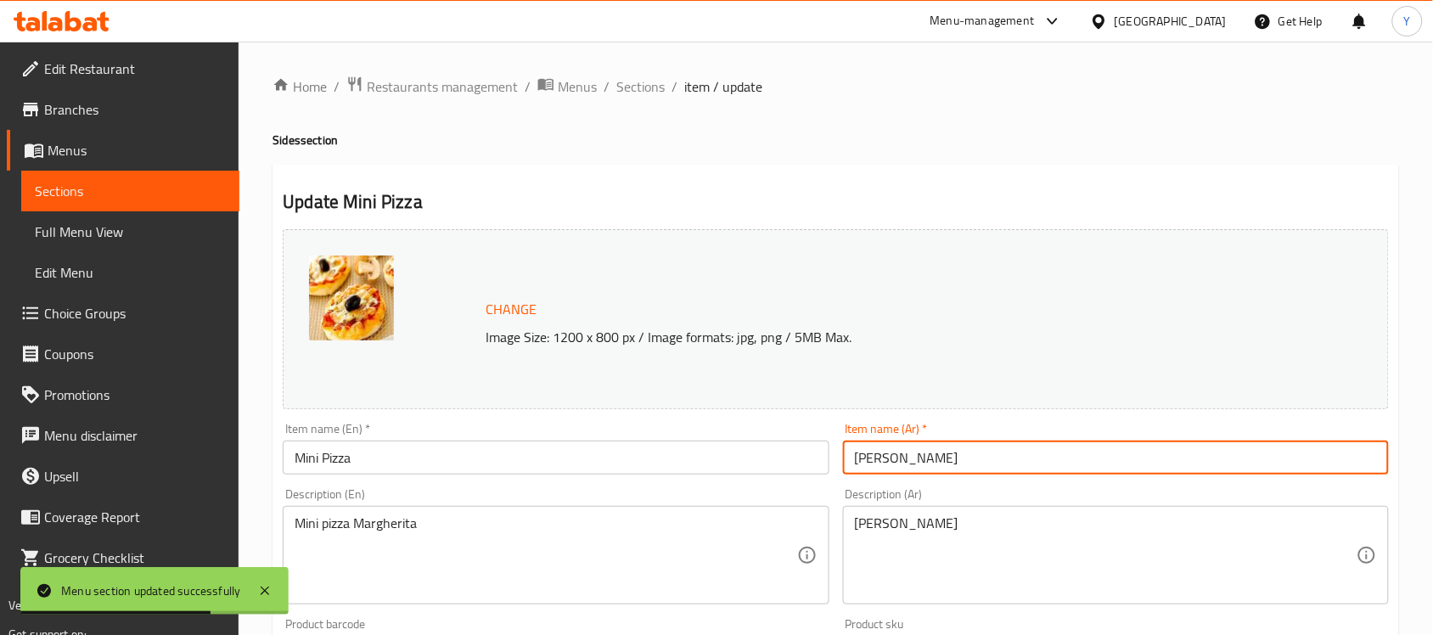
click at [1015, 459] on input "[PERSON_NAME]" at bounding box center [1116, 458] width 546 height 34
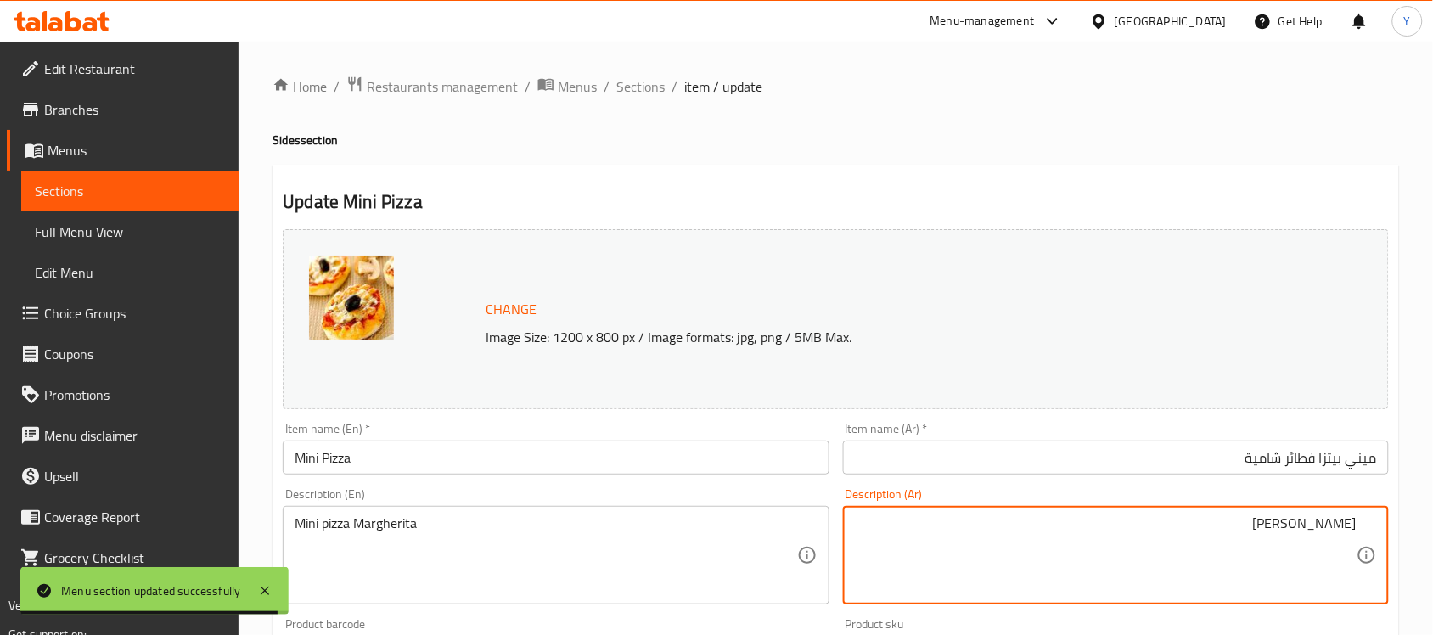
click at [1173, 141] on h4 "Sides section" at bounding box center [836, 140] width 1127 height 17
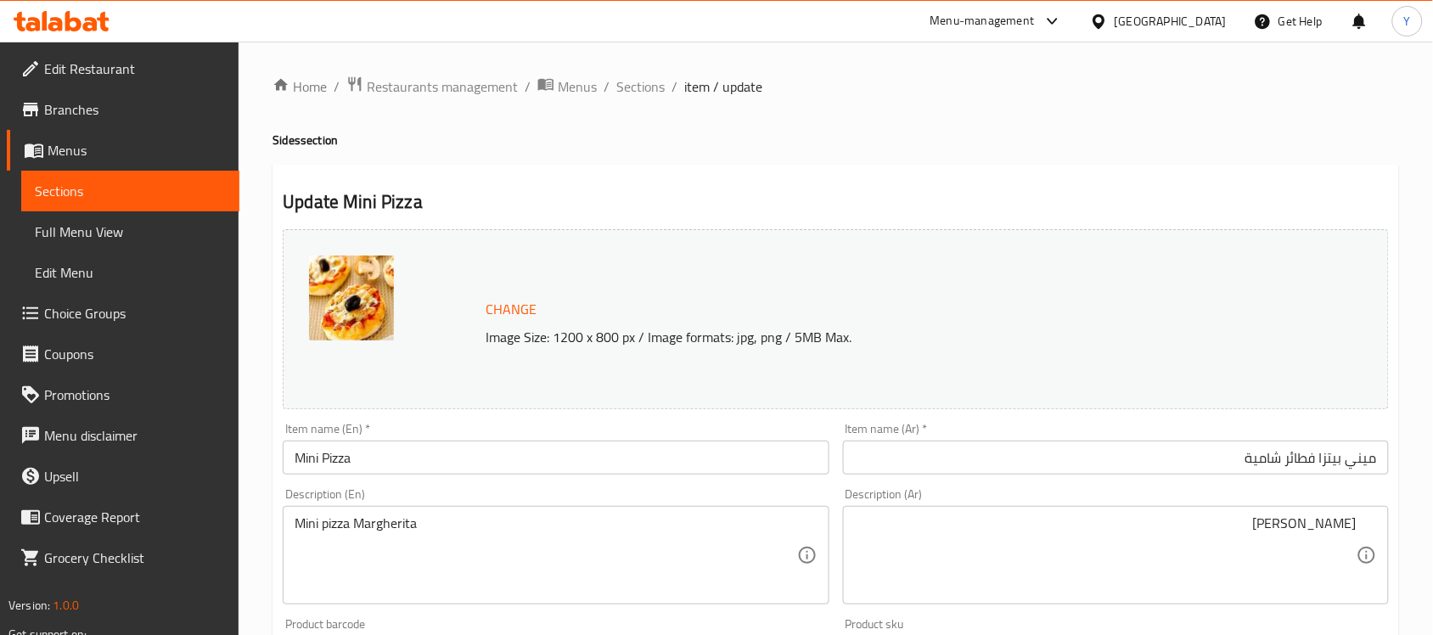
click at [1126, 473] on input "ميني بيتزا فطائر شامية" at bounding box center [1116, 458] width 546 height 34
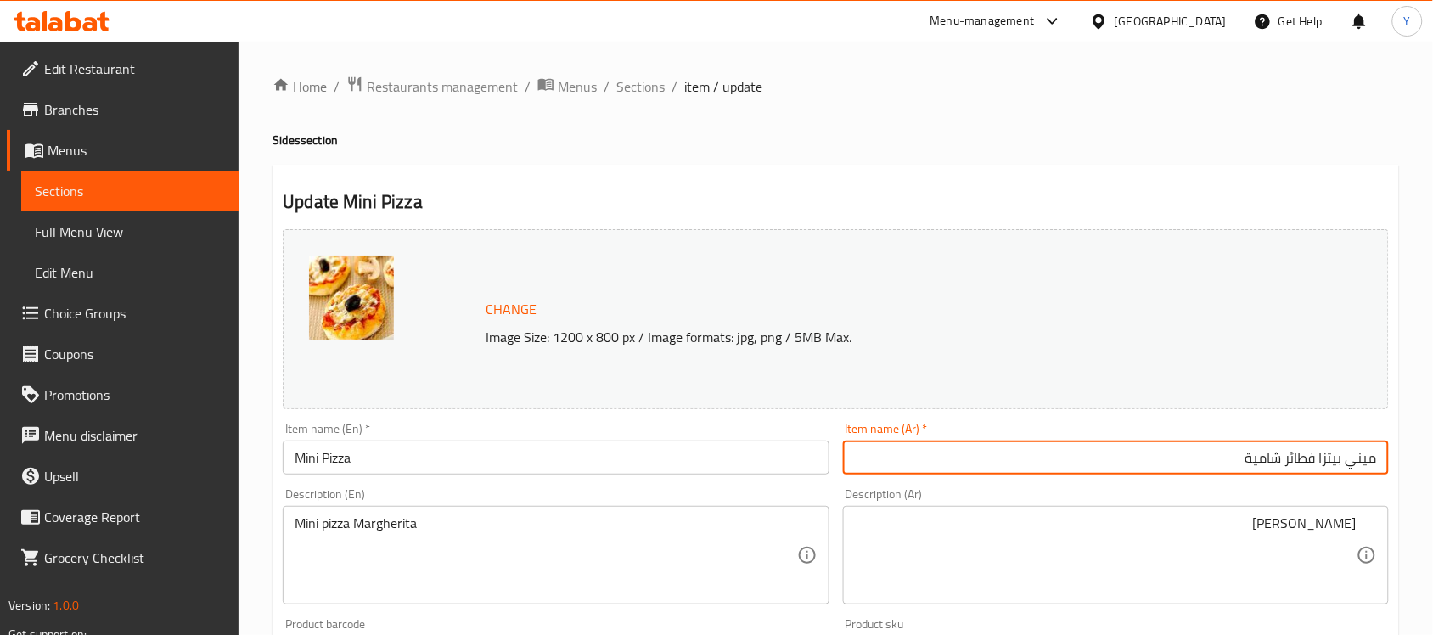
paste input "text"
type input "[PERSON_NAME]"
click at [1178, 134] on h4 "Sides section" at bounding box center [836, 140] width 1127 height 17
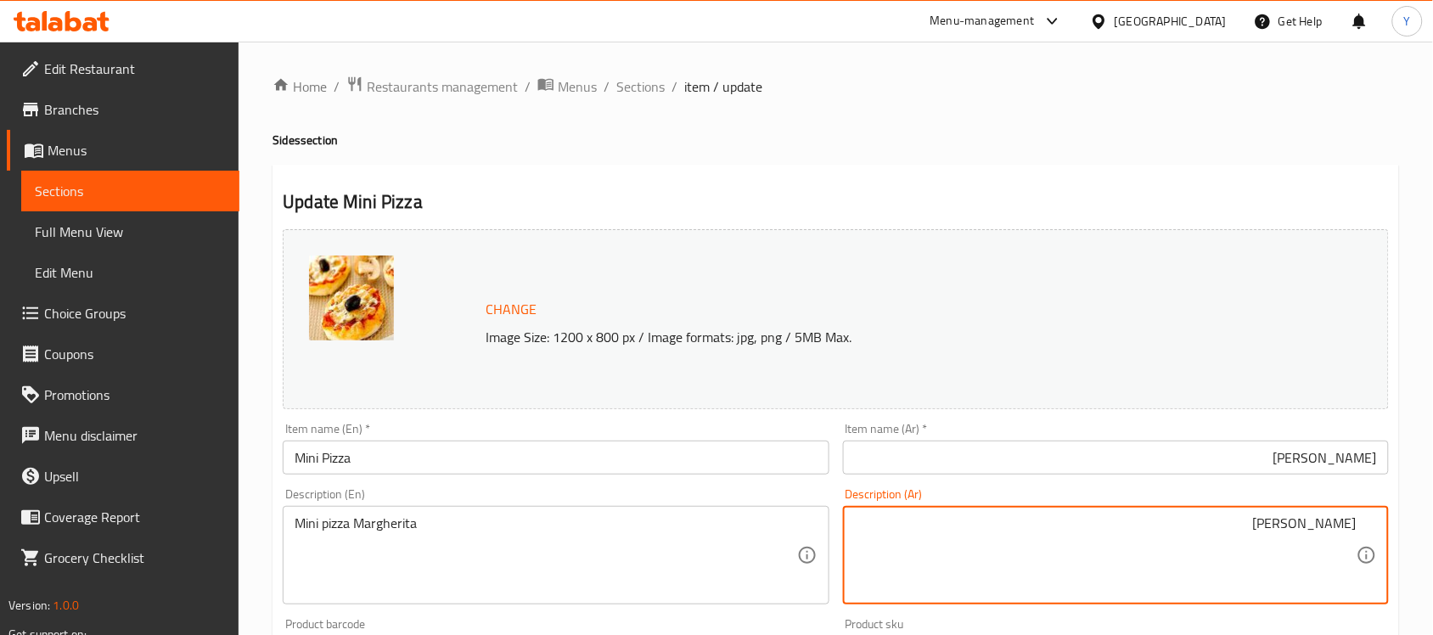
click at [1181, 574] on textarea "ميني بيتزا مارجريتا" at bounding box center [1106, 555] width 502 height 81
type textarea "[PERSON_NAME]، قطعة"
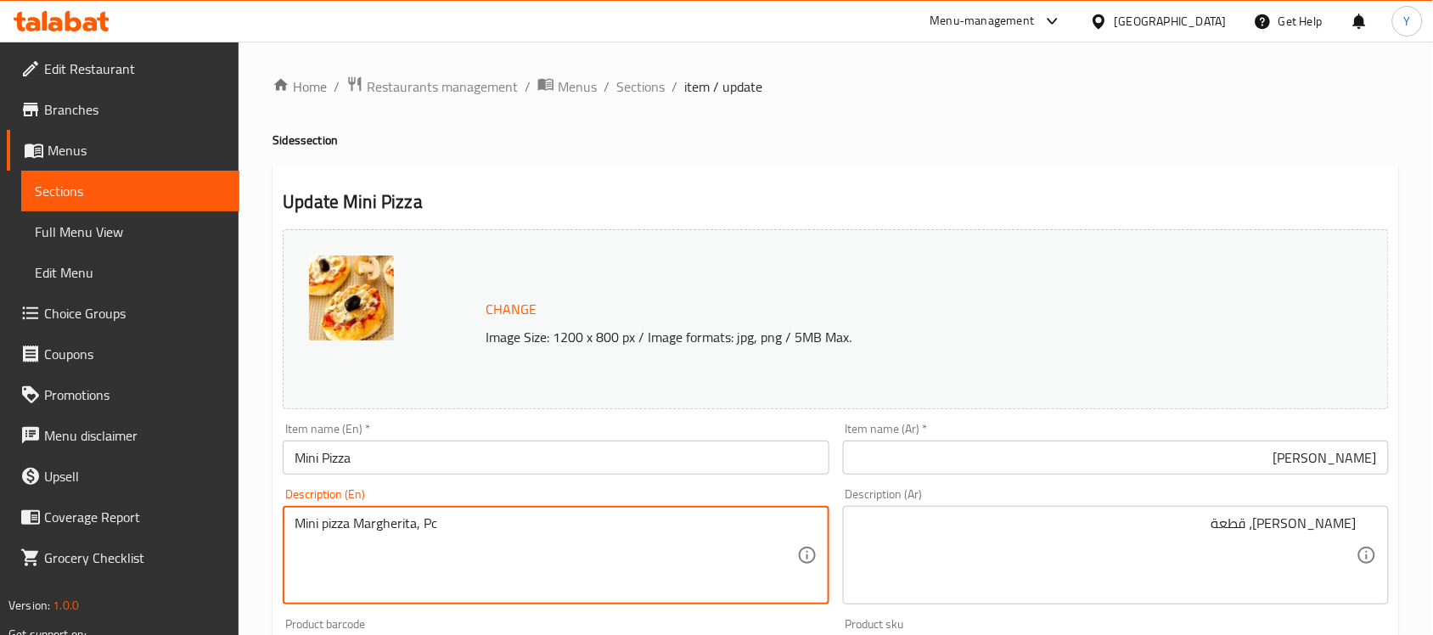
scroll to position [106, 0]
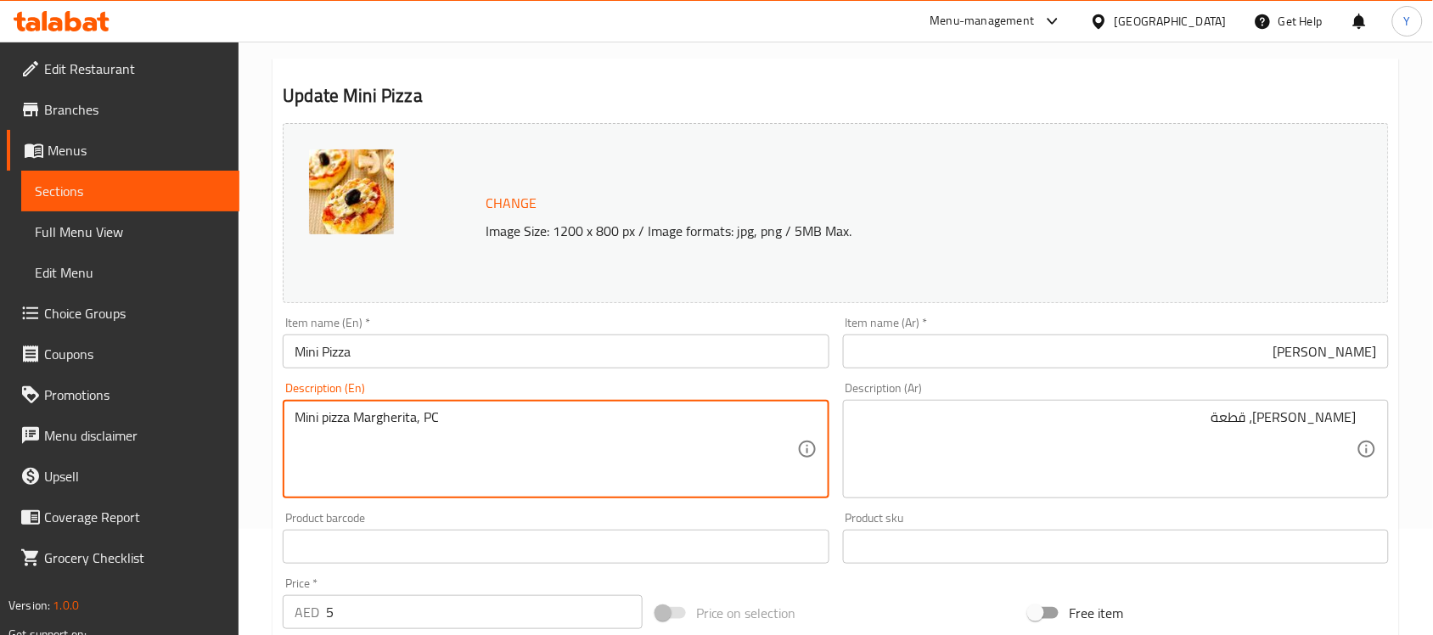
click at [507, 423] on textarea "Mini pizza Margherita, PC" at bounding box center [546, 449] width 502 height 81
type textarea "Mini pizza Margherita, Piece"
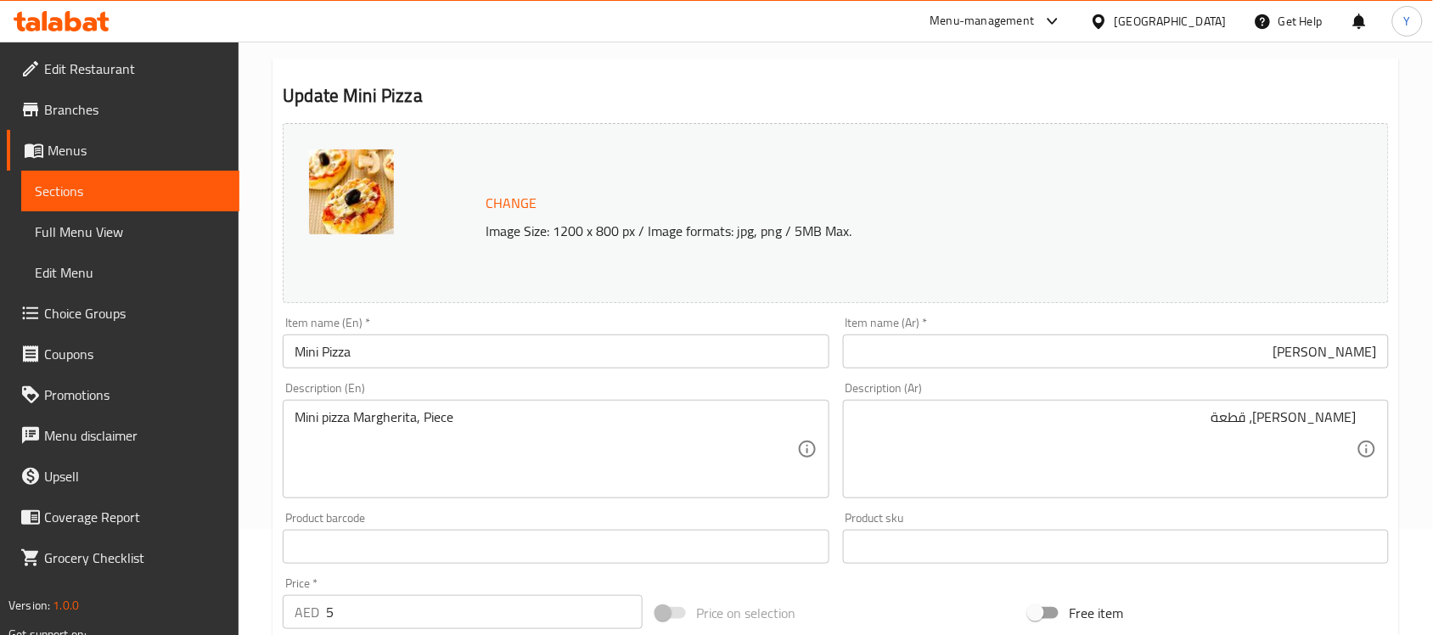
click at [931, 49] on div "Home / Restaurants management / Menus / Sections / item / update Sides section …" at bounding box center [836, 526] width 1127 height 1115
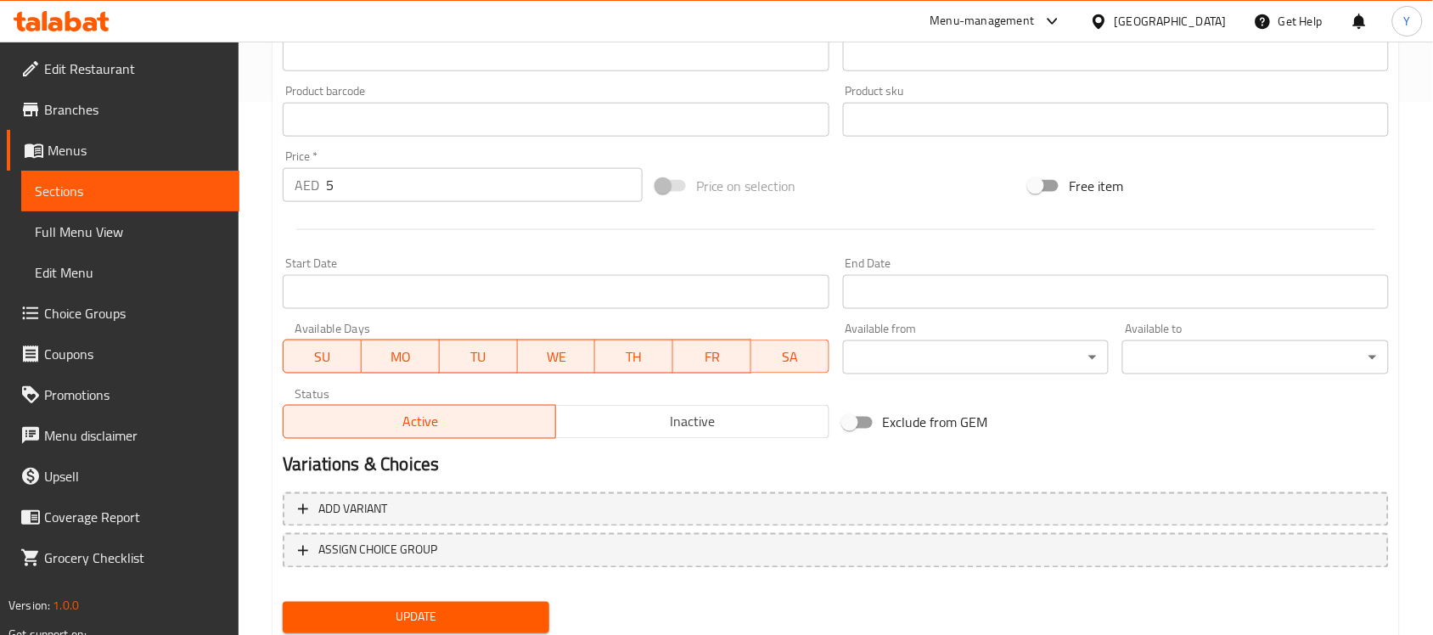
scroll to position [587, 0]
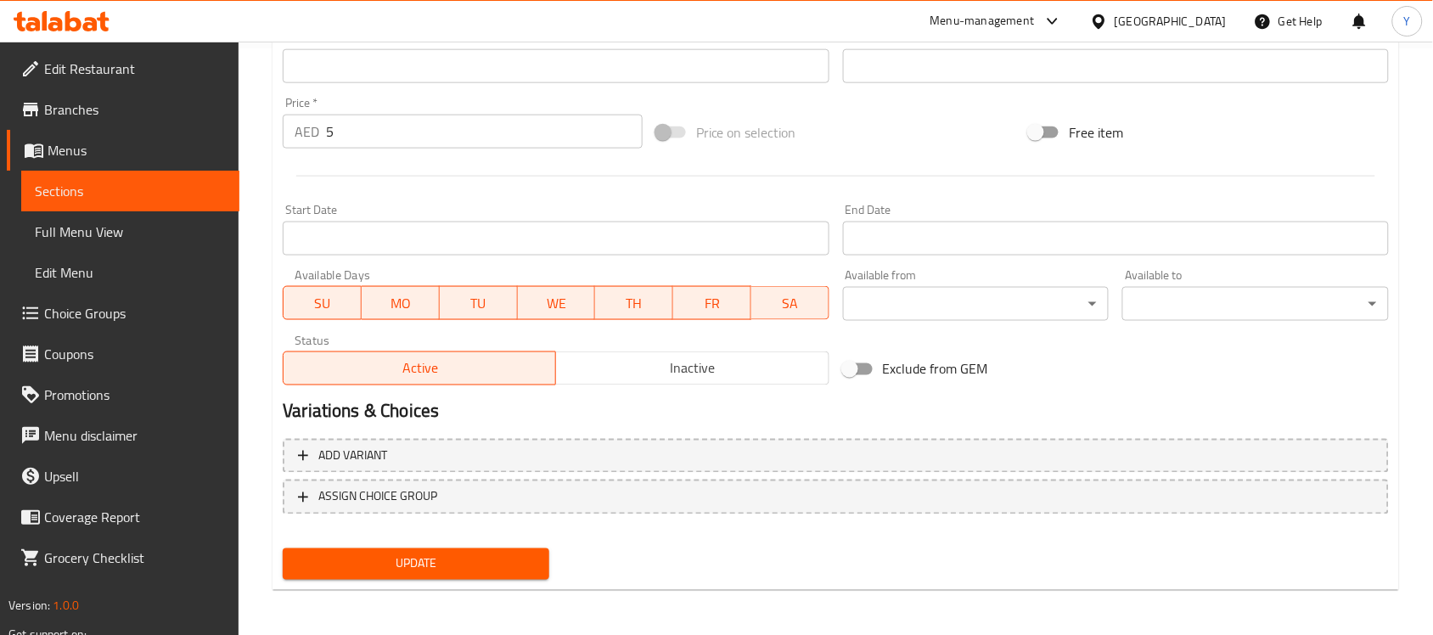
click at [437, 569] on span "Update" at bounding box center [415, 564] width 239 height 21
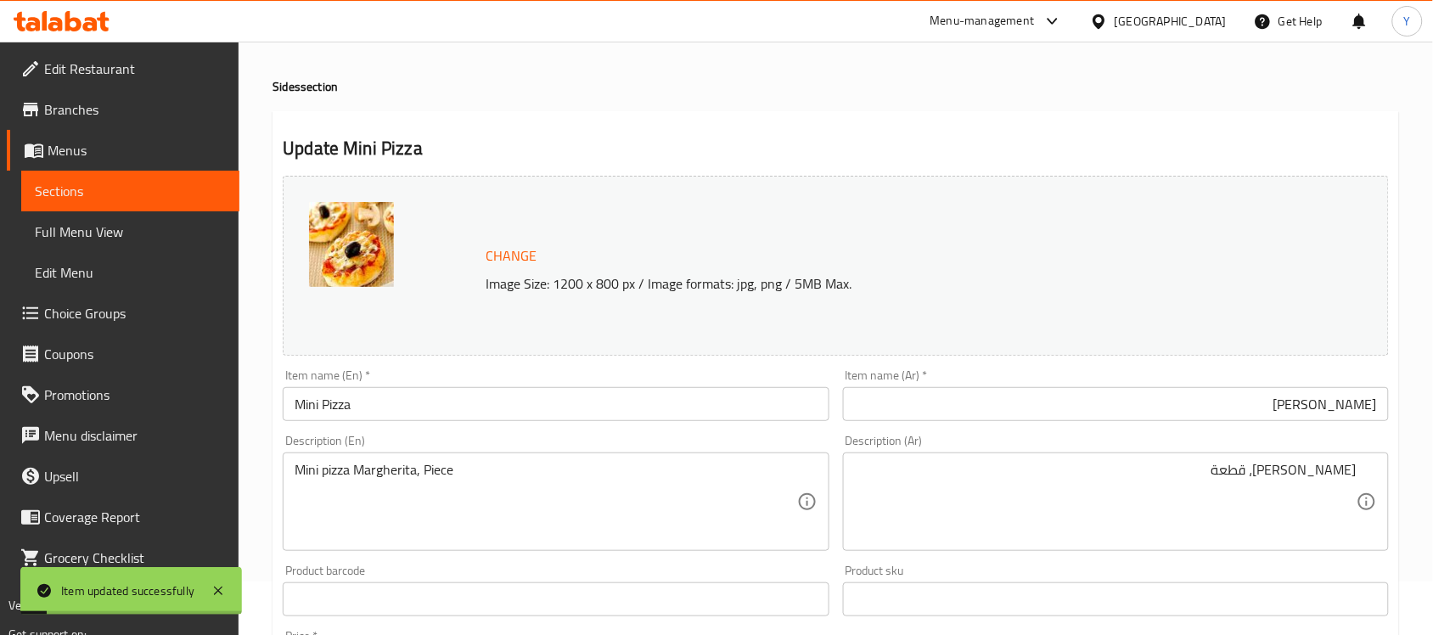
scroll to position [0, 0]
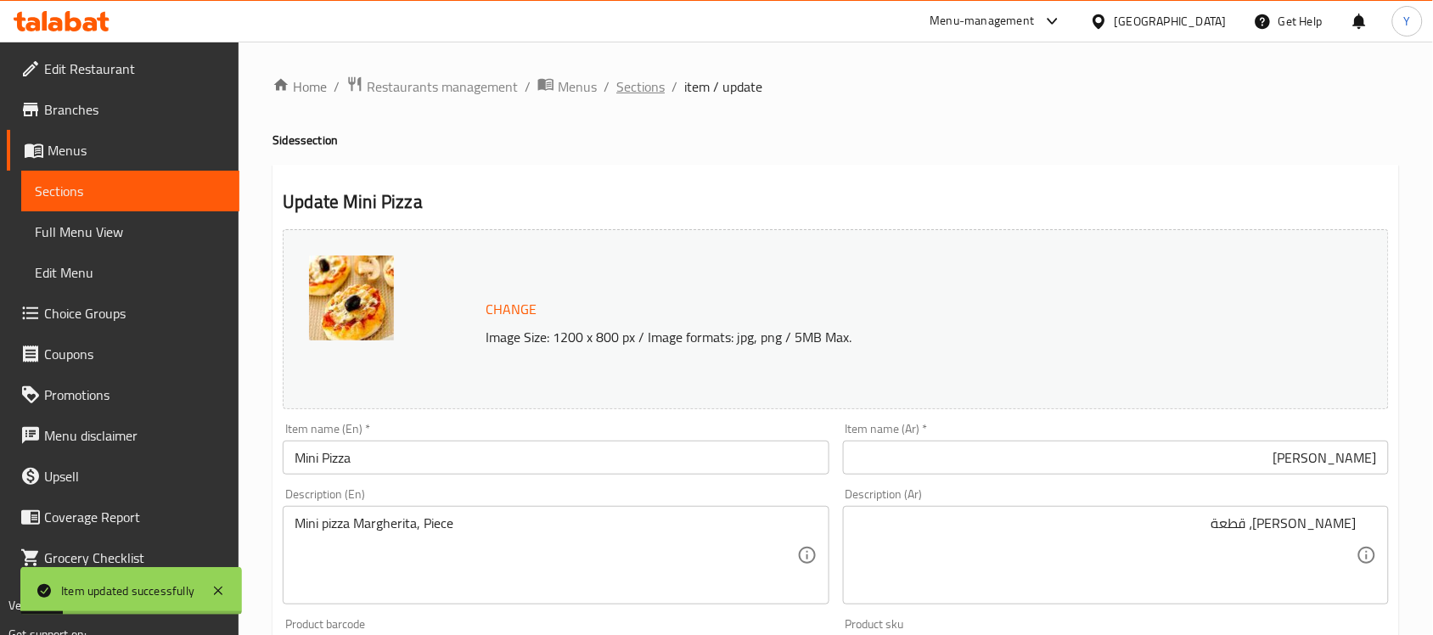
click at [638, 82] on span "Sections" at bounding box center [640, 86] width 48 height 20
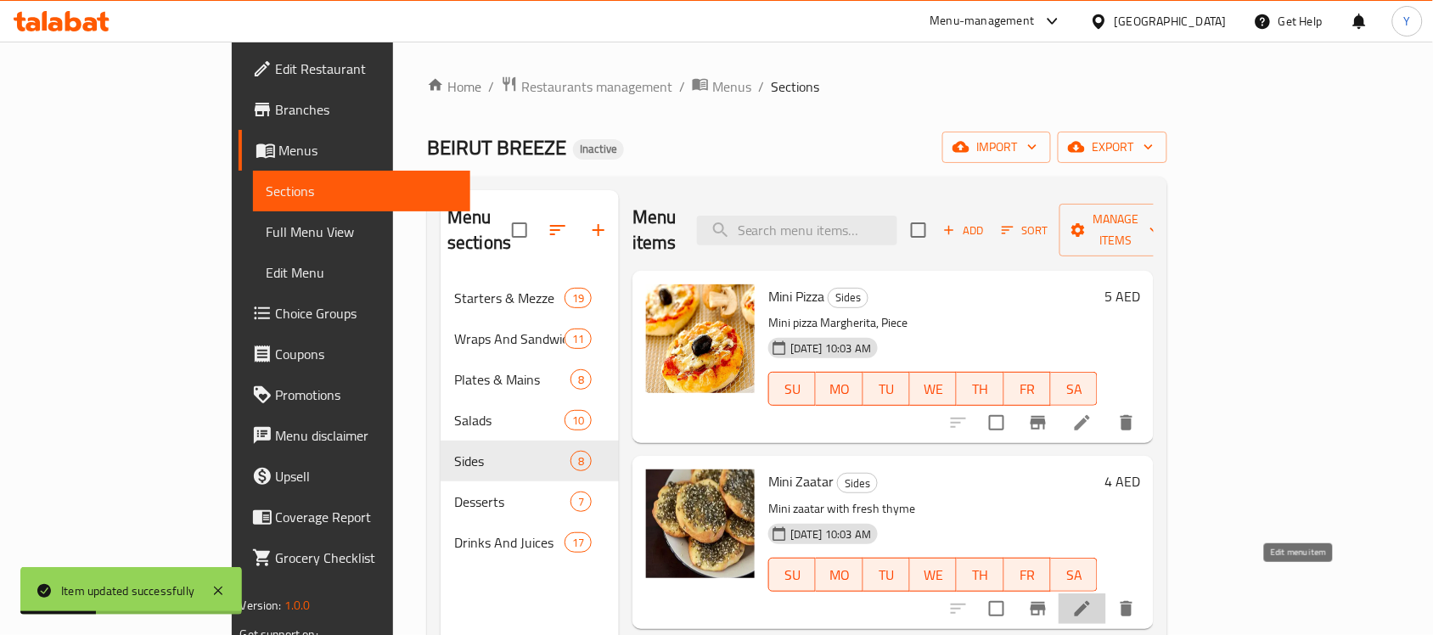
click at [1093, 599] on icon at bounding box center [1082, 609] width 20 height 20
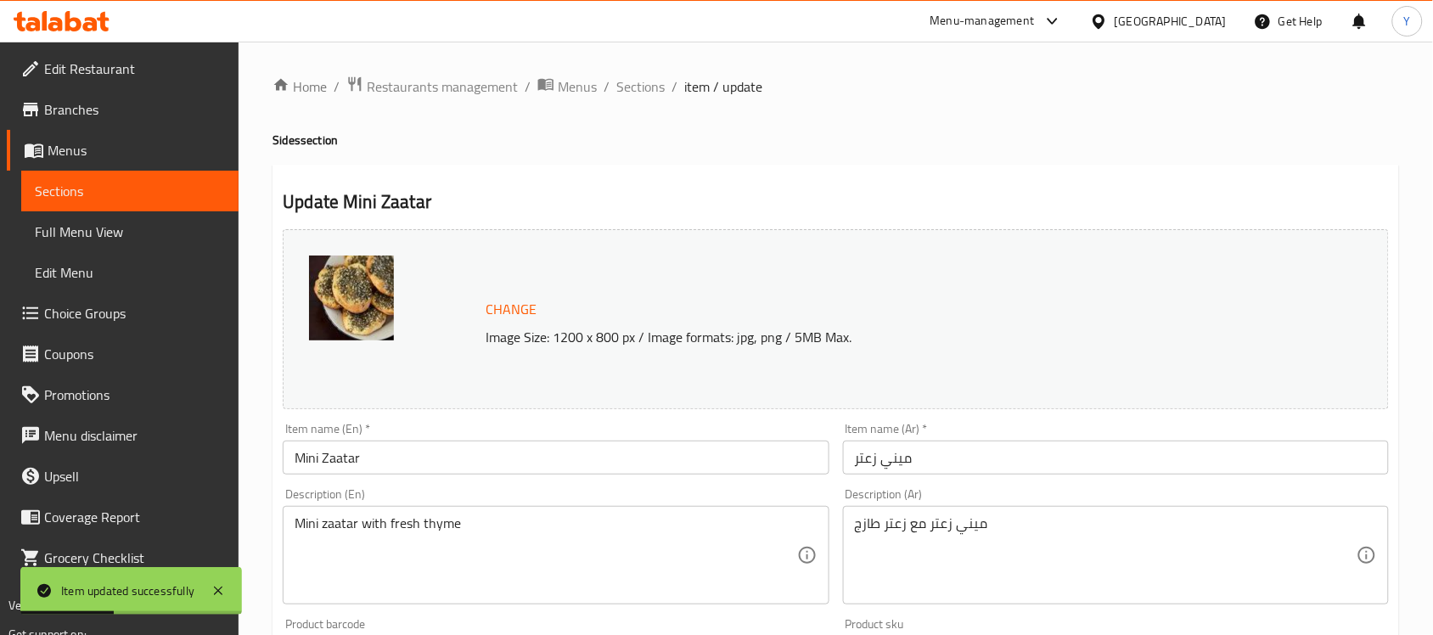
drag, startPoint x: 535, startPoint y: 537, endPoint x: 550, endPoint y: 541, distance: 15.9
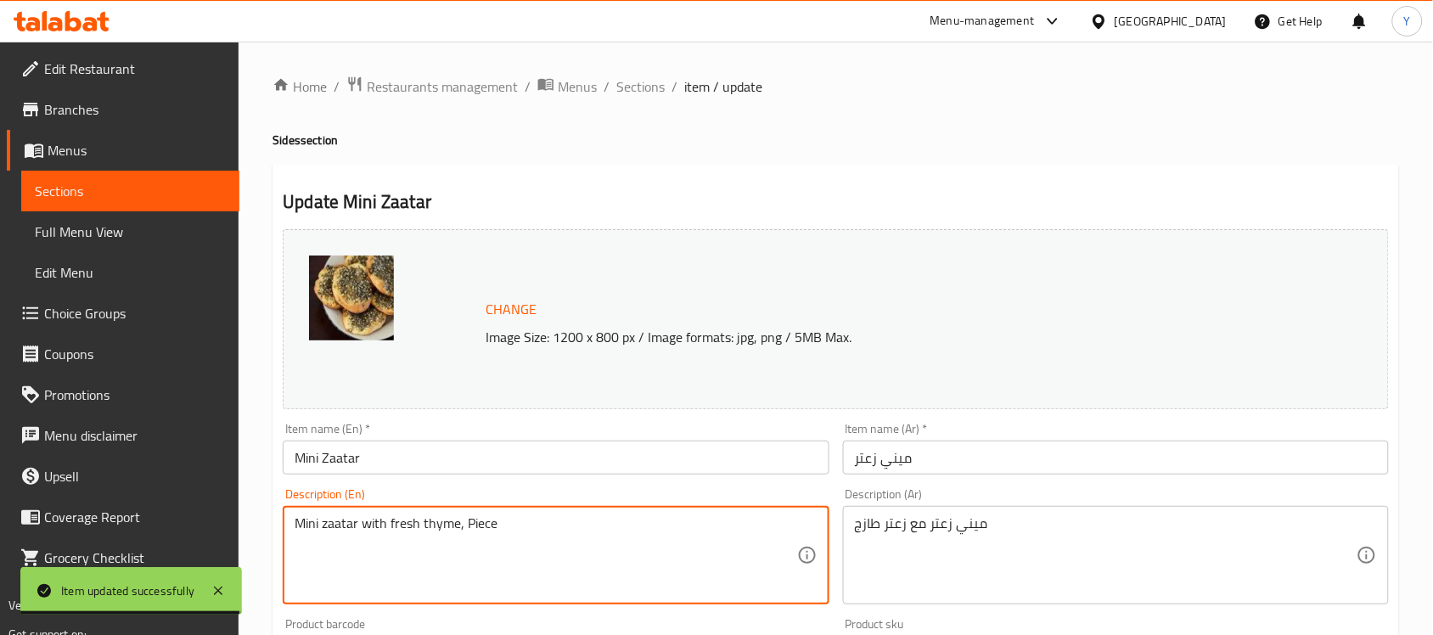
click at [387, 543] on textarea "Mini zaatar with fresh thyme, Piece" at bounding box center [546, 555] width 502 height 81
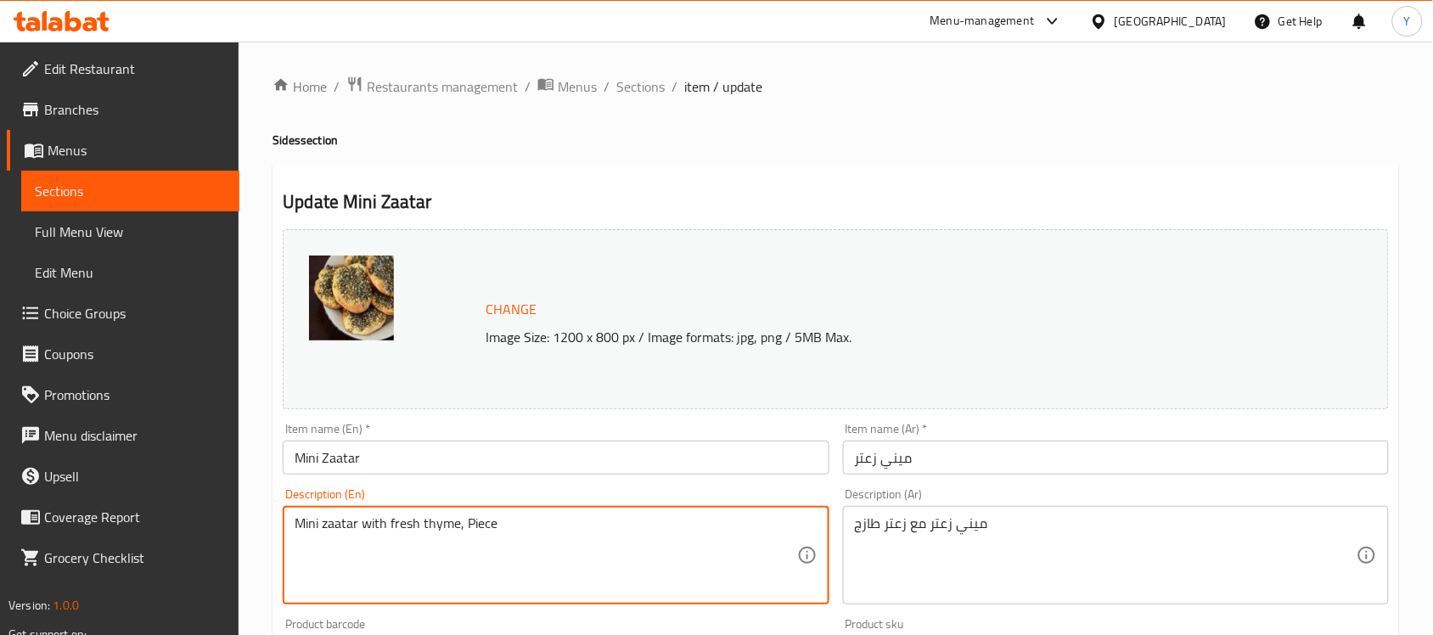
click at [478, 525] on textarea "Mini zaatar with fresh thyme, Piece" at bounding box center [546, 555] width 502 height 81
type textarea "Mini zaatar with fresh thyme, Piece"
click at [478, 521] on textarea "Mini zaatar with fresh thyme, Piece" at bounding box center [546, 555] width 502 height 81
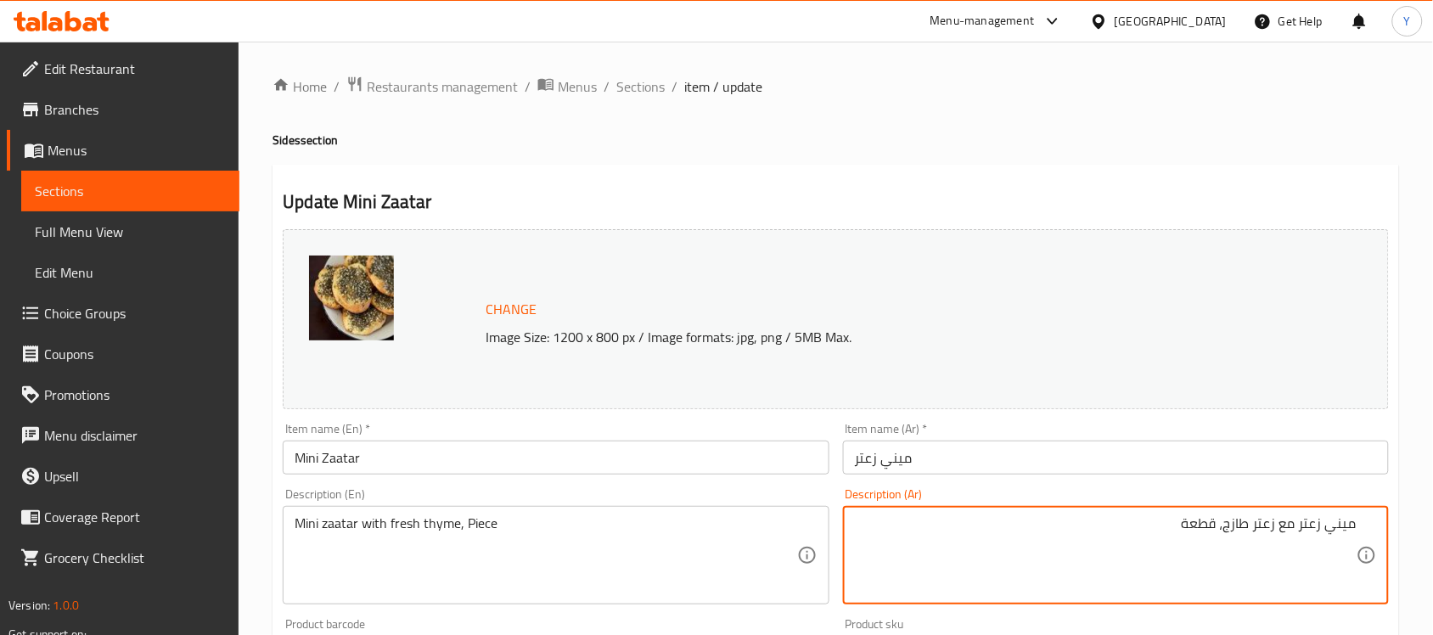
type textarea "ميني زعتر مع زعتر طازج، قطعة"
click at [1261, 146] on h4 "Sides section" at bounding box center [836, 140] width 1127 height 17
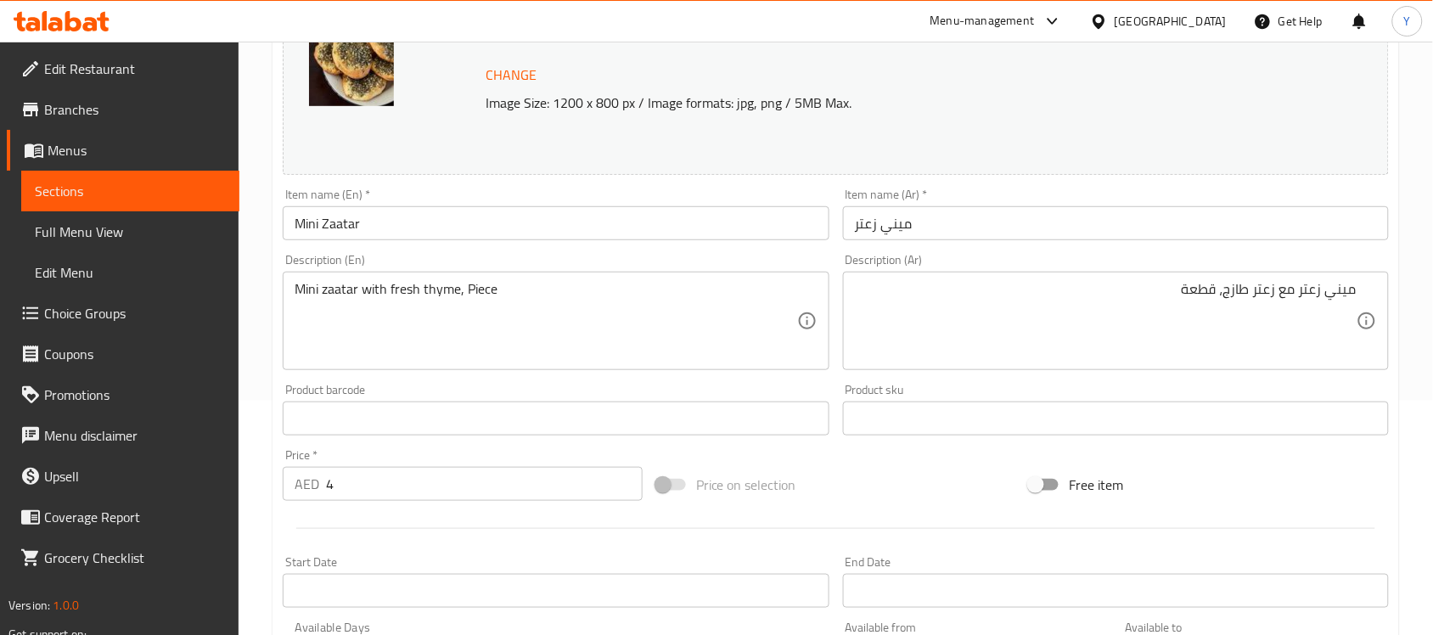
scroll to position [587, 0]
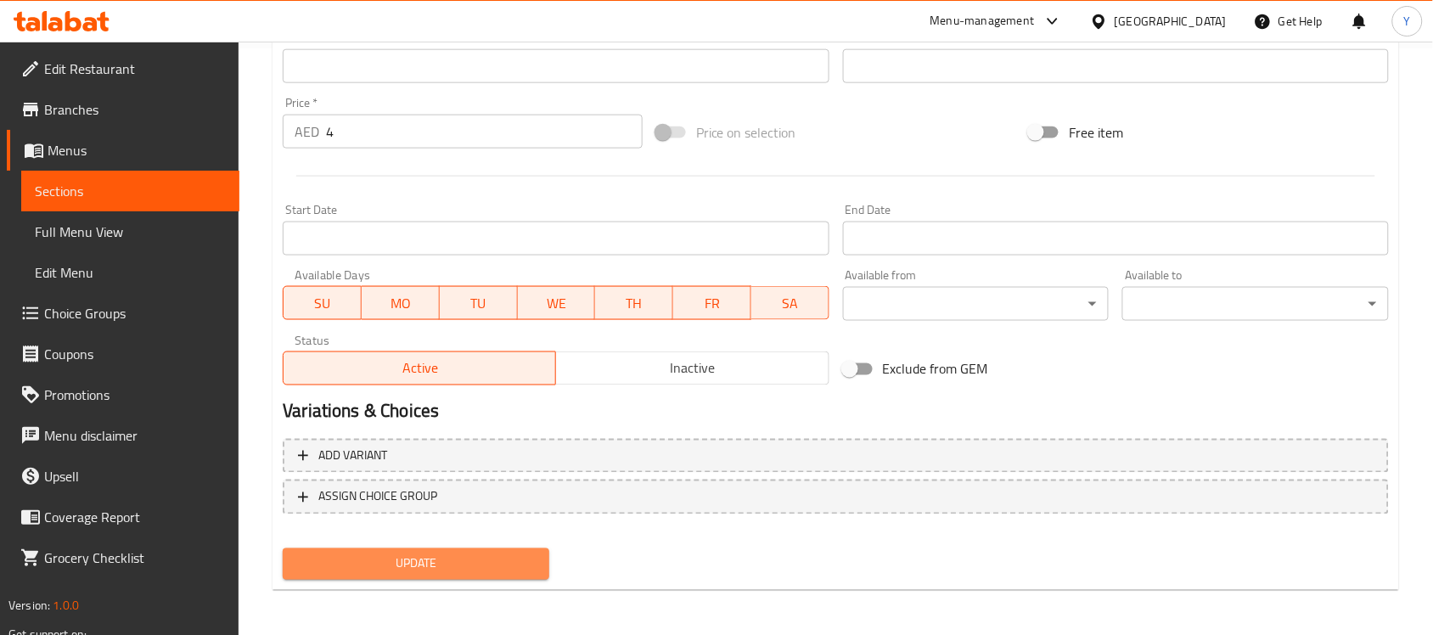
click at [510, 567] on span "Update" at bounding box center [415, 564] width 239 height 21
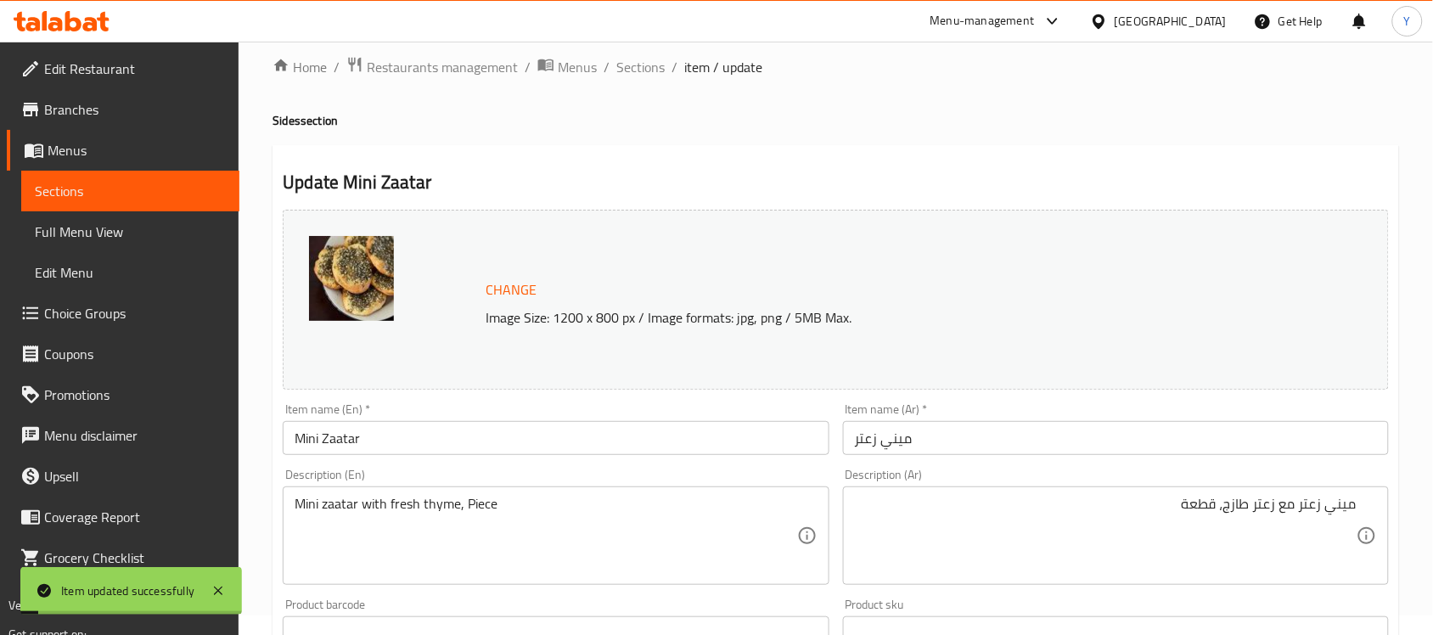
scroll to position [0, 0]
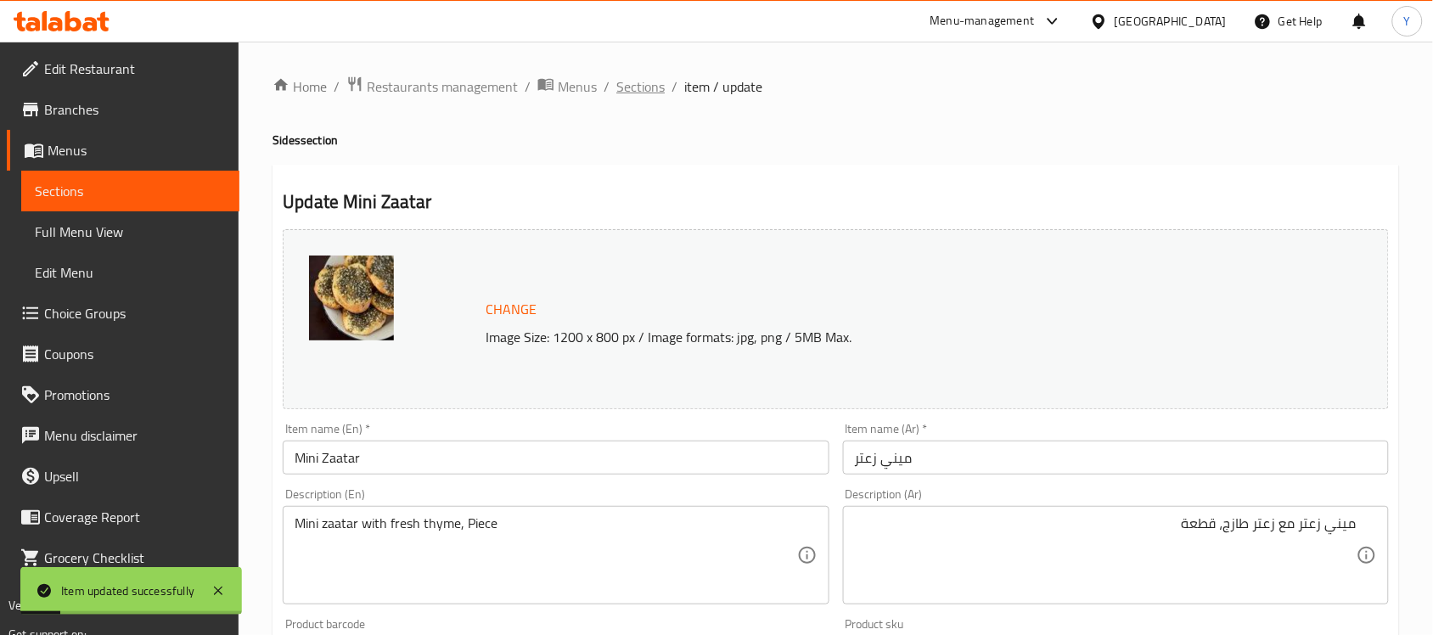
click at [635, 89] on span "Sections" at bounding box center [640, 86] width 48 height 20
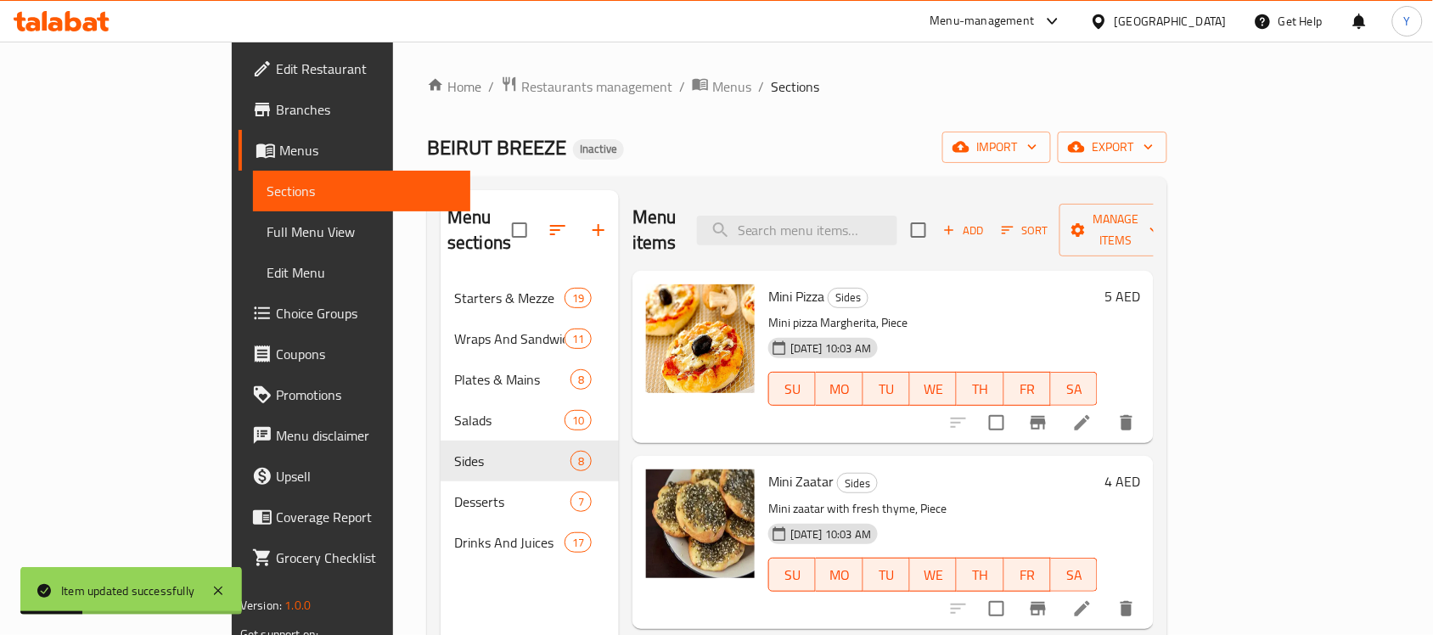
scroll to position [212, 0]
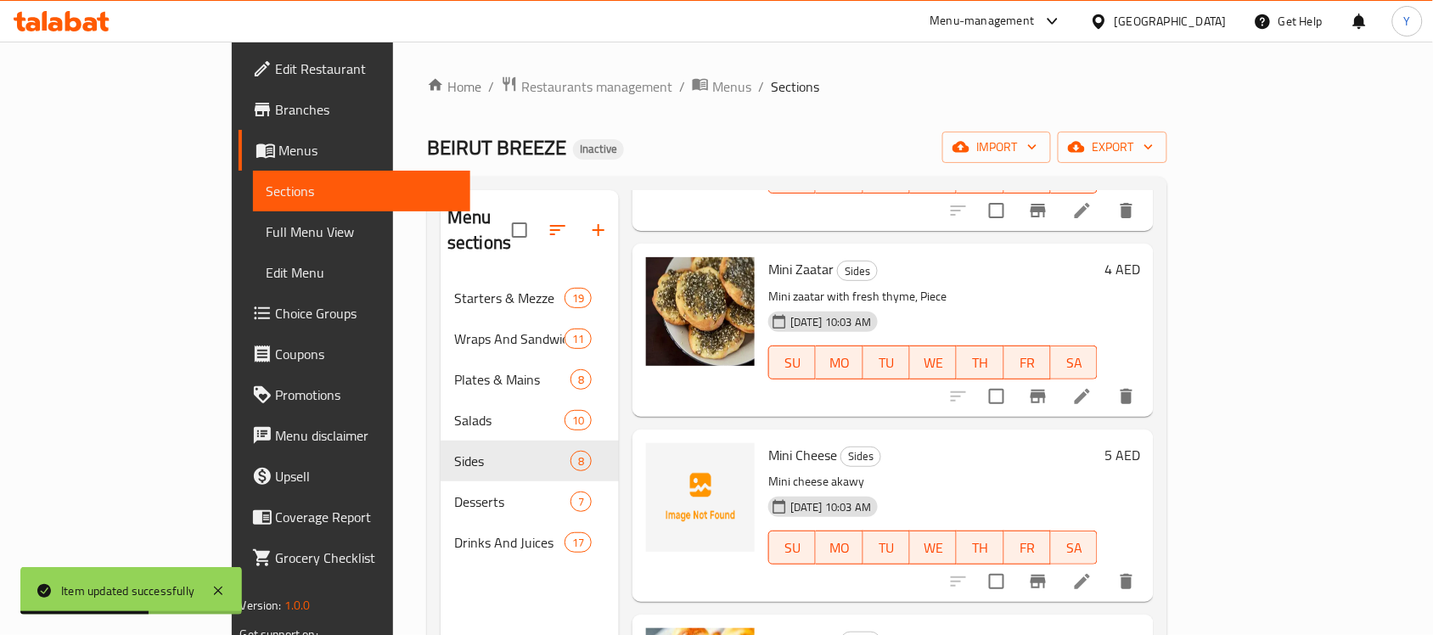
click at [896, 146] on div "BEIRUT BREEZE Inactive import export" at bounding box center [797, 147] width 740 height 31
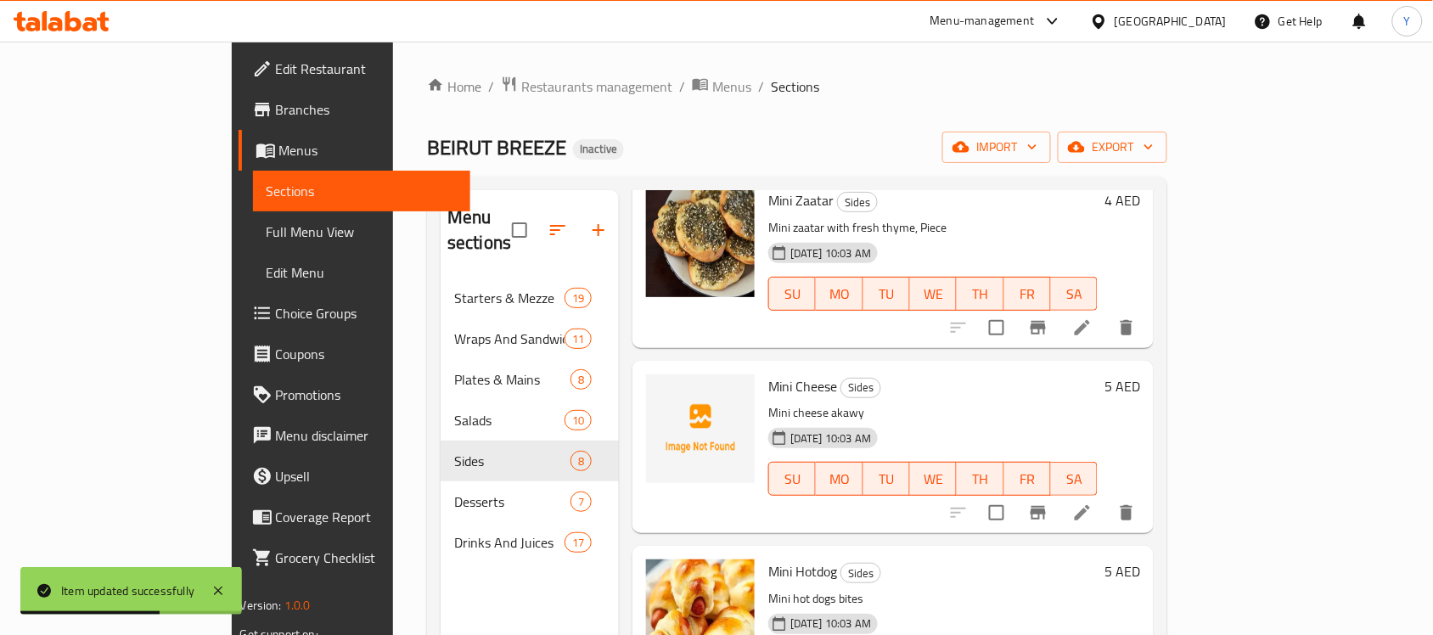
scroll to position [318, 0]
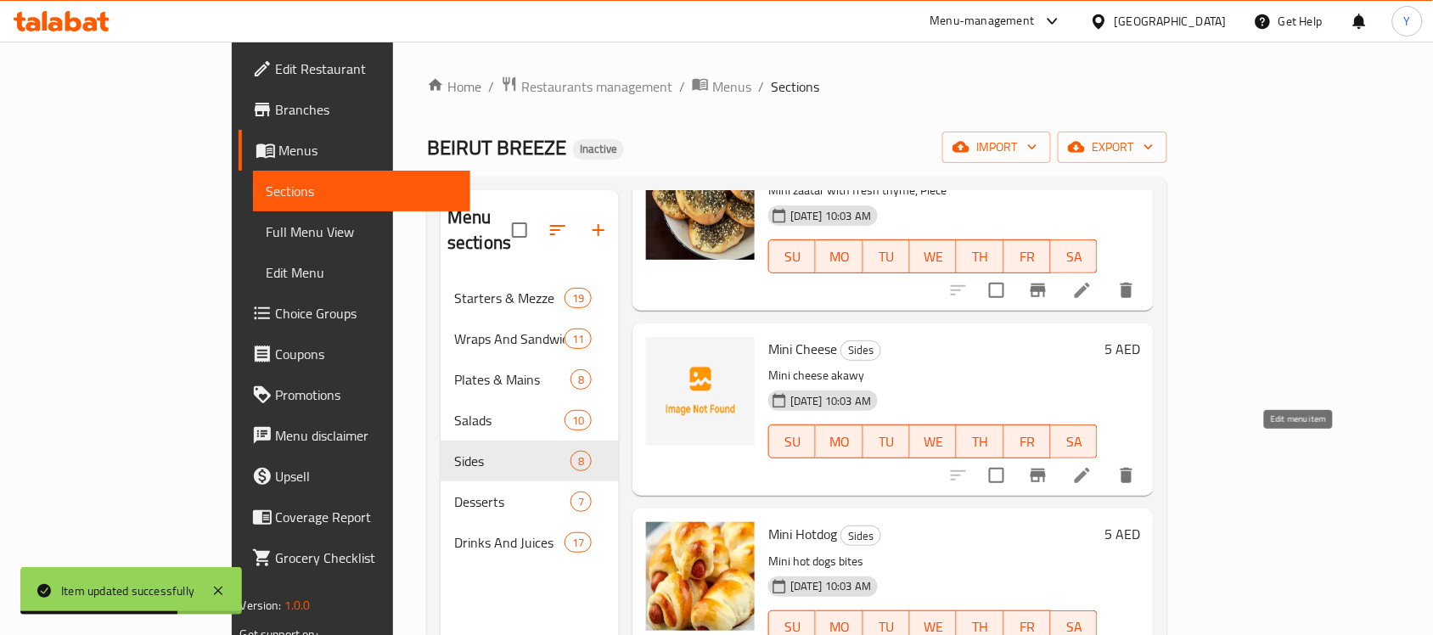
click at [1090, 468] on icon at bounding box center [1082, 475] width 15 height 15
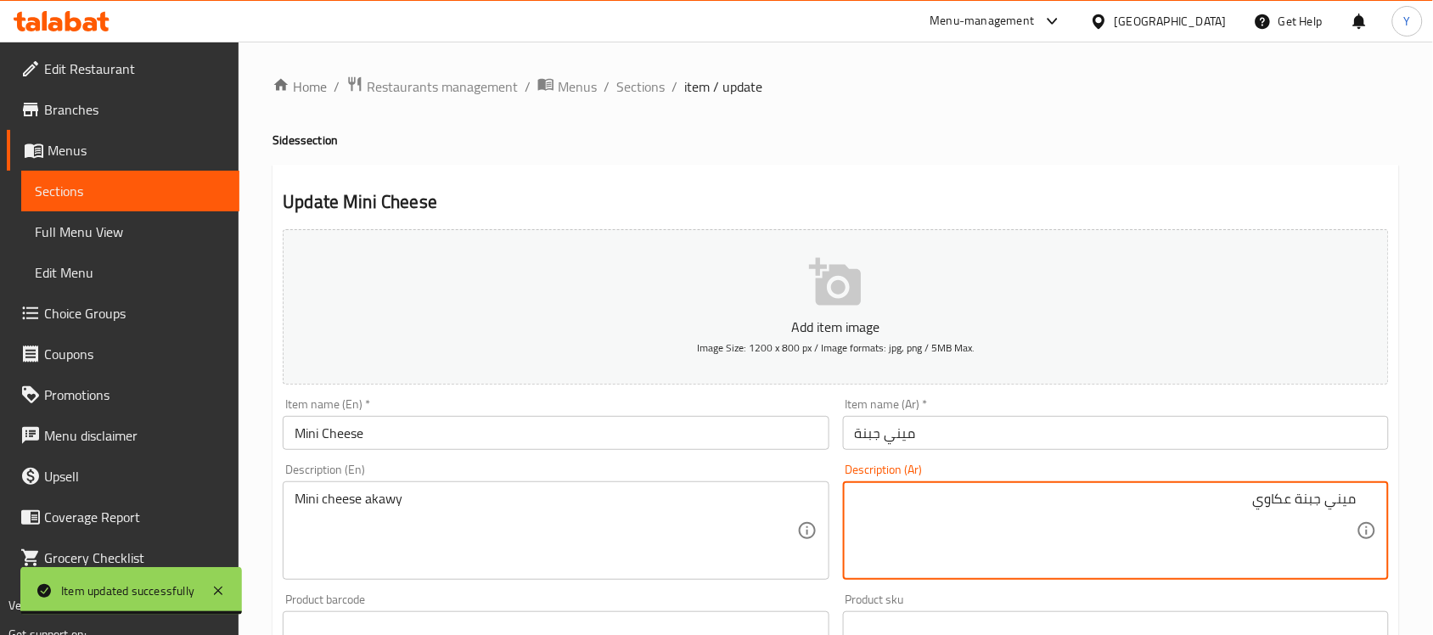
click at [989, 437] on input "ميني جبنة" at bounding box center [1116, 433] width 546 height 34
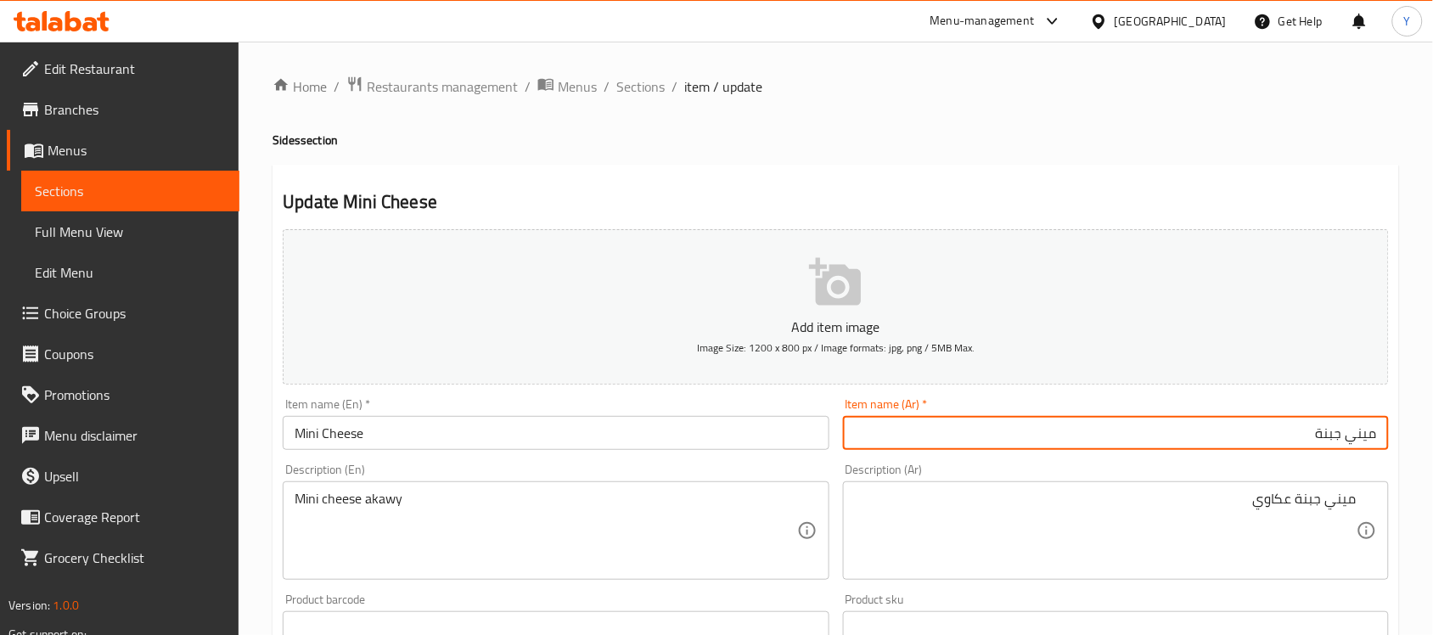
click at [720, 481] on div "Description (En) Mini cheese akawy Description (En)" at bounding box center [556, 522] width 546 height 116
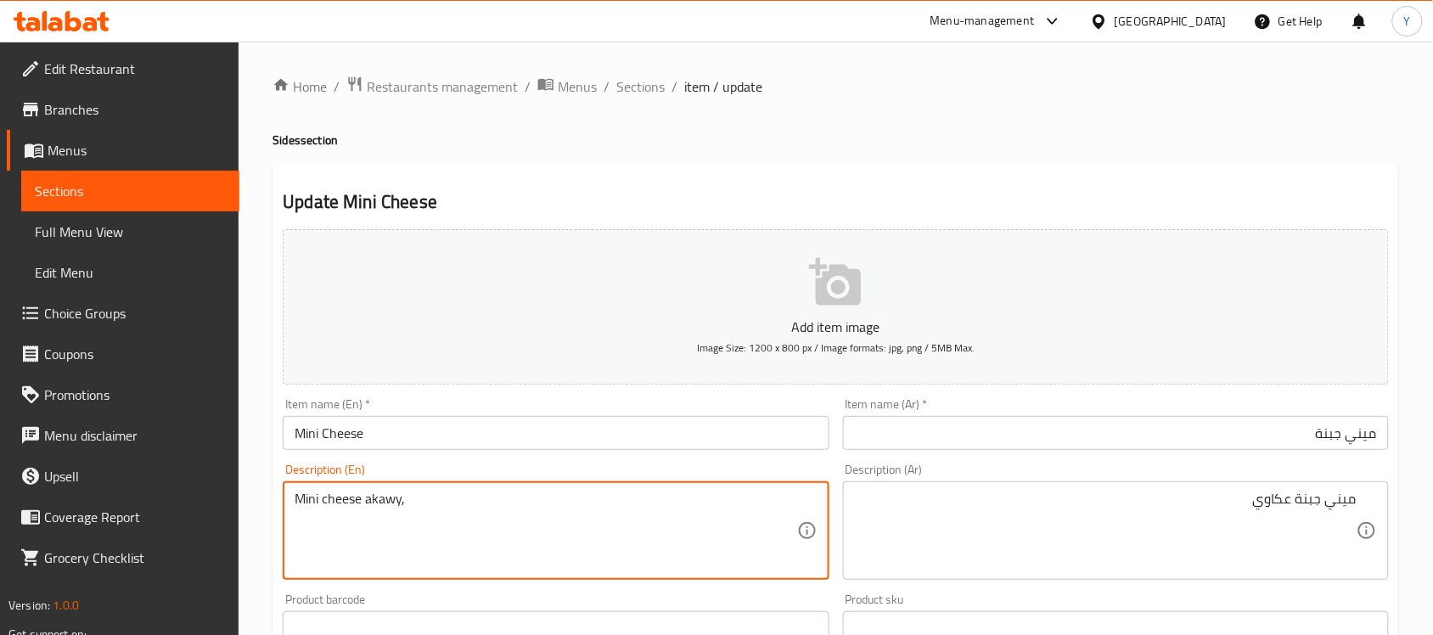
paste textarea "MINI CHEESE"
paste textarea "Piece"
type textarea "Mini cheese akawy, Piece"
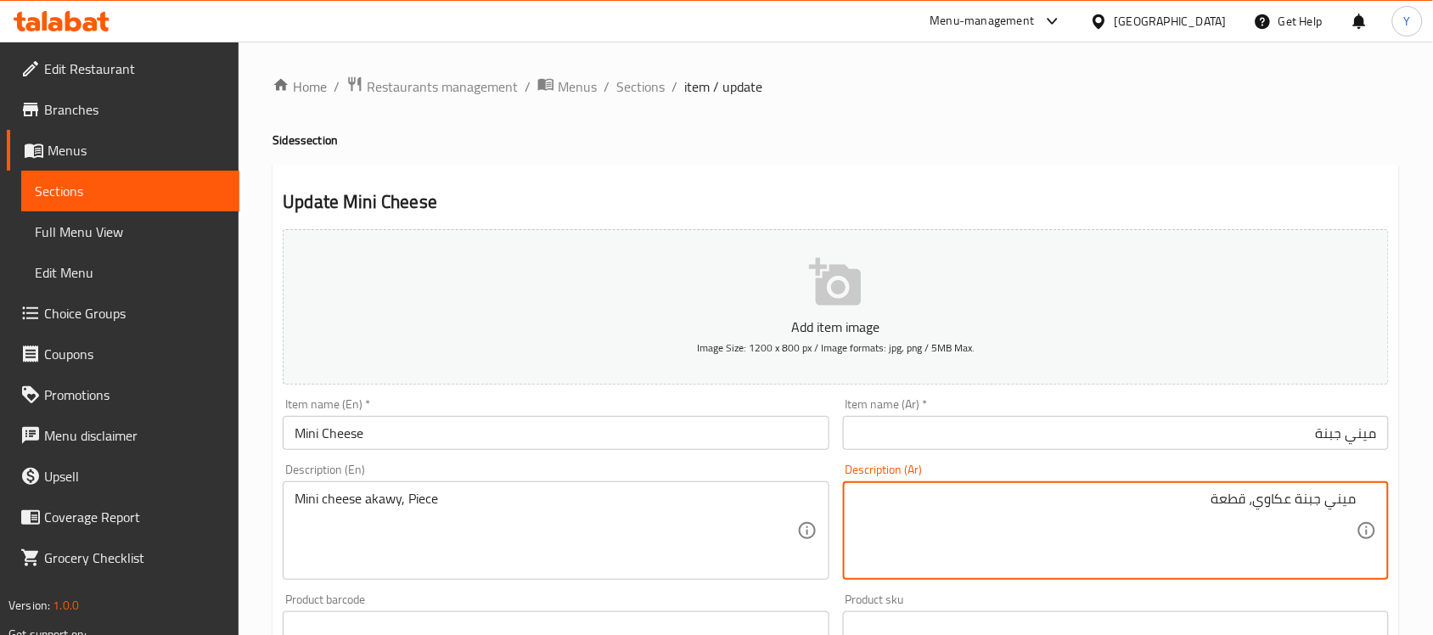
type textarea "ميني جبنة عكاوي، قطعة"
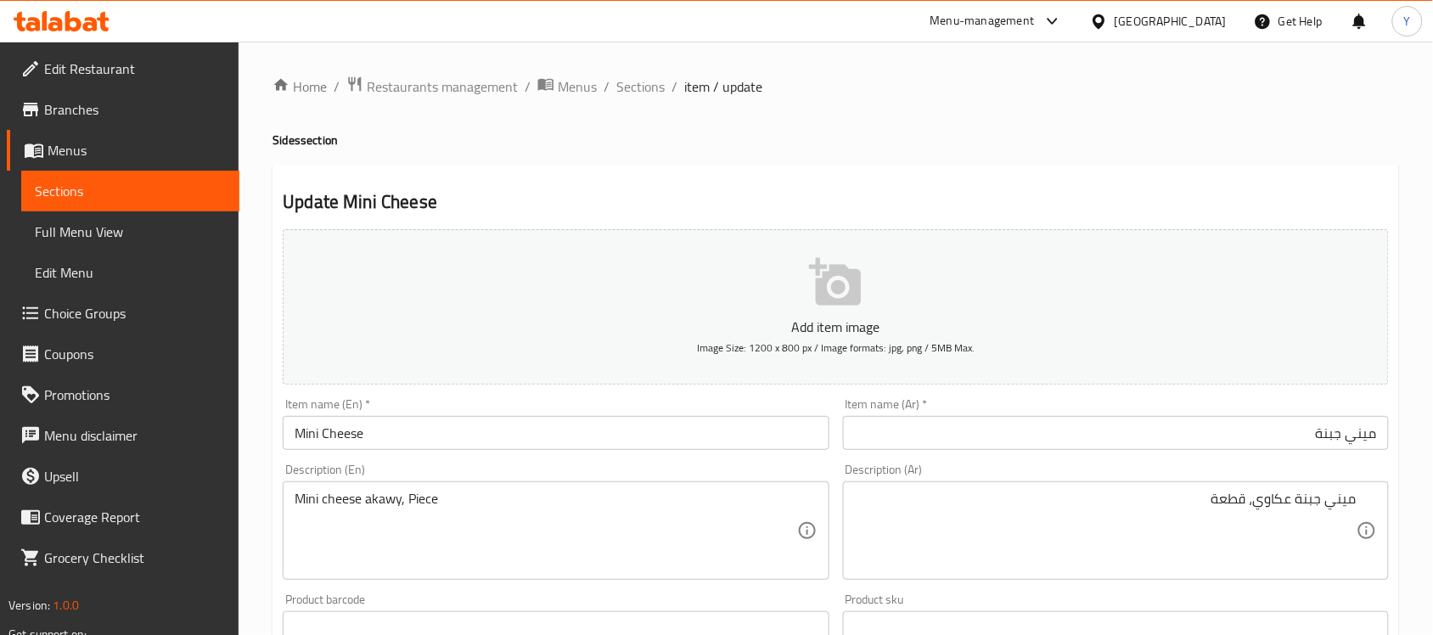
click at [387, 495] on textarea "Mini cheese akawy, Piece" at bounding box center [546, 531] width 502 height 81
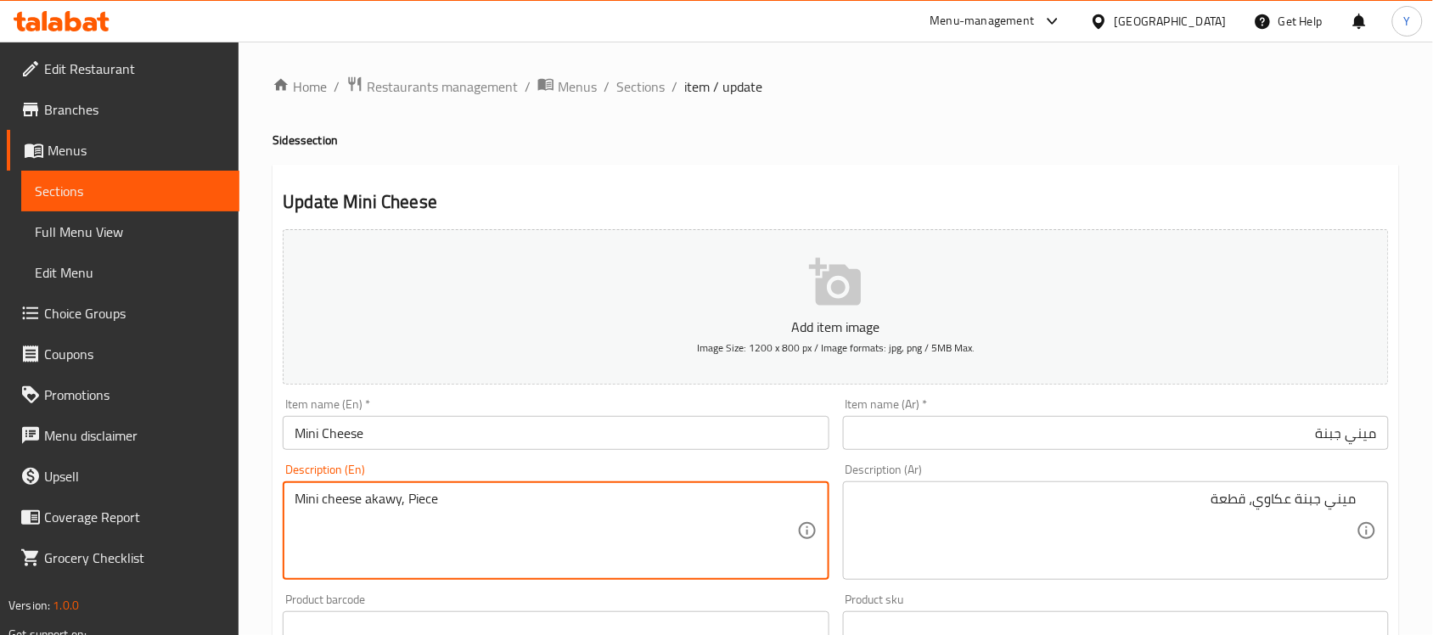
paste textarea "Akkawi"
type textarea "Mini cheese Akkawi, Piece"
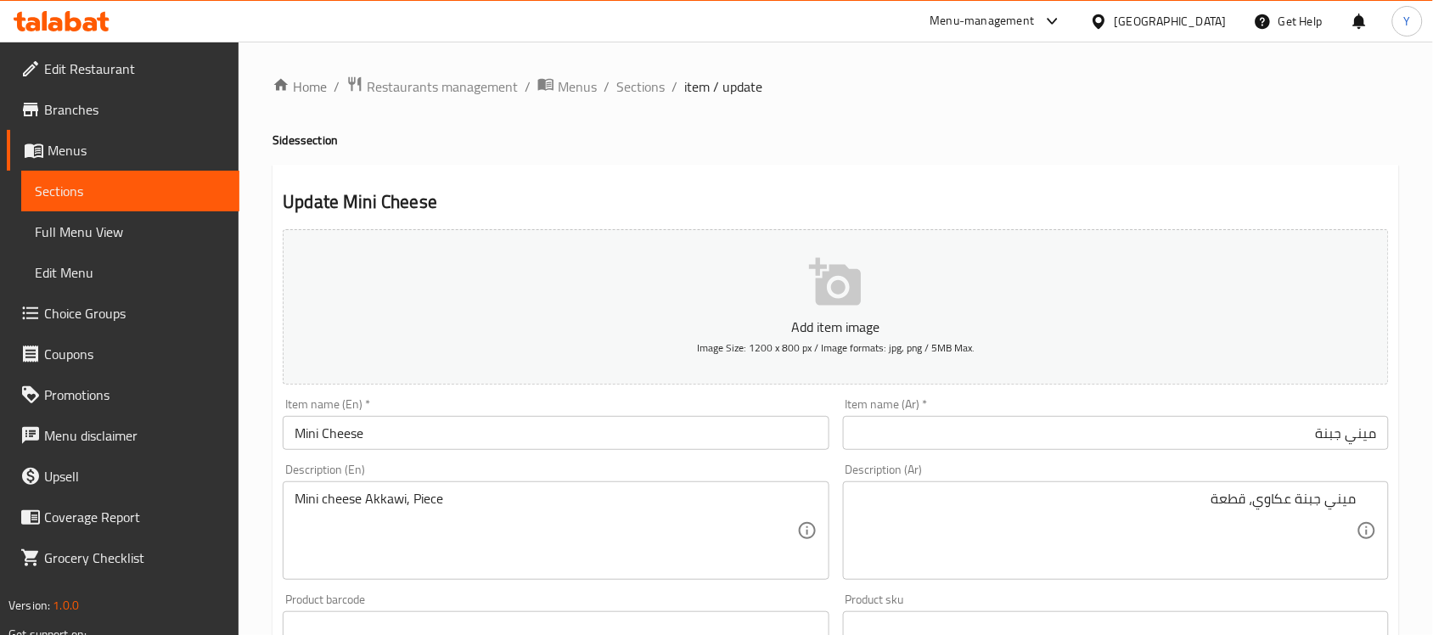
click at [679, 204] on h2 "Update Mini Cheese" at bounding box center [836, 201] width 1106 height 25
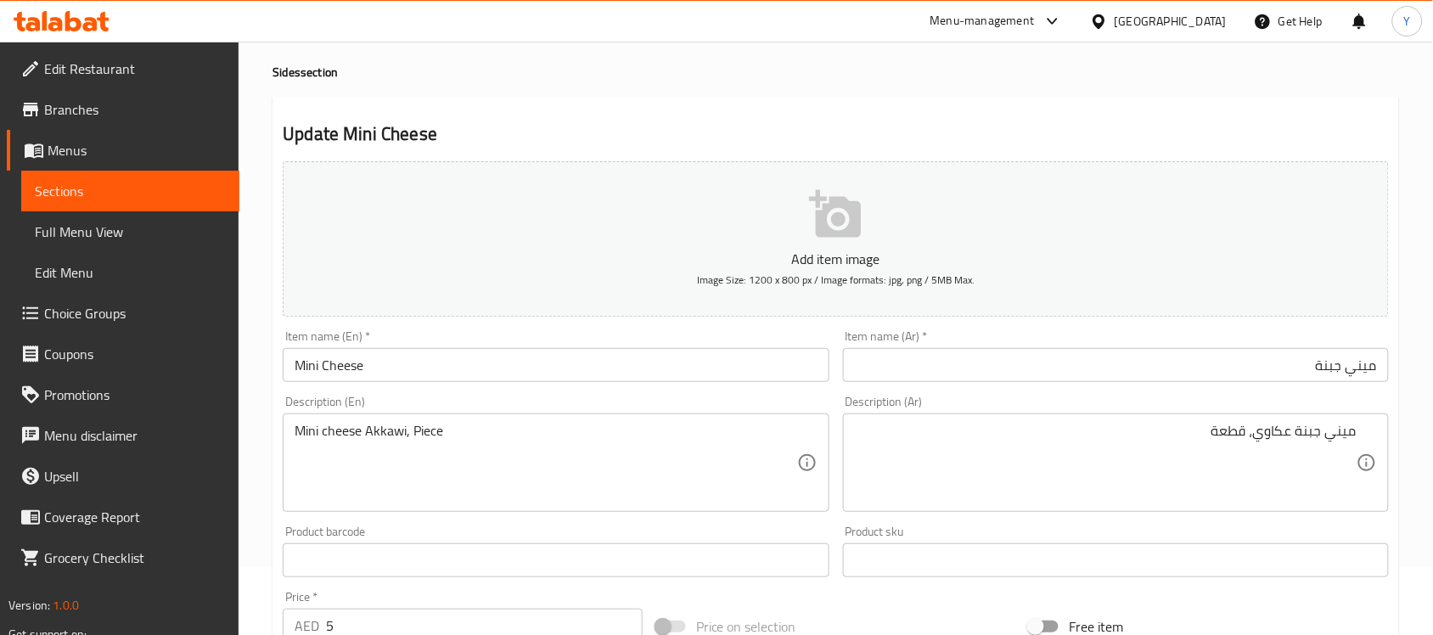
scroll to position [561, 0]
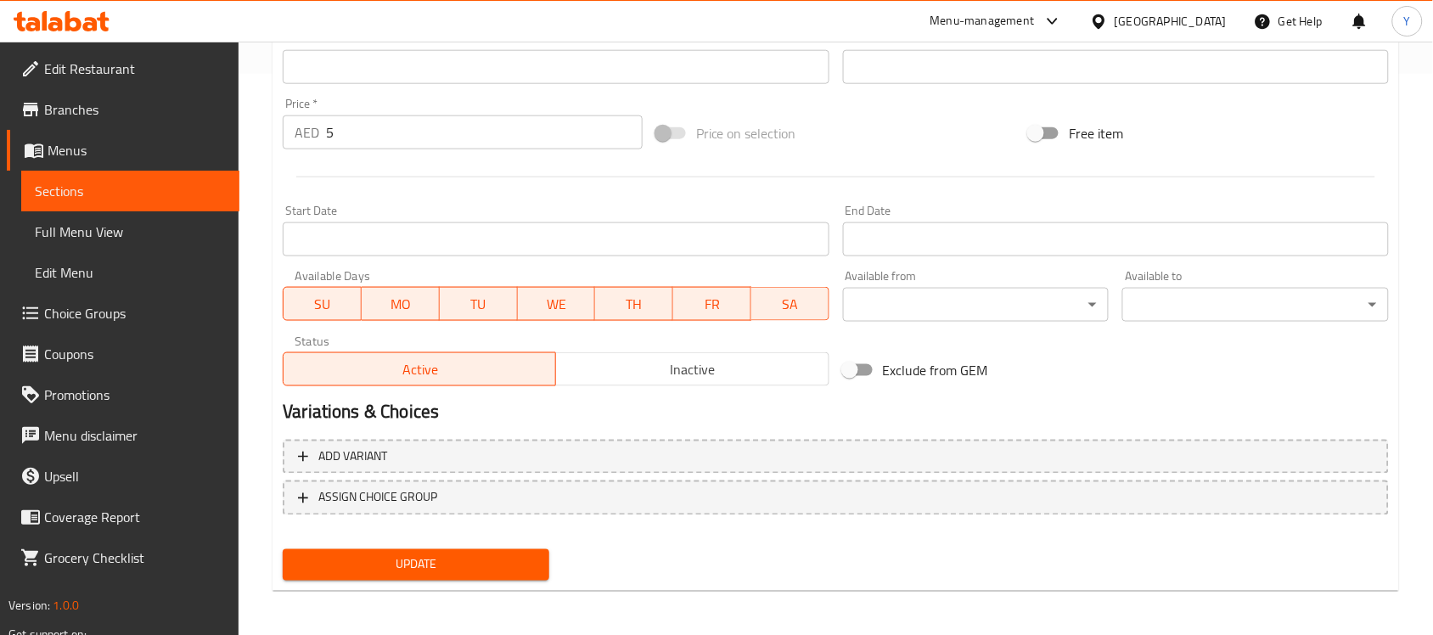
click at [444, 563] on span "Update" at bounding box center [415, 564] width 239 height 21
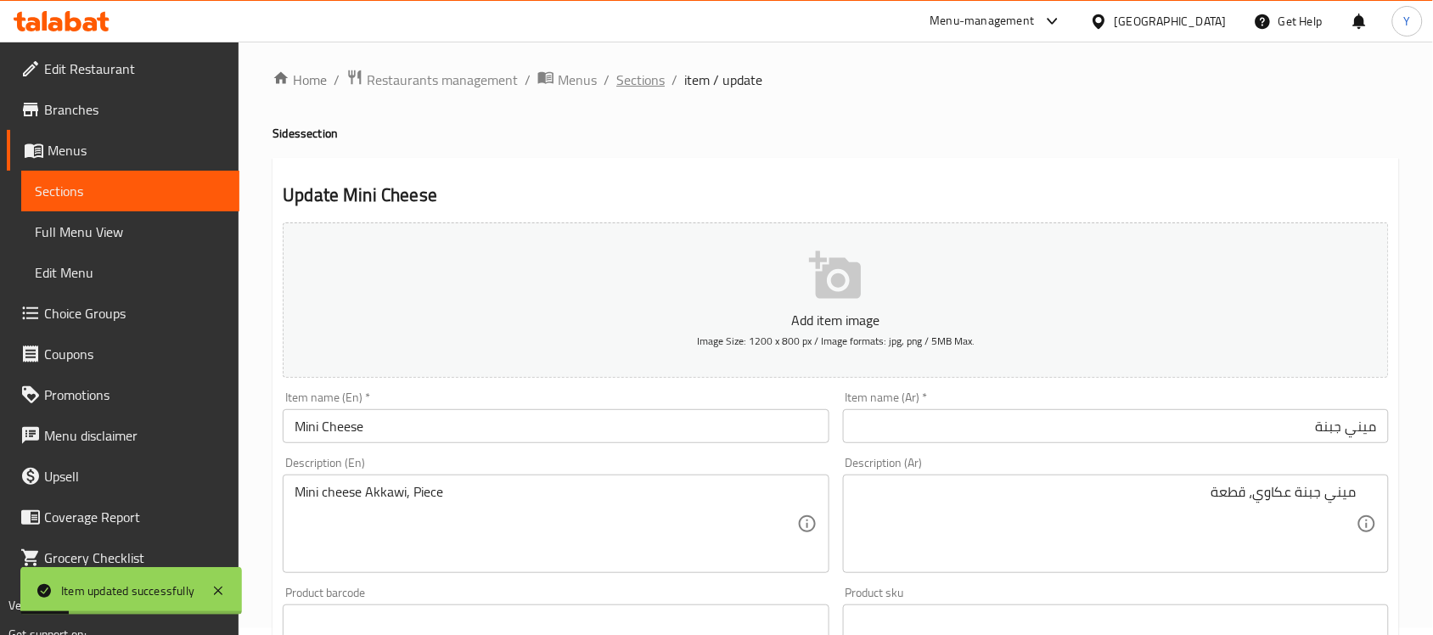
scroll to position [0, 0]
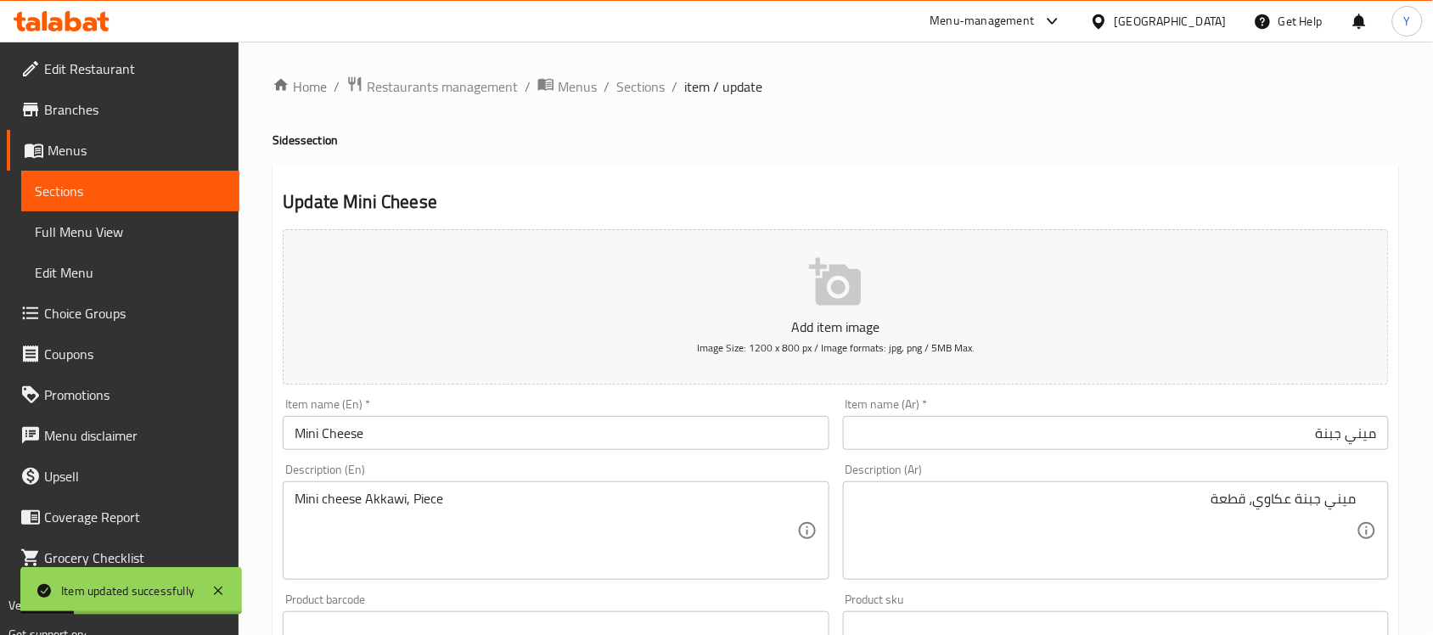
drag, startPoint x: 651, startPoint y: 92, endPoint x: 655, endPoint y: 100, distance: 9.1
click at [650, 91] on span "Sections" at bounding box center [640, 86] width 48 height 20
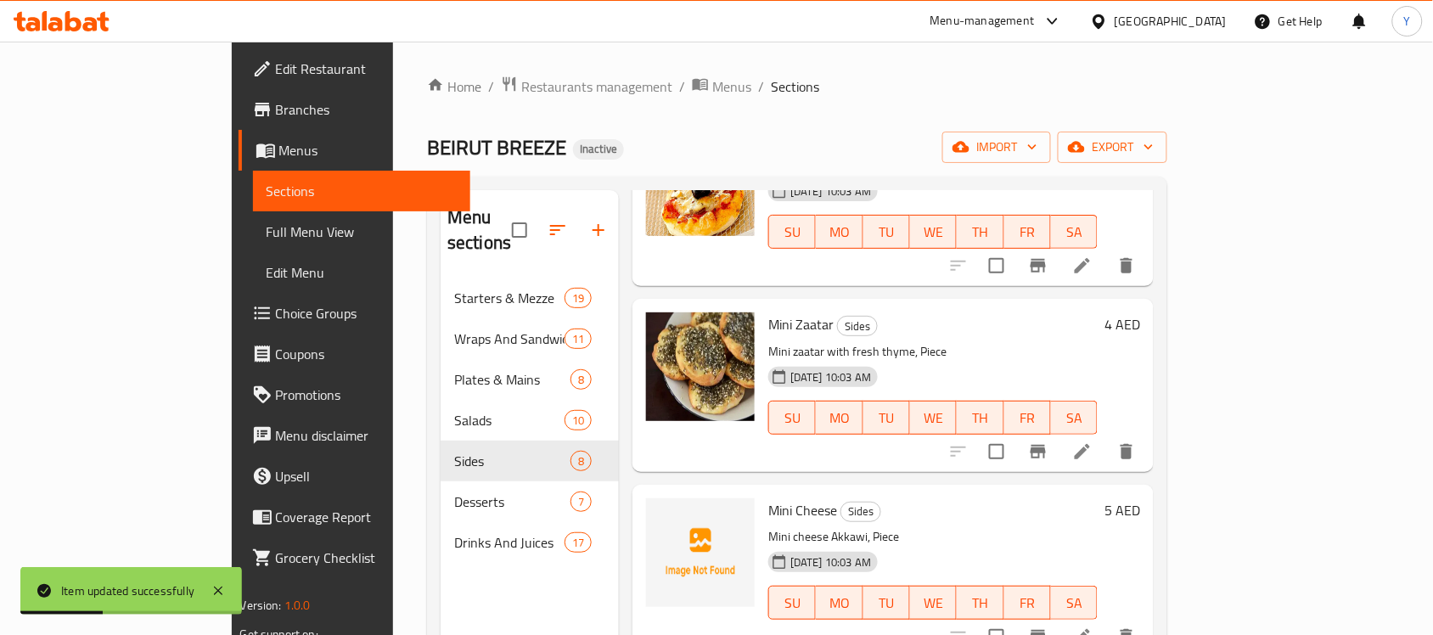
scroll to position [318, 0]
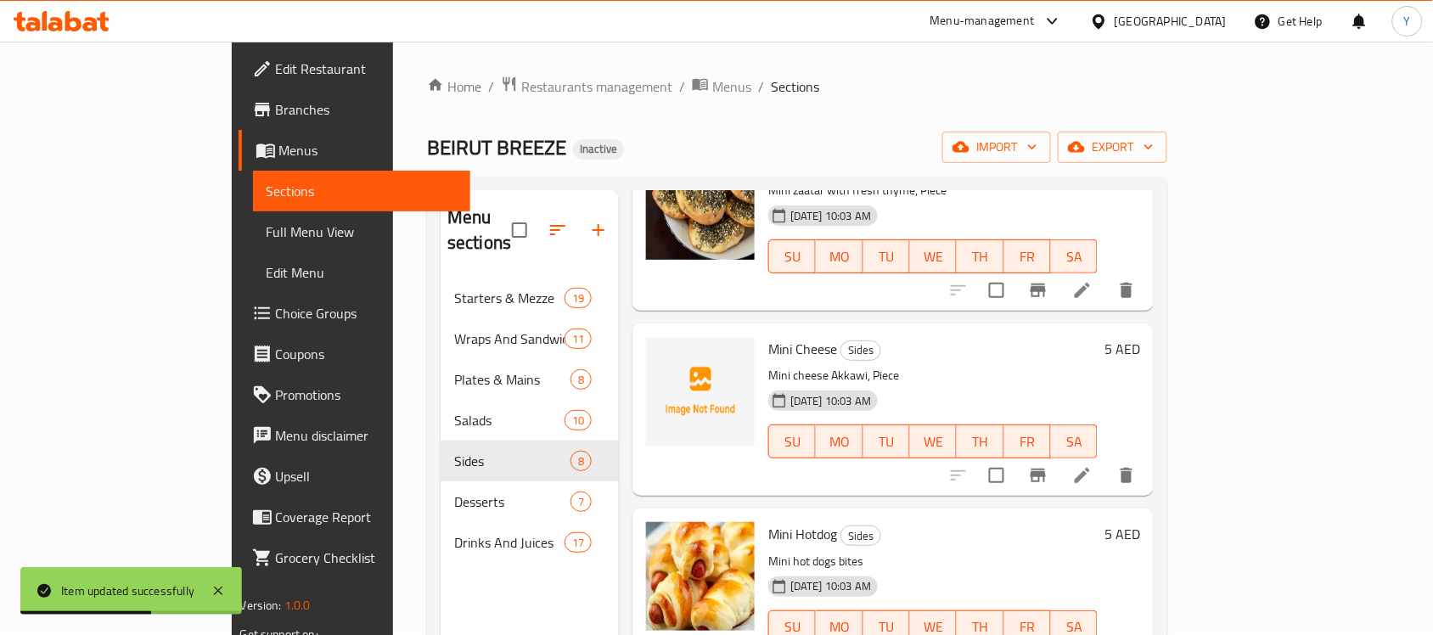
click at [973, 106] on div "Home / Restaurants management / Menus / Sections BEIRUT BREEZE Inactive import …" at bounding box center [797, 457] width 740 height 763
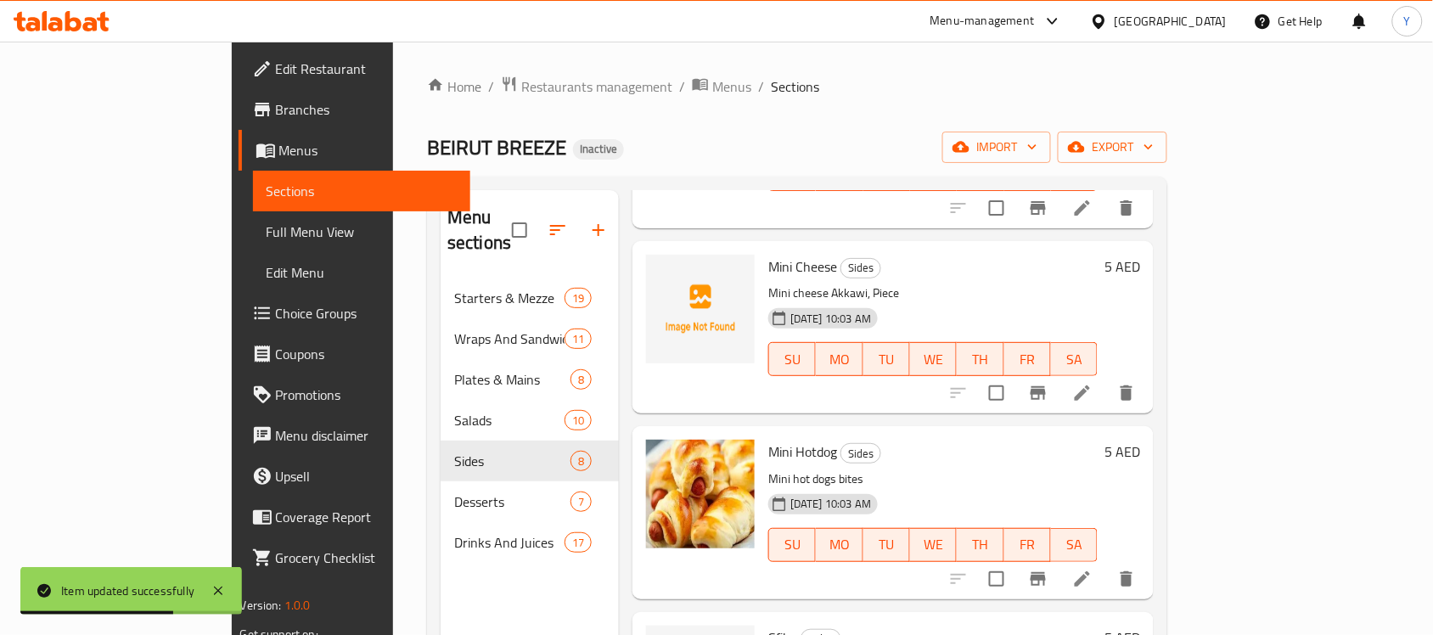
scroll to position [425, 0]
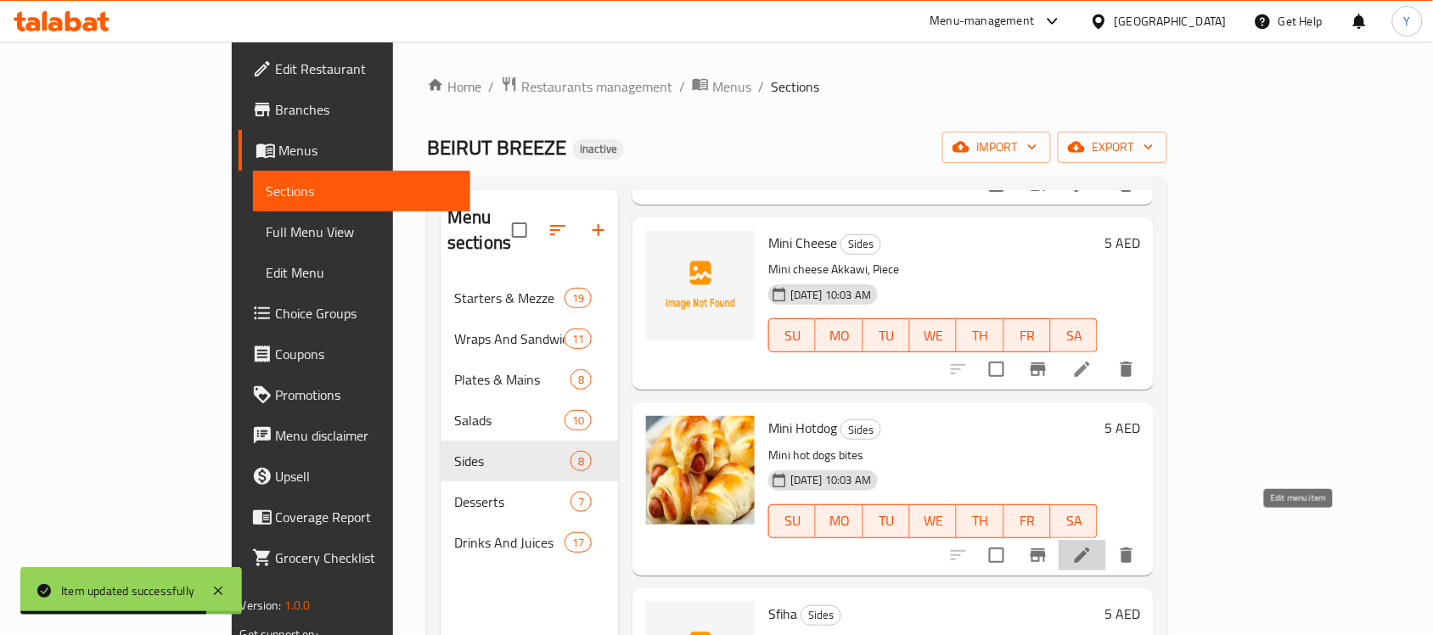
click at [1093, 545] on icon at bounding box center [1082, 555] width 20 height 20
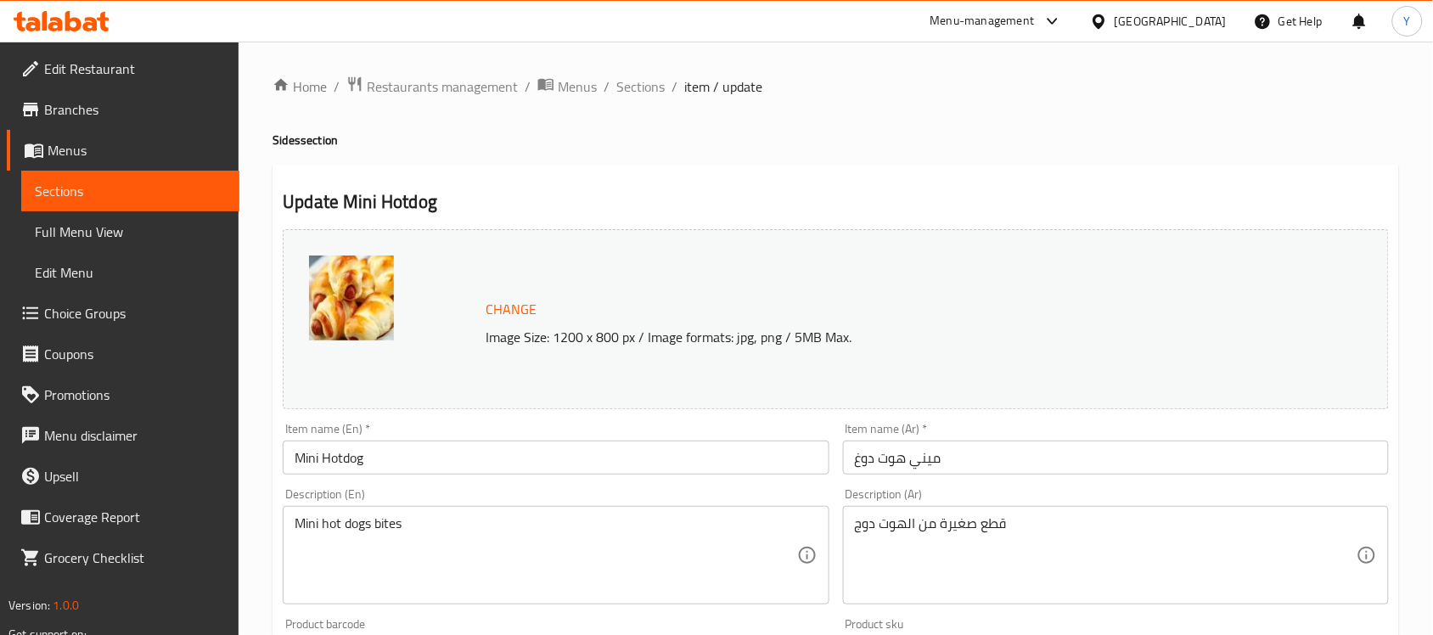
click at [1000, 467] on input "ميني هوت دوغ" at bounding box center [1116, 458] width 546 height 34
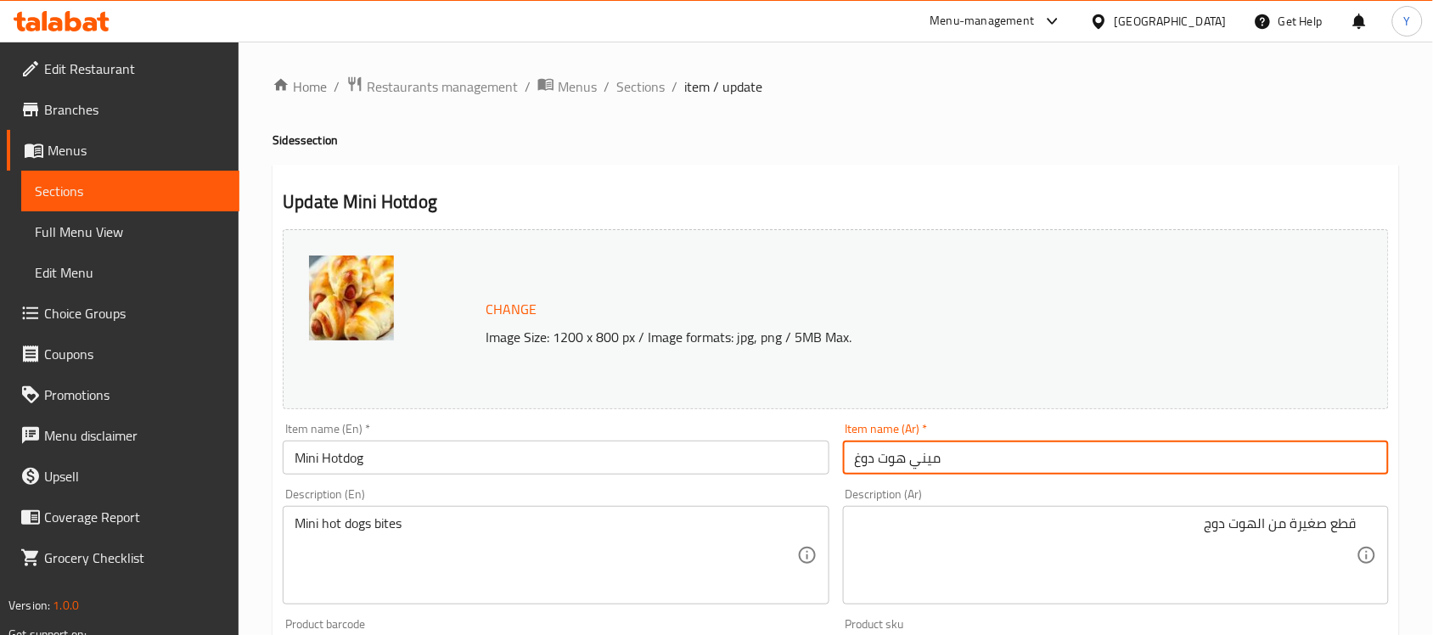
click at [998, 444] on input "ميني هوت دوغ" at bounding box center [1116, 458] width 546 height 34
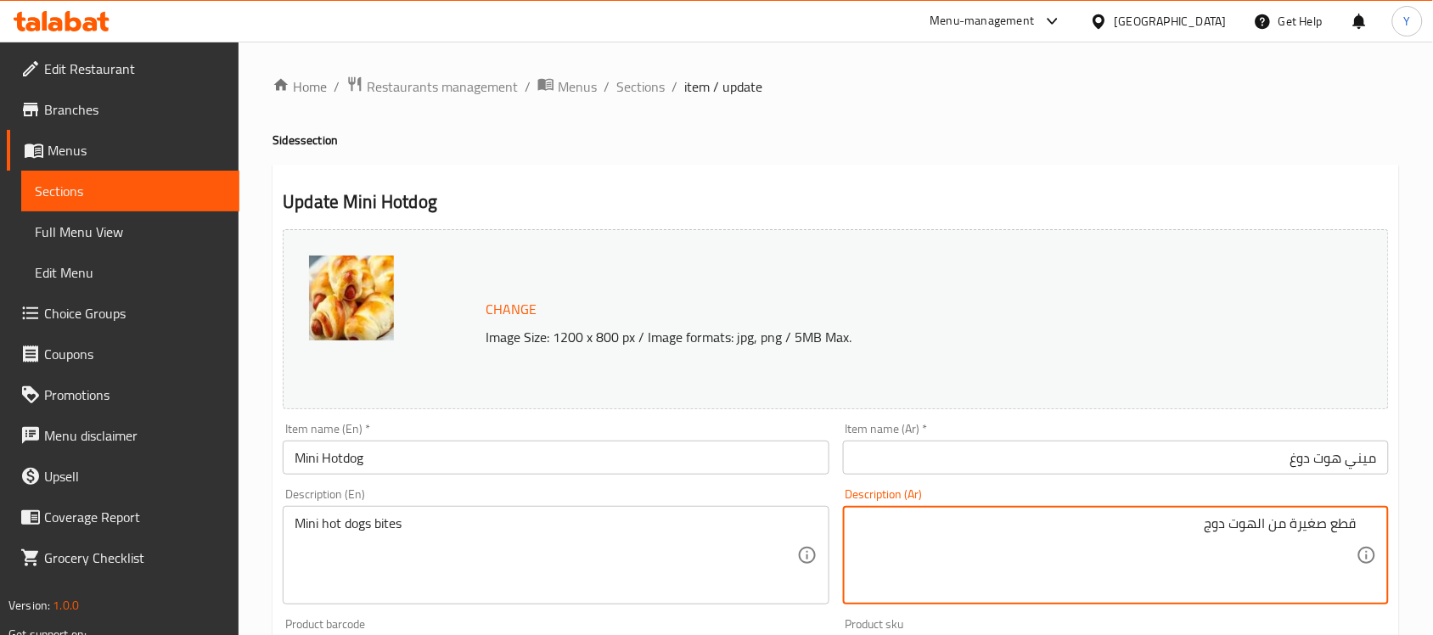
click at [1211, 524] on textarea "قطع صغيرة من الهوت دوج" at bounding box center [1106, 555] width 502 height 81
click at [1308, 455] on input "ميني هوت دوغ" at bounding box center [1116, 458] width 546 height 34
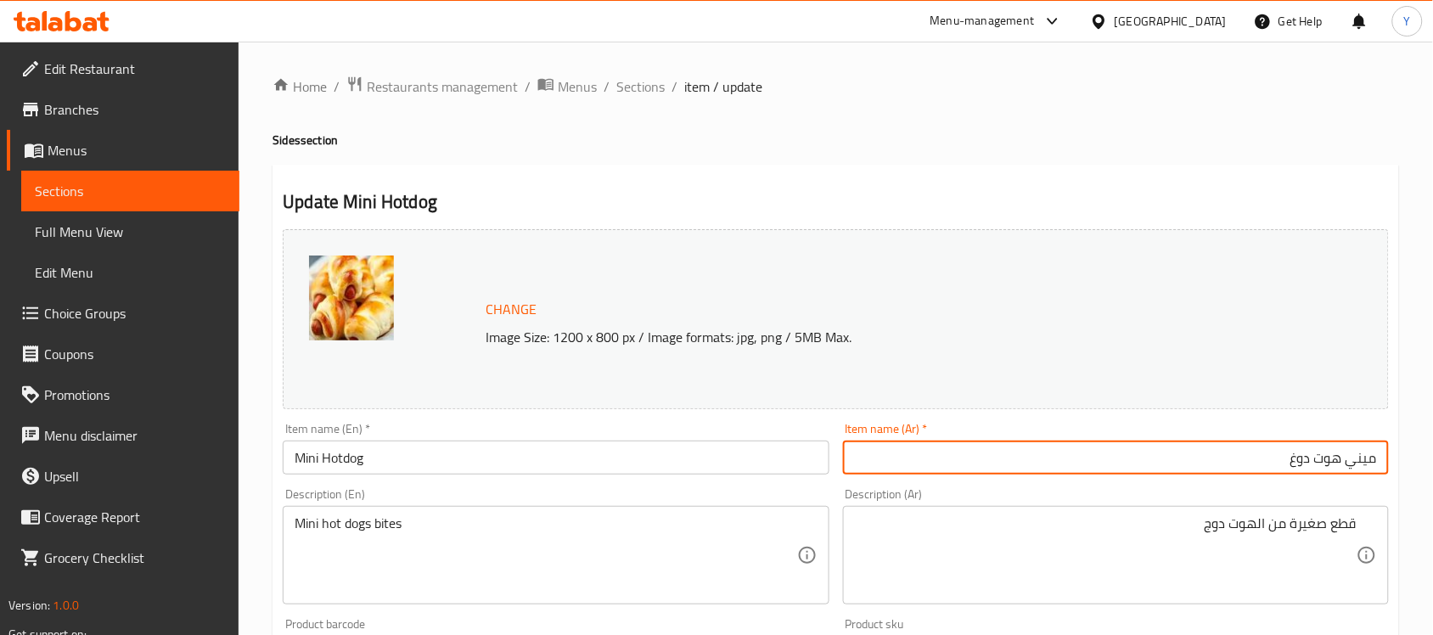
click at [1306, 455] on input "ميني هوت دوغ" at bounding box center [1116, 458] width 546 height 34
paste input "text"
type input "ميني هوت دوج"
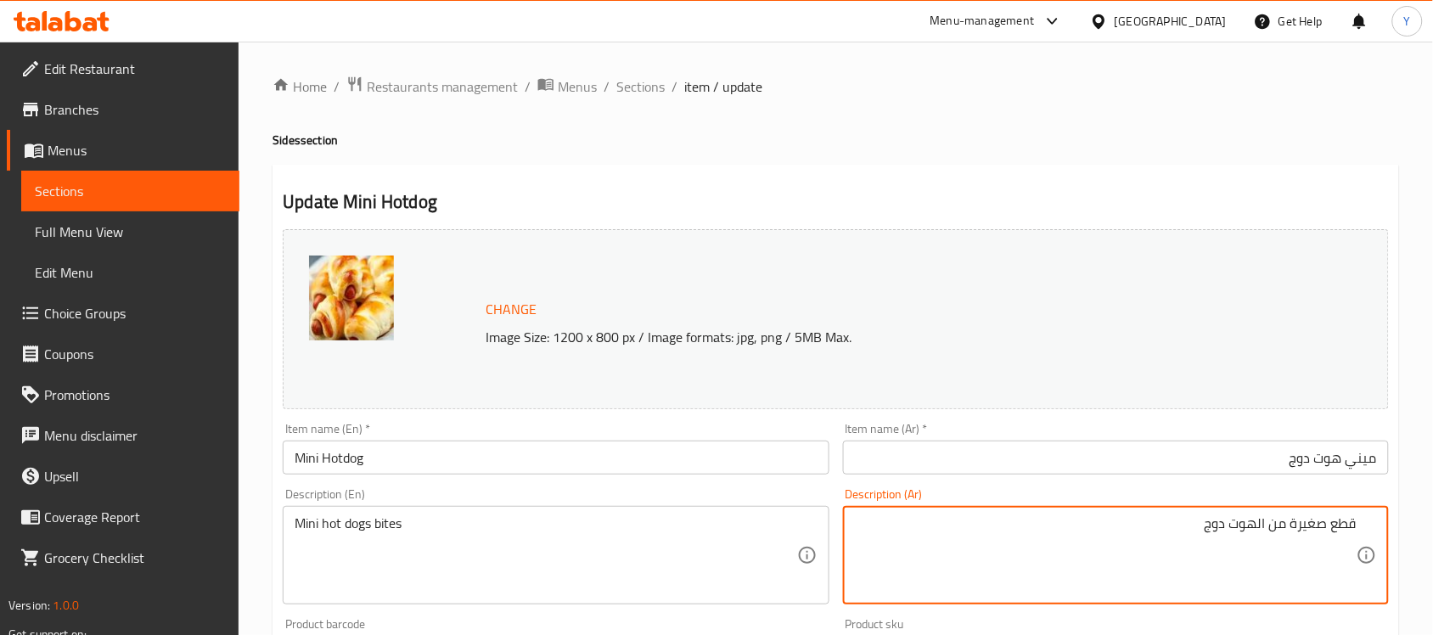
click at [1344, 523] on textarea "قطع صغيرة من الهوت دوج" at bounding box center [1106, 555] width 502 height 81
type textarea "بايتس هوت دوج ميني، قطعة"
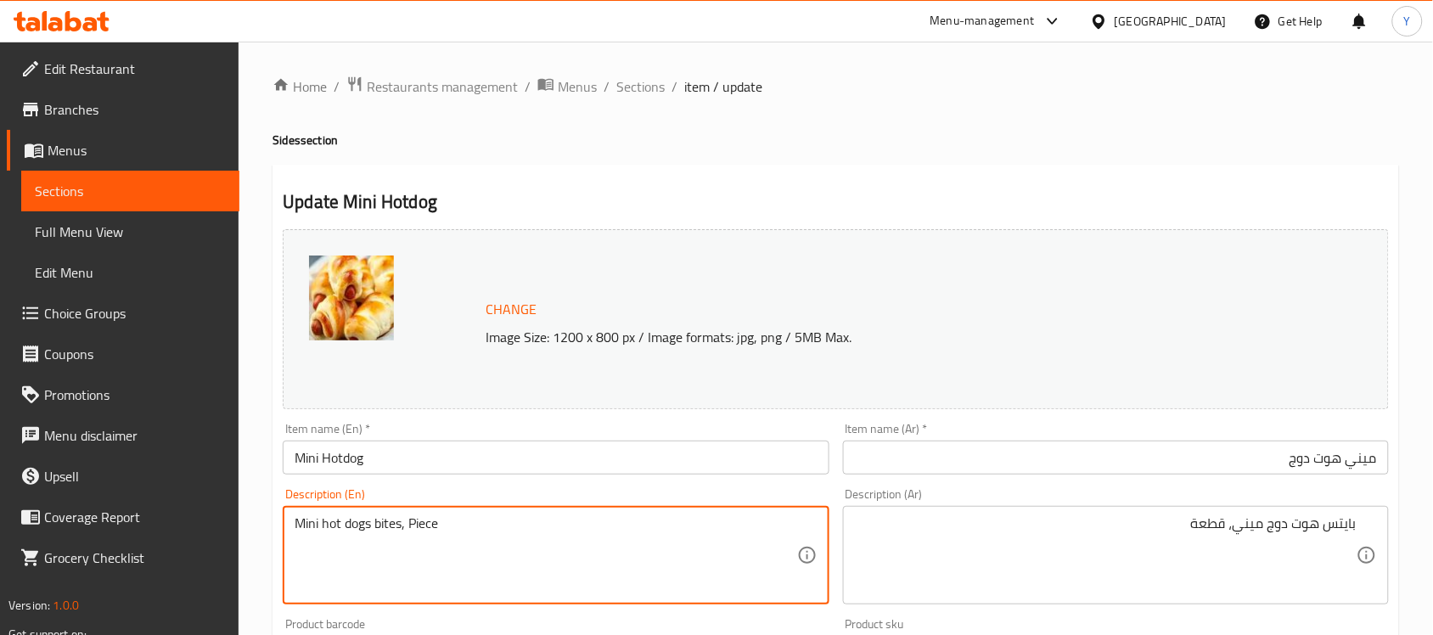
type textarea "Mini hot dogs bites, Piece"
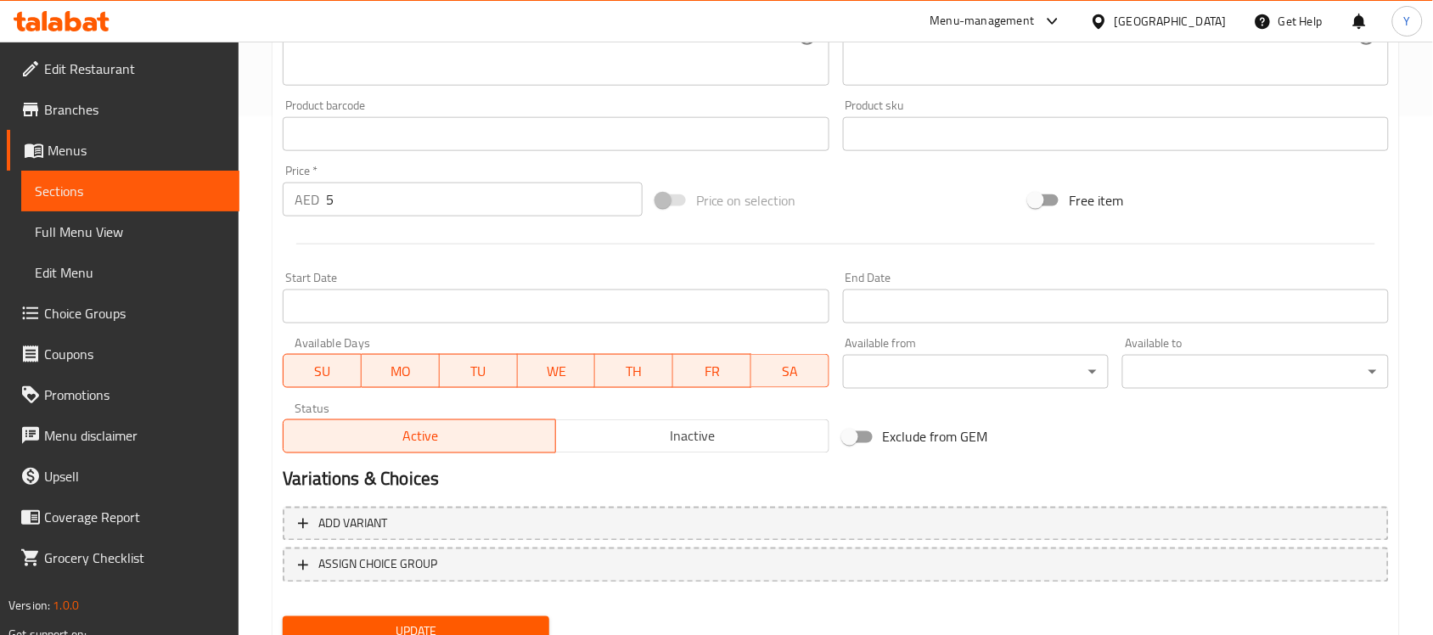
scroll to position [587, 0]
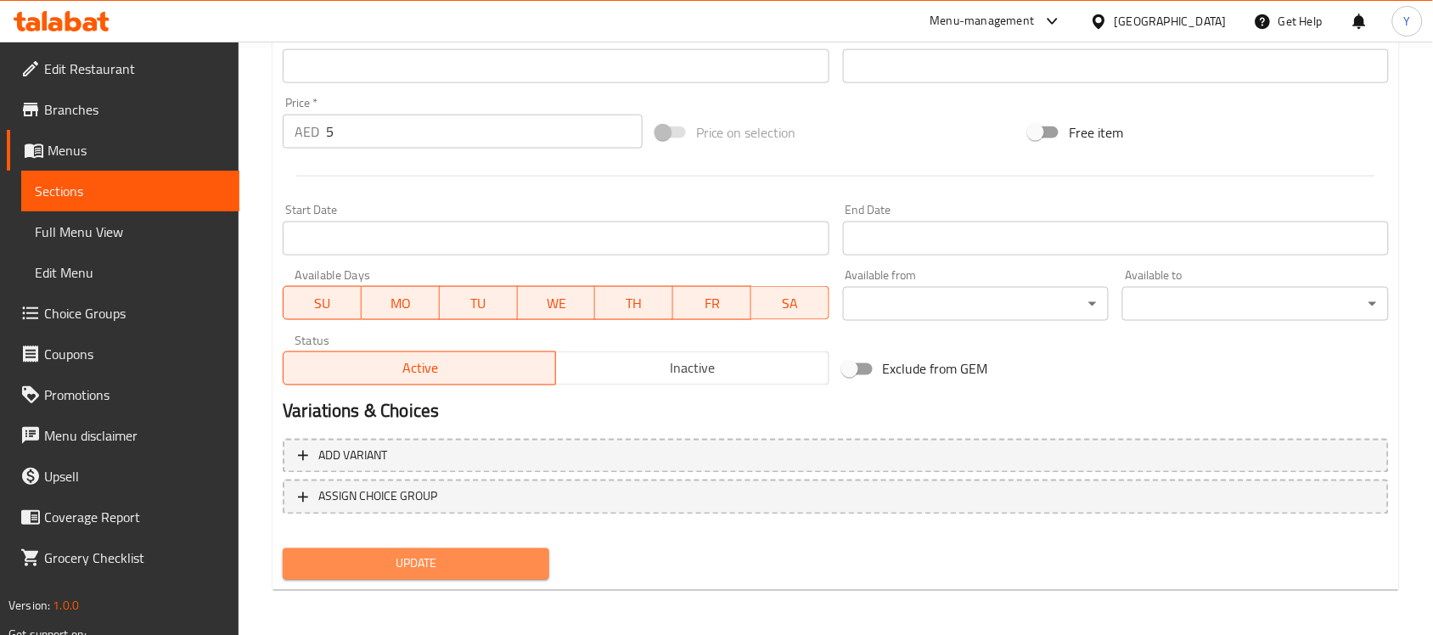
click at [487, 566] on span "Update" at bounding box center [415, 564] width 239 height 21
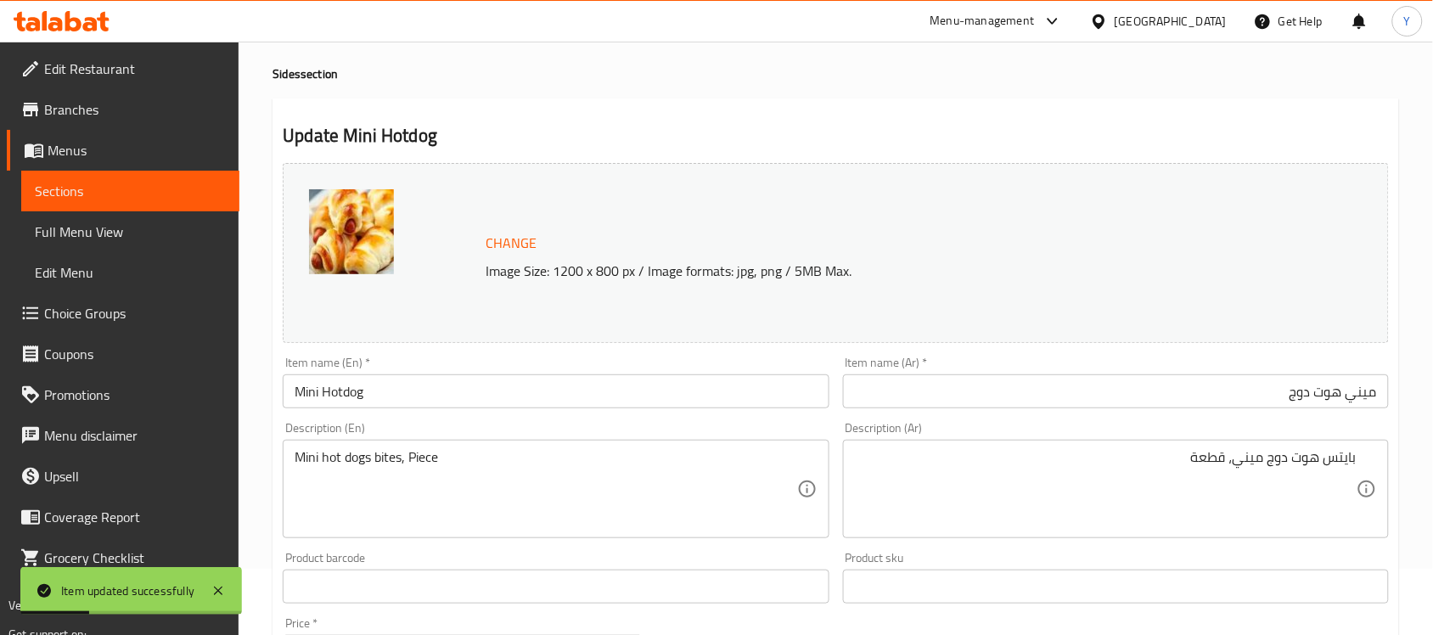
scroll to position [0, 0]
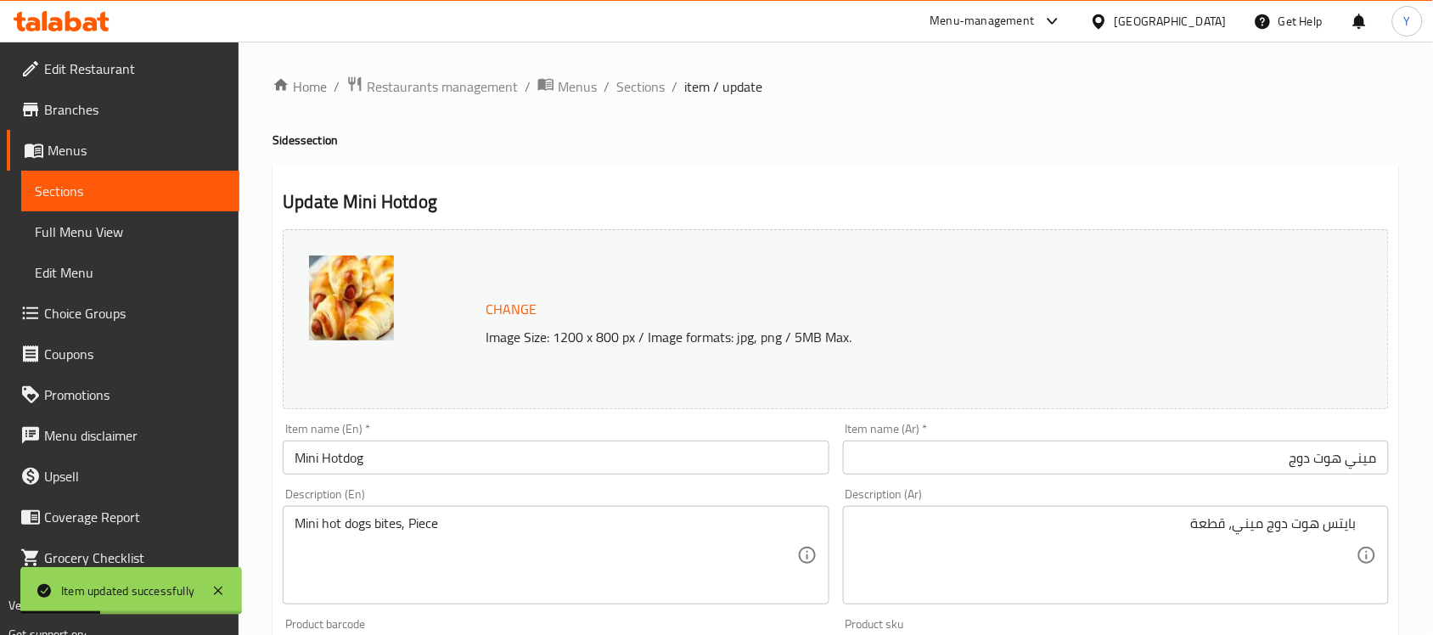
click at [633, 98] on div "Home / Restaurants management / Menus / Sections / item / update Sides section …" at bounding box center [836, 633] width 1127 height 1115
drag, startPoint x: 650, startPoint y: 89, endPoint x: 650, endPoint y: 98, distance: 9.4
click at [650, 89] on span "Sections" at bounding box center [640, 86] width 48 height 20
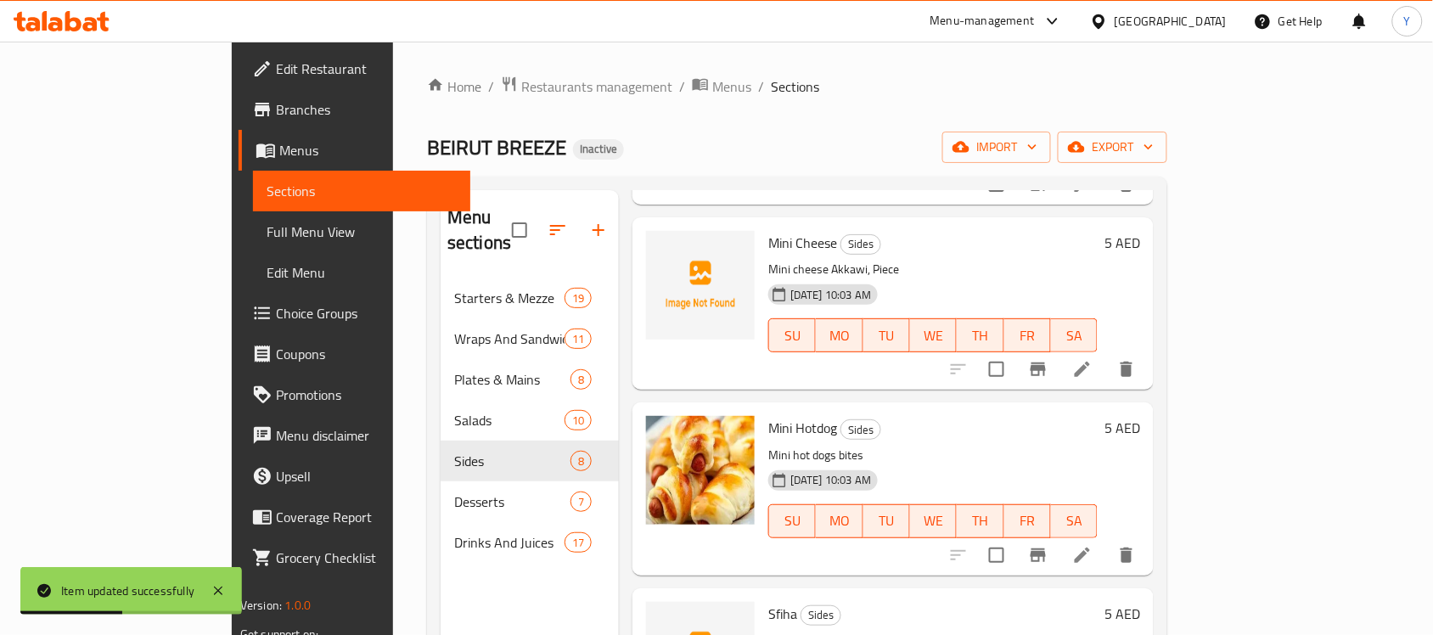
scroll to position [637, 0]
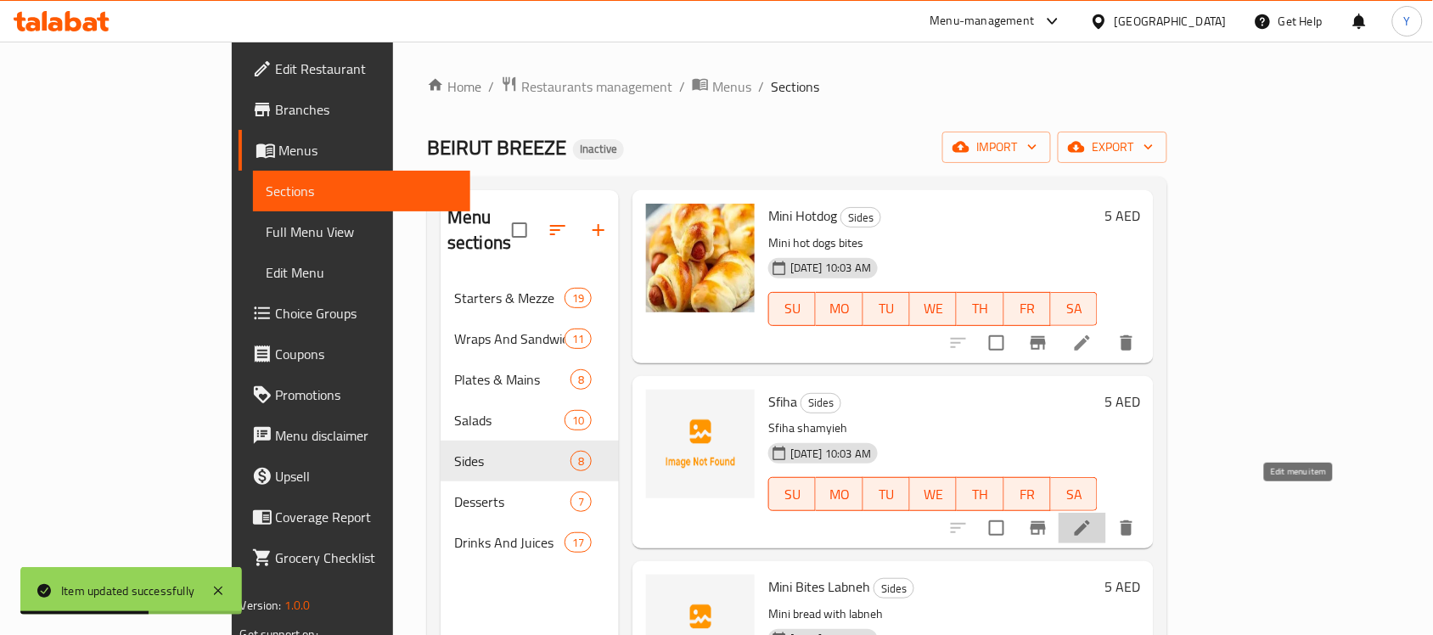
click at [1093, 518] on icon at bounding box center [1082, 528] width 20 height 20
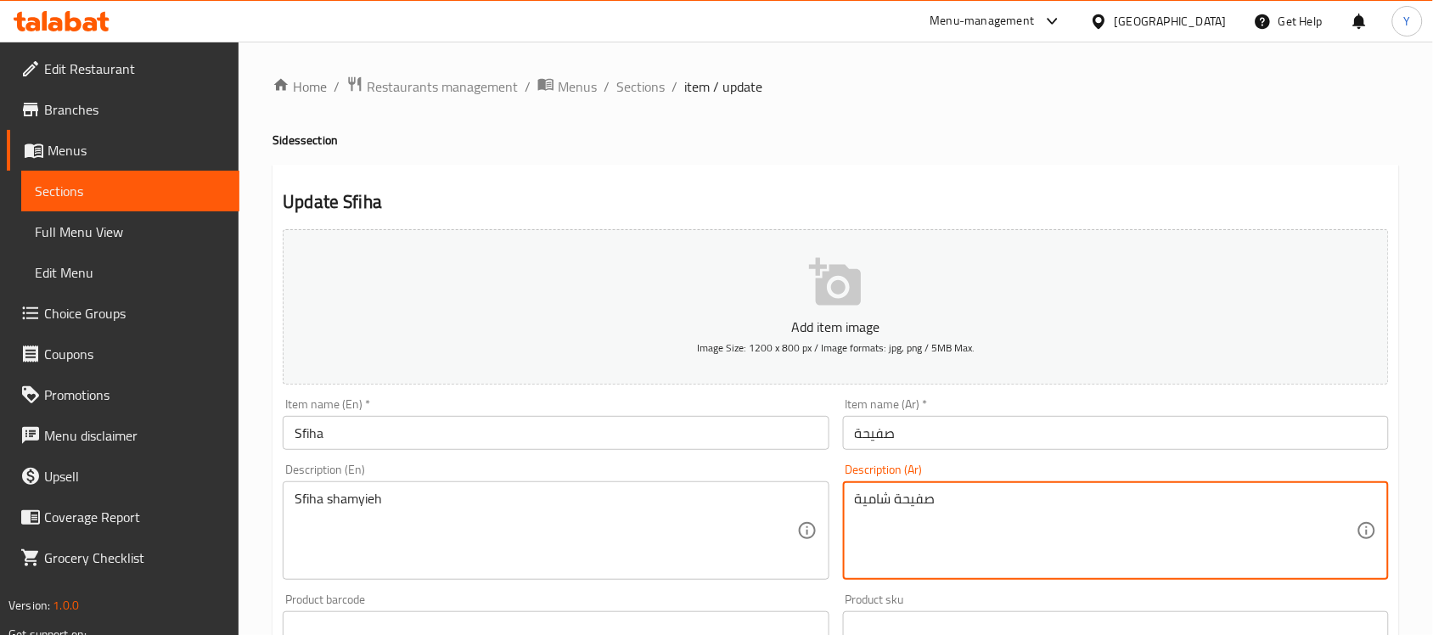
click at [1008, 501] on textarea "صفيحة شامية" at bounding box center [1106, 531] width 502 height 81
type textarea "صفيحة شامية، قطعة"
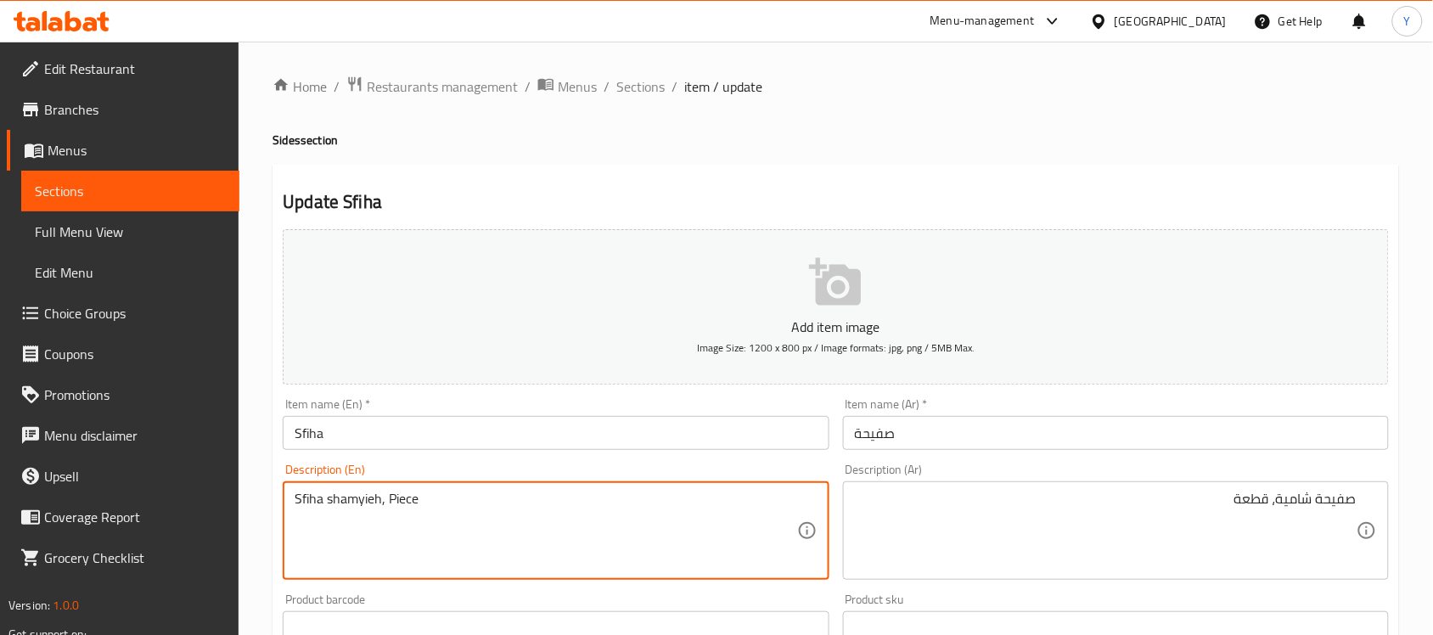
type textarea "Sfiha shamyieh, Piece"
click at [1170, 121] on div "Home / Restaurants management / Menus / Sections / item / update Sides section …" at bounding box center [836, 621] width 1127 height 1090
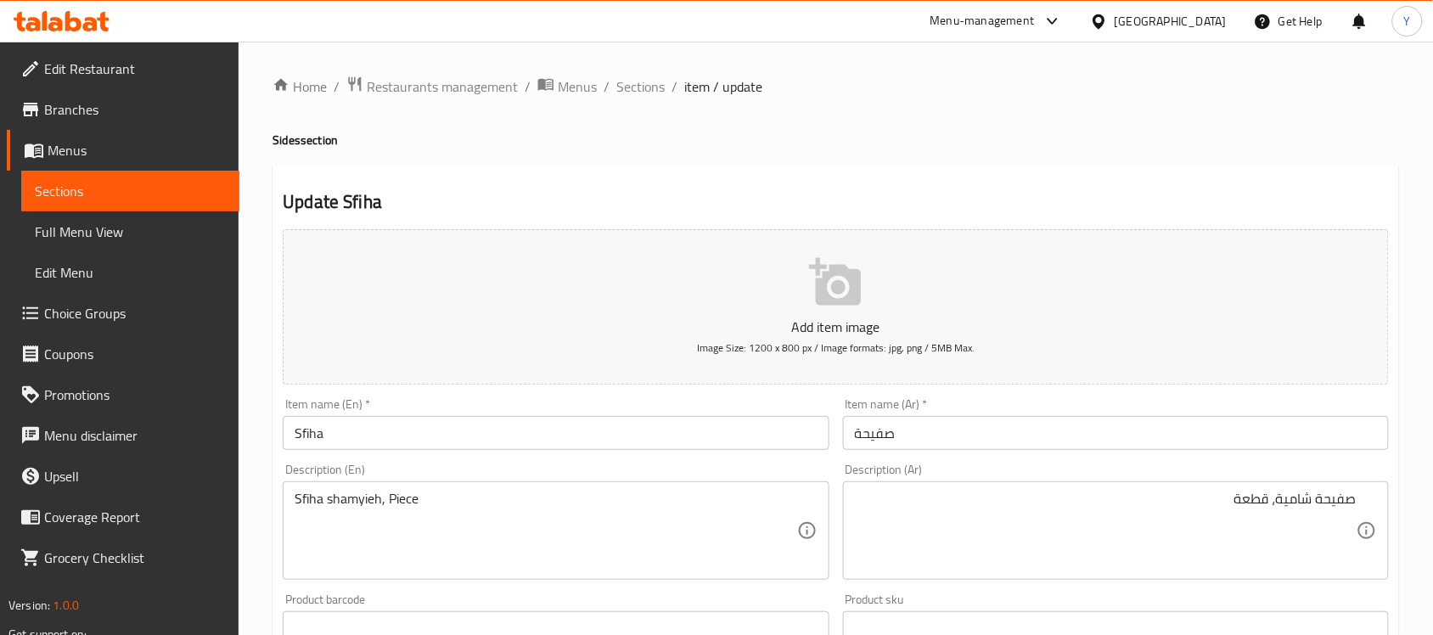
scroll to position [561, 0]
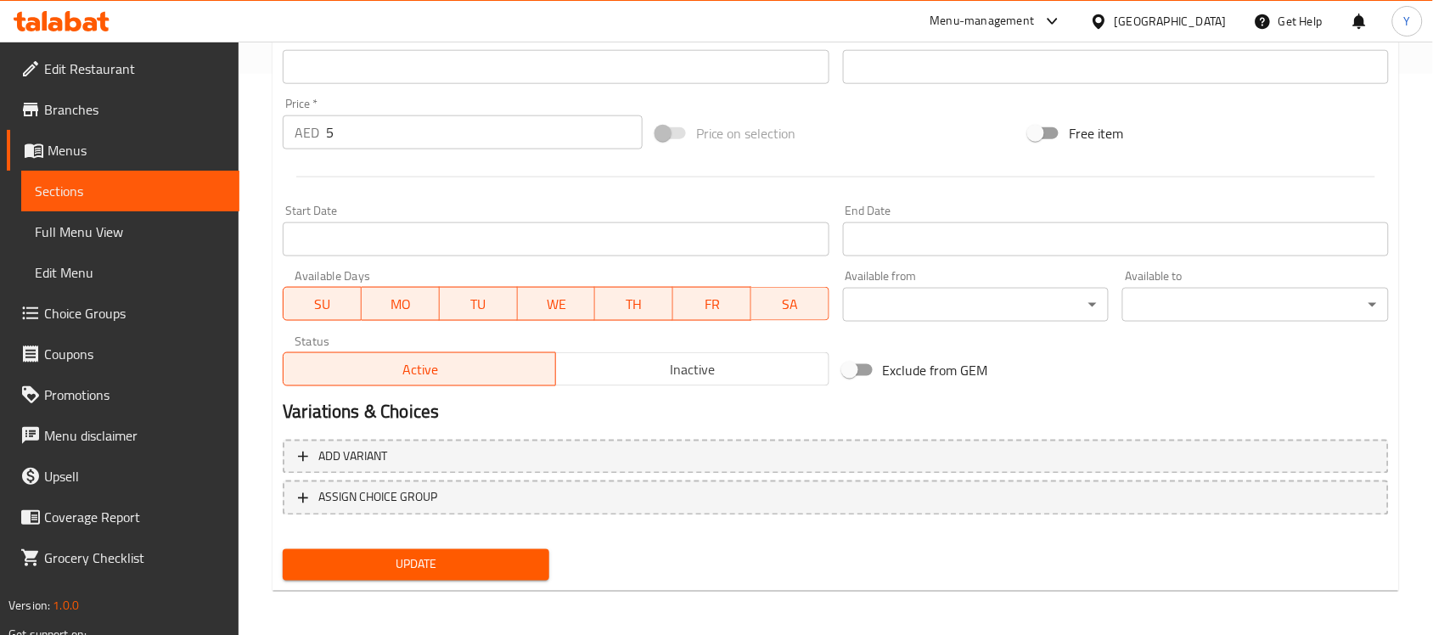
click at [427, 554] on span "Update" at bounding box center [415, 564] width 239 height 21
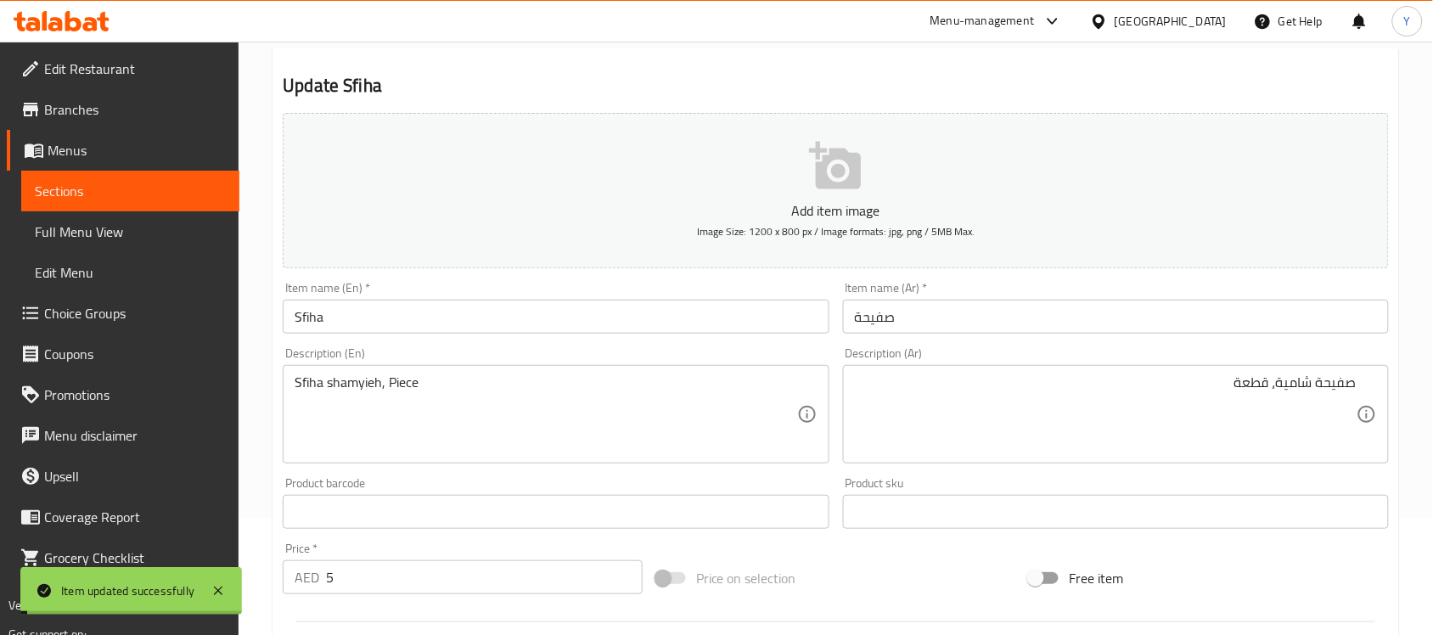
scroll to position [0, 0]
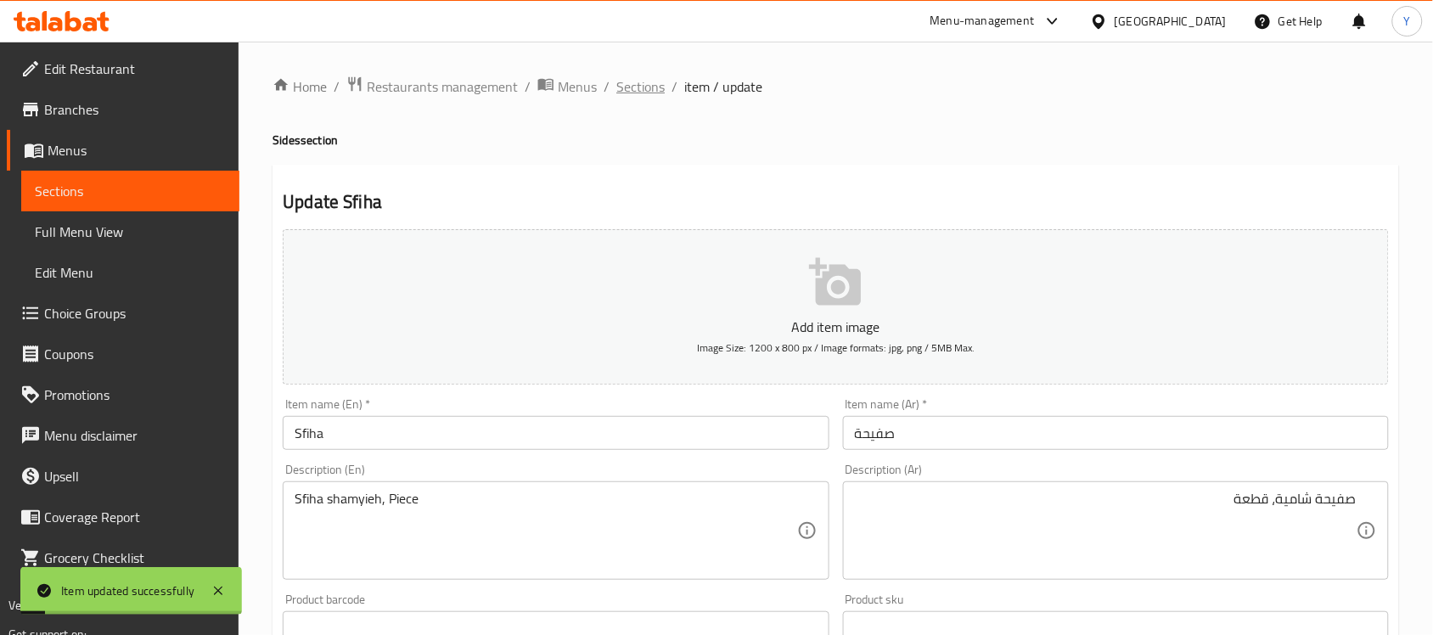
click at [654, 82] on span "Sections" at bounding box center [640, 86] width 48 height 20
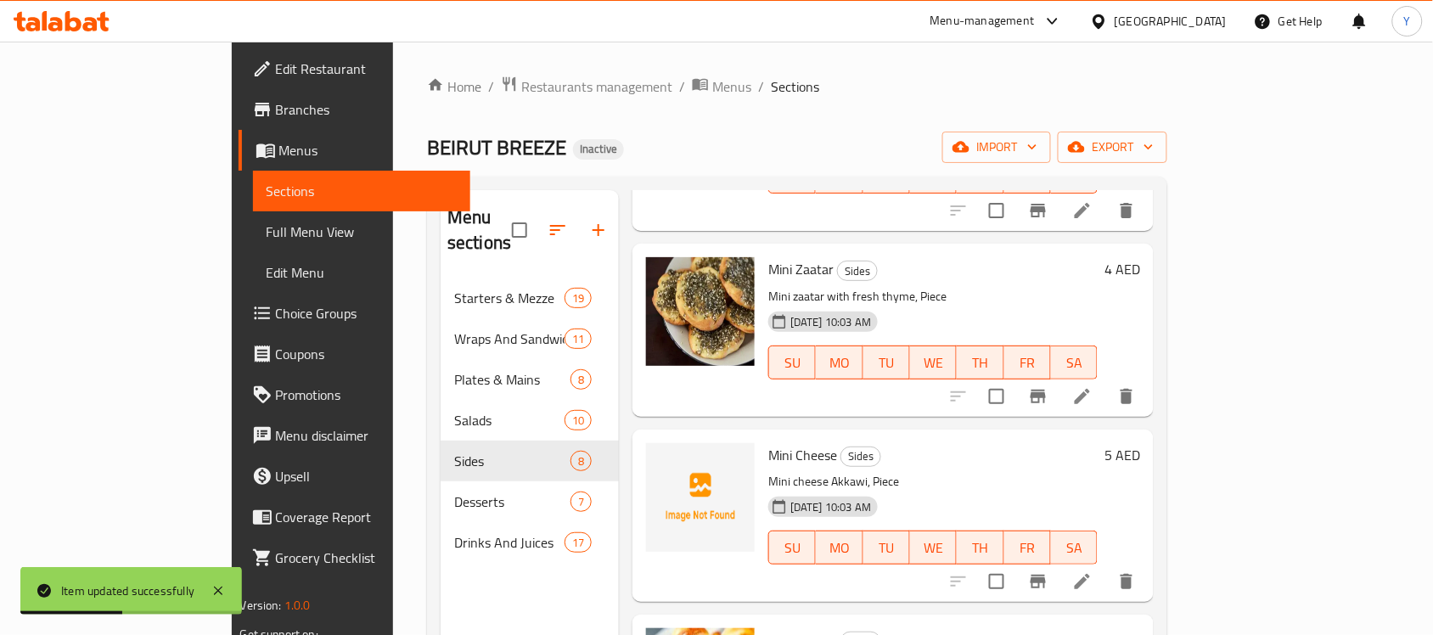
click at [870, 132] on div "BEIRUT BREEZE Inactive import export" at bounding box center [797, 147] width 740 height 31
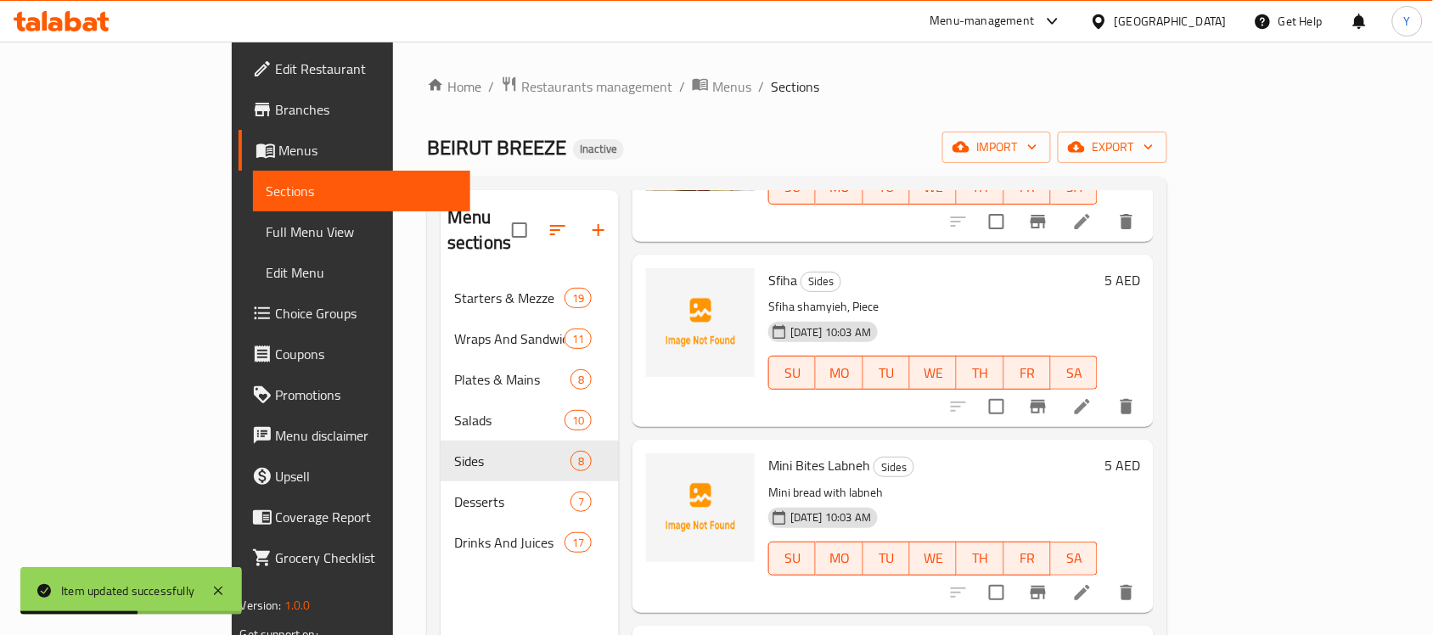
scroll to position [796, 0]
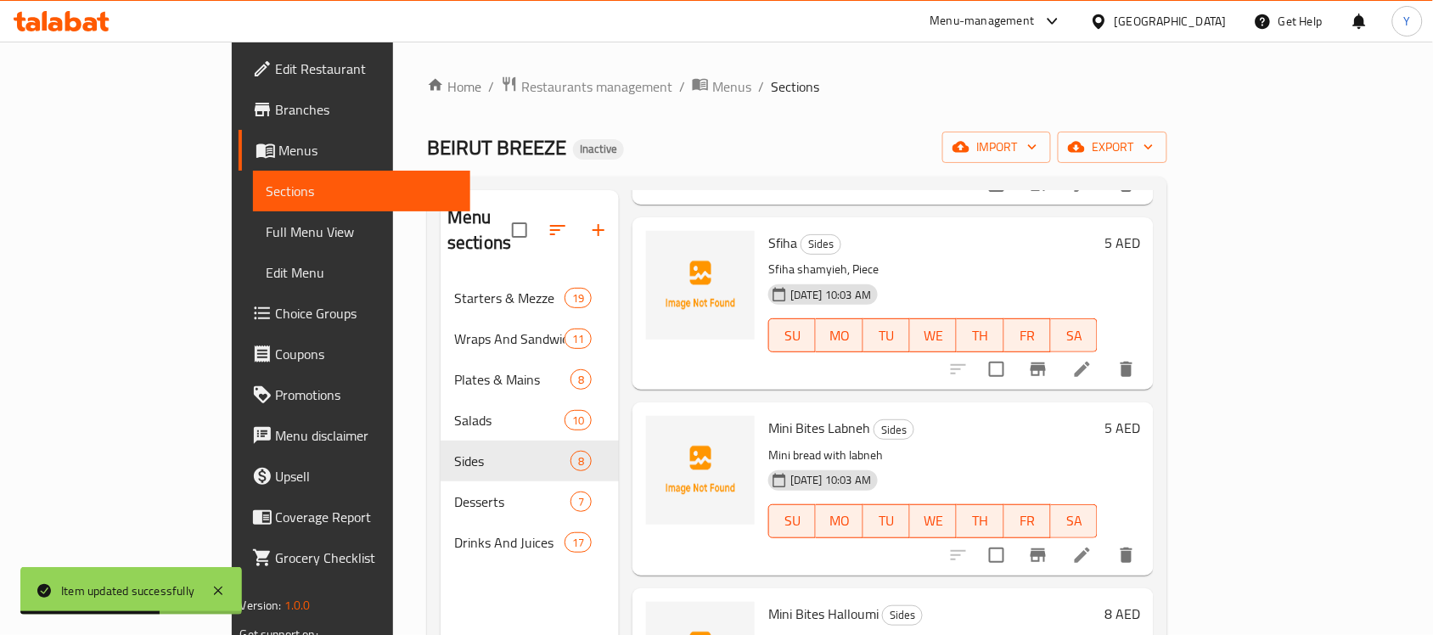
click at [1093, 545] on icon at bounding box center [1082, 555] width 20 height 20
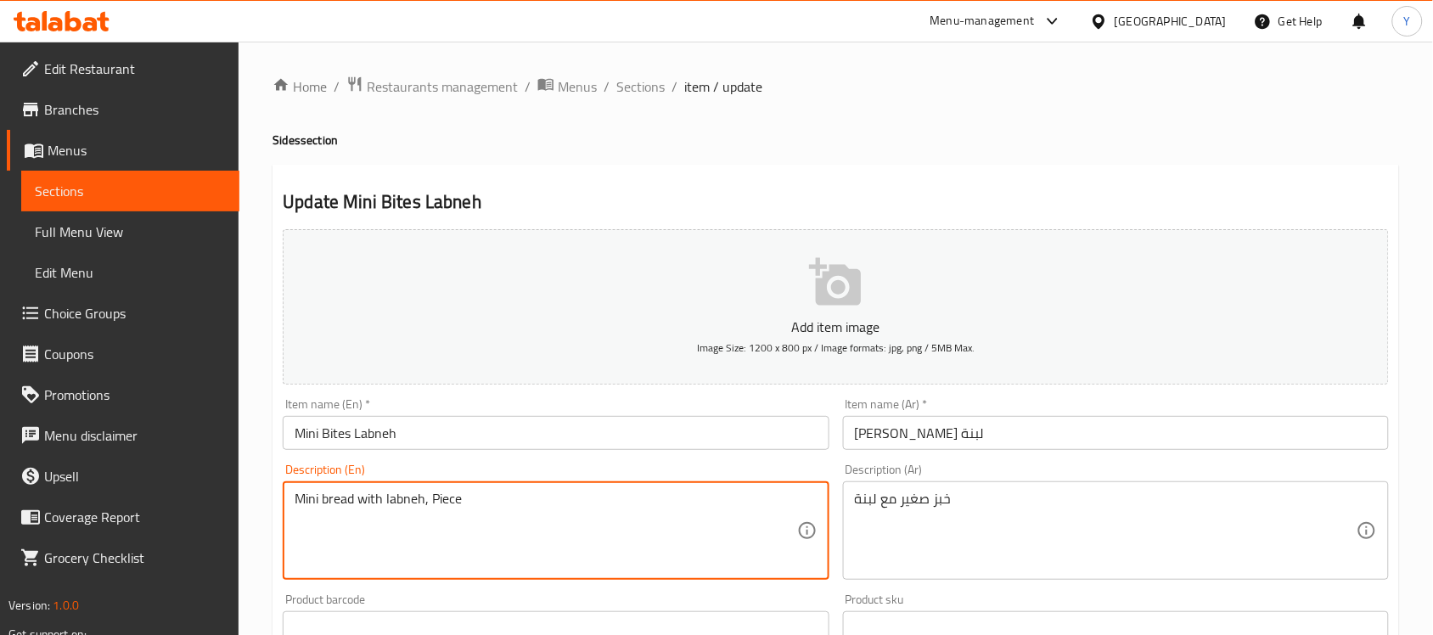
type textarea "Mini bread with labneh, Piece"
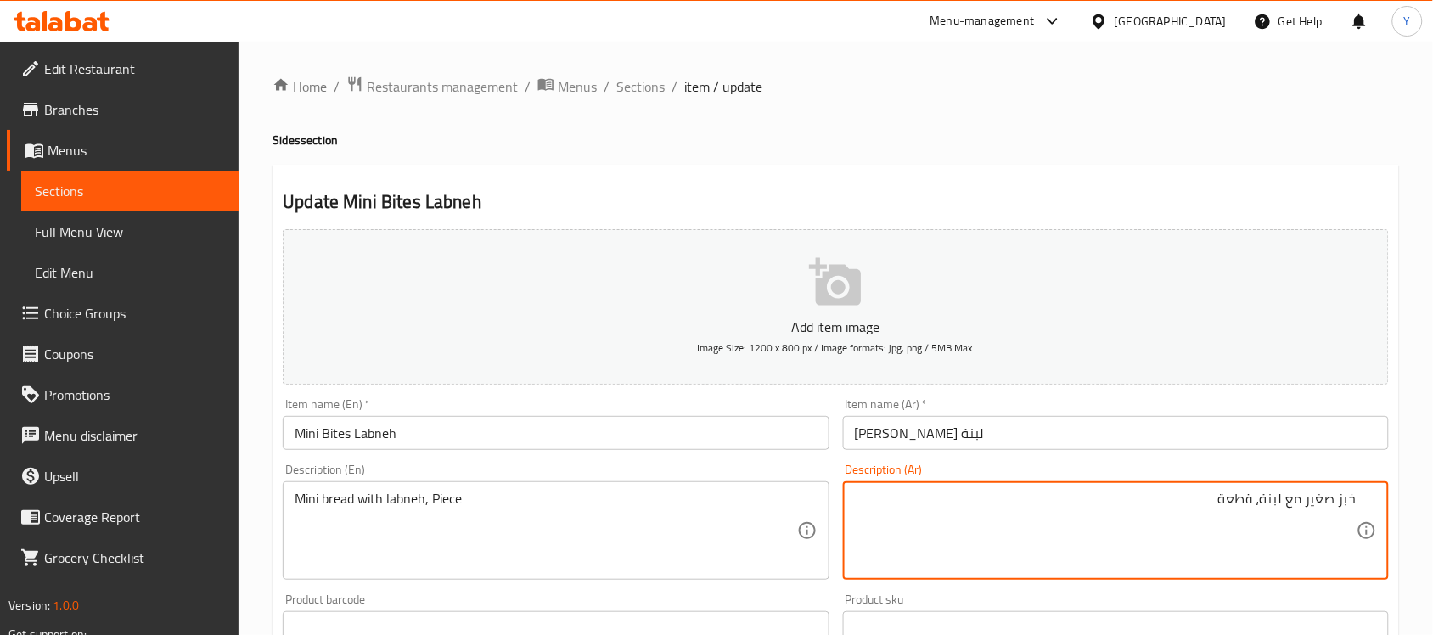
click at [1327, 503] on textarea "خبز صغير مع لبنة، قطعة" at bounding box center [1106, 531] width 502 height 81
drag, startPoint x: 1327, startPoint y: 503, endPoint x: 1342, endPoint y: 499, distance: 15.7
click at [1342, 499] on textarea "خبز صغير مع لبنة، قطعة" at bounding box center [1106, 531] width 502 height 81
type textarea "خبز ميني مع لبنة، قطعة"
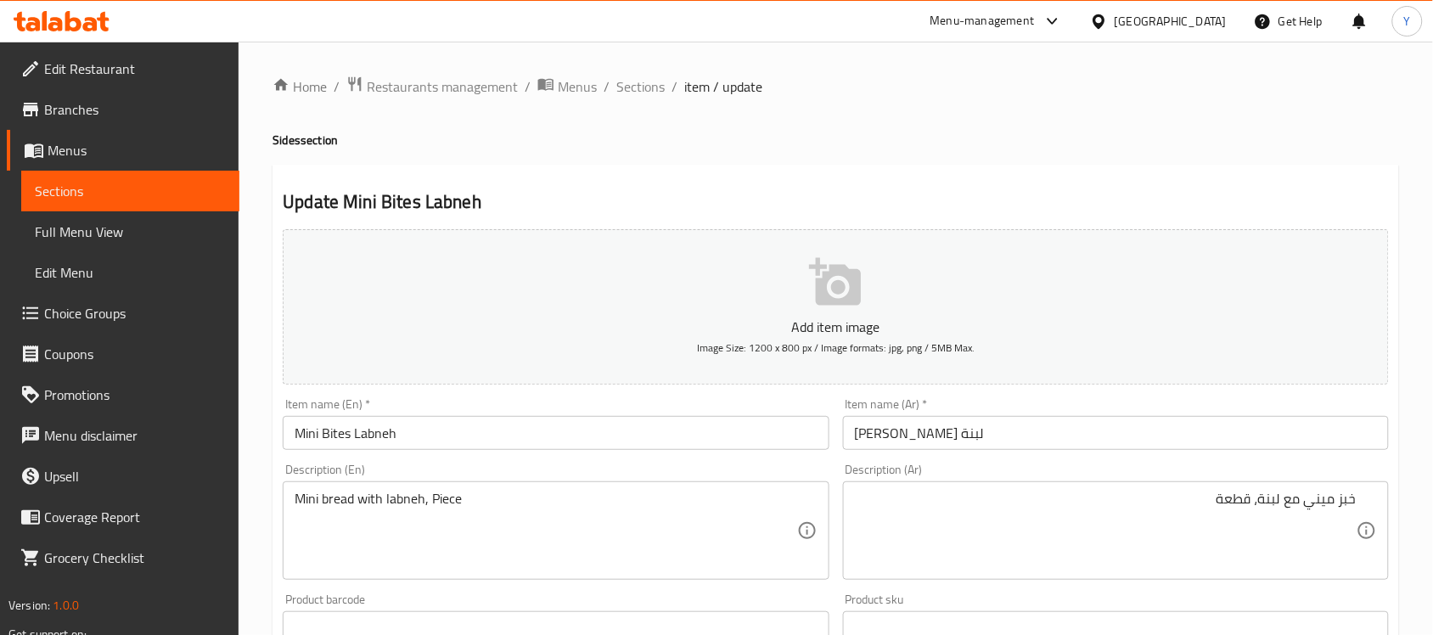
click at [1146, 145] on h4 "Sides section" at bounding box center [836, 140] width 1127 height 17
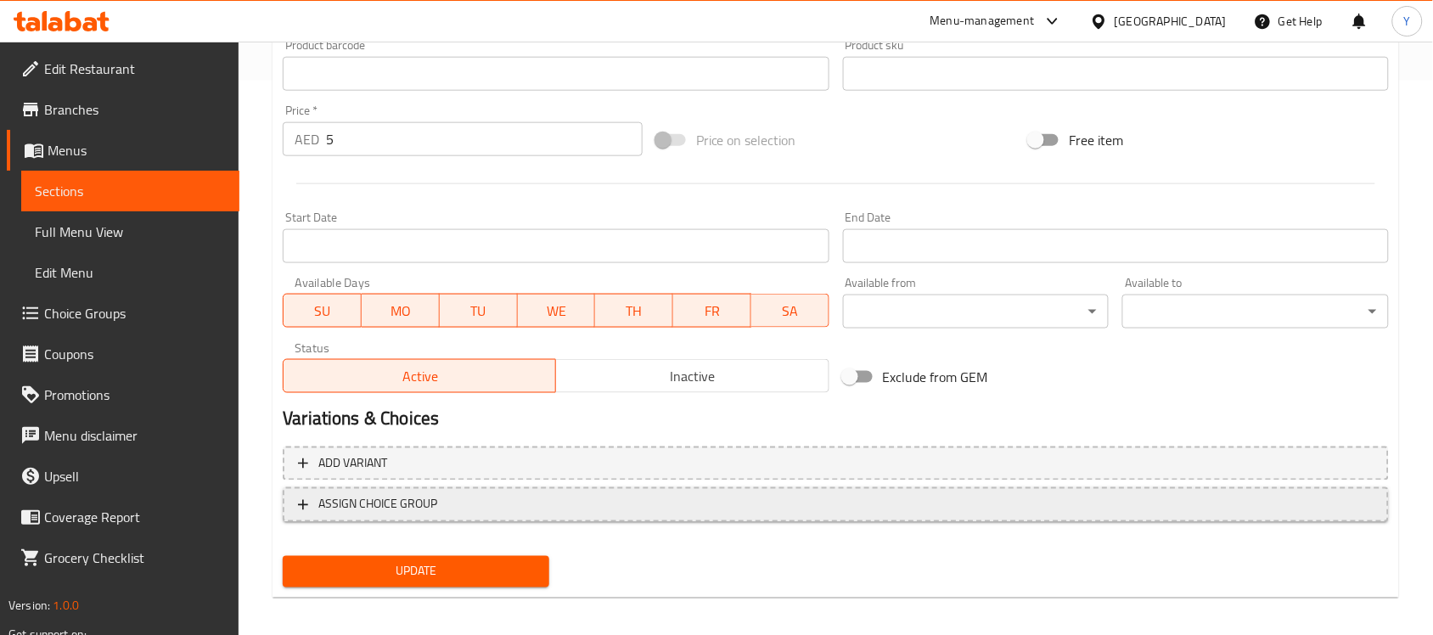
scroll to position [561, 0]
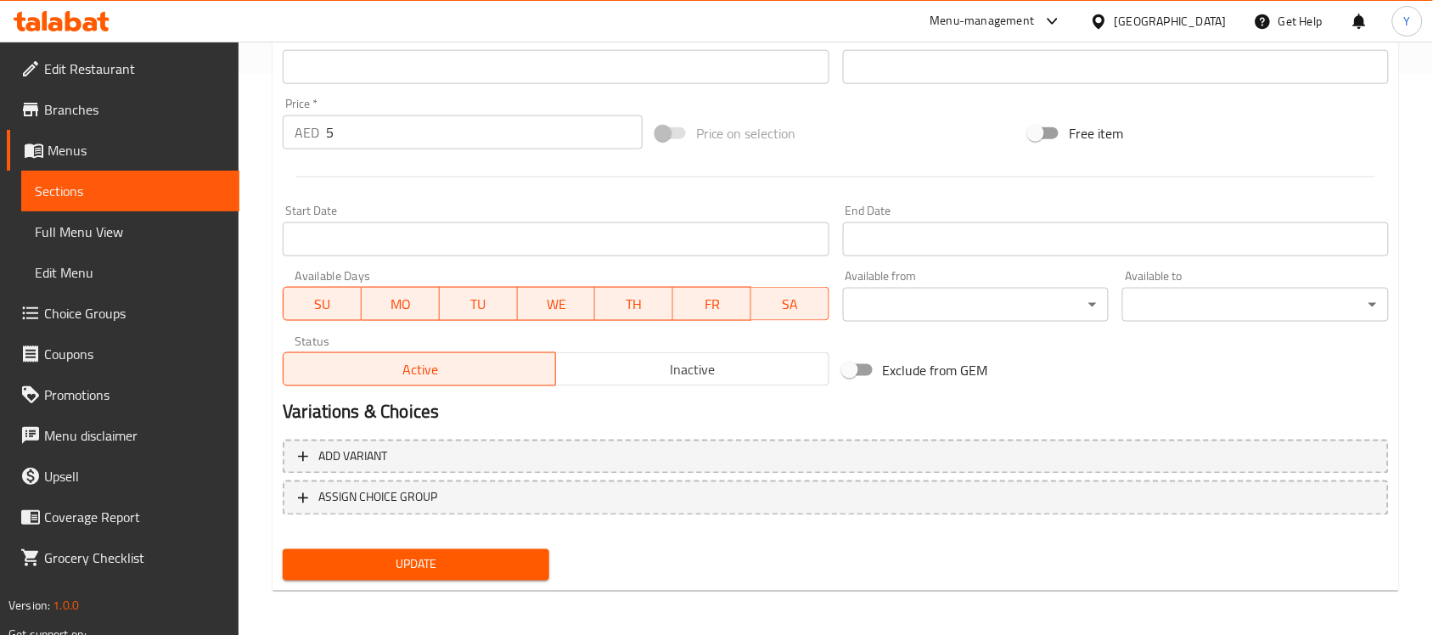
click at [498, 561] on span "Update" at bounding box center [415, 564] width 239 height 21
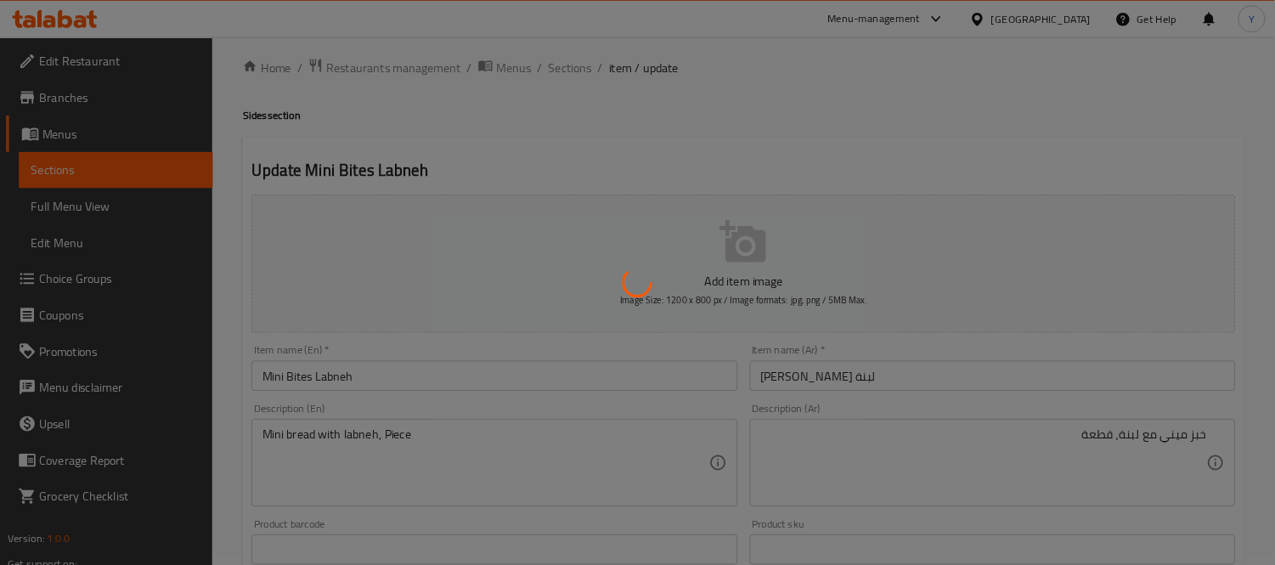
scroll to position [0, 0]
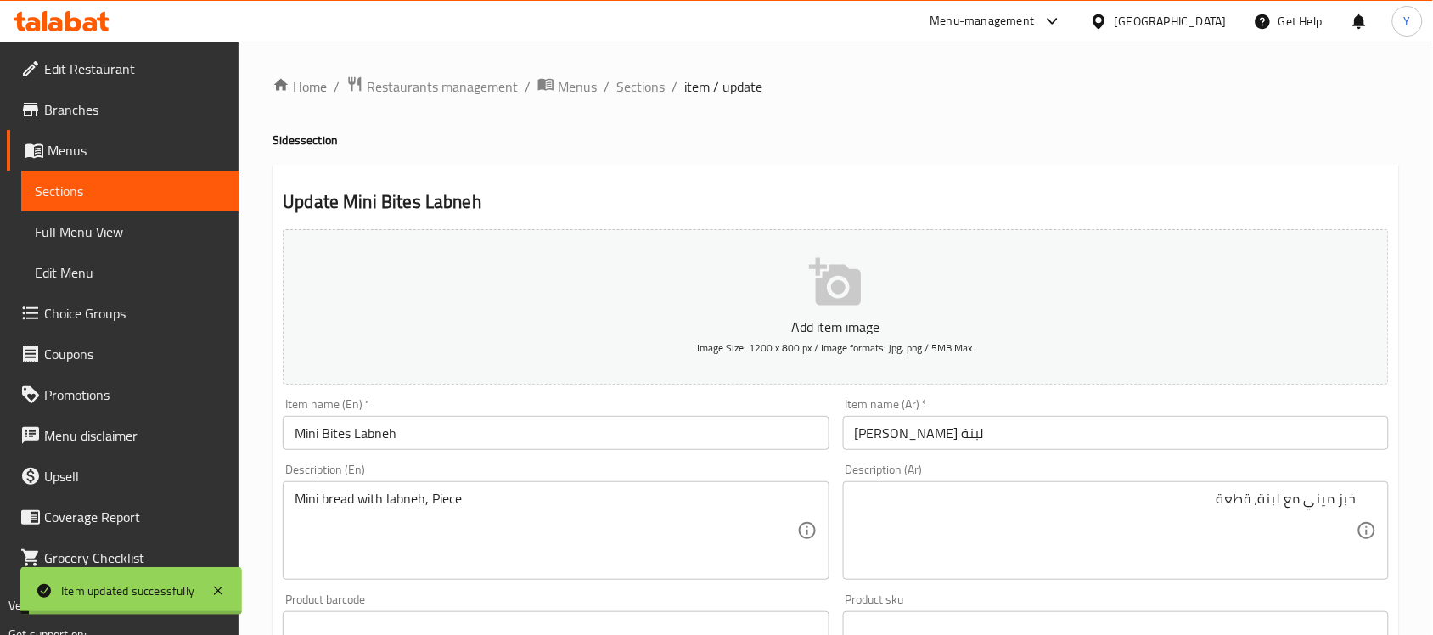
click at [648, 85] on span "Sections" at bounding box center [640, 86] width 48 height 20
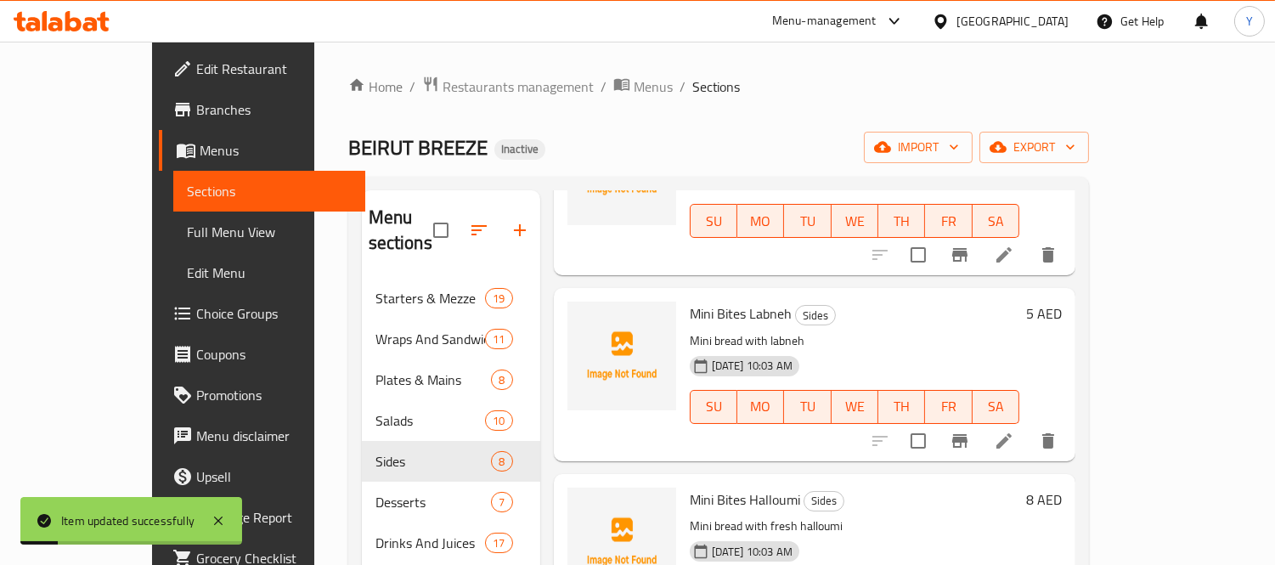
scroll to position [960, 0]
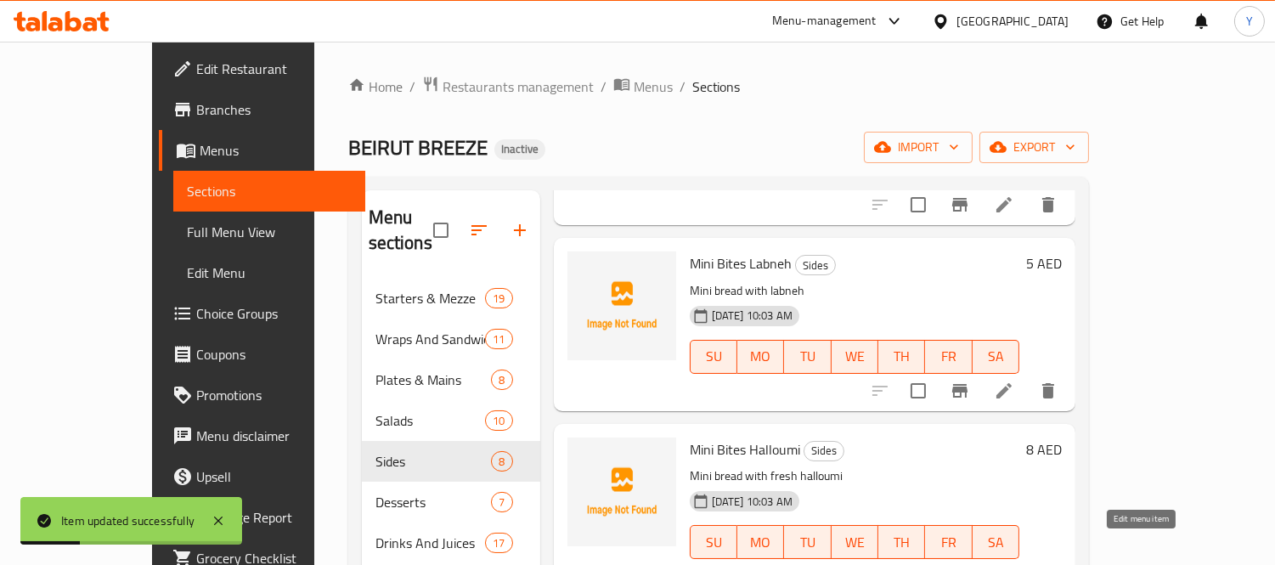
click at [1014, 566] on icon at bounding box center [1003, 576] width 20 height 20
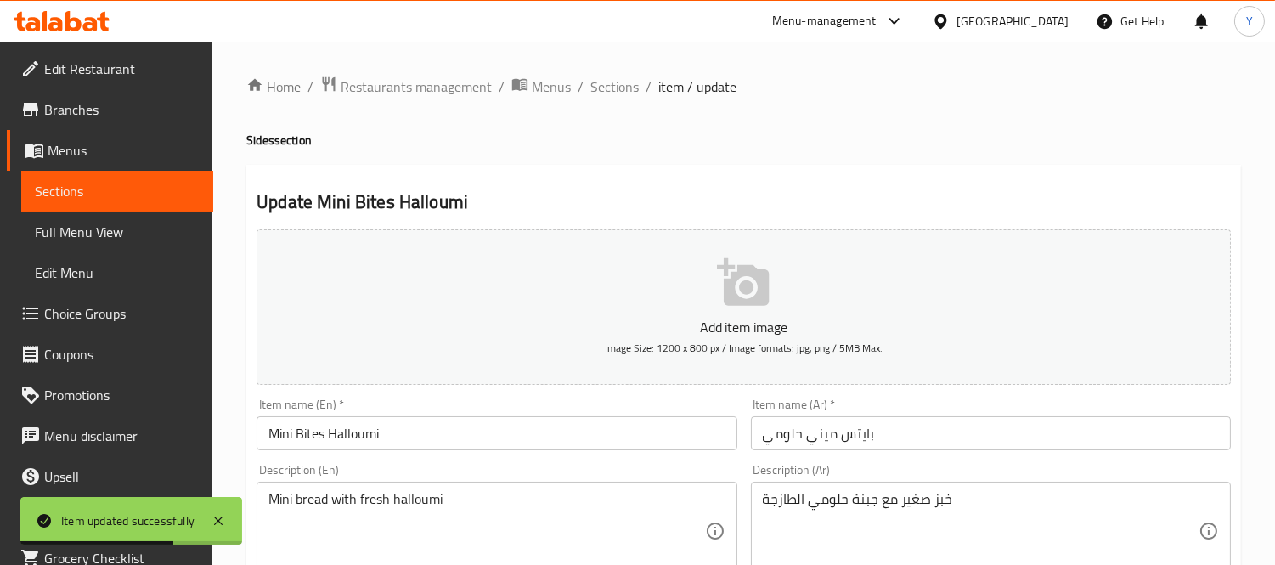
click at [966, 447] on input "بايتس ميني حلومي" at bounding box center [991, 433] width 480 height 34
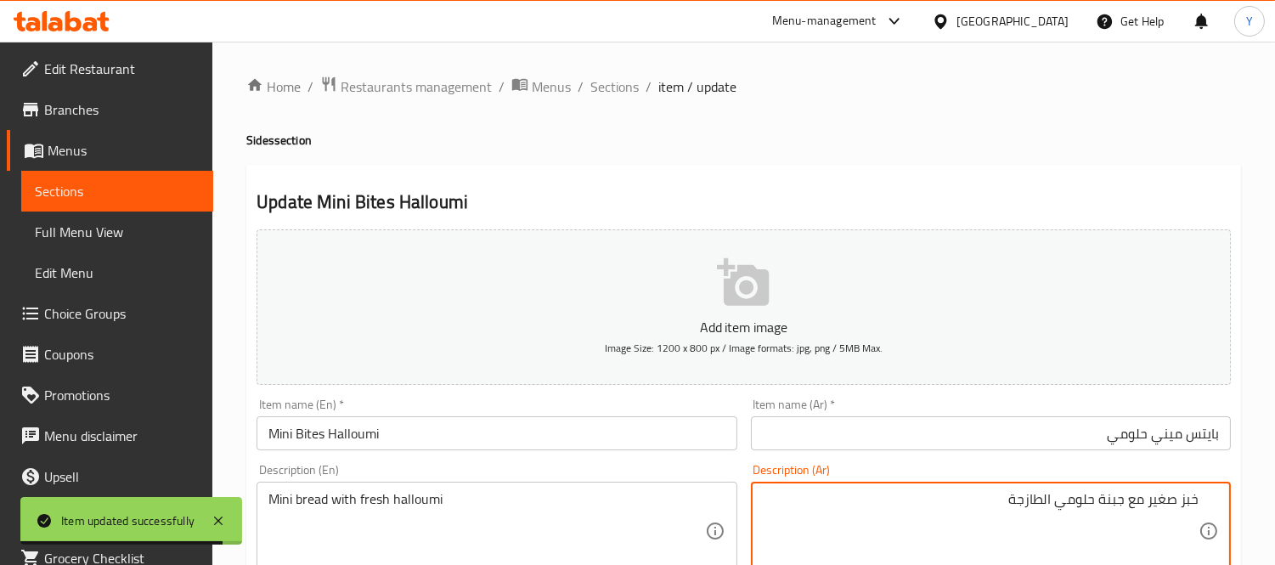
click at [1182, 498] on textarea "خبز صغير مع جبنة حلومي الطازجة" at bounding box center [981, 531] width 436 height 81
click at [1174, 499] on textarea "خبز صغير مع جبنة حلومي الطازجة" at bounding box center [981, 531] width 436 height 81
drag, startPoint x: 1174, startPoint y: 499, endPoint x: 1206, endPoint y: 504, distance: 31.8
click at [1206, 504] on div "خبز صغير مع جبنة حلومي الطازجة Description (Ar)" at bounding box center [991, 530] width 480 height 98
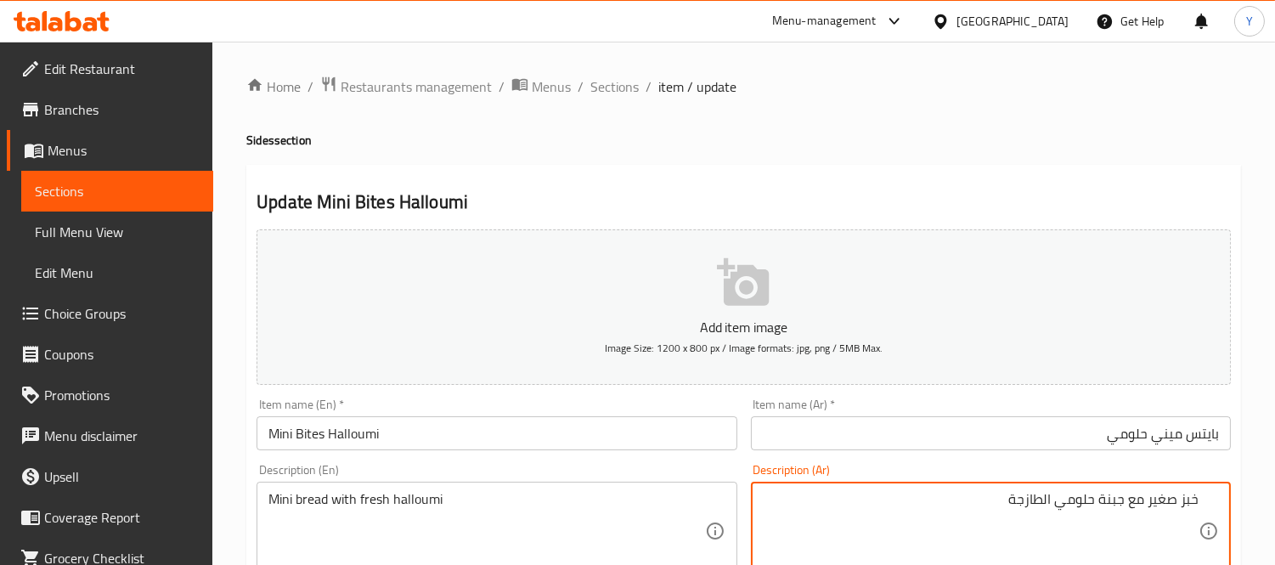
click at [1168, 496] on textarea "خبز صغير مع جبنة حلومي الطازجة" at bounding box center [981, 531] width 436 height 81
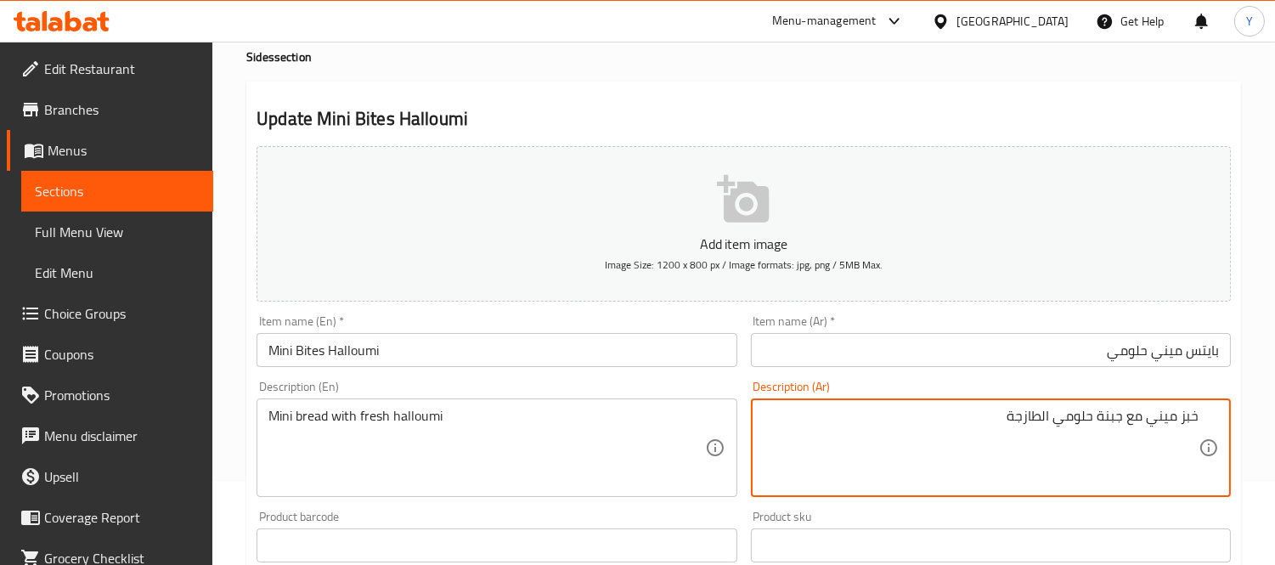
scroll to position [189, 0]
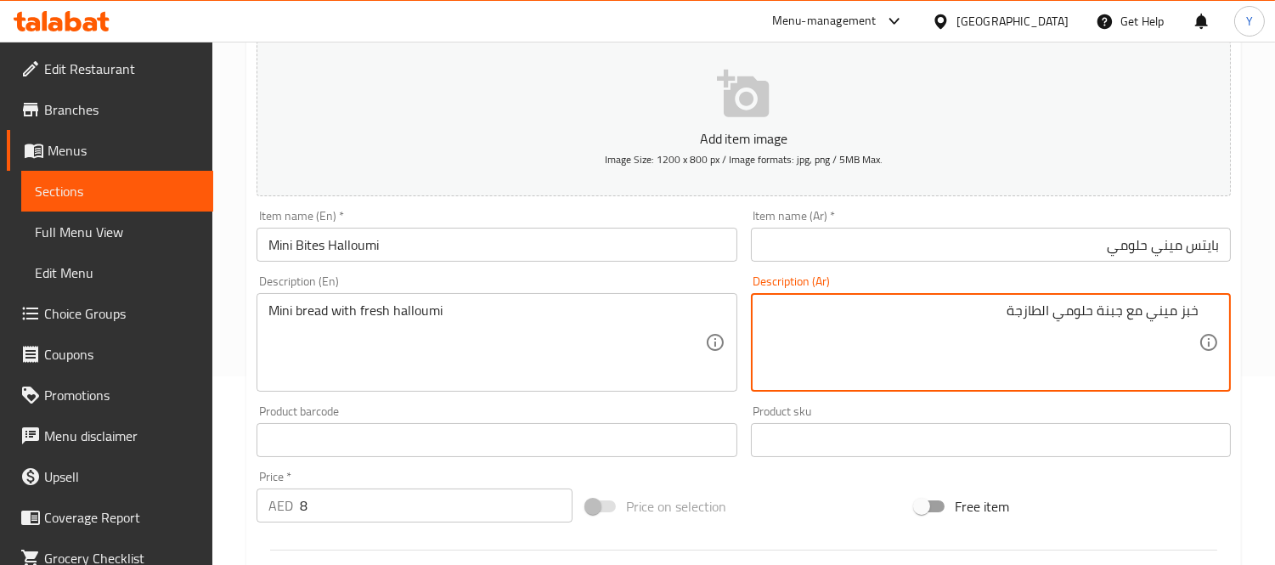
click at [1109, 318] on textarea "خبز ميني مع جبنة حلومي الطازجة" at bounding box center [981, 342] width 436 height 81
type textarea "خبز ميني مع حلومي طازجة، قطعة"
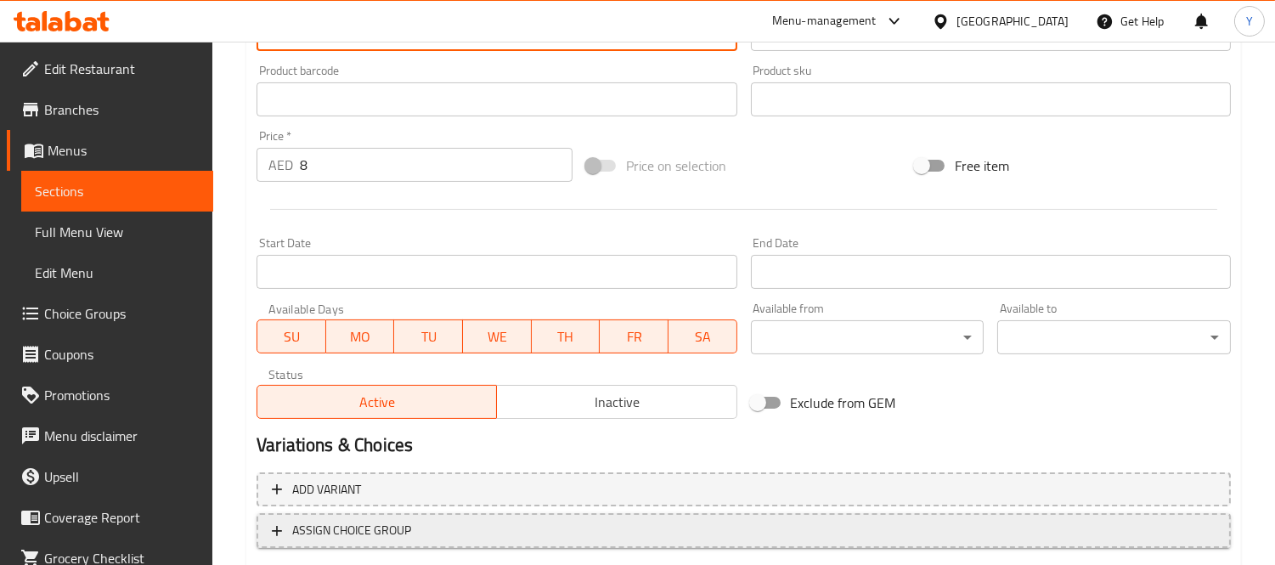
scroll to position [632, 0]
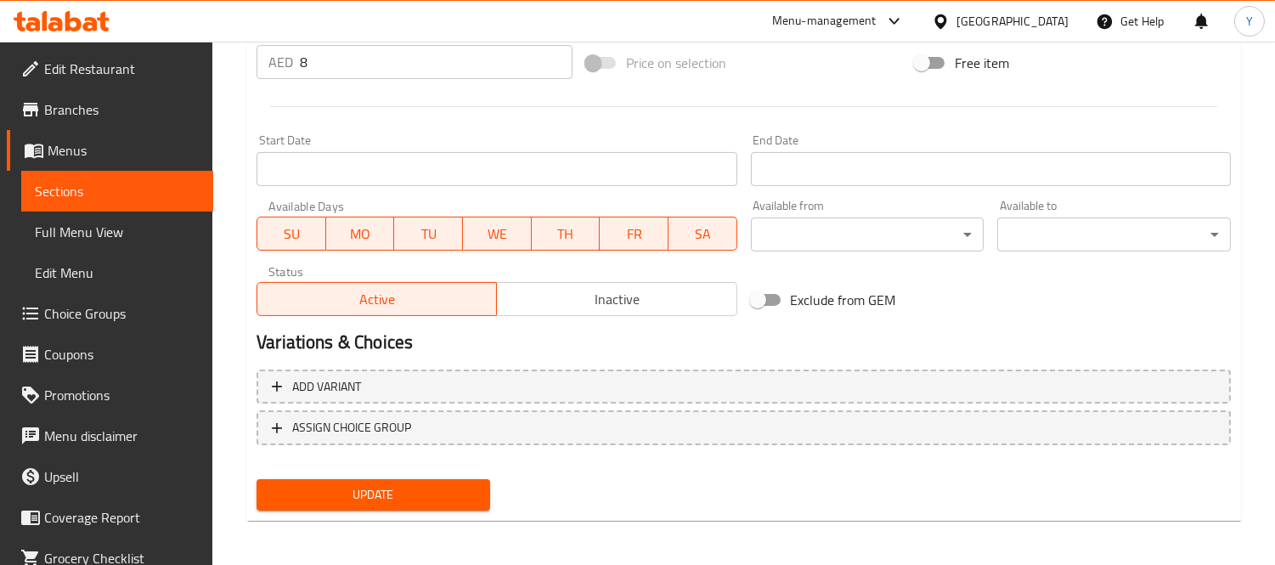
type textarea "Mini bread with fresh halloumi, Piece"
click at [481, 489] on button "Update" at bounding box center [373, 494] width 234 height 31
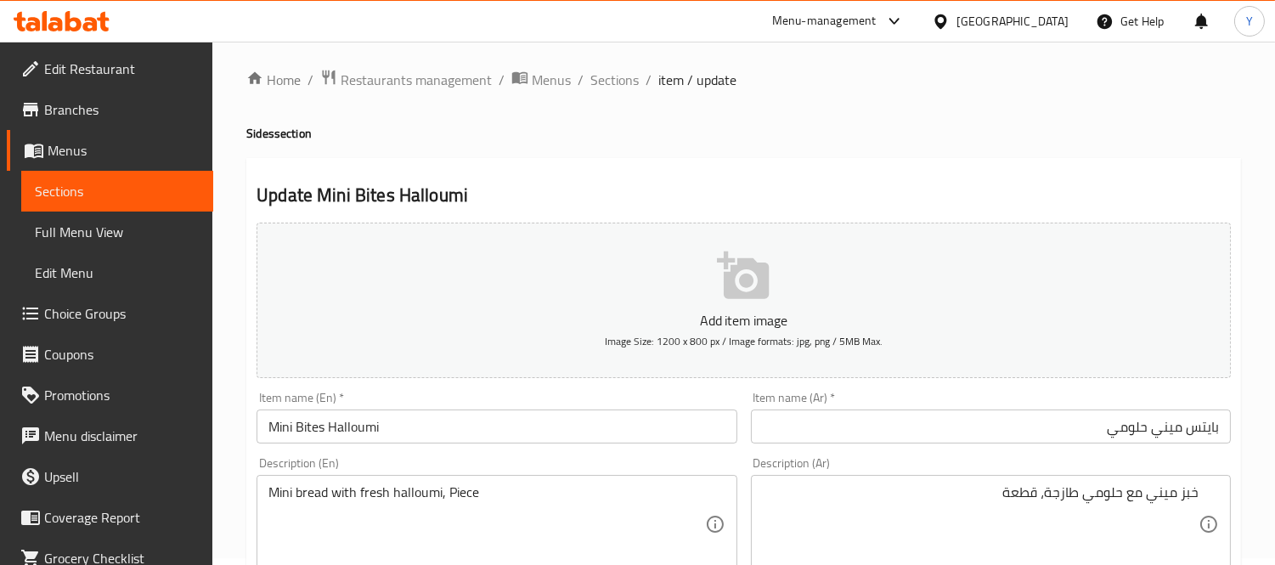
scroll to position [0, 0]
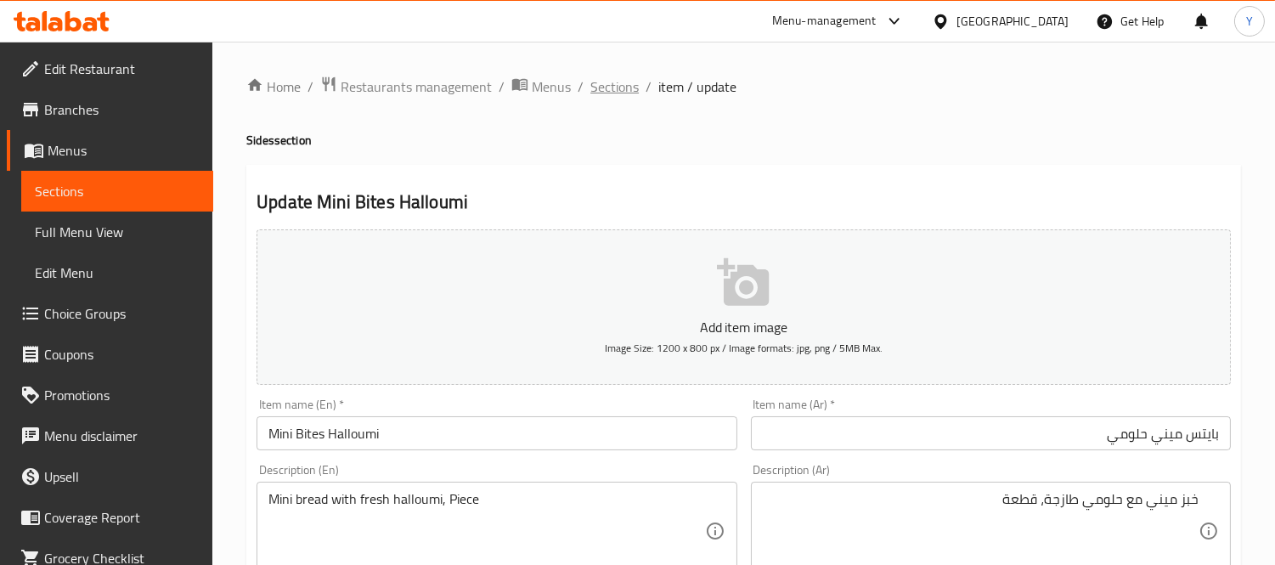
click at [617, 93] on span "Sections" at bounding box center [614, 86] width 48 height 20
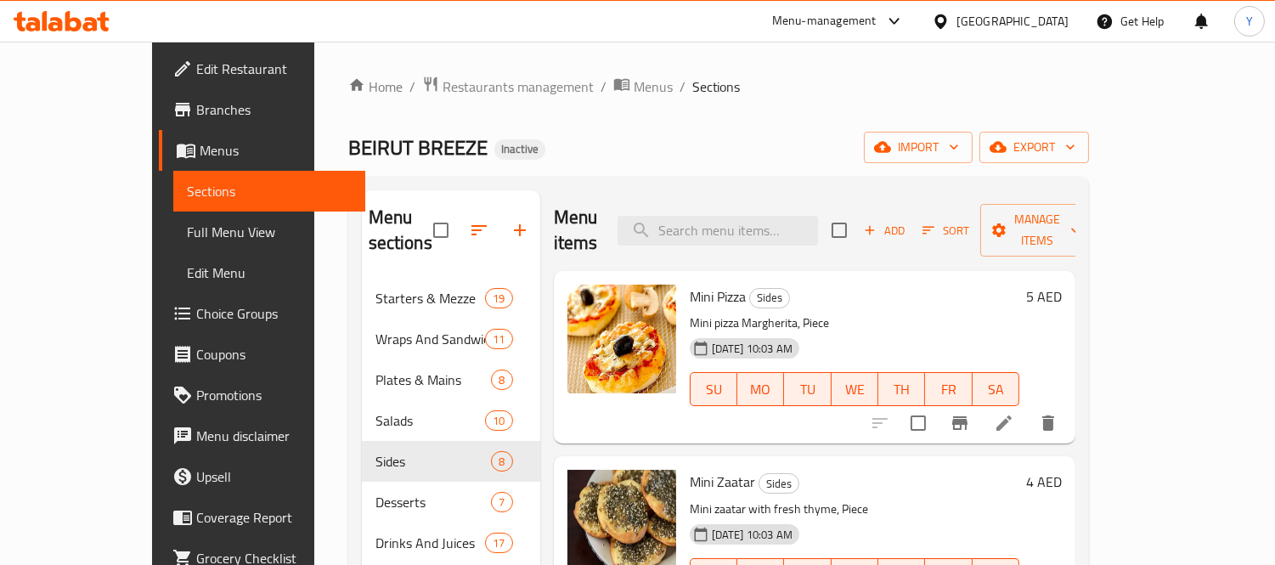
click at [796, 100] on div "Home / Restaurants management / Menus / Sections BEIRUT BREEZE Inactive import …" at bounding box center [718, 422] width 740 height 693
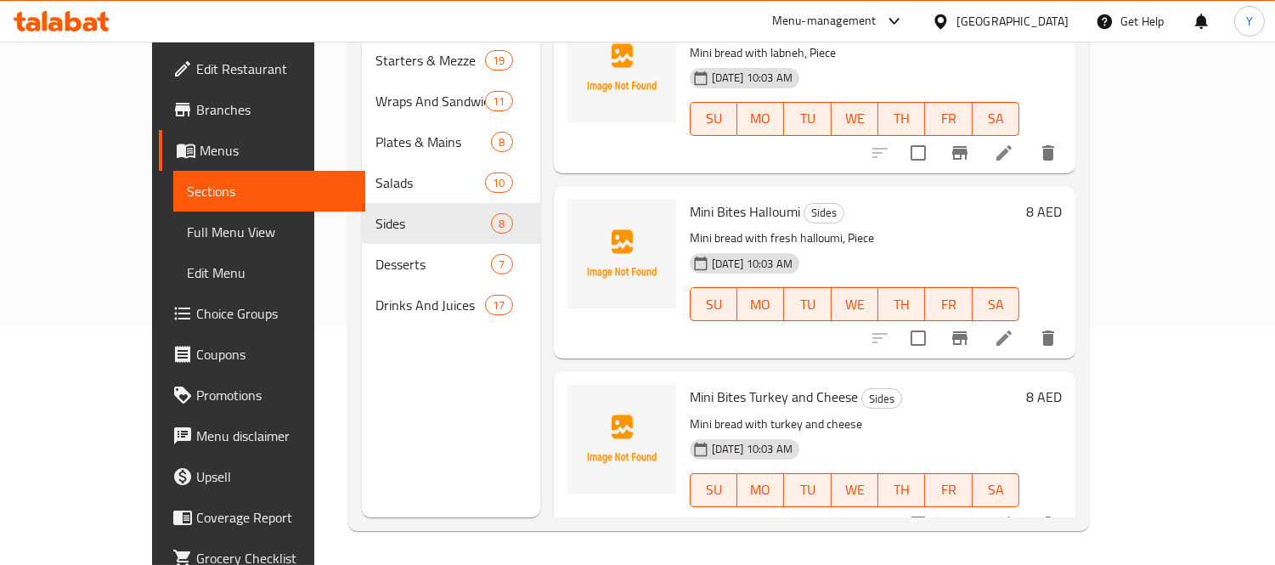
click at [1027, 509] on li at bounding box center [1004, 524] width 48 height 31
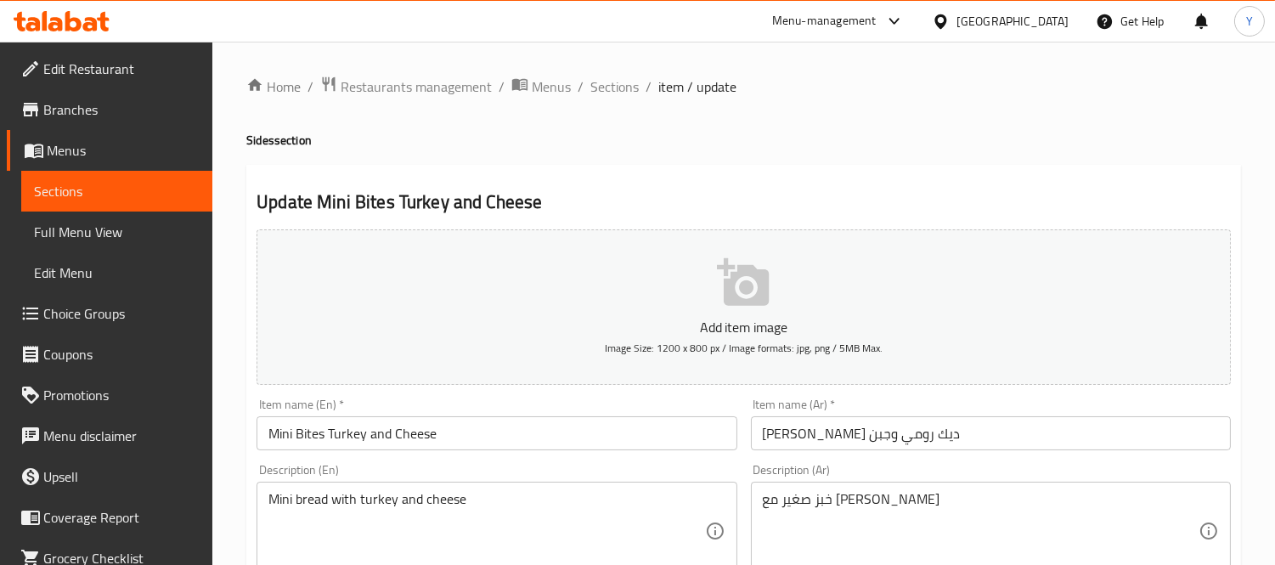
click at [885, 453] on div "Item name (Ar)   * ميني بايتس ديك رومي وجبن Item name (Ar) *" at bounding box center [990, 423] width 493 height 65
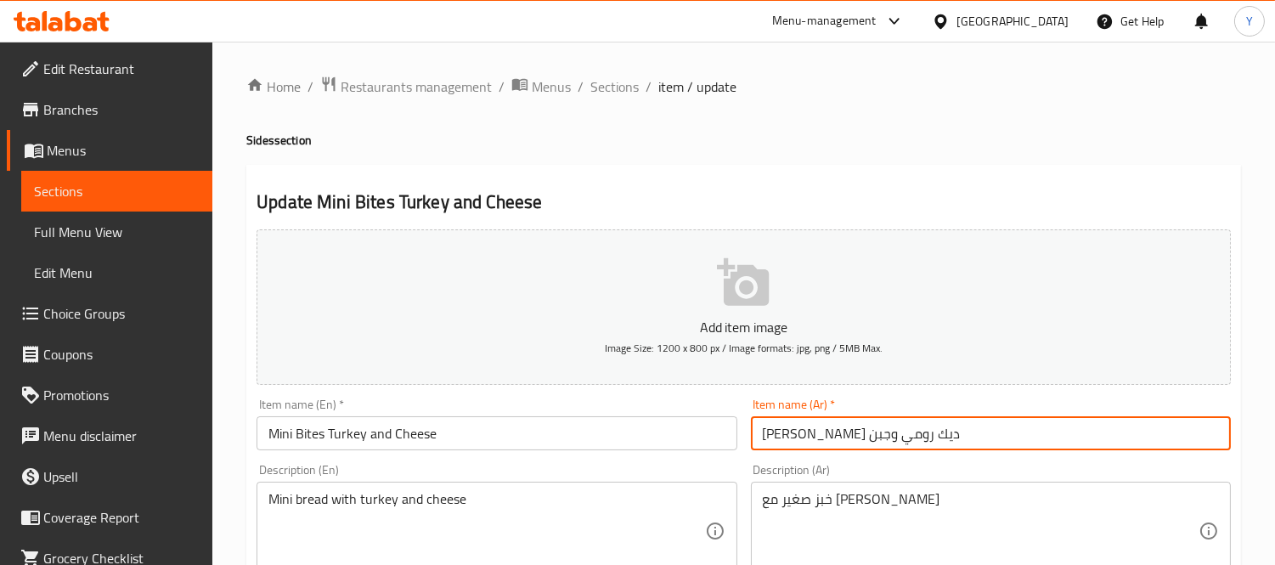
click at [965, 436] on input "ميني بايتس ديك رومي وجبن" at bounding box center [991, 433] width 480 height 34
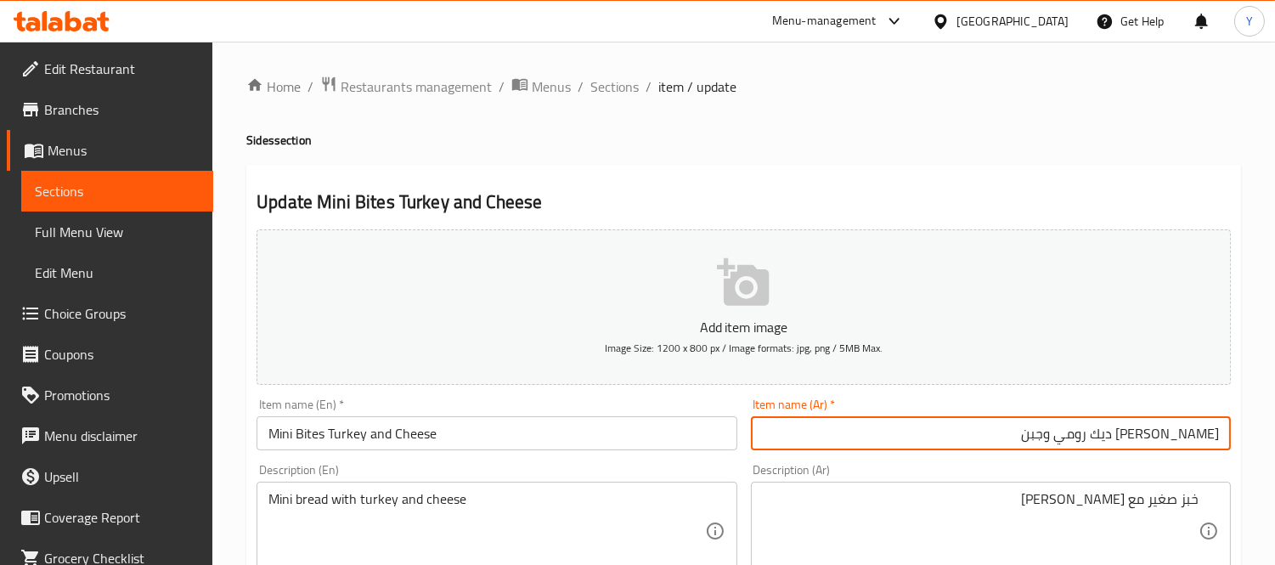
click at [1124, 436] on input "ميني بايتس ديك رومي وجبن" at bounding box center [991, 433] width 480 height 34
click at [1134, 435] on input "ميني بايتس ديك رومي وجبن" at bounding box center [991, 433] width 480 height 34
drag, startPoint x: 1134, startPoint y: 435, endPoint x: 1117, endPoint y: 435, distance: 17.0
click at [1117, 435] on input "ميني بايتس ديك رومي وجبن" at bounding box center [991, 433] width 480 height 34
type input "[PERSON_NAME] تركي وجبنة"
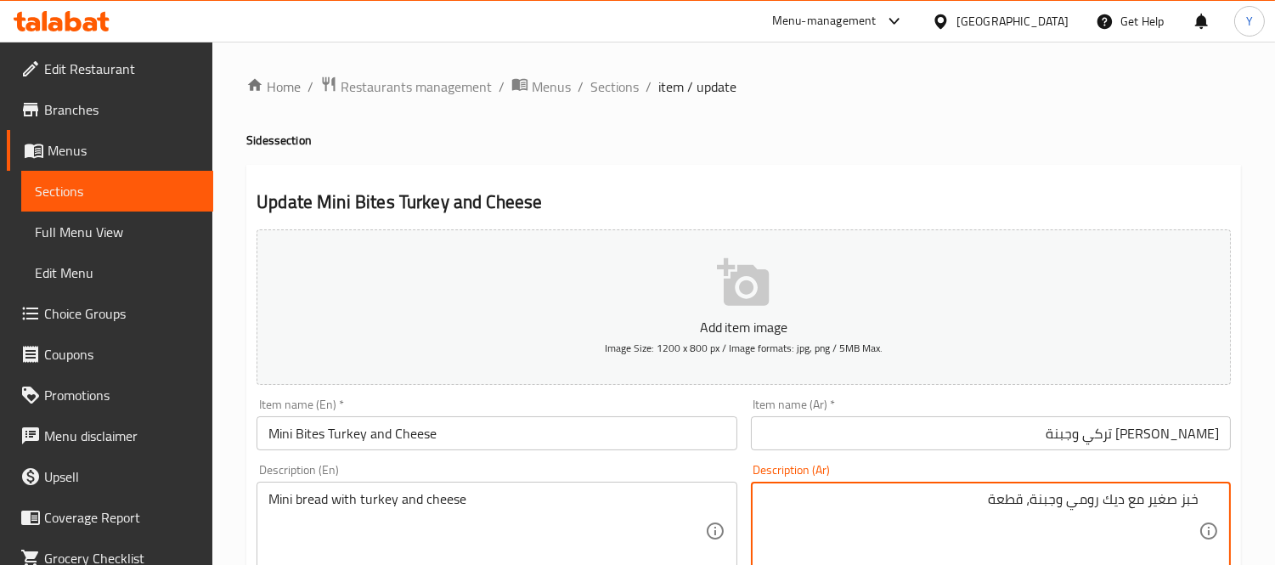
type textarea "خبز صغير مع ديك رومي وجبنة، قطعة"
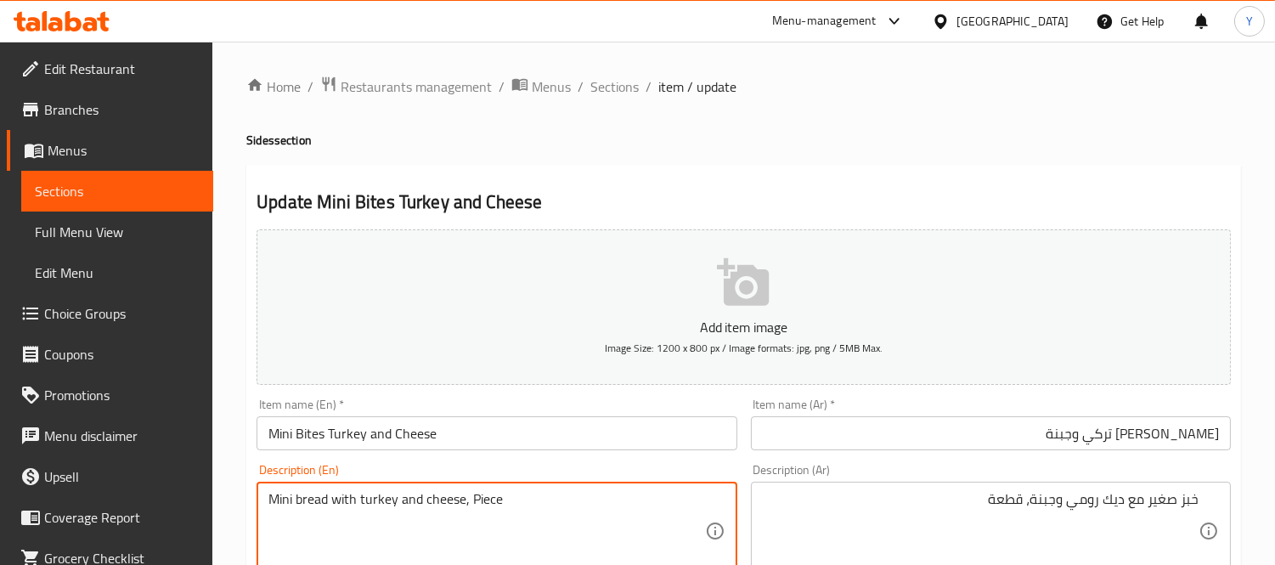
type textarea "Mini bread with turkey and cheese, Piece"
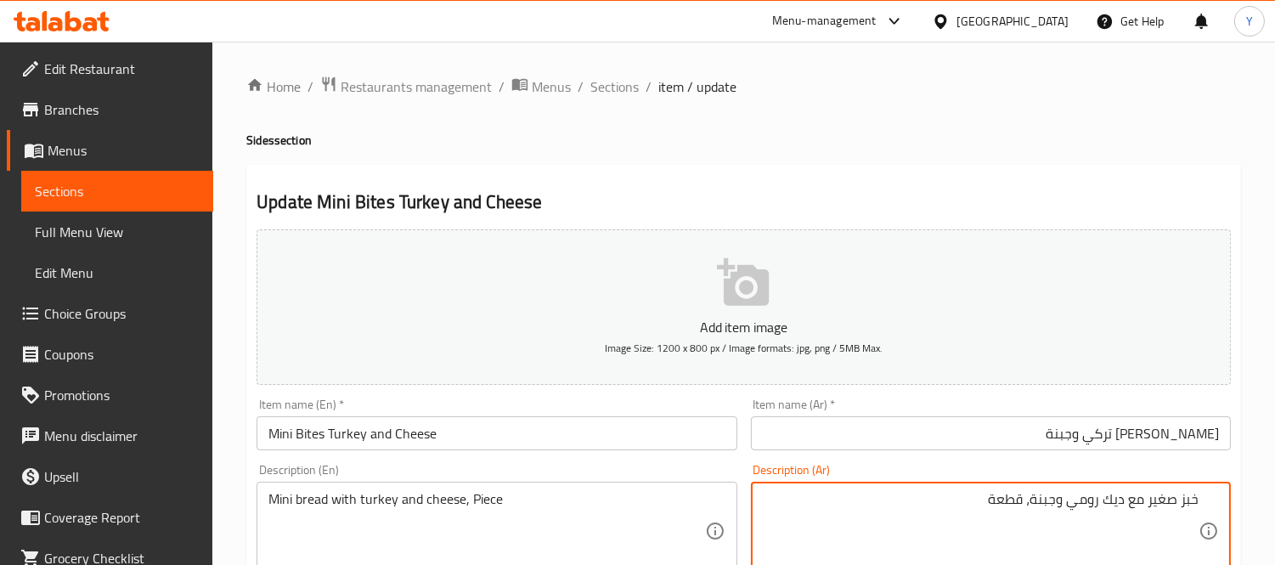
click at [1164, 504] on textarea "خبز صغير مع ديك رومي وجبنة، قطعة" at bounding box center [981, 531] width 436 height 81
click at [1117, 506] on textarea "خبز ميني مع ديك رومي وجبنة، قطعة" at bounding box center [981, 531] width 436 height 81
drag, startPoint x: 1117, startPoint y: 506, endPoint x: 1095, endPoint y: 501, distance: 22.7
click at [1095, 501] on textarea "خبز ميني مع ديك رومي وجبنة، قطعة" at bounding box center [981, 531] width 436 height 81
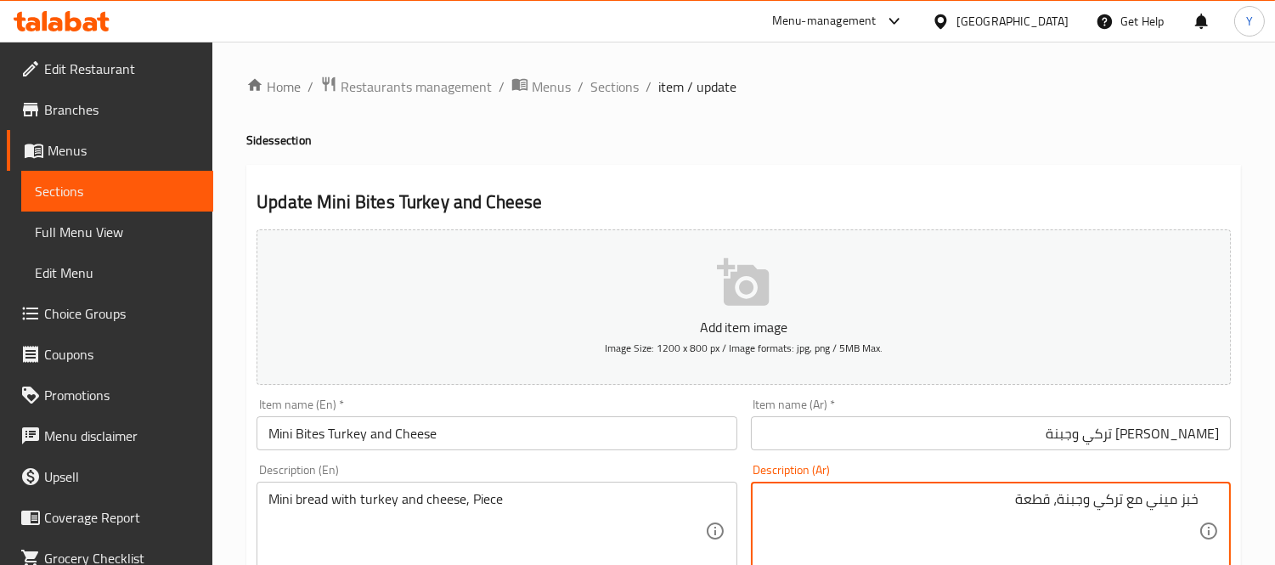
type textarea "خبز ميني مع تركي وجبنة، قطعة"
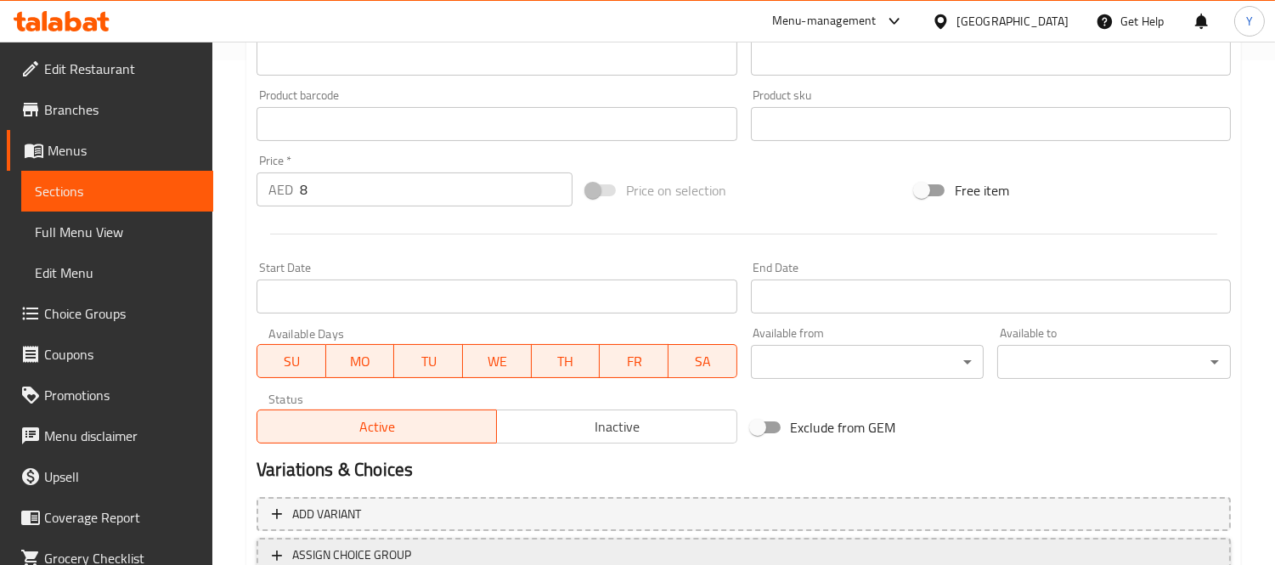
scroll to position [632, 0]
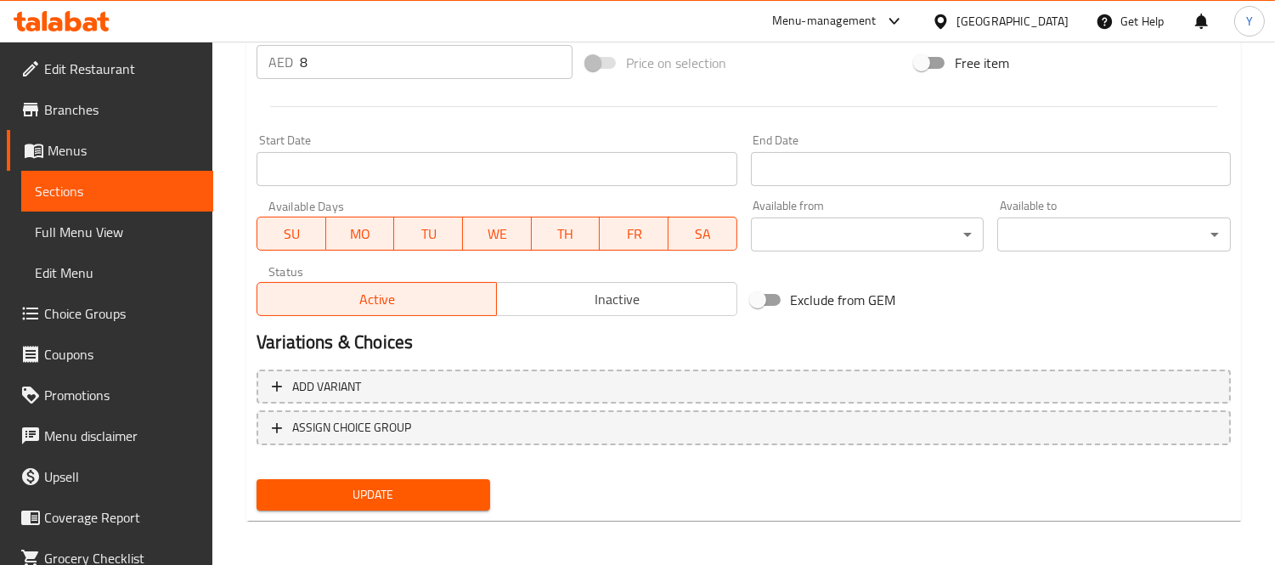
click at [429, 504] on button "Update" at bounding box center [373, 494] width 234 height 31
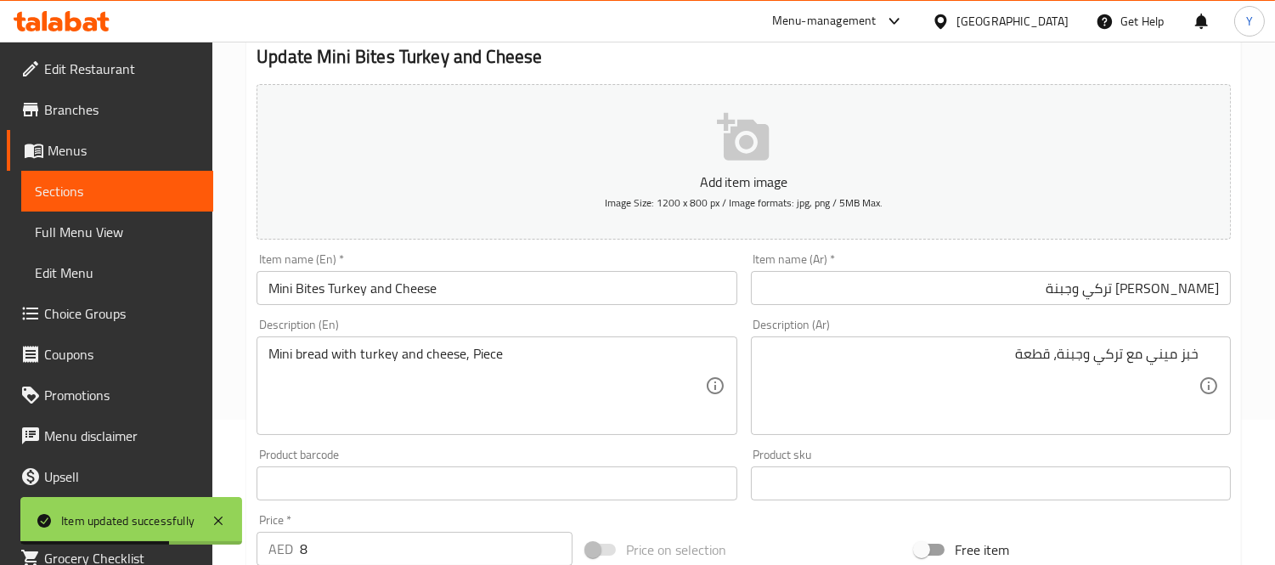
scroll to position [0, 0]
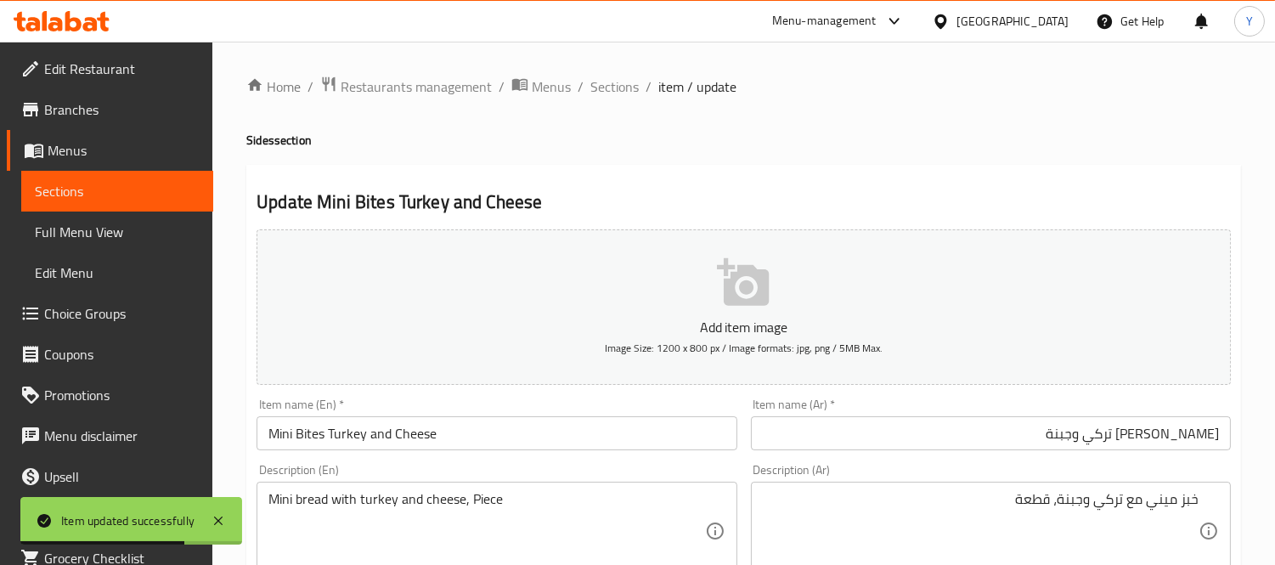
click at [571, 93] on ol "Home / Restaurants management / Menus / Sections / item / update" at bounding box center [743, 87] width 994 height 22
click at [603, 90] on span "Sections" at bounding box center [614, 86] width 48 height 20
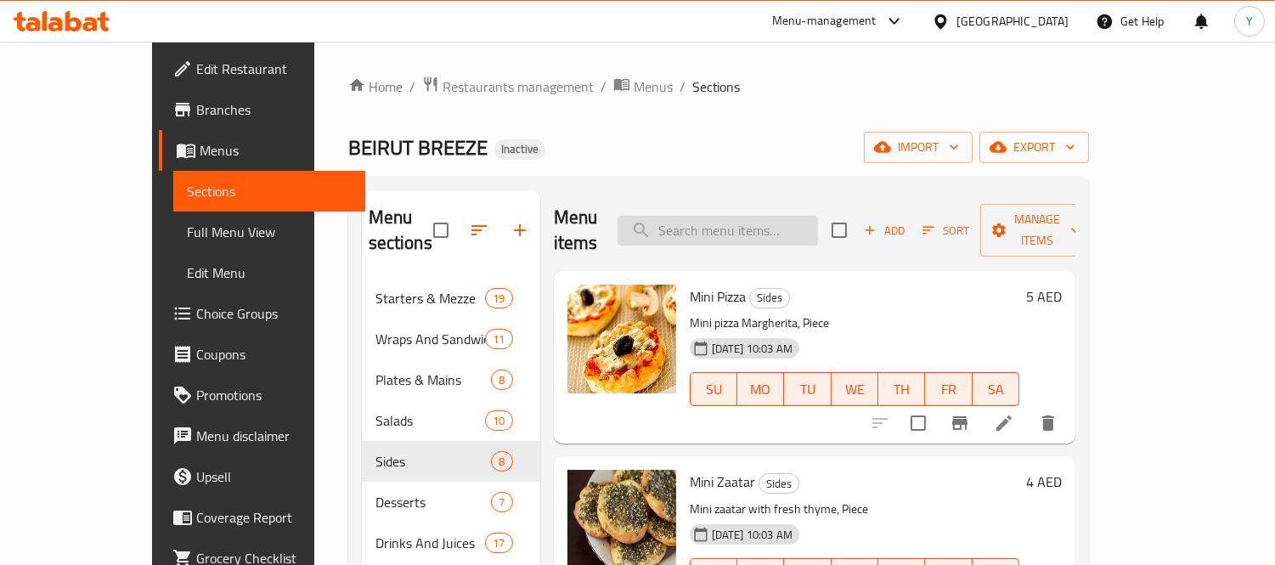
click at [766, 216] on input "search" at bounding box center [717, 231] width 200 height 30
paste input "Fruit Bowl"
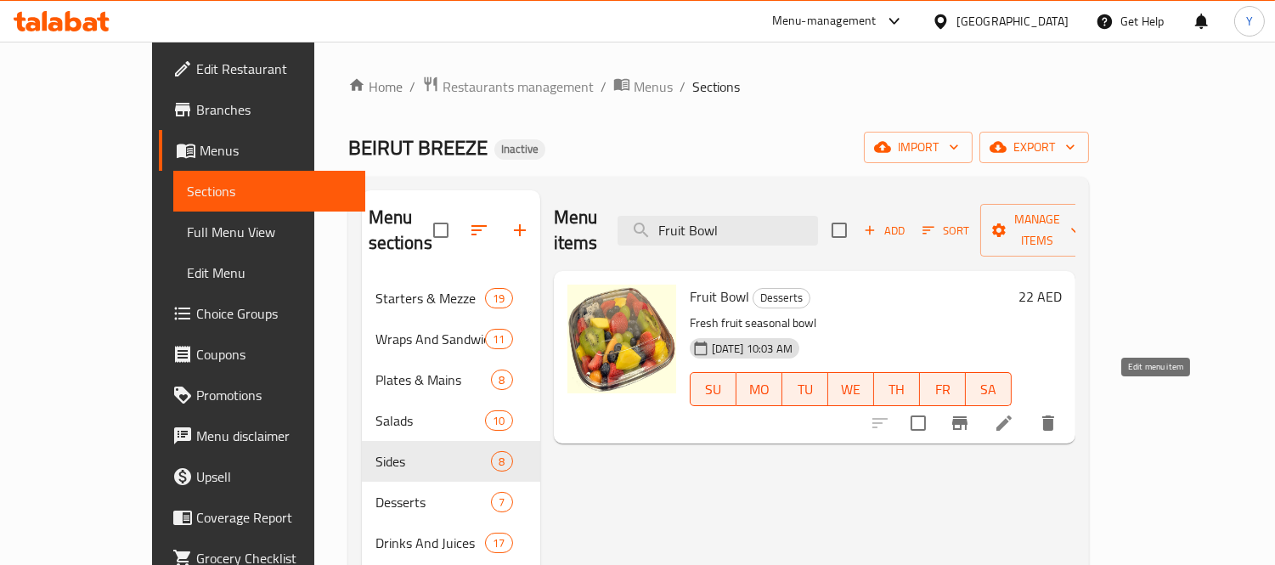
type input "Fruit Bowl"
click at [1014, 413] on icon at bounding box center [1003, 423] width 20 height 20
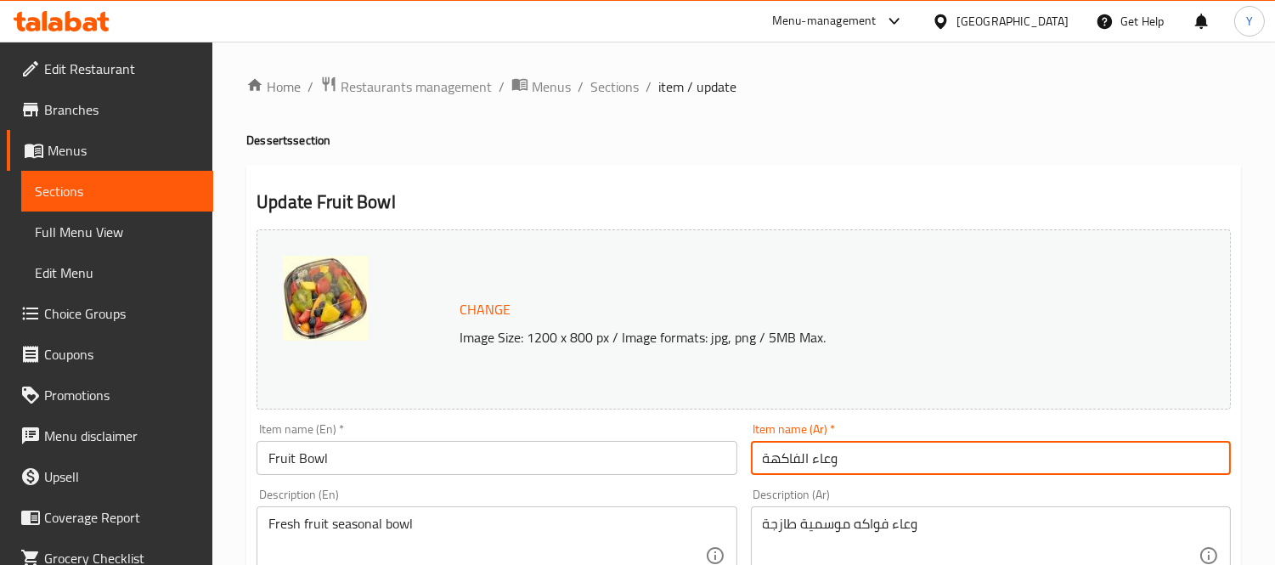
click at [849, 460] on input "وعاء الفاكهة" at bounding box center [991, 458] width 480 height 34
click at [1218, 461] on input "وعاء الفاكهة" at bounding box center [991, 458] width 480 height 34
type input "جاط فاكهة"
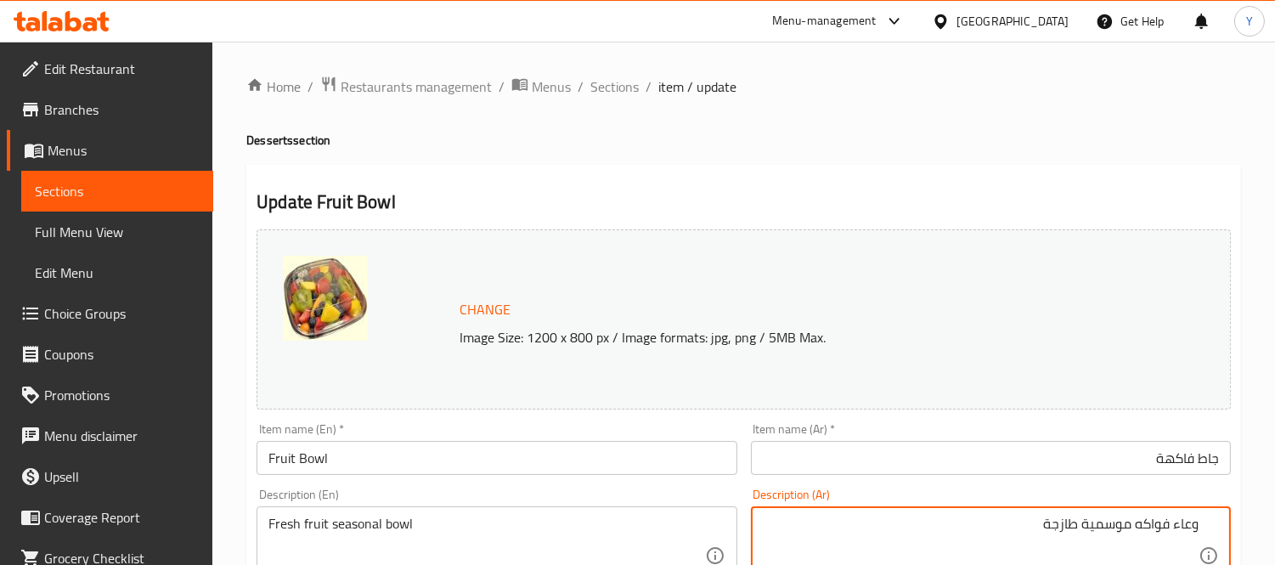
click at [1214, 462] on input "جاط فاكهة" at bounding box center [991, 458] width 480 height 34
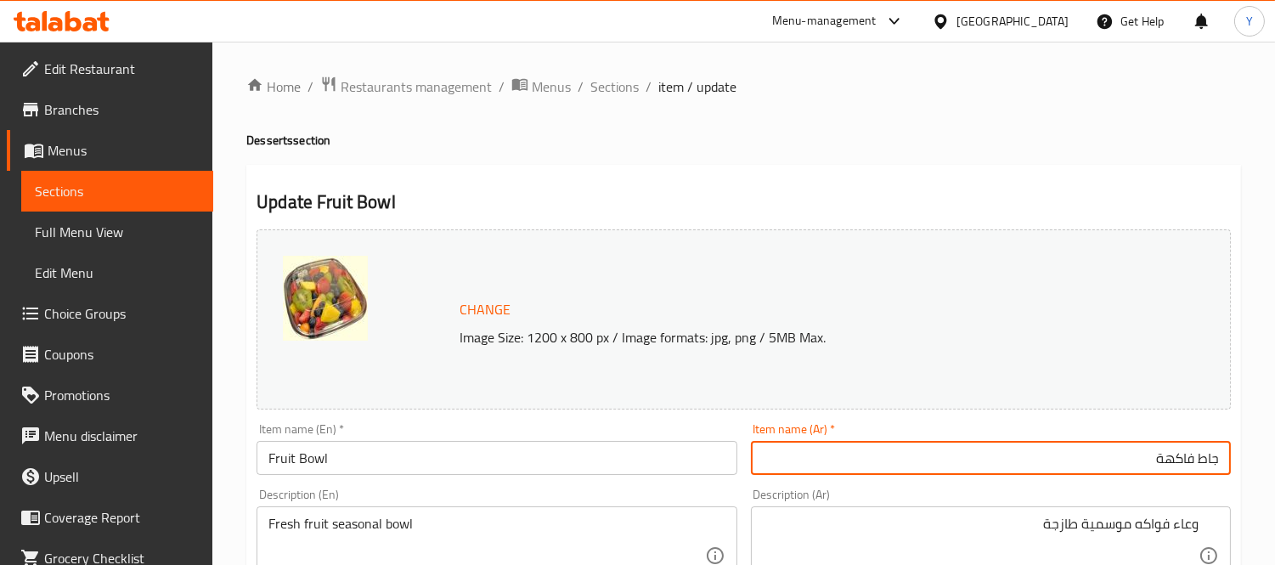
click at [1214, 462] on input "جاط فاكهة" at bounding box center [991, 458] width 480 height 34
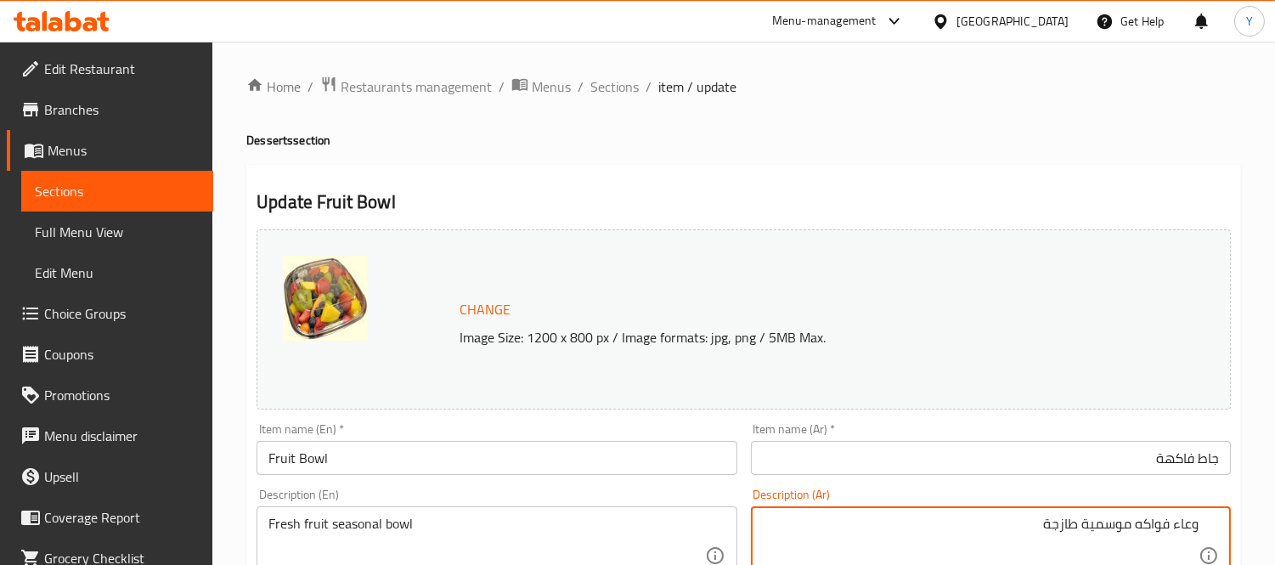
click at [1186, 524] on textarea "وعاء فواكه موسمية طازجة" at bounding box center [981, 555] width 436 height 81
paste textarea "جاط"
type textarea "جاط فواكه موسمية طازجة"
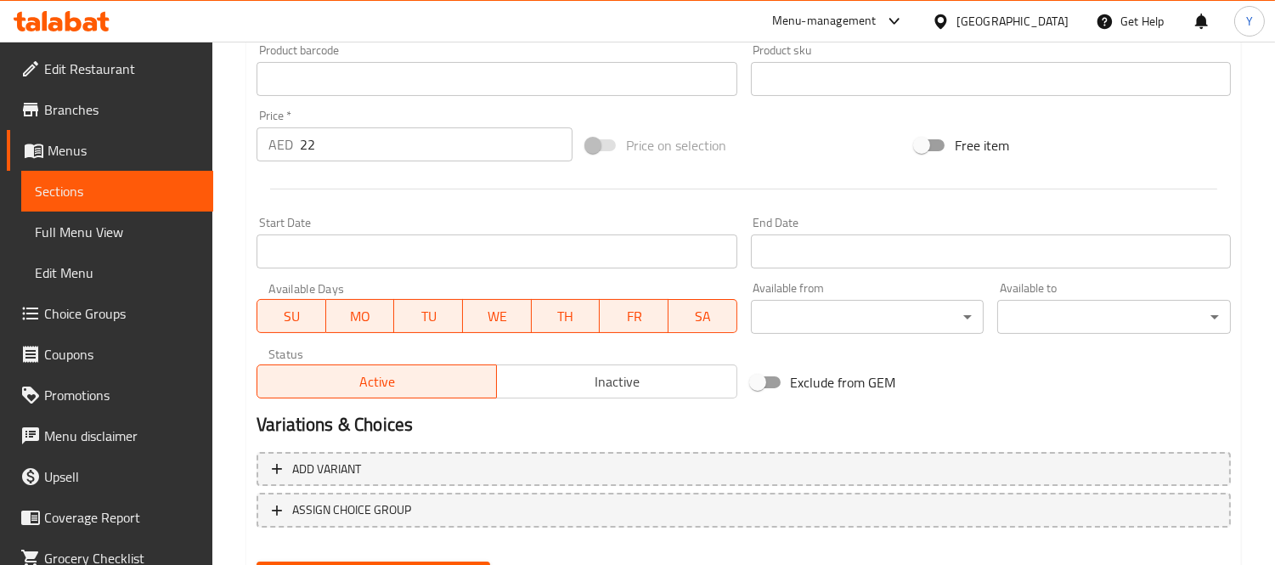
scroll to position [656, 0]
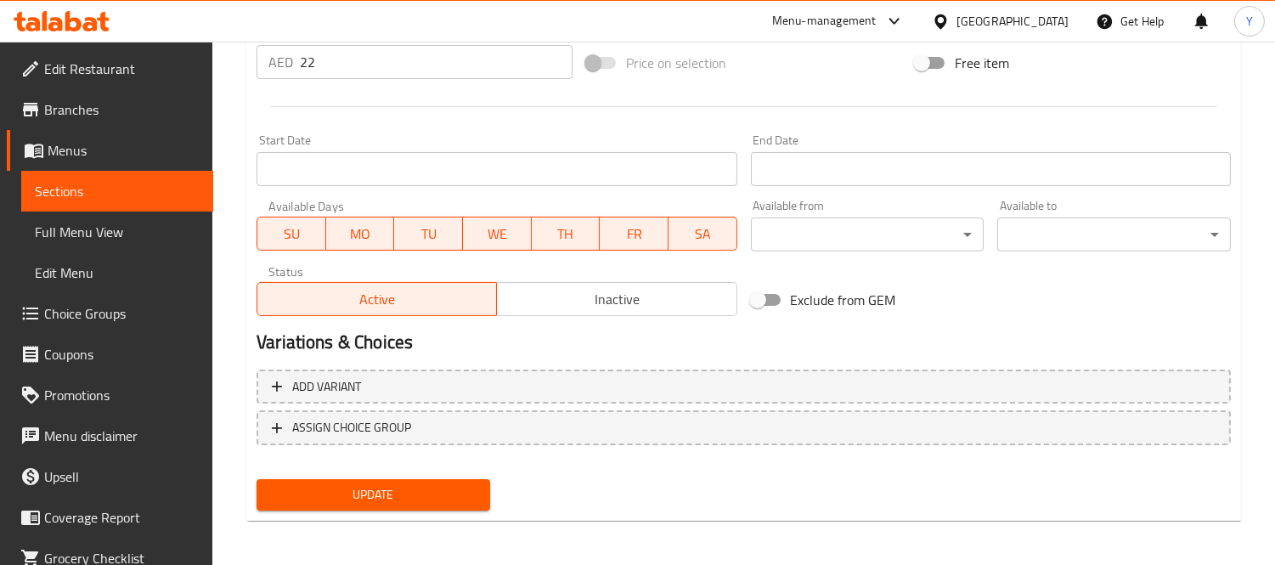
click at [433, 497] on span "Update" at bounding box center [373, 494] width 206 height 21
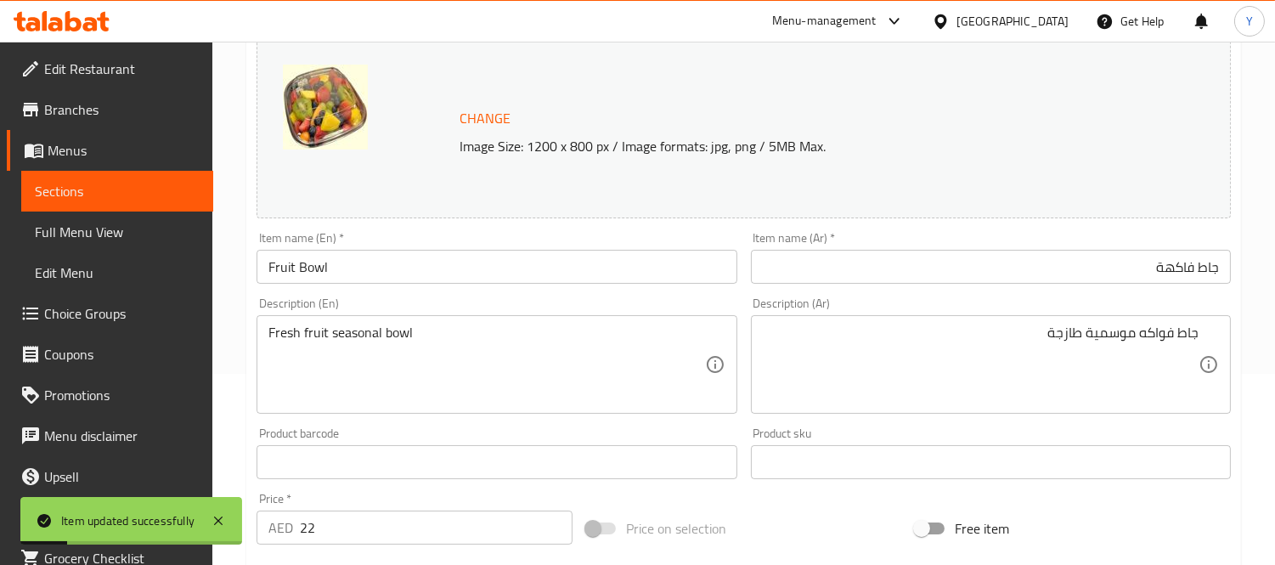
scroll to position [0, 0]
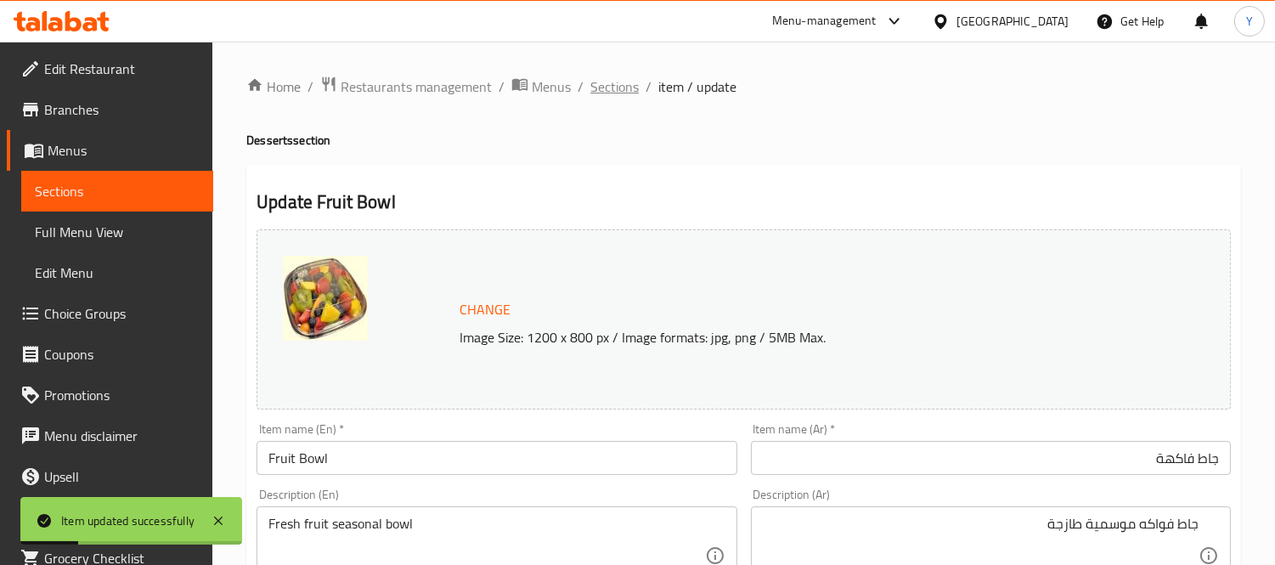
click at [605, 76] on span "Sections" at bounding box center [614, 86] width 48 height 20
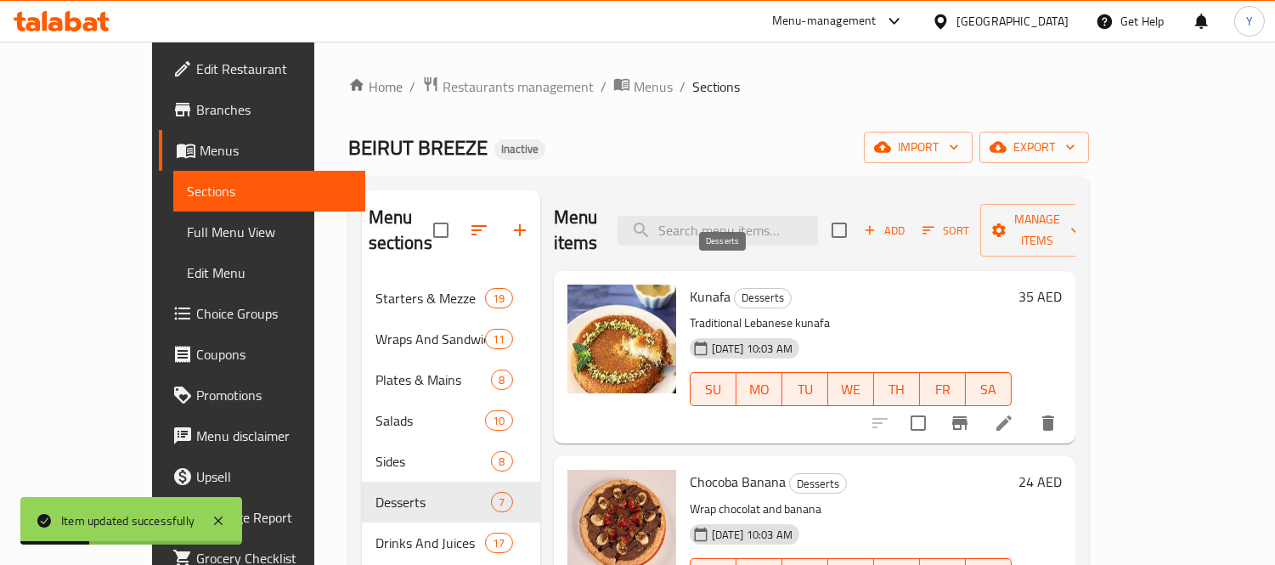
scroll to position [238, 0]
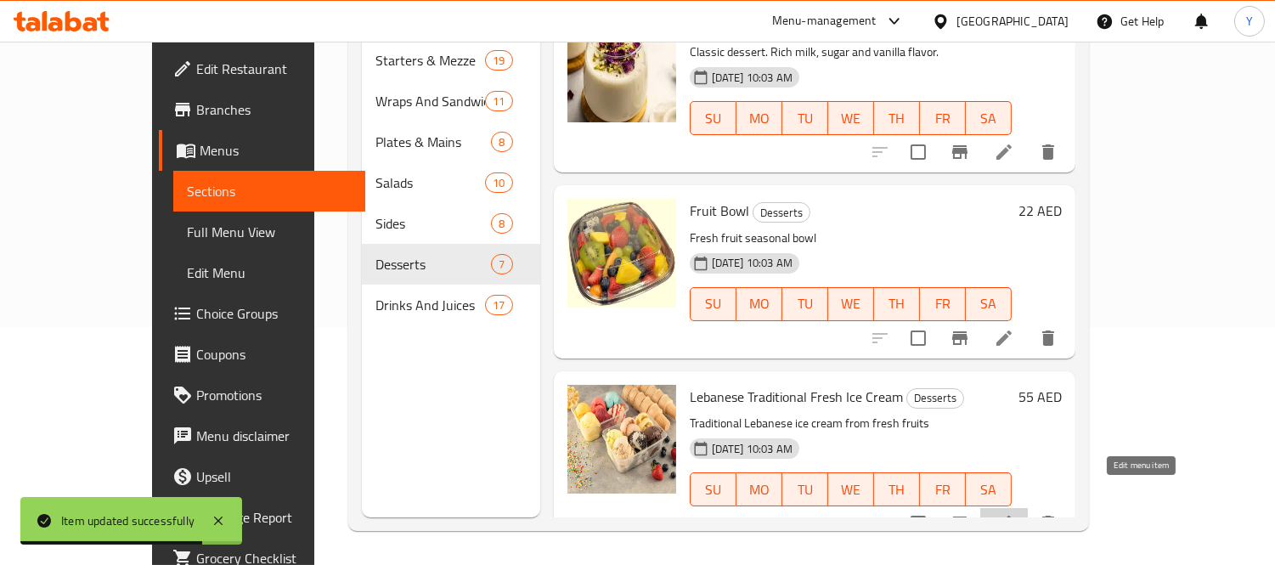
click at [1014, 513] on icon at bounding box center [1003, 523] width 20 height 20
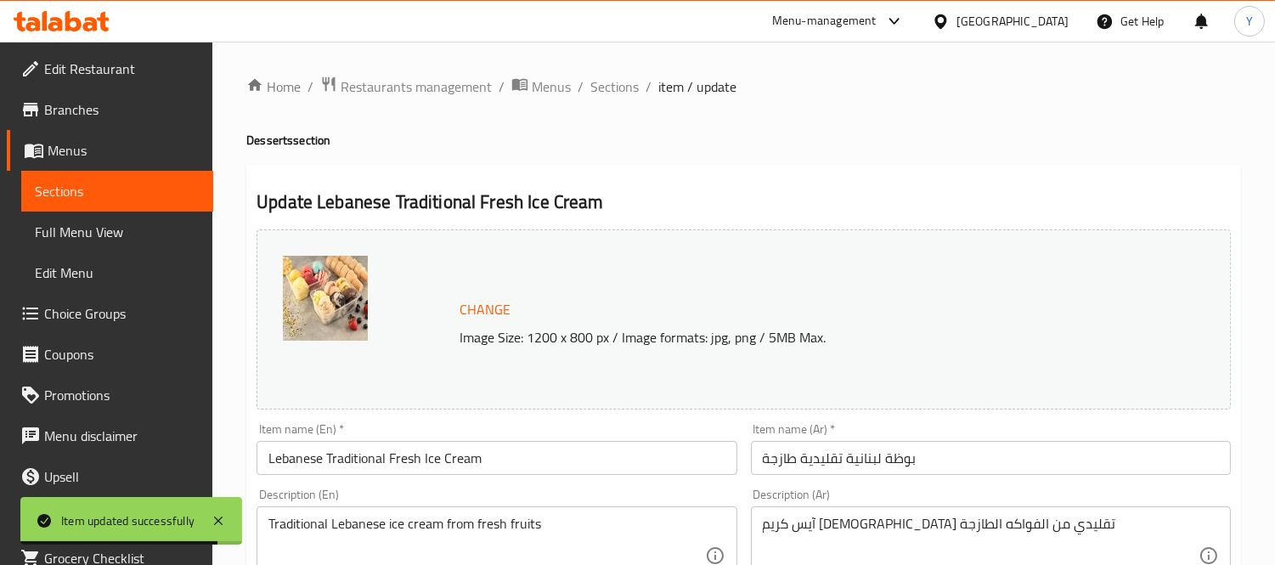
click at [892, 459] on input "بوظة لبنانية تقليدية طازجة" at bounding box center [991, 458] width 480 height 34
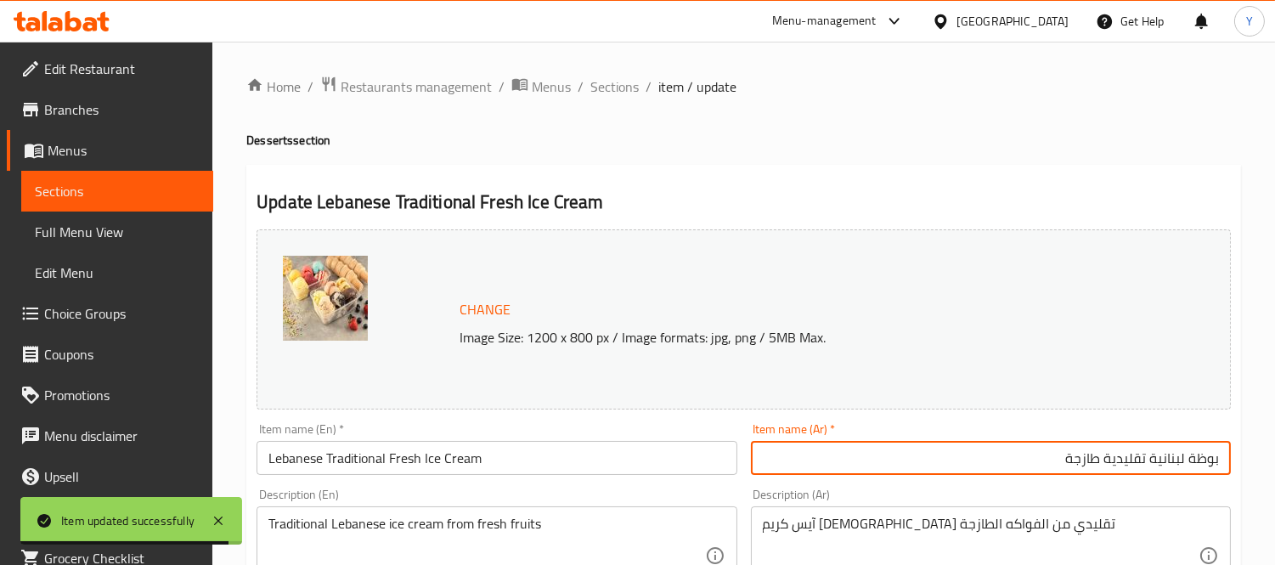
drag, startPoint x: 949, startPoint y: 519, endPoint x: 996, endPoint y: 527, distance: 47.5
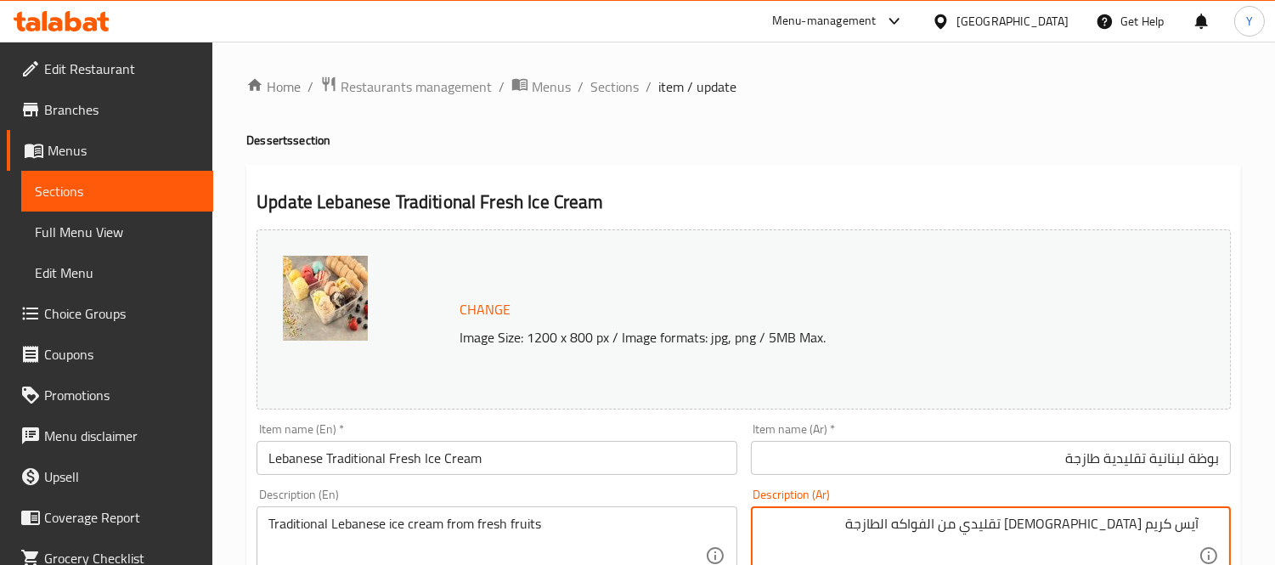
click at [1160, 527] on textarea "آيس كريم [DEMOGRAPHIC_DATA] تقليدي من الفواكه الطازجة" at bounding box center [981, 555] width 436 height 81
drag, startPoint x: 1160, startPoint y: 527, endPoint x: 1229, endPoint y: 521, distance: 69.0
click at [1230, 523] on div "آيس كريم لبناني تقليدي من الفواكه الطازجة Description (Ar)" at bounding box center [991, 555] width 480 height 98
click at [1194, 460] on input "بوظة لبنانية تقليدية طازجة" at bounding box center [991, 458] width 480 height 34
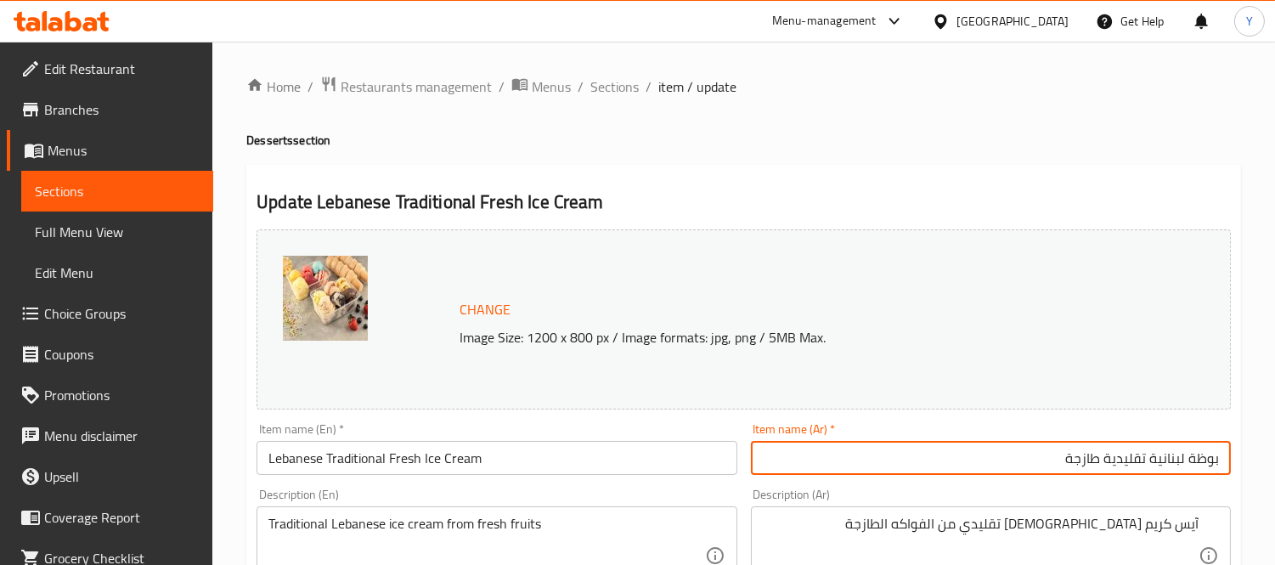
click at [1194, 460] on input "بوظة لبنانية تقليدية طازجة" at bounding box center [991, 458] width 480 height 34
paste input "يس كريم"
paste input "طازج"
paste input "لبناني"
type input "آيس كريم طازج تقليدي [DEMOGRAPHIC_DATA]"
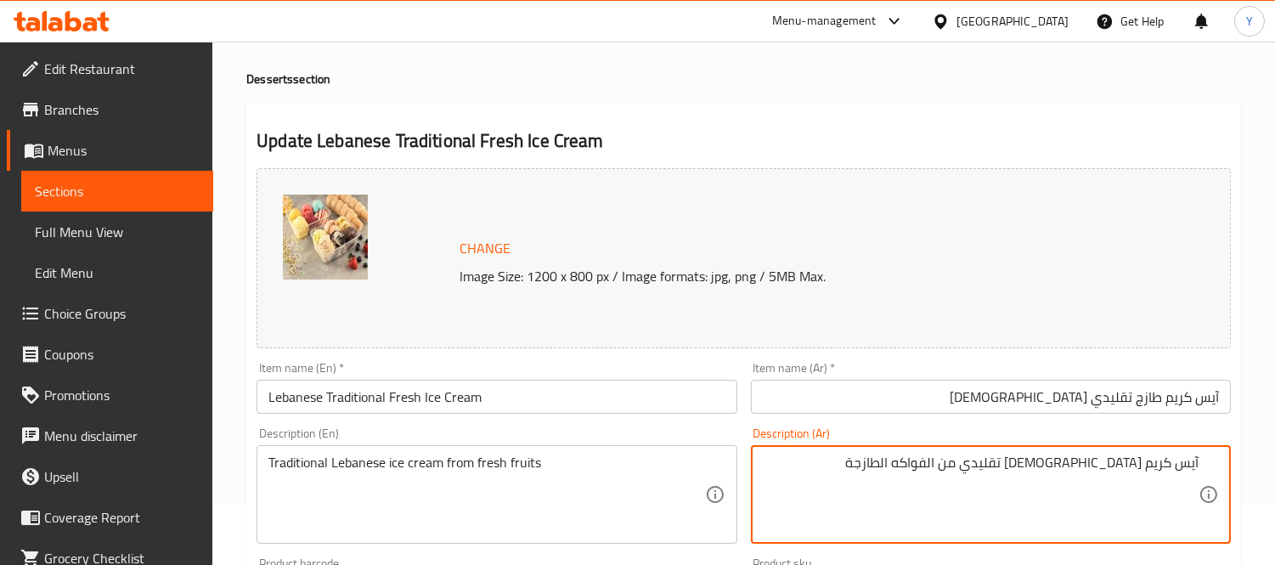
scroll to position [94, 0]
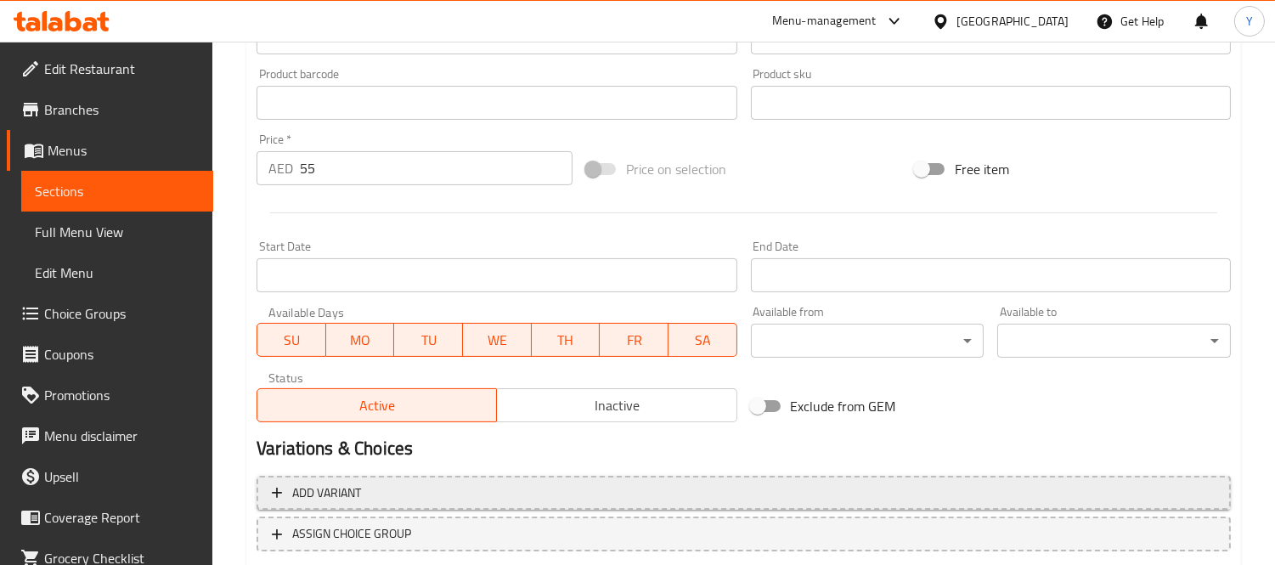
scroll to position [656, 0]
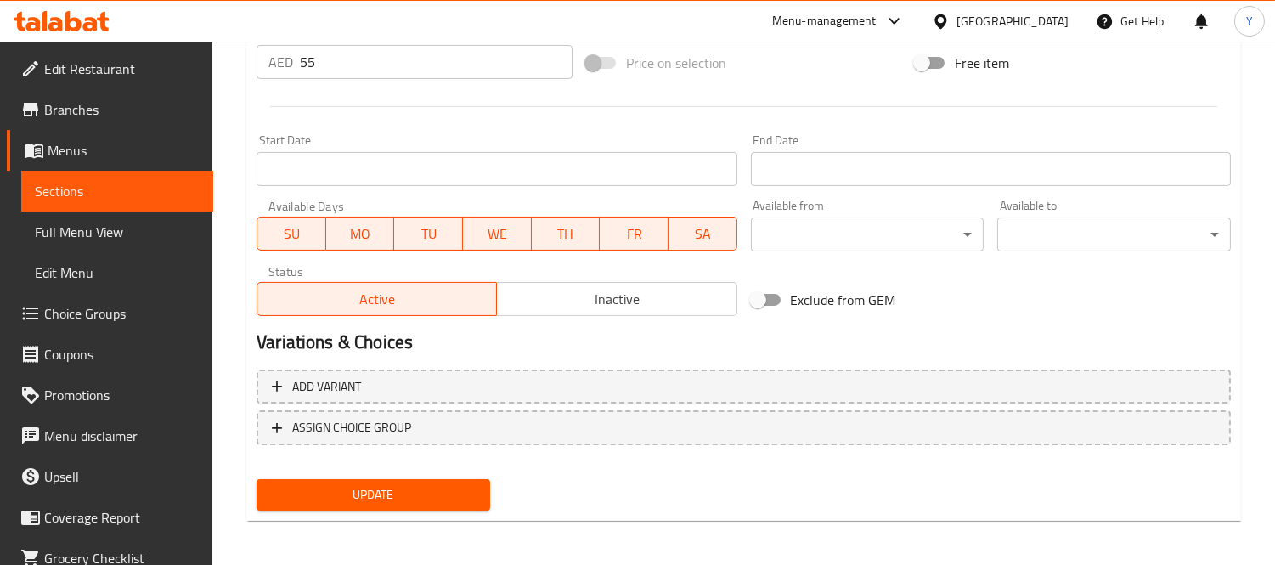
click at [436, 484] on span "Update" at bounding box center [373, 494] width 206 height 21
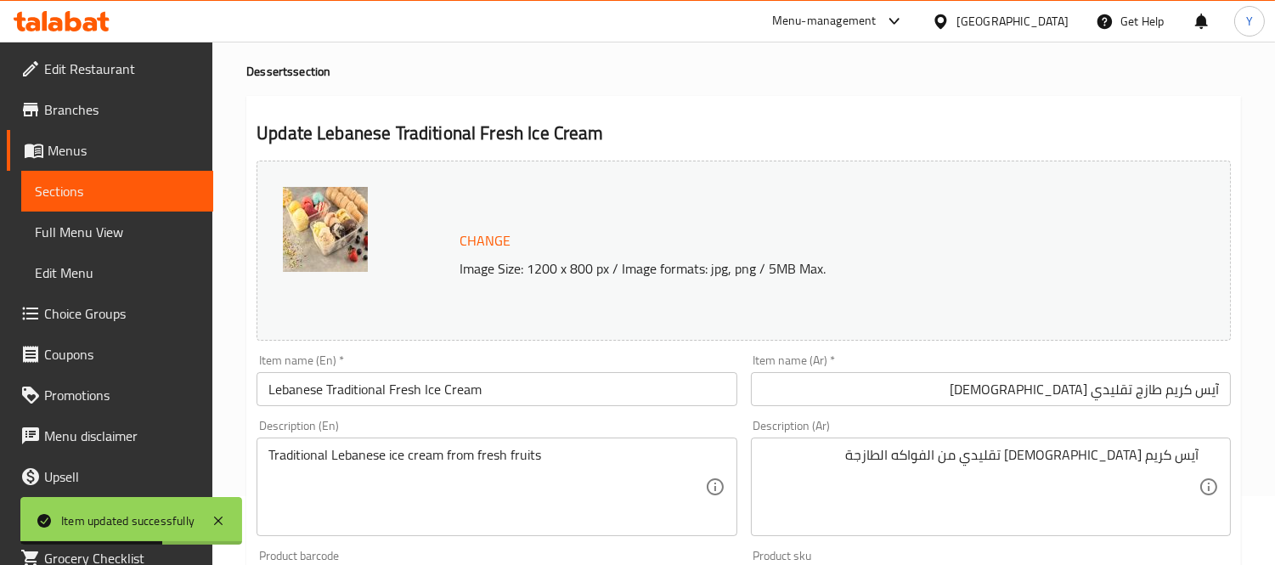
scroll to position [0, 0]
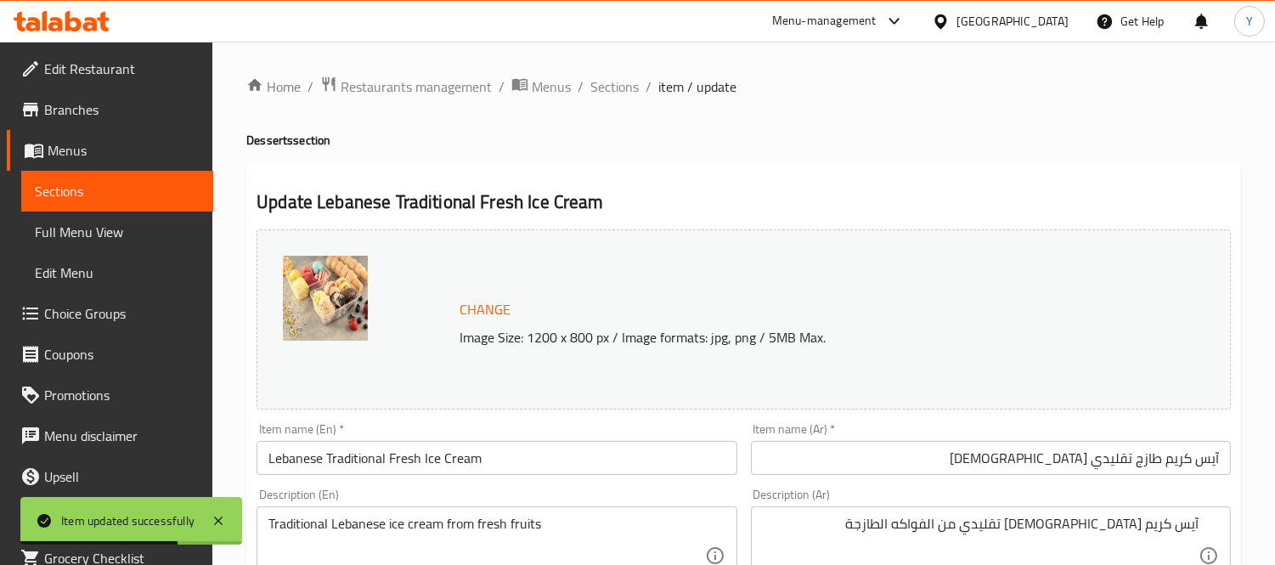
click at [583, 88] on ol "Home / Restaurants management / Menus / Sections / item / update" at bounding box center [743, 87] width 994 height 22
click at [617, 77] on span "Sections" at bounding box center [614, 86] width 48 height 20
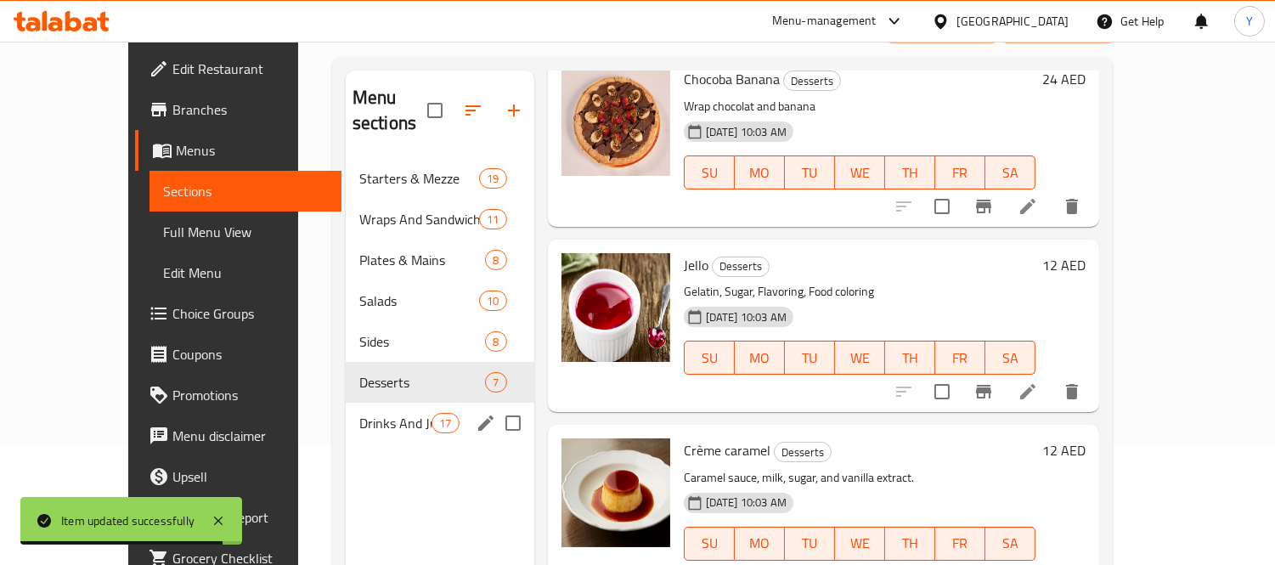
scroll to position [238, 0]
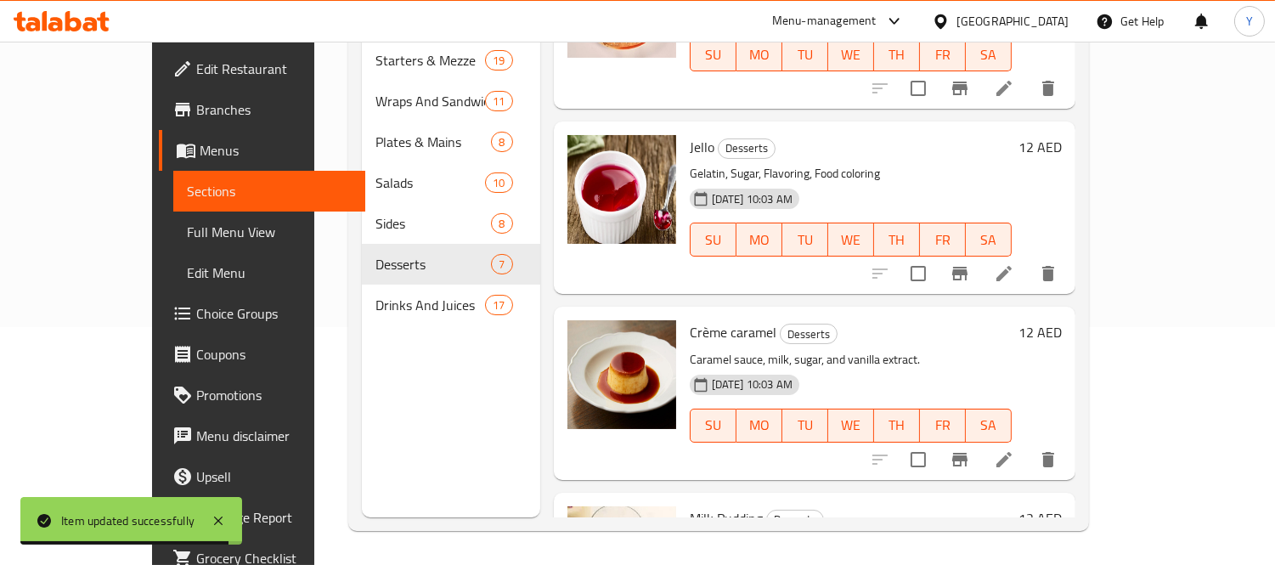
click at [362, 303] on nav "Starters & Mezze 19 Wraps And Sandwiches 11 Plates & Mains 8 Salads 10 Sides 8 …" at bounding box center [451, 182] width 178 height 299
click at [362, 291] on div "Drinks And Juices 17" at bounding box center [451, 304] width 178 height 41
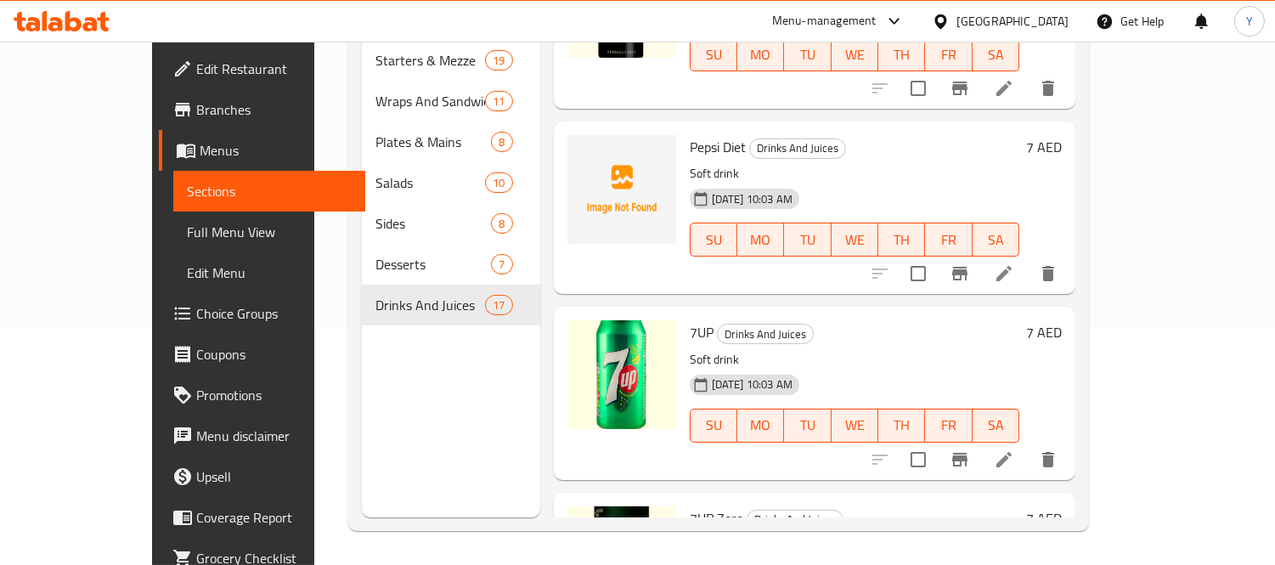
scroll to position [331, 0]
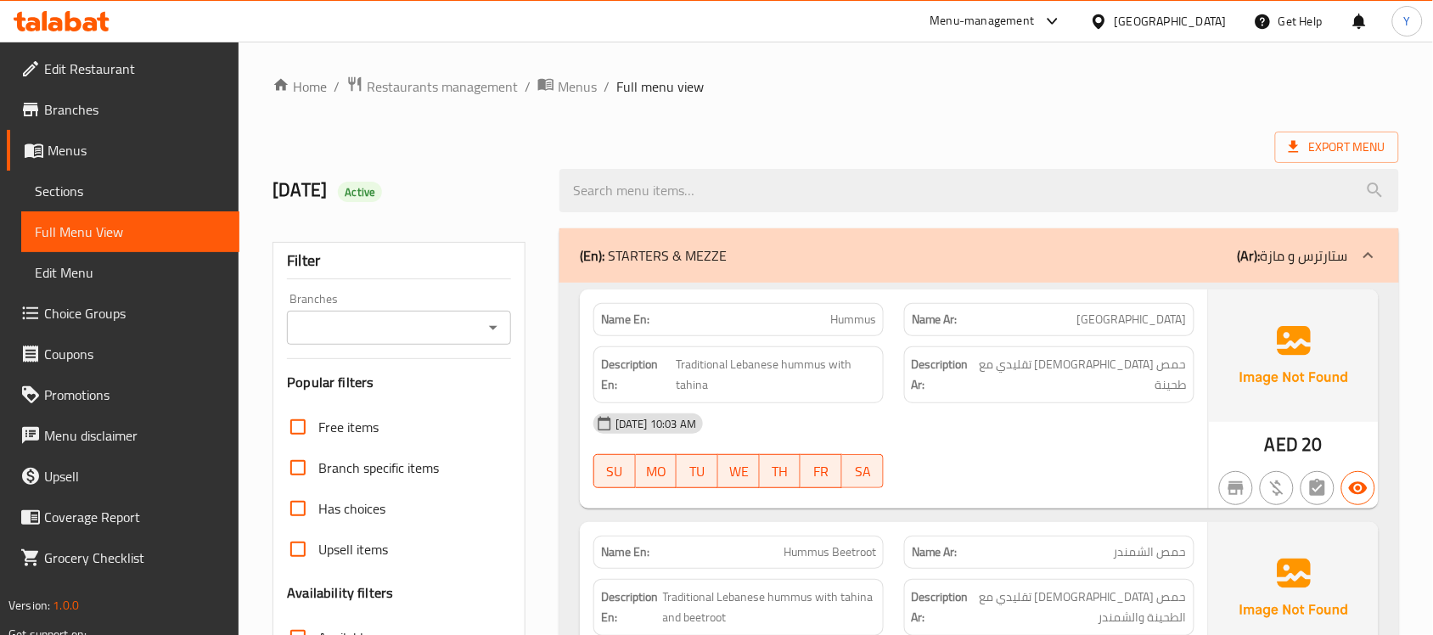
click at [617, 307] on div "Name En: Hummus" at bounding box center [739, 319] width 290 height 33
copy strong "Name En:"
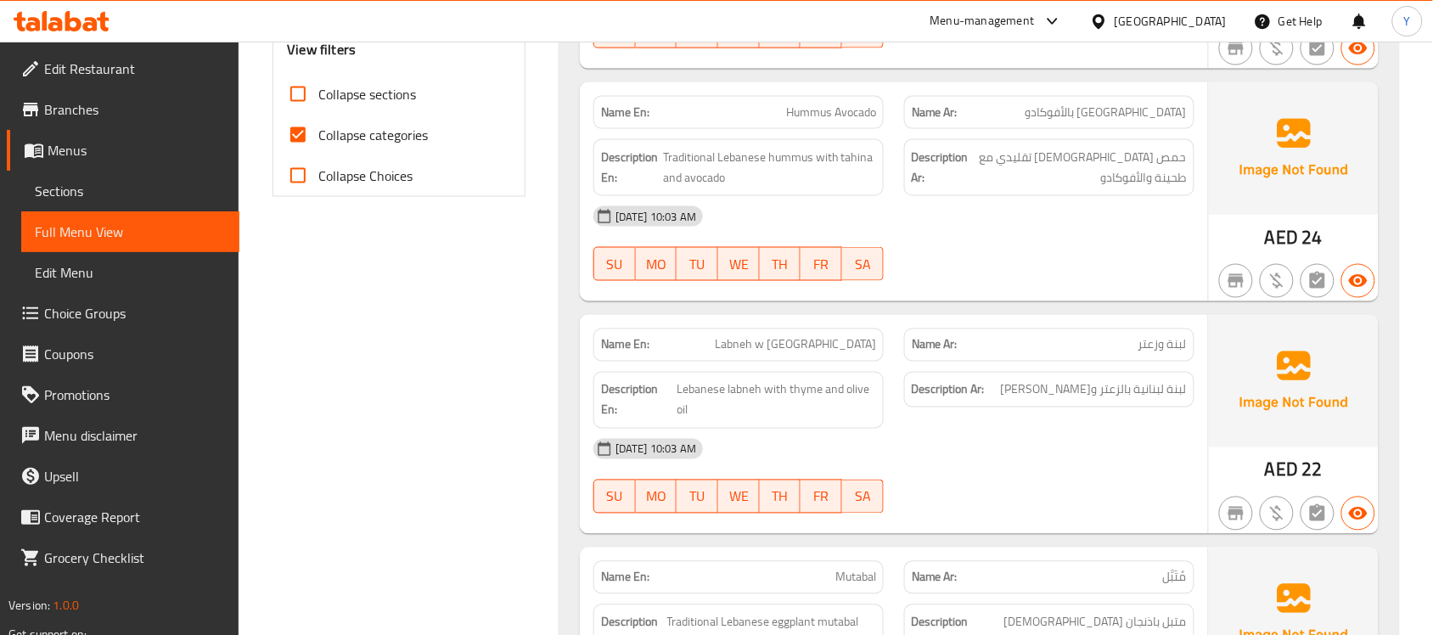
scroll to position [743, 0]
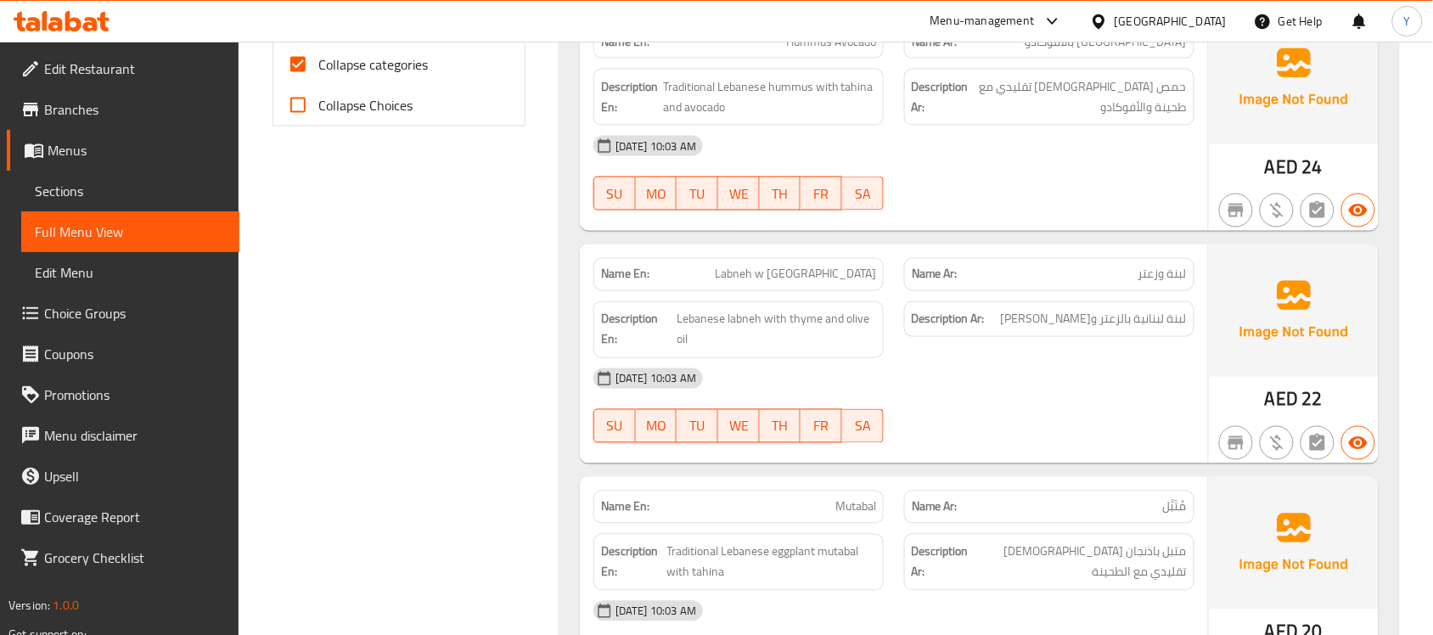
click at [328, 70] on span "Collapse categories" at bounding box center [373, 64] width 110 height 20
click at [318, 70] on input "Collapse categories" at bounding box center [298, 64] width 41 height 41
checkbox input "false"
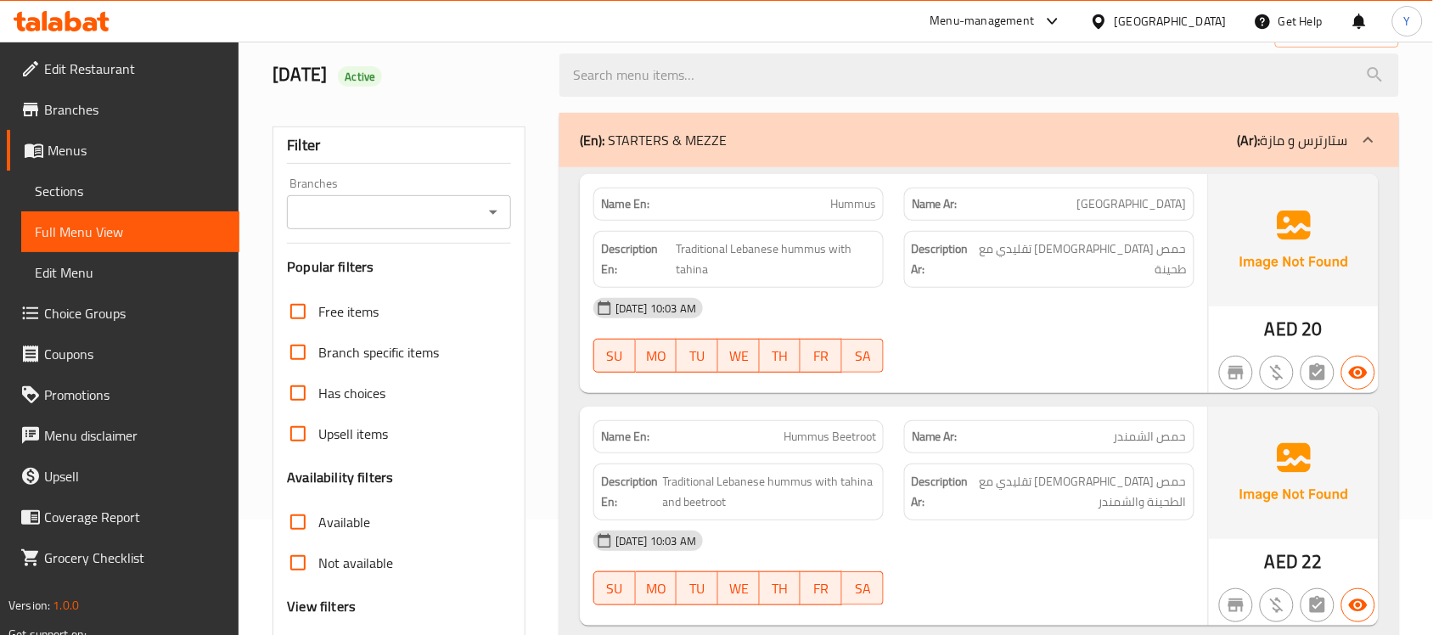
scroll to position [0, 0]
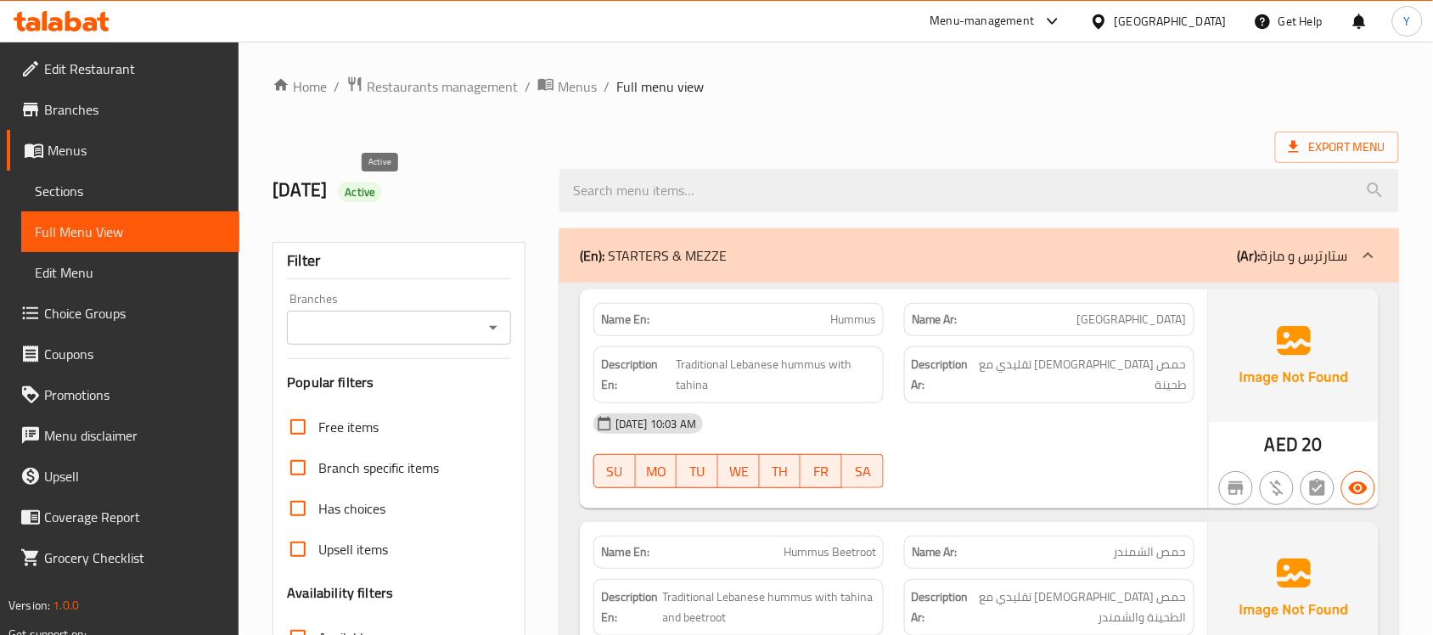
click at [363, 193] on span "Active" at bounding box center [360, 192] width 44 height 16
click at [372, 193] on span "Active" at bounding box center [360, 192] width 44 height 16
copy span "Active"
click at [492, 132] on div "Export Menu" at bounding box center [836, 147] width 1127 height 31
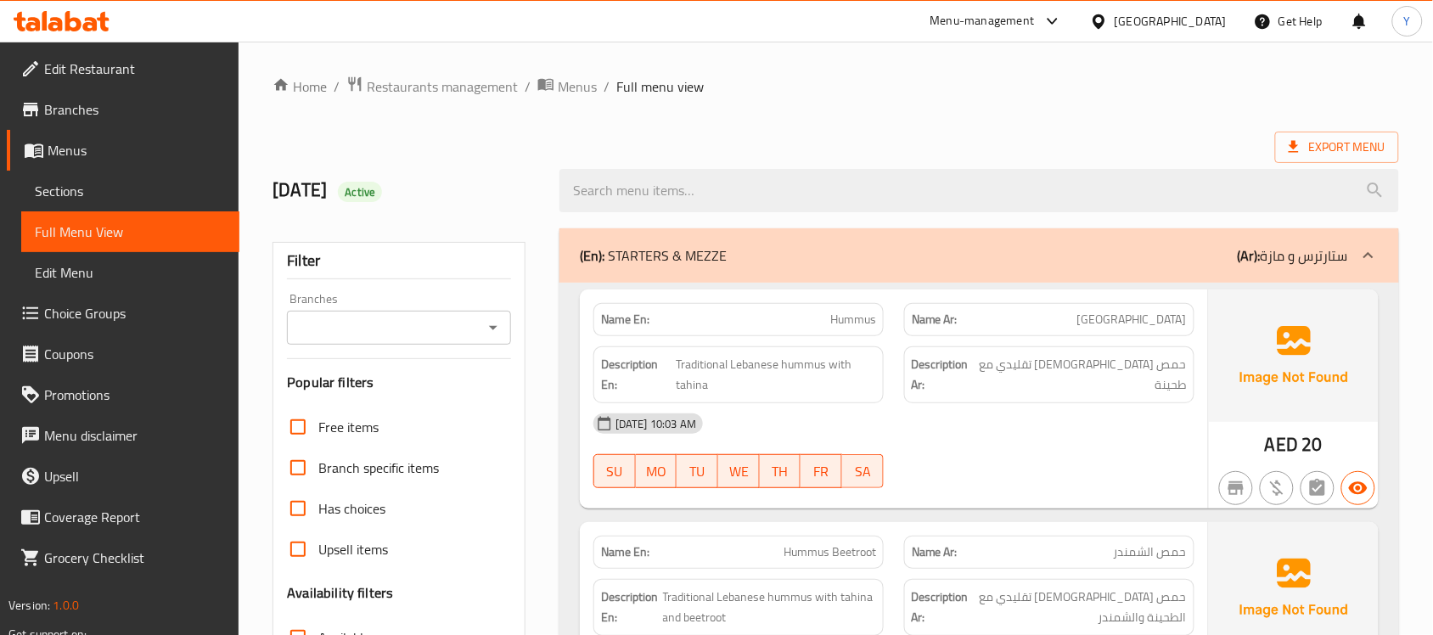
click at [900, 167] on div at bounding box center [979, 191] width 860 height 64
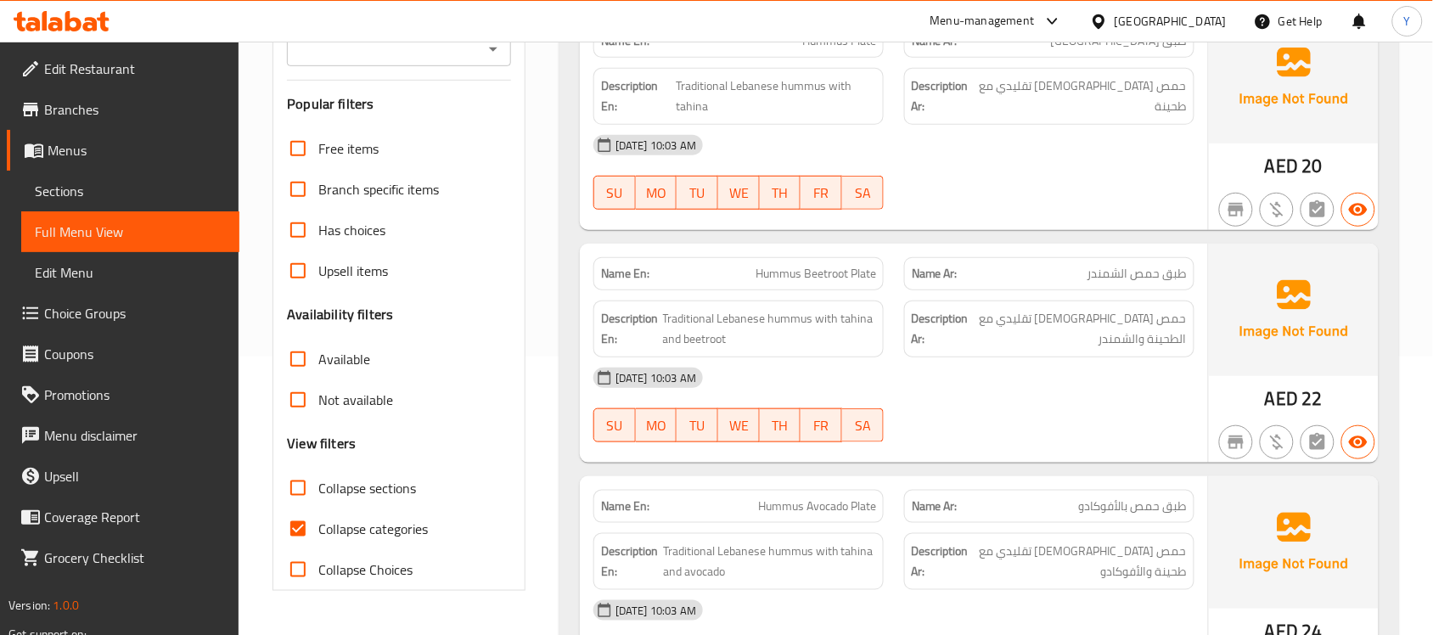
scroll to position [637, 0]
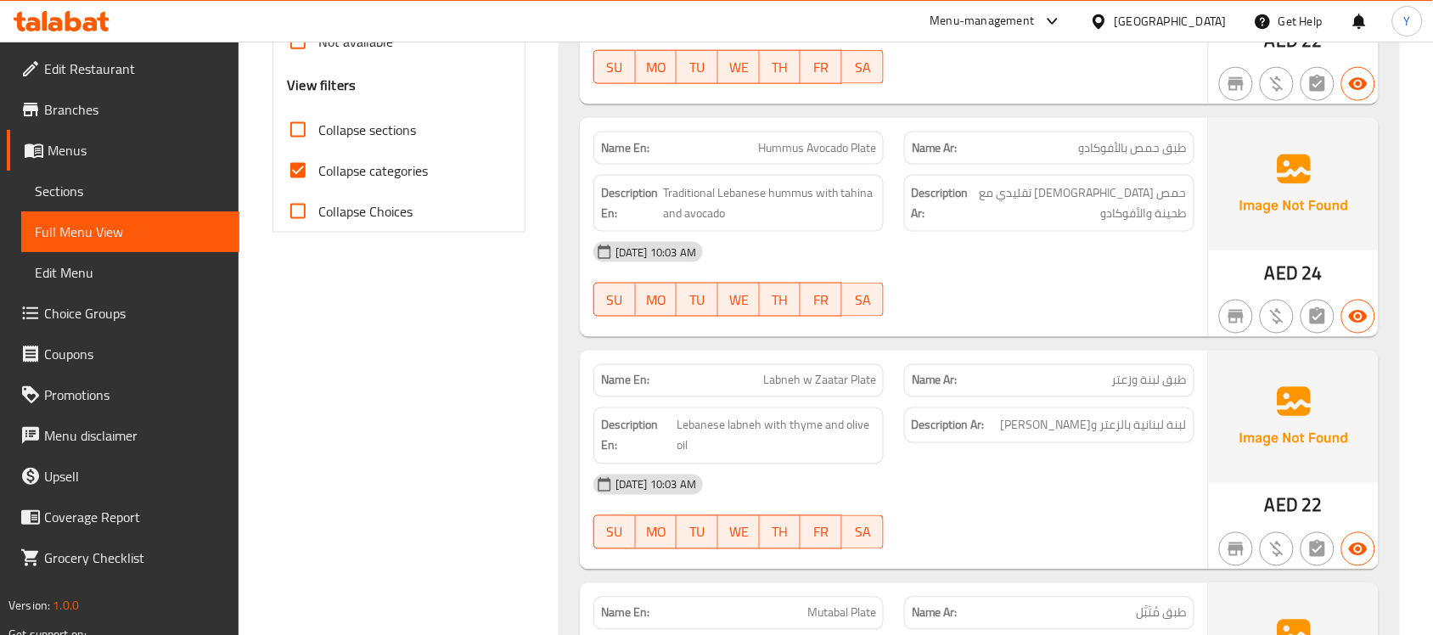
click at [367, 137] on span "Collapse sections" at bounding box center [367, 130] width 98 height 20
click at [318, 137] on input "Collapse sections" at bounding box center [298, 130] width 41 height 41
checkbox input "true"
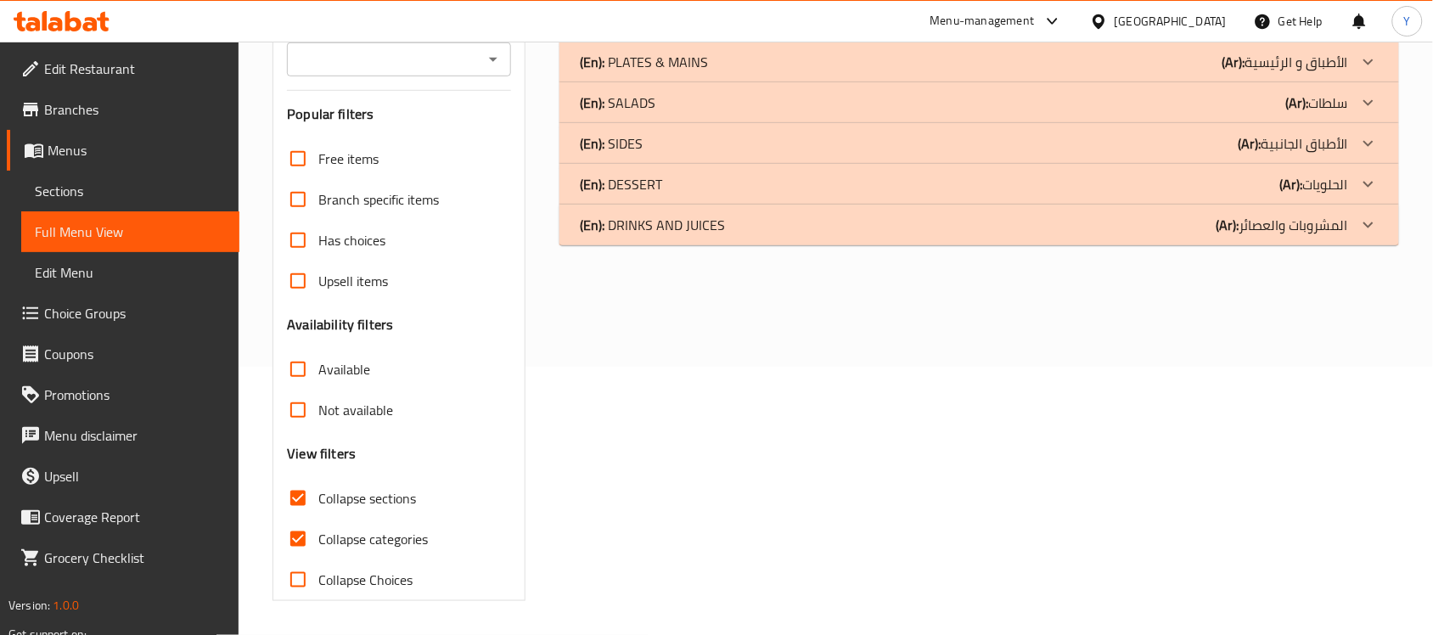
scroll to position [106, 0]
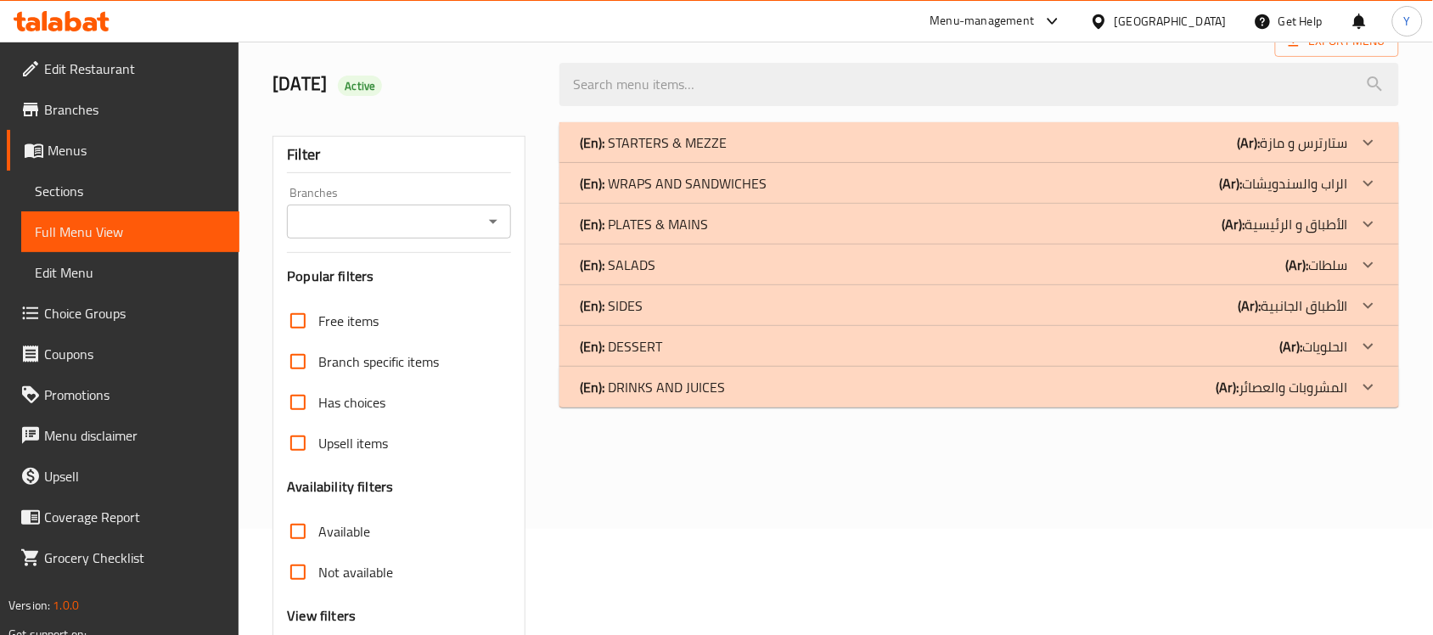
click at [830, 132] on div "(En): STARTERS & [PERSON_NAME] (Ar): ستارترس و مازة" at bounding box center [980, 142] width 840 height 41
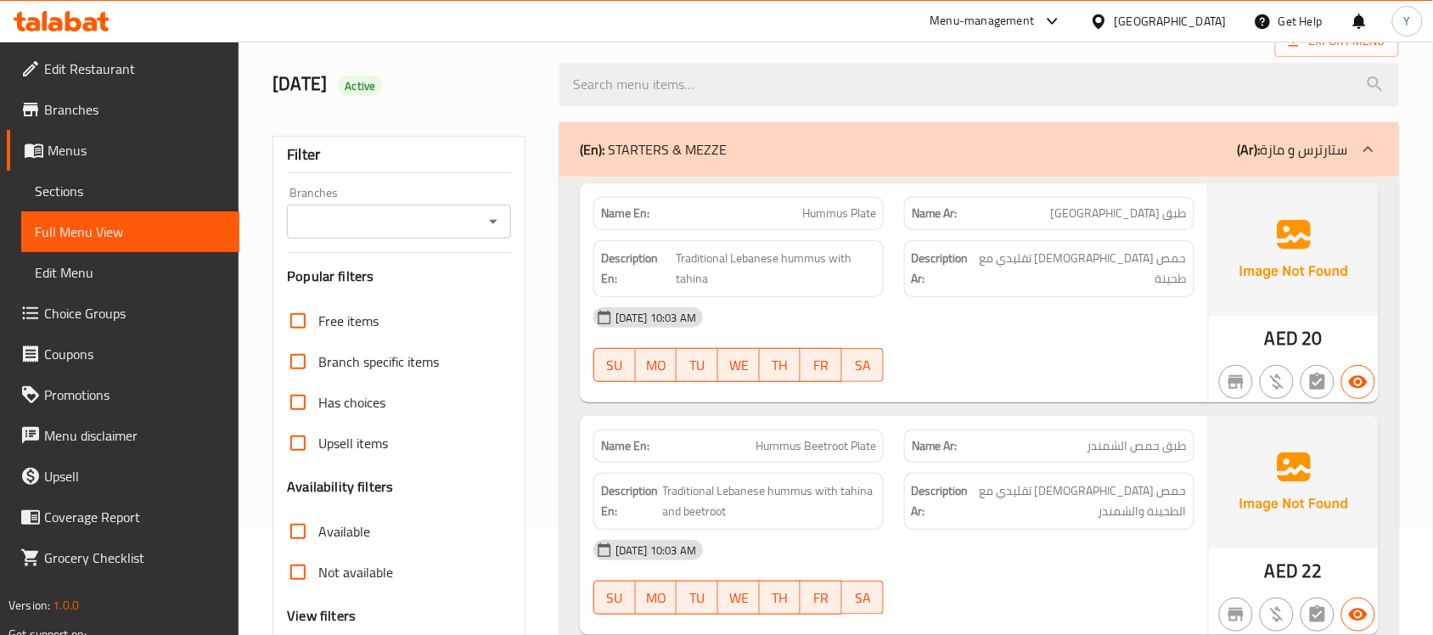
click at [1174, 215] on span "طبق حمص" at bounding box center [1119, 214] width 136 height 18
copy span "طبق"
click at [1174, 215] on span "طبق حمص" at bounding box center [1119, 214] width 136 height 18
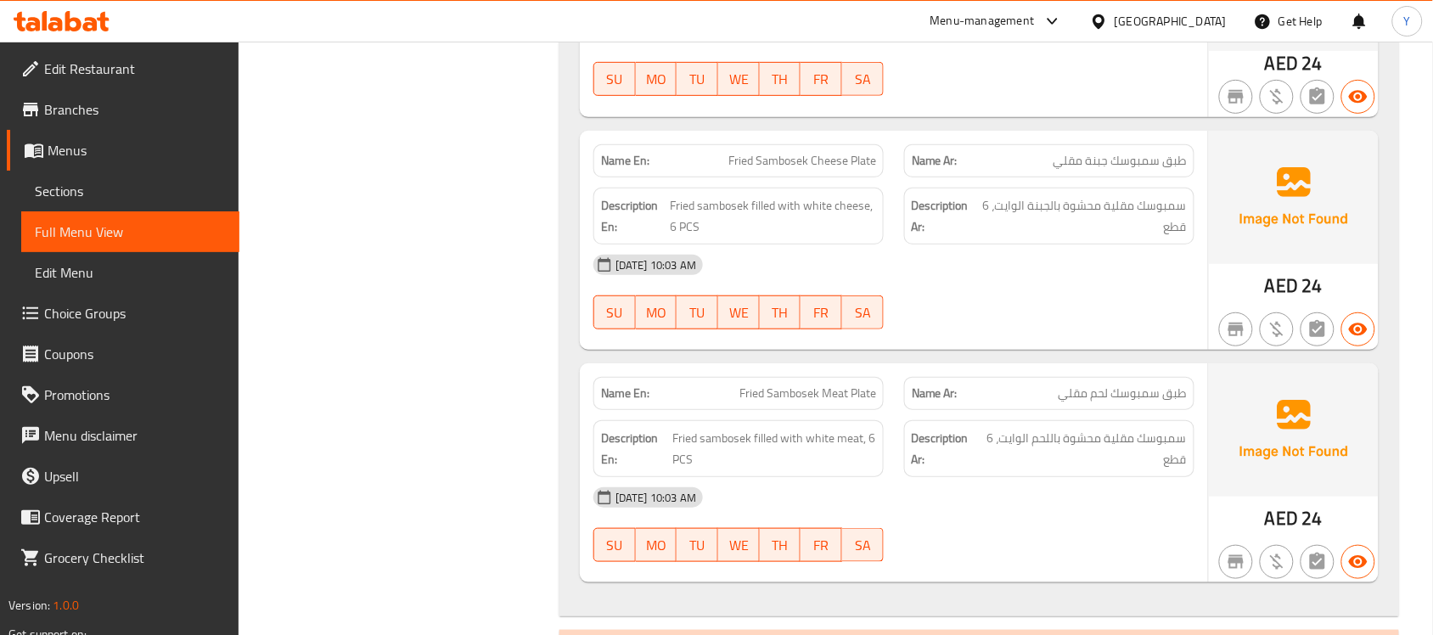
scroll to position [4318, 0]
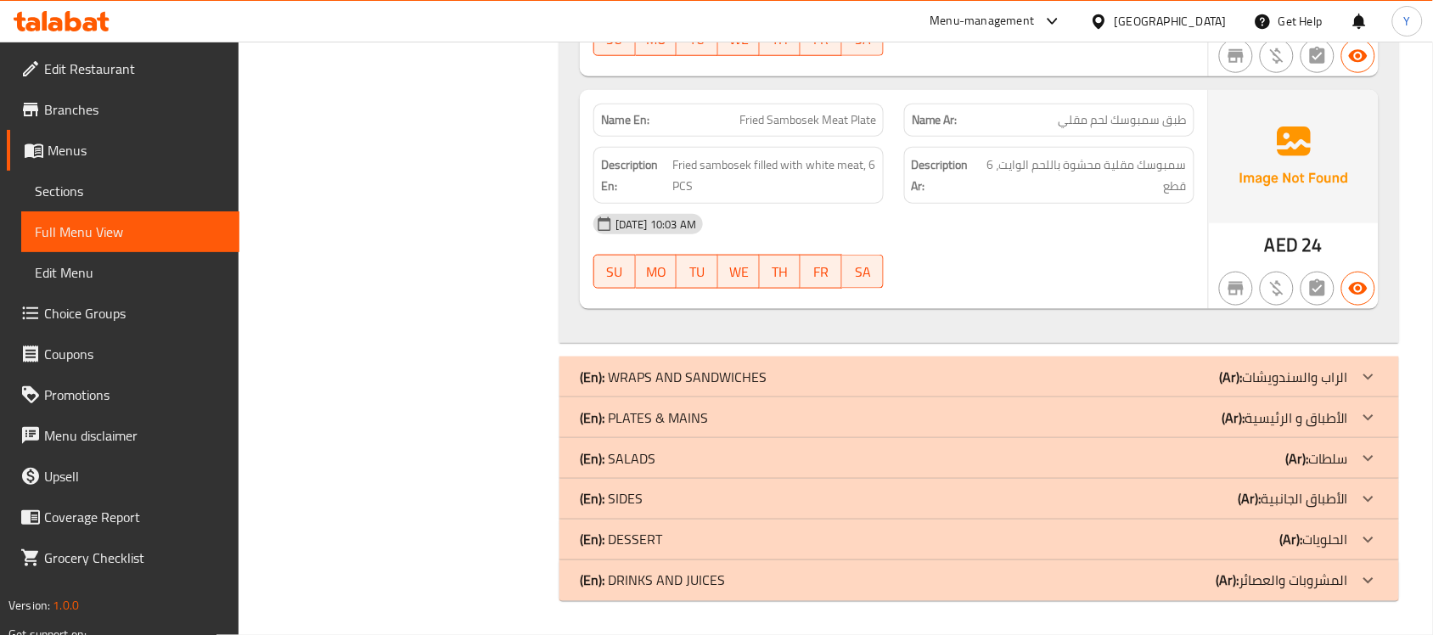
click at [871, 121] on span "Fried Sambosek Meat Plate" at bounding box center [808, 120] width 137 height 18
copy span "Plate"
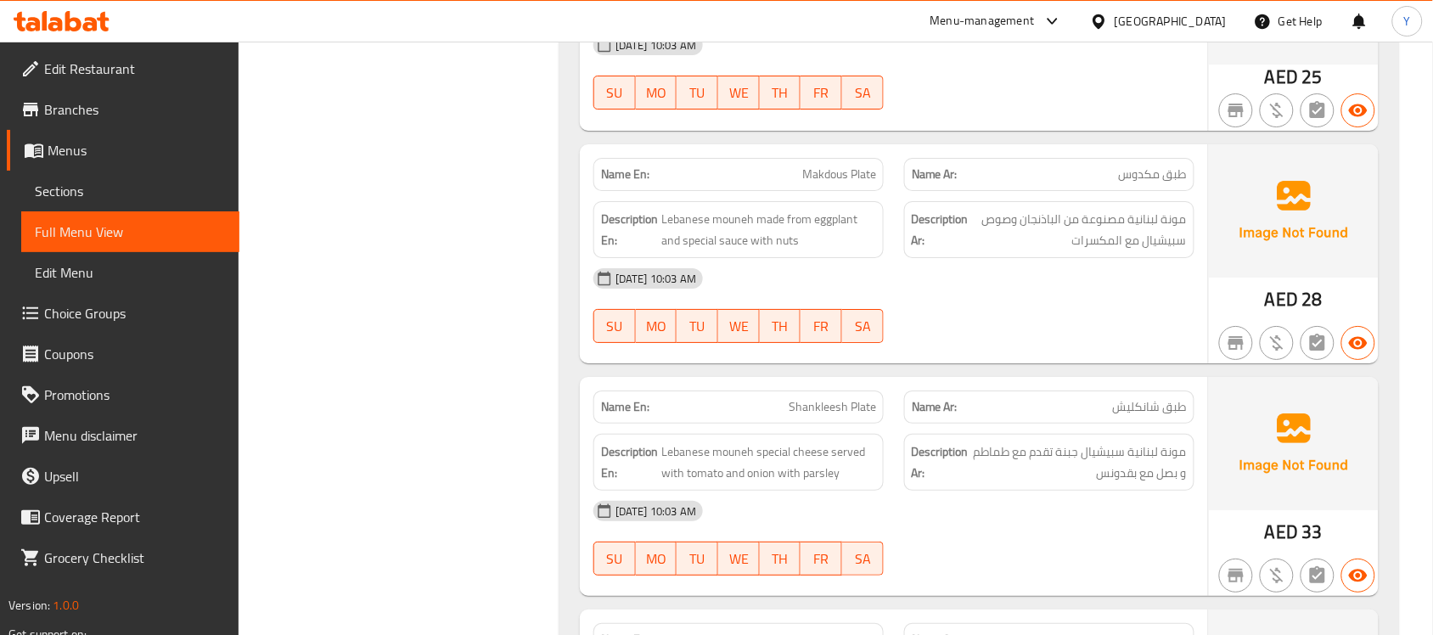
scroll to position [2089, 0]
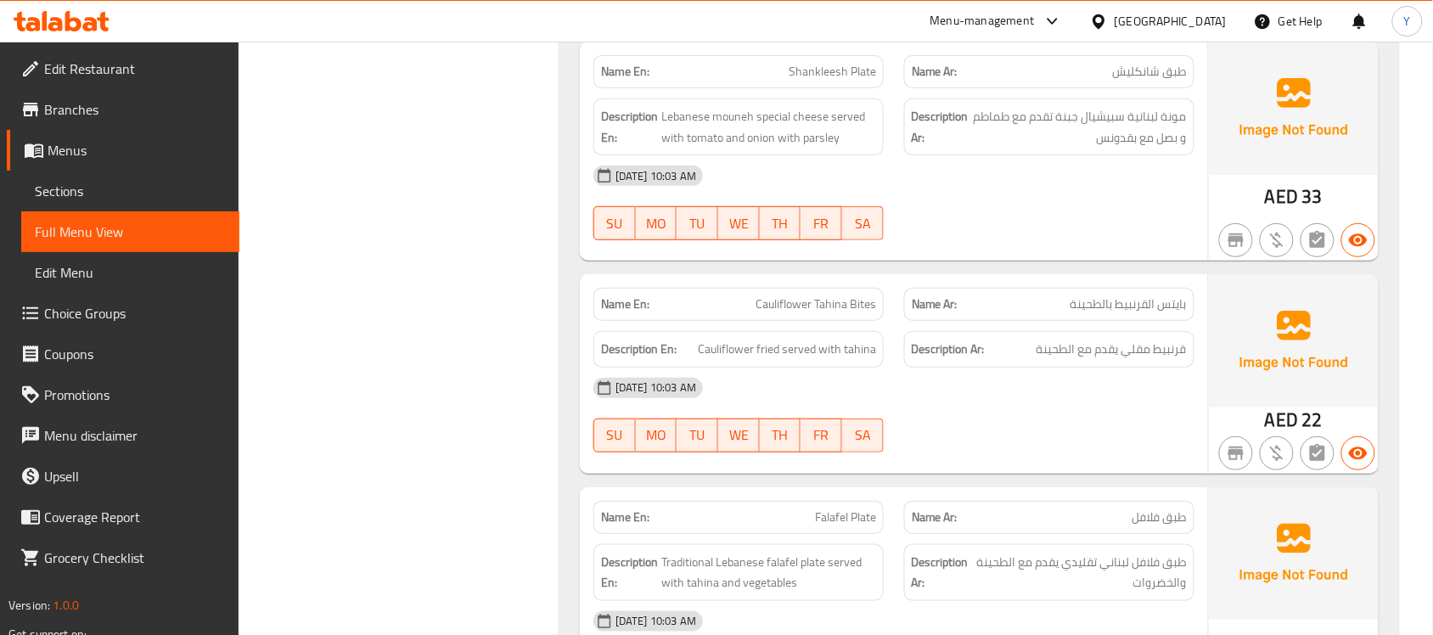
click at [743, 334] on div "Description En: Cauliflower fried served with tahina" at bounding box center [738, 349] width 311 height 57
click at [798, 307] on span "Cauliflower Tahina Bites" at bounding box center [816, 304] width 121 height 18
copy span "Cauliflower Tahina Bites"
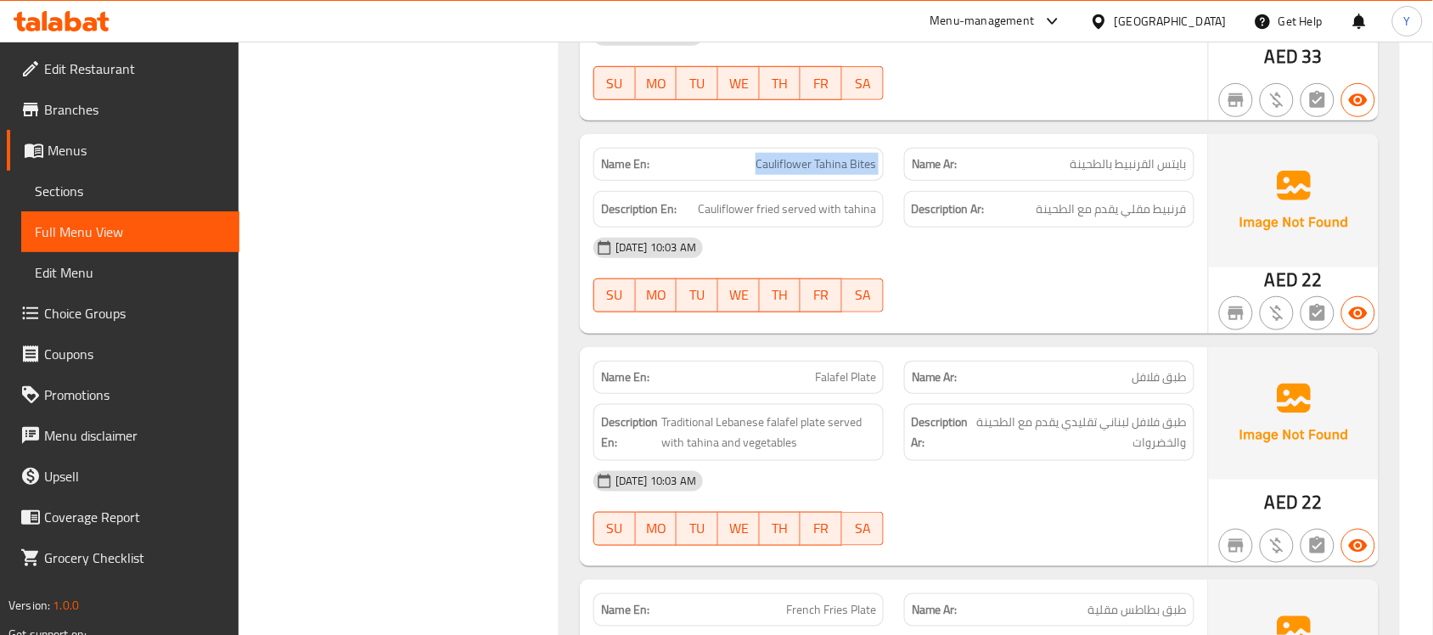
scroll to position [2195, 0]
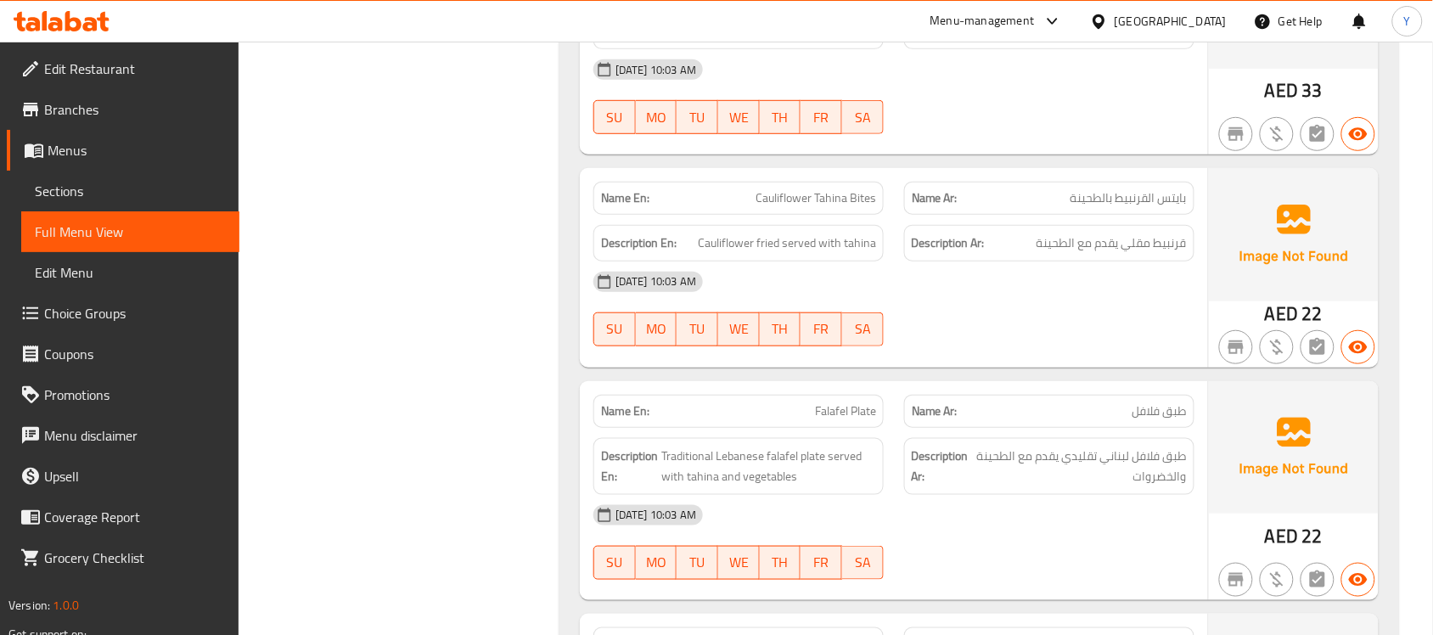
click at [758, 269] on div "[DATE] 10:03 AM" at bounding box center [894, 282] width 622 height 41
click at [778, 254] on span "Cauliflower fried served with tahina" at bounding box center [787, 243] width 178 height 21
copy span "Cauliflower fried served with tahina"
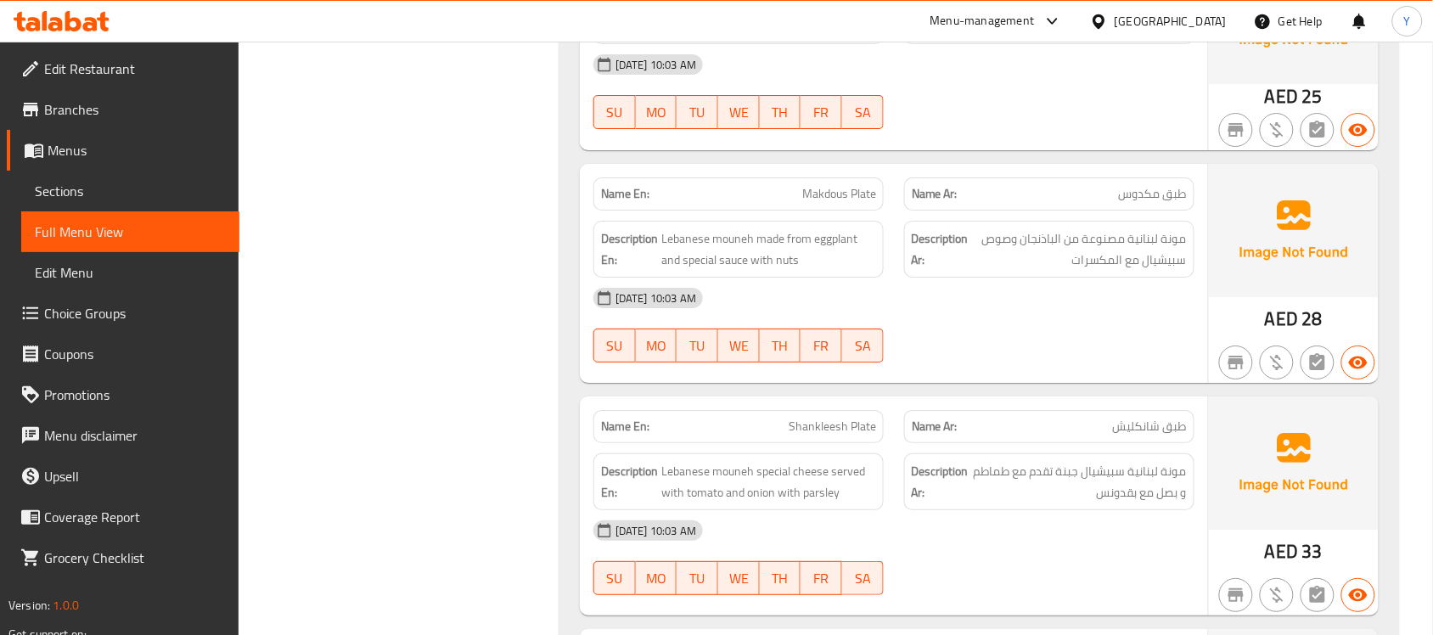
scroll to position [0, 0]
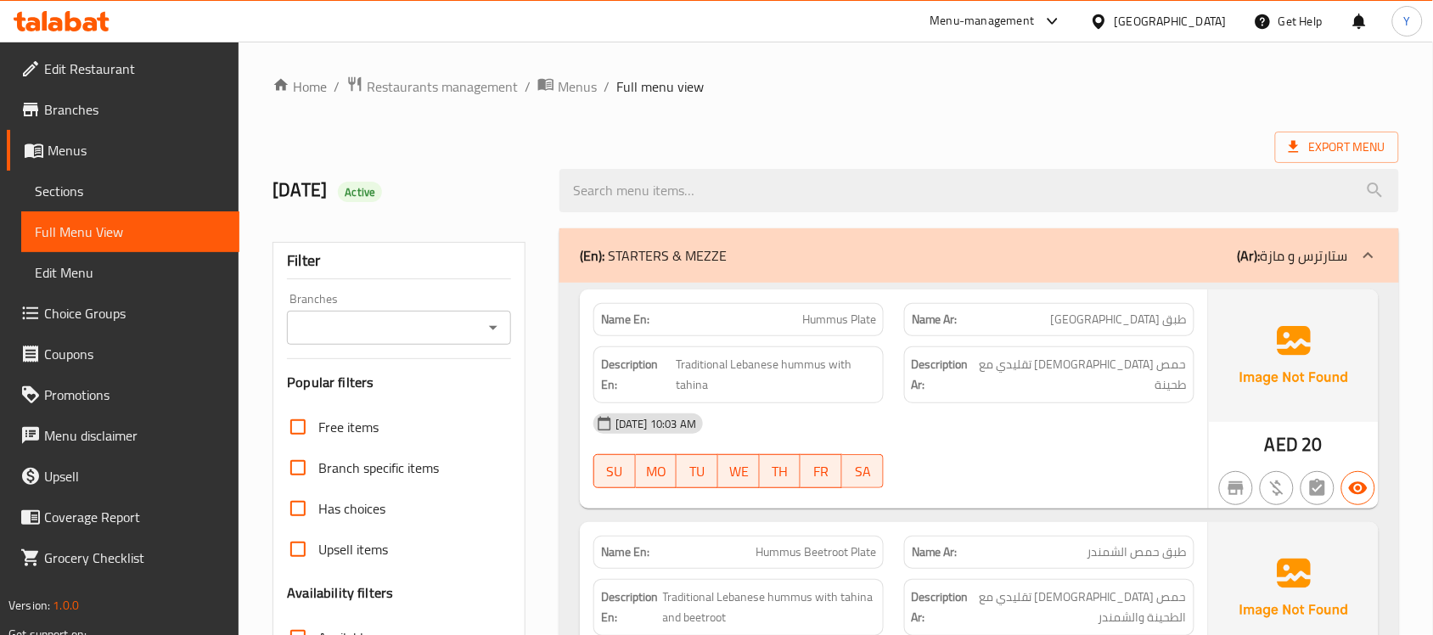
drag, startPoint x: 1092, startPoint y: 403, endPoint x: 1075, endPoint y: 127, distance: 276.5
click at [1043, 248] on div "(En): STARTERS & [PERSON_NAME] (Ar): ستارترس و مازة" at bounding box center [964, 255] width 768 height 20
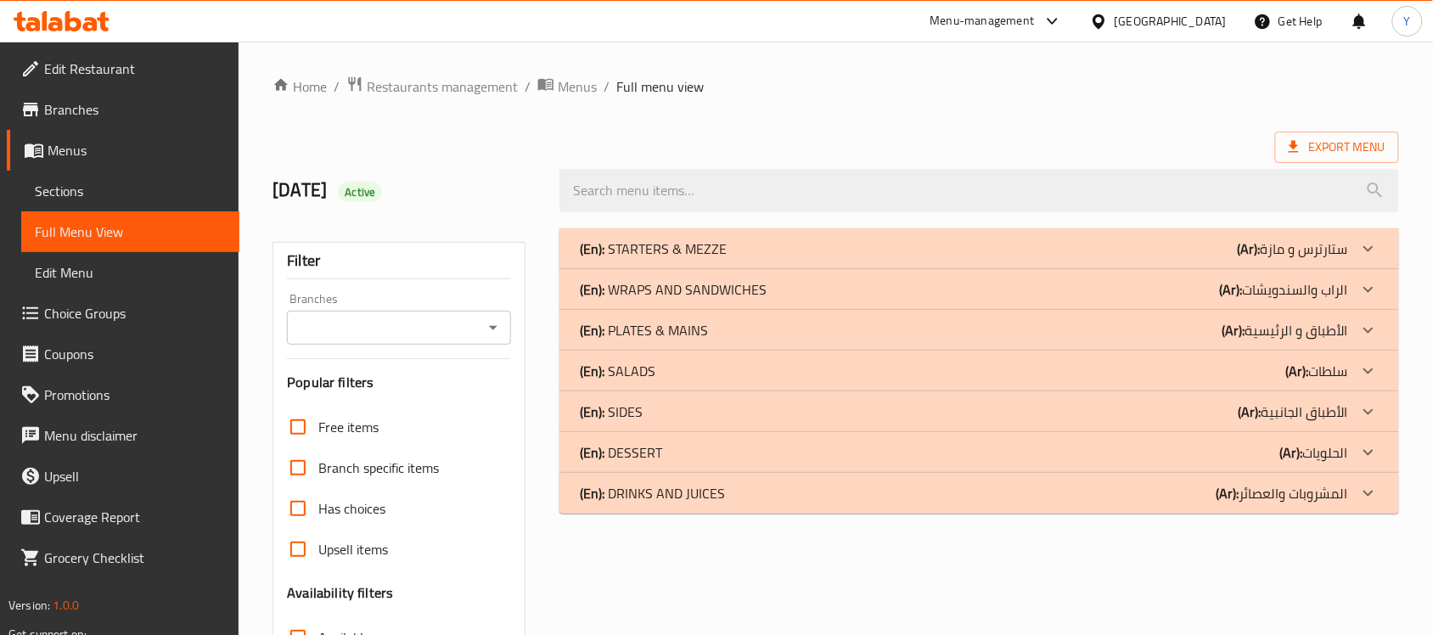
click at [1046, 281] on div "(En): WRAPS AND SANDWICHES (Ar): الراب والسندويشات" at bounding box center [964, 289] width 768 height 20
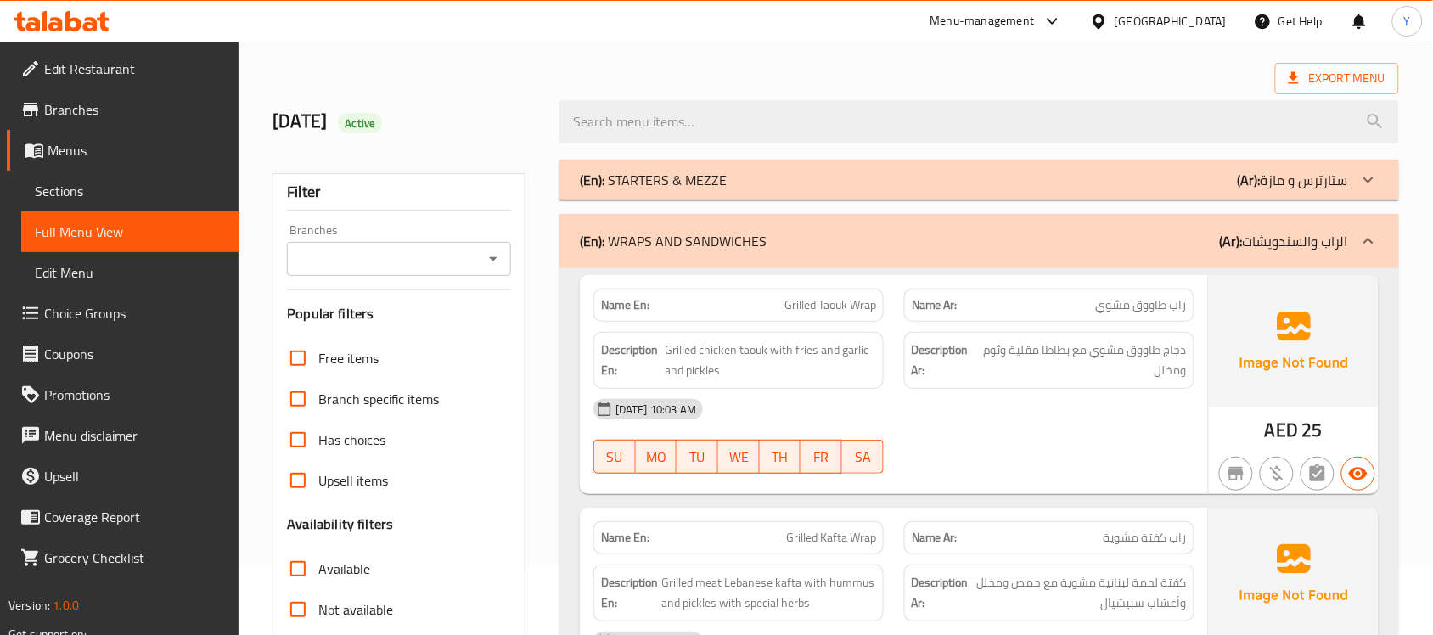
scroll to position [106, 0]
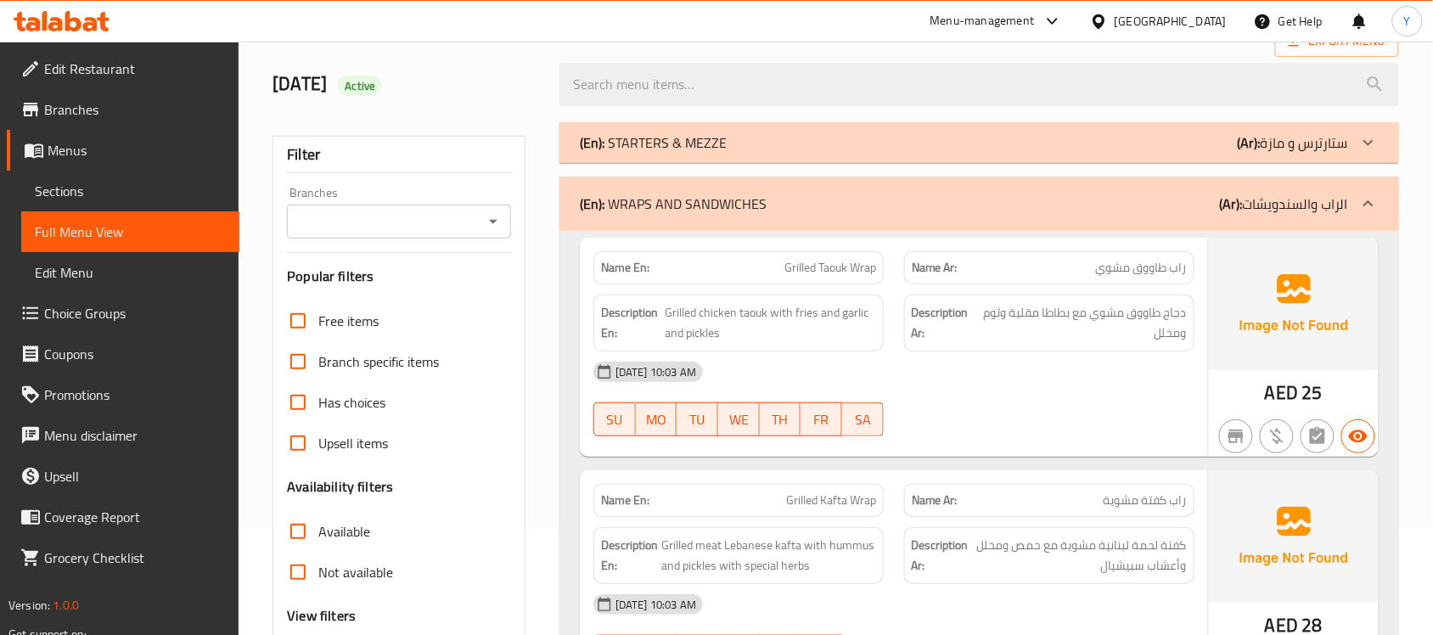
click at [1011, 410] on div "09-09-2025 10:03 AM SU MO TU WE TH FR SA" at bounding box center [894, 399] width 622 height 95
click at [824, 276] on span "Grilled Taouk Wrap" at bounding box center [831, 268] width 92 height 18
copy span "Grilled Taouk Wrap"
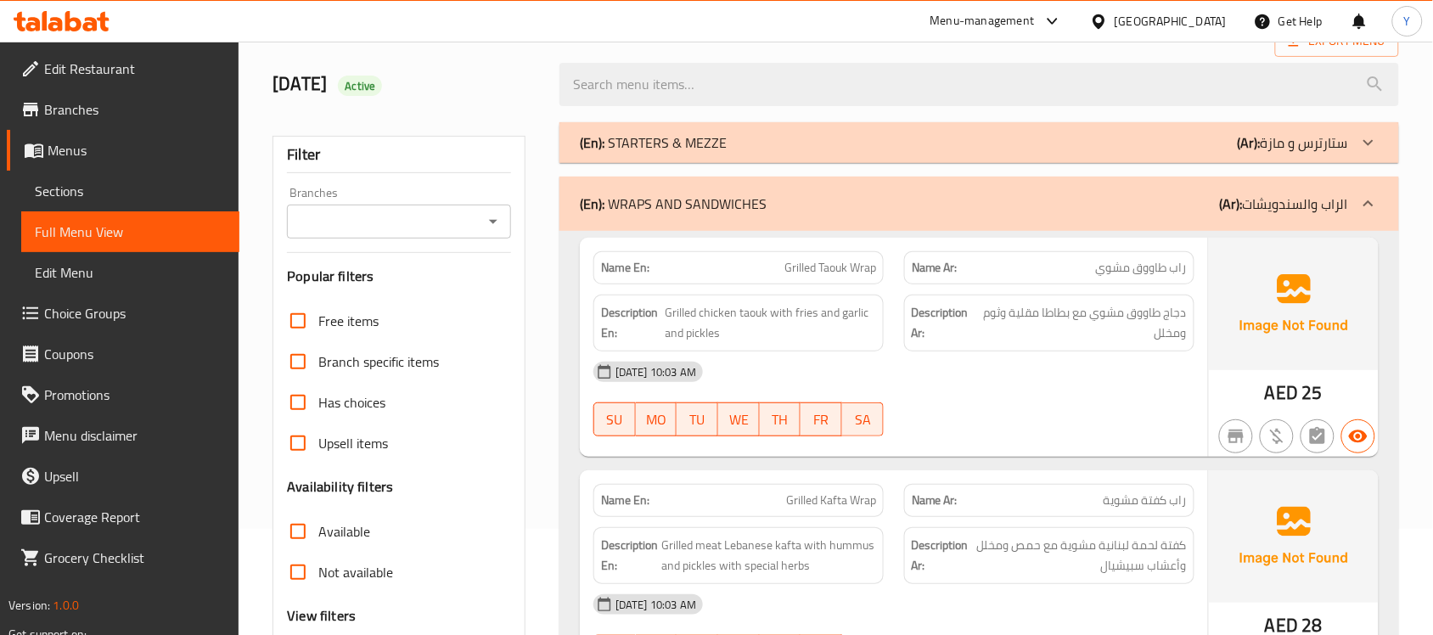
scroll to position [990, 0]
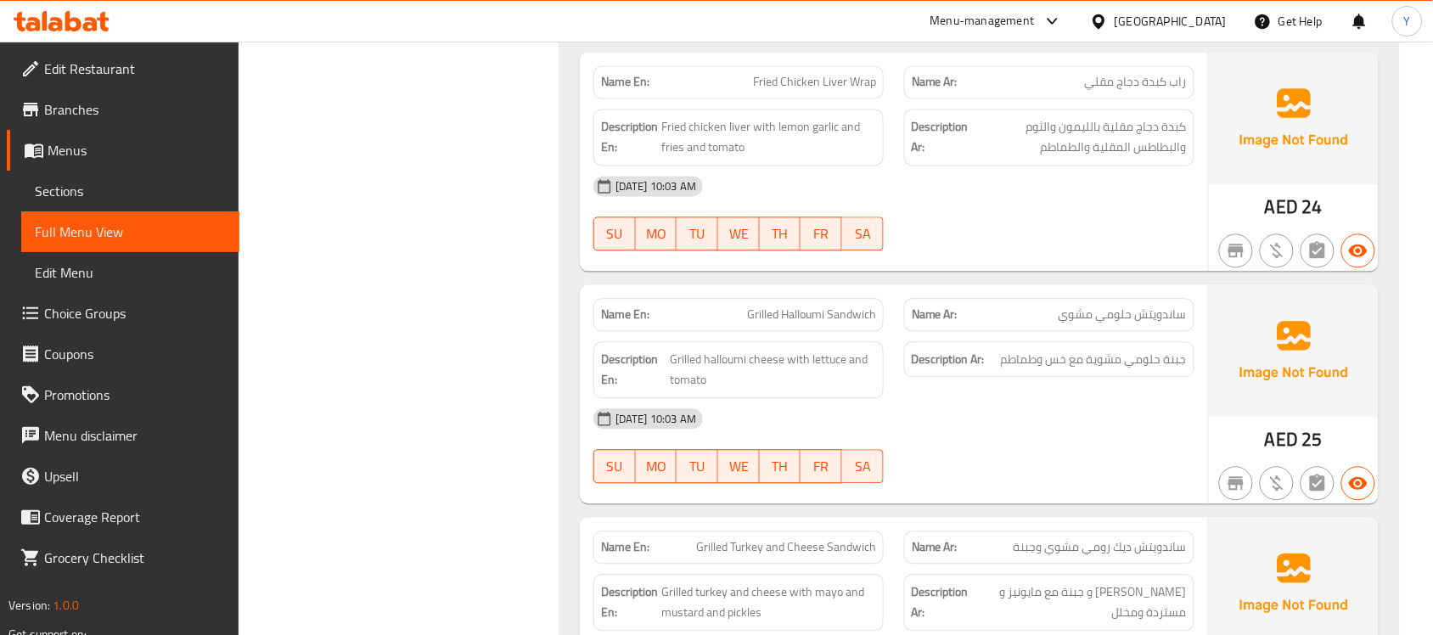
click at [805, 320] on span "Grilled Halloumi Sandwich" at bounding box center [811, 315] width 129 height 18
copy span "Grilled Halloumi Sandwich"
click at [805, 320] on span "Grilled Halloumi Sandwich" at bounding box center [811, 315] width 129 height 18
click at [962, 329] on div "Name Ar: ساندويتش حلومي مشوي" at bounding box center [1049, 314] width 290 height 33
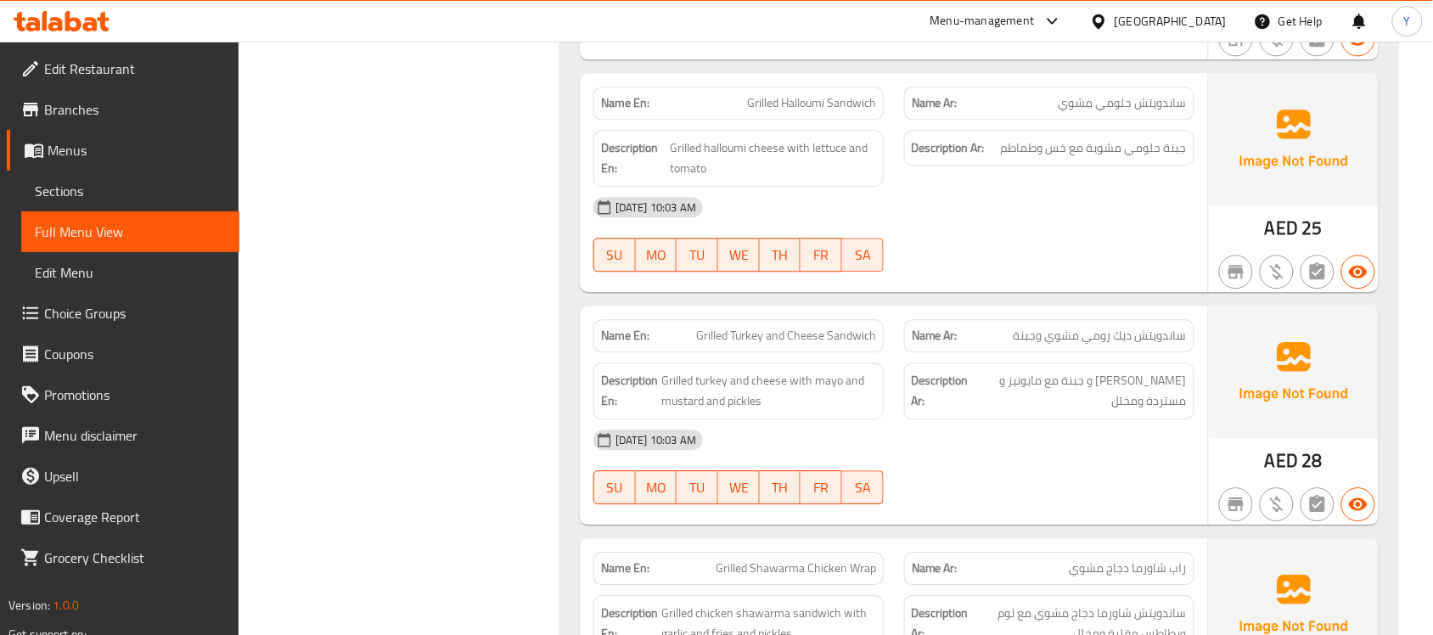
scroll to position [1202, 0]
click at [926, 401] on strong "Description Ar:" at bounding box center [941, 390] width 59 height 42
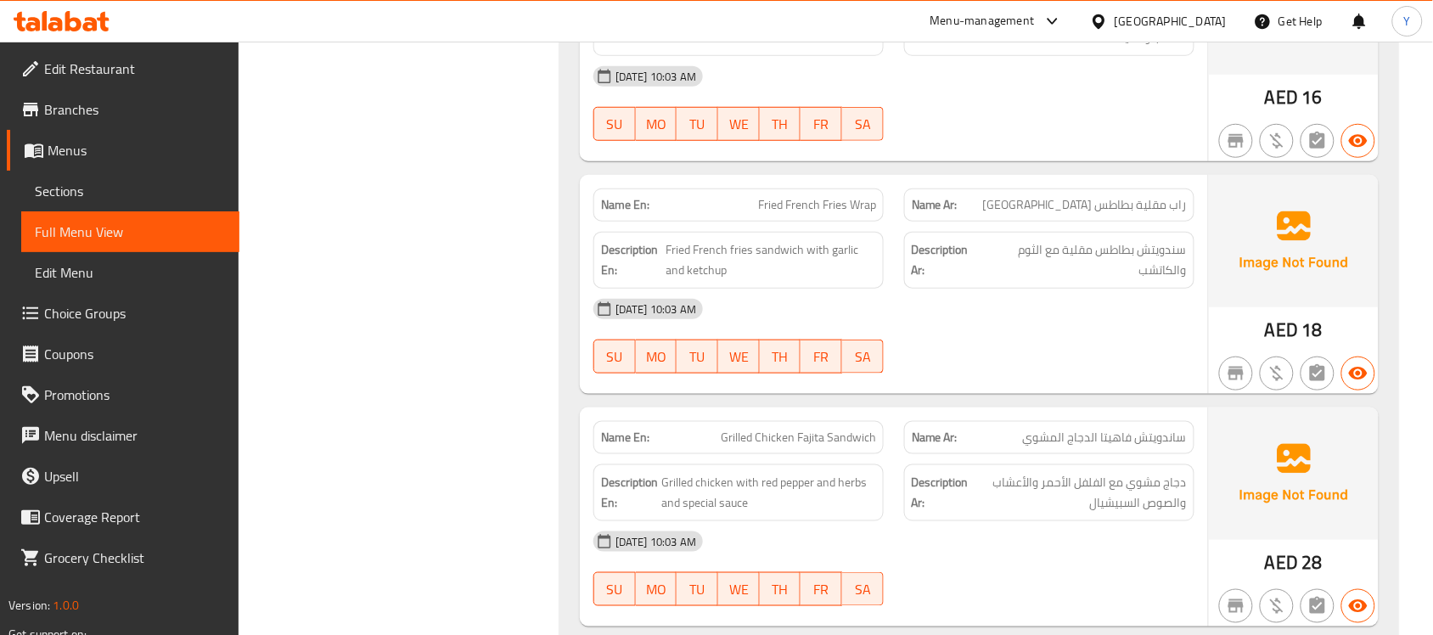
scroll to position [2051, 0]
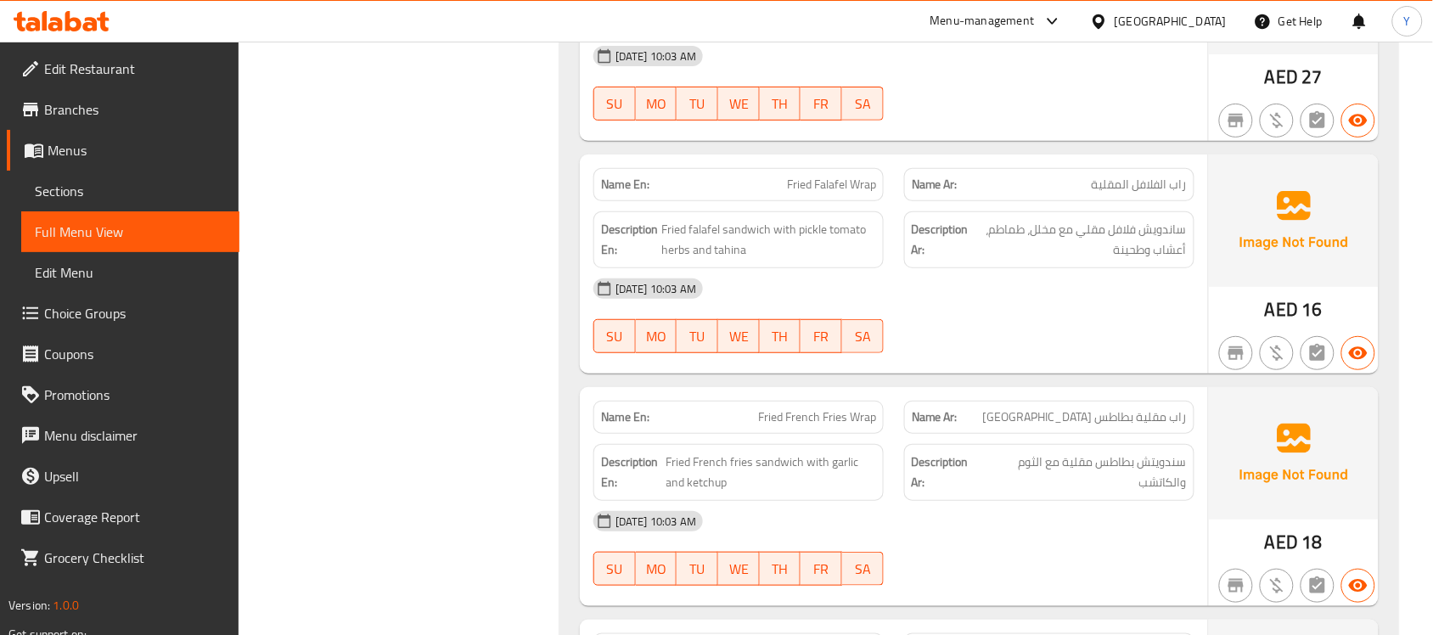
click at [792, 408] on div "Name En: Fried French Fries Wrap" at bounding box center [739, 417] width 290 height 33
copy span "Fried French Fries Wrap"
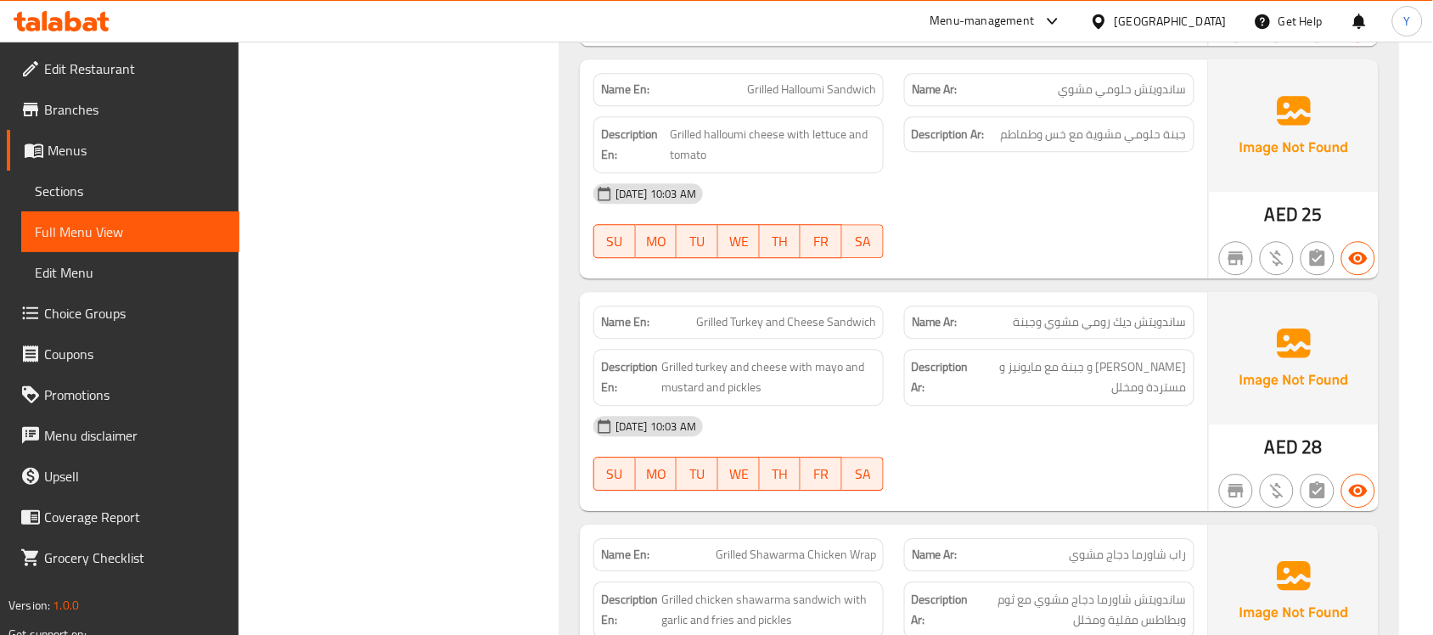
scroll to position [0, 0]
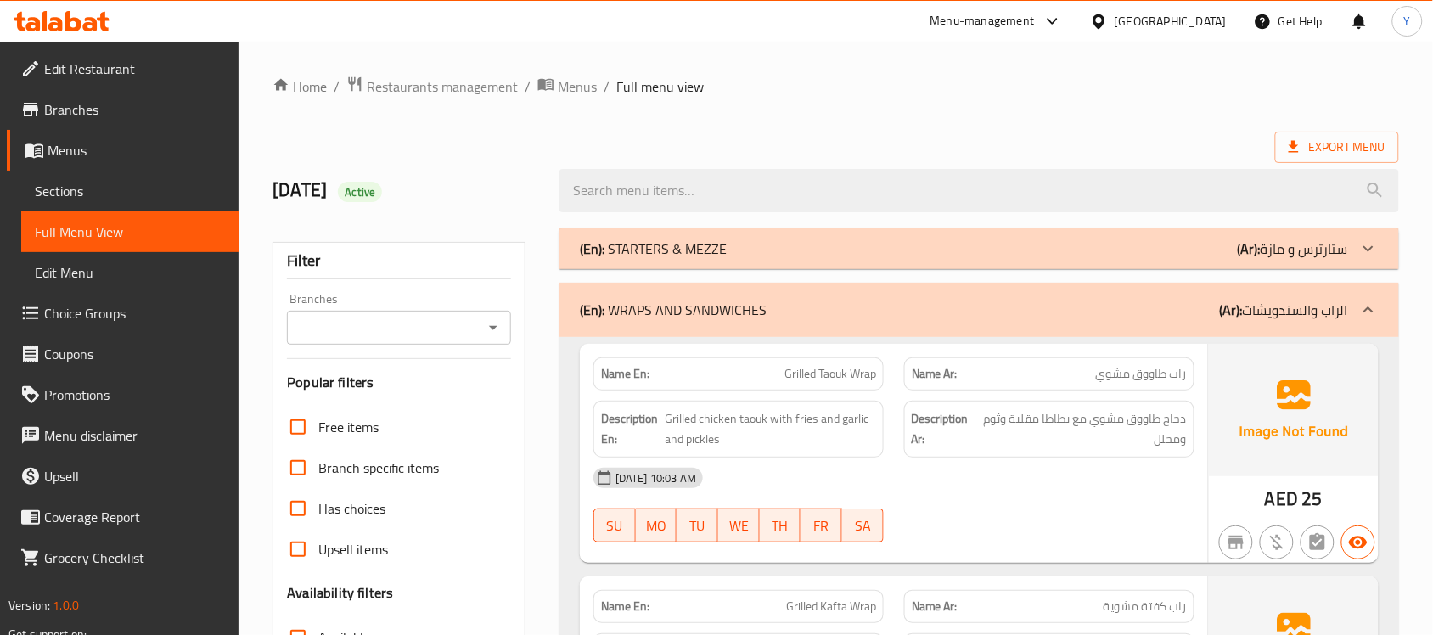
drag, startPoint x: 993, startPoint y: 402, endPoint x: 982, endPoint y: 106, distance: 295.7
click at [668, 329] on div "(En): WRAPS AND SANDWICHES (Ar): الراب والسندويشات" at bounding box center [980, 310] width 840 height 54
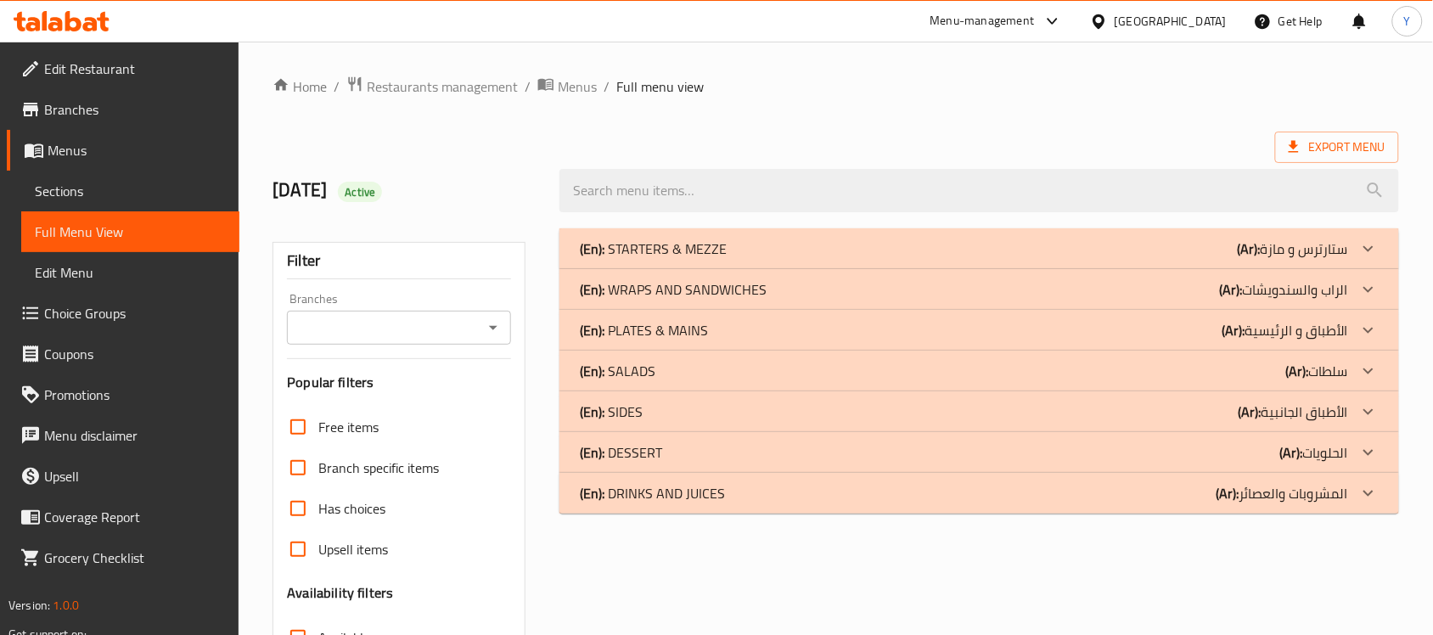
click at [1229, 334] on b "(Ar):" at bounding box center [1234, 330] width 23 height 25
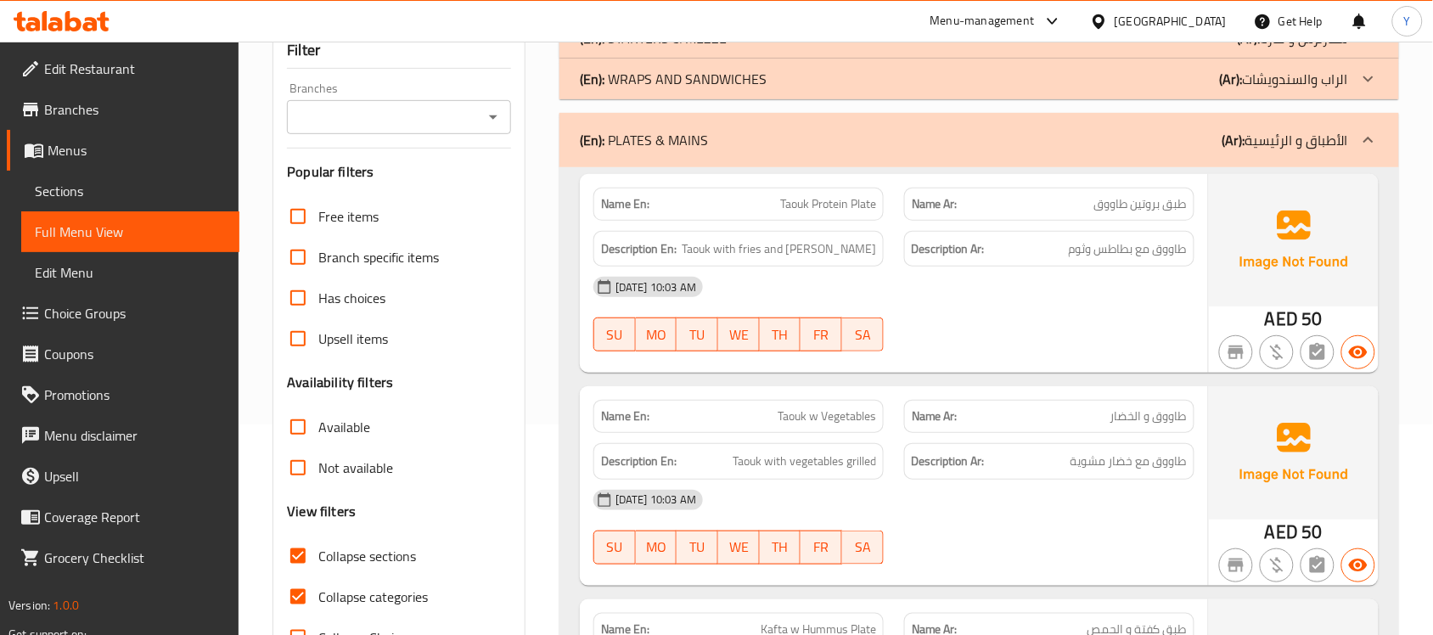
scroll to position [212, 0]
click at [981, 350] on div at bounding box center [1049, 350] width 311 height 20
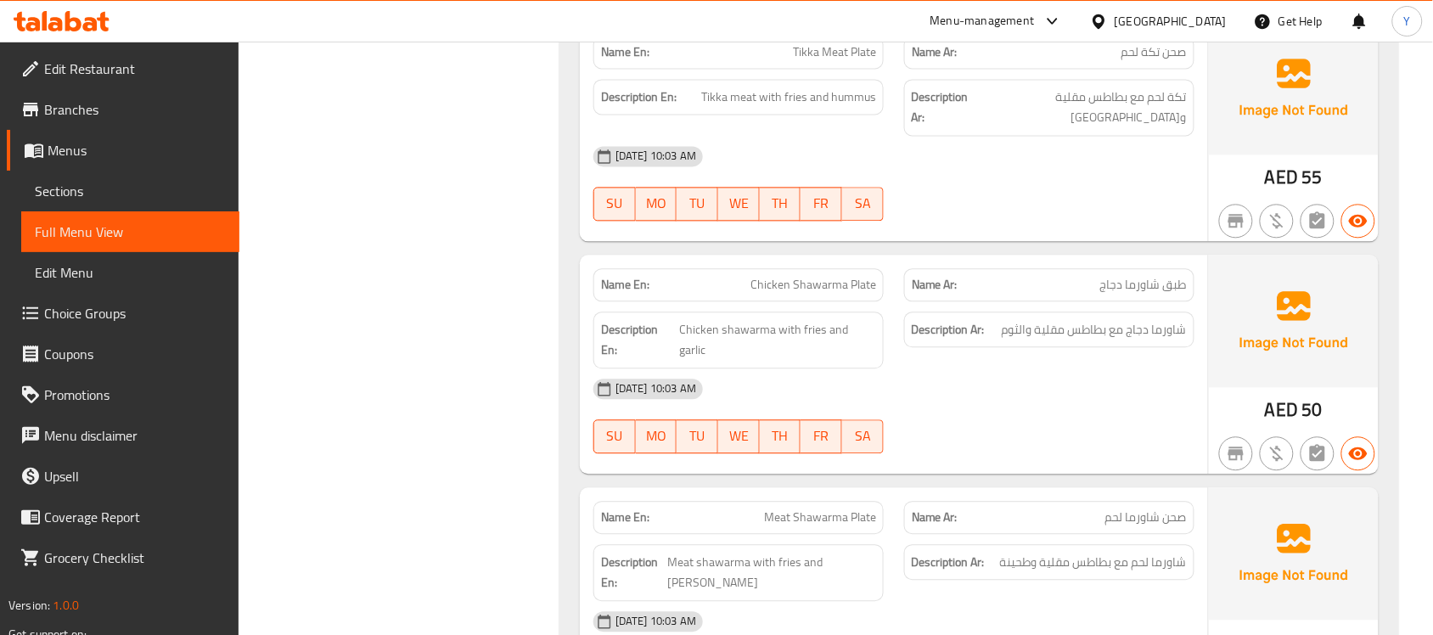
scroll to position [1054, 0]
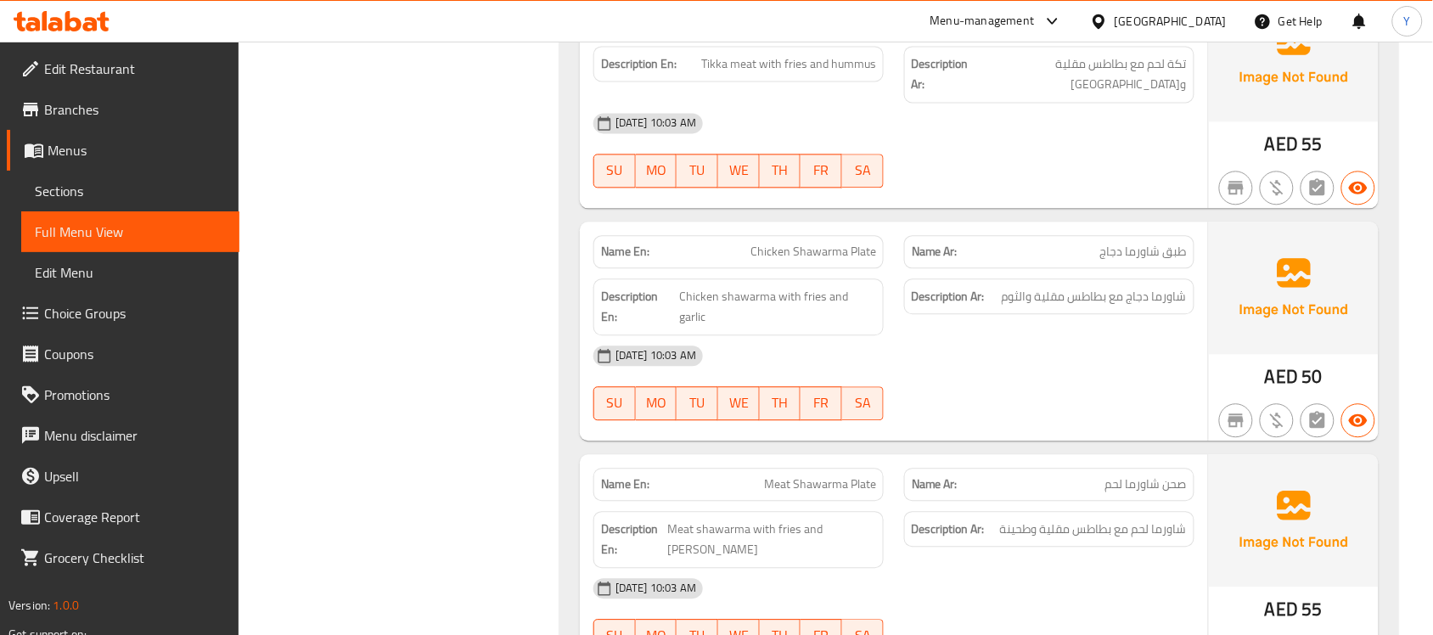
click at [968, 335] on div "[DATE] 10:03 AM" at bounding box center [894, 355] width 622 height 41
click at [829, 235] on div "Name En: Chicken Shawarma Plate" at bounding box center [739, 251] width 290 height 33
copy span "Chicken Shawarma Plate"
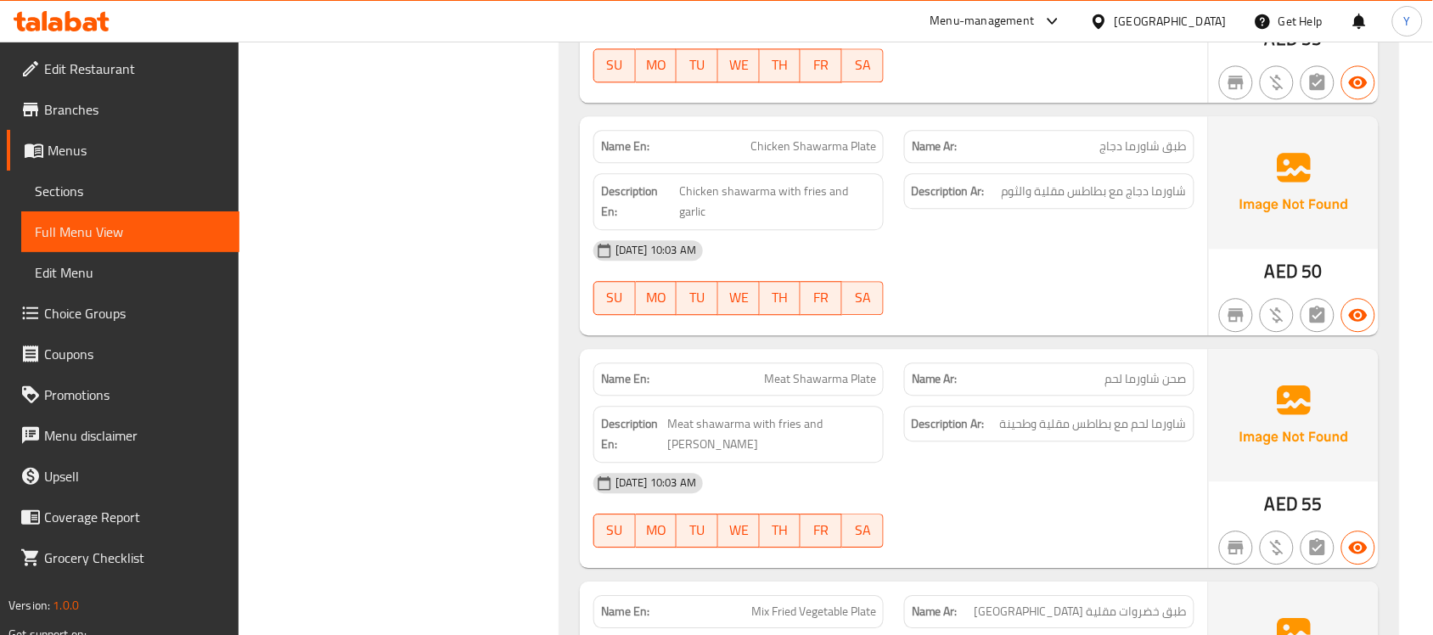
scroll to position [1160, 0]
click at [746, 369] on p "Name En: Meat Shawarma Plate" at bounding box center [738, 378] width 275 height 18
copy span "Meat"
click at [746, 369] on p "Name En: Meat Shawarma Plate" at bounding box center [738, 378] width 275 height 18
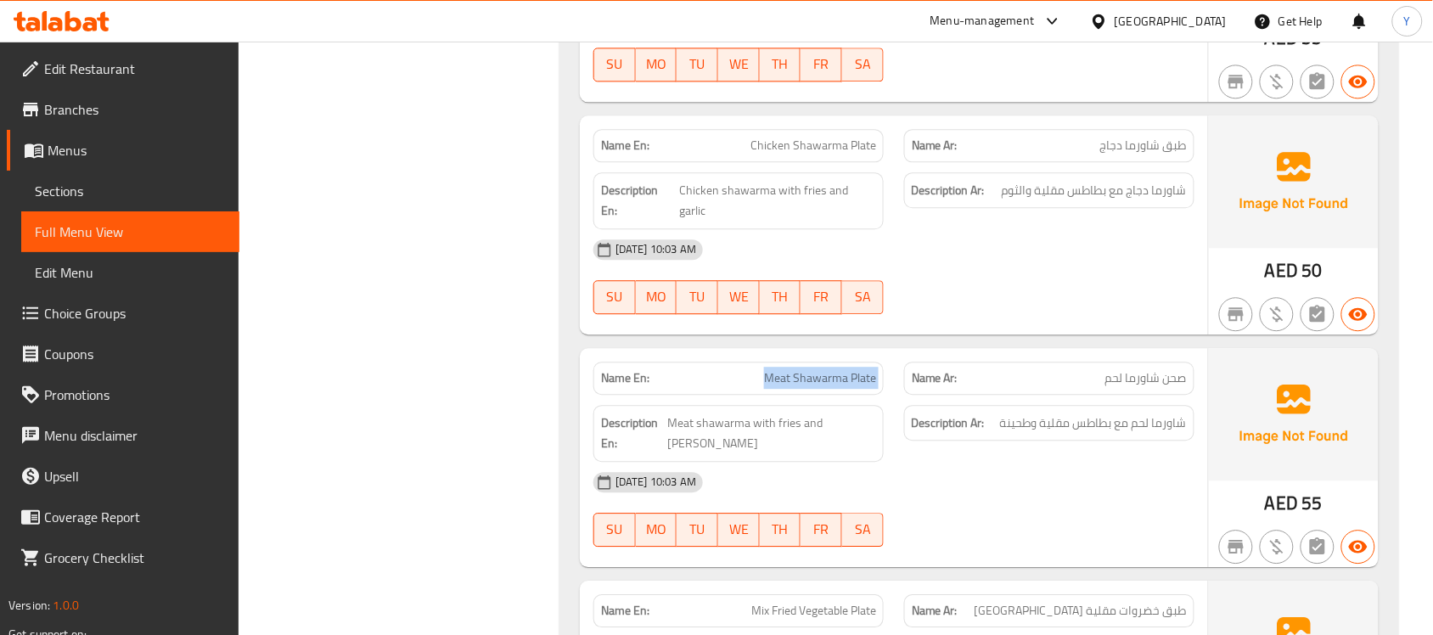
copy span "Meat Shawarma Plate"
click at [1006, 462] on div "[DATE] 10:03 AM" at bounding box center [894, 482] width 622 height 41
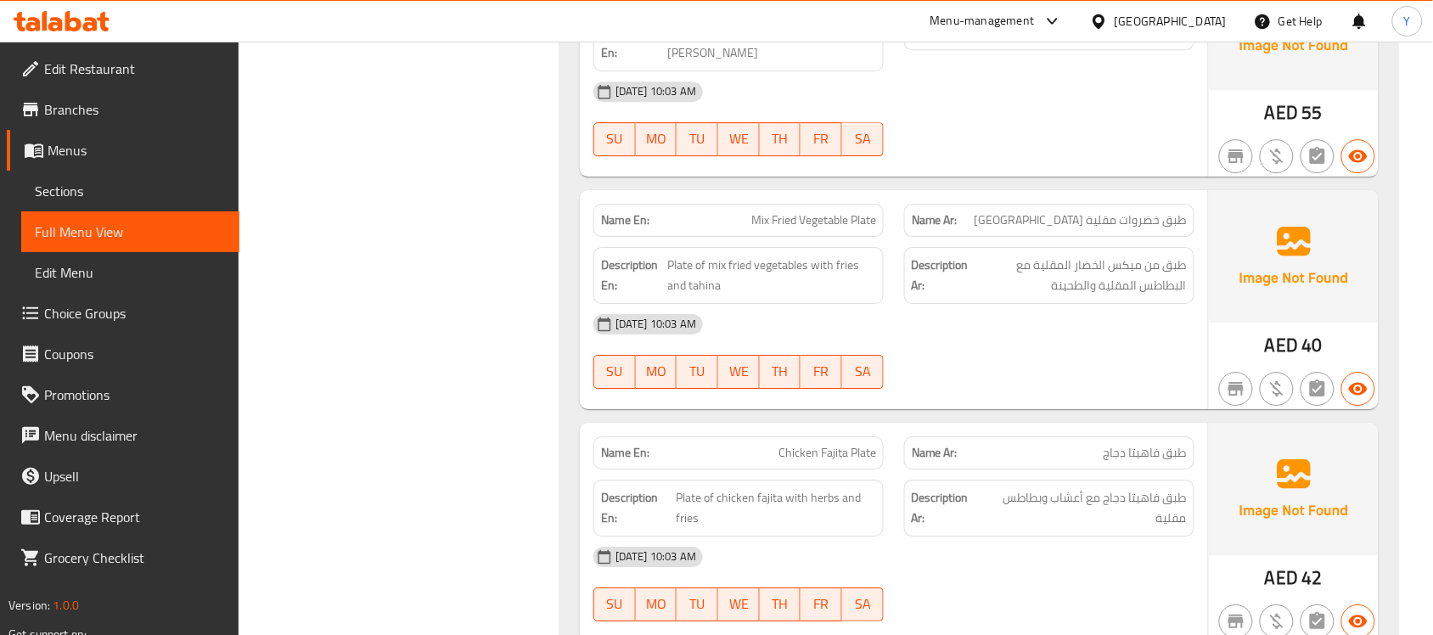
scroll to position [1584, 0]
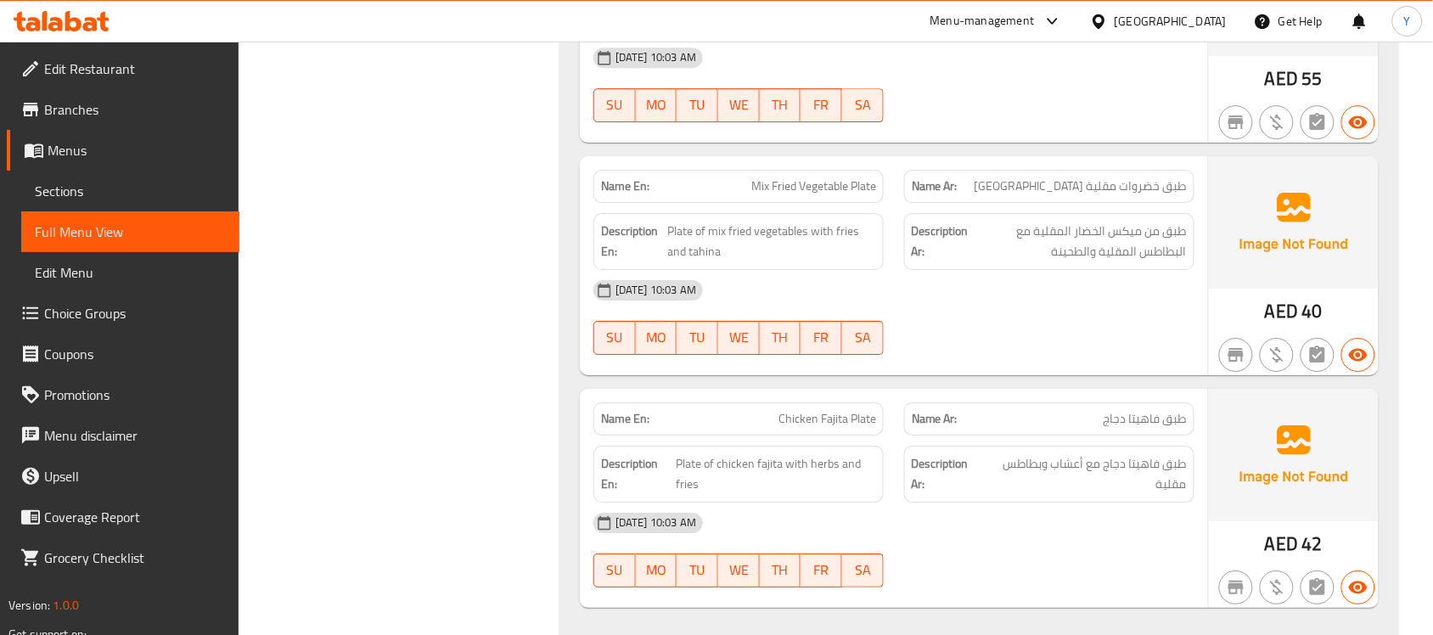
click at [807, 177] on span "Mix Fried Vegetable Plate" at bounding box center [813, 186] width 125 height 18
click at [834, 177] on span "Mix Fried Vegetable Plate" at bounding box center [813, 186] width 125 height 18
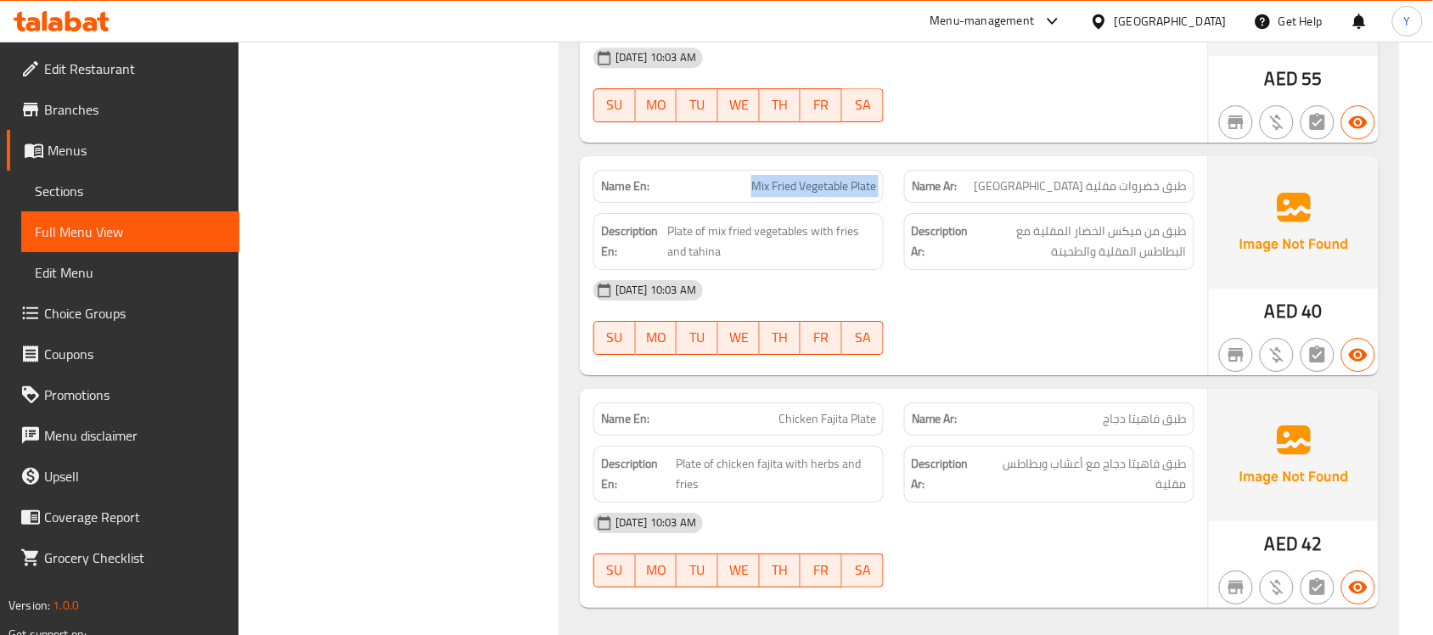
click at [834, 177] on span "Mix Fried Vegetable Plate" at bounding box center [813, 186] width 125 height 18
click at [1047, 453] on span "طبق فاهيتا دجاج مع أعشاب وبطاطس مقلية" at bounding box center [1085, 474] width 203 height 42
click at [821, 410] on span "Chicken Fajita Plate" at bounding box center [828, 419] width 98 height 18
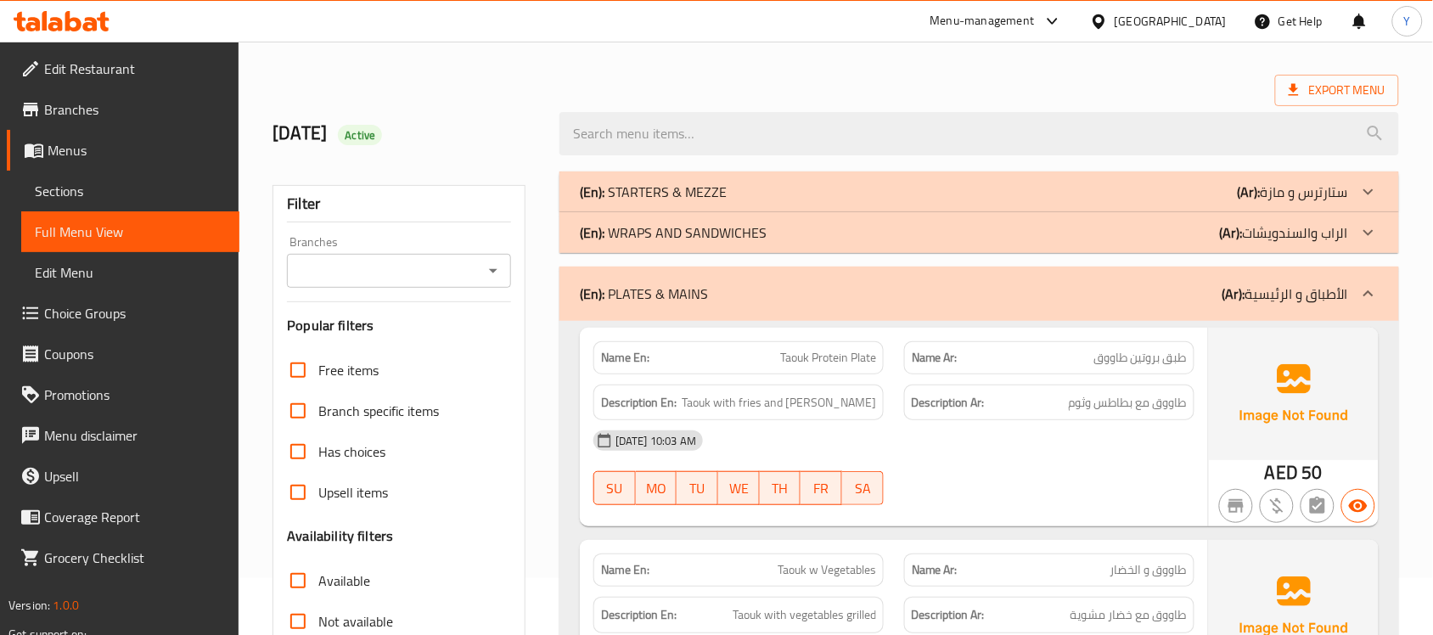
scroll to position [106, 0]
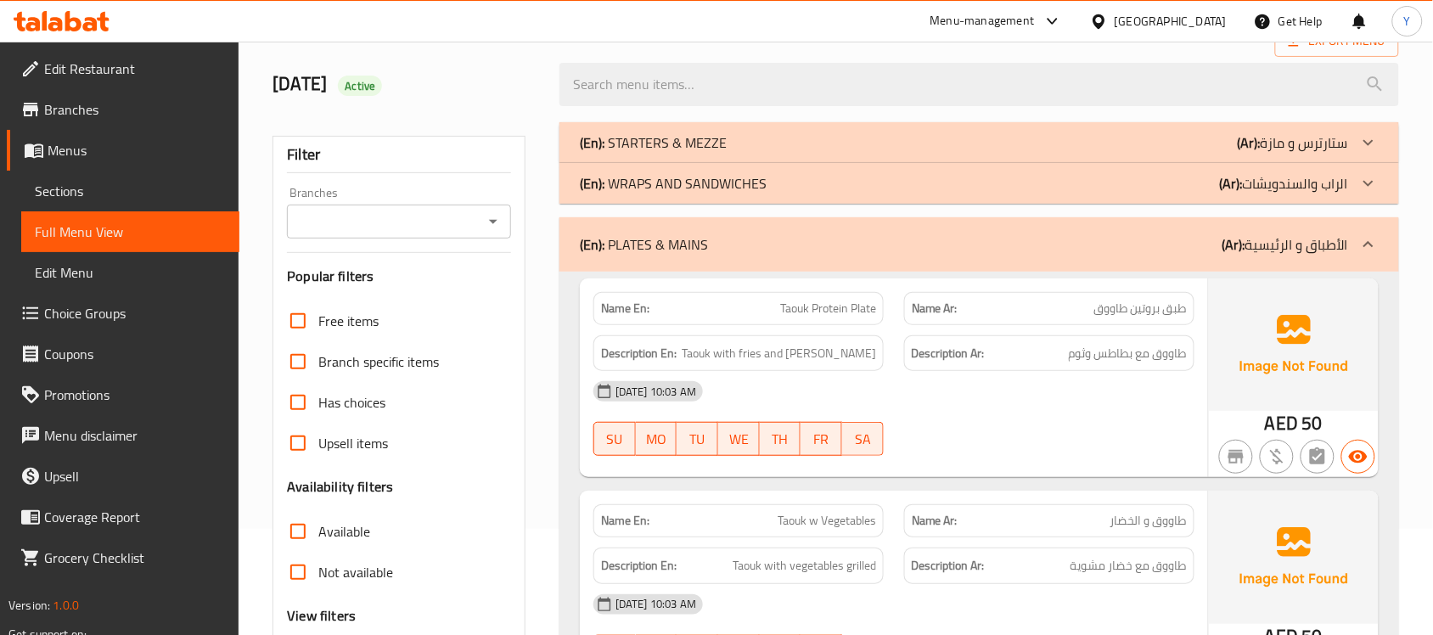
click at [926, 256] on div "(En): PLATES & MAINS (Ar): الأطباق و الرئيسية" at bounding box center [980, 244] width 840 height 54
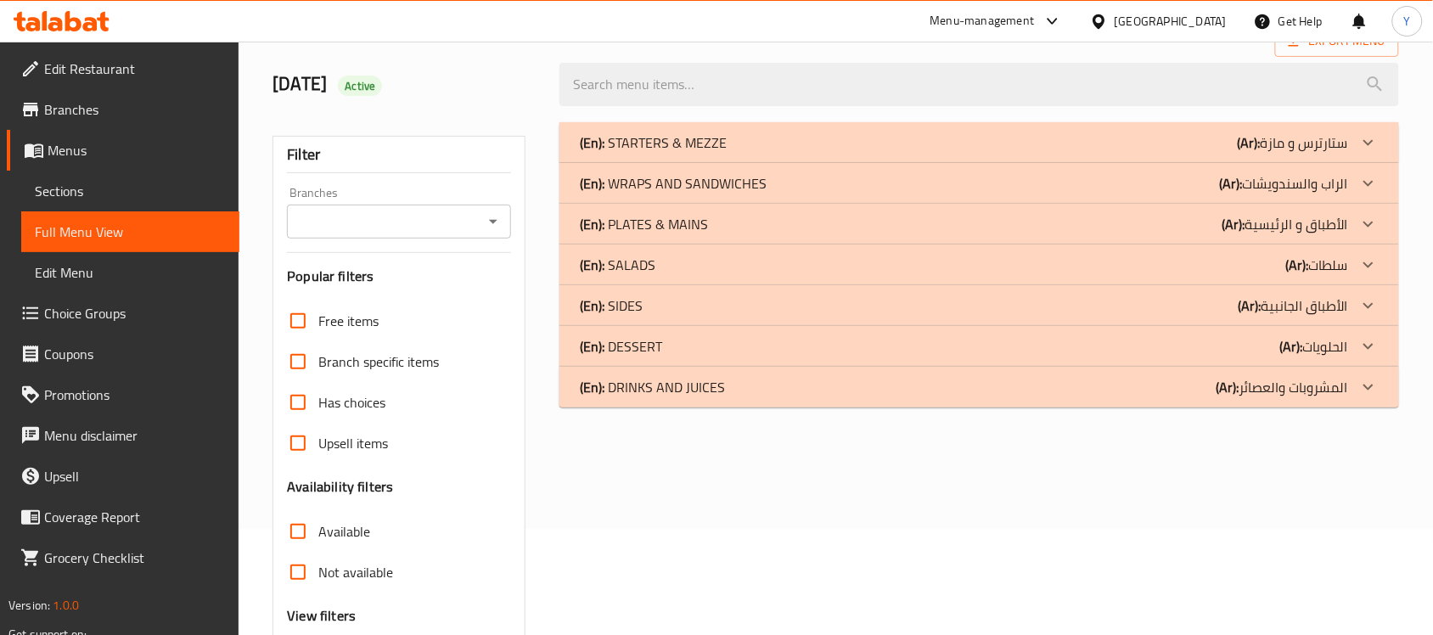
click at [1169, 239] on div "(En): PLATES & MAINS (Ar): الأطباق و الرئيسية" at bounding box center [980, 224] width 840 height 41
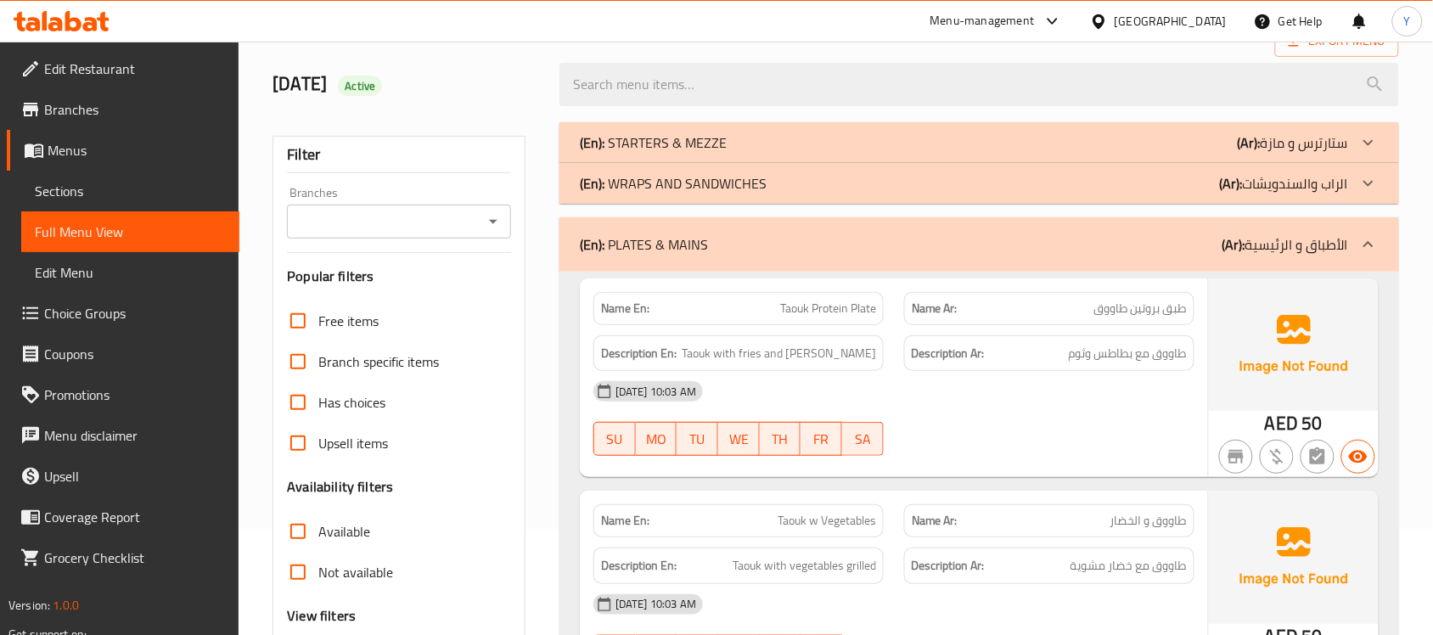
click at [1156, 232] on div "(En): PLATES & MAINS (Ar): الأطباق و الرئيسية" at bounding box center [980, 244] width 840 height 54
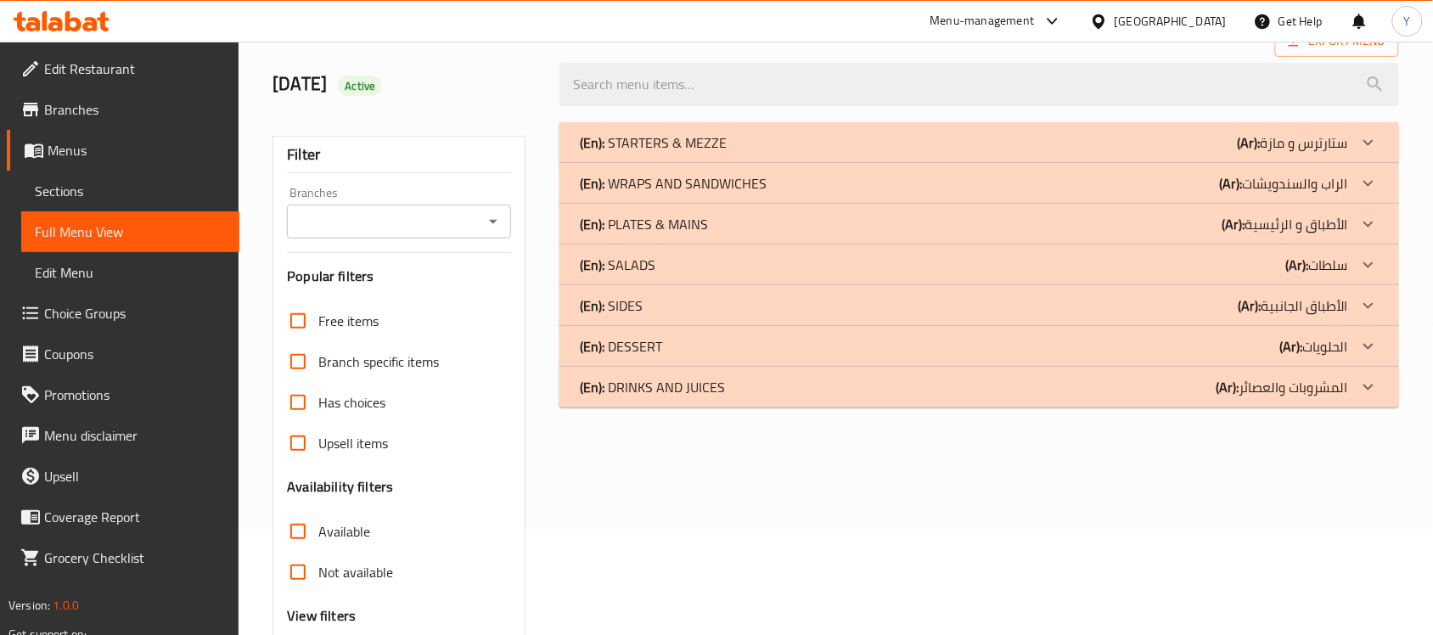
click at [1244, 267] on div "(En): SALADS (Ar): سلطات" at bounding box center [964, 265] width 768 height 20
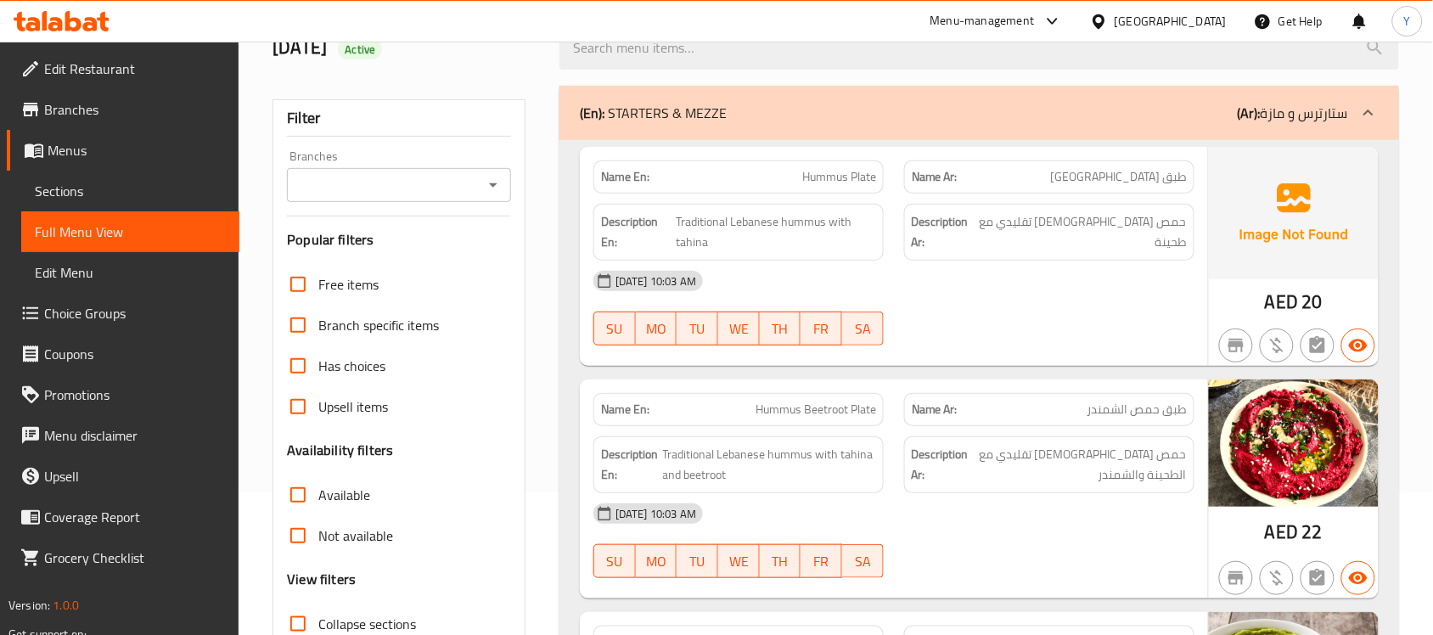
scroll to position [106, 0]
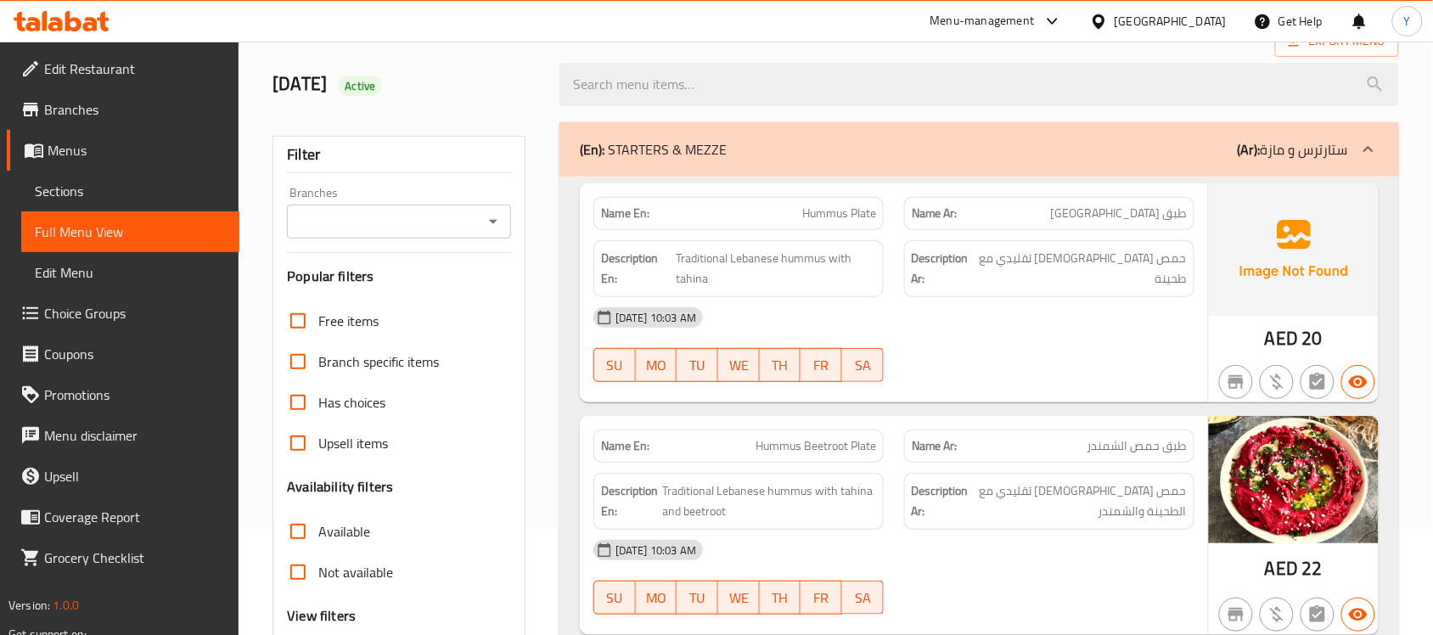
click at [788, 155] on div "(En): STARTERS & [PERSON_NAME] (Ar): ستارترس و مازة" at bounding box center [964, 149] width 768 height 20
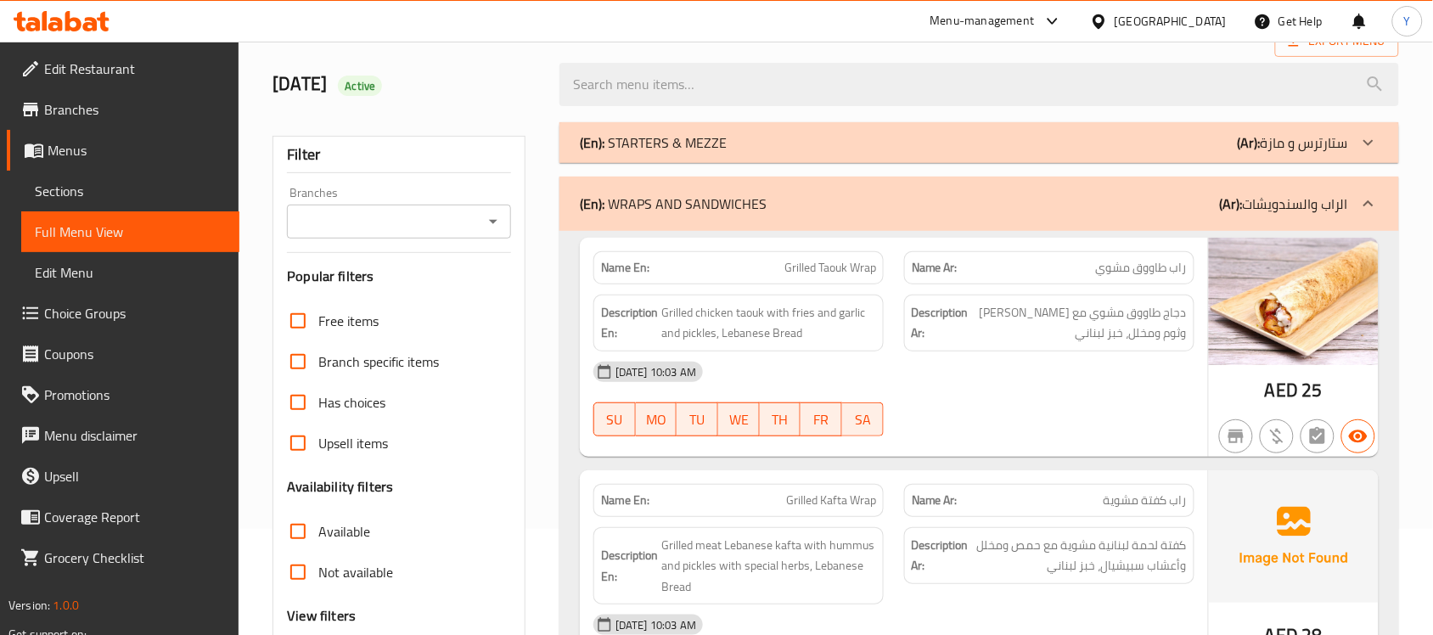
click at [1012, 375] on div "[DATE] 10:03 AM" at bounding box center [894, 372] width 622 height 41
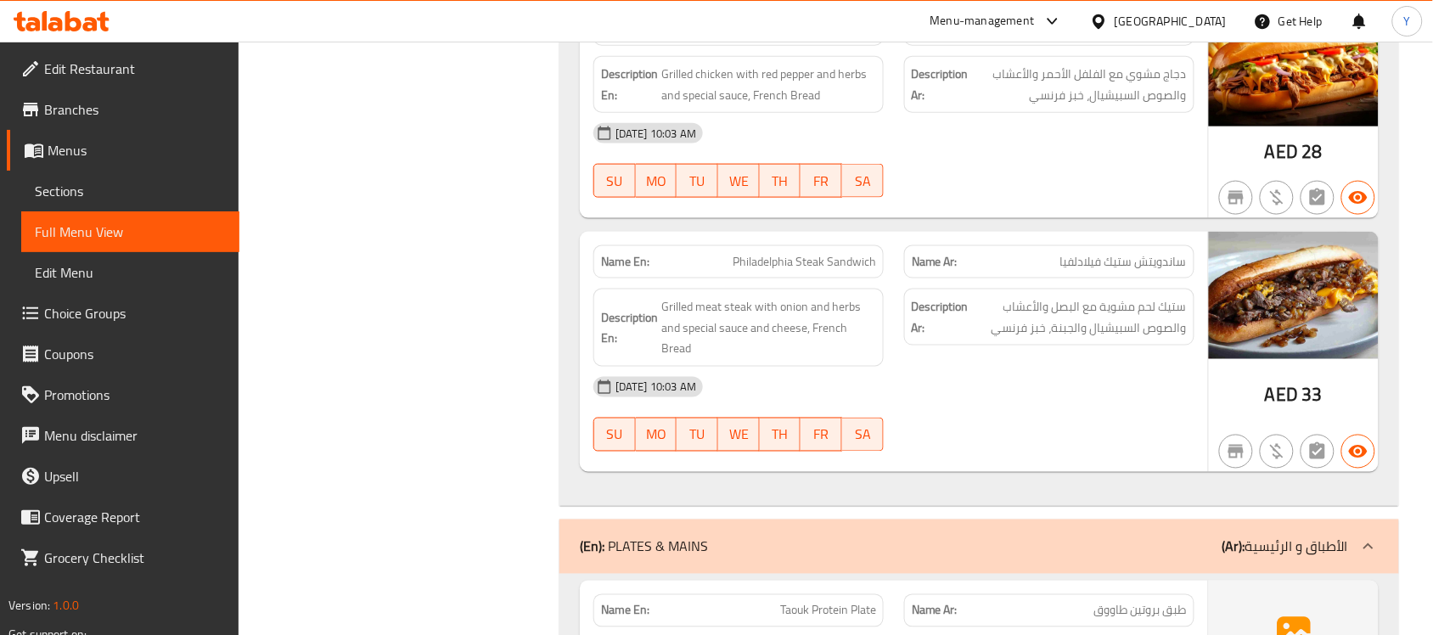
scroll to position [2696, 0]
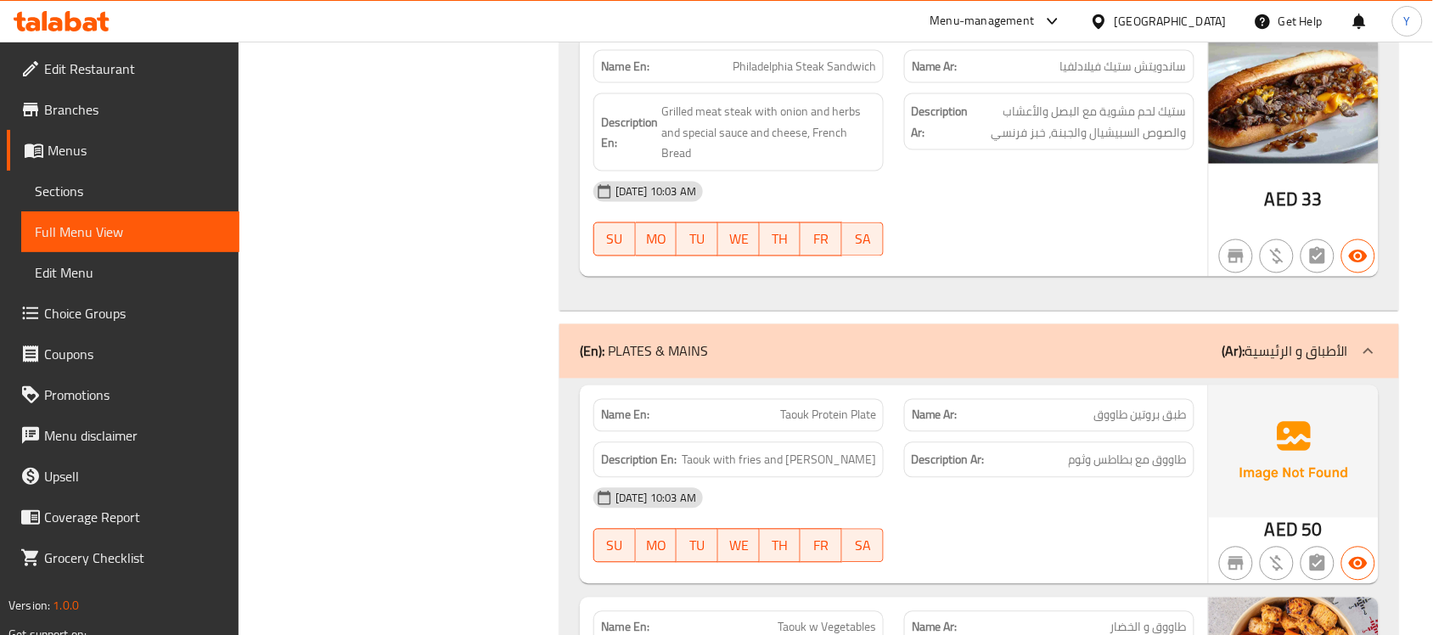
click at [1101, 489] on div "[DATE] 10:03 AM" at bounding box center [894, 498] width 622 height 41
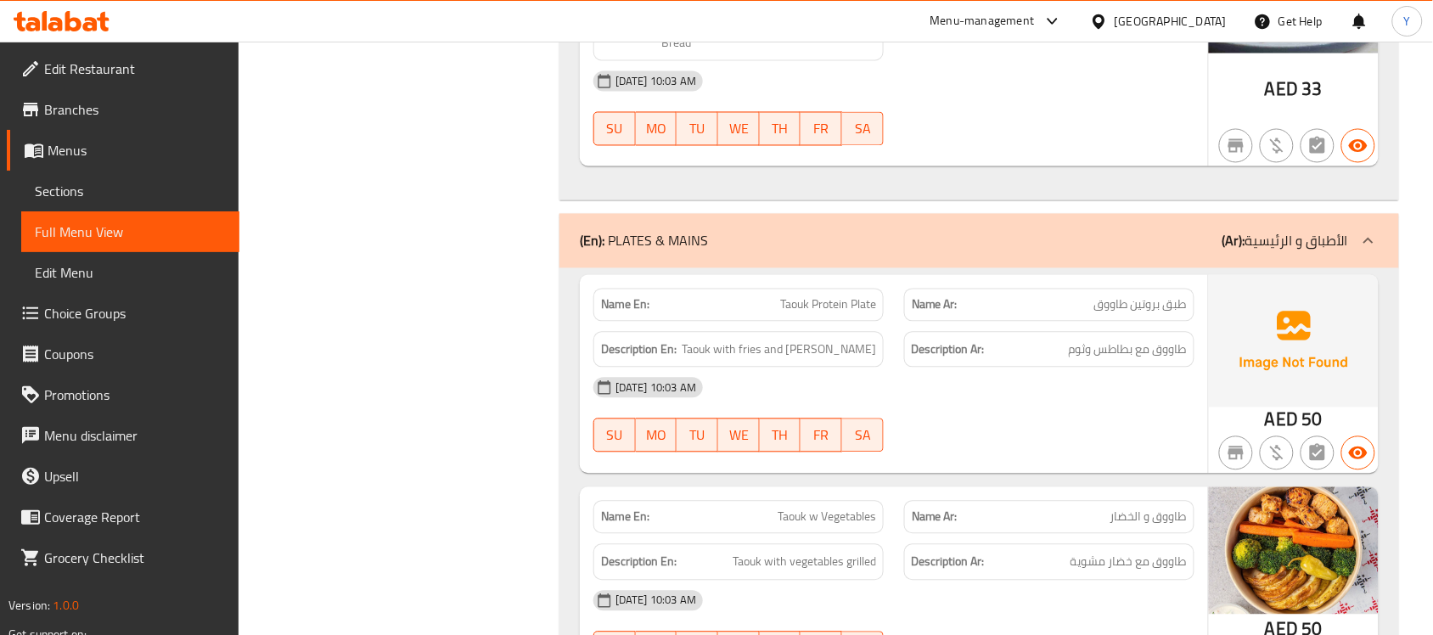
scroll to position [2919, 0]
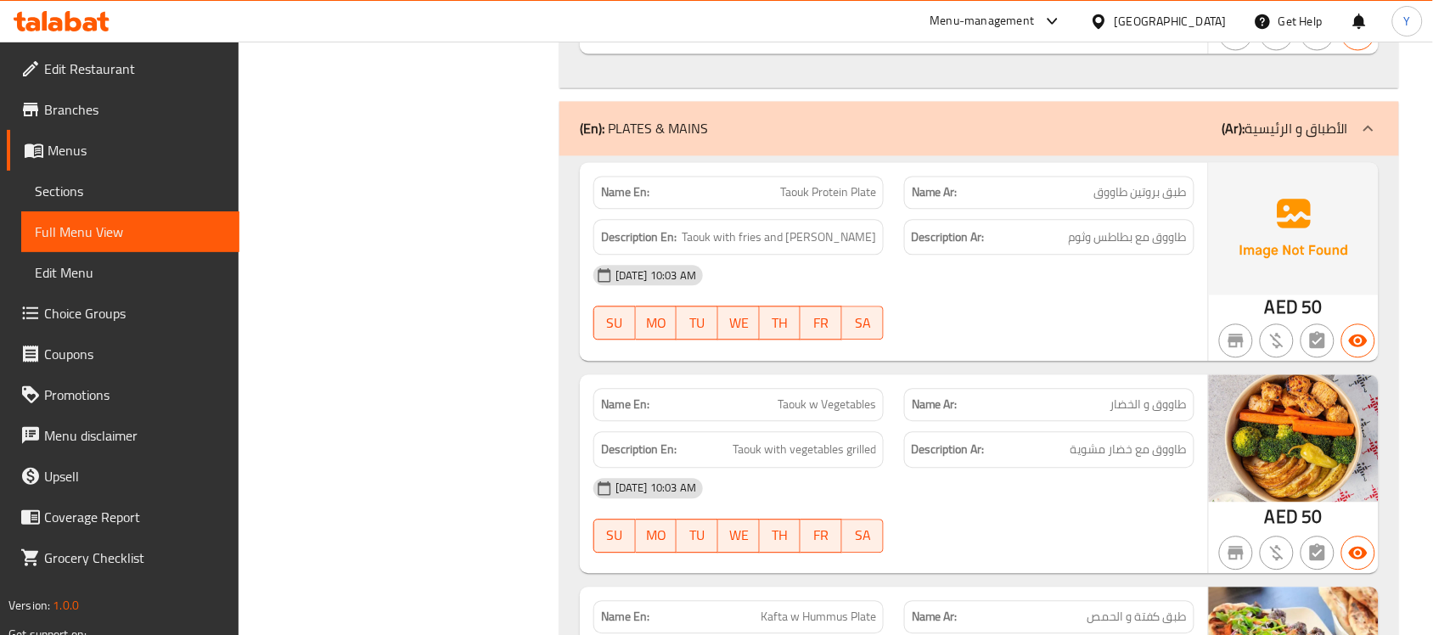
click at [838, 414] on span "Taouk w Vegetables" at bounding box center [827, 405] width 98 height 18
copy span "Taouk w Vegetables"
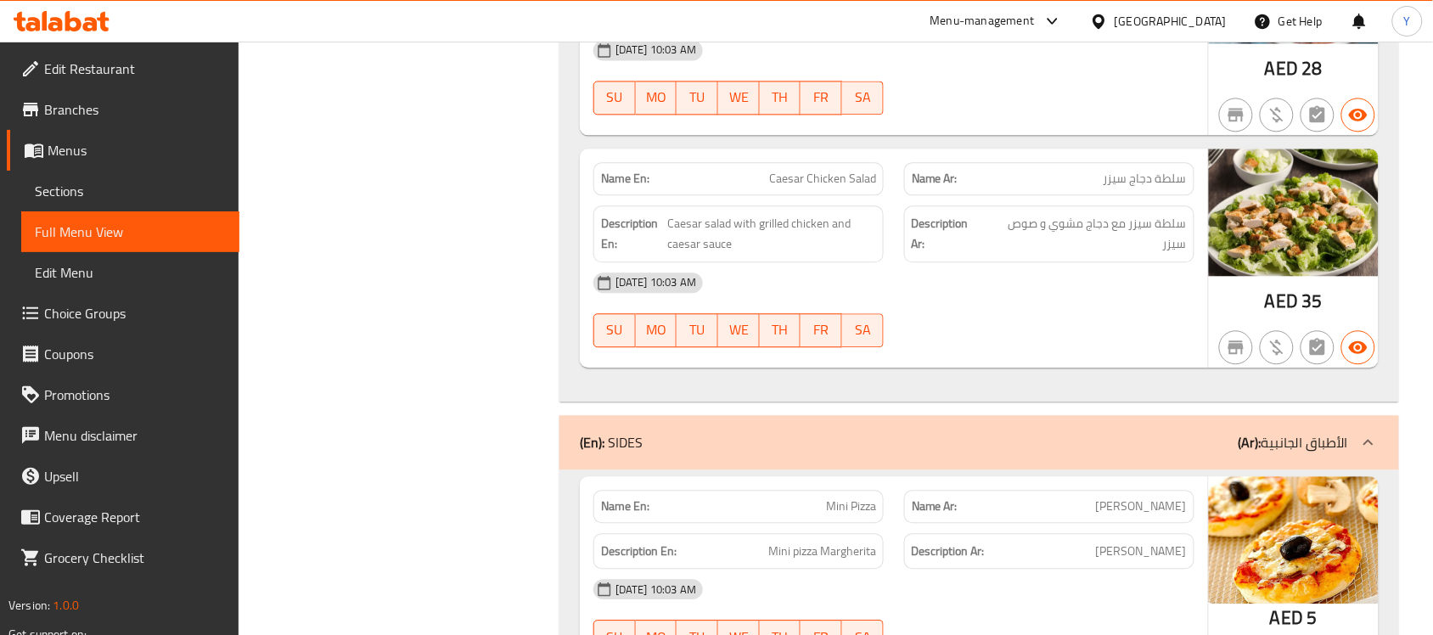
scroll to position [6740, 0]
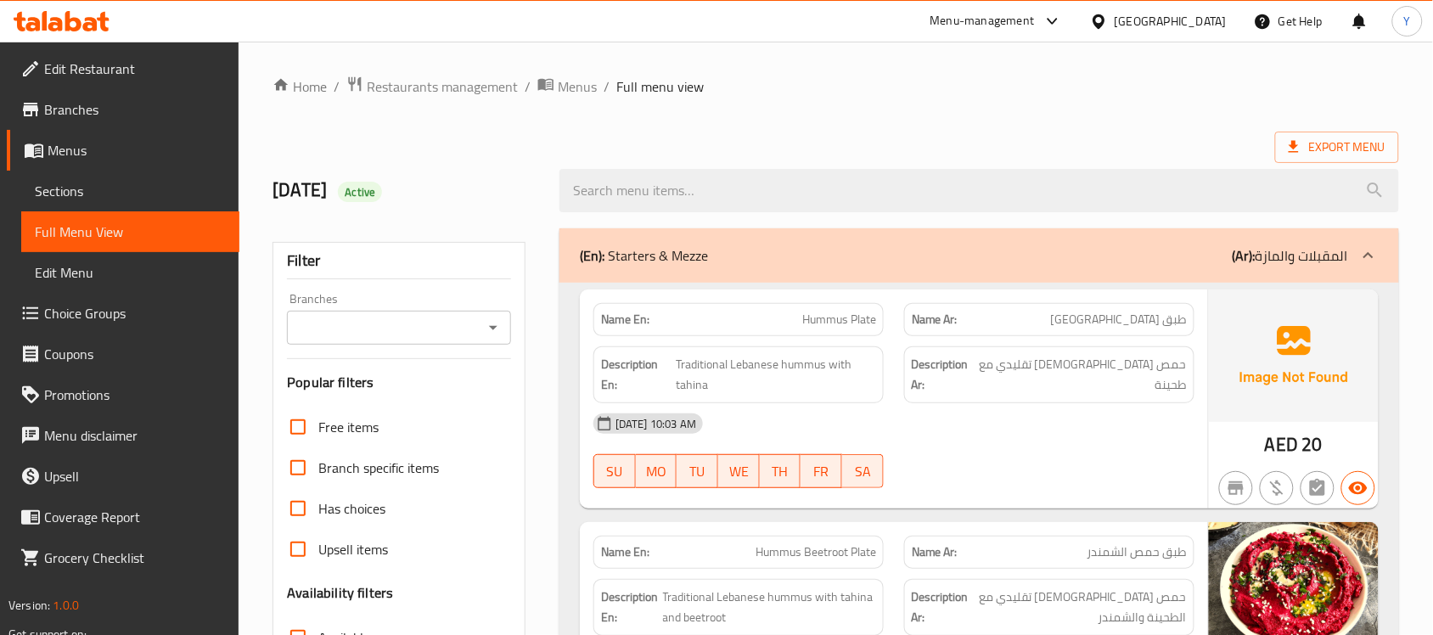
click at [927, 247] on div "(En): Starters & Mezze (Ar): المقبلات والمازة" at bounding box center [964, 255] width 768 height 20
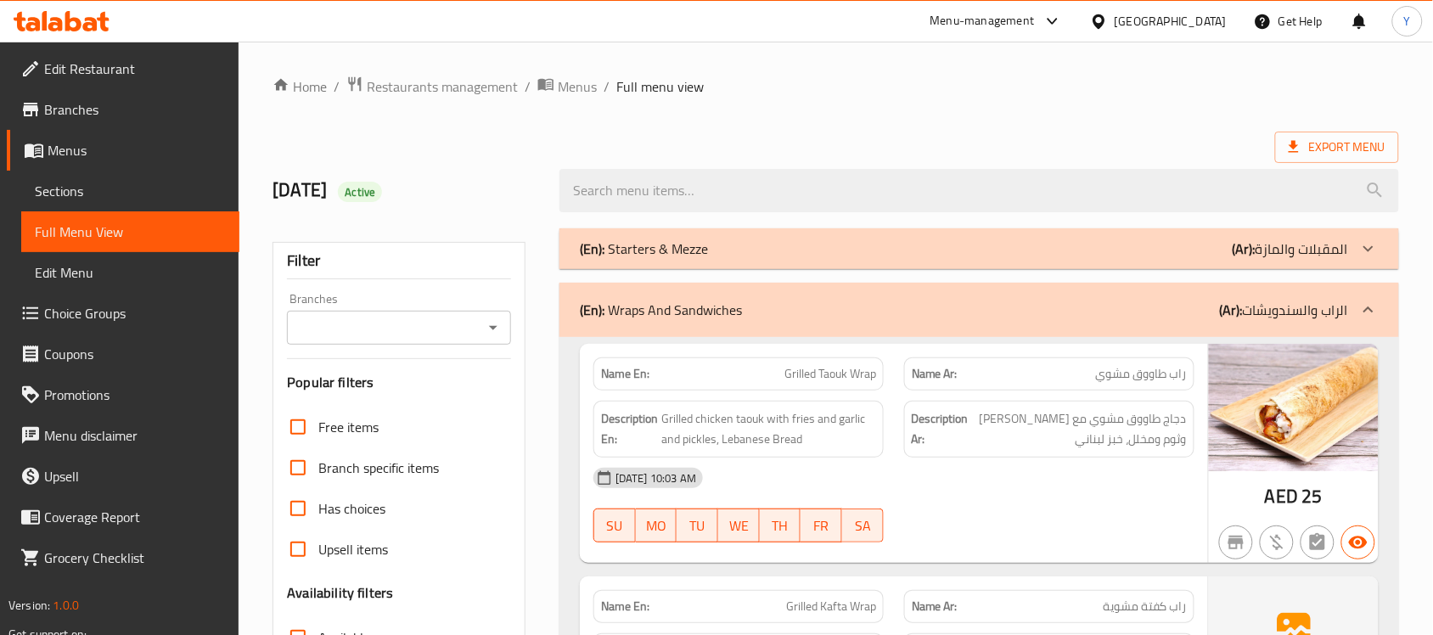
click at [1101, 284] on div "(En): Wraps And Sandwiches (Ar): الراب والسندويشات" at bounding box center [980, 310] width 840 height 54
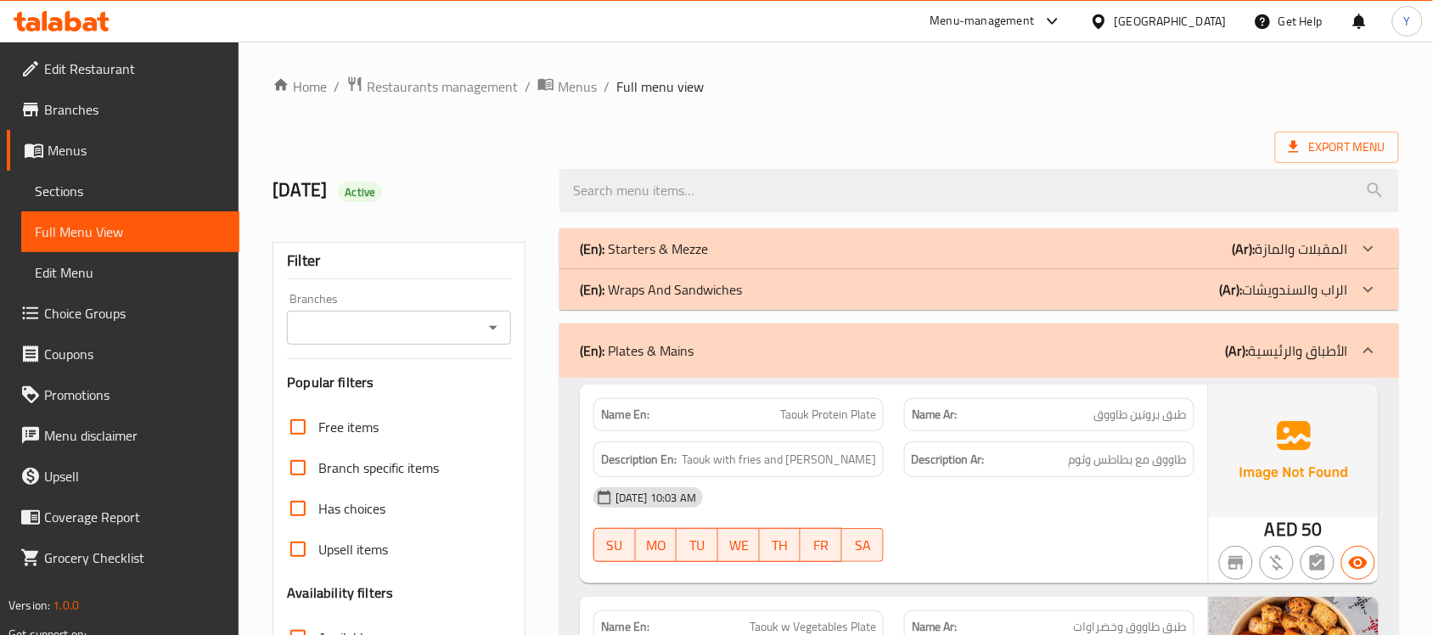
click at [1202, 354] on div "(En): Plates & Mains (Ar): الأطباق والرئيسية" at bounding box center [964, 350] width 768 height 20
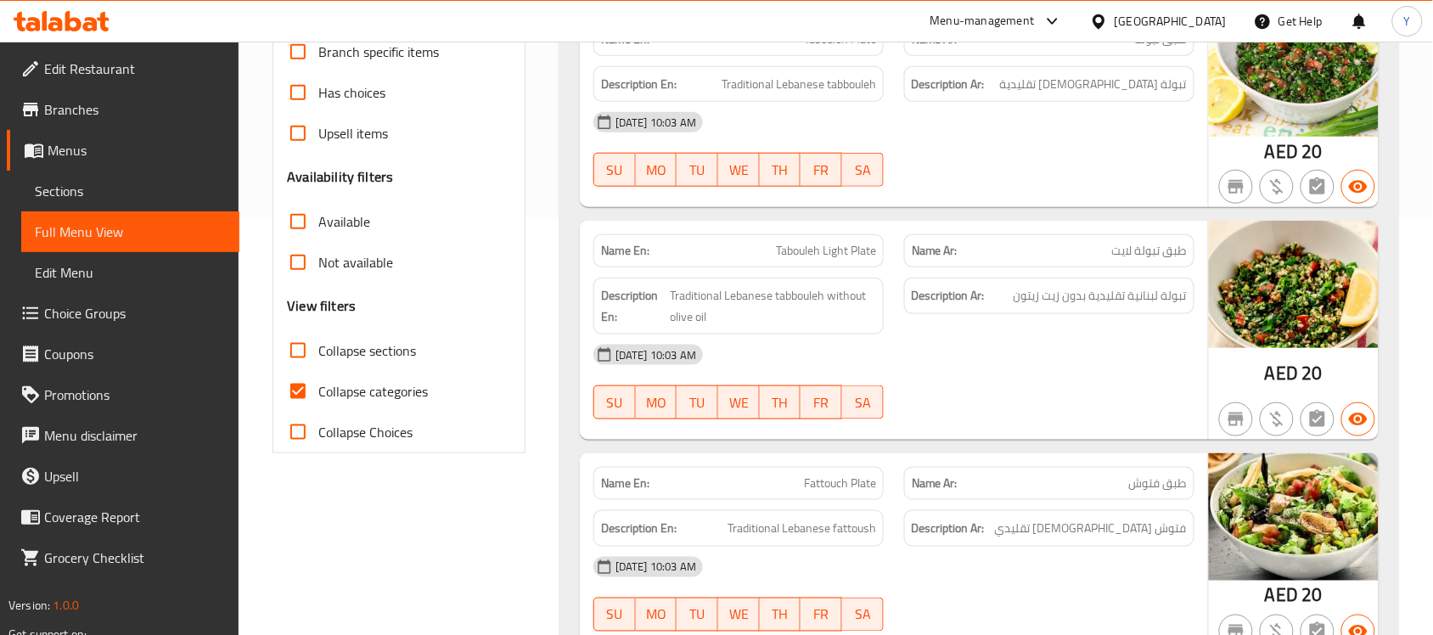
scroll to position [212, 0]
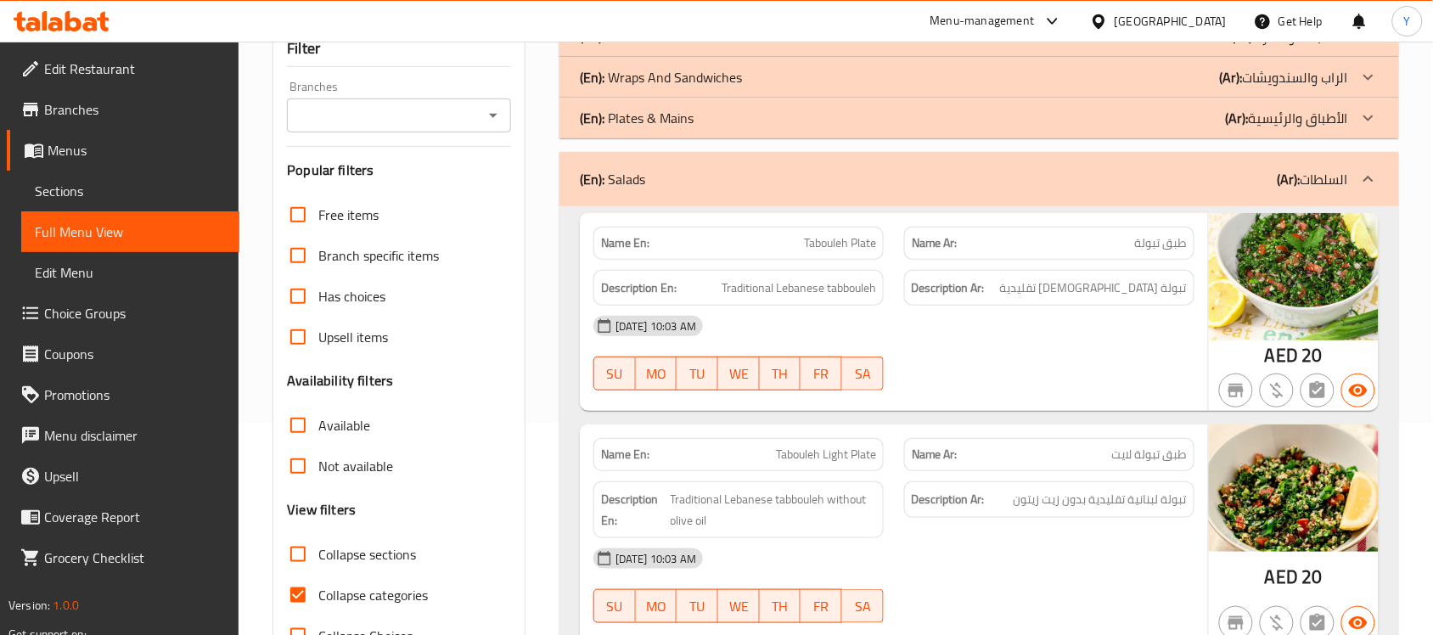
click at [1177, 256] on div "Name Ar: طبق تبولة" at bounding box center [1049, 243] width 290 height 33
copy span "طبق"
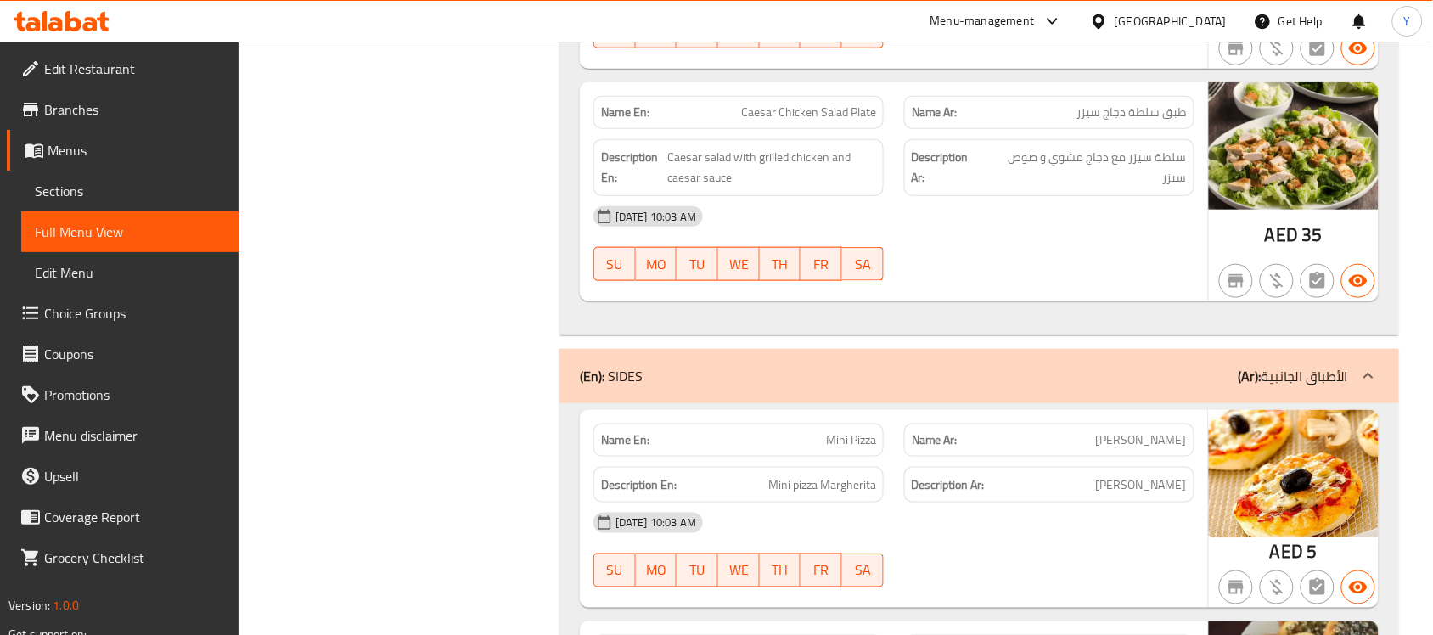
scroll to position [2123, 0]
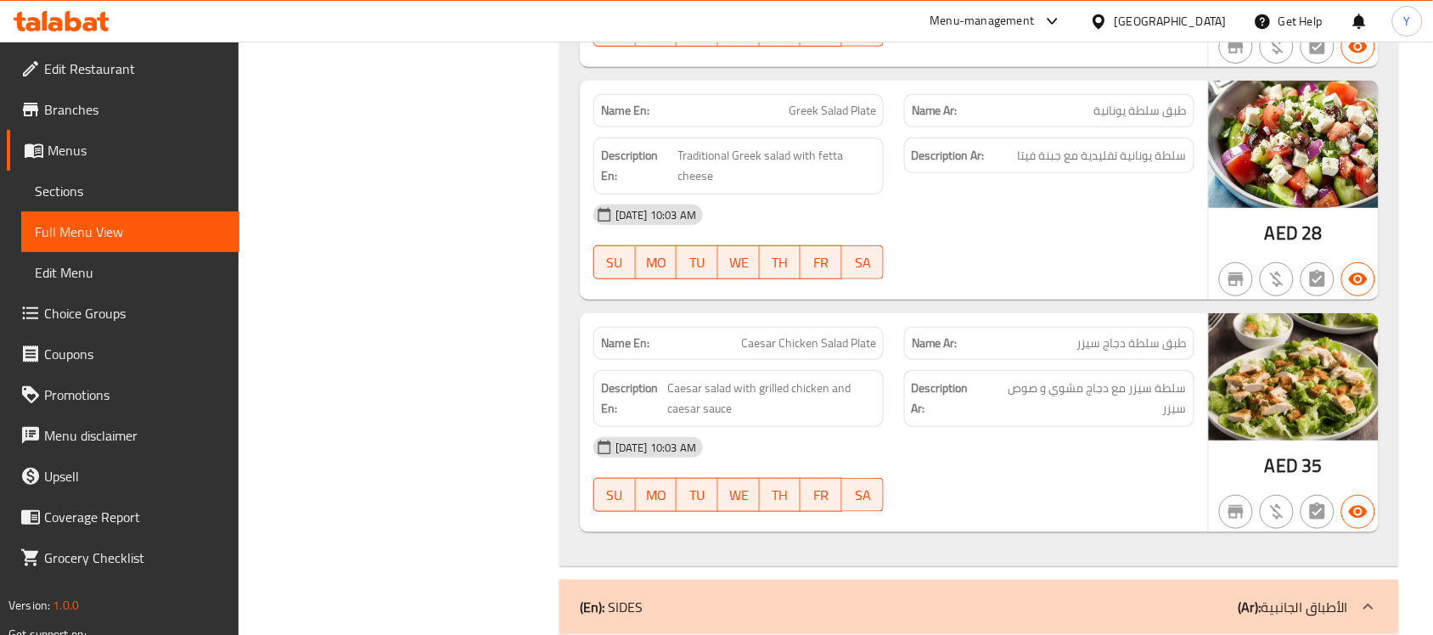
click at [859, 342] on span "Caesar Chicken Salad Plate" at bounding box center [808, 344] width 135 height 18
copy span "Plate"
click at [859, 342] on span "Caesar Chicken Salad Plate" at bounding box center [808, 344] width 135 height 18
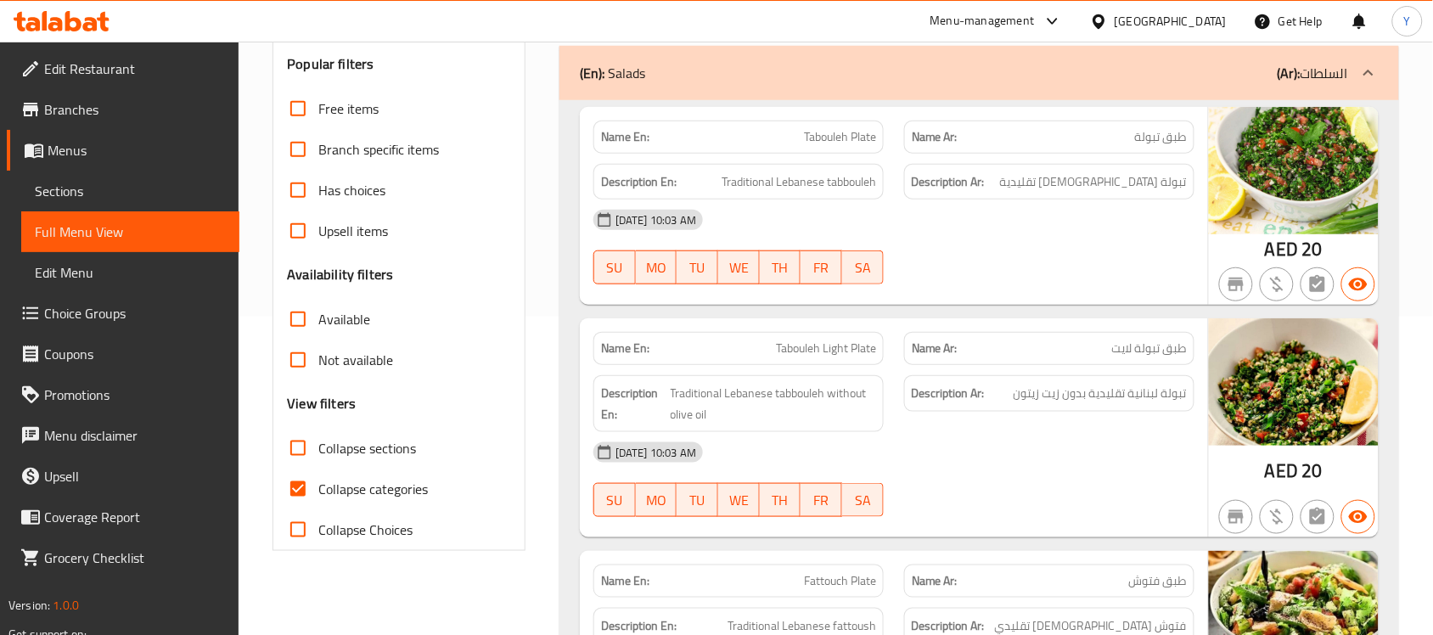
scroll to position [0, 0]
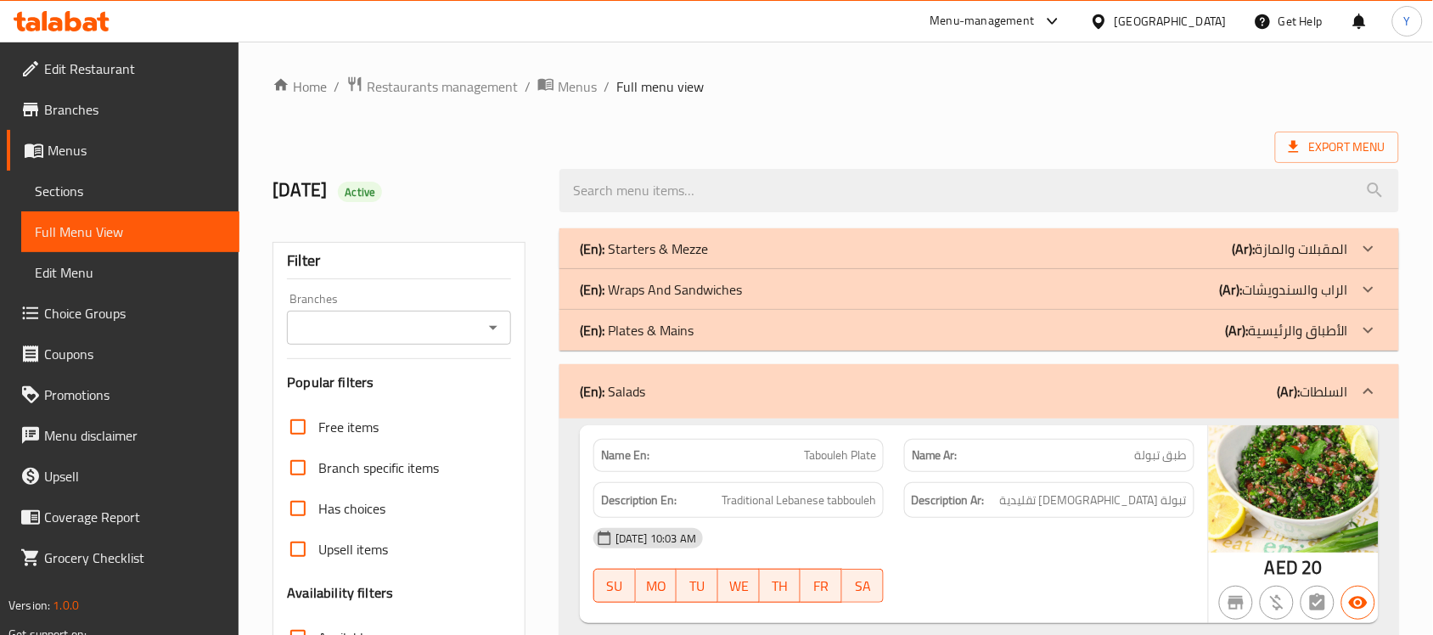
click at [1020, 395] on div "(En): Salads (Ar): السلطات" at bounding box center [964, 391] width 768 height 20
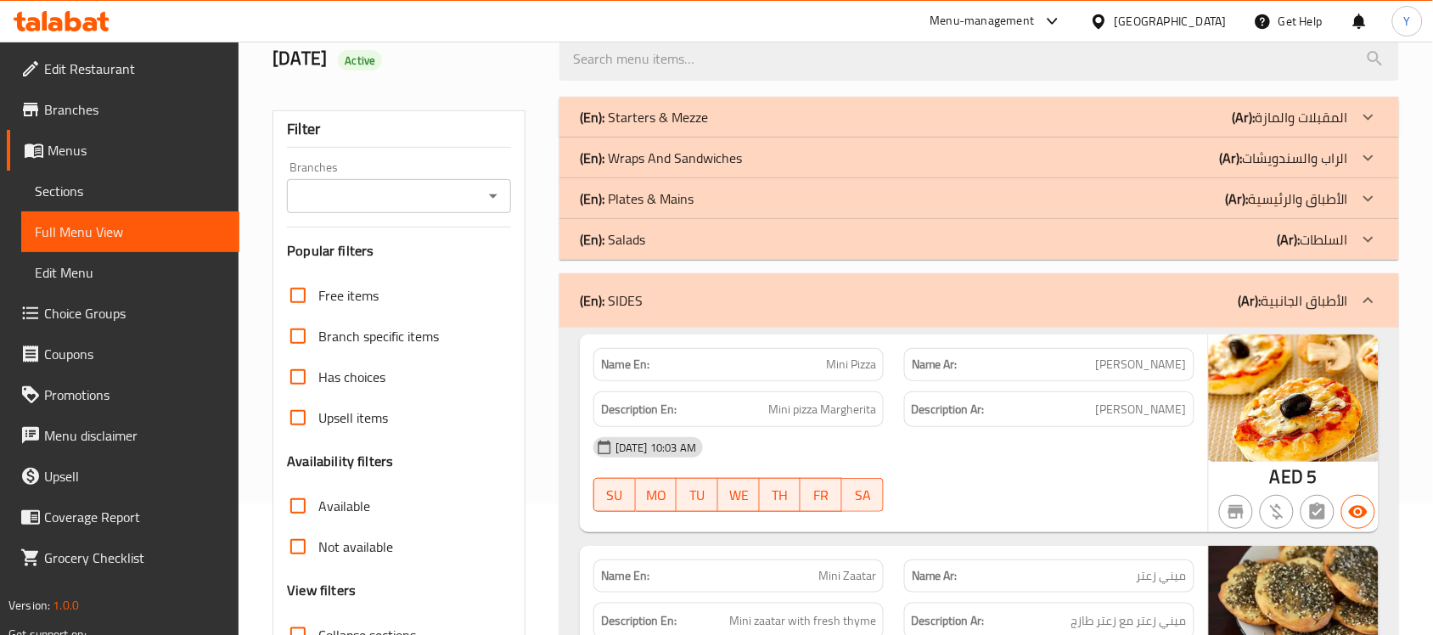
scroll to position [318, 0]
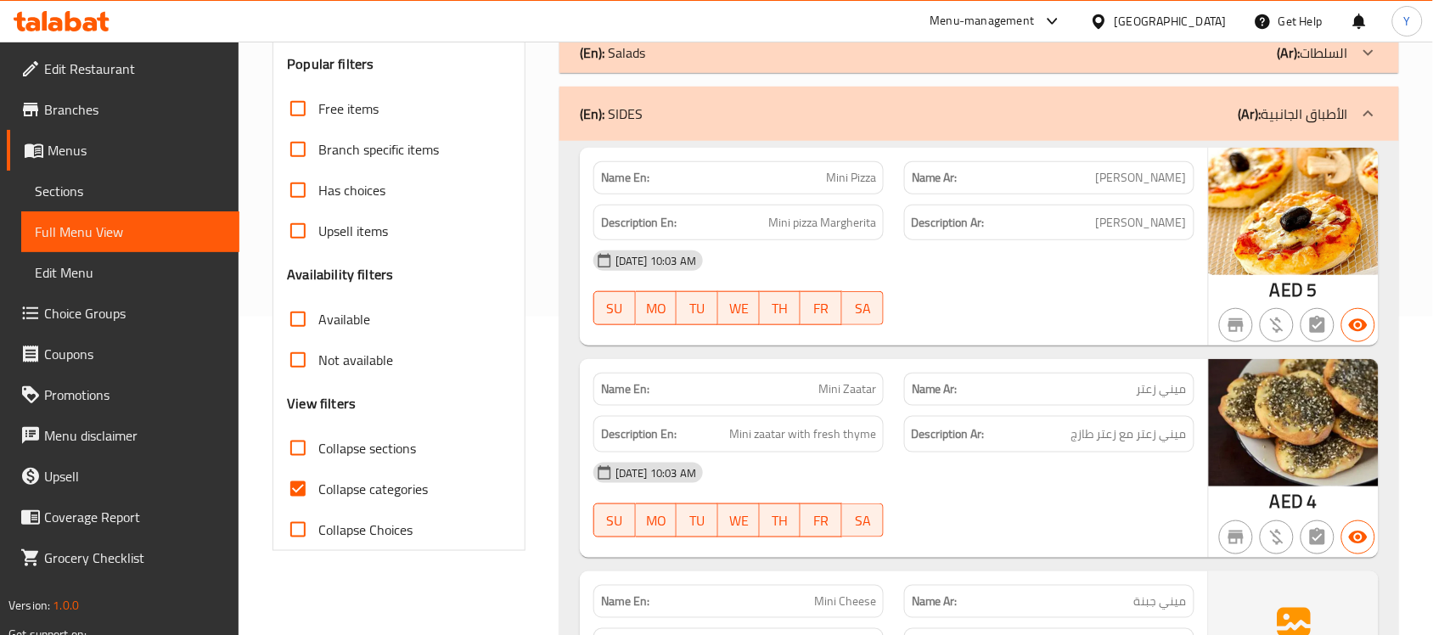
drag, startPoint x: 906, startPoint y: 375, endPoint x: 1047, endPoint y: 401, distance: 143.2
click at [906, 375] on div "Name Ar: ميني زعتر" at bounding box center [1049, 389] width 290 height 33
click at [786, 183] on p "Name En: Mini Pizza" at bounding box center [738, 178] width 275 height 18
copy span "Mini Pizza"
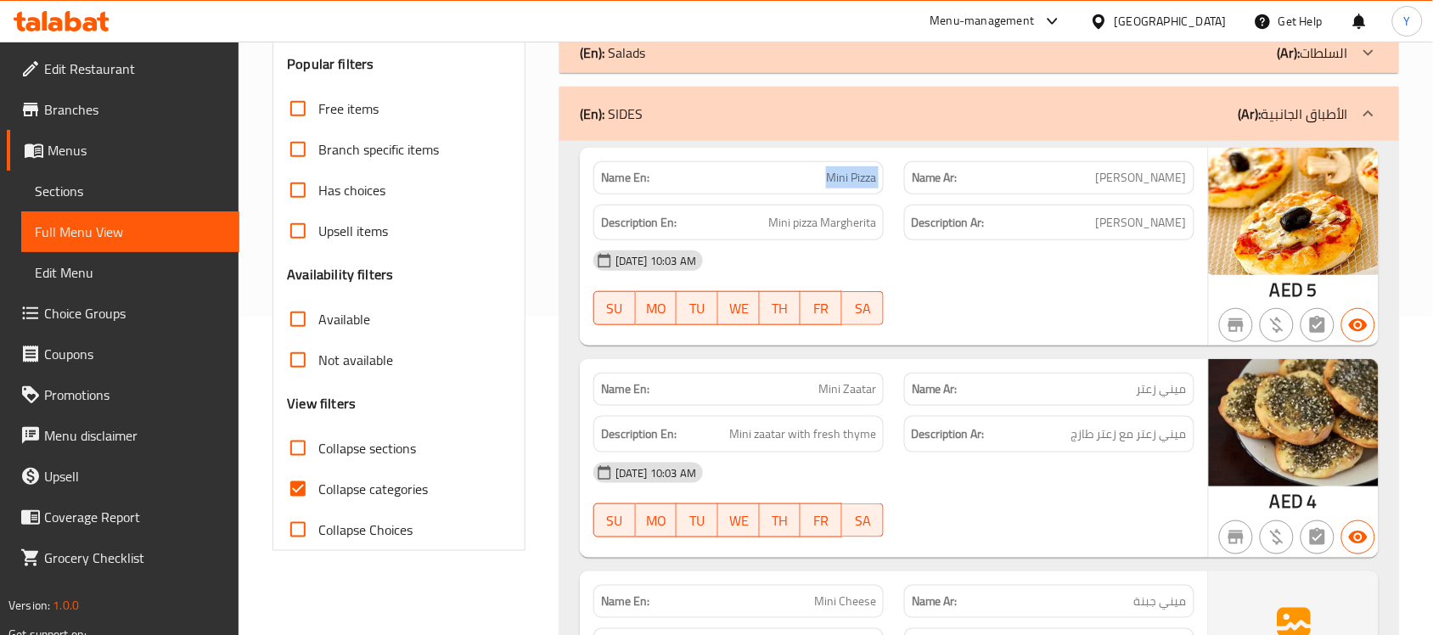
click at [786, 183] on p "Name En: Mini Pizza" at bounding box center [738, 178] width 275 height 18
click at [1106, 169] on p "Name Ar: ميني بيتزا" at bounding box center [1049, 178] width 275 height 18
copy span "[PERSON_NAME]"
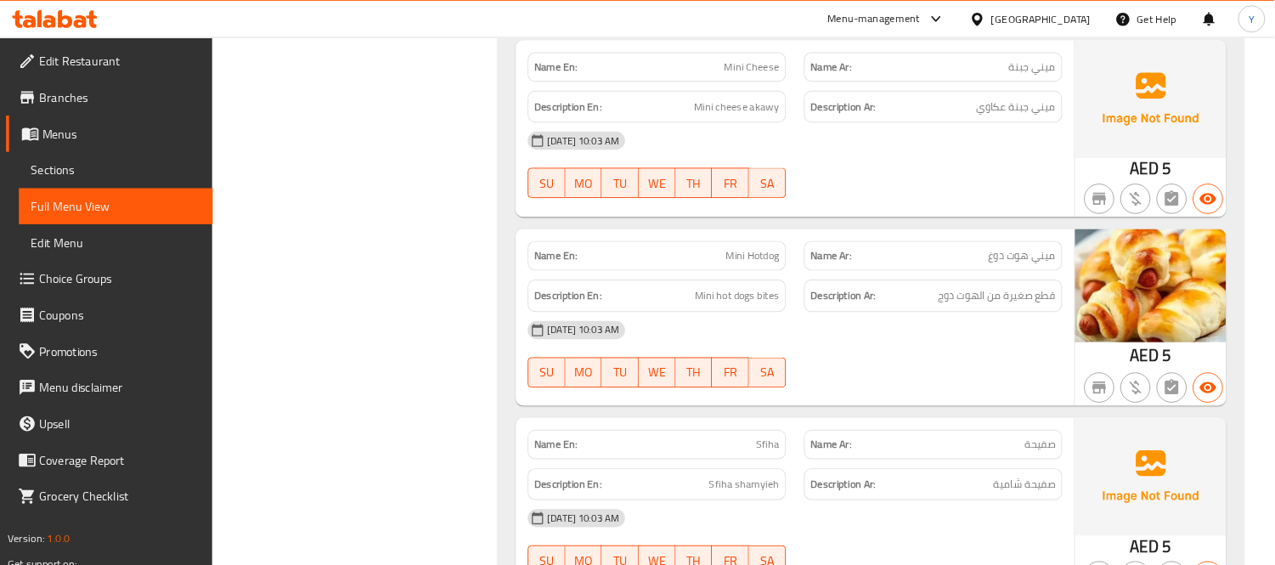
scroll to position [849, 0]
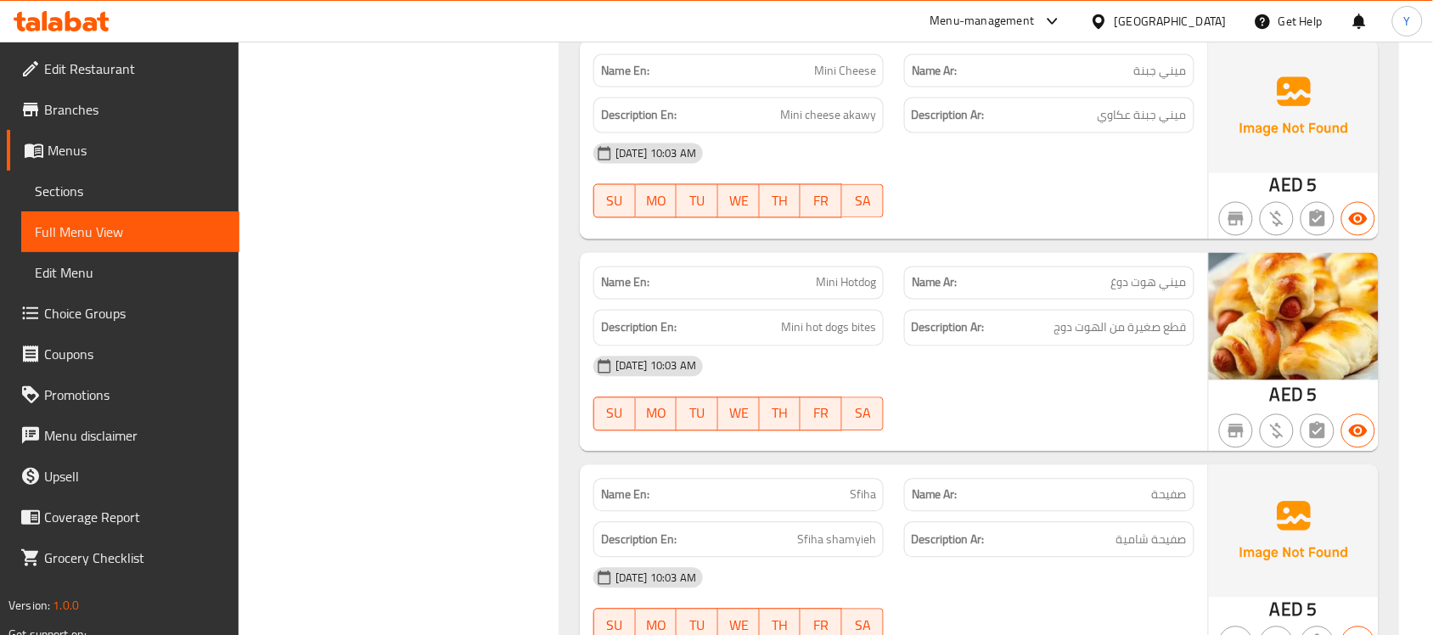
click at [819, 491] on p "Name En: Sfiha" at bounding box center [738, 496] width 275 height 18
copy span "Sfiha"
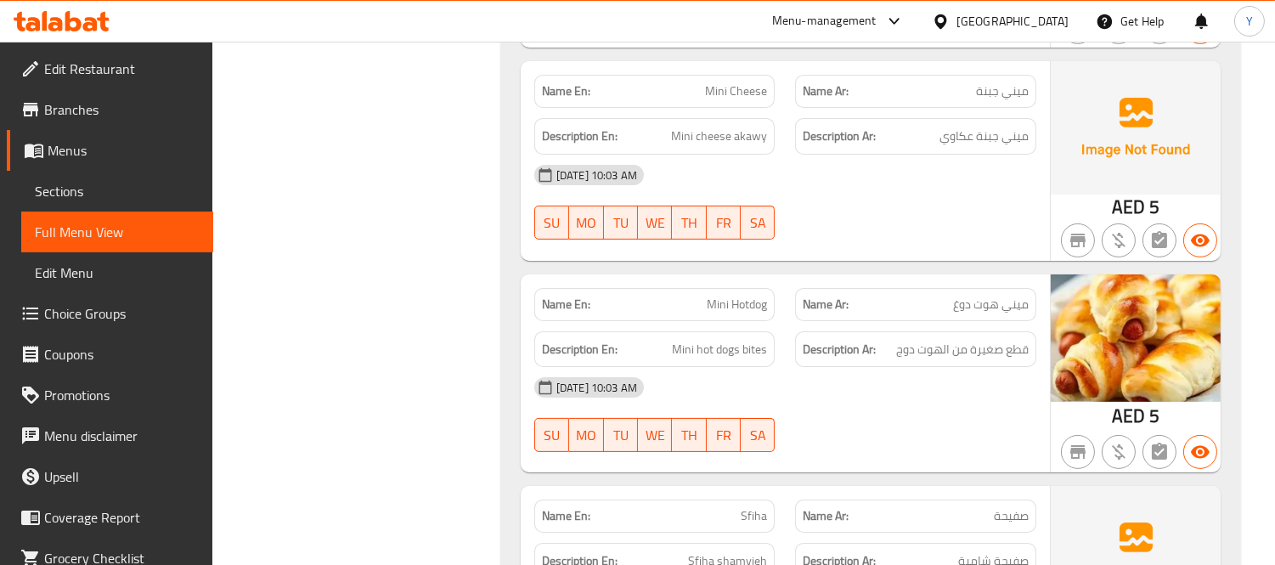
scroll to position [1488, 0]
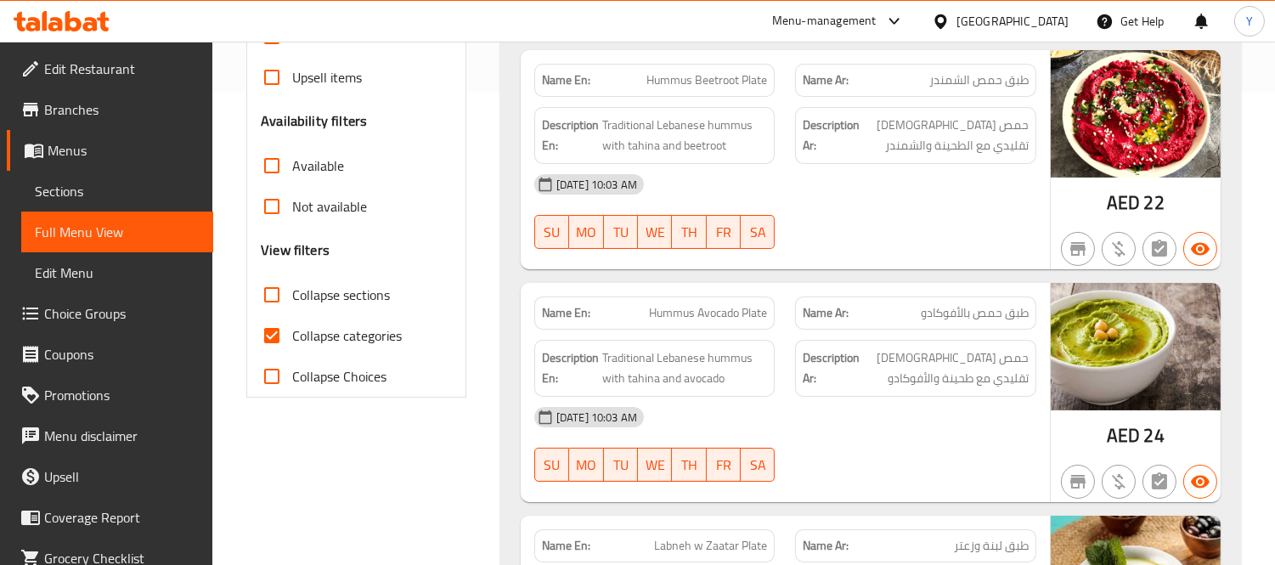
scroll to position [471, 0]
click at [259, 319] on input "Collapse categories" at bounding box center [271, 336] width 41 height 41
checkbox input "false"
click at [269, 300] on input "Collapse sections" at bounding box center [271, 295] width 41 height 41
checkbox input "true"
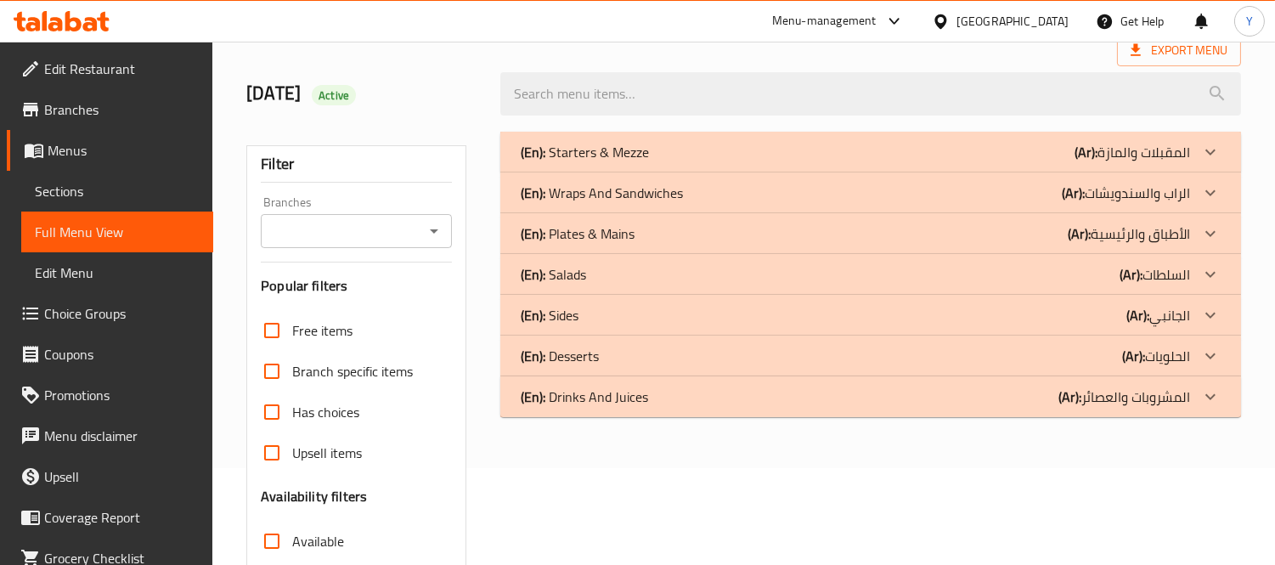
scroll to position [55, 0]
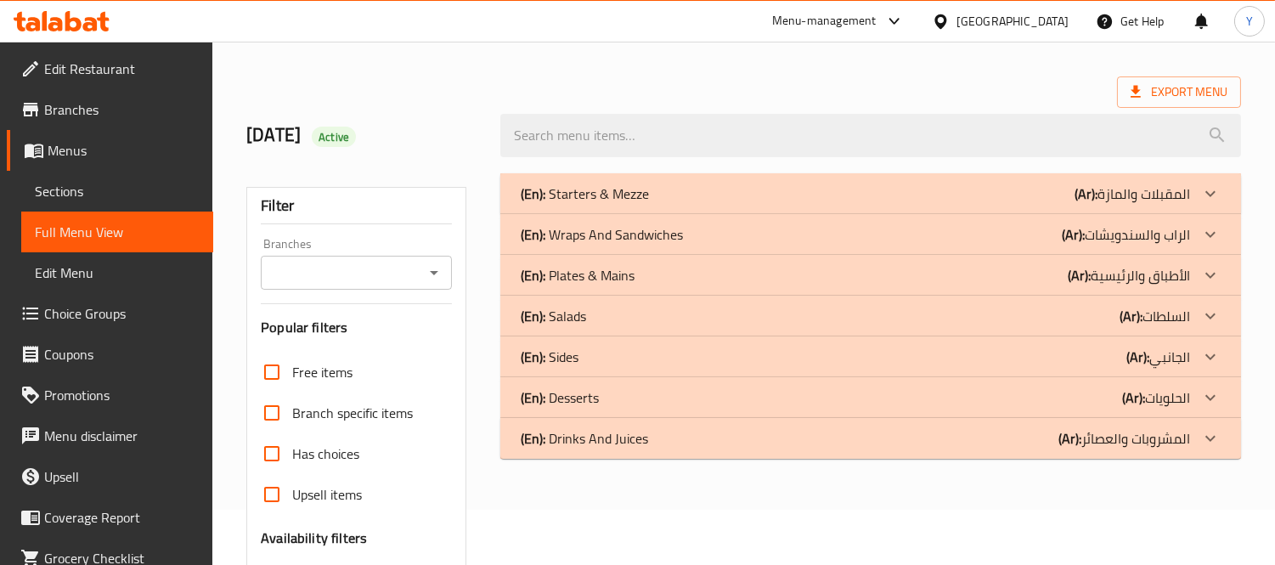
click at [599, 342] on div "(En): Sides (Ar): الجانبي" at bounding box center [870, 356] width 740 height 41
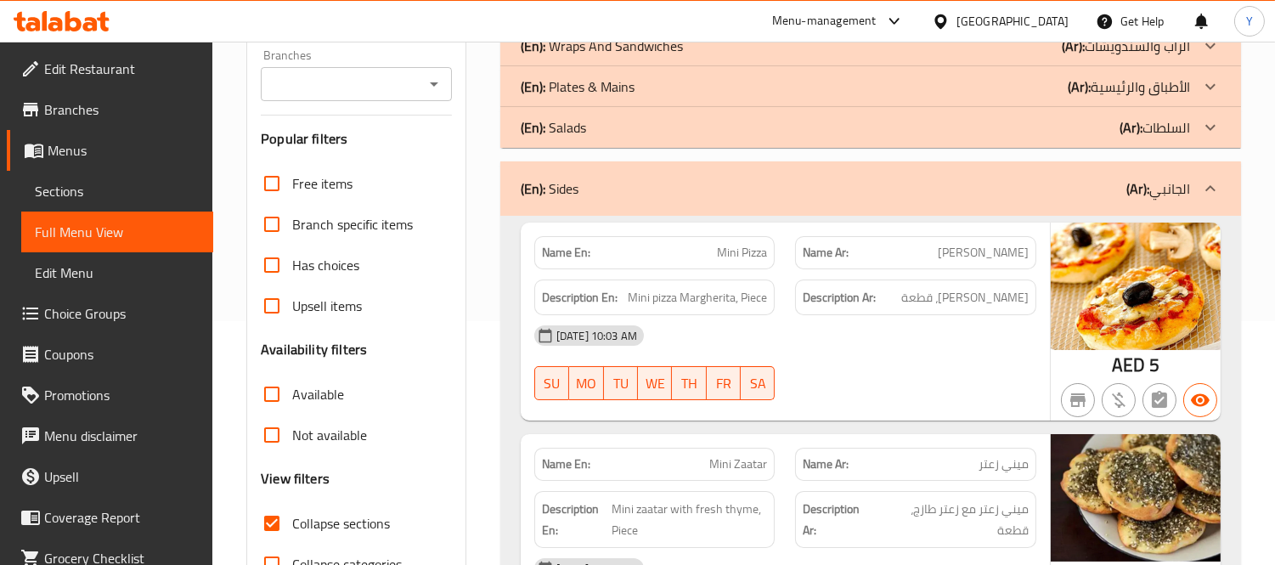
scroll to position [338, 0]
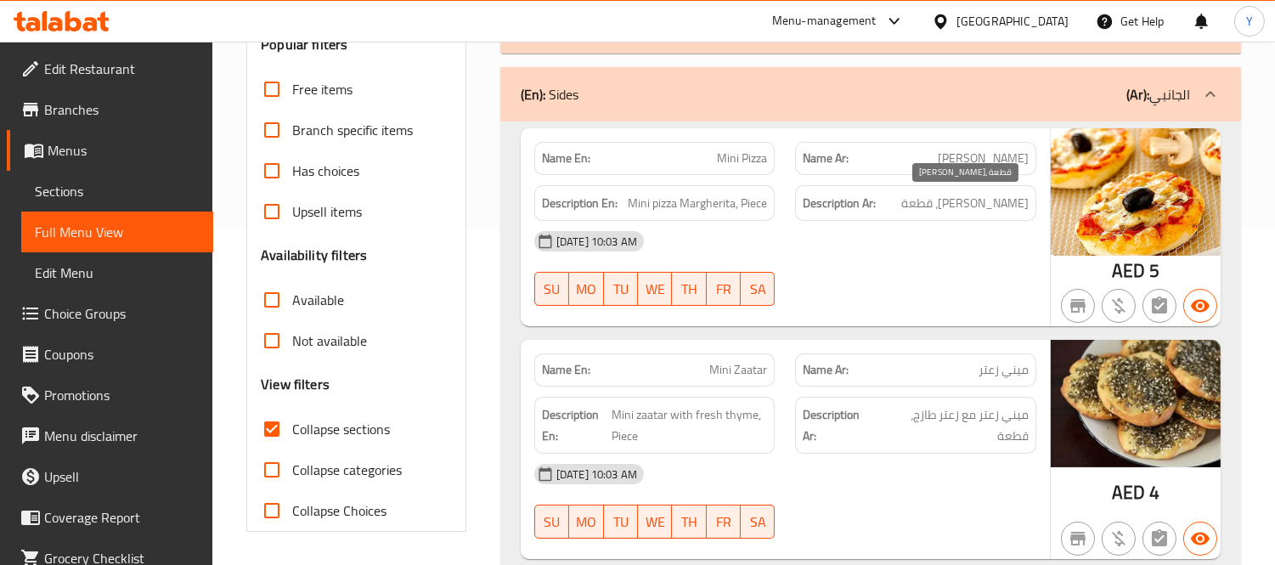
click at [903, 200] on span "[PERSON_NAME]، قطعة" at bounding box center [964, 203] width 127 height 21
click at [920, 182] on div "Description Ar: [PERSON_NAME]، قطعة" at bounding box center [916, 203] width 262 height 57
click at [915, 224] on div "[DATE] 10:03 AM" at bounding box center [785, 241] width 522 height 41
click at [913, 205] on span "[PERSON_NAME]، قطعة" at bounding box center [964, 203] width 127 height 21
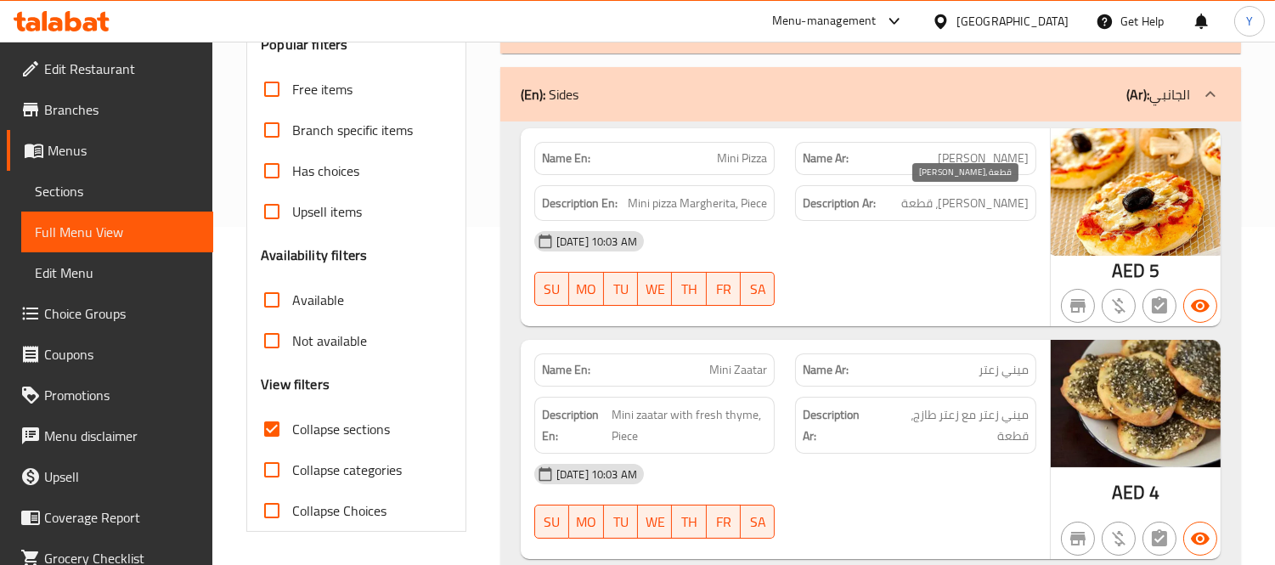
click at [913, 205] on span "[PERSON_NAME]، قطعة" at bounding box center [964, 203] width 127 height 21
copy span "قطعة"
click at [749, 200] on span "Mini pizza Margherita, Piece" at bounding box center [697, 203] width 139 height 21
copy span "Piece"
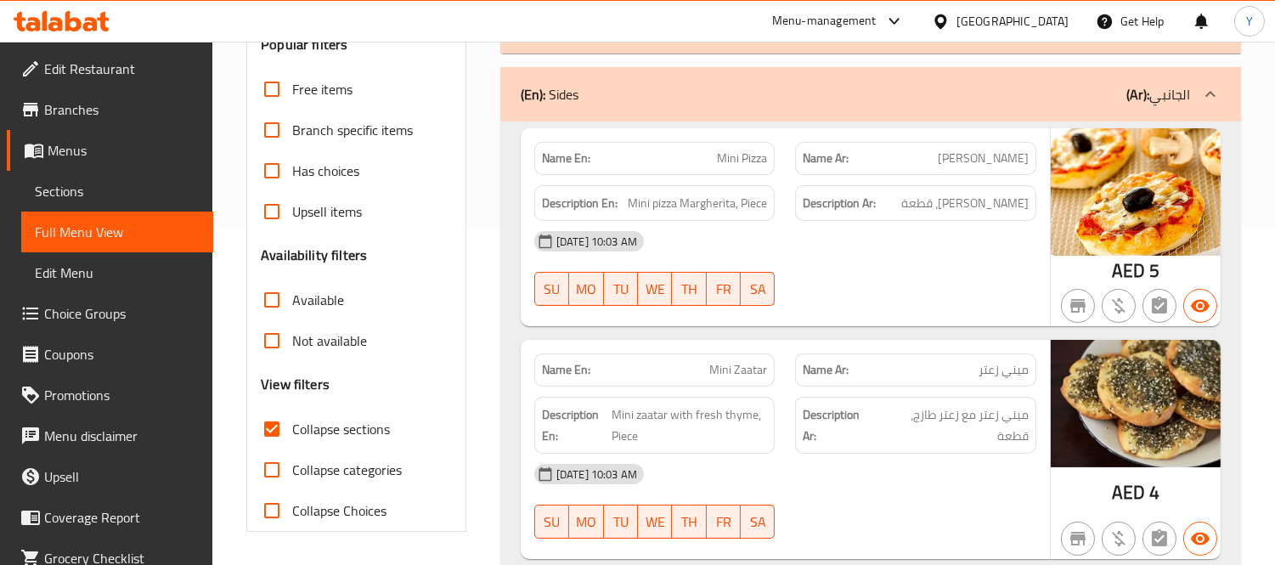
click at [922, 265] on div "[DATE] 10:03 AM SU MO TU WE TH FR SA" at bounding box center [785, 268] width 522 height 95
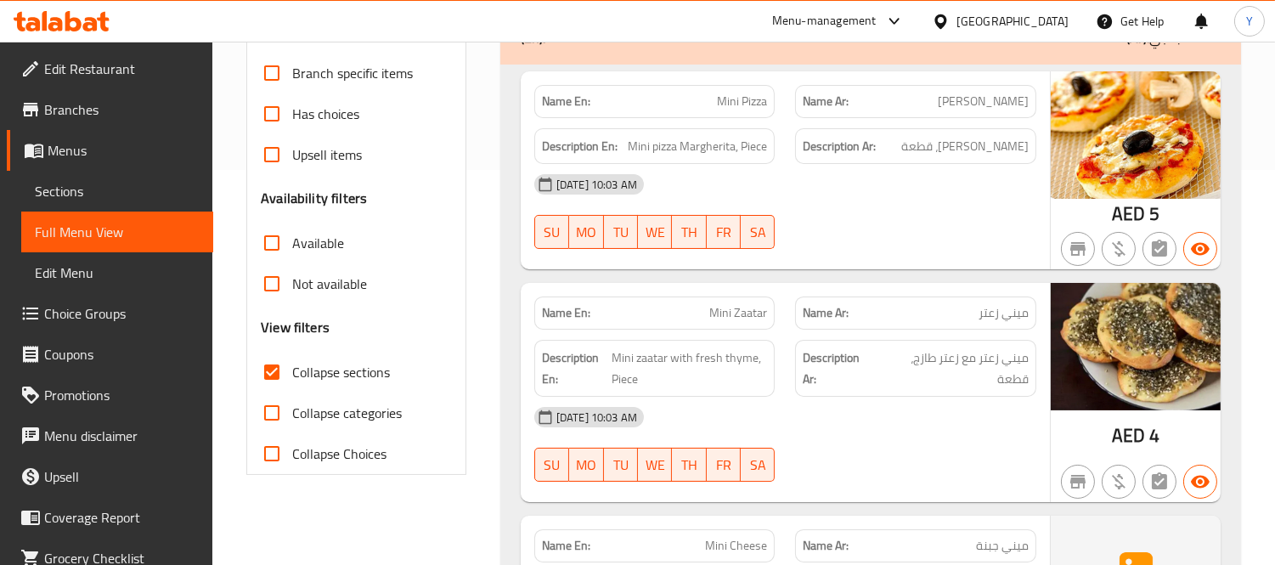
scroll to position [19, 0]
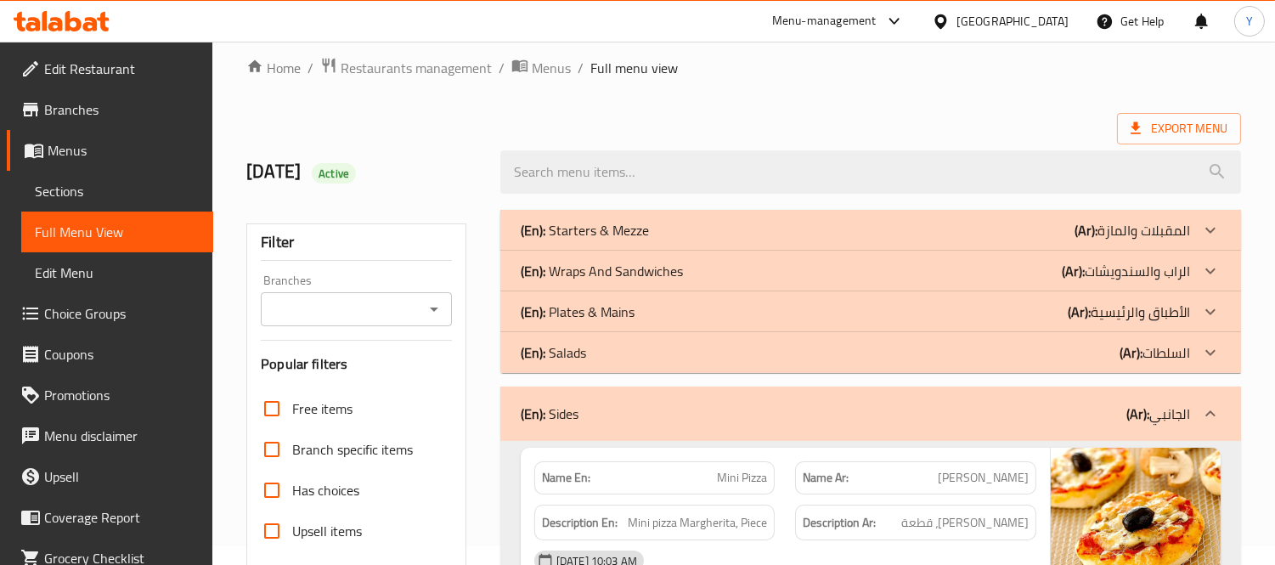
click at [813, 436] on div "(En): Sides (Ar): الجانبي" at bounding box center [870, 413] width 740 height 54
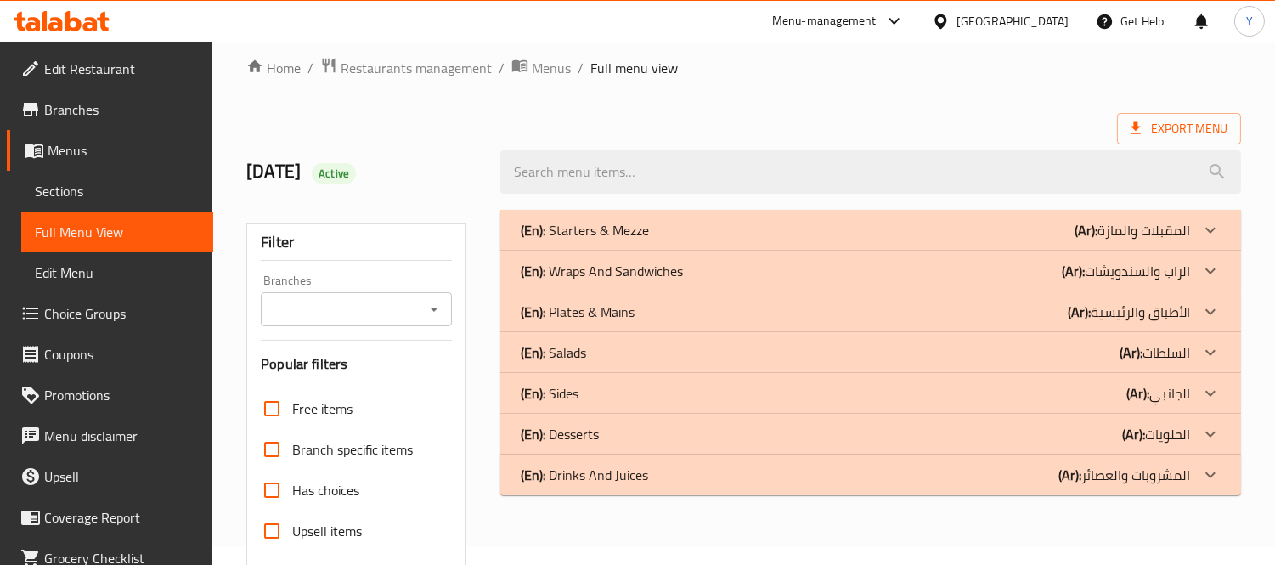
click at [943, 436] on div "(En): Desserts (Ar): الحلويات" at bounding box center [855, 434] width 669 height 20
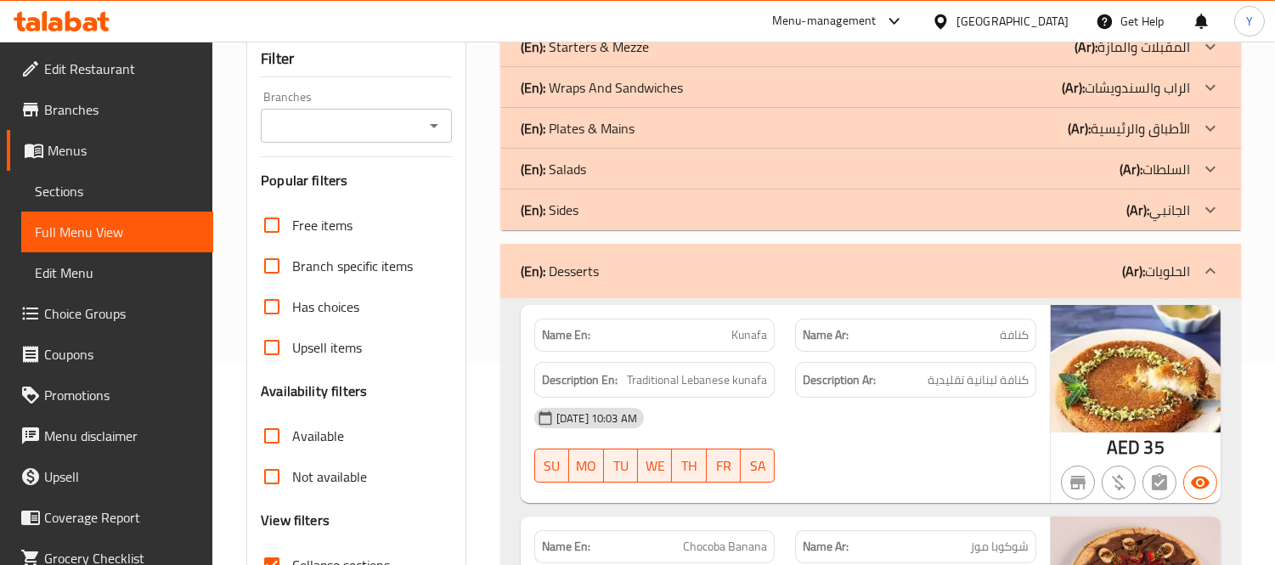
scroll to position [301, 0]
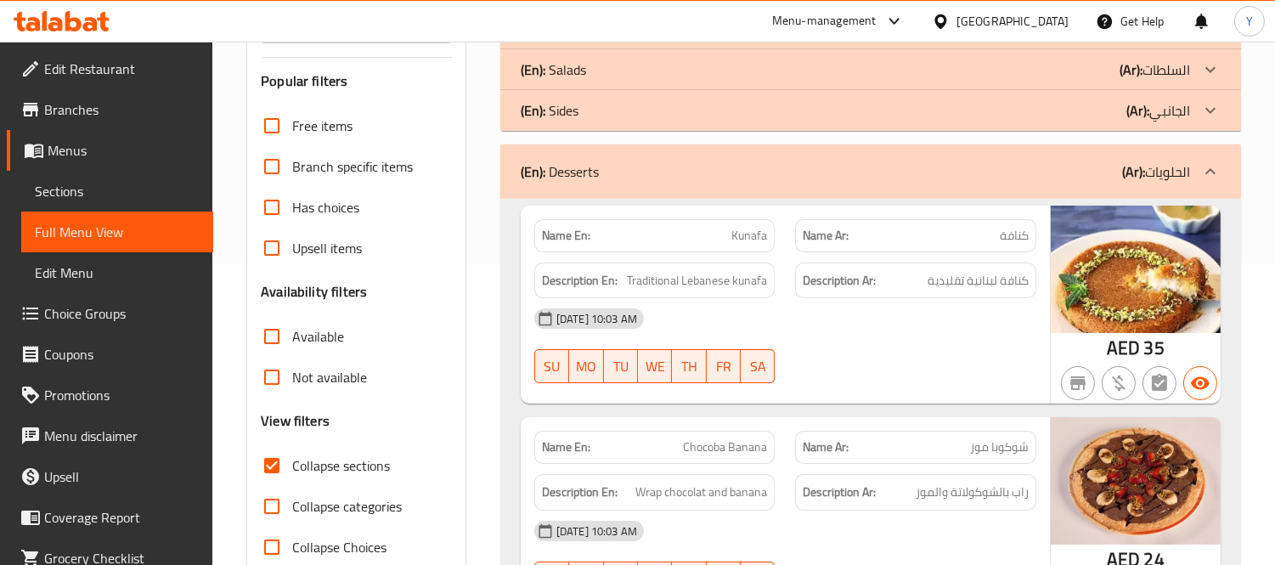
type button "2"
click at [622, 368] on span "TU" at bounding box center [621, 366] width 20 height 25
click at [986, 345] on div "[DATE] 10:03 AM SU MO TU WE TH FR SA" at bounding box center [785, 345] width 522 height 95
click at [870, 326] on div "[DATE] 10:03 AM" at bounding box center [785, 318] width 522 height 41
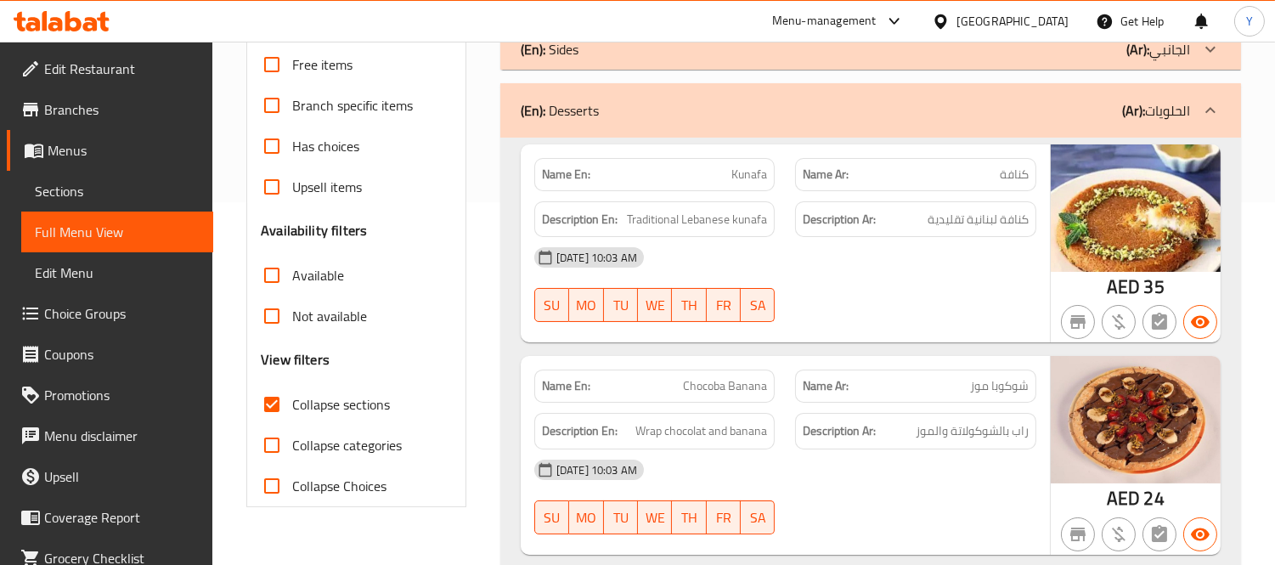
scroll to position [396, 0]
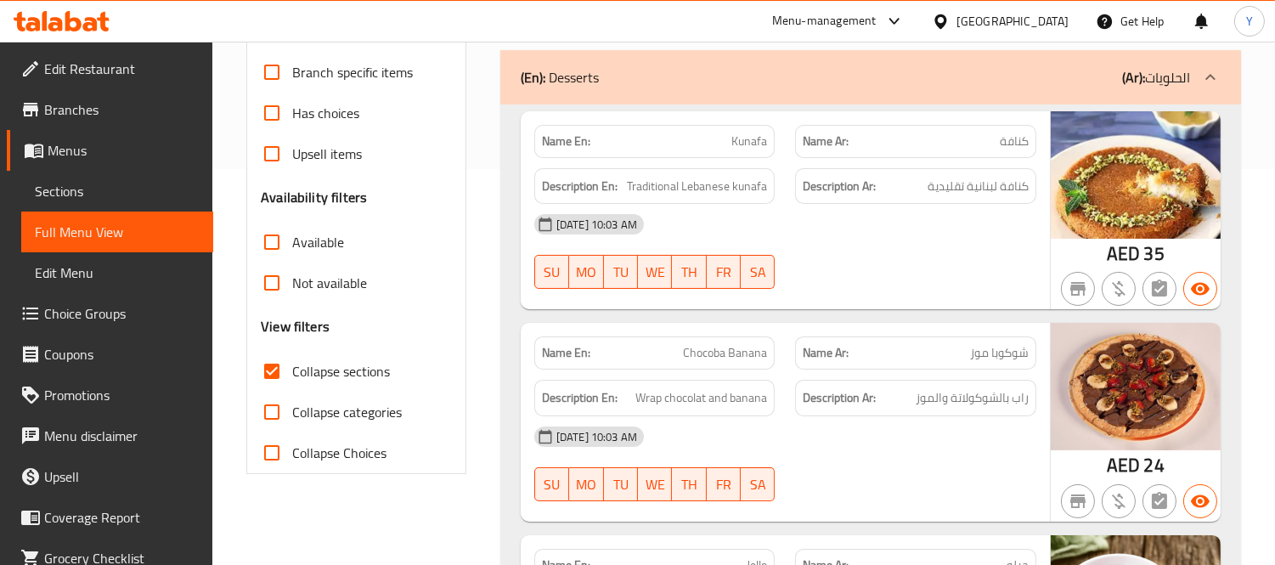
click at [872, 431] on div "[DATE] 10:03 AM" at bounding box center [785, 436] width 522 height 41
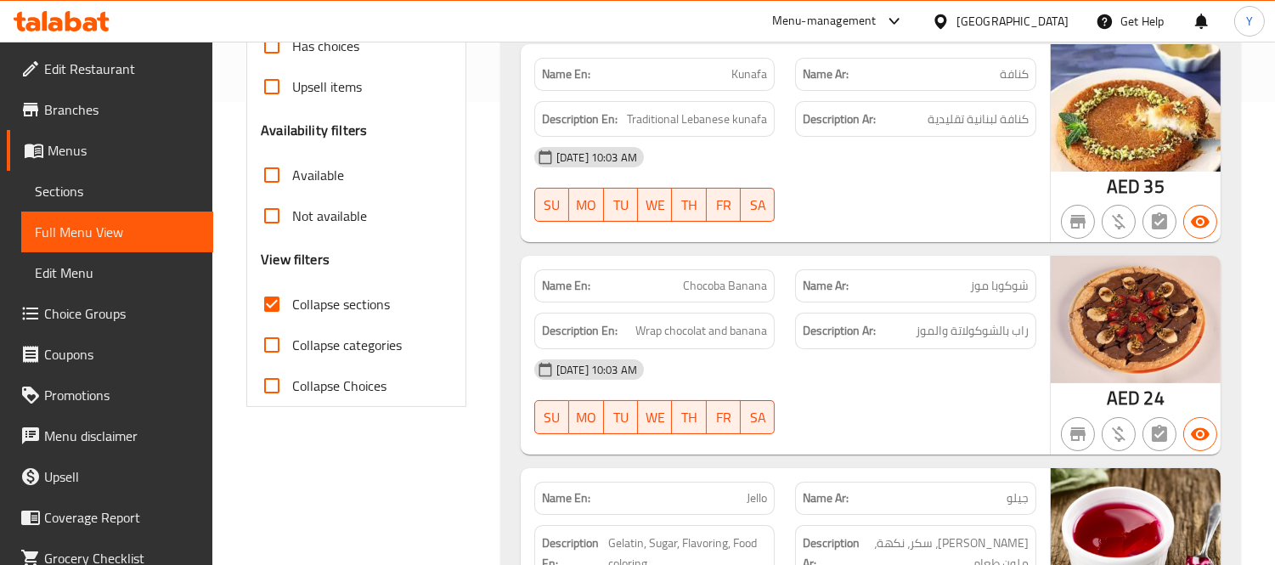
scroll to position [490, 0]
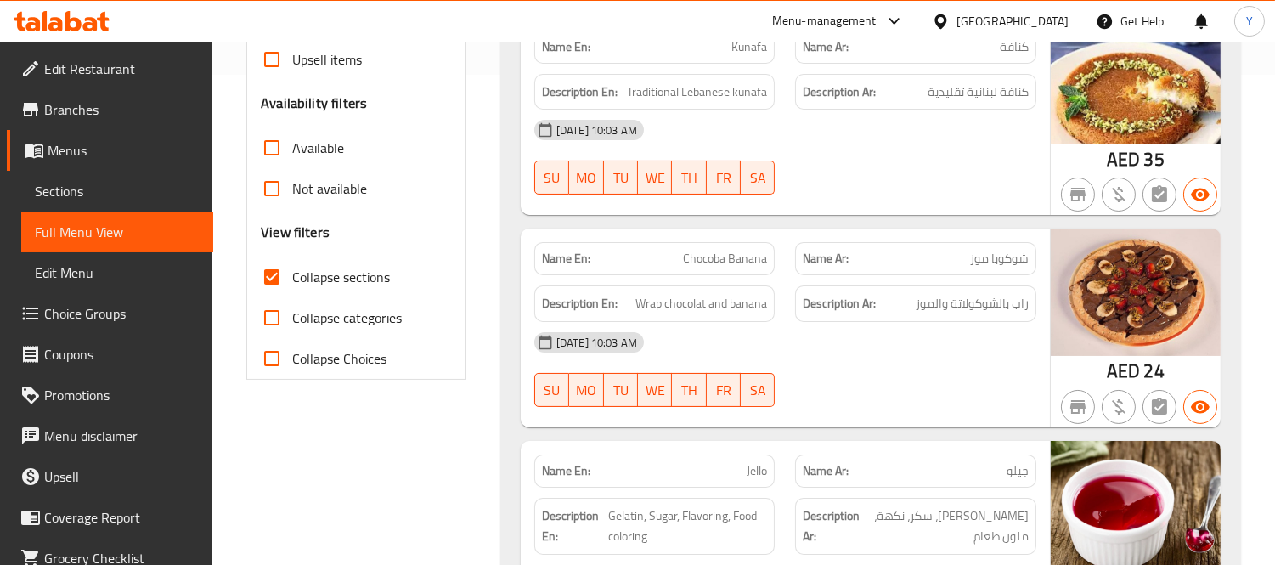
click at [927, 402] on div at bounding box center [916, 407] width 262 height 20
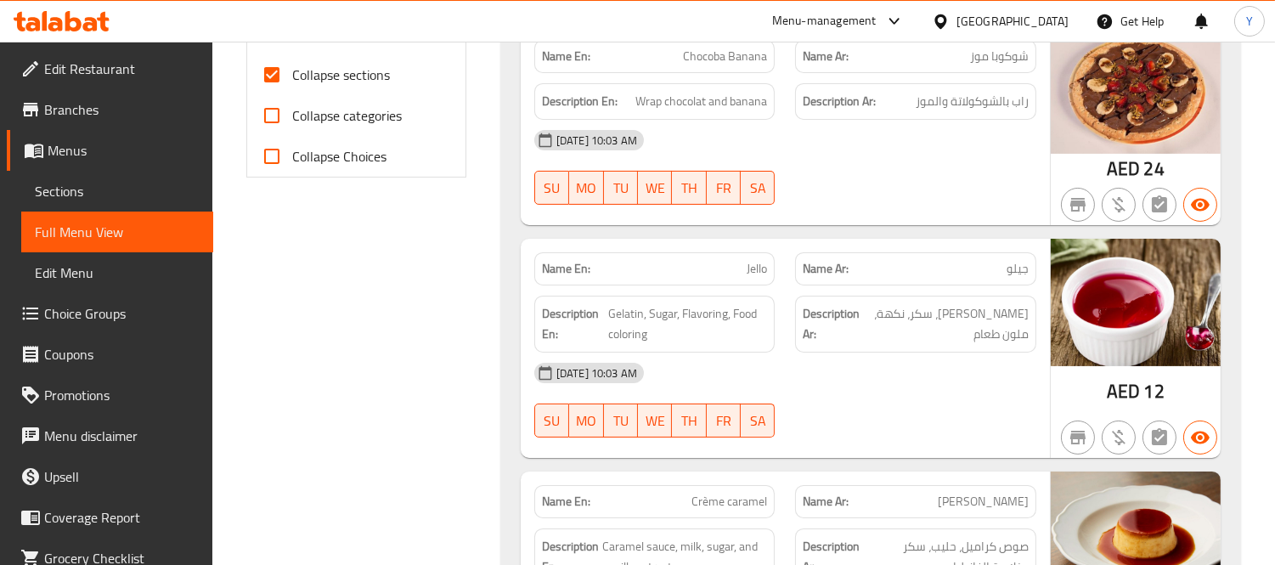
scroll to position [723, 0]
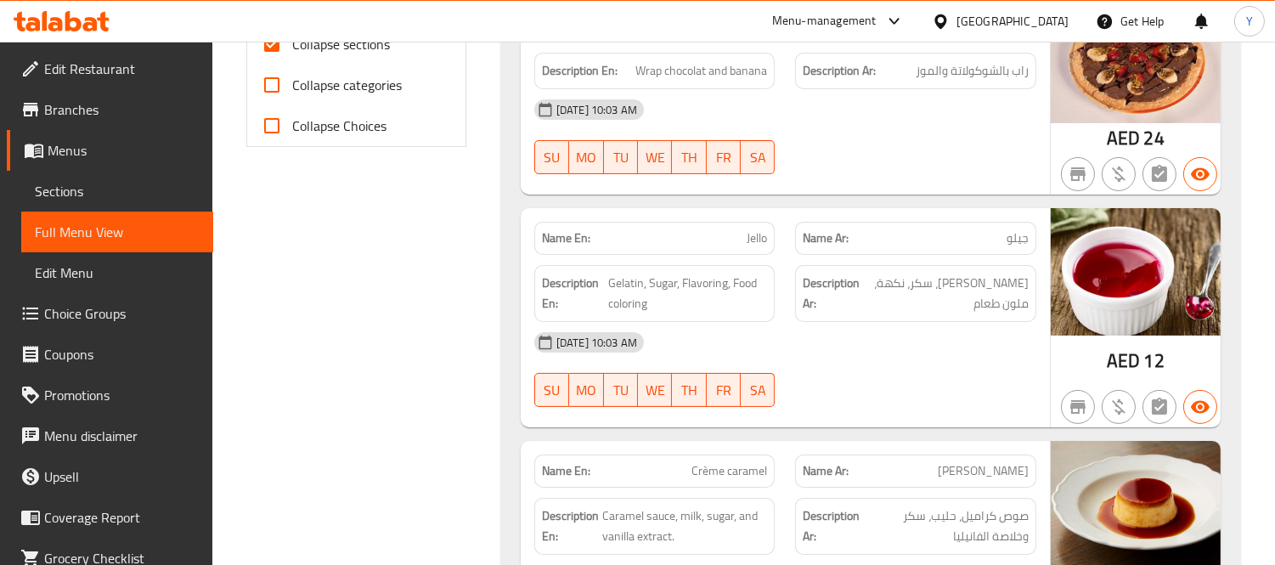
click at [902, 323] on div "[DATE] 10:03 AM" at bounding box center [785, 342] width 522 height 41
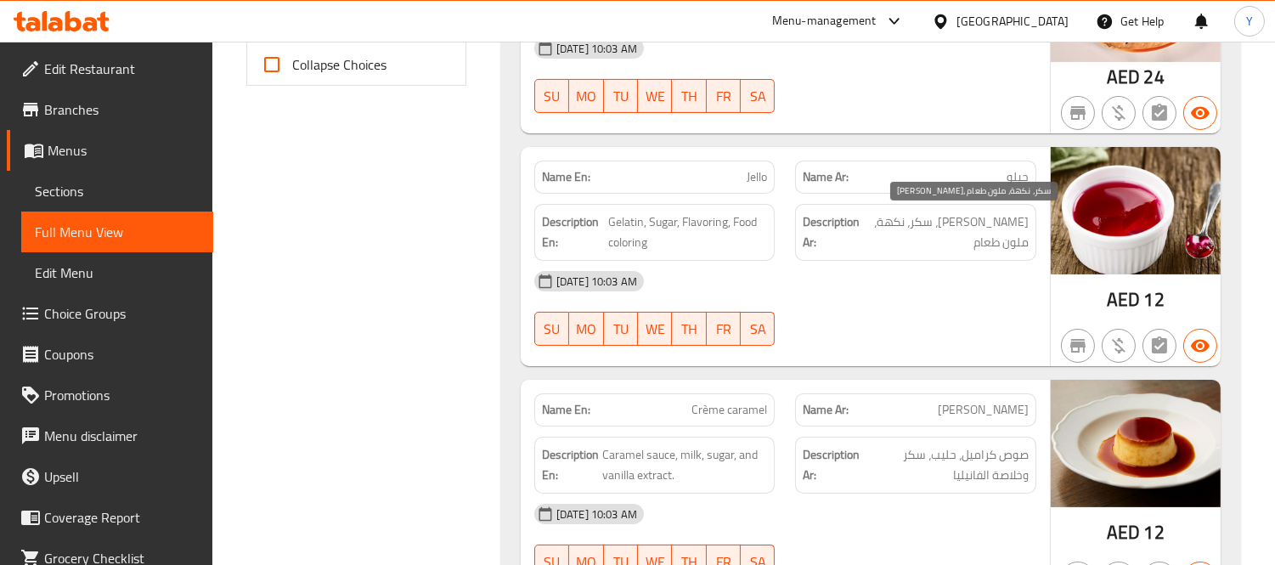
scroll to position [817, 0]
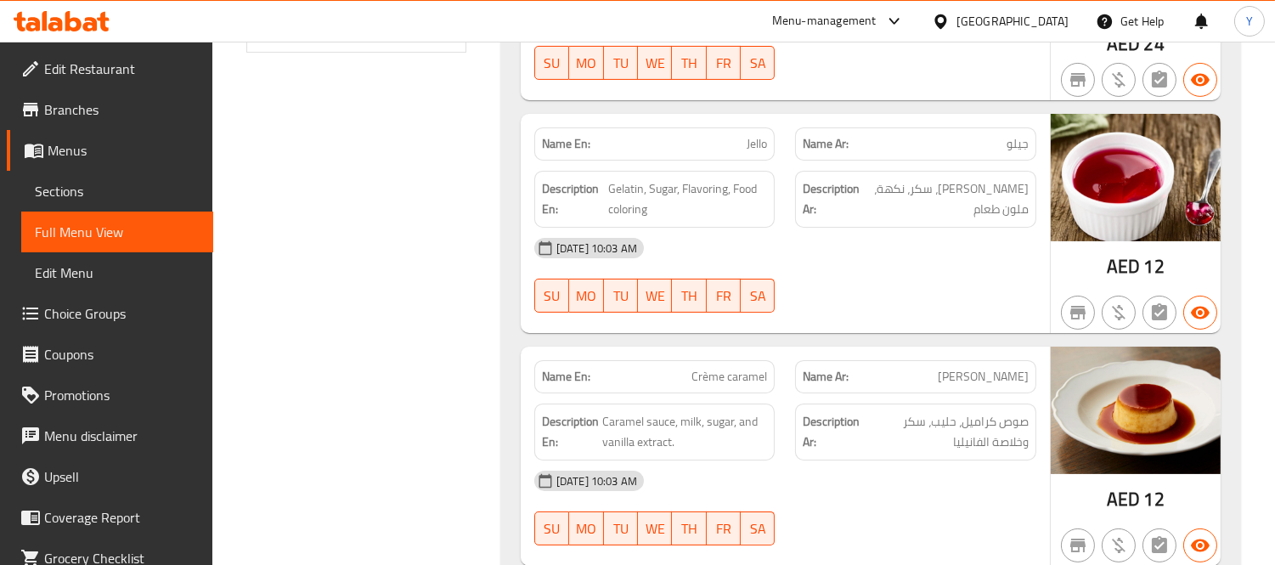
click at [740, 349] on div "Name En: Crème caramel Name Ar: [PERSON_NAME] Description En: Caramel sauce, mi…" at bounding box center [785, 455] width 529 height 219
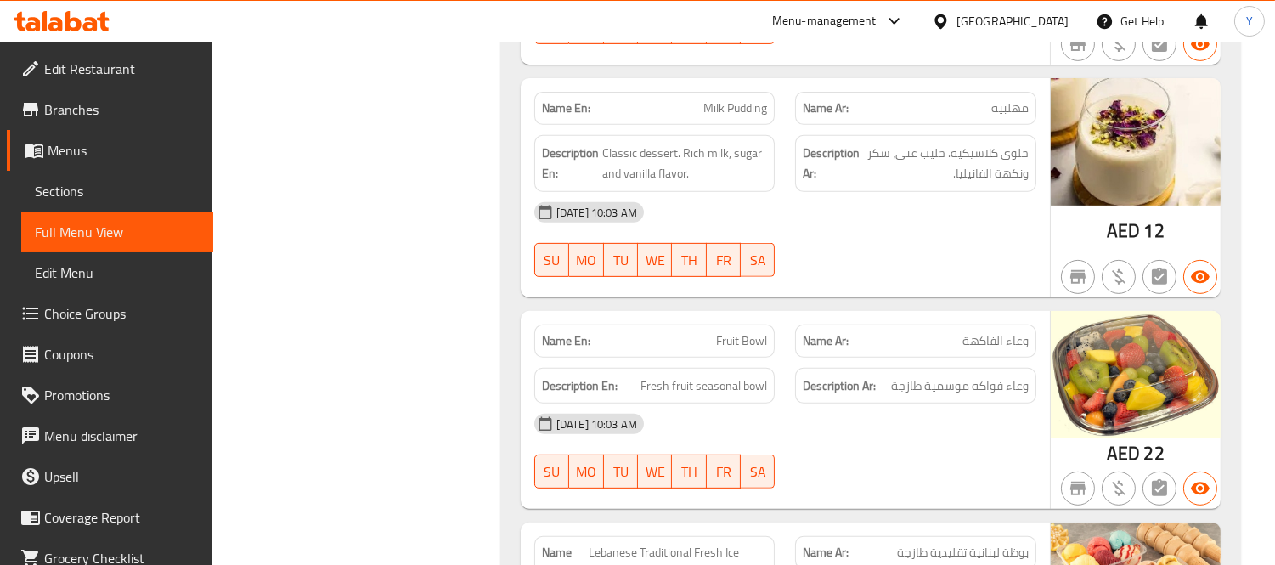
scroll to position [1333, 0]
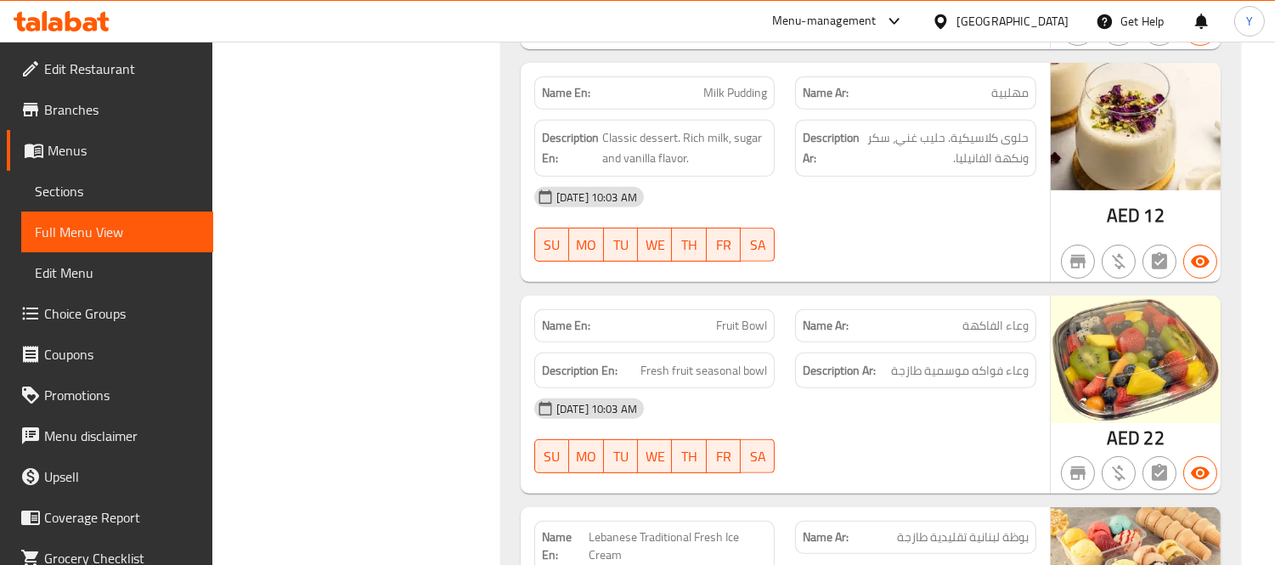
click at [830, 361] on strong "Description Ar:" at bounding box center [838, 370] width 73 height 21
click at [804, 307] on div "Name Ar: وعاء الفاكهة" at bounding box center [916, 325] width 262 height 53
click at [778, 318] on div "Name En: Fruit Bowl" at bounding box center [655, 325] width 262 height 53
click at [741, 323] on span "Fruit Bowl" at bounding box center [741, 326] width 51 height 18
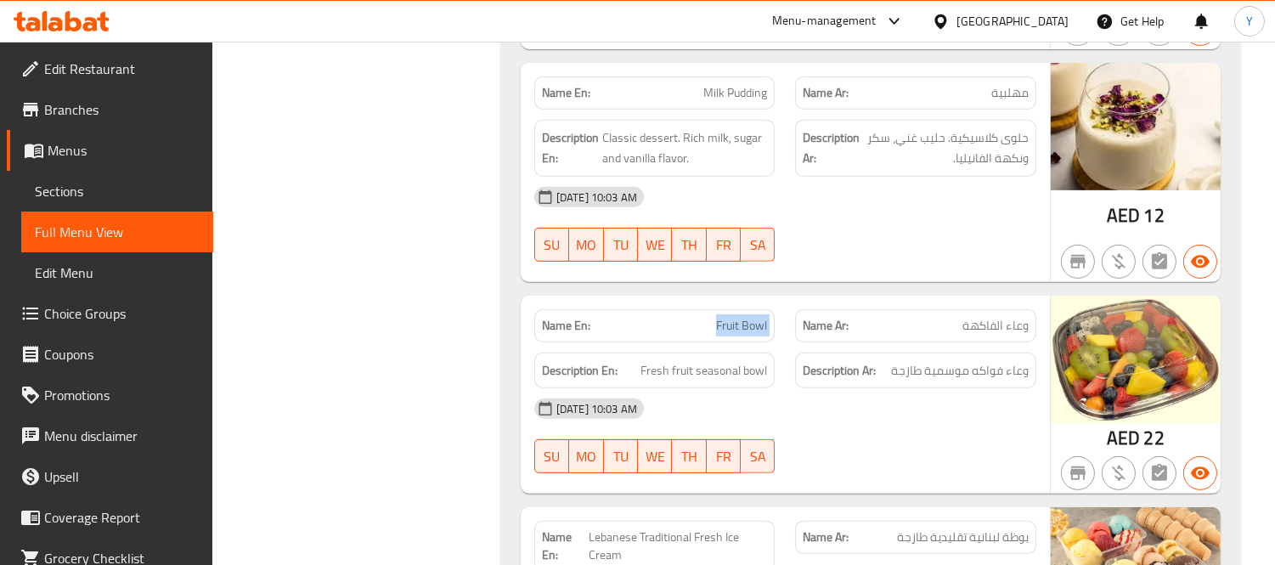
click at [741, 323] on span "Fruit Bowl" at bounding box center [741, 326] width 51 height 18
copy span "Fruit Bowl"
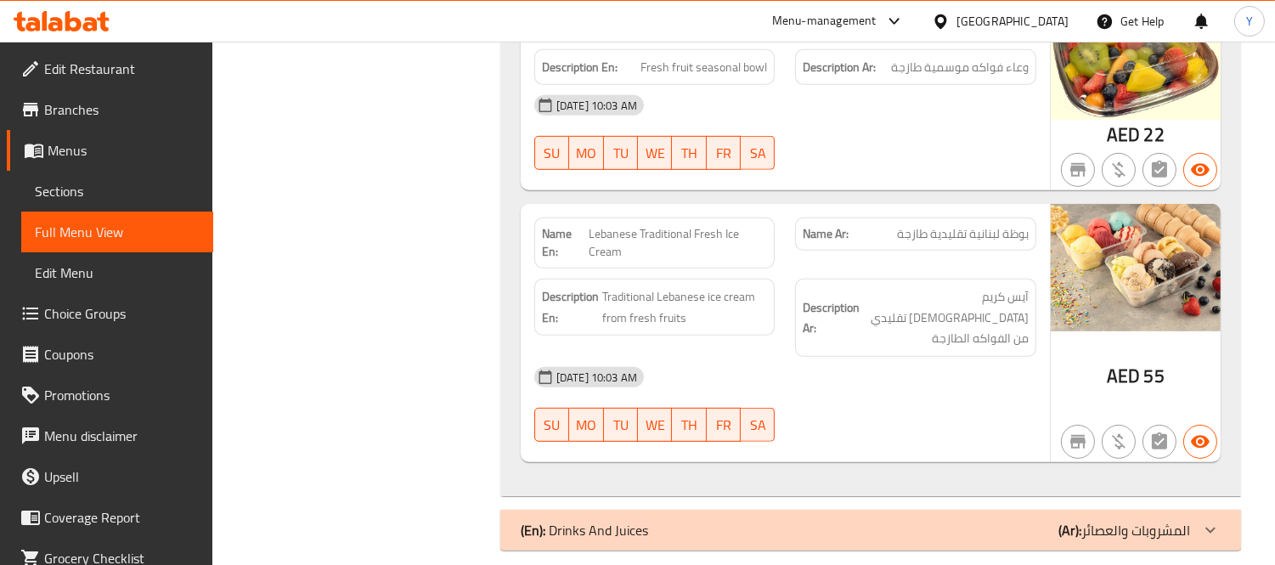
click at [683, 246] on span "Lebanese Traditional Fresh Ice Cream" at bounding box center [677, 243] width 179 height 36
copy span "Lebanese Traditional Fresh Ice Cream"
click at [1010, 520] on div "(En): Drinks And Juices (Ar): المشروبات والعصائر" at bounding box center [855, 530] width 669 height 20
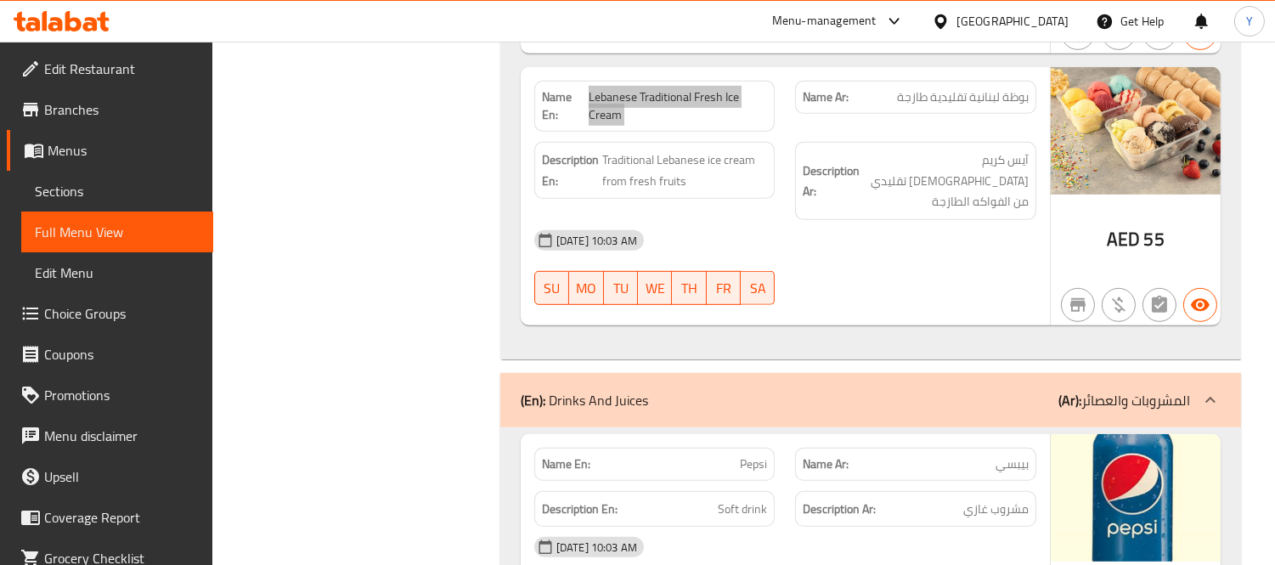
scroll to position [1920, 0]
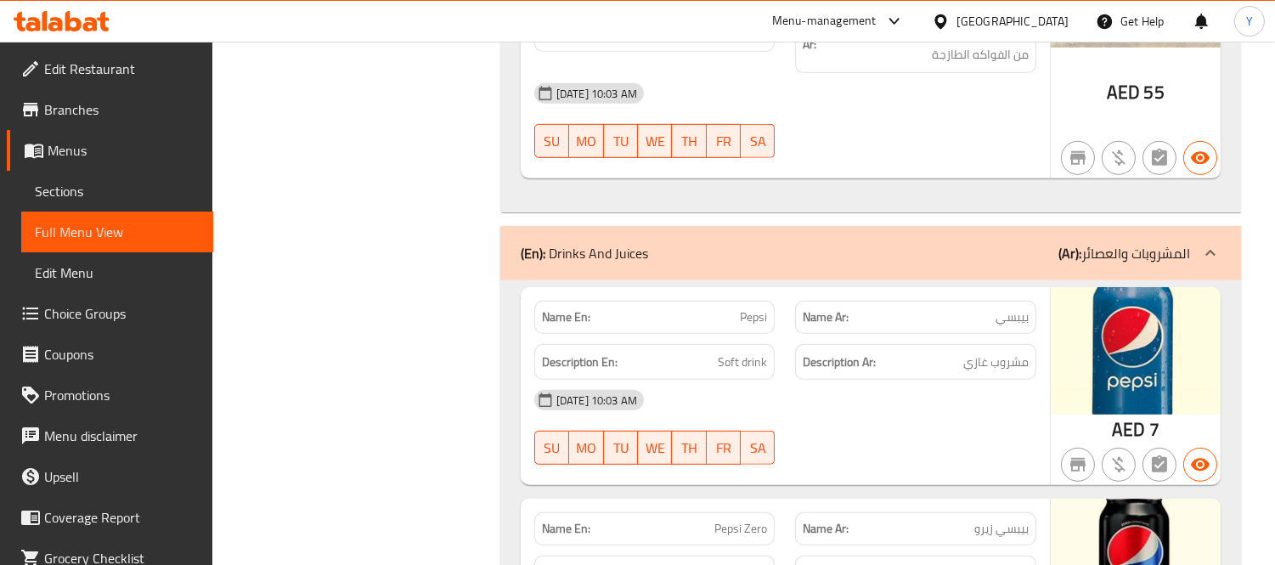
click at [881, 382] on div "[DATE] 10:03 AM" at bounding box center [785, 400] width 522 height 41
click at [838, 419] on div "[DATE] 10:03 AM SU MO TU WE TH FR SA" at bounding box center [785, 427] width 522 height 95
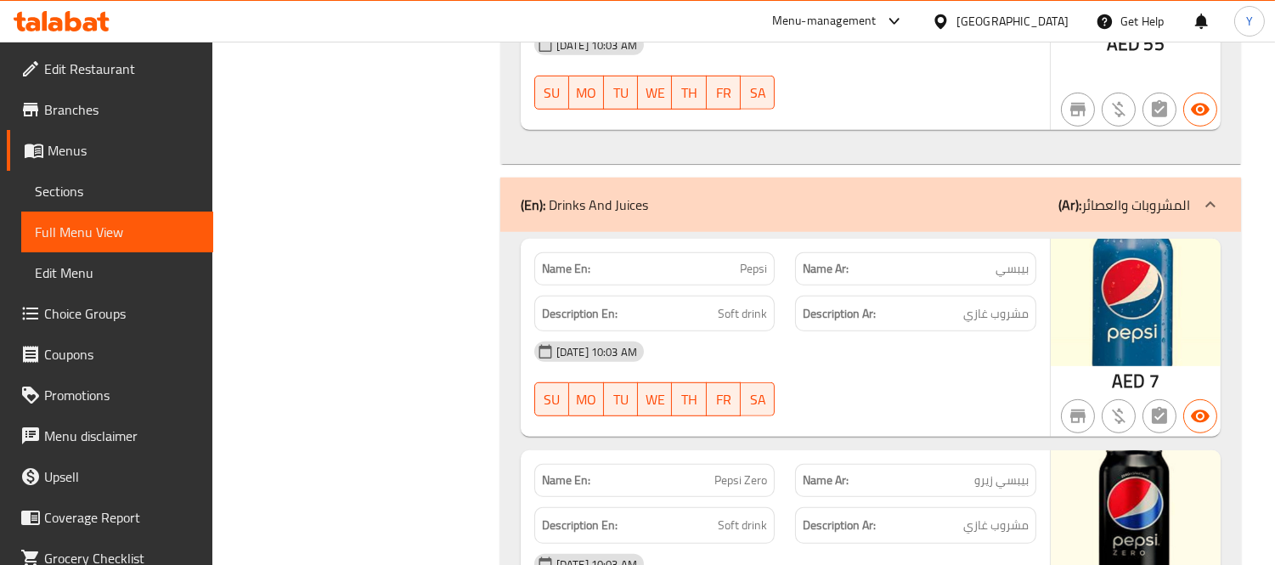
scroll to position [2014, 0]
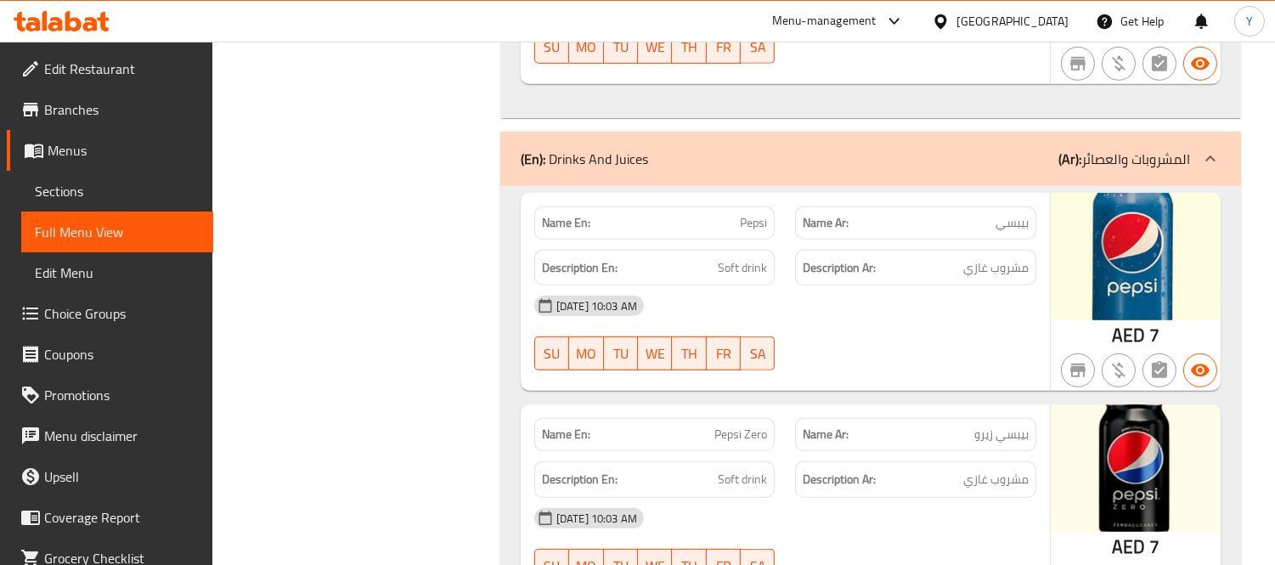
click at [753, 214] on span "Pepsi" at bounding box center [753, 223] width 27 height 18
drag, startPoint x: 1008, startPoint y: 409, endPoint x: 864, endPoint y: 376, distance: 148.1
click at [954, 418] on div "Name Ar: بيبسي زيرو" at bounding box center [915, 434] width 241 height 33
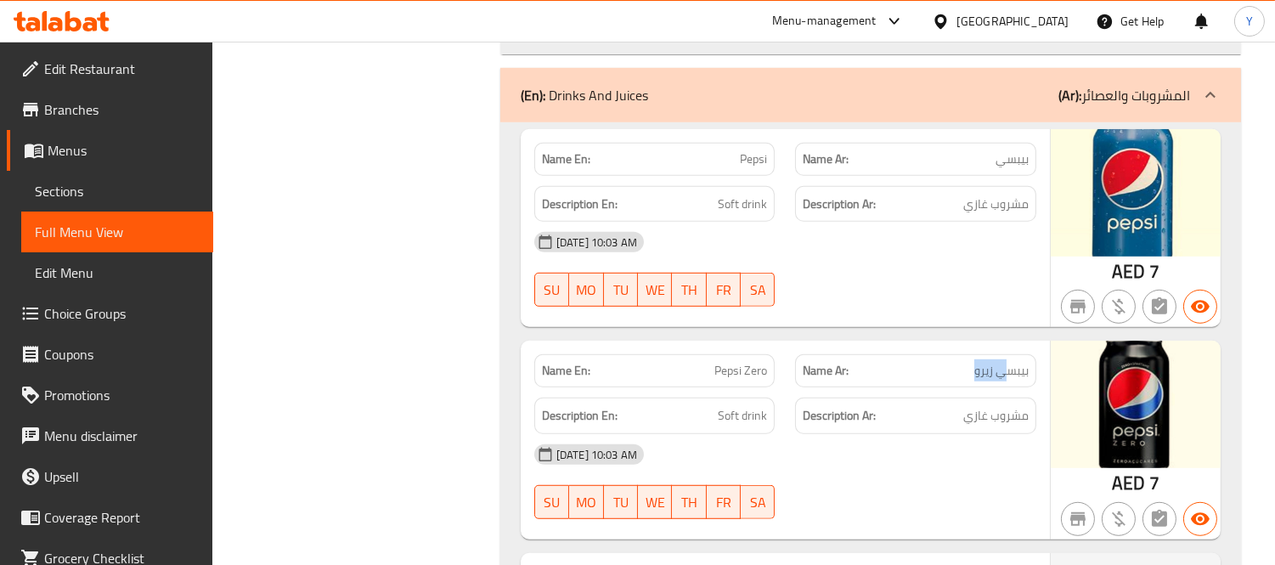
scroll to position [2203, 0]
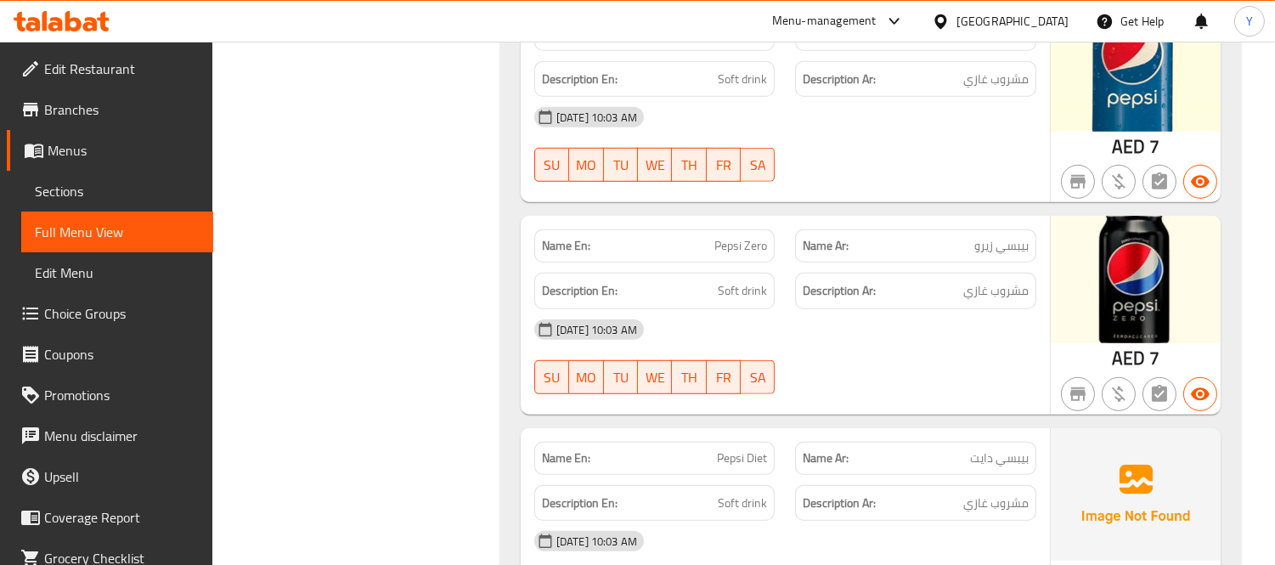
drag, startPoint x: 954, startPoint y: 273, endPoint x: 841, endPoint y: 266, distance: 114.0
click at [866, 280] on h6 "Description Ar: مشروب غازي" at bounding box center [915, 290] width 226 height 21
click at [802, 384] on div at bounding box center [916, 394] width 262 height 20
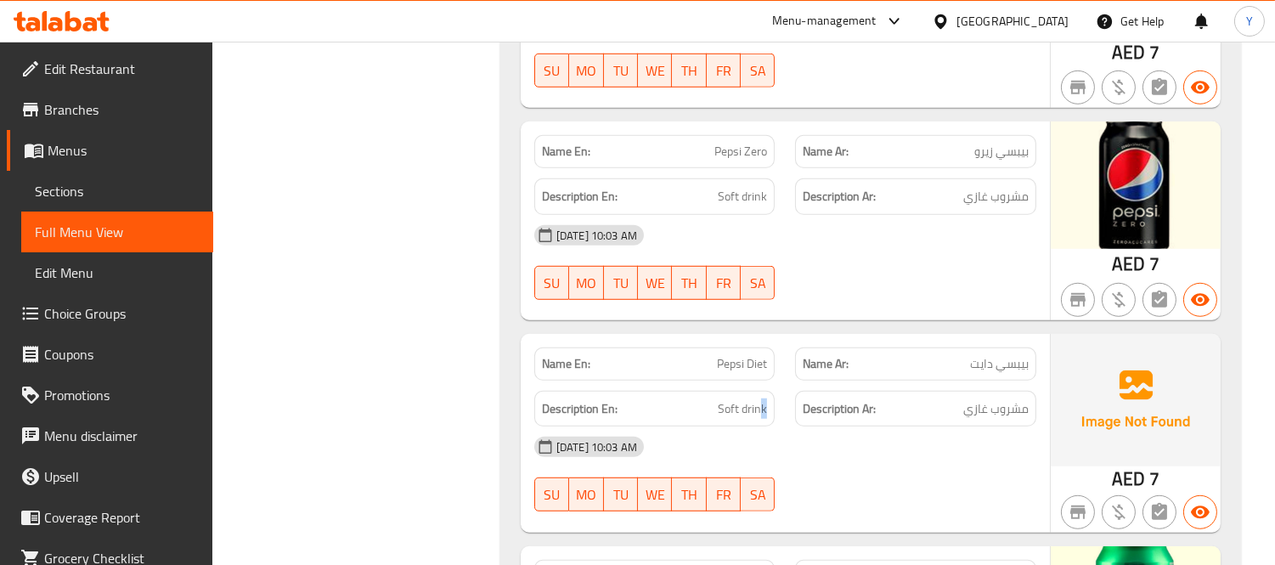
drag, startPoint x: 829, startPoint y: 382, endPoint x: 931, endPoint y: 387, distance: 102.0
click at [876, 383] on div "Description En: Soft drink Description Ar: مشروب غازي" at bounding box center [785, 408] width 522 height 57
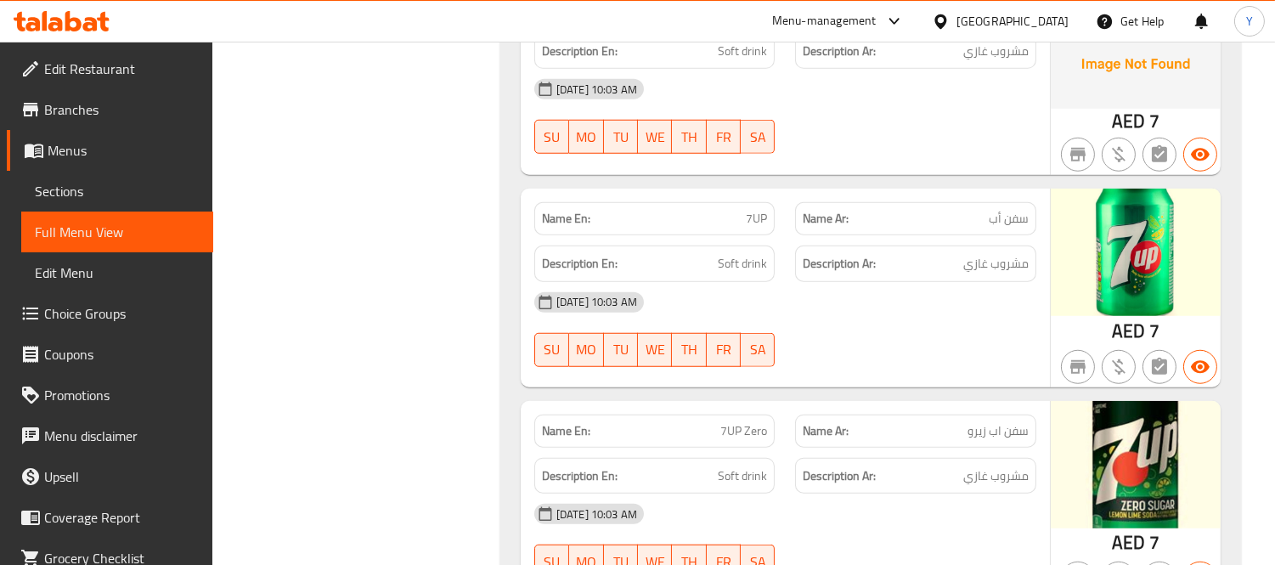
scroll to position [2675, 0]
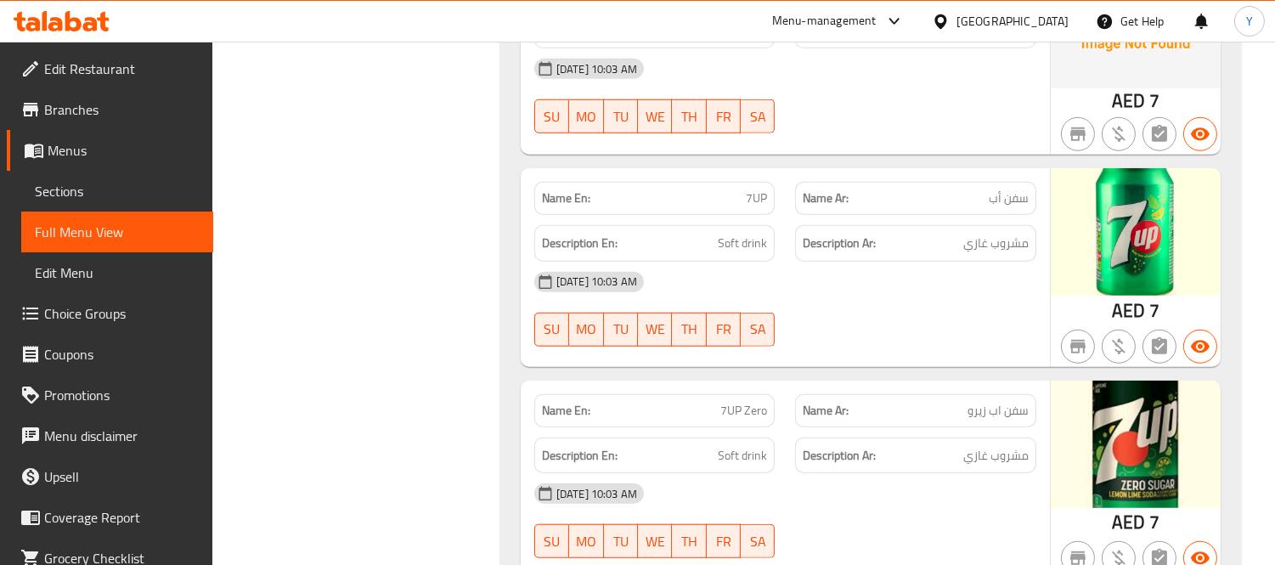
drag, startPoint x: 647, startPoint y: 402, endPoint x: 715, endPoint y: 411, distance: 68.5
click at [706, 410] on div "Name En: 7UP Zero Name Ar: سفن اب زيرو Description En: Soft drink Description A…" at bounding box center [785, 479] width 529 height 199
click at [629, 437] on div "Description En: Soft drink" at bounding box center [654, 455] width 241 height 37
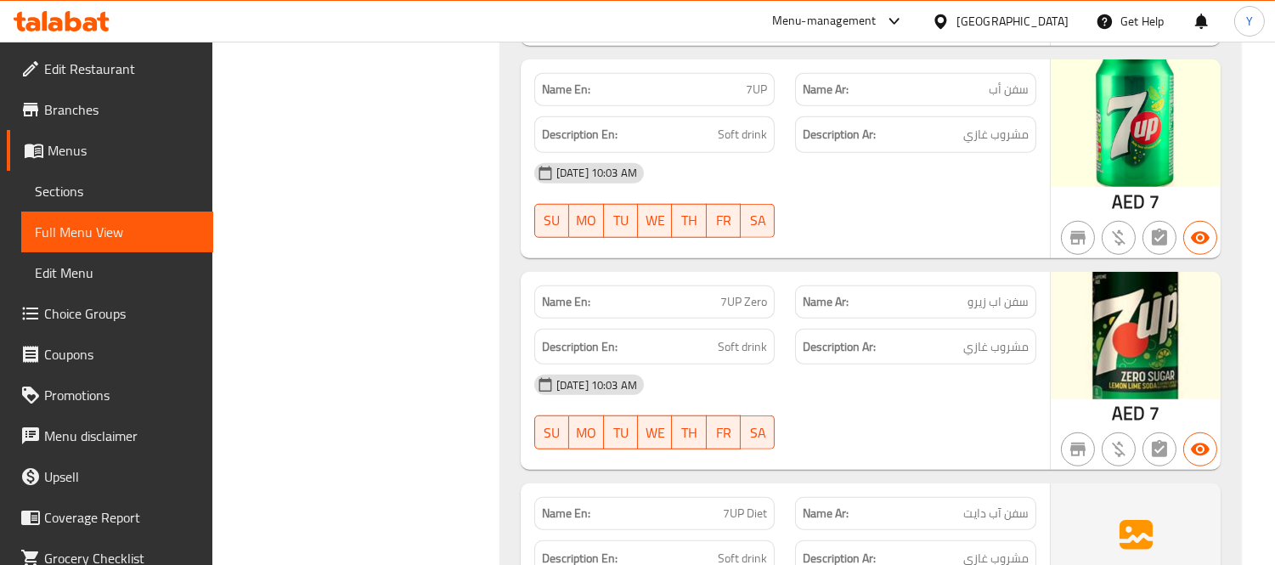
scroll to position [2957, 0]
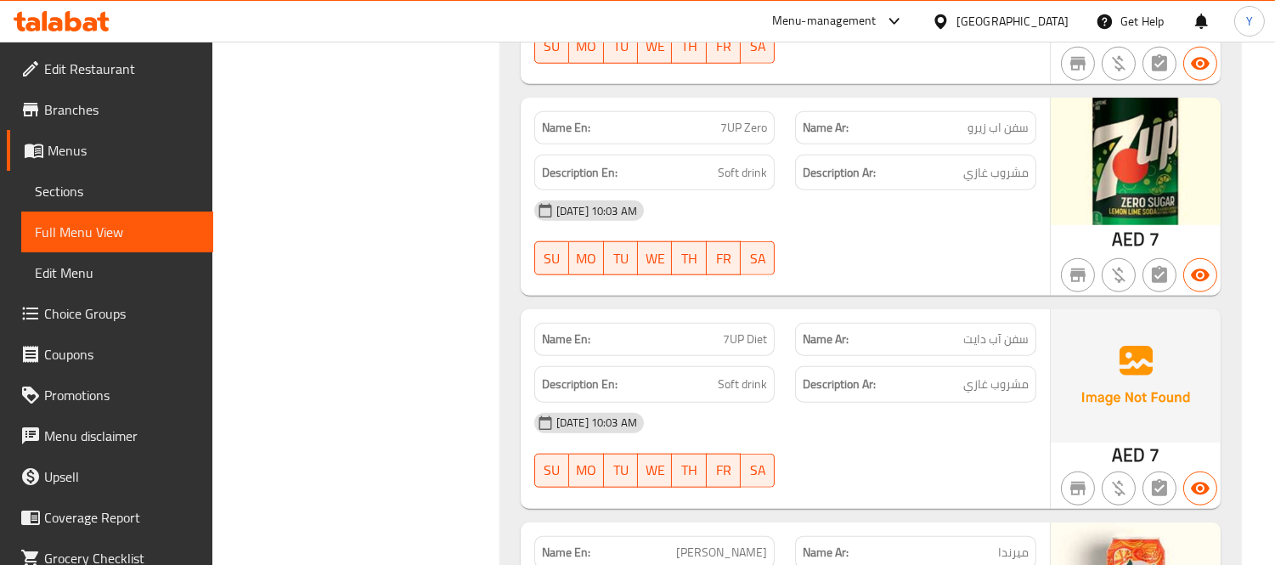
click at [858, 411] on div "[DATE] 10:03 AM" at bounding box center [785, 422] width 522 height 41
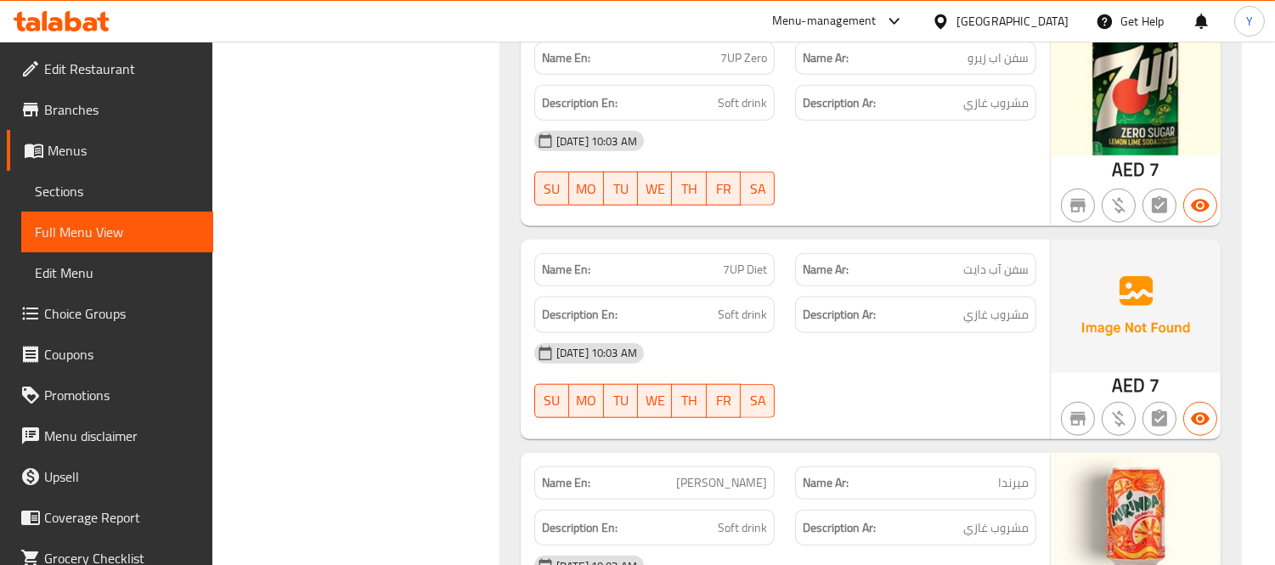
scroll to position [3146, 0]
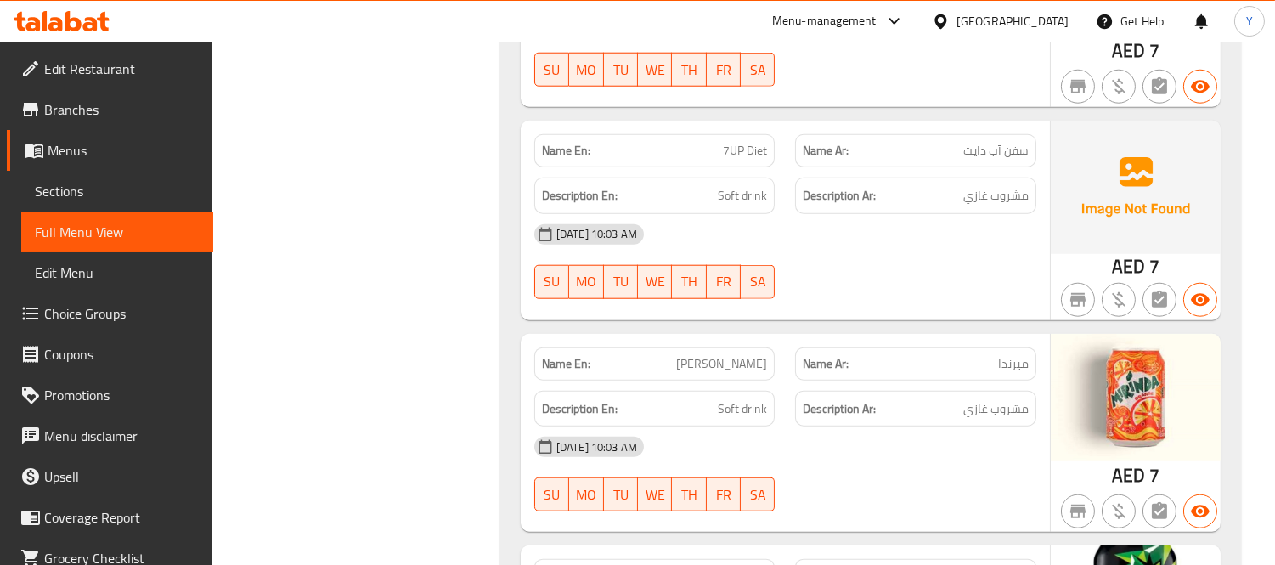
click at [957, 380] on div "Description Ar: مشروب غازي" at bounding box center [916, 408] width 262 height 57
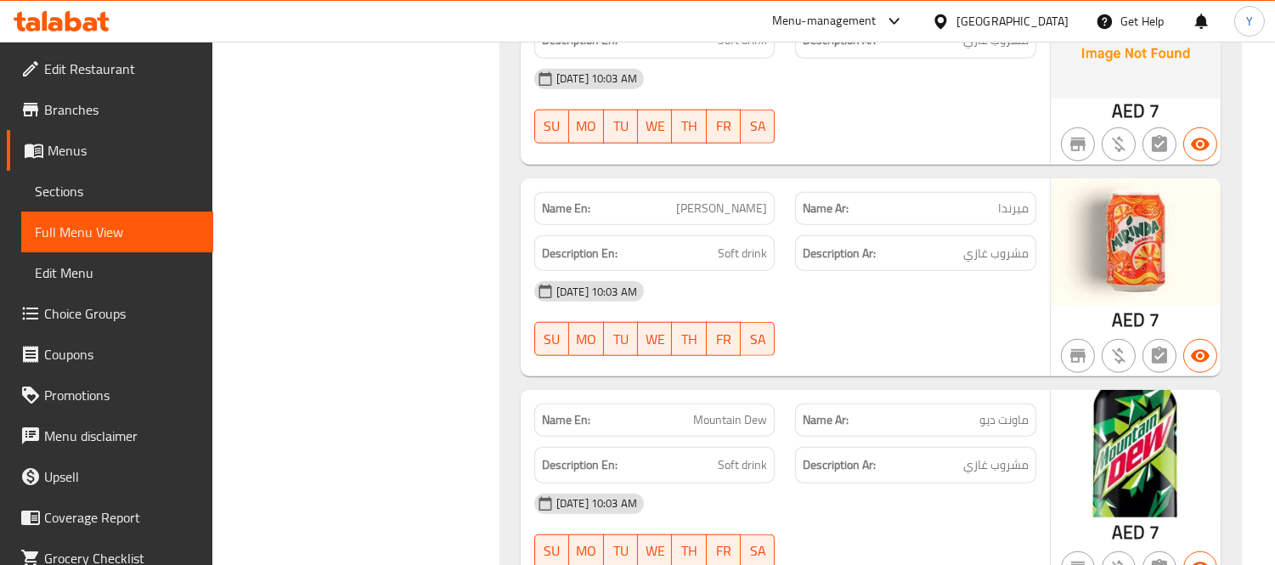
scroll to position [3334, 0]
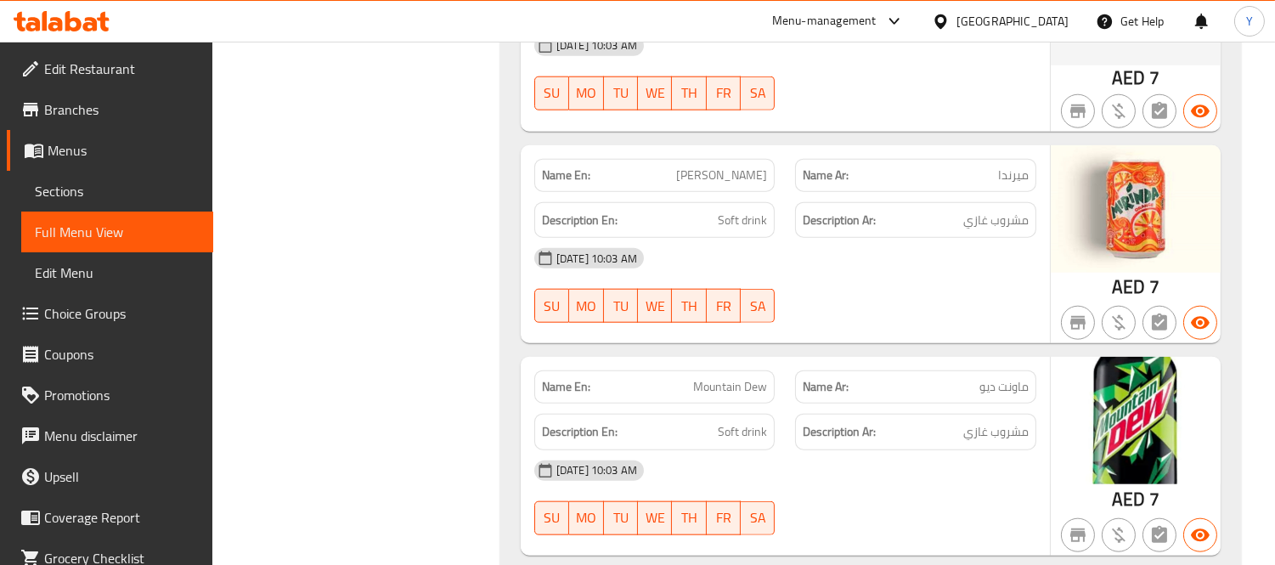
click at [701, 378] on span "Mountain Dew" at bounding box center [730, 387] width 74 height 18
copy span "Mountain Dew"
click at [829, 414] on div "Description Ar: مشروب غازي" at bounding box center [915, 432] width 241 height 37
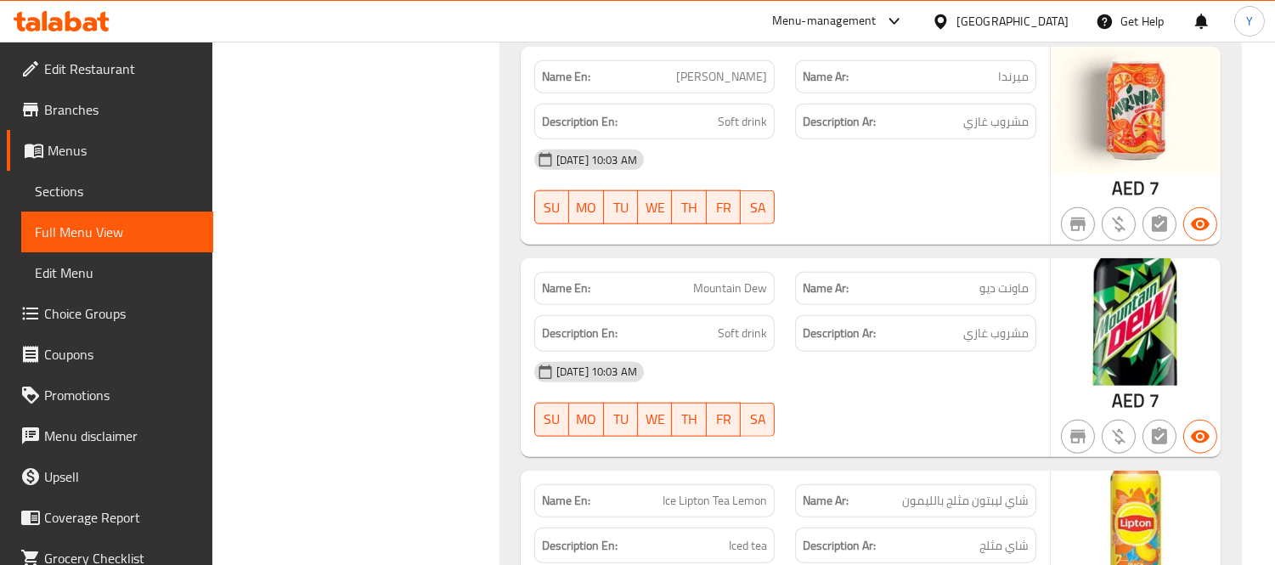
scroll to position [3524, 0]
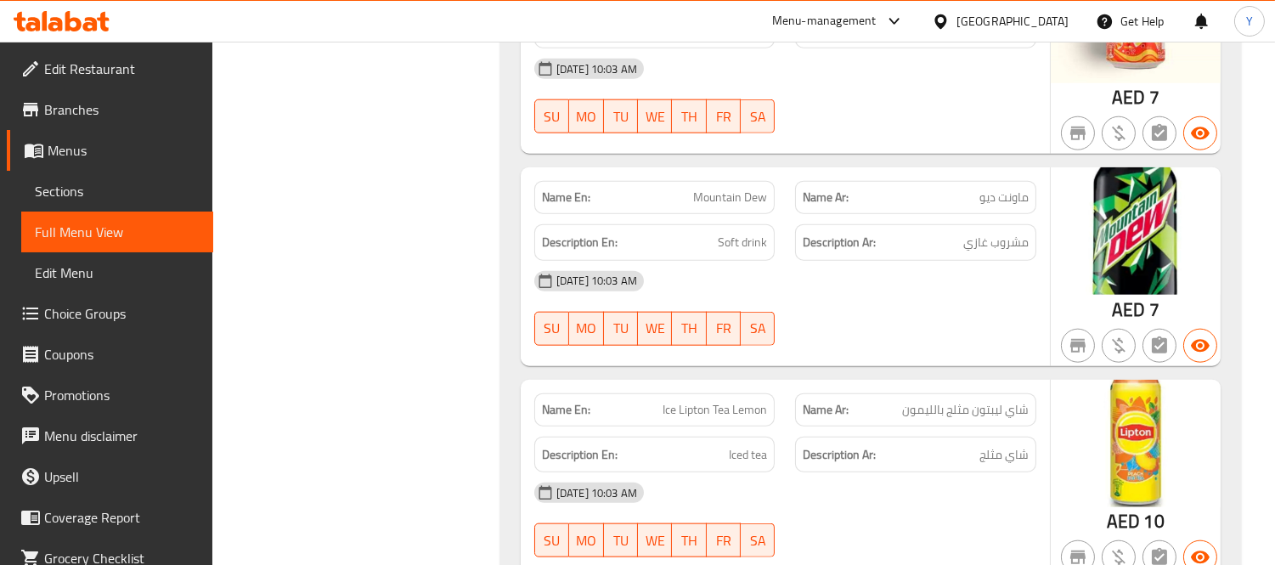
drag, startPoint x: 740, startPoint y: 384, endPoint x: 743, endPoint y: 393, distance: 9.9
click at [740, 401] on span "Ice Lipton Tea Lemon" at bounding box center [714, 410] width 104 height 18
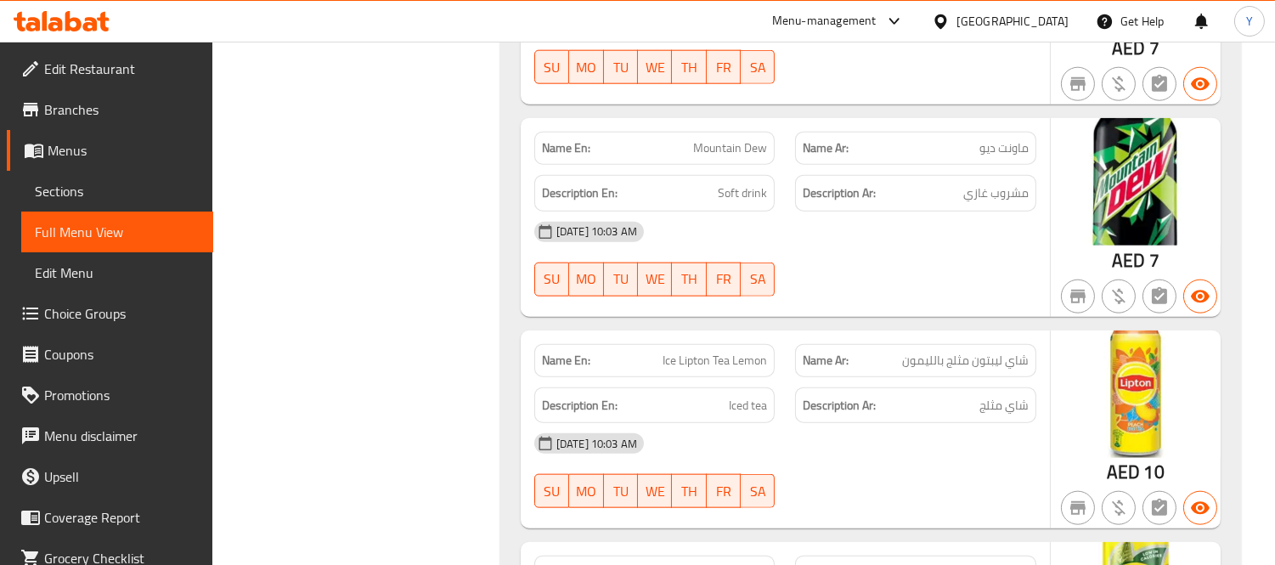
scroll to position [3618, 0]
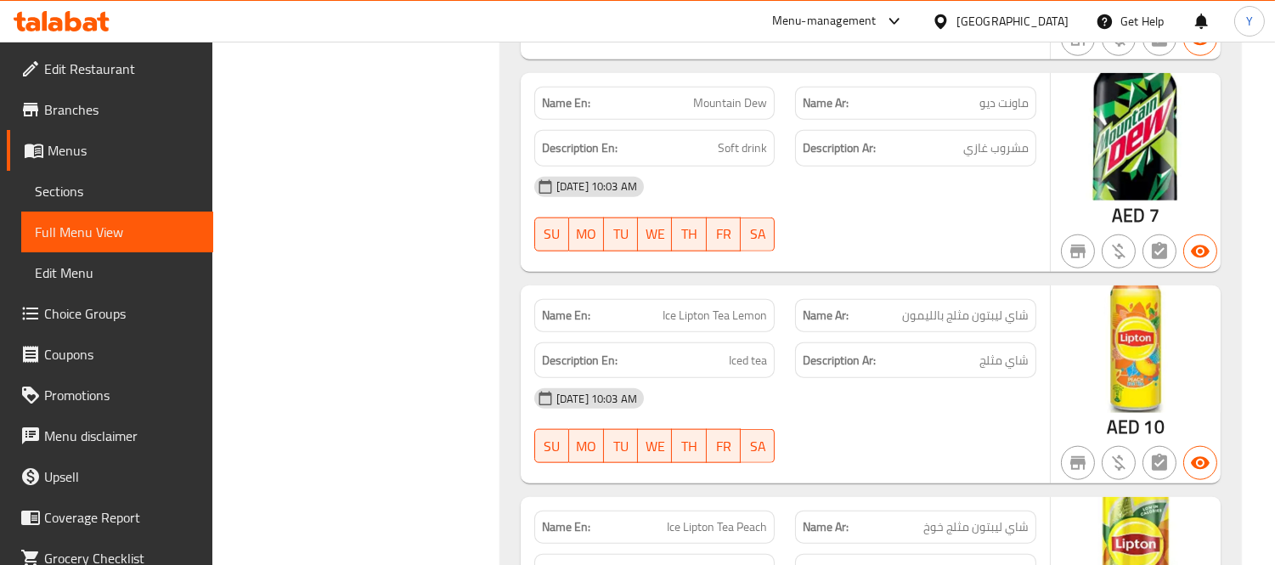
click at [668, 307] on span "Ice Lipton Tea Lemon" at bounding box center [714, 316] width 104 height 18
drag, startPoint x: 668, startPoint y: 301, endPoint x: 624, endPoint y: 303, distance: 44.2
click at [624, 307] on p "Name En: Ice Lipton Tea Lemon" at bounding box center [655, 316] width 226 height 18
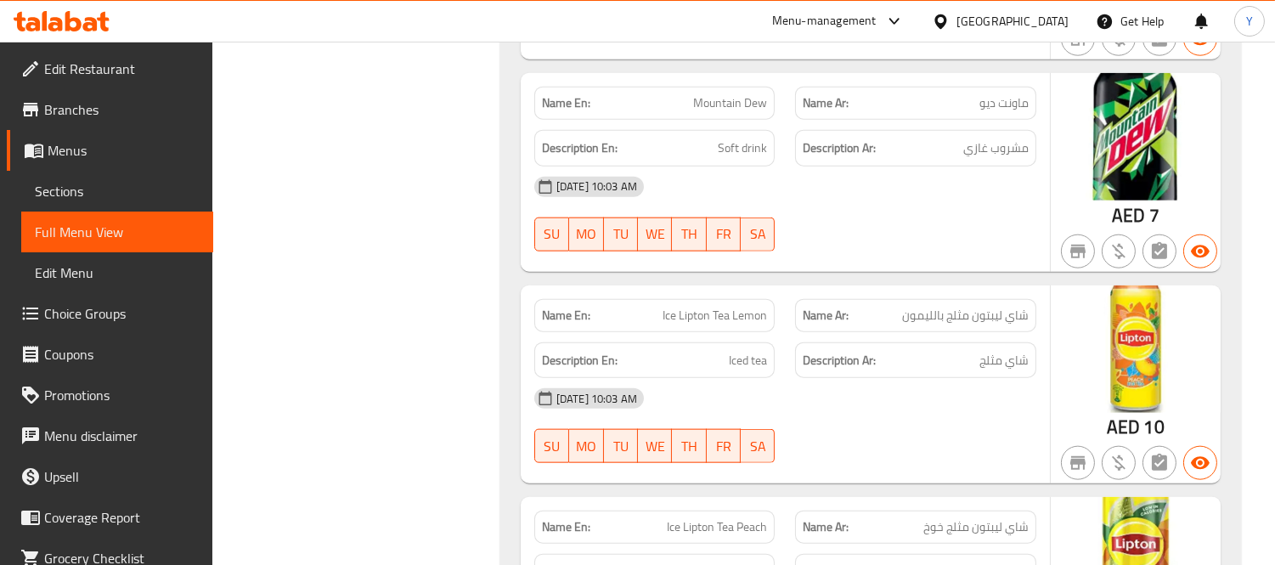
click at [624, 307] on p "Name En: Ice Lipton Tea Lemon" at bounding box center [655, 316] width 226 height 18
click at [732, 307] on span "Ice Lipton Tea Lemon" at bounding box center [714, 316] width 104 height 18
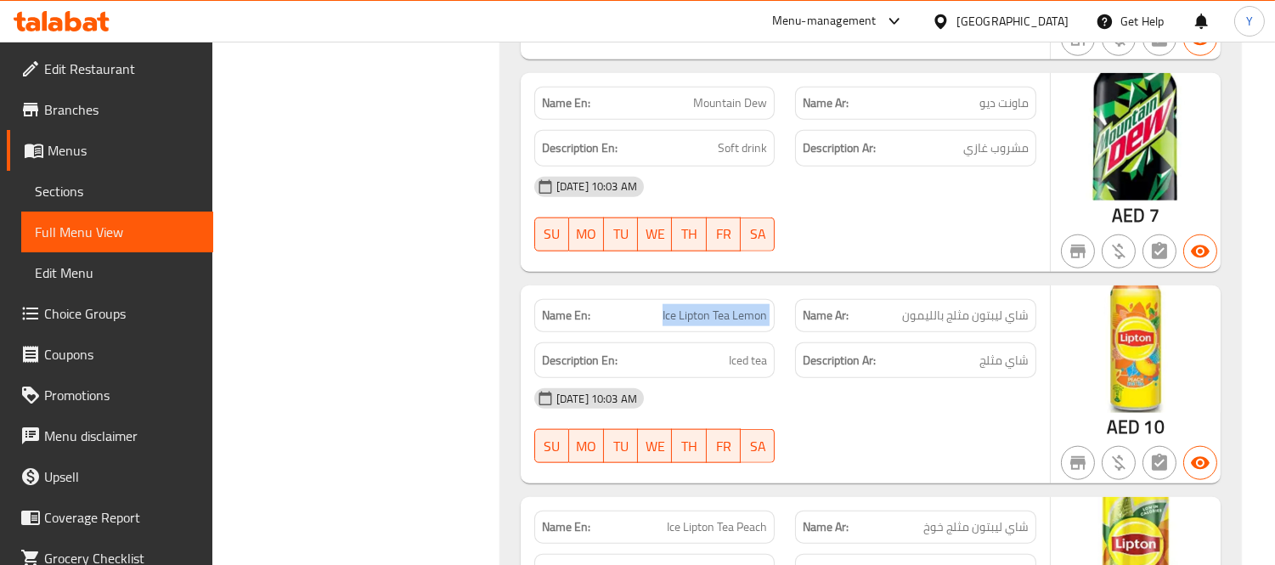
copy span "Ice Lipton Tea Lemon"
click at [938, 208] on div "09-09-2025 10:03 AM SU MO TU WE TH FR SA" at bounding box center [785, 213] width 522 height 95
click at [966, 332] on div "Description Ar: شاي مثلج" at bounding box center [916, 360] width 262 height 57
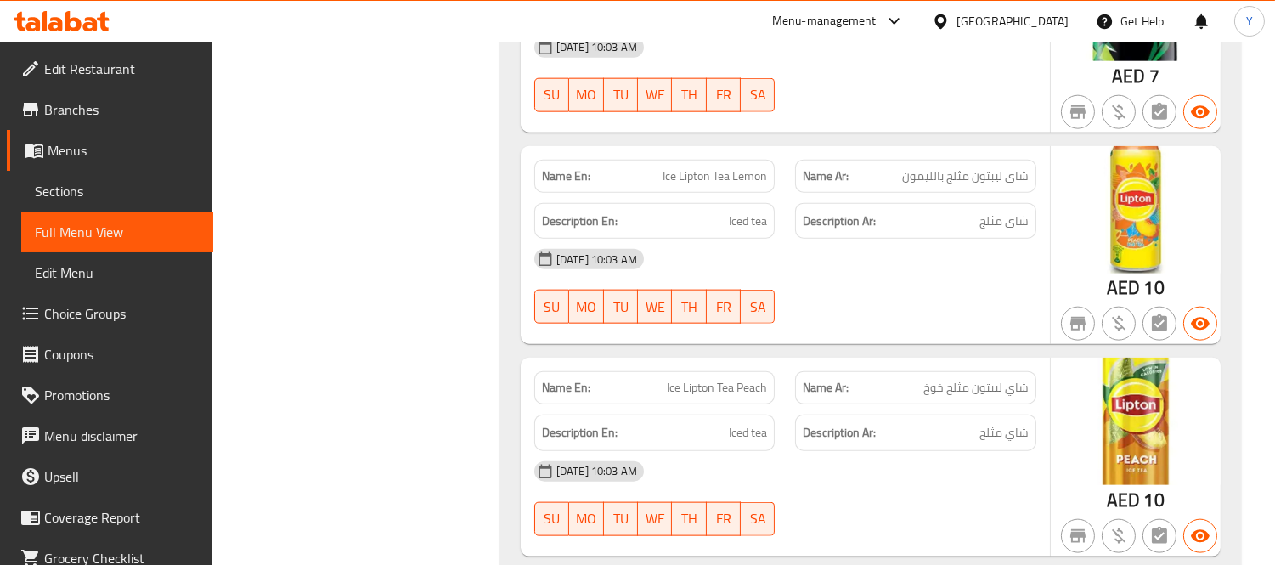
scroll to position [3712, 0]
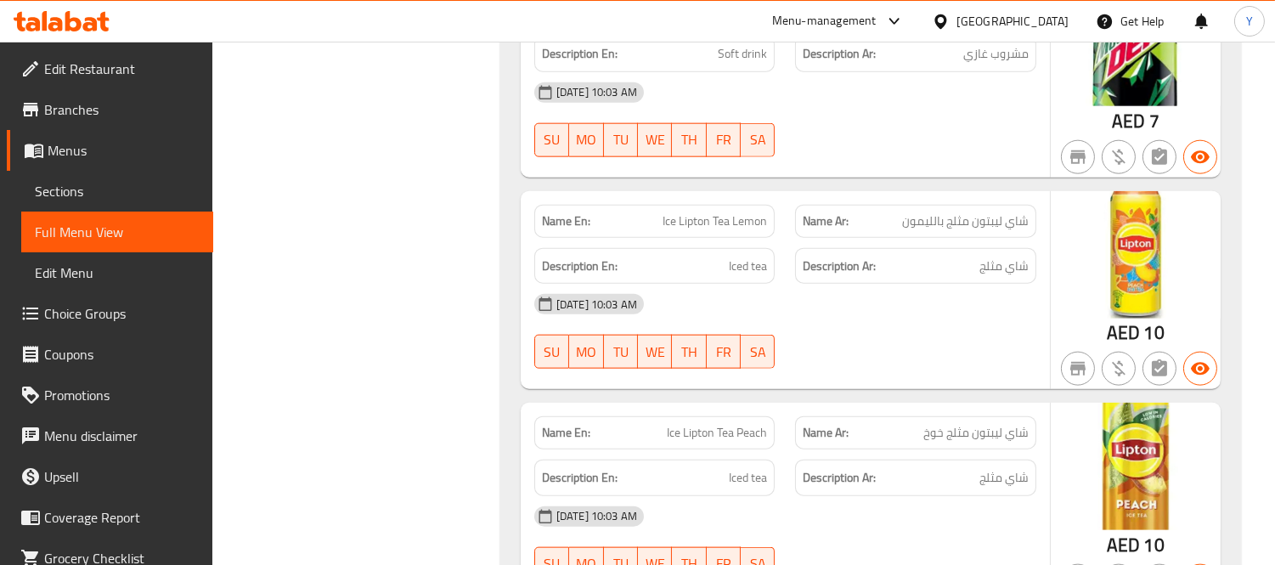
click at [703, 212] on span "Ice Lipton Tea Lemon" at bounding box center [714, 221] width 104 height 18
click at [701, 212] on span "Ice Lipton Tea Lemon" at bounding box center [714, 221] width 104 height 18
copy span "Lipton"
click at [821, 375] on div "Name En: Pepsi Name Ar: بيبسي Description En: Soft drink Description Ar: مشروب …" at bounding box center [870, 304] width 740 height 3632
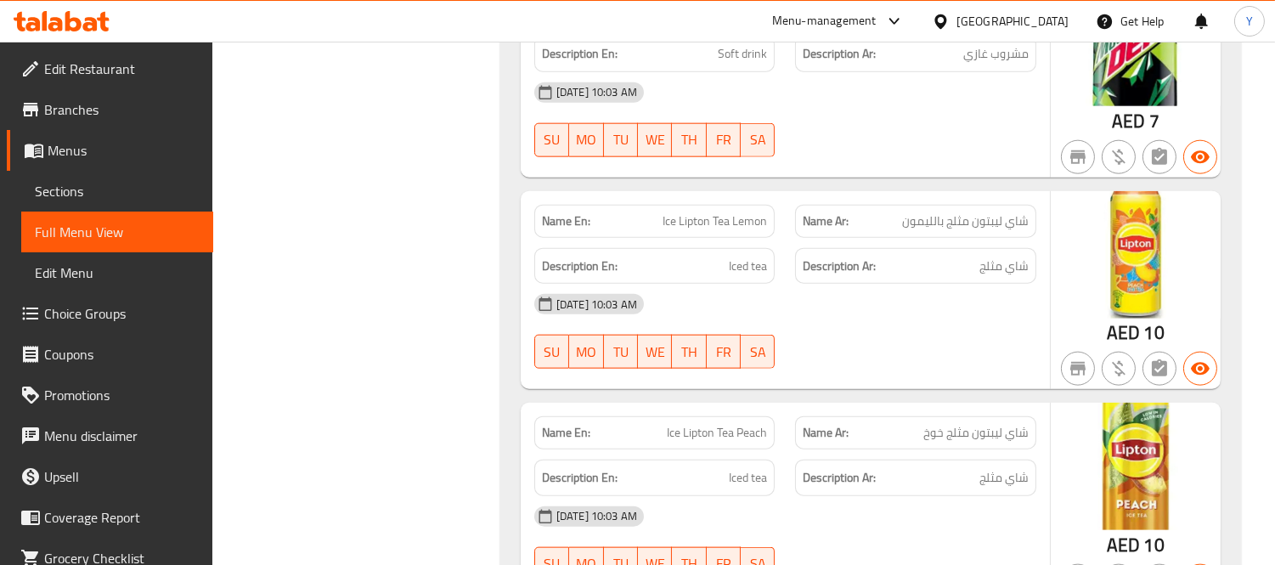
click at [786, 378] on div "Name En: Pepsi Name Ar: بيبسي Description En: Soft drink Description Ar: مشروب …" at bounding box center [870, 304] width 740 height 3632
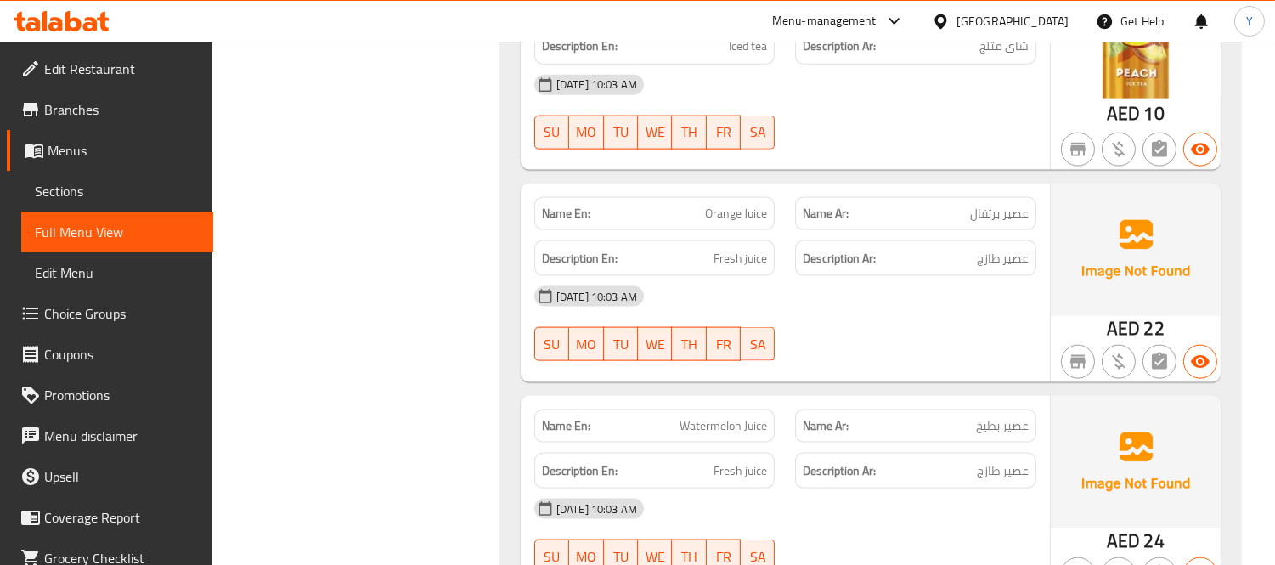
scroll to position [4151, 0]
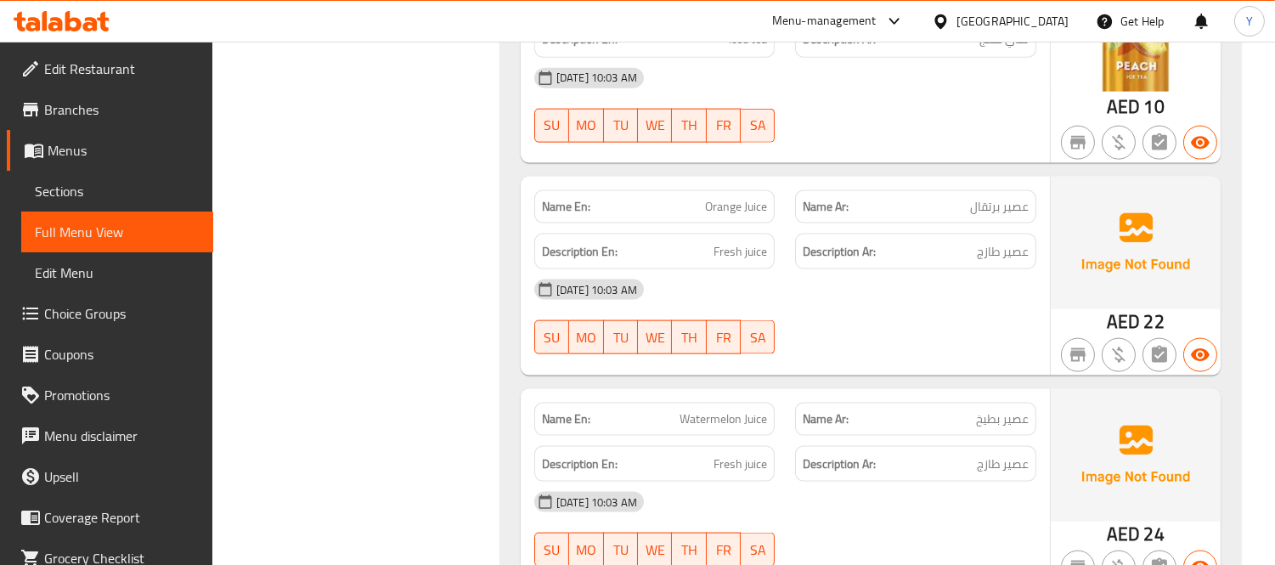
click at [866, 248] on div "Description Ar: عصير طازج" at bounding box center [915, 252] width 241 height 37
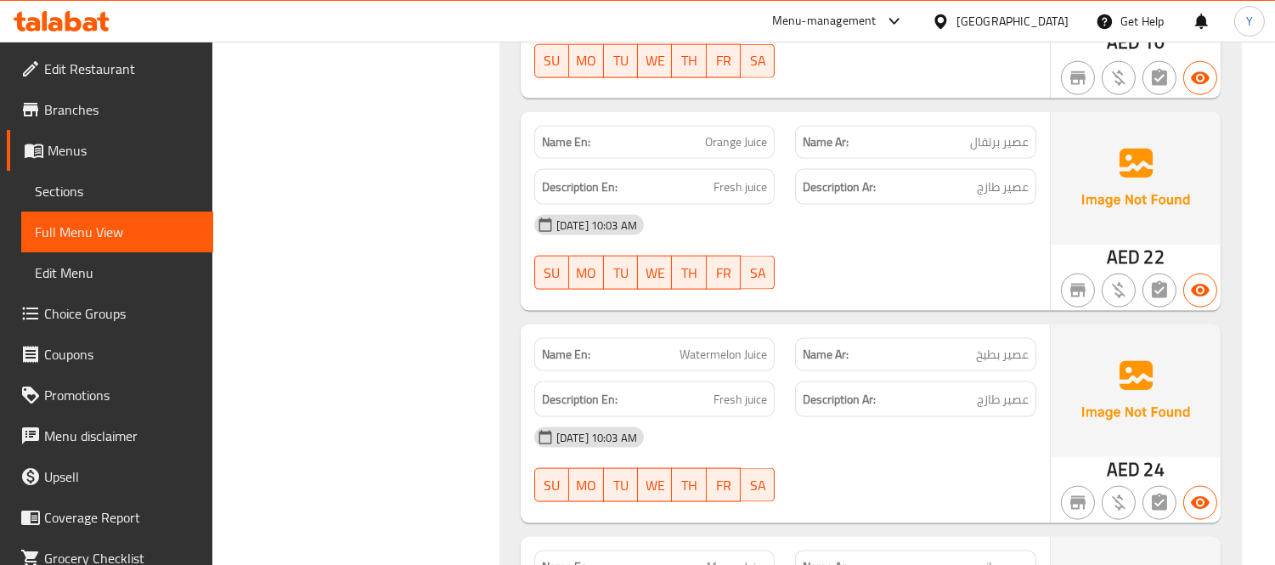
scroll to position [4246, 0]
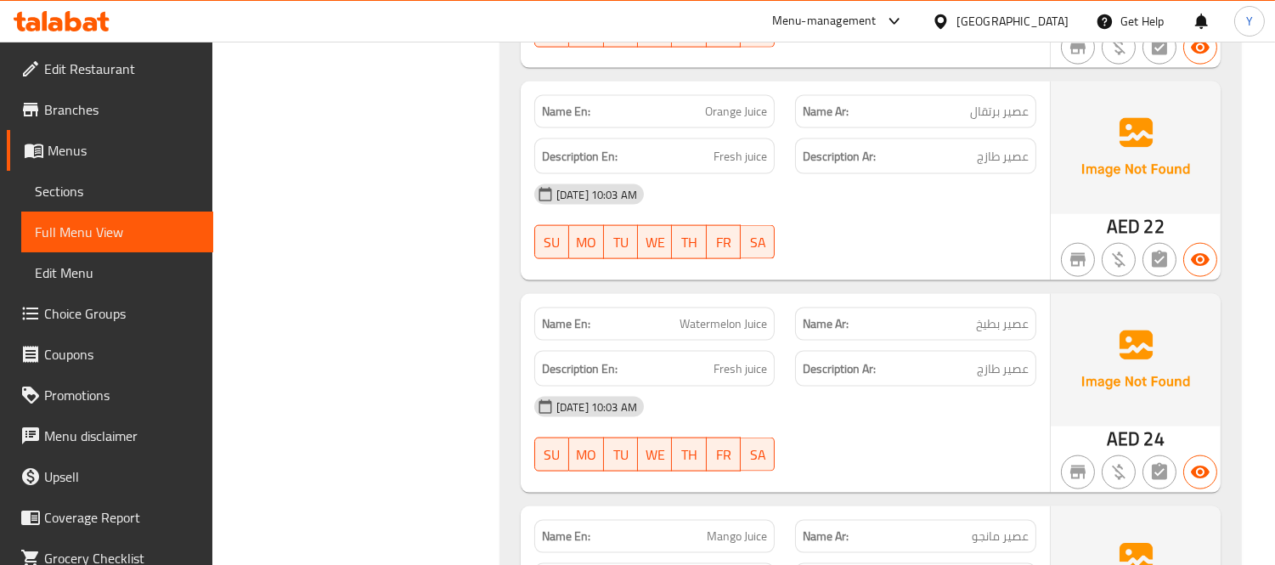
click at [895, 425] on div "09-09-2025 10:03 AM SU MO TU WE TH FR SA" at bounding box center [785, 433] width 522 height 95
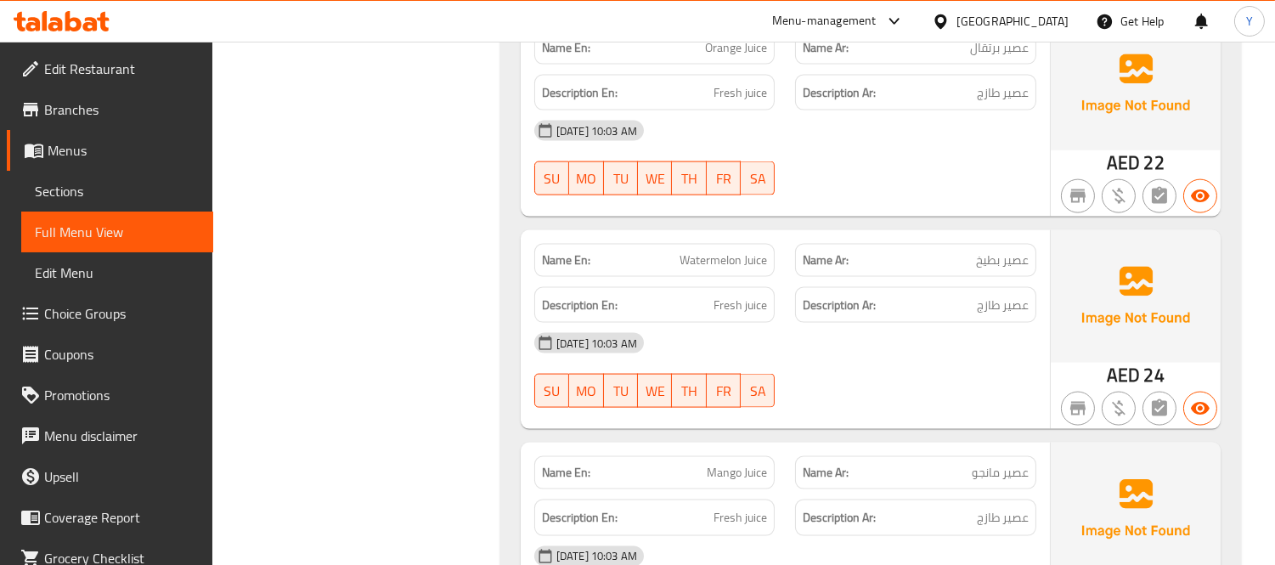
scroll to position [4340, 0]
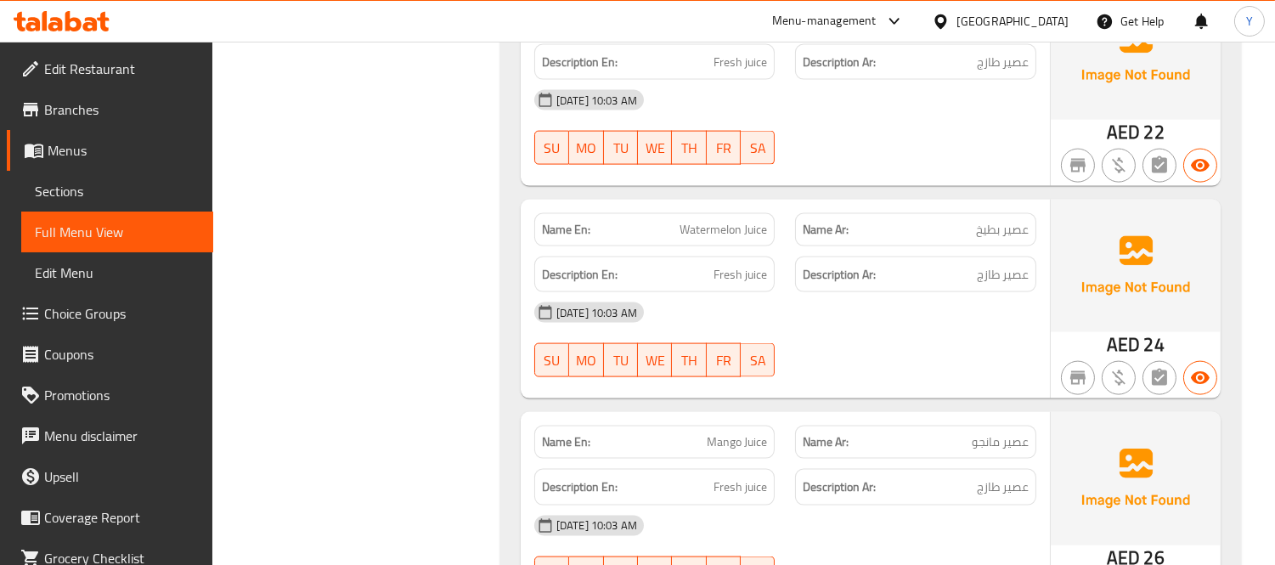
click at [920, 433] on p "Name Ar: عصير مانجو" at bounding box center [915, 442] width 226 height 18
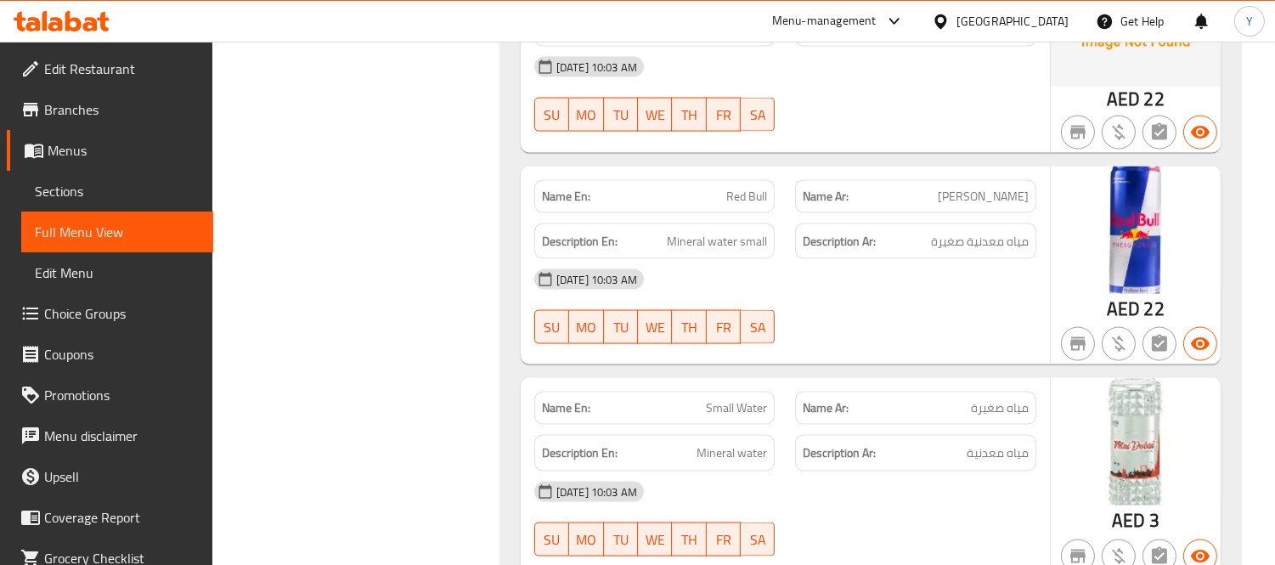
scroll to position [4978, 0]
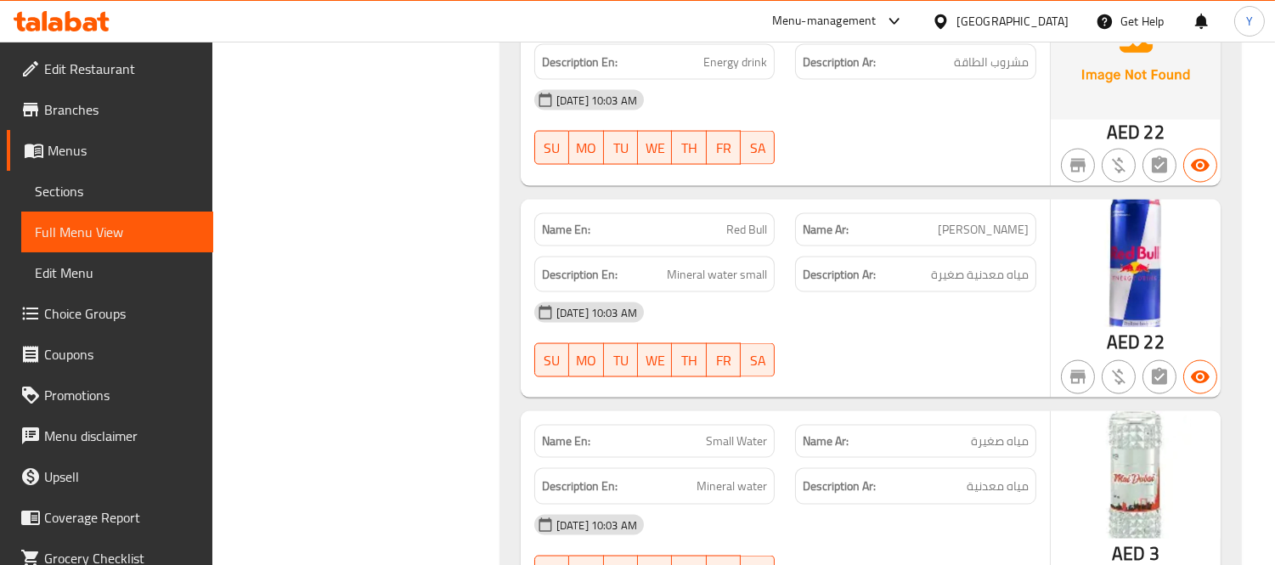
click at [881, 264] on h6 "Description Ar: مياه معدنية صغيرة" at bounding box center [915, 274] width 226 height 21
click at [918, 264] on h6 "Description Ar: مياه معدنية صغيرة" at bounding box center [915, 274] width 226 height 21
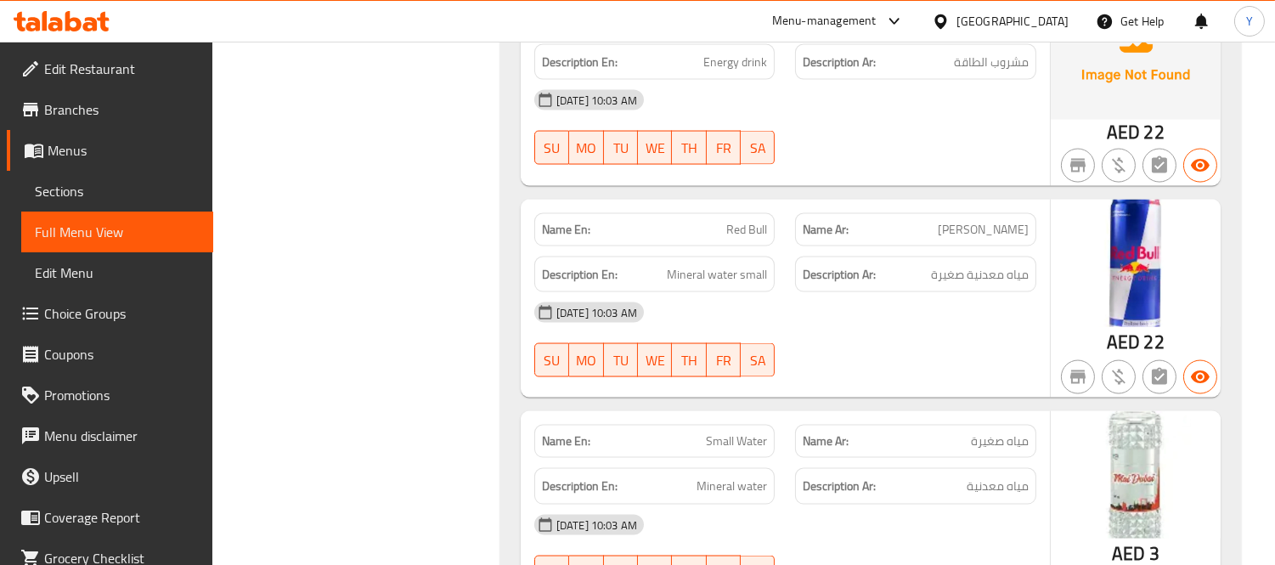
click at [918, 264] on h6 "Description Ar: مياه معدنية صغيرة" at bounding box center [915, 274] width 226 height 21
click at [706, 264] on span "Mineral water small" at bounding box center [717, 274] width 100 height 21
drag, startPoint x: 706, startPoint y: 255, endPoint x: 747, endPoint y: 262, distance: 41.3
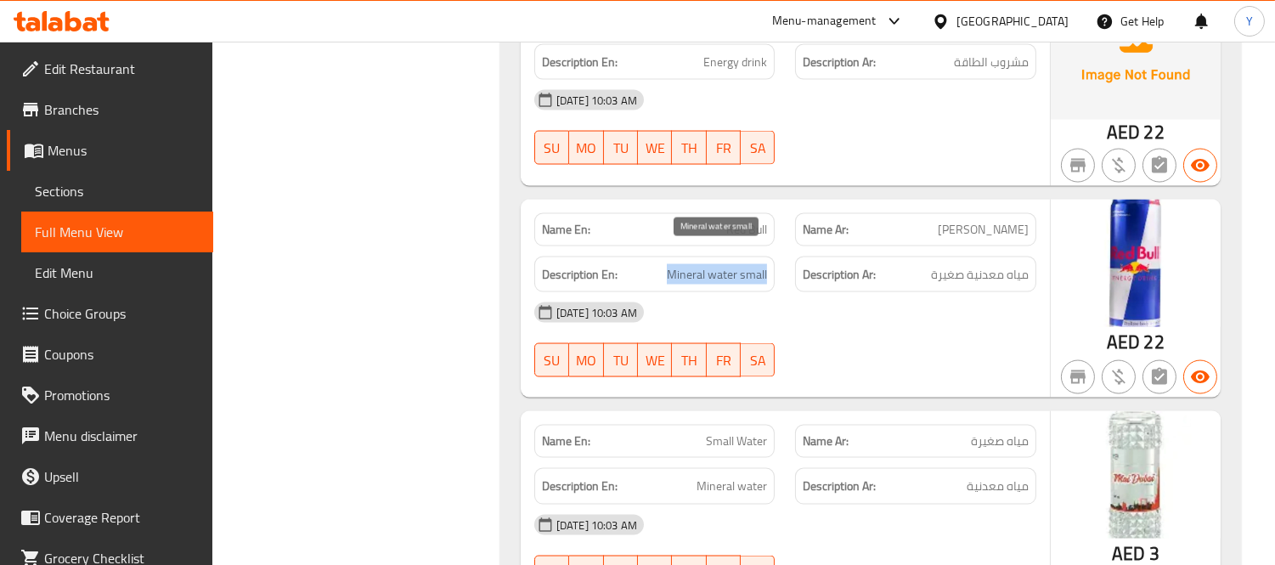
click at [722, 264] on span "Mineral water small" at bounding box center [717, 274] width 100 height 21
click at [747, 264] on span "Mineral water small" at bounding box center [717, 274] width 100 height 21
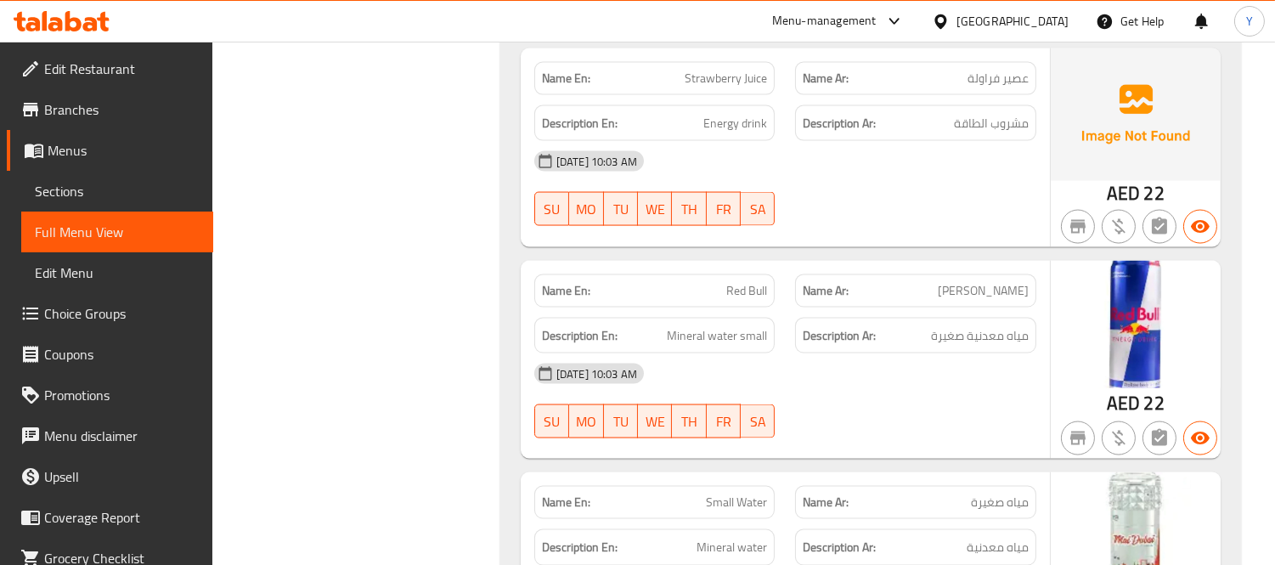
scroll to position [4883, 0]
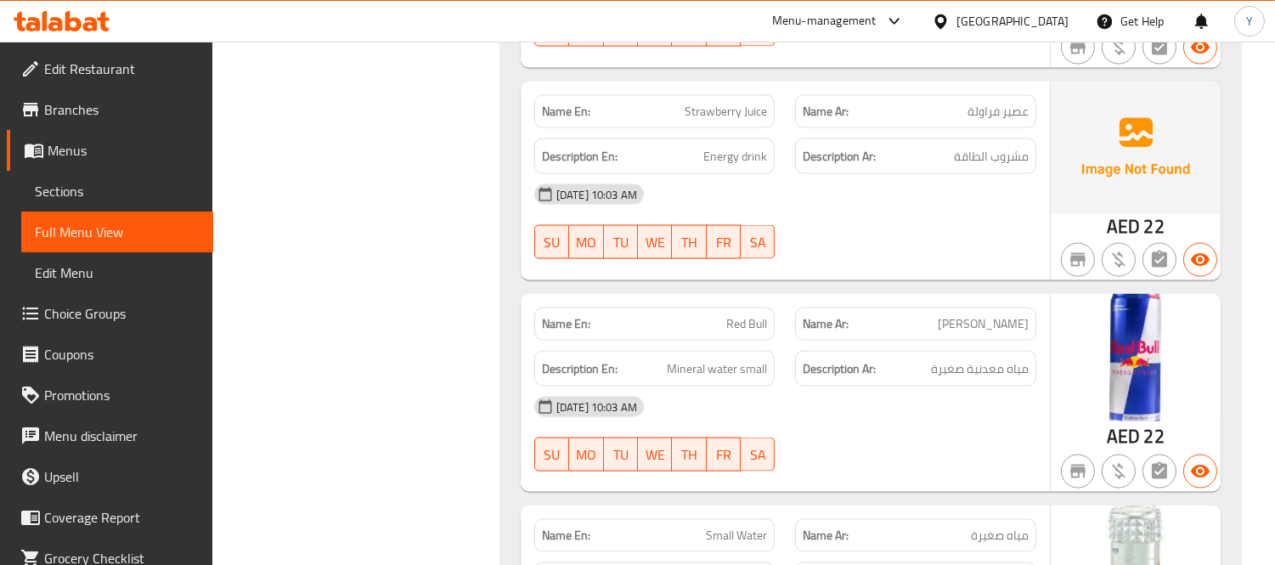
click at [736, 105] on div "Name En: Strawberry Juice" at bounding box center [654, 111] width 241 height 33
copy span "Strawberry Juice"
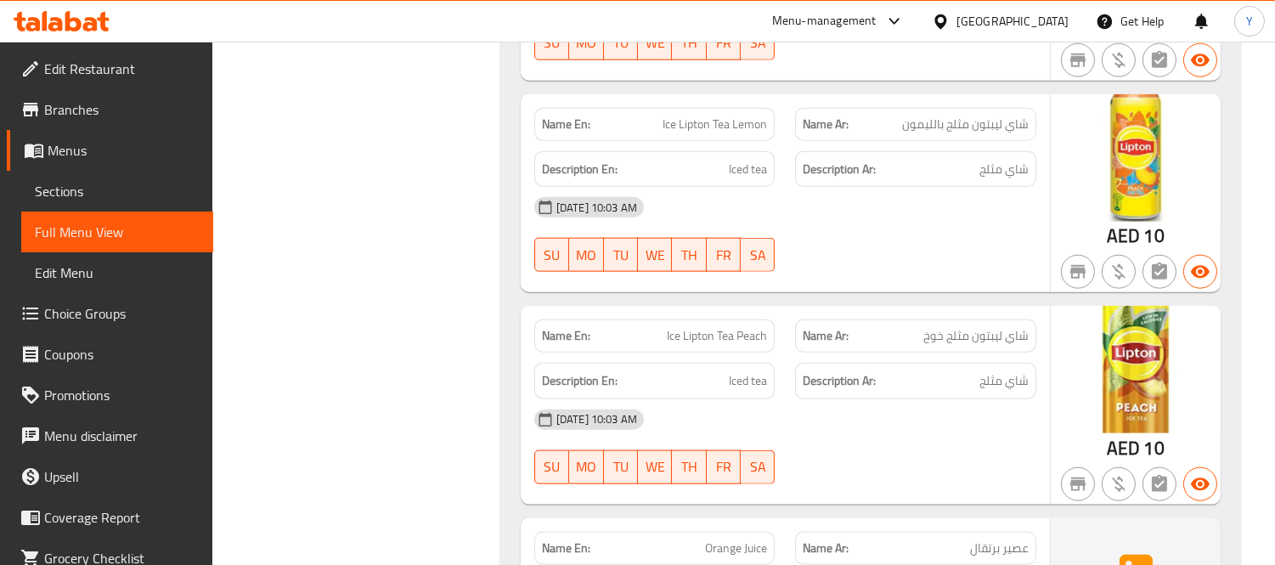
scroll to position [3776, 0]
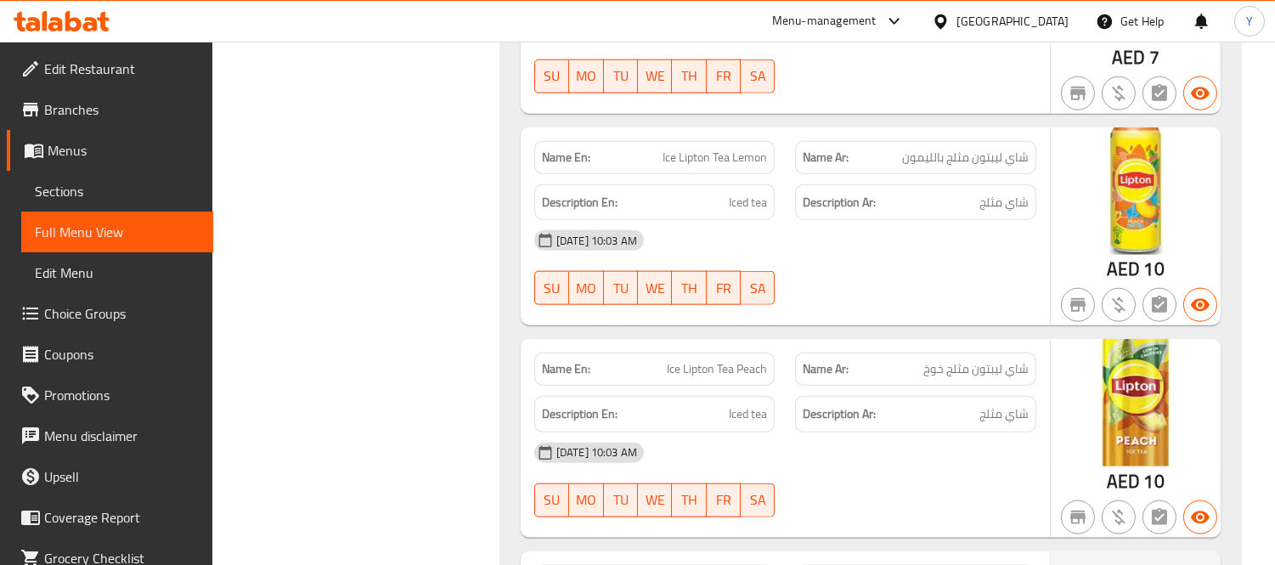
click at [703, 150] on div "Name En: Ice Lipton Tea Lemon" at bounding box center [654, 157] width 241 height 33
copy span "Ice Lipton Tea Lemon"
click at [703, 150] on div "Name En: Ice Lipton Tea Lemon" at bounding box center [654, 157] width 241 height 33
click at [709, 360] on span "Ice Lipton Tea Peach" at bounding box center [717, 369] width 100 height 18
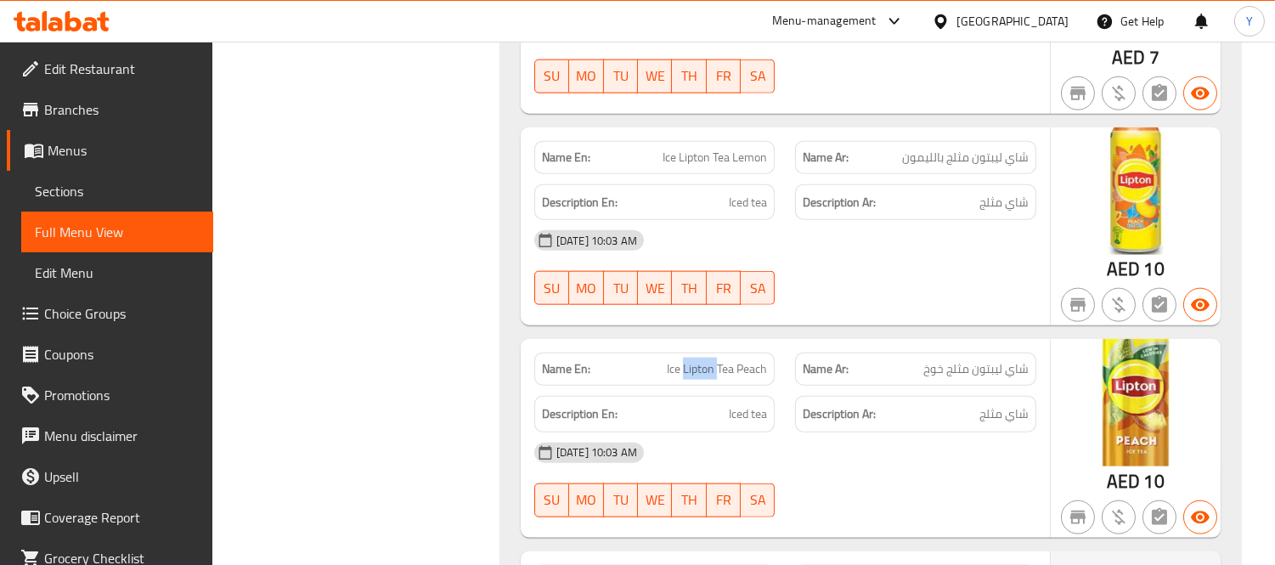
click at [709, 360] on span "Ice Lipton Tea Peach" at bounding box center [717, 369] width 100 height 18
copy span "Ice Lipton Tea Peach"
click at [709, 360] on span "Ice Lipton Tea Peach" at bounding box center [717, 369] width 100 height 18
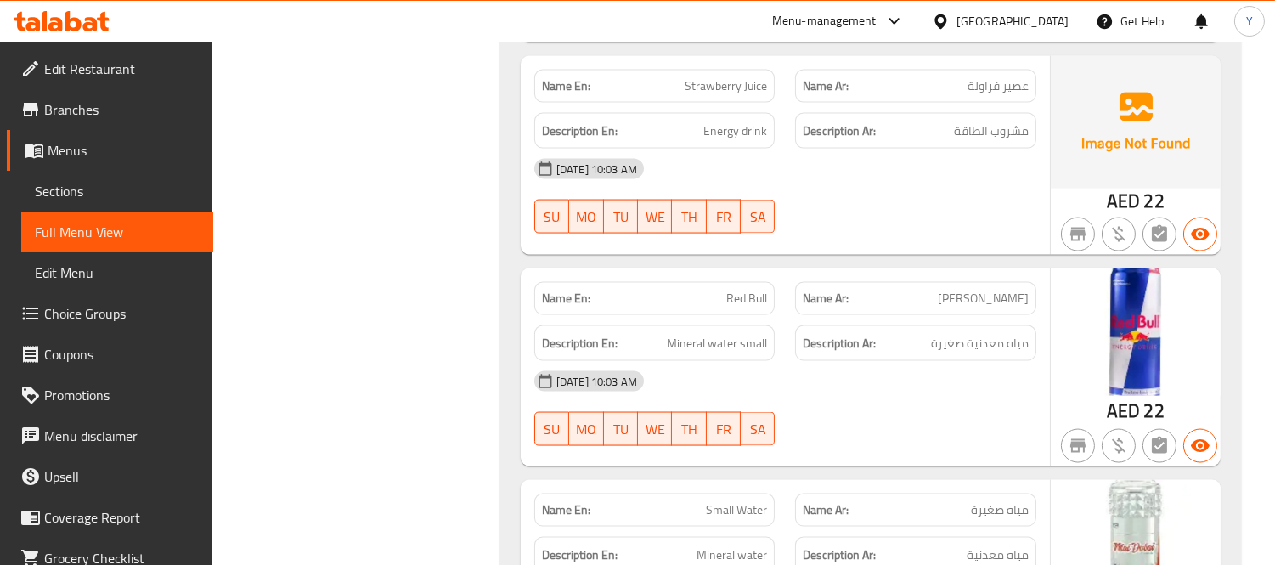
scroll to position [5286, 0]
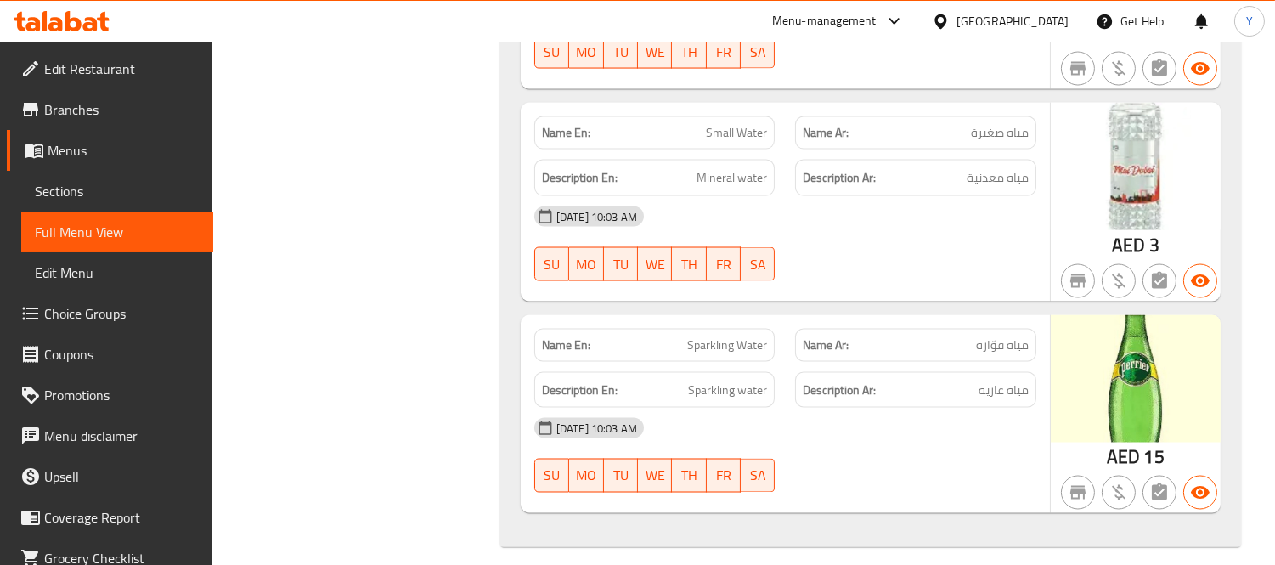
click at [716, 343] on div "Name En: Sparkling Water" at bounding box center [654, 345] width 241 height 33
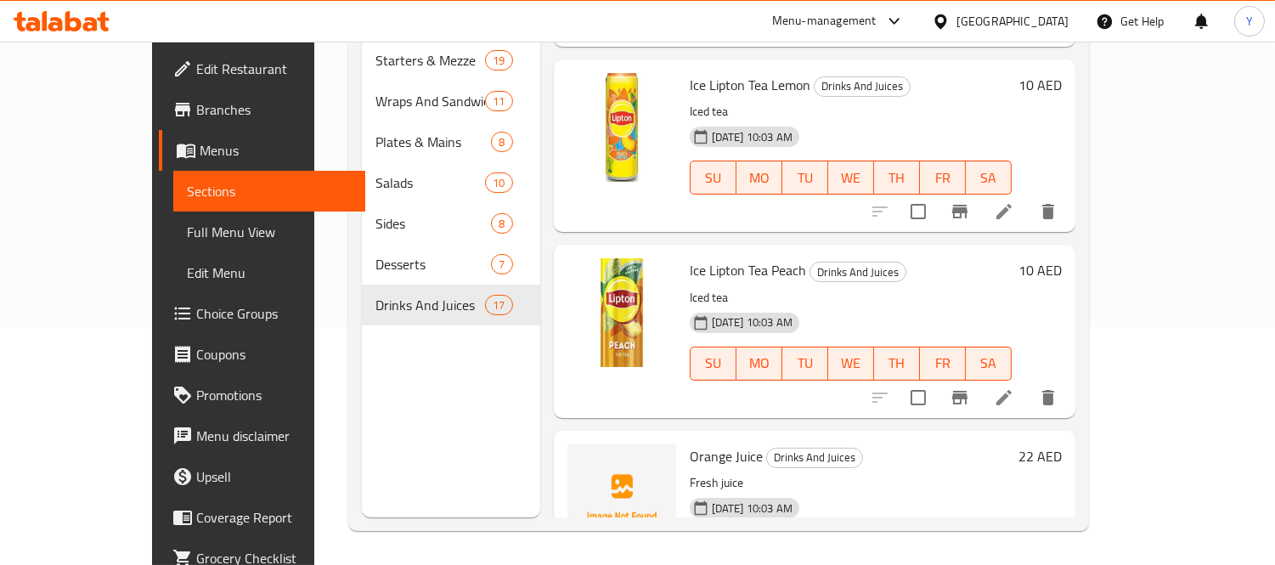
scroll to position [1415, 0]
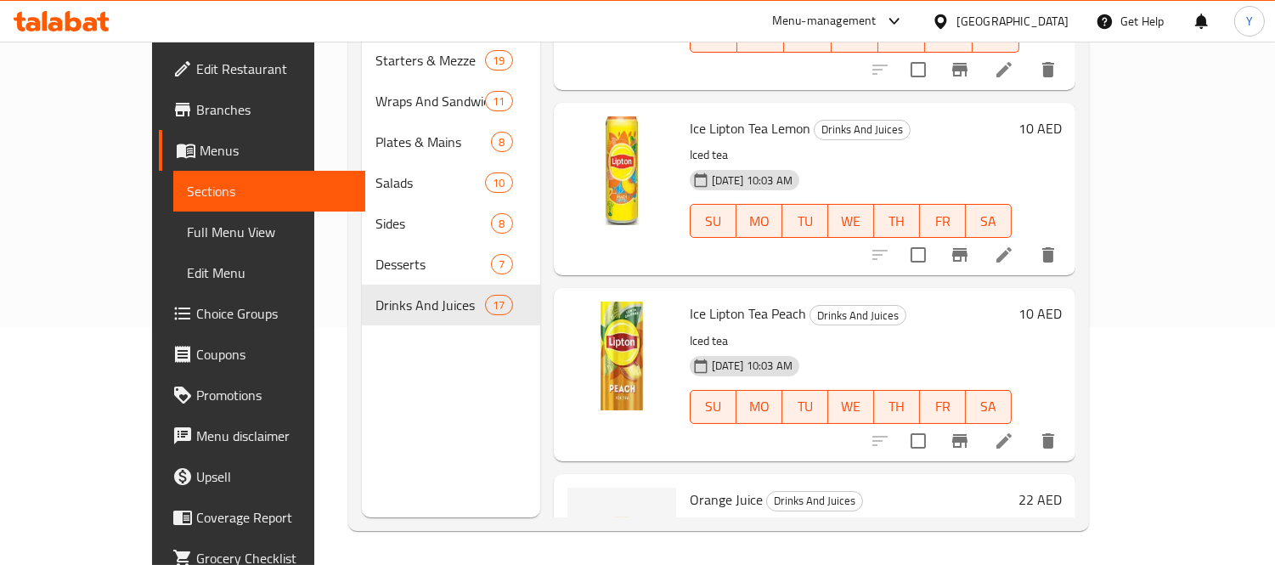
click at [1027, 239] on li at bounding box center [1004, 254] width 48 height 31
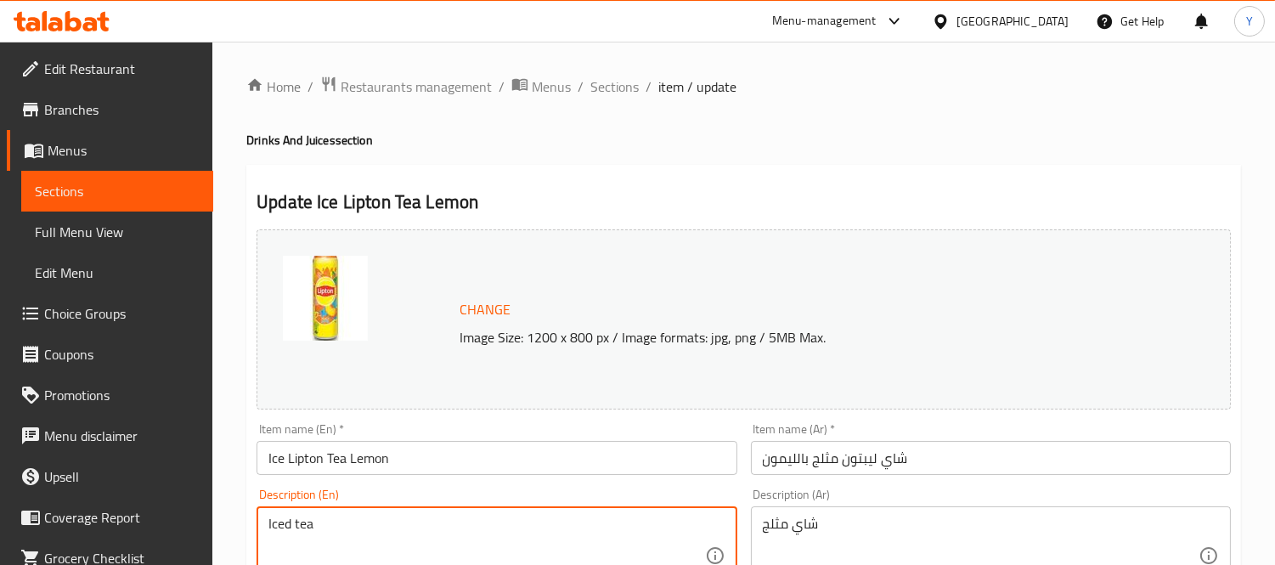
paste textarea "Lipton lemon iced tea, a zesty and refreshing drink. شاي مثلج ليبتون بالليمون ،…"
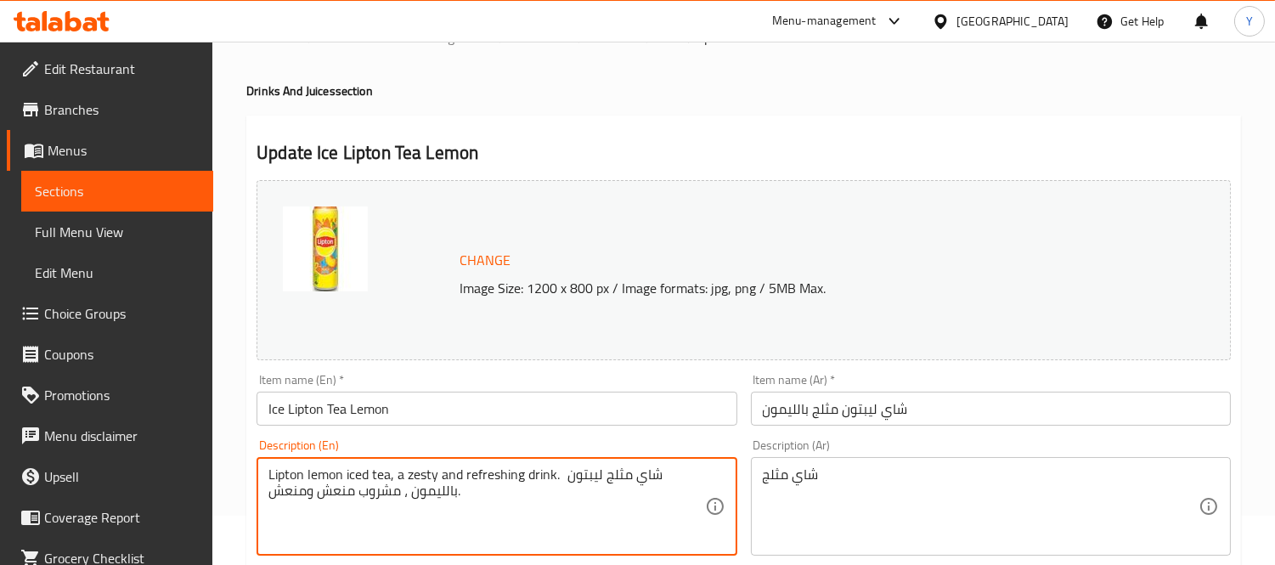
scroll to position [94, 0]
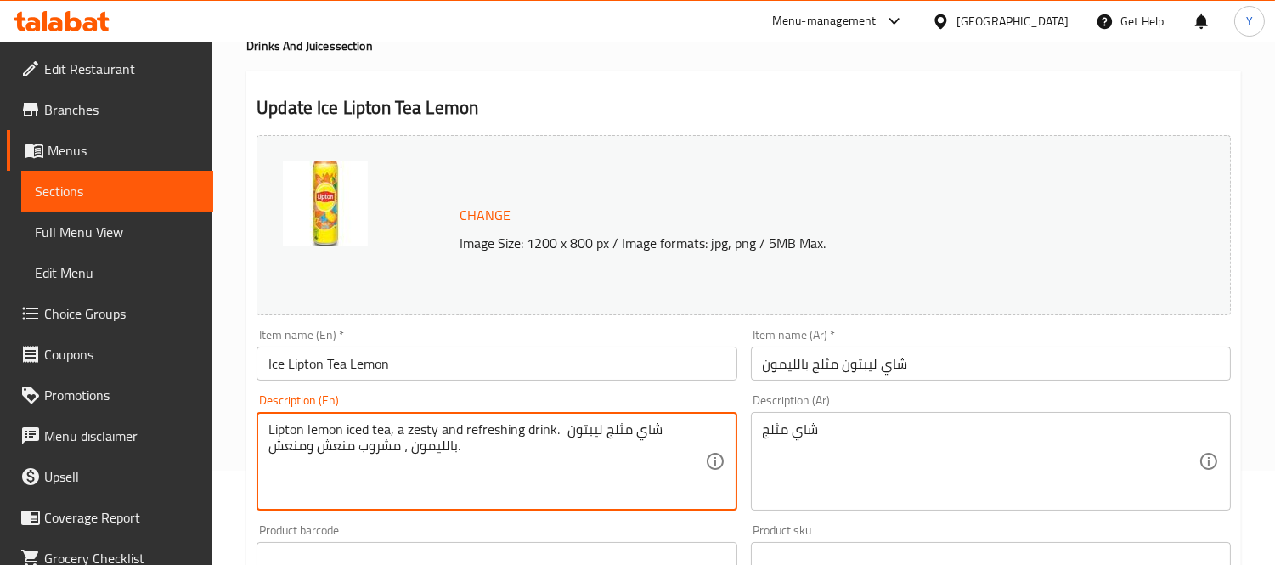
drag, startPoint x: 579, startPoint y: 438, endPoint x: 597, endPoint y: 476, distance: 41.4
click at [596, 476] on textarea "Lipton lemon iced tea, a zesty and refreshing drink. شاي مثلج ليبتون بالليمون ،…" at bounding box center [486, 461] width 436 height 81
type textarea "Lipton lemon iced tea, a zesty and refreshing drink."
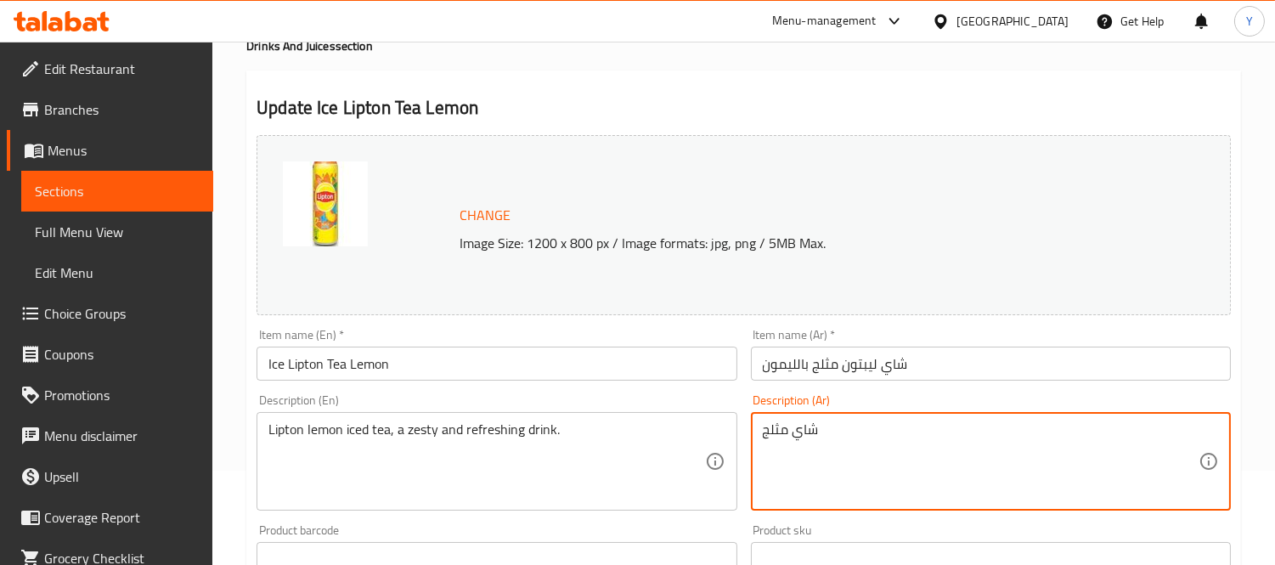
paste textarea "ليبتون بالليمون ، مشروب منعش ومنعش."
type textarea "شاي مثلج ليبتون بالليمون ، مشروب منعش ومنعش."
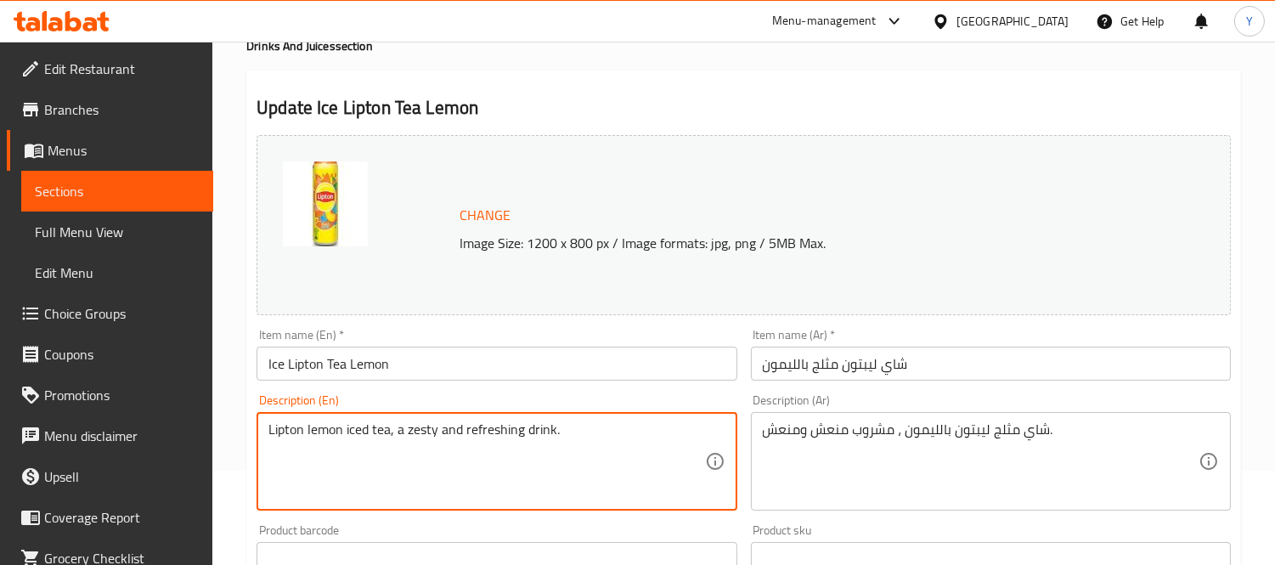
type textarea "Lipton lemon iced tea, a zesty and refreshing drink."
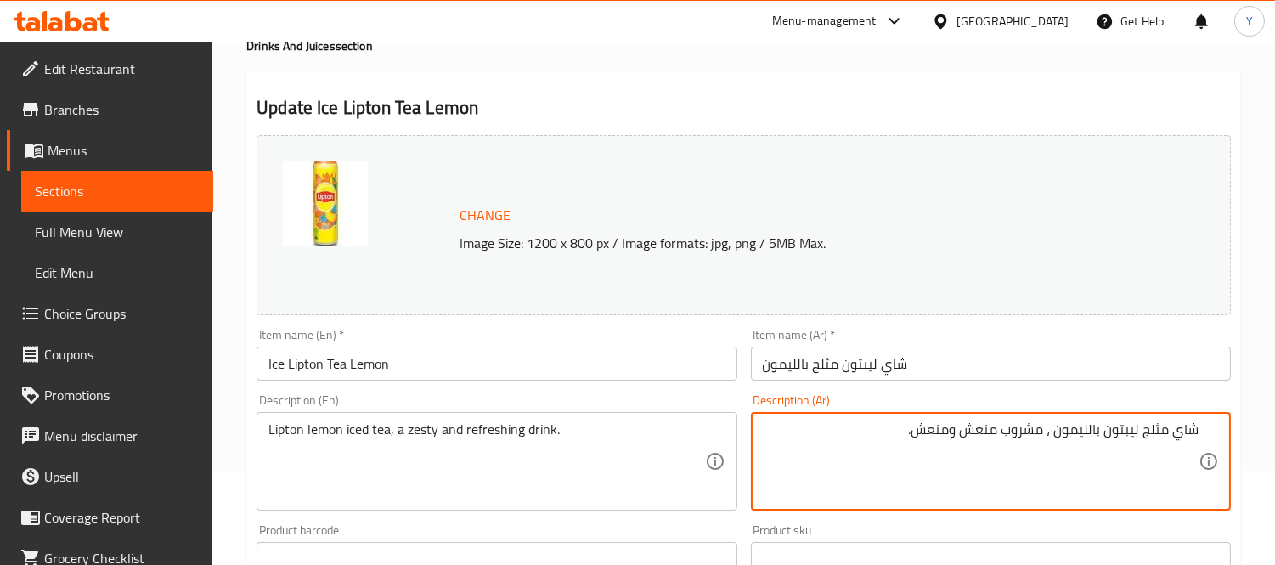
click at [872, 443] on textarea "شاي مثلج ليبتون بالليمون ، مشروب منعش ومنعش." at bounding box center [981, 461] width 436 height 81
click at [1042, 431] on textarea "شاي مثلج ليبتون بالليمون ، مشروب منعش ومنعش." at bounding box center [981, 461] width 436 height 81
click at [987, 426] on textarea "شاي مثلج ليبتون بالليمون ، مشروب منعش ومنعش." at bounding box center [981, 461] width 436 height 81
type textarea "شاي مثلج ليبتون بالليمون ، مشروب زيستي ومنعش."
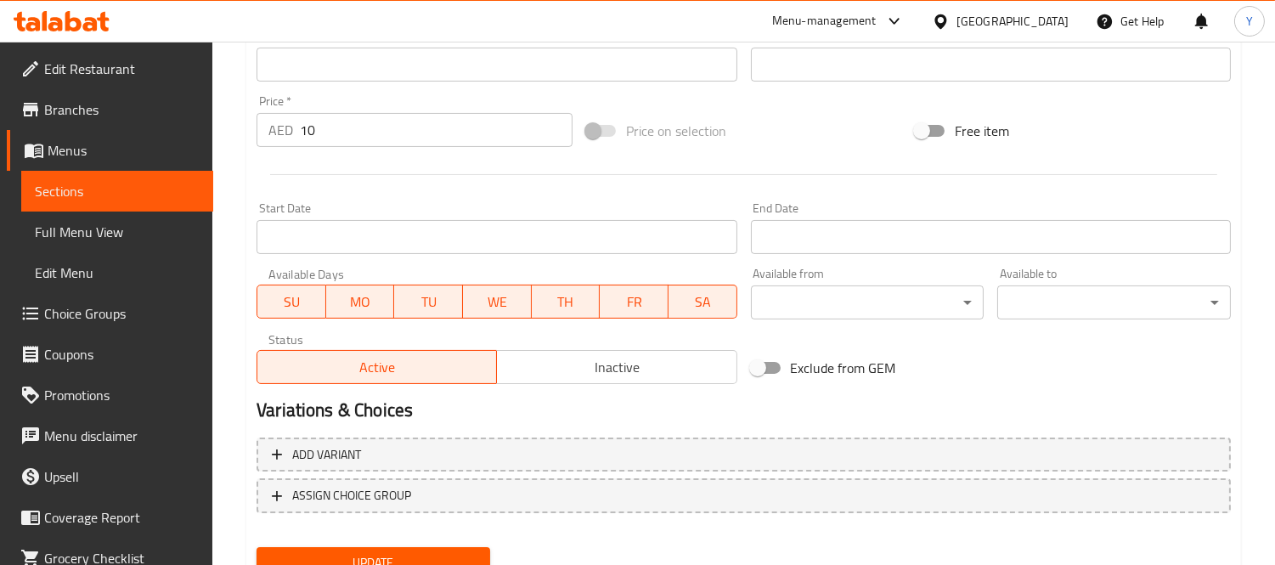
scroll to position [656, 0]
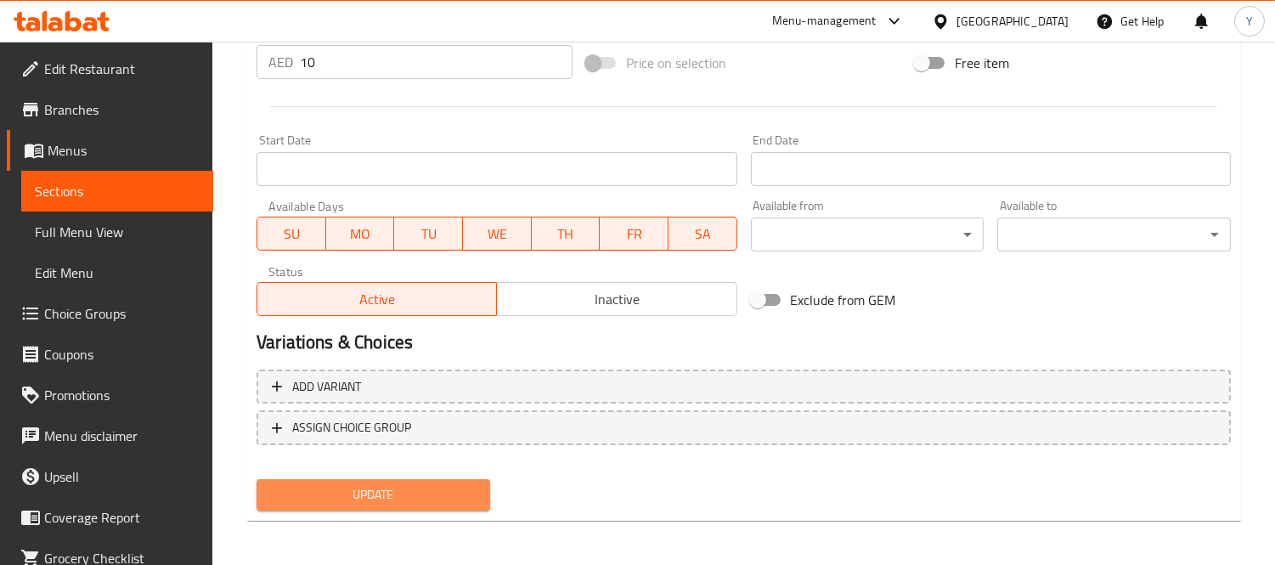
click at [396, 489] on span "Update" at bounding box center [373, 494] width 206 height 21
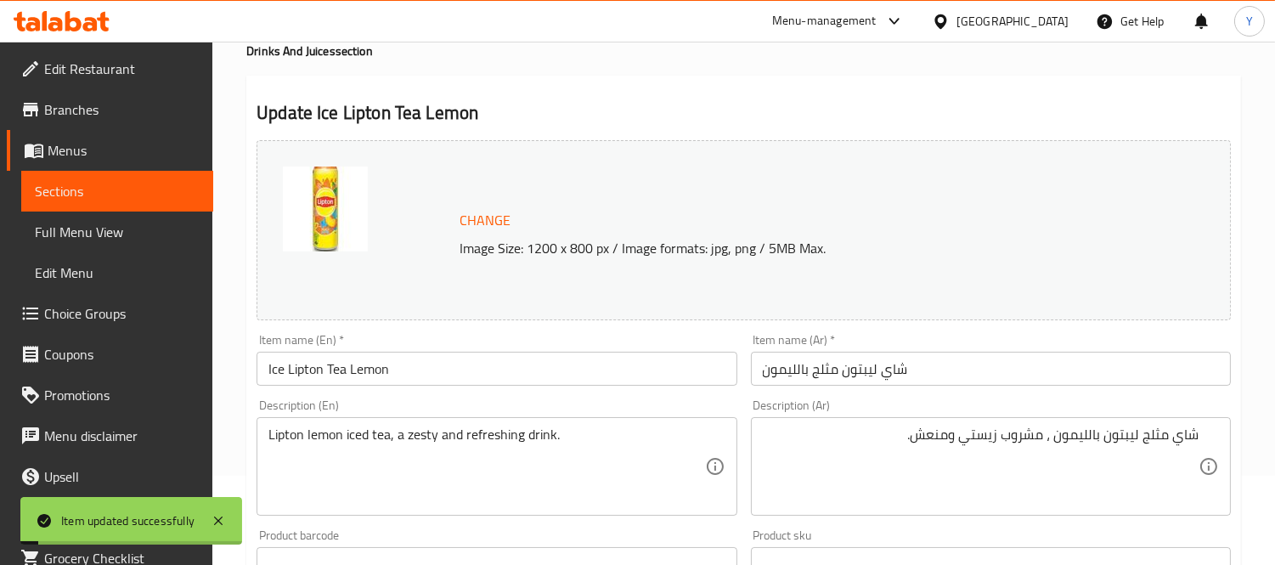
scroll to position [0, 0]
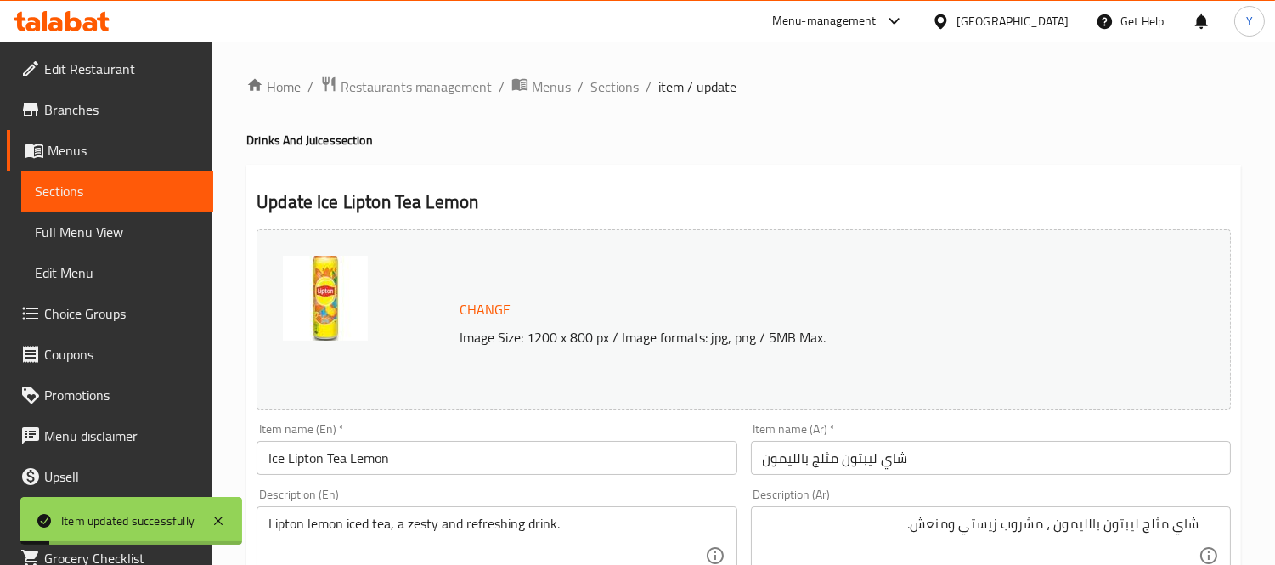
click at [609, 80] on span "Sections" at bounding box center [614, 86] width 48 height 20
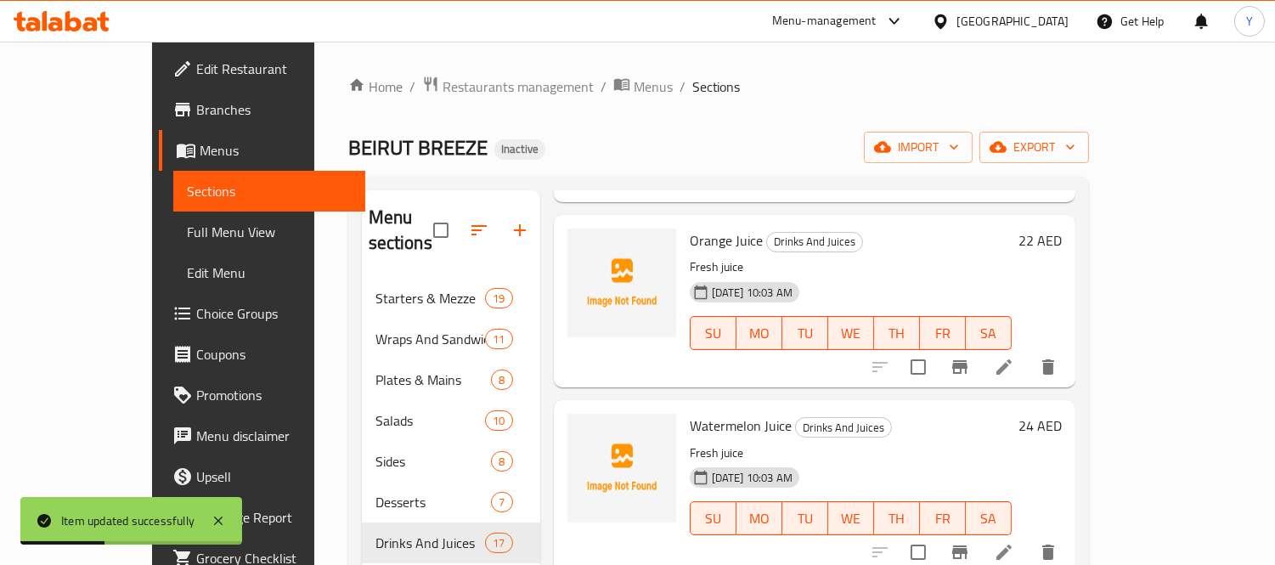
scroll to position [1698, 0]
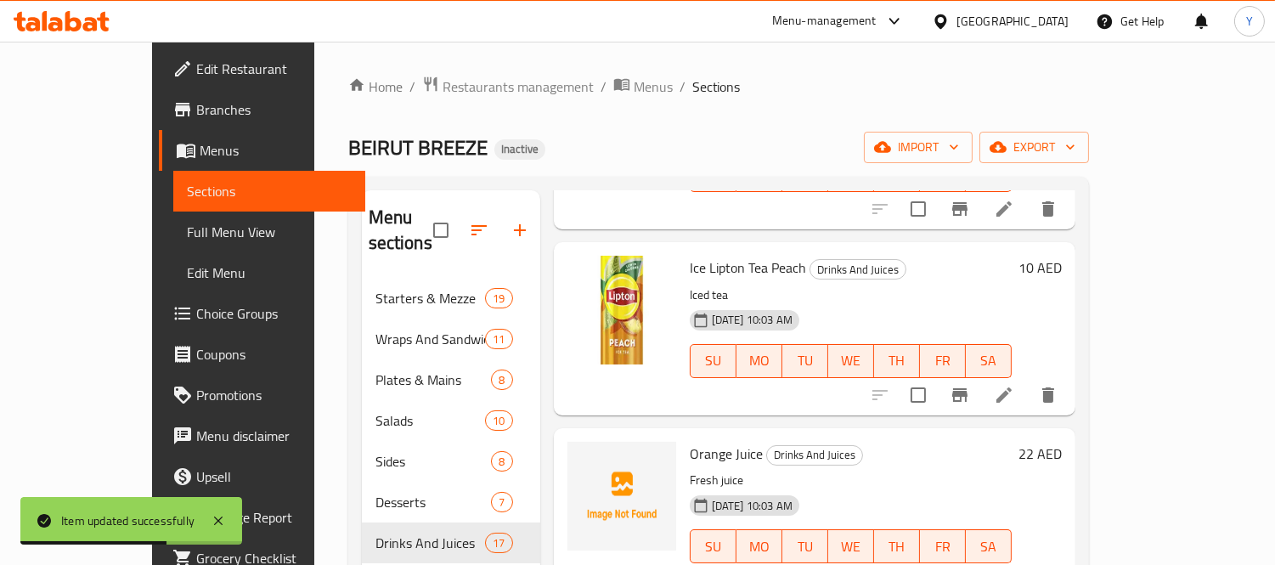
click at [1027, 380] on li at bounding box center [1004, 395] width 48 height 31
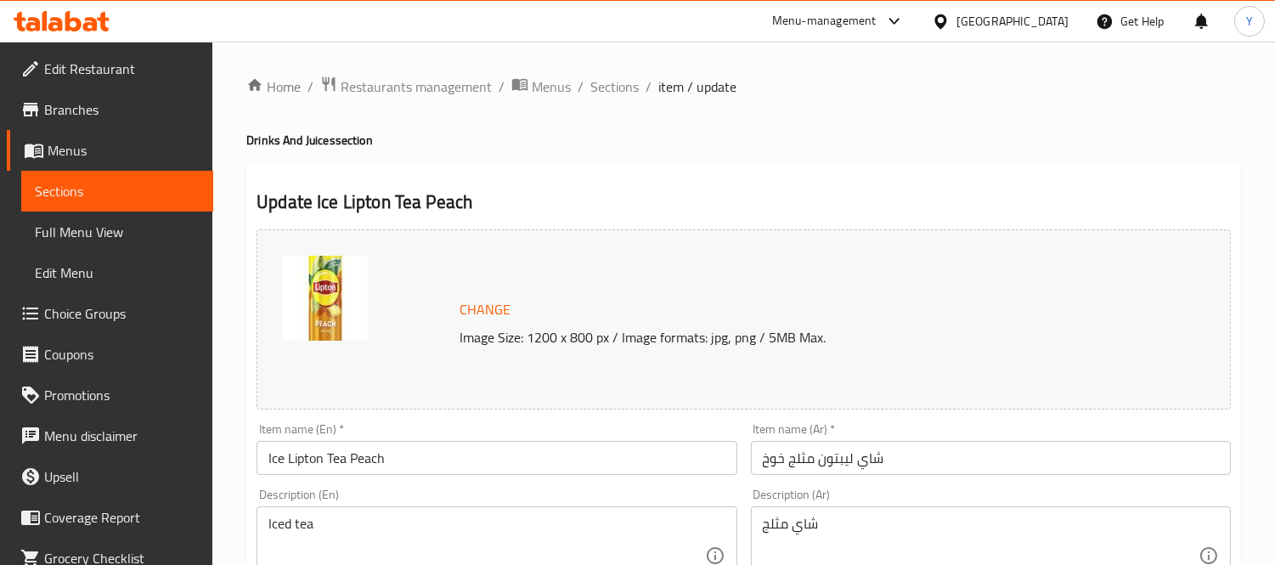
click at [575, 494] on div "Description (En) Iced tea Description (En)" at bounding box center [496, 546] width 480 height 116
click at [554, 508] on div "Iced tea Description (En)" at bounding box center [496, 555] width 480 height 98
paste textarea "Peach-flavored iced tea by Lipton. شاي مثلج بنكهة الخوخ من ليبتون."
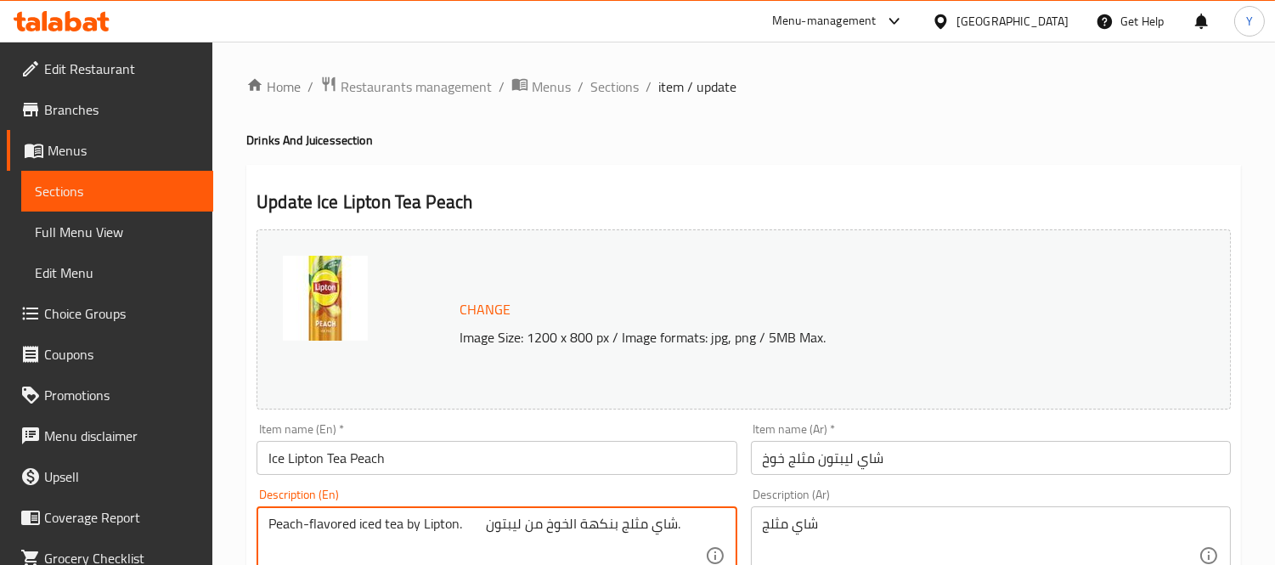
scroll to position [94, 0]
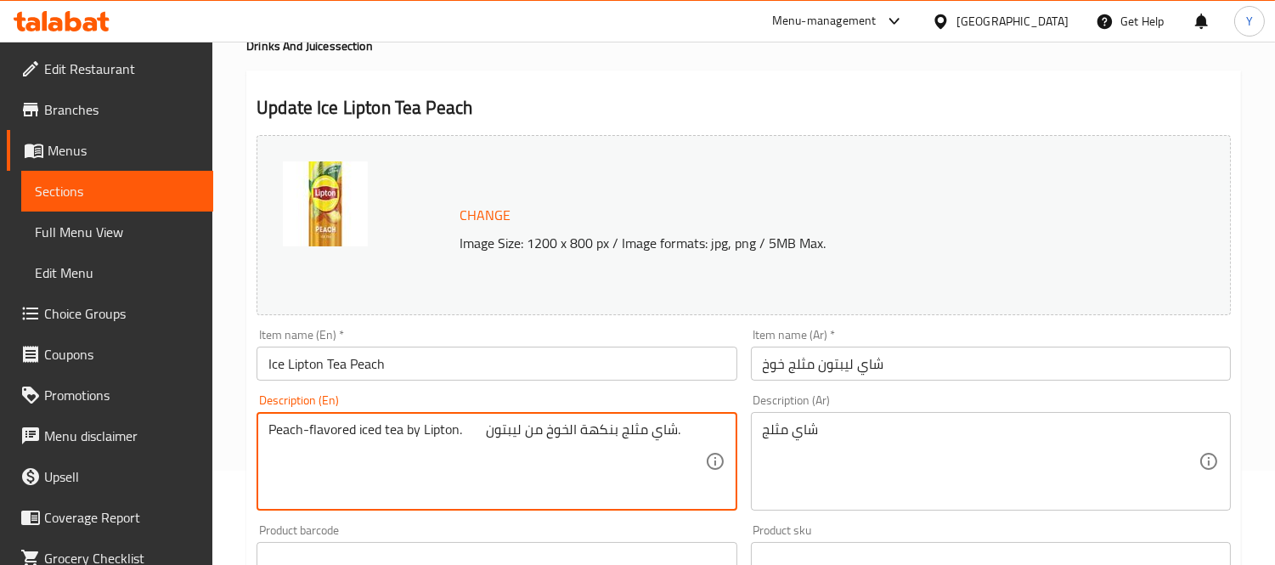
drag, startPoint x: 481, startPoint y: 431, endPoint x: 1123, endPoint y: 391, distance: 643.2
click at [987, 397] on div "Change Image Size: 1200 x 800 px / Image formats: jpg, png / 5MB Max. Item name…" at bounding box center [744, 506] width 988 height 757
type textarea "Peach-flavored iced tea by Lipton."
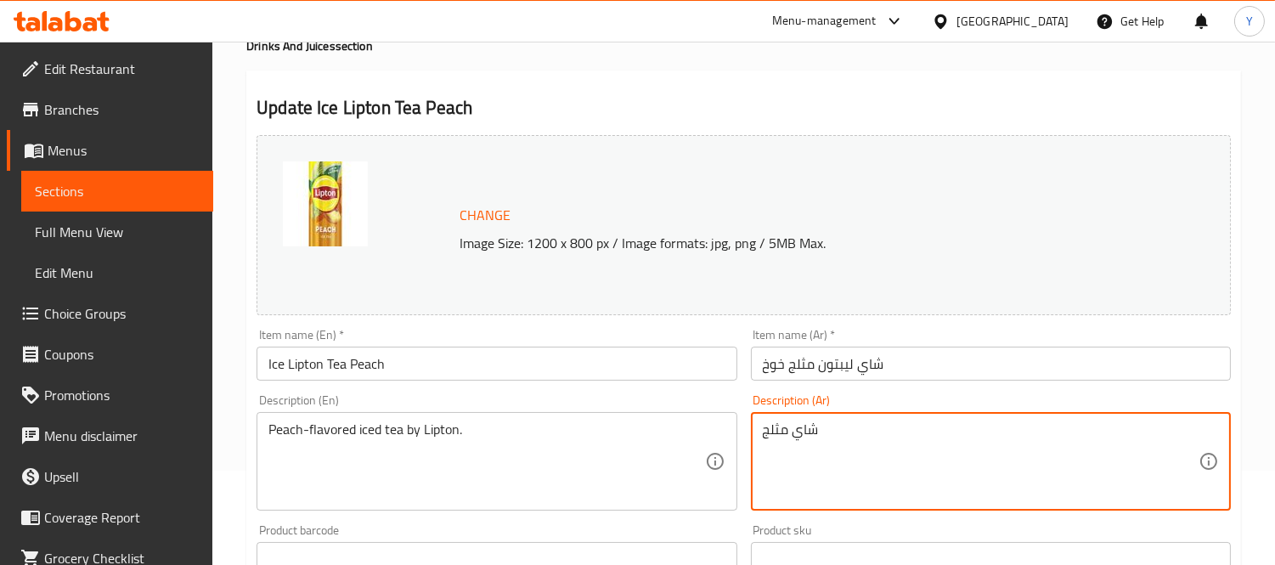
paste textarea "بنكهة الخوخ من ليبتون."
type textarea "شاي مثلج بنكهة الخوخ من ليبتون."
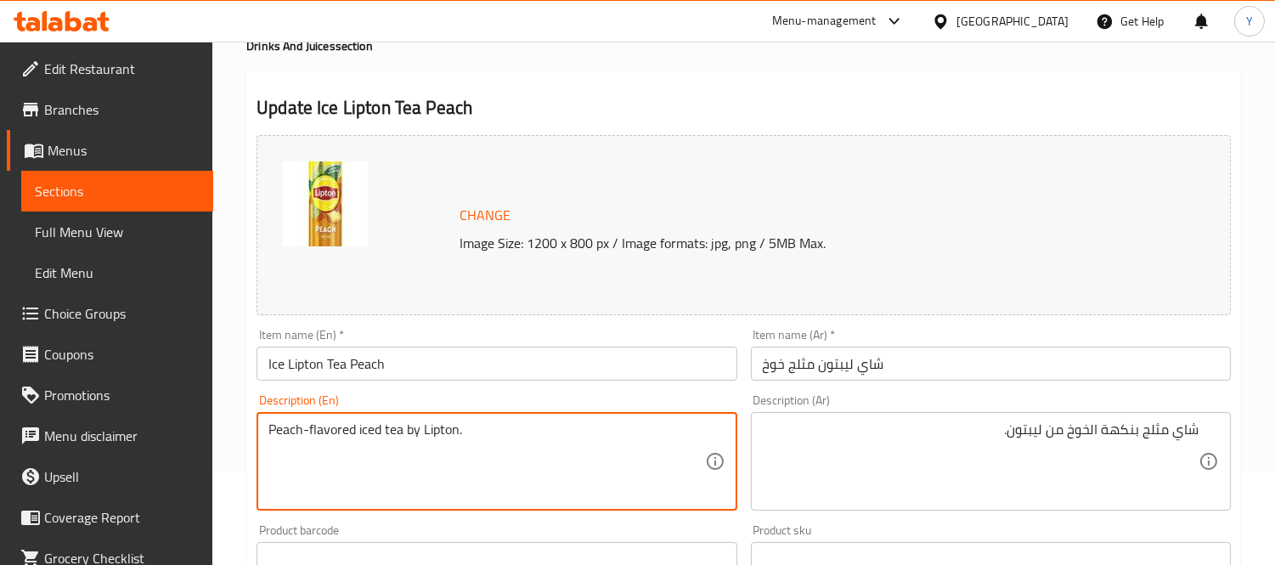
type textarea "Peach-flavored iced tea by Lipton."
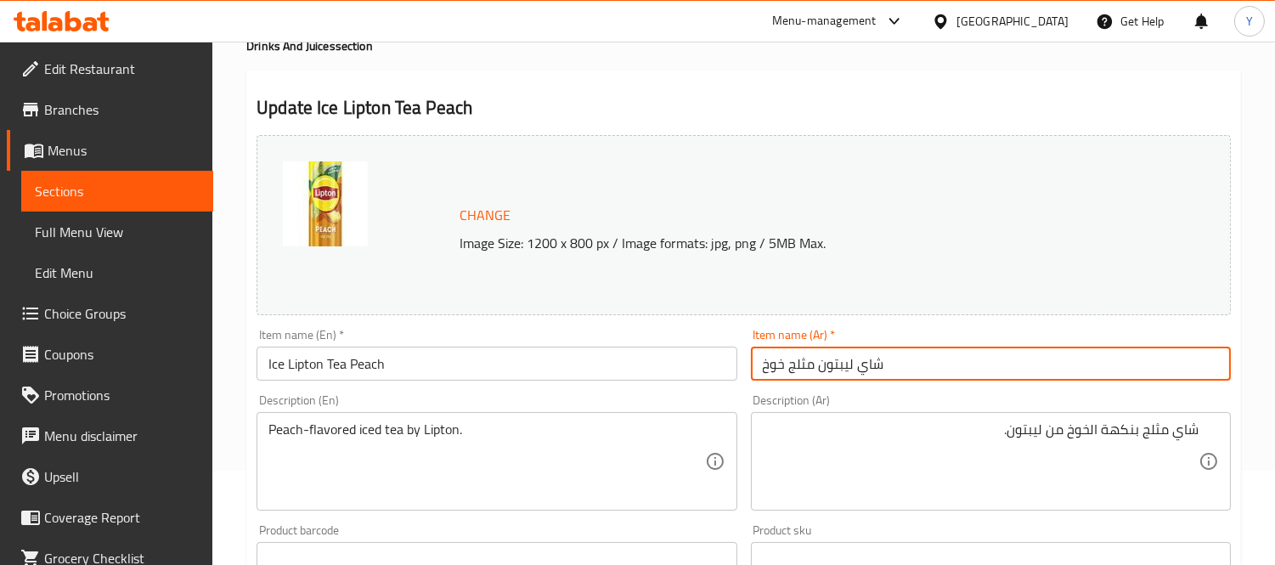
click at [987, 365] on input "شاي ليبتون مثلج خوخ" at bounding box center [991, 363] width 480 height 34
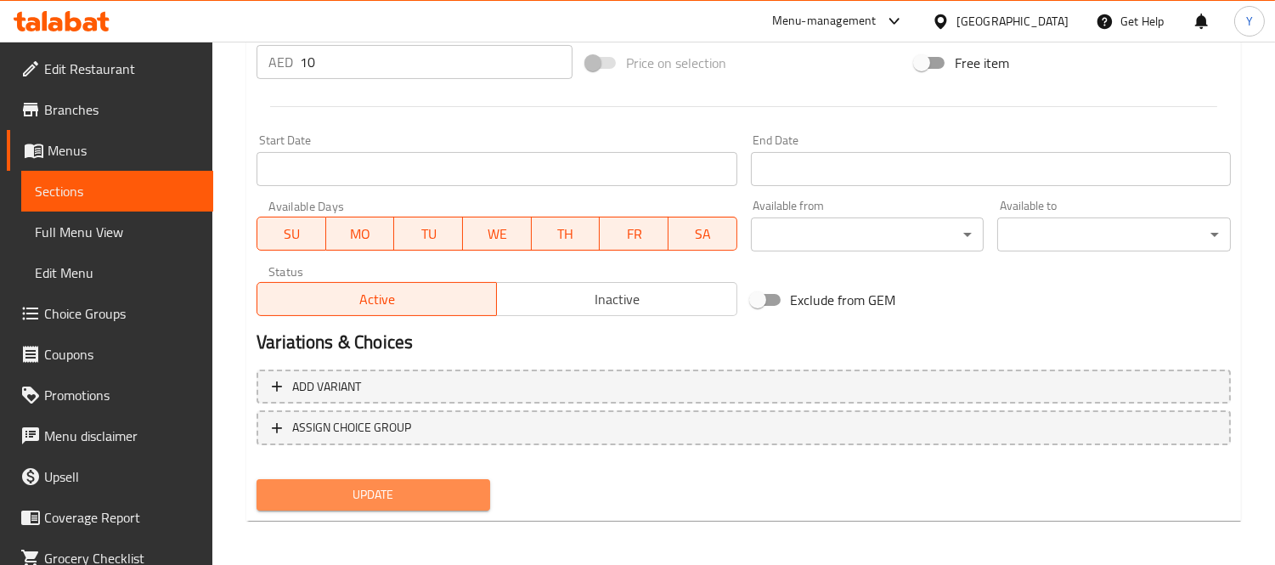
click at [425, 484] on span "Update" at bounding box center [373, 494] width 206 height 21
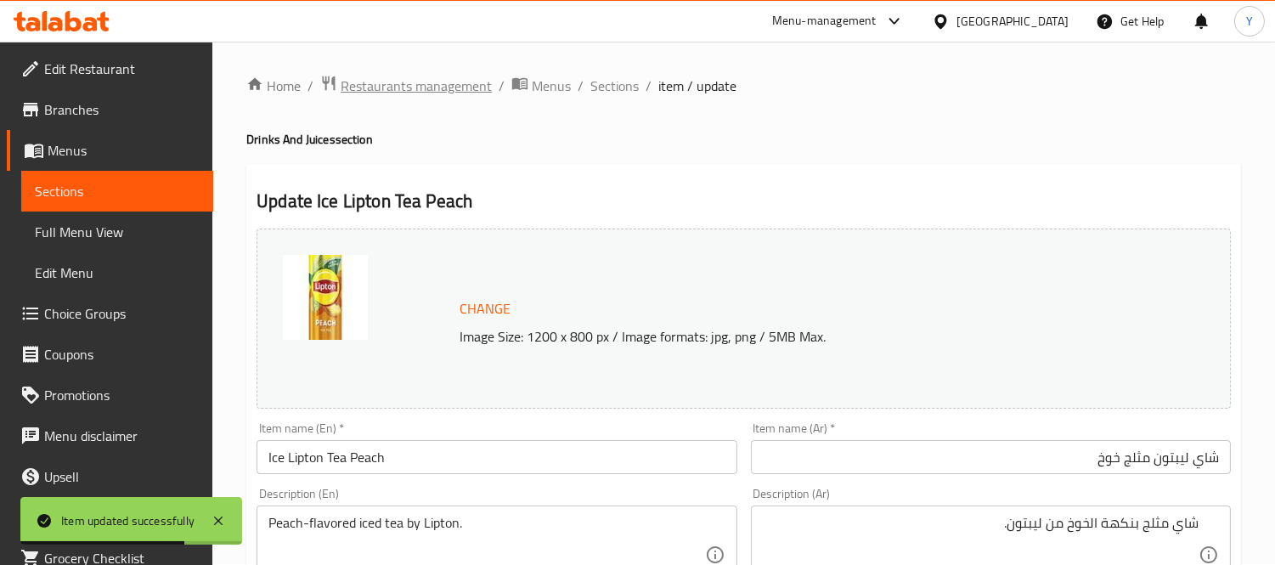
scroll to position [0, 0]
click at [590, 86] on span "Sections" at bounding box center [614, 86] width 48 height 20
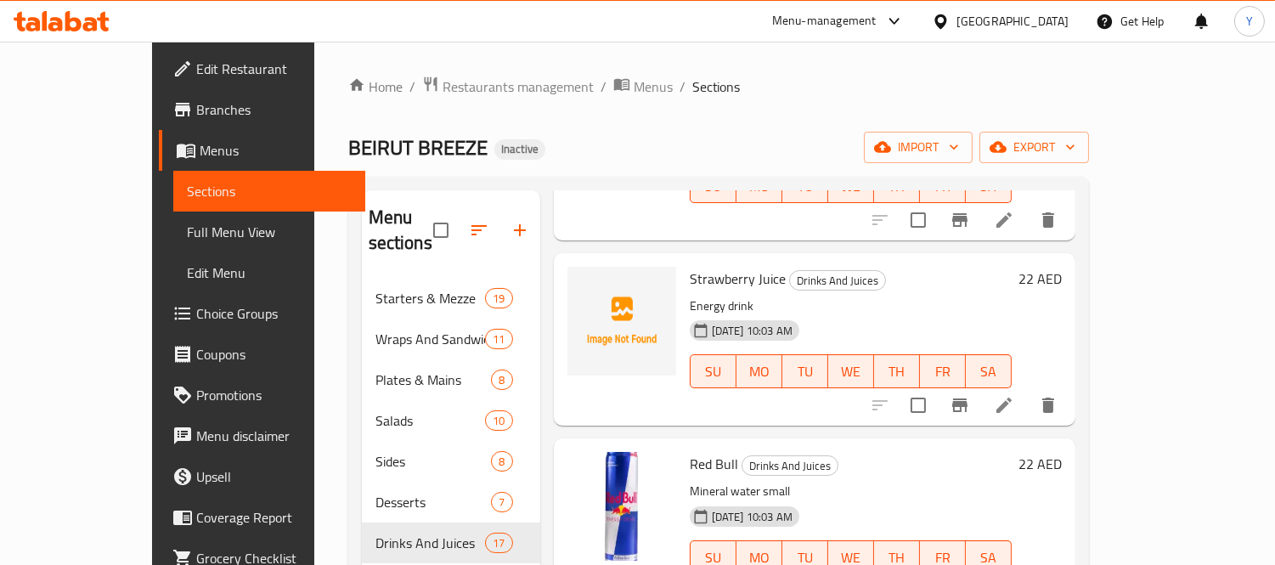
scroll to position [2397, 0]
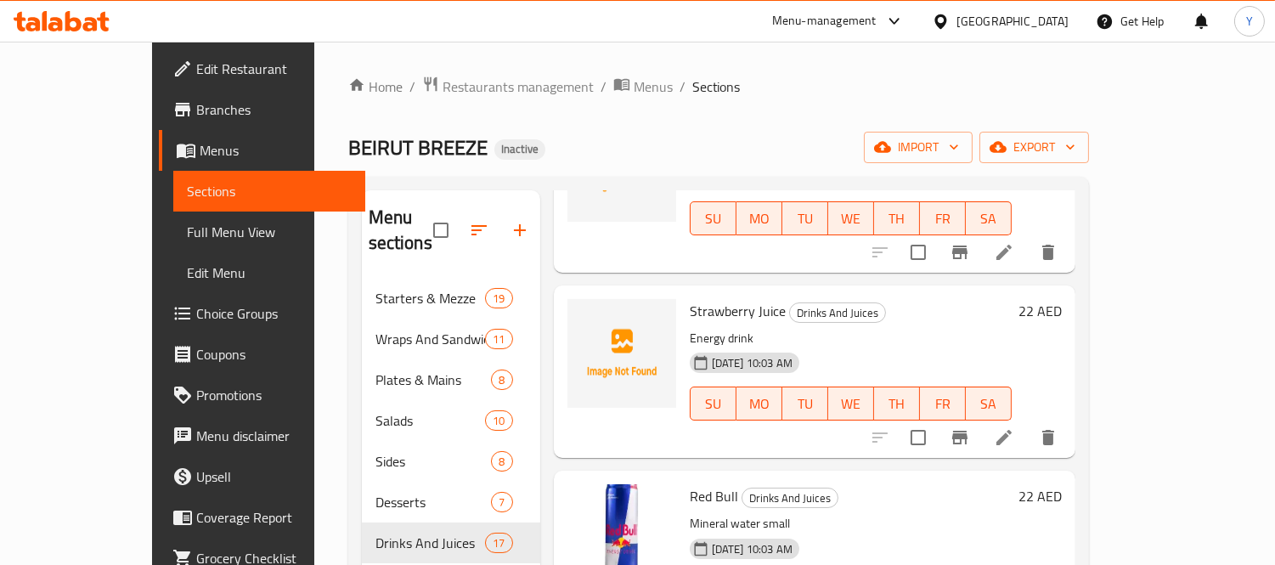
click at [719, 298] on span "Strawberry Juice" at bounding box center [737, 310] width 96 height 25
copy h6 "Juice"
click at [719, 298] on span "Strawberry Juice" at bounding box center [737, 310] width 96 height 25
click at [689, 483] on span "Red Bull" at bounding box center [713, 495] width 48 height 25
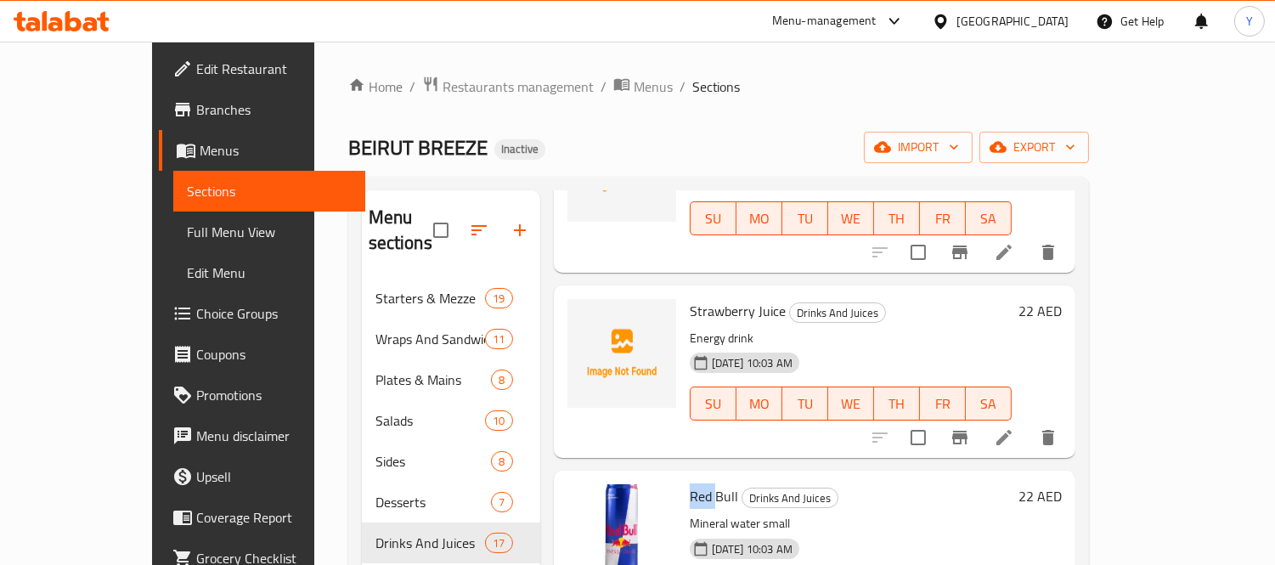
click at [689, 483] on span "Red Bull" at bounding box center [713, 495] width 48 height 25
copy span "Red"
click at [689, 483] on span "Red Bull" at bounding box center [713, 495] width 48 height 25
click at [689, 328] on p "Energy drink" at bounding box center [850, 338] width 322 height 21
click at [1054, 430] on icon "delete" at bounding box center [1048, 437] width 12 height 15
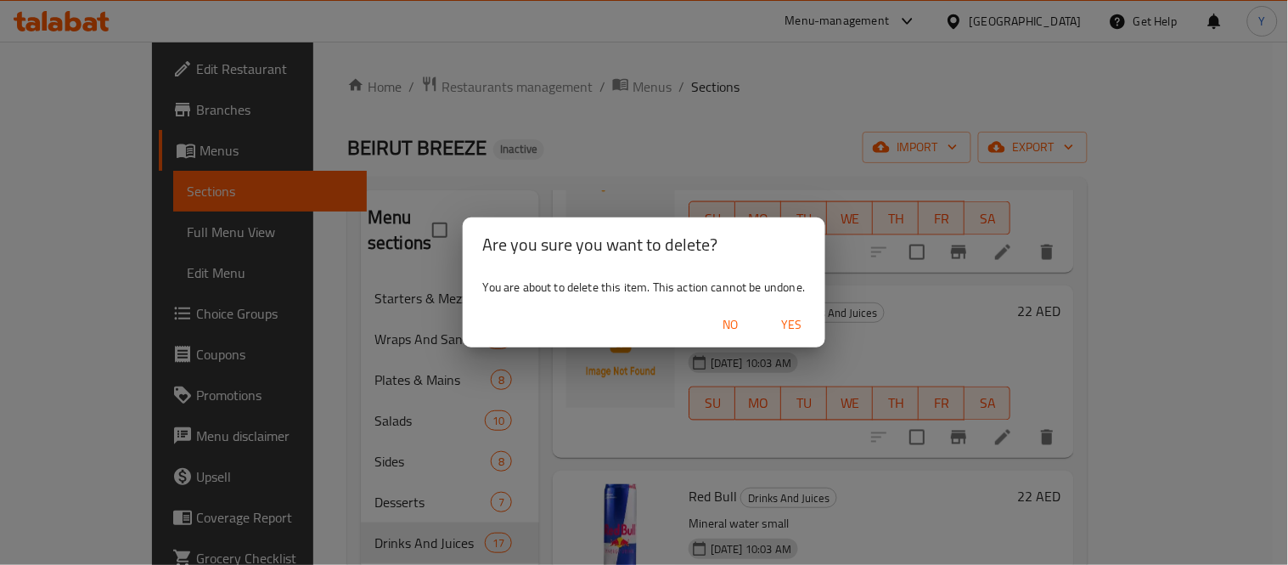
click at [800, 333] on span "Yes" at bounding box center [791, 324] width 41 height 21
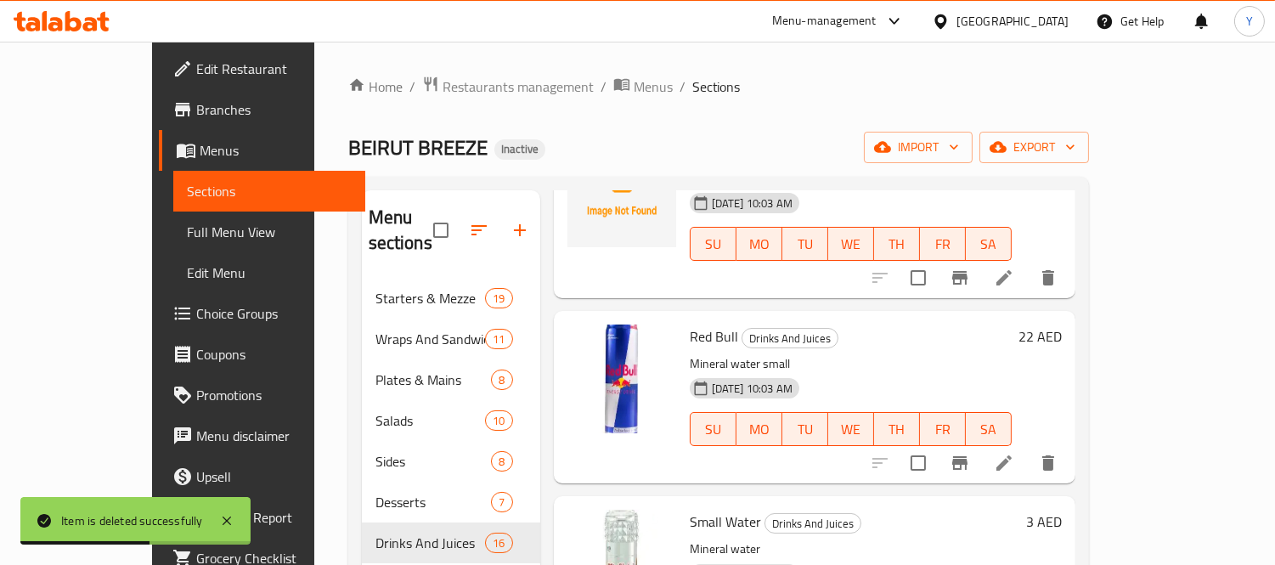
scroll to position [2443, 0]
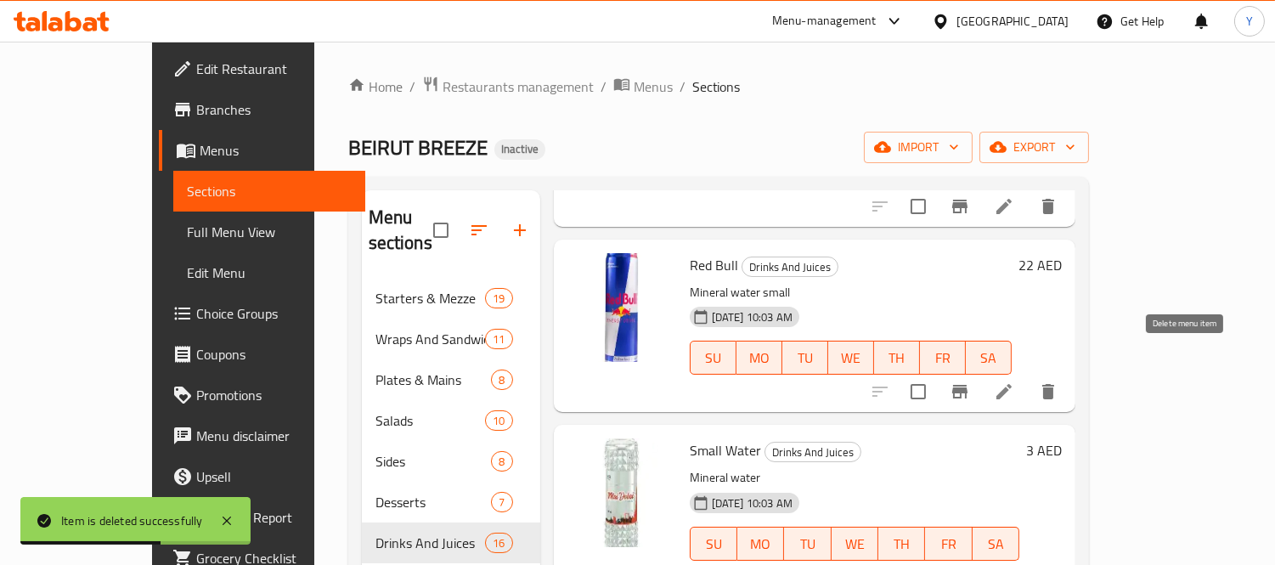
click at [1058, 381] on icon "delete" at bounding box center [1048, 391] width 20 height 20
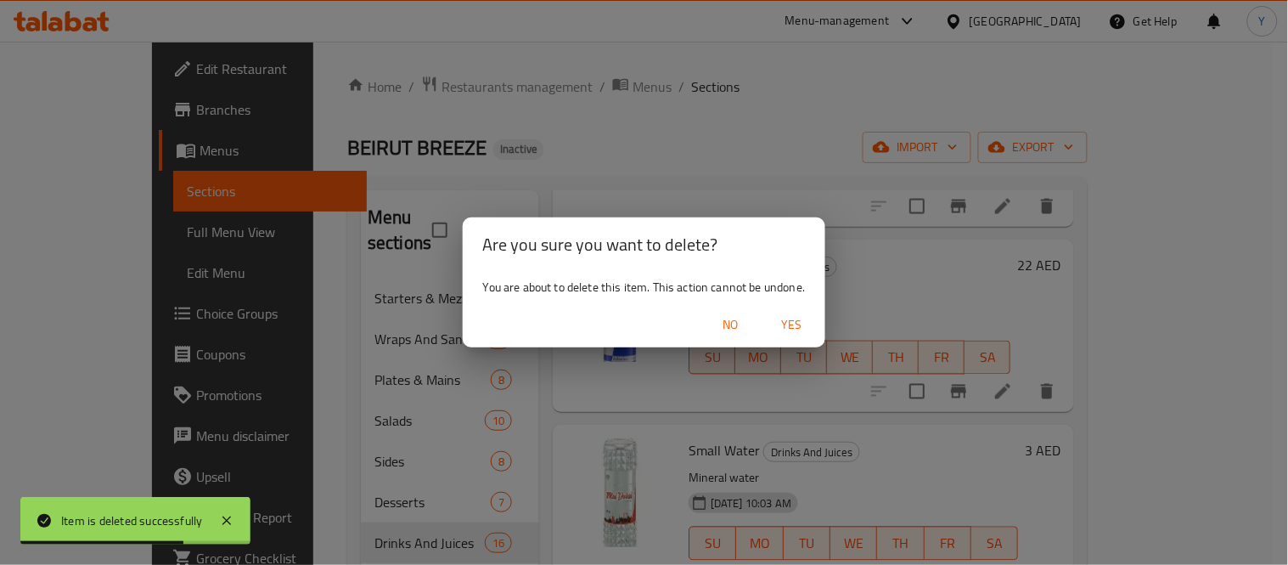
click at [935, 290] on div "Are you sure you want to delete? You are about to delete this item. This action…" at bounding box center [644, 282] width 1288 height 565
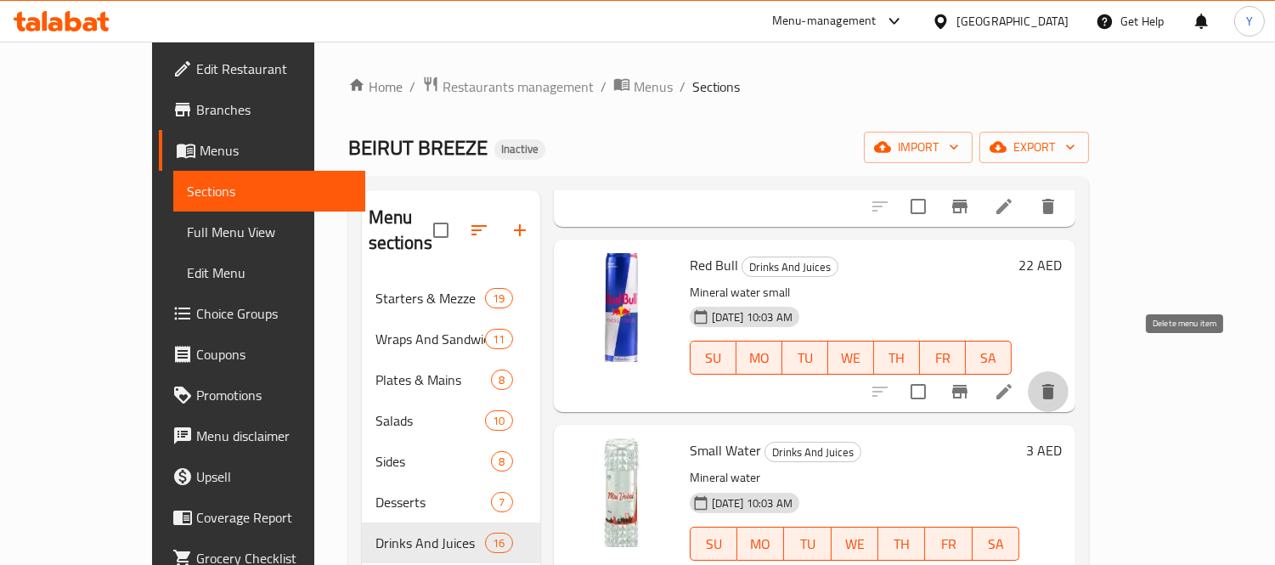
click at [1058, 381] on icon "delete" at bounding box center [1048, 391] width 20 height 20
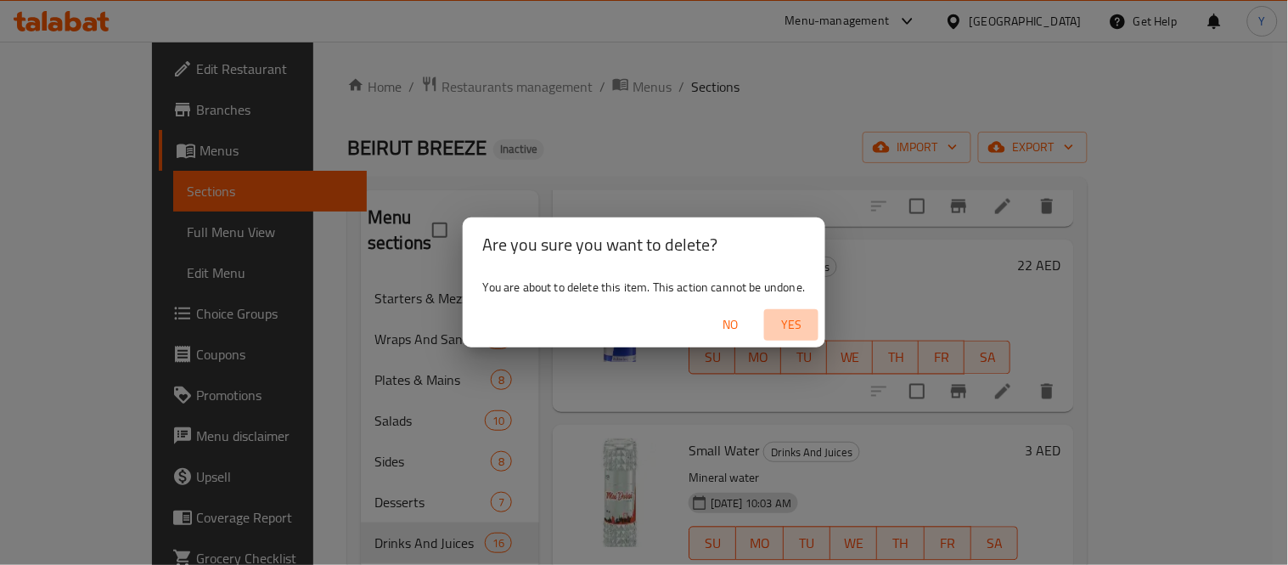
click at [795, 323] on span "Yes" at bounding box center [791, 324] width 41 height 21
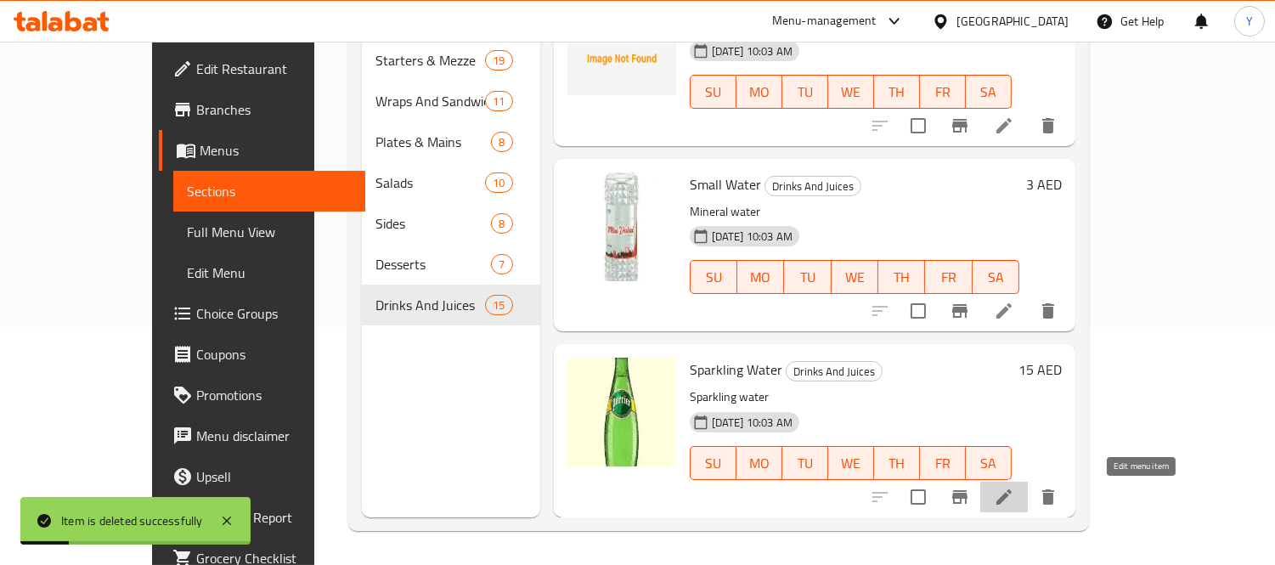
scroll to position [2259, 0]
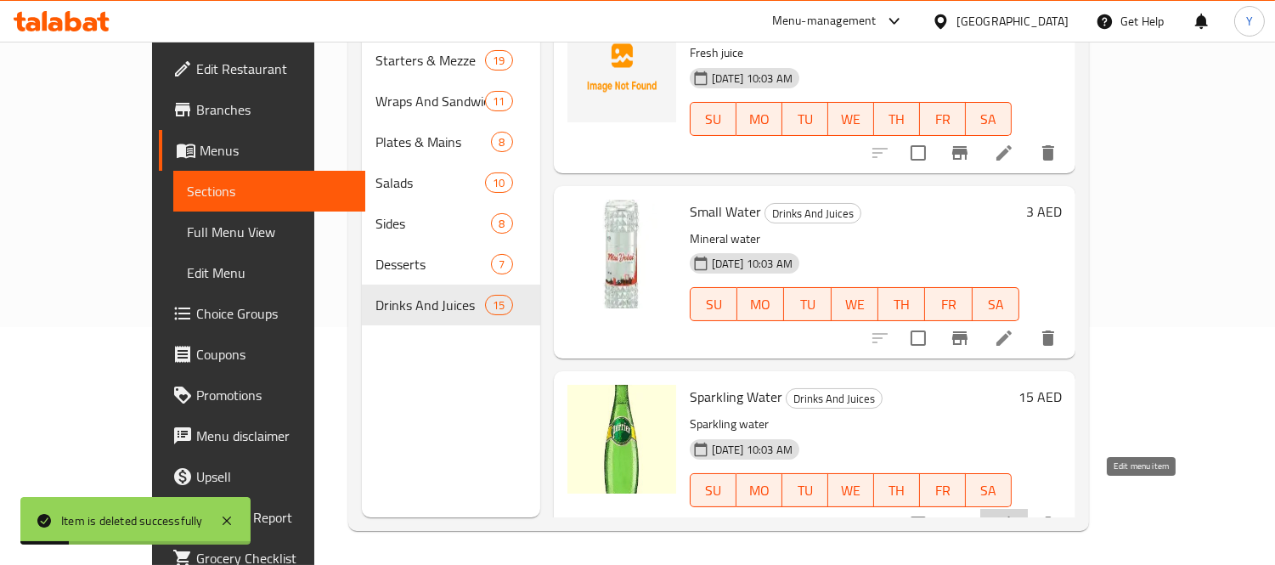
click at [1014, 514] on icon at bounding box center [1003, 524] width 20 height 20
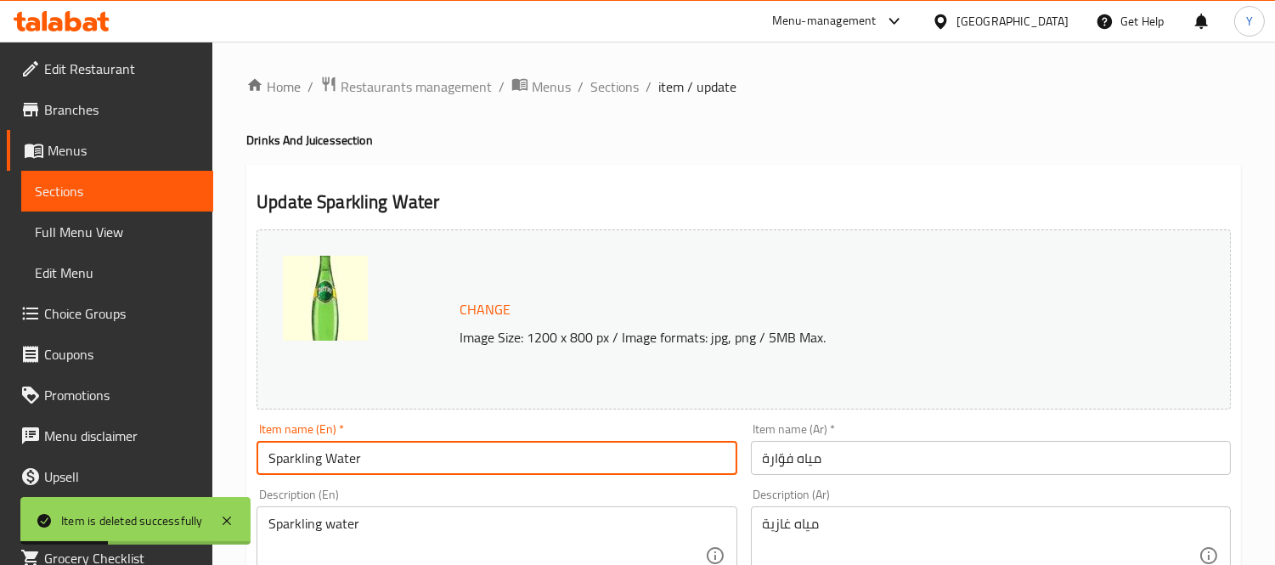
drag, startPoint x: 380, startPoint y: 464, endPoint x: 0, endPoint y: 342, distance: 398.5
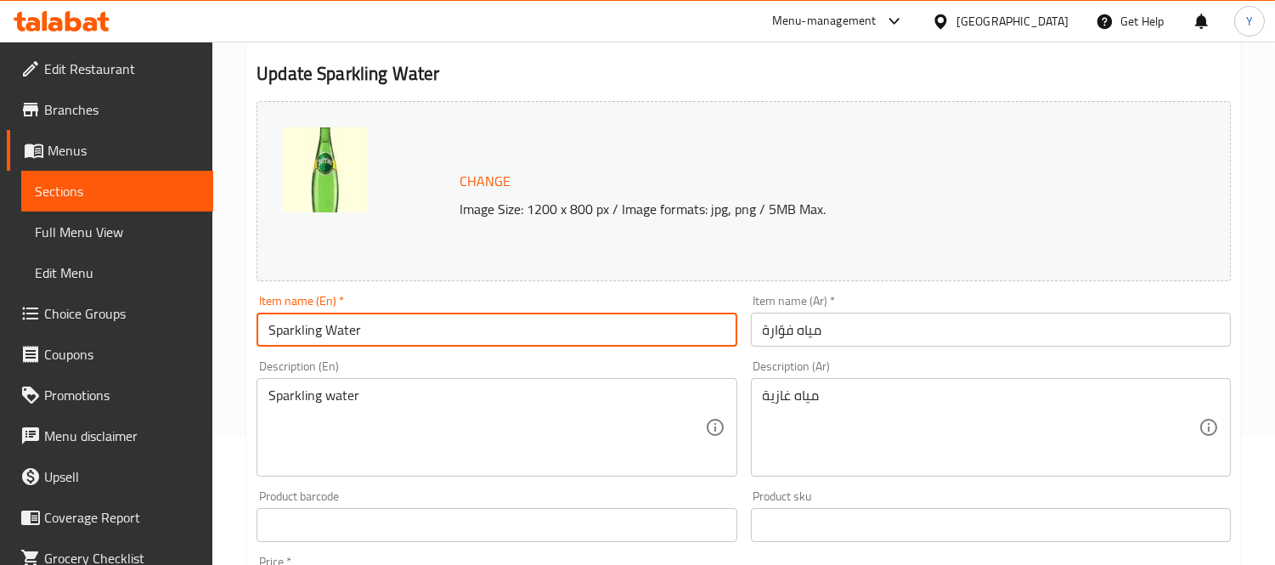
scroll to position [283, 0]
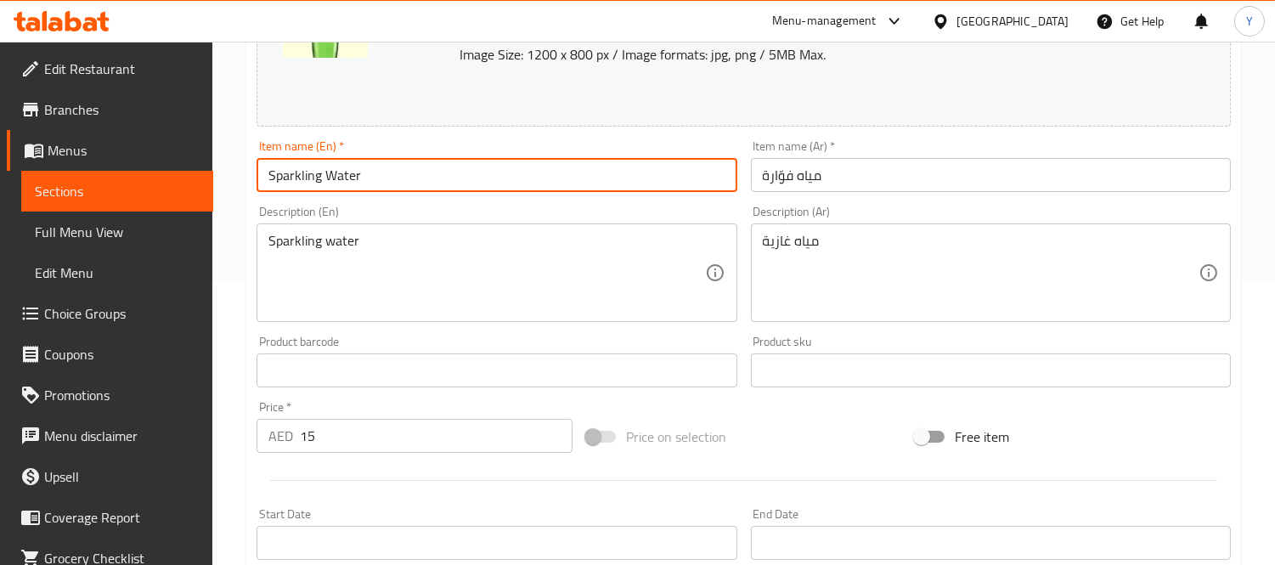
drag, startPoint x: 536, startPoint y: 273, endPoint x: 43, endPoint y: 217, distance: 495.8
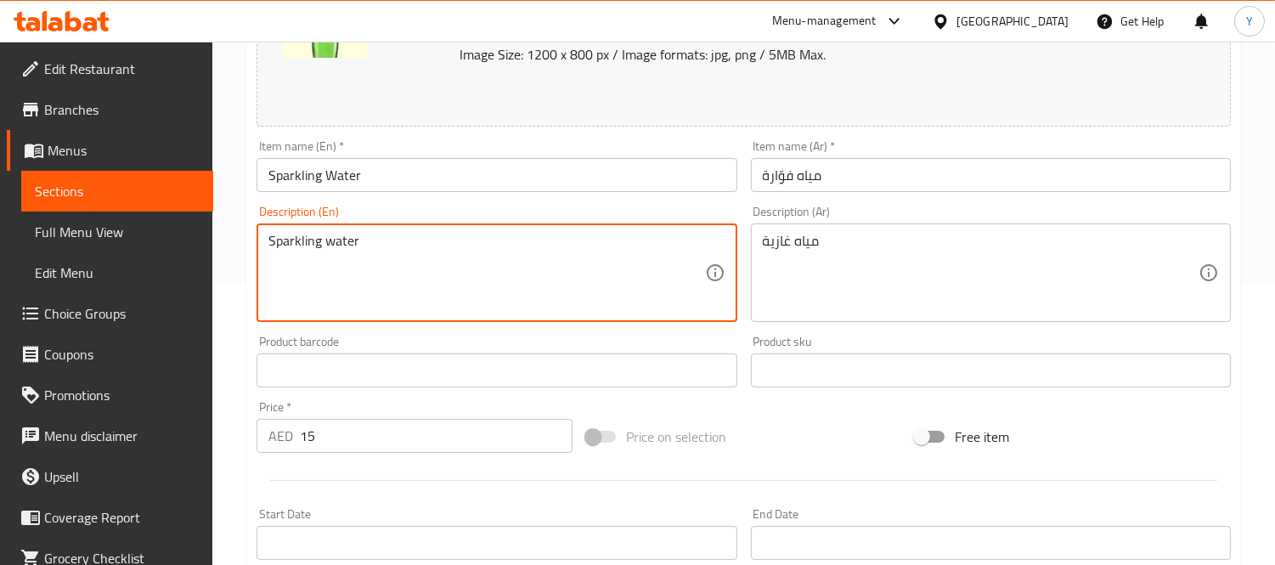
paste textarea "eltzer water, fizzy and bubbly water."
type textarea "Seltzer water, fizzy and bubbly water."
click at [329, 245] on textarea "Seltzer water, fizzy and bubbly water." at bounding box center [486, 273] width 436 height 81
click at [293, 241] on textarea "Seltzer water, fizzy and bubbly water." at bounding box center [486, 273] width 436 height 81
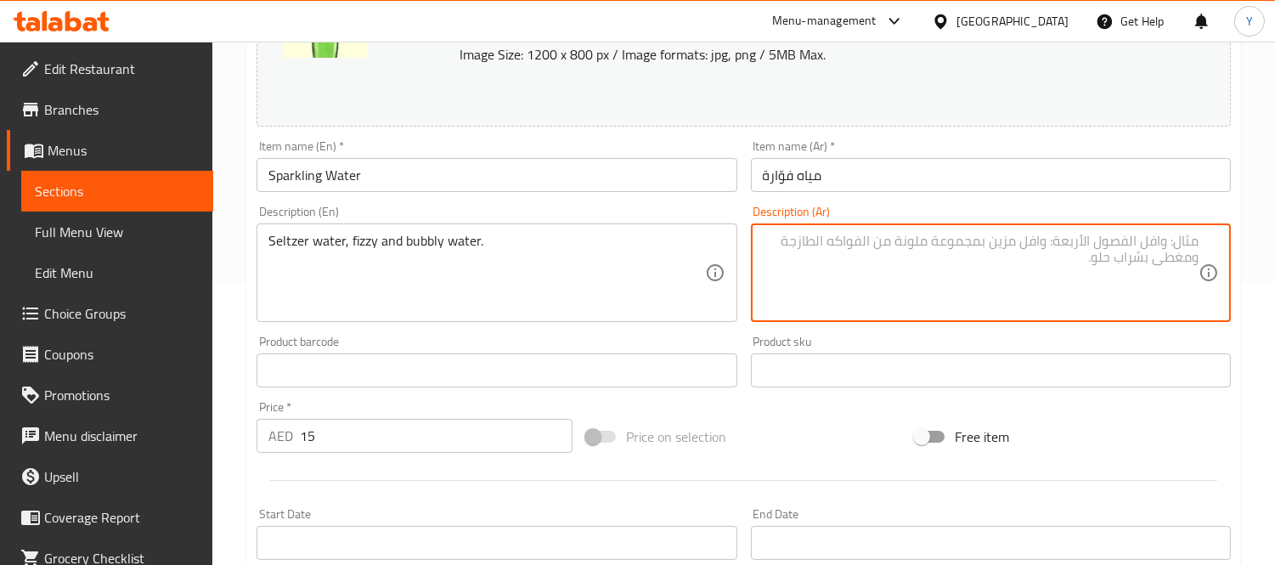
click at [1048, 301] on textarea at bounding box center [981, 273] width 436 height 81
paste textarea "مياه غازية"
type textarea "مياه غازية، فيزي ومياه بابلي."
click at [1257, 273] on div "Home / Restaurants management / Menus / Sections / item / update Drinks And Jui…" at bounding box center [743, 350] width 1062 height 1183
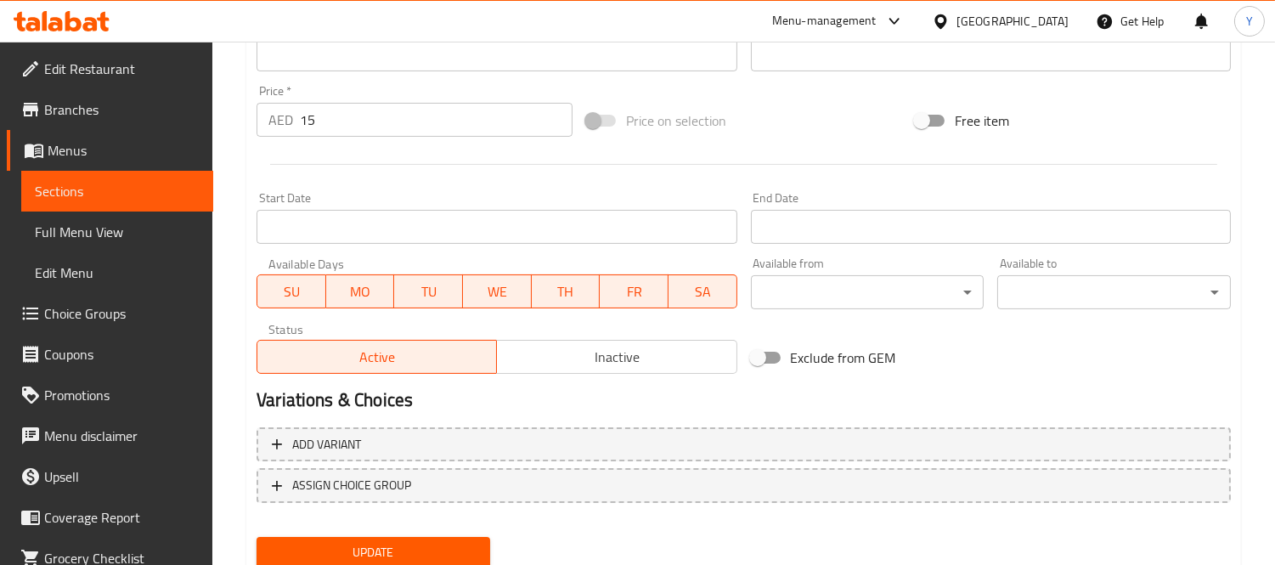
scroll to position [656, 0]
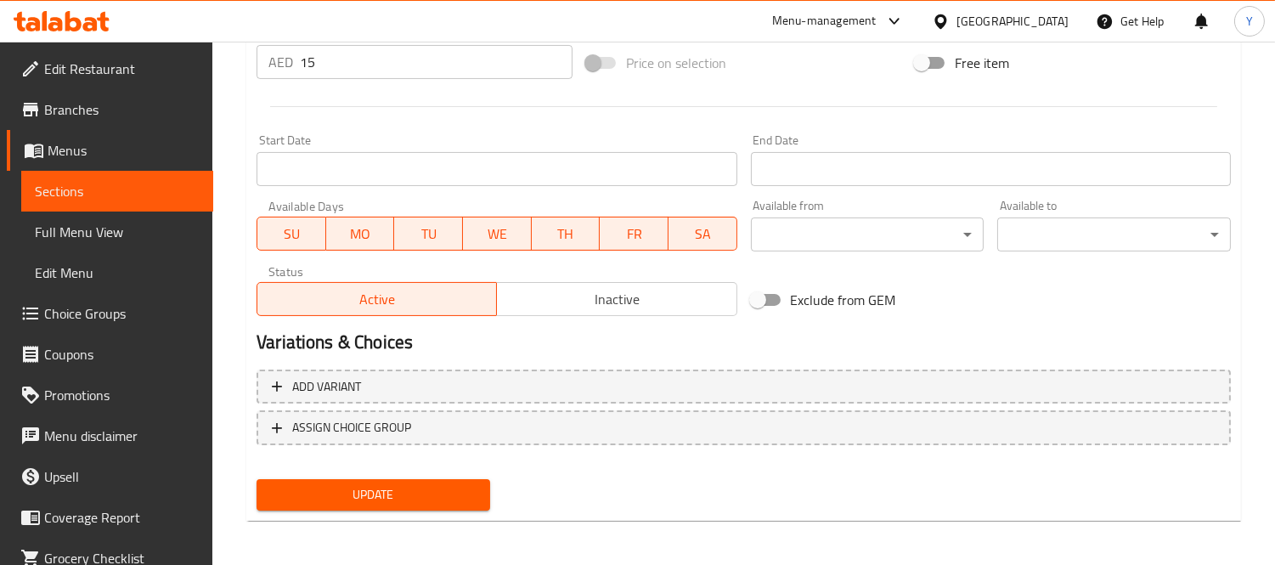
click at [393, 503] on button "Update" at bounding box center [373, 494] width 234 height 31
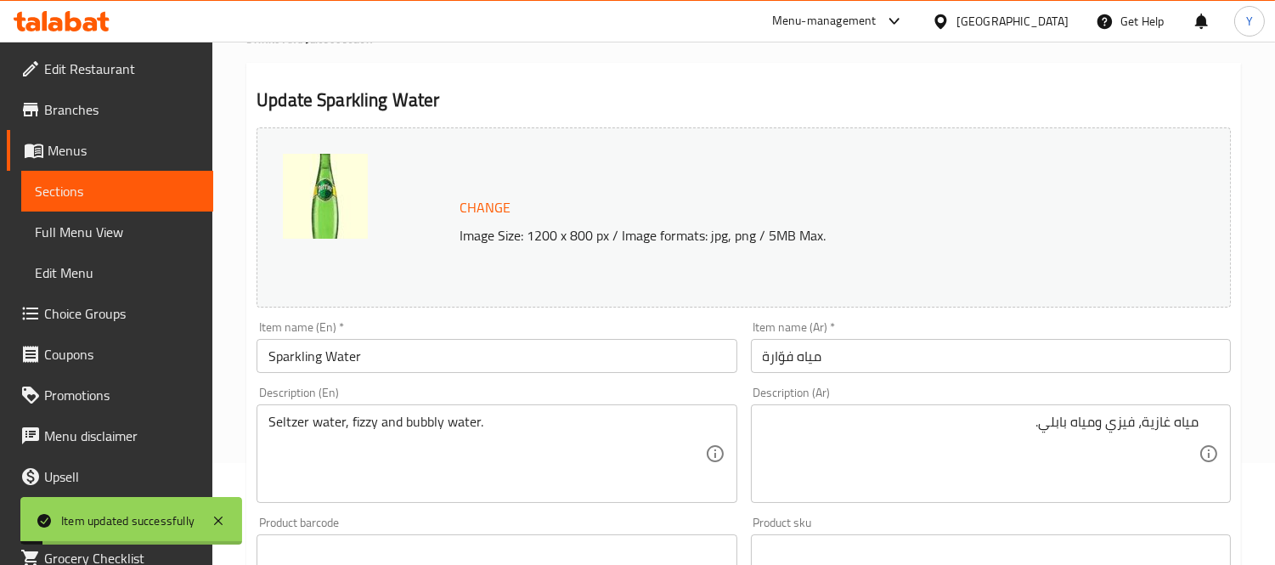
scroll to position [0, 0]
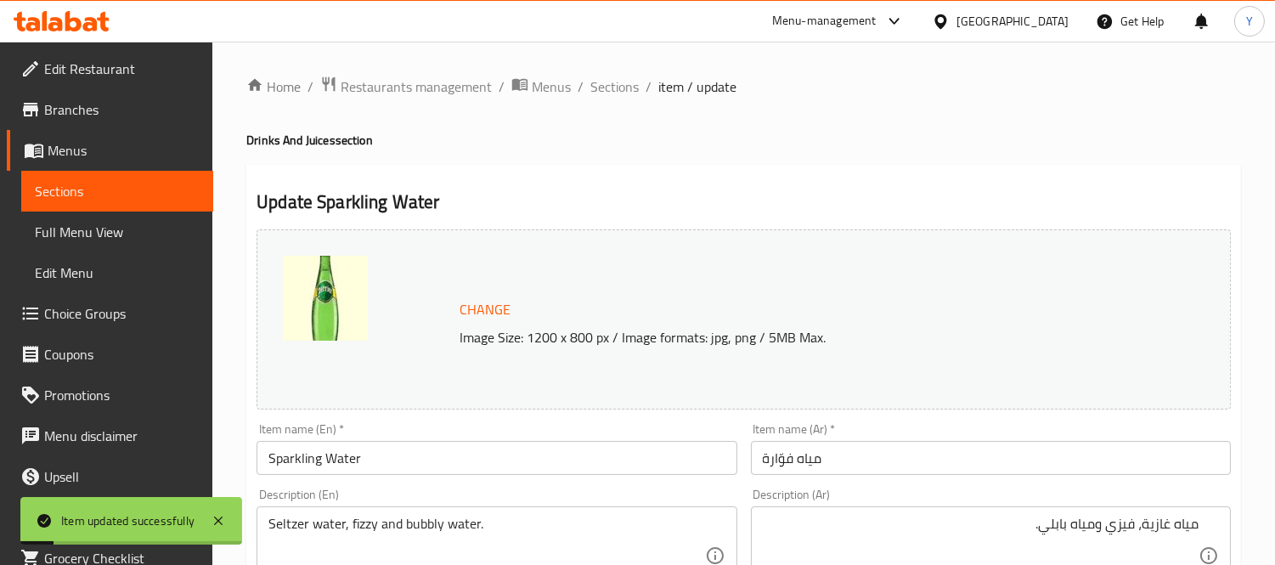
click at [624, 87] on span "Sections" at bounding box center [614, 86] width 48 height 20
